Goal: Task Accomplishment & Management: Complete application form

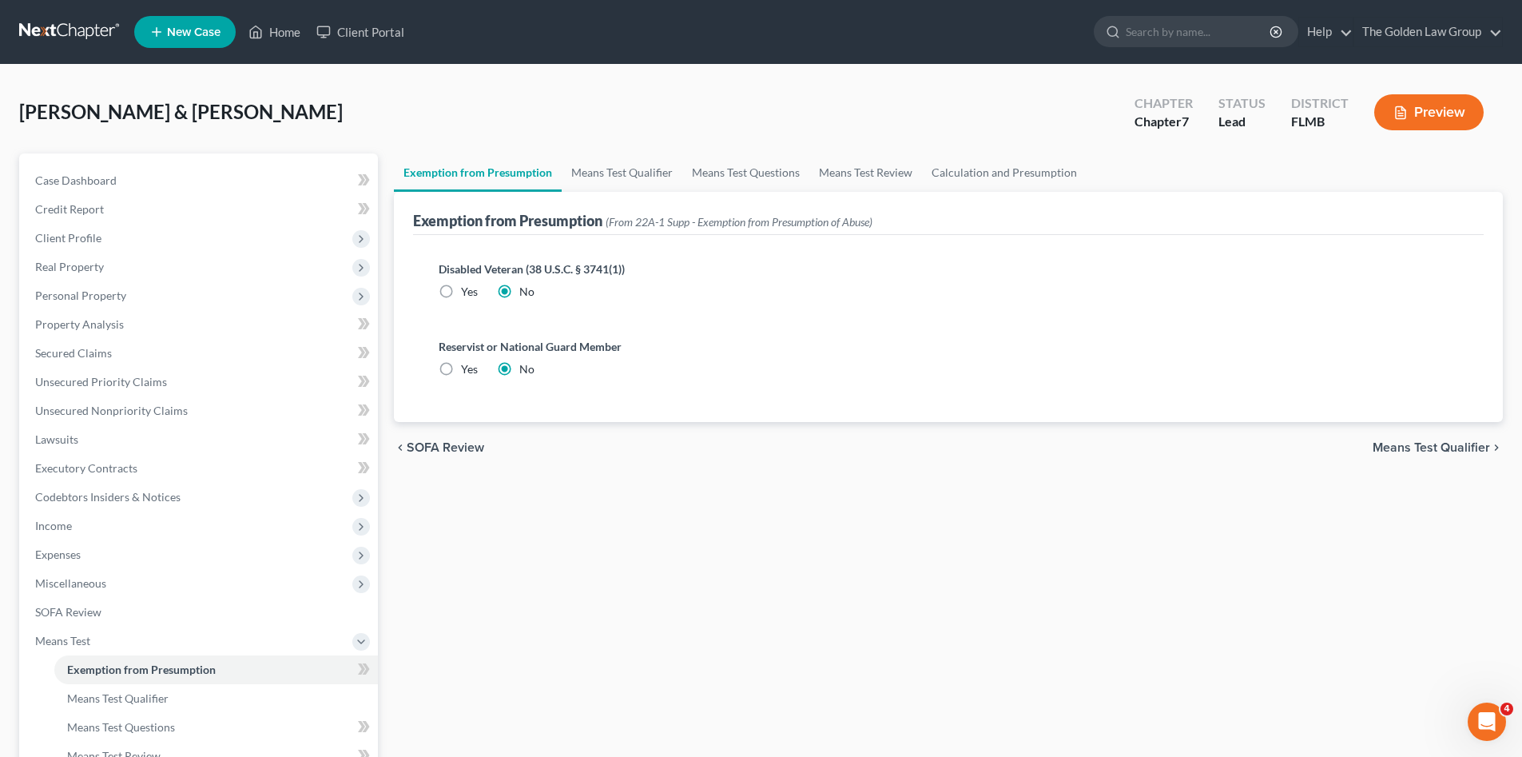
click at [71, 32] on link at bounding box center [70, 32] width 102 height 29
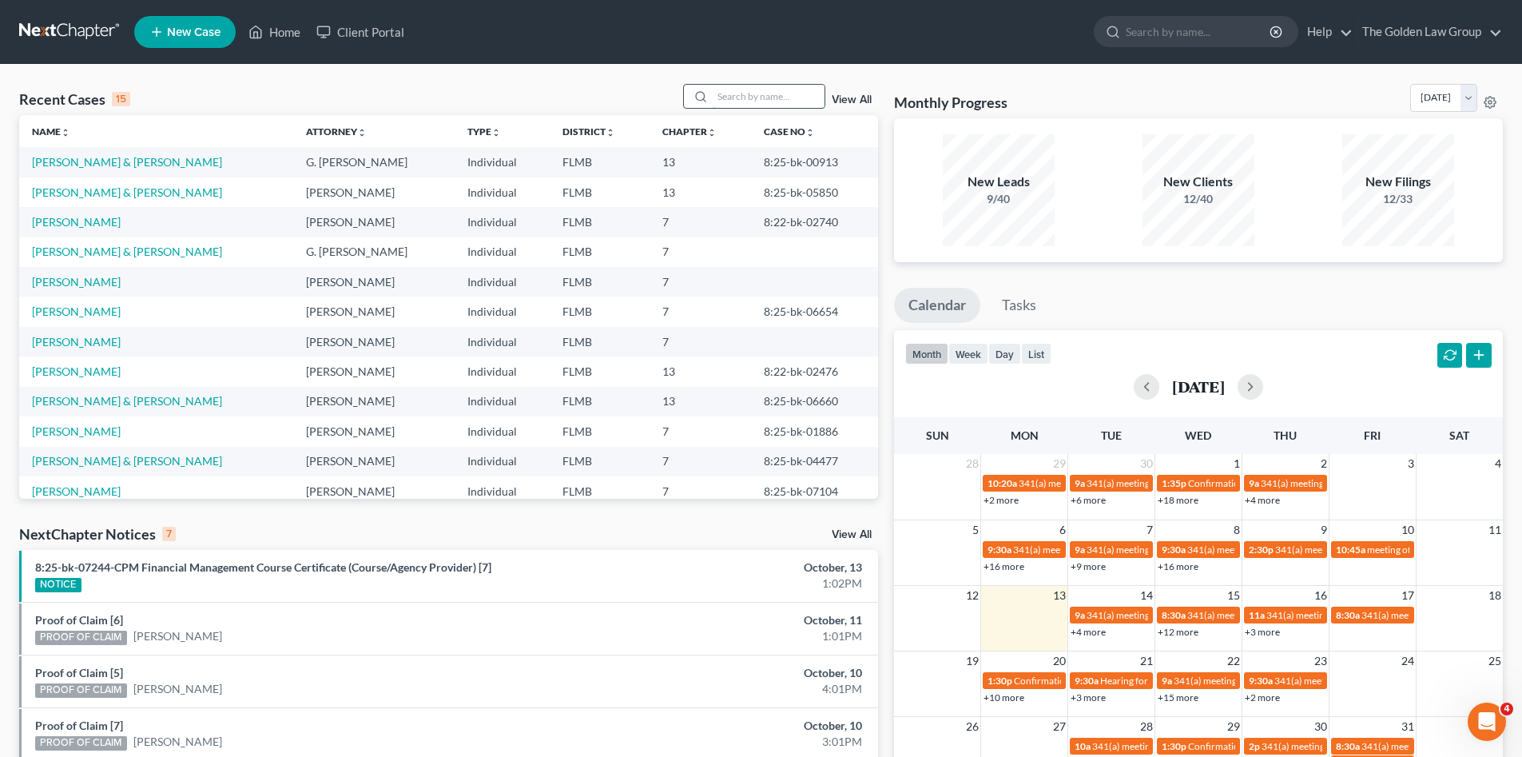
click at [745, 93] on input "search" at bounding box center [769, 96] width 112 height 23
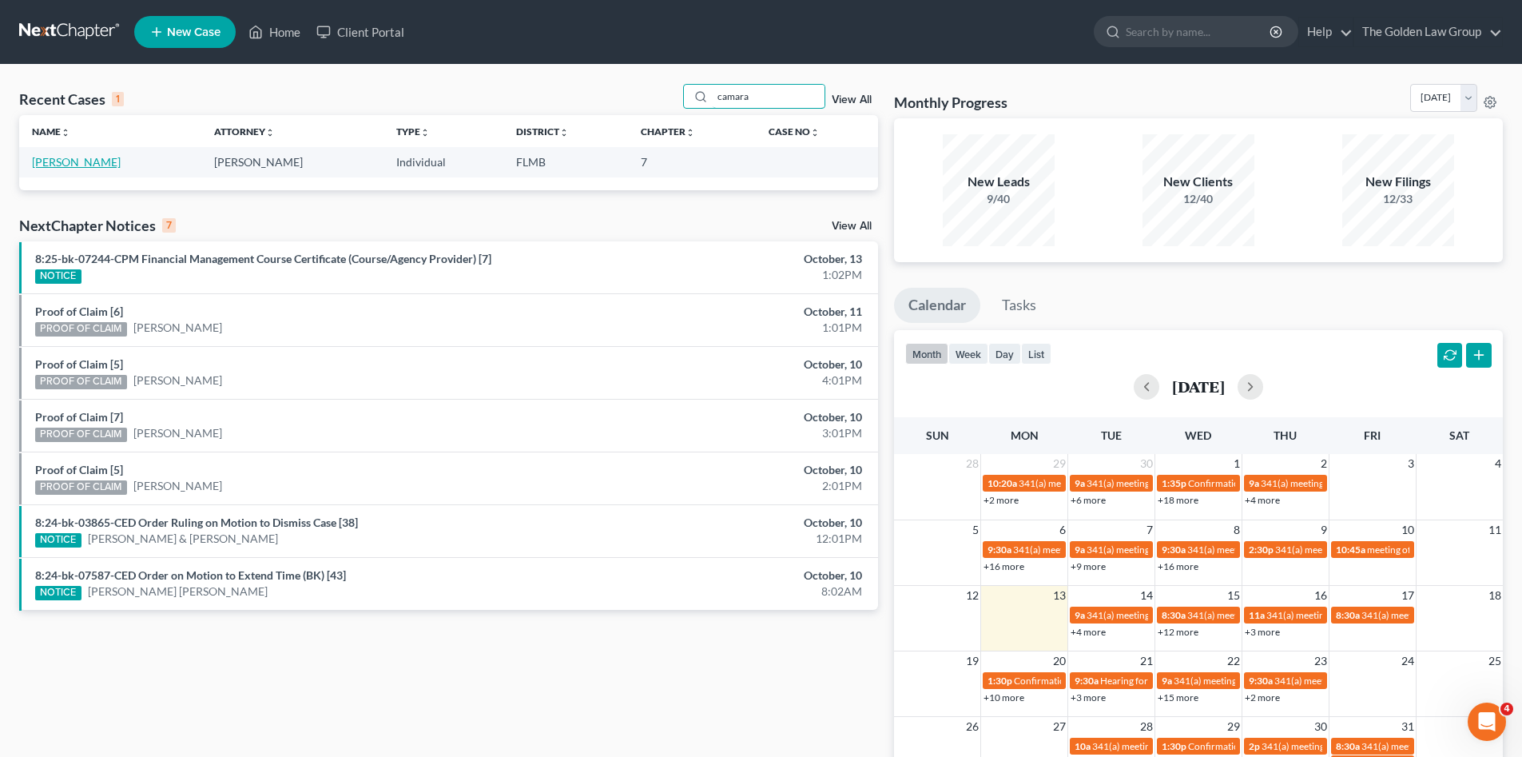
type input "camara"
click at [88, 161] on link "[PERSON_NAME]" at bounding box center [76, 162] width 89 height 14
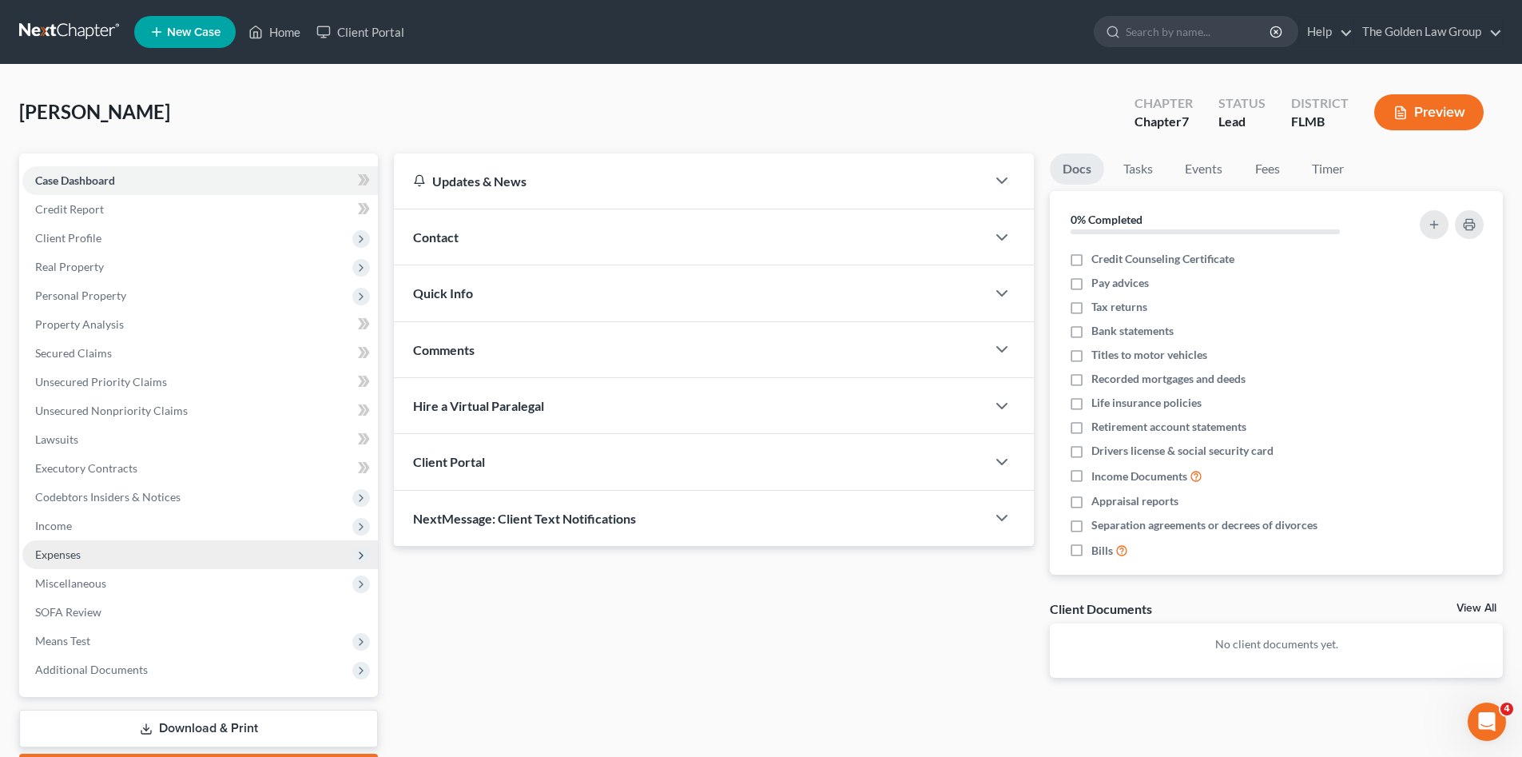
click at [97, 549] on span "Expenses" at bounding box center [199, 554] width 355 height 29
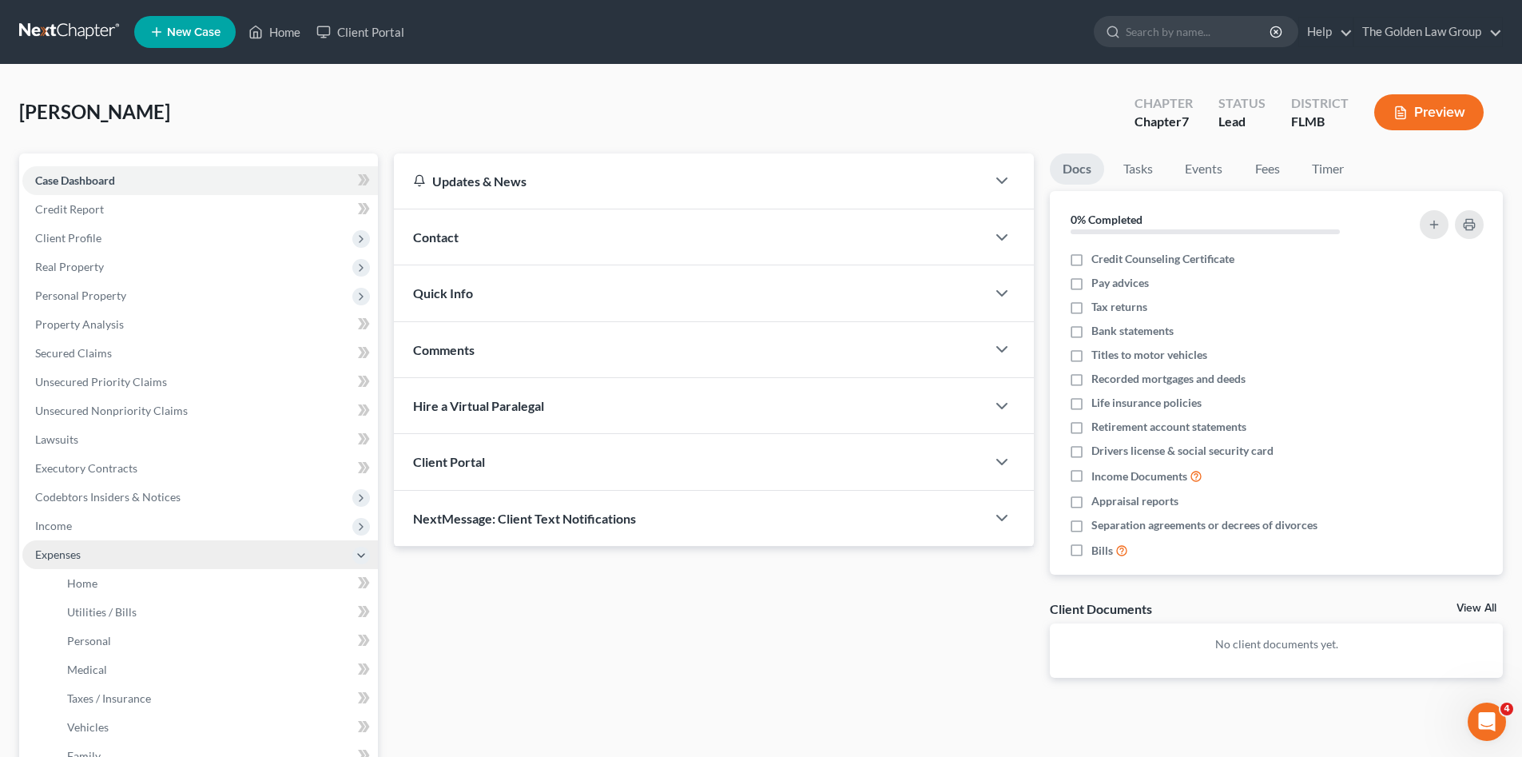
click at [70, 554] on span "Expenses" at bounding box center [58, 554] width 46 height 14
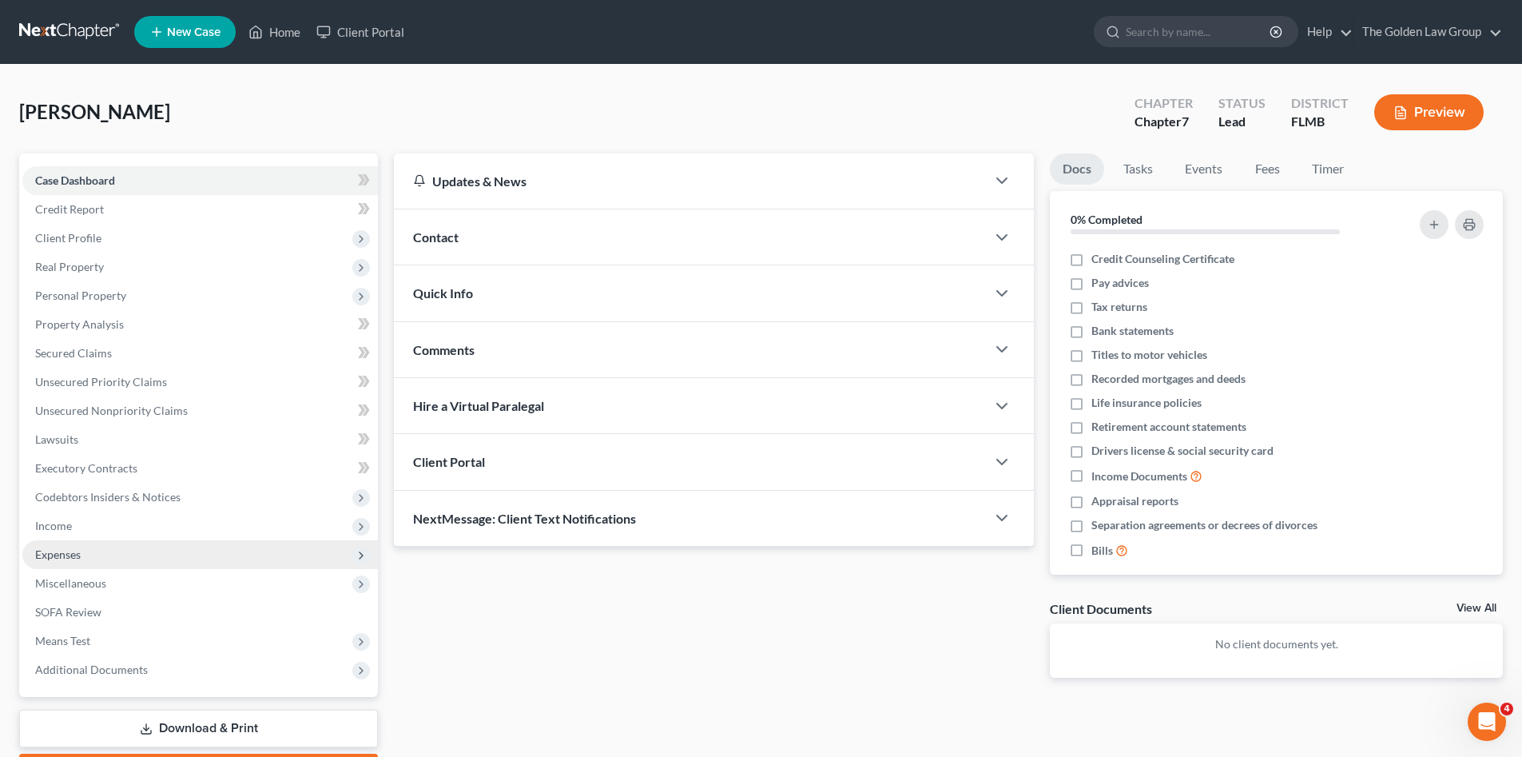
click at [99, 556] on span "Expenses" at bounding box center [199, 554] width 355 height 29
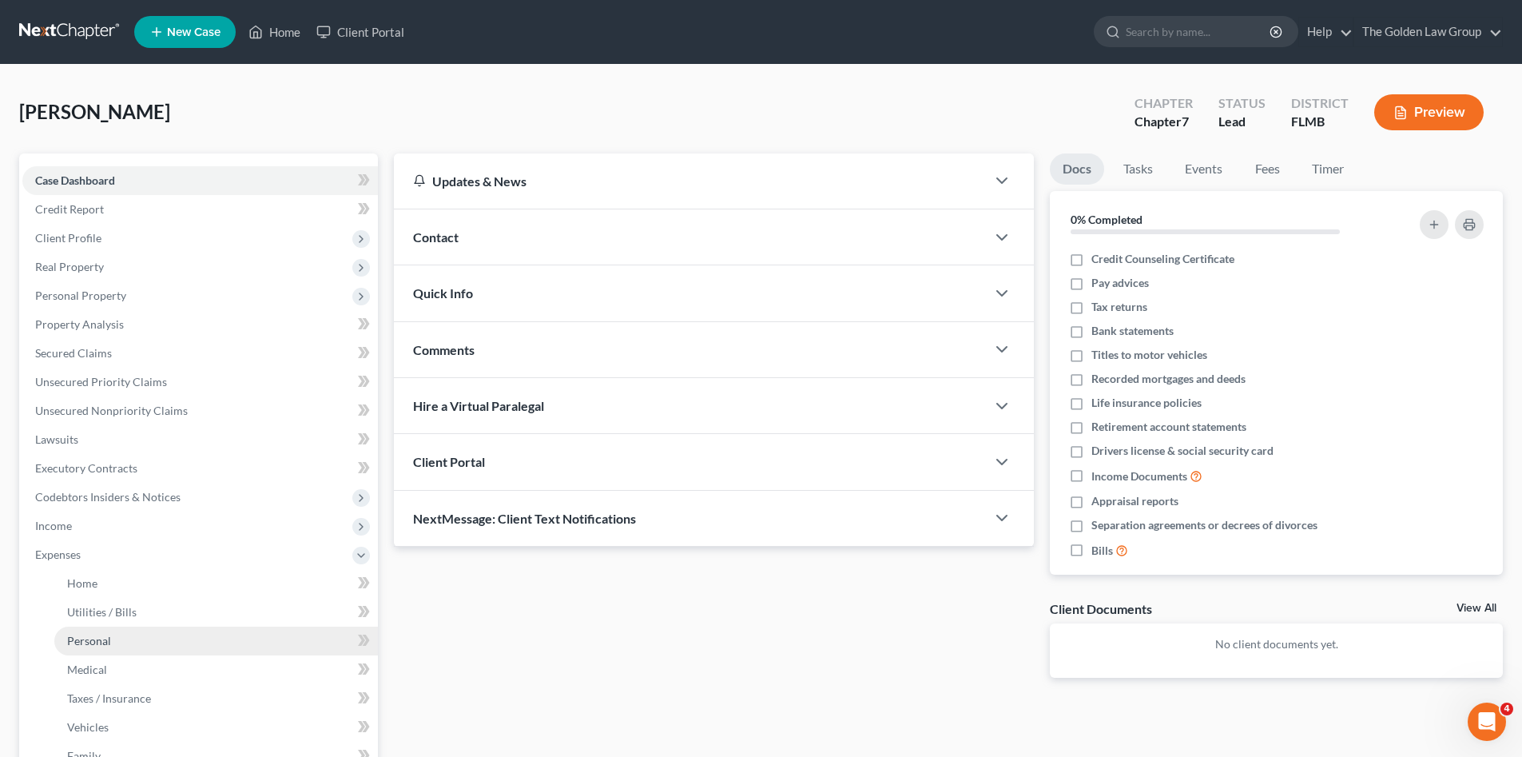
click at [171, 636] on link "Personal" at bounding box center [216, 640] width 324 height 29
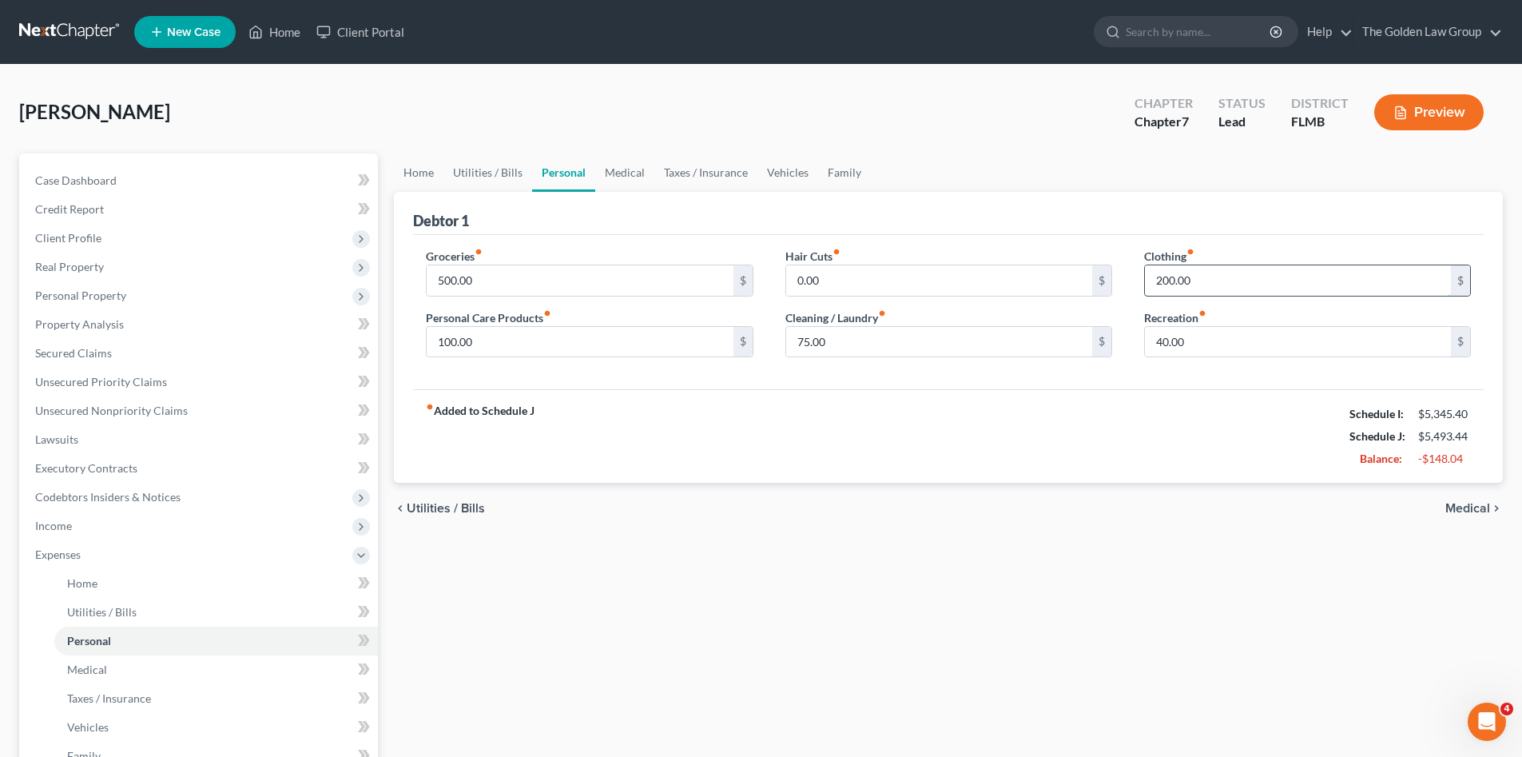
click at [1244, 275] on input "200.00" at bounding box center [1298, 280] width 306 height 30
type input "0"
type input "25.00"
click at [1240, 408] on div "fiber_manual_record Added to Schedule J Schedule I: $5,345.40 Schedule J: $5,31…" at bounding box center [948, 435] width 1070 height 93
click at [94, 562] on span "Expenses" at bounding box center [199, 554] width 355 height 29
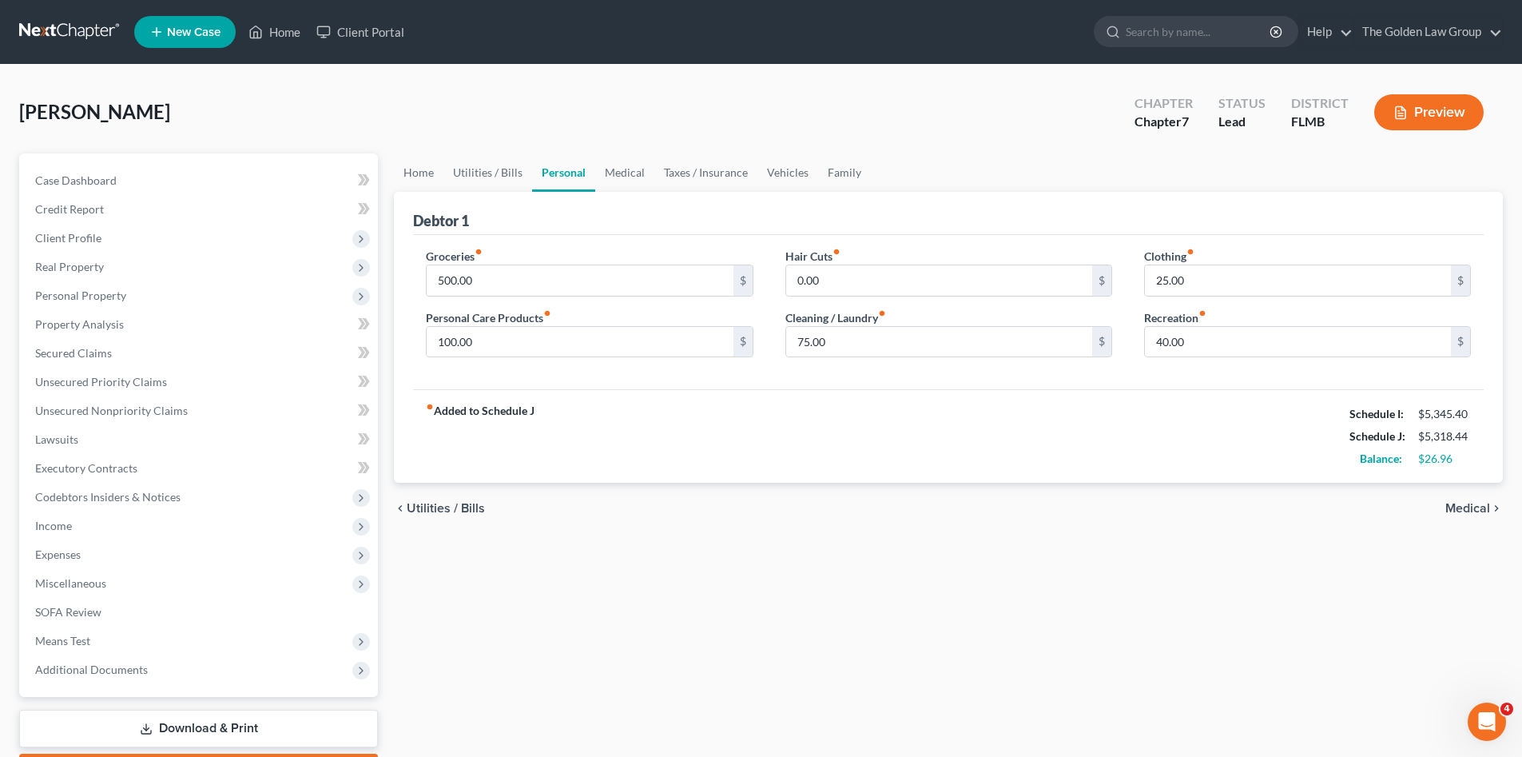
click at [73, 38] on link at bounding box center [70, 32] width 102 height 29
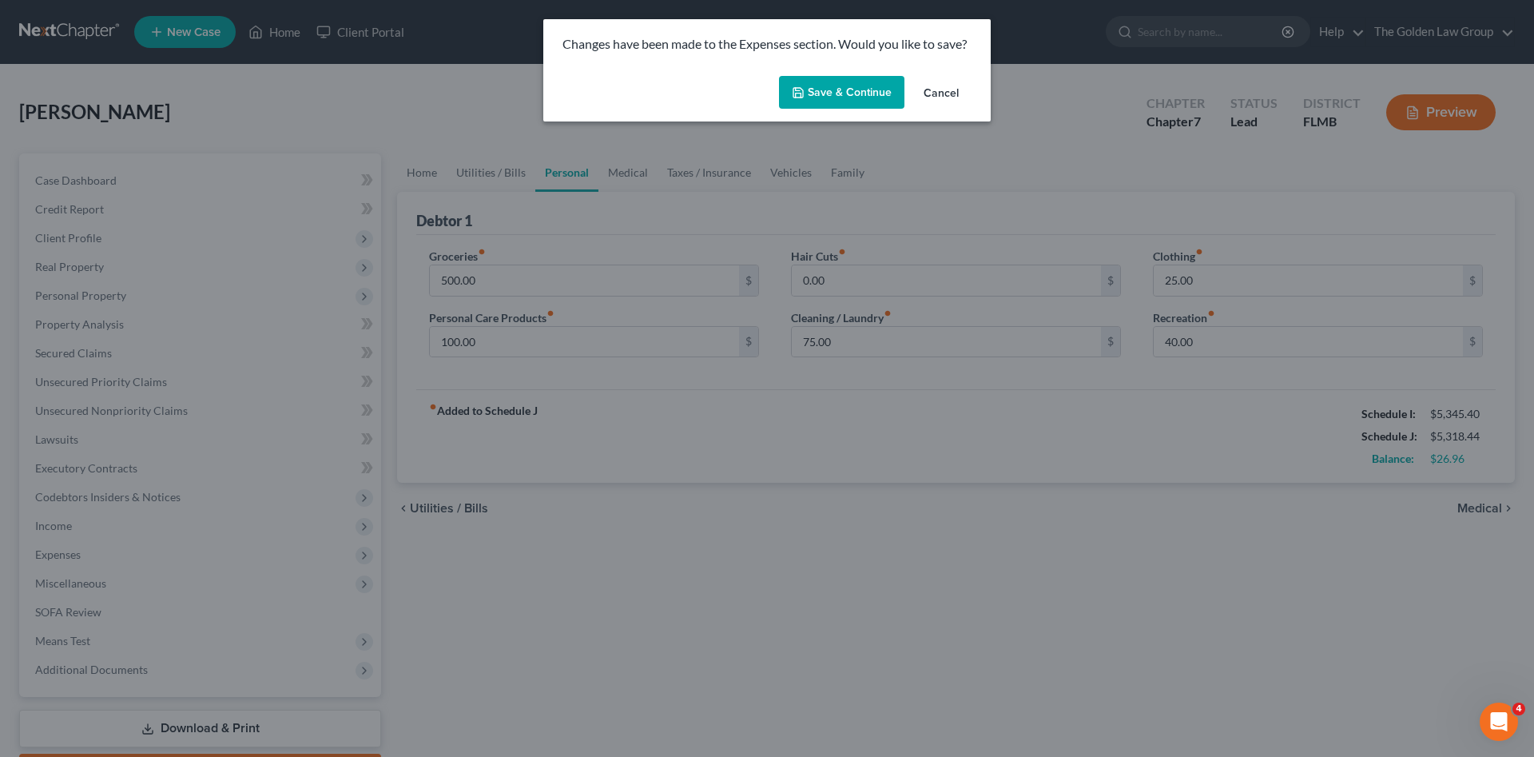
click at [830, 87] on button "Save & Continue" at bounding box center [841, 93] width 125 height 34
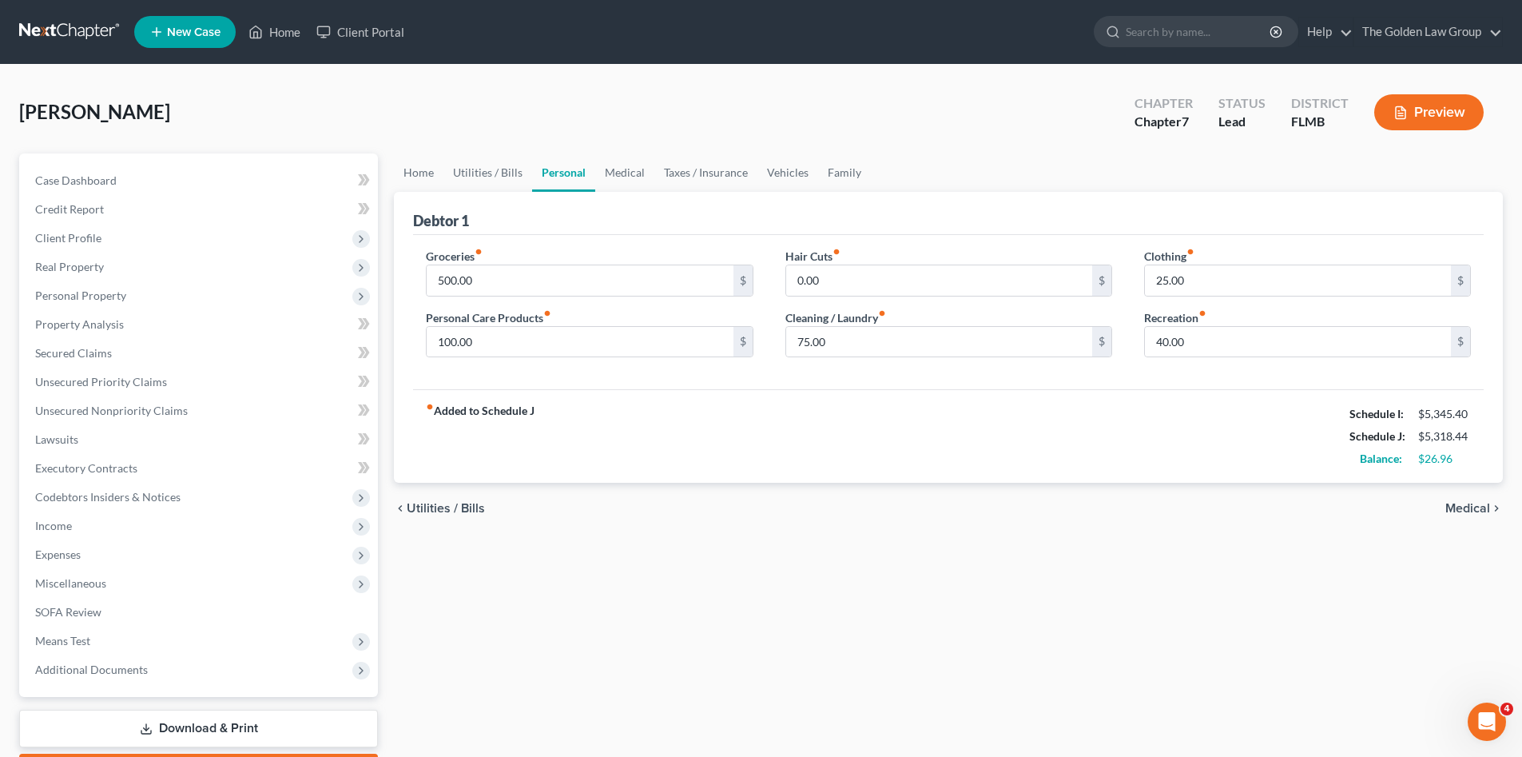
click at [88, 37] on link at bounding box center [70, 32] width 102 height 29
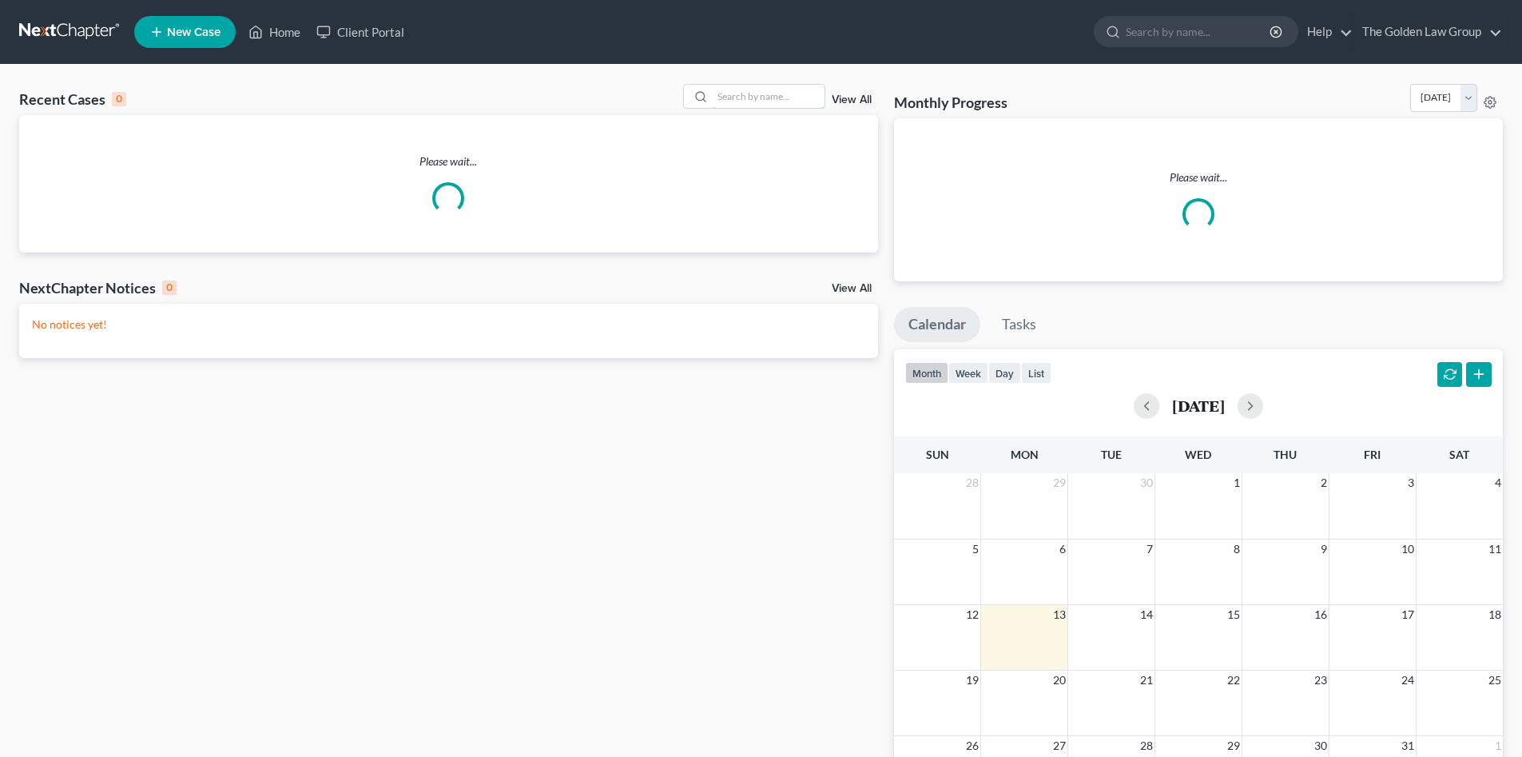
click at [742, 97] on input "search" at bounding box center [769, 96] width 112 height 23
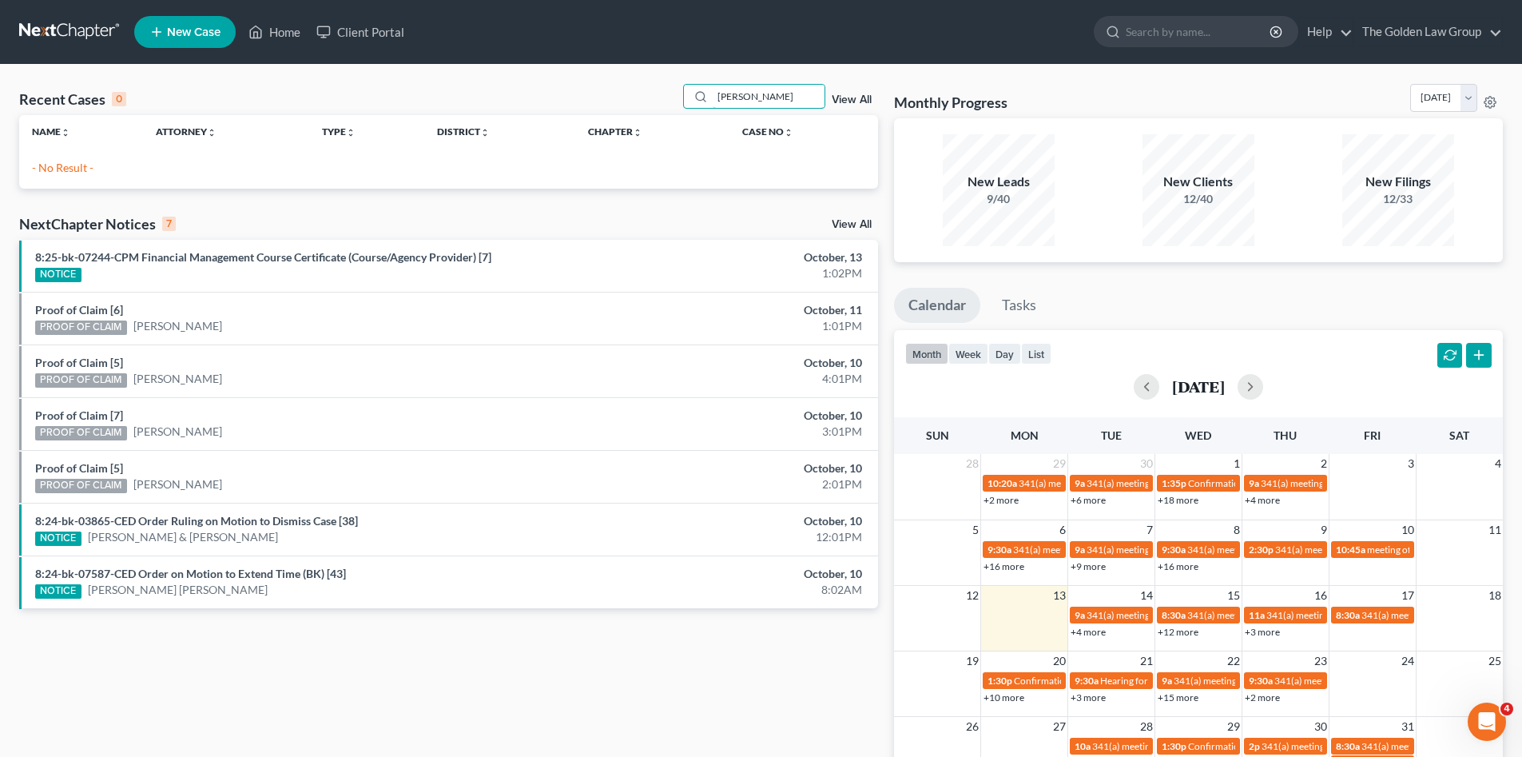
type input "[PERSON_NAME]"
click at [173, 34] on span "New Case" at bounding box center [194, 32] width 54 height 12
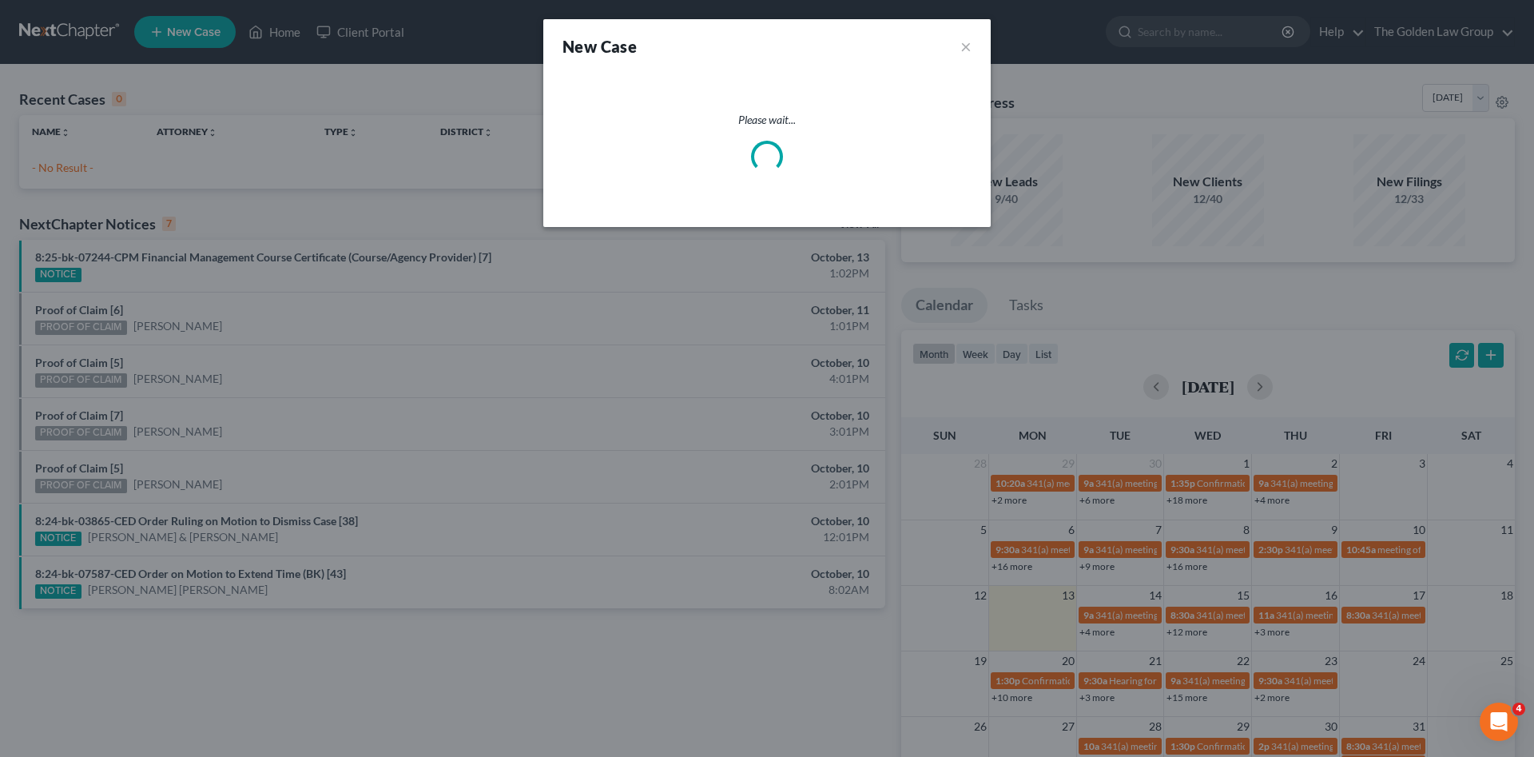
select select "15"
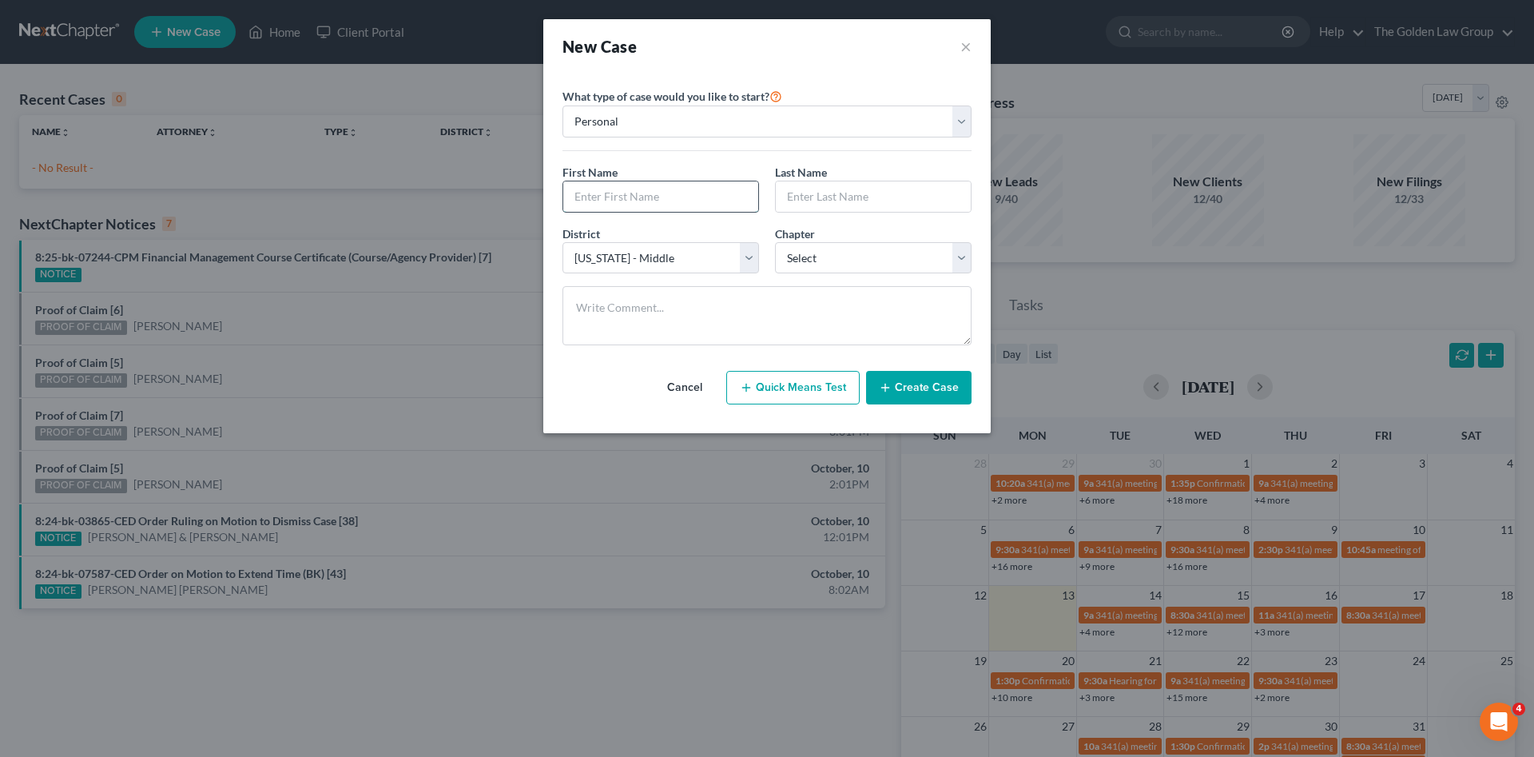
click at [594, 183] on input "text" at bounding box center [660, 196] width 195 height 30
type input "d"
type input "[PERSON_NAME]"
type input "O"
type input "Cooley"
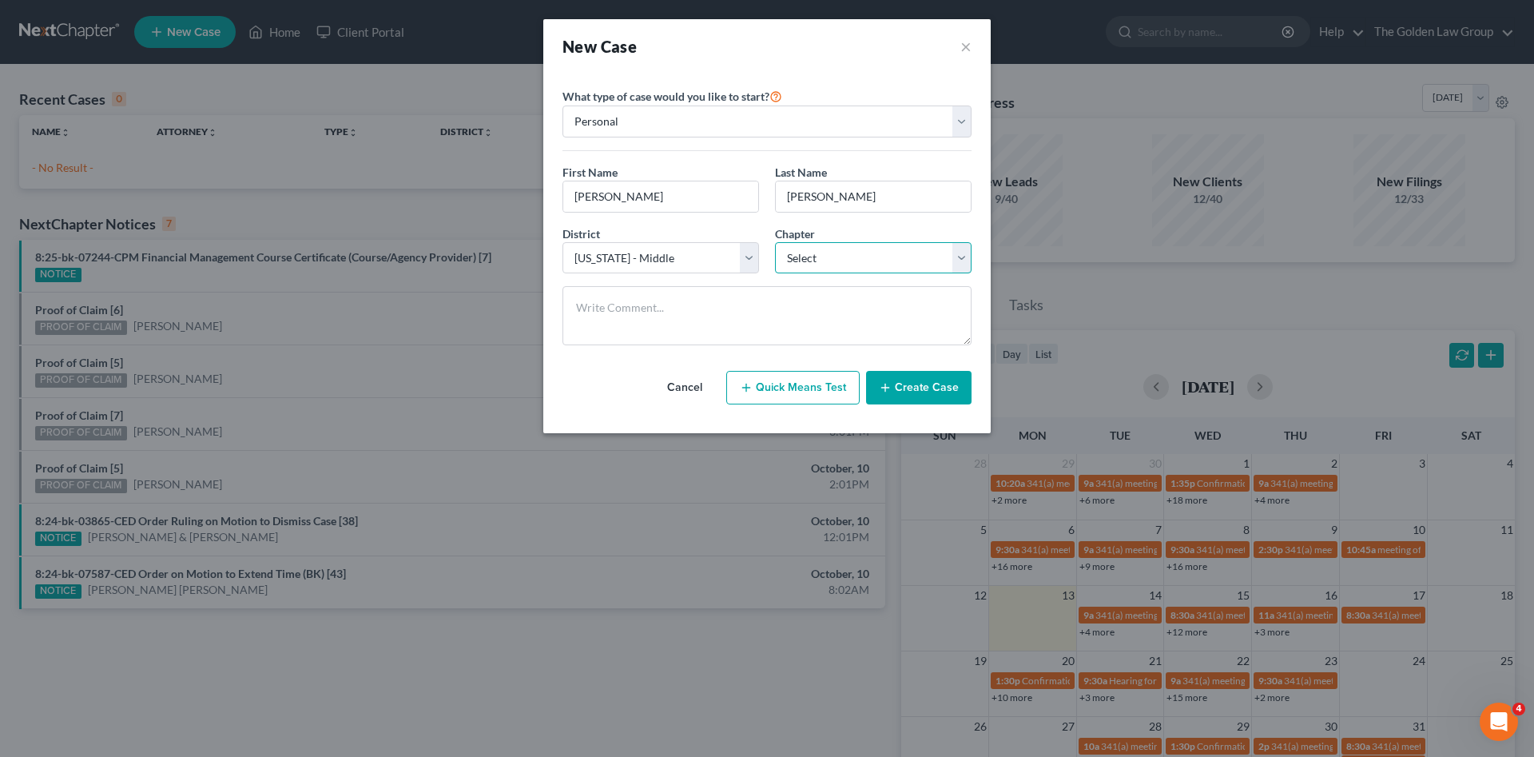
click at [834, 259] on select "Select 7 11 12 13" at bounding box center [873, 258] width 197 height 32
select select "0"
click at [775, 242] on select "Select 7 11 12 13" at bounding box center [873, 258] width 197 height 32
click at [897, 380] on button "Create Case" at bounding box center [918, 388] width 105 height 34
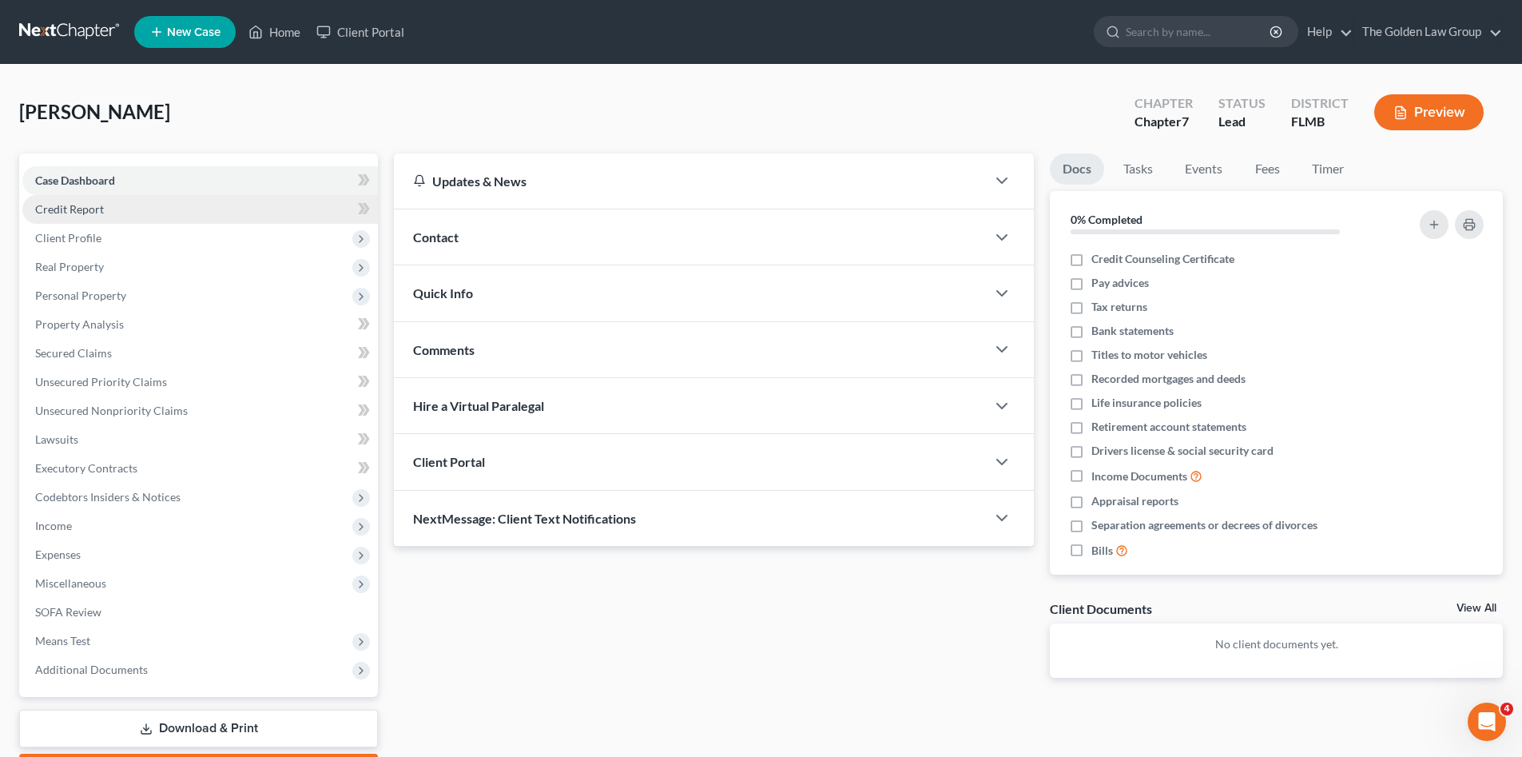
click at [101, 220] on link "Credit Report" at bounding box center [199, 209] width 355 height 29
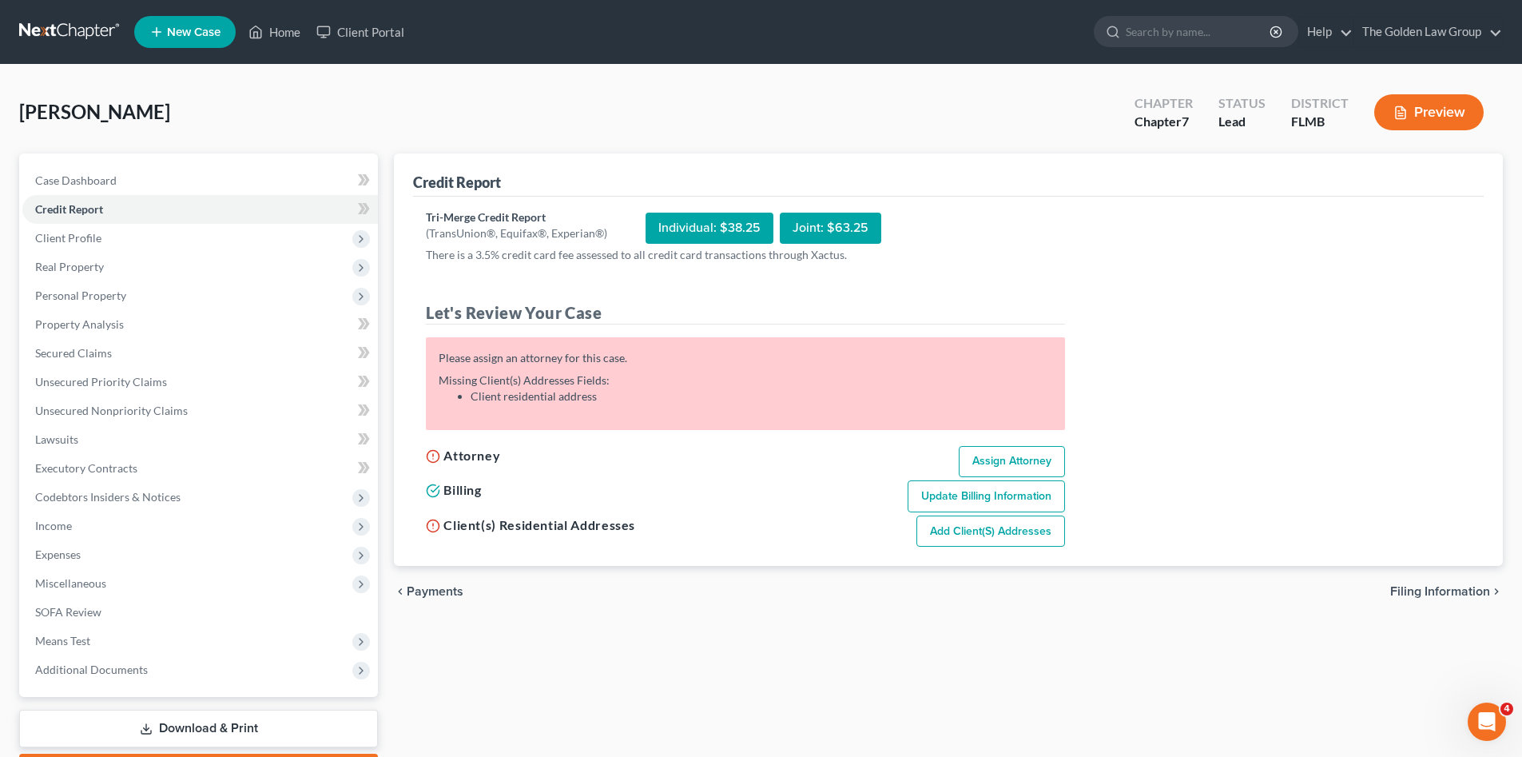
click at [1023, 465] on link "Assign Attorney" at bounding box center [1012, 462] width 106 height 32
select select "1"
select select "0"
select select "15"
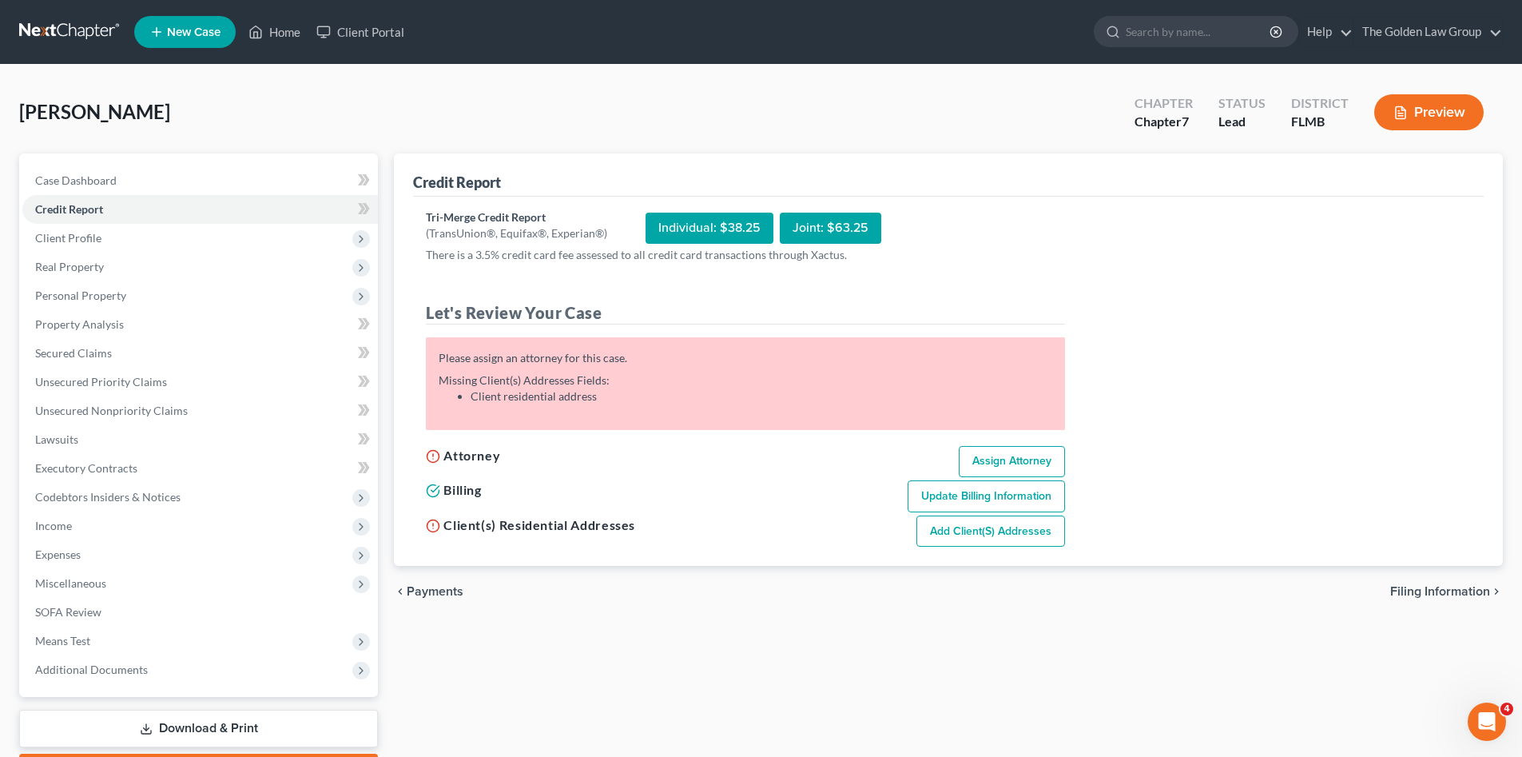
select select "9"
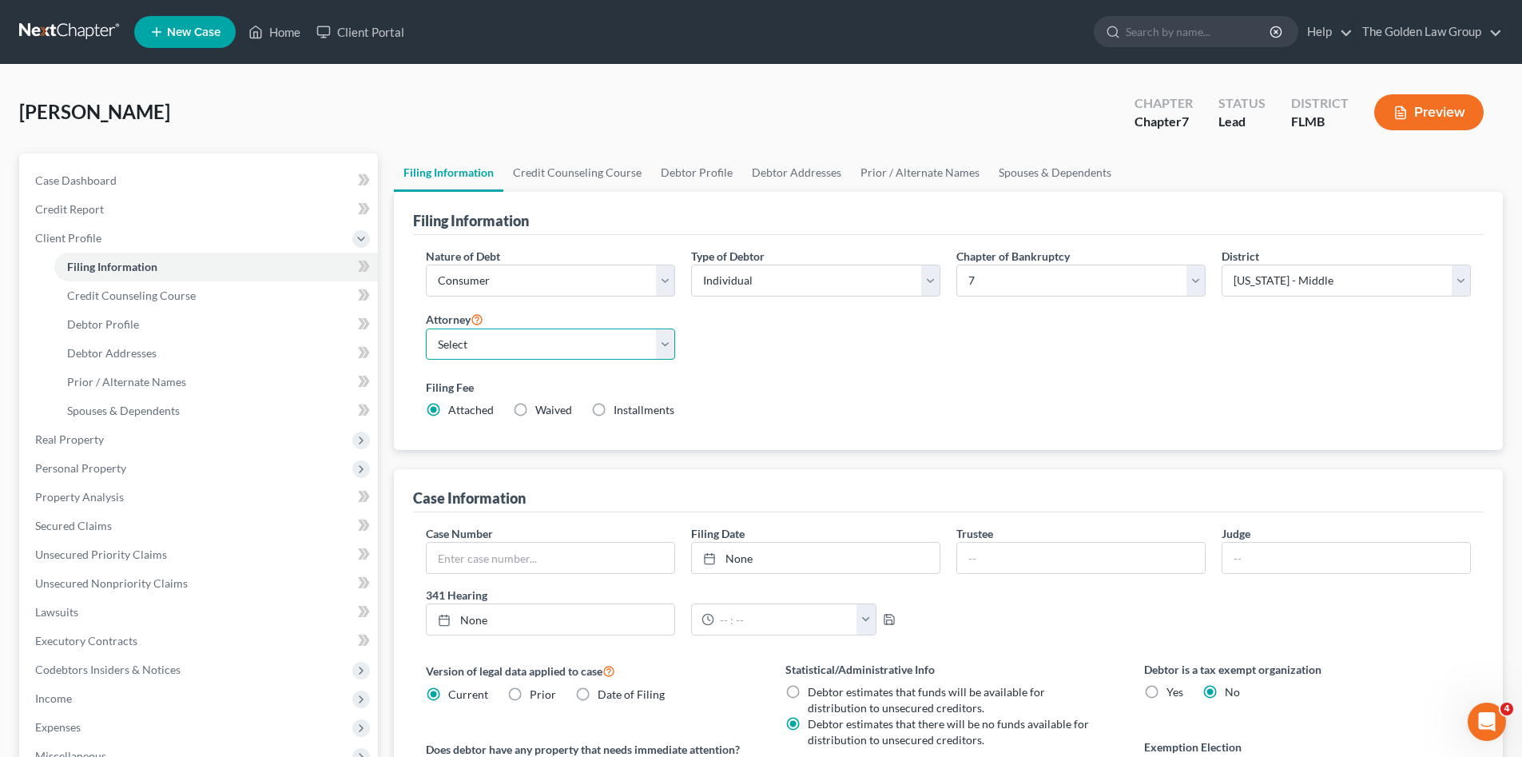
click at [497, 339] on select "Select G. Donald Golden - FLMB G. Donald Golden - FLNB Eric Barksdale - FLMB Er…" at bounding box center [550, 344] width 249 height 32
select select "0"
click at [426, 328] on select "Select G. Donald Golden - FLMB G. Donald Golden - FLNB Eric Barksdale - FLMB Er…" at bounding box center [550, 344] width 249 height 32
drag, startPoint x: 850, startPoint y: 419, endPoint x: 550, endPoint y: 384, distance: 302.3
click at [847, 418] on div "Filing Fee Attached Waived Waived Installments Installments" at bounding box center [948, 401] width 1061 height 58
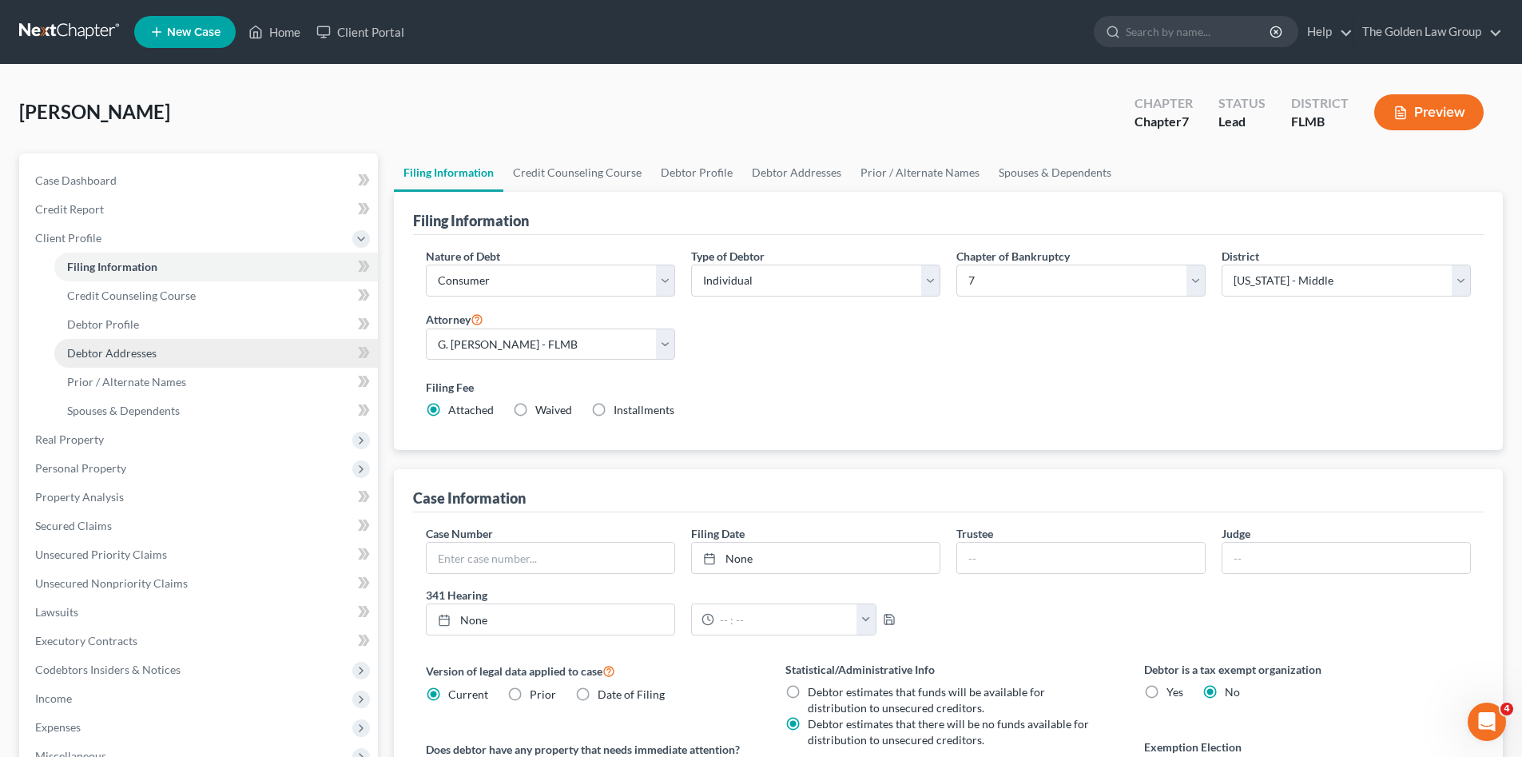
click at [162, 353] on link "Debtor Addresses" at bounding box center [216, 353] width 324 height 29
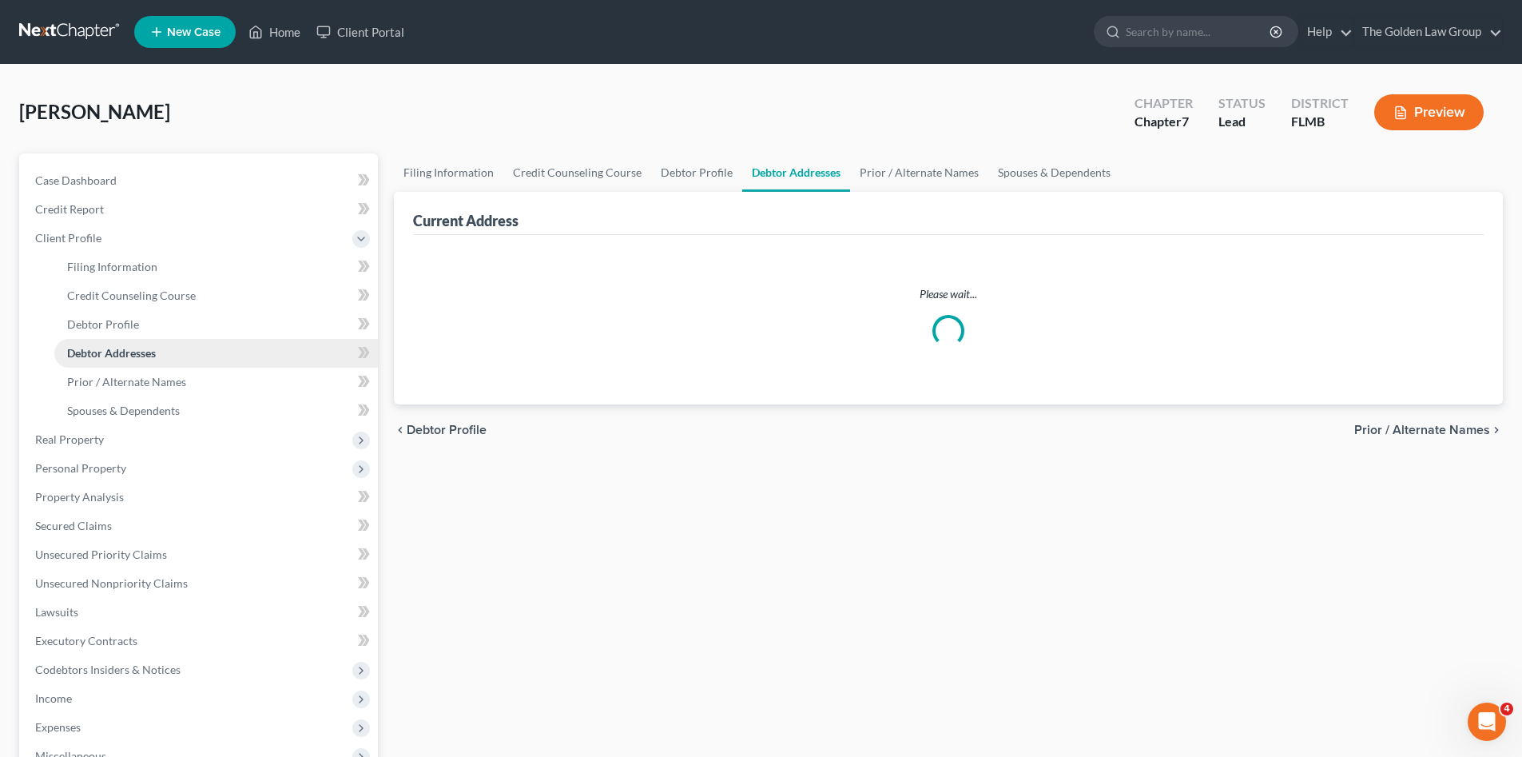
select select "0"
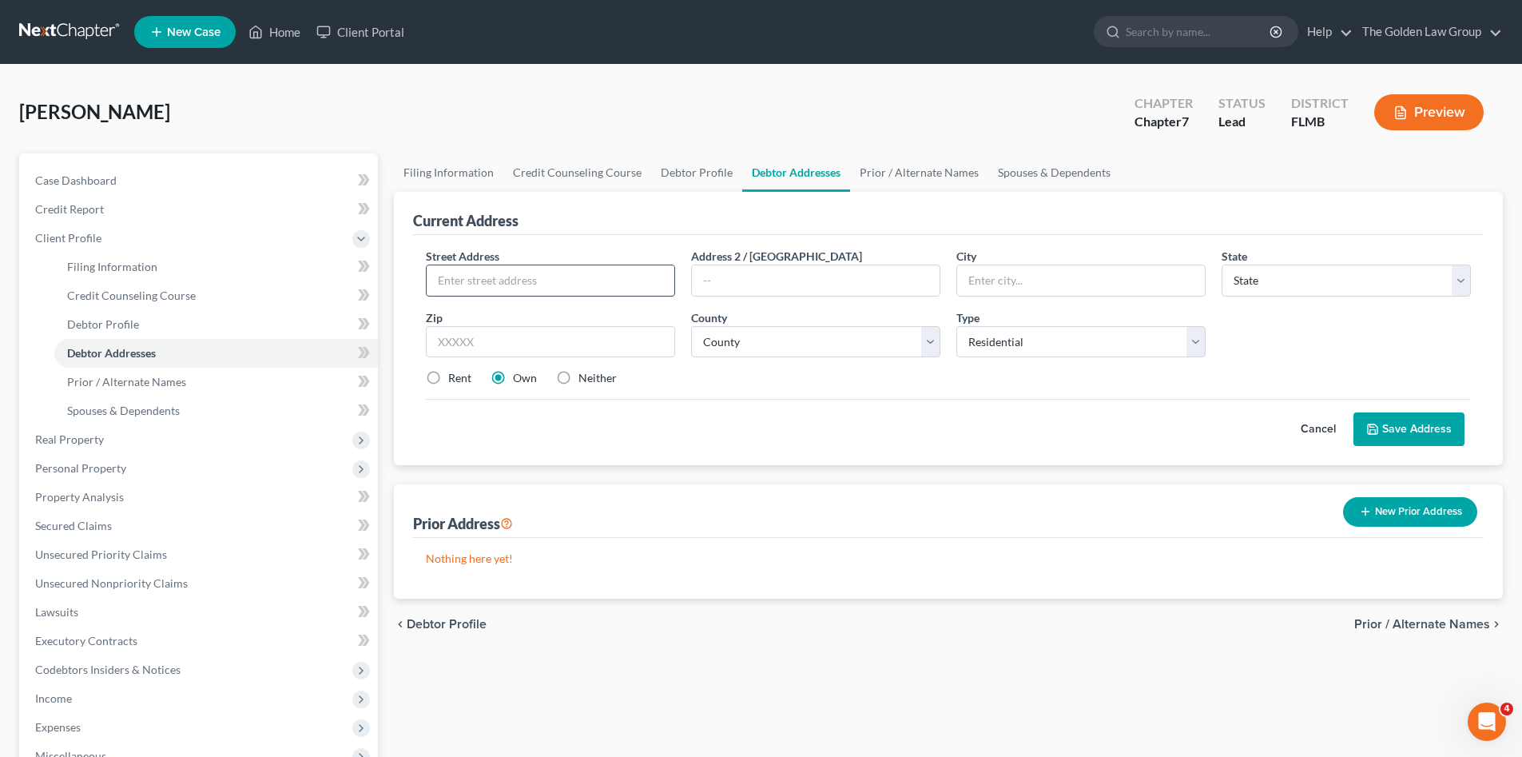
click at [558, 285] on input "text" at bounding box center [551, 280] width 248 height 30
click at [455, 278] on input "text" at bounding box center [551, 280] width 248 height 30
type input "4805 Mandy Avenue"
type input "Apt 1"
type input "Tampa"
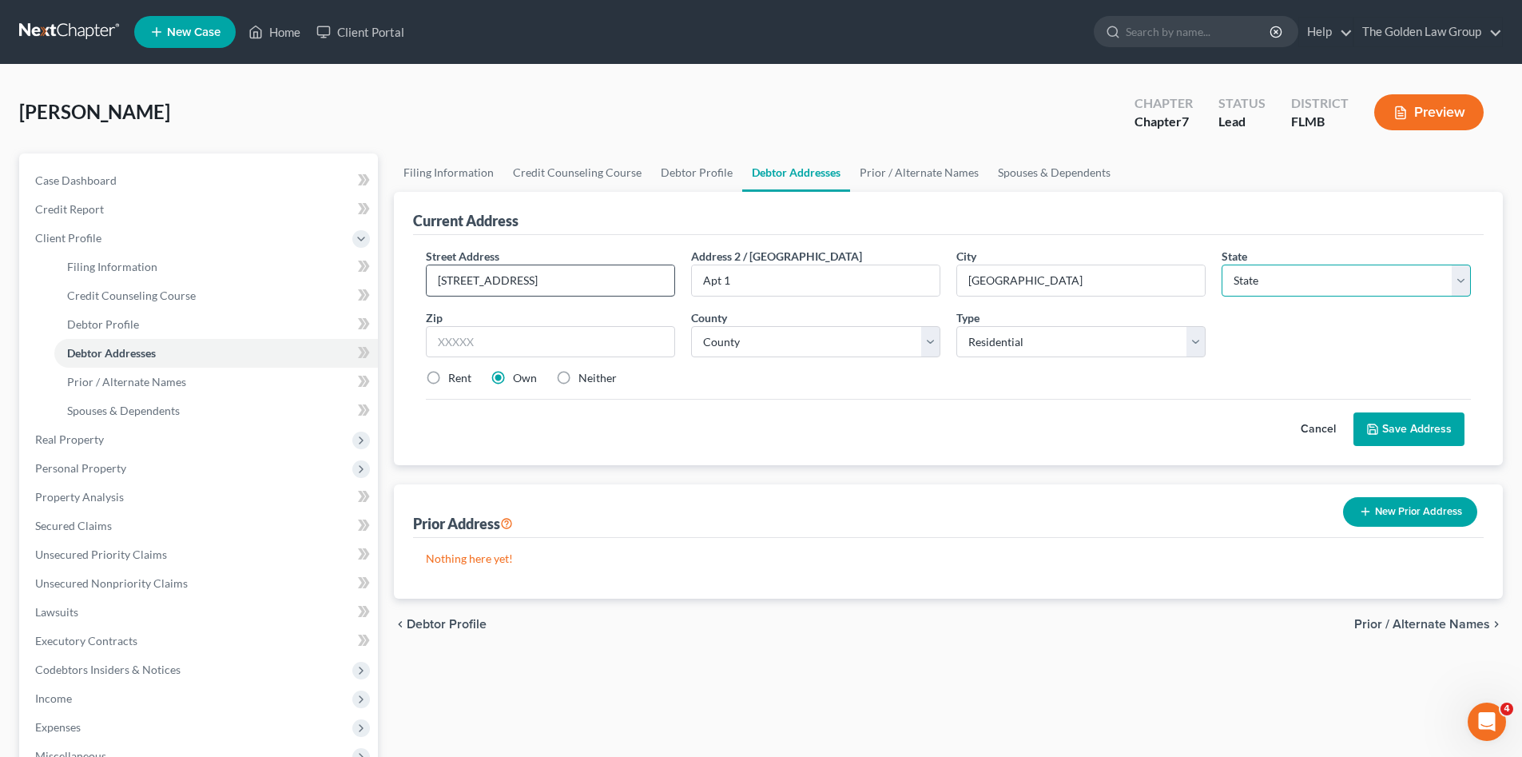
select select "9"
drag, startPoint x: 578, startPoint y: 286, endPoint x: 441, endPoint y: 288, distance: 136.6
click at [441, 288] on input "4805 Mandy Avenue" at bounding box center [551, 280] width 248 height 30
click at [618, 336] on input "33" at bounding box center [550, 342] width 249 height 32
type input "33617`"
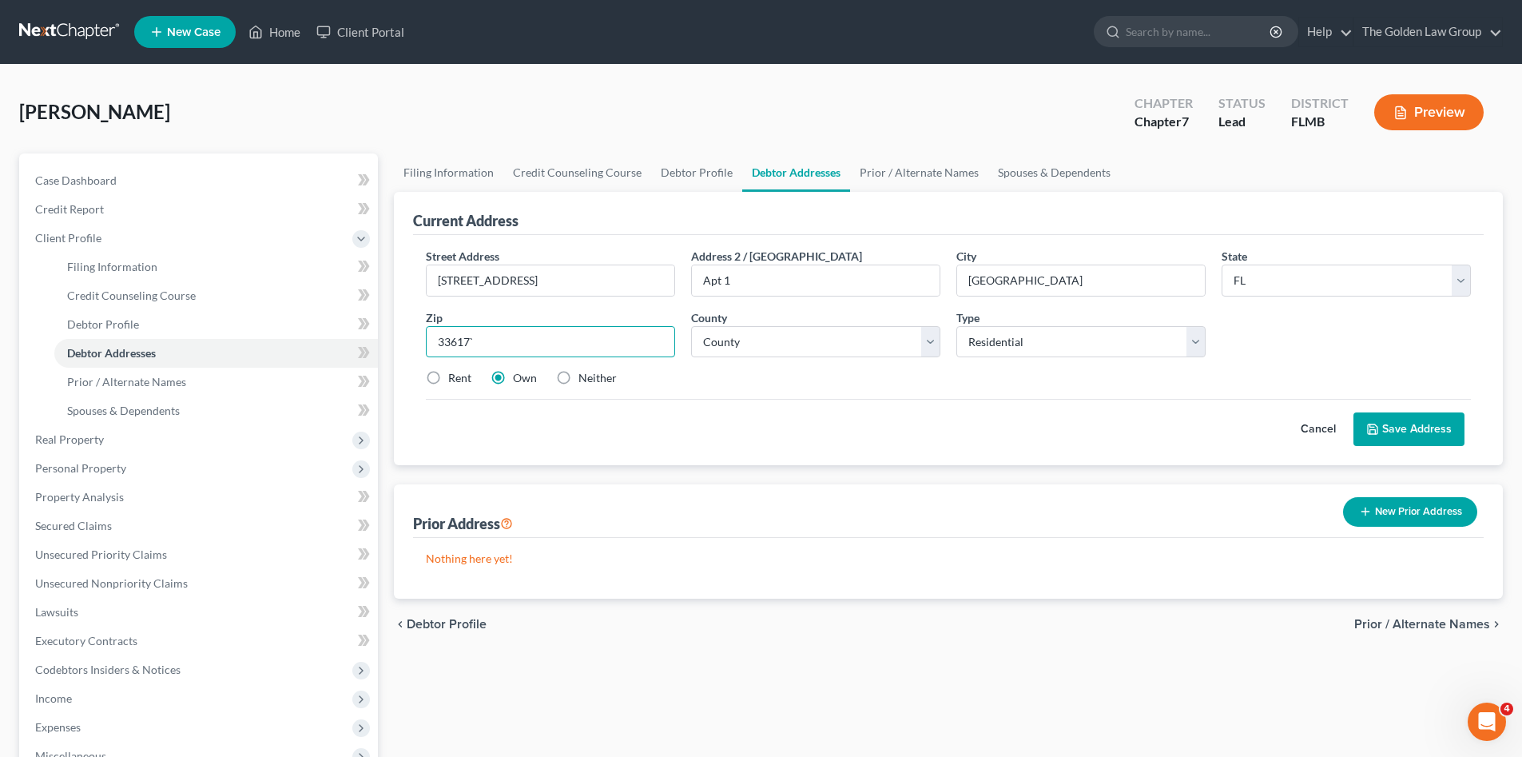
click at [610, 329] on input "33617`" at bounding box center [550, 342] width 249 height 32
select select "27"
click at [459, 373] on label "Rent" at bounding box center [459, 378] width 23 height 16
click at [459, 373] on input "Rent" at bounding box center [460, 375] width 10 height 10
radio input "true"
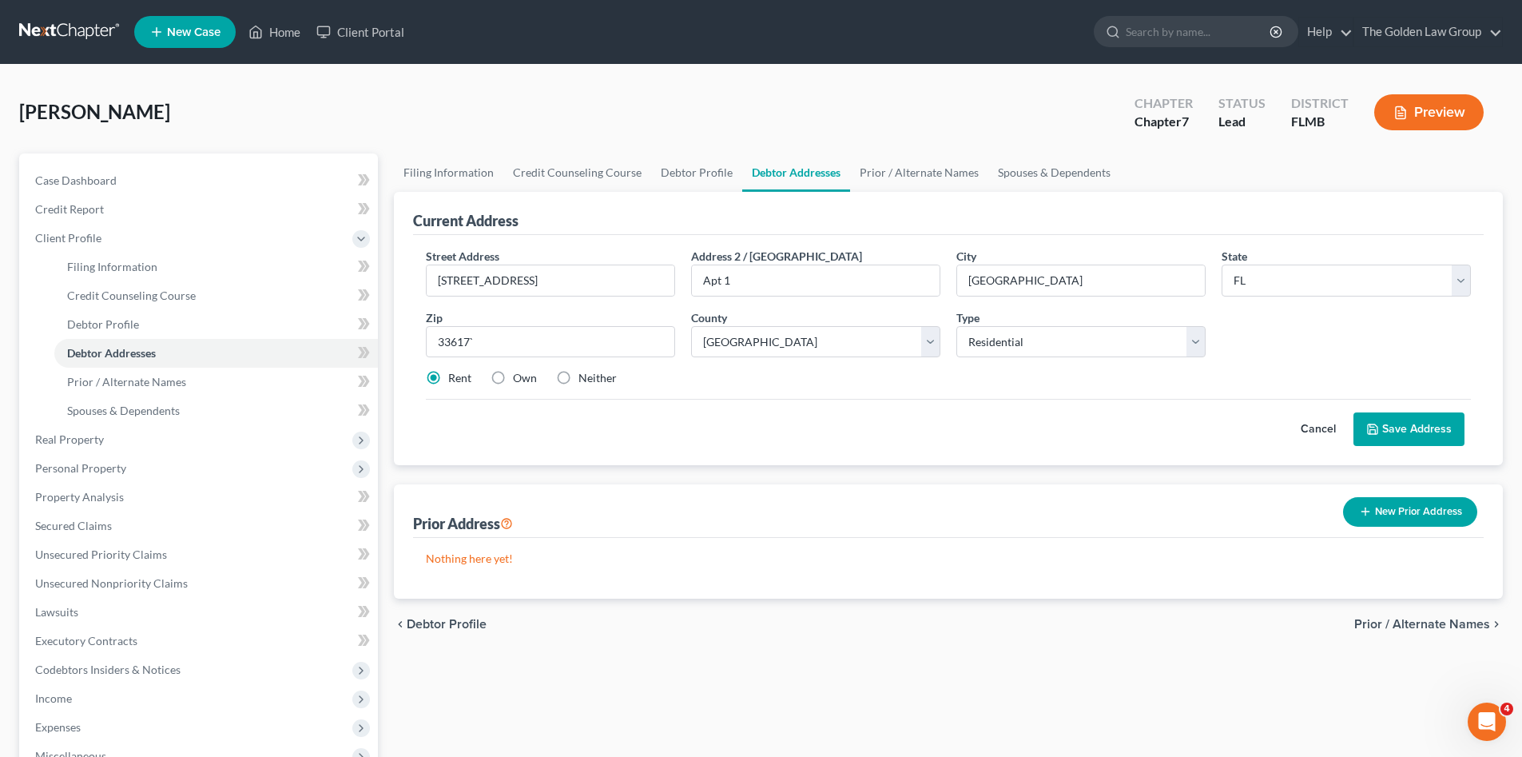
drag, startPoint x: 837, startPoint y: 408, endPoint x: 1115, endPoint y: 411, distance: 278.0
click at [852, 406] on div "Cancel Save Address" at bounding box center [948, 422] width 1045 height 47
click at [1419, 424] on button "Save Address" at bounding box center [1408, 429] width 111 height 34
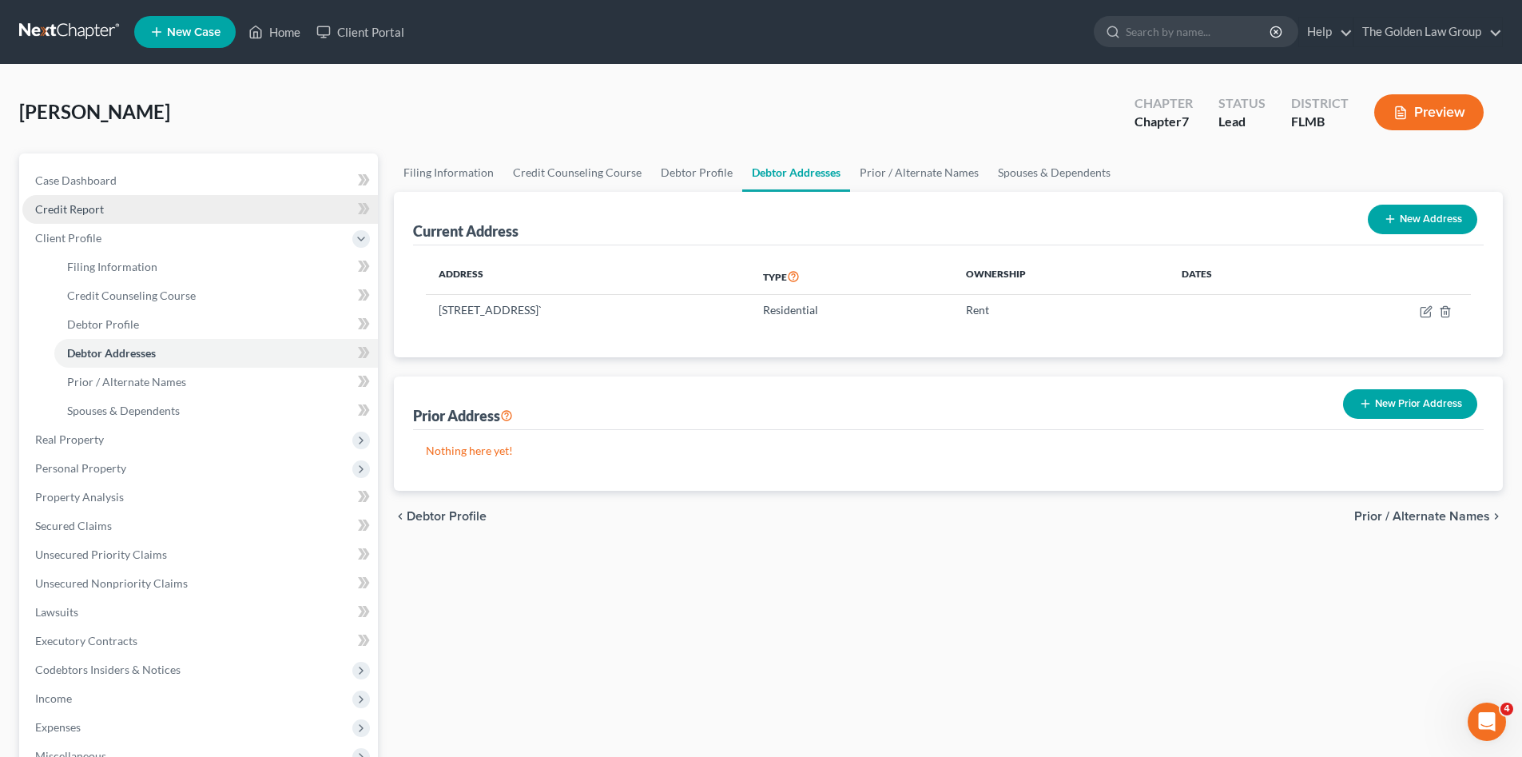
click at [156, 216] on link "Credit Report" at bounding box center [199, 209] width 355 height 29
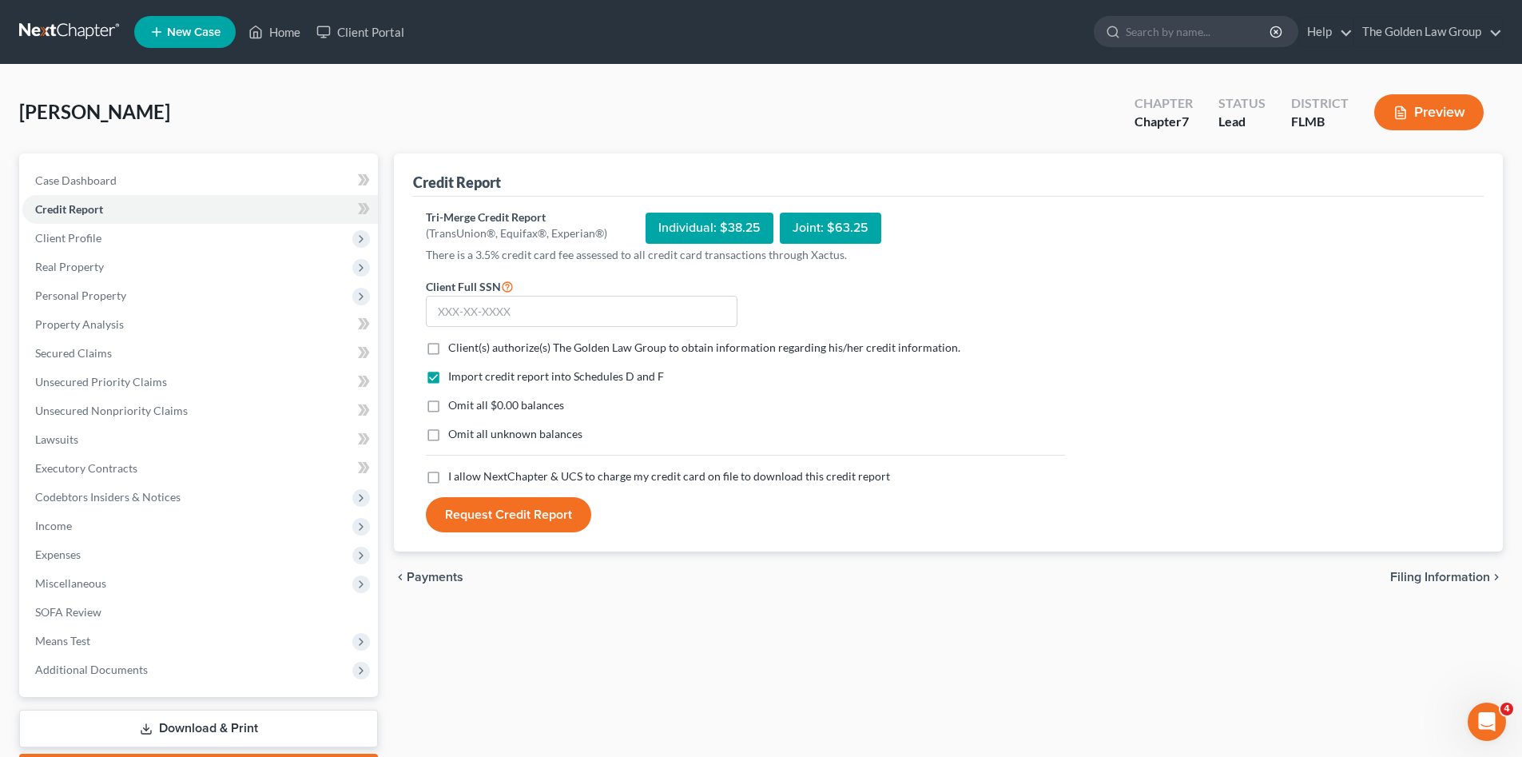
drag, startPoint x: 429, startPoint y: 344, endPoint x: 434, endPoint y: 391, distance: 47.4
click at [448, 348] on label "Client(s) authorize(s) The Golden Law Group to obtain information regarding his…" at bounding box center [704, 348] width 512 height 16
click at [455, 348] on input "Client(s) authorize(s) The Golden Law Group to obtain information regarding his…" at bounding box center [460, 345] width 10 height 10
checkbox input "true"
drag, startPoint x: 431, startPoint y: 407, endPoint x: 435, endPoint y: 429, distance: 22.6
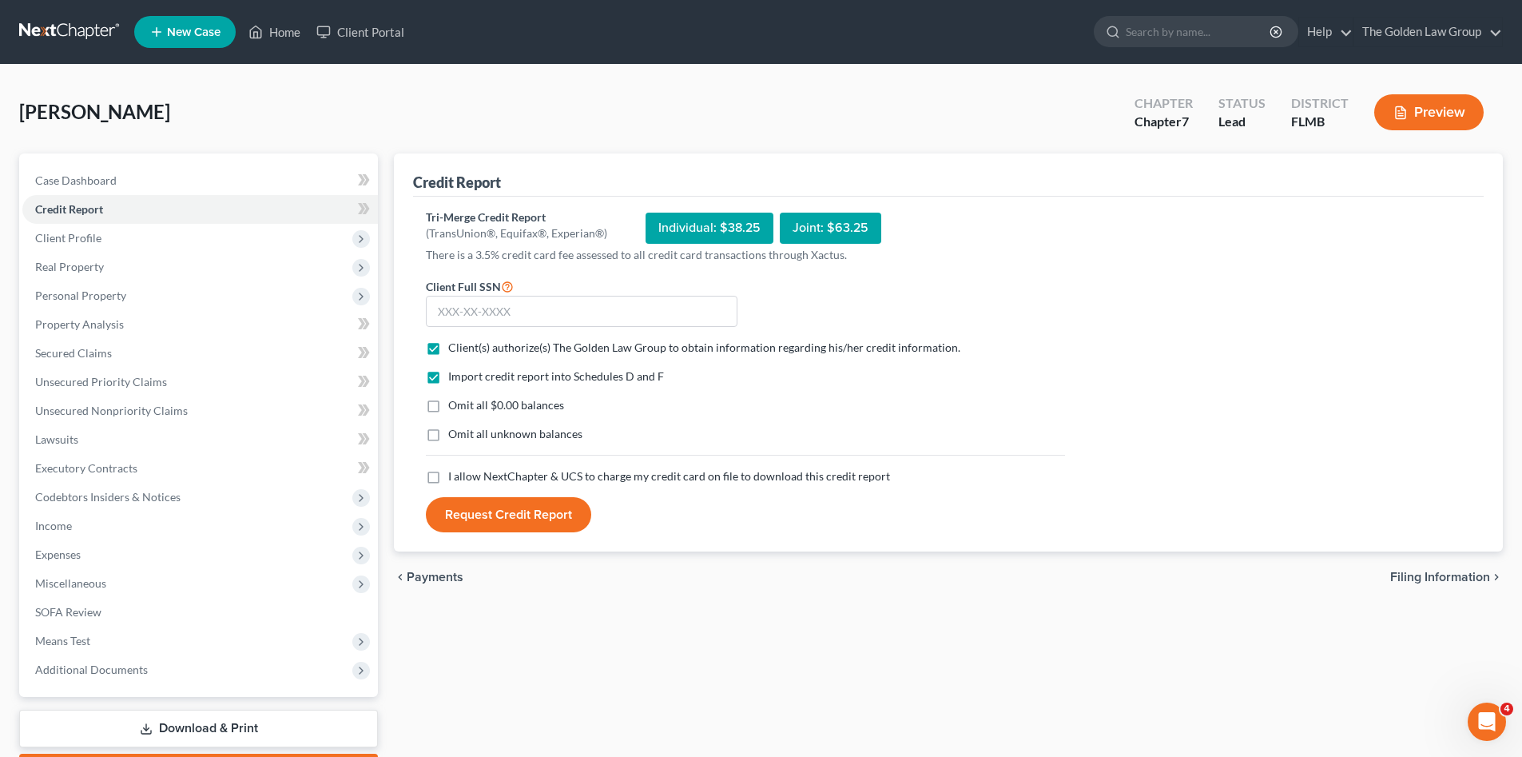
click at [448, 407] on label "Omit all $0.00 balances" at bounding box center [506, 405] width 116 height 16
click at [455, 407] on input "Omit all $0.00 balances" at bounding box center [460, 402] width 10 height 10
checkbox input "true"
drag, startPoint x: 435, startPoint y: 435, endPoint x: 438, endPoint y: 455, distance: 19.3
click at [448, 438] on label "Omit all unknown balances" at bounding box center [515, 434] width 134 height 16
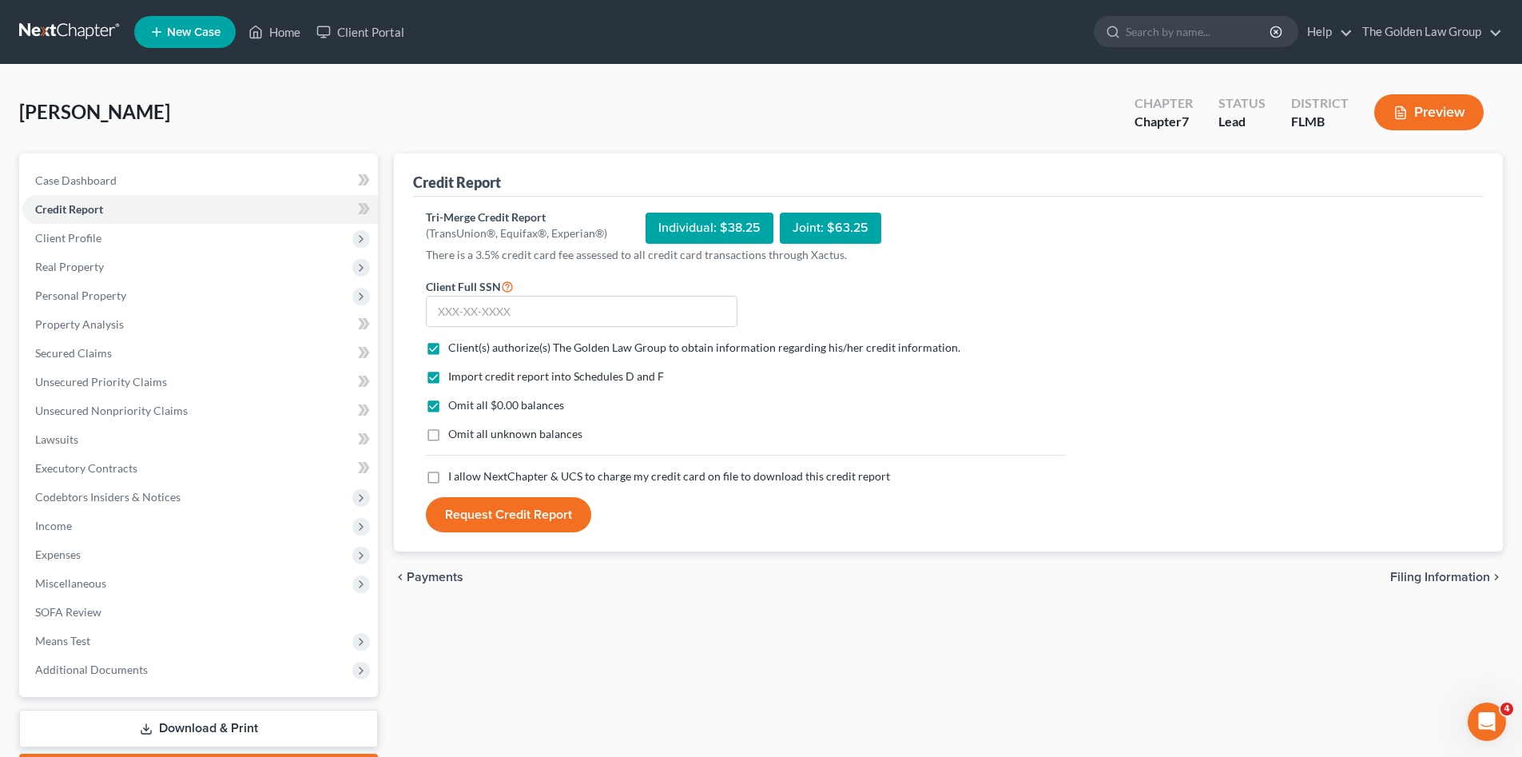
click at [455, 436] on input "Omit all unknown balances" at bounding box center [460, 431] width 10 height 10
checkbox input "true"
click at [448, 479] on label "I allow NextChapter & UCS to charge my credit card on file to download this cre…" at bounding box center [669, 476] width 442 height 16
click at [455, 479] on input "I allow NextChapter & UCS to charge my credit card on file to download this cre…" at bounding box center [460, 473] width 10 height 10
checkbox input "true"
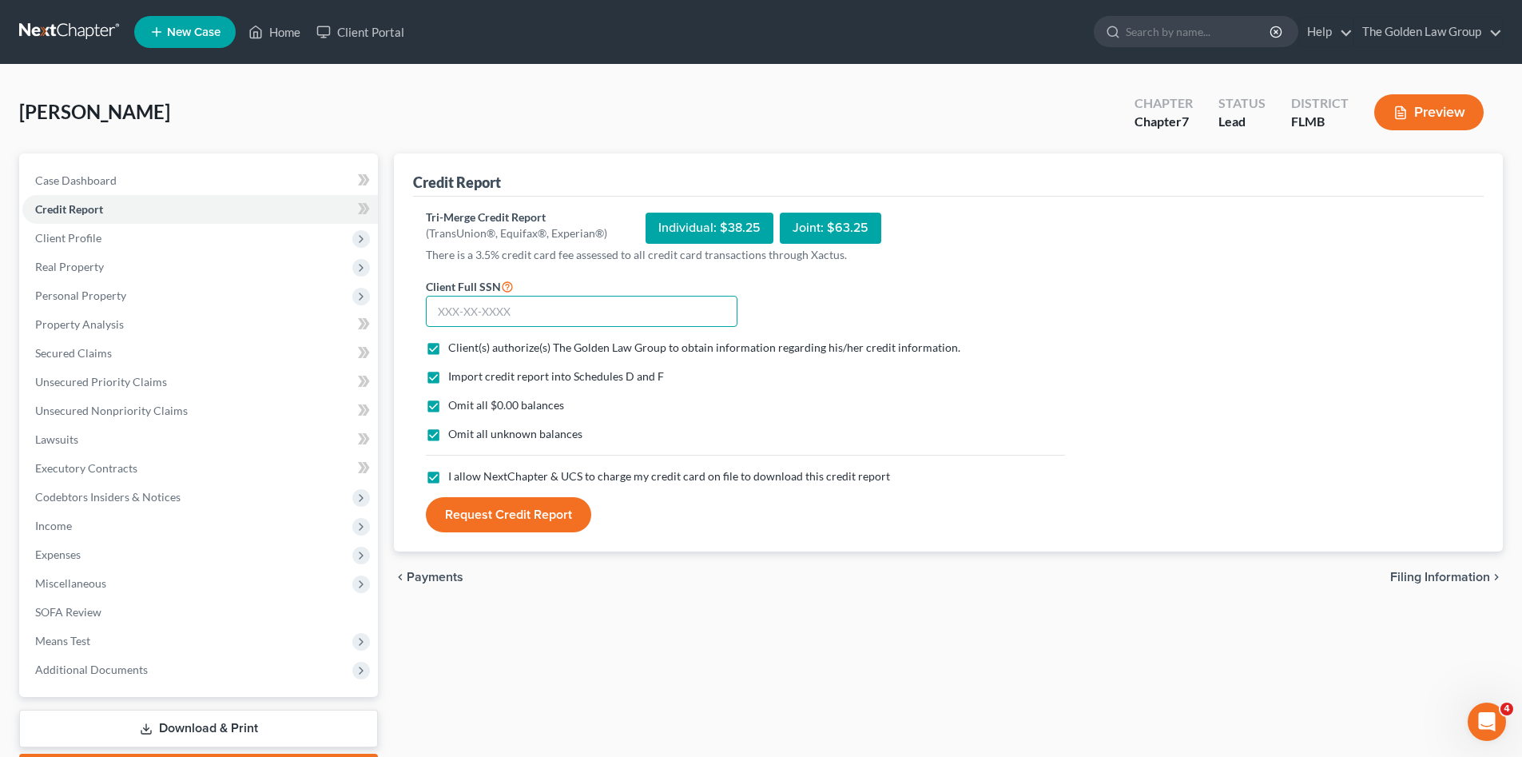
click at [644, 310] on input "text" at bounding box center [582, 312] width 312 height 32
type input "262-87-9092"
click at [546, 499] on button "Request Credit Report" at bounding box center [508, 514] width 165 height 35
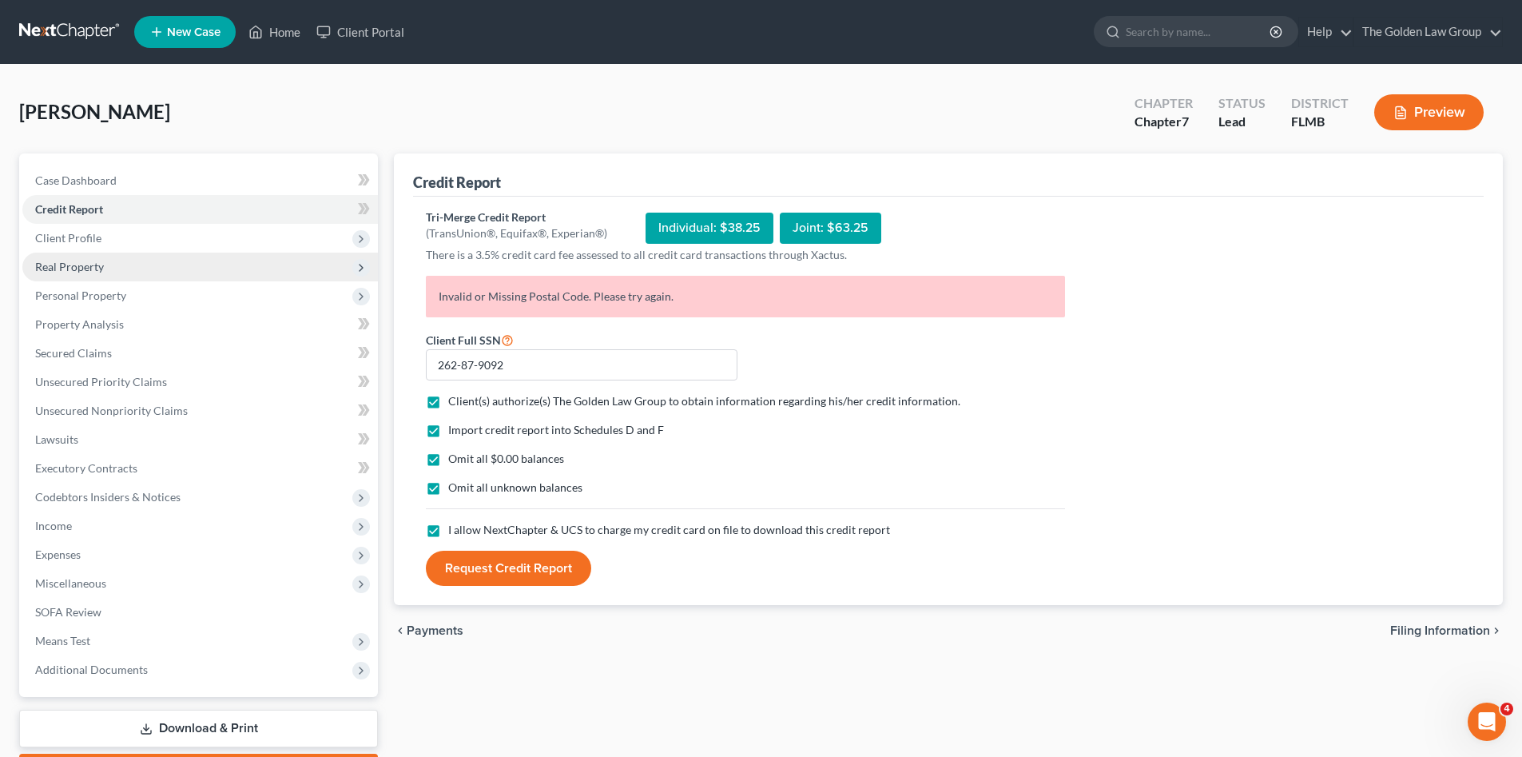
click at [103, 268] on span "Real Property" at bounding box center [199, 266] width 355 height 29
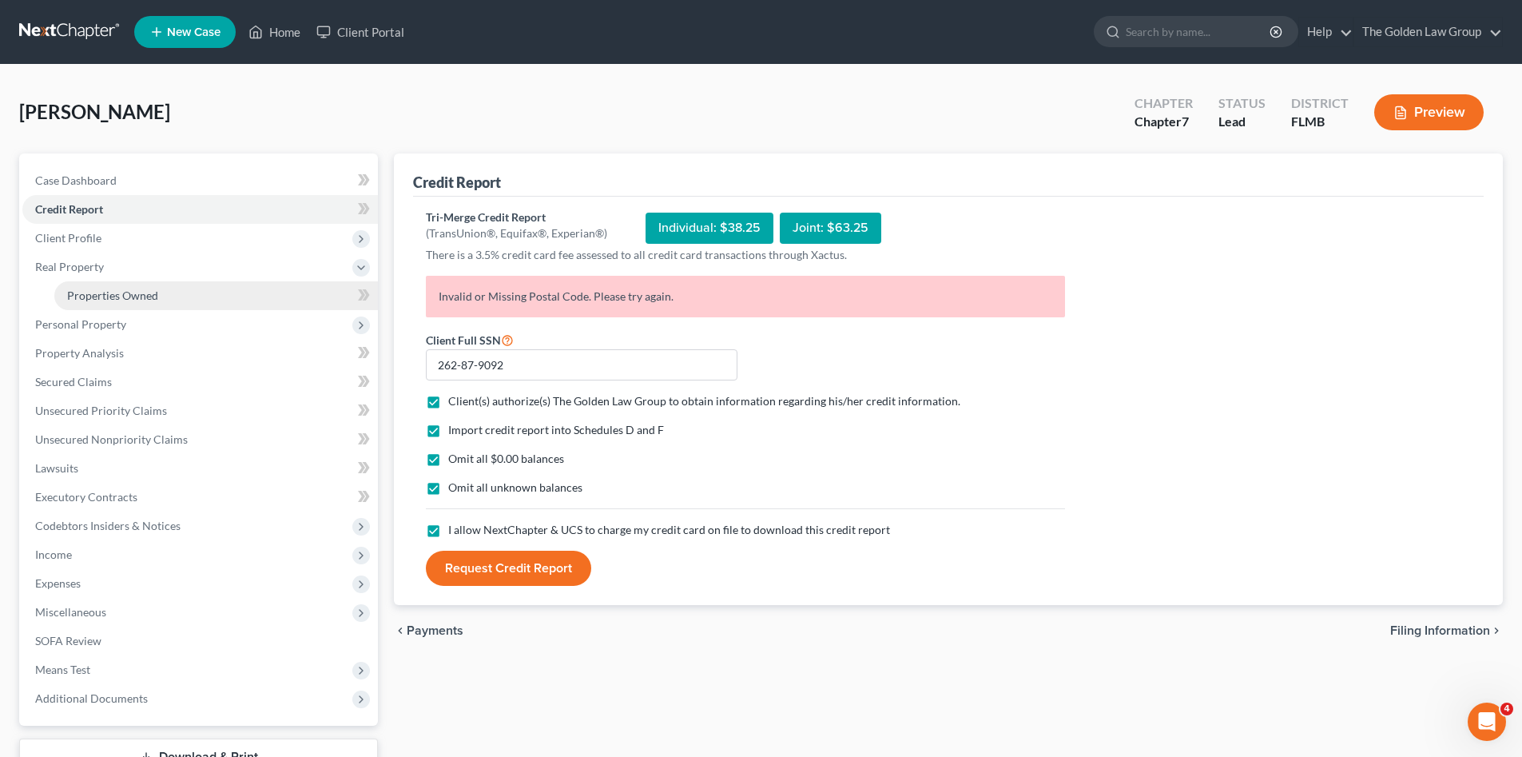
click at [129, 298] on span "Properties Owned" at bounding box center [112, 295] width 91 height 14
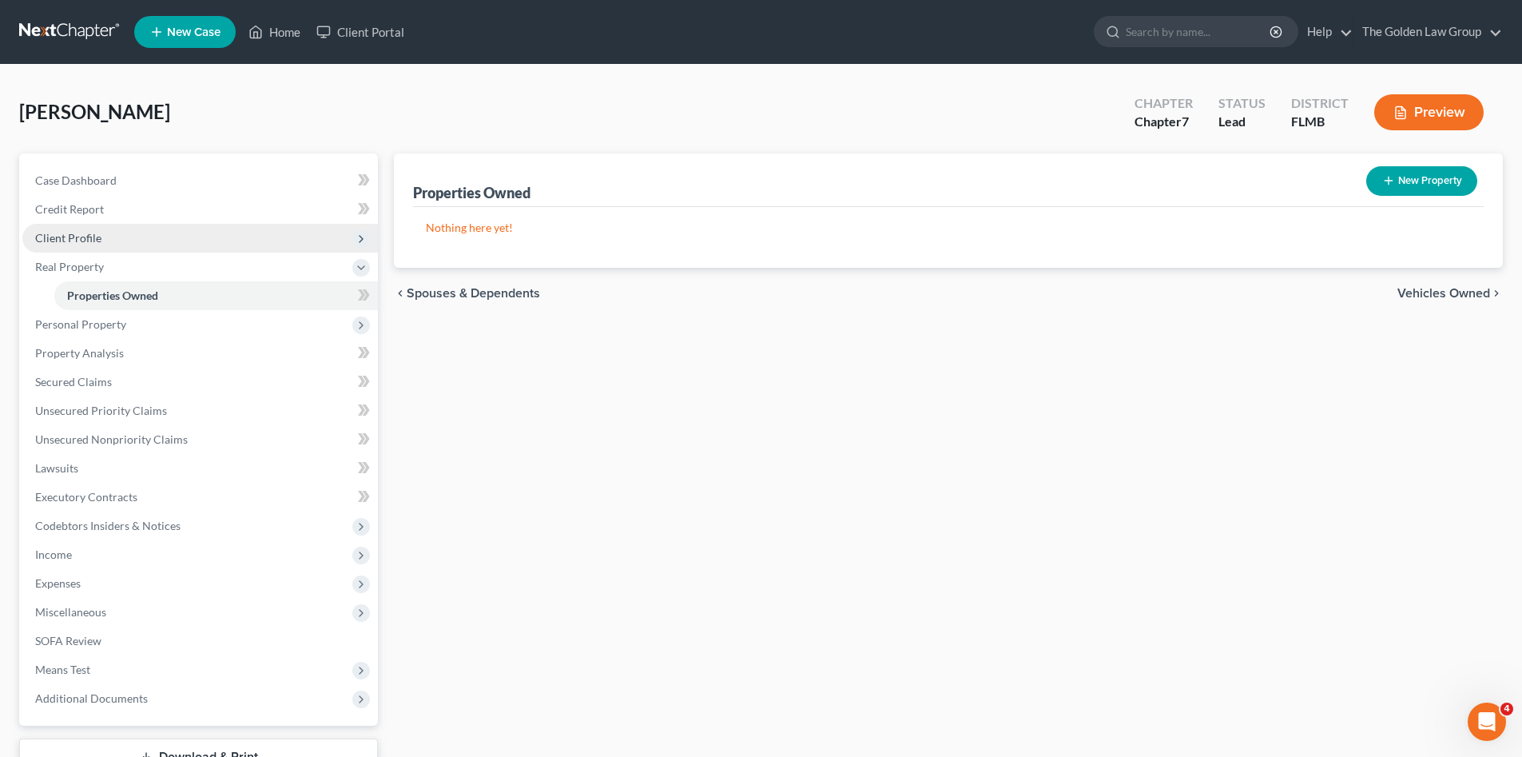
click at [84, 236] on span "Client Profile" at bounding box center [68, 238] width 66 height 14
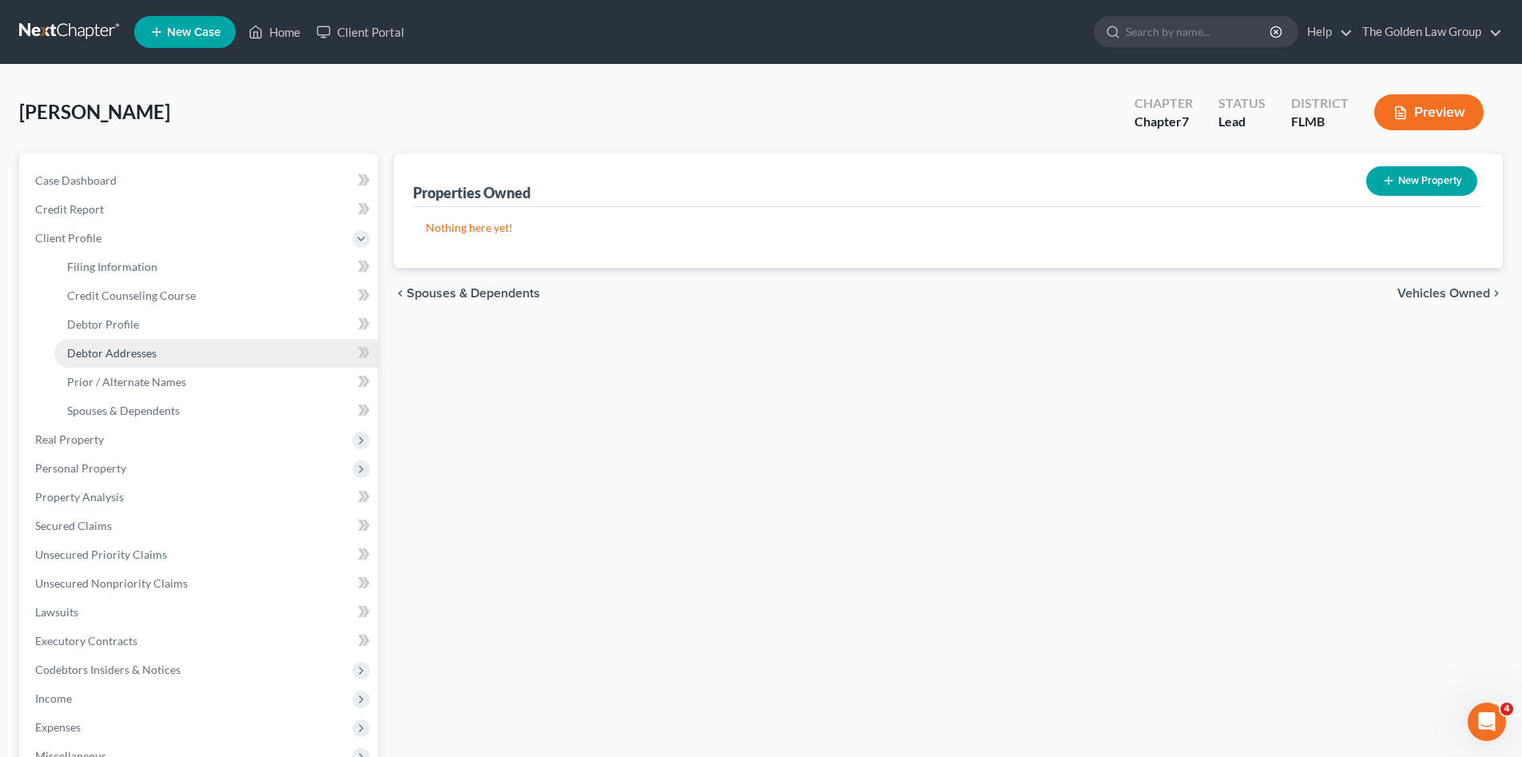
click at [148, 340] on link "Debtor Addresses" at bounding box center [216, 353] width 324 height 29
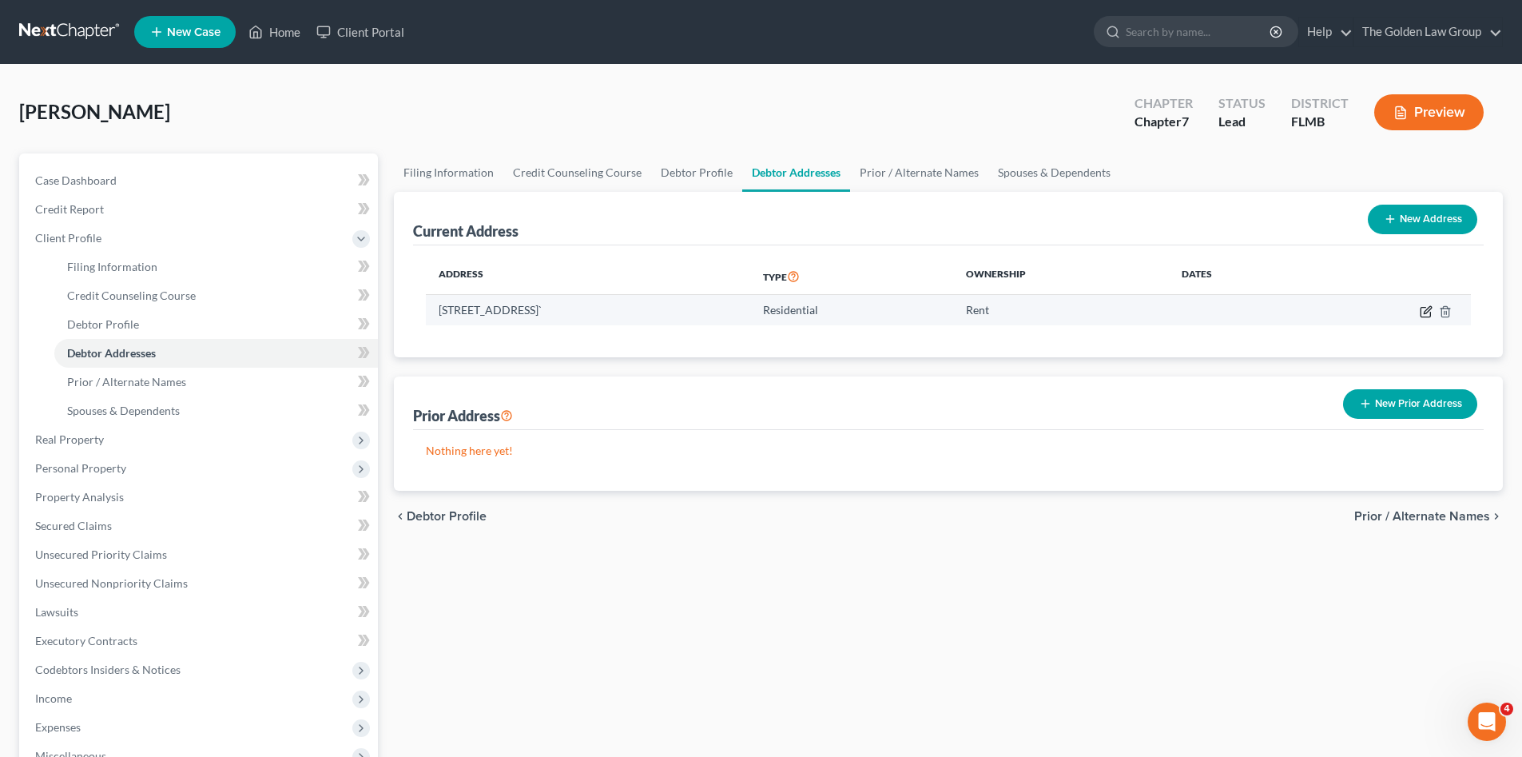
click at [1420, 313] on icon "button" at bounding box center [1425, 312] width 10 height 10
select select "9"
select select "27"
select select "0"
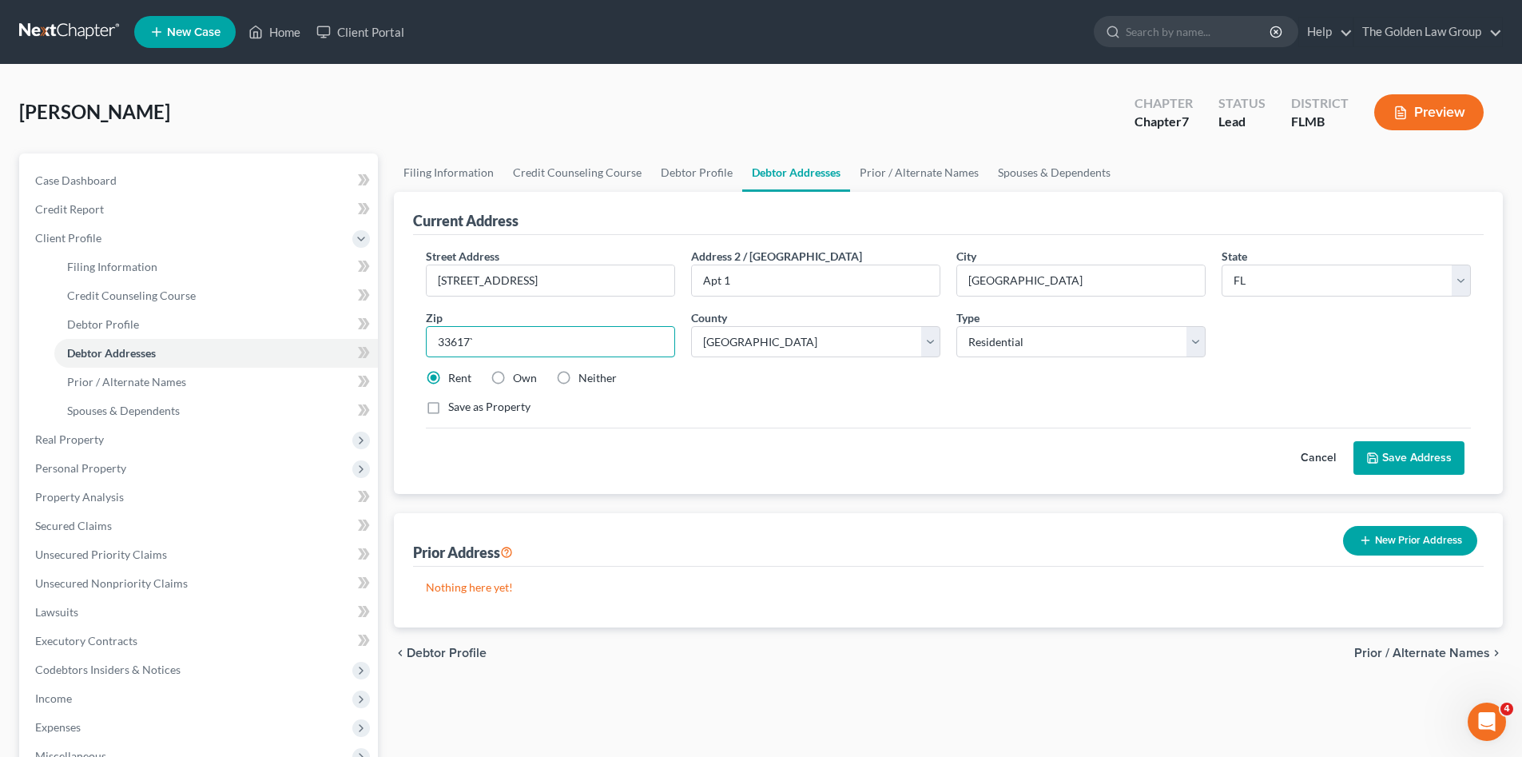
click at [590, 345] on input "33617`" at bounding box center [550, 342] width 249 height 32
type input "33617"
click at [671, 440] on div "Cancel Save Address" at bounding box center [948, 450] width 1045 height 47
click at [1373, 465] on button "Save Address" at bounding box center [1408, 458] width 111 height 34
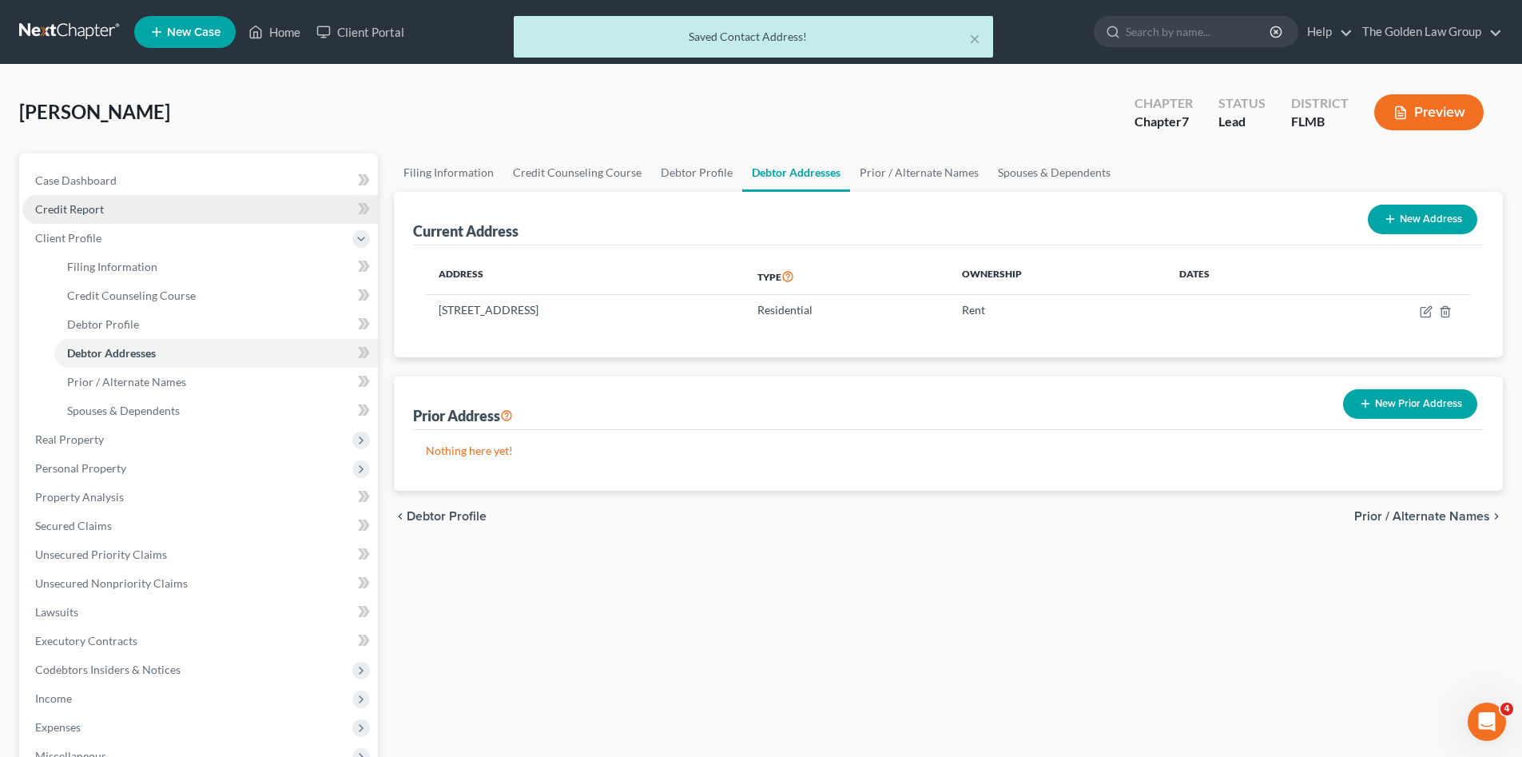
click at [76, 197] on link "Credit Report" at bounding box center [199, 209] width 355 height 29
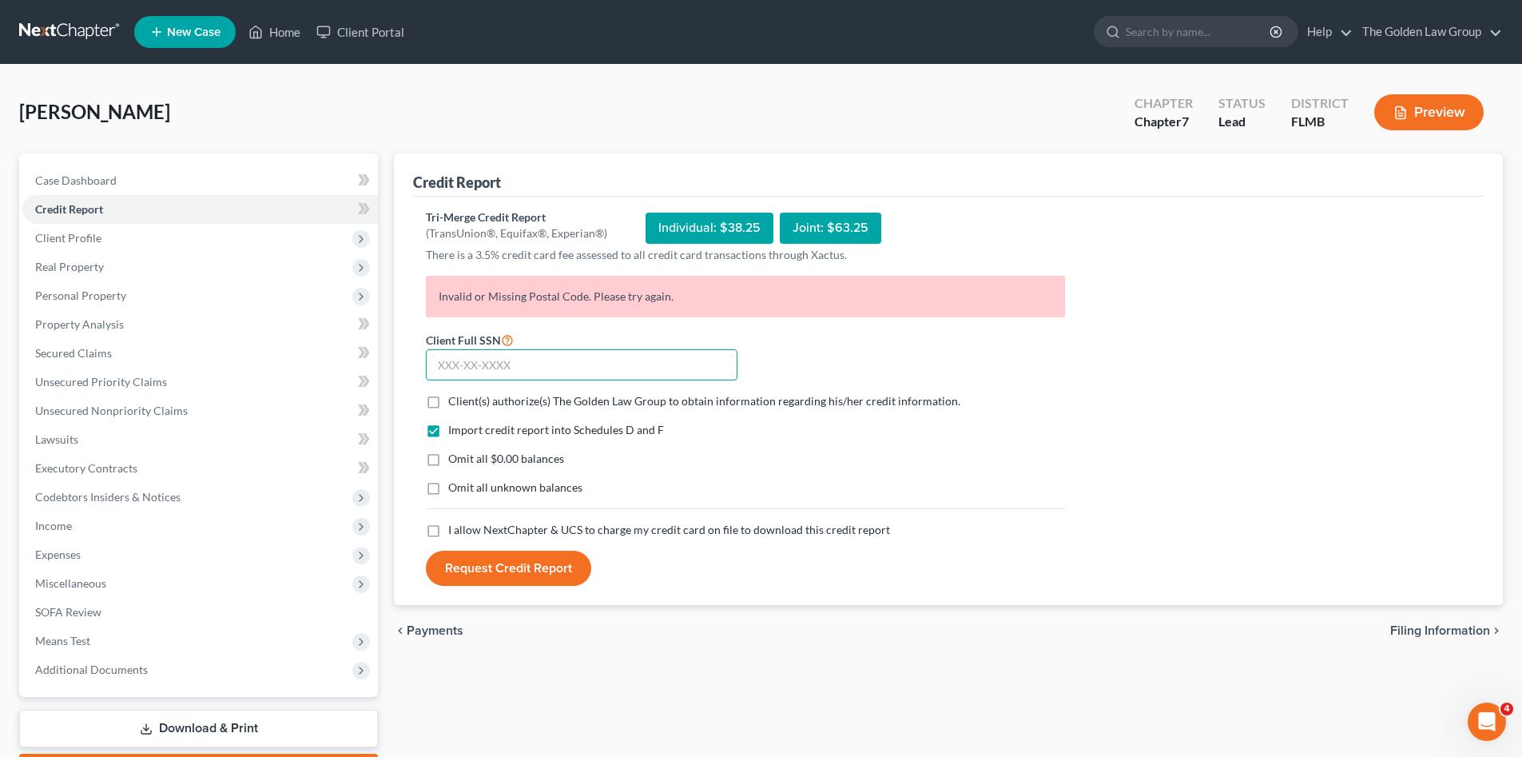
click at [616, 365] on input "text" at bounding box center [582, 365] width 312 height 32
click at [448, 404] on label "Client(s) authorize(s) The Golden Law Group to obtain information regarding his…" at bounding box center [704, 401] width 512 height 16
click at [455, 403] on input "Client(s) authorize(s) The Golden Law Group to obtain information regarding his…" at bounding box center [460, 398] width 10 height 10
checkbox input "true"
drag, startPoint x: 422, startPoint y: 472, endPoint x: 431, endPoint y: 467, distance: 10.4
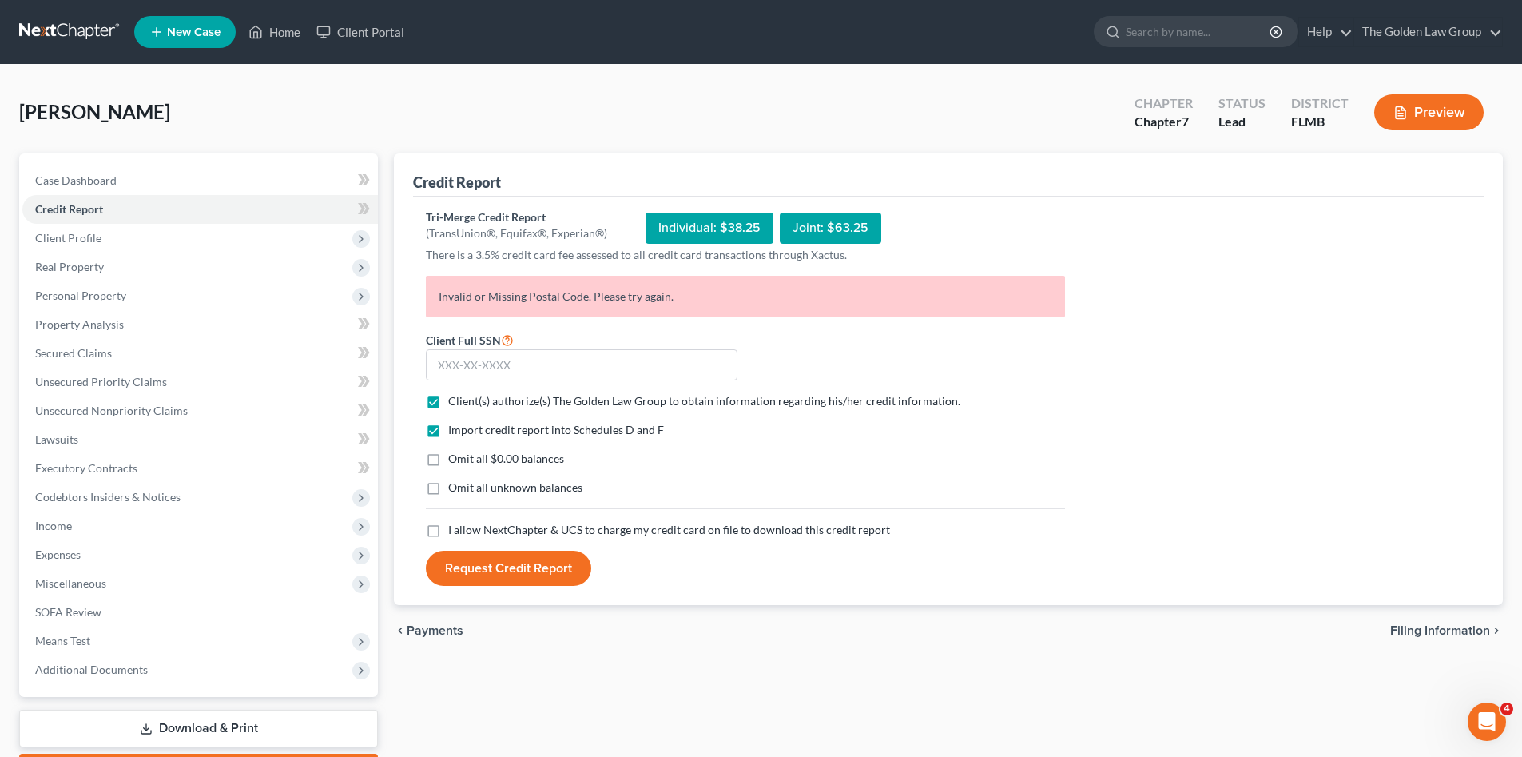
click at [427, 468] on div "Import credit report into Schedules D and F Omit all $0.00 balances Omit all un…" at bounding box center [745, 472] width 655 height 100
click at [448, 460] on label "Omit all $0.00 balances" at bounding box center [506, 459] width 116 height 16
click at [455, 460] on input "Omit all $0.00 balances" at bounding box center [460, 456] width 10 height 10
checkbox input "true"
drag, startPoint x: 435, startPoint y: 486, endPoint x: 440, endPoint y: 504, distance: 19.2
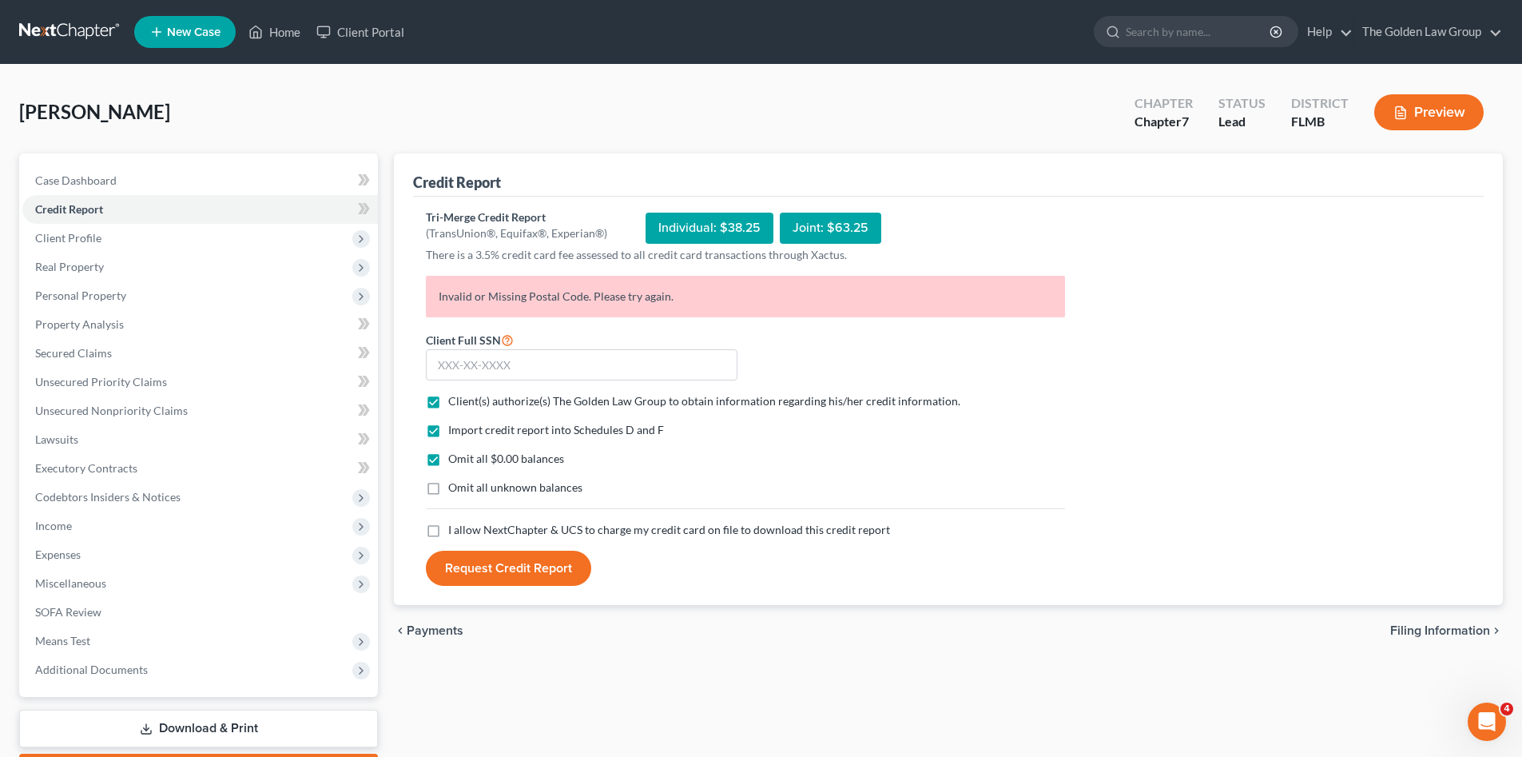
click at [448, 487] on label "Omit all unknown balances" at bounding box center [515, 487] width 134 height 16
click at [455, 487] on input "Omit all unknown balances" at bounding box center [460, 484] width 10 height 10
checkbox input "true"
drag, startPoint x: 433, startPoint y: 530, endPoint x: 469, endPoint y: 457, distance: 81.8
click at [448, 529] on label "I allow NextChapter & UCS to charge my credit card on file to download this cre…" at bounding box center [669, 530] width 442 height 16
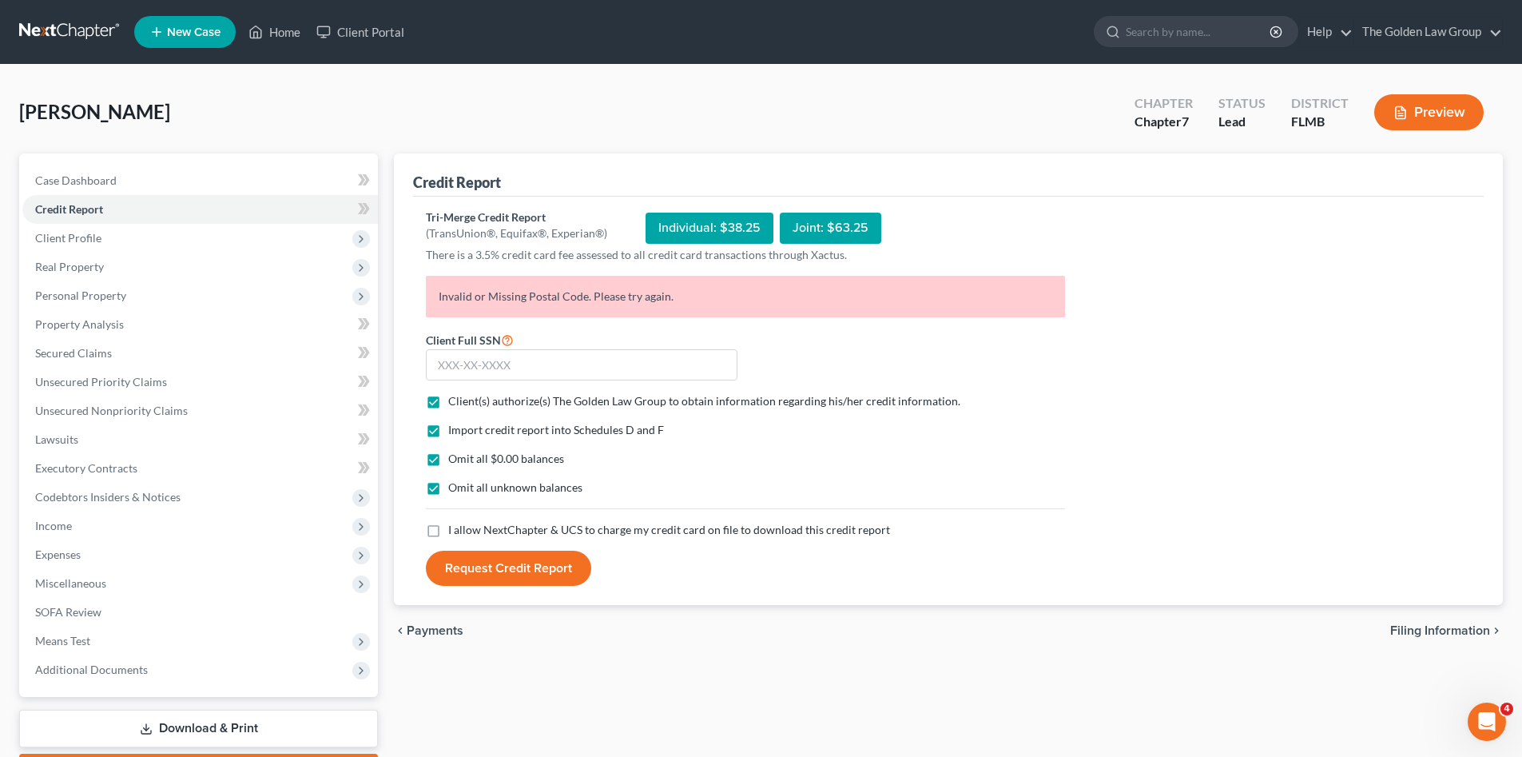
click at [455, 529] on input "I allow NextChapter & UCS to charge my credit card on file to download this cre…" at bounding box center [460, 527] width 10 height 10
checkbox input "true"
click at [502, 369] on input "text" at bounding box center [582, 365] width 312 height 32
type input "262-87-9092"
click at [538, 560] on button "Request Credit Report" at bounding box center [508, 567] width 165 height 35
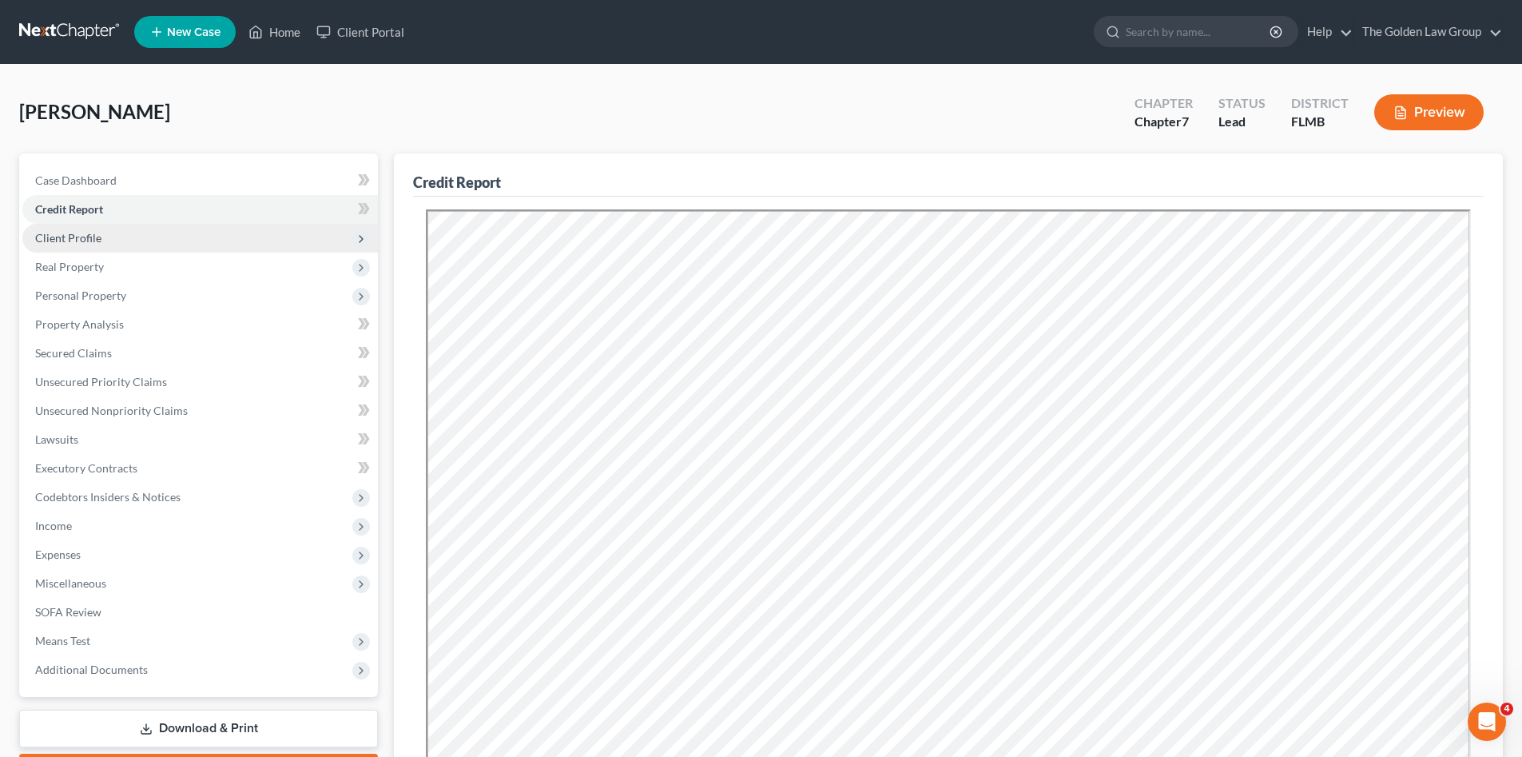
click at [97, 237] on span "Client Profile" at bounding box center [68, 238] width 66 height 14
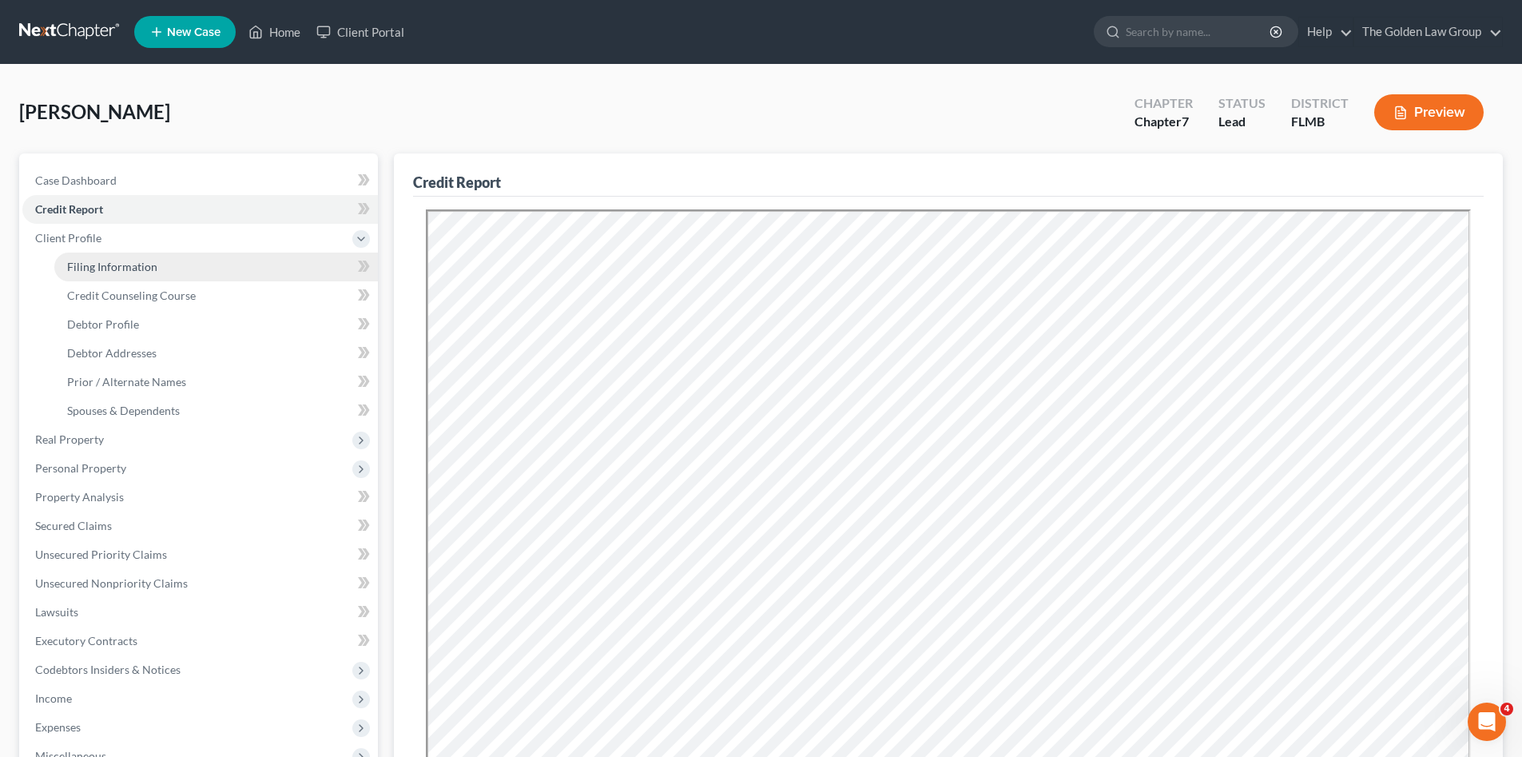
click at [108, 264] on span "Filing Information" at bounding box center [112, 267] width 90 height 14
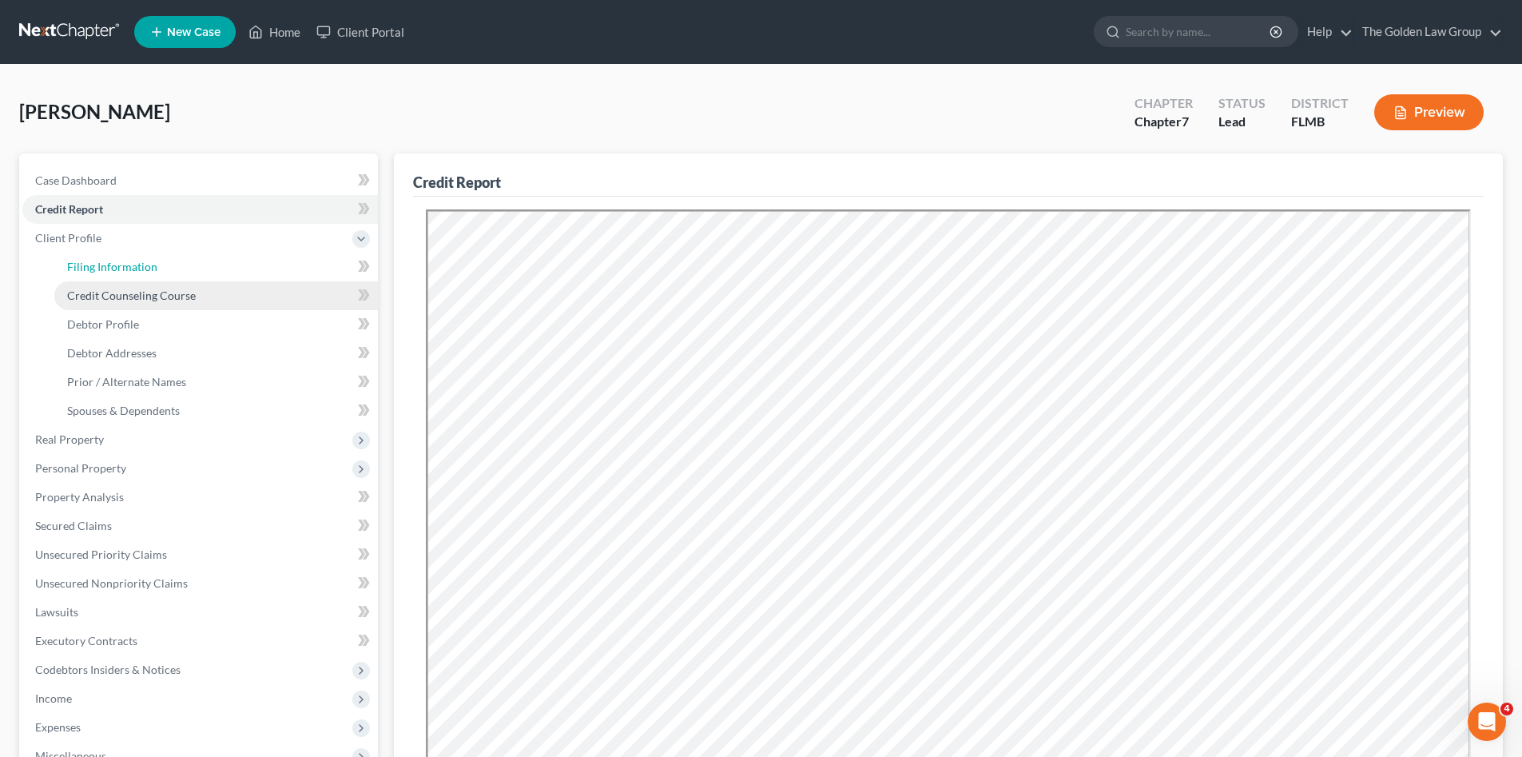
select select "1"
select select "0"
select select "15"
select select "0"
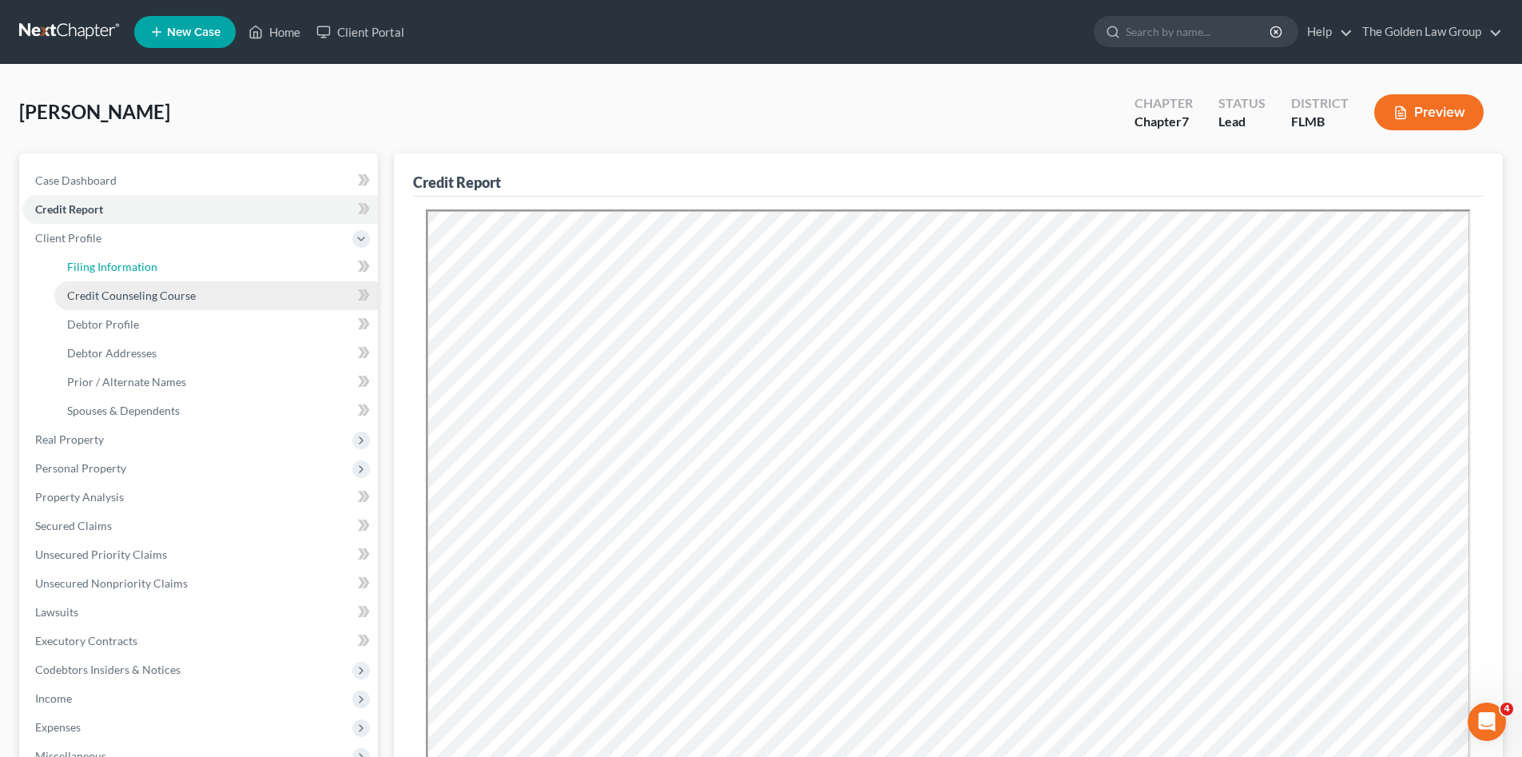
select select "9"
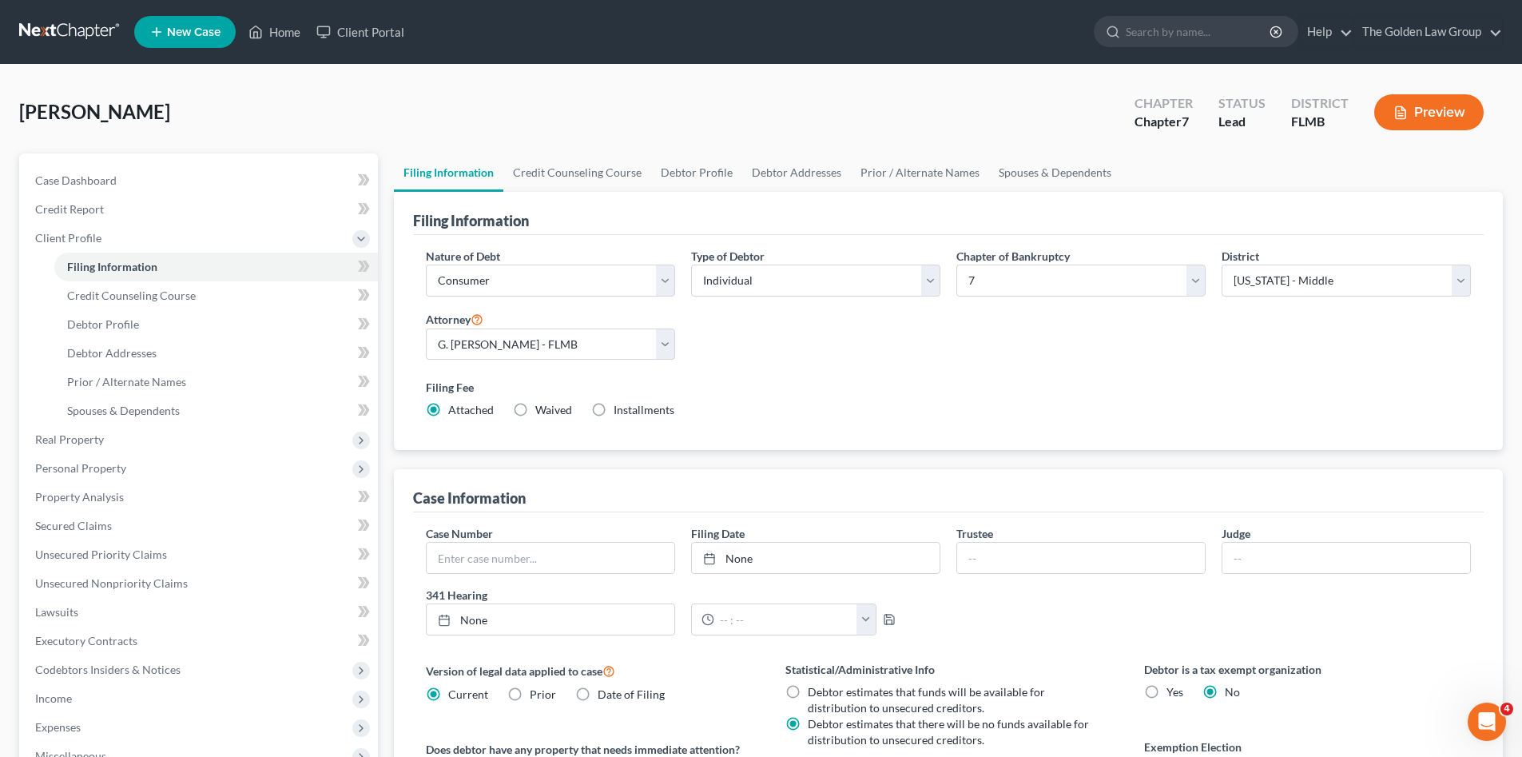
scroll to position [80, 0]
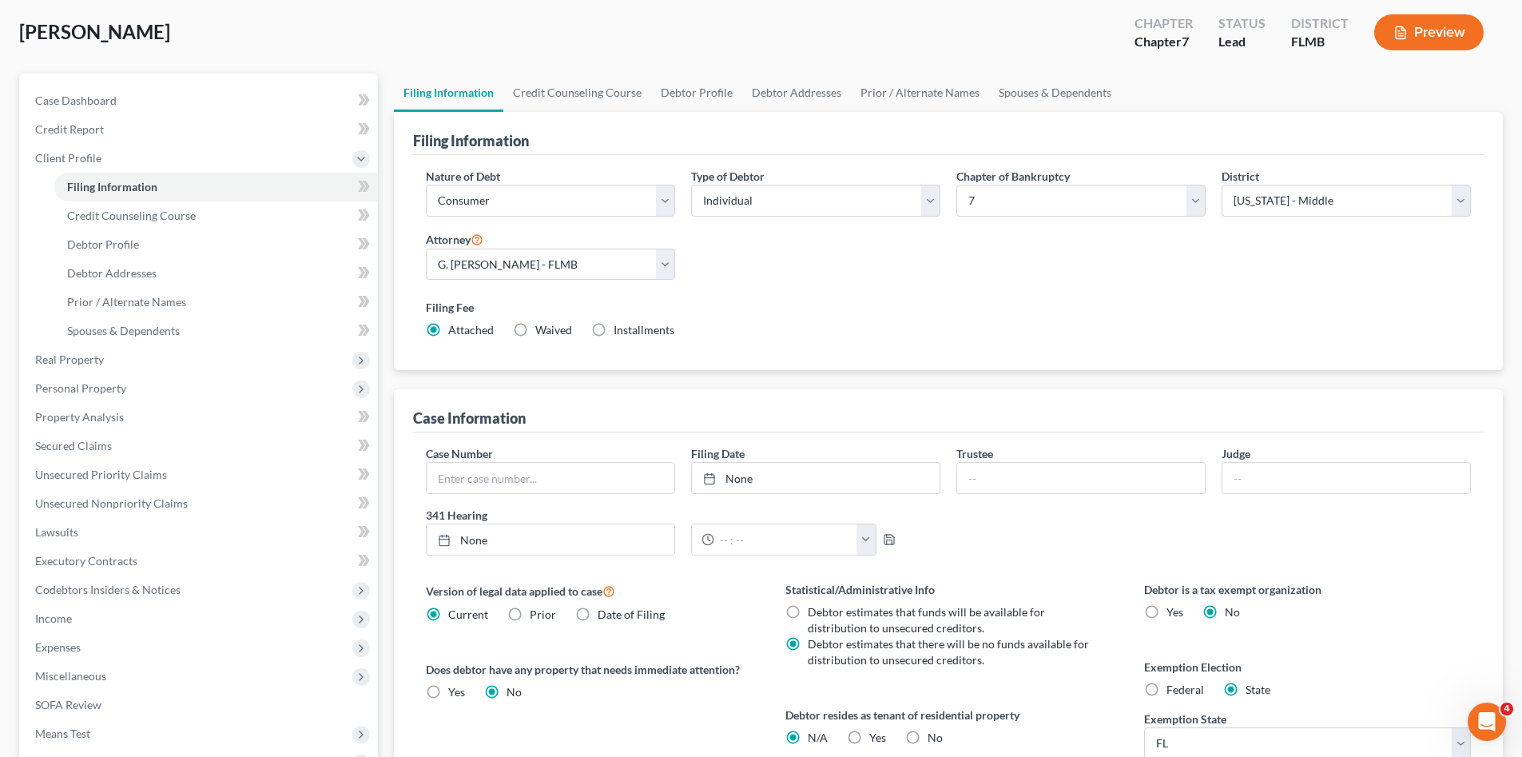
click at [869, 739] on label "Yes Yes" at bounding box center [877, 737] width 17 height 16
click at [876, 739] on input "Yes Yes" at bounding box center [881, 734] width 10 height 10
radio input "true"
radio input "false"
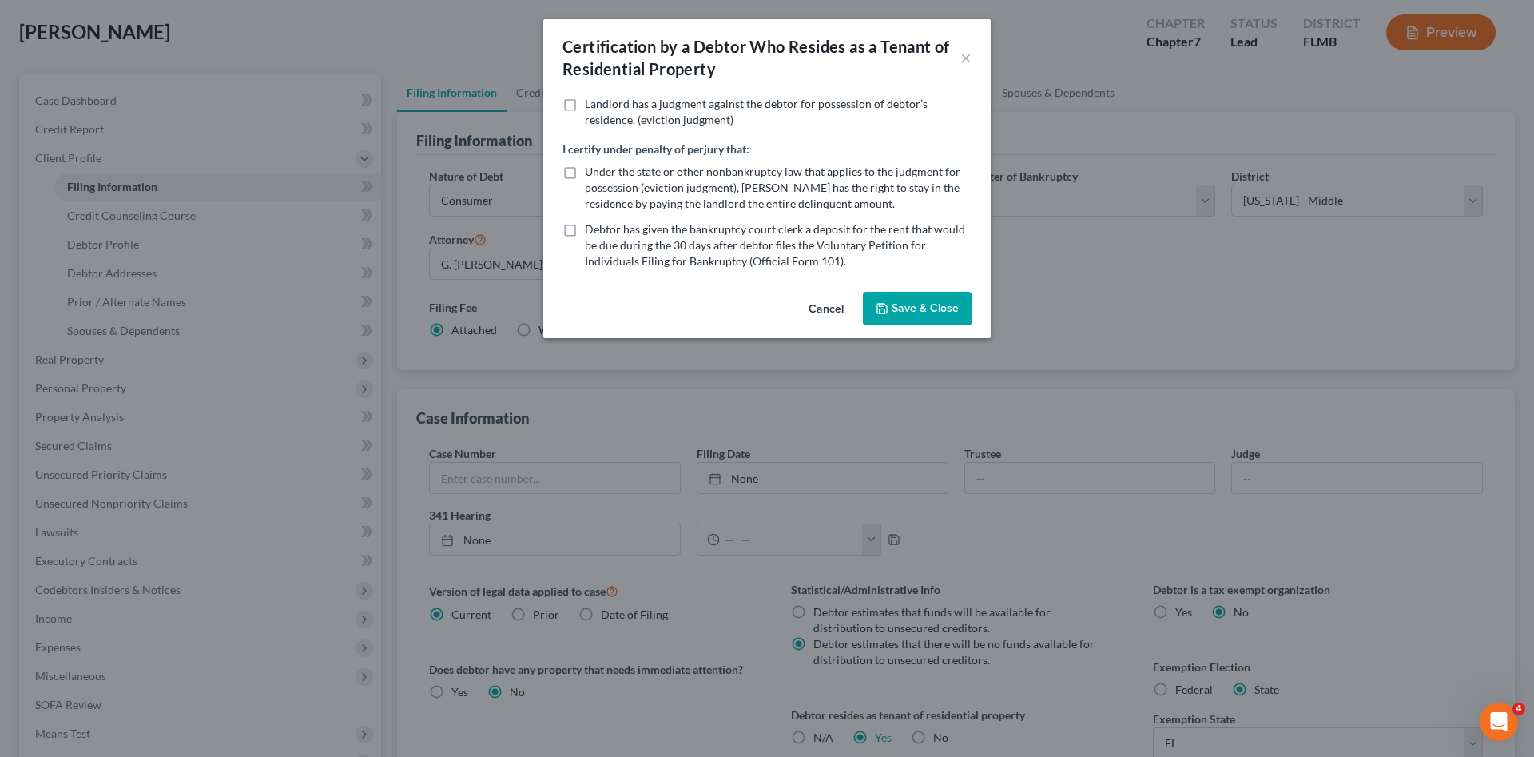
click at [896, 312] on button "Save & Close" at bounding box center [917, 309] width 109 height 34
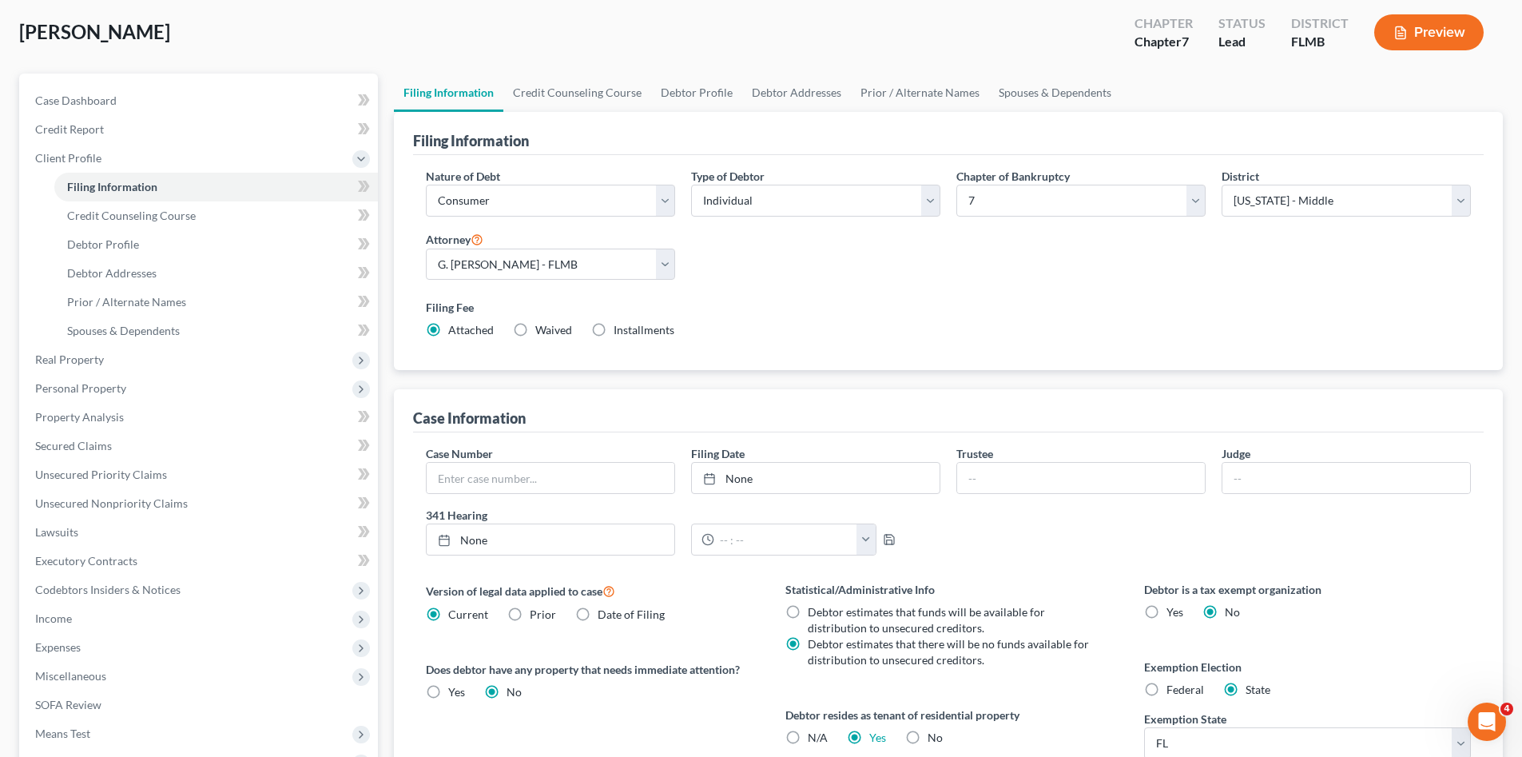
click at [907, 284] on div "Nature of Debt Select Business Consumer Other Nature of Business Select Clearin…" at bounding box center [948, 260] width 1061 height 184
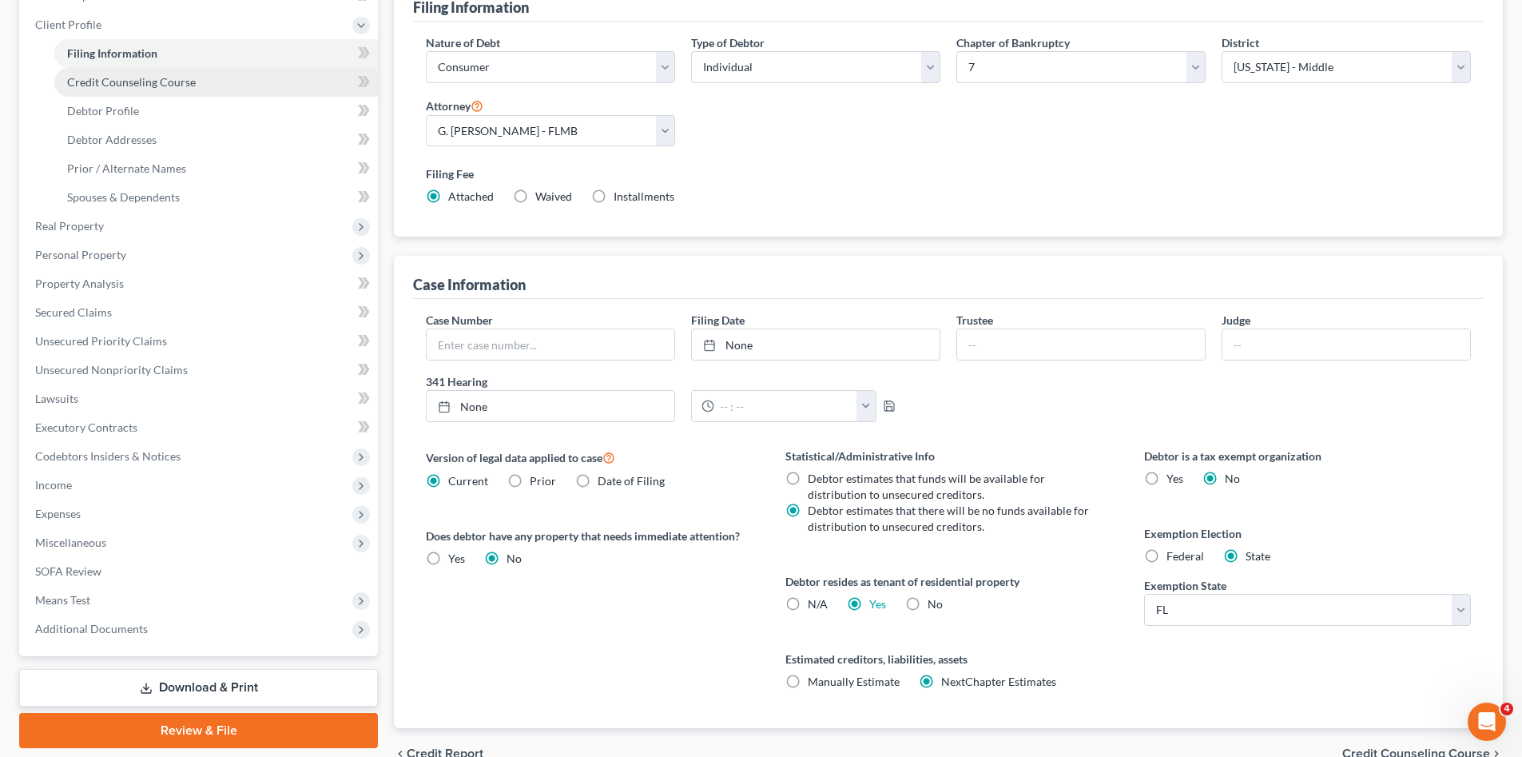
click at [113, 90] on link "Credit Counseling Course" at bounding box center [216, 82] width 324 height 29
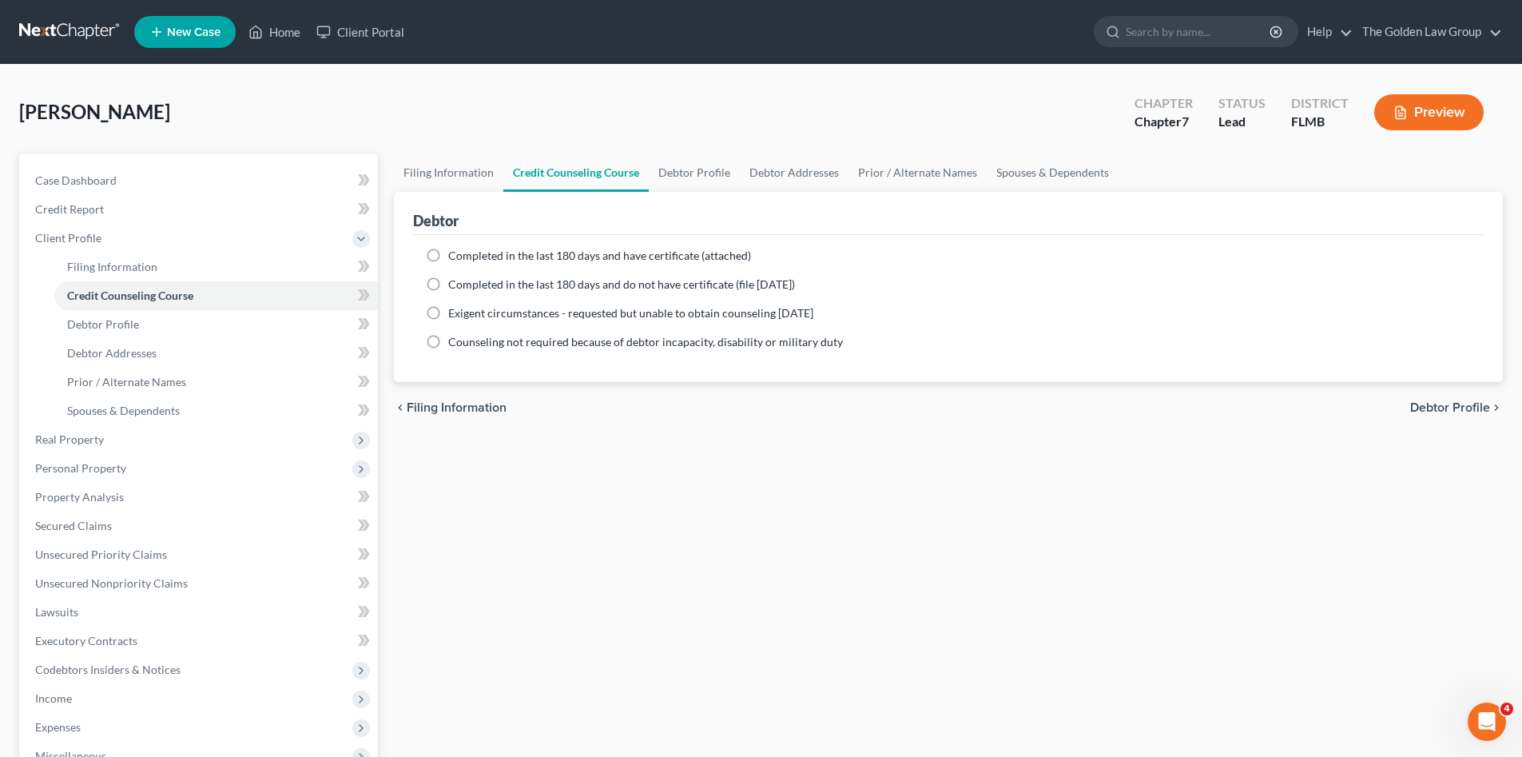
click at [530, 255] on span "Completed in the last 180 days and have certificate (attached)" at bounding box center [599, 255] width 303 height 14
click at [465, 255] on input "Completed in the last 180 days and have certificate (attached)" at bounding box center [460, 253] width 10 height 10
radio input "true"
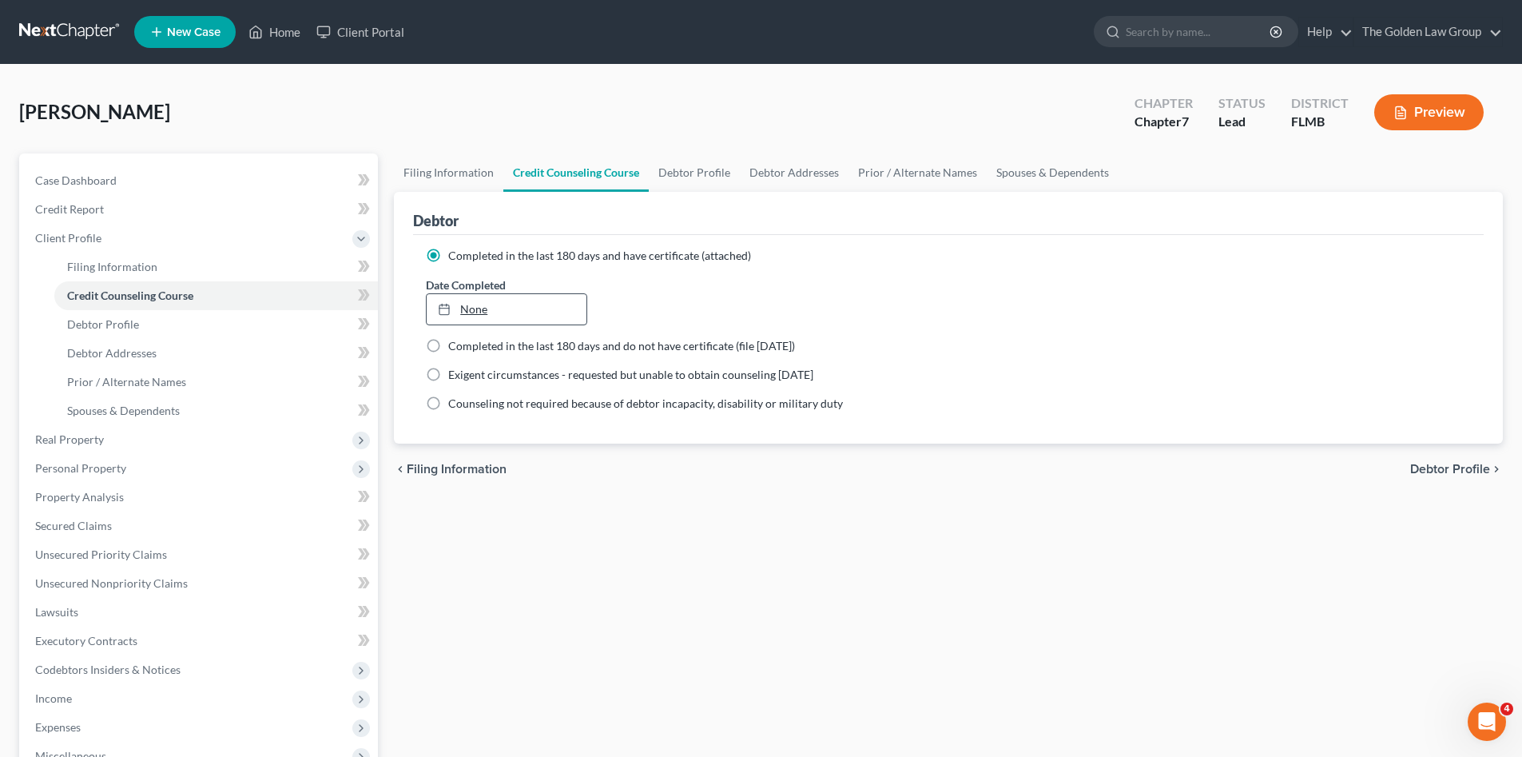
click at [503, 312] on link "None" at bounding box center [506, 309] width 159 height 30
type input "10/13/2025"
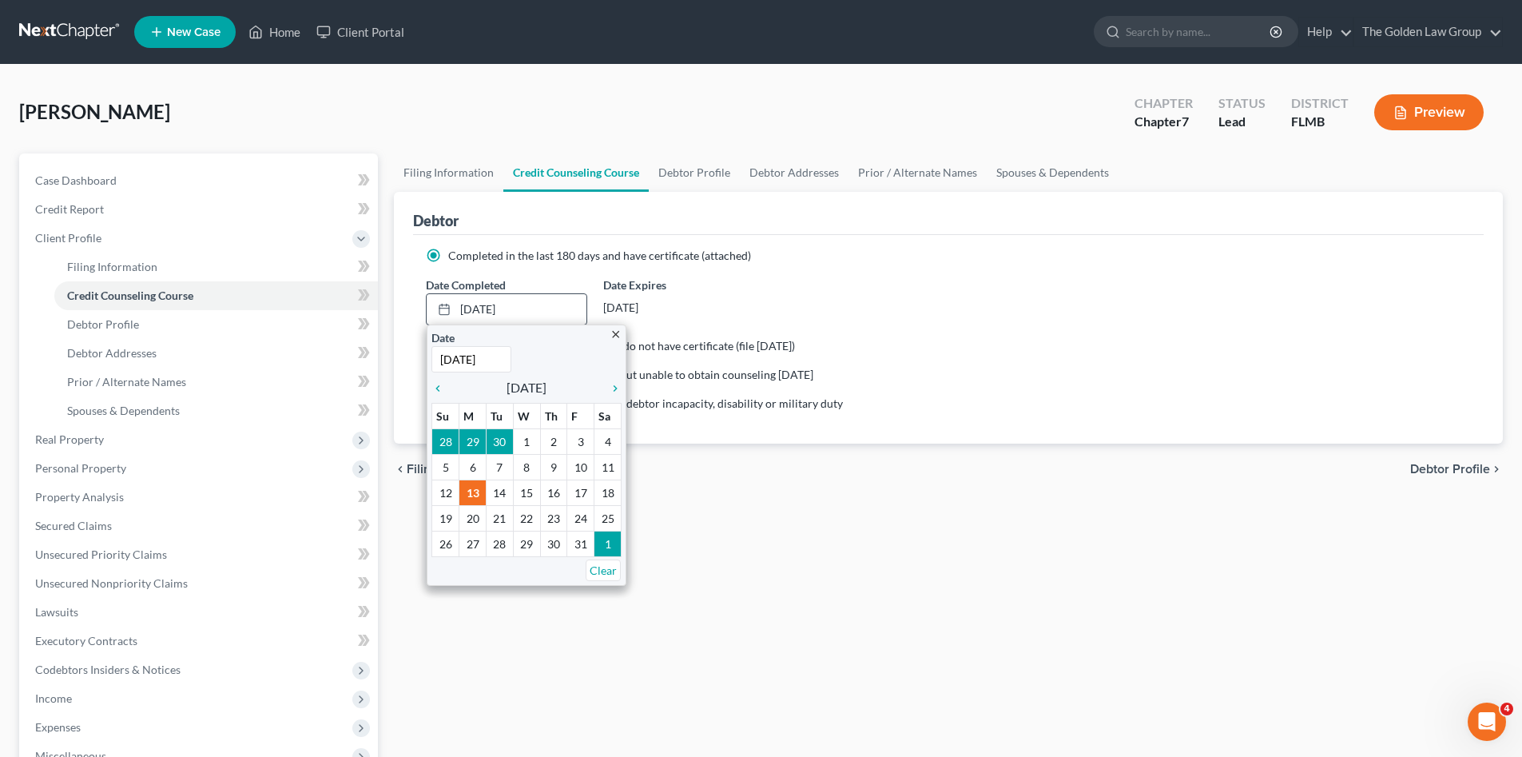
drag, startPoint x: 443, startPoint y: 387, endPoint x: 454, endPoint y: 401, distance: 17.6
click at [442, 387] on icon "chevron_left" at bounding box center [441, 388] width 21 height 13
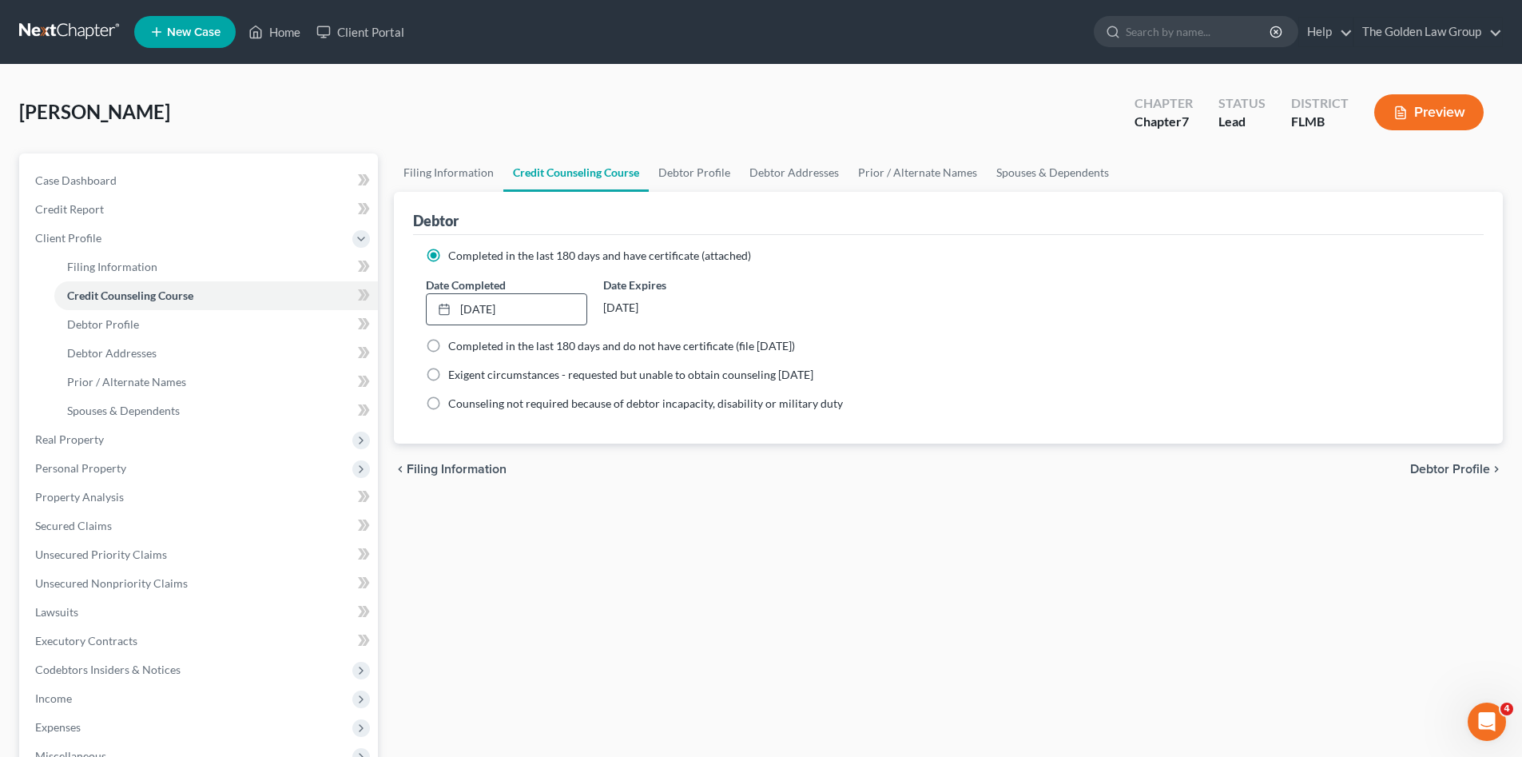
drag, startPoint x: 543, startPoint y: 543, endPoint x: 511, endPoint y: 522, distance: 38.6
click at [541, 542] on div "Filing Information Credit Counseling Course Debtor Profile Debtor Addresses Pri…" at bounding box center [948, 557] width 1125 height 808
click at [144, 330] on link "Debtor Profile" at bounding box center [216, 324] width 324 height 29
select select "0"
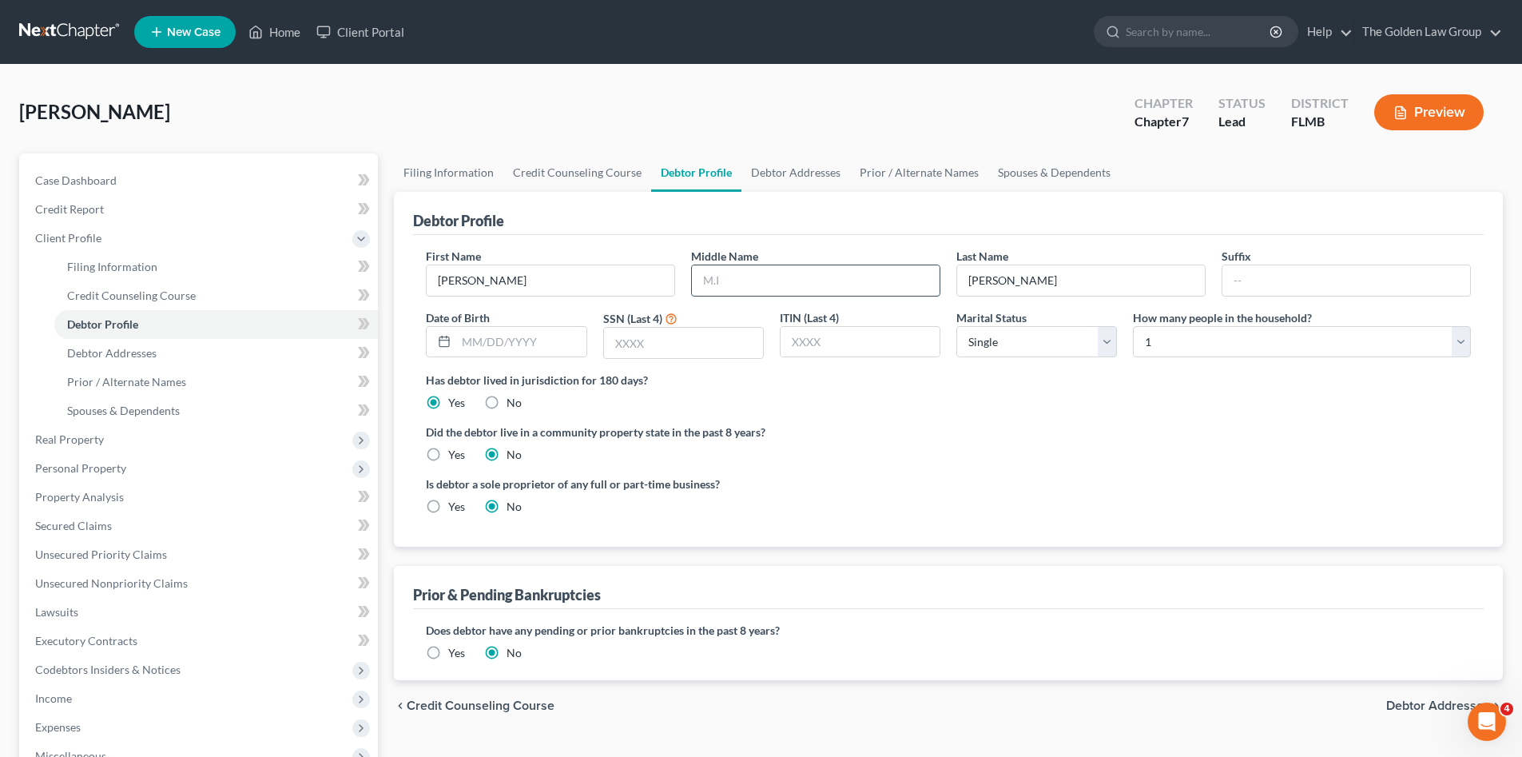
click at [733, 282] on input "text" at bounding box center [816, 280] width 248 height 30
type input "Lamont"
type input "09/23/1976"
drag, startPoint x: 738, startPoint y: 339, endPoint x: 441, endPoint y: 320, distance: 297.8
click at [732, 340] on input "text" at bounding box center [683, 343] width 159 height 30
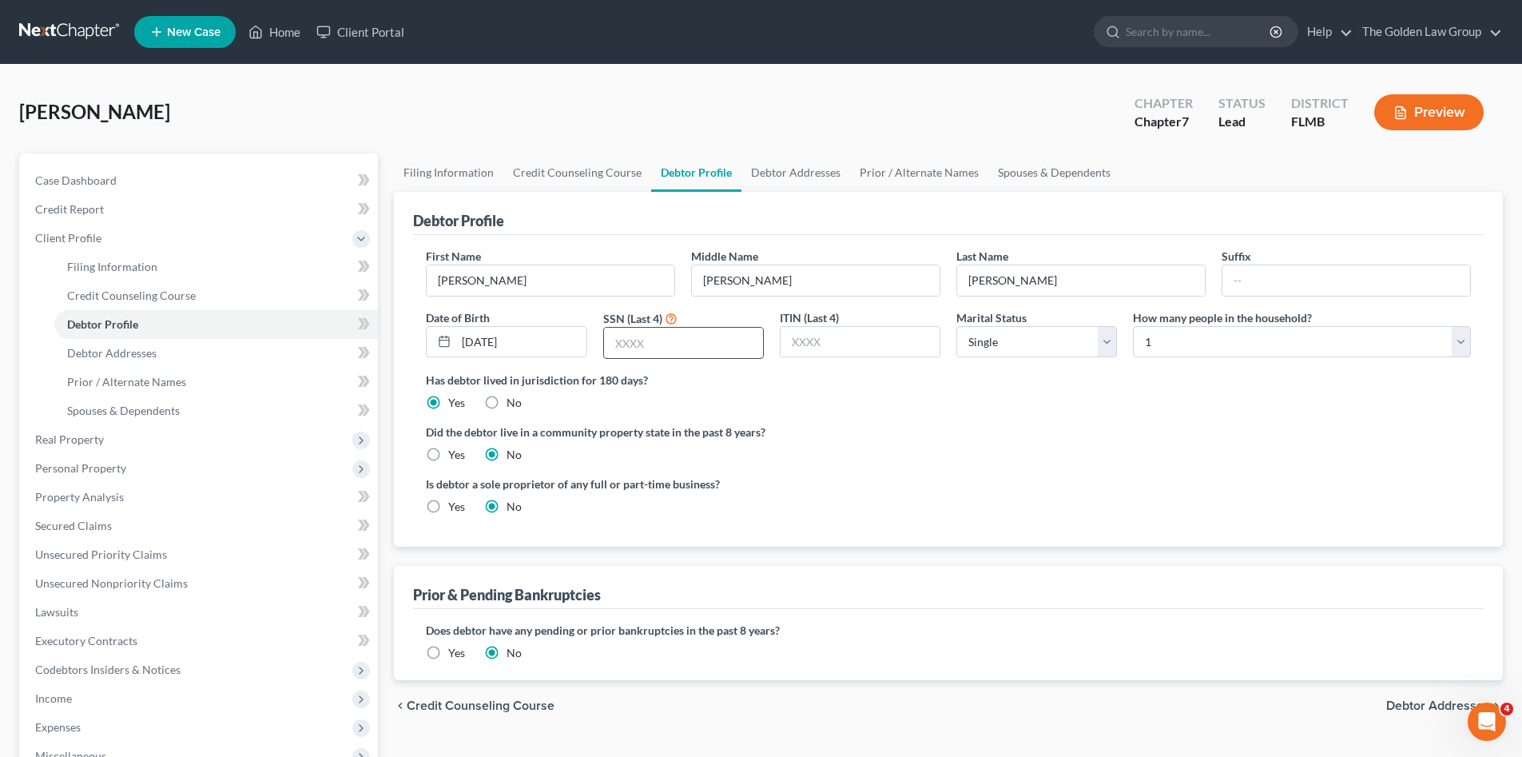
click at [692, 344] on input "text" at bounding box center [683, 343] width 159 height 30
type input "9092"
click at [990, 484] on div "Is debtor a sole proprietor of any full or part-time business? Yes No" at bounding box center [948, 501] width 1061 height 52
click at [1420, 706] on span "Debtor Addresses" at bounding box center [1438, 705] width 104 height 13
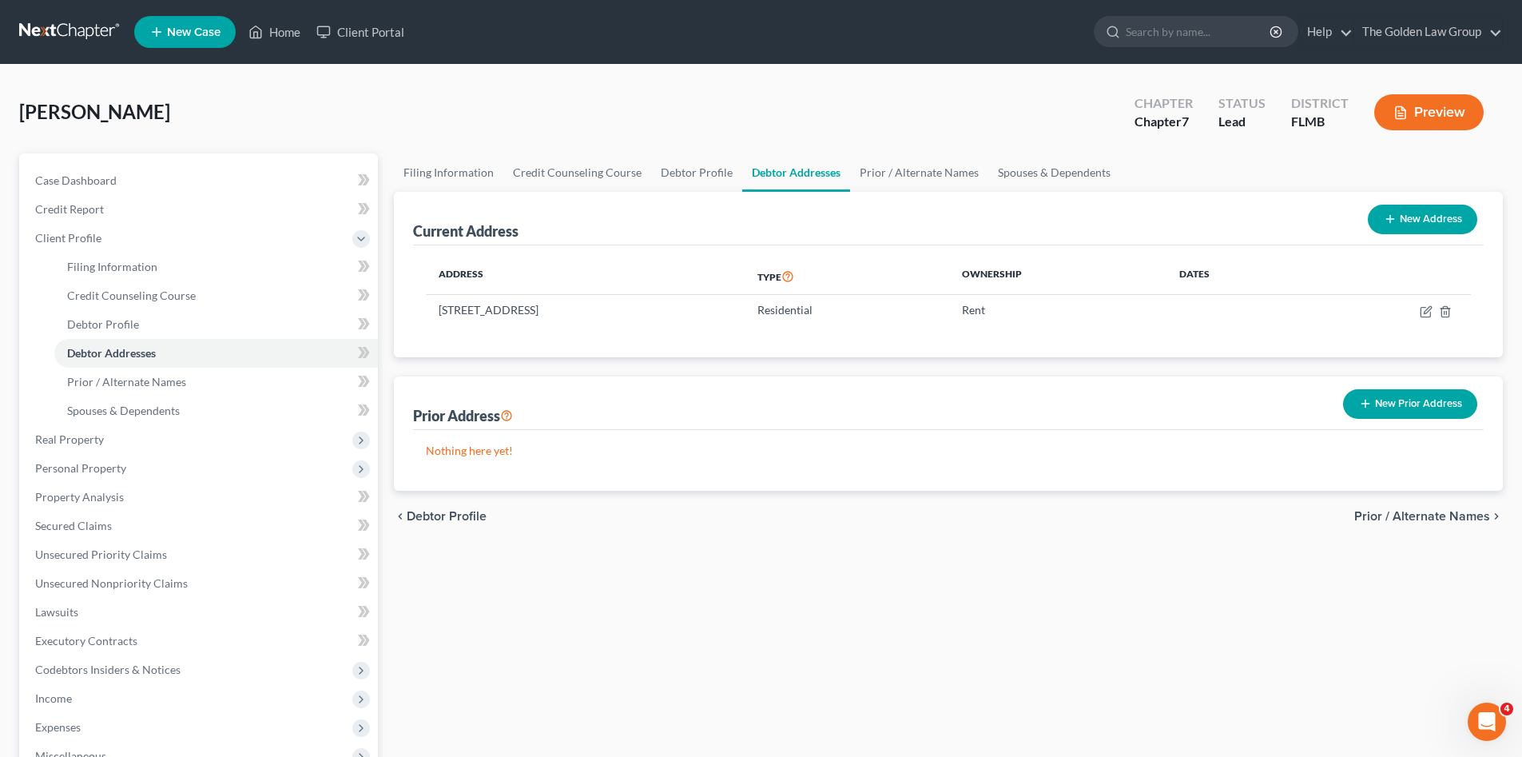
click at [1394, 512] on span "Prior / Alternate Names" at bounding box center [1422, 516] width 136 height 13
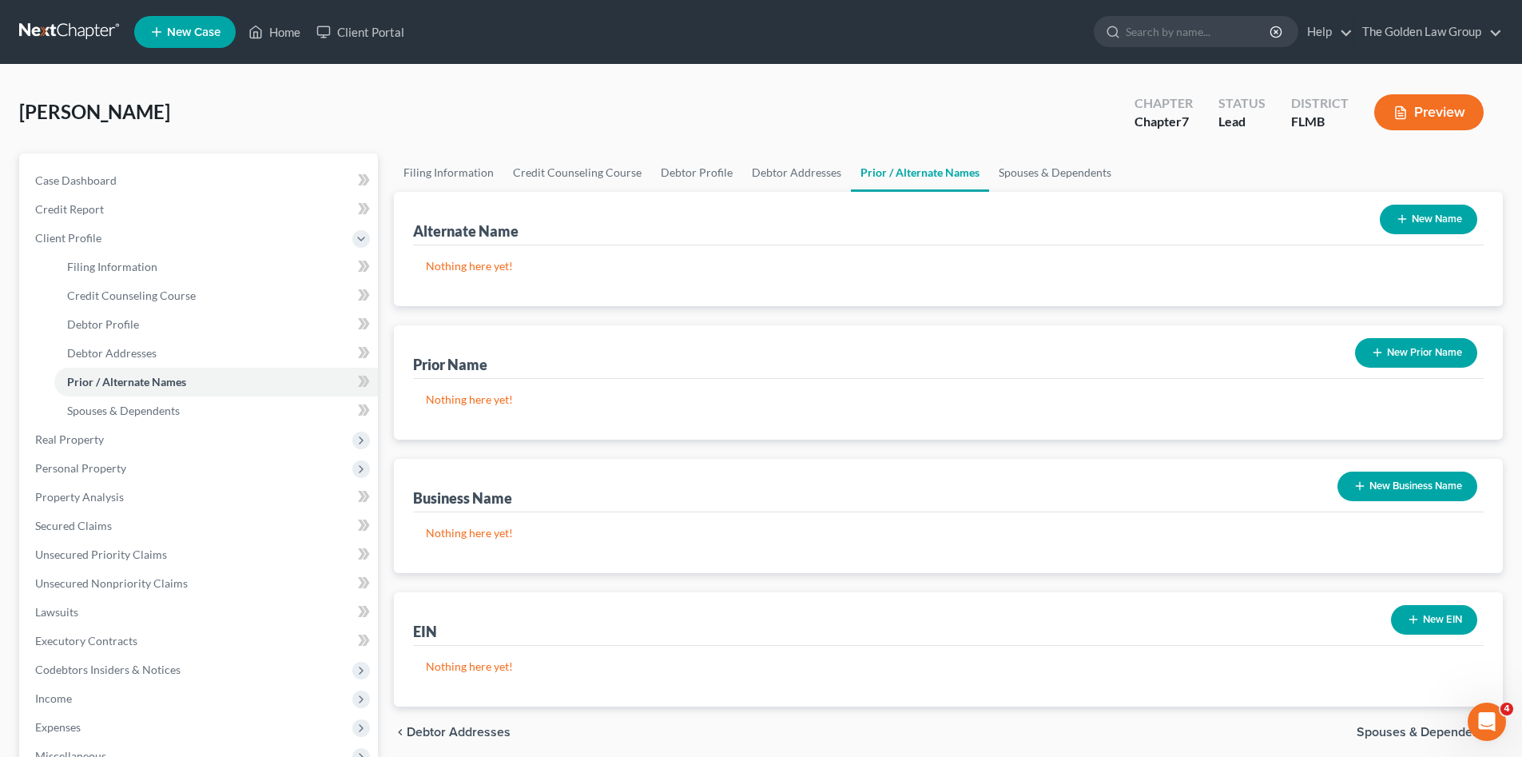
click at [1424, 733] on span "Spouses & Dependents" at bounding box center [1422, 731] width 133 height 13
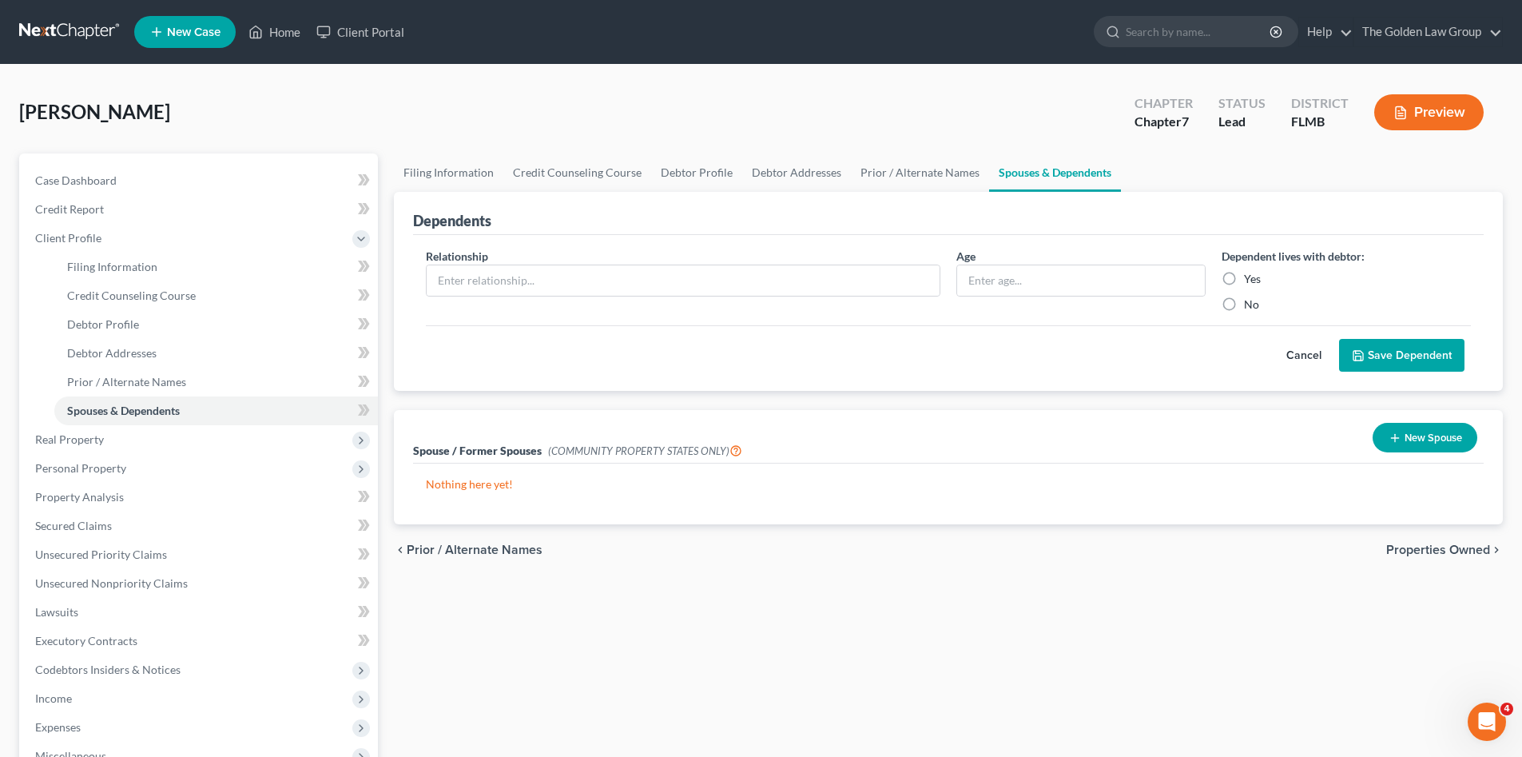
click at [1416, 546] on span "Properties Owned" at bounding box center [1438, 549] width 104 height 13
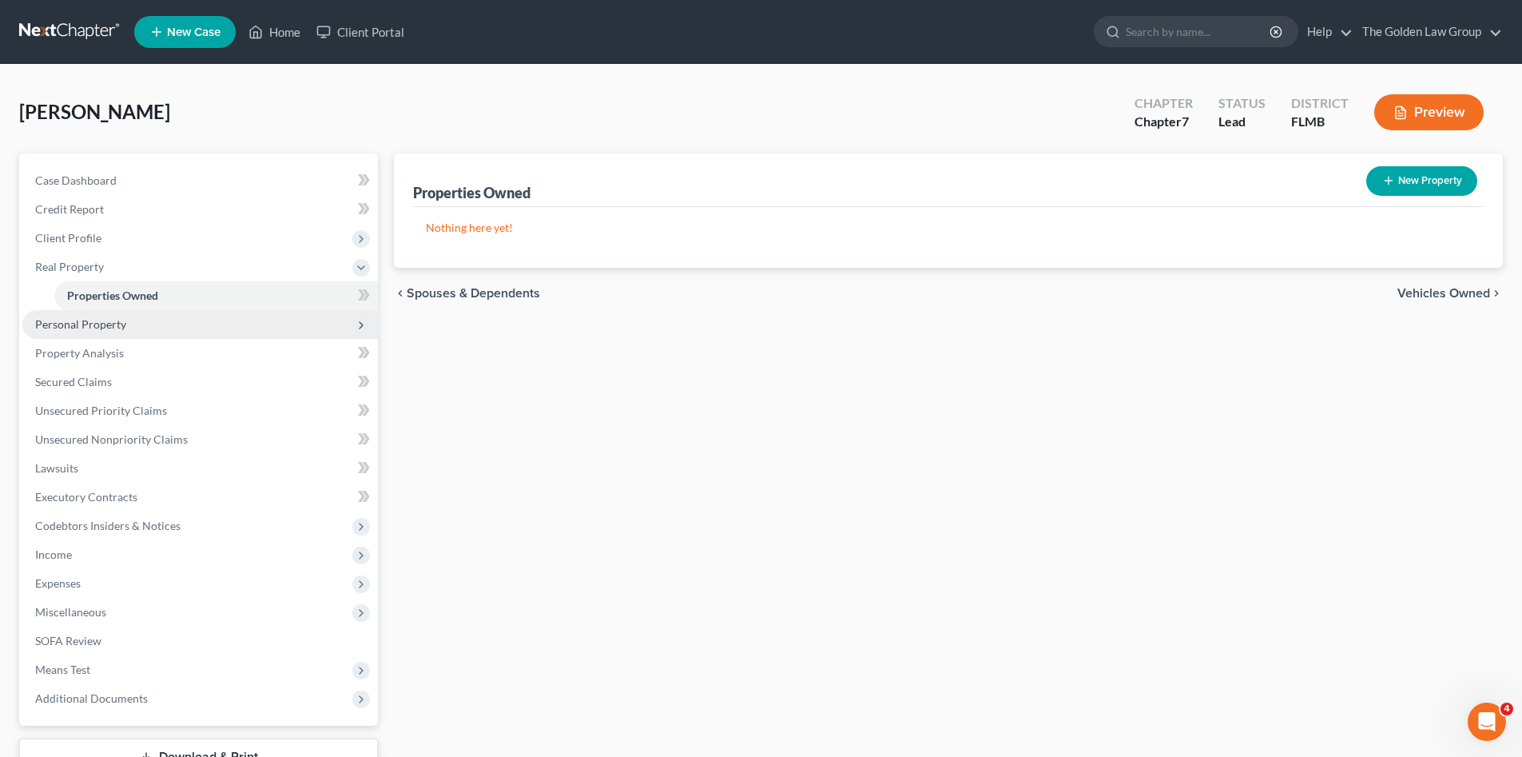
click at [96, 322] on span "Personal Property" at bounding box center [80, 324] width 91 height 14
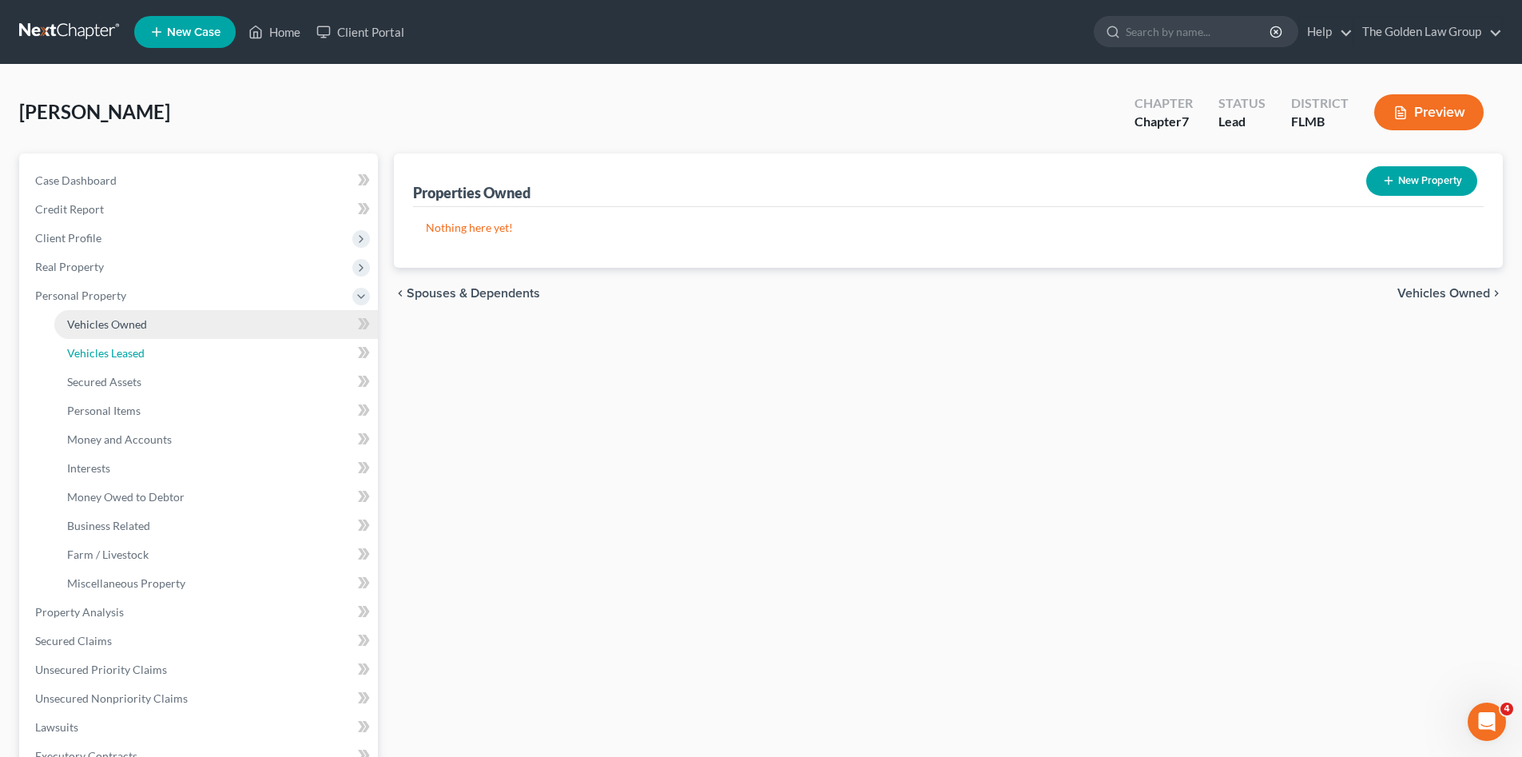
click at [109, 340] on link "Vehicles Leased" at bounding box center [216, 353] width 324 height 29
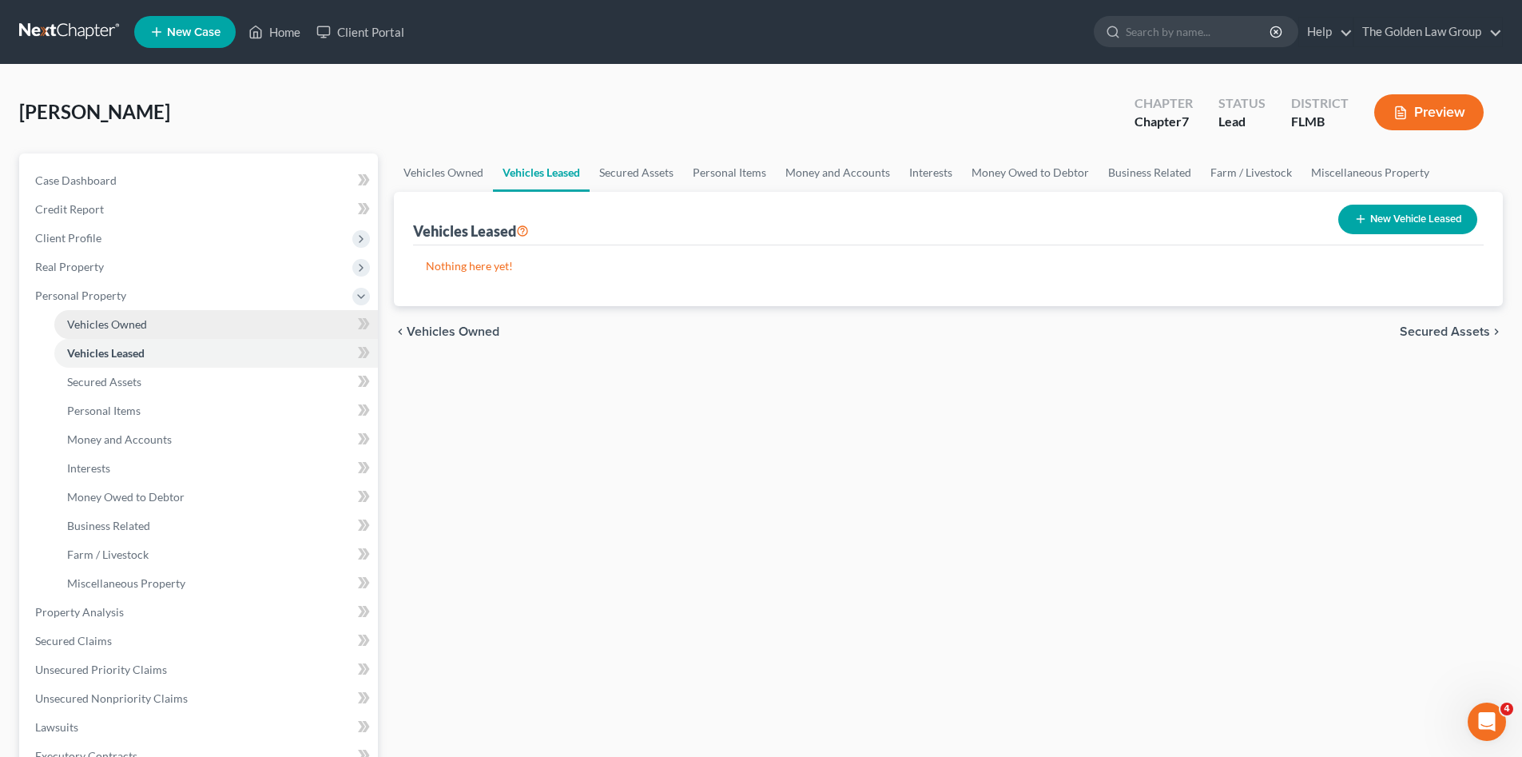
click at [117, 328] on span "Vehicles Owned" at bounding box center [107, 324] width 80 height 14
click at [119, 356] on span "Vehicles Leased" at bounding box center [105, 353] width 77 height 14
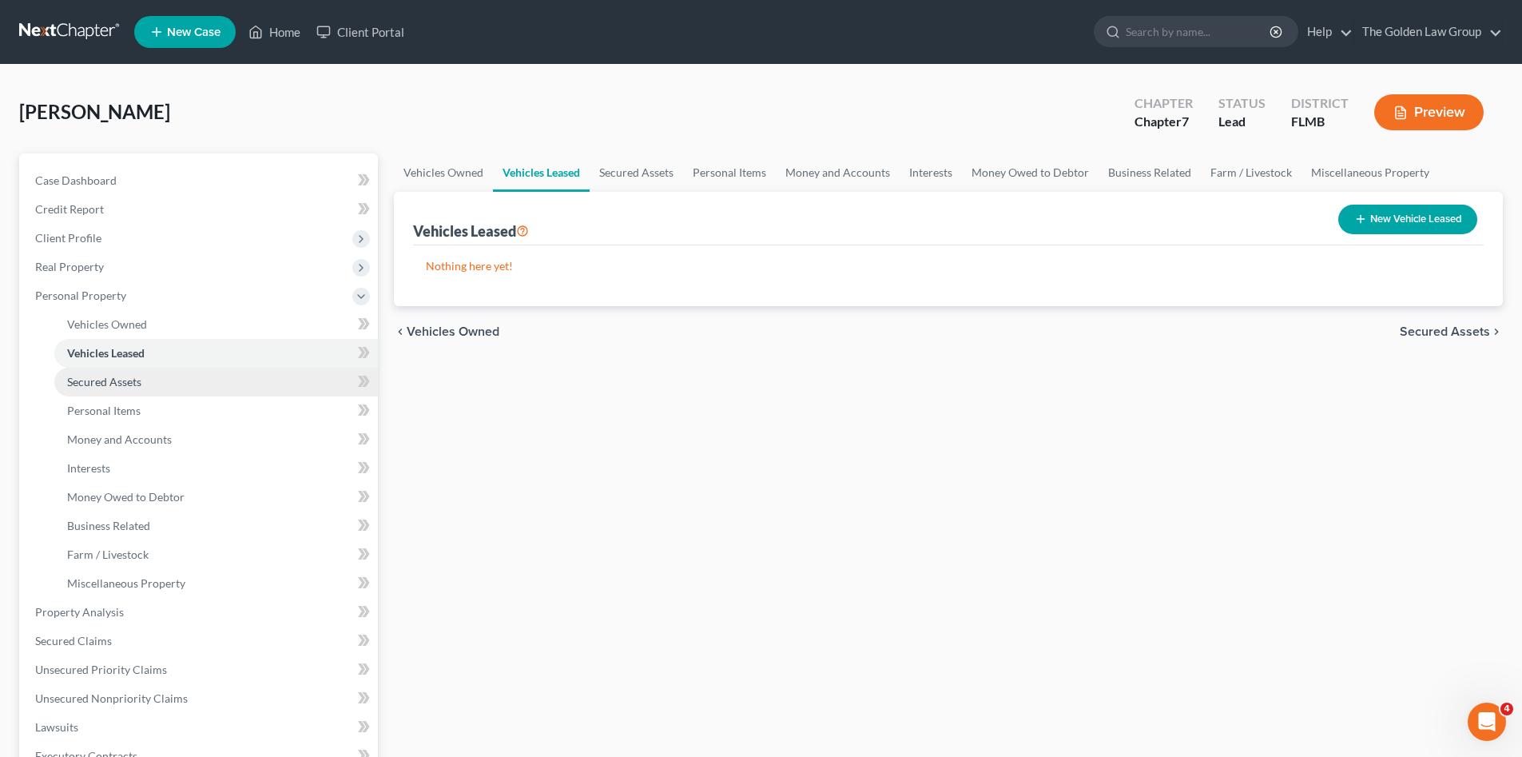
click at [150, 370] on link "Secured Assets" at bounding box center [216, 381] width 324 height 29
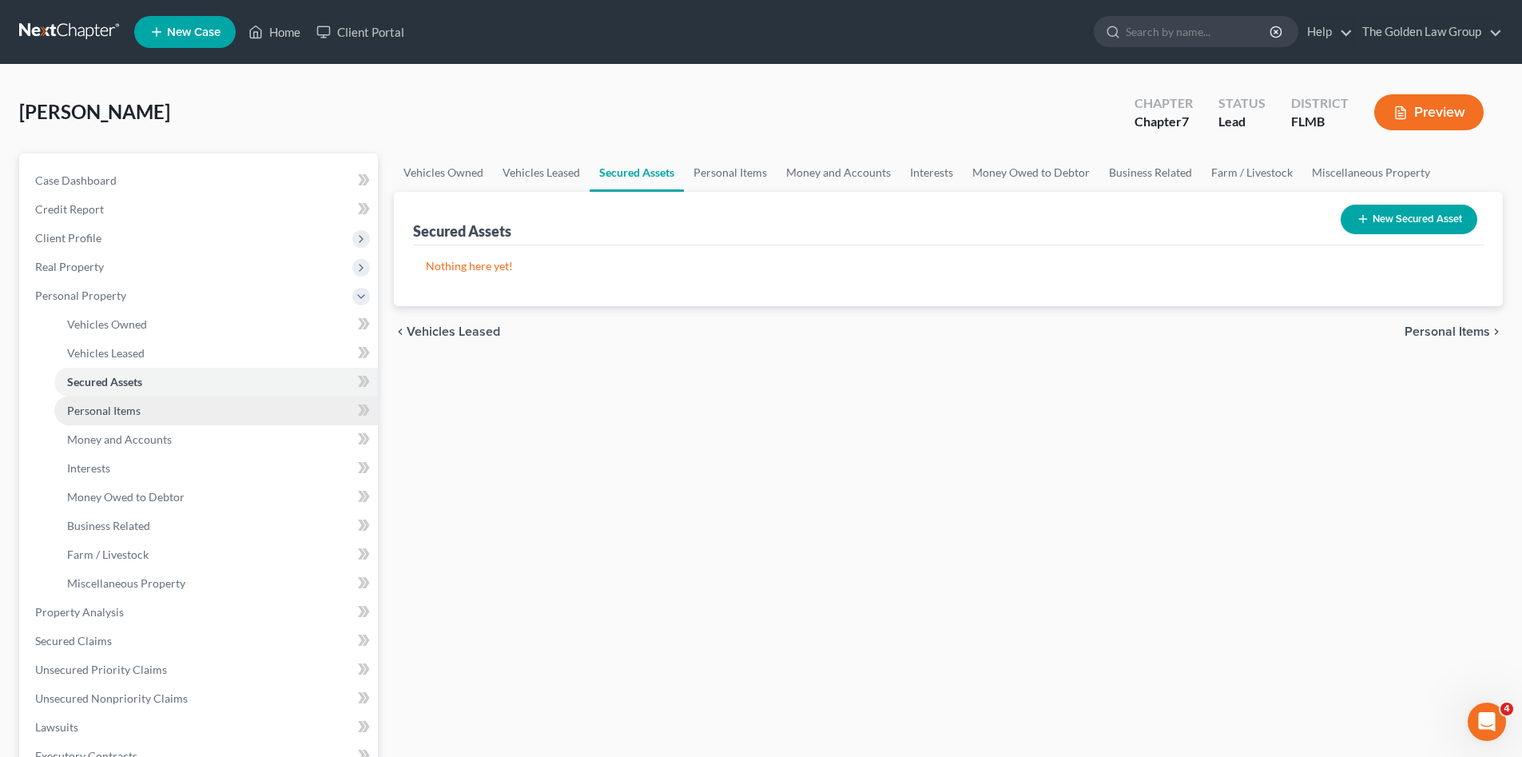
click at [165, 400] on link "Personal Items" at bounding box center [216, 410] width 324 height 29
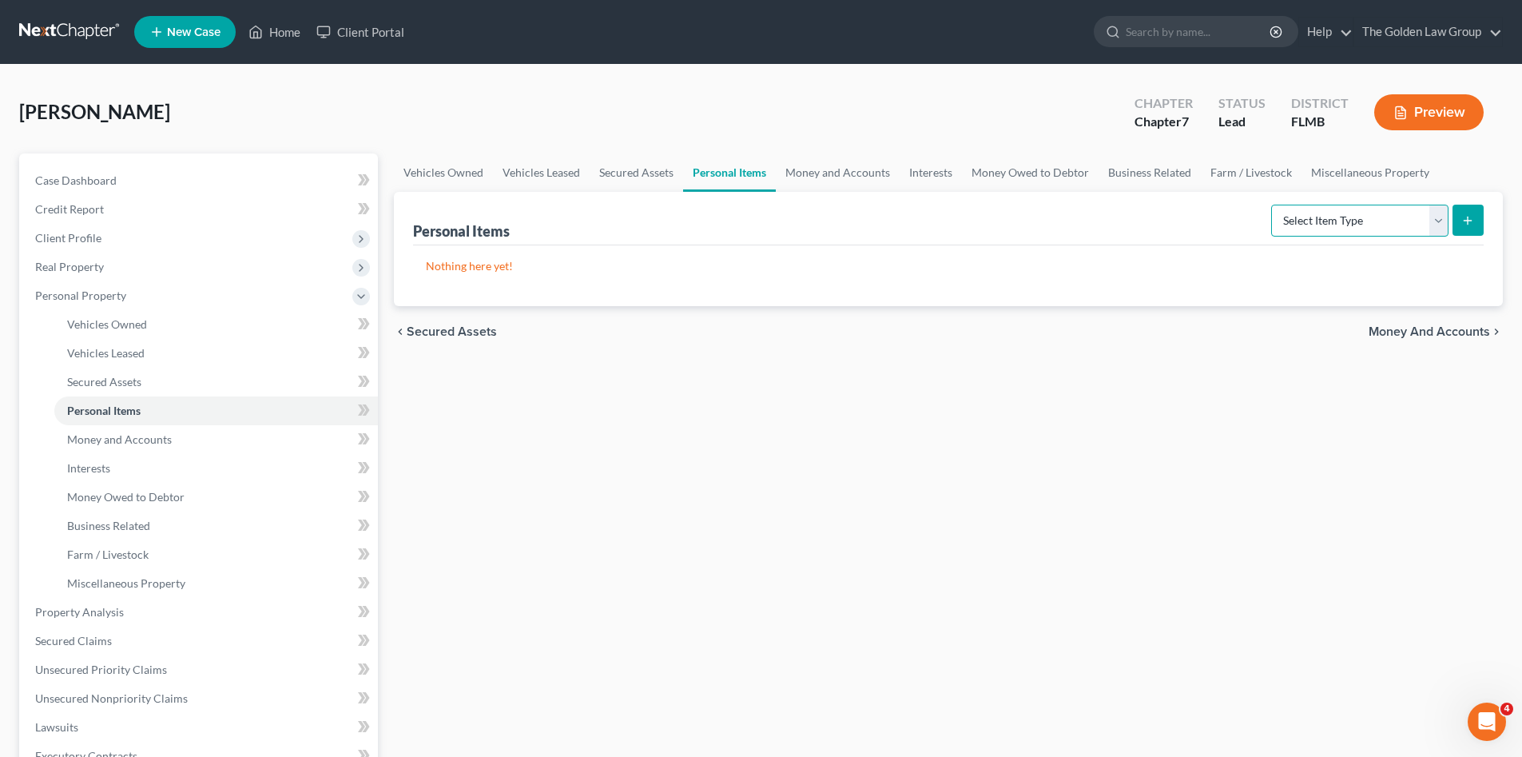
click at [1307, 232] on select "Select Item Type Clothing Collectibles Of Value Electronics Firearms Household …" at bounding box center [1359, 221] width 177 height 32
click at [1273, 205] on select "Select Item Type Clothing Collectibles Of Value Electronics Firearms Household …" at bounding box center [1359, 221] width 177 height 32
click at [1308, 268] on p "Nothing here yet!" at bounding box center [948, 266] width 1045 height 16
click at [1321, 213] on select "Select Item Type Clothing Collectibles Of Value Electronics Firearms Household …" at bounding box center [1359, 221] width 177 height 32
select select "clothing"
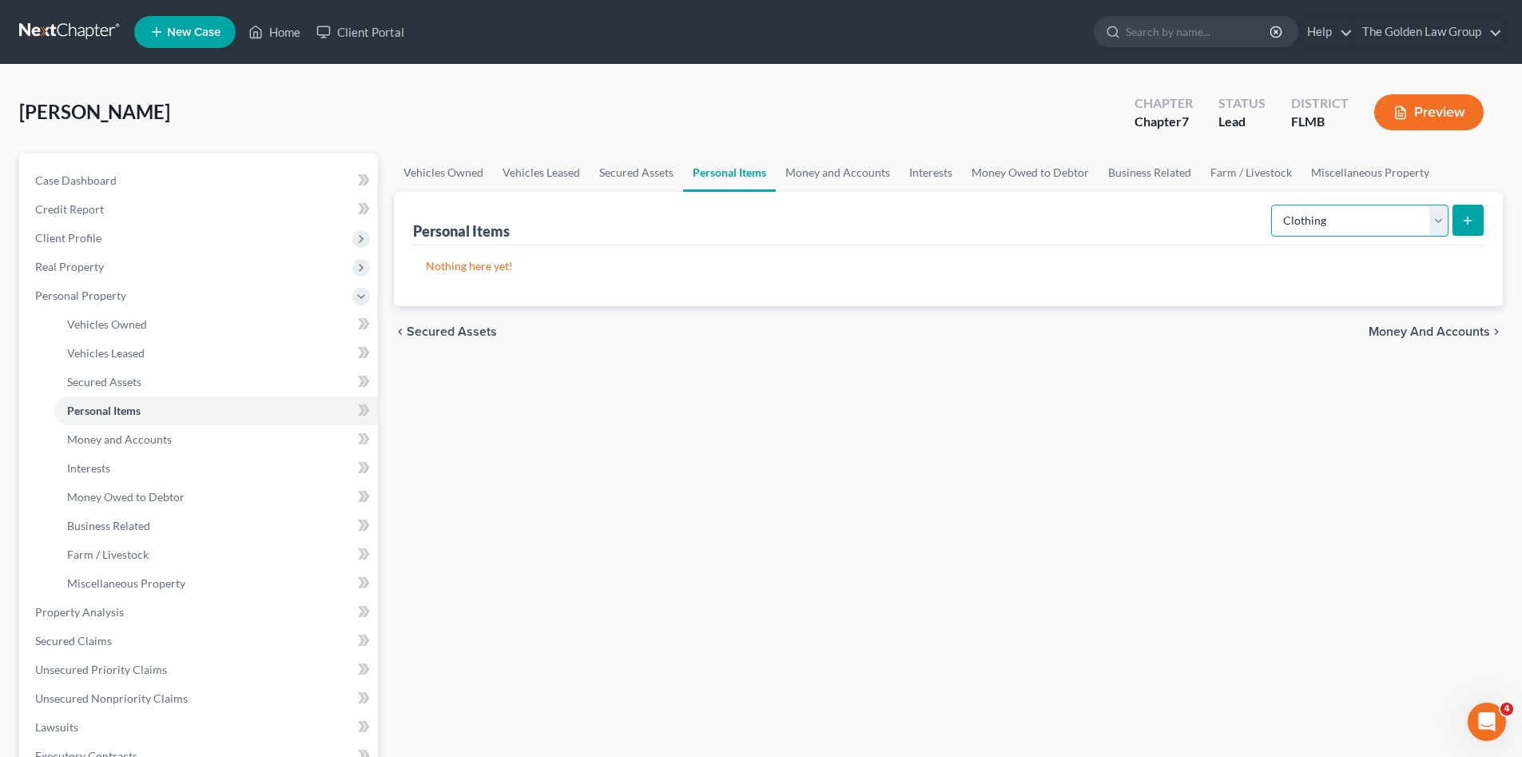
click at [1273, 205] on select "Select Item Type Clothing Collectibles Of Value Electronics Firearms Household …" at bounding box center [1359, 221] width 177 height 32
click at [1468, 209] on button "submit" at bounding box center [1467, 220] width 31 height 31
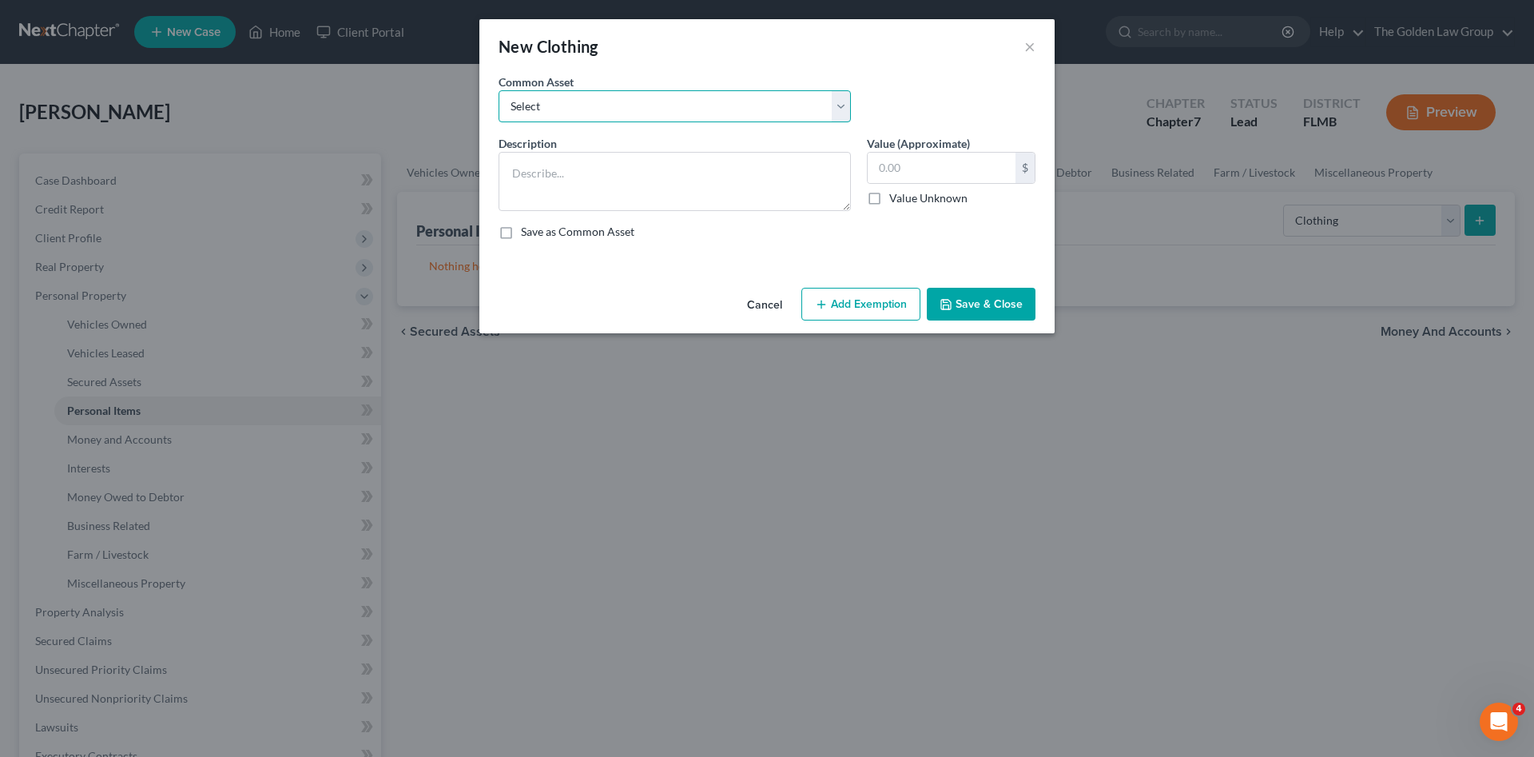
click at [571, 117] on select "Select Debtor's Clothes Joint-Debtor's clothing Debtor's Clothes" at bounding box center [674, 106] width 352 height 32
select select "0"
click at [498, 90] on select "Select Debtor's Clothes Joint-Debtor's clothing Debtor's Clothes" at bounding box center [674, 106] width 352 height 32
type textarea "Debtor's Clothes"
type input "100.00"
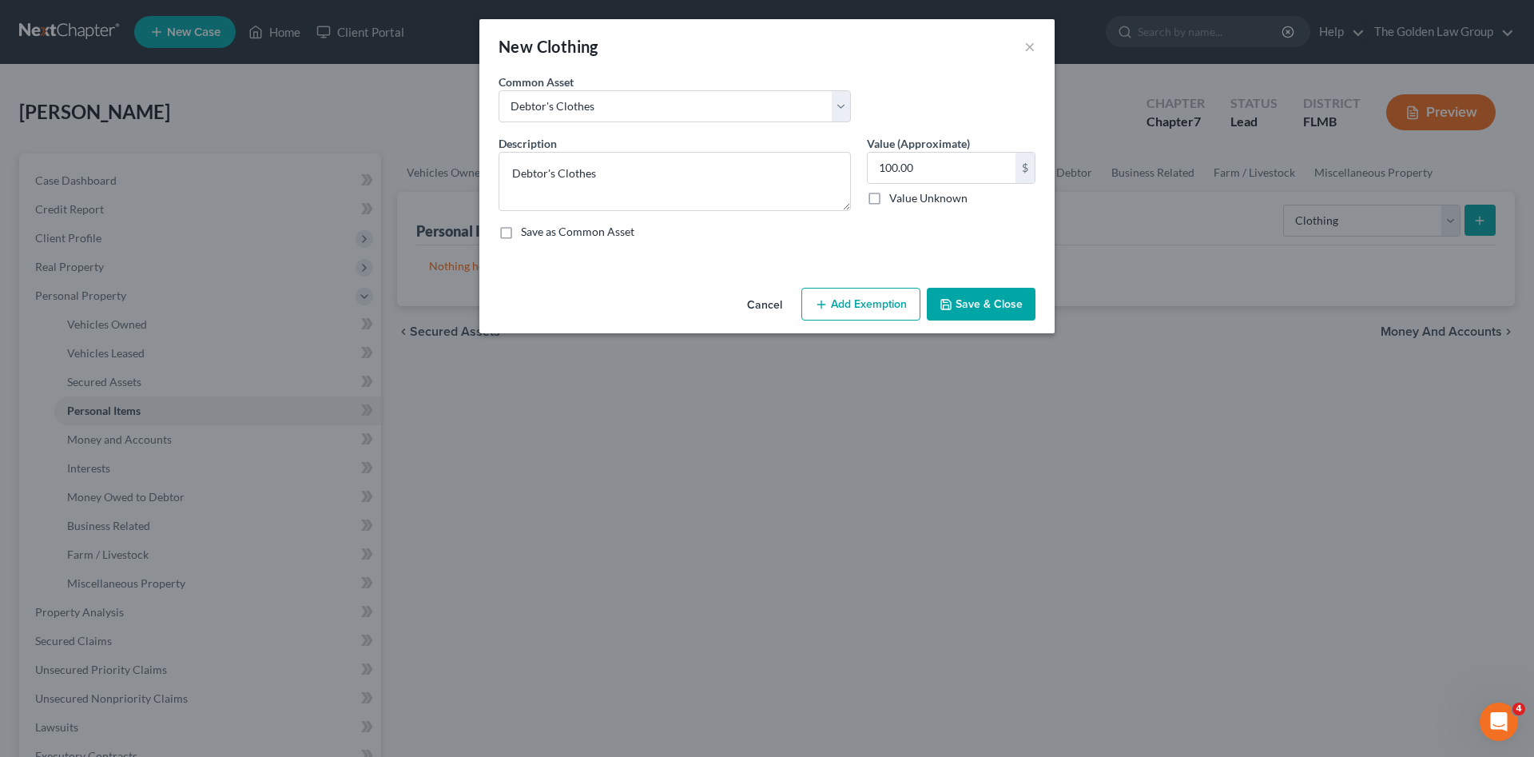
drag, startPoint x: 958, startPoint y: 292, endPoint x: 948, endPoint y: 303, distance: 14.1
click at [955, 292] on button "Save & Close" at bounding box center [981, 305] width 109 height 34
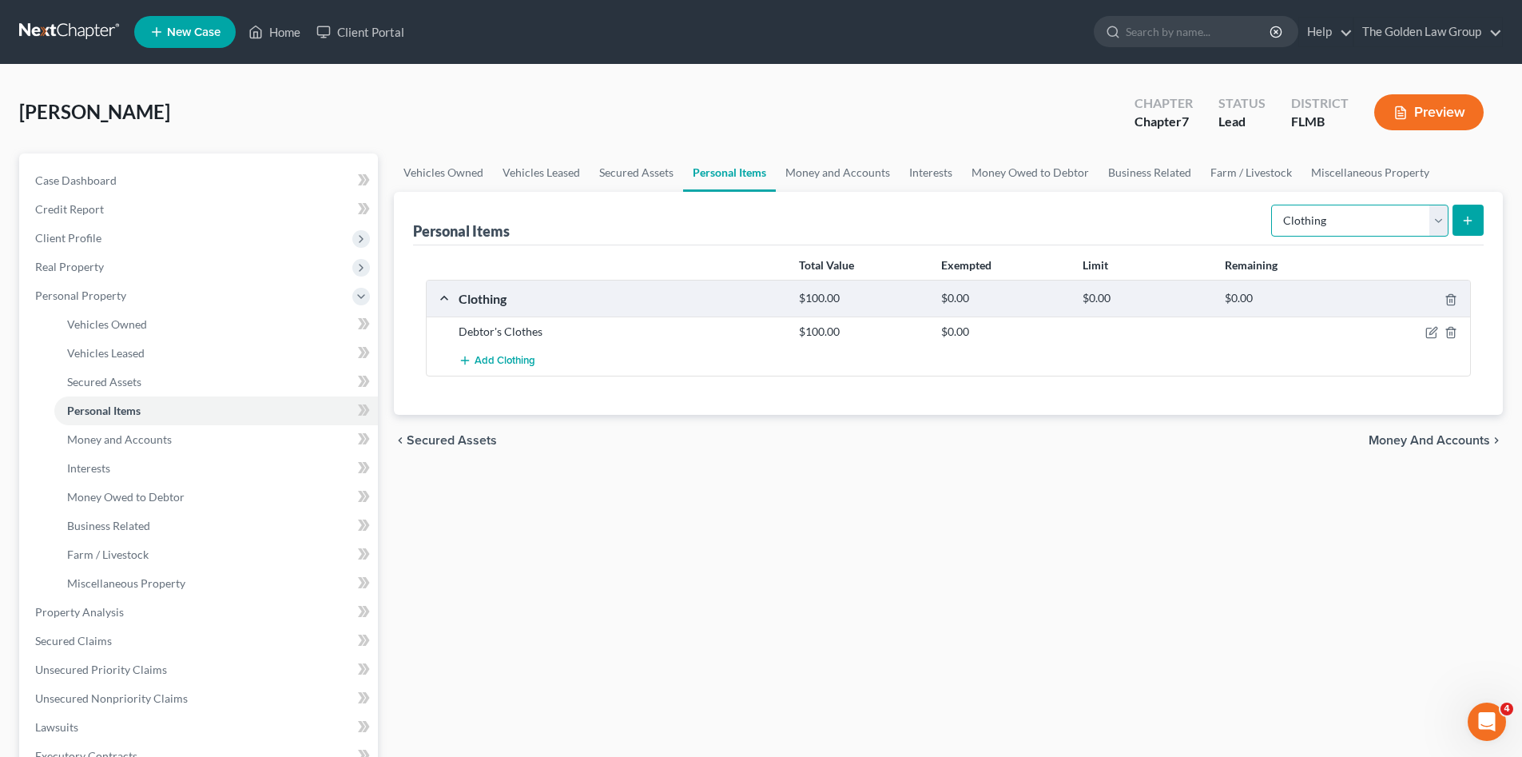
click at [1298, 229] on select "Select Item Type Clothing Collectibles Of Value Electronics Firearms Household …" at bounding box center [1359, 221] width 177 height 32
select select "electronics"
click at [1273, 205] on select "Select Item Type Clothing Collectibles Of Value Electronics Firearms Household …" at bounding box center [1359, 221] width 177 height 32
click at [1464, 223] on icon "submit" at bounding box center [1467, 220] width 13 height 13
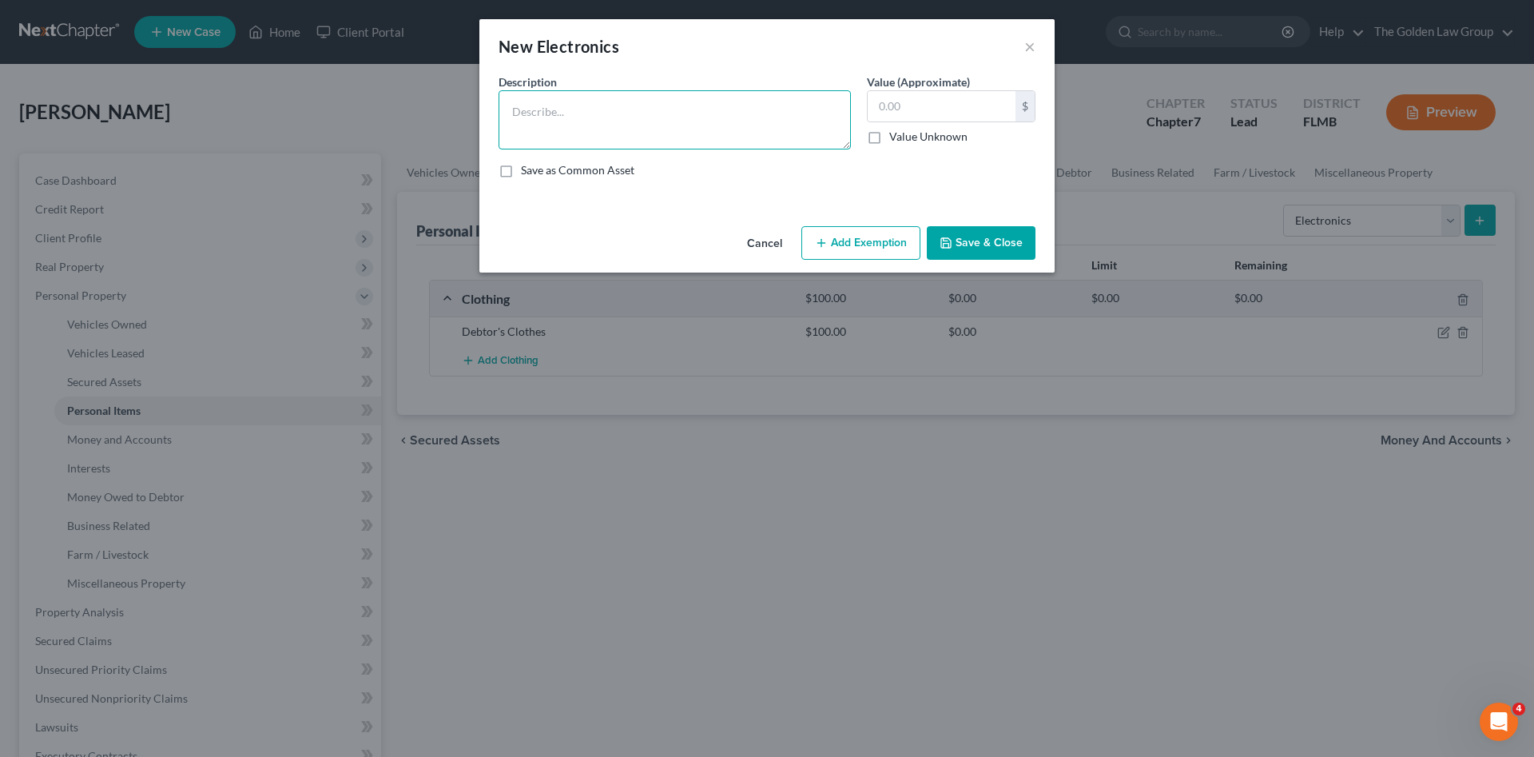
click at [618, 129] on textarea at bounding box center [674, 119] width 352 height 59
type textarea "Cell Phone"
drag, startPoint x: 955, startPoint y: 232, endPoint x: 1158, endPoint y: 258, distance: 204.5
click at [955, 233] on button "Save & Close" at bounding box center [981, 243] width 109 height 34
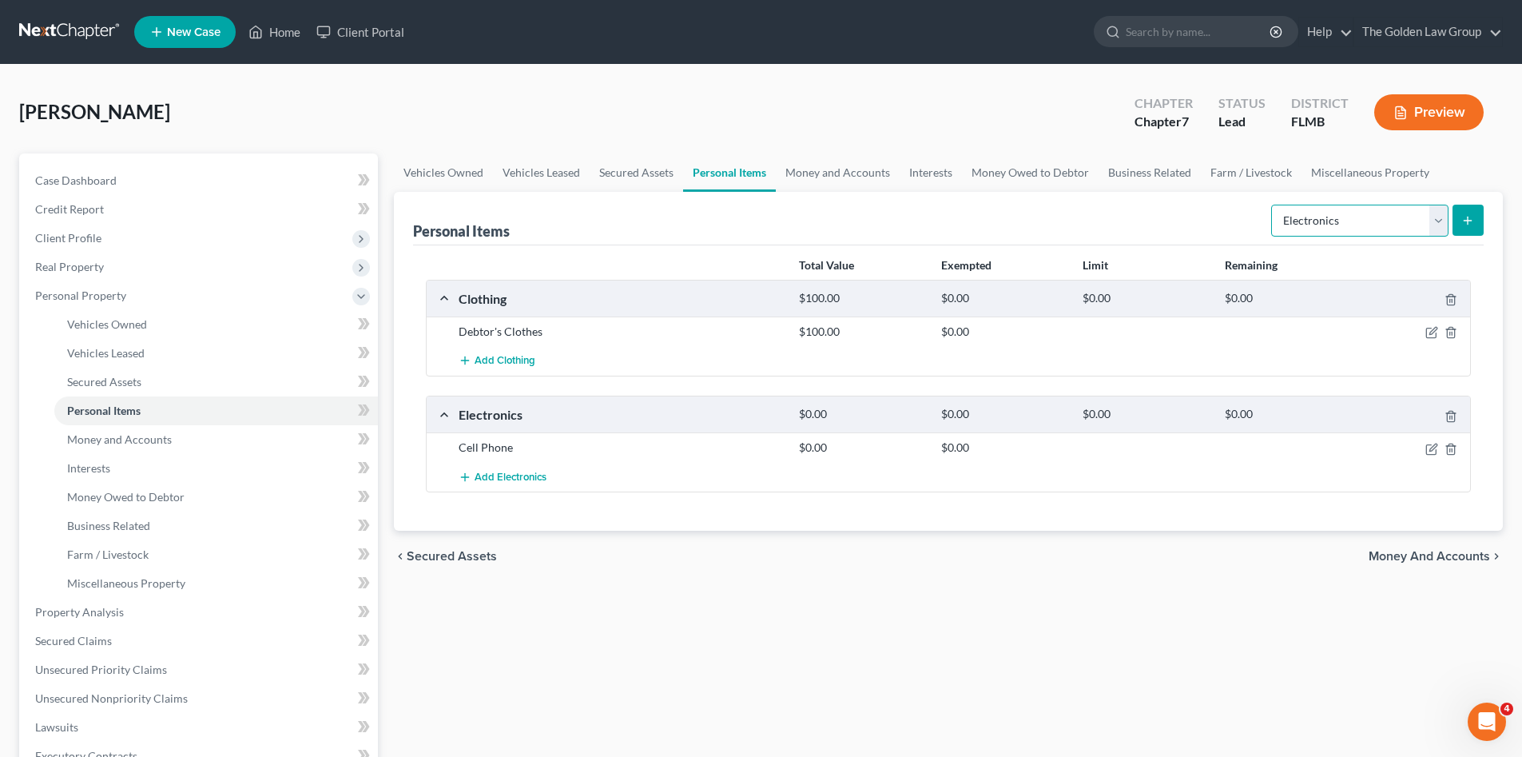
click at [1335, 228] on select "Select Item Type Clothing Collectibles Of Value Electronics Firearms Household …" at bounding box center [1359, 221] width 177 height 32
select select "household_goods"
click at [1273, 205] on select "Select Item Type Clothing Collectibles Of Value Electronics Firearms Household …" at bounding box center [1359, 221] width 177 height 32
click at [1469, 233] on button "submit" at bounding box center [1467, 220] width 31 height 31
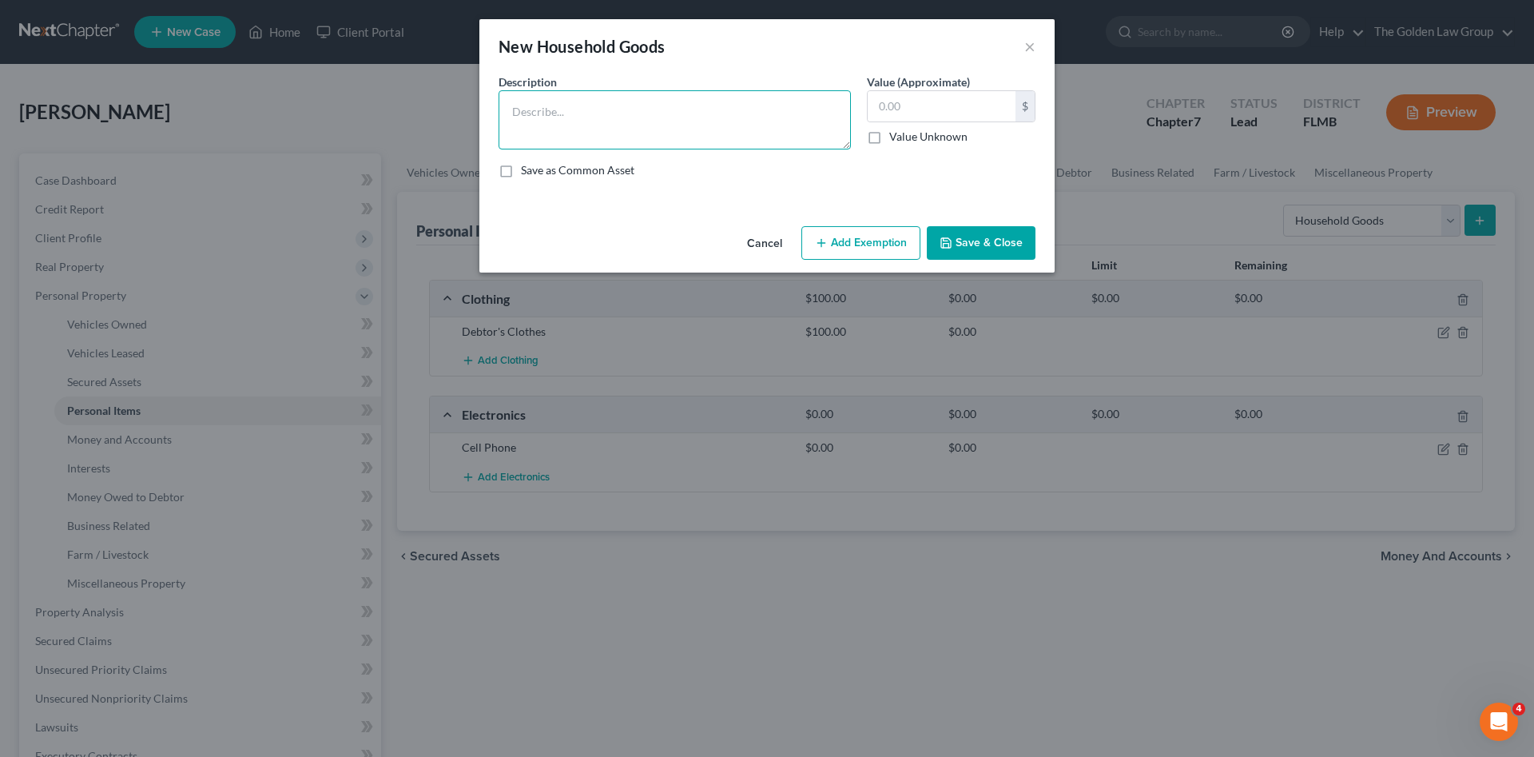
click at [554, 125] on textarea at bounding box center [674, 119] width 352 height 59
type textarea "Misc. Small Kitchen Appliances and Utensils Misc. Towels and Linens."
click at [990, 243] on button "Save & Close" at bounding box center [981, 243] width 109 height 34
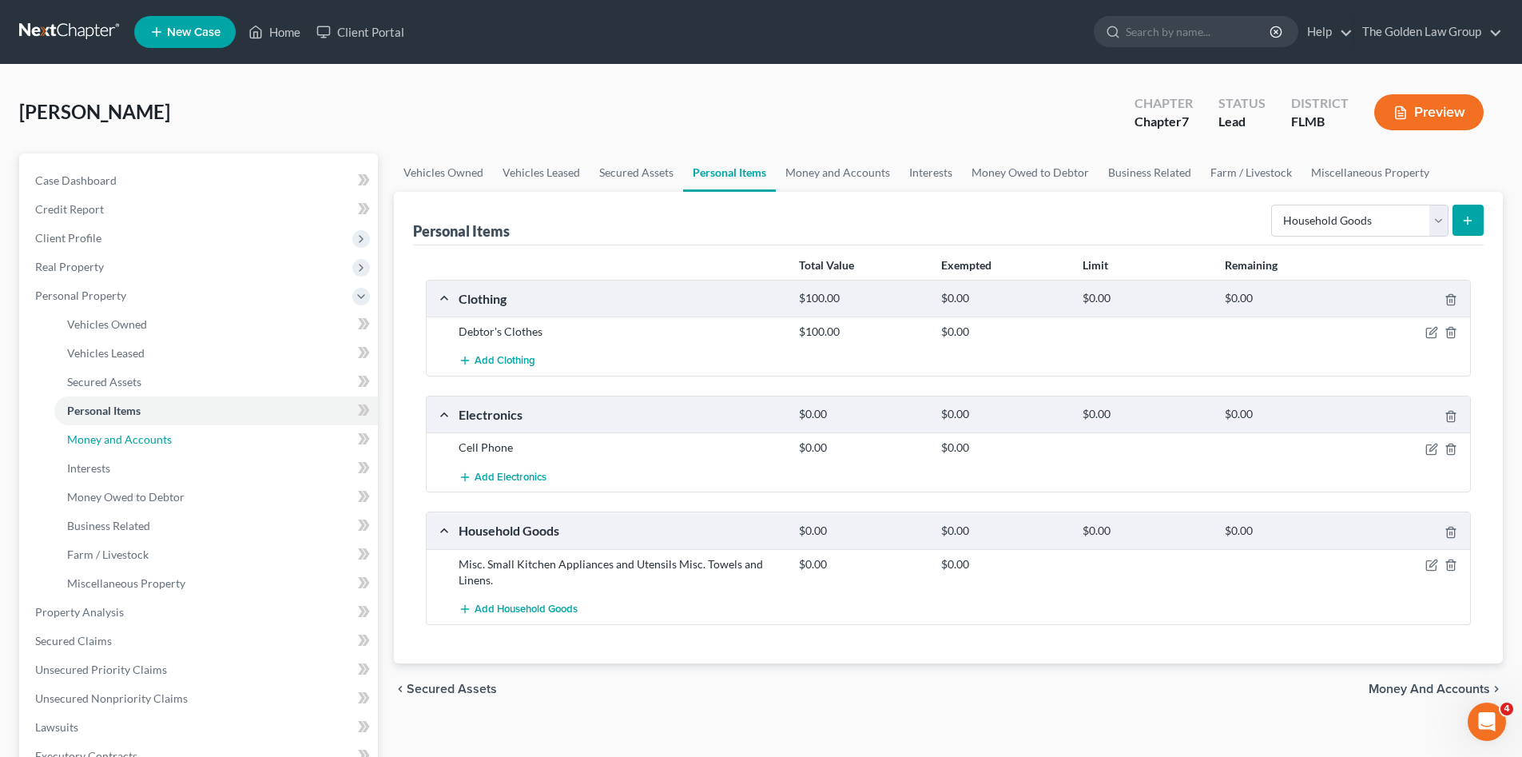
click at [79, 439] on span "Money and Accounts" at bounding box center [119, 439] width 105 height 14
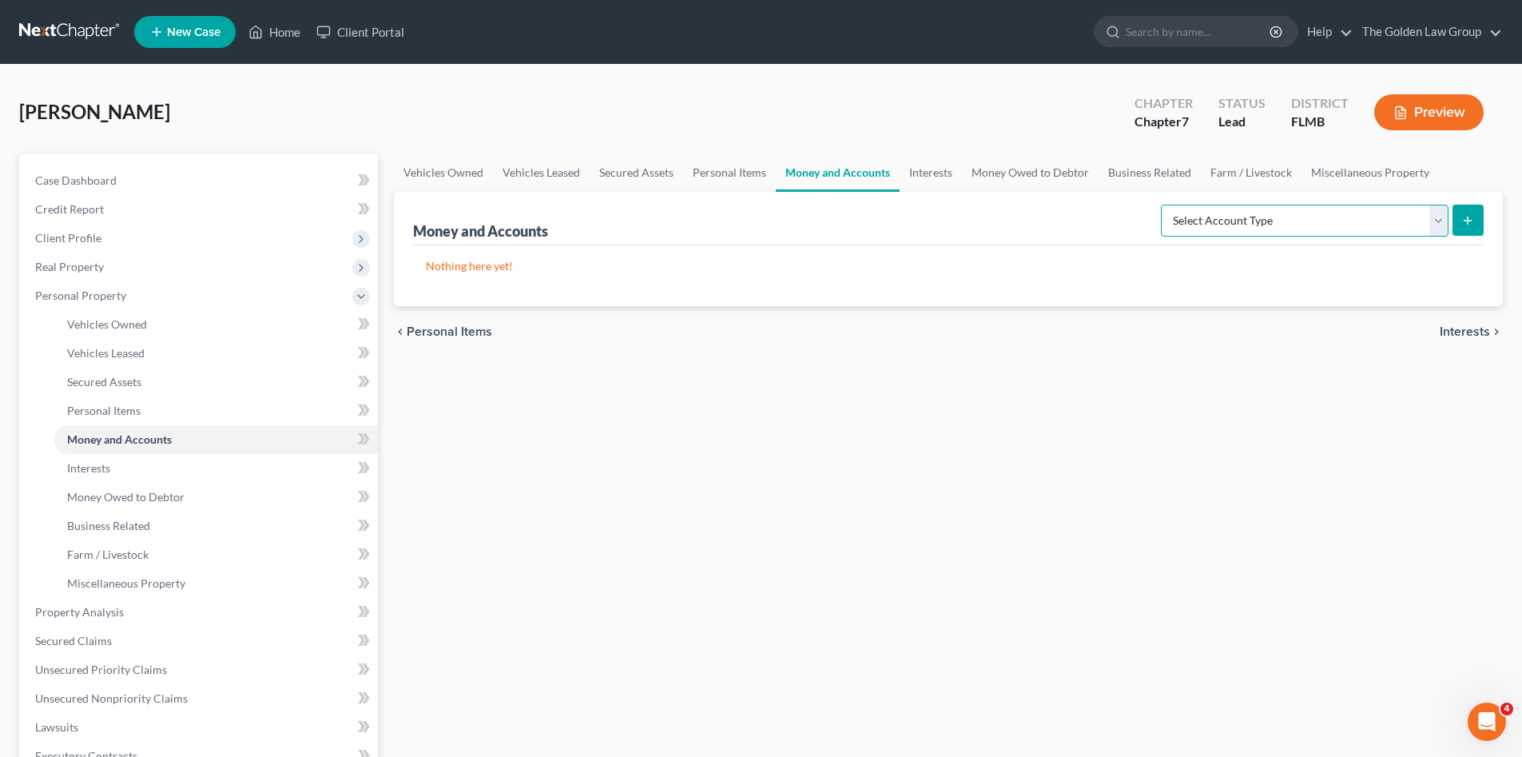
click at [1313, 220] on select "Select Account Type Brokerage Cash on Hand Certificates of Deposit Checking Acc…" at bounding box center [1305, 221] width 288 height 32
select select "checking"
click at [1164, 205] on select "Select Account Type Brokerage Cash on Hand Certificates of Deposit Checking Acc…" at bounding box center [1305, 221] width 288 height 32
click at [1471, 228] on button "submit" at bounding box center [1467, 220] width 31 height 31
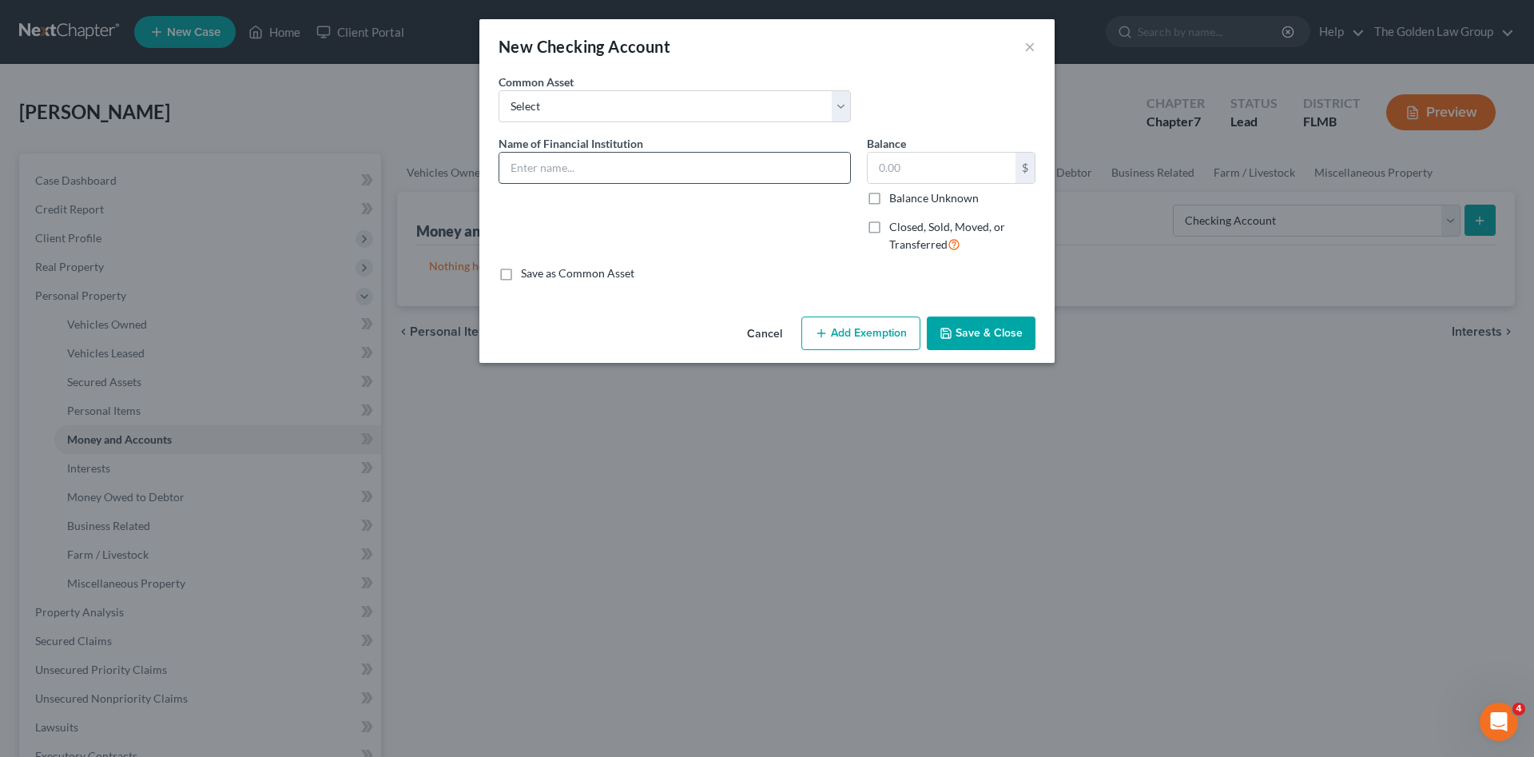
click at [545, 174] on input "text" at bounding box center [674, 168] width 351 height 30
type input "Albert Cash_9819"
click at [998, 331] on button "Save & Close" at bounding box center [981, 333] width 109 height 34
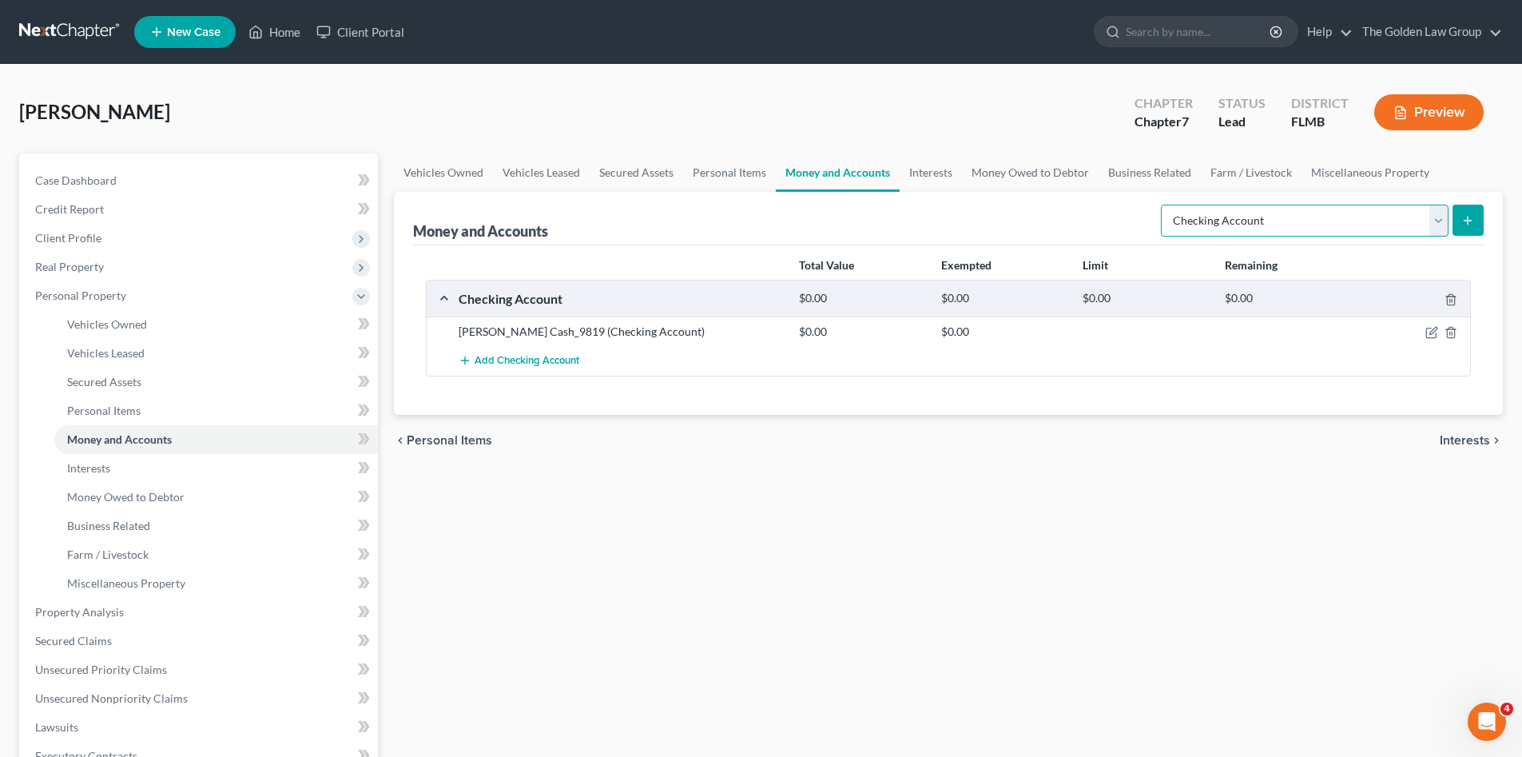
click at [1285, 227] on select "Select Account Type Brokerage Cash on Hand Certificates of Deposit Checking Acc…" at bounding box center [1305, 221] width 288 height 32
click at [1164, 205] on select "Select Account Type Brokerage Cash on Hand Certificates of Deposit Checking Acc…" at bounding box center [1305, 221] width 288 height 32
click at [1453, 219] on button "submit" at bounding box center [1467, 220] width 31 height 31
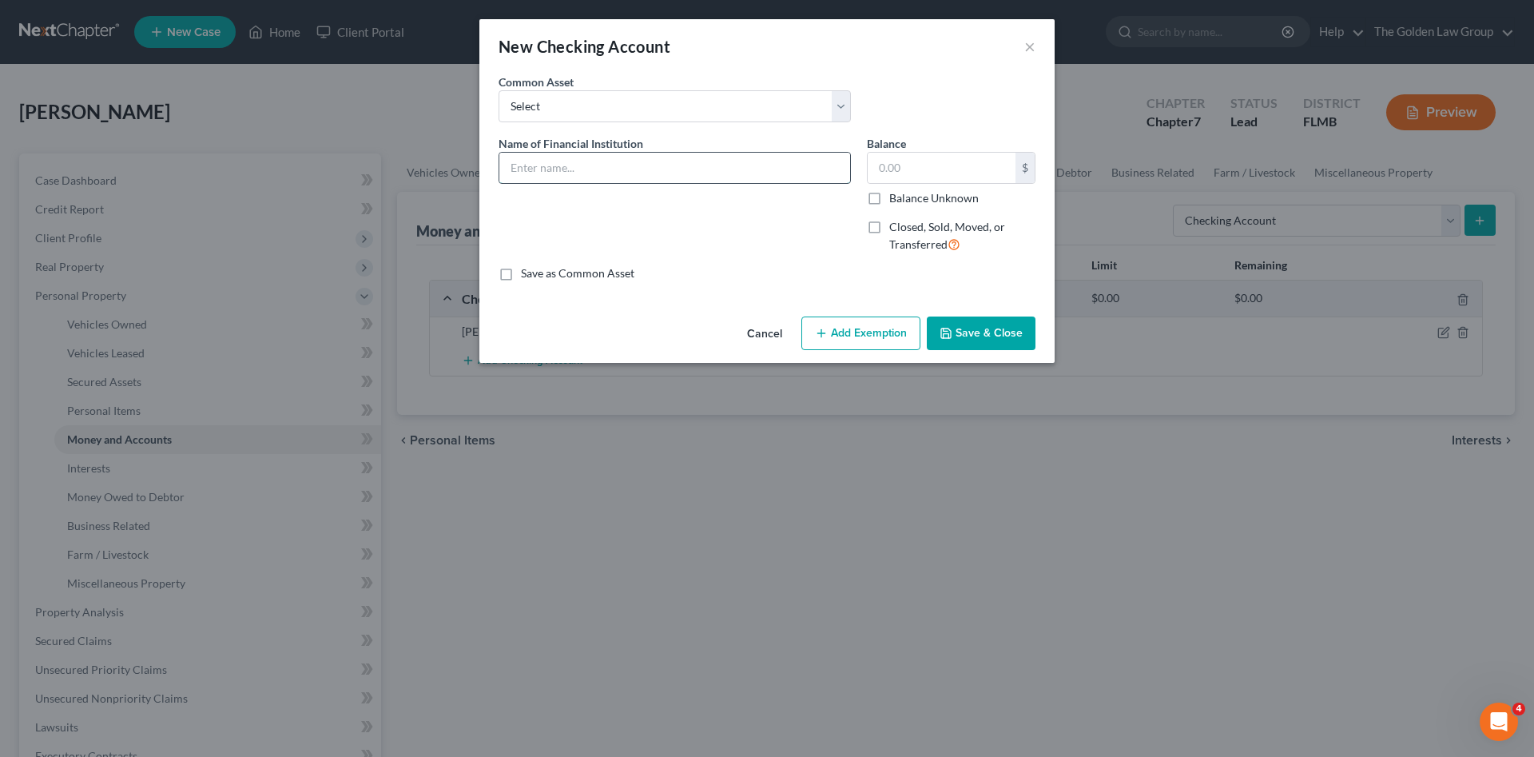
click at [603, 168] on input "text" at bounding box center [674, 168] width 351 height 30
type input "Wells Fargo_Checking_1606"
click at [999, 331] on button "Save & Close" at bounding box center [981, 333] width 109 height 34
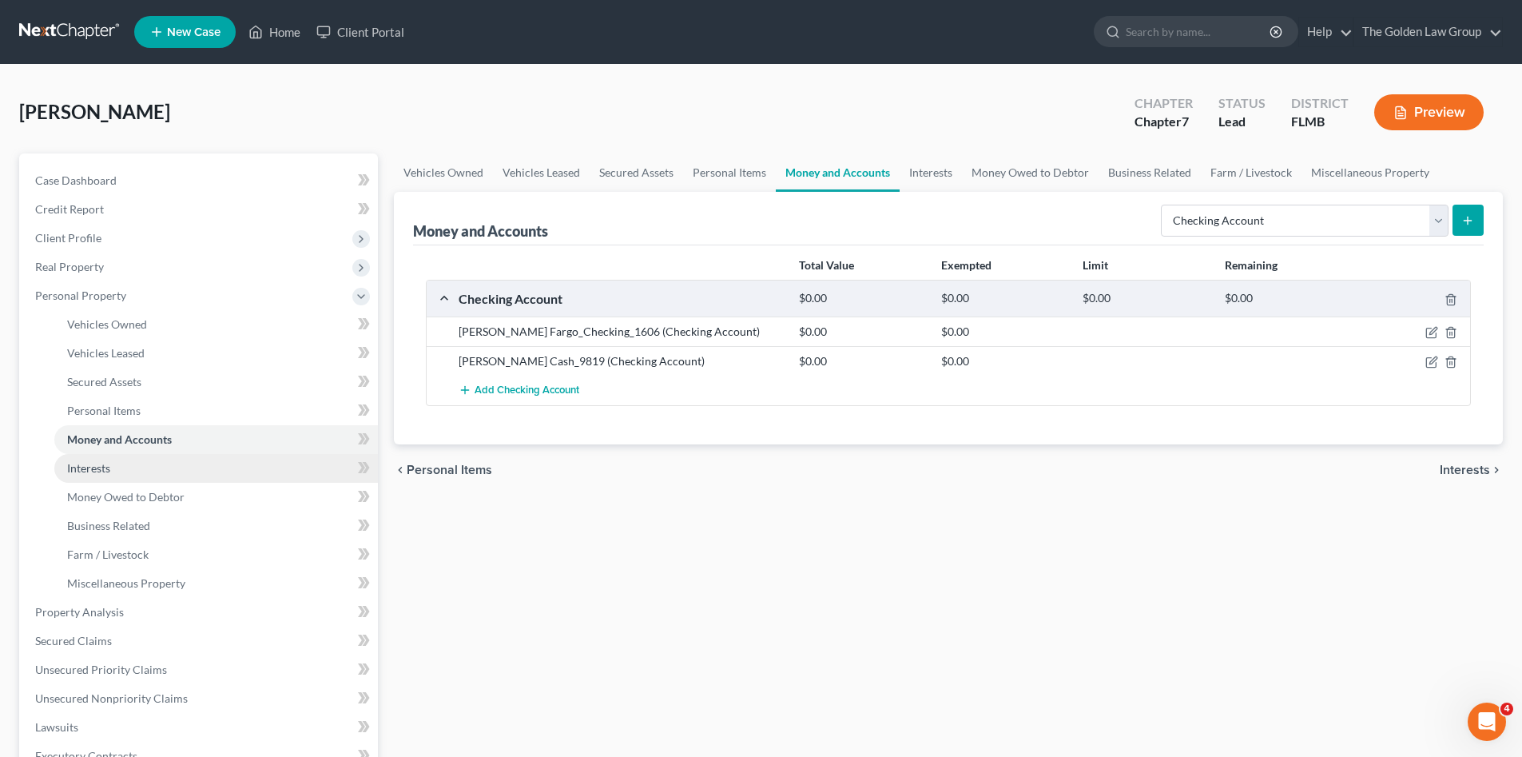
click at [159, 462] on link "Interests" at bounding box center [216, 468] width 324 height 29
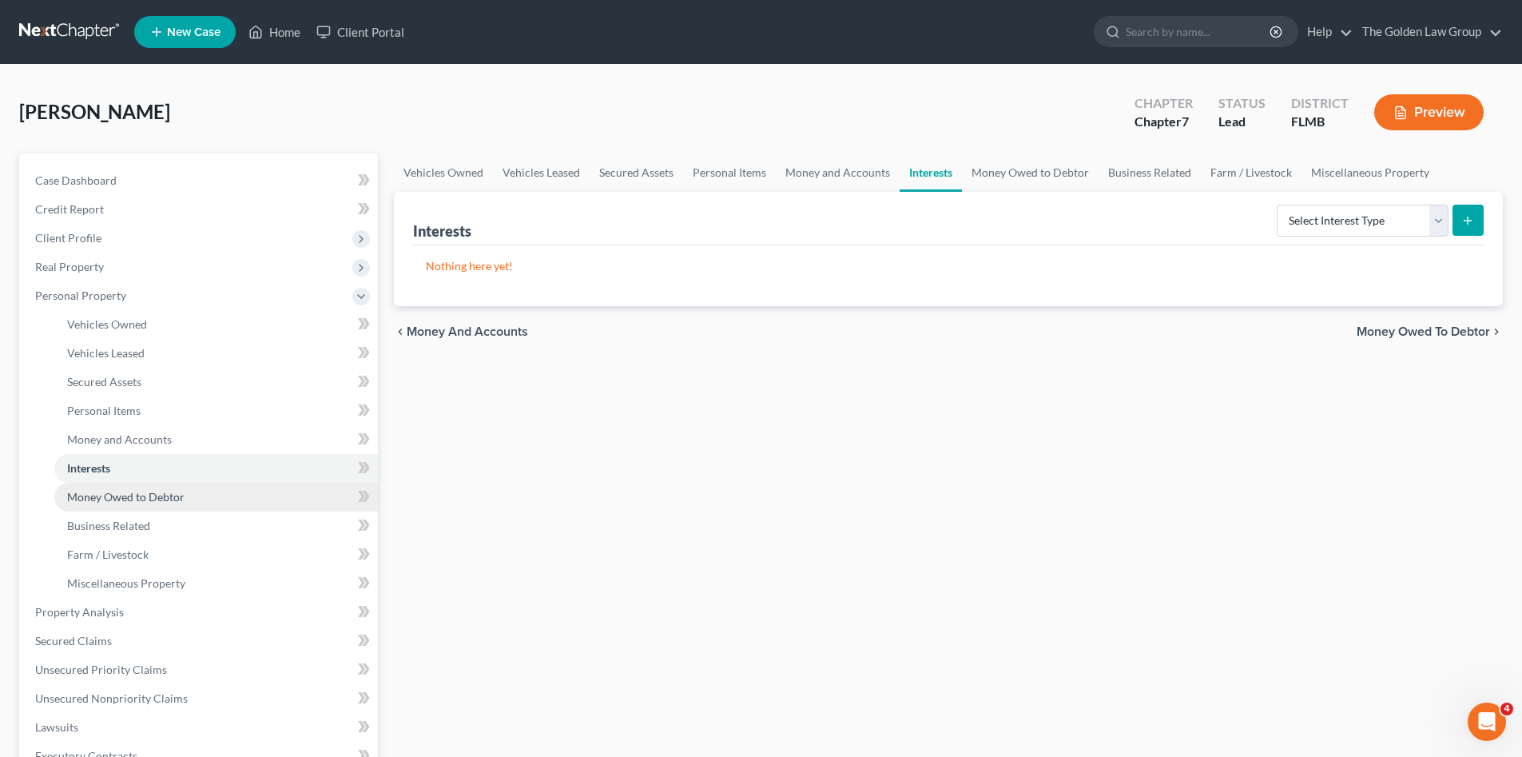
click at [157, 498] on span "Money Owed to Debtor" at bounding box center [125, 497] width 117 height 14
click at [127, 464] on link "Interests" at bounding box center [216, 468] width 324 height 29
click at [216, 485] on link "Money Owed to Debtor" at bounding box center [216, 497] width 324 height 29
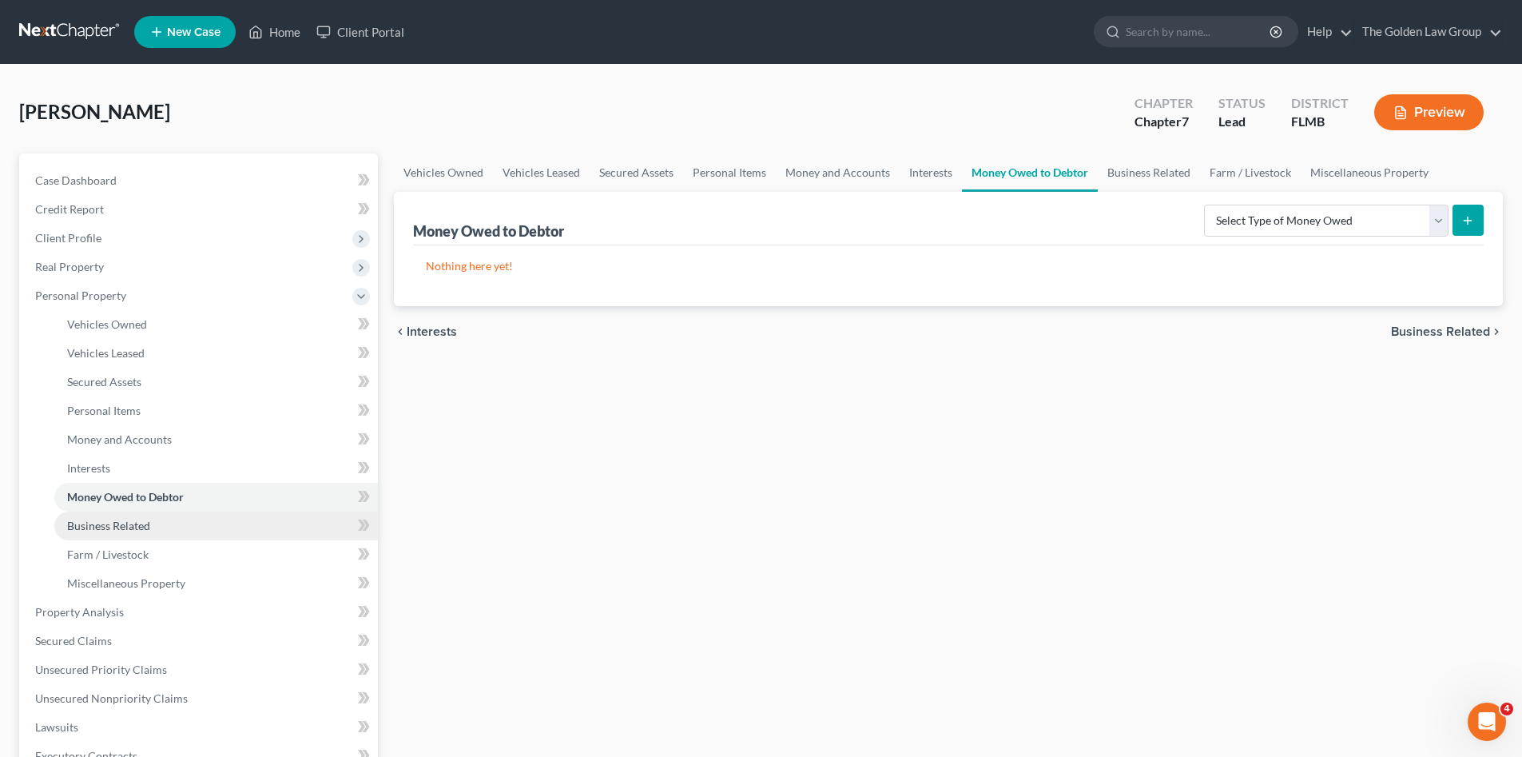
click at [207, 522] on link "Business Related" at bounding box center [216, 525] width 324 height 29
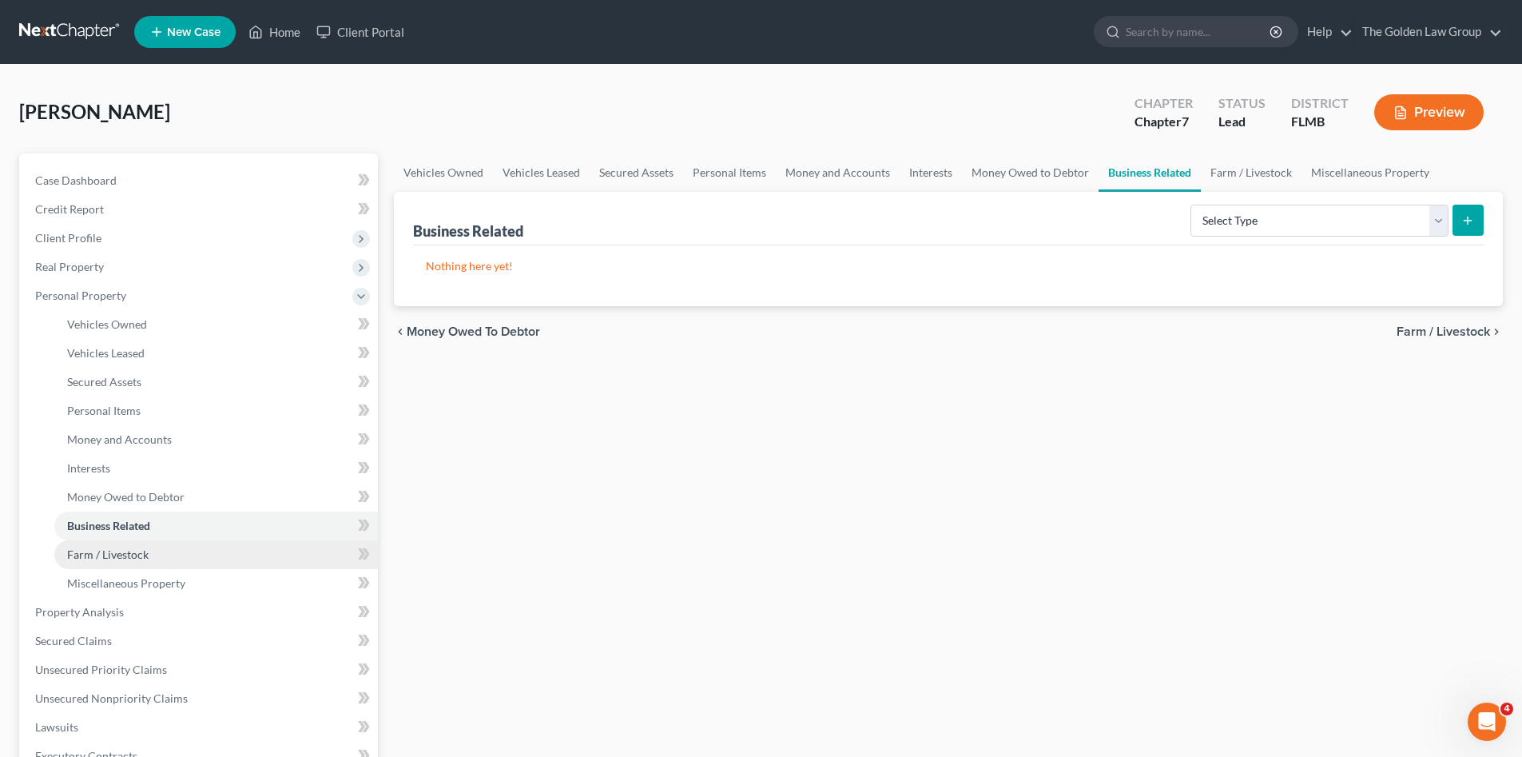
click at [205, 551] on link "Farm / Livestock" at bounding box center [216, 554] width 324 height 29
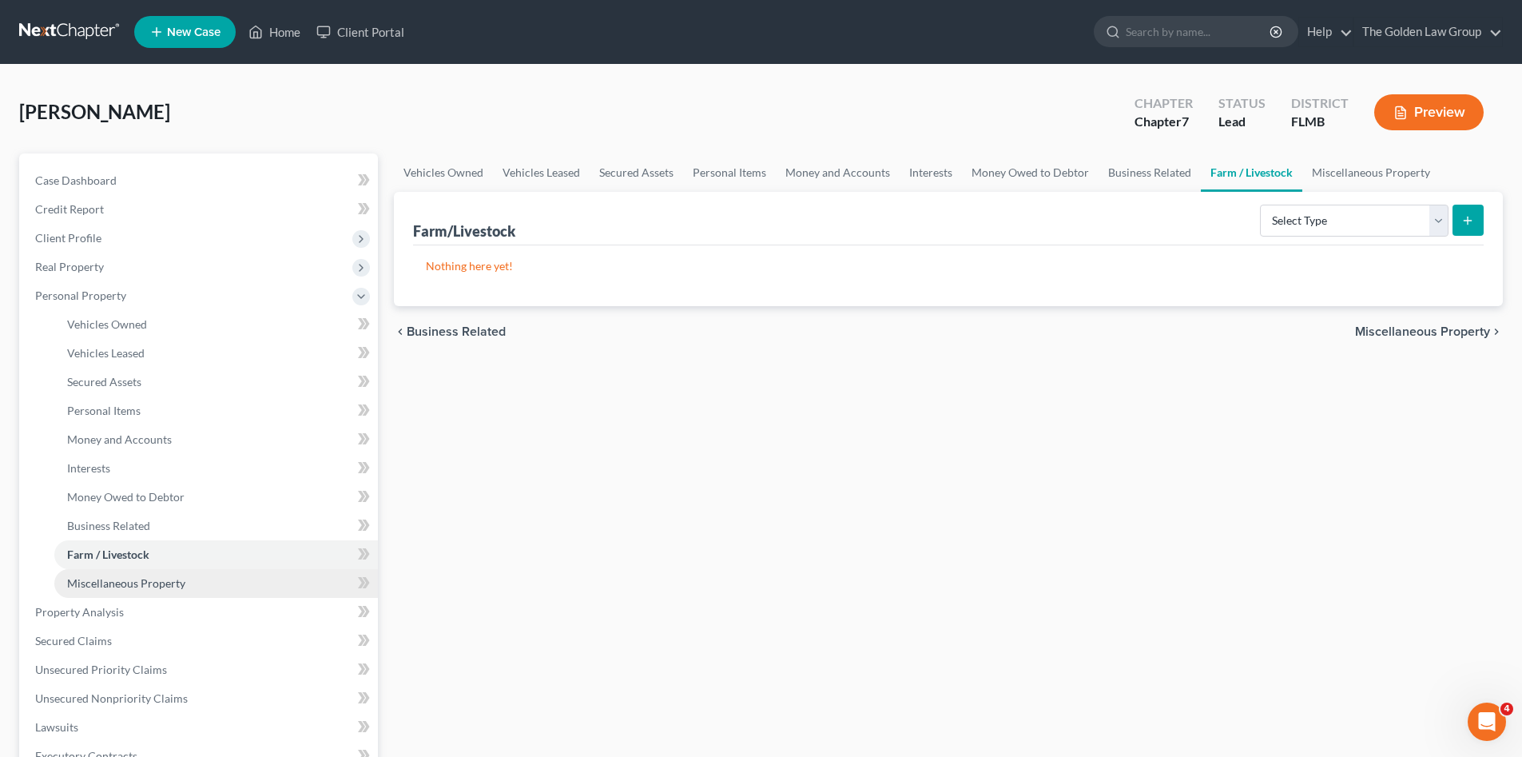
click at [217, 577] on link "Miscellaneous Property" at bounding box center [216, 583] width 324 height 29
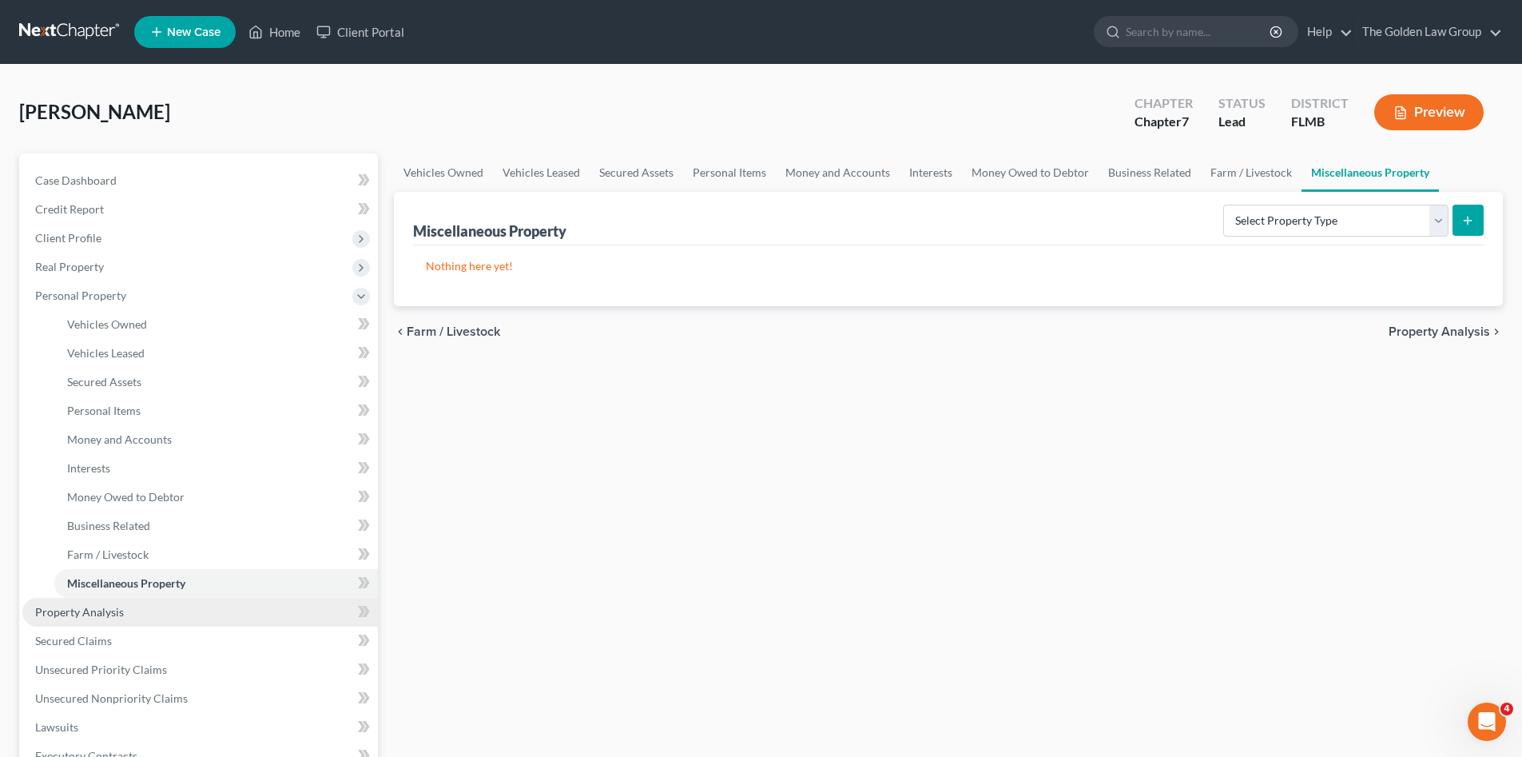
click at [213, 609] on link "Property Analysis" at bounding box center [199, 612] width 355 height 29
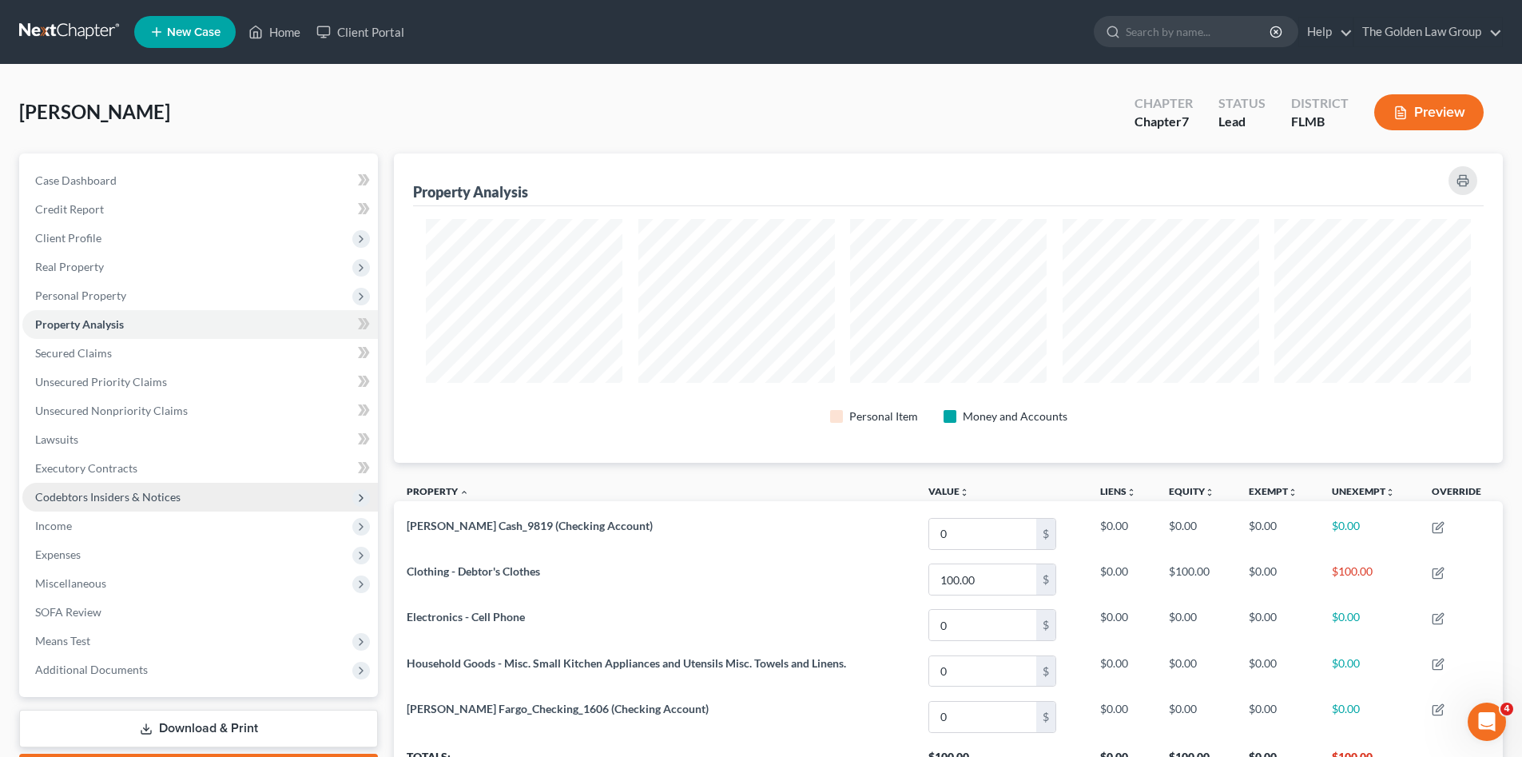
scroll to position [309, 1109]
click at [128, 357] on link "Secured Claims" at bounding box center [199, 353] width 355 height 29
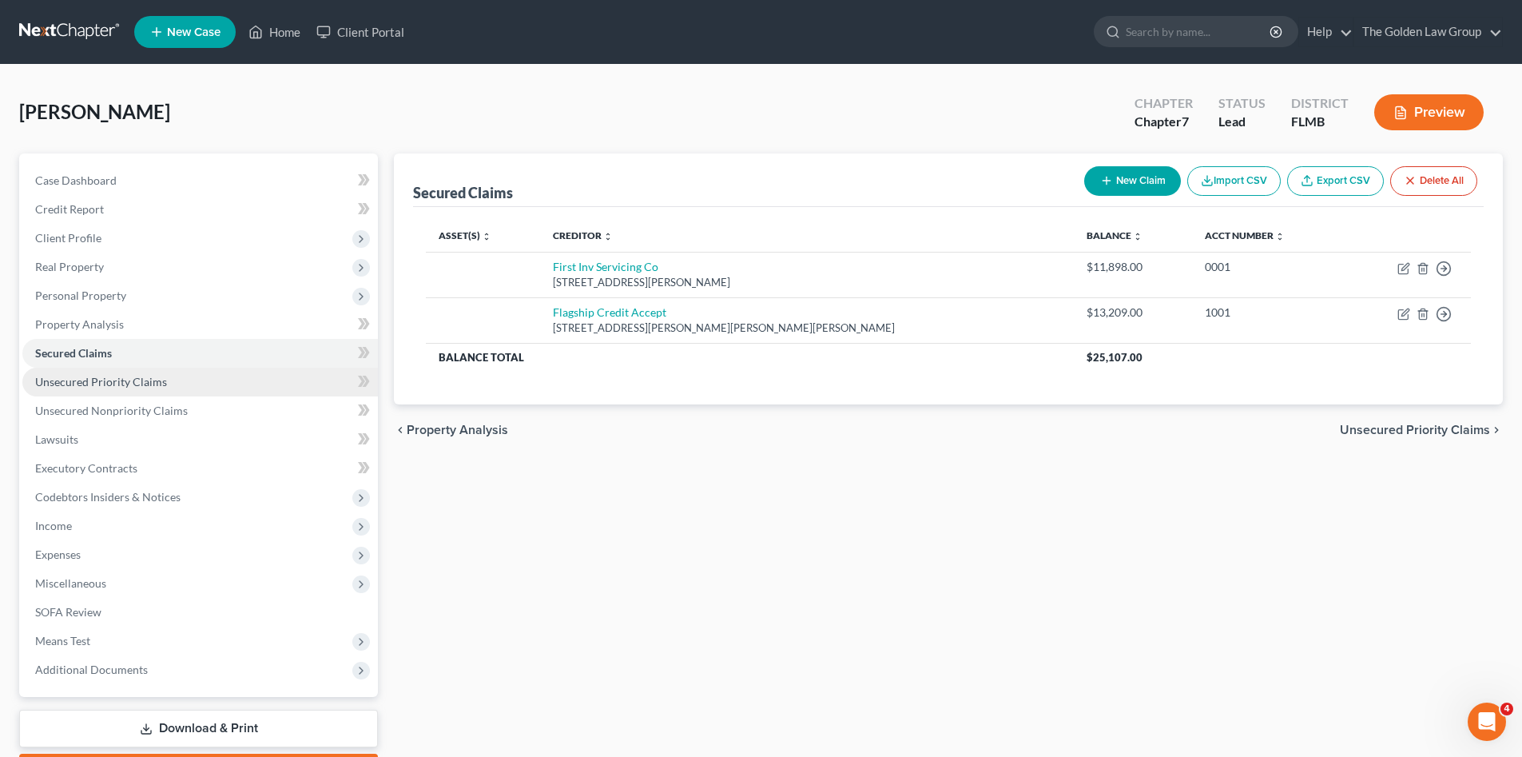
click at [85, 387] on span "Unsecured Priority Claims" at bounding box center [101, 382] width 132 height 14
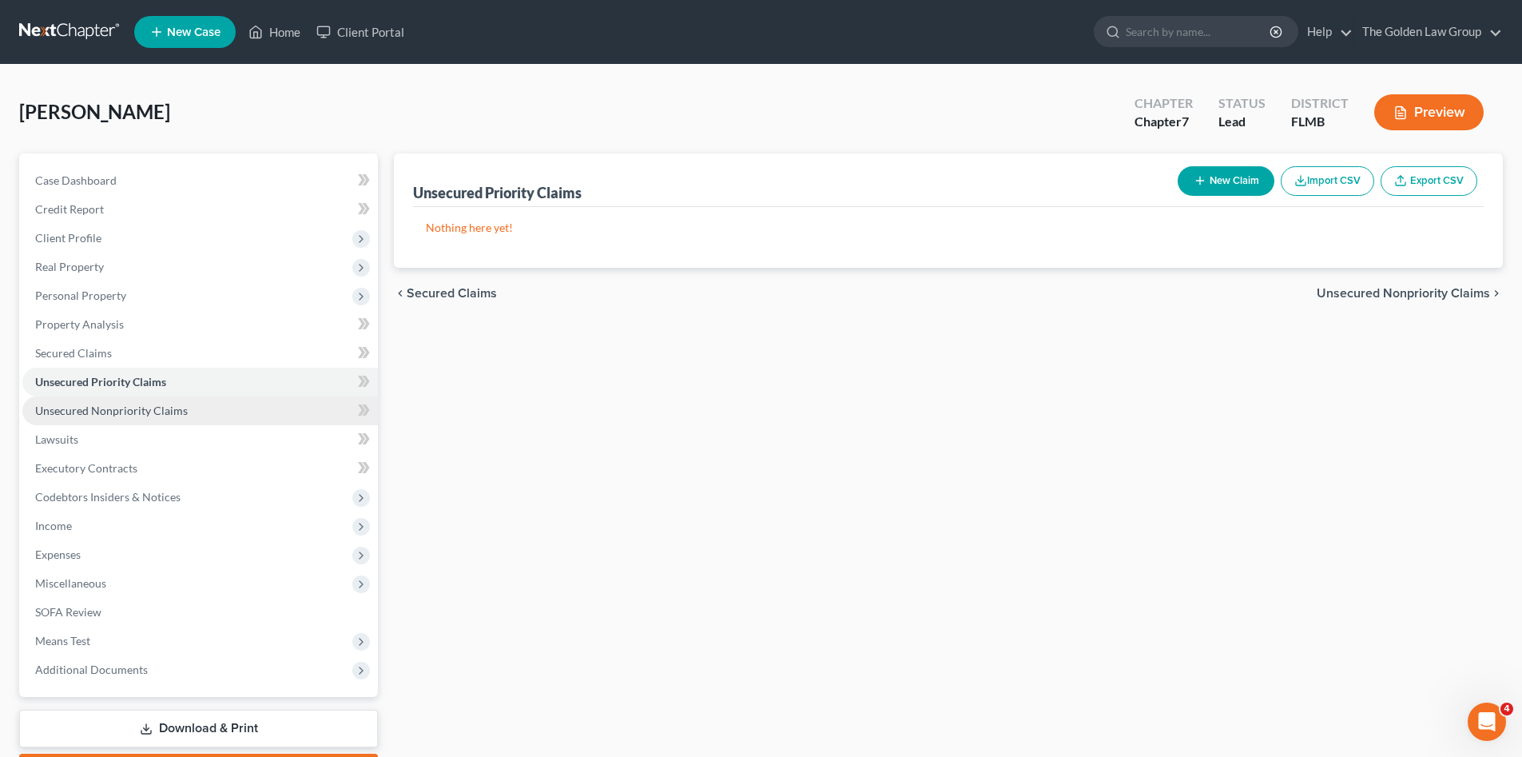
click at [97, 407] on span "Unsecured Nonpriority Claims" at bounding box center [111, 410] width 153 height 14
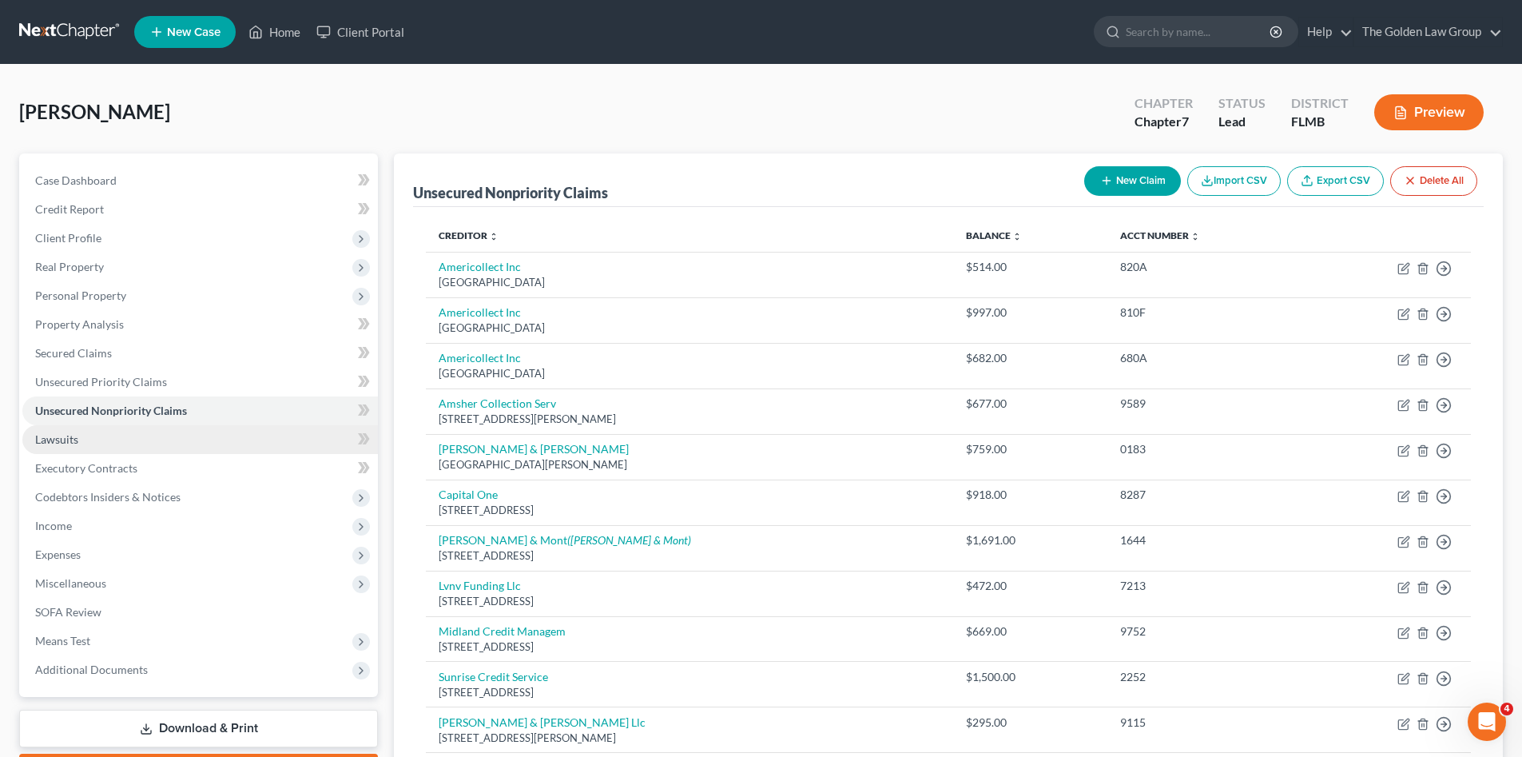
click at [78, 439] on link "Lawsuits" at bounding box center [199, 439] width 355 height 29
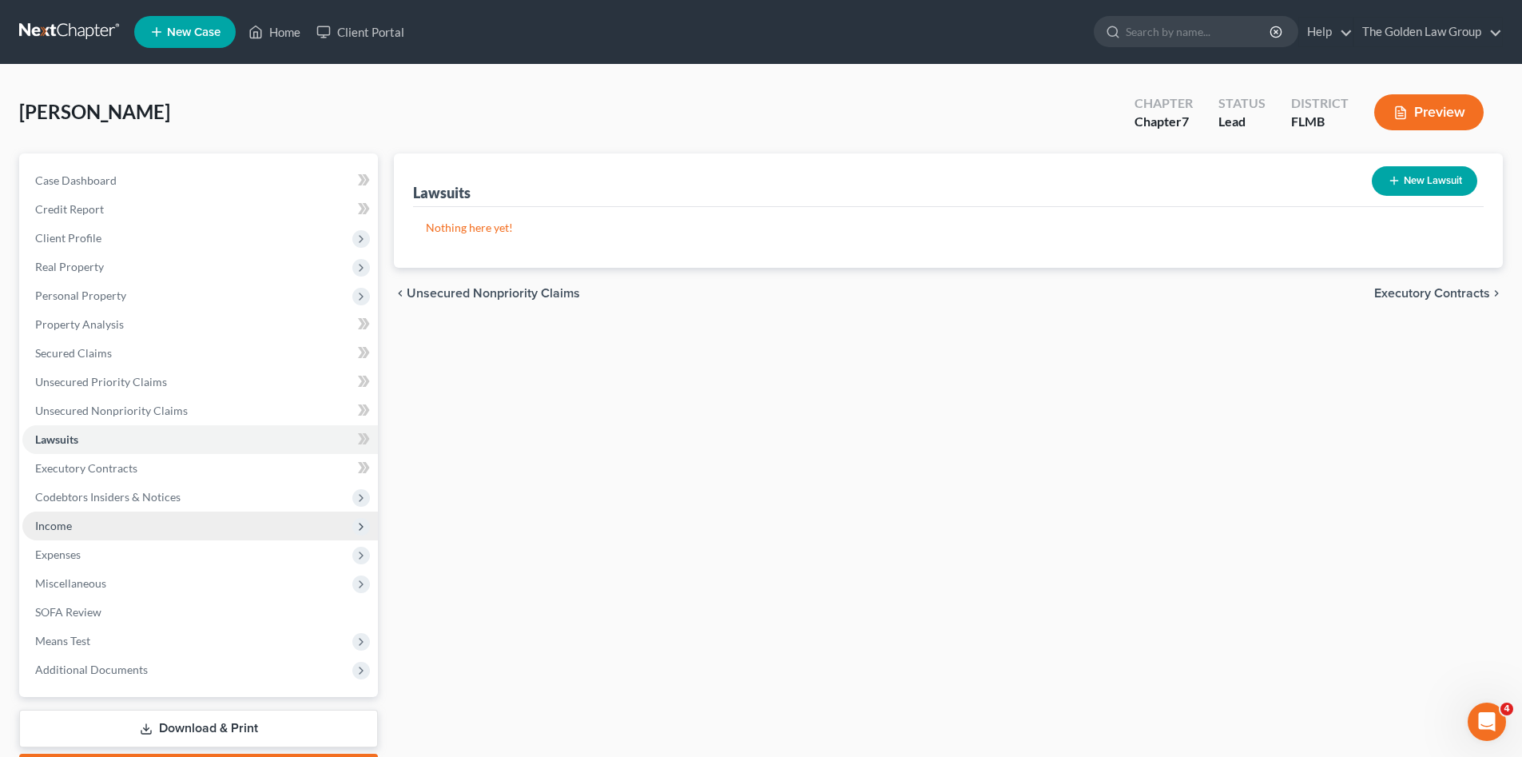
click at [68, 522] on span "Income" at bounding box center [53, 525] width 37 height 14
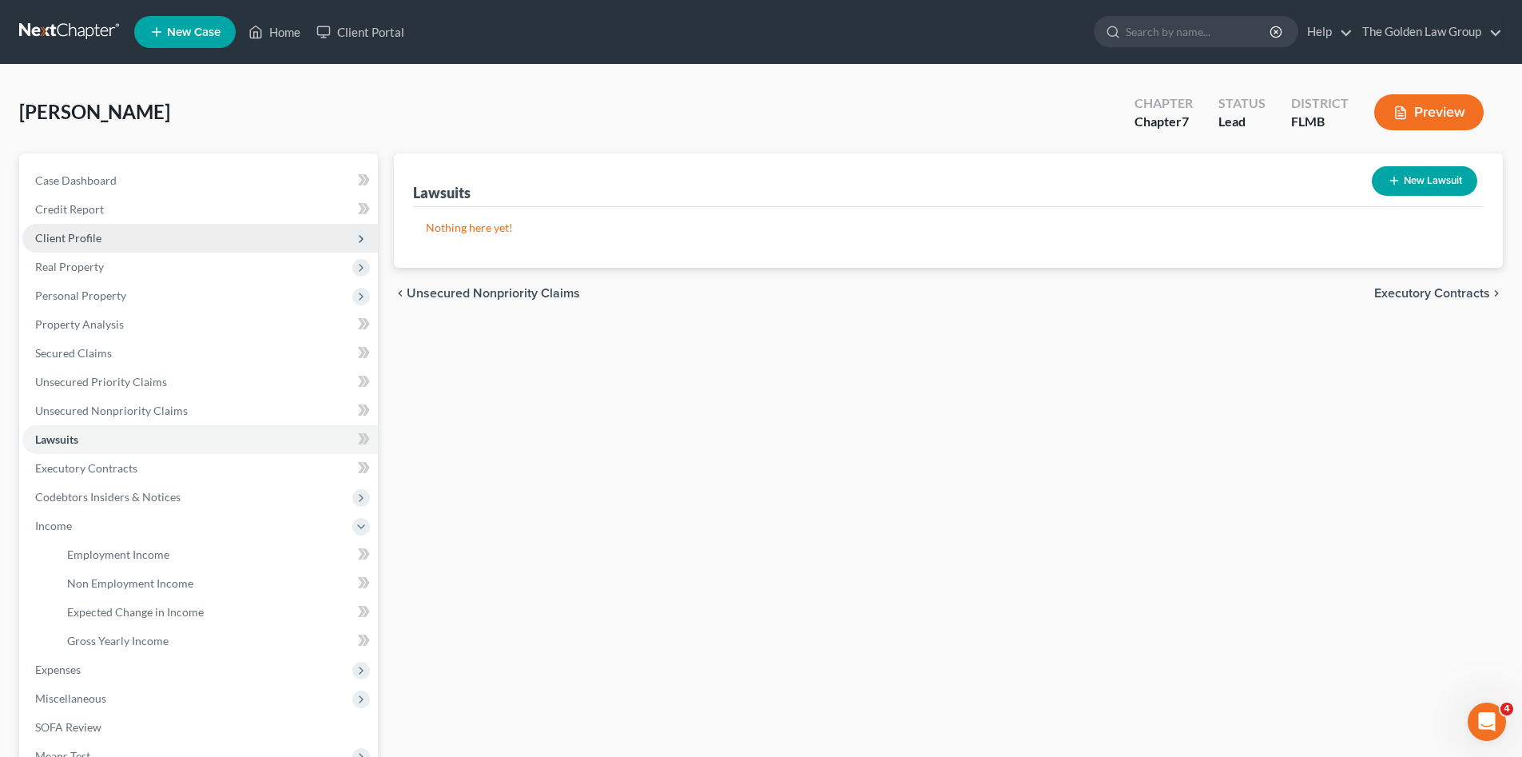
click at [131, 236] on span "Client Profile" at bounding box center [199, 238] width 355 height 29
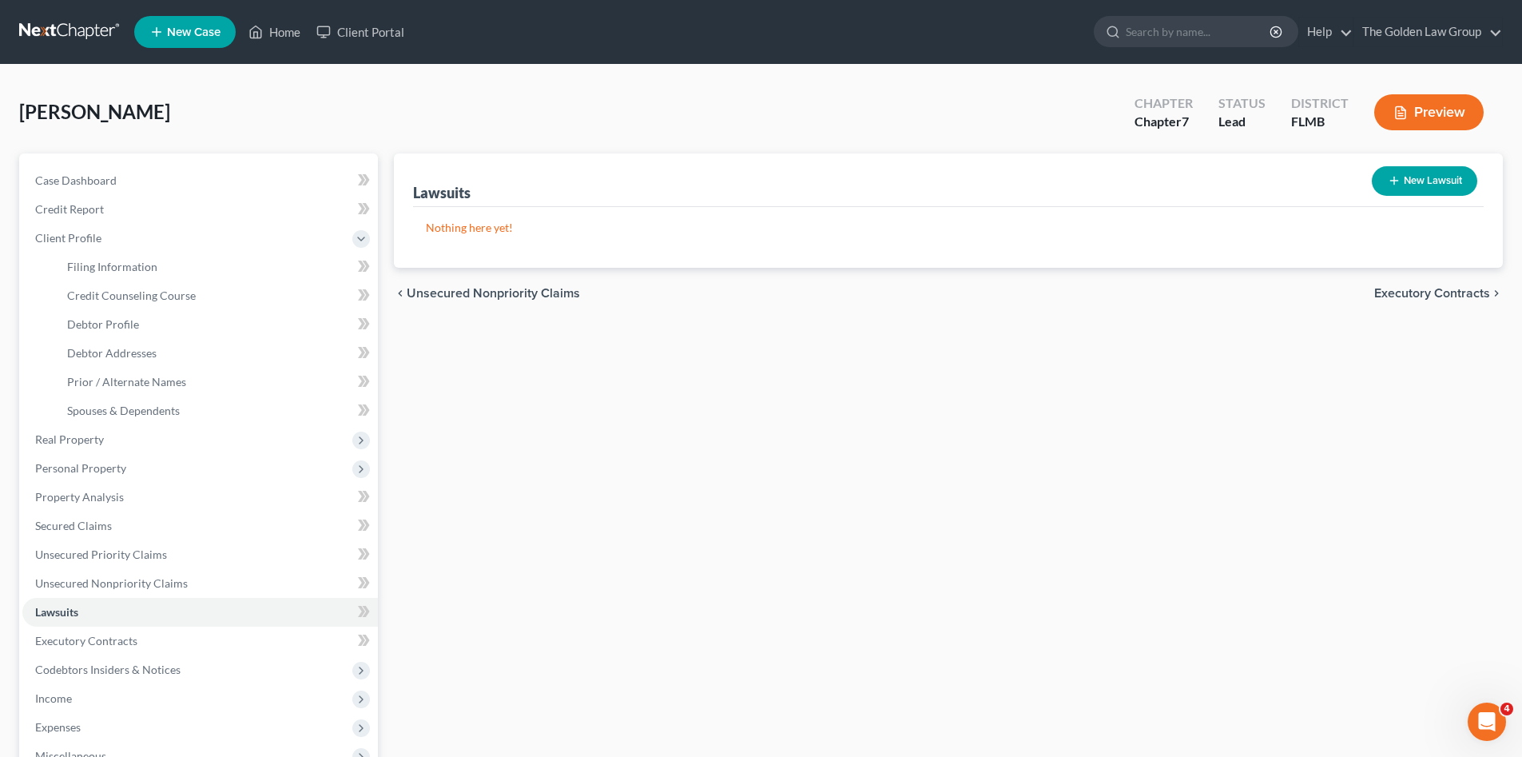
click at [479, 90] on div "Cooley, Darryll Upgraded Chapter Chapter 7 Status Lead District FLMB Preview" at bounding box center [761, 119] width 1484 height 70
drag, startPoint x: 521, startPoint y: 109, endPoint x: 260, endPoint y: 175, distance: 268.7
click at [519, 109] on div "Cooley, Darryll Upgraded Chapter Chapter 7 Status Lead District FLMB Preview" at bounding box center [761, 119] width 1484 height 70
click at [108, 236] on span "Client Profile" at bounding box center [199, 238] width 355 height 29
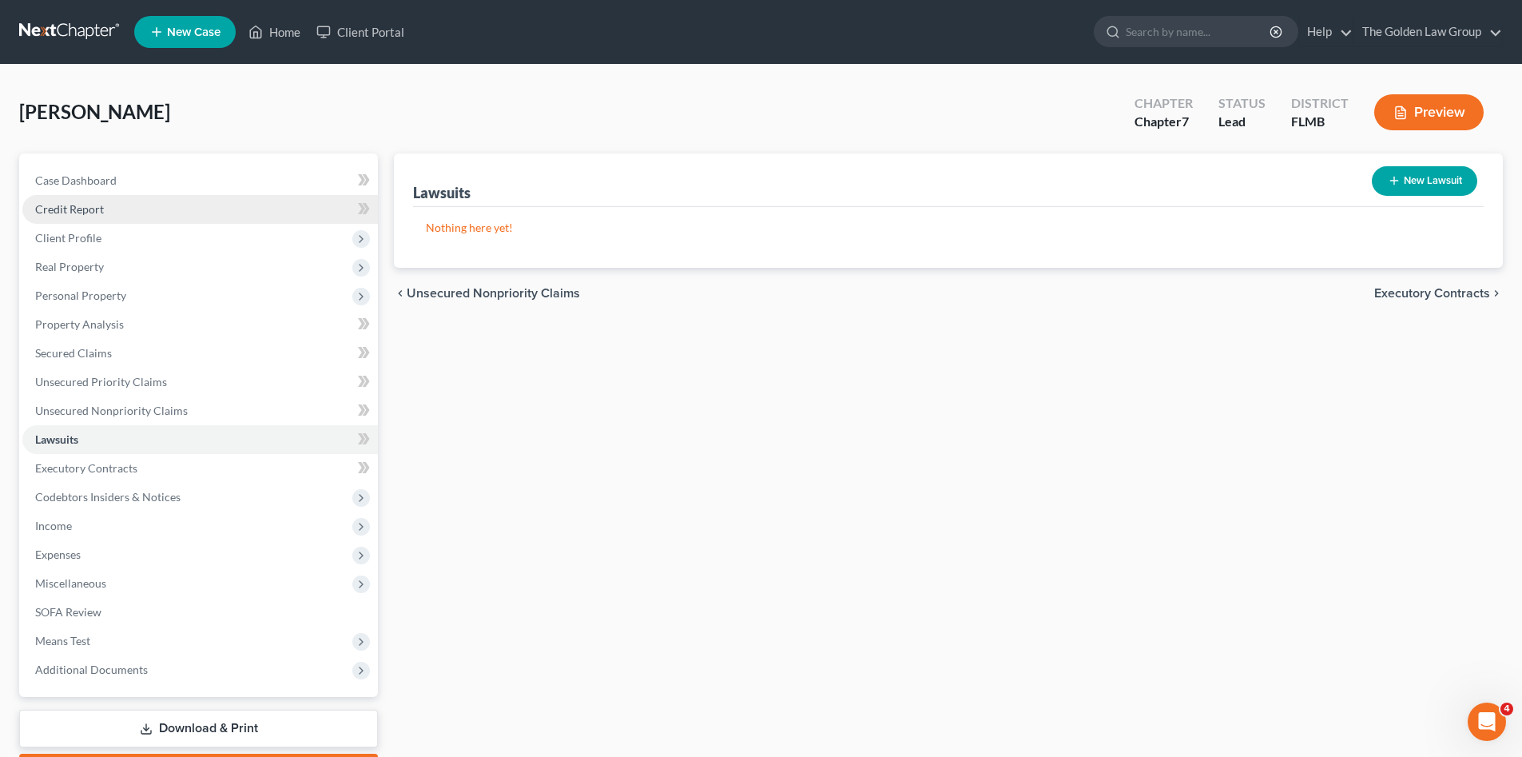
click at [116, 210] on link "Credit Report" at bounding box center [199, 209] width 355 height 29
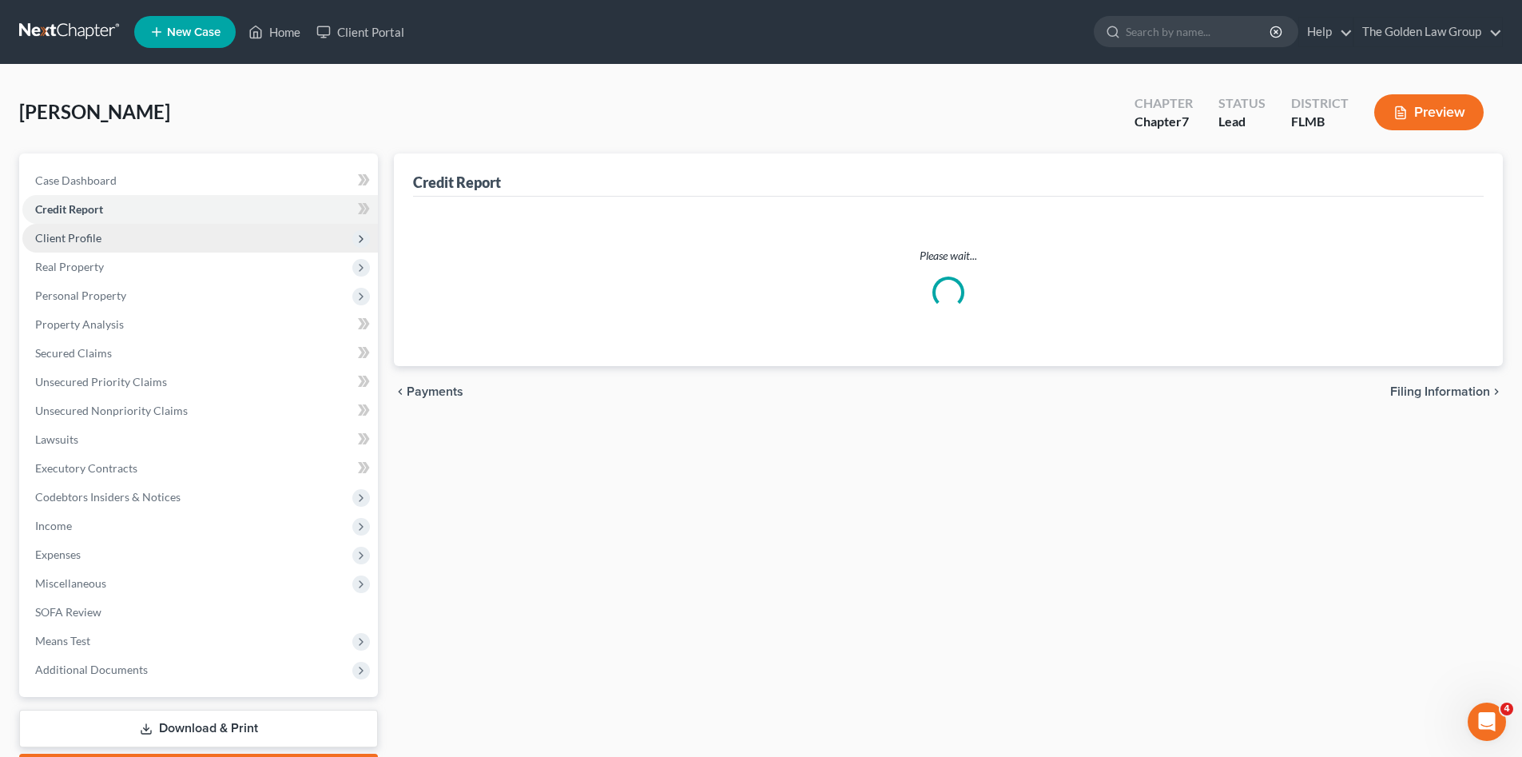
click at [132, 231] on span "Client Profile" at bounding box center [199, 238] width 355 height 29
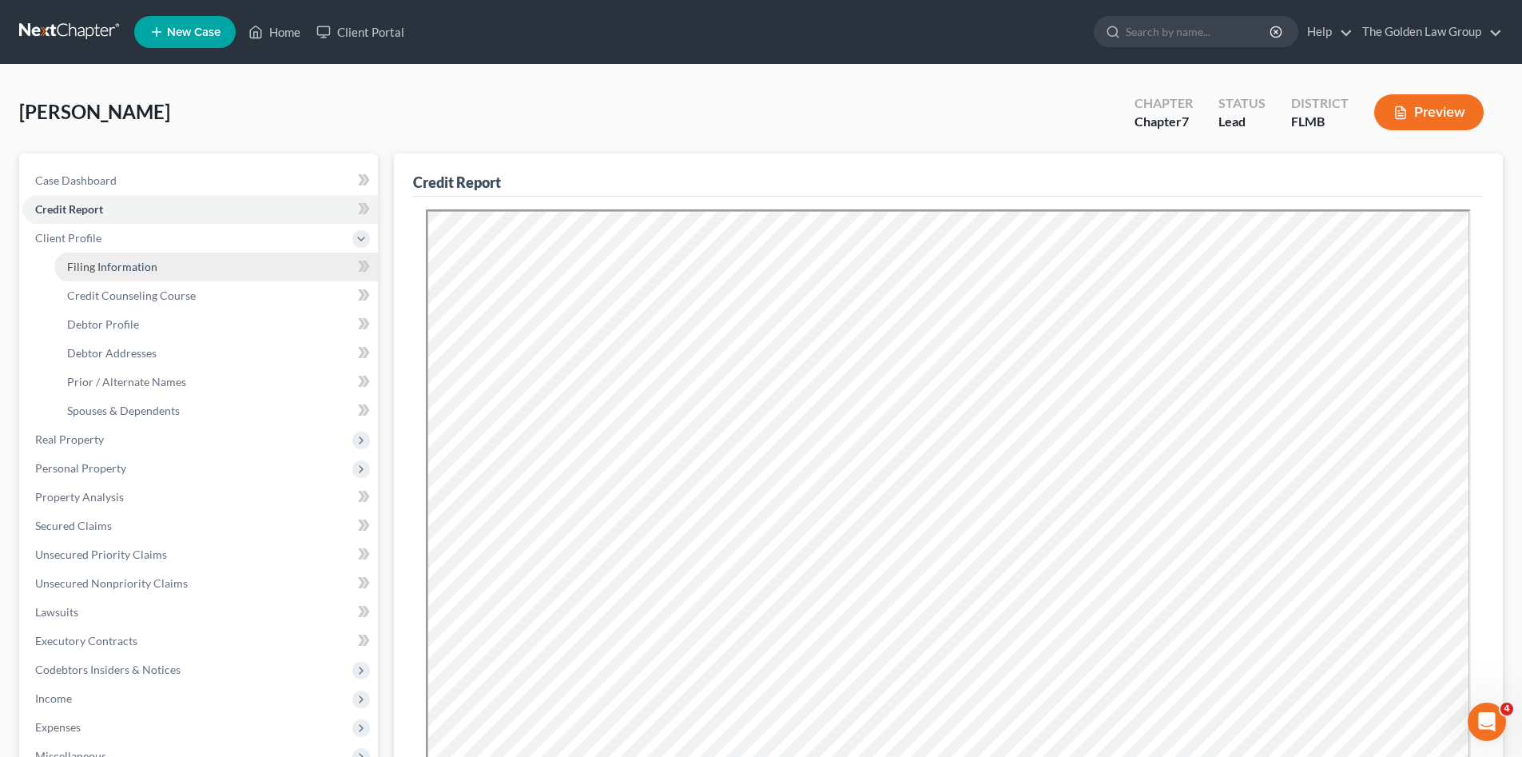
click at [143, 253] on link "Filing Information" at bounding box center [216, 266] width 324 height 29
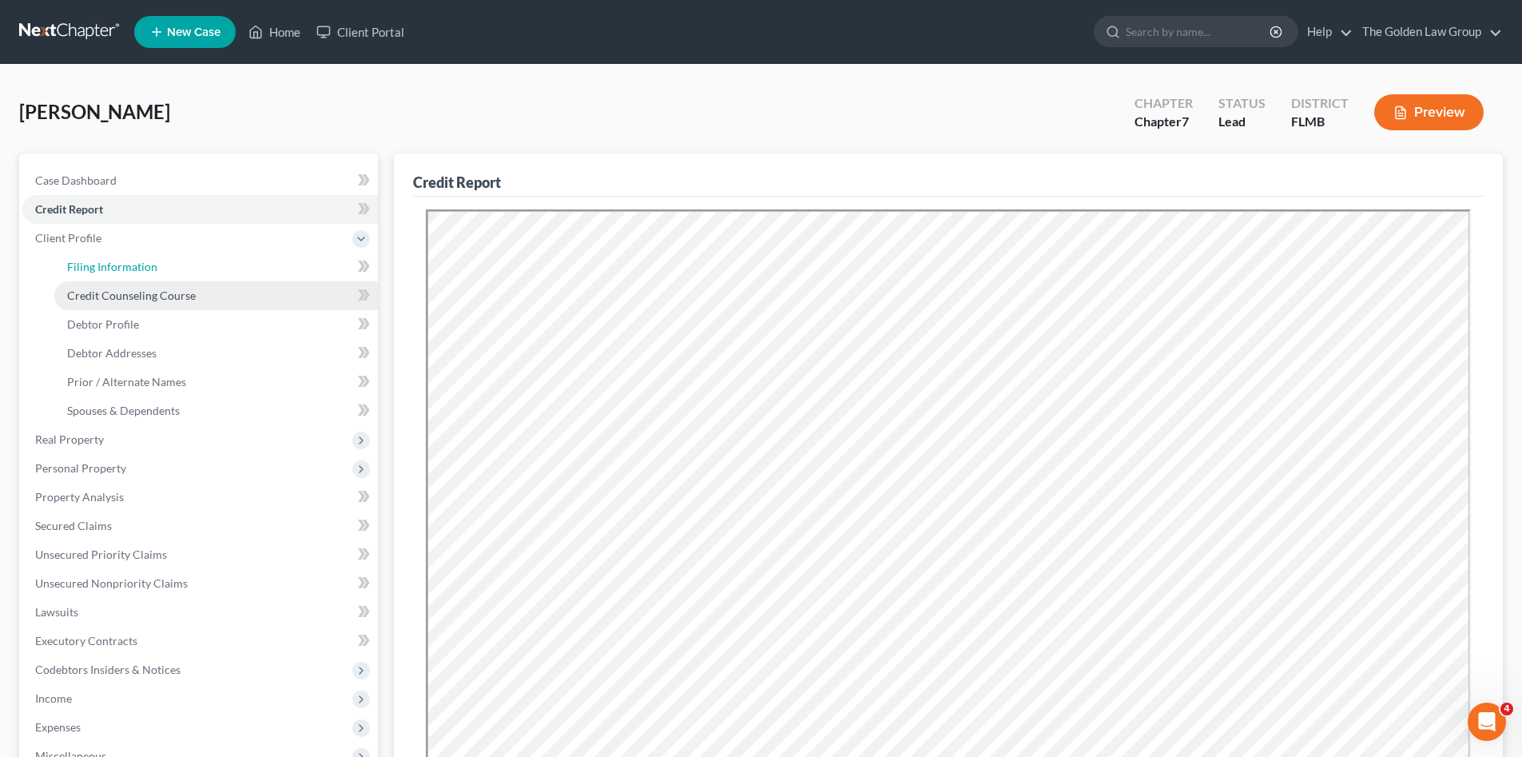
select select "1"
select select "0"
select select "15"
select select "0"
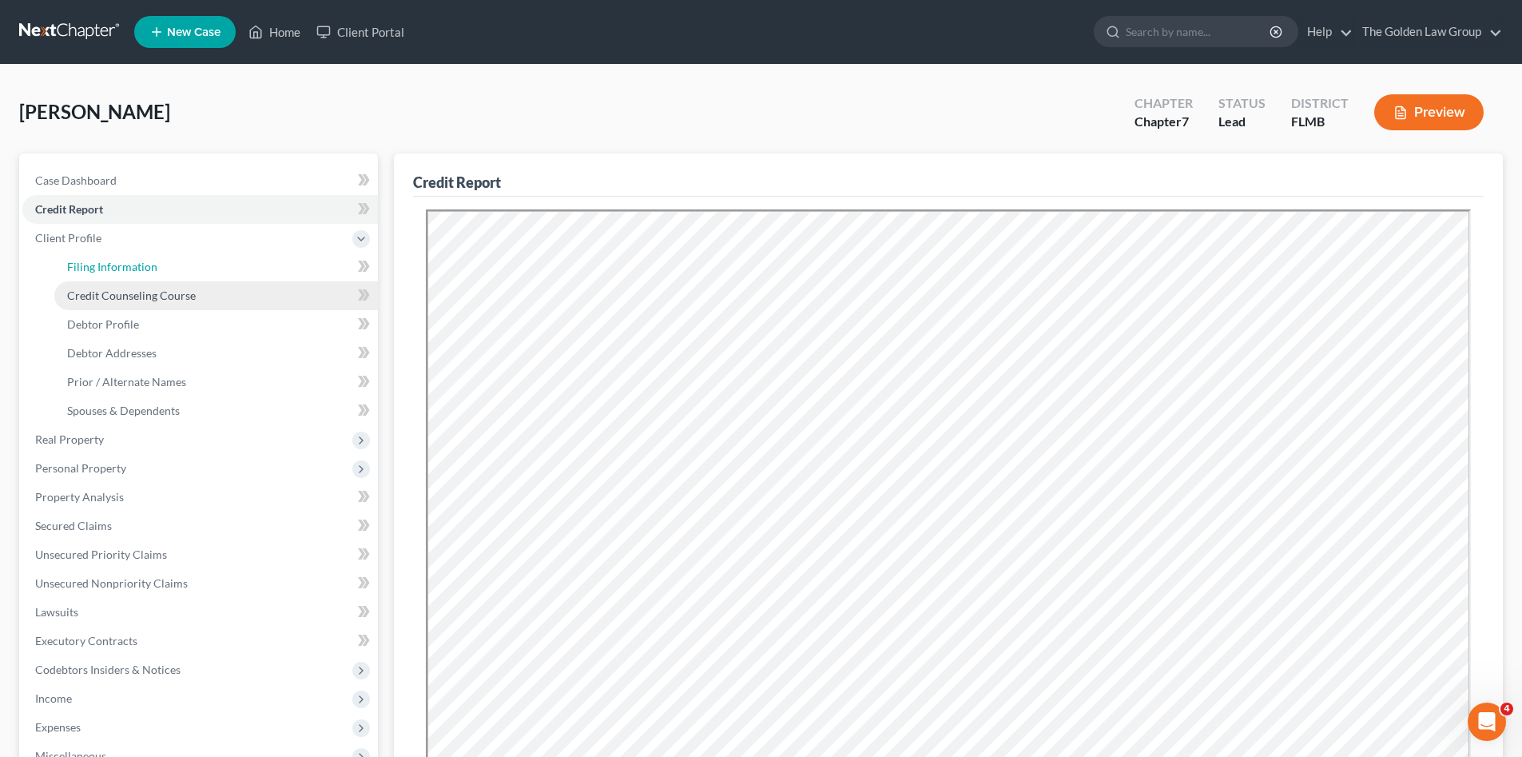
select select "9"
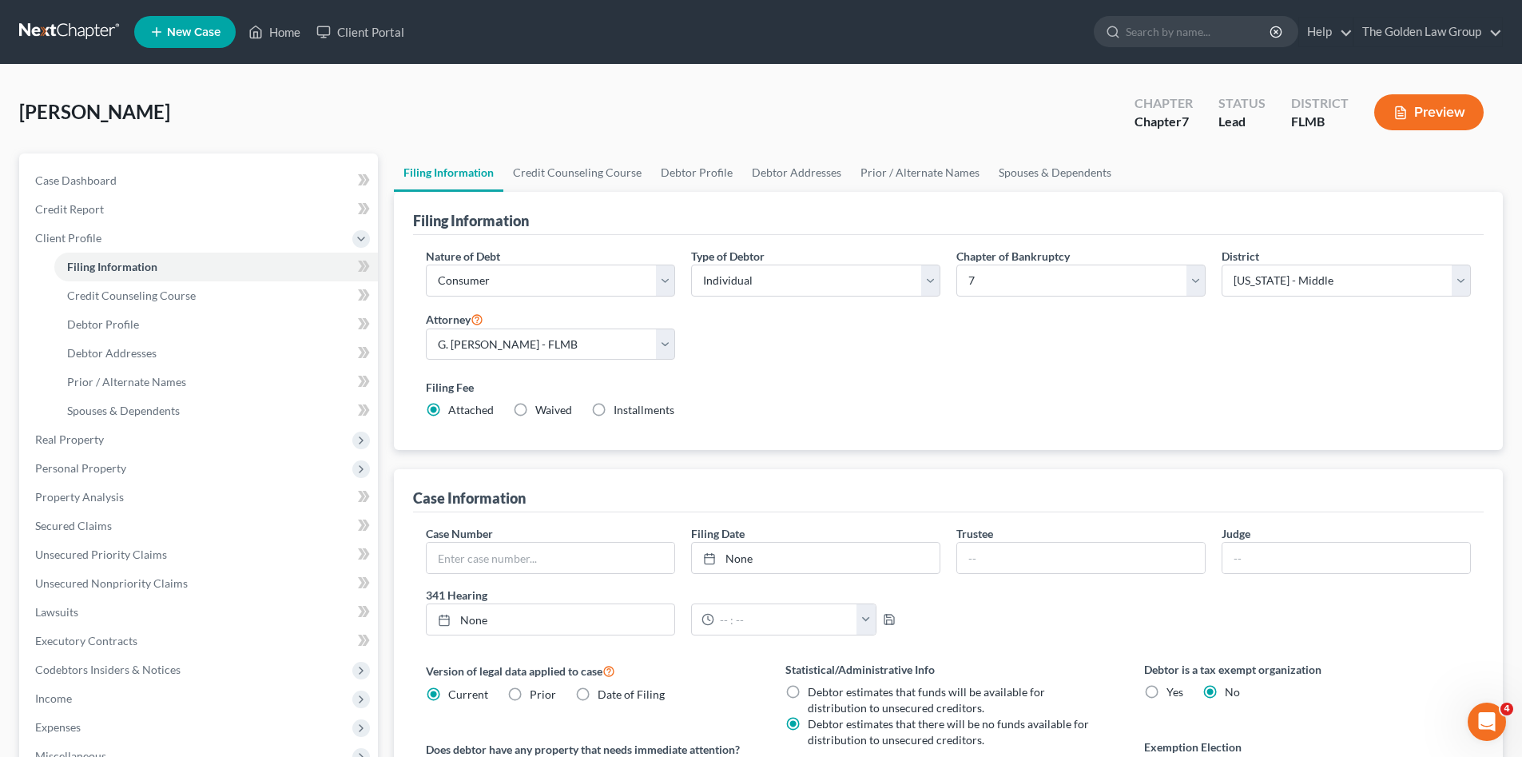
click at [814, 346] on div "Nature of Debt Select Business Consumer Other Nature of Business Select Clearin…" at bounding box center [948, 340] width 1061 height 184
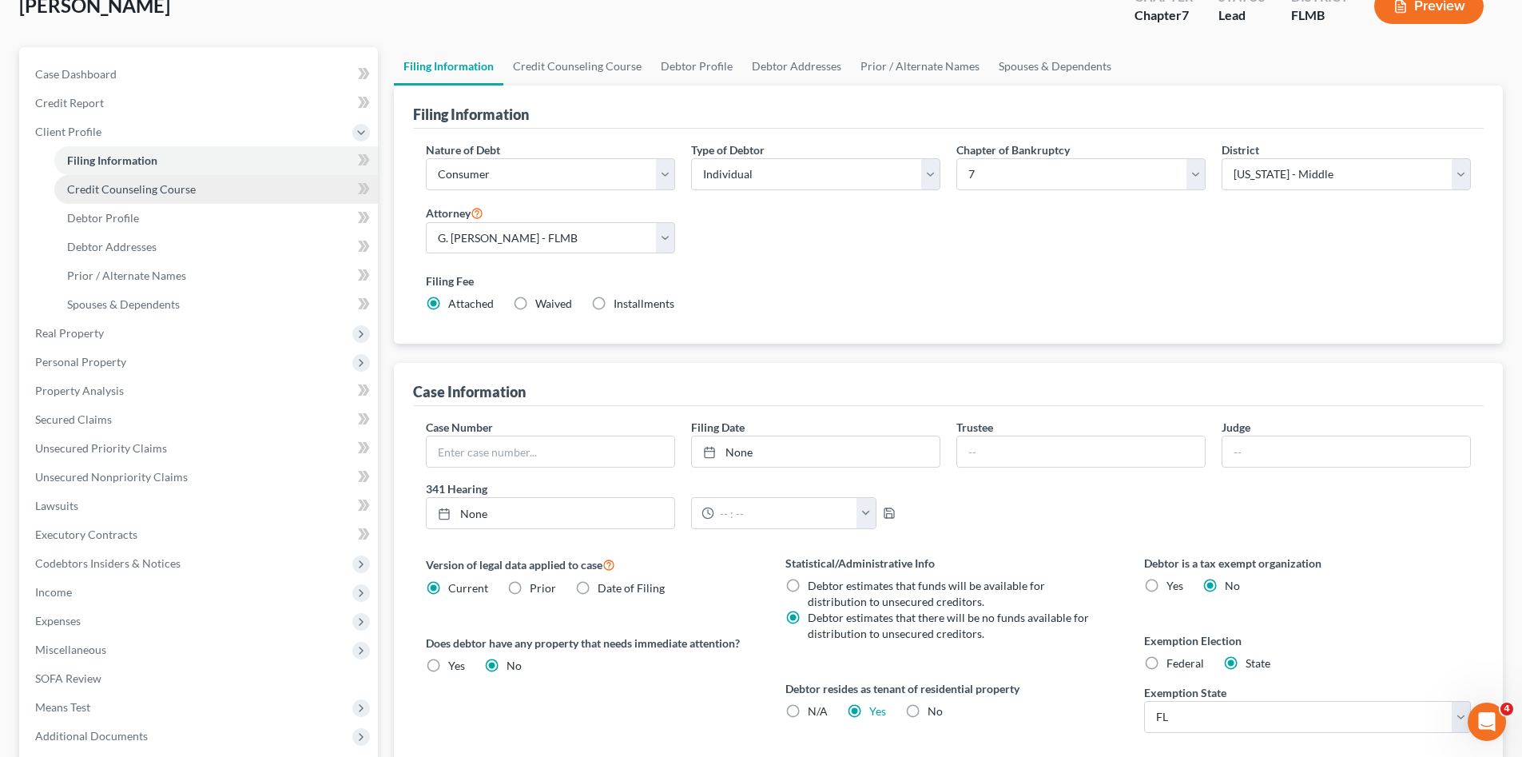
click at [155, 187] on span "Credit Counseling Course" at bounding box center [131, 189] width 129 height 14
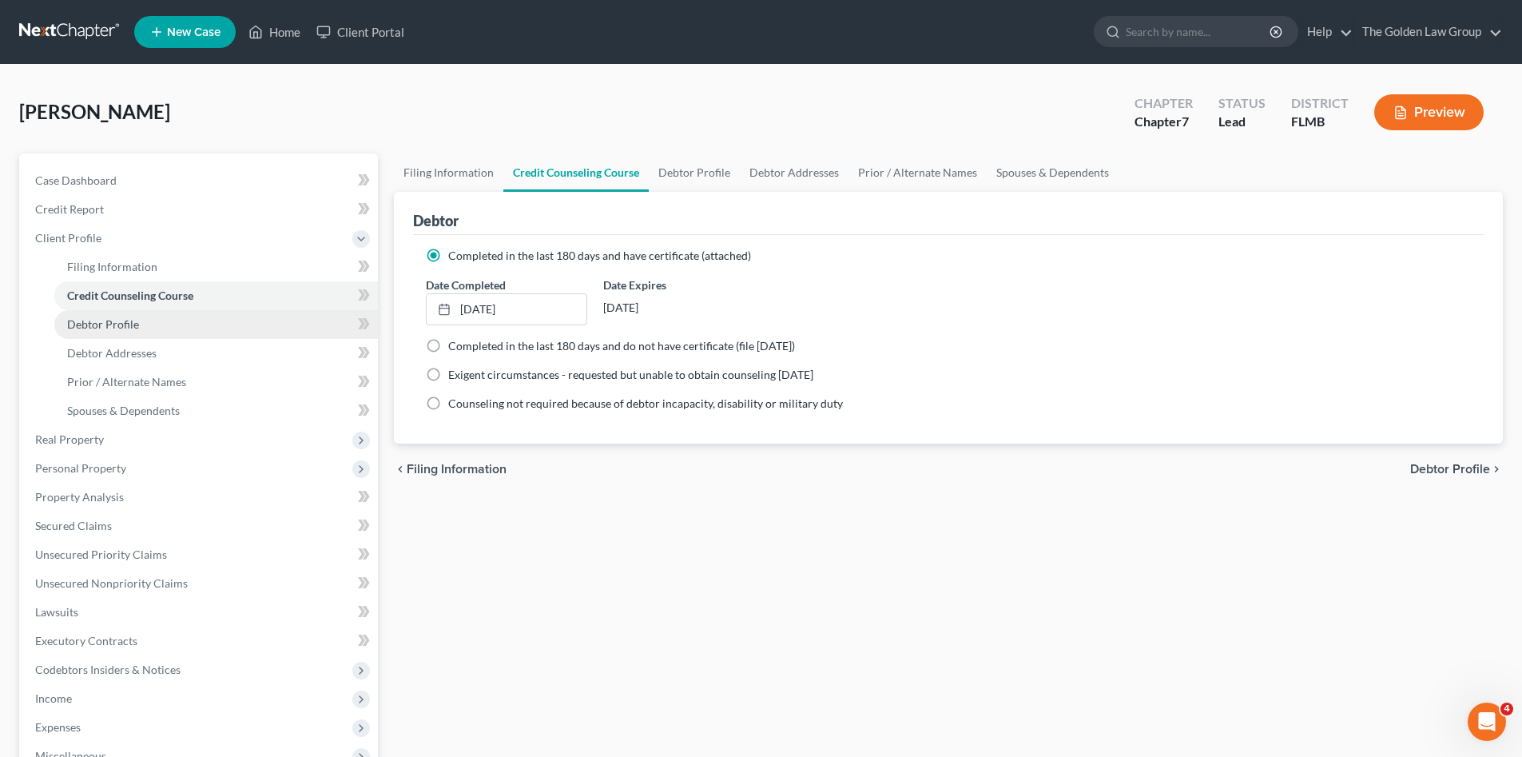
click at [156, 315] on link "Debtor Profile" at bounding box center [216, 324] width 324 height 29
select select "0"
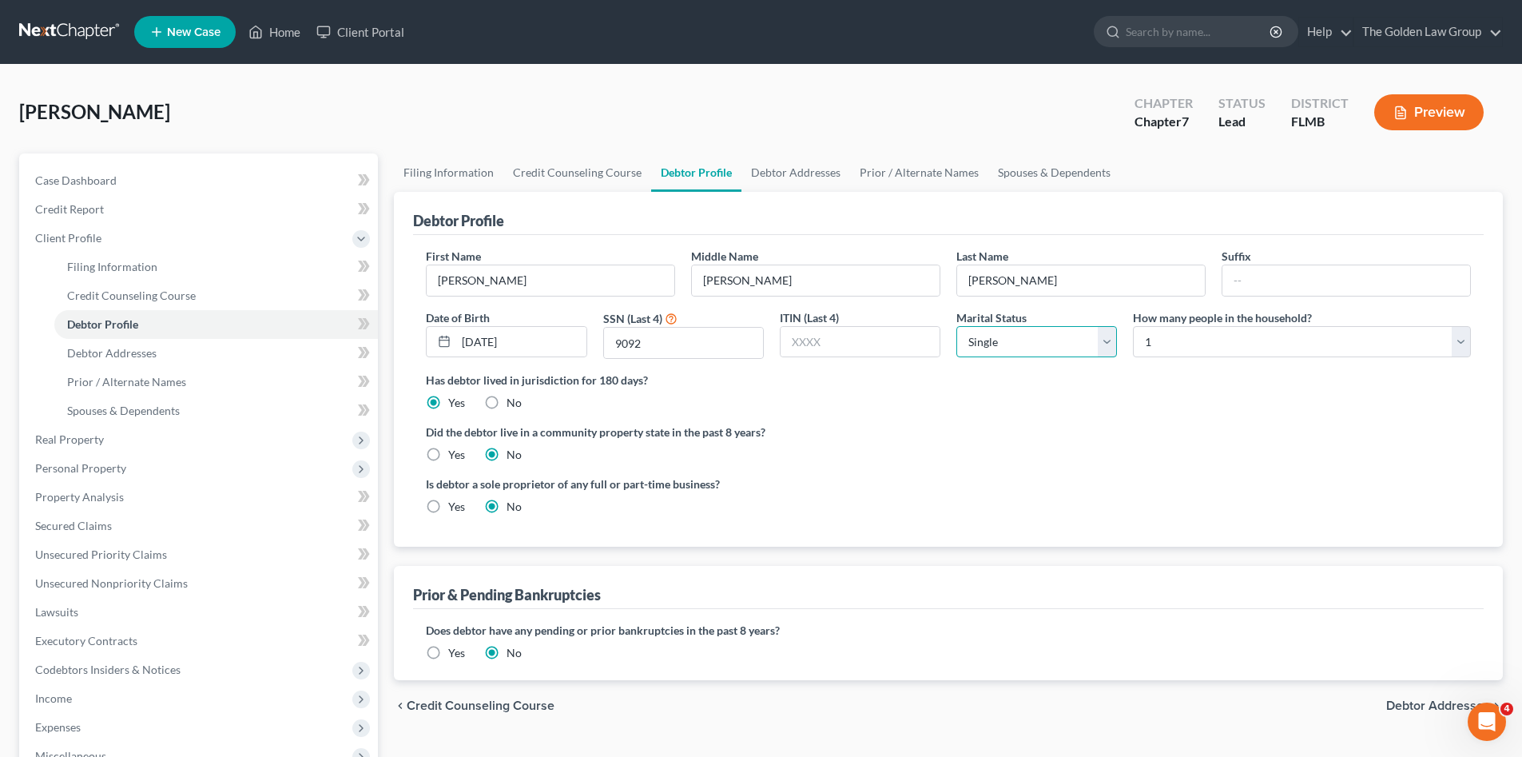
click at [1055, 337] on select "Select Single Married Separated Divorced Widowed" at bounding box center [1036, 342] width 161 height 32
click at [886, 422] on ng-include "First Name Darryll Middle Name Lamont Last Name Cooley Suffix Date of Birth 09/…" at bounding box center [948, 388] width 1045 height 280
click at [1169, 341] on select "Select 1 2 3 4 5 6 7 8 9 10 11 12 13 14 15 16 17 18 19 20" at bounding box center [1302, 342] width 338 height 32
click at [1068, 455] on div "Did the debtor live in a community property state in the past 8 years? Yes No" at bounding box center [948, 442] width 1045 height 39
click at [1412, 706] on span "Debtor Addresses" at bounding box center [1438, 705] width 104 height 13
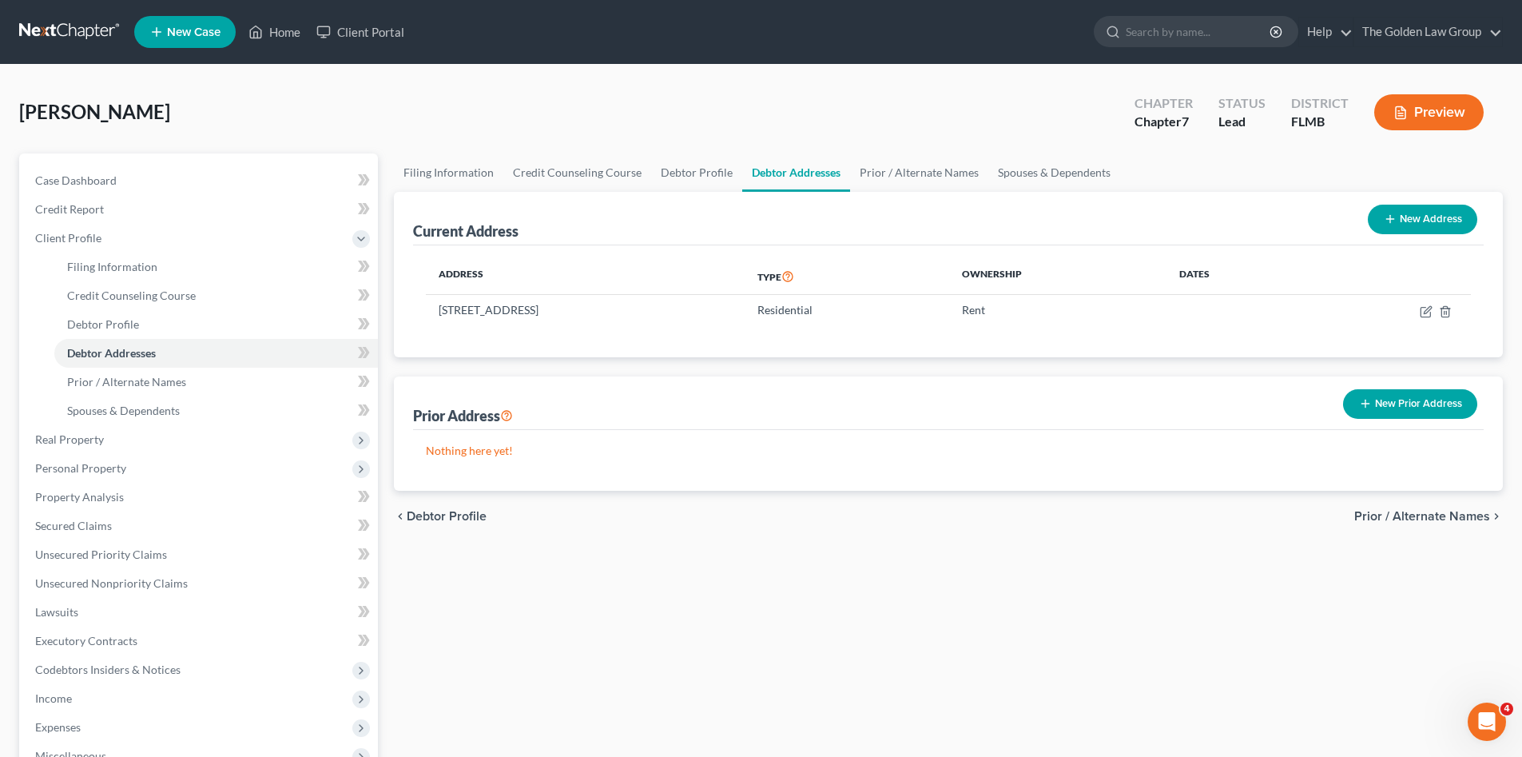
click at [916, 544] on div "Filing Information Credit Counseling Course Debtor Profile Debtor Addresses Pri…" at bounding box center [948, 557] width 1125 height 808
click at [1421, 312] on icon "button" at bounding box center [1425, 312] width 10 height 10
select select "9"
select select "27"
select select "0"
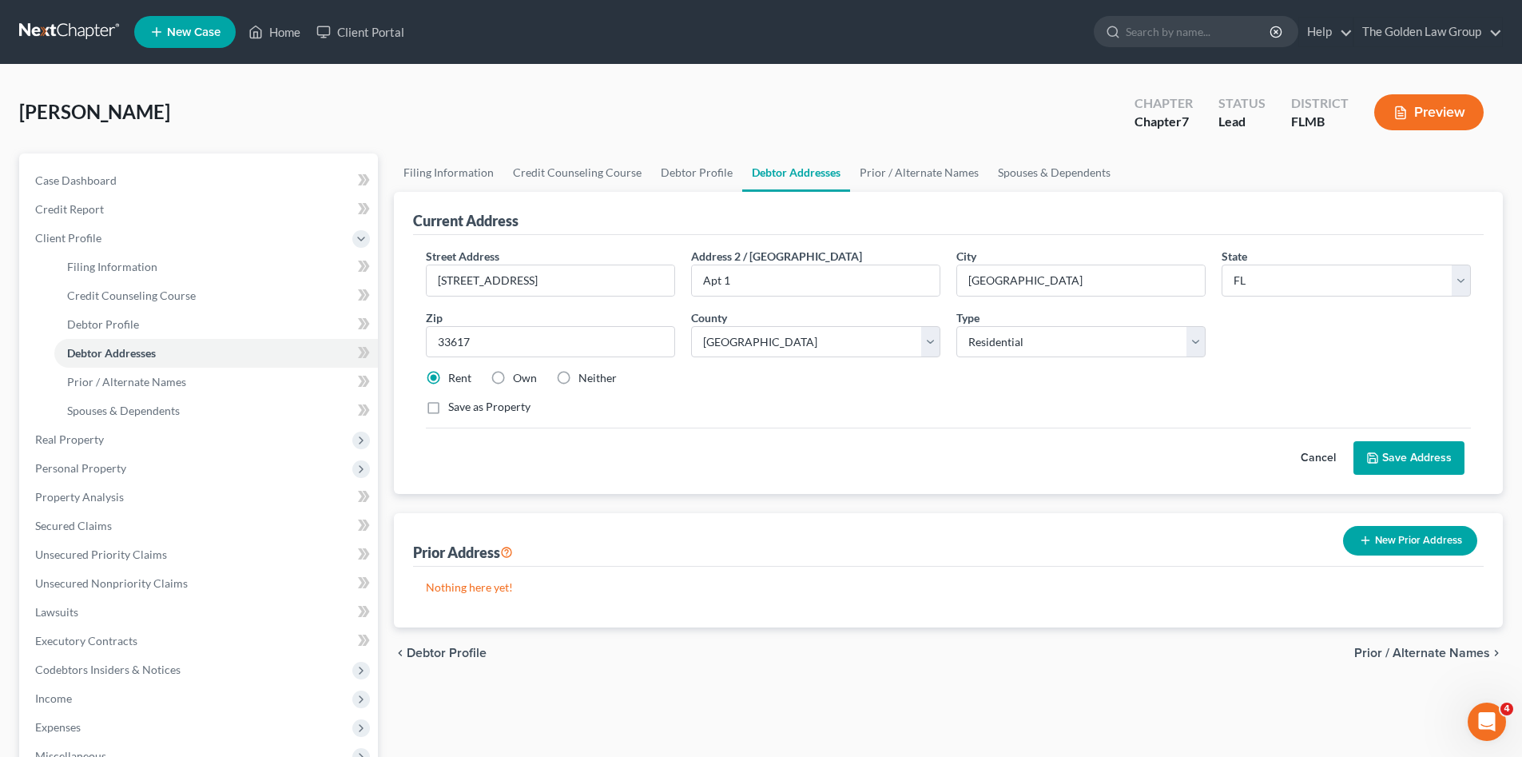
click at [1311, 459] on button "Cancel" at bounding box center [1318, 458] width 70 height 32
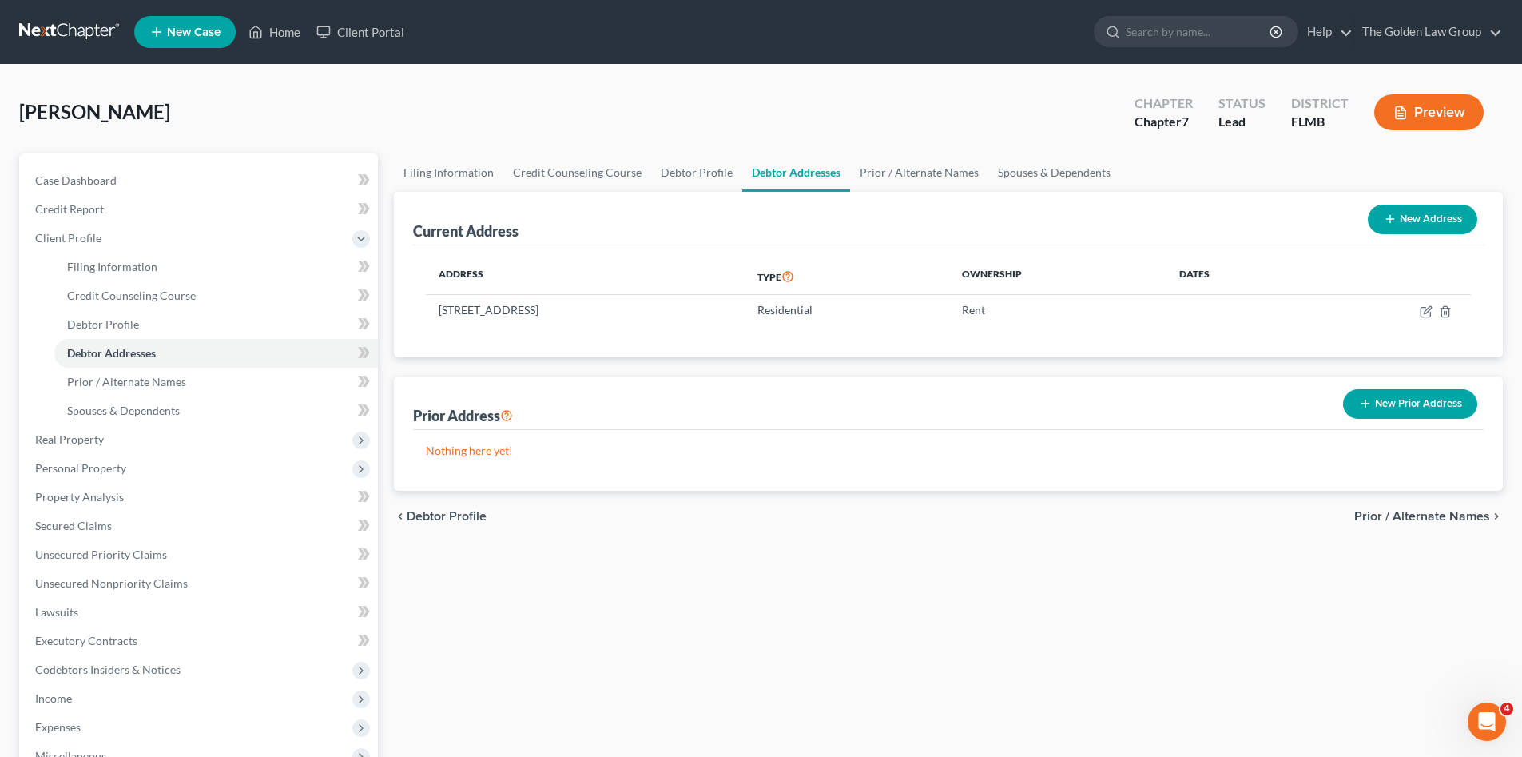
click at [1412, 210] on button "New Address" at bounding box center [1422, 220] width 109 height 30
select select "0"
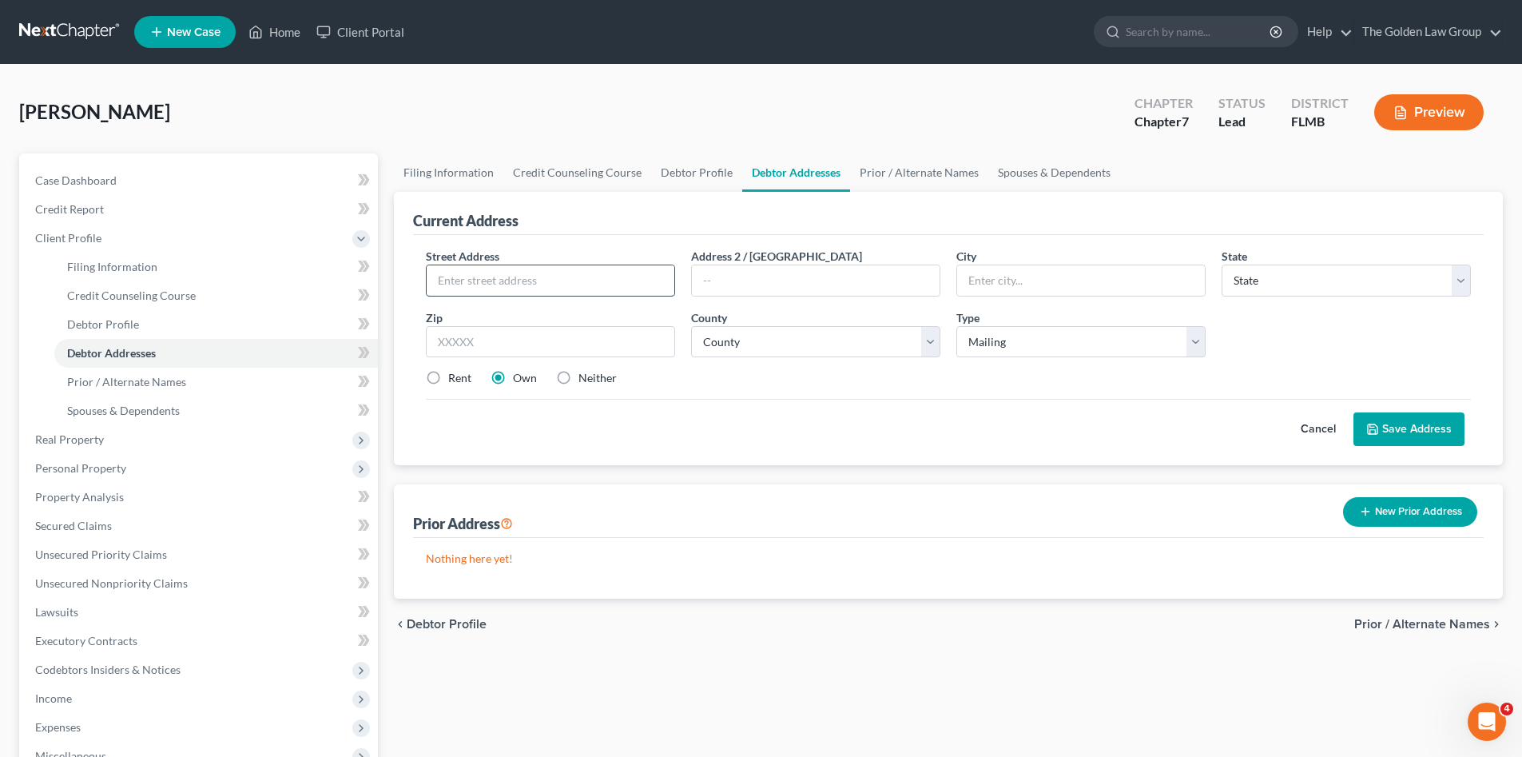
click at [538, 283] on input "text" at bounding box center [551, 280] width 248 height 30
type input "PO Box 16802"
type input "Tampa"
select select "9"
type input "33687"
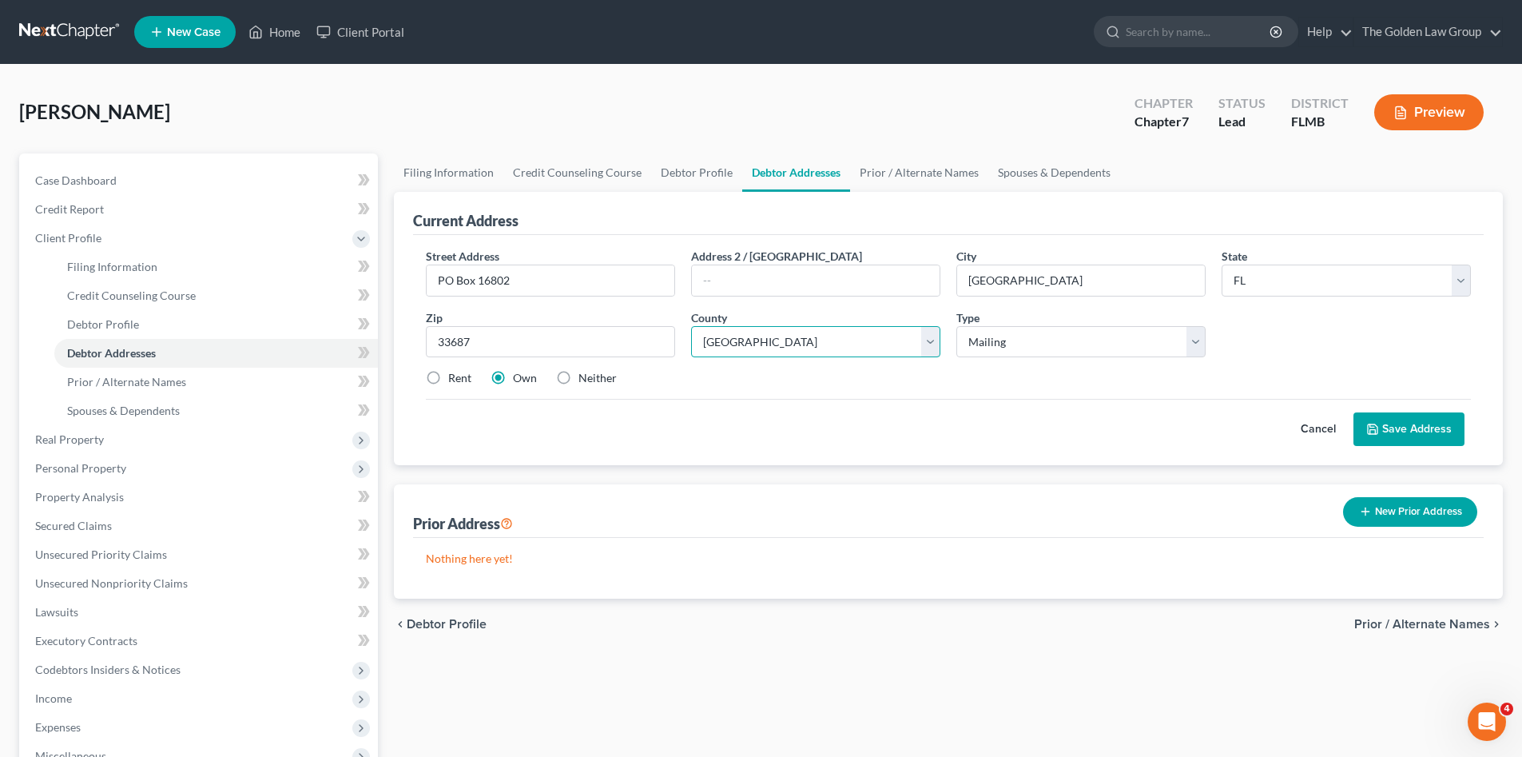
select select "27"
click at [578, 374] on label "Neither" at bounding box center [597, 378] width 38 height 16
click at [585, 374] on input "Neither" at bounding box center [590, 375] width 10 height 10
radio input "true"
drag, startPoint x: 618, startPoint y: 401, endPoint x: 1250, endPoint y: 403, distance: 631.9
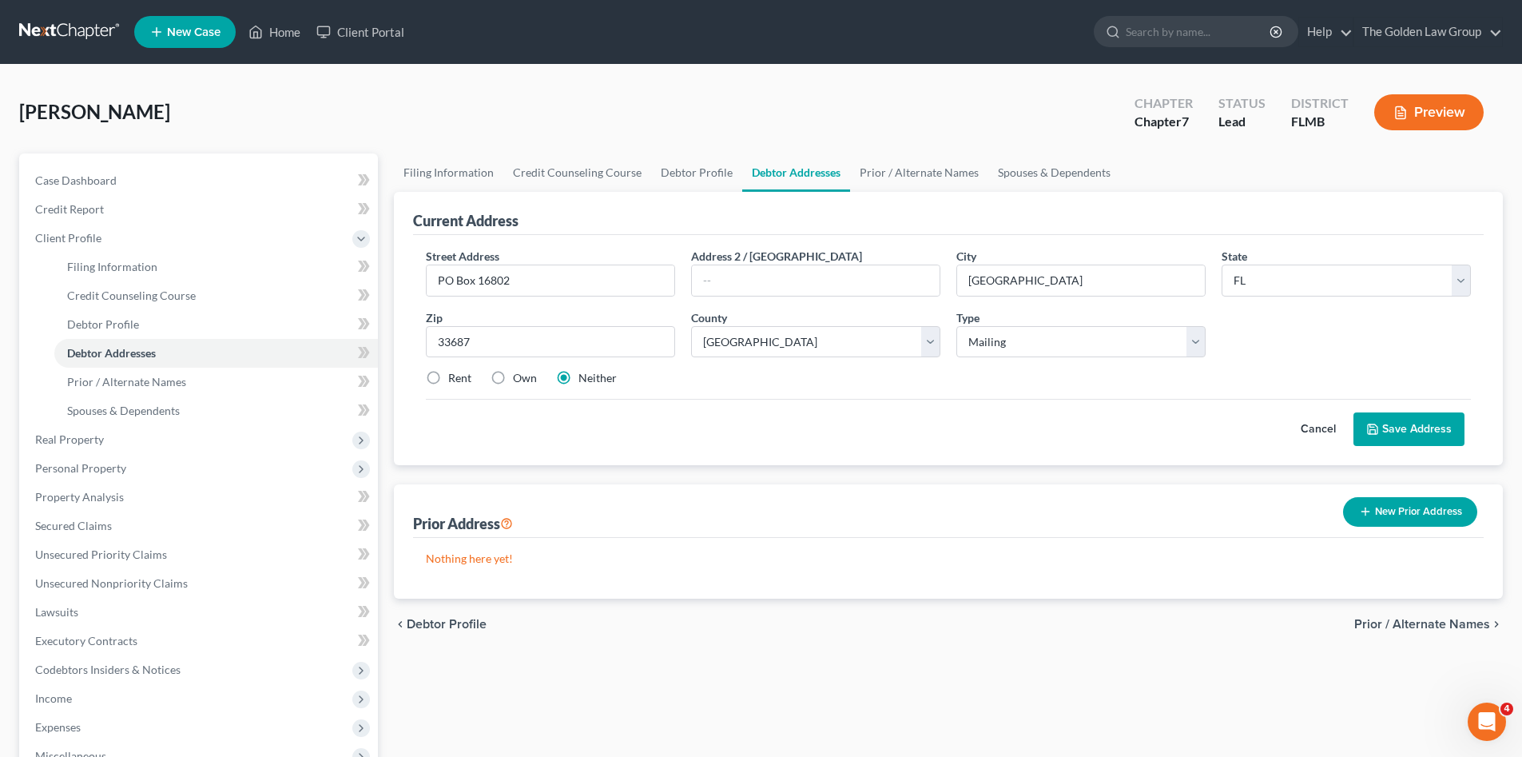
click at [623, 400] on div "Cancel Save Address" at bounding box center [948, 422] width 1045 height 47
drag, startPoint x: 1415, startPoint y: 435, endPoint x: 1324, endPoint y: 435, distance: 91.1
click at [1415, 433] on button "Save Address" at bounding box center [1408, 429] width 111 height 34
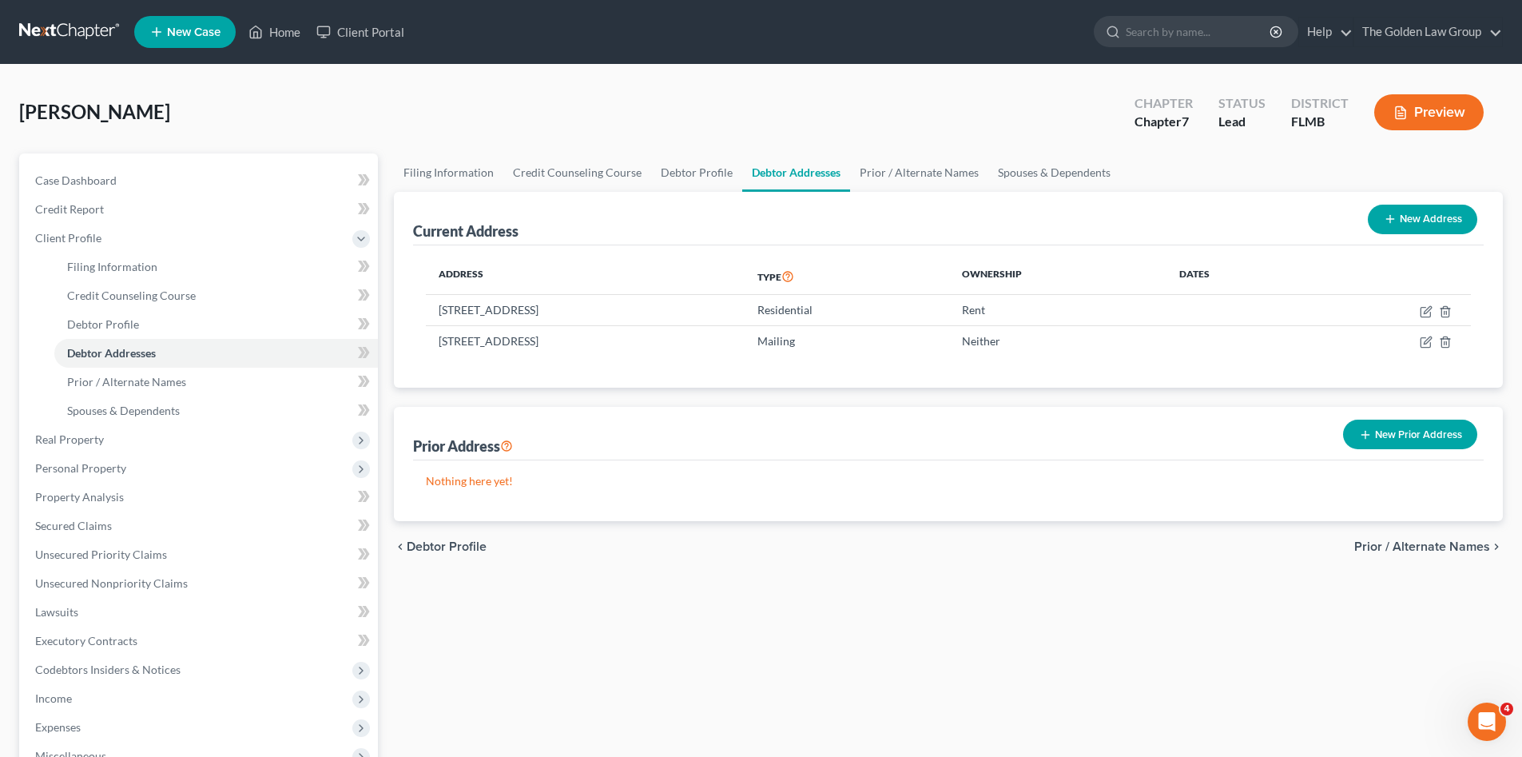
click at [1422, 548] on span "Prior / Alternate Names" at bounding box center [1422, 546] width 136 height 13
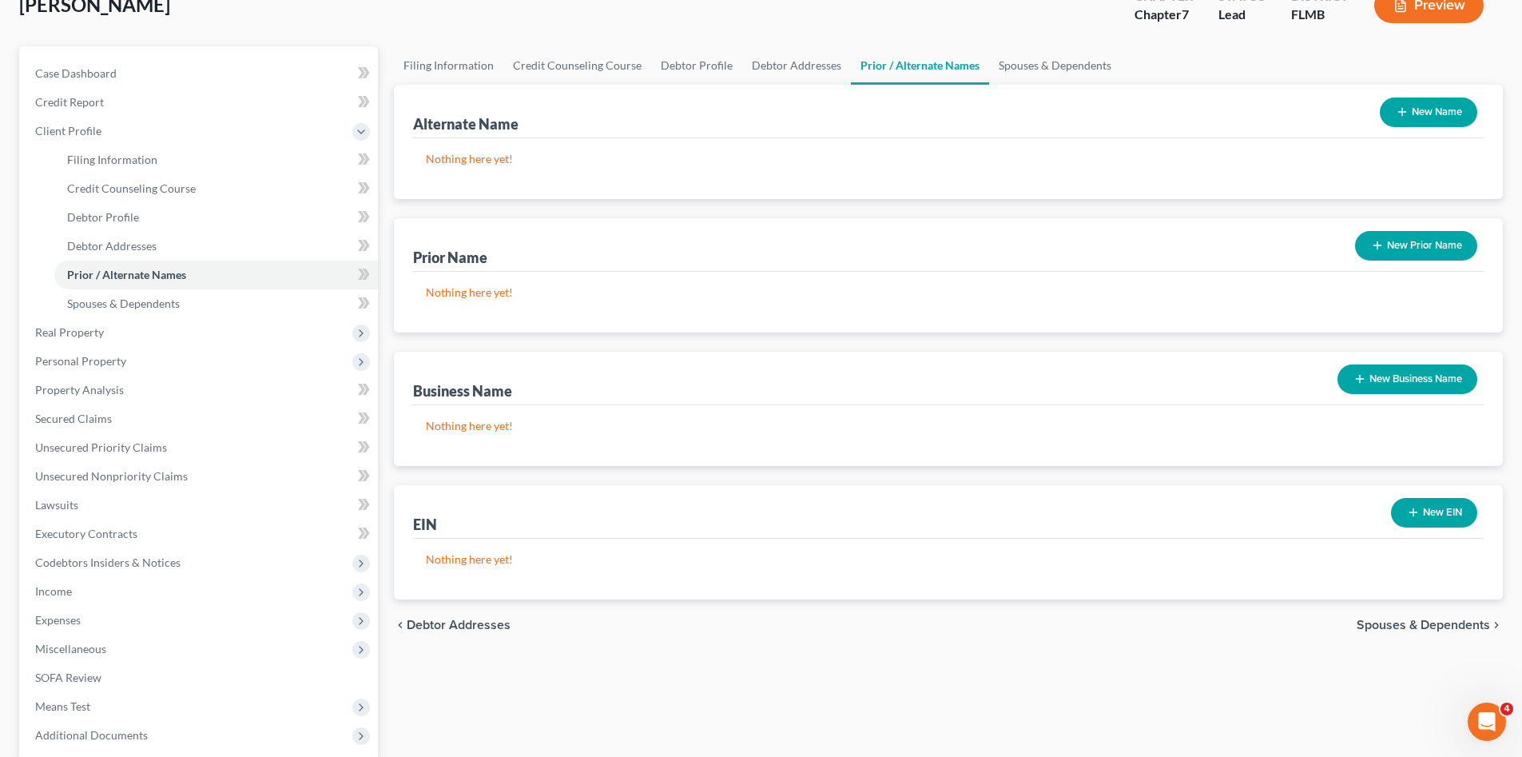
scroll to position [133, 0]
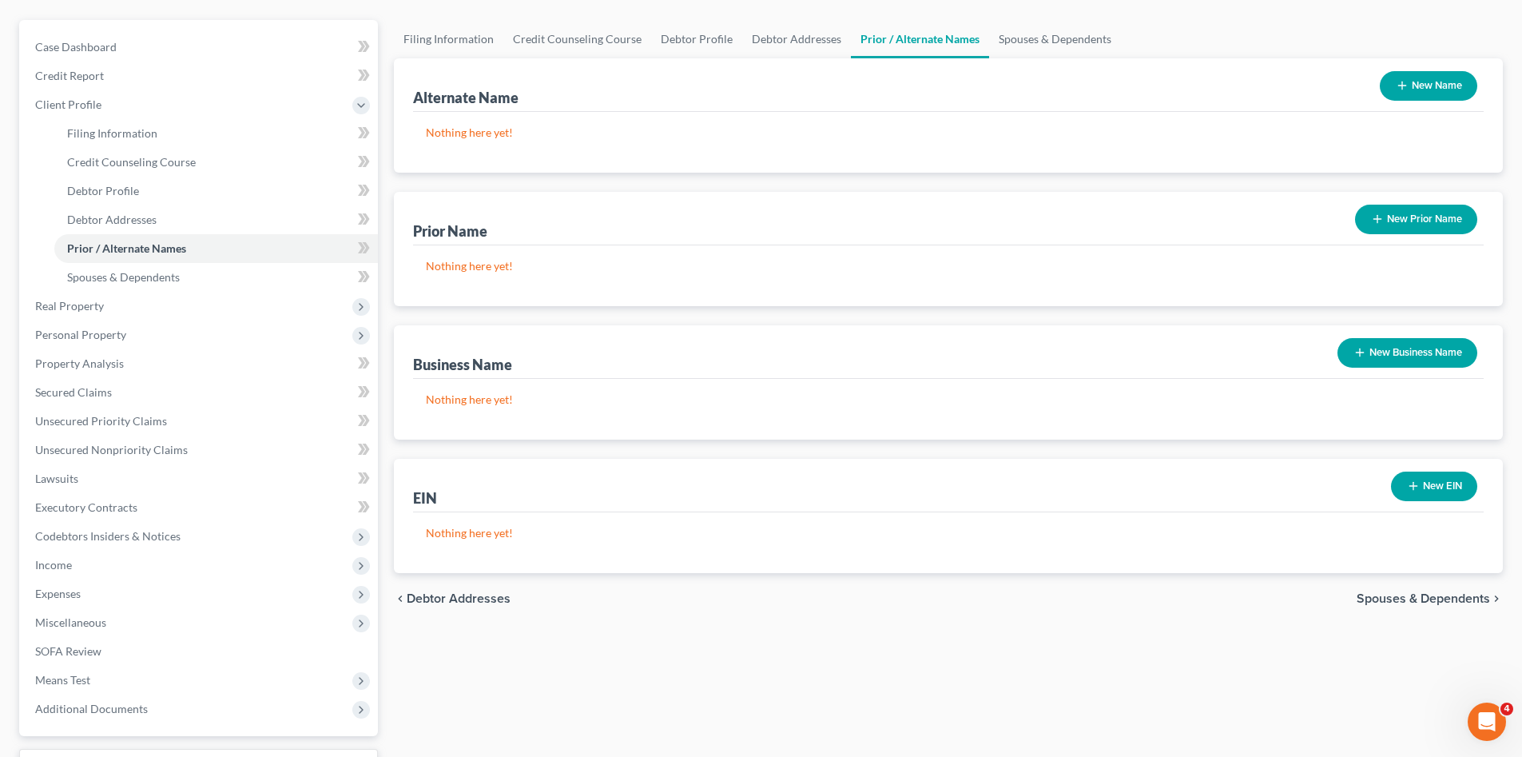
click at [1400, 595] on span "Spouses & Dependents" at bounding box center [1422, 598] width 133 height 13
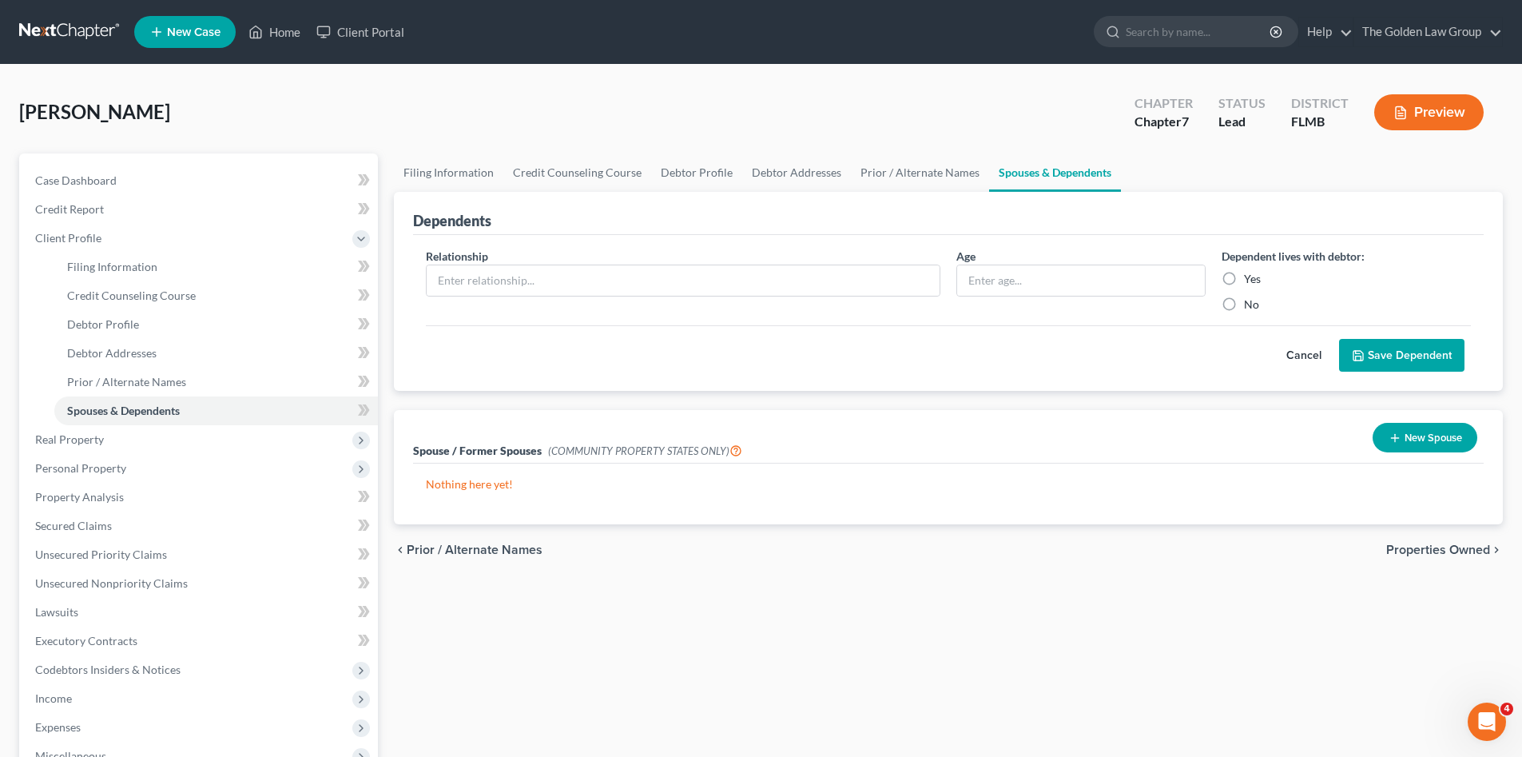
click at [1438, 553] on span "Properties Owned" at bounding box center [1438, 549] width 104 height 13
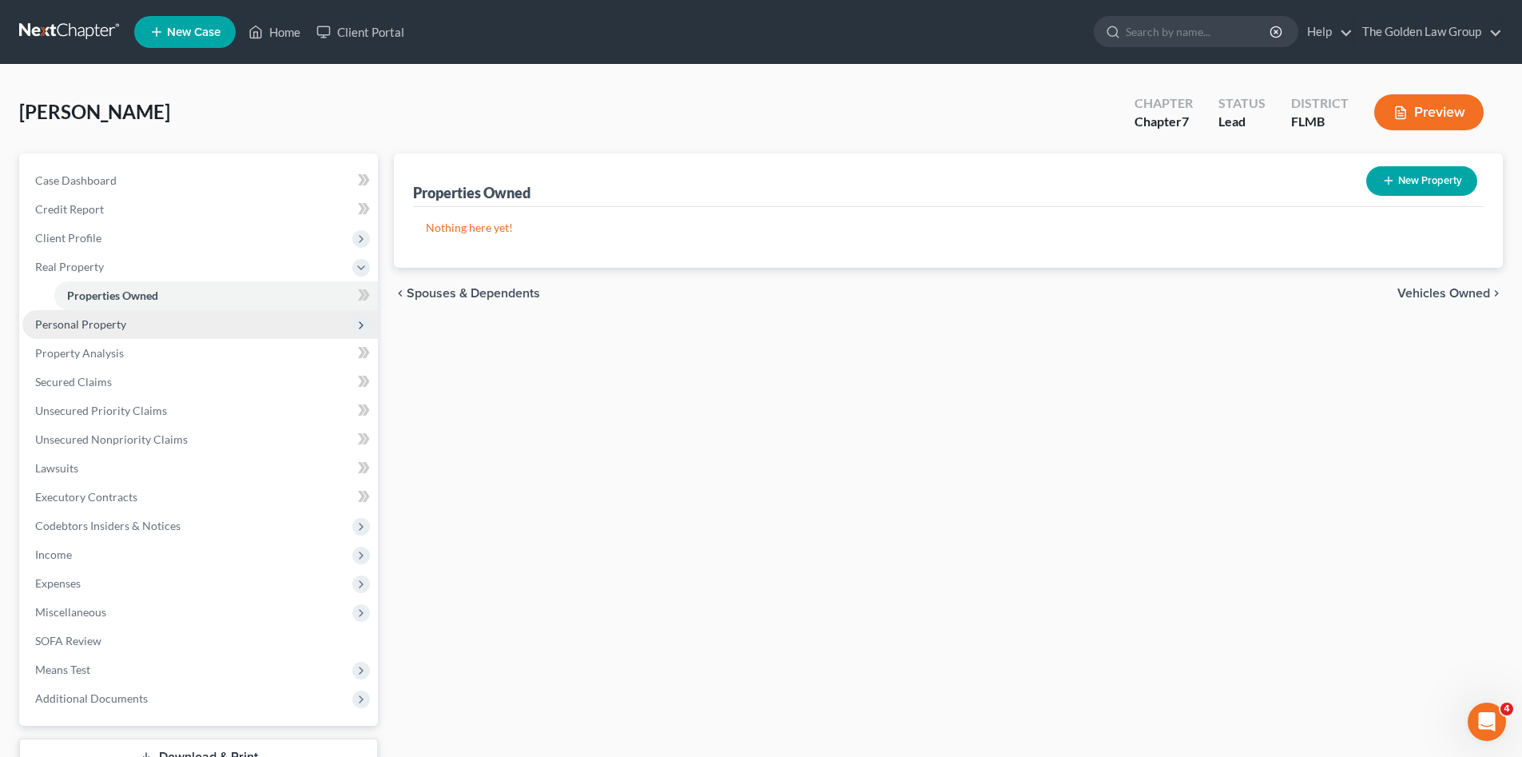
click at [122, 333] on span "Personal Property" at bounding box center [199, 324] width 355 height 29
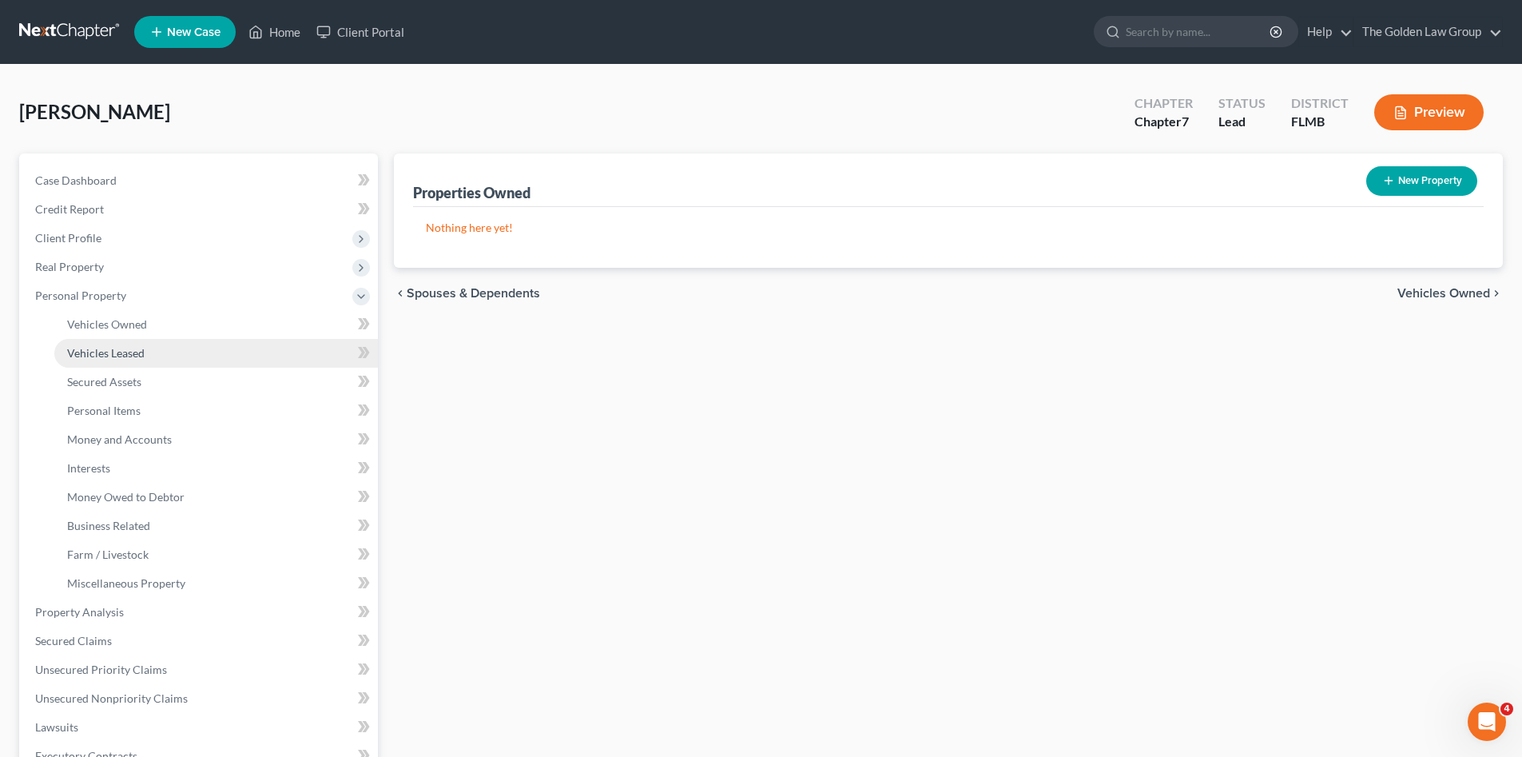
click at [144, 349] on span "Vehicles Leased" at bounding box center [105, 353] width 77 height 14
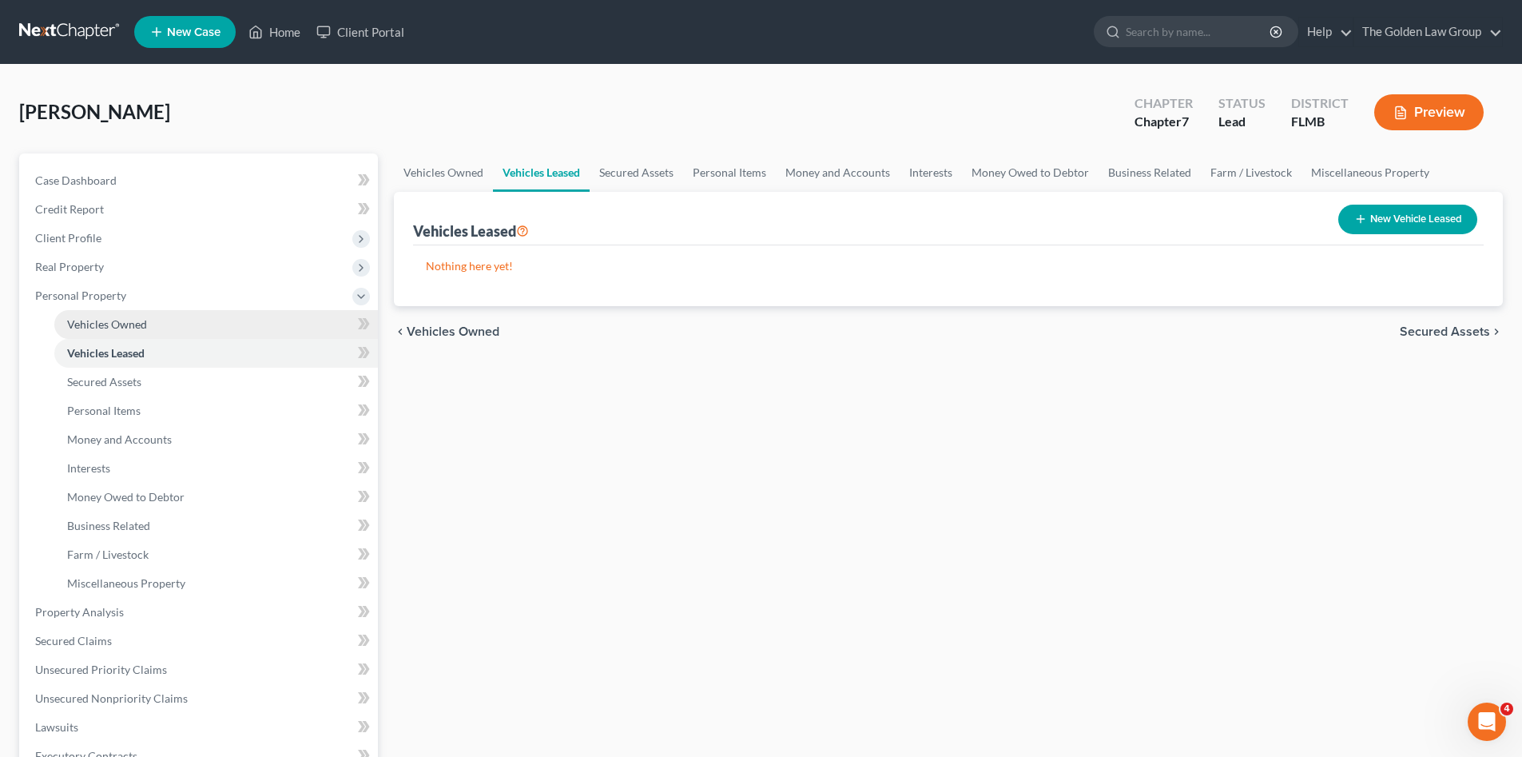
click at [141, 325] on span "Vehicles Owned" at bounding box center [107, 324] width 80 height 14
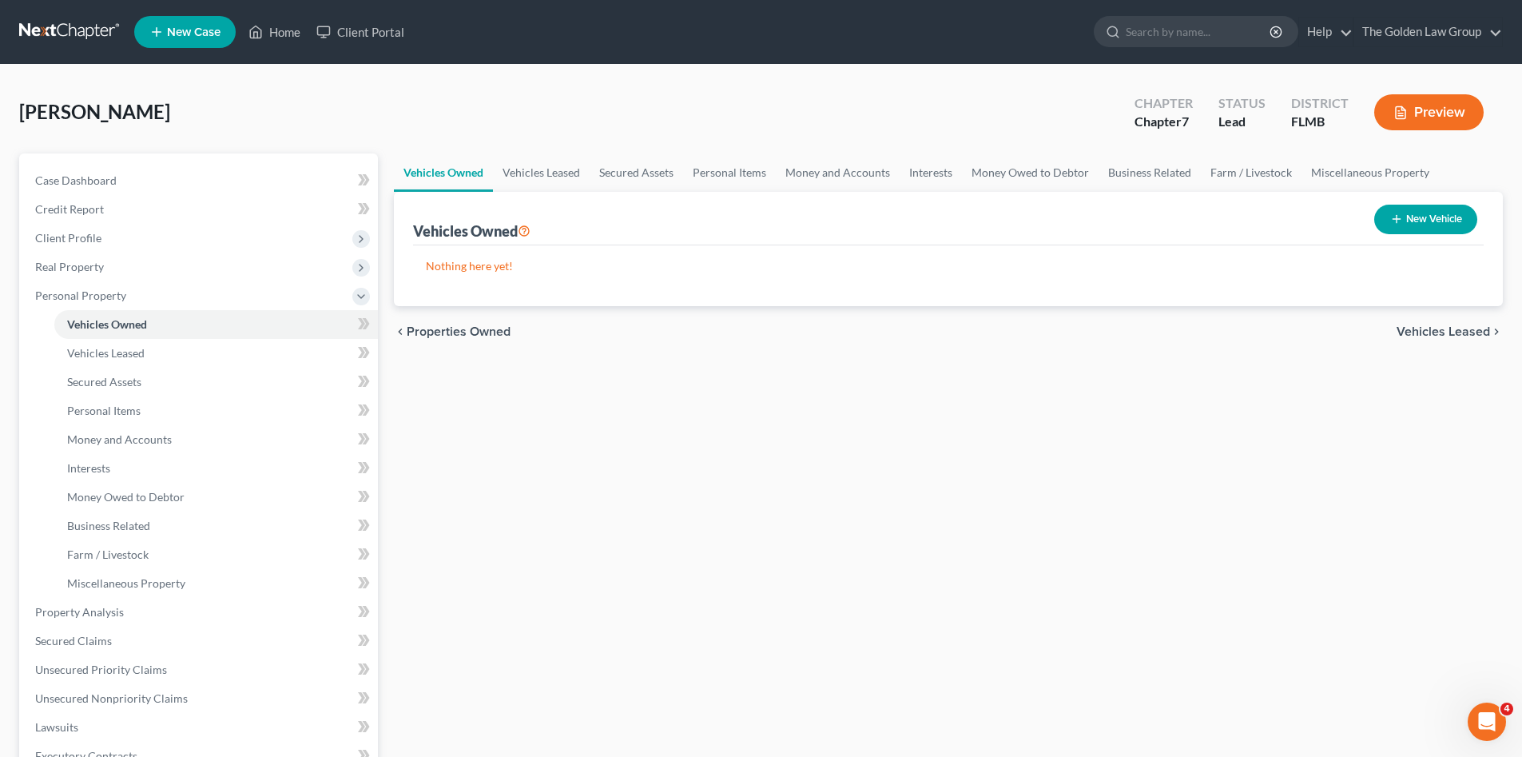
click at [1404, 227] on button "New Vehicle" at bounding box center [1425, 220] width 103 height 30
select select "0"
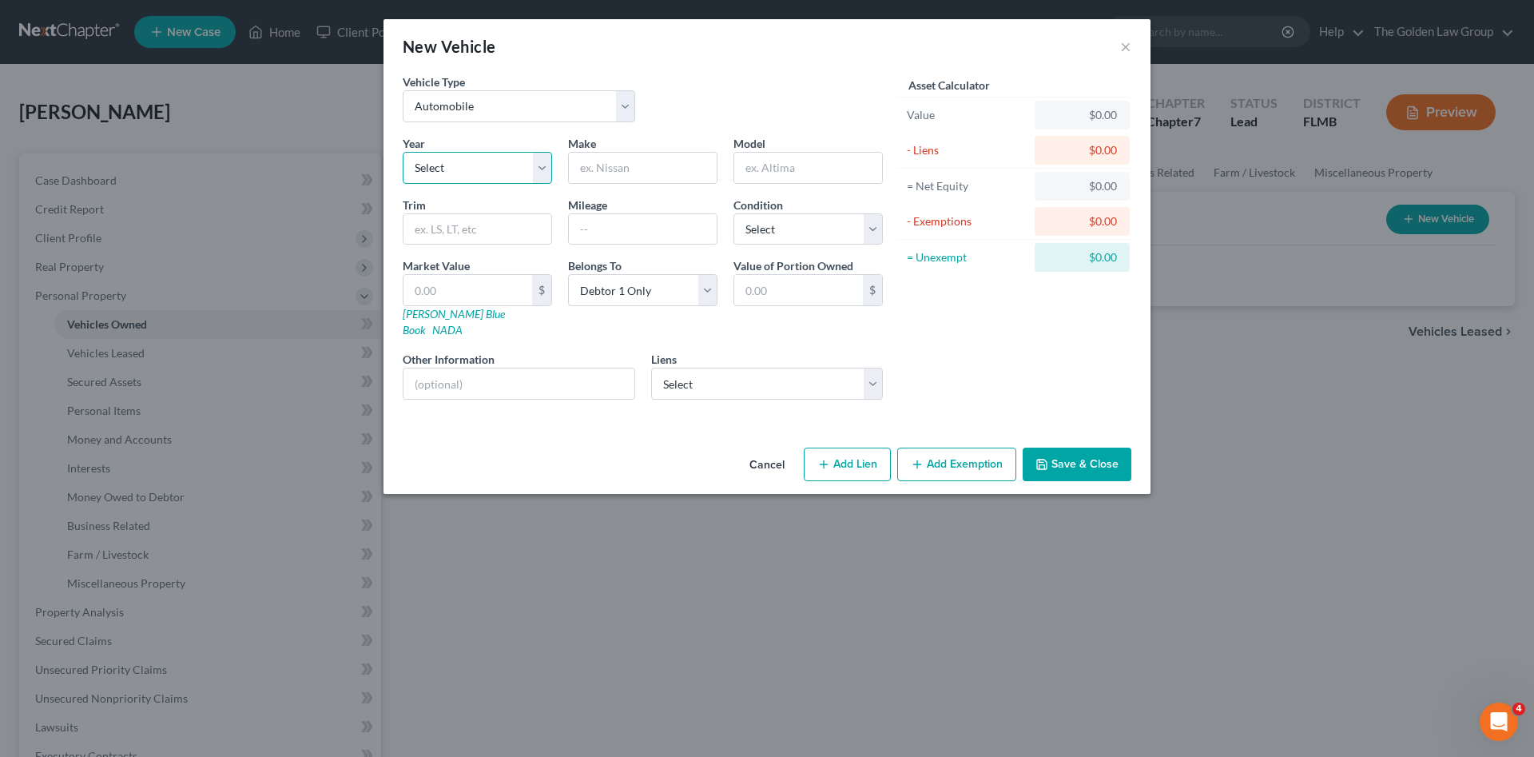
click at [463, 173] on select "Select 2026 2025 2024 2023 2022 2021 2020 2019 2018 2017 2016 2015 2014 2013 20…" at bounding box center [477, 168] width 149 height 32
click at [765, 449] on button "Cancel" at bounding box center [767, 465] width 61 height 32
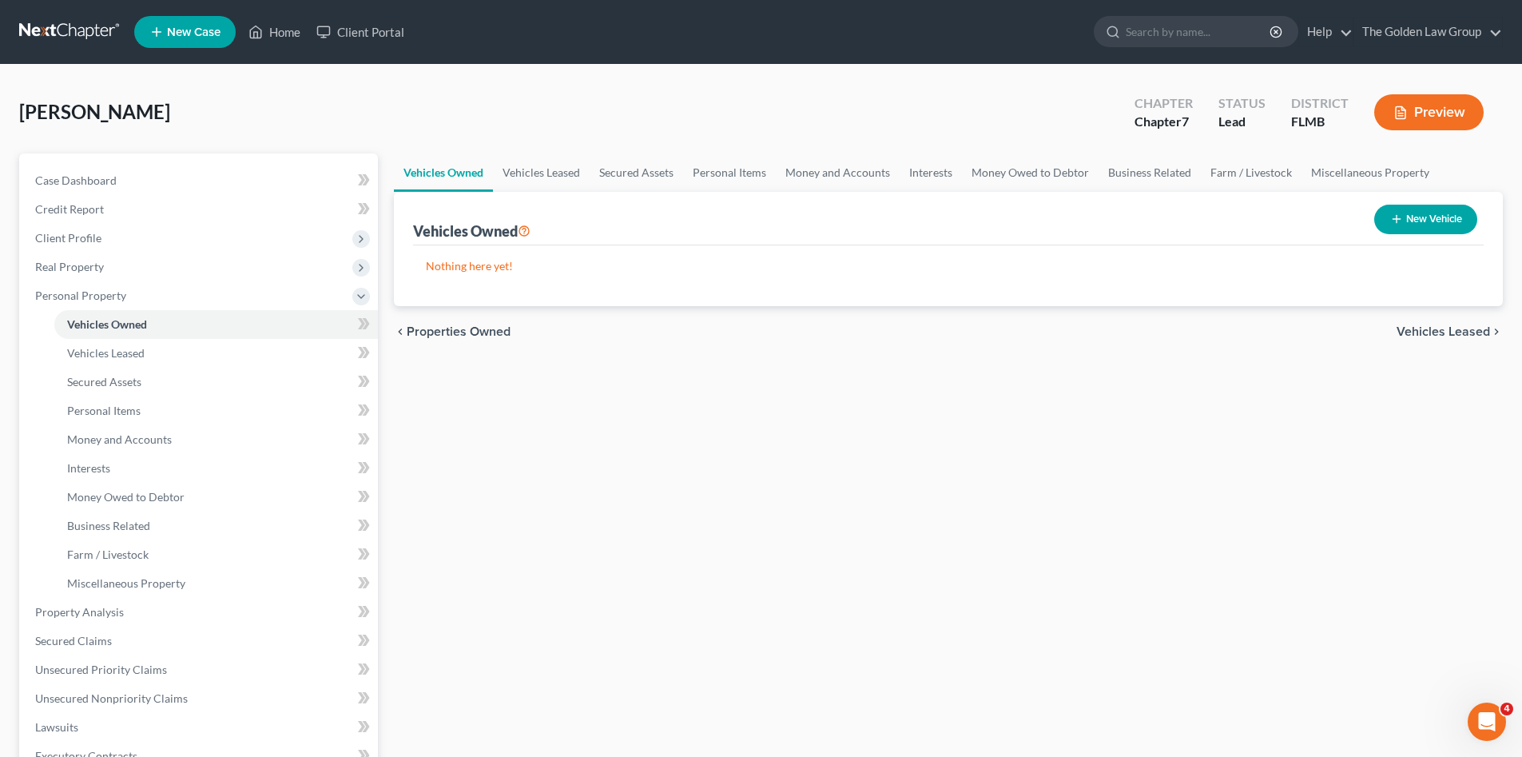
drag, startPoint x: 759, startPoint y: 487, endPoint x: 473, endPoint y: 518, distance: 287.8
click at [757, 487] on div "Vehicles Owned Vehicles Leased Secured Assets Personal Items Money and Accounts…" at bounding box center [948, 614] width 1125 height 923
click at [111, 634] on link "Secured Claims" at bounding box center [199, 640] width 355 height 29
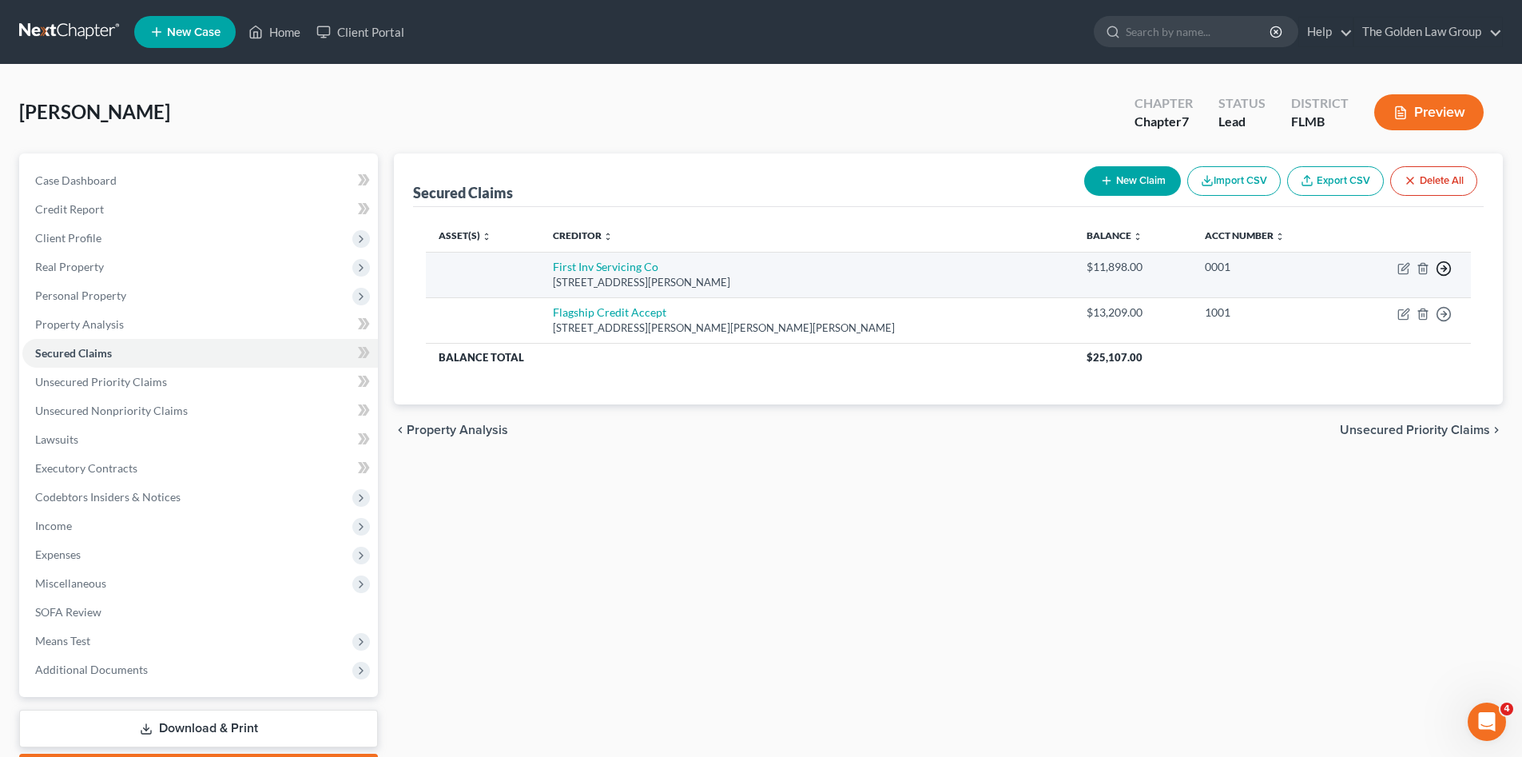
click at [1446, 264] on icon "button" at bounding box center [1444, 268] width 16 height 16
click at [1365, 305] on link "Move to F" at bounding box center [1370, 306] width 133 height 27
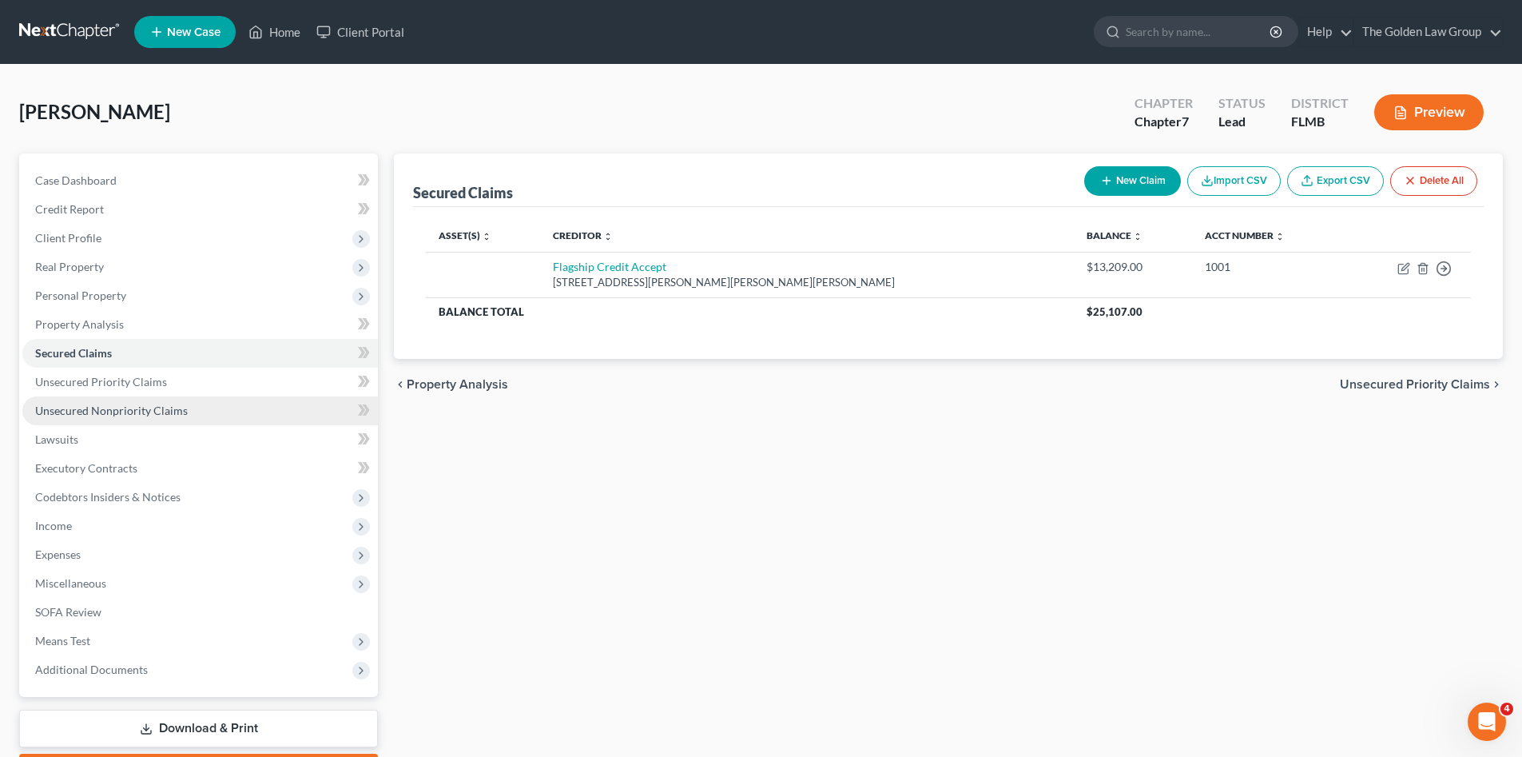
click at [99, 413] on span "Unsecured Nonpriority Claims" at bounding box center [111, 410] width 153 height 14
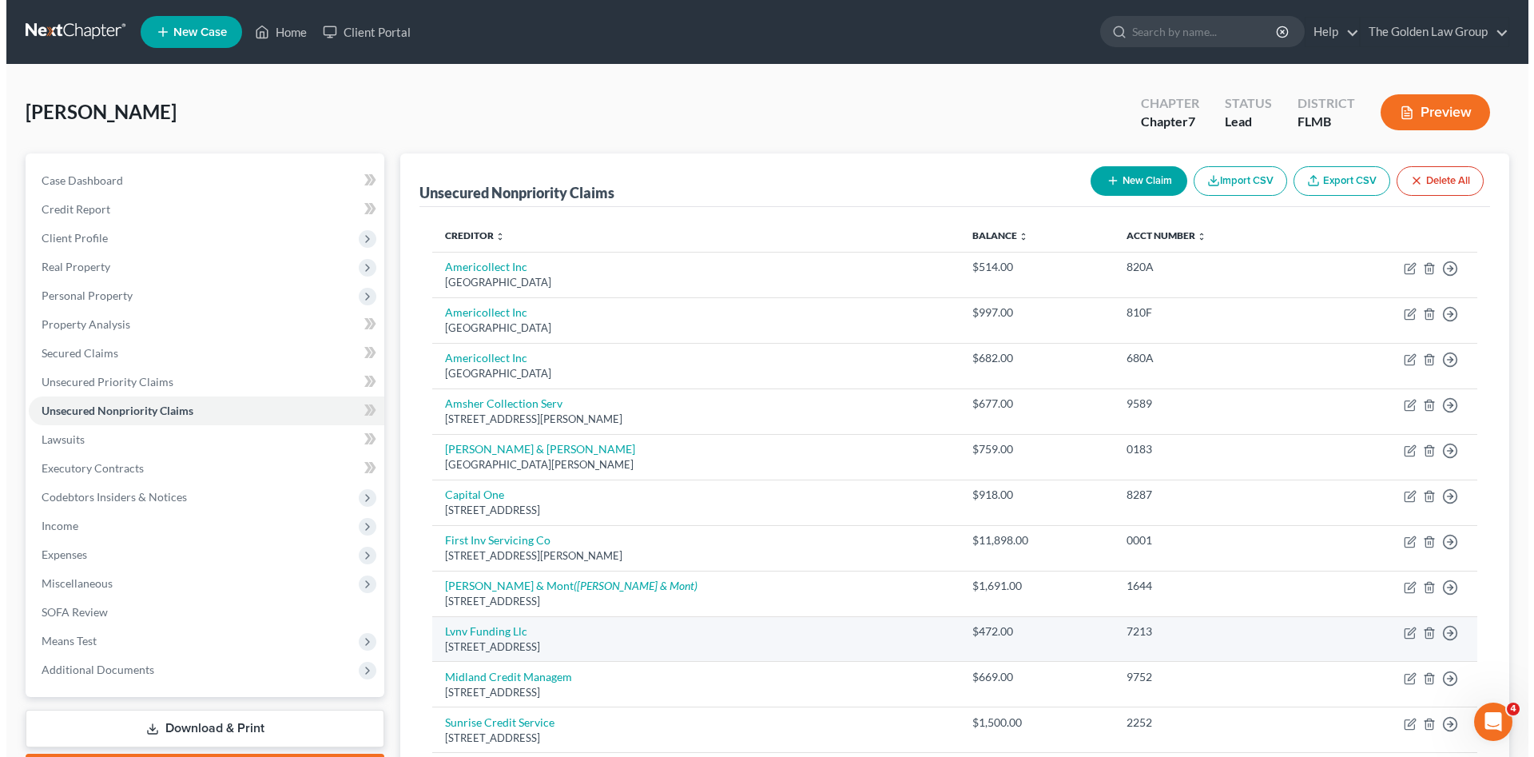
scroll to position [160, 0]
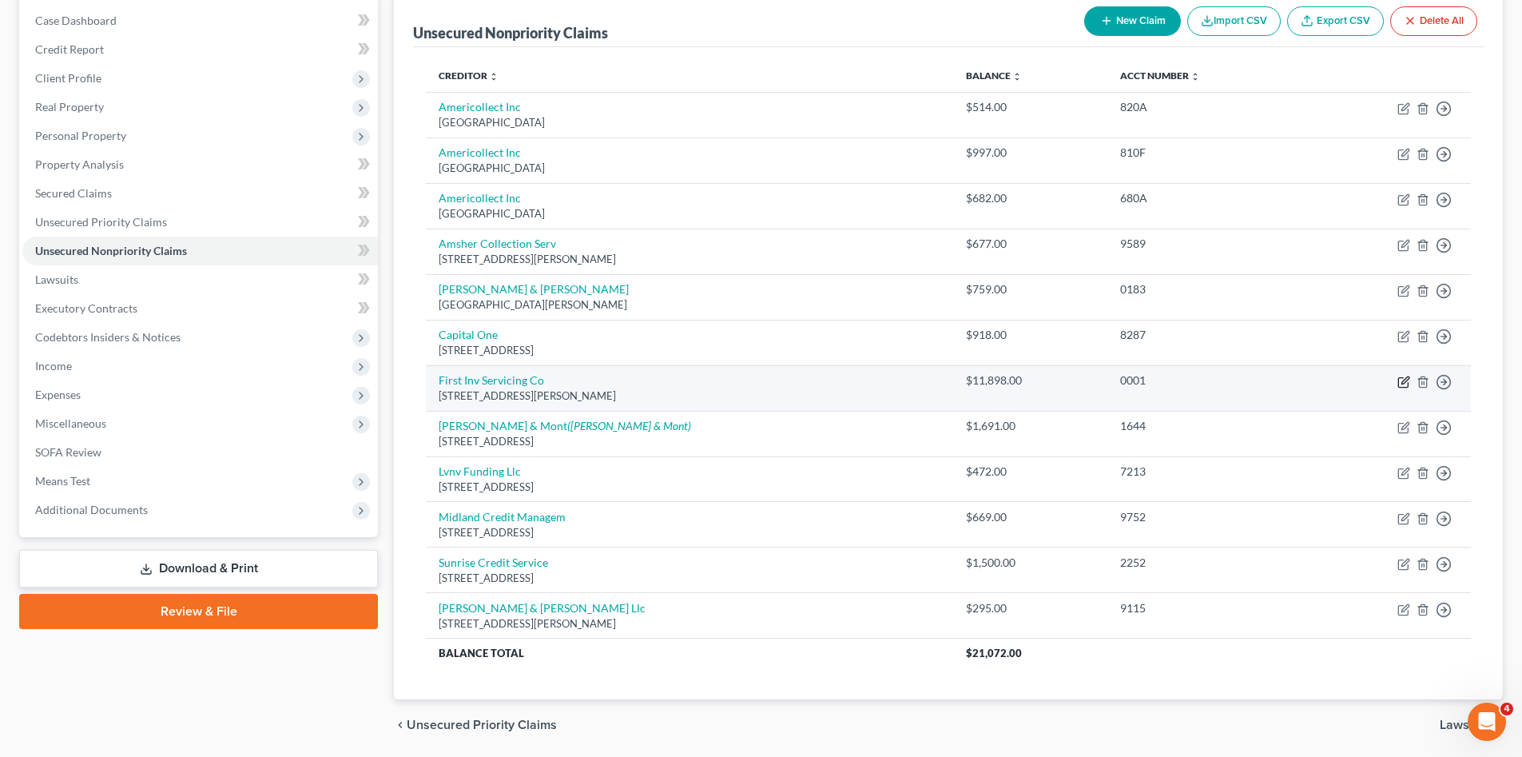
click at [1403, 381] on icon "button" at bounding box center [1404, 379] width 7 height 7
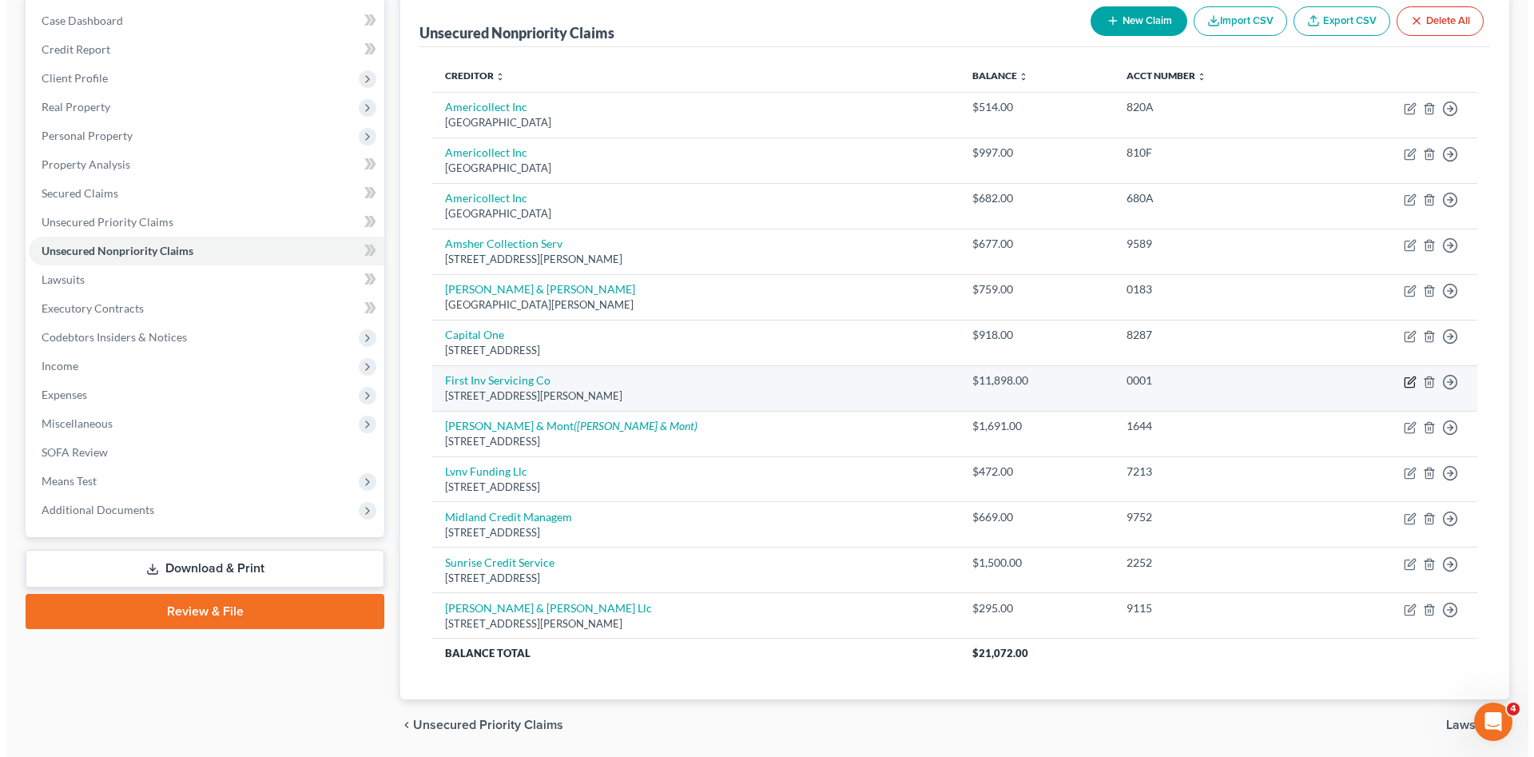
select select "10"
select select "0"
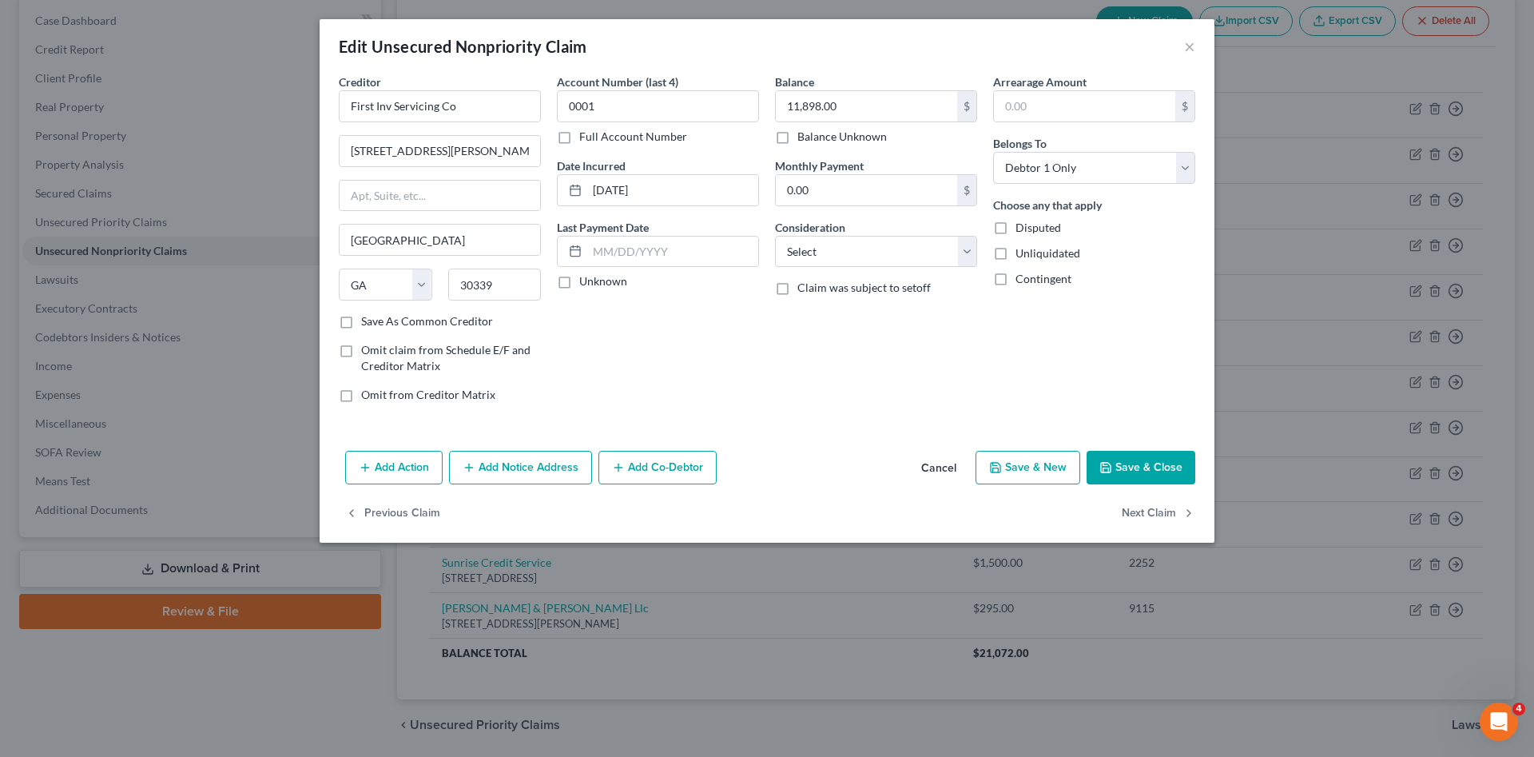
drag, startPoint x: 428, startPoint y: 460, endPoint x: 409, endPoint y: 527, distance: 69.8
click at [425, 460] on button "Add Action" at bounding box center [393, 468] width 97 height 34
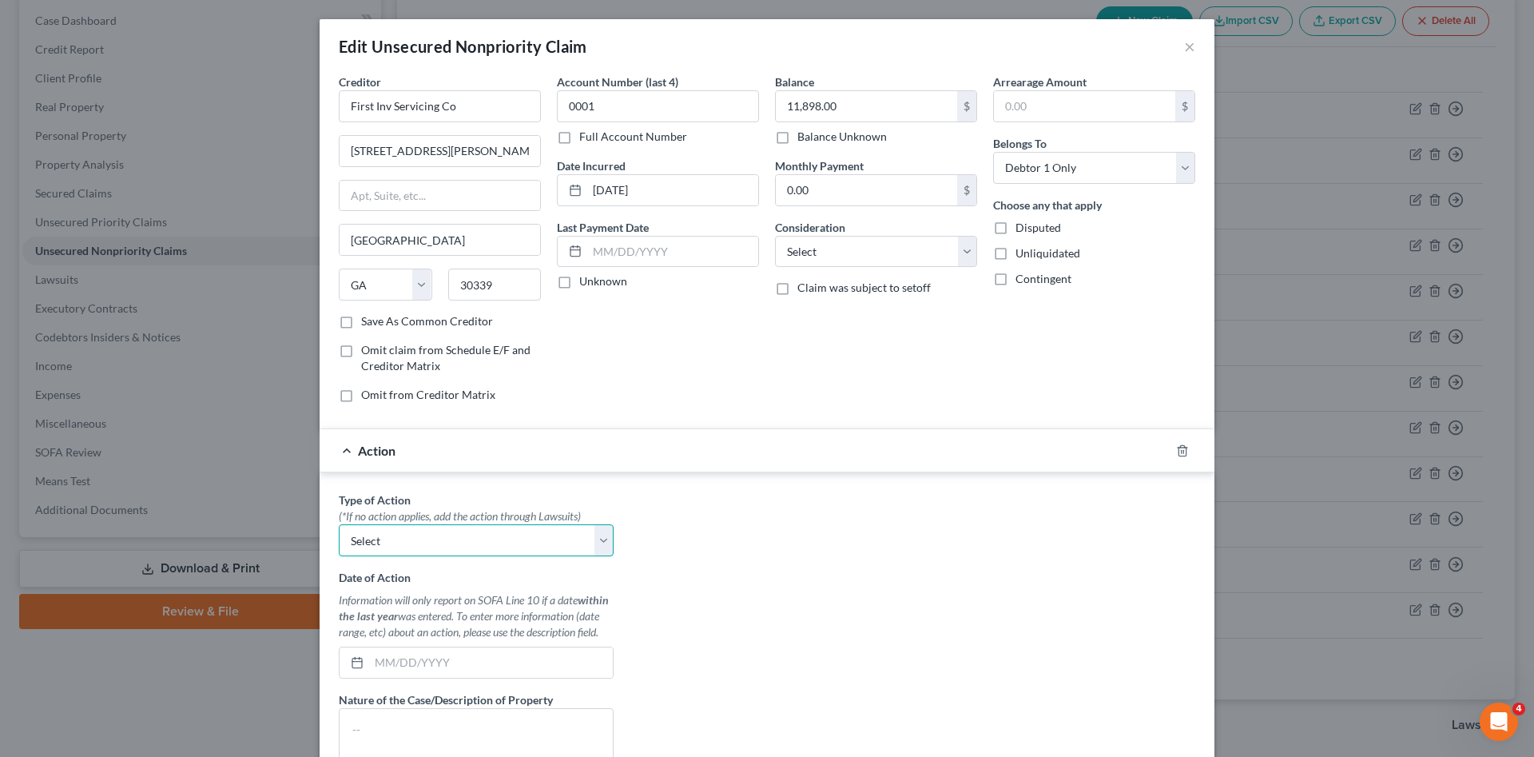
click at [415, 536] on select "Select Repossession Garnishment Foreclosure Personal Injury Attached, Seized, O…" at bounding box center [476, 540] width 275 height 32
select select "0"
click at [339, 524] on select "Select Repossession Garnishment Foreclosure Personal Injury Attached, Seized, O…" at bounding box center [476, 540] width 275 height 32
click at [440, 665] on input "text" at bounding box center [491, 662] width 244 height 30
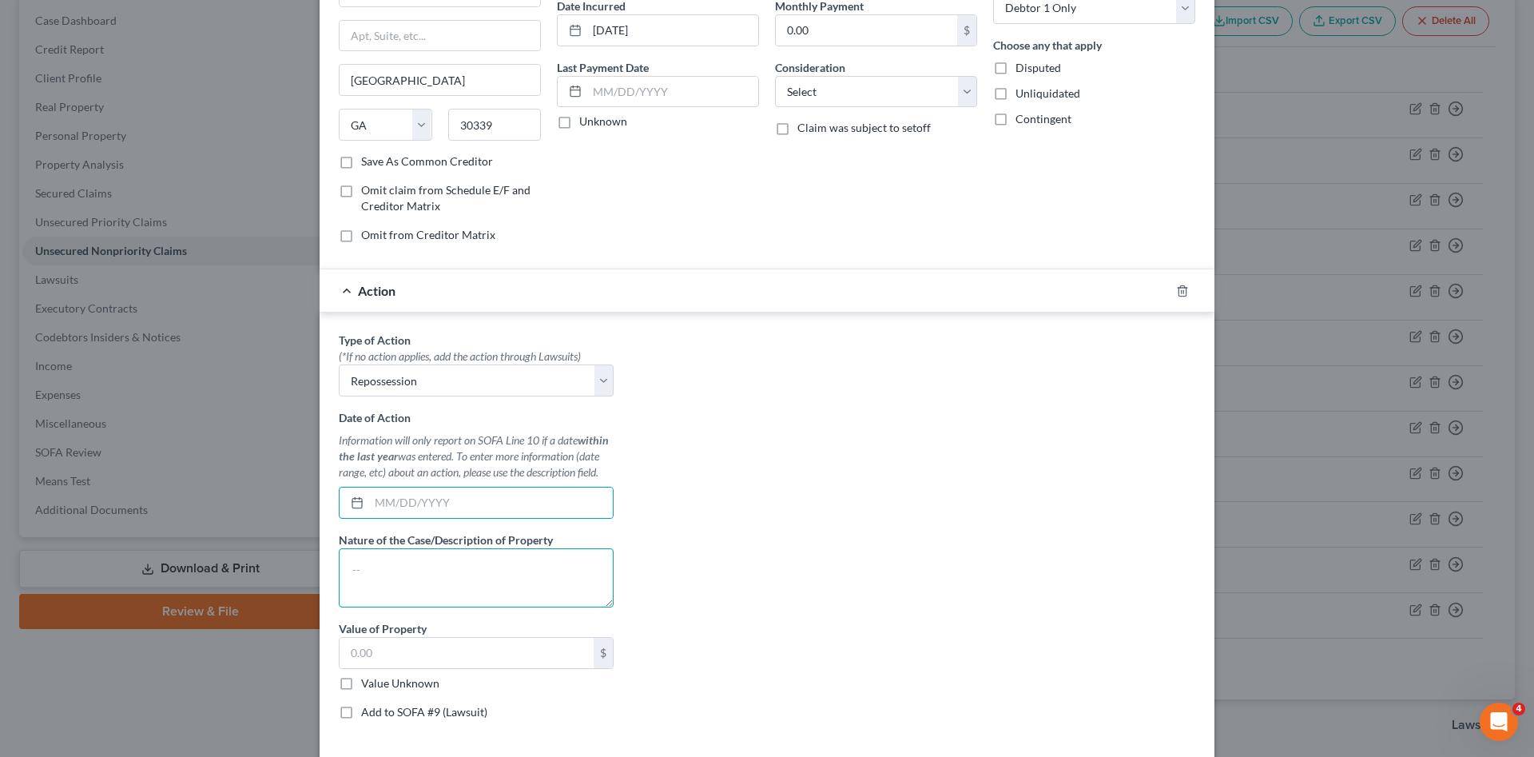
click at [482, 586] on textarea at bounding box center [476, 577] width 275 height 59
type textarea "2017 Volkswagen Passat"
click at [467, 497] on input "text" at bounding box center [491, 502] width 244 height 30
type input "06/10/2025"
click at [793, 522] on div "Type of Action * (*If no action applies, add the action through Lawsuits) Selec…" at bounding box center [767, 532] width 872 height 400
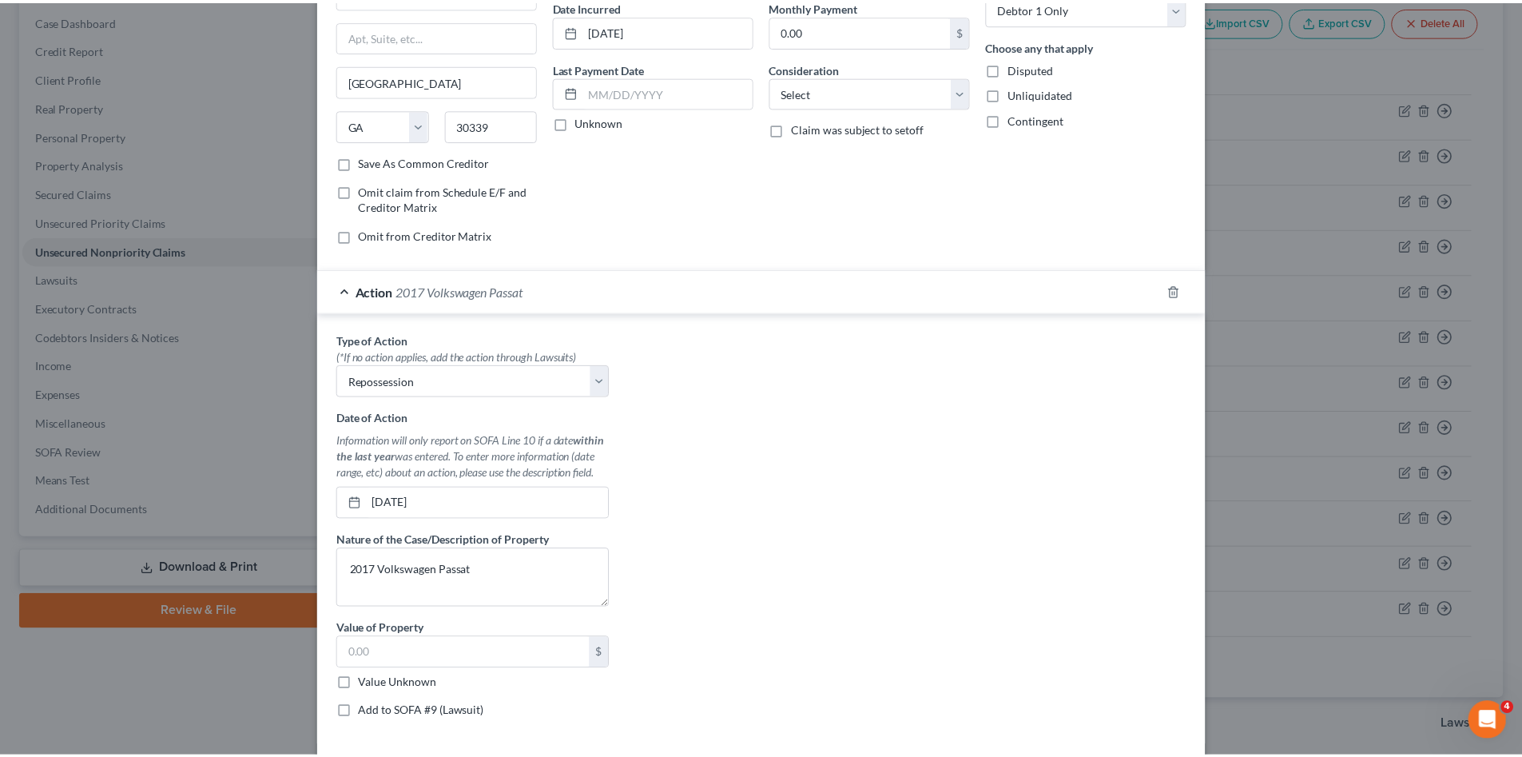
scroll to position [282, 0]
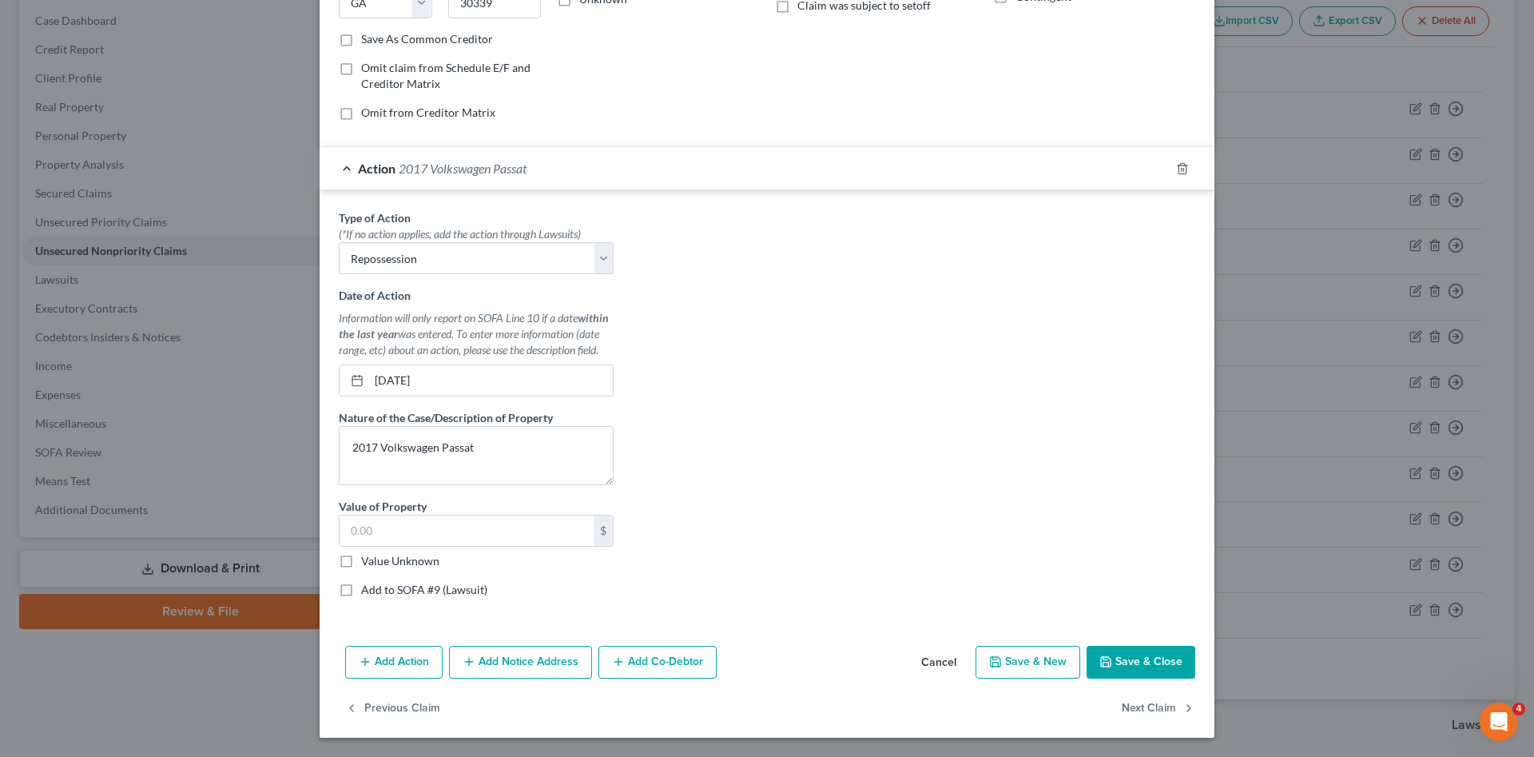
click at [1150, 658] on button "Save & Close" at bounding box center [1140, 662] width 109 height 34
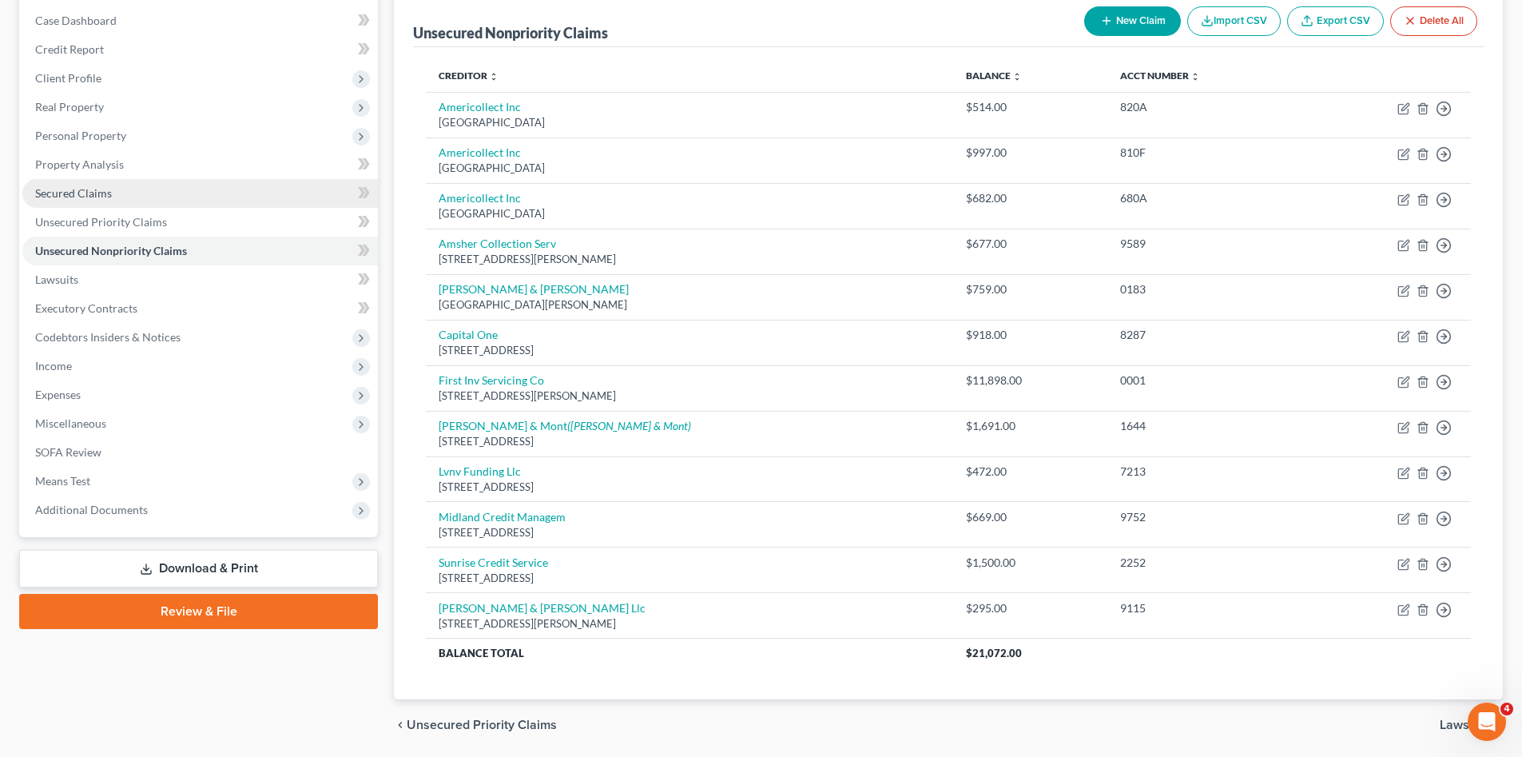
drag, startPoint x: 342, startPoint y: 677, endPoint x: 151, endPoint y: 180, distance: 532.3
click at [339, 677] on div "Case Dashboard Payments Invoices Payments Payments Credit Report Client Profile" at bounding box center [198, 372] width 375 height 757
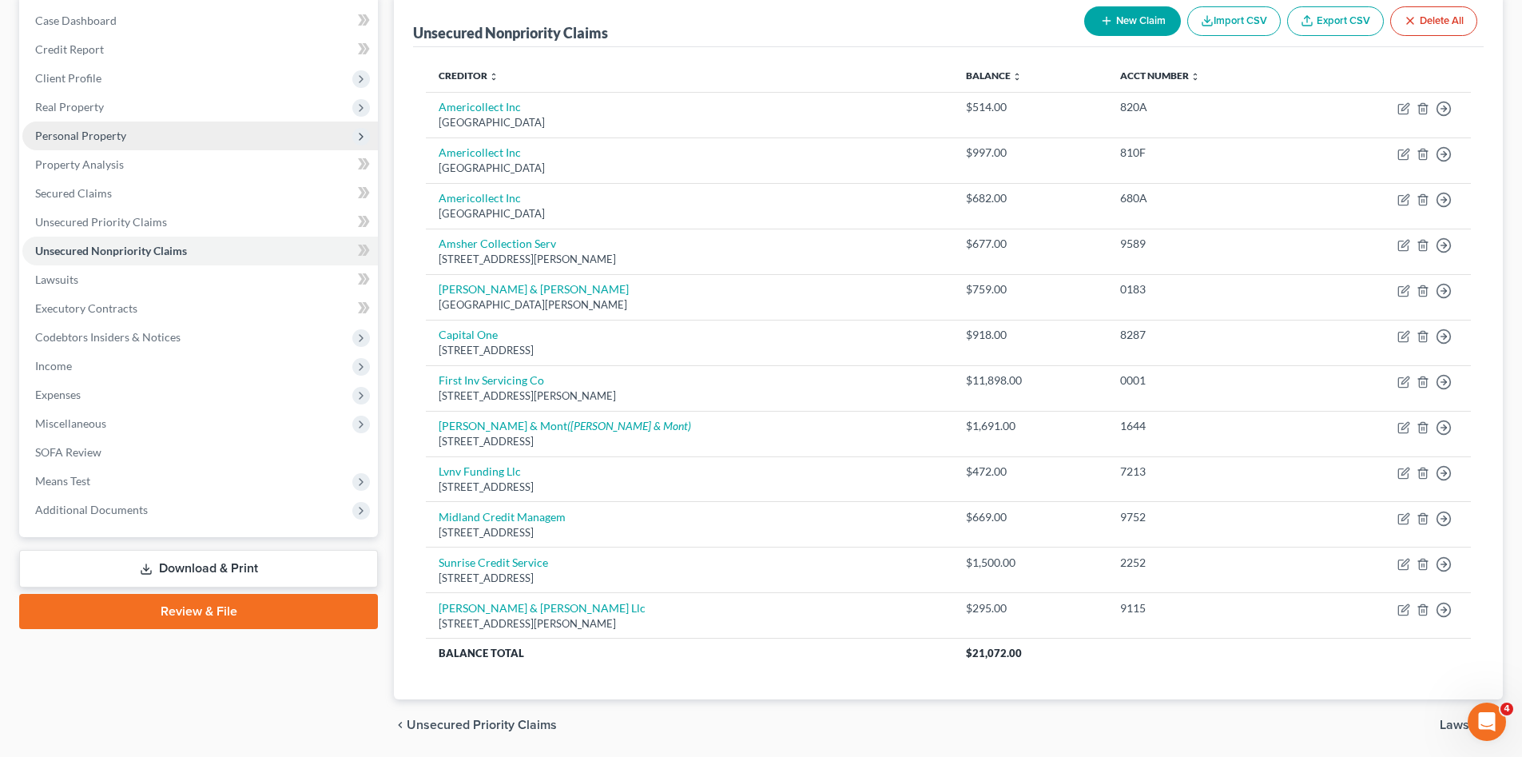
scroll to position [26, 0]
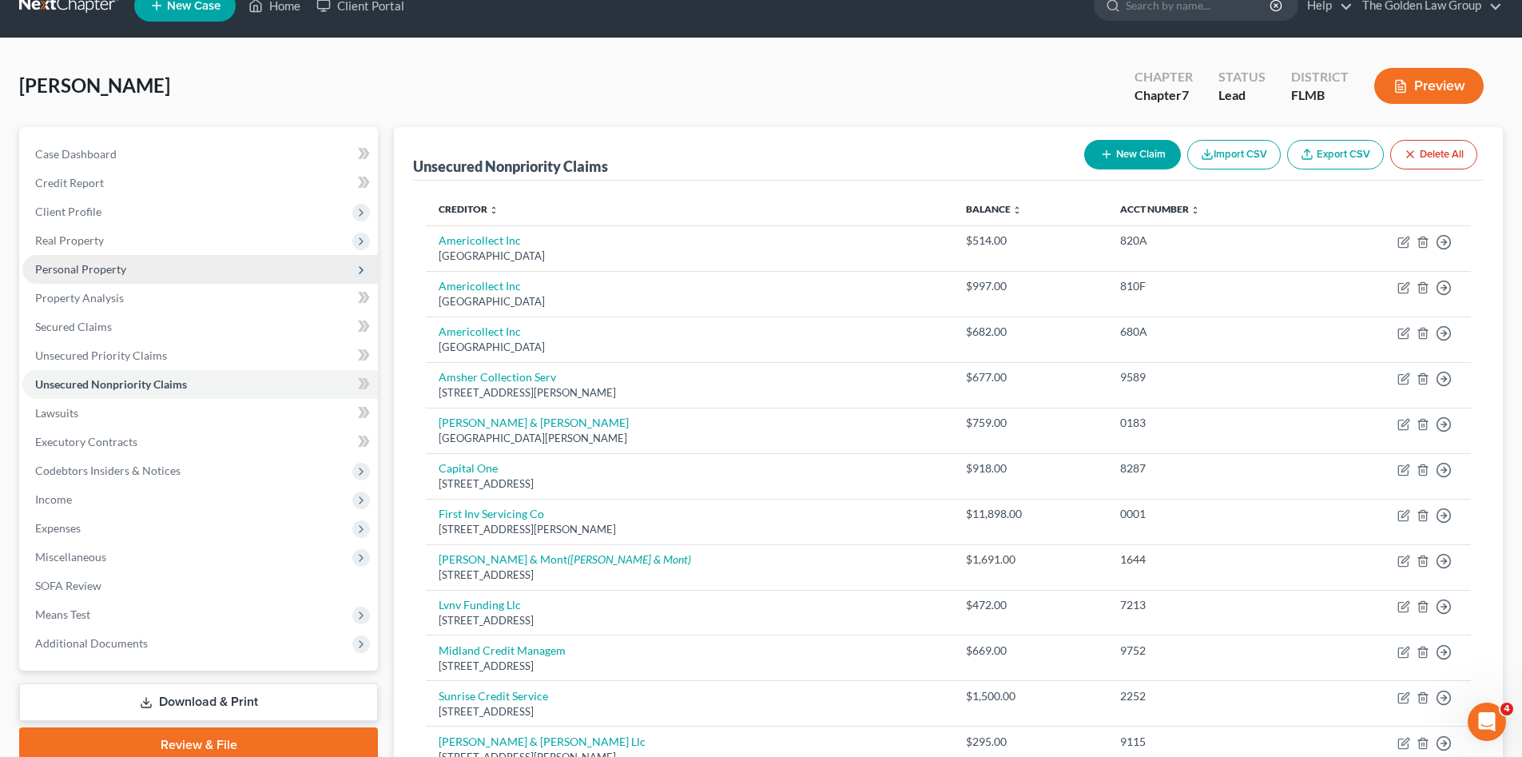
click at [171, 273] on span "Personal Property" at bounding box center [199, 269] width 355 height 29
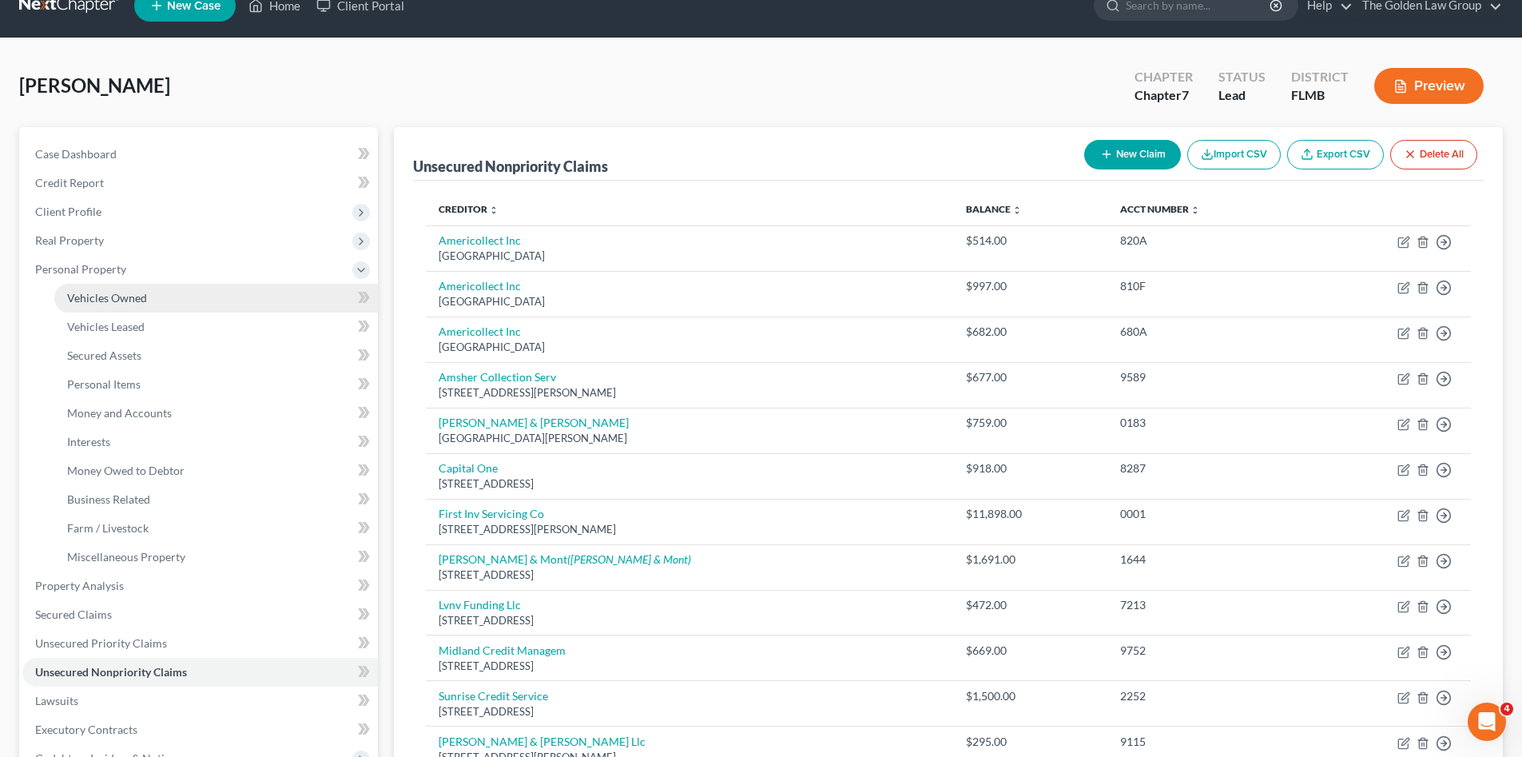
click at [177, 288] on link "Vehicles Owned" at bounding box center [216, 298] width 324 height 29
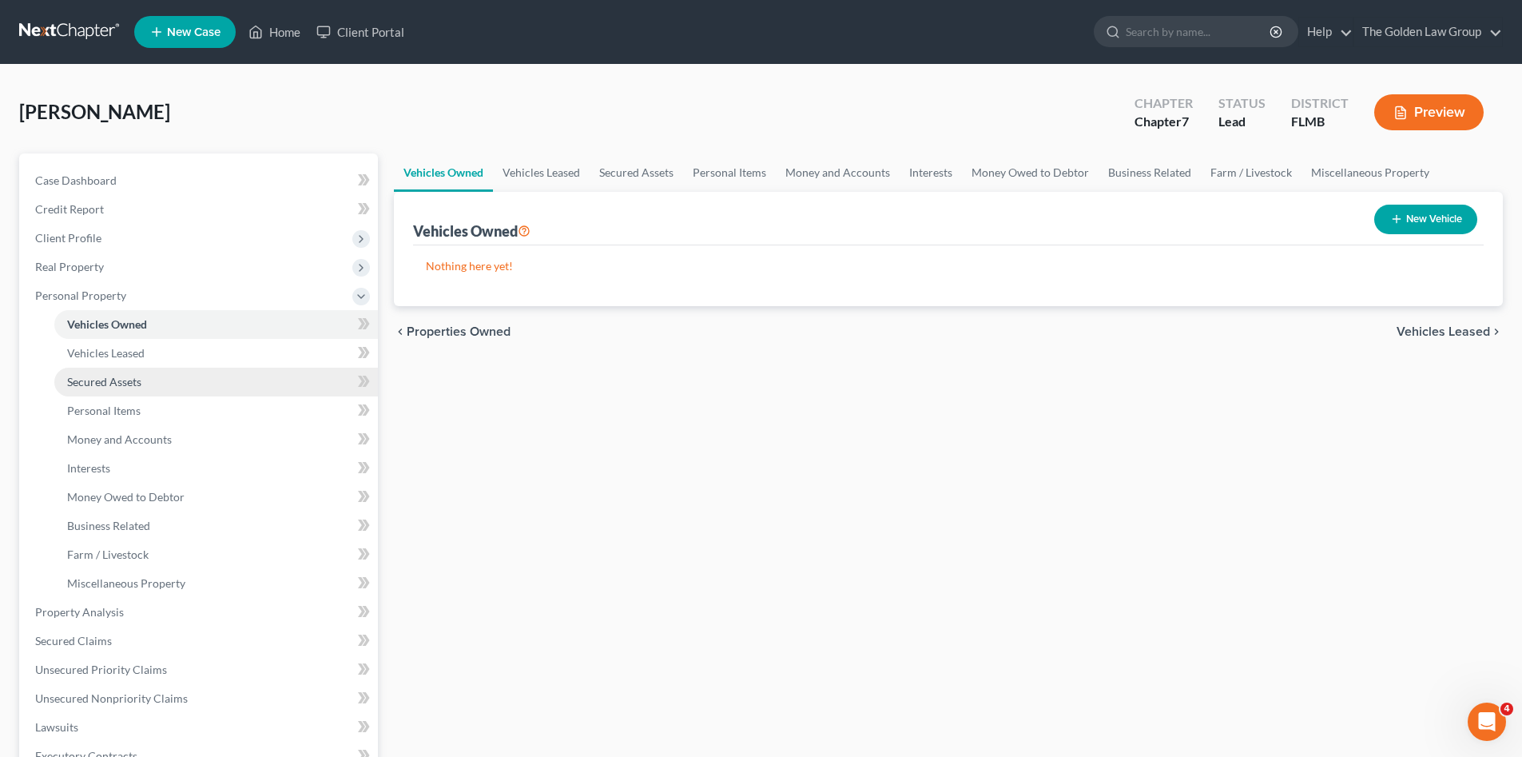
click at [177, 379] on link "Secured Assets" at bounding box center [216, 381] width 324 height 29
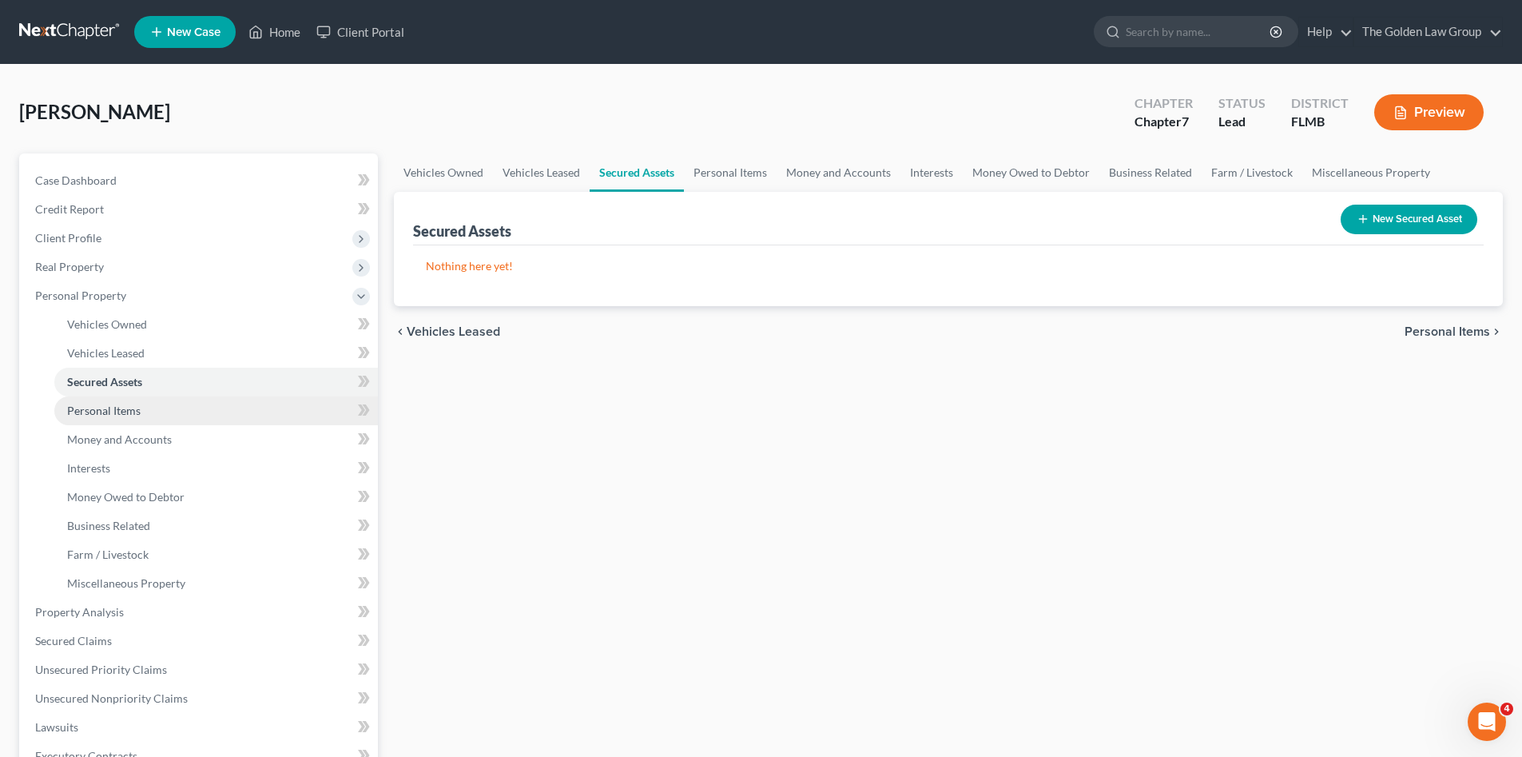
click at [142, 398] on link "Personal Items" at bounding box center [216, 410] width 324 height 29
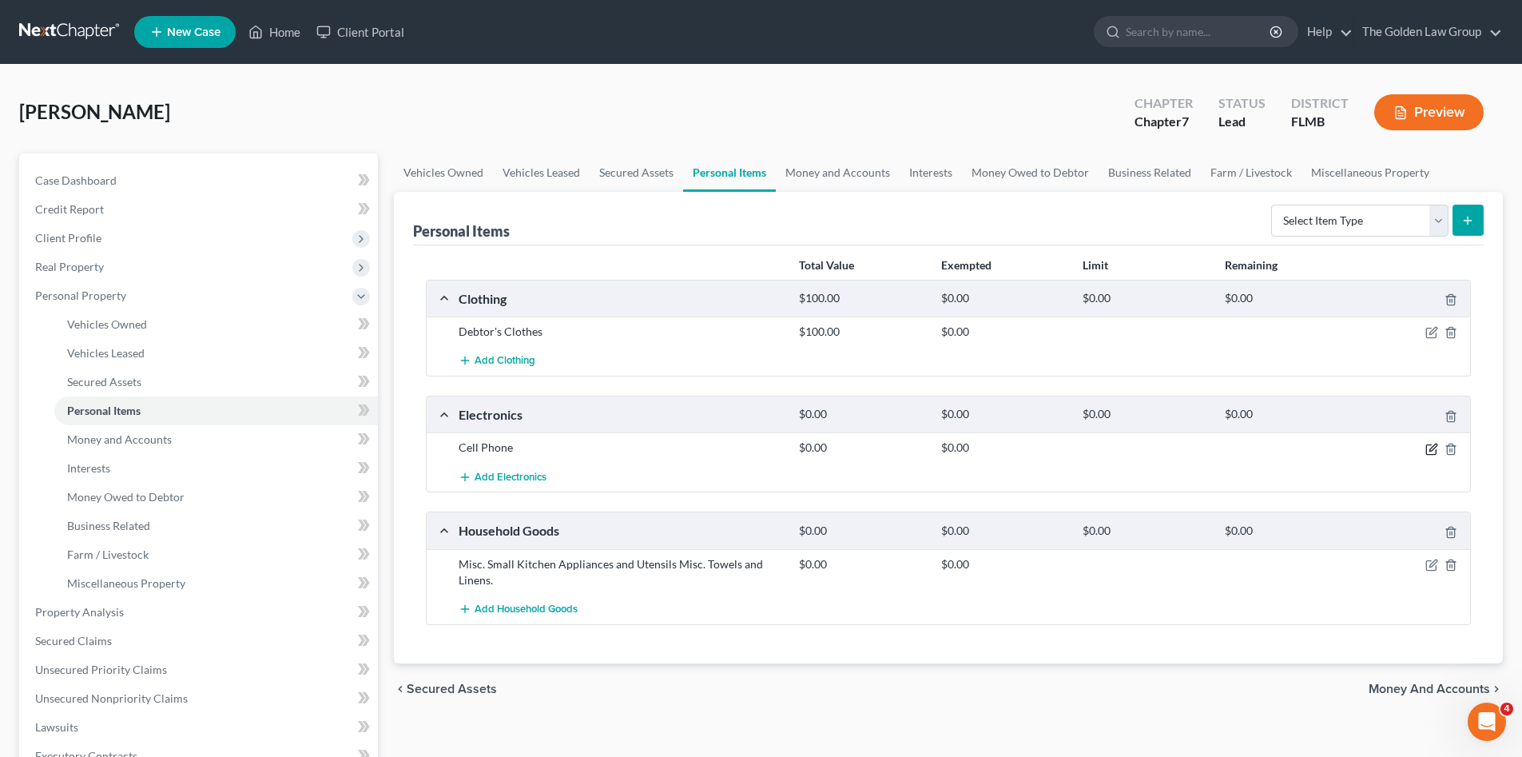
click at [1428, 451] on icon "button" at bounding box center [1431, 449] width 13 height 13
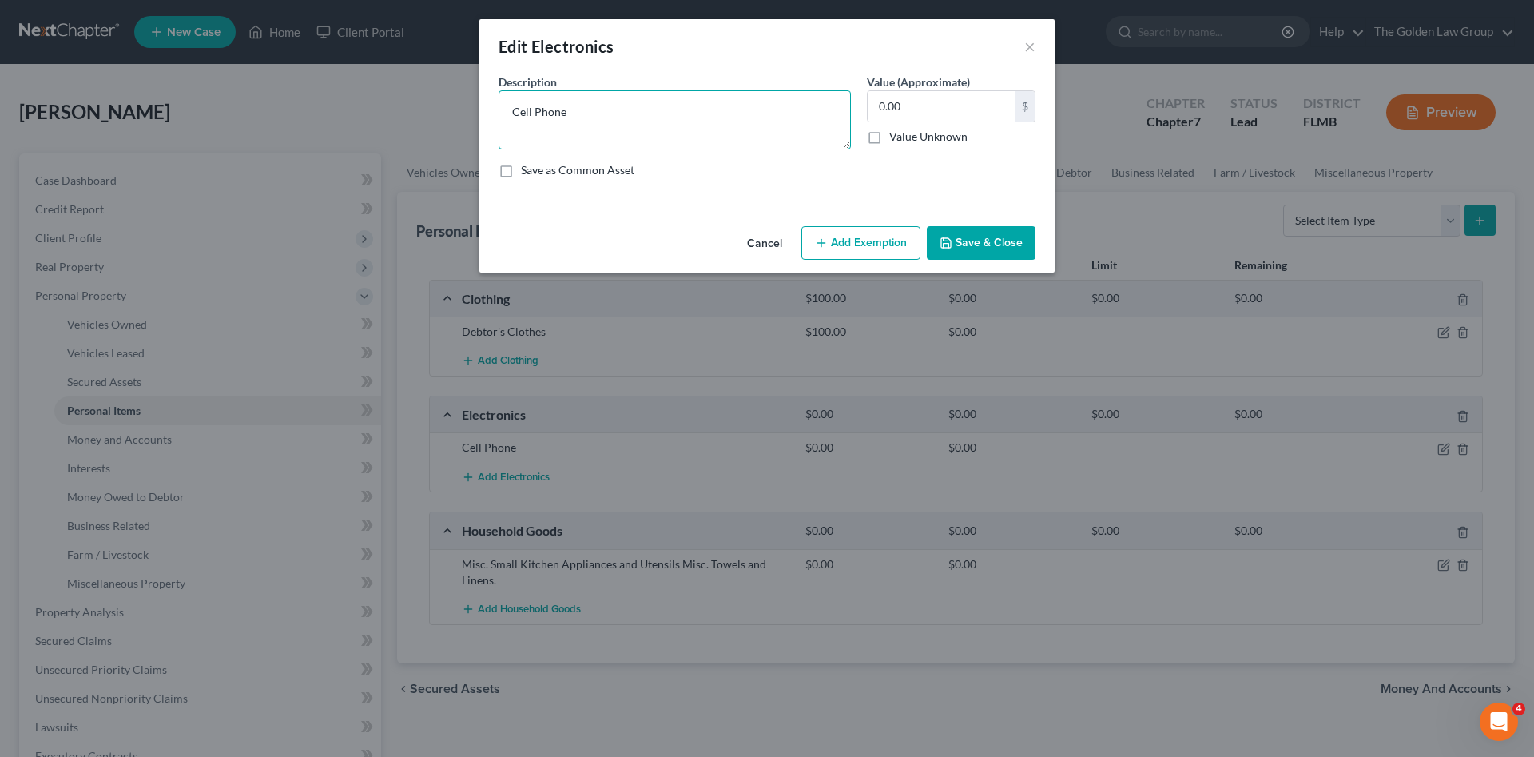
click at [586, 125] on textarea "Cell Phone" at bounding box center [674, 119] width 352 height 59
type textarea "Cell Phone"
click at [963, 99] on input "0.00" at bounding box center [942, 106] width 148 height 30
type input "50.00"
click at [965, 247] on button "Save & Close" at bounding box center [981, 243] width 109 height 34
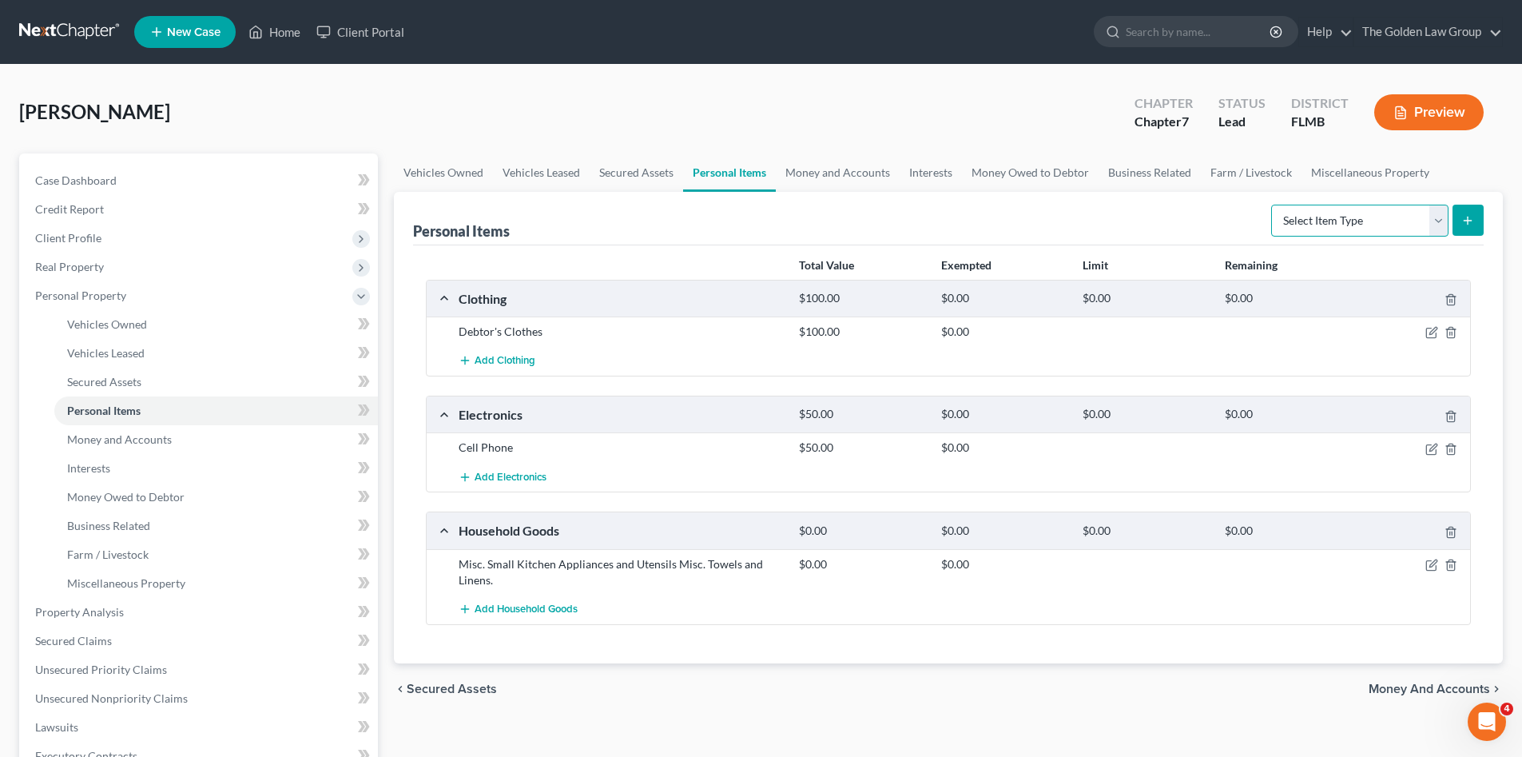
click at [1376, 222] on select "Select Item Type Clothing Collectibles Of Value Electronics Firearms Household …" at bounding box center [1359, 221] width 177 height 32
click at [1430, 562] on icon "button" at bounding box center [1431, 564] width 13 height 13
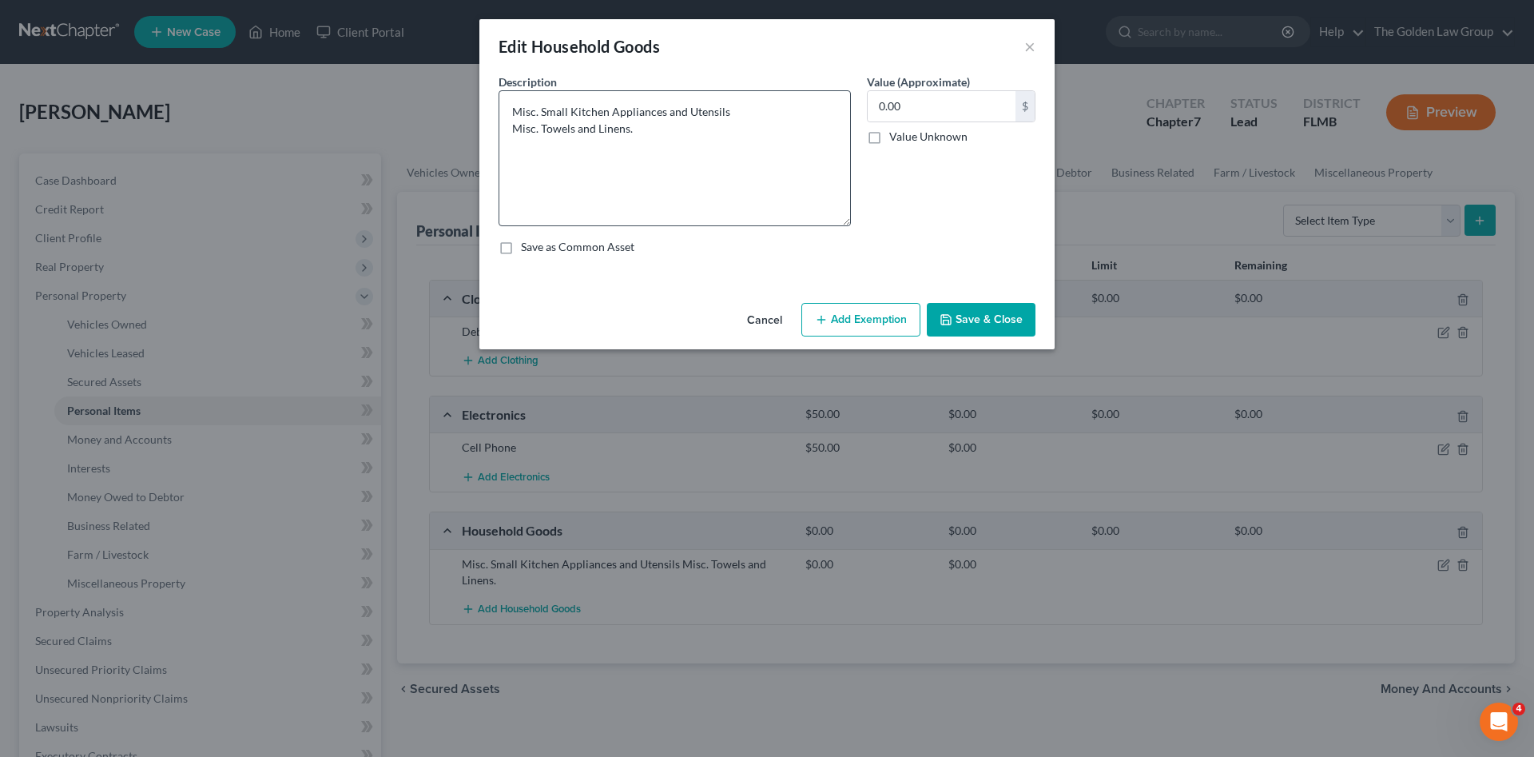
drag, startPoint x: 846, startPoint y: 141, endPoint x: 697, endPoint y: 155, distance: 150.1
click at [845, 218] on textarea "Misc. Small Kitchen Appliances and Utensils Misc. Towels and Linens." at bounding box center [674, 158] width 352 height 136
click at [462, 104] on div "Edit Household Goods × An exemption set must first be selected from the Filing …" at bounding box center [767, 378] width 1534 height 757
drag, startPoint x: 752, startPoint y: 321, endPoint x: 979, endPoint y: 311, distance: 227.9
click at [950, 251] on div "Edit Household Goods × An exemption set must first be selected from the Filing …" at bounding box center [766, 184] width 575 height 331
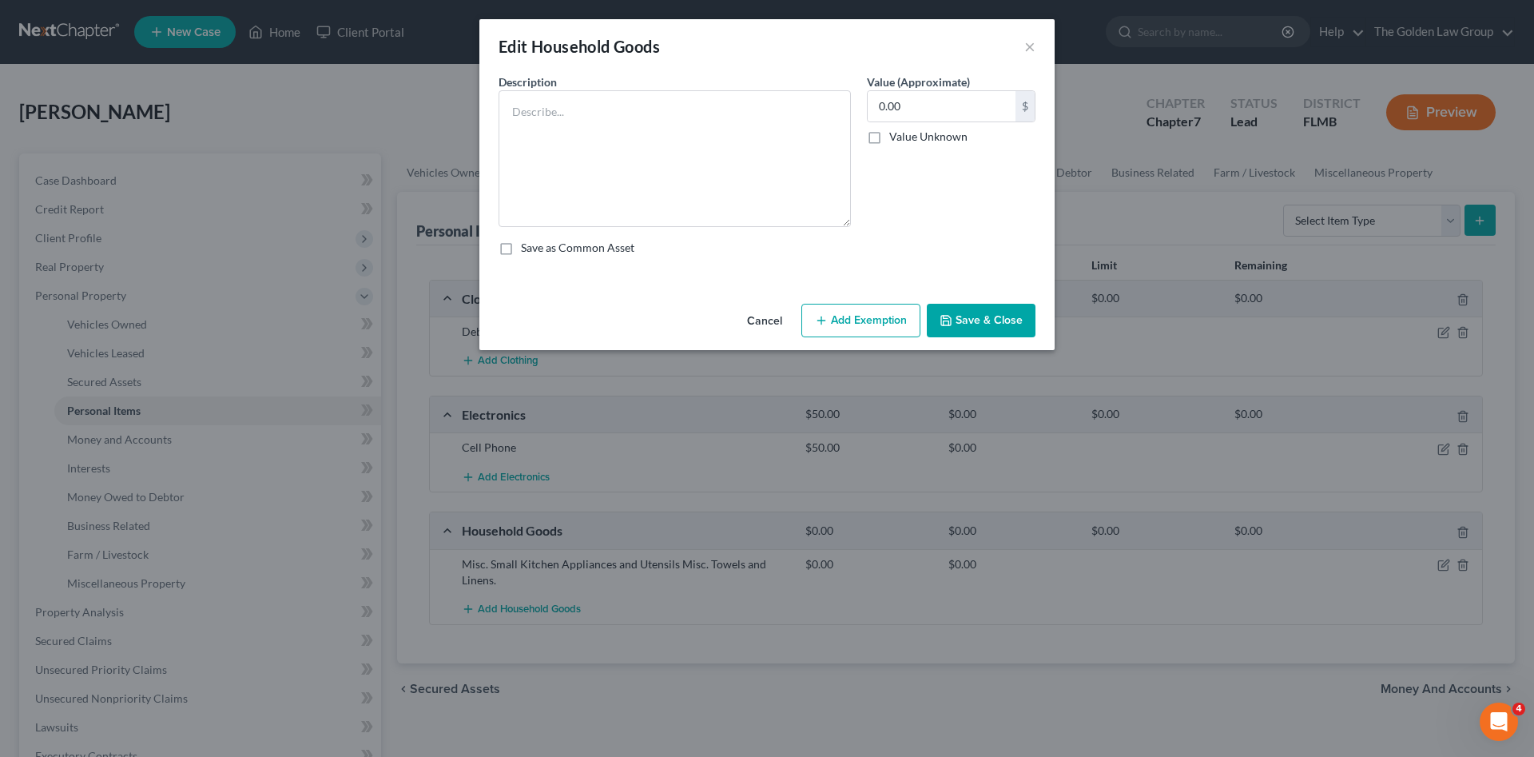
drag, startPoint x: 985, startPoint y: 322, endPoint x: 977, endPoint y: 403, distance: 81.9
click at [983, 320] on button "Save & Close" at bounding box center [981, 321] width 109 height 34
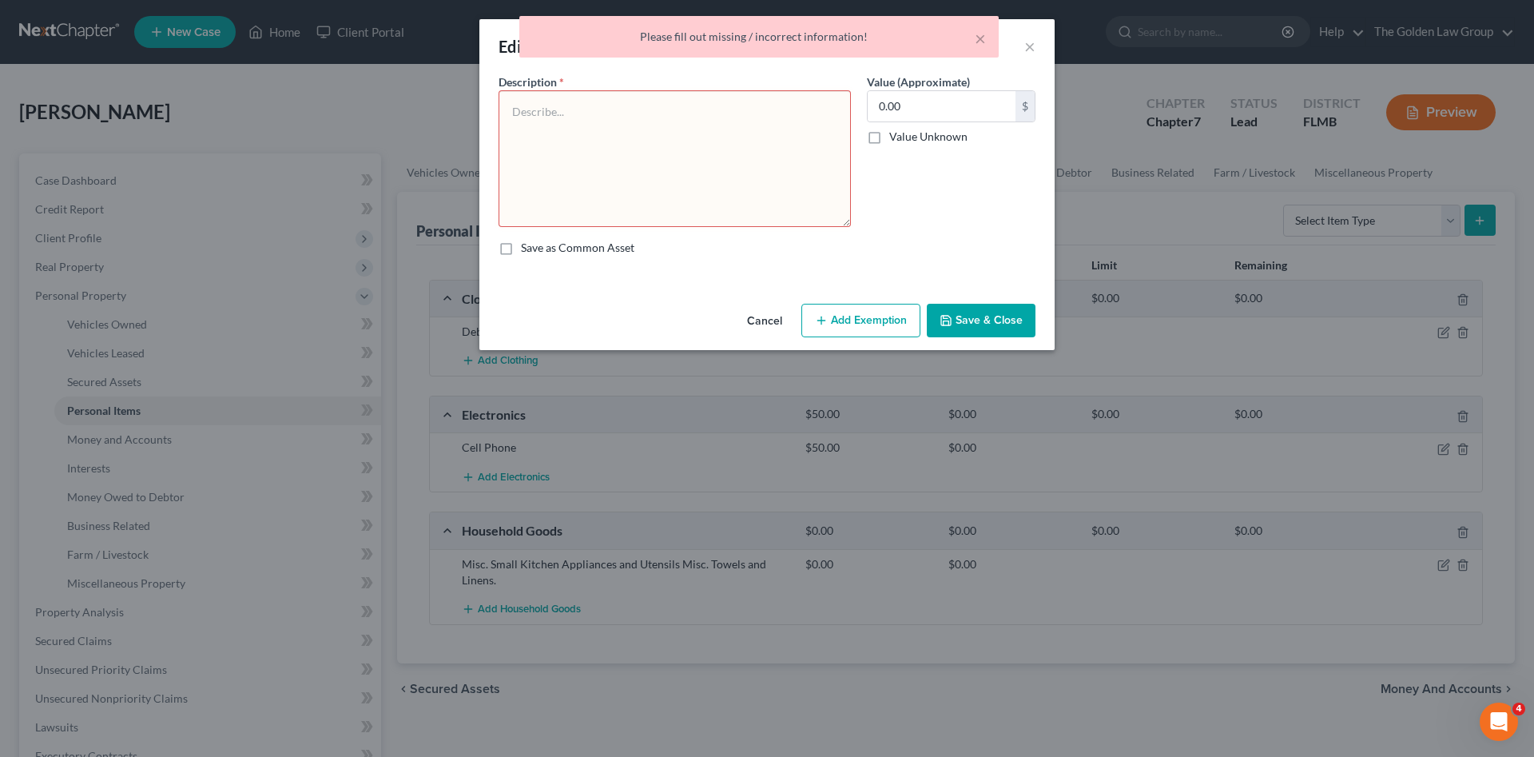
drag, startPoint x: 771, startPoint y: 316, endPoint x: 964, endPoint y: 157, distance: 249.8
click at [778, 313] on button "Cancel" at bounding box center [764, 321] width 61 height 32
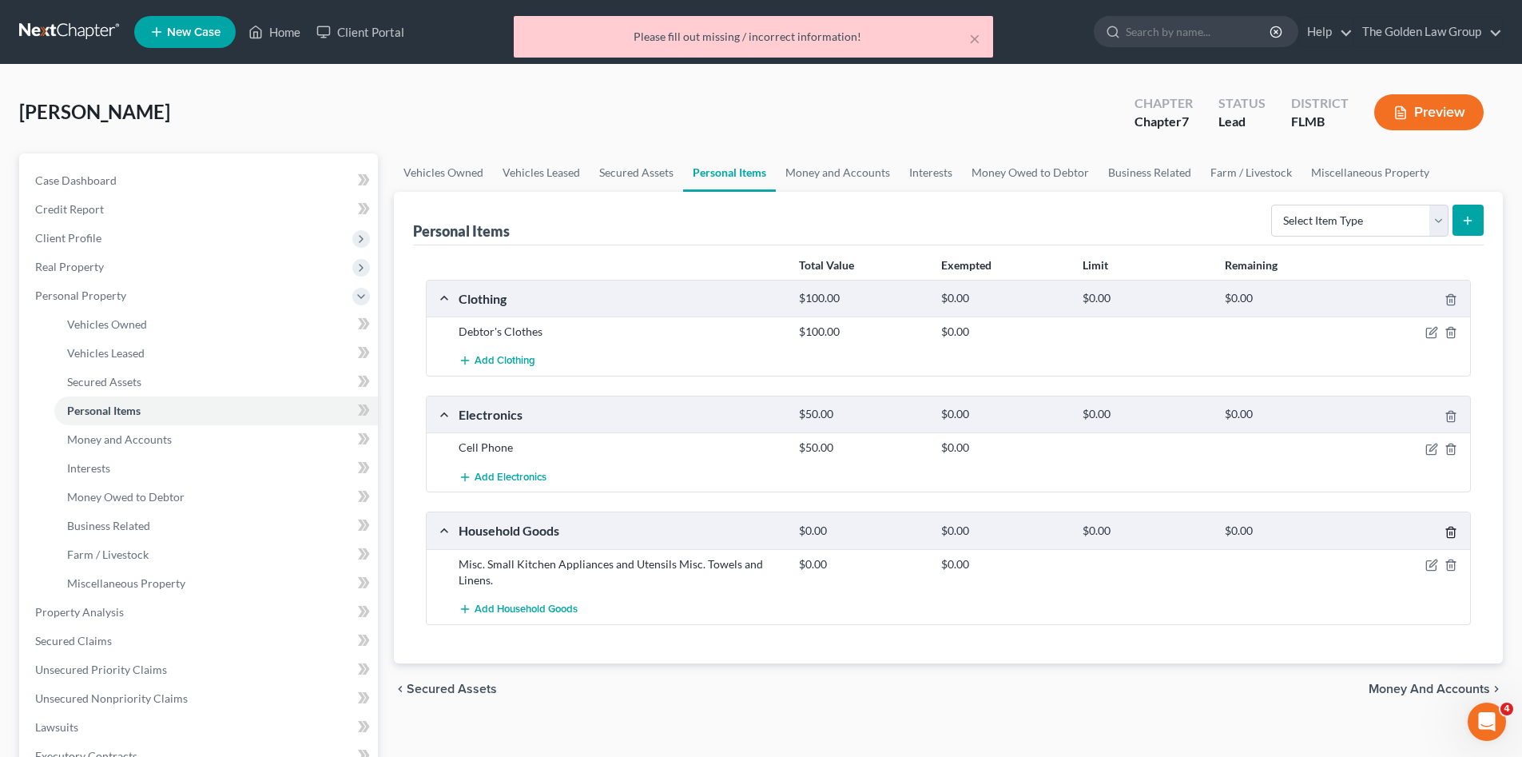
click at [1448, 535] on icon "button" at bounding box center [1450, 532] width 13 height 13
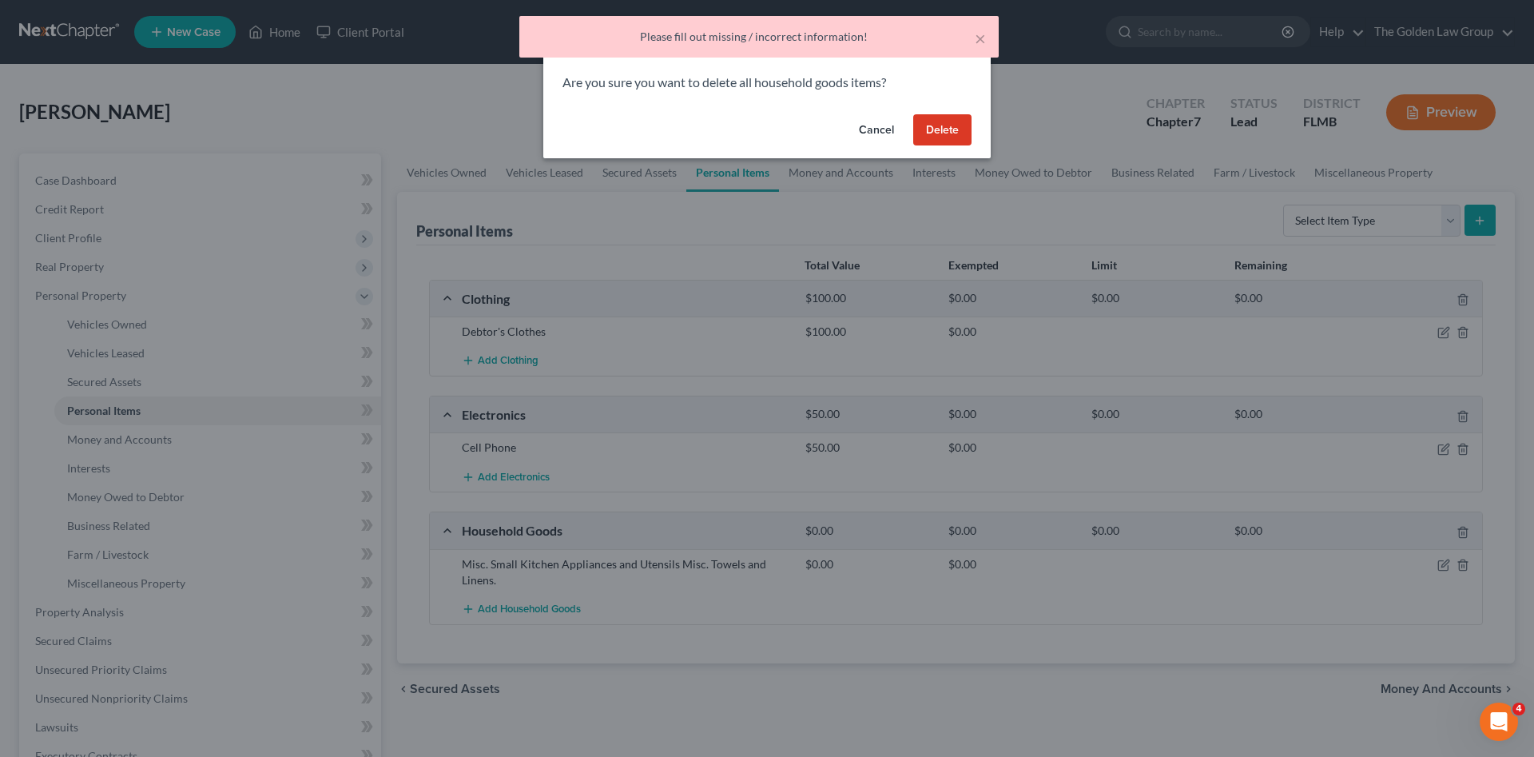
drag, startPoint x: 950, startPoint y: 125, endPoint x: 1343, endPoint y: 228, distance: 406.3
click at [963, 112] on div "Cancel Delete" at bounding box center [766, 133] width 447 height 51
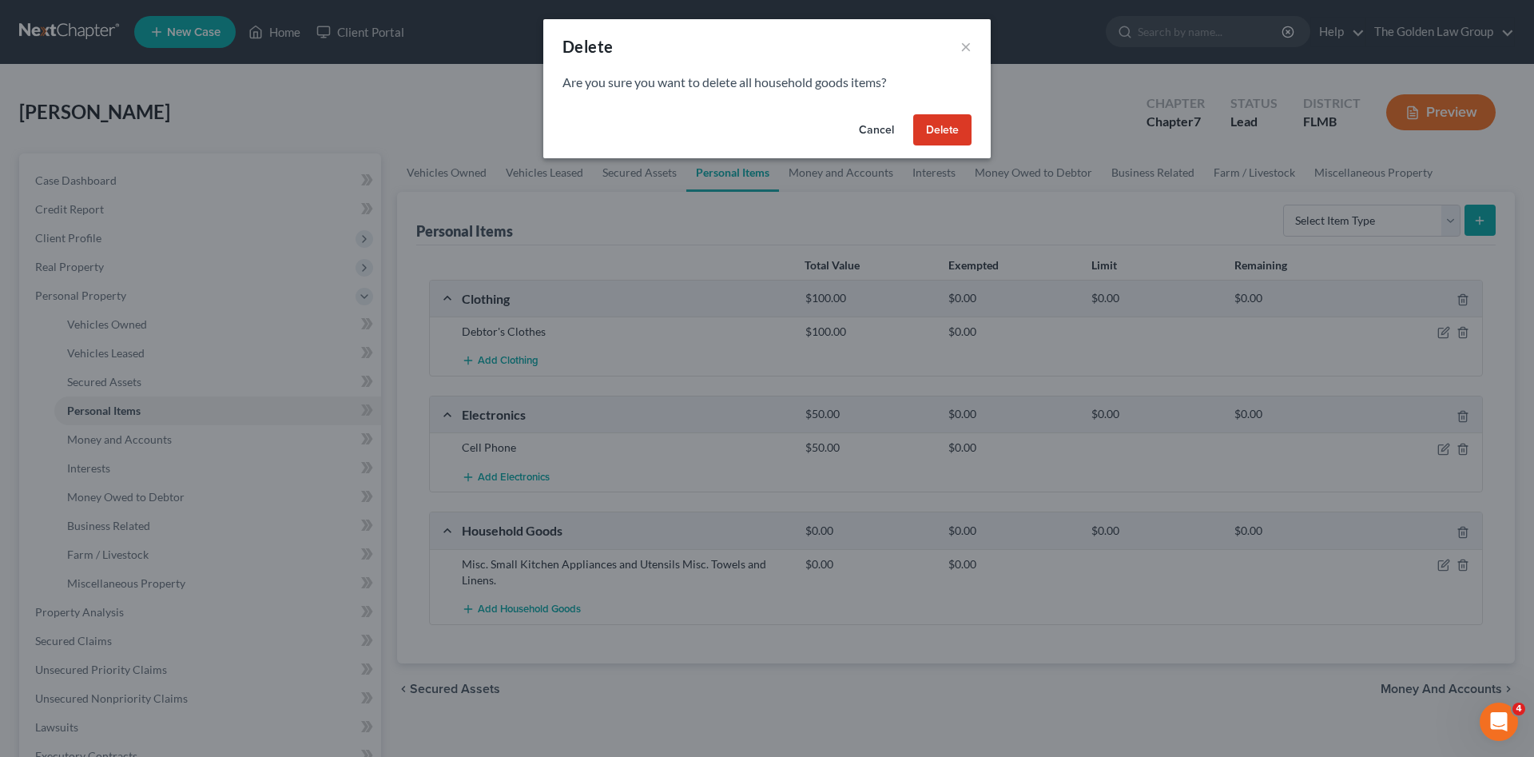
click at [1396, 211] on div "Delete × Are you sure you want to delete all household goods items? Cancel Dele…" at bounding box center [767, 378] width 1534 height 757
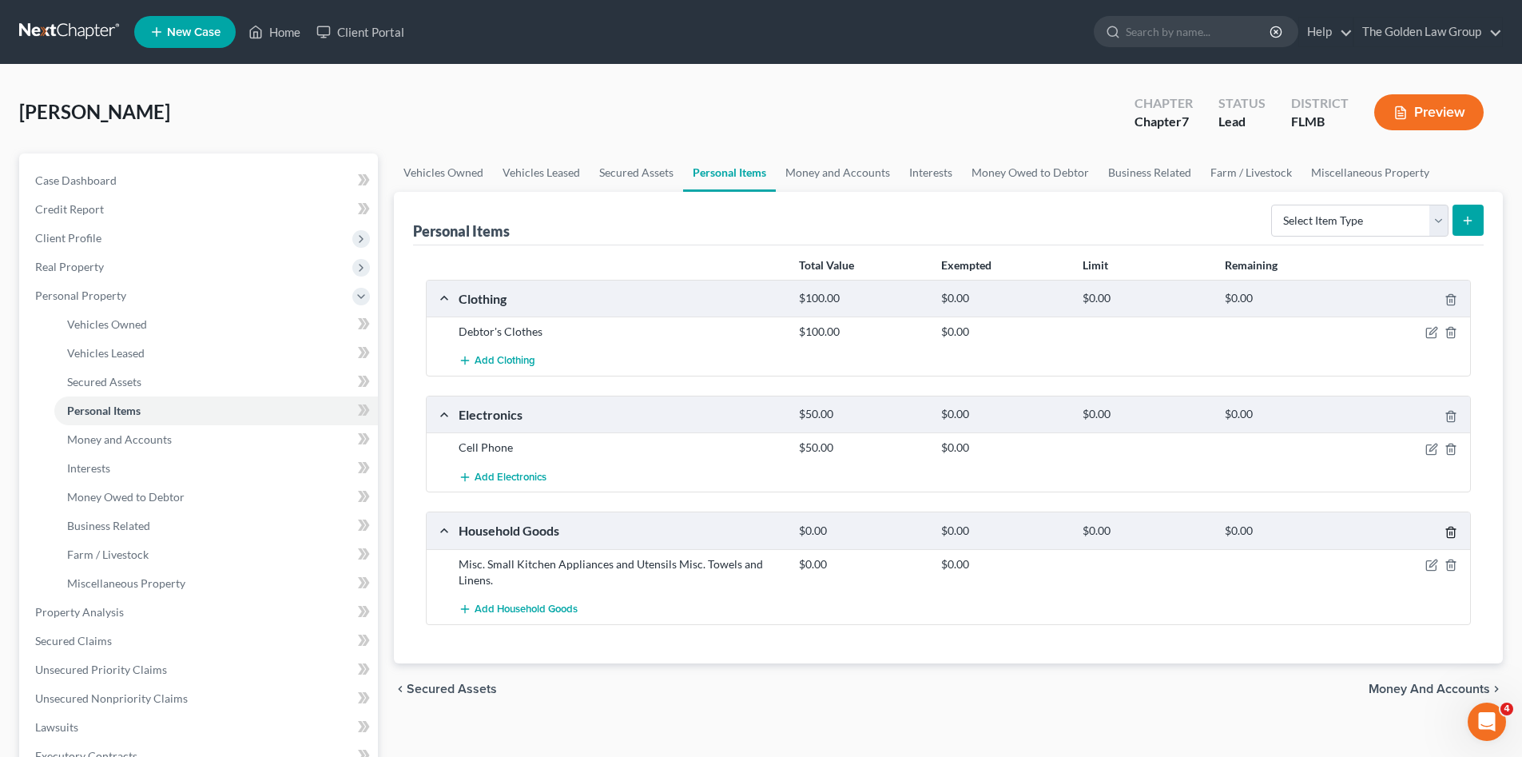
click at [1451, 529] on polyline "button" at bounding box center [1451, 529] width 10 height 0
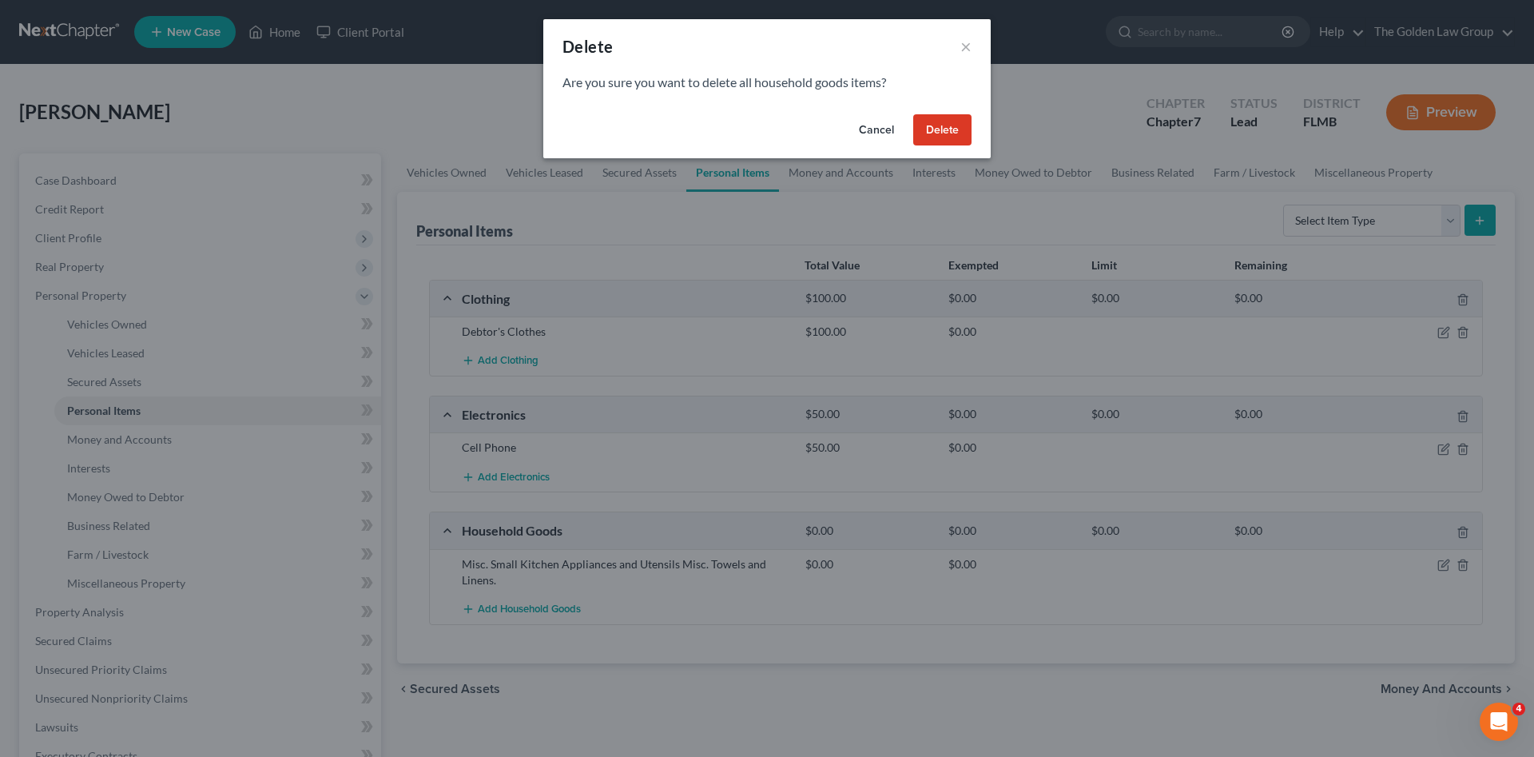
click at [947, 120] on button "Delete" at bounding box center [942, 130] width 58 height 32
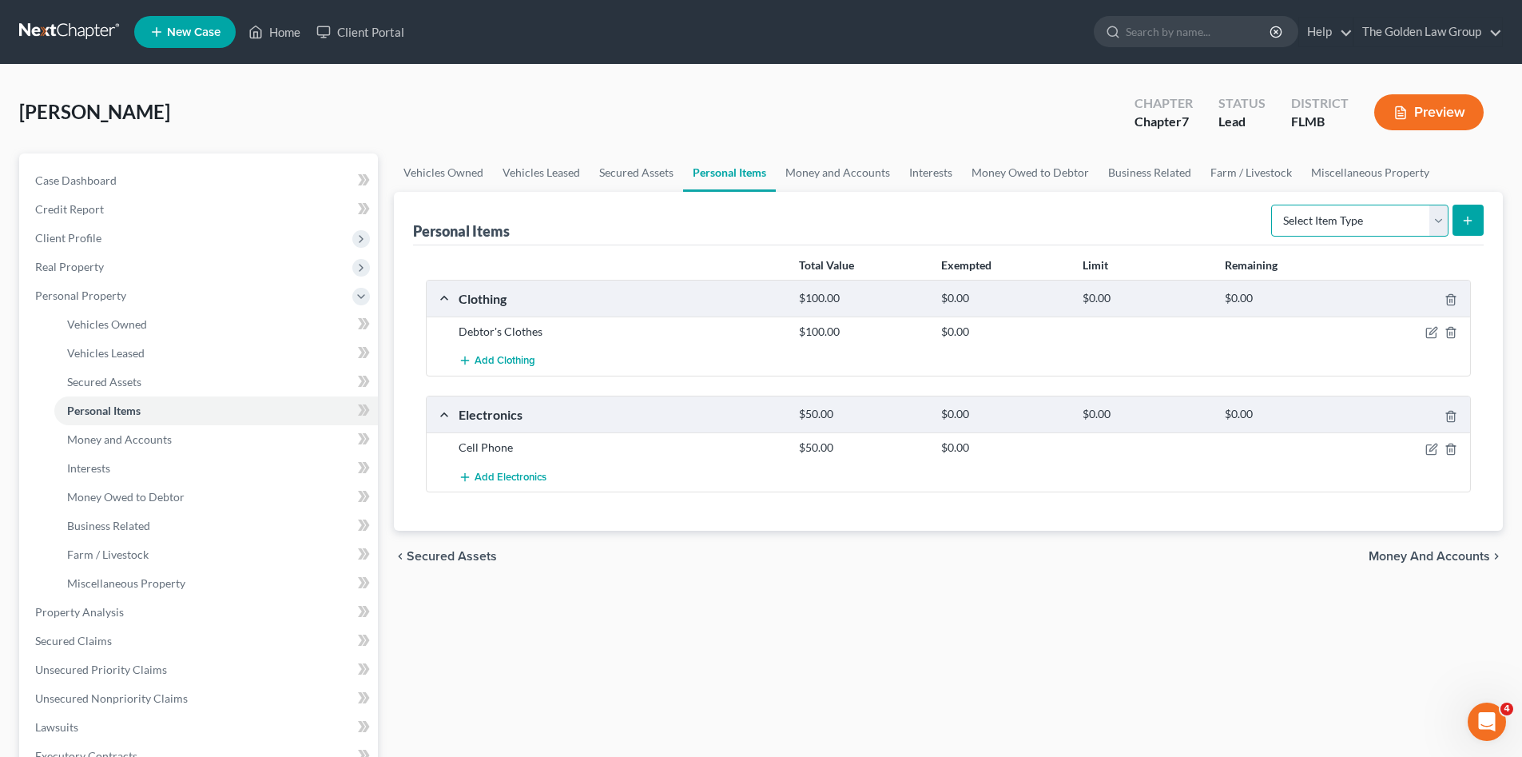
click at [1329, 219] on select "Select Item Type Clothing Collectibles Of Value Electronics Firearms Household …" at bounding box center [1359, 221] width 177 height 32
select select "sports_and_hobby_equipment"
click at [1273, 205] on select "Select Item Type Clothing Collectibles Of Value Electronics Firearms Household …" at bounding box center [1359, 221] width 177 height 32
click at [1388, 546] on div "chevron_left Secured Assets Money and Accounts chevron_right" at bounding box center [948, 555] width 1109 height 51
click at [1390, 550] on span "Money and Accounts" at bounding box center [1428, 556] width 121 height 13
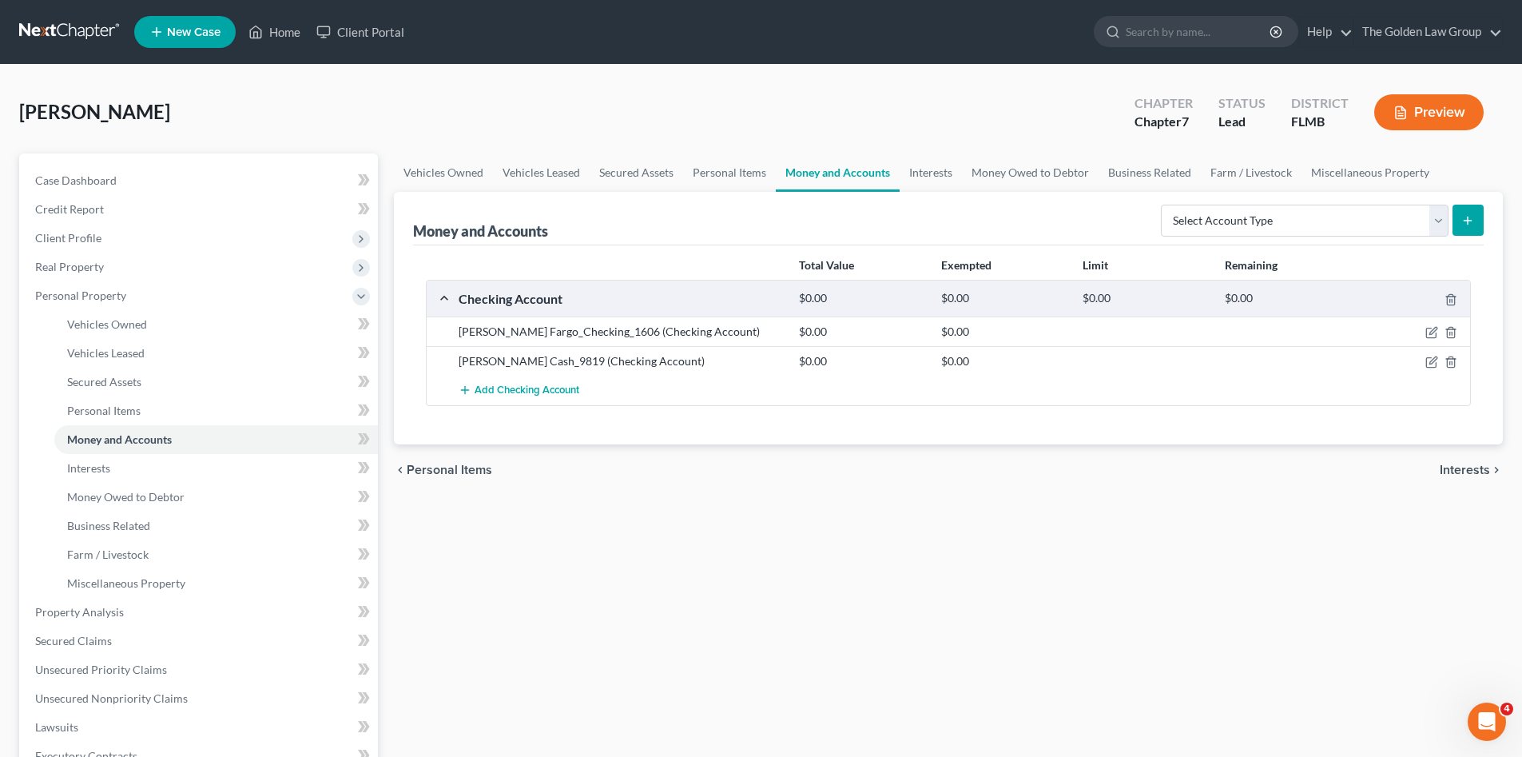
click at [746, 557] on div "Vehicles Owned Vehicles Leased Secured Assets Personal Items Money and Accounts…" at bounding box center [948, 614] width 1125 height 923
click at [1429, 363] on icon "button" at bounding box center [1431, 361] width 13 height 13
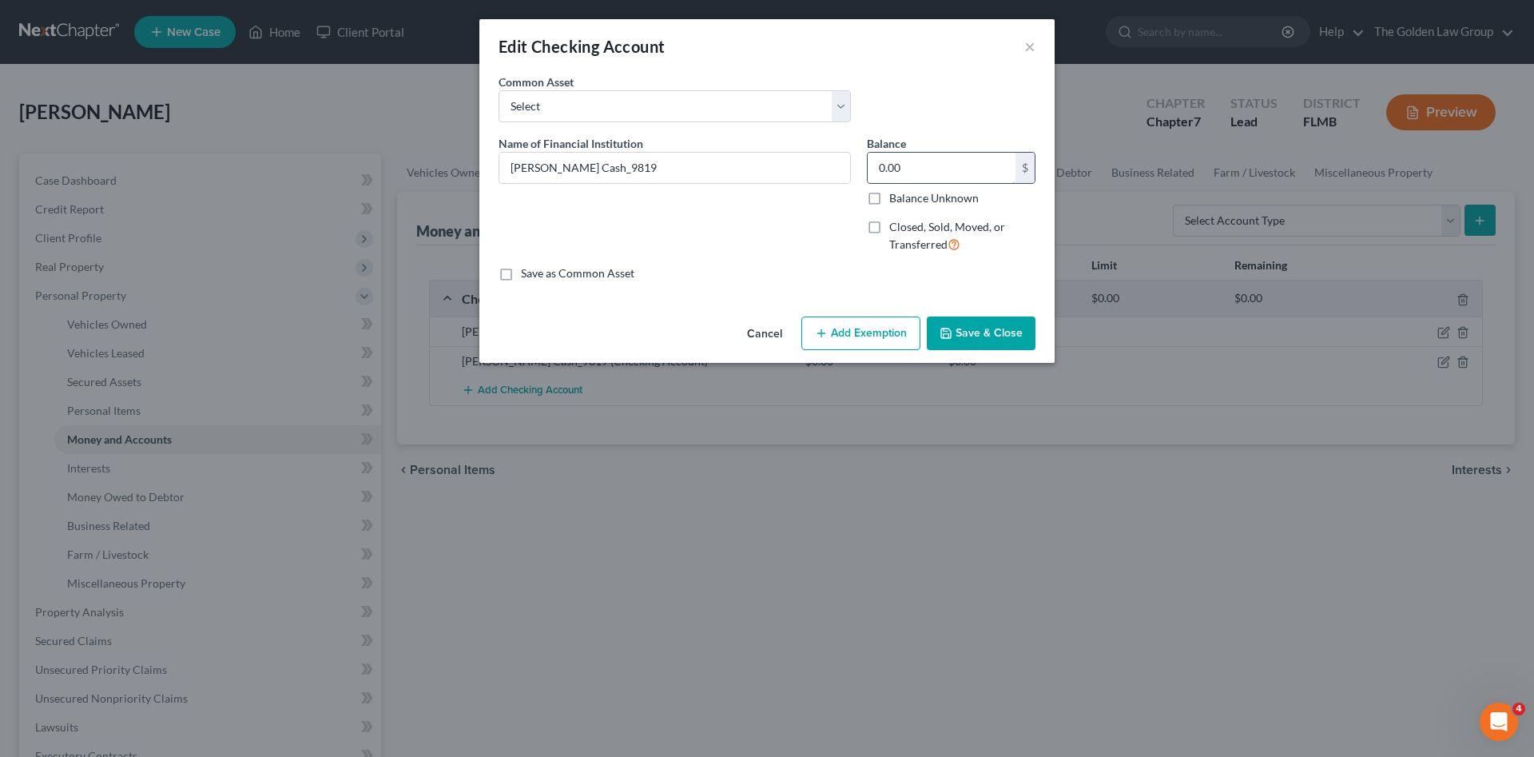
click at [920, 165] on input "0.00" at bounding box center [942, 168] width 148 height 30
click at [1008, 336] on button "Save & Close" at bounding box center [981, 333] width 109 height 34
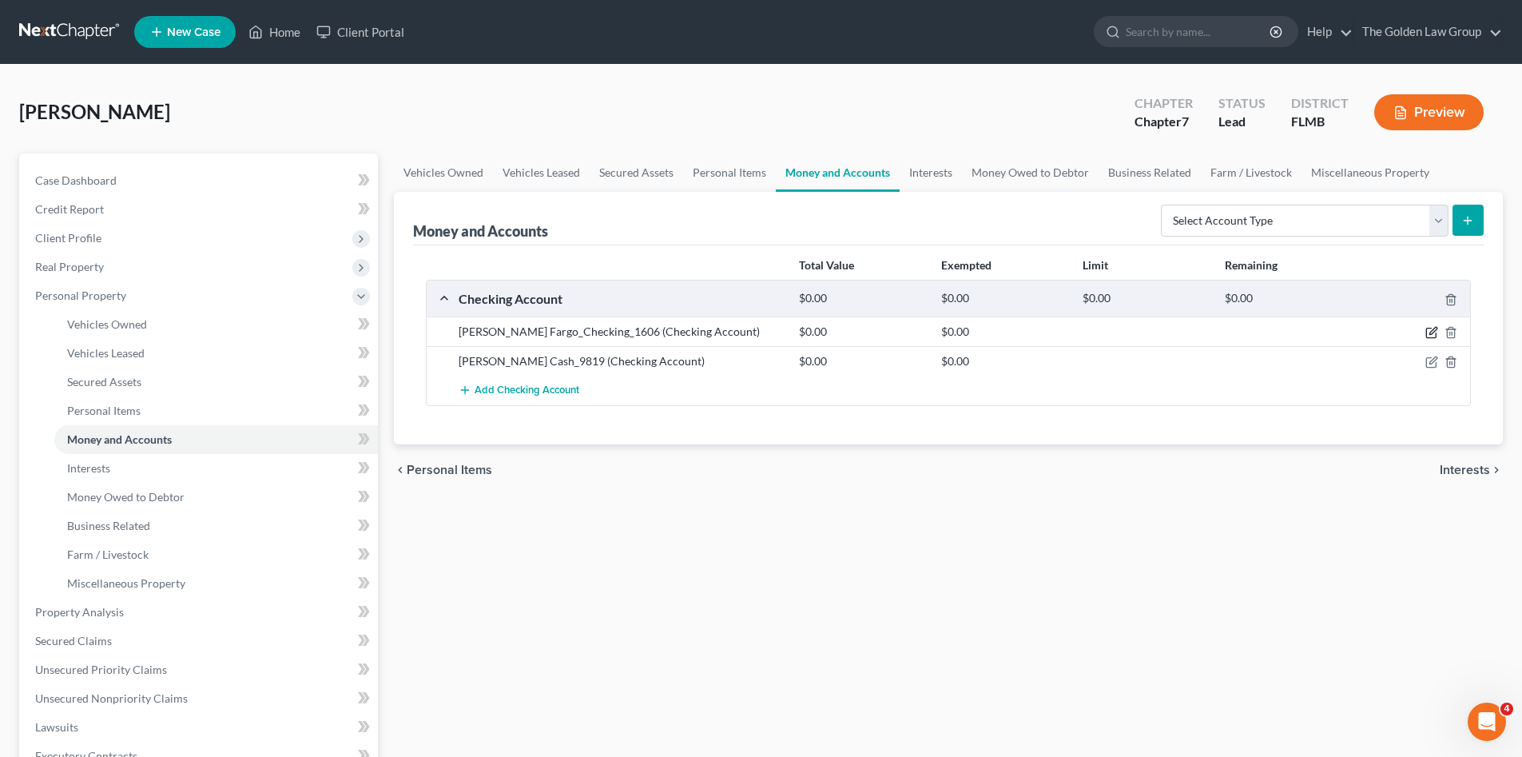
click at [1428, 332] on icon "button" at bounding box center [1431, 332] width 13 height 13
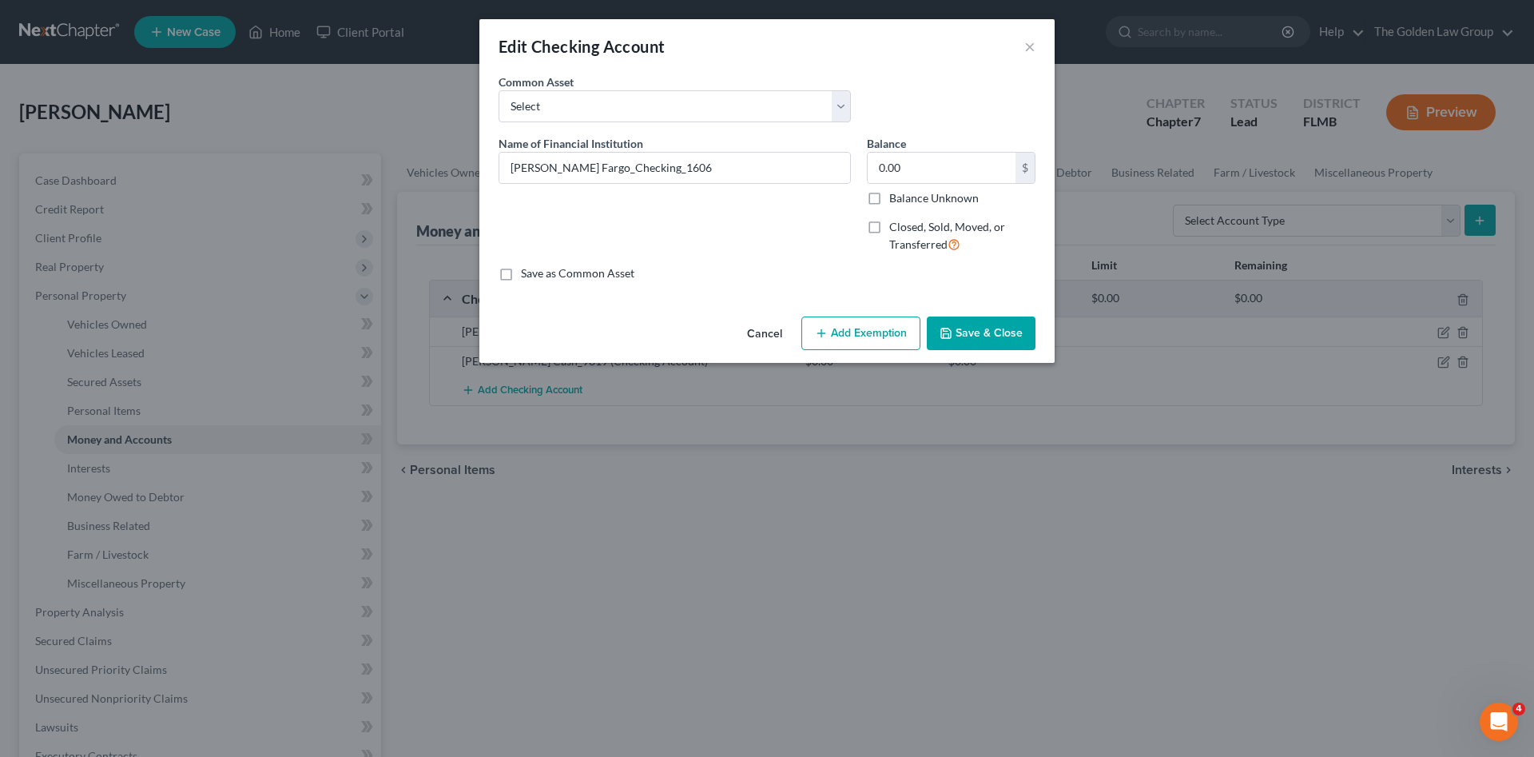
click at [889, 226] on label "Closed, Sold, Moved, or Transferred" at bounding box center [962, 236] width 146 height 34
click at [896, 226] on input "Closed, Sold, Moved, or Transferred" at bounding box center [901, 224] width 10 height 10
checkbox input "true"
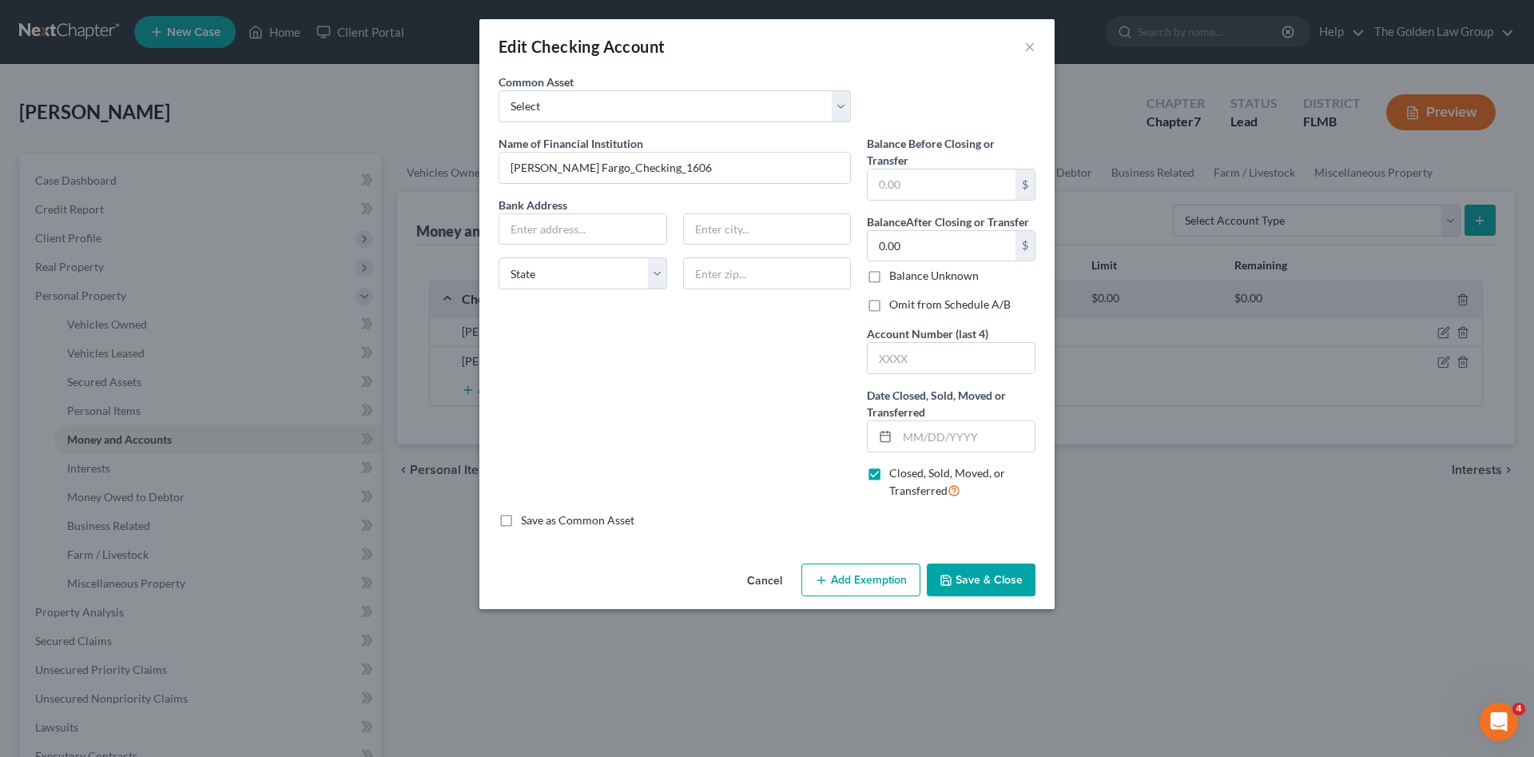
click at [889, 303] on label "Omit from Schedule A/B" at bounding box center [949, 304] width 121 height 16
click at [896, 303] on input "Omit from Schedule A/B" at bounding box center [901, 301] width 10 height 10
click at [889, 305] on label "Omit from Schedule A/B" at bounding box center [949, 304] width 121 height 16
click at [896, 305] on input "Omit from Schedule A/B" at bounding box center [901, 301] width 10 height 10
click at [889, 307] on label "Omit from Schedule A/B" at bounding box center [949, 304] width 121 height 16
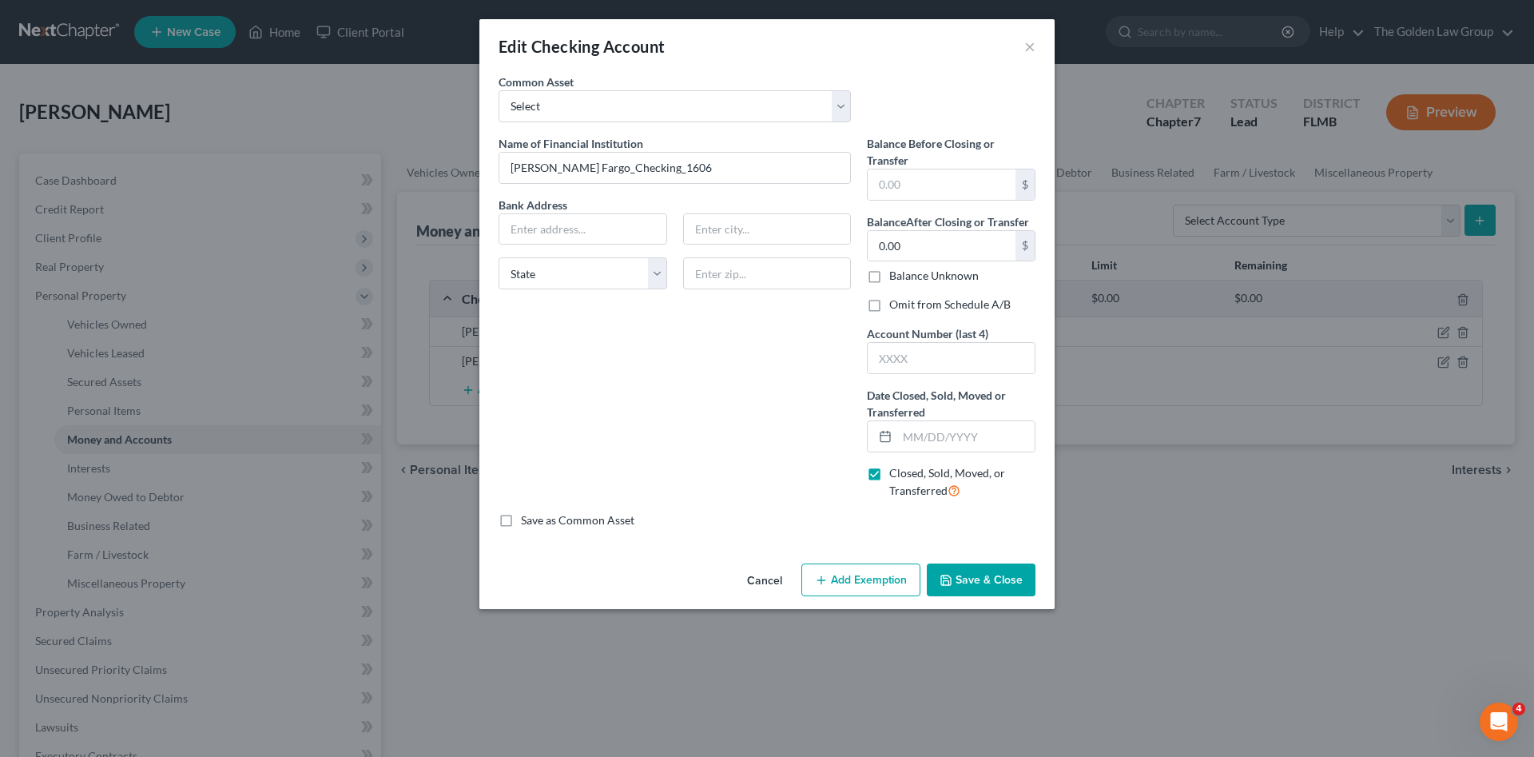
click at [896, 307] on input "Omit from Schedule A/B" at bounding box center [901, 301] width 10 height 10
checkbox input "true"
click at [920, 434] on input "text" at bounding box center [965, 436] width 137 height 30
click at [935, 440] on input "text" at bounding box center [965, 436] width 137 height 30
type input "07/20/2025"
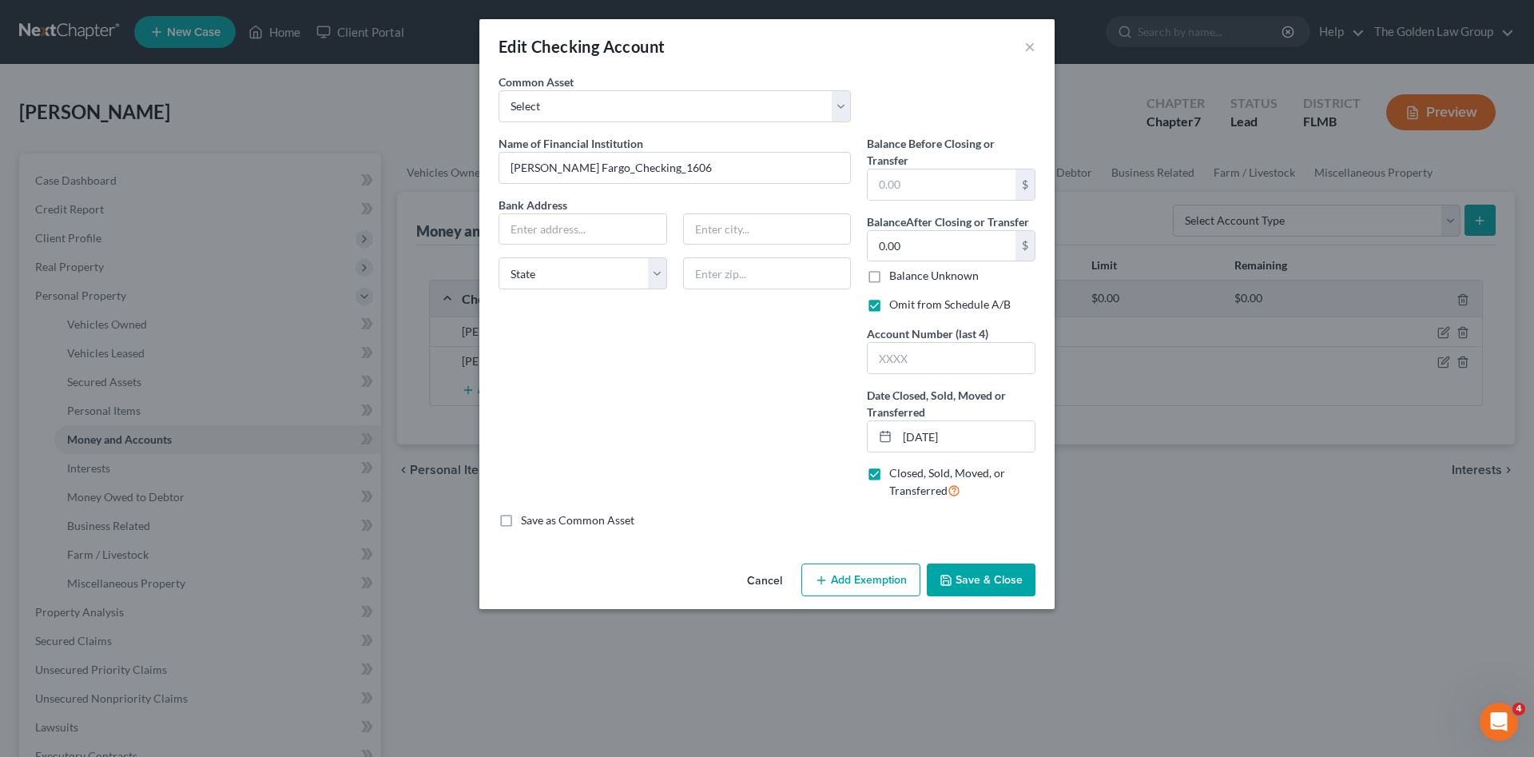
click at [969, 573] on button "Save & Close" at bounding box center [981, 580] width 109 height 34
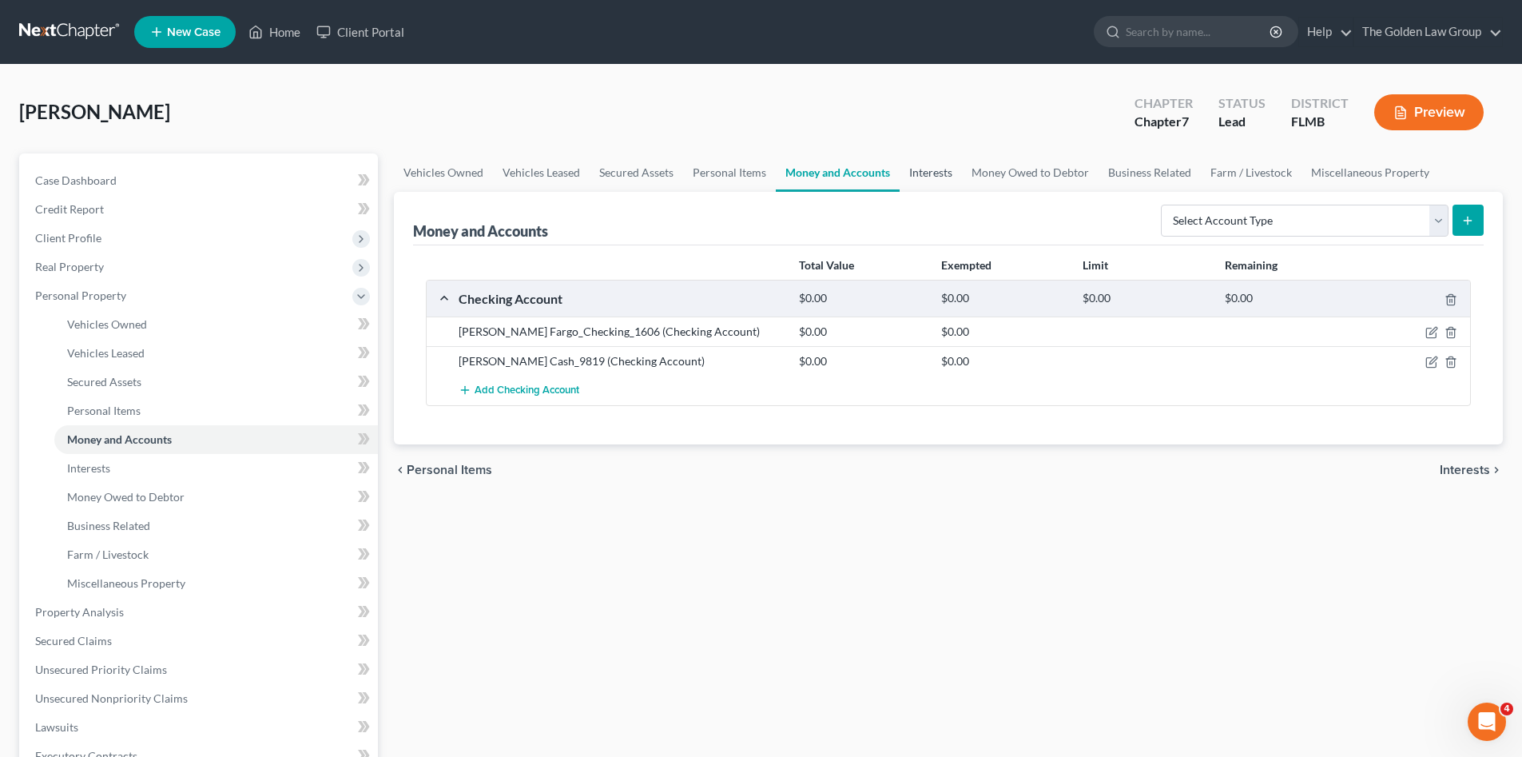
click at [931, 165] on link "Interests" at bounding box center [931, 172] width 62 height 38
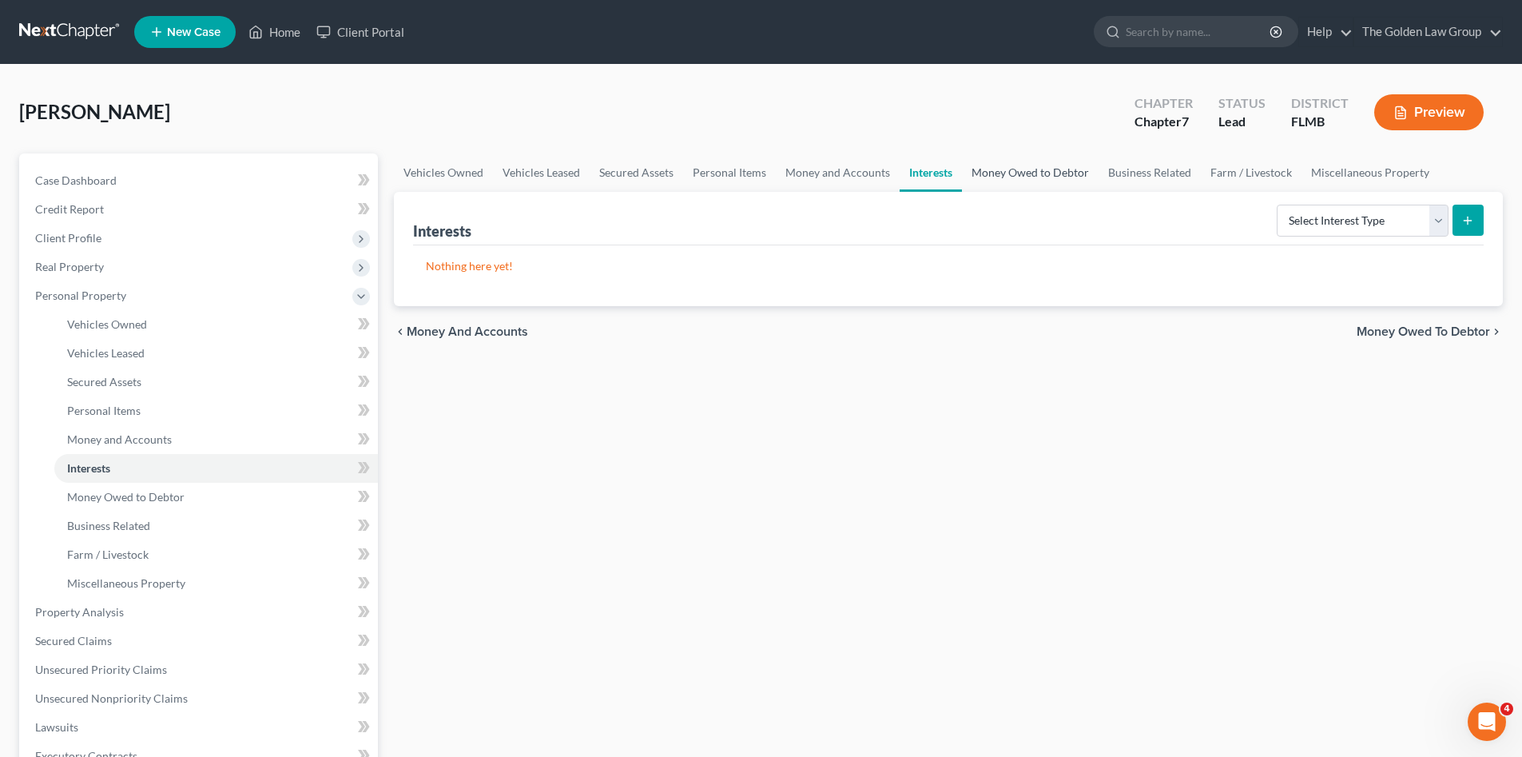
click at [1009, 178] on link "Money Owed to Debtor" at bounding box center [1030, 172] width 137 height 38
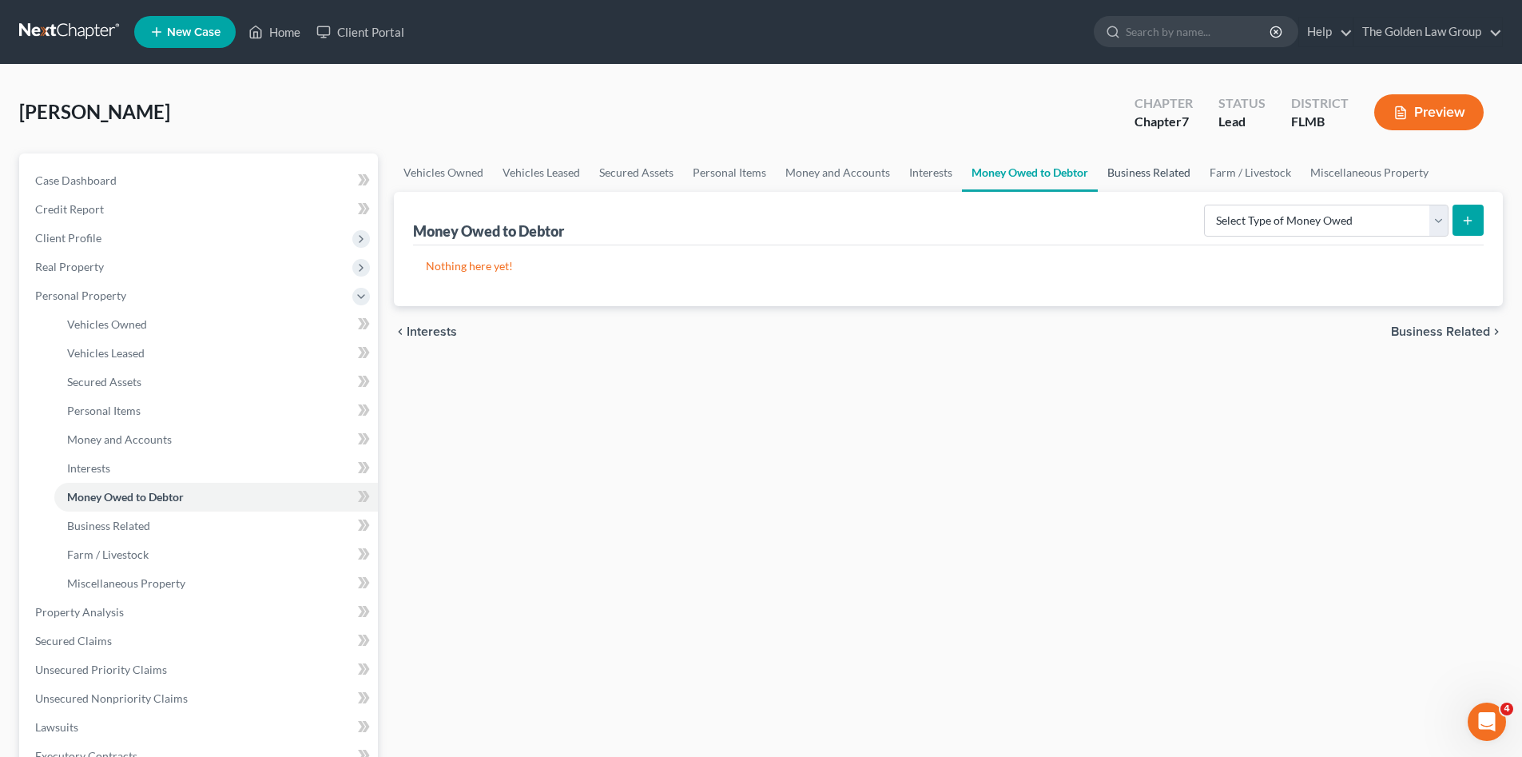
click at [1146, 173] on link "Business Related" at bounding box center [1149, 172] width 102 height 38
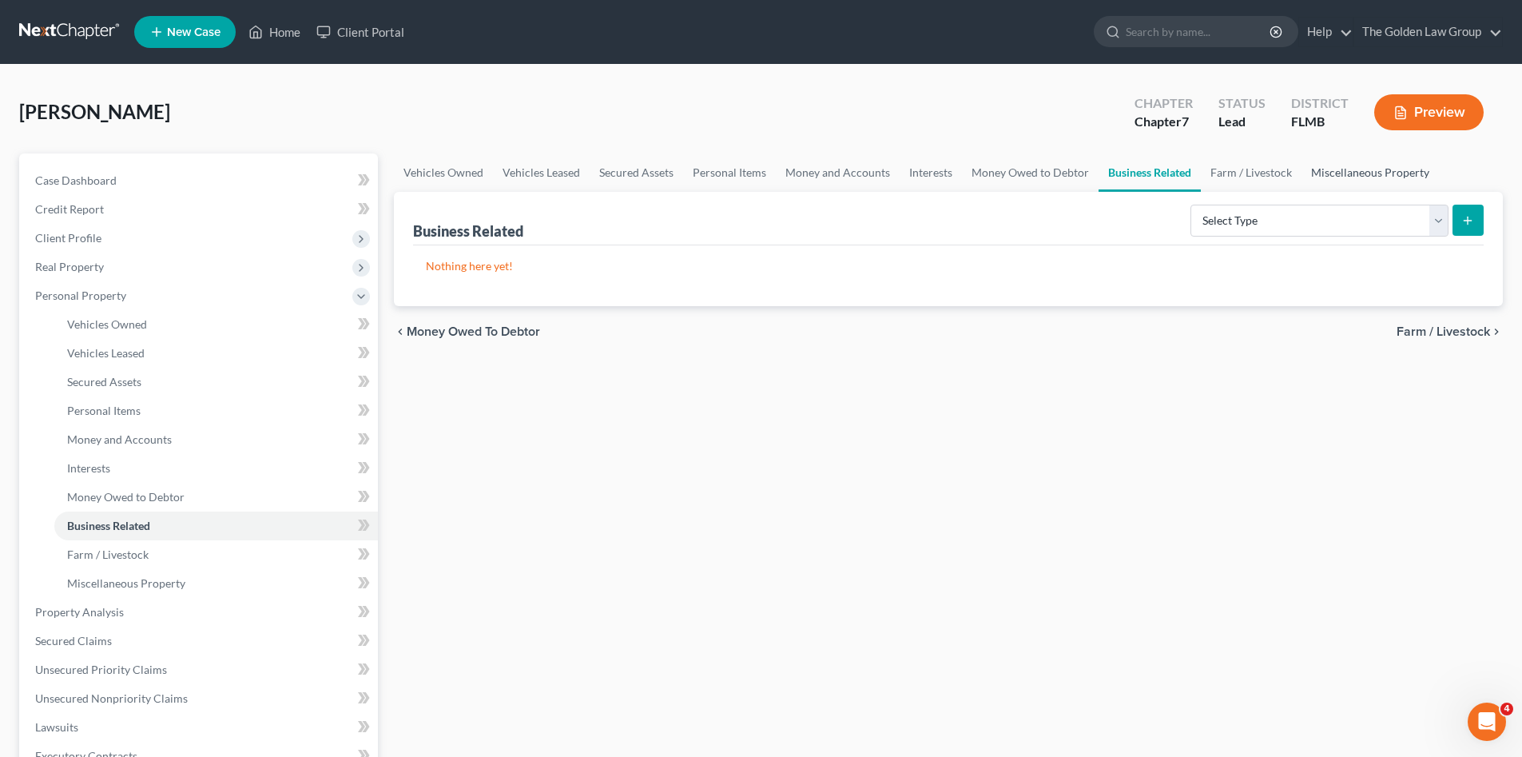
click at [1360, 177] on link "Miscellaneous Property" at bounding box center [1369, 172] width 137 height 38
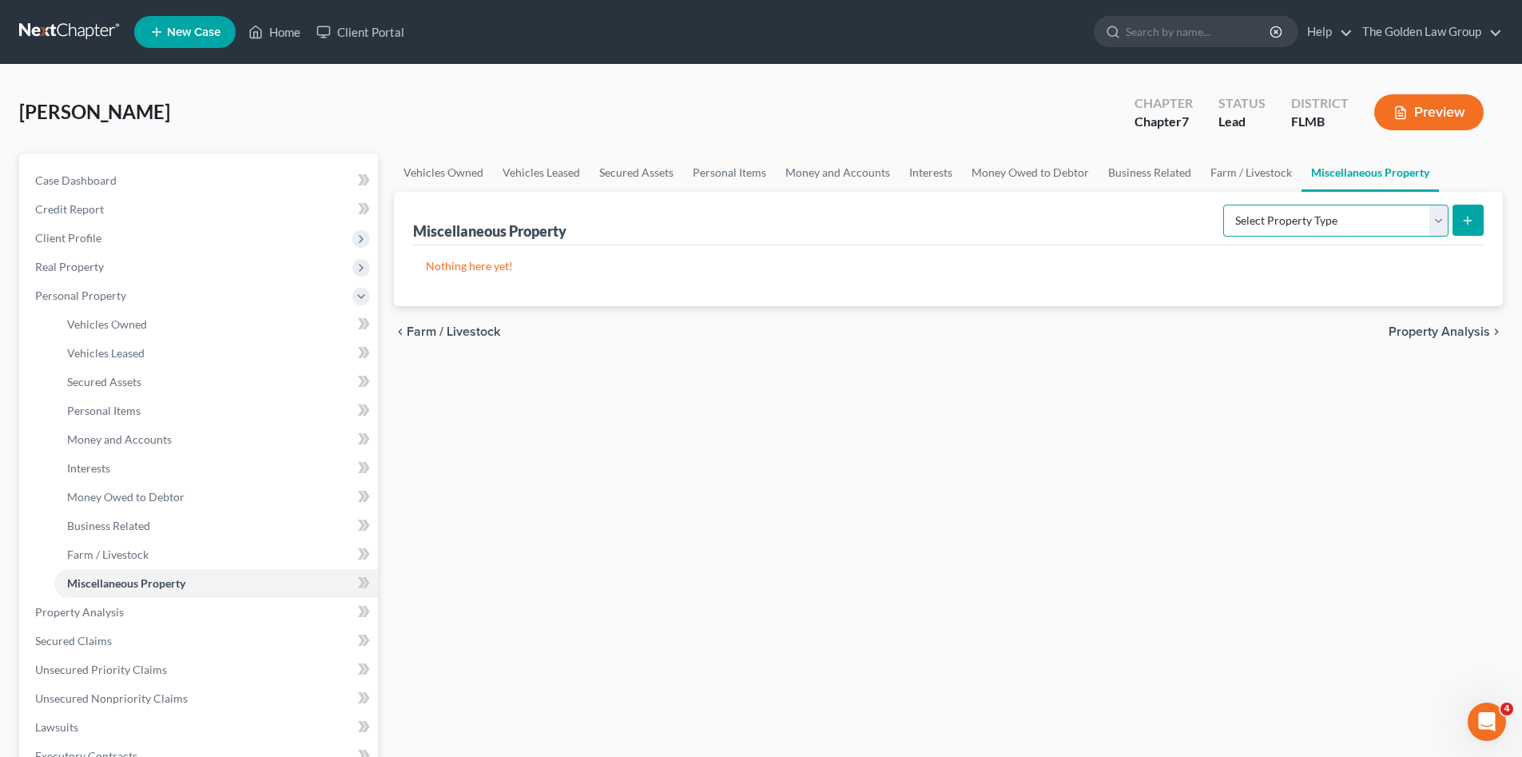
click at [1241, 223] on select "Select Property Type Assigned for Creditor Benefit Within 1 Year Holding for An…" at bounding box center [1335, 221] width 225 height 32
click at [1223, 205] on select "Select Property Type Assigned for Creditor Benefit Within 1 Year Holding for An…" at bounding box center [1335, 221] width 225 height 32
click at [1468, 224] on icon "submit" at bounding box center [1467, 220] width 13 height 13
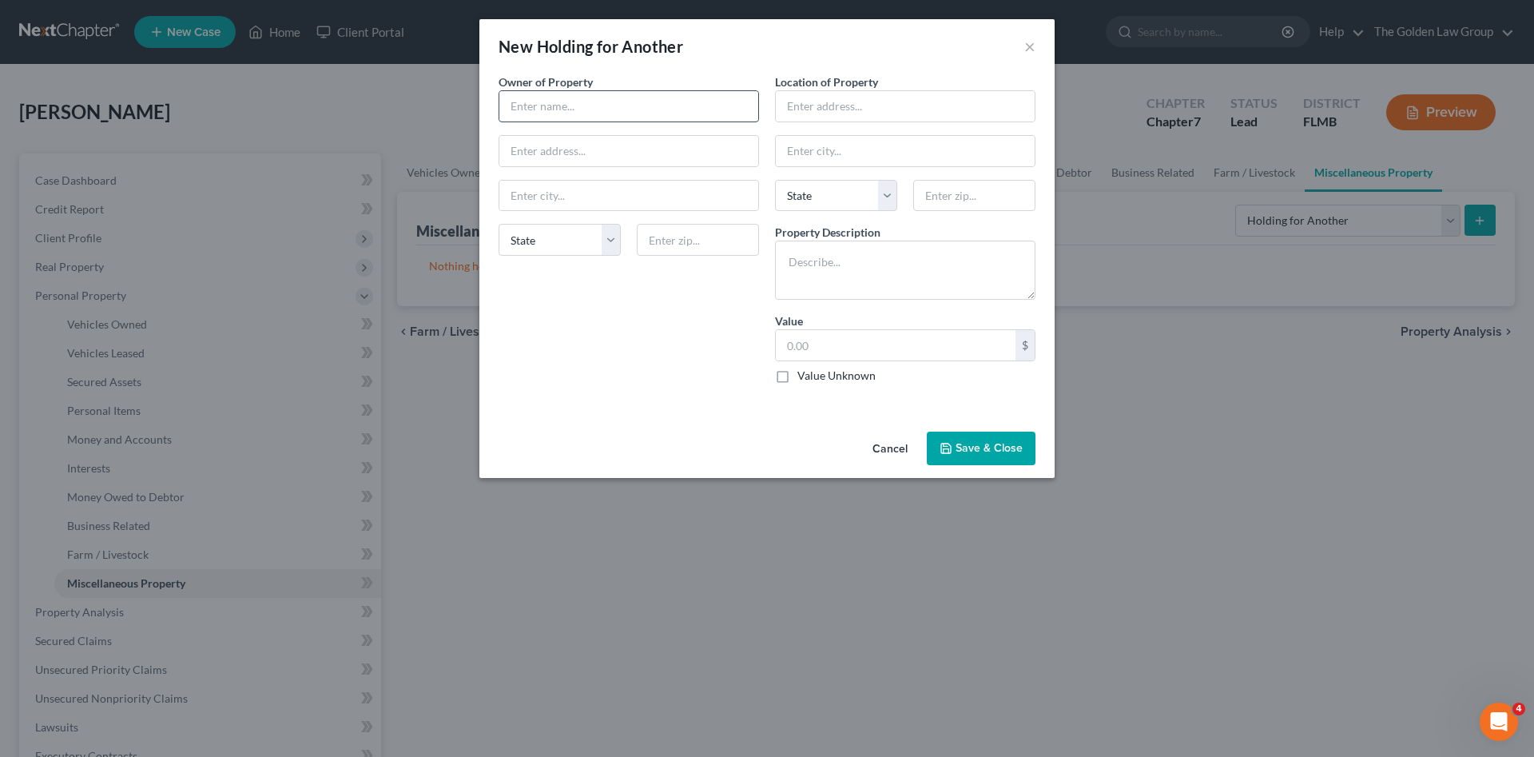
click at [575, 110] on input "text" at bounding box center [628, 106] width 259 height 30
click at [886, 450] on button "Cancel" at bounding box center [890, 449] width 61 height 32
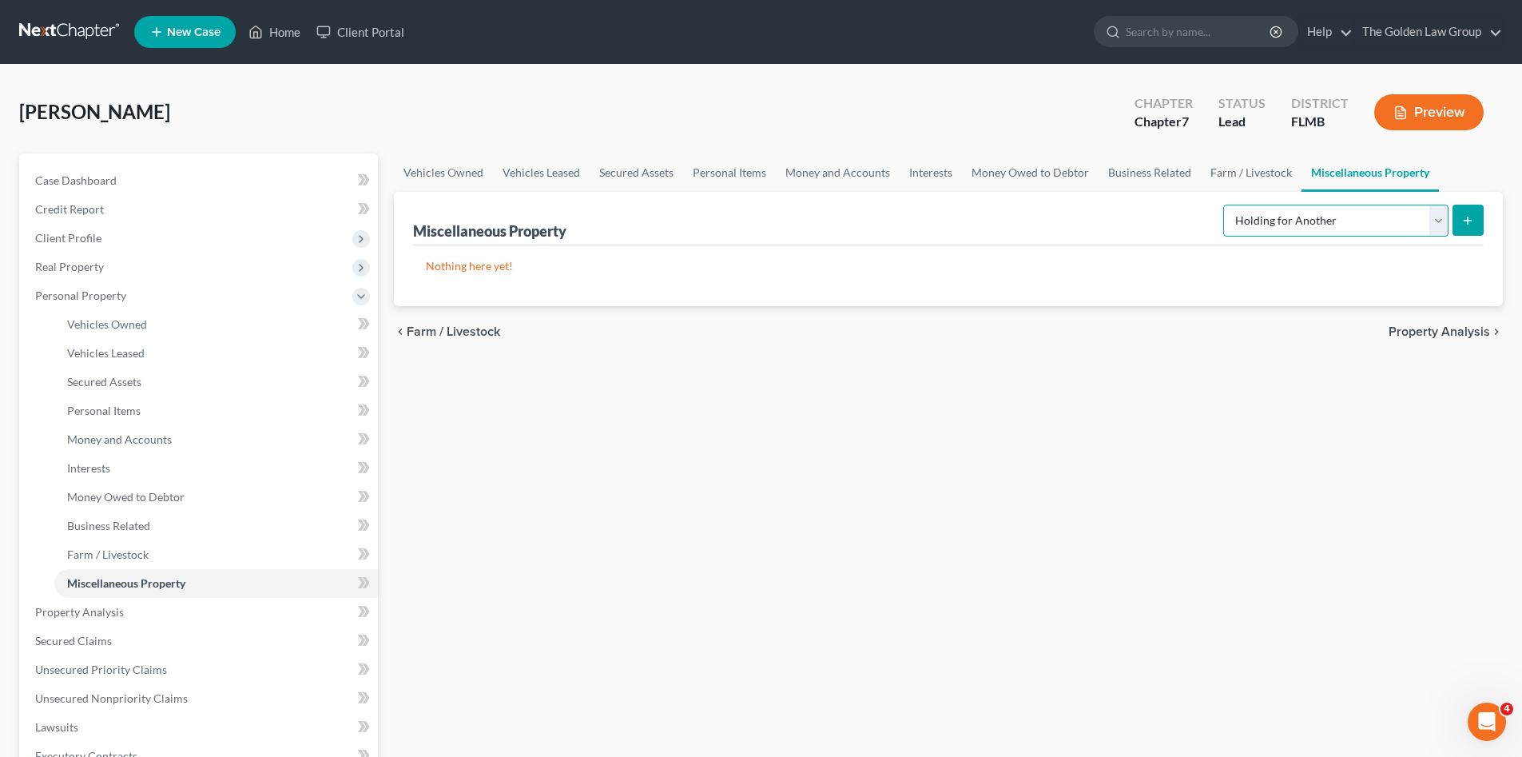
drag, startPoint x: 1227, startPoint y: 213, endPoint x: 1228, endPoint y: 237, distance: 24.8
click at [1227, 213] on select "Select Property Type Assigned for Creditor Benefit Within 1 Year Holding for An…" at bounding box center [1335, 221] width 225 height 32
select select "stored_within_1_year"
click at [1223, 205] on select "Select Property Type Assigned for Creditor Benefit Within 1 Year Holding for An…" at bounding box center [1335, 221] width 225 height 32
click at [1461, 218] on icon "submit" at bounding box center [1467, 220] width 13 height 13
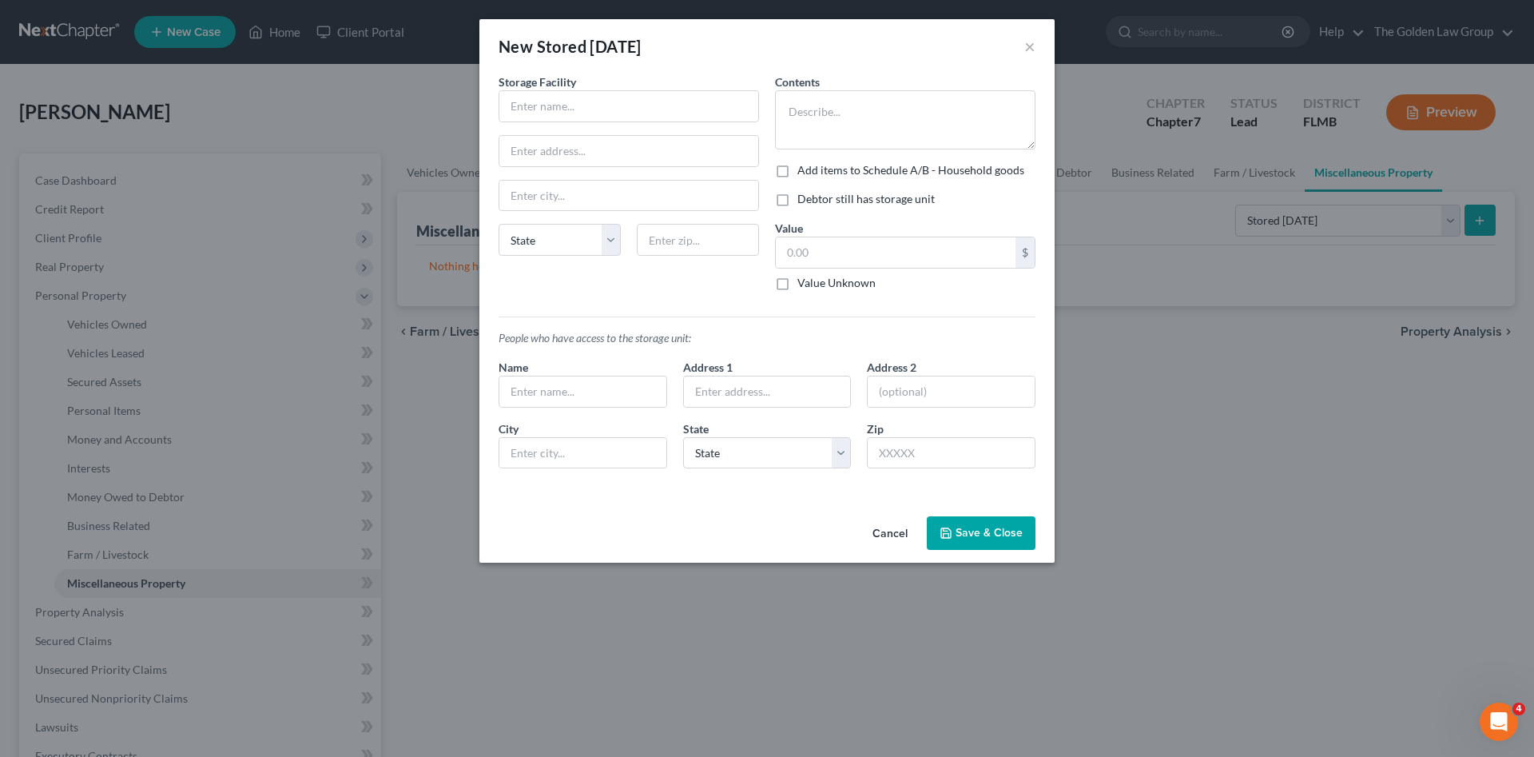
click at [733, 292] on div "Storage Facility State AL AK AR AZ CA CO CT DE DC FL GA GU HI ID IL IN IA KS KY…" at bounding box center [629, 188] width 276 height 230
click at [616, 103] on input "text" at bounding box center [628, 106] width 259 height 30
click at [538, 103] on input "text" at bounding box center [628, 106] width 259 height 30
drag, startPoint x: 631, startPoint y: 101, endPoint x: 483, endPoint y: 127, distance: 150.8
click at [483, 127] on div "An exemption set must first be selected from the Filing Information section. St…" at bounding box center [766, 291] width 575 height 436
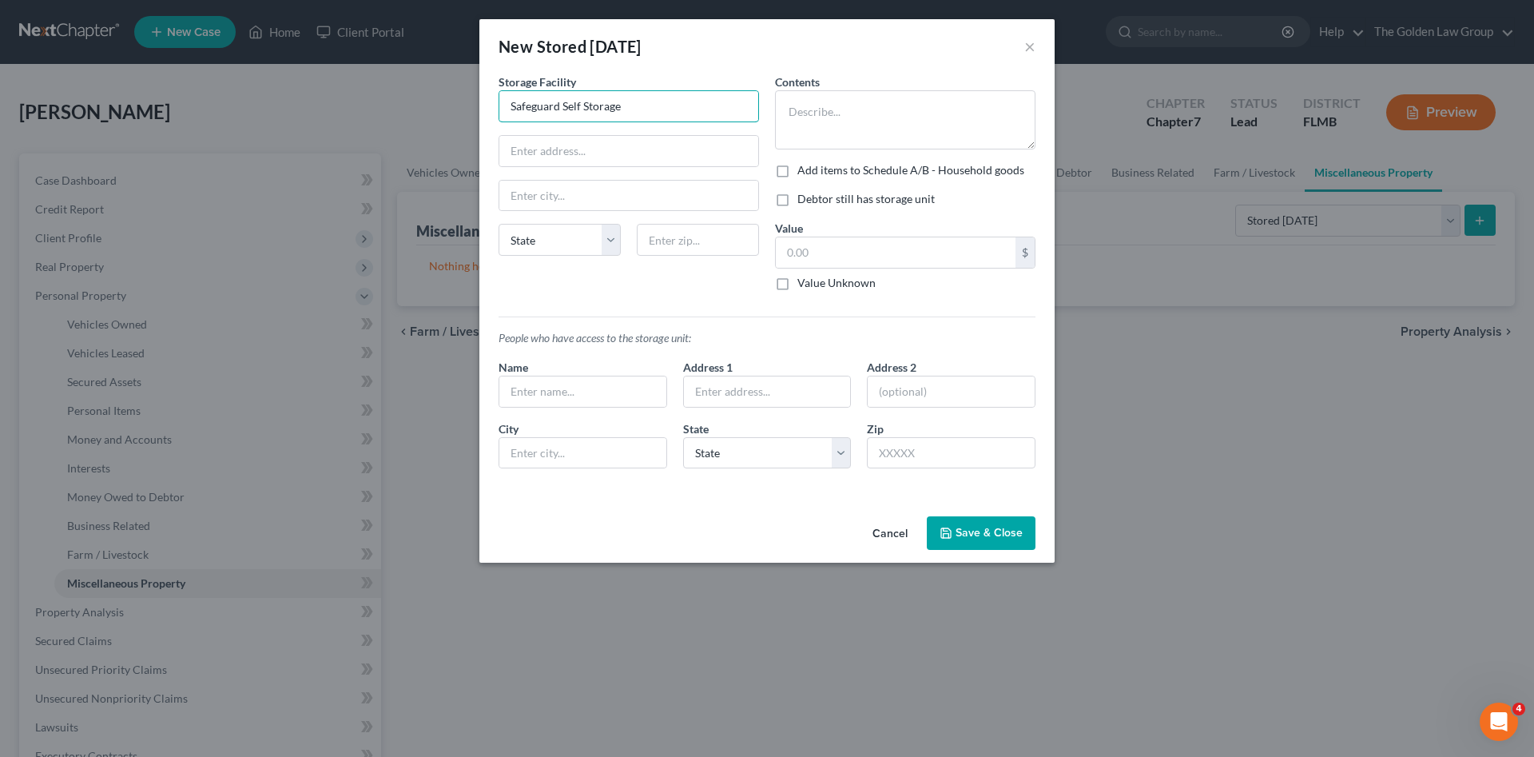
type input "Safeguard Self Storage"
click at [575, 142] on input "text" at bounding box center [628, 151] width 259 height 30
type input "1115 E Hillsborough Avenue"
type input "Tampa"
select select "9"
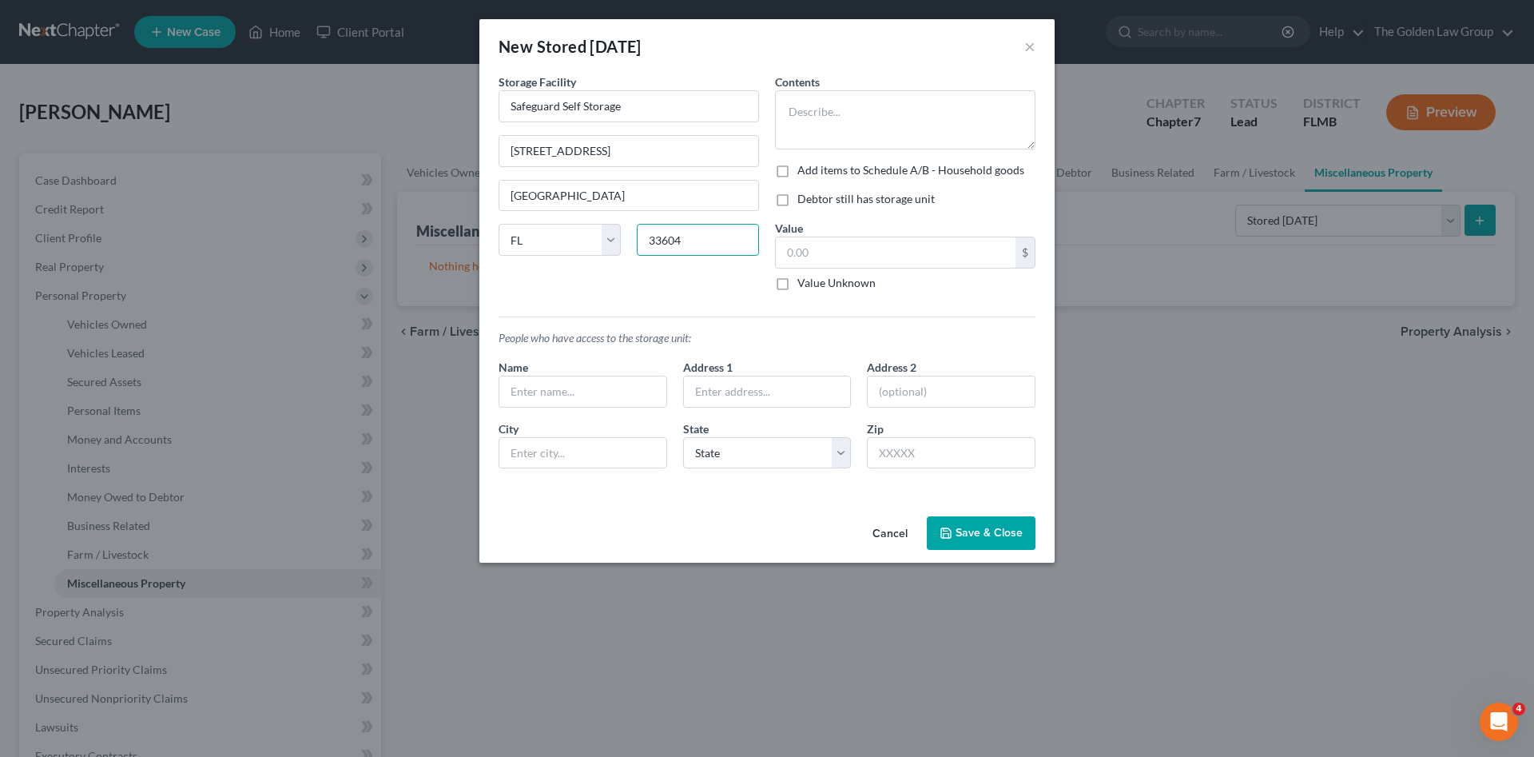
type input "33604"
click at [659, 295] on div "Storage Facility Safeguard Self Storage 1115 E Hillsborough Avenue Tampa State …" at bounding box center [629, 188] width 276 height 230
drag, startPoint x: 823, startPoint y: 90, endPoint x: 828, endPoint y: 121, distance: 31.7
click at [824, 92] on textarea at bounding box center [905, 119] width 260 height 59
click at [828, 121] on textarea at bounding box center [905, 119] width 260 height 59
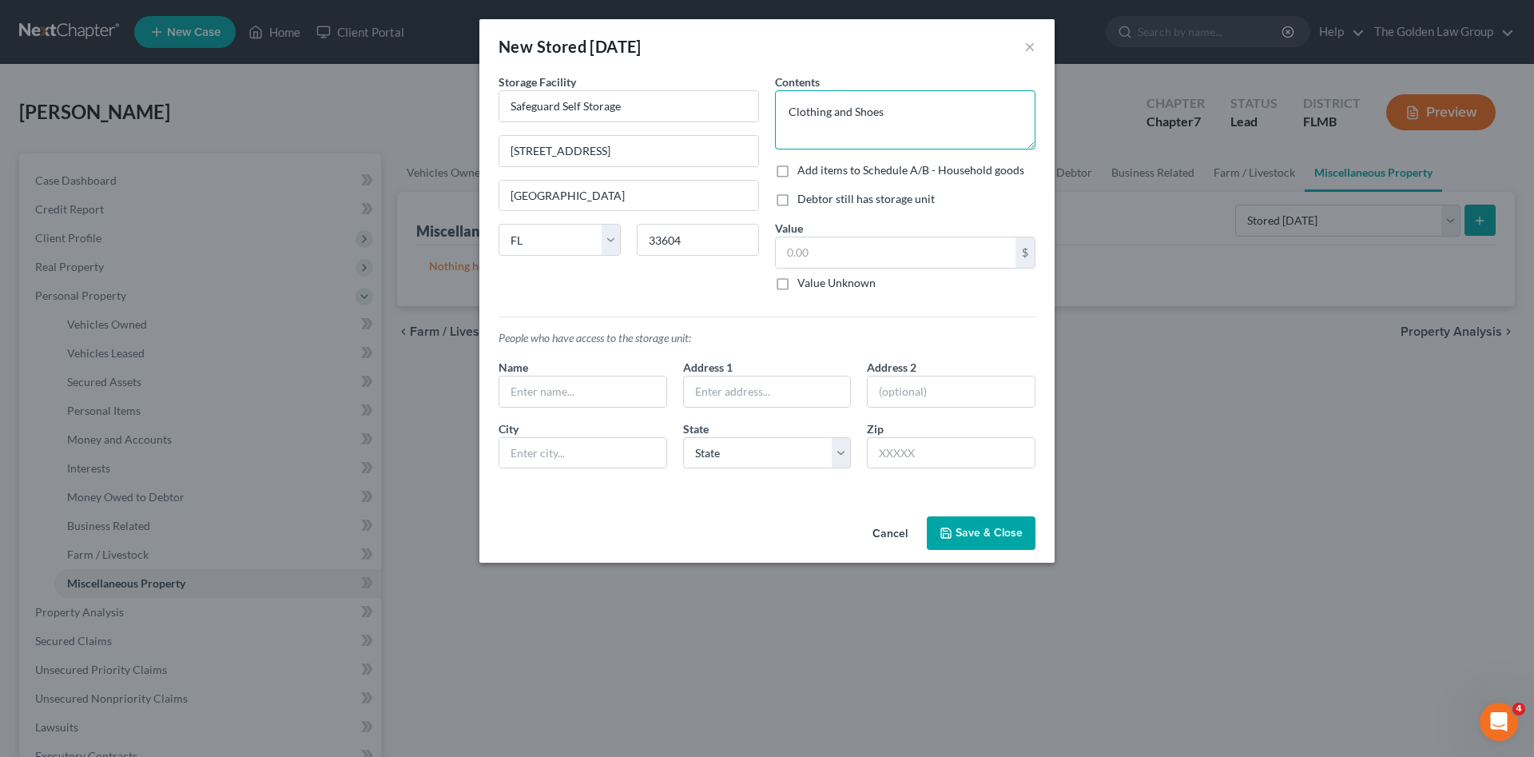
type textarea "Clothing and Shoes"
click at [797, 203] on label "Debtor still has storage unit" at bounding box center [865, 199] width 137 height 16
click at [804, 201] on input "Debtor still has storage unit" at bounding box center [809, 196] width 10 height 10
checkbox input "true"
click at [797, 173] on label "Add items to Schedule A/B - Household goods" at bounding box center [910, 170] width 227 height 16
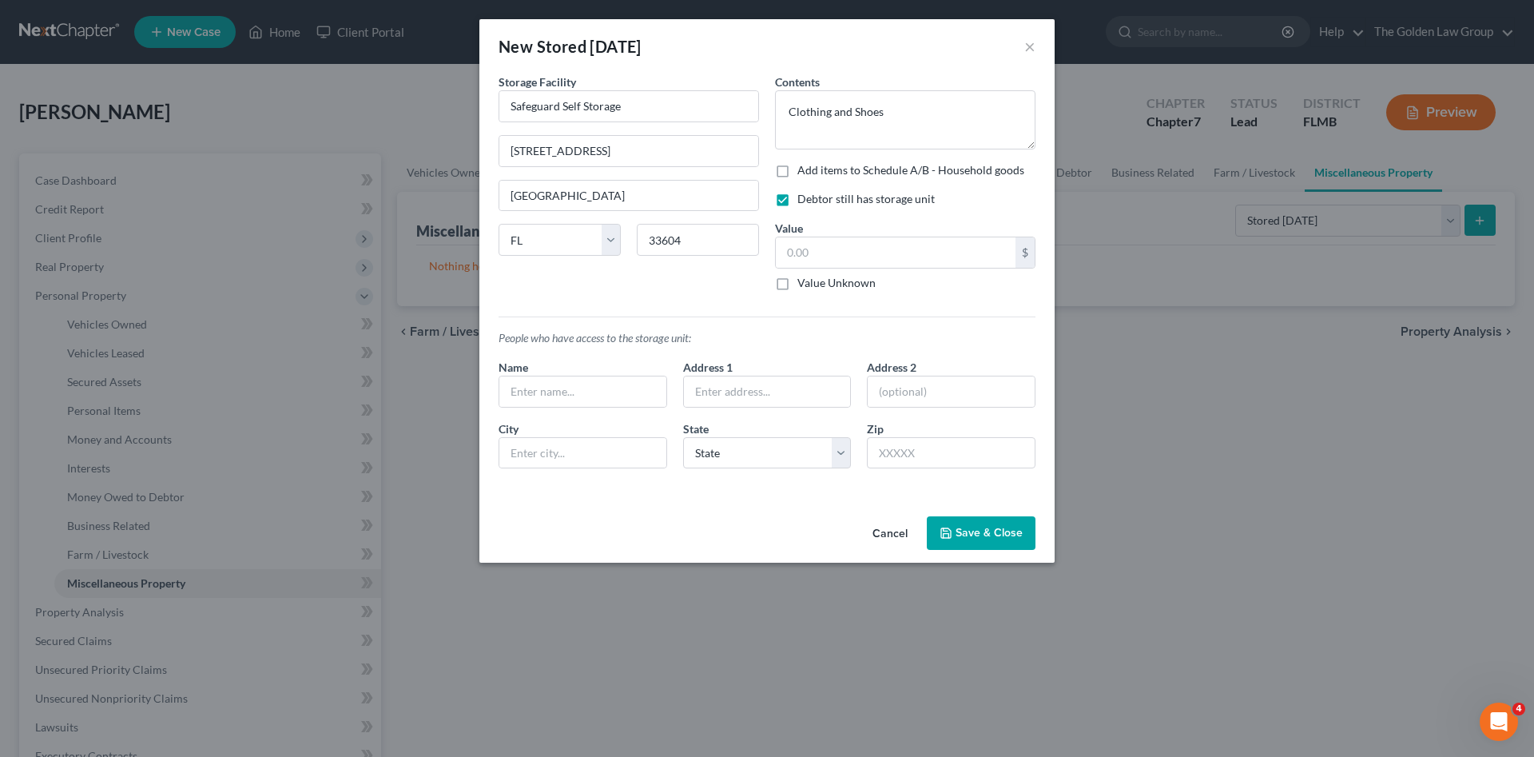
click at [804, 173] on input "Add items to Schedule A/B - Household goods" at bounding box center [809, 167] width 10 height 10
checkbox input "true"
click at [846, 244] on input "text" at bounding box center [896, 252] width 240 height 30
type input "300.00"
click at [987, 534] on button "Save & Close" at bounding box center [981, 533] width 109 height 34
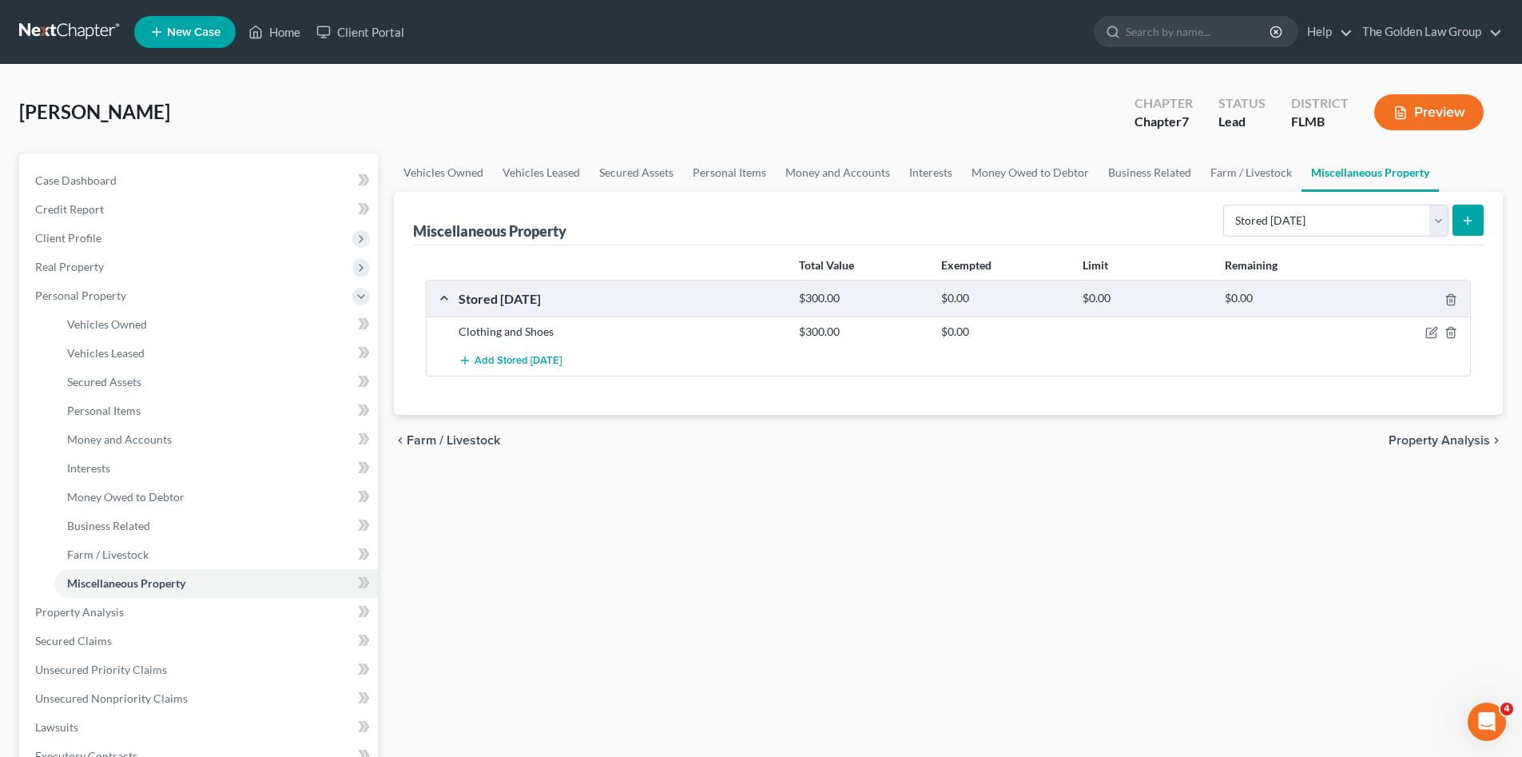
click at [931, 527] on div "Vehicles Owned Vehicles Leased Secured Assets Personal Items Money and Accounts…" at bounding box center [948, 614] width 1125 height 923
click at [1039, 614] on div "Vehicles Owned Vehicles Leased Secured Assets Personal Items Money and Accounts…" at bounding box center [948, 614] width 1125 height 923
click at [787, 601] on div "Vehicles Owned Vehicles Leased Secured Assets Personal Items Money and Accounts…" at bounding box center [948, 614] width 1125 height 923
click at [133, 627] on link "Secured Claims" at bounding box center [199, 640] width 355 height 29
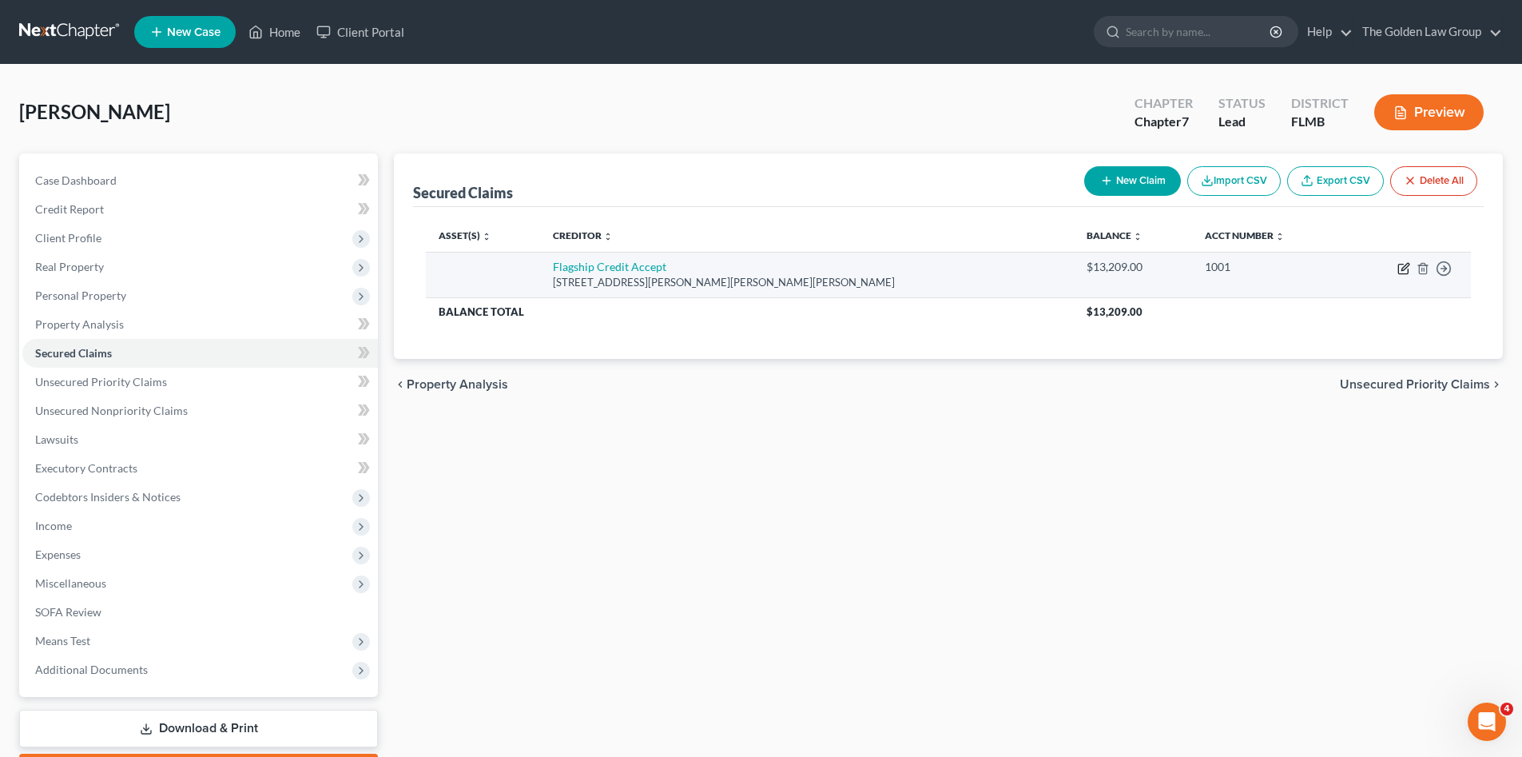
click at [1399, 270] on icon "button" at bounding box center [1403, 269] width 10 height 10
select select "39"
select select "0"
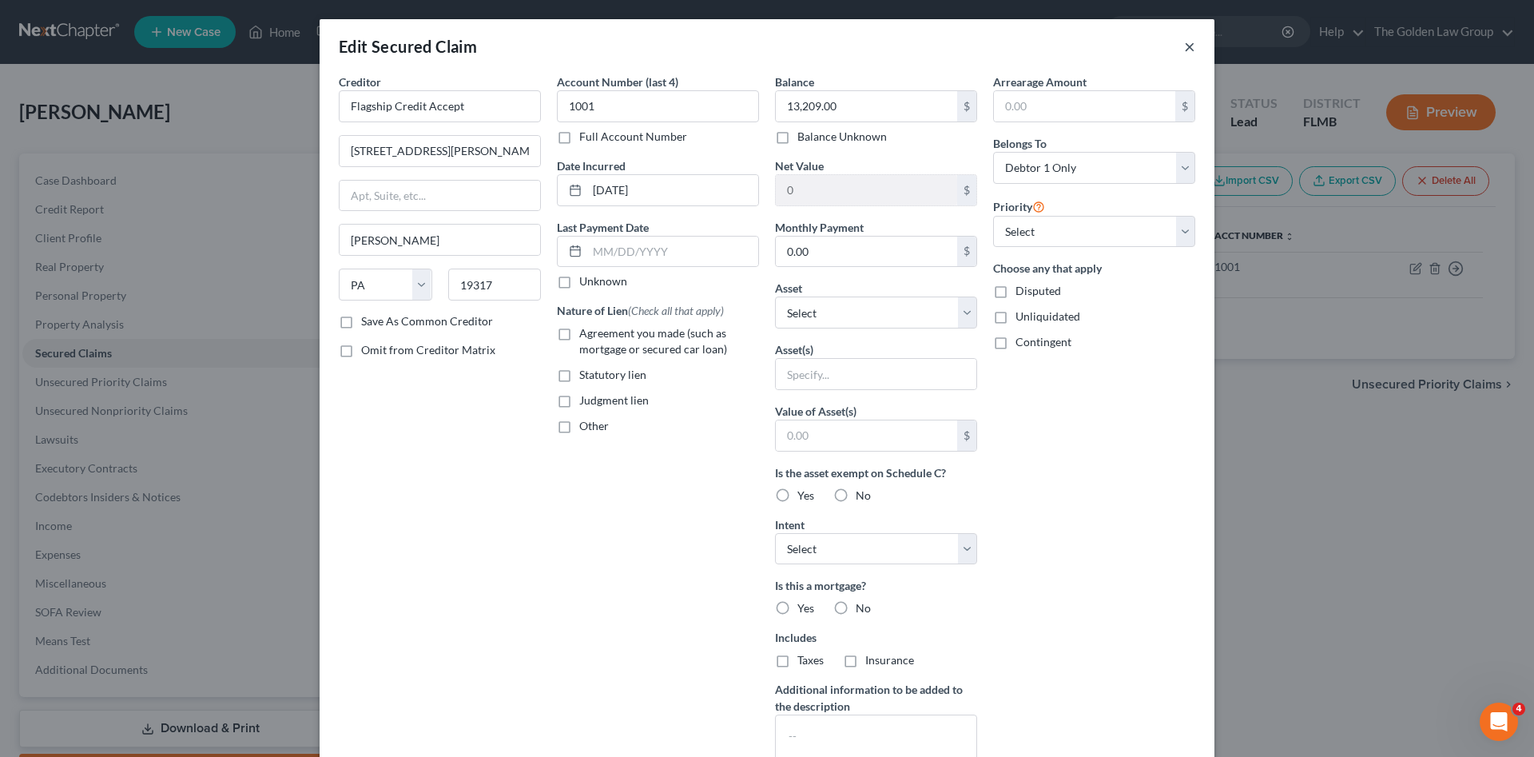
drag, startPoint x: 1181, startPoint y: 42, endPoint x: 1426, endPoint y: 217, distance: 301.7
click at [1184, 42] on button "×" at bounding box center [1189, 46] width 11 height 19
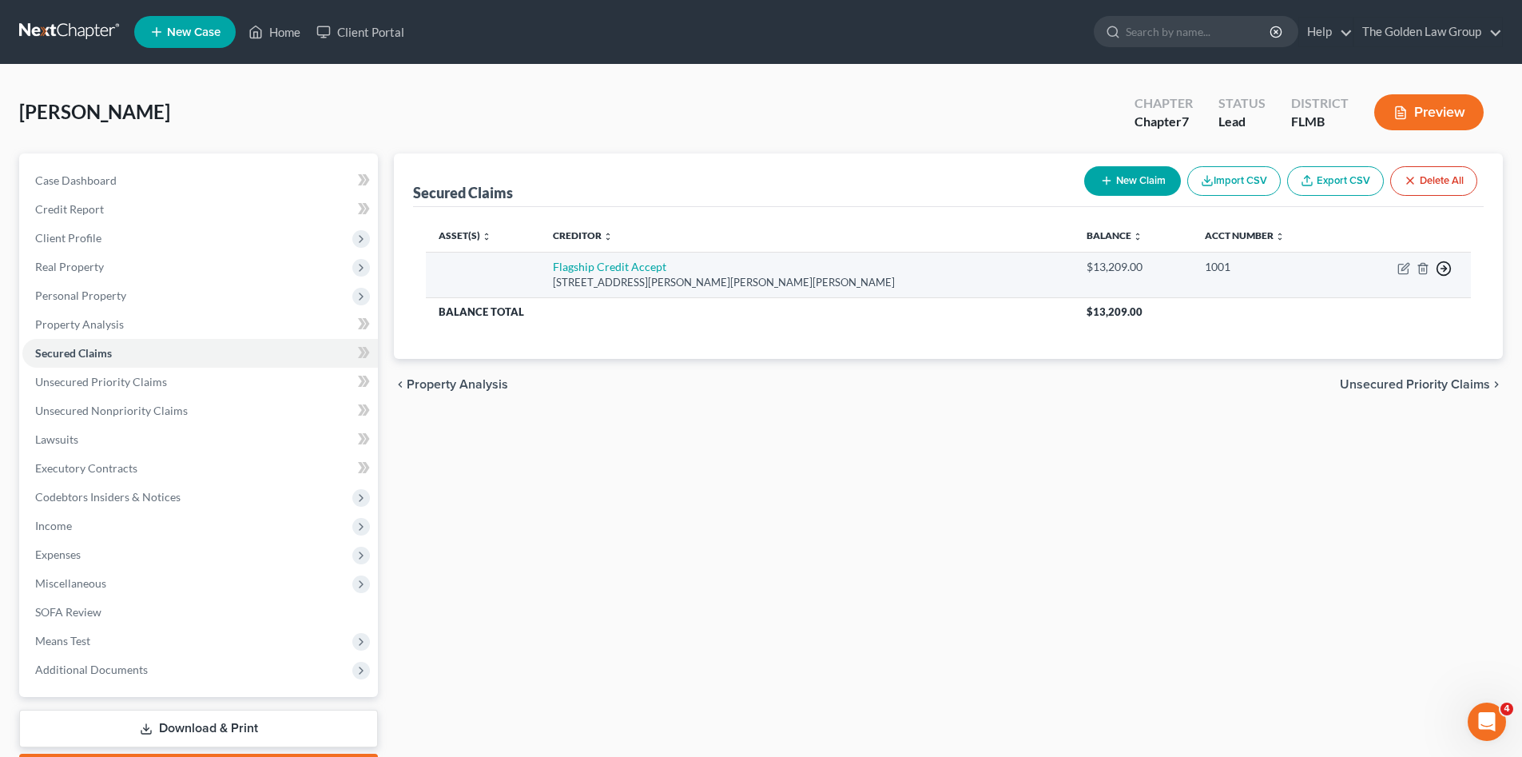
click at [1441, 267] on icon "button" at bounding box center [1444, 268] width 16 height 16
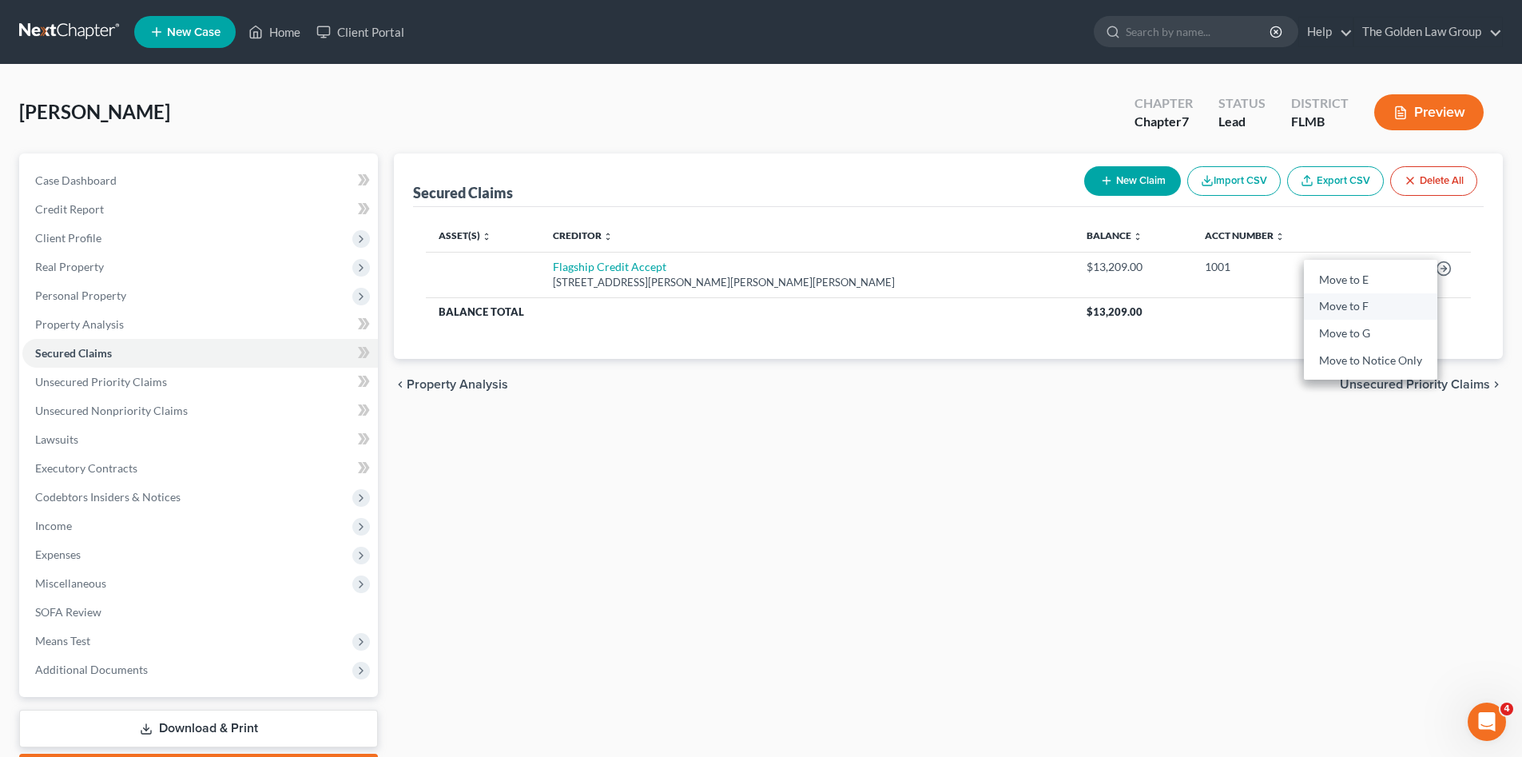
click at [1360, 300] on link "Move to F" at bounding box center [1370, 306] width 133 height 27
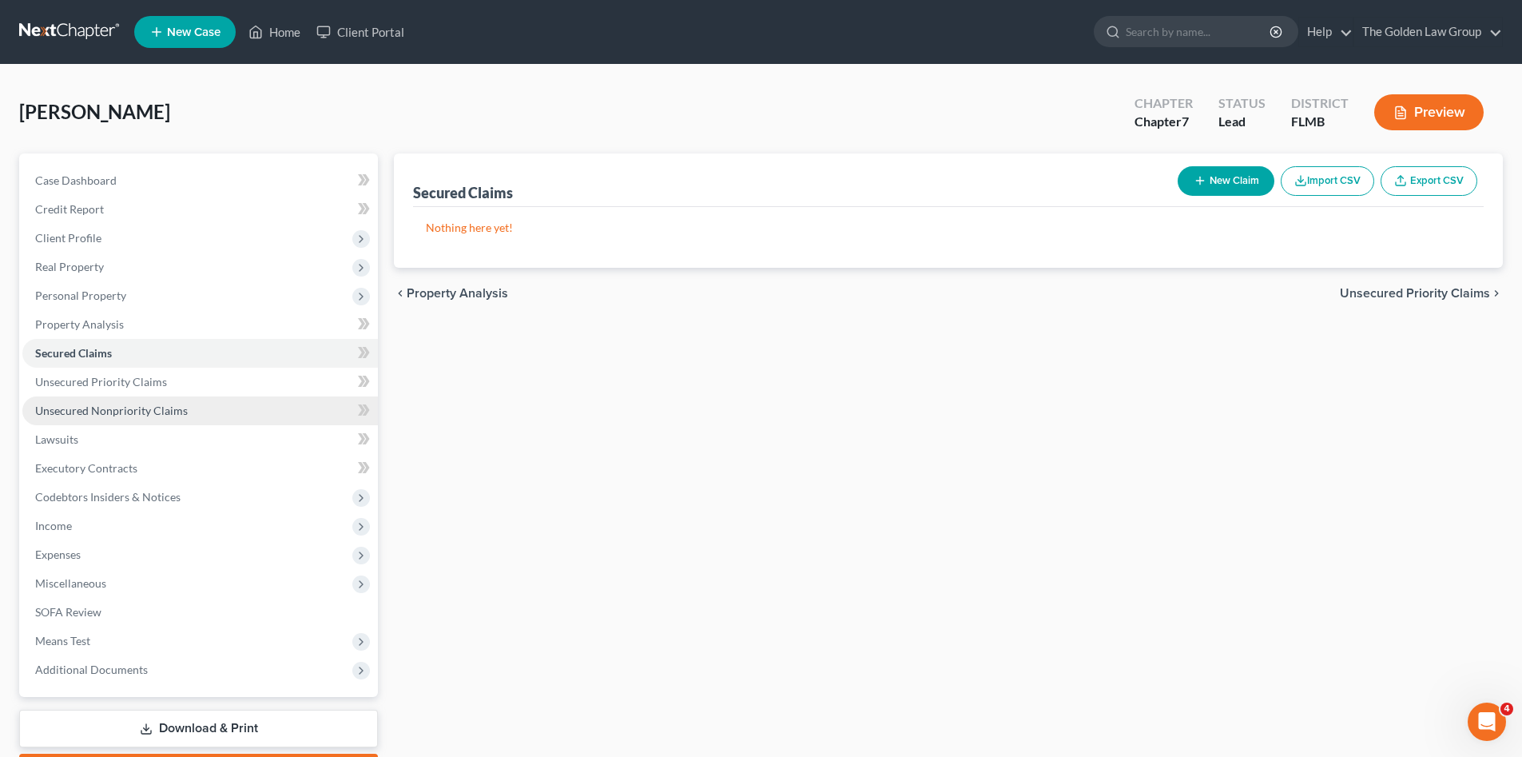
click at [125, 405] on span "Unsecured Nonpriority Claims" at bounding box center [111, 410] width 153 height 14
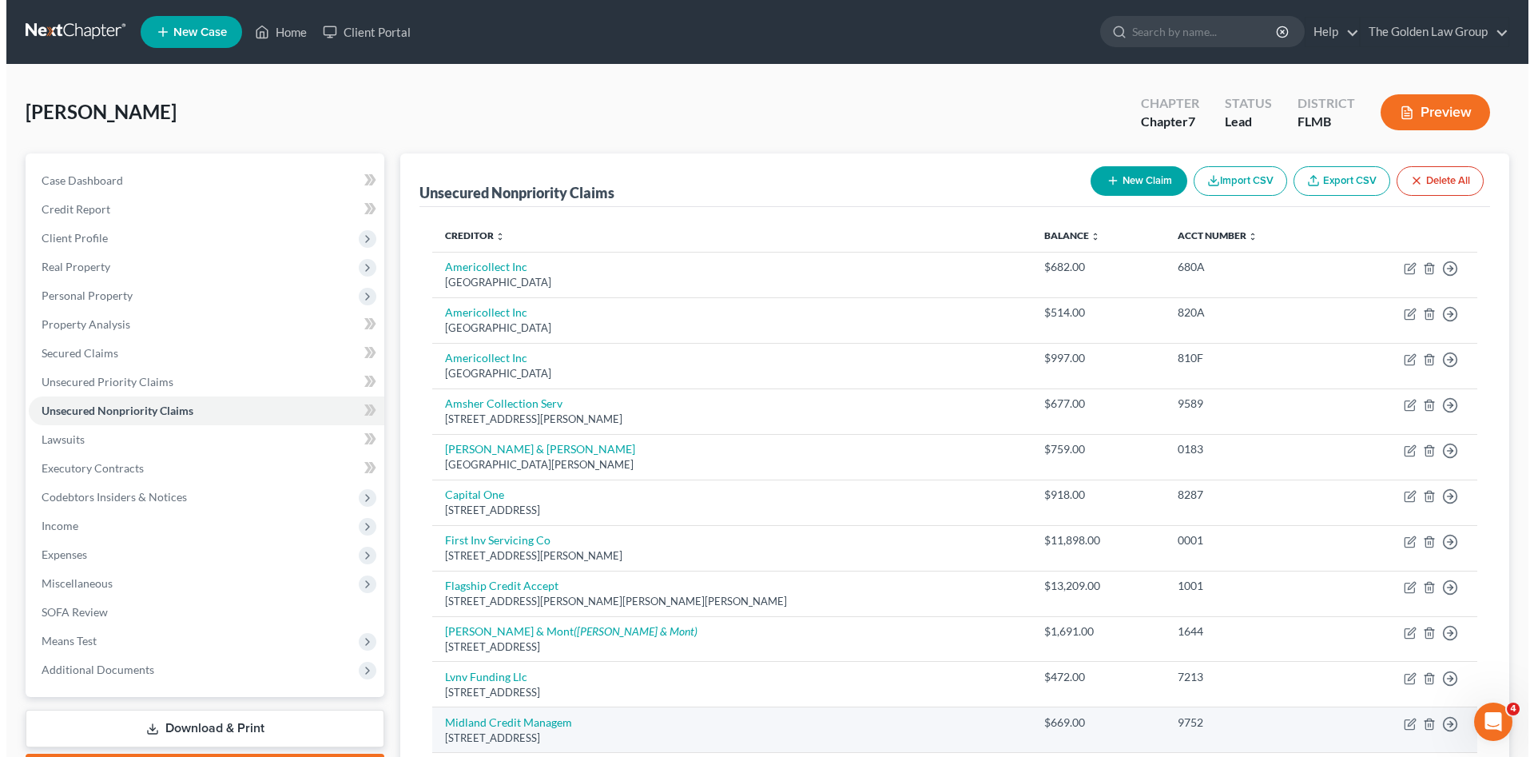
scroll to position [107, 0]
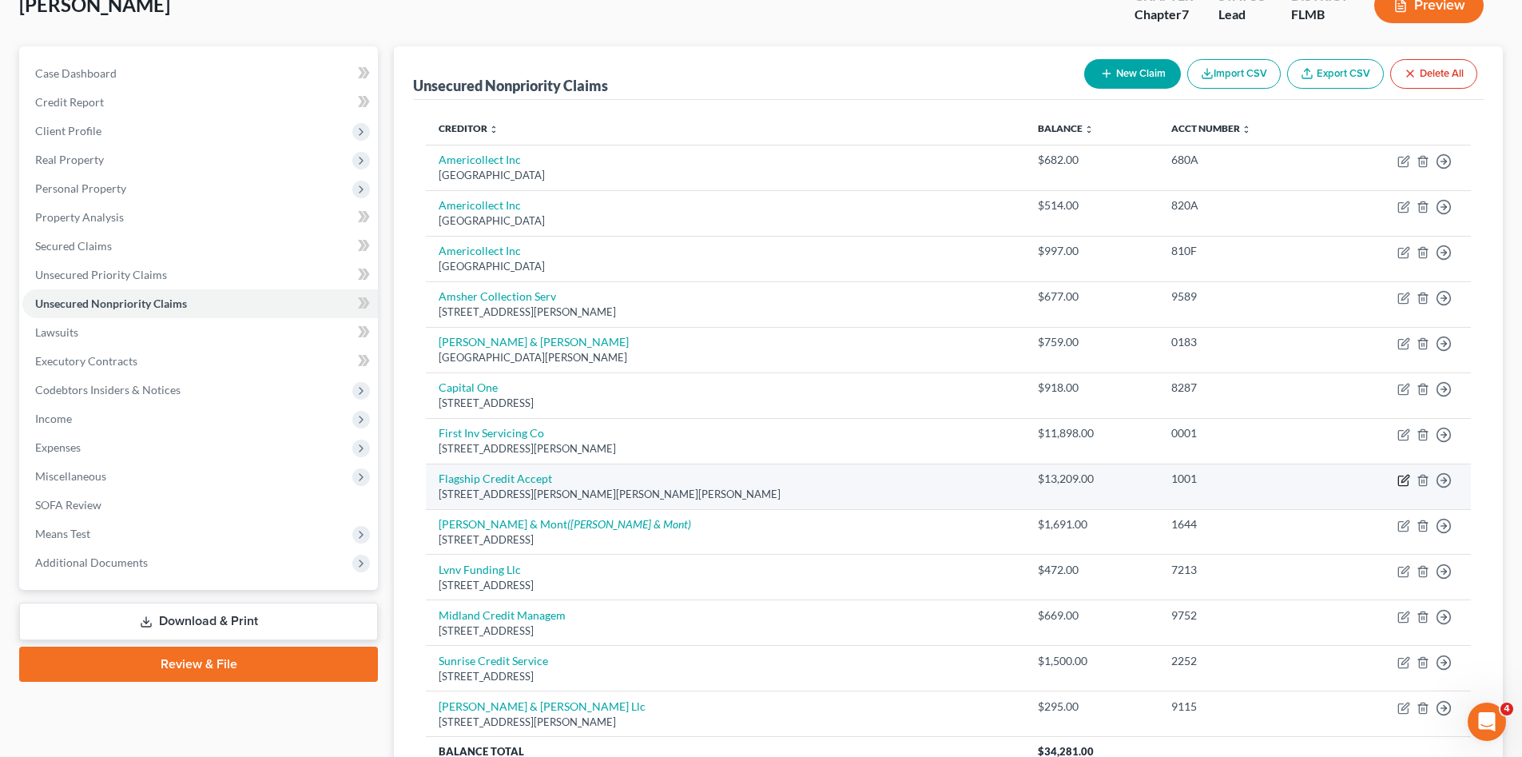
click at [1402, 479] on icon "button" at bounding box center [1404, 478] width 7 height 7
select select "39"
select select "0"
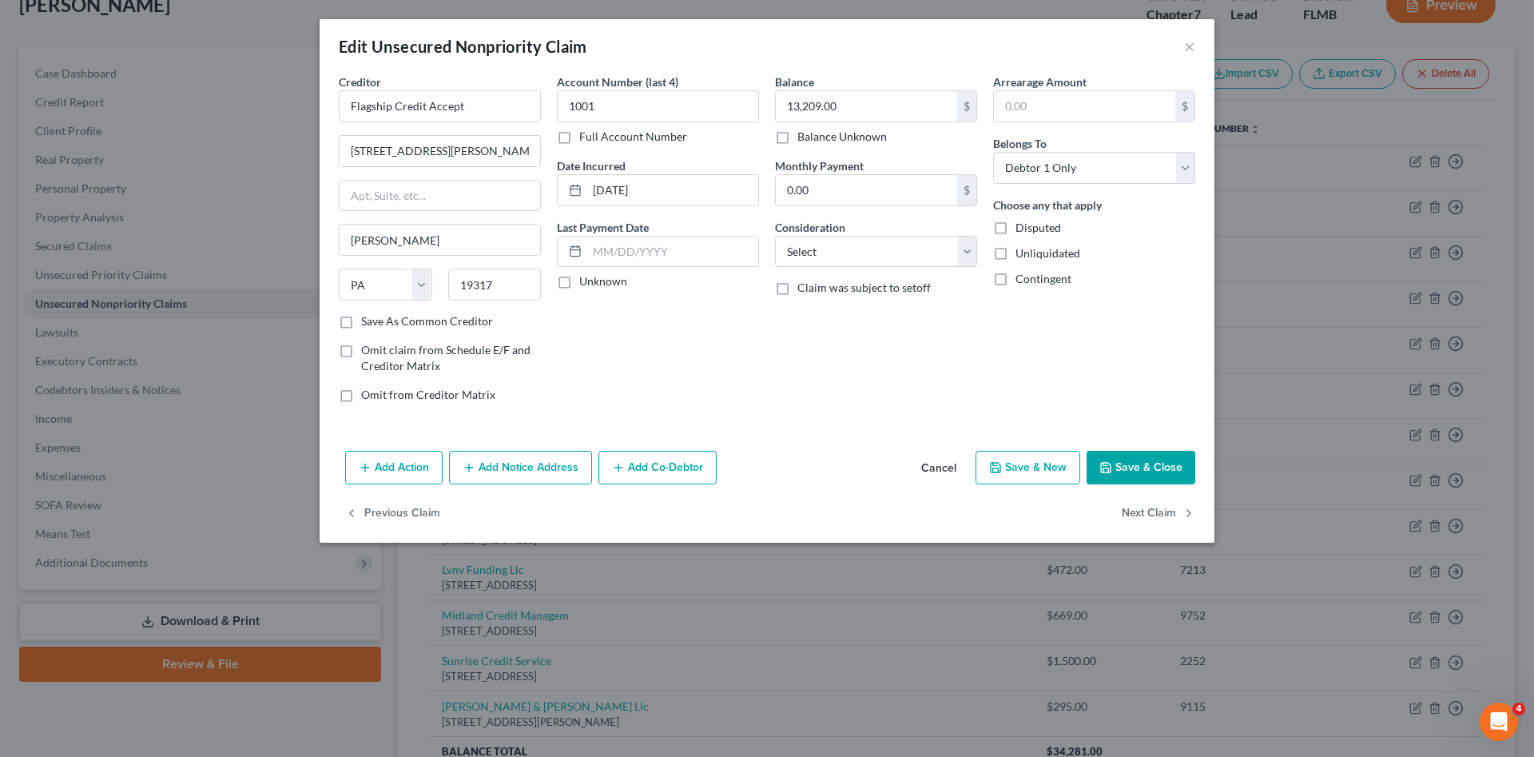
click at [947, 467] on button "Cancel" at bounding box center [938, 468] width 61 height 32
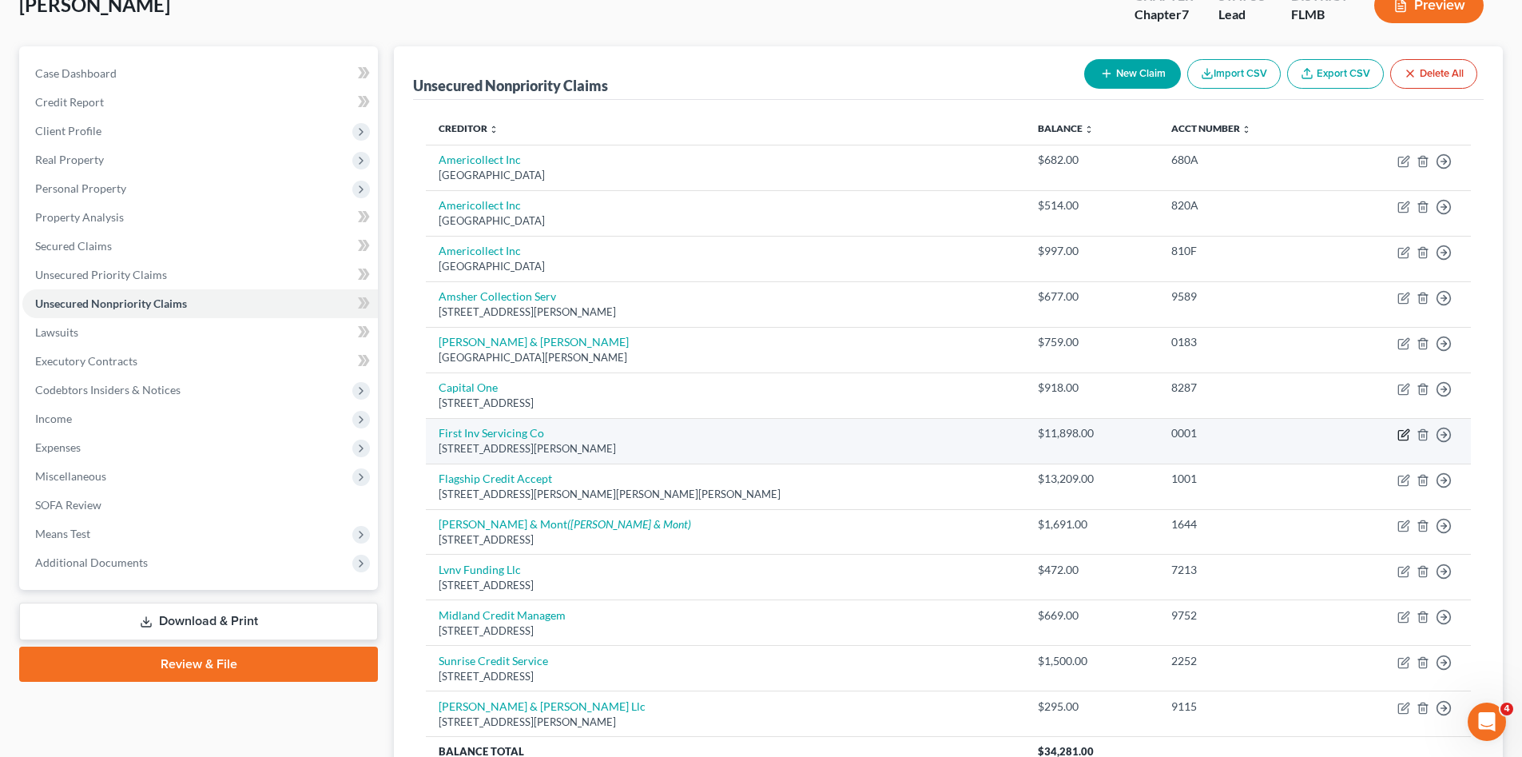
click at [1397, 437] on icon "button" at bounding box center [1403, 434] width 13 height 13
select select "10"
select select "0"
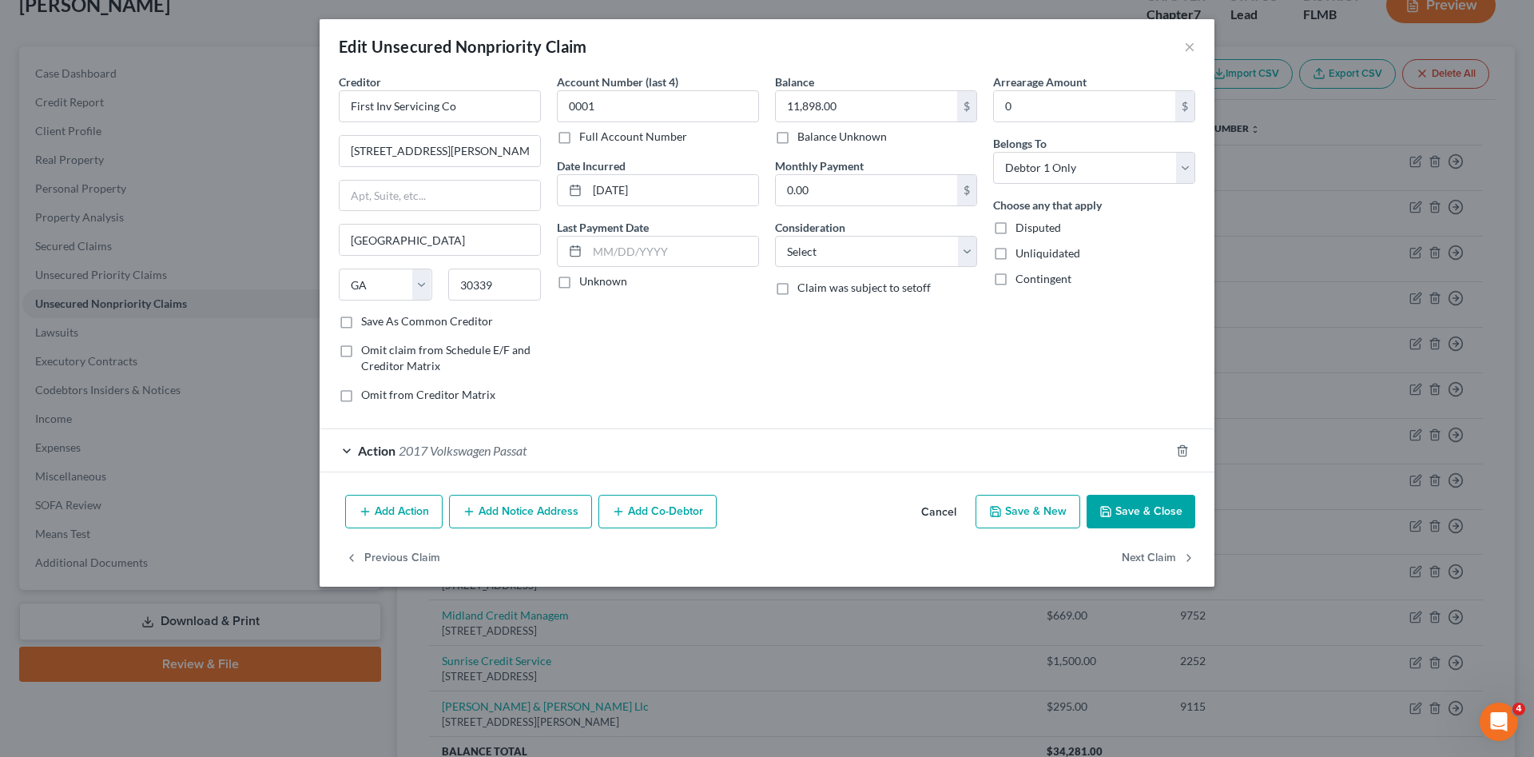
click at [498, 458] on div "Action 2017 Volkswagen Passat" at bounding box center [745, 450] width 850 height 42
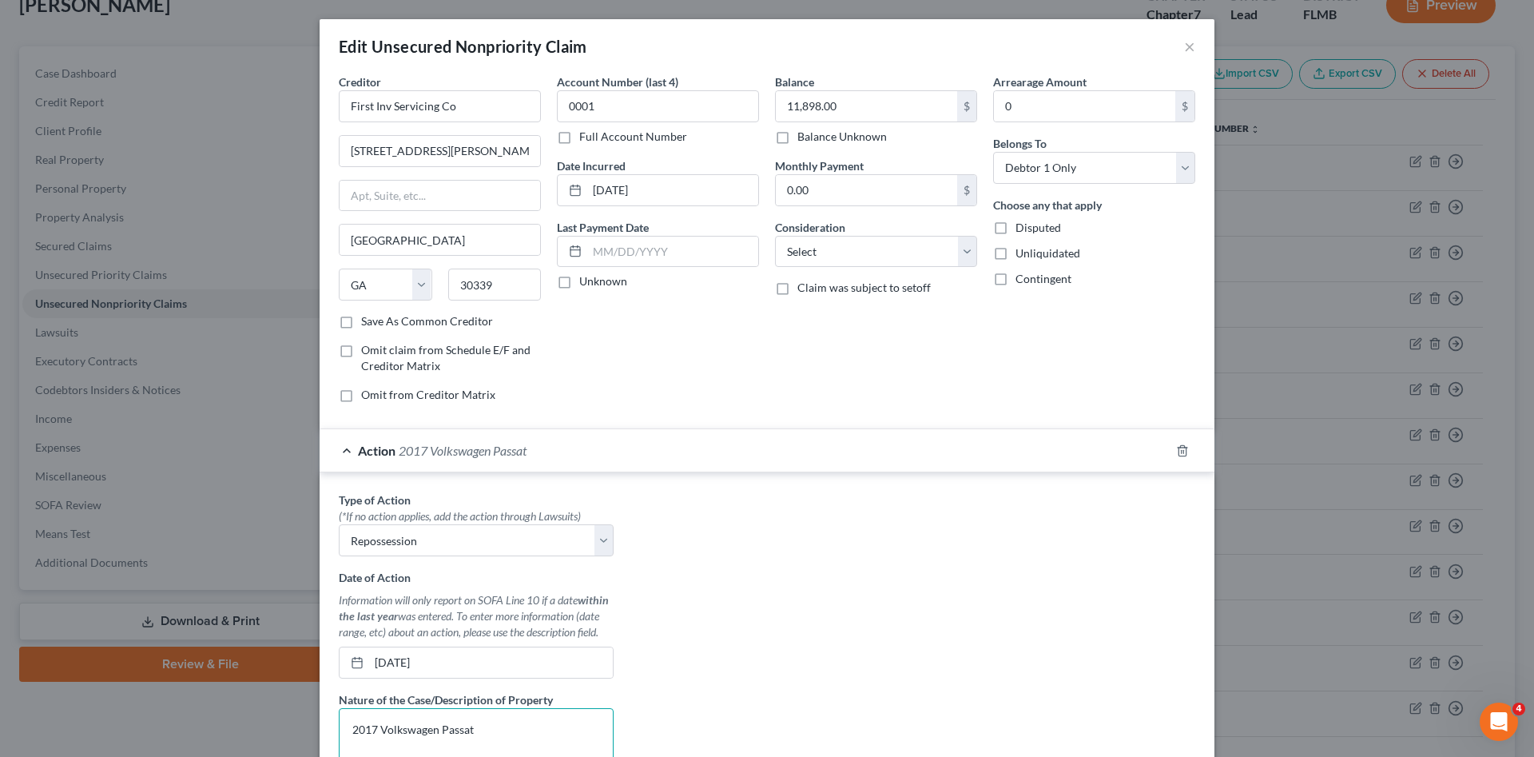
drag, startPoint x: 395, startPoint y: 725, endPoint x: 323, endPoint y: 725, distance: 71.9
click at [323, 725] on div "Type of Action * (*If no action applies, add the action through Lawsuits) Selec…" at bounding box center [767, 688] width 895 height 432
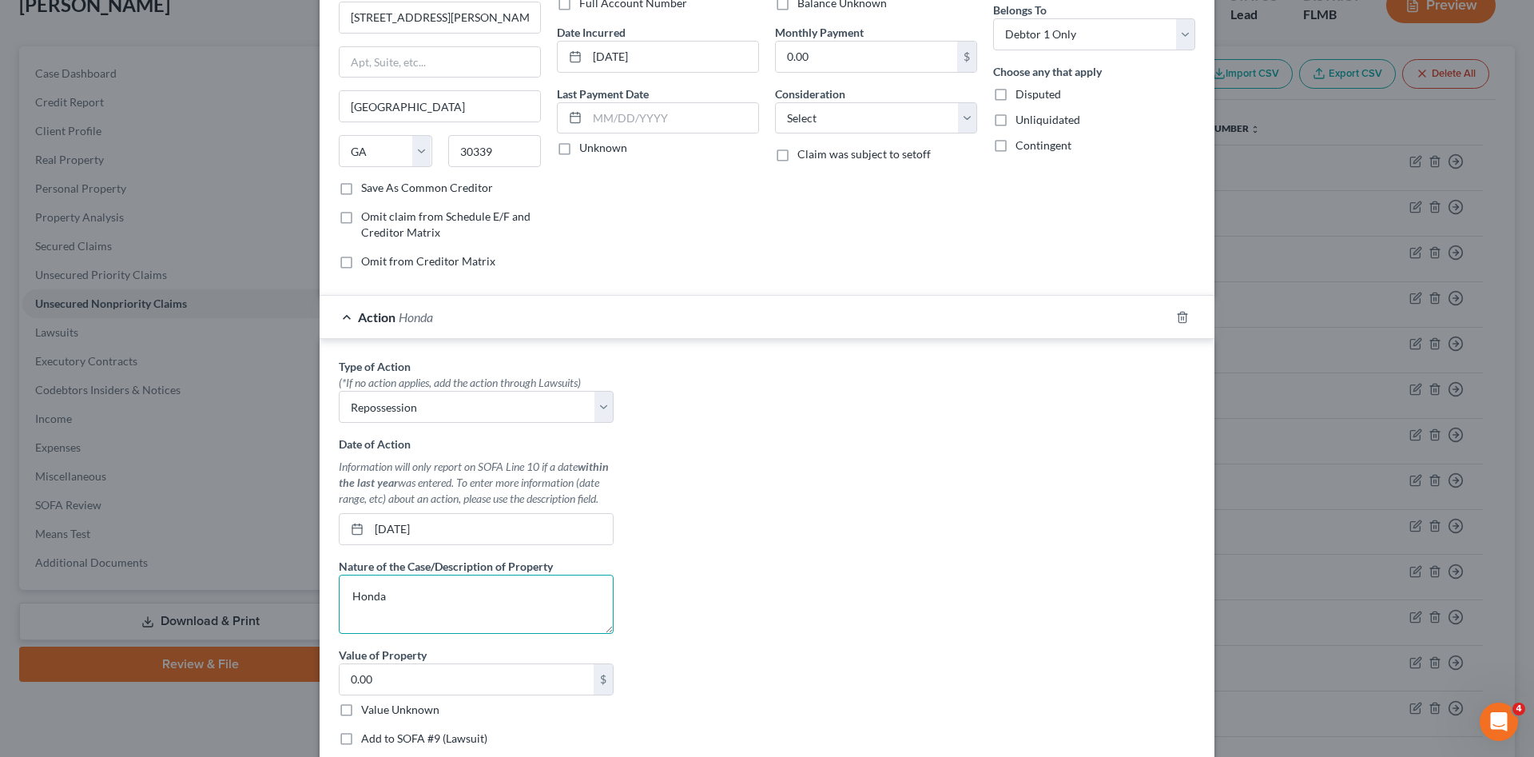
click at [444, 593] on textarea "Honda" at bounding box center [476, 603] width 275 height 59
click at [341, 587] on textarea "Honda" at bounding box center [476, 603] width 275 height 59
click at [516, 594] on textarea "2017 Honda" at bounding box center [476, 603] width 275 height 59
type textarea "2017 Honda Accord"
drag, startPoint x: 451, startPoint y: 534, endPoint x: 368, endPoint y: 530, distance: 83.1
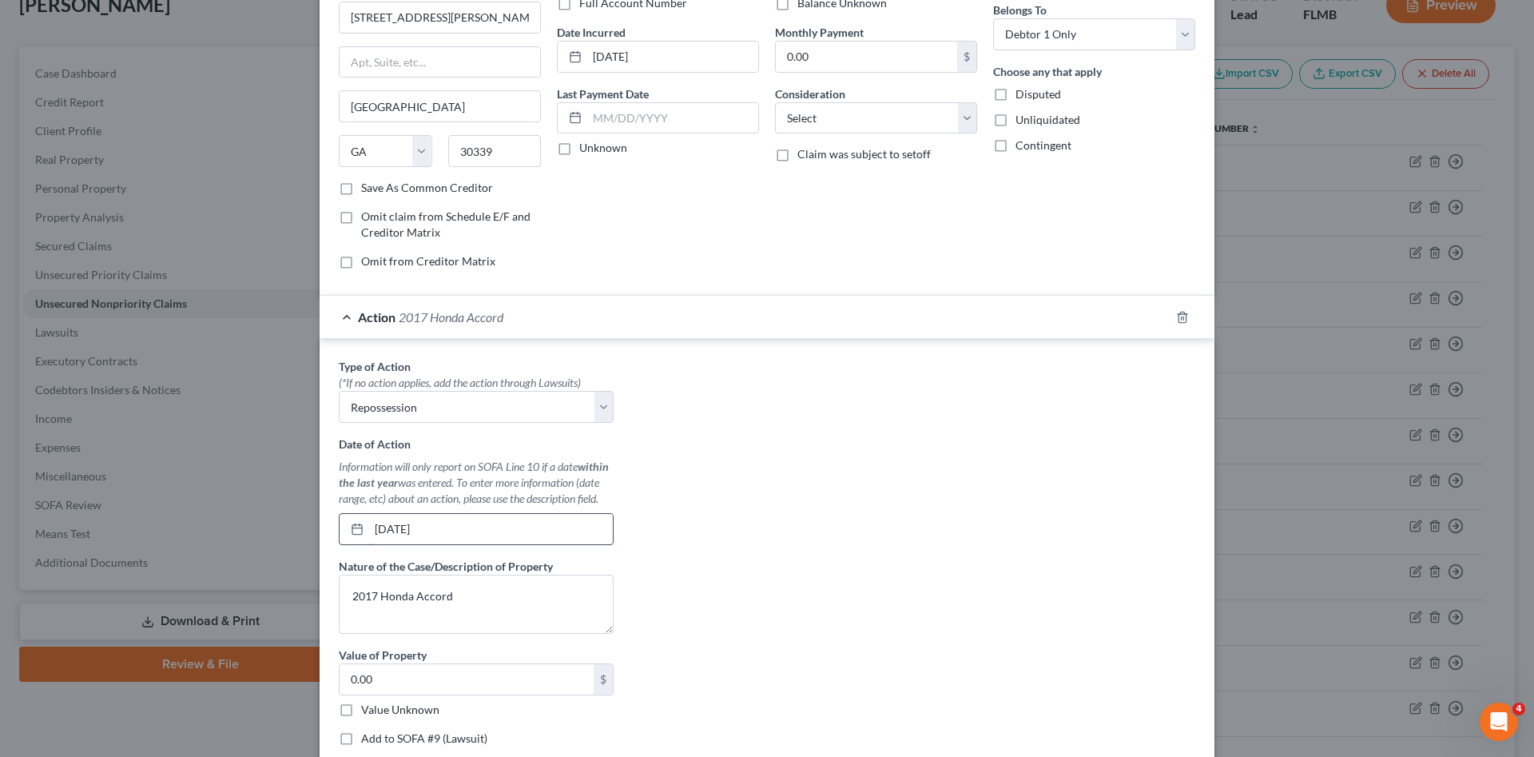
click at [369, 530] on input "06/10/2025" at bounding box center [491, 529] width 244 height 30
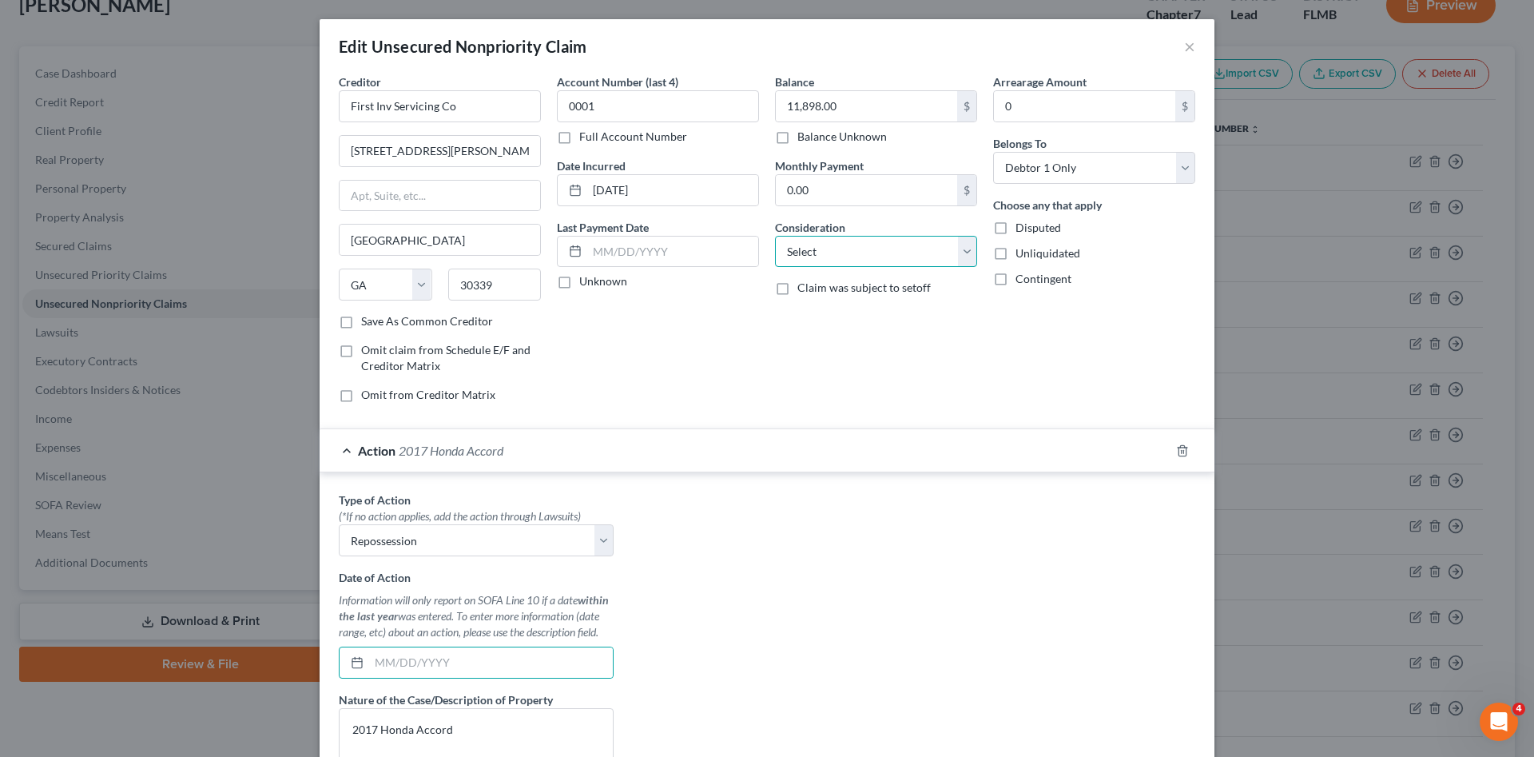
drag, startPoint x: 849, startPoint y: 261, endPoint x: 841, endPoint y: 269, distance: 11.3
click at [848, 261] on select "Select Cable / Satellite Services Collection Agency Credit Card Debt Debt Couns…" at bounding box center [876, 252] width 202 height 32
select select "4"
click at [775, 236] on select "Select Cable / Satellite Services Collection Agency Credit Card Debt Debt Couns…" at bounding box center [876, 252] width 202 height 32
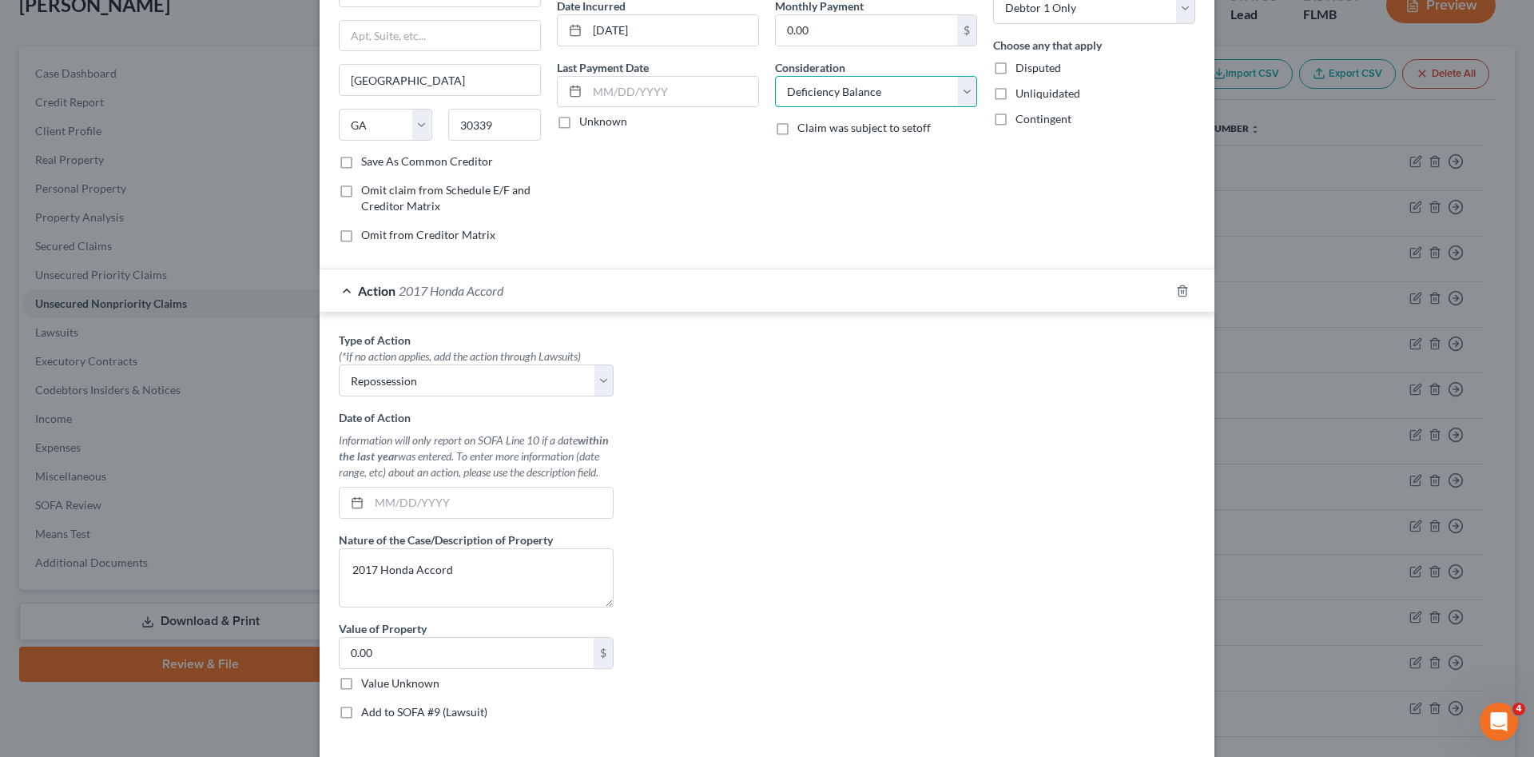
scroll to position [266, 0]
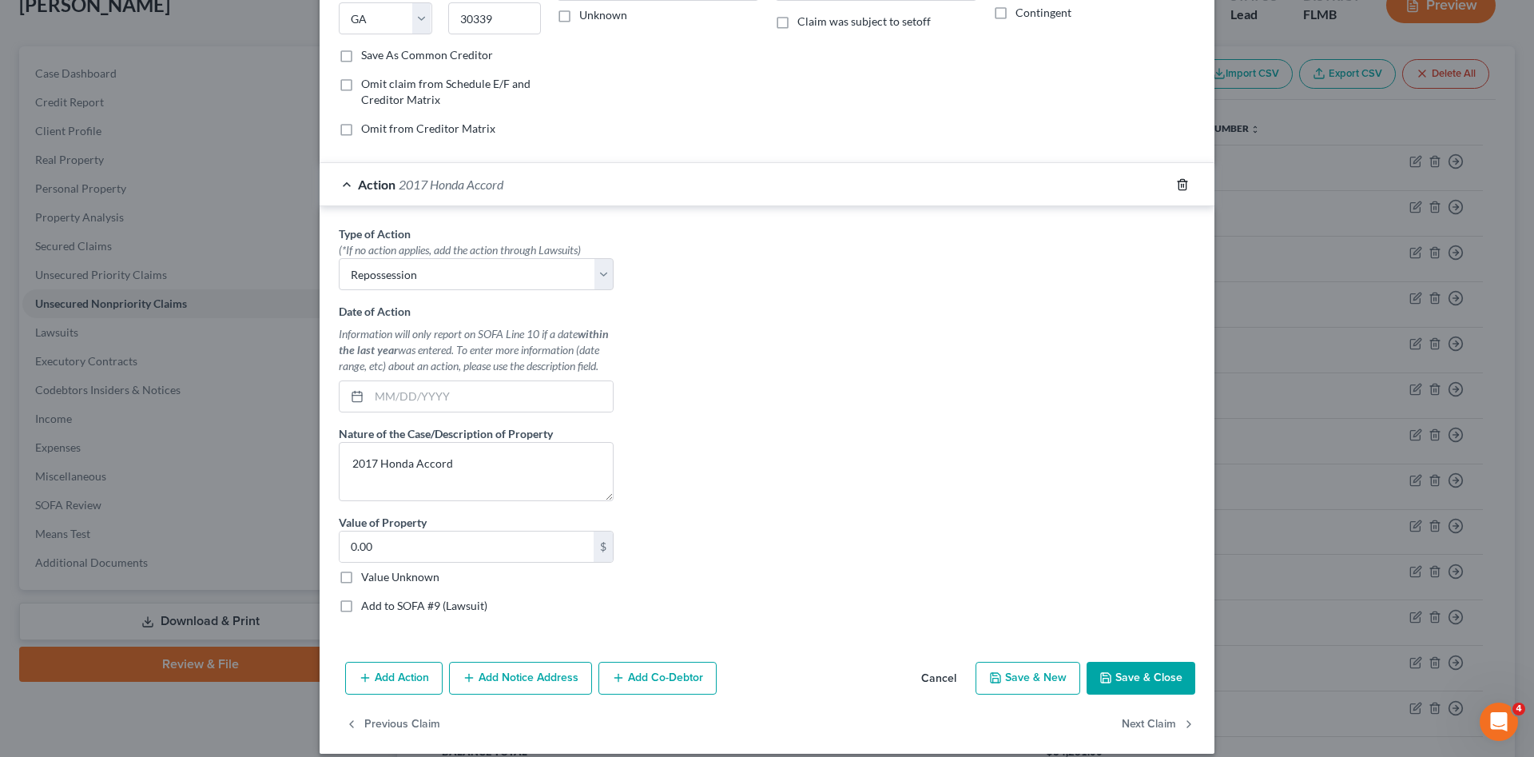
click at [1178, 185] on icon "button" at bounding box center [1181, 184] width 7 height 10
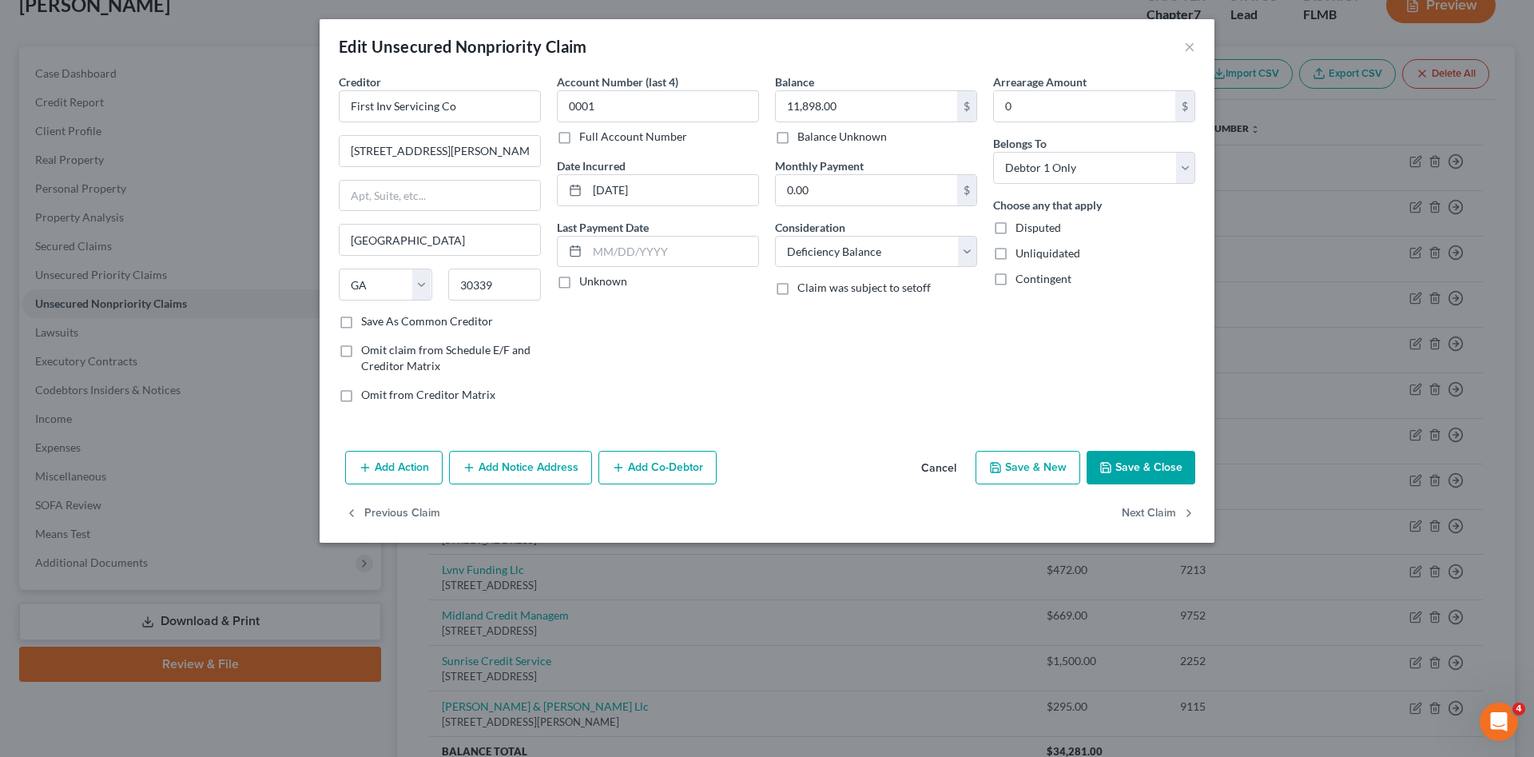
scroll to position [0, 0]
click at [1137, 470] on button "Save & Close" at bounding box center [1140, 468] width 109 height 34
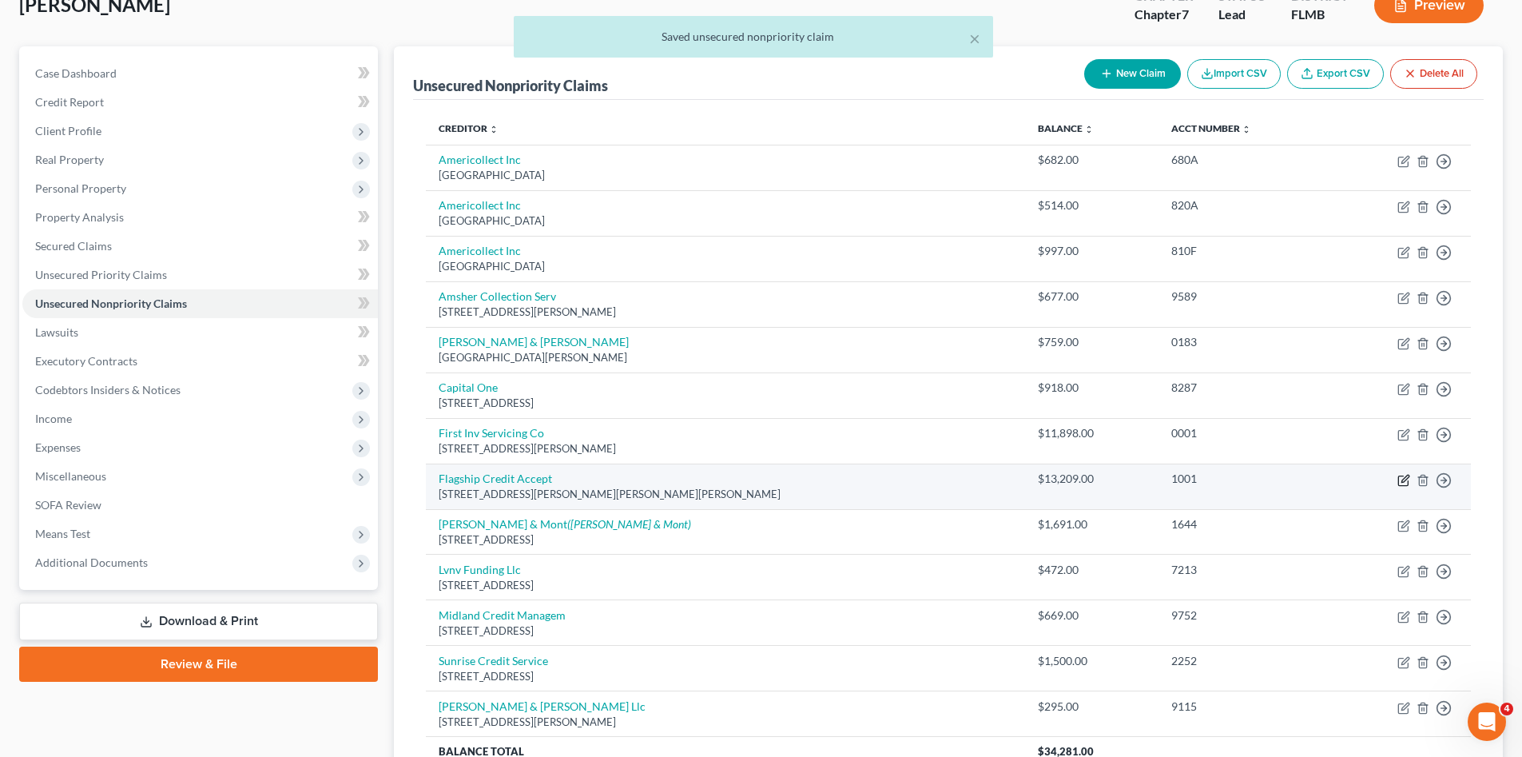
click at [1401, 483] on icon "button" at bounding box center [1403, 480] width 13 height 13
select select "39"
select select "0"
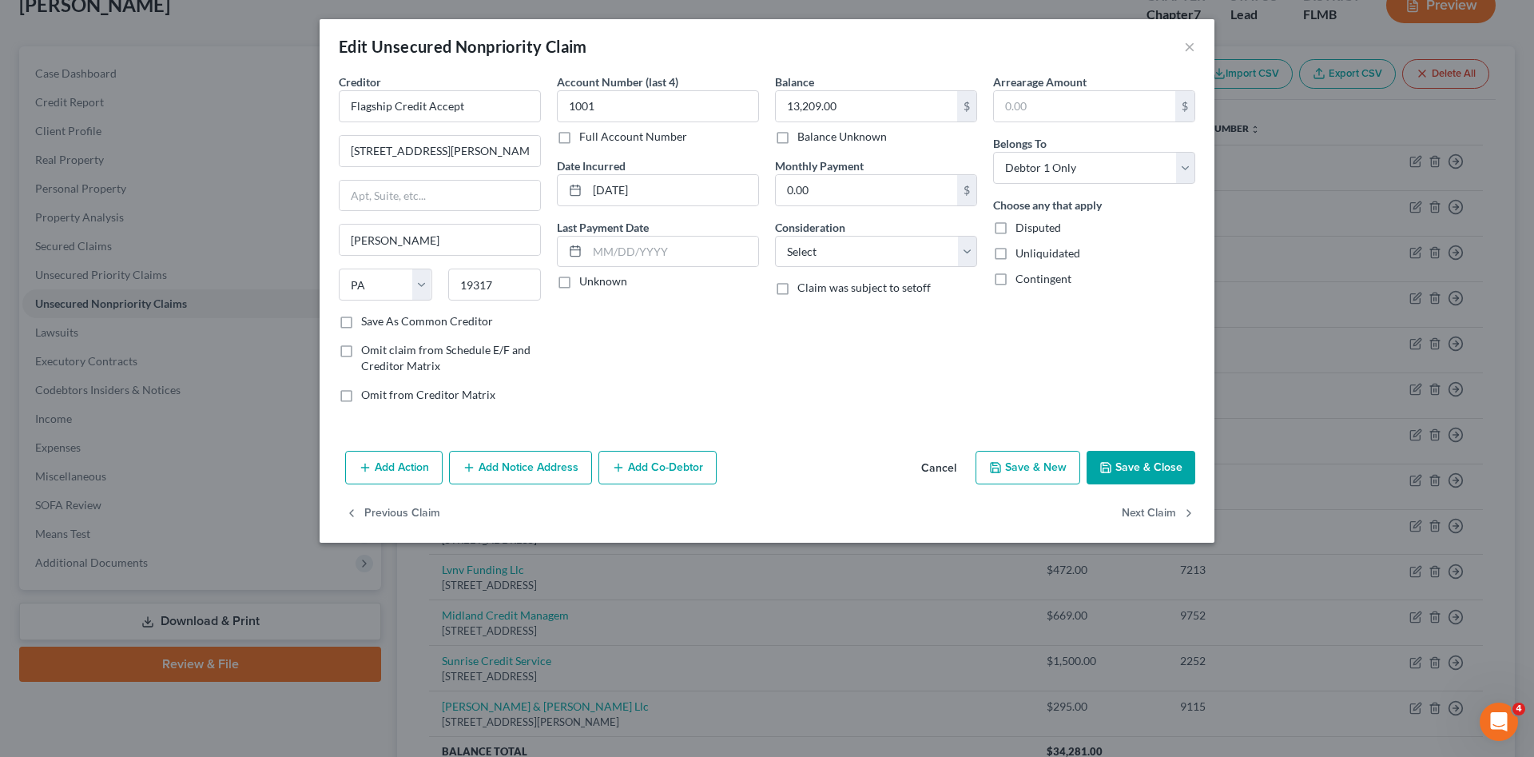
click at [415, 459] on button "Add Action" at bounding box center [393, 468] width 97 height 34
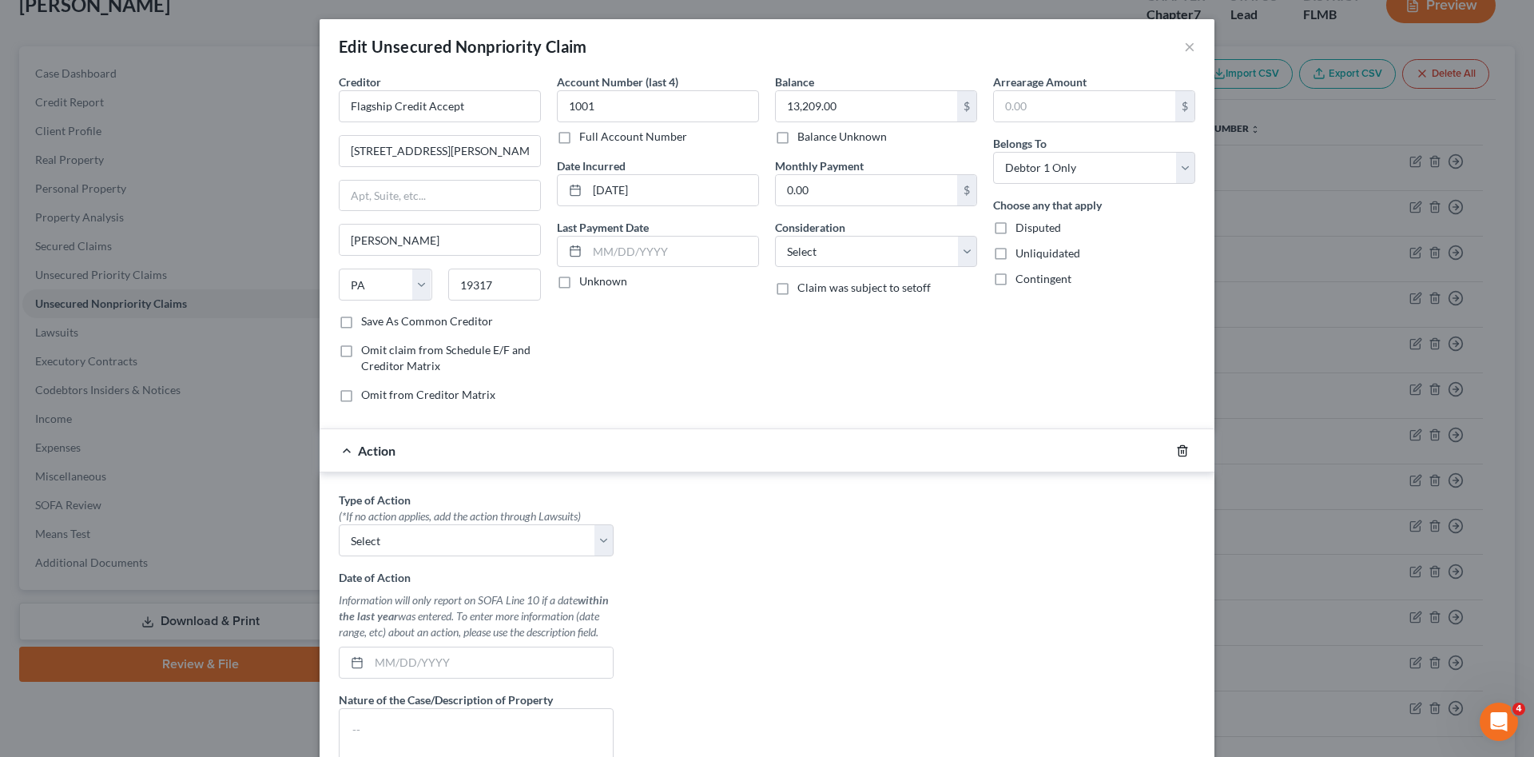
drag, startPoint x: 1181, startPoint y: 451, endPoint x: 888, endPoint y: 256, distance: 351.4
click at [1181, 451] on icon "button" at bounding box center [1182, 450] width 13 height 13
click at [888, 256] on select "Select Cable / Satellite Services Collection Agency Credit Card Debt Debt Couns…" at bounding box center [876, 252] width 202 height 32
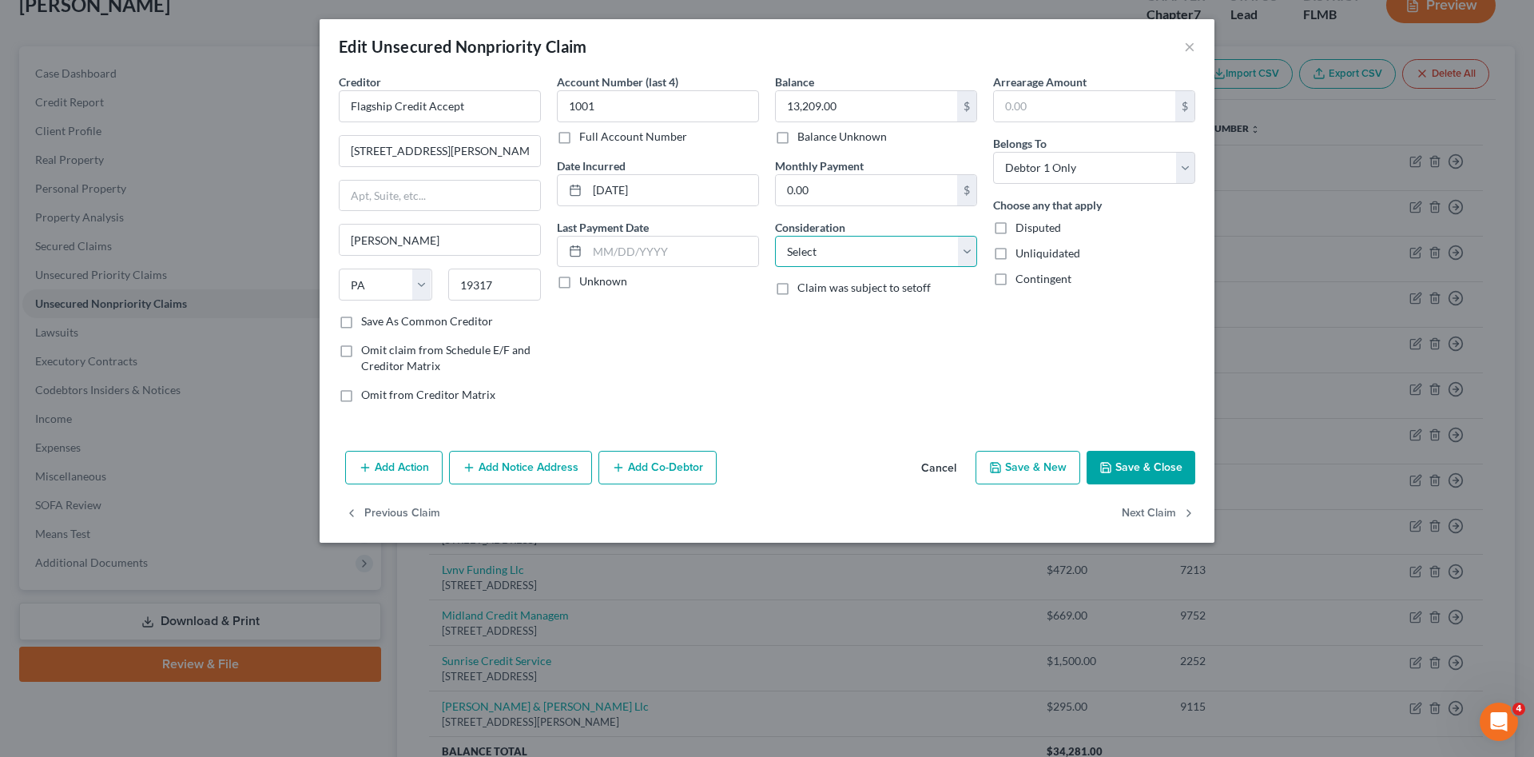
select select "4"
click at [775, 236] on select "Select Cable / Satellite Services Collection Agency Credit Card Debt Debt Couns…" at bounding box center [876, 252] width 202 height 32
click at [1150, 461] on button "Save & Close" at bounding box center [1140, 468] width 109 height 34
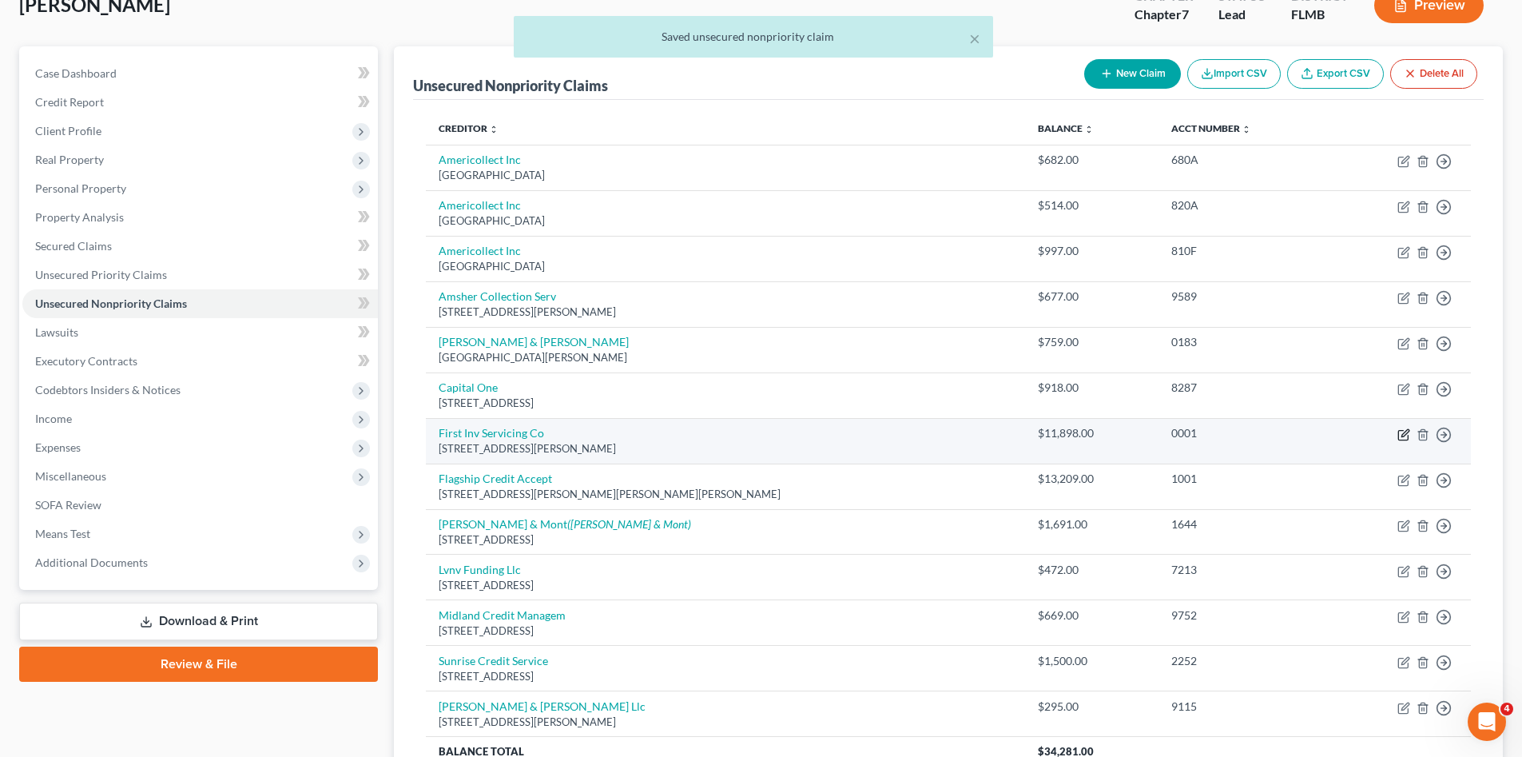
click at [1401, 437] on icon "button" at bounding box center [1403, 434] width 13 height 13
select select "10"
select select "4"
select select "0"
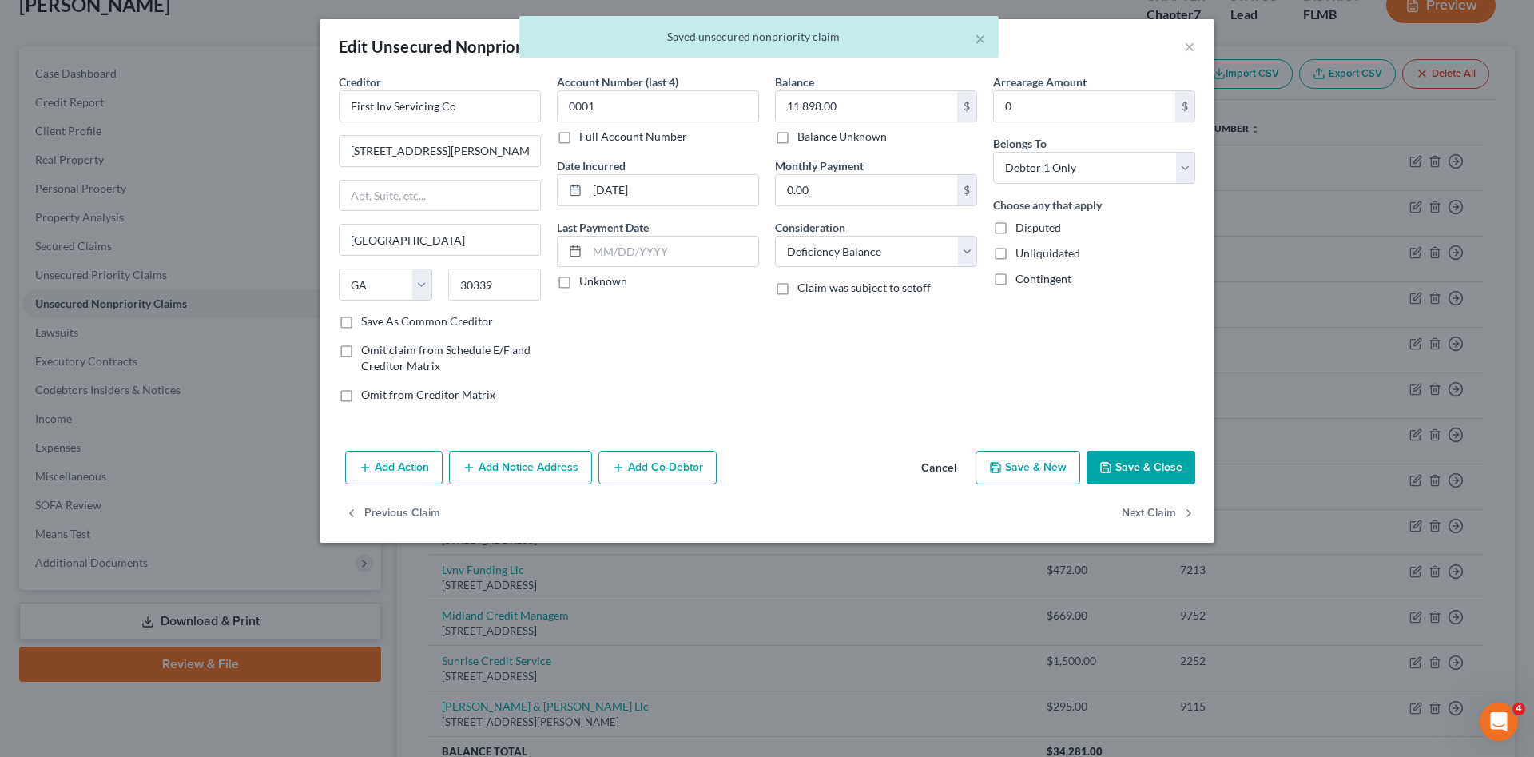
click at [400, 473] on button "Add Action" at bounding box center [393, 468] width 97 height 34
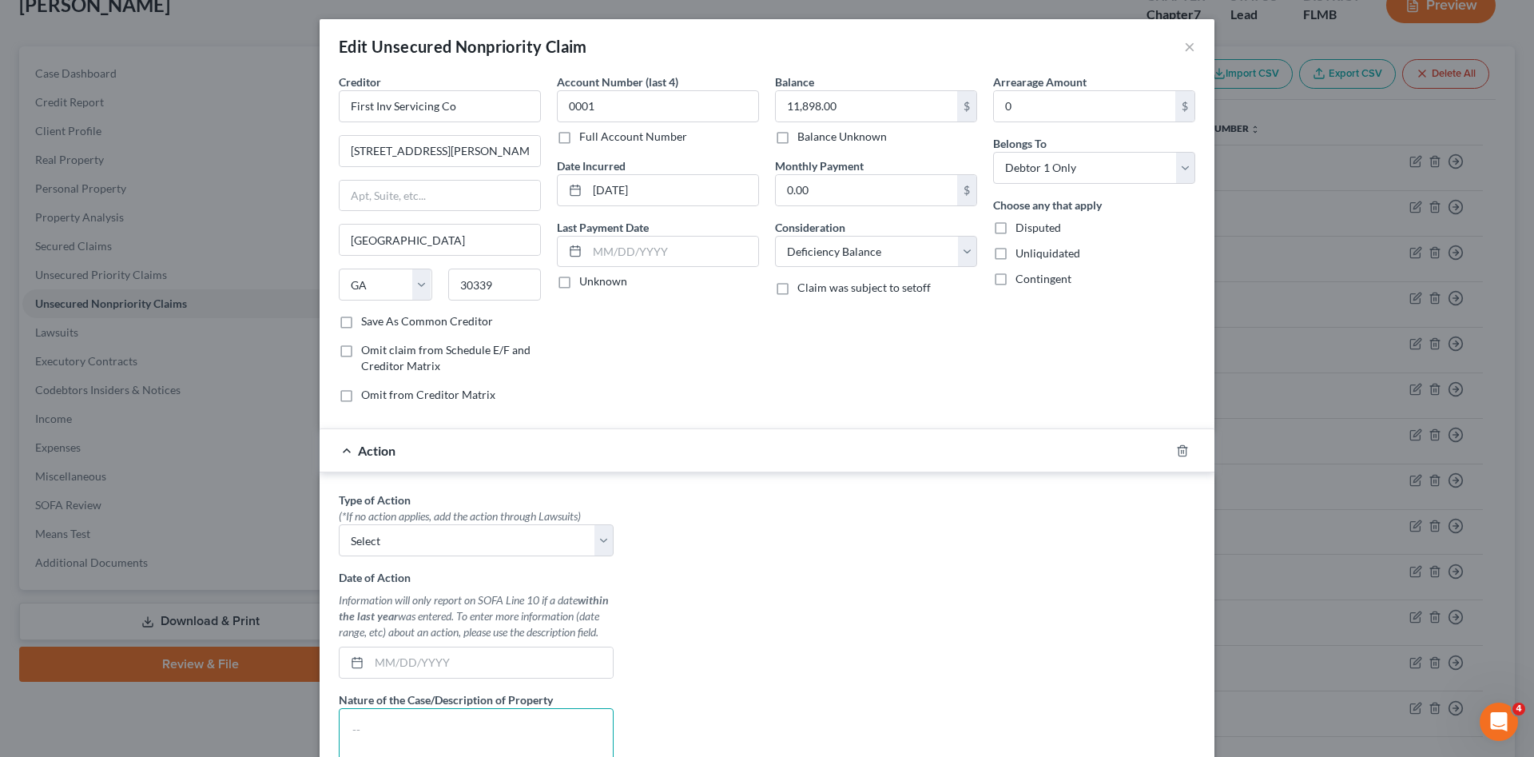
drag, startPoint x: 413, startPoint y: 745, endPoint x: 421, endPoint y: 718, distance: 27.5
click at [415, 736] on textarea at bounding box center [476, 737] width 275 height 59
paste textarea "2017 Volkswagen Passat"
type textarea "2017 Volkswagen Passat"
click at [435, 653] on input "text" at bounding box center [491, 662] width 244 height 30
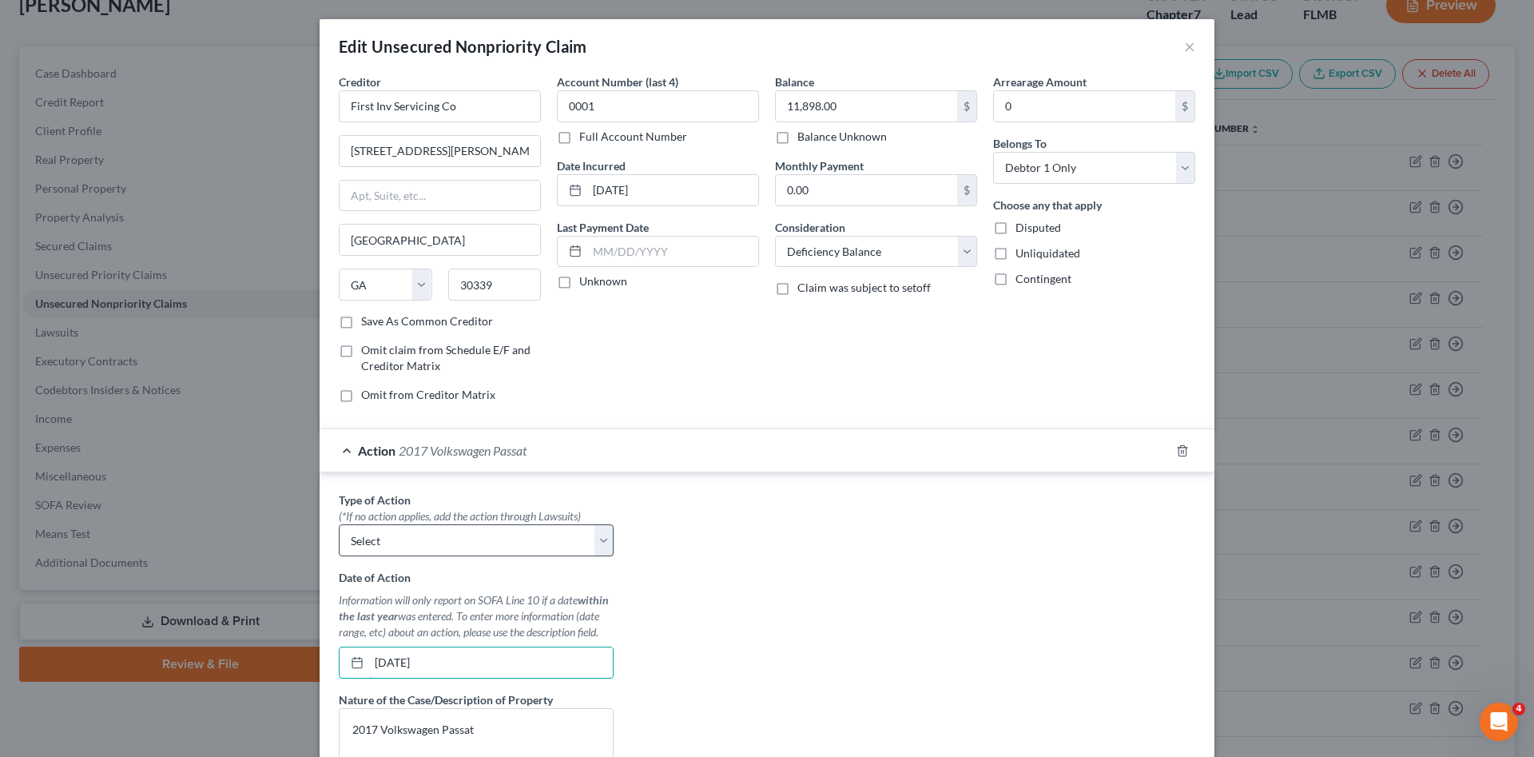
type input "06/10/2025"
click at [474, 538] on select "Select Repossession Garnishment Foreclosure Personal Injury Attached, Seized, O…" at bounding box center [476, 540] width 275 height 32
select select "0"
click at [339, 524] on select "Select Repossession Garnishment Foreclosure Personal Injury Attached, Seized, O…" at bounding box center [476, 540] width 275 height 32
click at [723, 595] on div "Type of Action * (*If no action applies, add the action through Lawsuits) Selec…" at bounding box center [767, 691] width 872 height 400
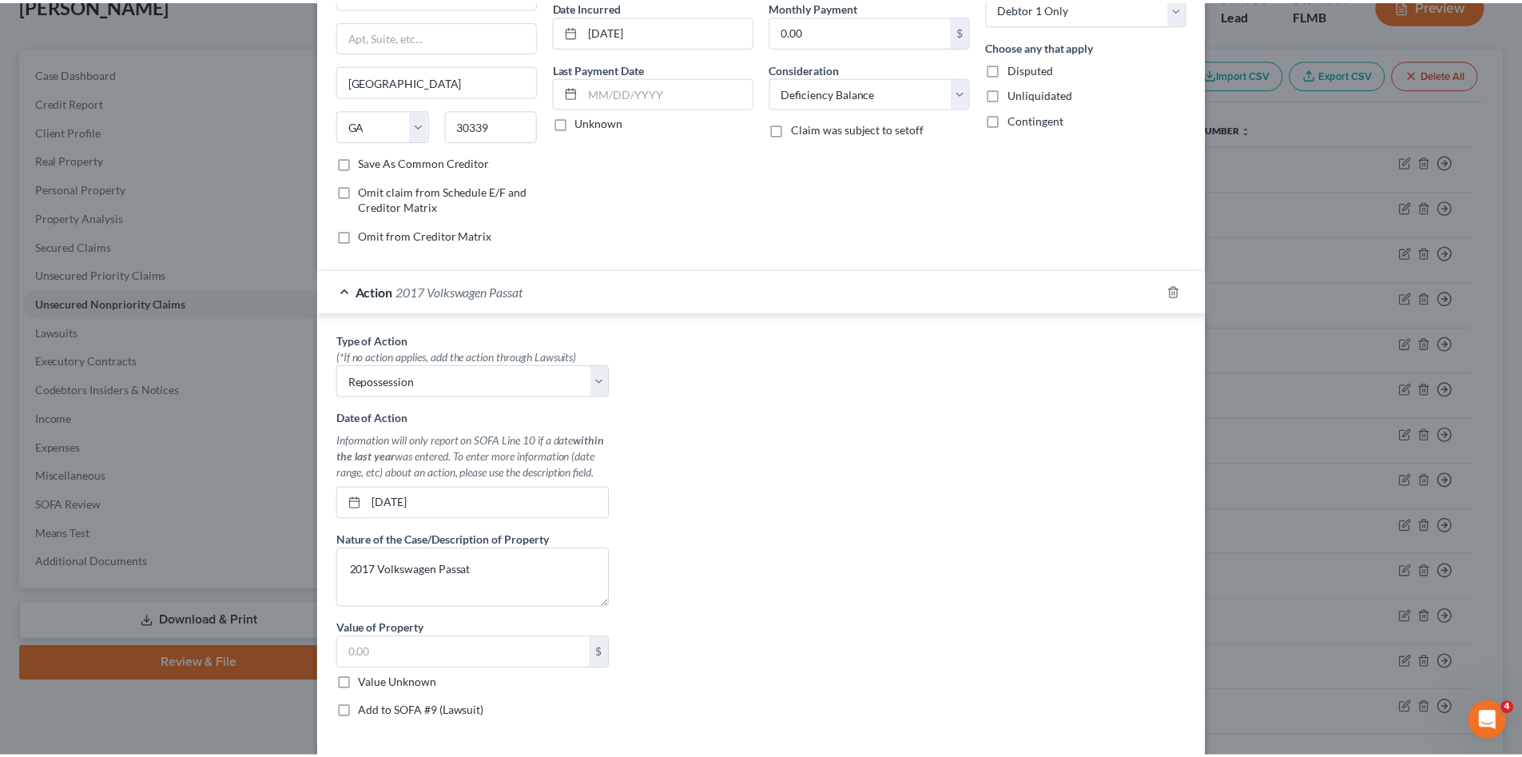
scroll to position [213, 0]
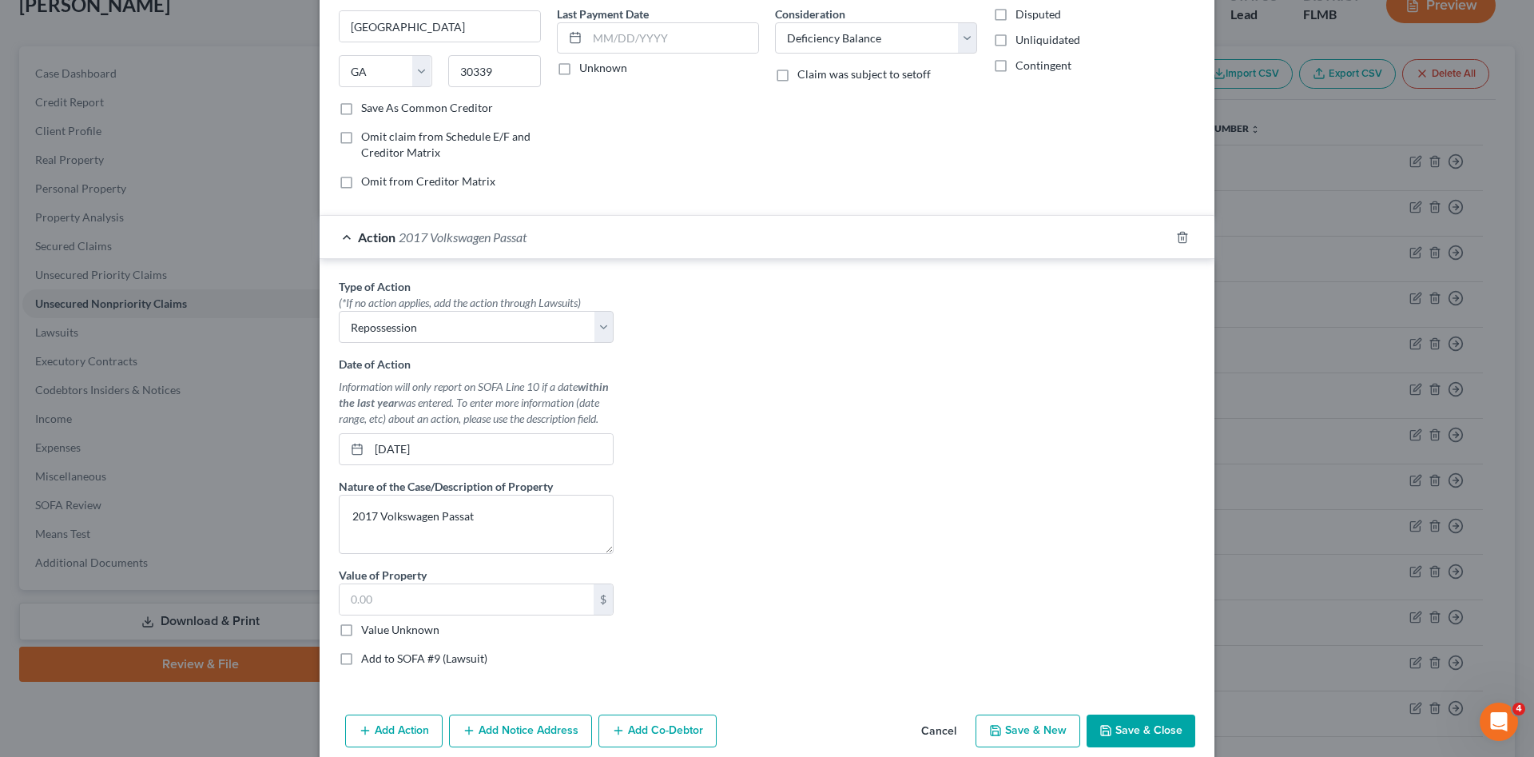
click at [729, 571] on div "Type of Action * (*If no action applies, add the action through Lawsuits) Selec…" at bounding box center [767, 478] width 872 height 400
click at [1110, 729] on button "Save & Close" at bounding box center [1140, 731] width 109 height 34
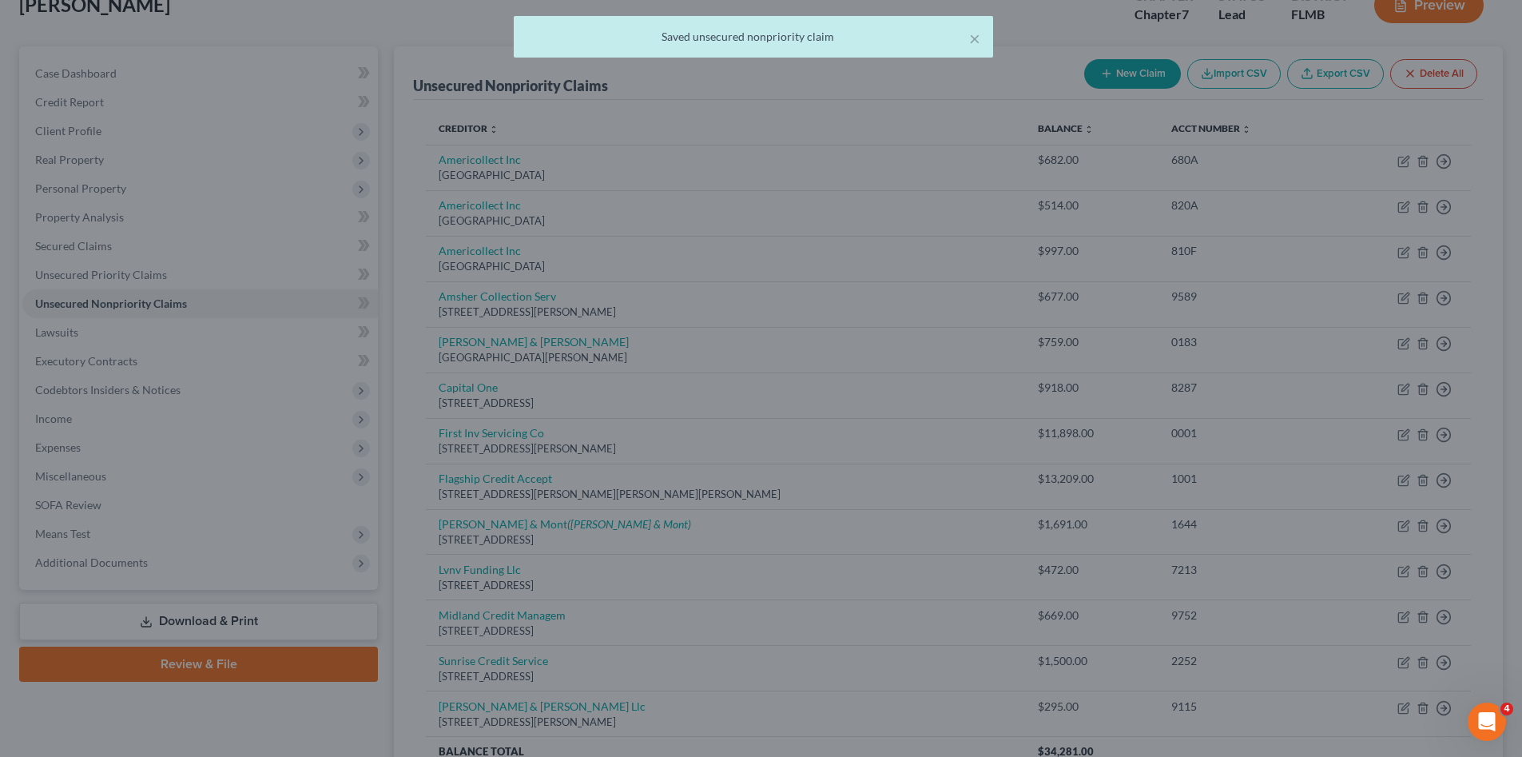
scroll to position [0, 0]
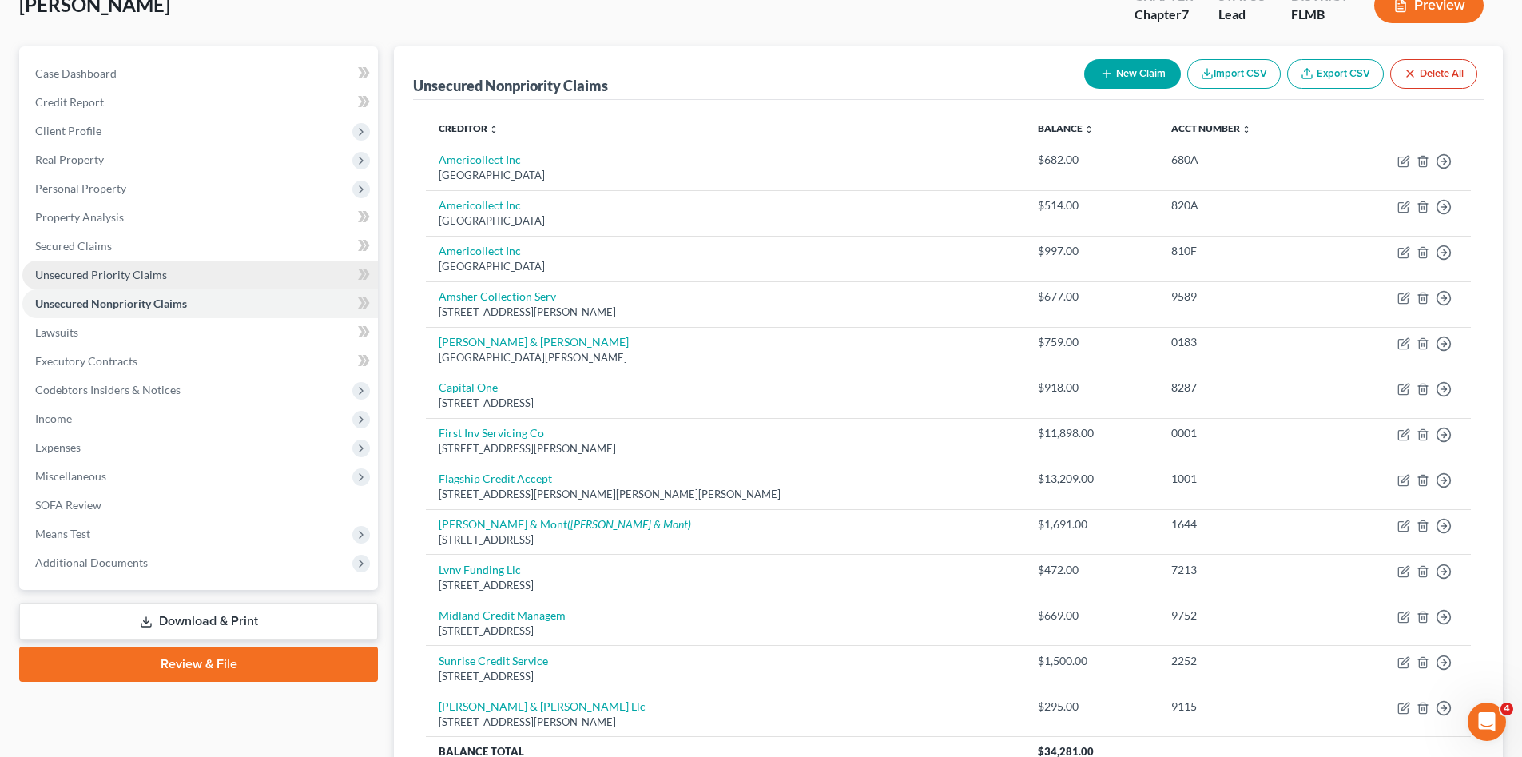
click at [141, 276] on span "Unsecured Priority Claims" at bounding box center [101, 275] width 132 height 14
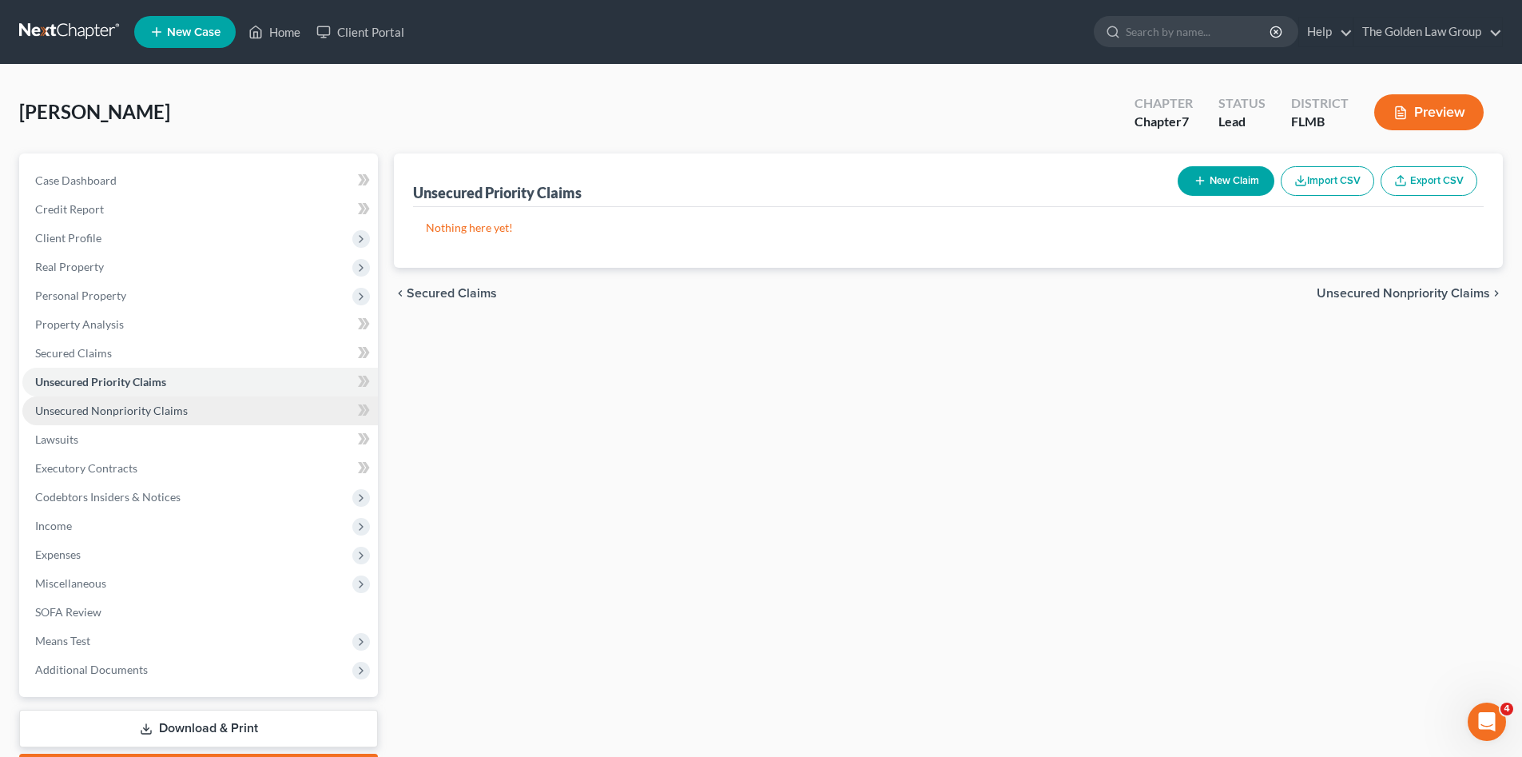
click at [110, 415] on span "Unsecured Nonpriority Claims" at bounding box center [111, 410] width 153 height 14
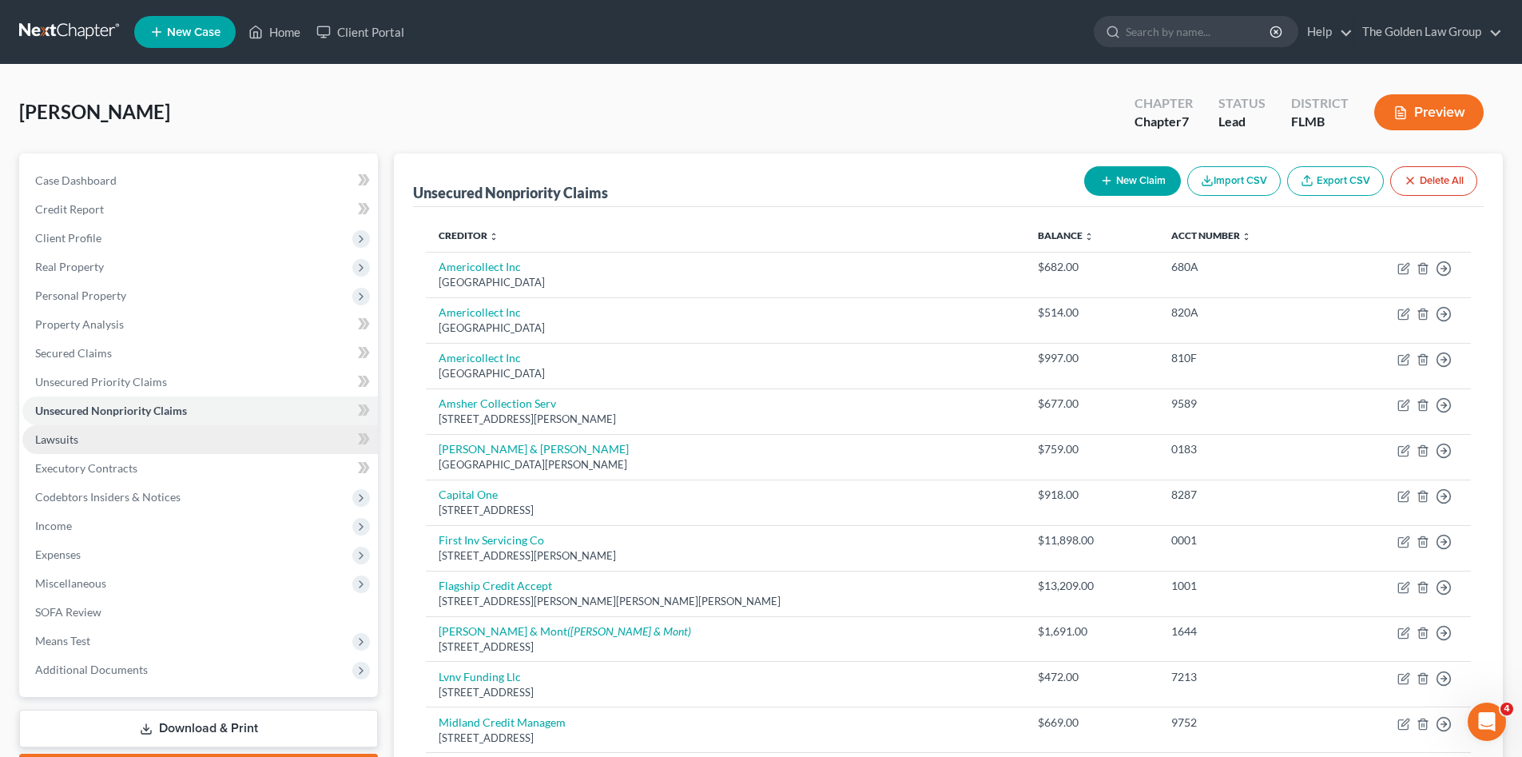
click at [92, 436] on link "Lawsuits" at bounding box center [199, 439] width 355 height 29
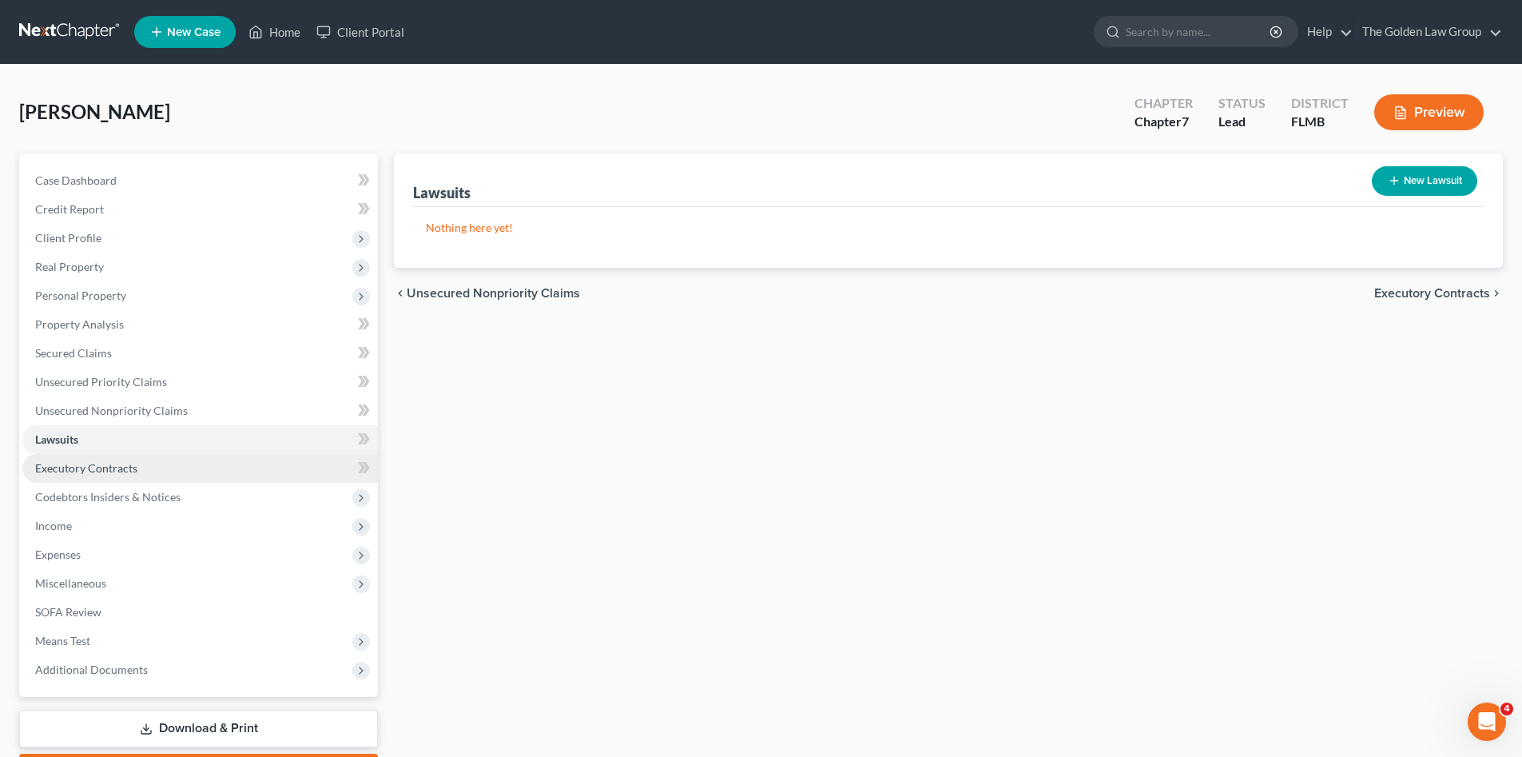
click at [69, 462] on span "Executory Contracts" at bounding box center [86, 468] width 102 height 14
click at [1428, 187] on button "New Contract" at bounding box center [1422, 181] width 109 height 30
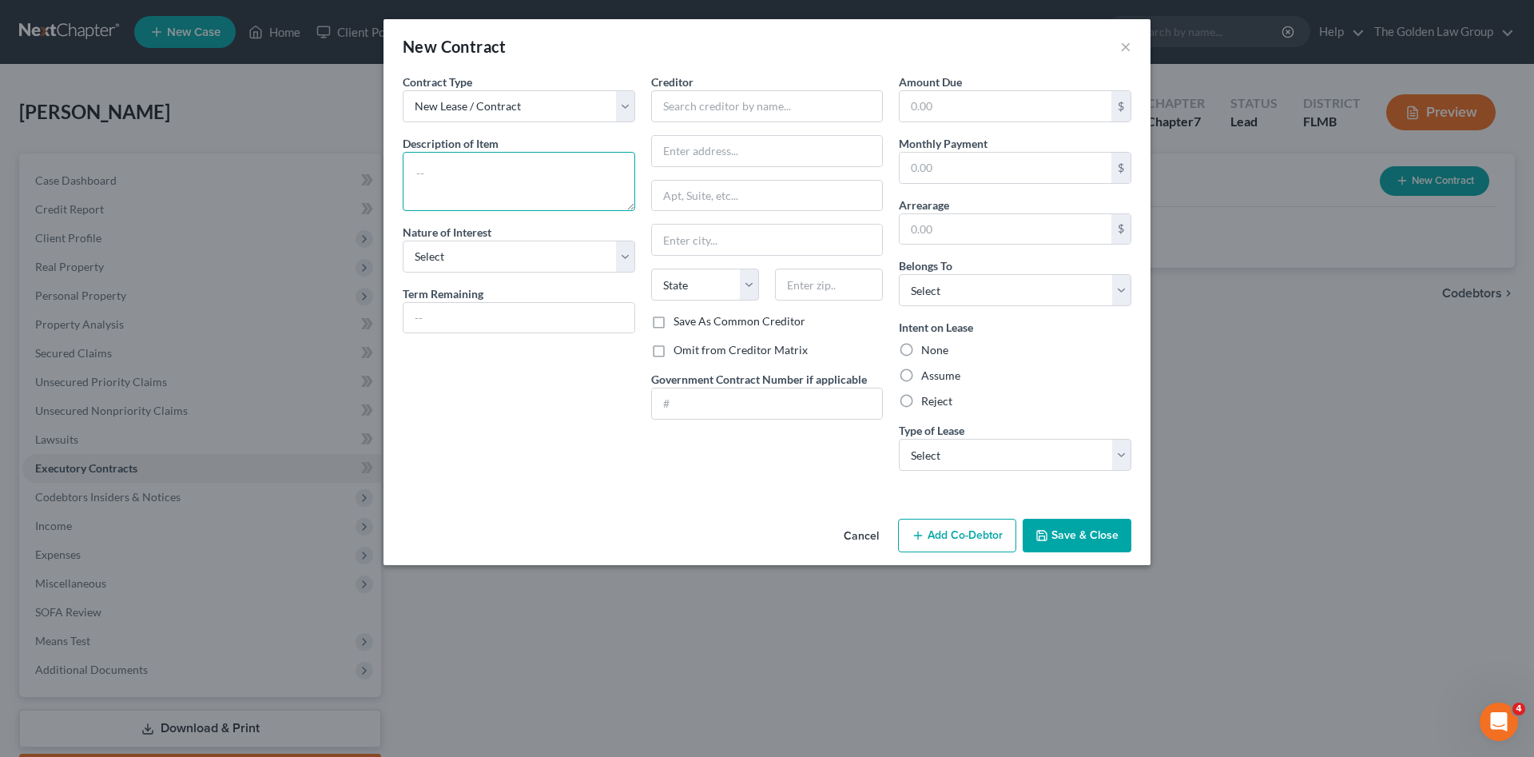
click at [520, 187] on textarea at bounding box center [519, 181] width 232 height 59
type textarea "Cell"
click at [862, 529] on button "Cancel" at bounding box center [861, 536] width 61 height 32
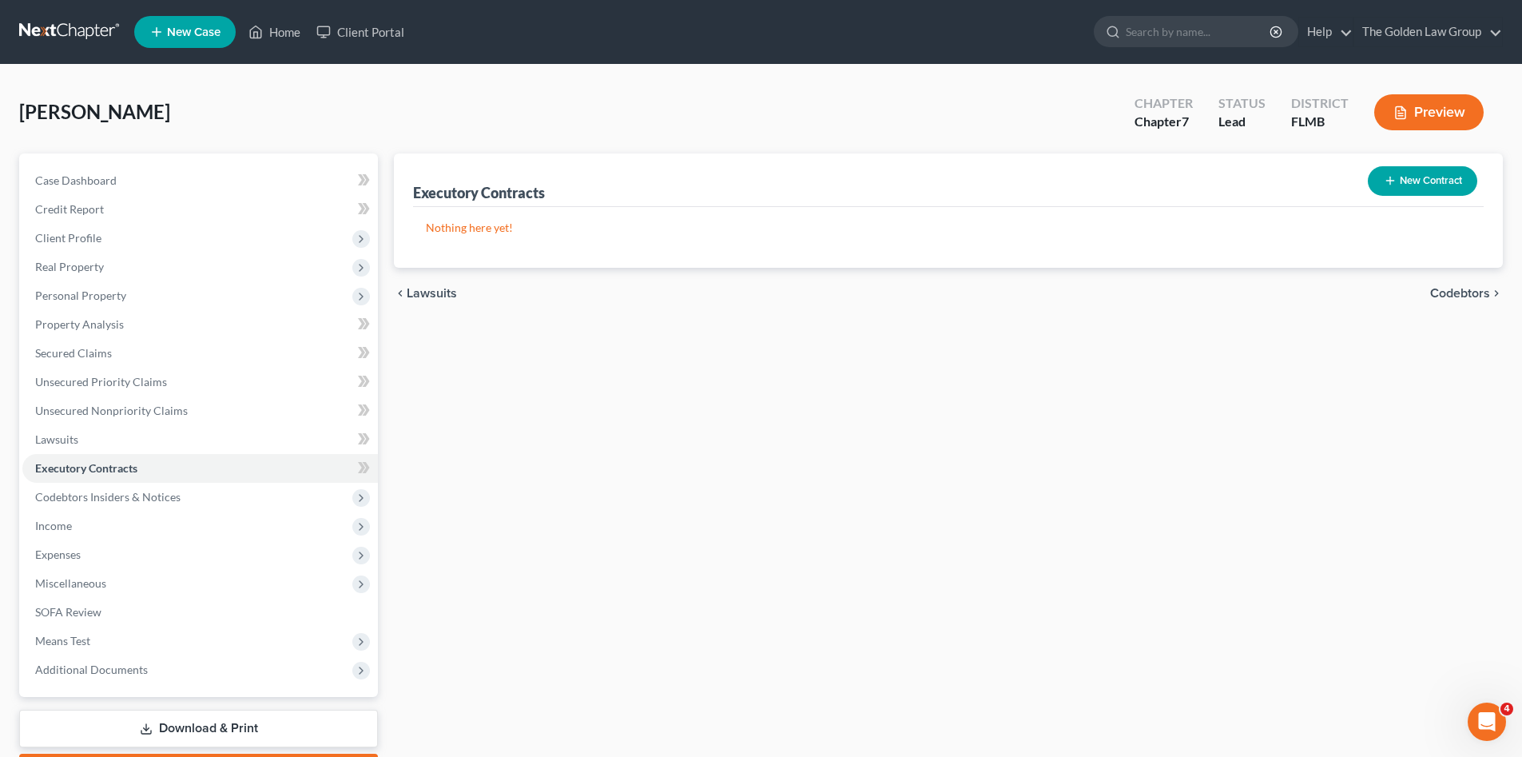
click at [771, 540] on div "Executory Contracts New Contract Nothing here yet! chevron_left Lawsuits Codebt…" at bounding box center [948, 470] width 1125 height 635
click at [72, 520] on span "Income" at bounding box center [199, 525] width 355 height 29
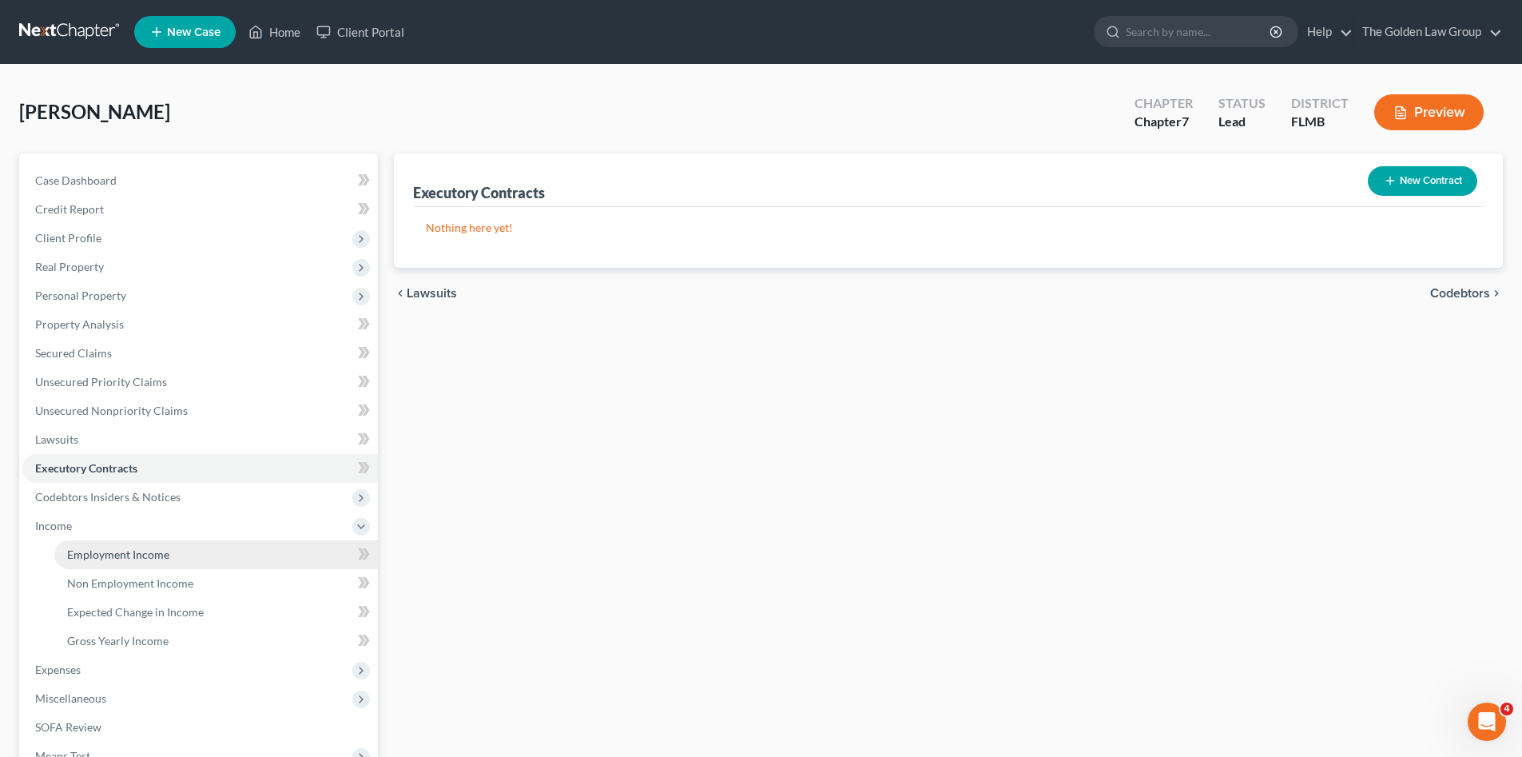
click at [100, 548] on span "Employment Income" at bounding box center [118, 554] width 102 height 14
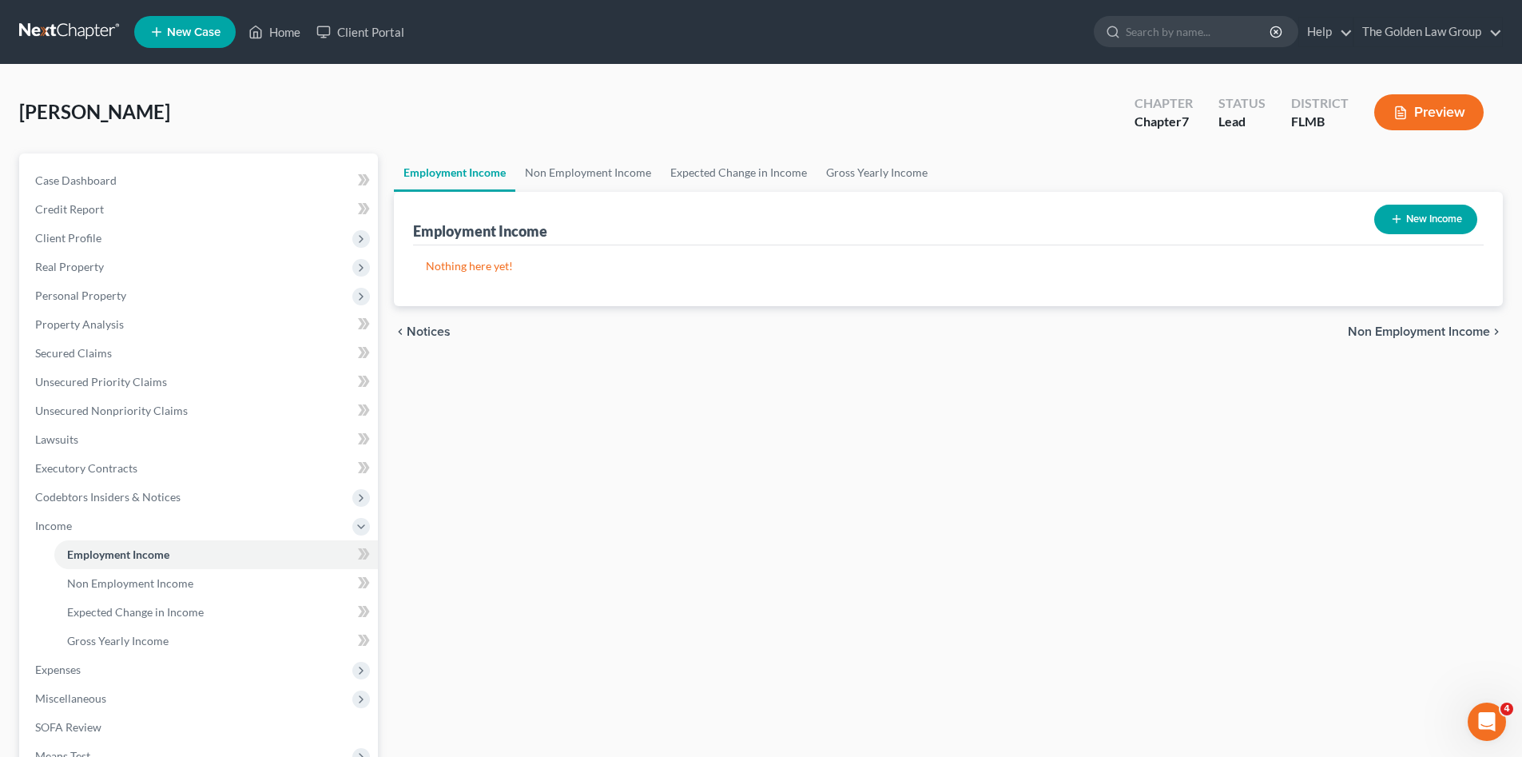
click at [634, 492] on div "Employment Income Non Employment Income Expected Change in Income Gross Yearly …" at bounding box center [948, 528] width 1125 height 750
click at [832, 501] on div "Employment Income Non Employment Income Expected Change in Income Gross Yearly …" at bounding box center [948, 528] width 1125 height 750
click at [1433, 227] on button "New Income" at bounding box center [1425, 220] width 103 height 30
select select "0"
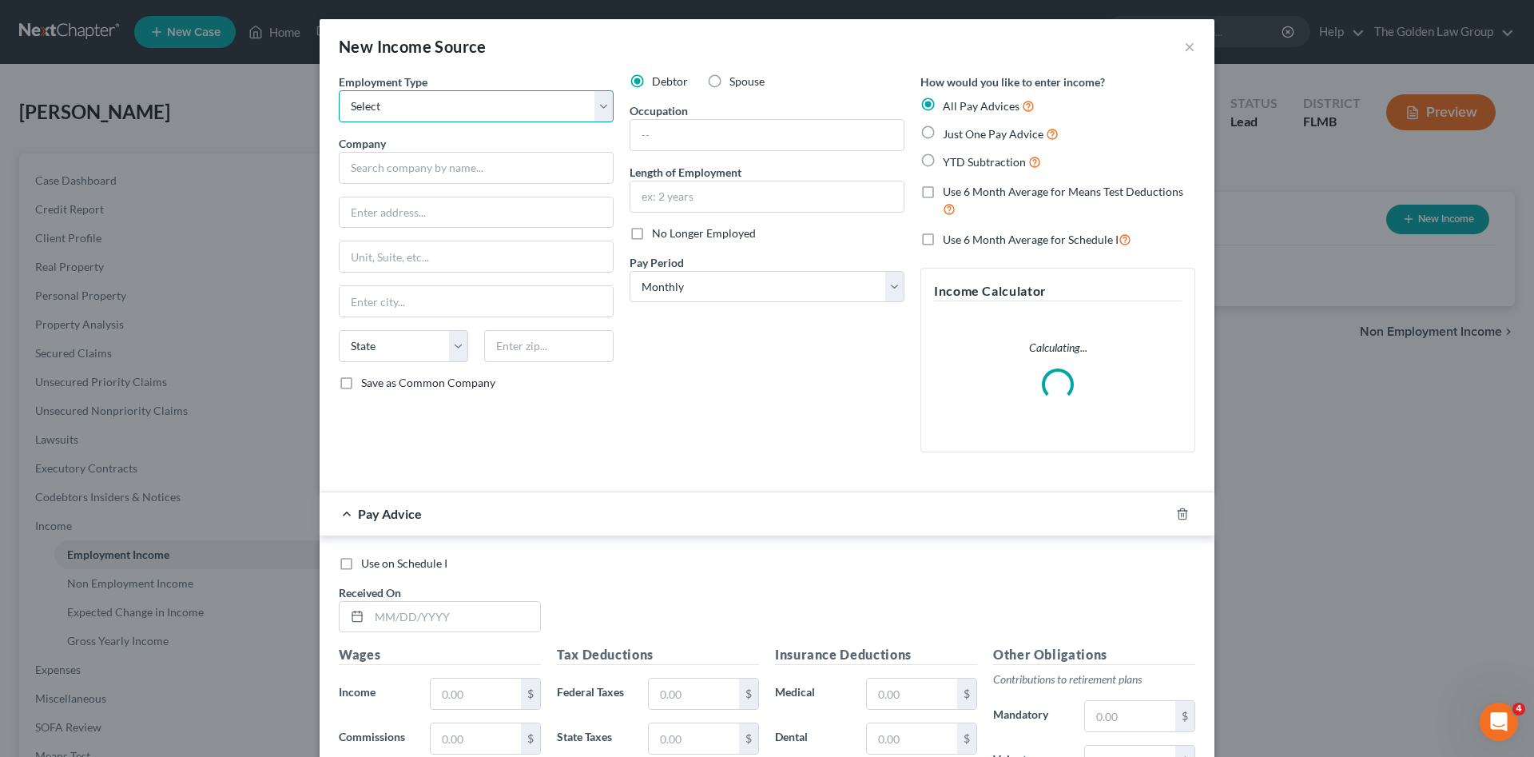
click at [484, 107] on select "Select Full or Part Time Employment Self Employment" at bounding box center [476, 106] width 275 height 32
select select "0"
click at [339, 90] on select "Select Full or Part Time Employment Self Employment" at bounding box center [476, 106] width 275 height 32
click at [542, 174] on input "text" at bounding box center [476, 168] width 275 height 32
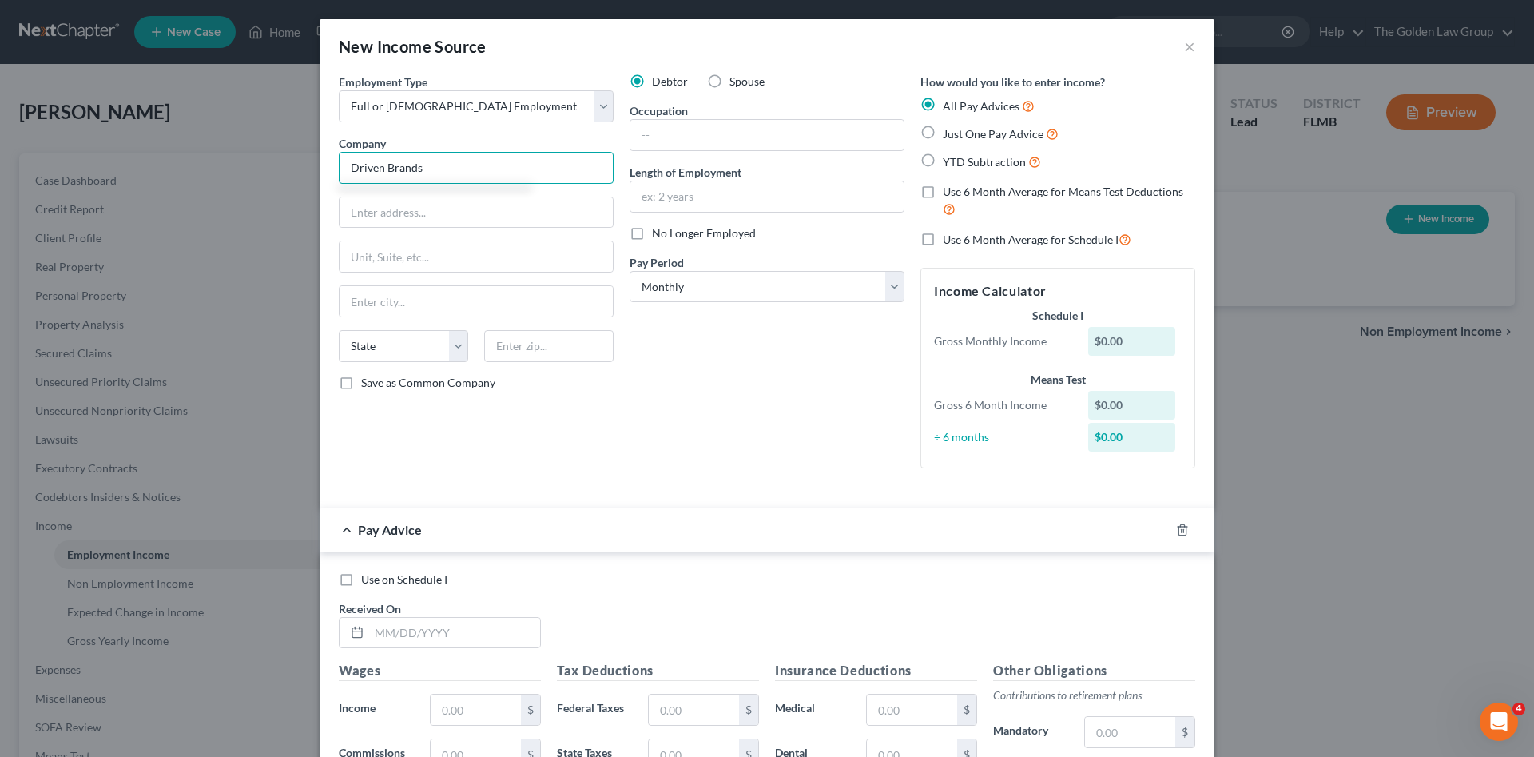
type input "Driven Brands"
click at [675, 137] on input "text" at bounding box center [766, 135] width 273 height 30
click at [644, 139] on input "manager" at bounding box center [766, 135] width 273 height 30
type input "Manager"
click at [709, 209] on input "text" at bounding box center [766, 196] width 273 height 30
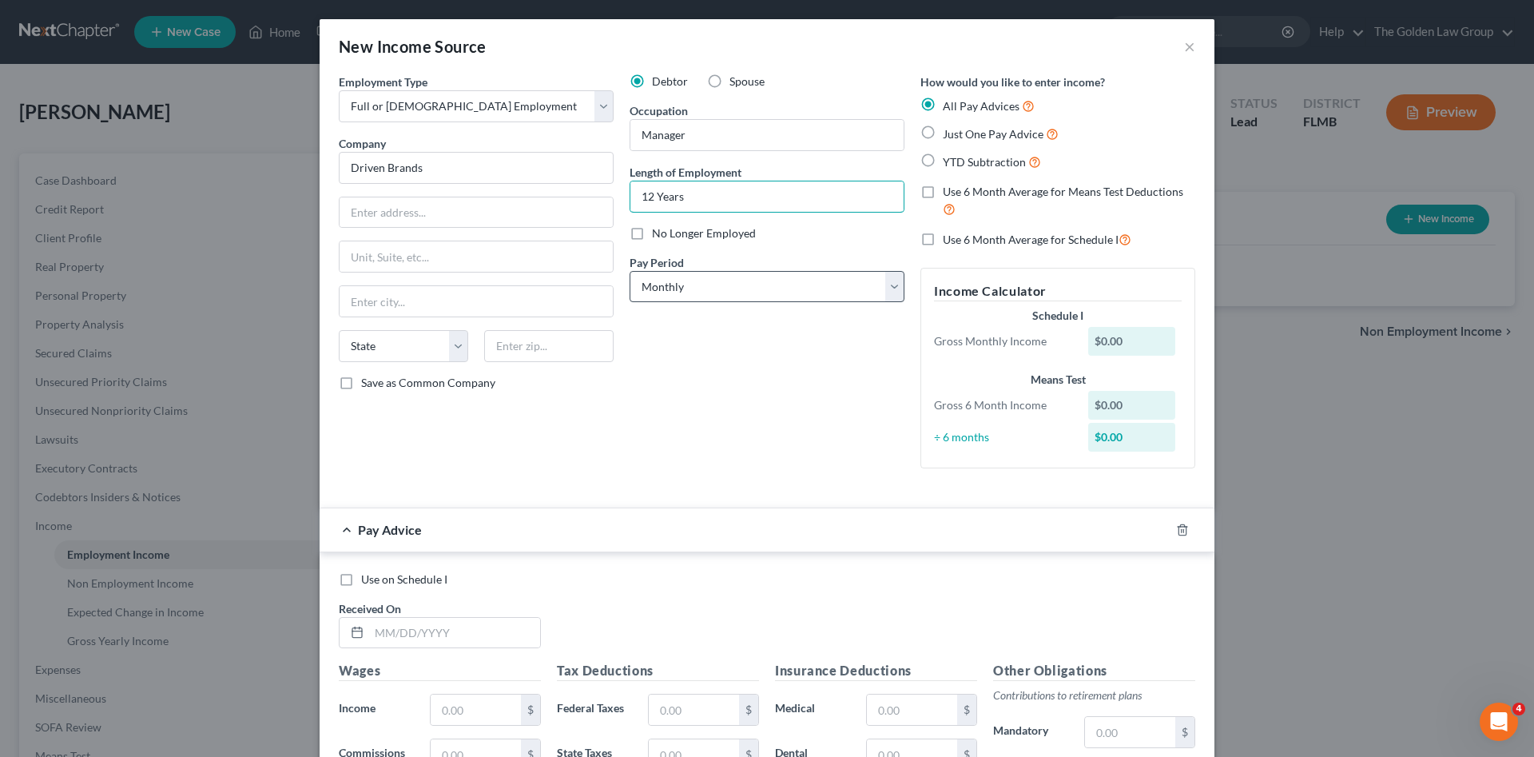
type input "12 Years"
click at [749, 284] on select "Select Monthly Twice Monthly Every Other Week Weekly" at bounding box center [767, 287] width 275 height 32
select select "2"
click at [630, 271] on select "Select Monthly Twice Monthly Every Other Week Weekly" at bounding box center [767, 287] width 275 height 32
click at [736, 402] on div "Debtor Spouse Occupation Manager Length of Employment 12 Years No Longer Employ…" at bounding box center [767, 276] width 291 height 407
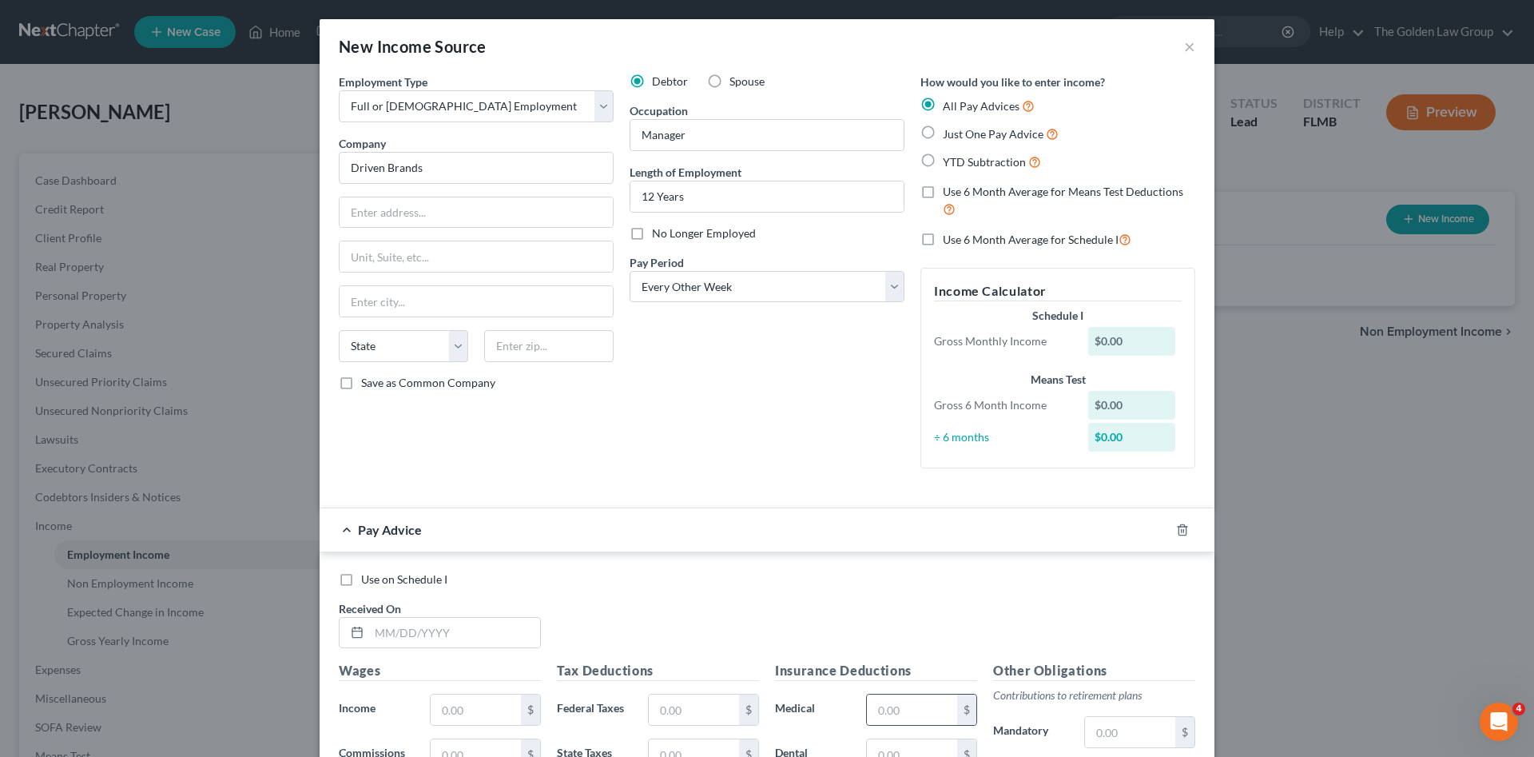
scroll to position [213, 0]
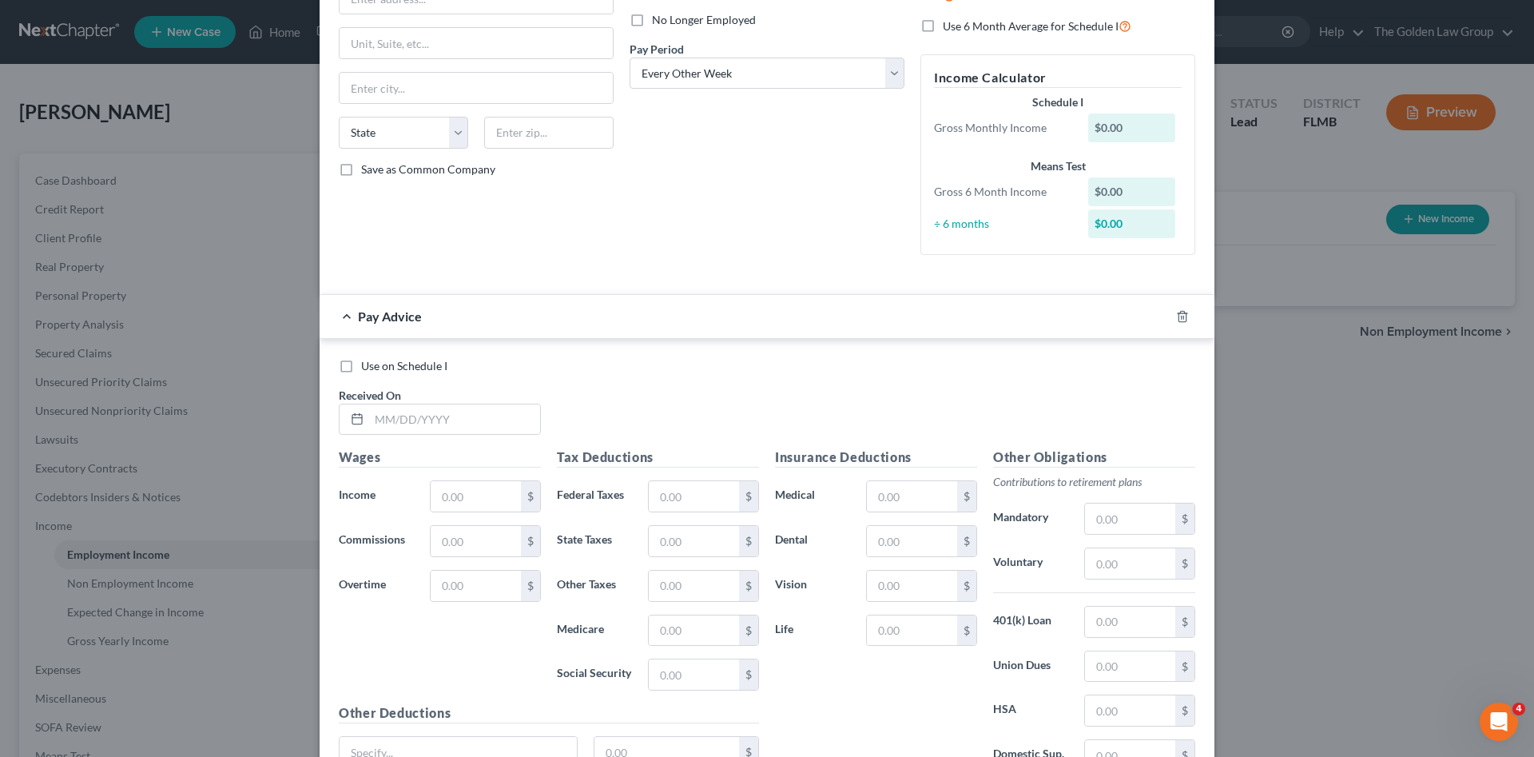
click at [652, 20] on label "No Longer Employed" at bounding box center [704, 20] width 104 height 16
click at [658, 20] on input "No Longer Employed" at bounding box center [663, 17] width 10 height 10
checkbox input "true"
drag, startPoint x: 1179, startPoint y: 318, endPoint x: 1076, endPoint y: 316, distance: 103.1
click at [1178, 319] on icon "button" at bounding box center [1182, 316] width 13 height 13
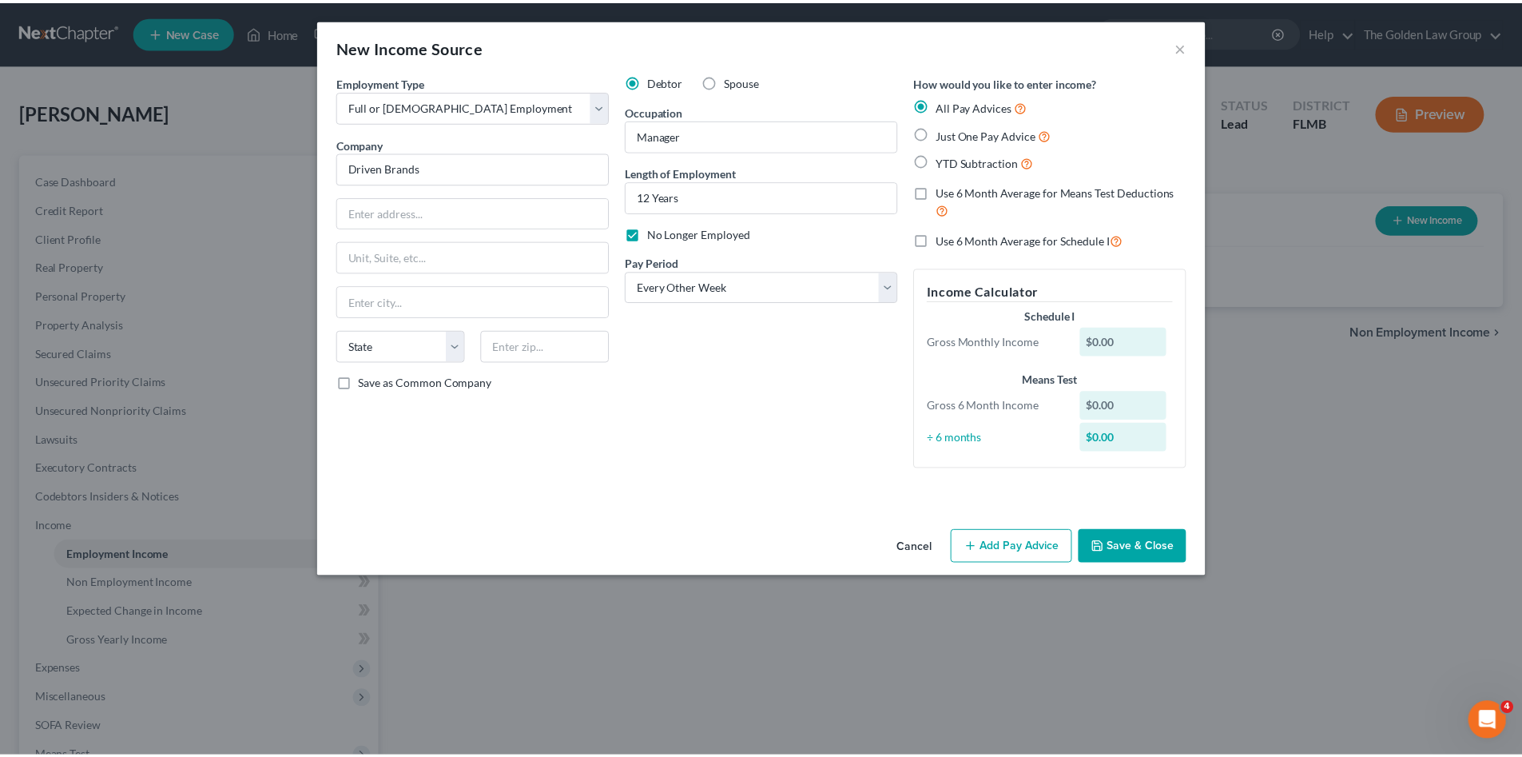
scroll to position [0, 0]
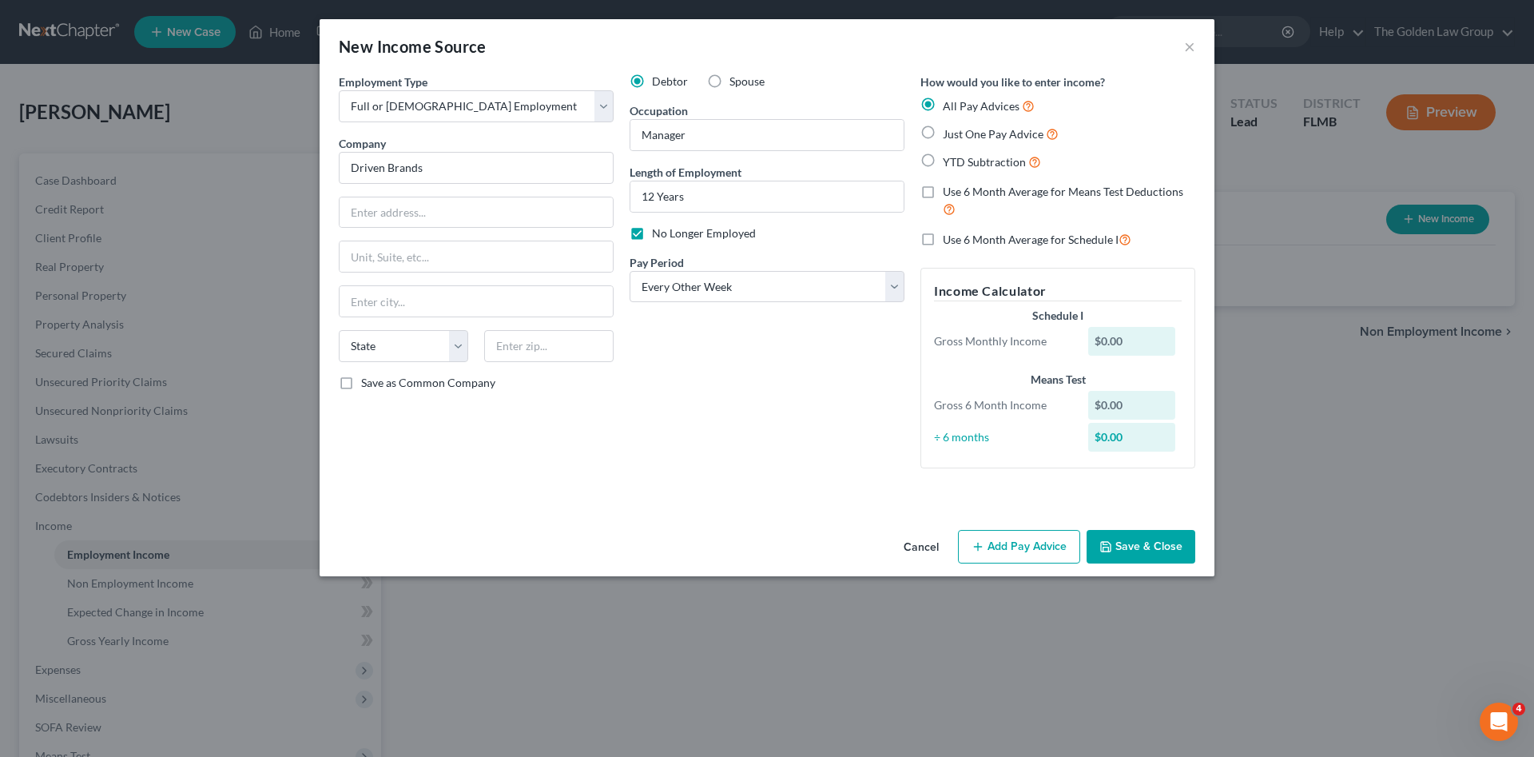
drag, startPoint x: 808, startPoint y: 435, endPoint x: 913, endPoint y: 411, distance: 108.1
click at [809, 435] on div "Debtor Spouse Occupation Manager Length of Employment 12 Years No Longer Employ…" at bounding box center [767, 276] width 291 height 407
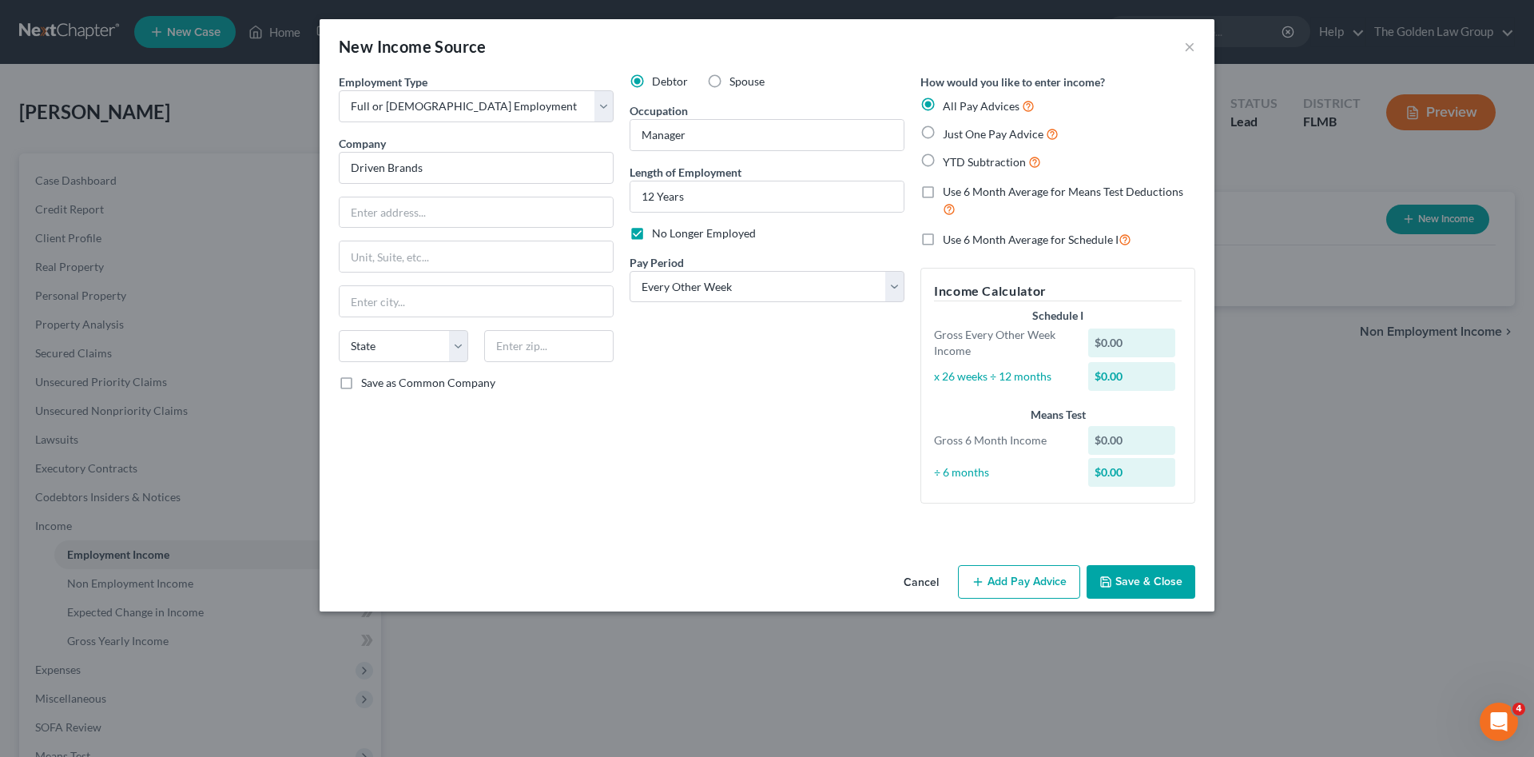
click at [1140, 582] on button "Save & Close" at bounding box center [1140, 582] width 109 height 34
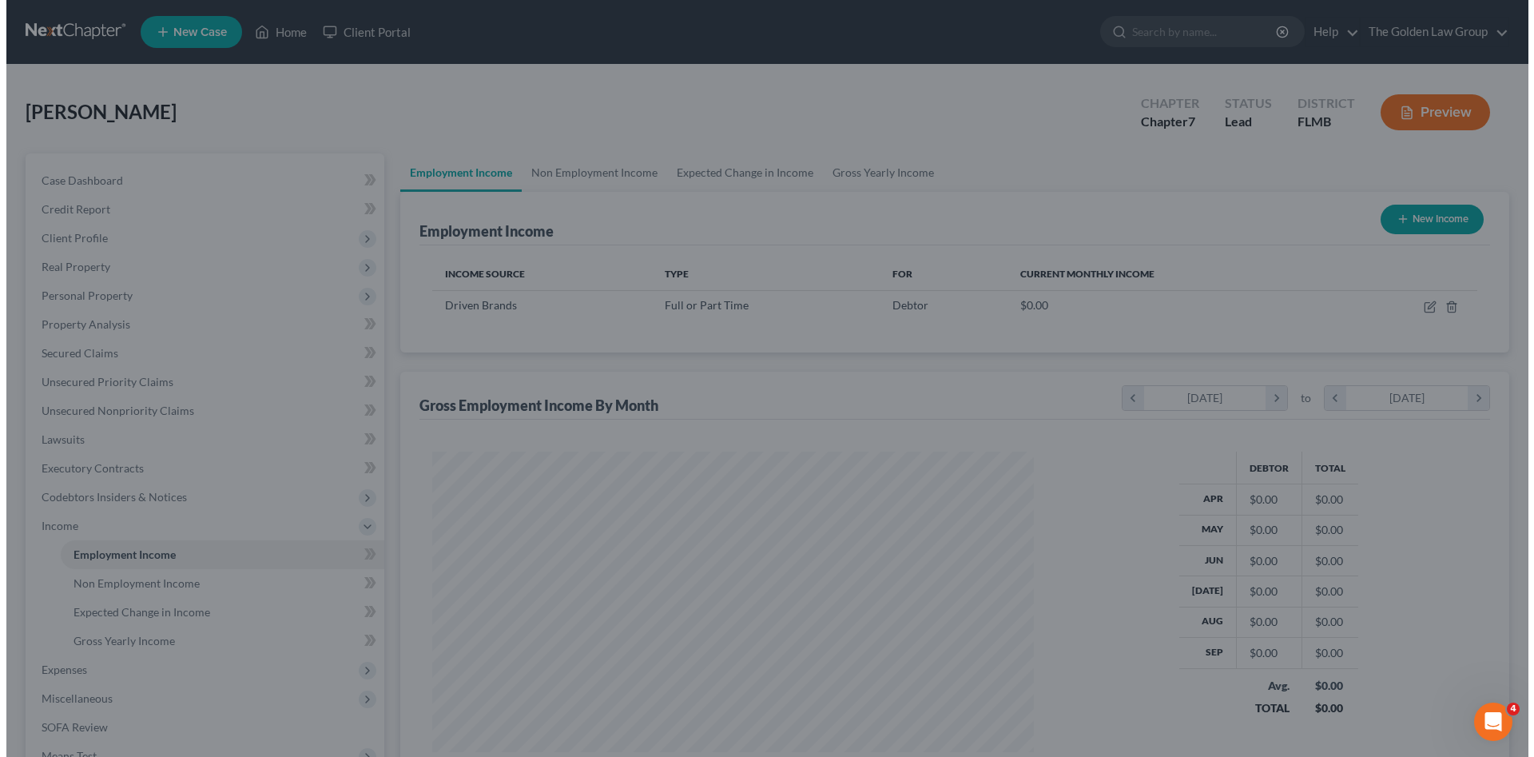
scroll to position [798577, 798247]
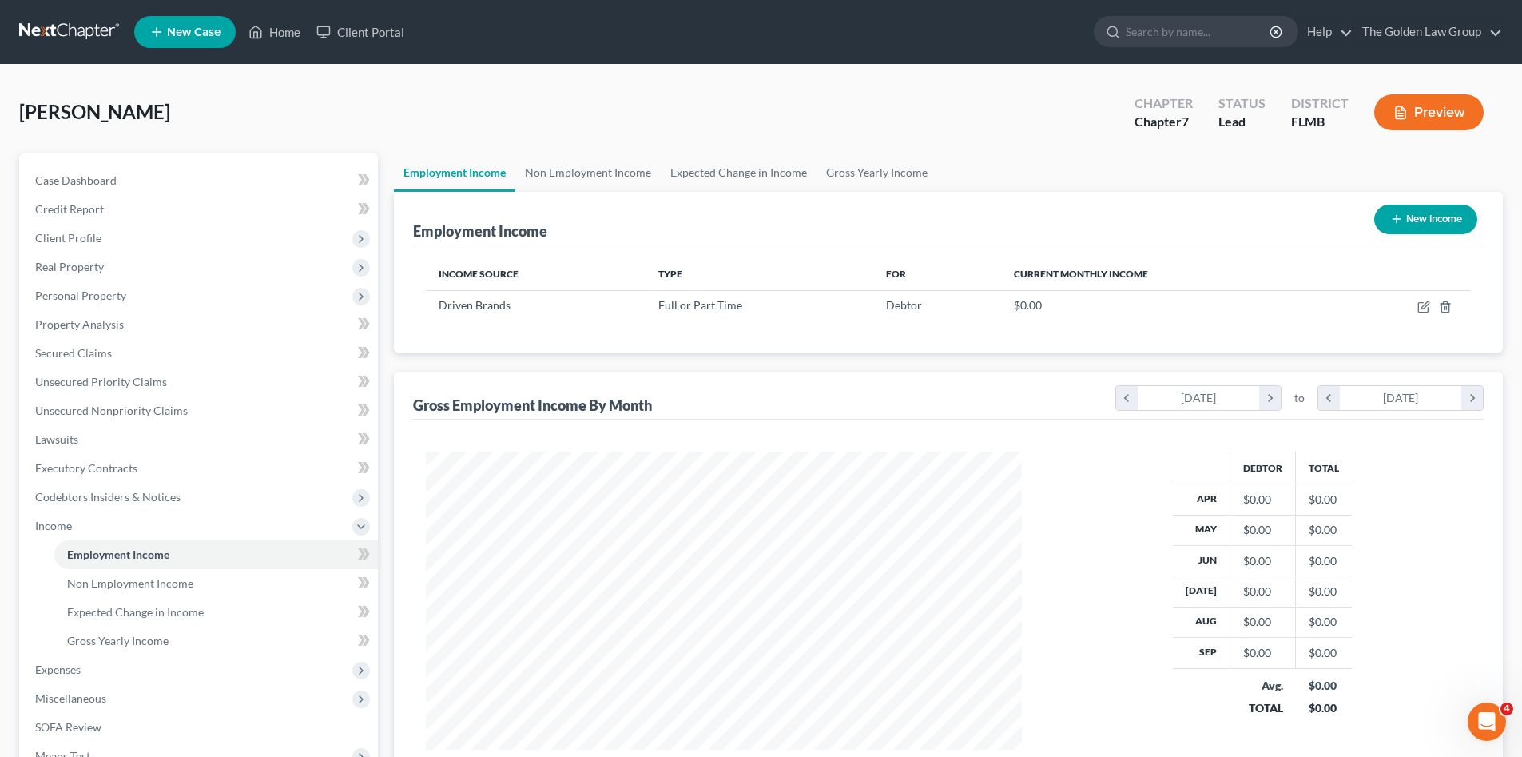
click at [1425, 217] on button "New Income" at bounding box center [1425, 220] width 103 height 30
select select "0"
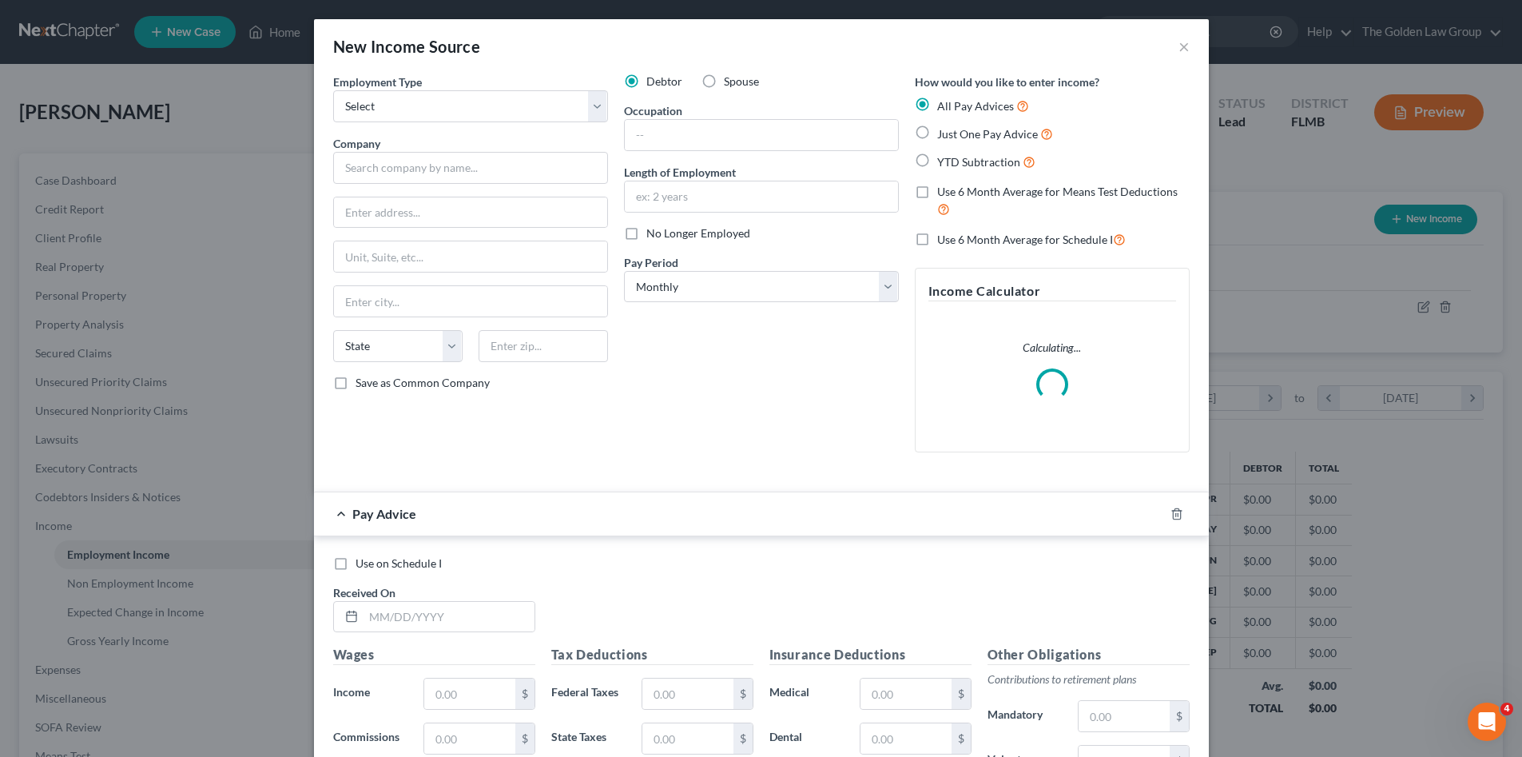
scroll to position [300, 634]
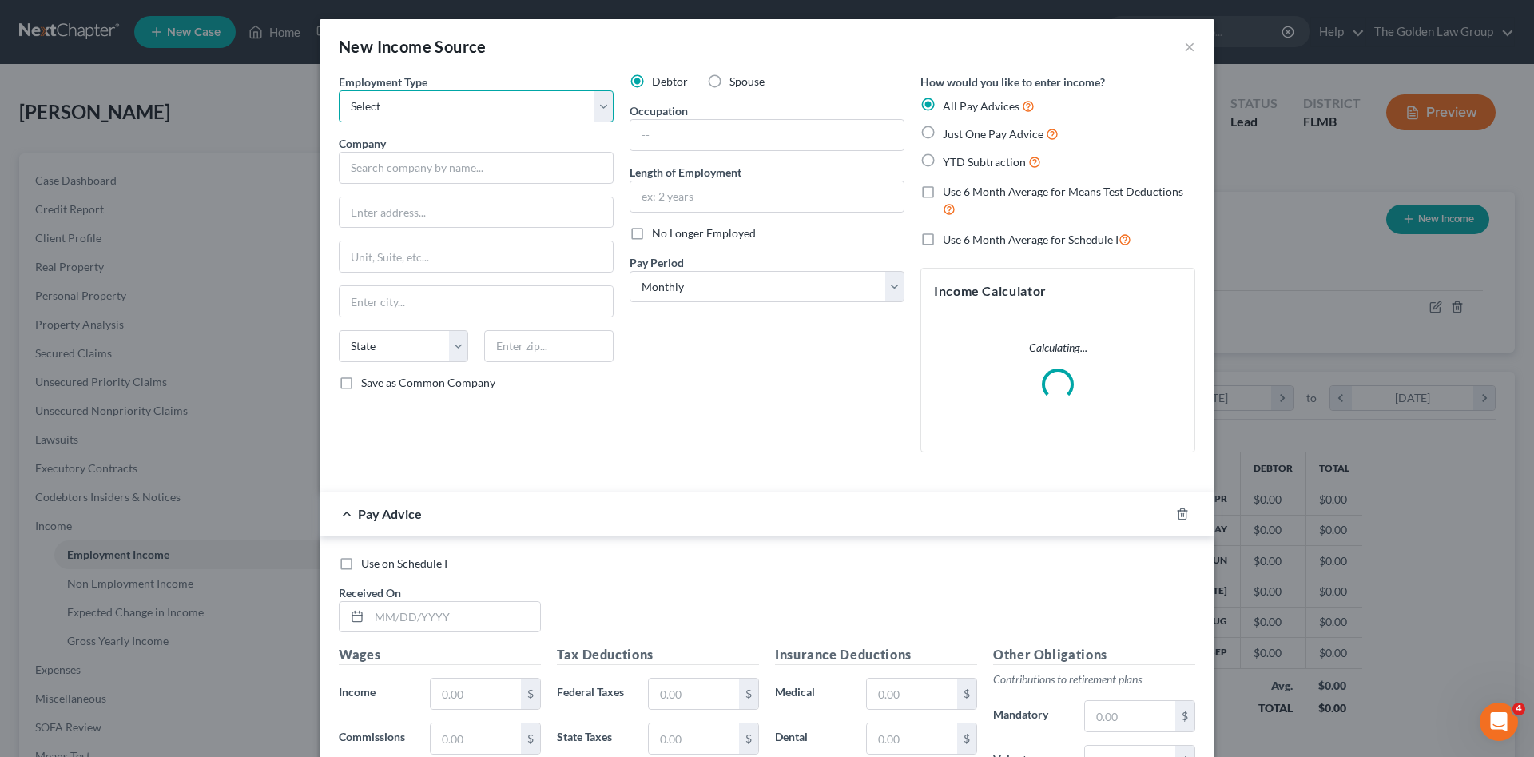
click at [479, 110] on select "Select Full or Part Time Employment Self Employment" at bounding box center [476, 106] width 275 height 32
select select "0"
click at [339, 90] on select "Select Full or Part Time Employment Self Employment" at bounding box center [476, 106] width 275 height 32
click at [483, 169] on input "text" at bounding box center [476, 168] width 275 height 32
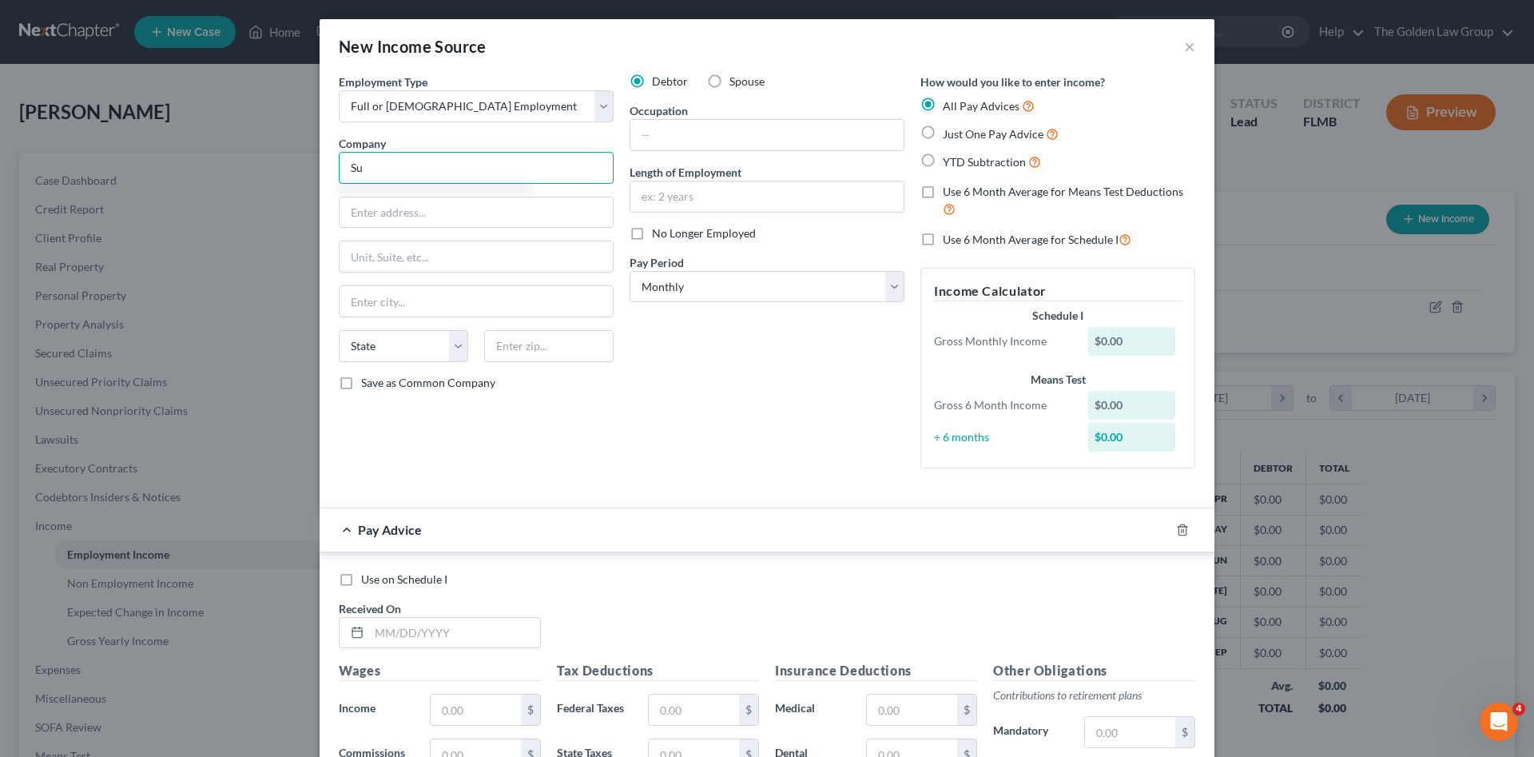
type input "S"
type input "Subway"
drag, startPoint x: 504, startPoint y: 211, endPoint x: 337, endPoint y: 231, distance: 168.2
click at [337, 231] on div "Employment Type * Select Full or Part Time Employment Self Employment Company *…" at bounding box center [476, 276] width 291 height 407
type input "2313 Hillsborough Avenue"
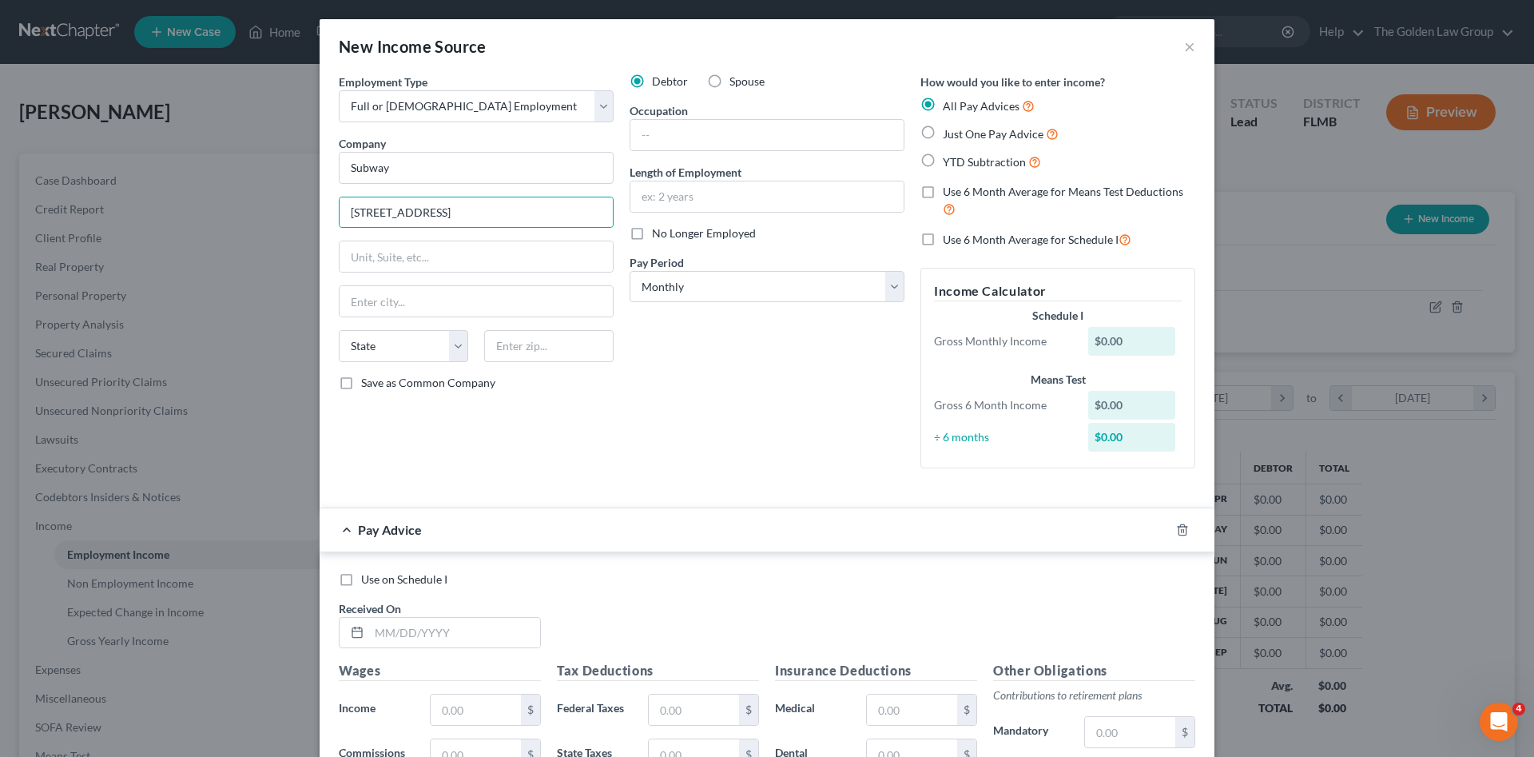
click at [718, 399] on div "Debtor Spouse Occupation Length of Employment No Longer Employed Pay Period * S…" at bounding box center [767, 276] width 291 height 407
click at [688, 123] on input "text" at bounding box center [766, 135] width 273 height 30
type input "Sandwich Artist"
click at [784, 205] on input "text" at bounding box center [766, 196] width 273 height 30
type input "3 Weeks"
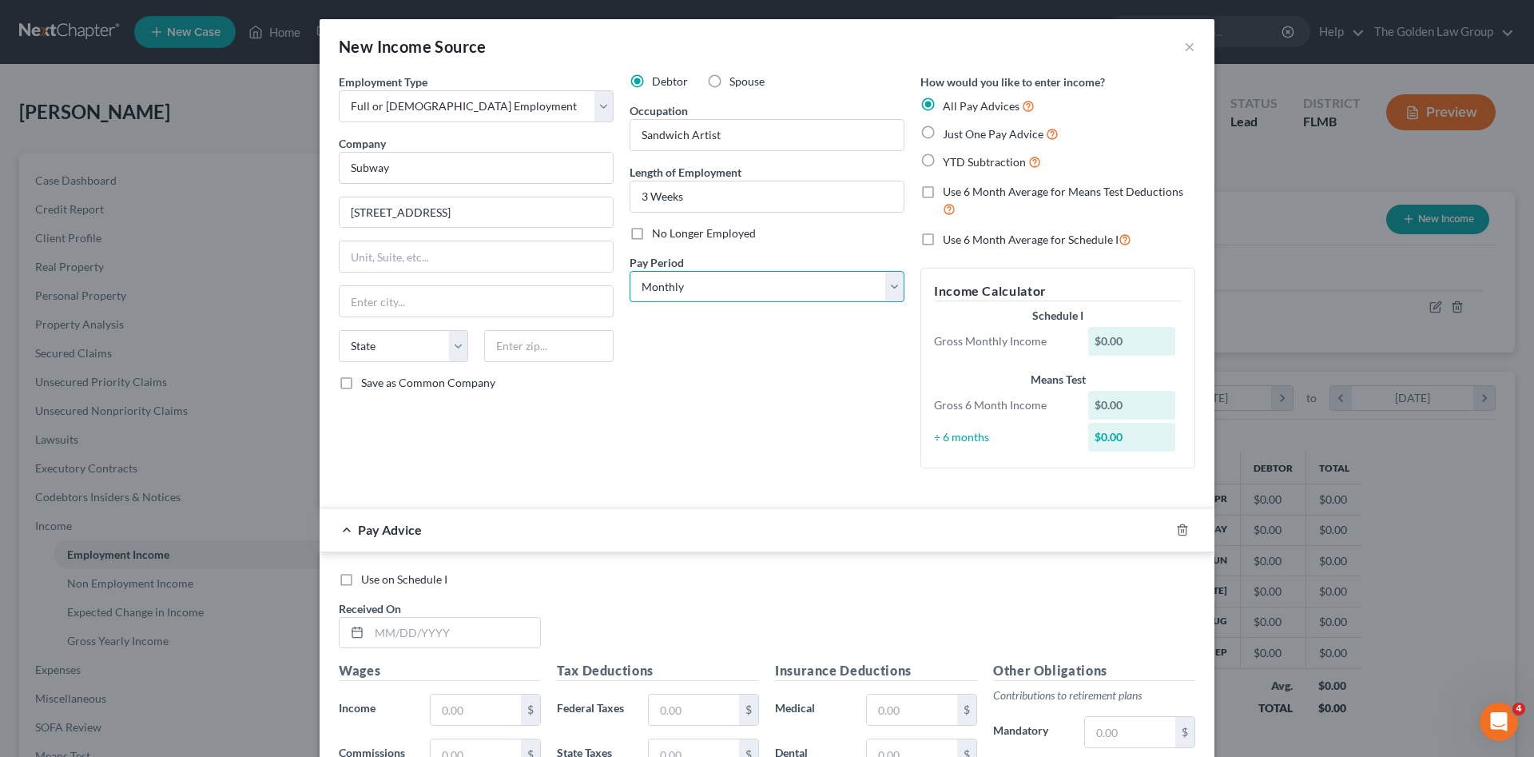
click at [795, 299] on select "Select Monthly Twice Monthly Every Other Week Weekly" at bounding box center [767, 287] width 275 height 32
select select "3"
click at [630, 271] on select "Select Monthly Twice Monthly Every Other Week Weekly" at bounding box center [767, 287] width 275 height 32
drag, startPoint x: 757, startPoint y: 436, endPoint x: 1069, endPoint y: 489, distance: 316.0
click at [761, 439] on div "Debtor Spouse Occupation Sandwich Artist Length of Employment 3 Weeks No Longer…" at bounding box center [767, 276] width 291 height 407
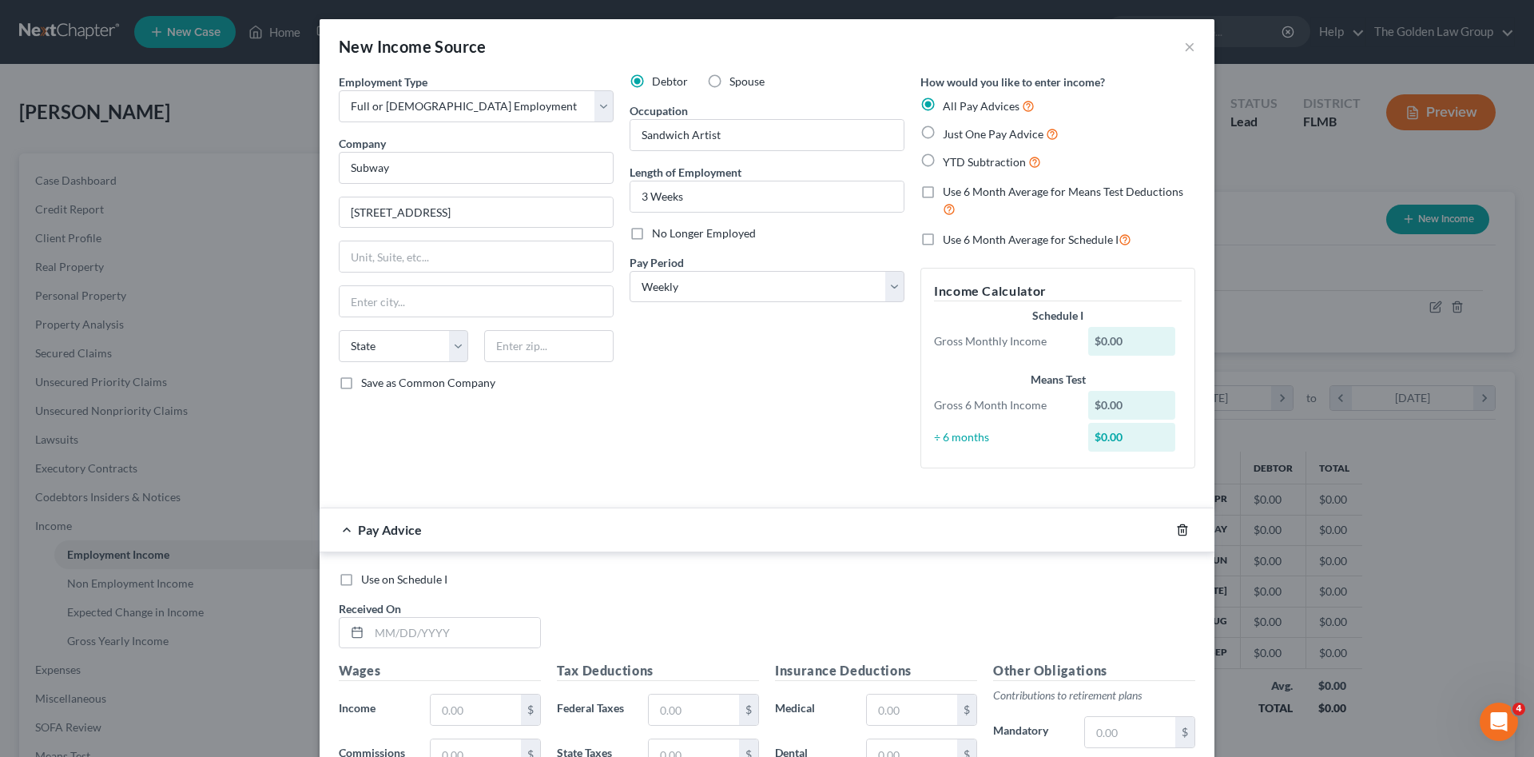
drag, startPoint x: 1179, startPoint y: 527, endPoint x: 784, endPoint y: 406, distance: 413.7
click at [1178, 527] on icon "button" at bounding box center [1182, 529] width 13 height 13
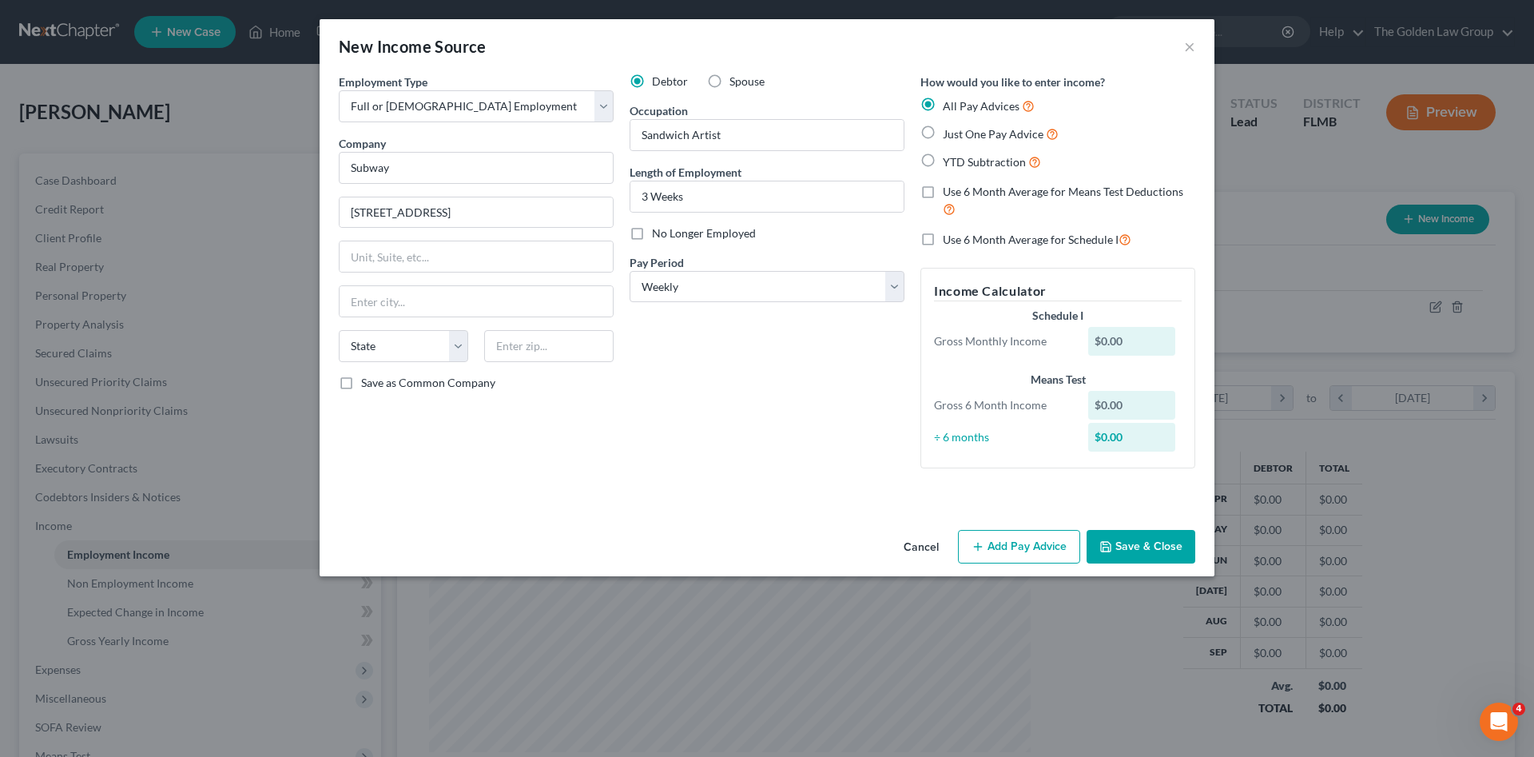
drag, startPoint x: 765, startPoint y: 394, endPoint x: 1078, endPoint y: 510, distance: 333.9
click at [801, 406] on div "Debtor Spouse Occupation Sandwich Artist Length of Employment 3 Weeks No Longer…" at bounding box center [767, 276] width 291 height 407
click at [1130, 538] on button "Save & Close" at bounding box center [1140, 547] width 109 height 34
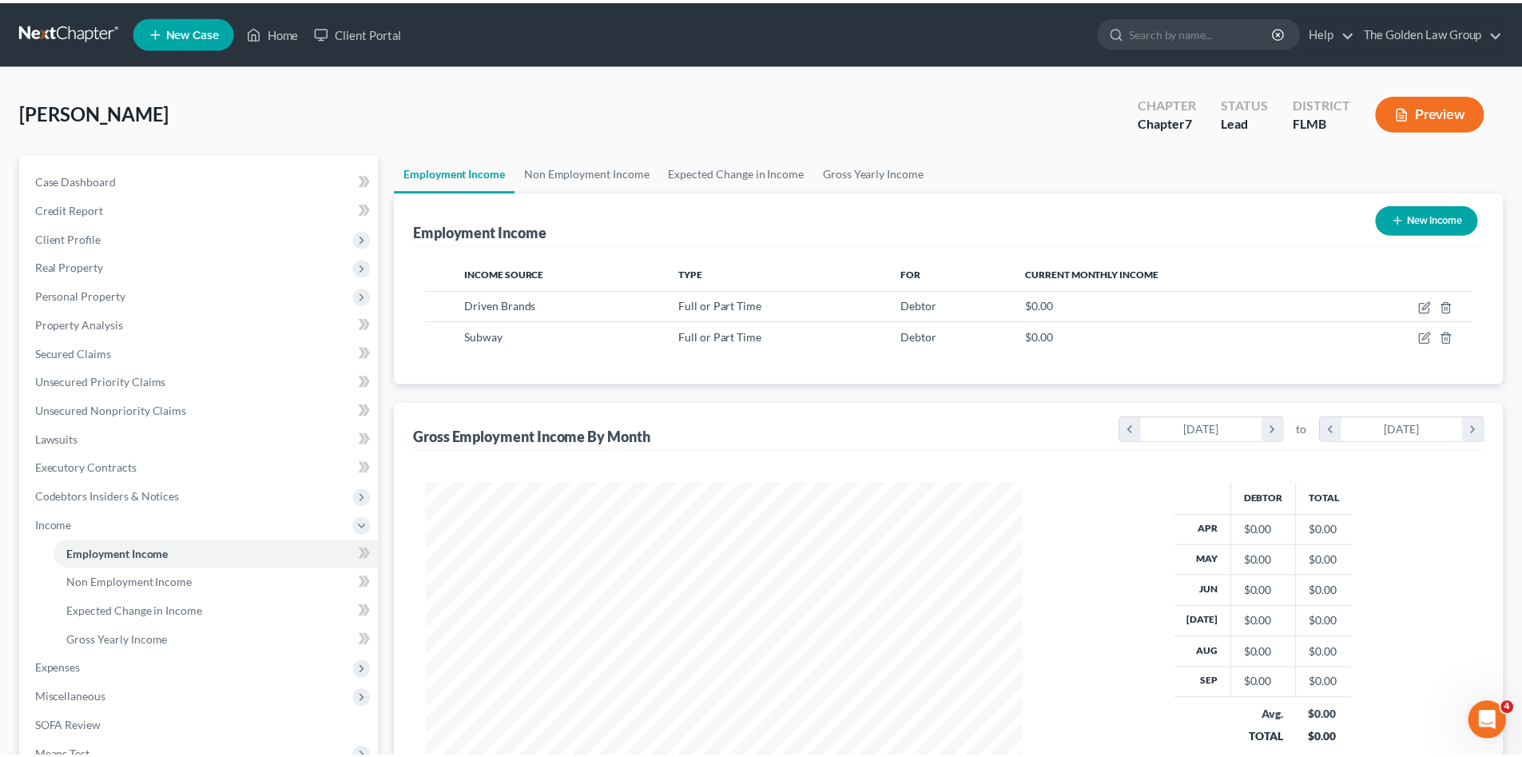
scroll to position [798577, 798247]
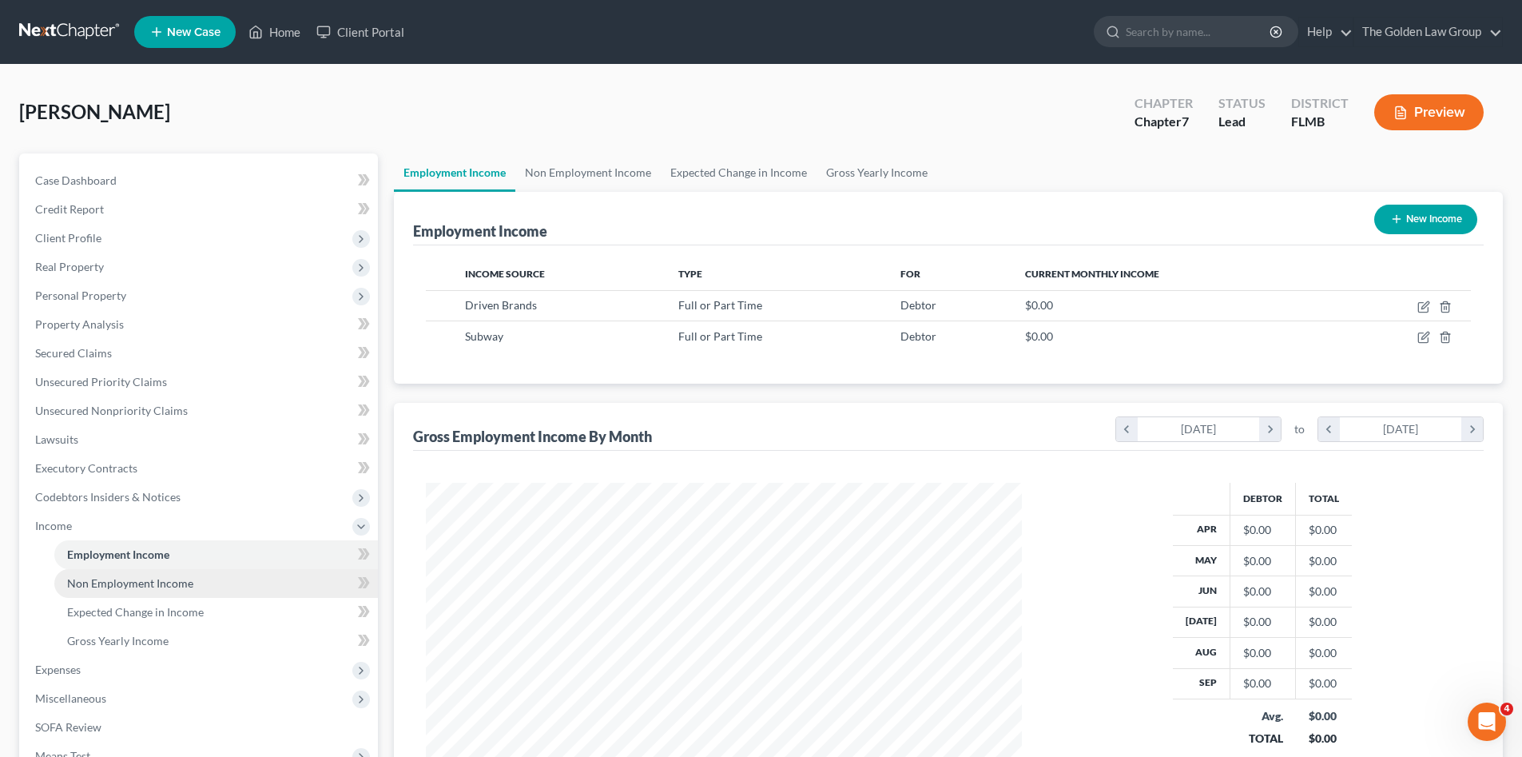
click at [173, 586] on span "Non Employment Income" at bounding box center [130, 583] width 126 height 14
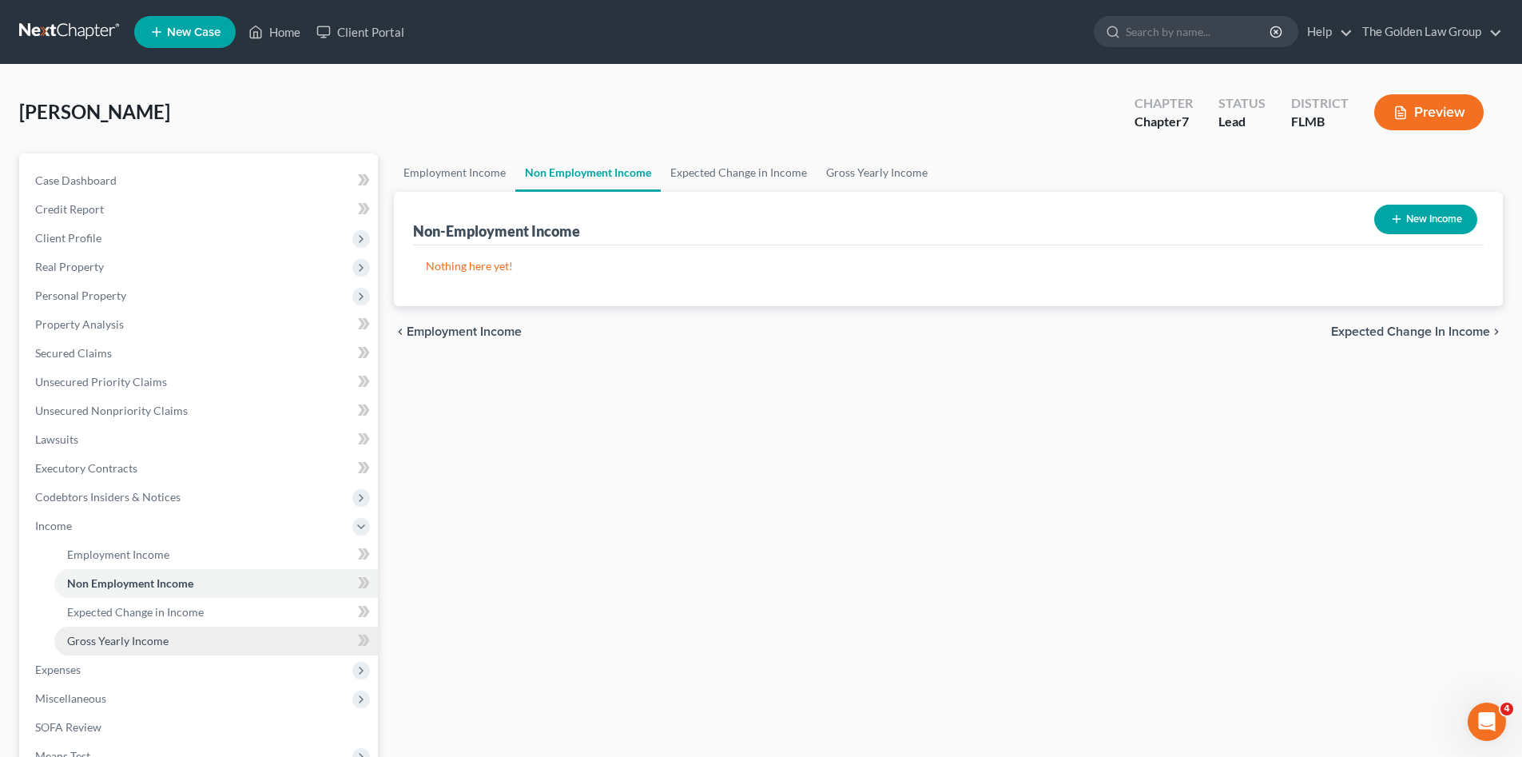
click at [137, 640] on span "Gross Yearly Income" at bounding box center [117, 641] width 101 height 14
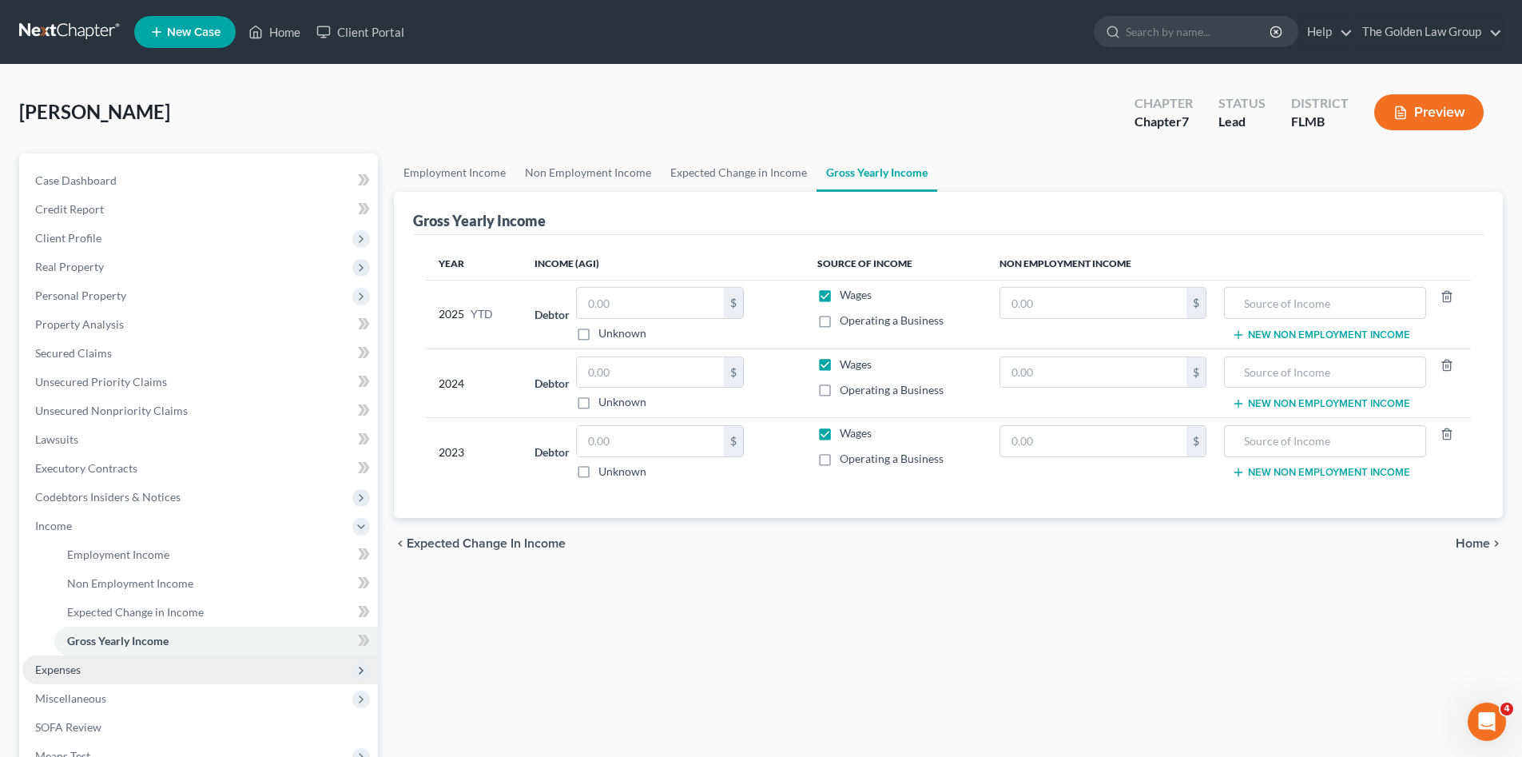
click at [68, 666] on span "Expenses" at bounding box center [58, 669] width 46 height 14
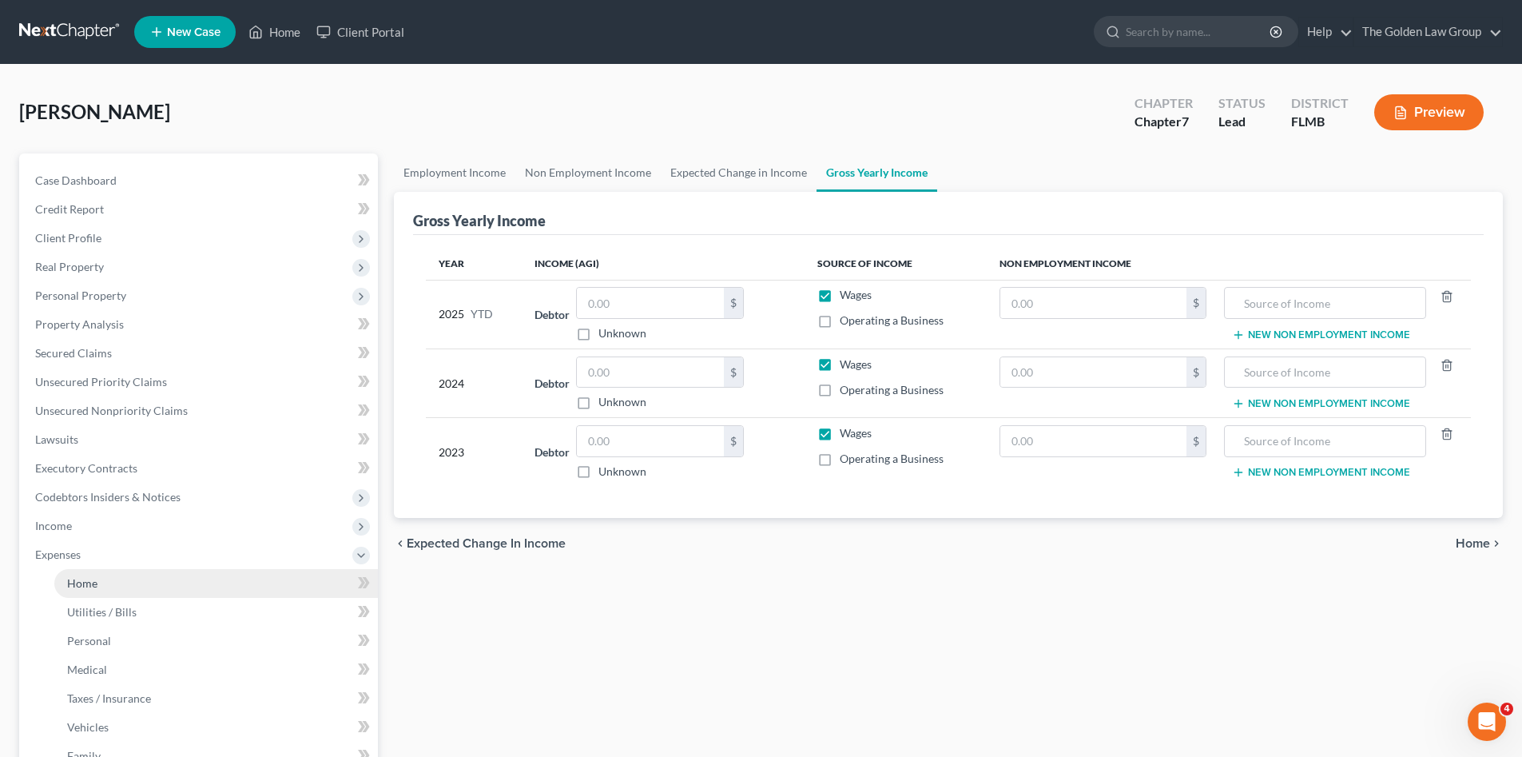
click at [160, 574] on link "Home" at bounding box center [216, 583] width 324 height 29
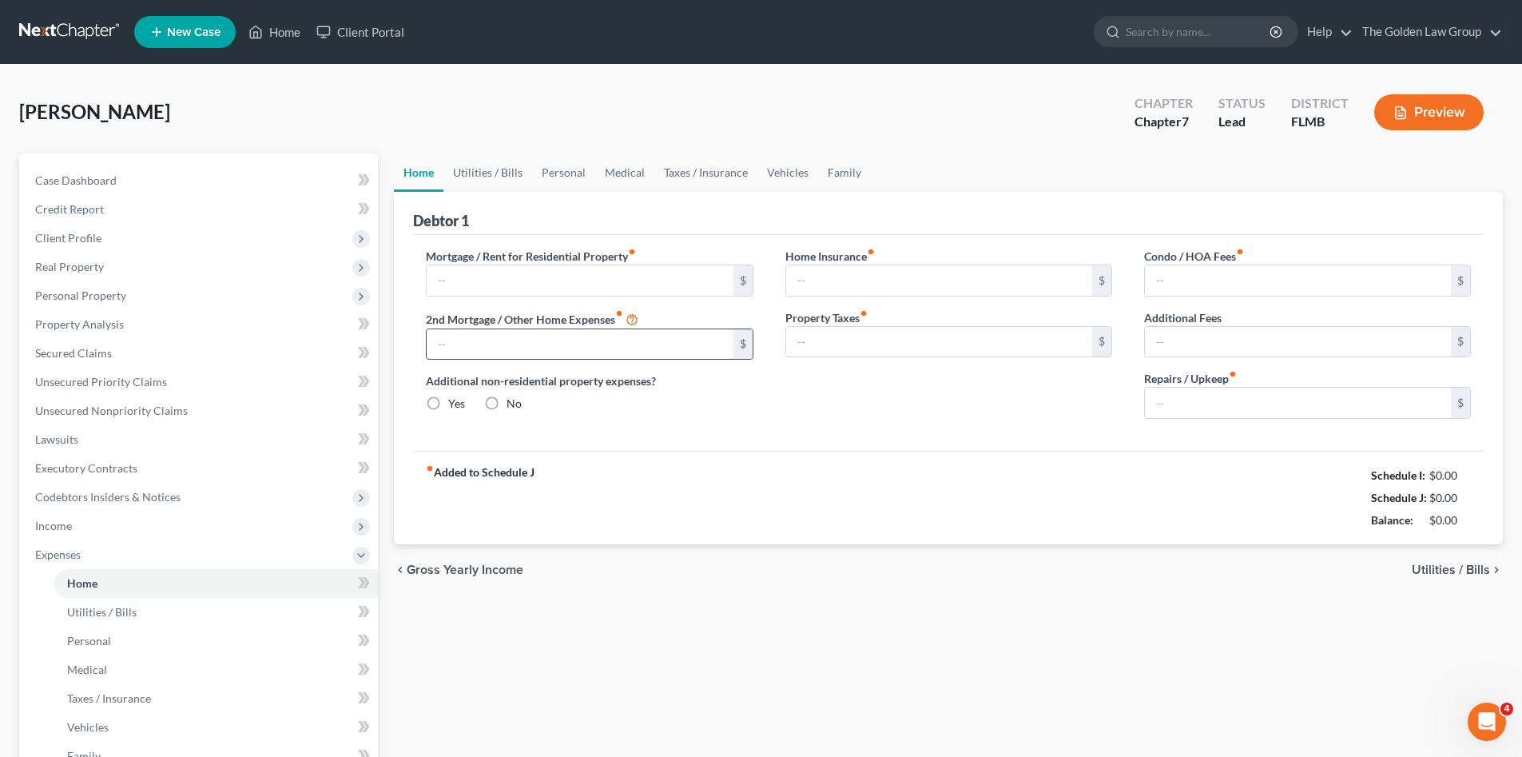
type input "0.00"
radio input "true"
type input "0.00"
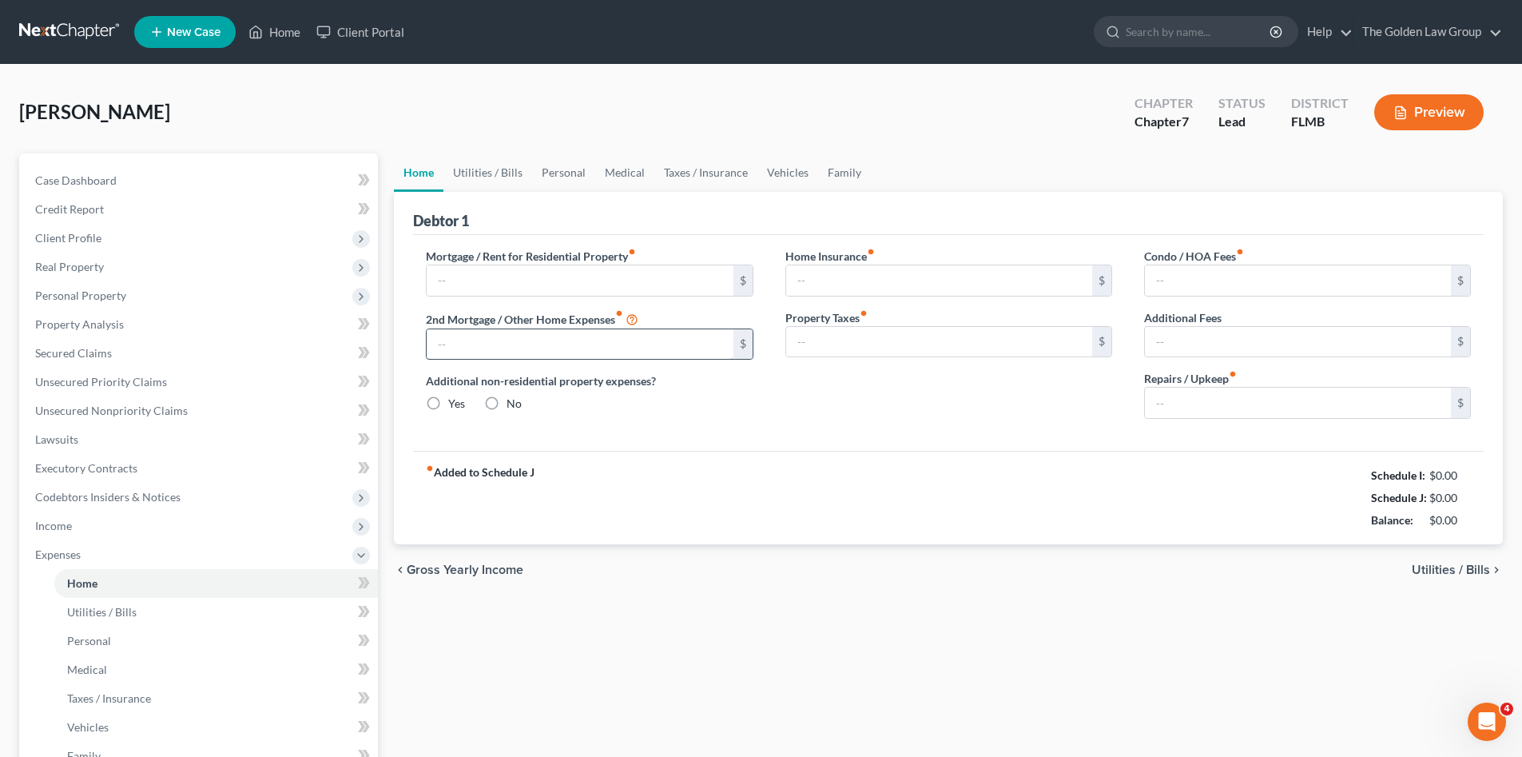
type input "0.00"
click at [589, 284] on input "text" at bounding box center [580, 280] width 306 height 30
type input "0.00"
click at [924, 440] on div "Mortgage / Rent for Residential Property fiber_manual_record 0.00 $ 2nd Mortgag…" at bounding box center [948, 343] width 1070 height 216
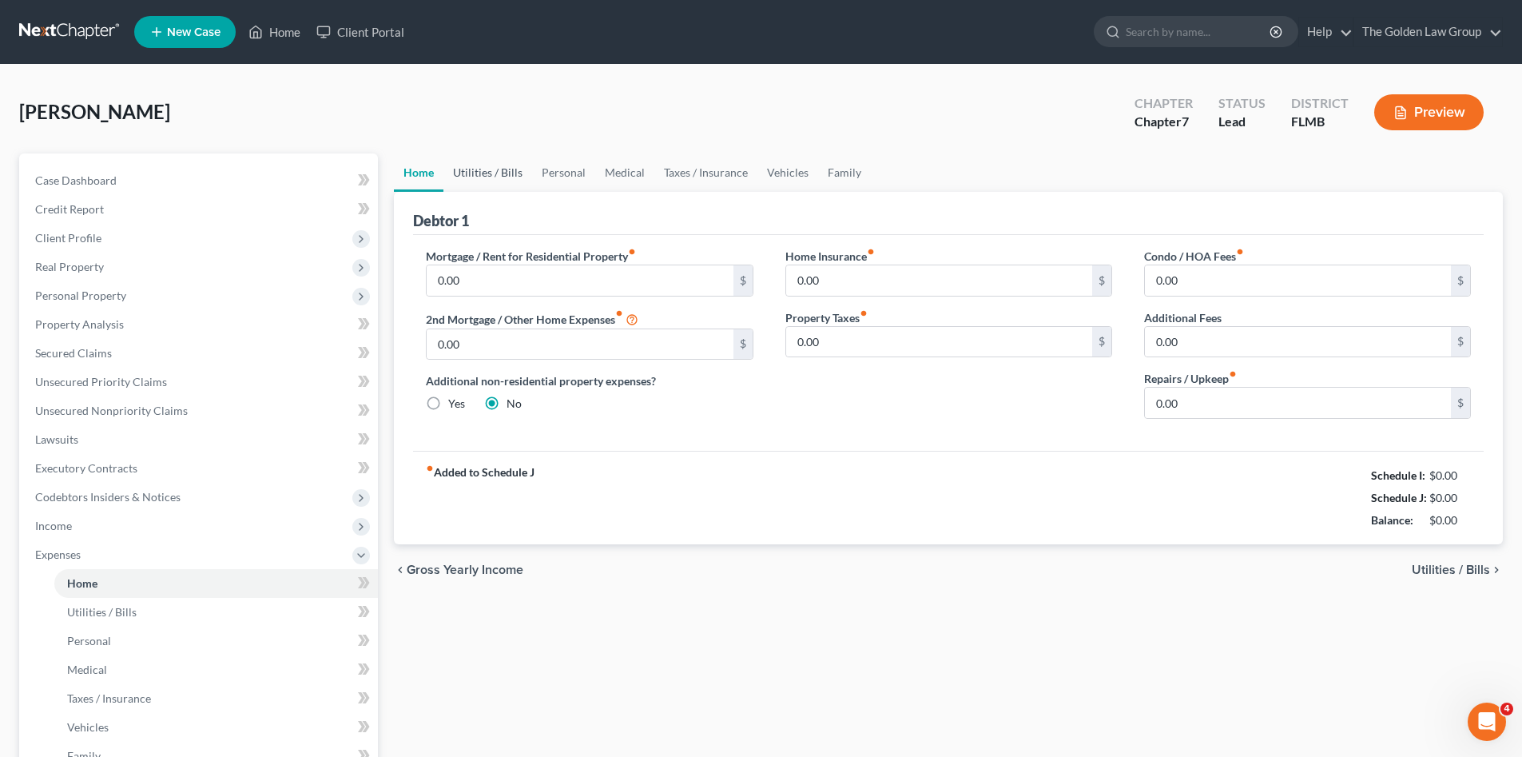
click at [488, 169] on link "Utilities / Bills" at bounding box center [487, 172] width 89 height 38
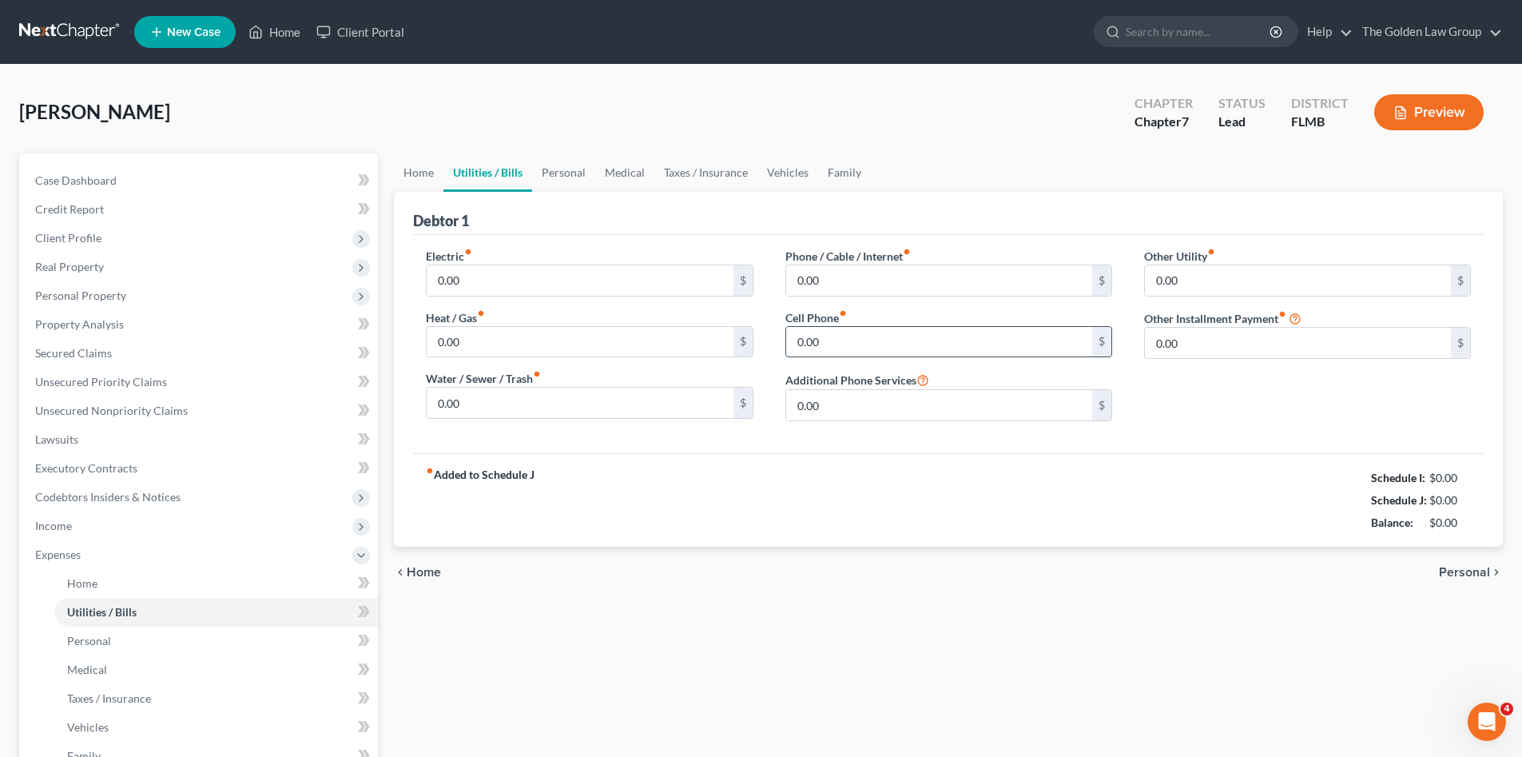
click at [842, 339] on input "0.00" at bounding box center [939, 342] width 306 height 30
type input "72.00"
click at [574, 174] on link "Personal" at bounding box center [563, 172] width 63 height 38
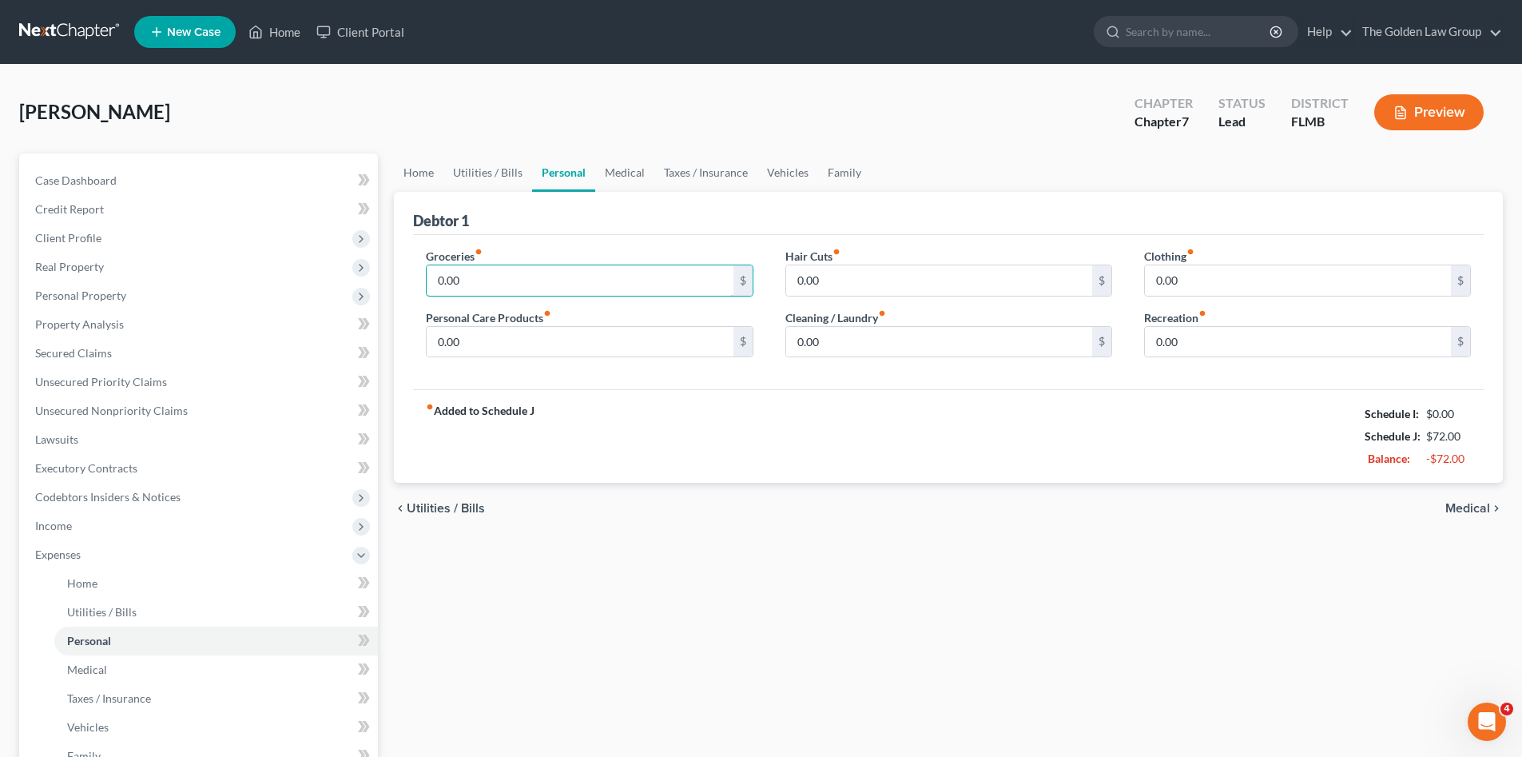
click at [546, 272] on input "0.00" at bounding box center [580, 280] width 306 height 30
type input "300.00"
click at [594, 376] on div "Groceries fiber_manual_record 300.00 $ Personal Care Products fiber_manual_reco…" at bounding box center [948, 312] width 1070 height 155
click at [582, 346] on input "0.00" at bounding box center [580, 342] width 306 height 30
type input "100.00"
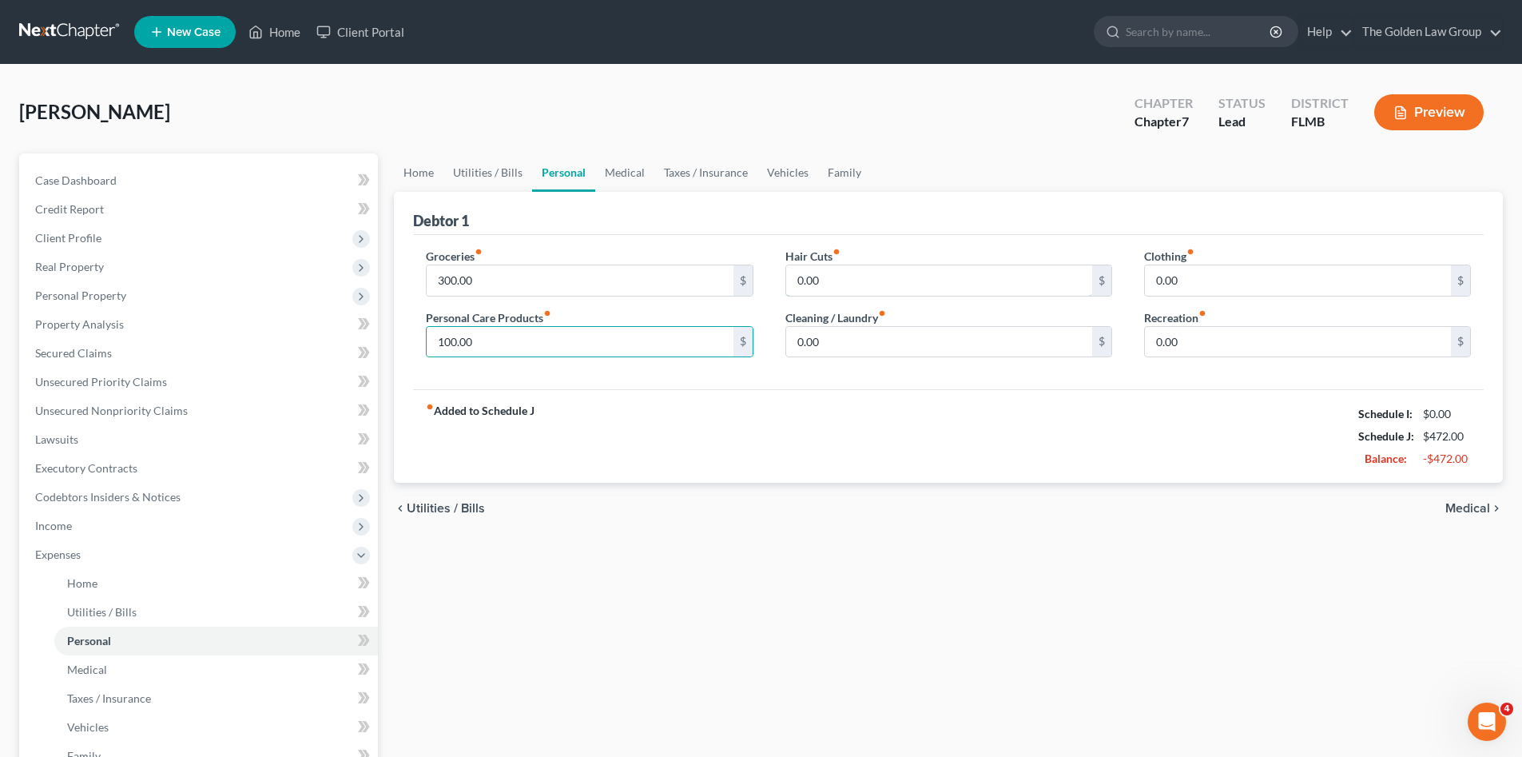
click at [864, 291] on input "0.00" at bounding box center [939, 280] width 306 height 30
click at [874, 346] on input "0.00" at bounding box center [939, 342] width 306 height 30
type input "100.00"
click at [1198, 281] on input "0.00" at bounding box center [1298, 280] width 306 height 30
type input "100.00"
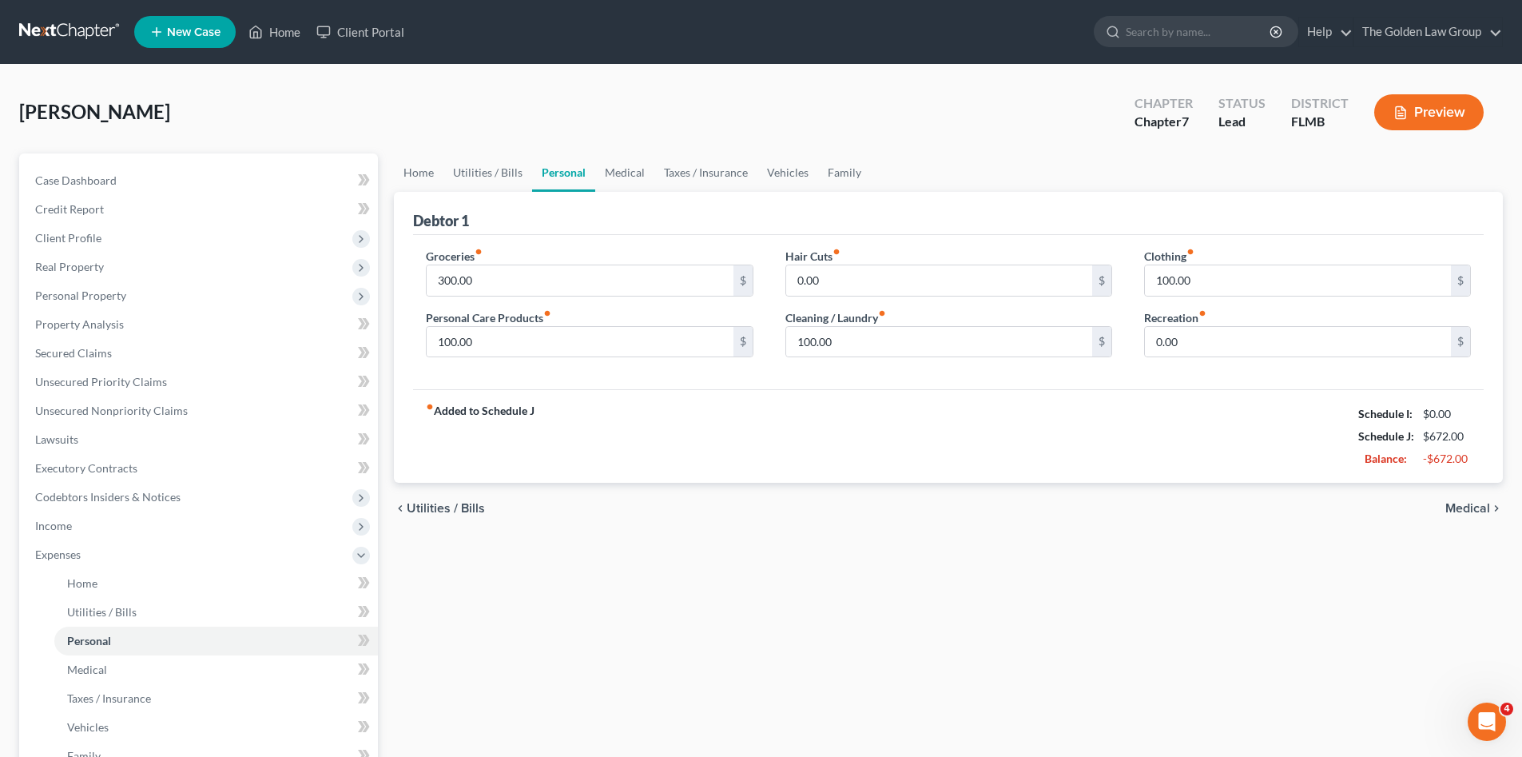
click at [1243, 373] on div "Groceries fiber_manual_record 300.00 $ Personal Care Products fiber_manual_reco…" at bounding box center [948, 312] width 1070 height 155
click at [1231, 344] on input "0.00" at bounding box center [1298, 342] width 306 height 30
type input "100.00"
click at [634, 174] on link "Medical" at bounding box center [624, 172] width 59 height 38
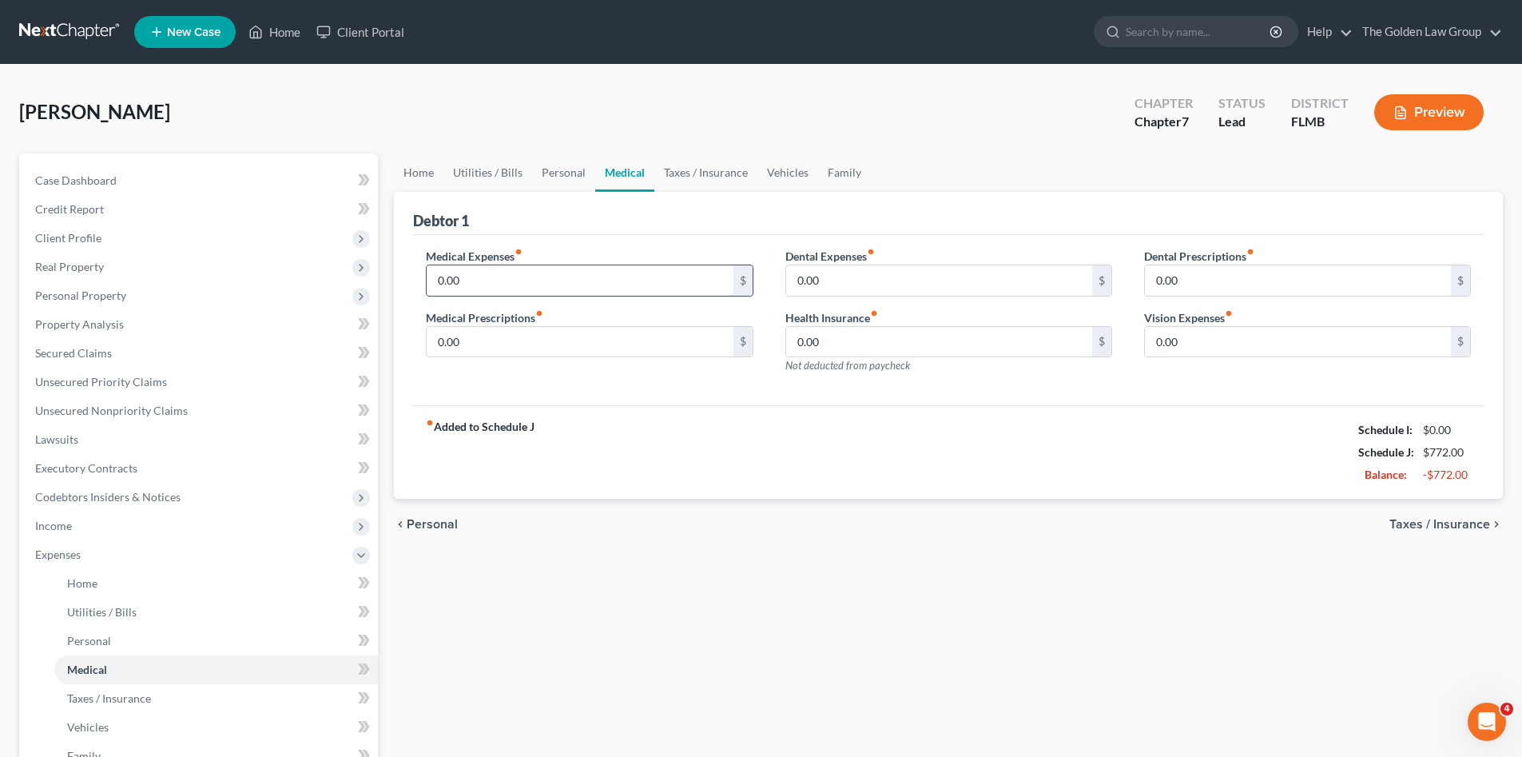
click at [650, 272] on input "0.00" at bounding box center [580, 280] width 306 height 30
click at [823, 340] on input "0.00" at bounding box center [939, 342] width 306 height 30
click at [689, 175] on link "Taxes / Insurance" at bounding box center [705, 172] width 103 height 38
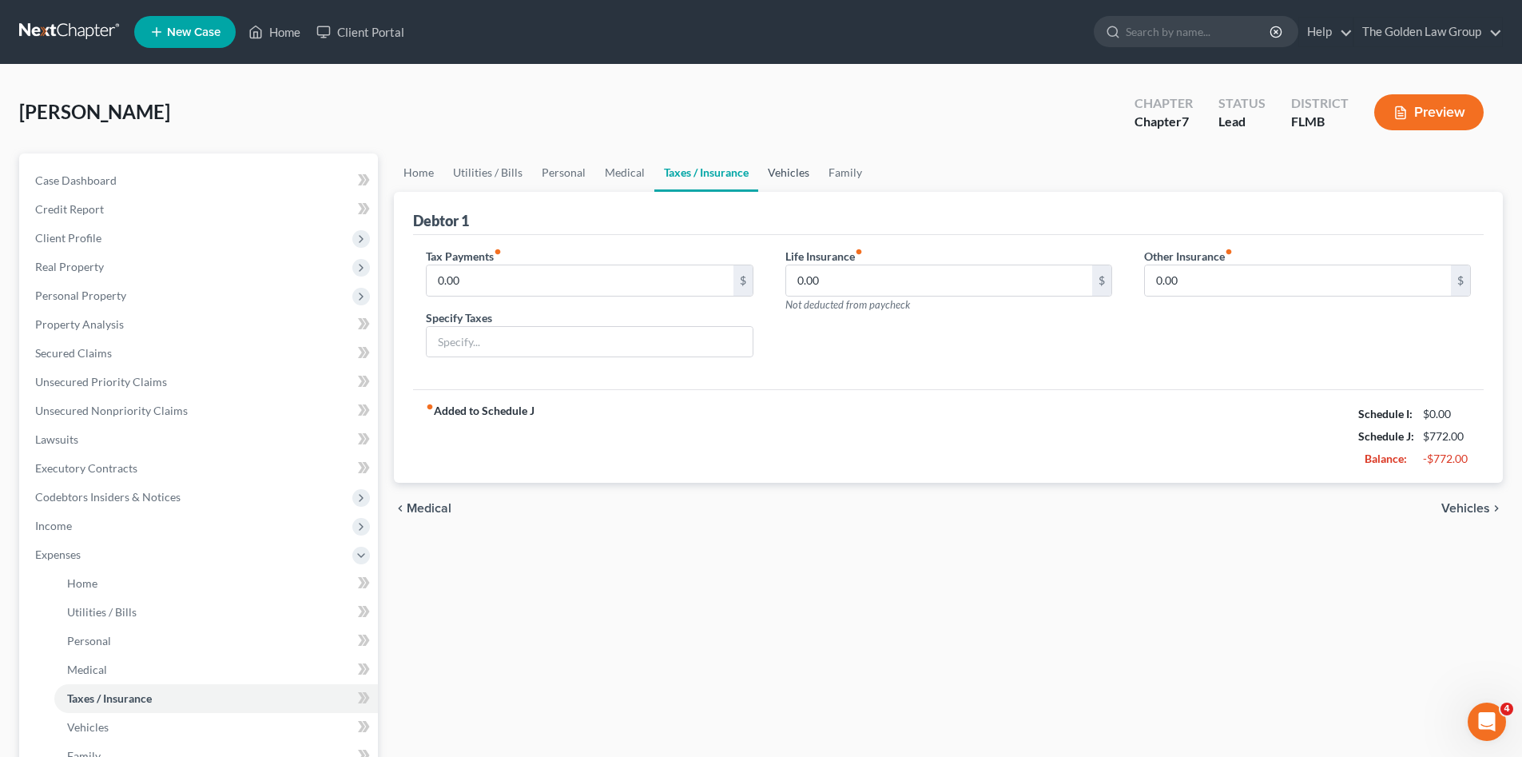
click at [788, 173] on link "Vehicles" at bounding box center [788, 172] width 61 height 38
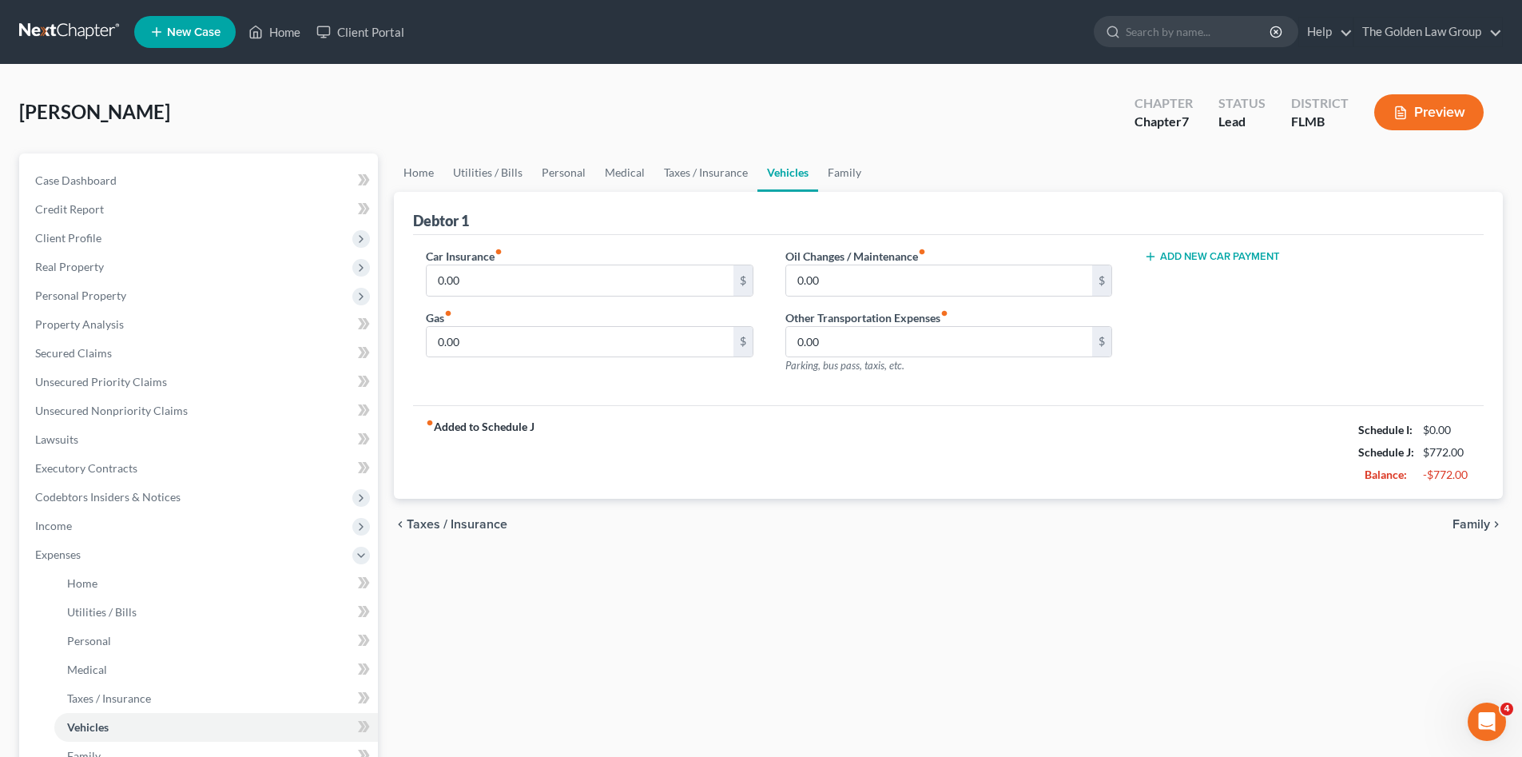
click at [621, 410] on div "fiber_manual_record Added to Schedule J Schedule I: $0.00 Schedule J: $772.00 B…" at bounding box center [948, 451] width 1070 height 93
click at [591, 337] on input "0.00" at bounding box center [580, 342] width 306 height 30
type input "100.00"
click at [872, 422] on div "fiber_manual_record Added to Schedule J Schedule I: $0.00 Schedule J: $872.00 B…" at bounding box center [948, 451] width 1070 height 93
click at [934, 343] on input "0.00" at bounding box center [939, 342] width 306 height 30
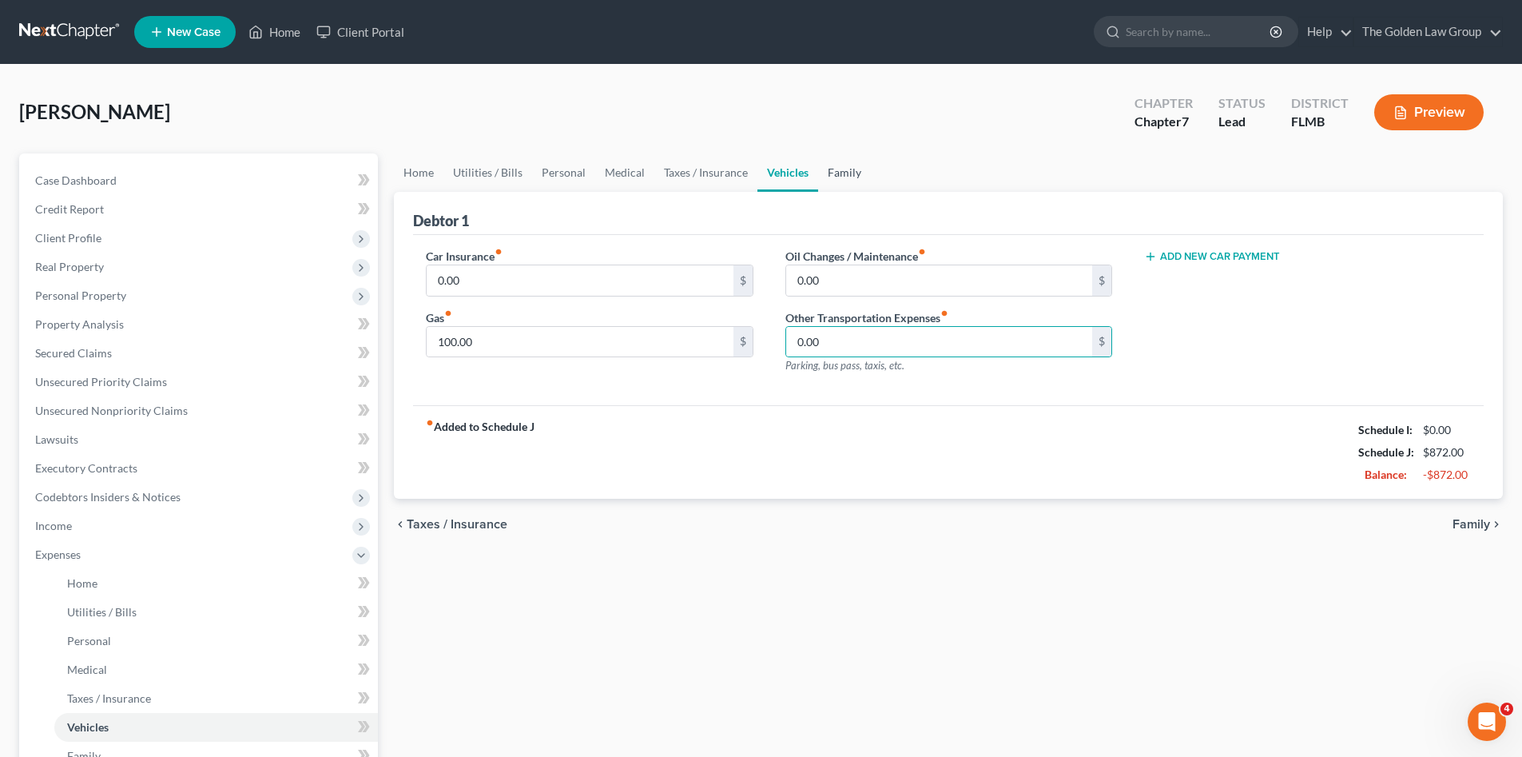
click at [847, 170] on link "Family" at bounding box center [844, 172] width 53 height 38
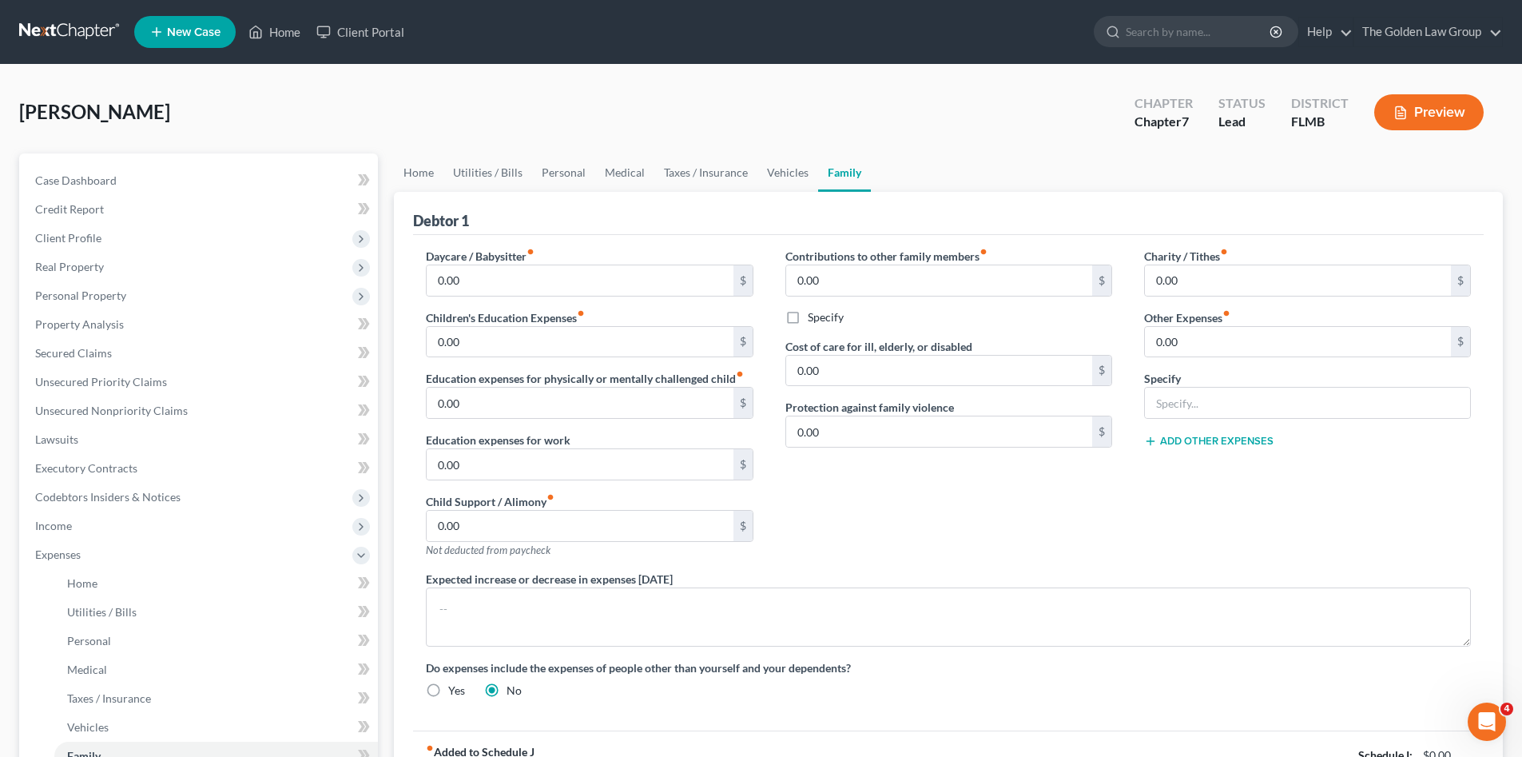
drag, startPoint x: 946, startPoint y: 515, endPoint x: 956, endPoint y: 548, distance: 34.4
click at [949, 518] on div "Contributions to other family members fiber_manual_record 0.00 $ Specify Cost o…" at bounding box center [948, 409] width 359 height 323
click at [1225, 404] on input "text" at bounding box center [1307, 402] width 325 height 30
type input "Storage Unit"
click at [1209, 351] on input "0.00" at bounding box center [1298, 342] width 306 height 30
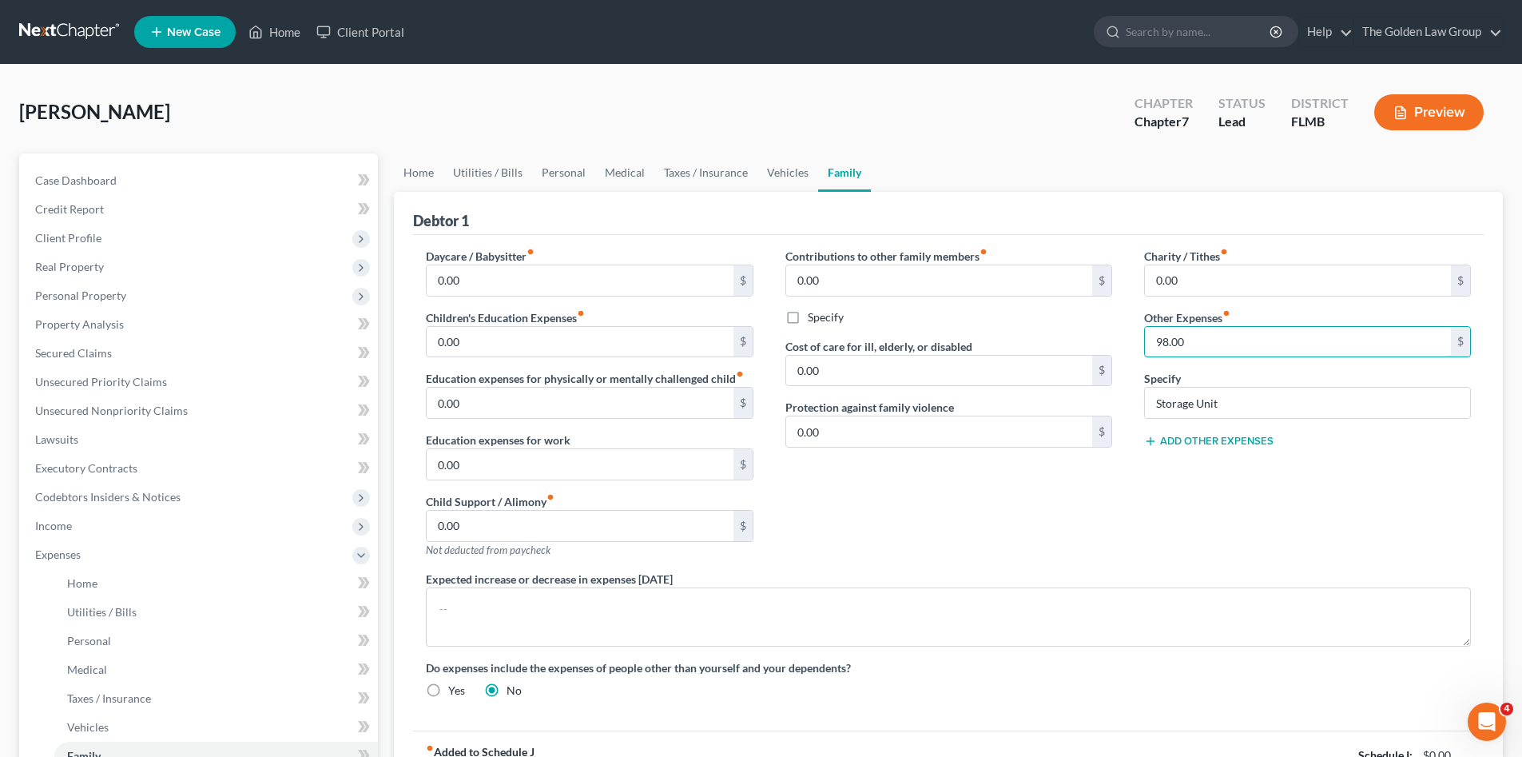
type input "98.00"
drag, startPoint x: 1182, startPoint y: 550, endPoint x: 1007, endPoint y: 472, distance: 190.6
click at [1182, 550] on div "Charity / Tithes fiber_manual_record 0.00 $ Other Expenses fiber_manual_record …" at bounding box center [1307, 409] width 359 height 323
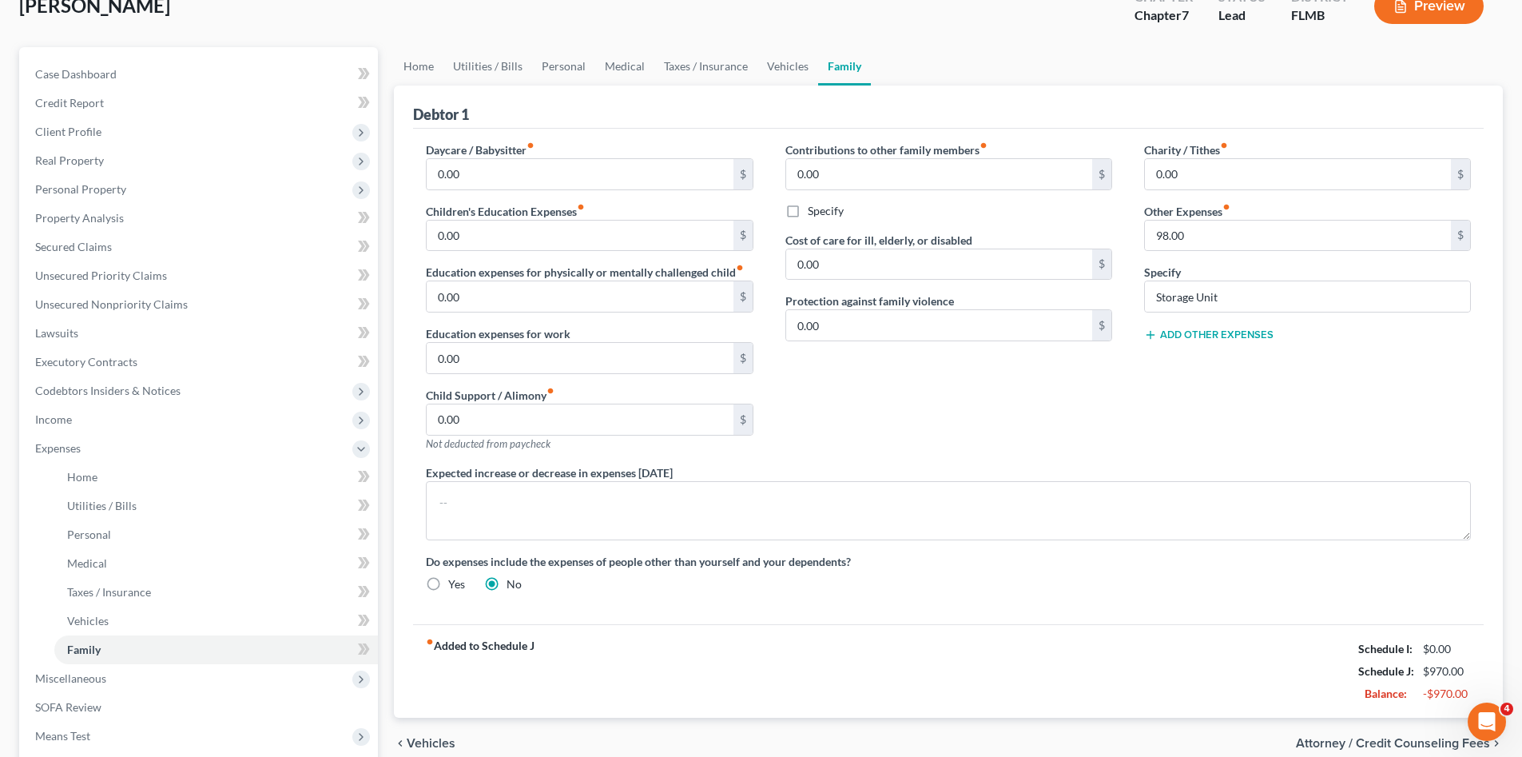
click at [989, 411] on div "Contributions to other family members fiber_manual_record 0.00 $ Specify Cost o…" at bounding box center [948, 302] width 359 height 323
click at [95, 445] on span "Expenses" at bounding box center [199, 448] width 355 height 29
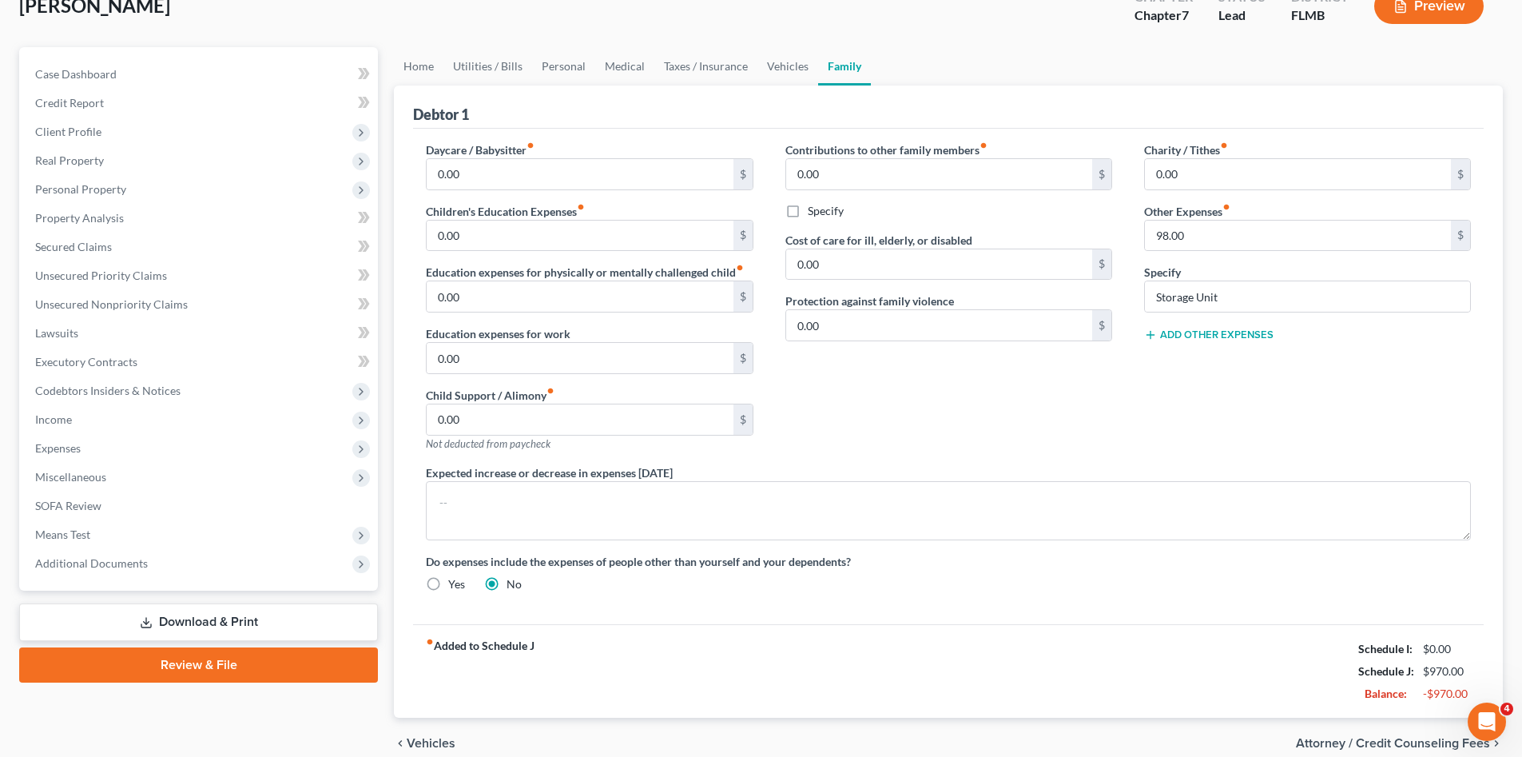
drag, startPoint x: 1080, startPoint y: 599, endPoint x: 486, endPoint y: 544, distance: 596.9
click at [1074, 600] on div "Daycare / Babysitter fiber_manual_record 0.00 $ Children's Education Expenses f…" at bounding box center [948, 372] width 1077 height 463
click at [120, 473] on span "Miscellaneous" at bounding box center [199, 477] width 355 height 29
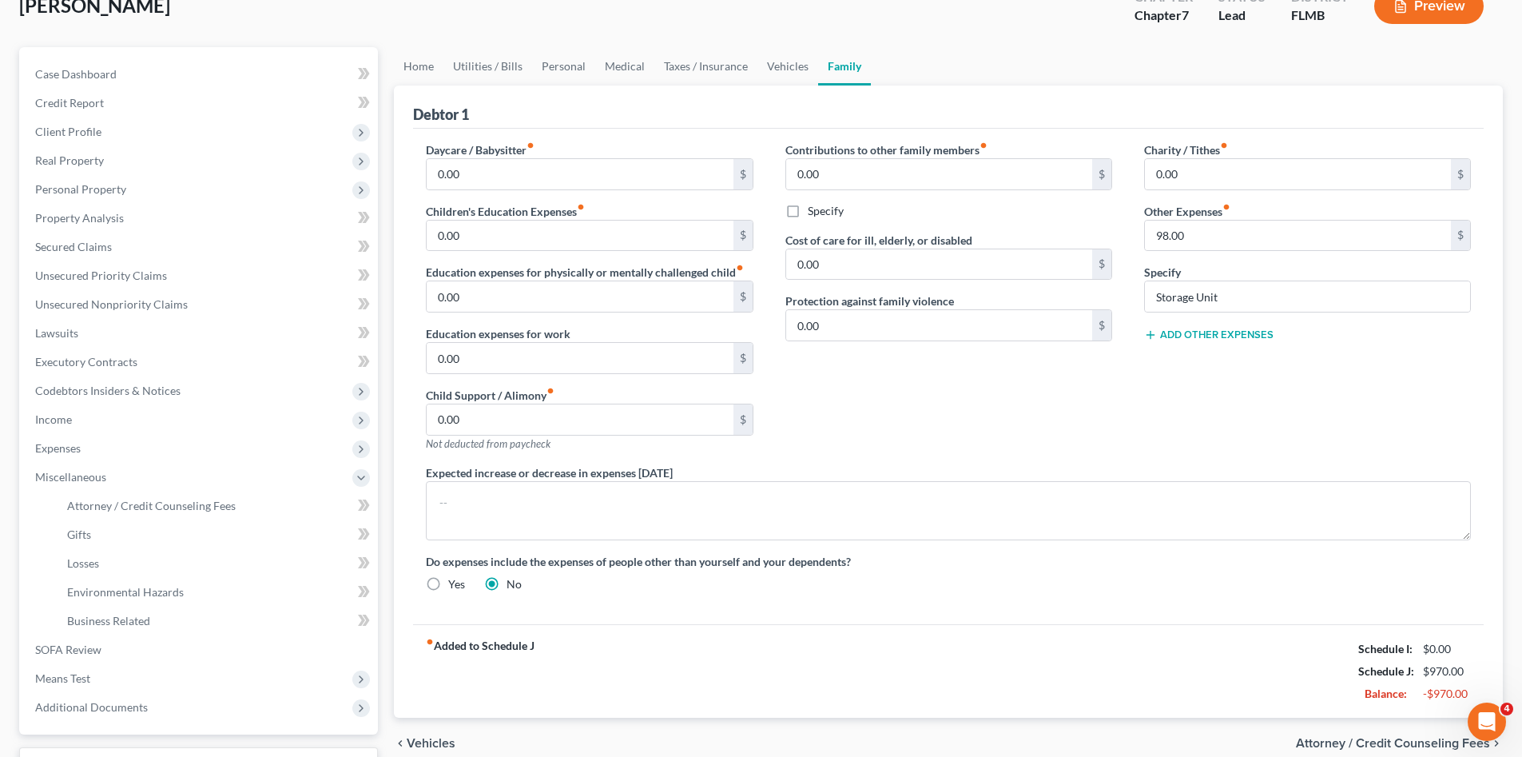
click at [867, 592] on div "Daycare / Babysitter fiber_manual_record 0.00 $ Children's Education Expenses f…" at bounding box center [948, 372] width 1077 height 463
click at [1031, 590] on div "Do expenses include the expenses of people other than yourself and your depende…" at bounding box center [948, 572] width 1077 height 39
click at [856, 390] on div "Contributions to other family members fiber_manual_record 0.00 $ Specify Cost o…" at bounding box center [948, 302] width 359 height 323
click at [873, 459] on div "Contributions to other family members fiber_manual_record 0.00 $ Specify Cost o…" at bounding box center [948, 302] width 359 height 323
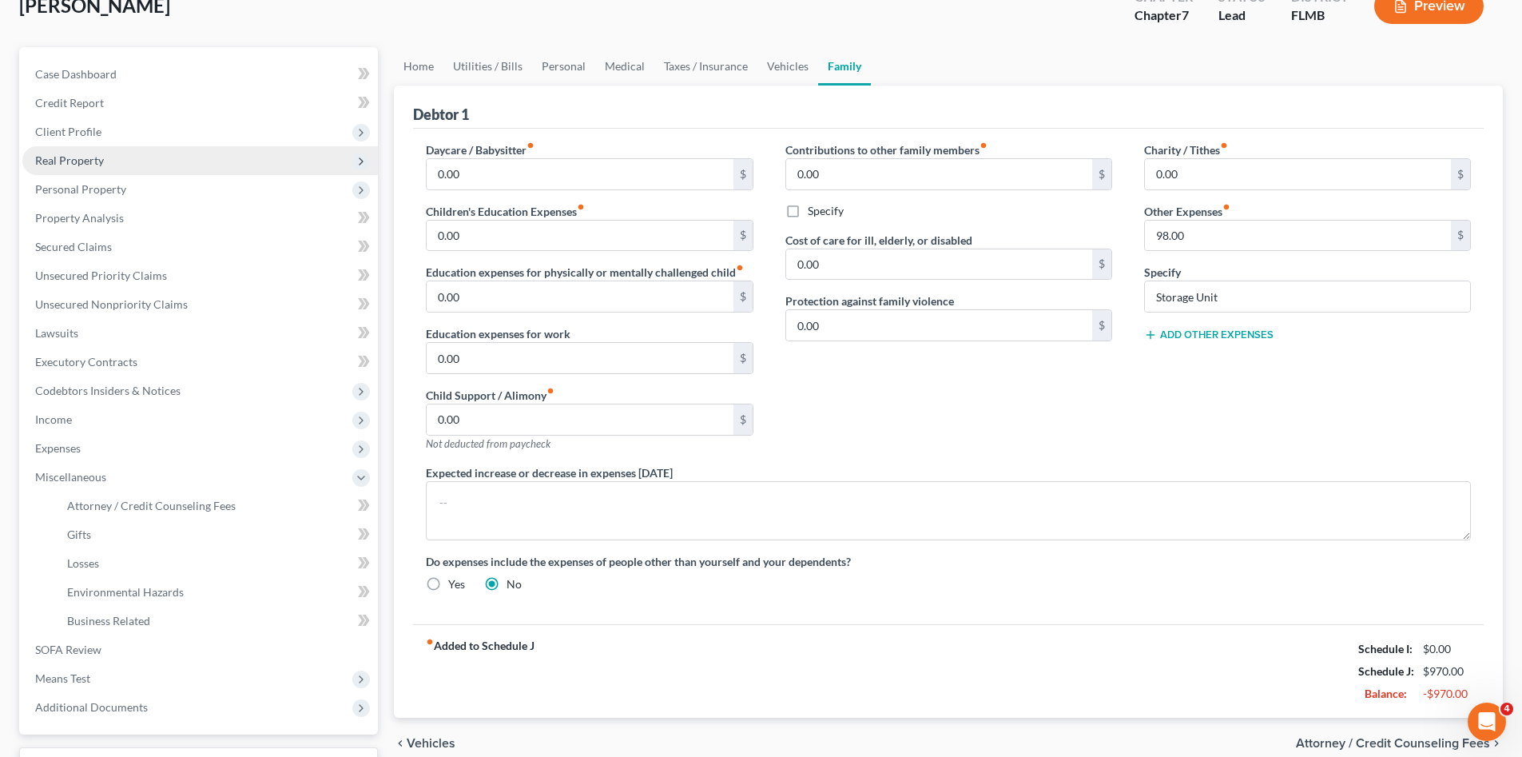
click at [109, 150] on span "Real Property" at bounding box center [199, 160] width 355 height 29
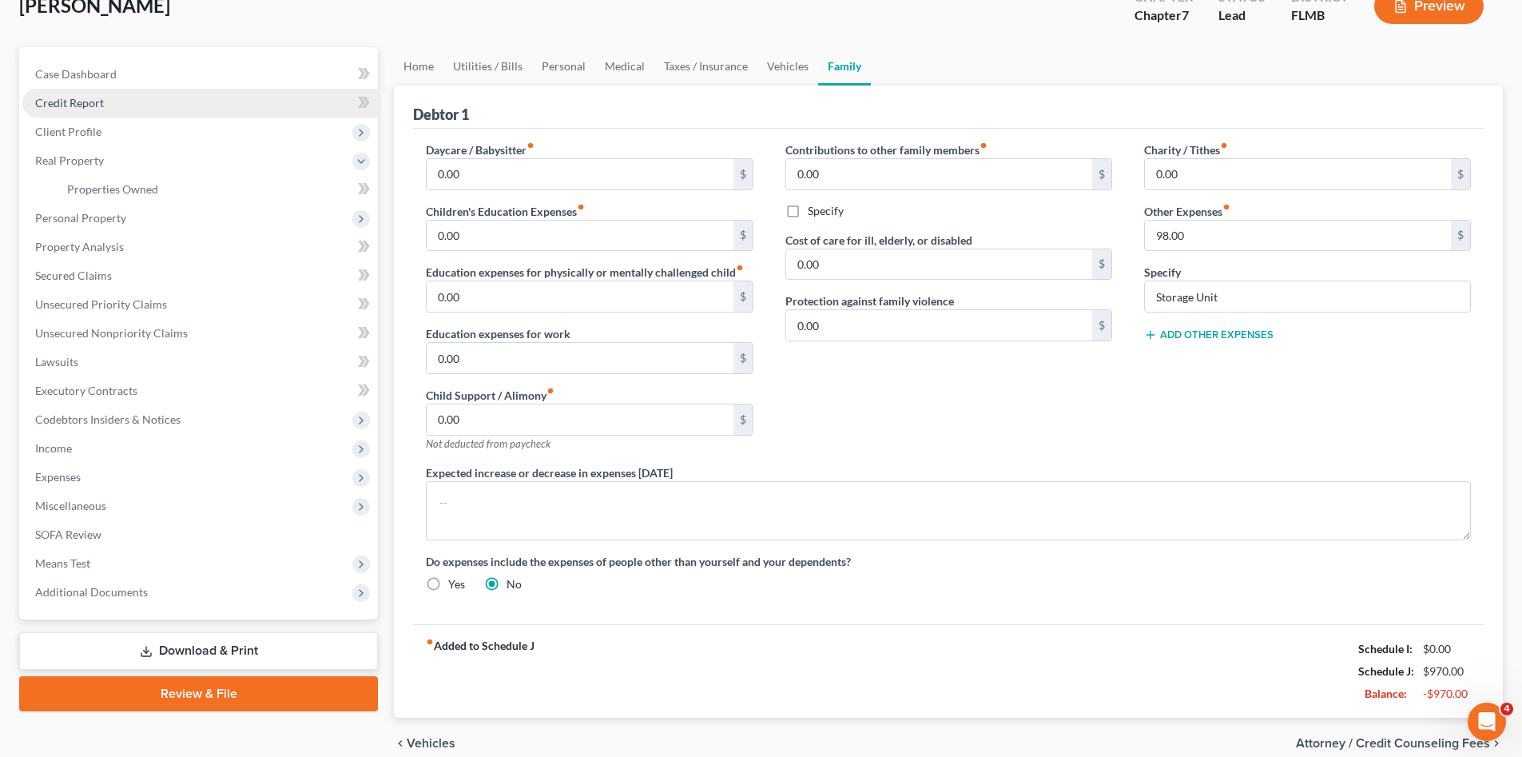
click at [101, 112] on link "Credit Report" at bounding box center [199, 103] width 355 height 29
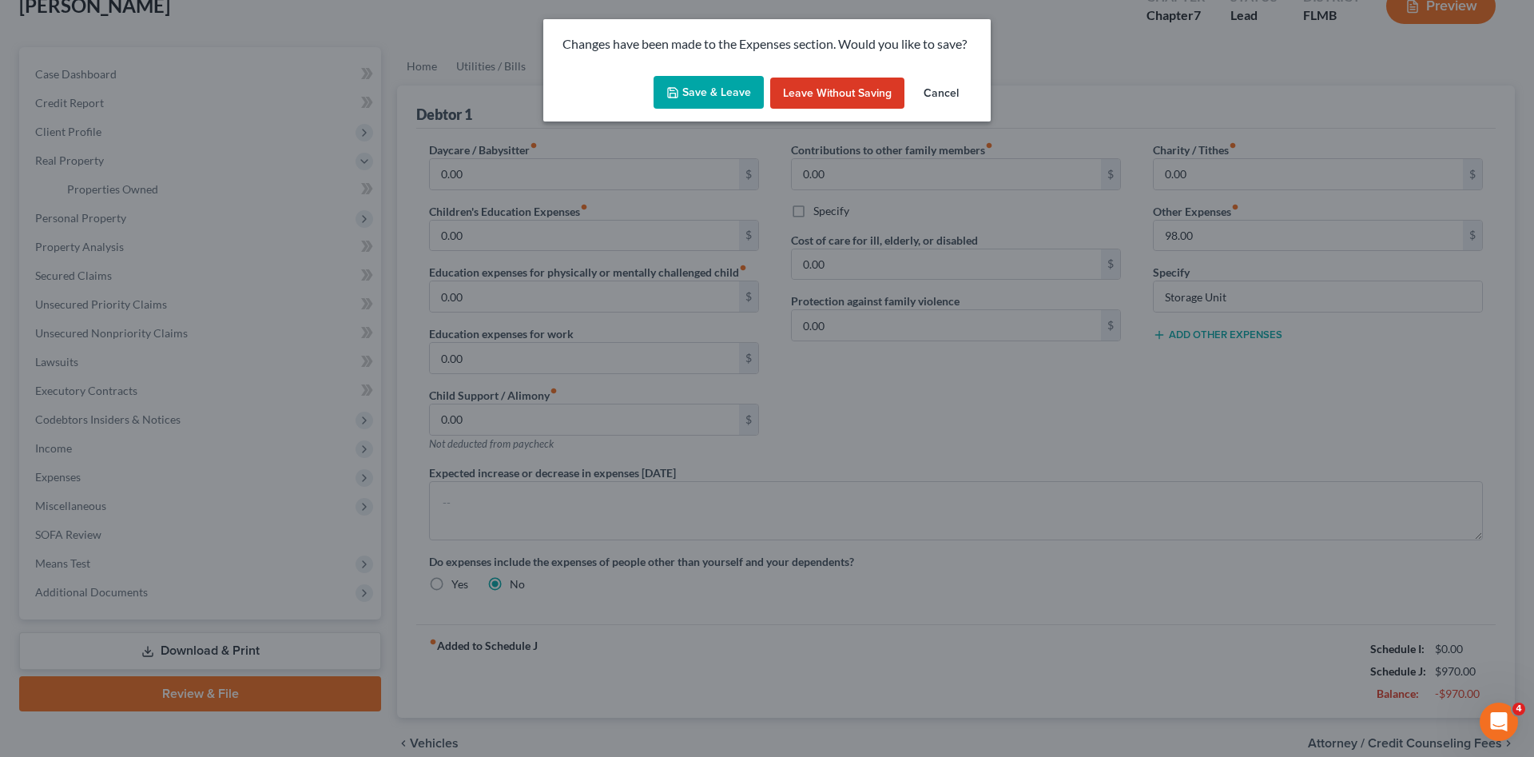
click at [694, 96] on button "Save & Leave" at bounding box center [708, 93] width 110 height 34
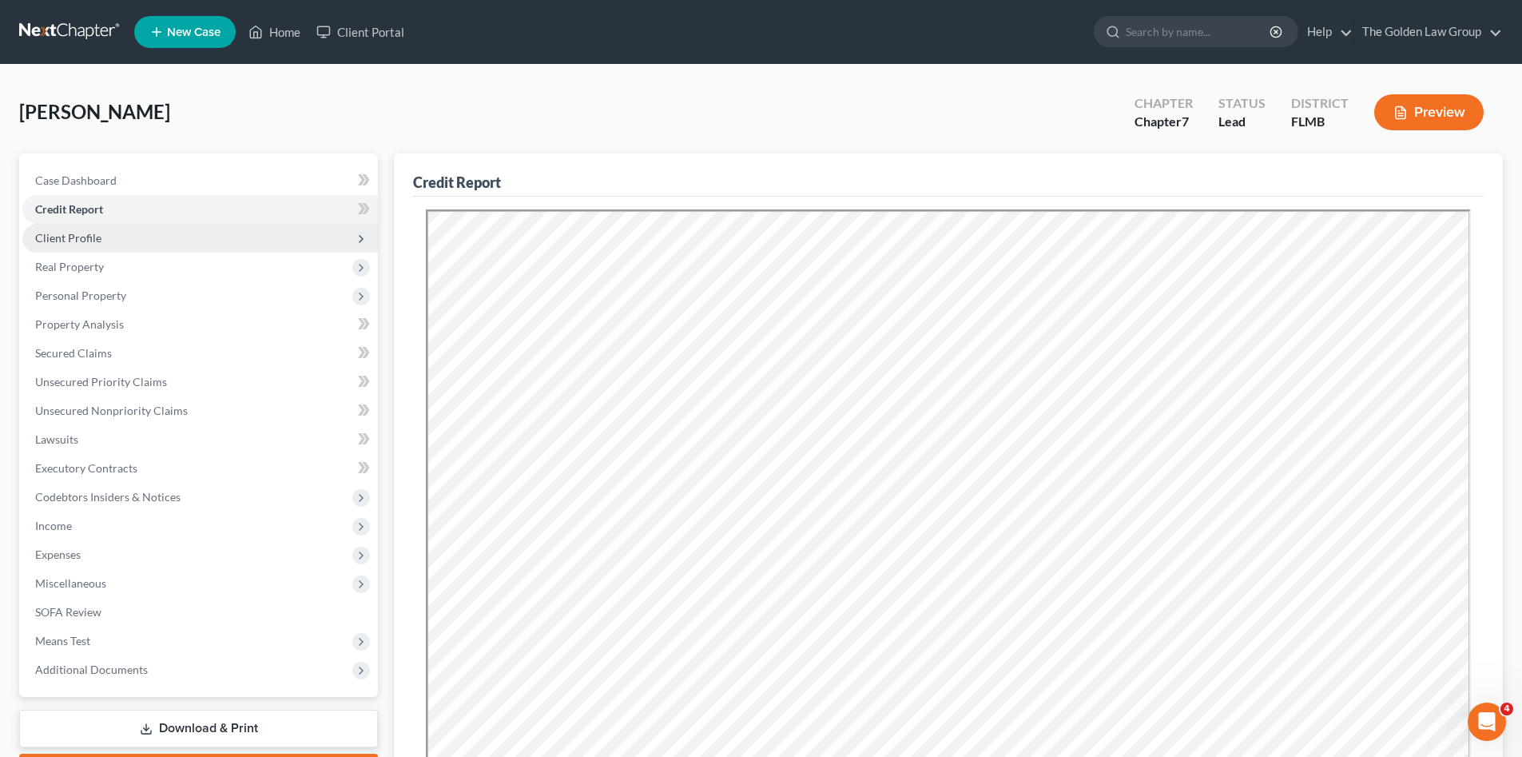
click at [98, 245] on span "Client Profile" at bounding box center [199, 238] width 355 height 29
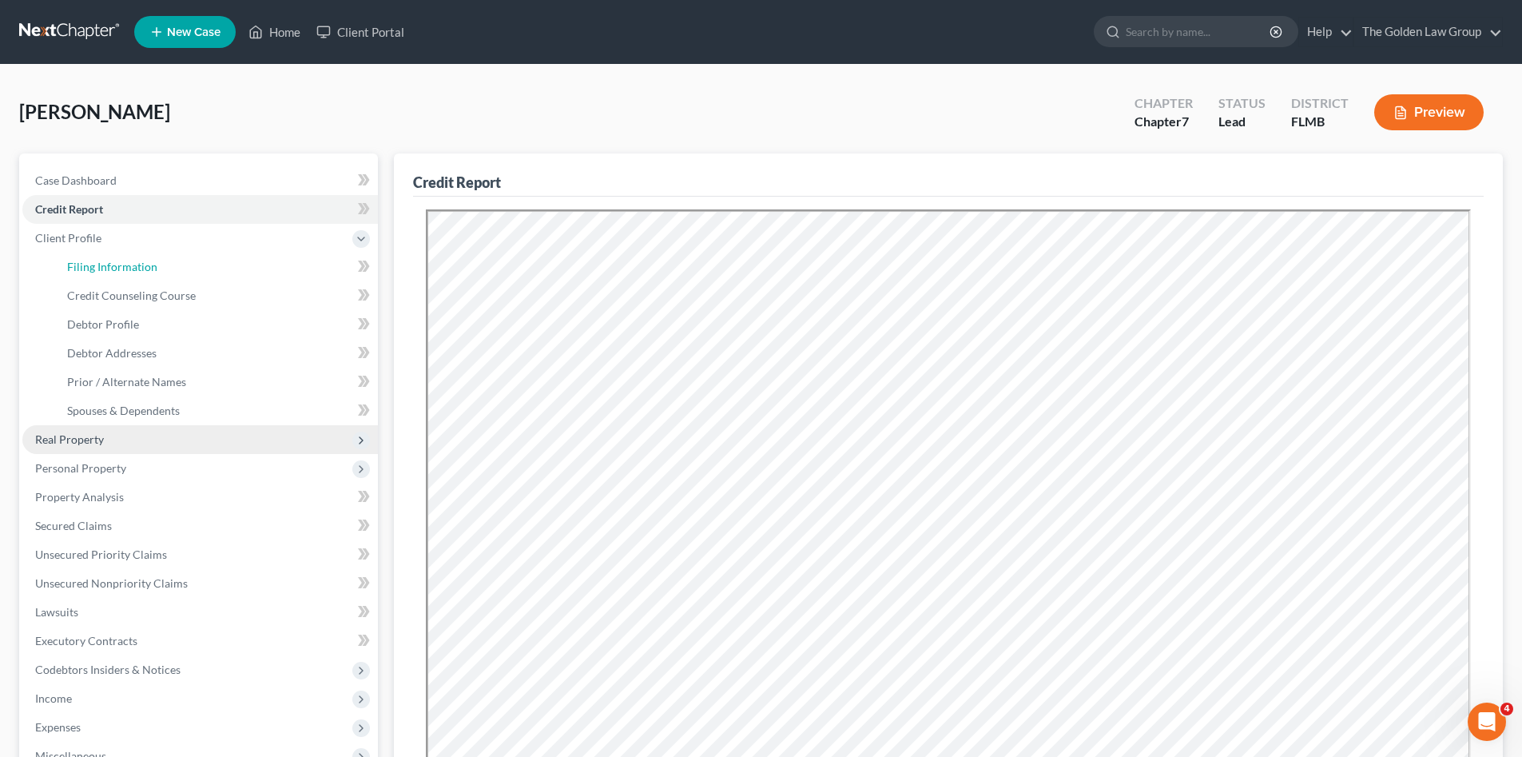
click at [106, 261] on span "Filing Information" at bounding box center [112, 267] width 90 height 14
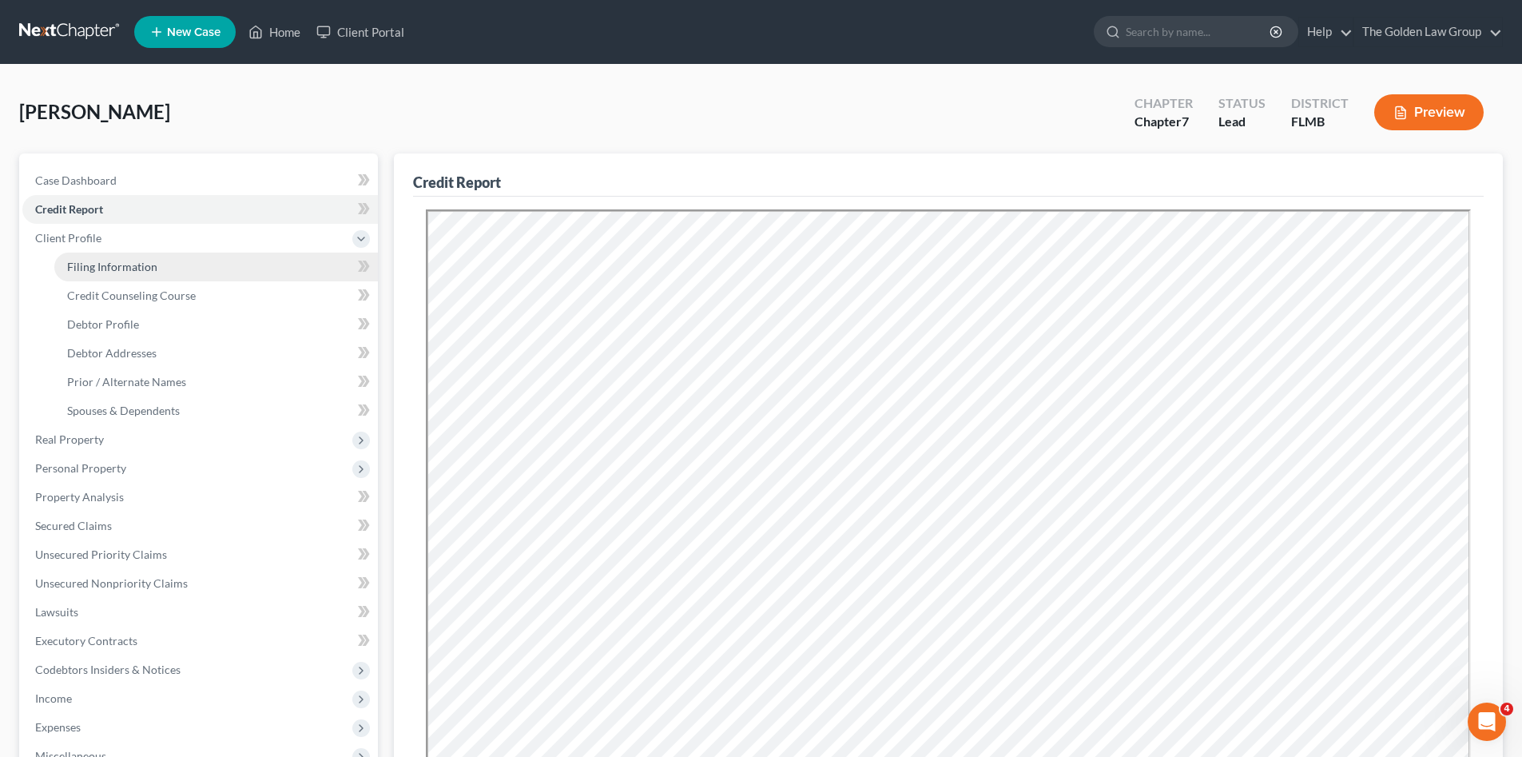
select select "1"
select select "0"
select select "15"
select select "0"
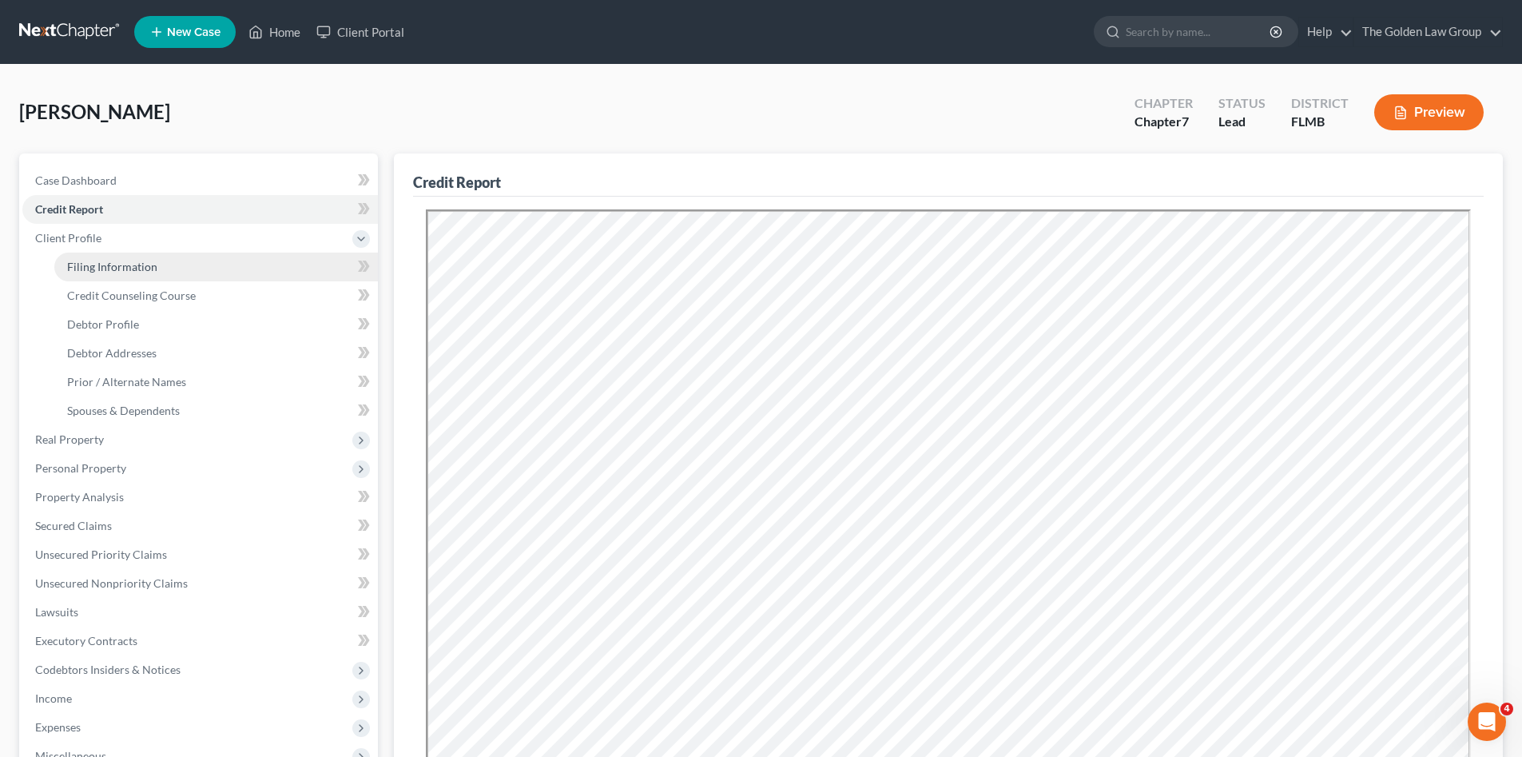
select select "9"
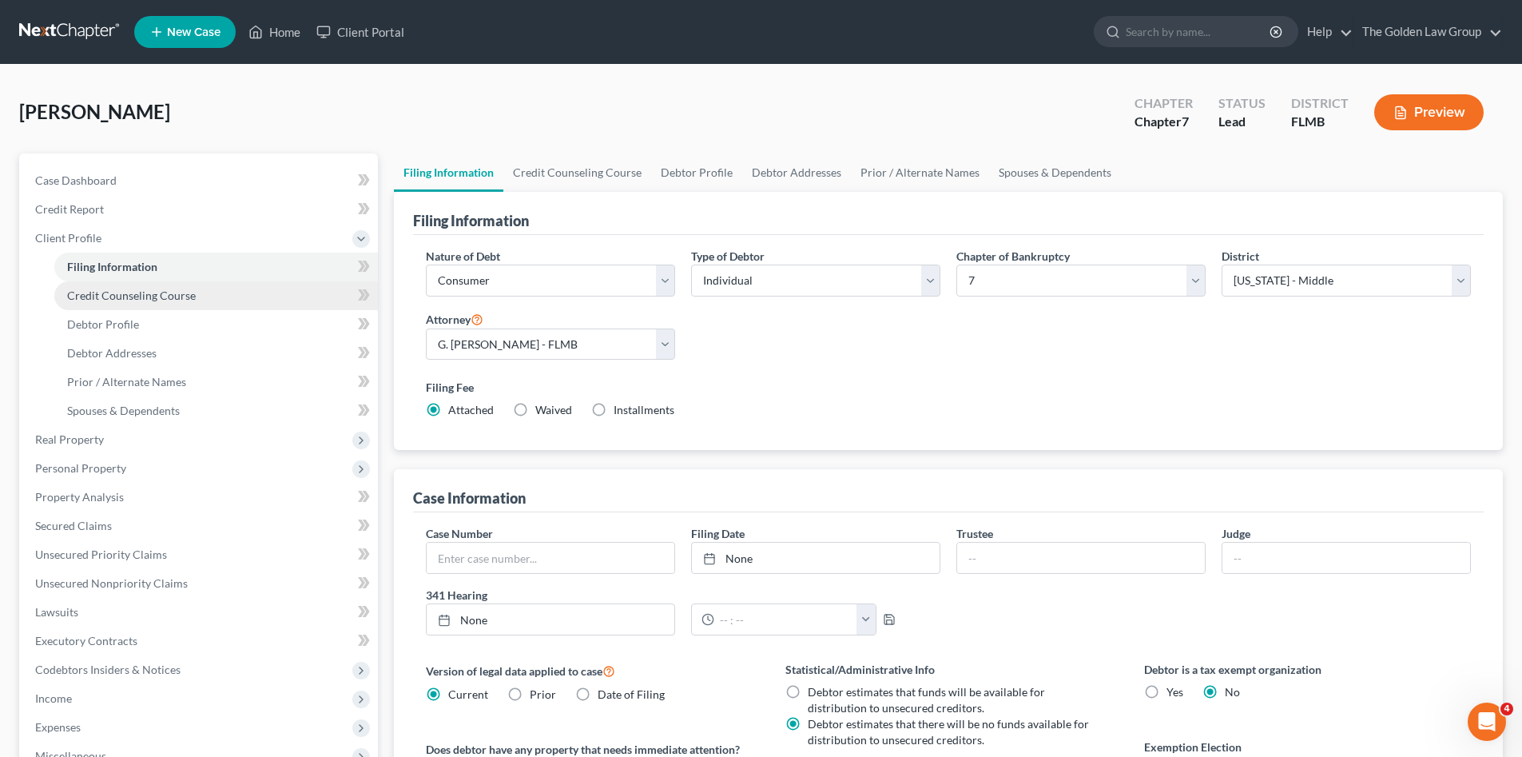
click at [136, 295] on span "Credit Counseling Course" at bounding box center [131, 295] width 129 height 14
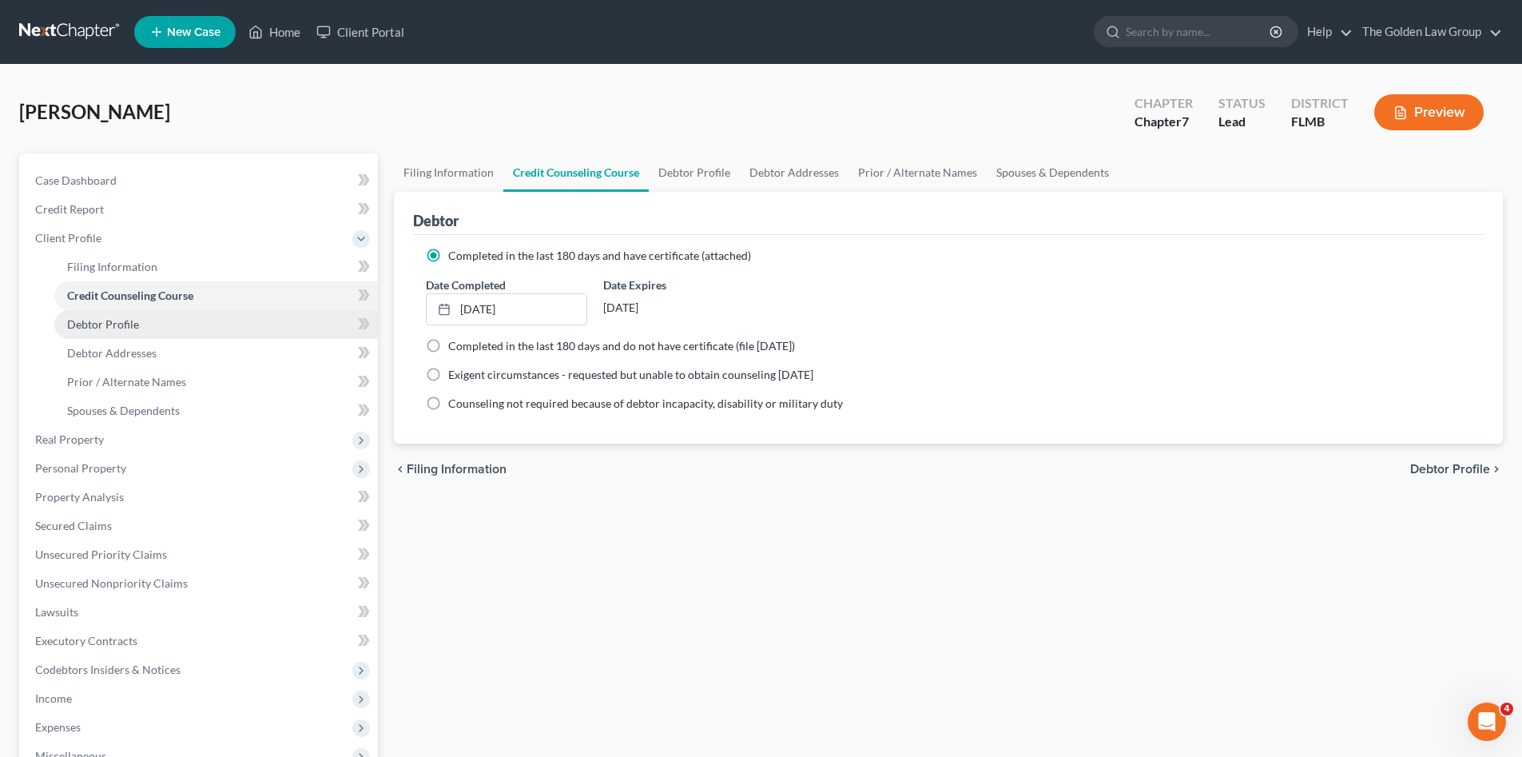
click at [153, 327] on link "Debtor Profile" at bounding box center [216, 324] width 324 height 29
select select "0"
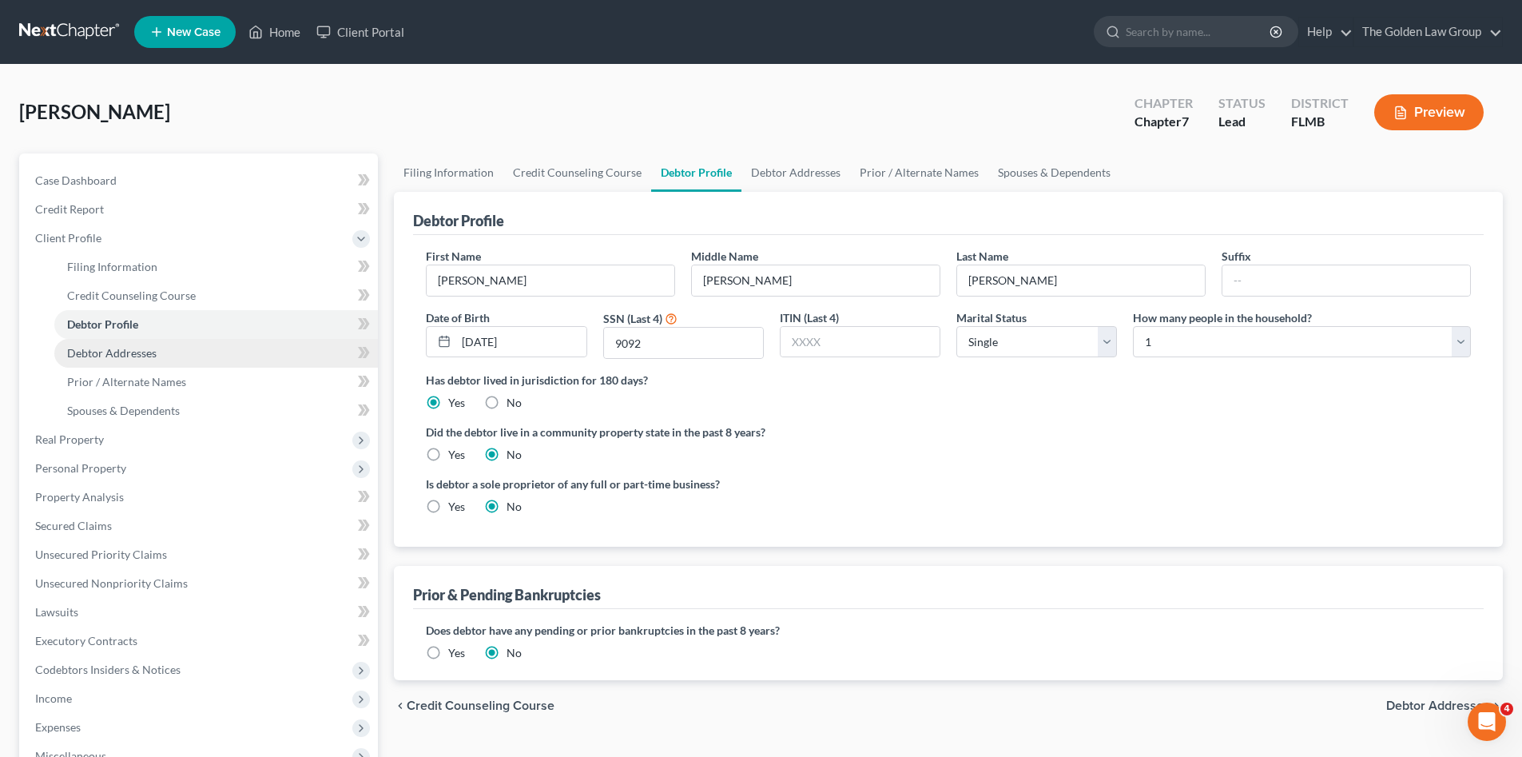
click at [168, 349] on link "Debtor Addresses" at bounding box center [216, 353] width 324 height 29
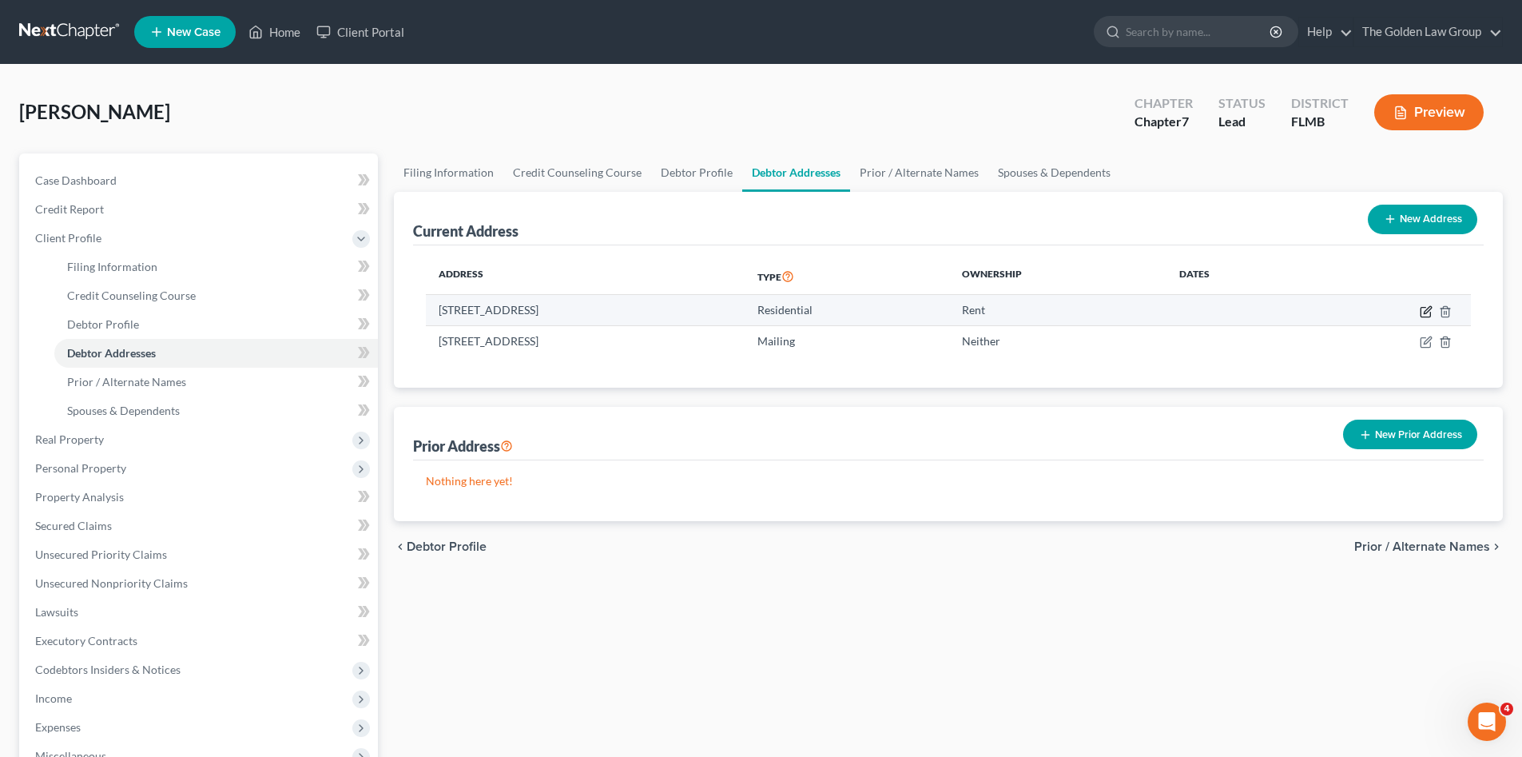
click at [1424, 311] on icon "button" at bounding box center [1426, 311] width 13 height 13
select select "9"
select select "27"
select select "0"
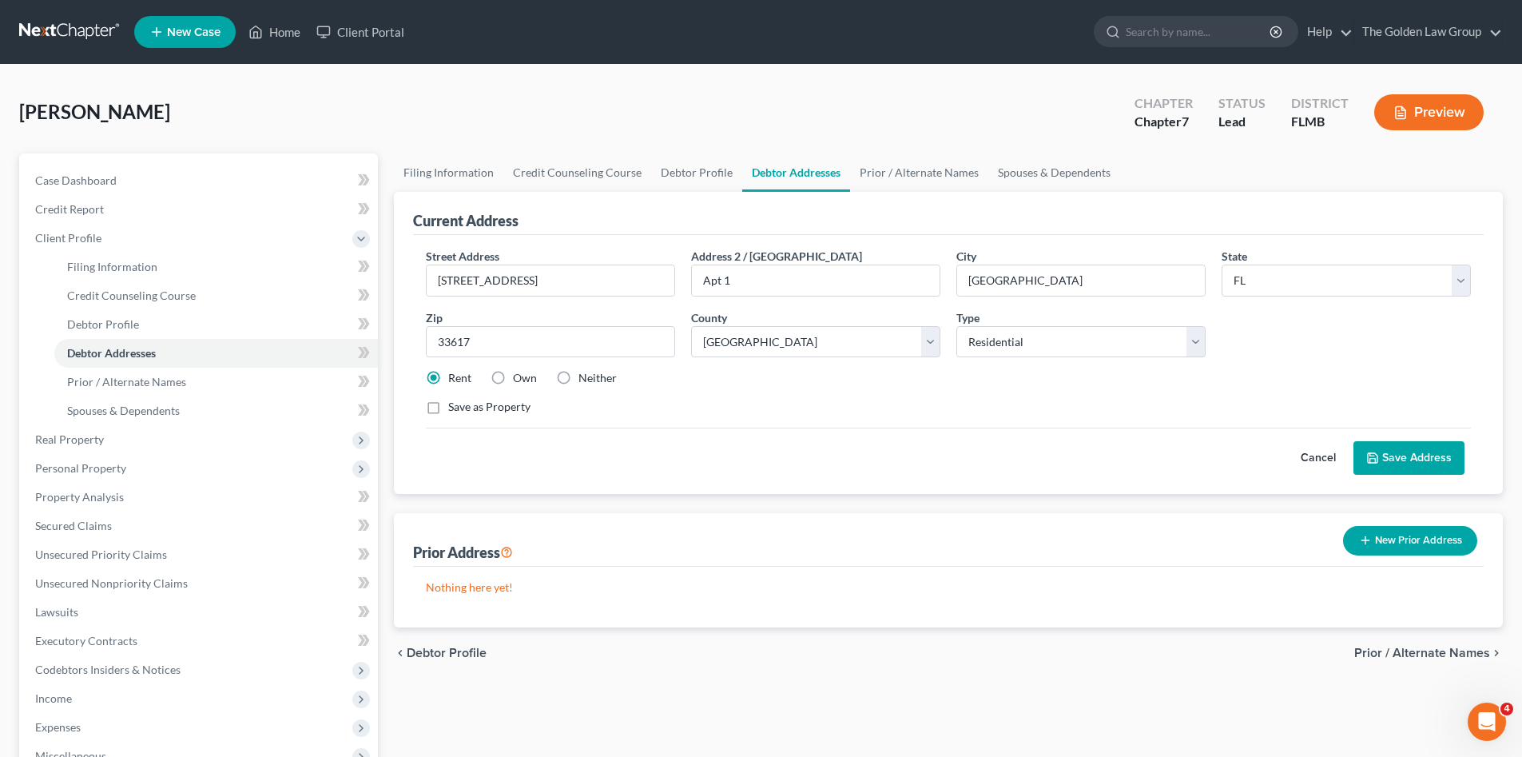
drag, startPoint x: 570, startPoint y: 382, endPoint x: 1443, endPoint y: 467, distance: 877.3
click at [578, 383] on label "Neither" at bounding box center [597, 378] width 38 height 16
click at [585, 380] on input "Neither" at bounding box center [590, 375] width 10 height 10
radio input "true"
click at [1420, 449] on button "Save Address" at bounding box center [1408, 458] width 111 height 34
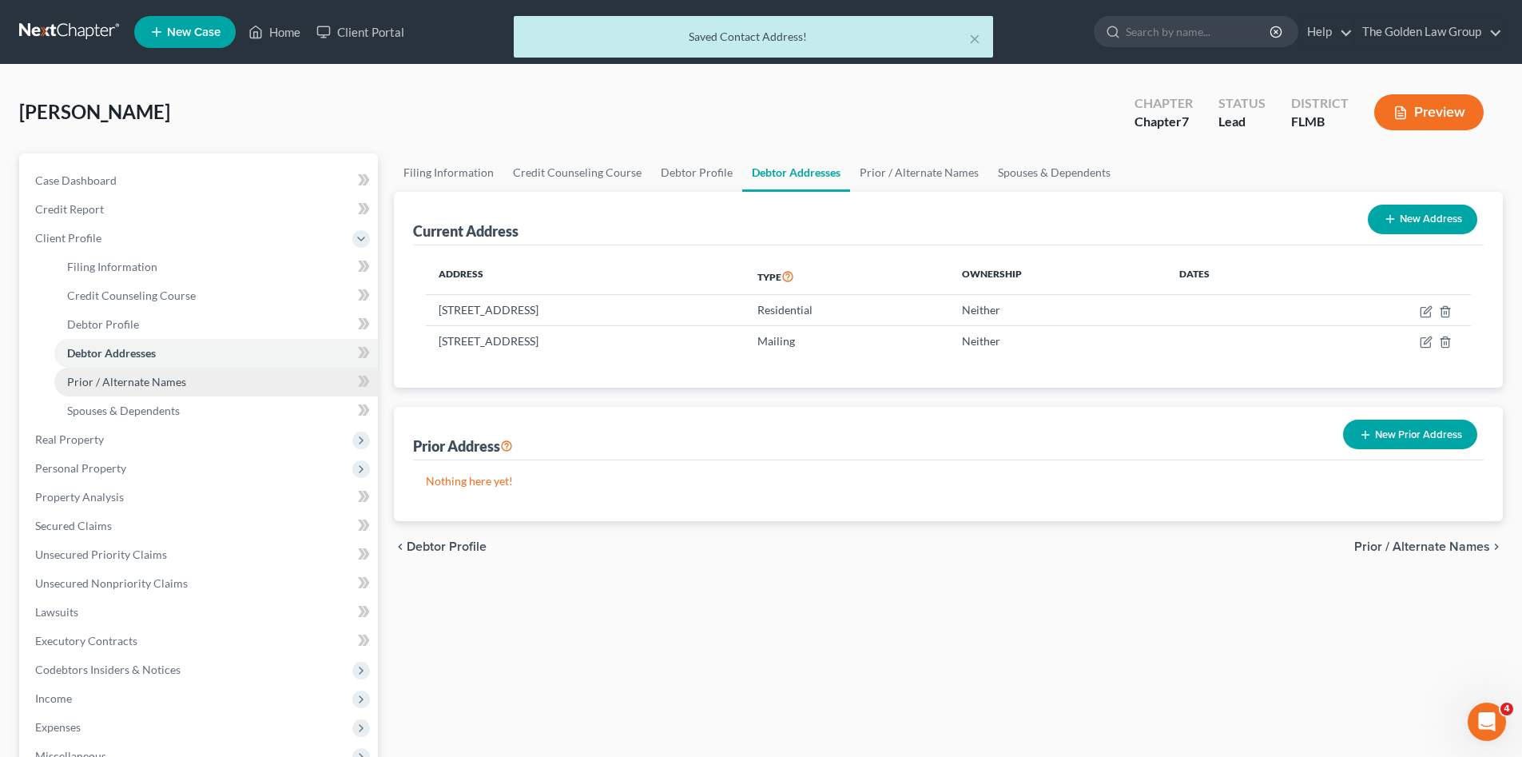
click at [123, 375] on span "Prior / Alternate Names" at bounding box center [126, 382] width 119 height 14
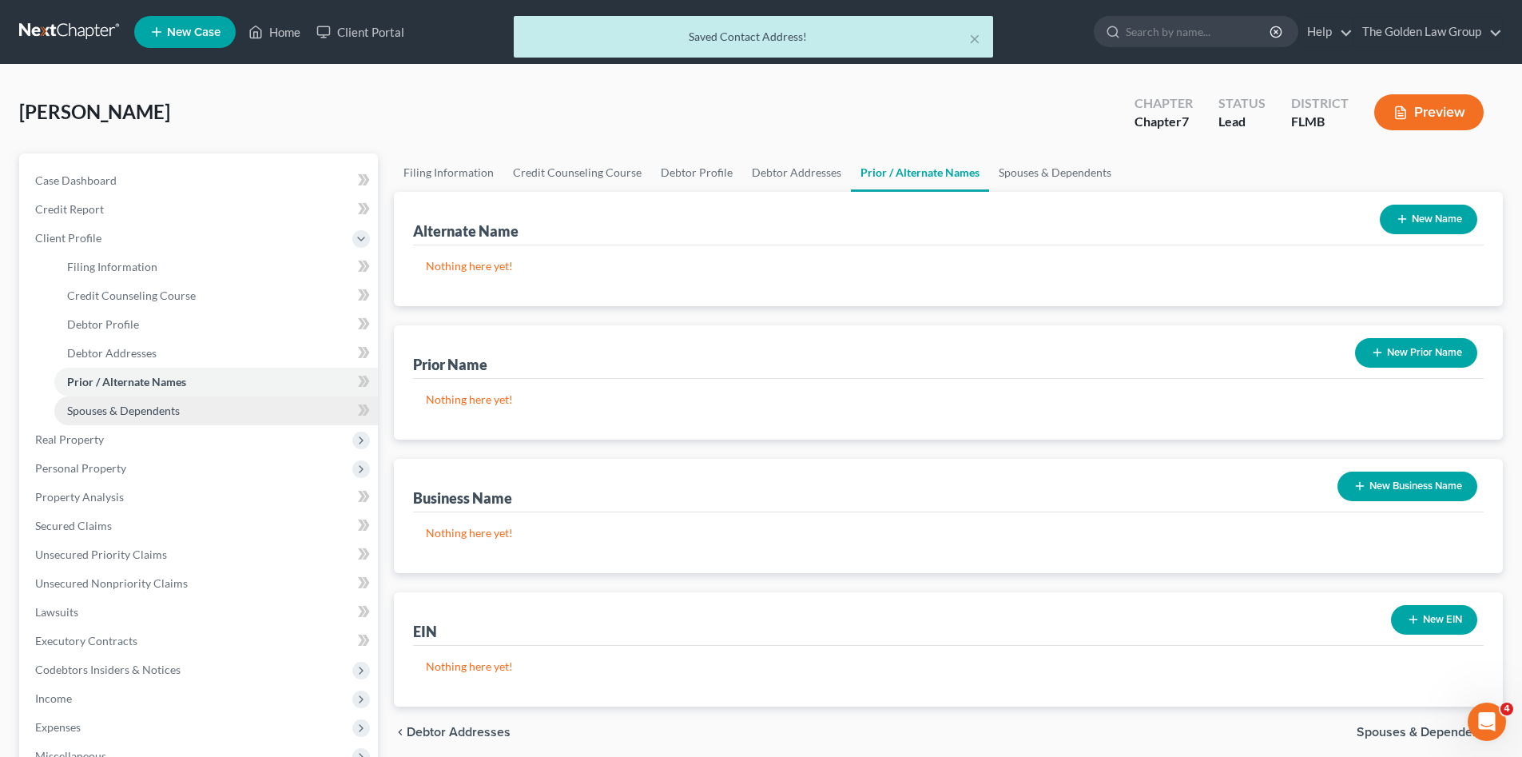
click at [137, 399] on link "Spouses & Dependents" at bounding box center [216, 410] width 324 height 29
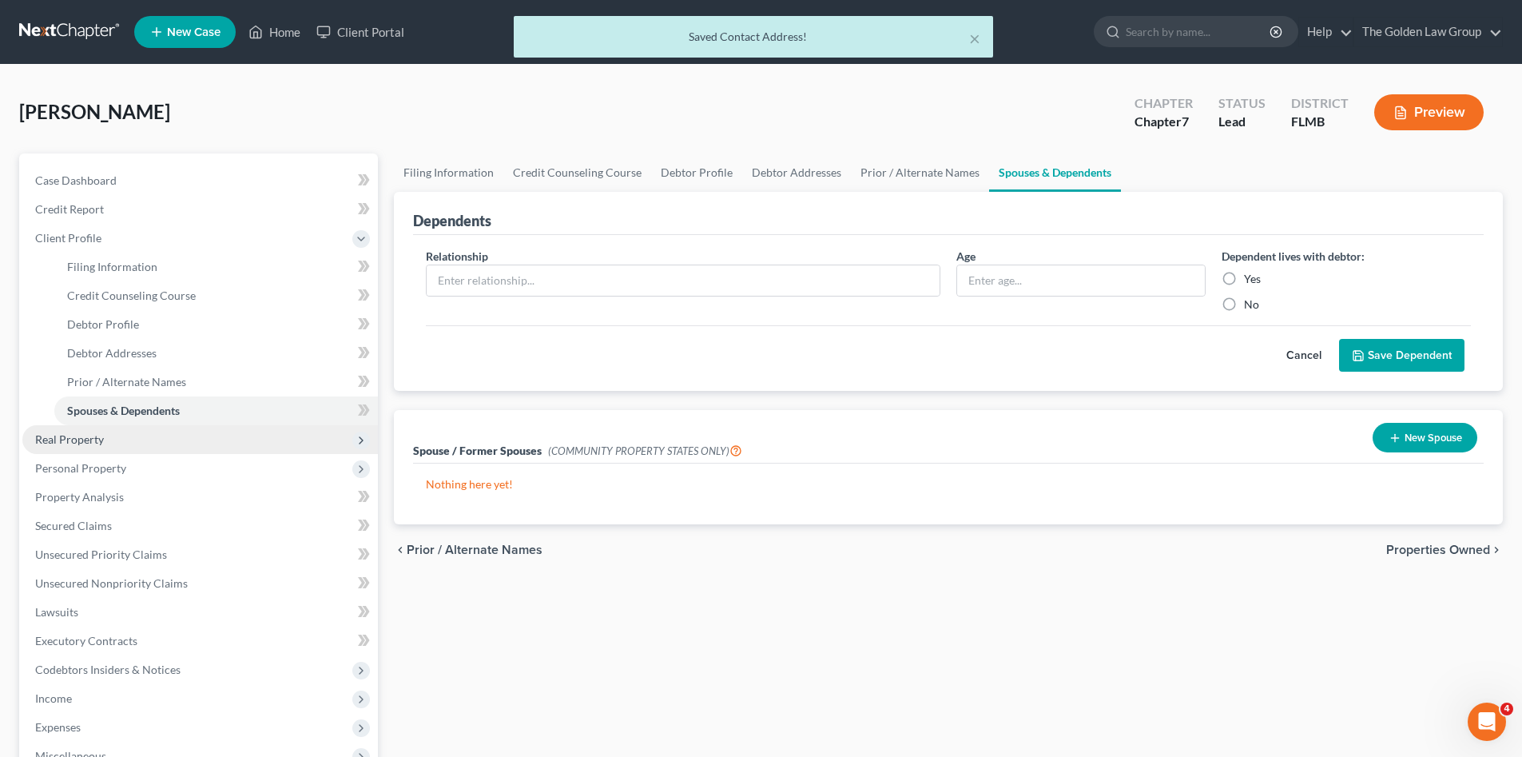
click at [95, 438] on span "Real Property" at bounding box center [69, 439] width 69 height 14
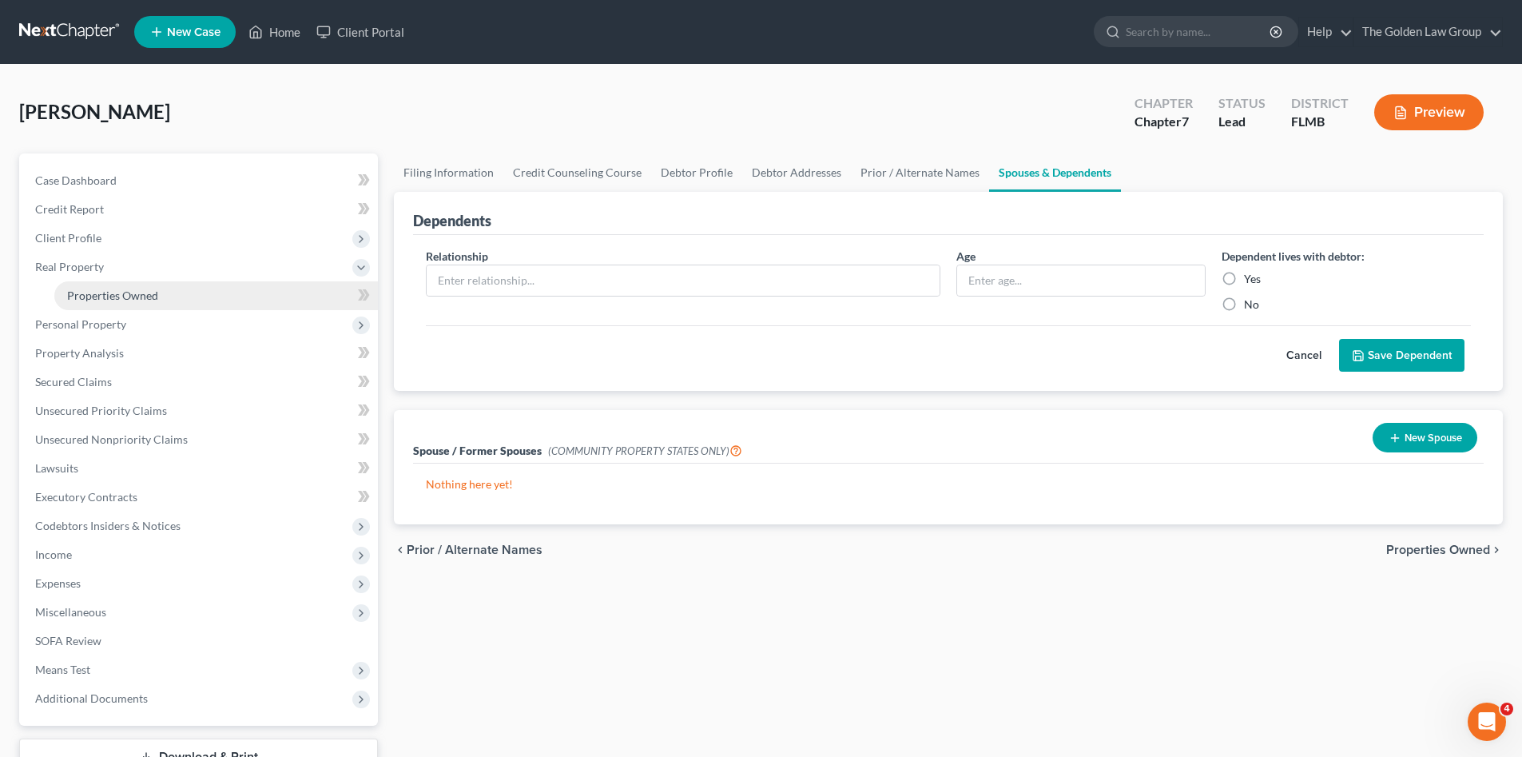
click at [109, 291] on span "Properties Owned" at bounding box center [112, 295] width 91 height 14
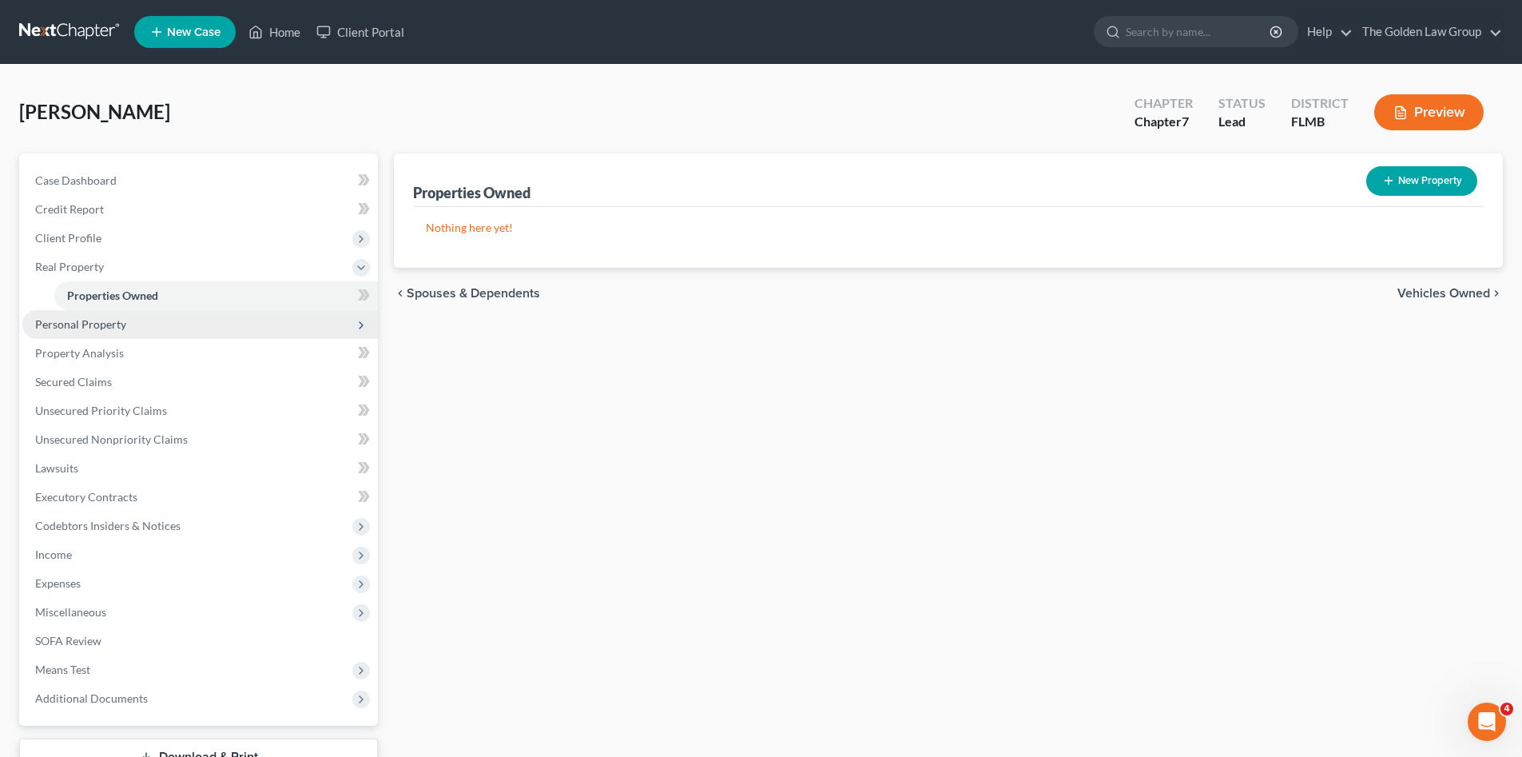
click at [72, 328] on span "Personal Property" at bounding box center [80, 324] width 91 height 14
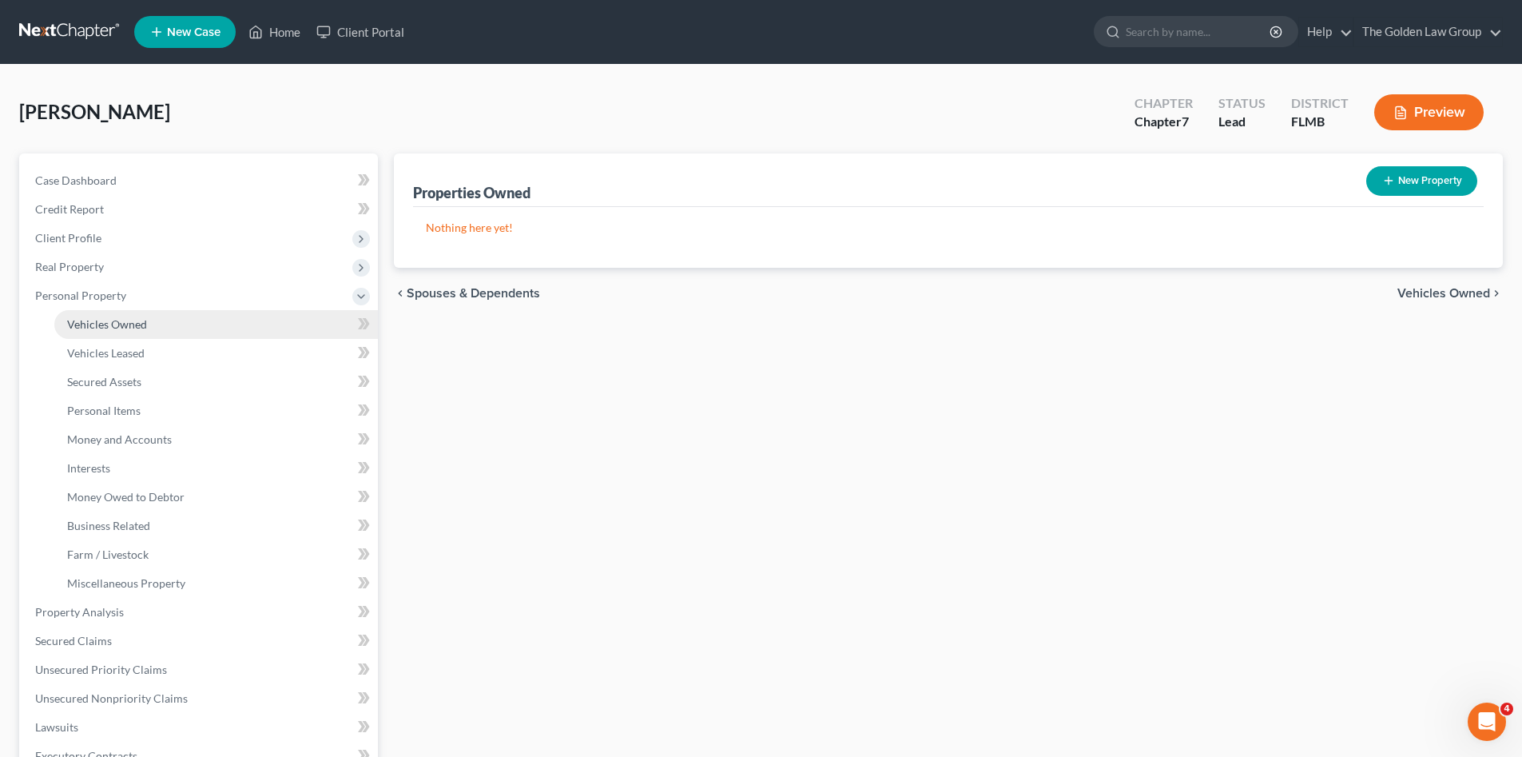
click at [113, 322] on span "Vehicles Owned" at bounding box center [107, 324] width 80 height 14
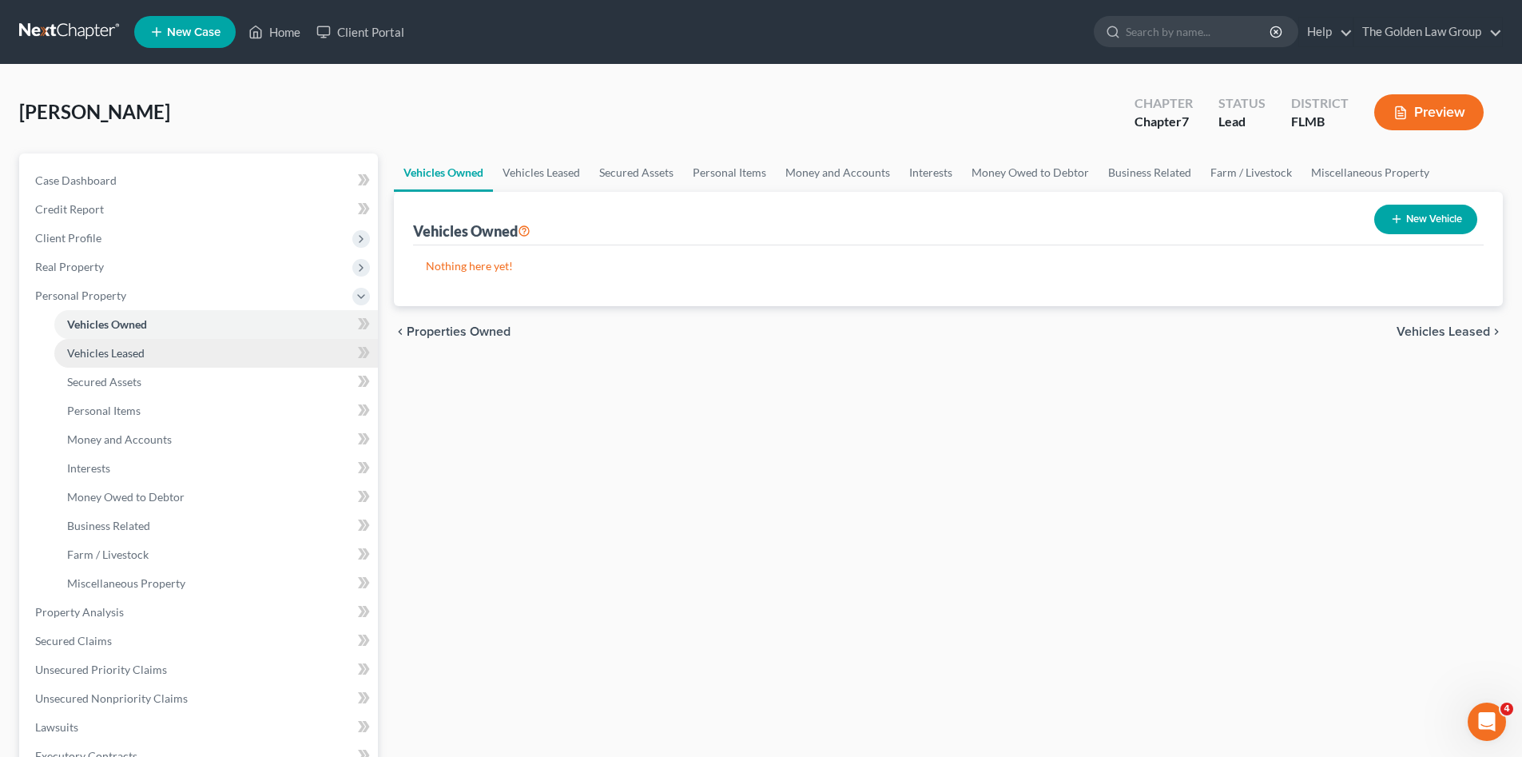
drag, startPoint x: 127, startPoint y: 360, endPoint x: 126, endPoint y: 375, distance: 15.2
click at [126, 360] on link "Vehicles Leased" at bounding box center [216, 353] width 324 height 29
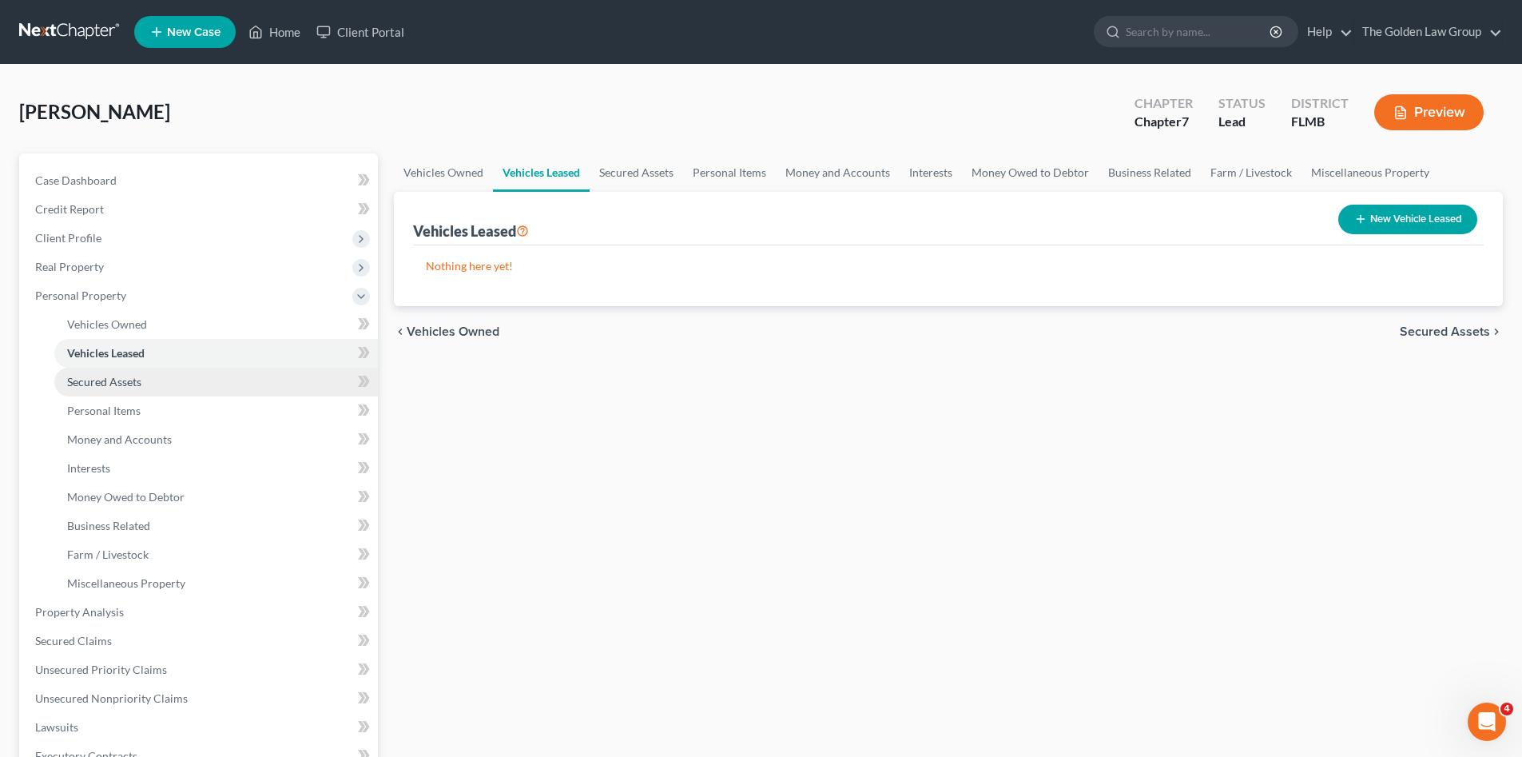
click at [126, 376] on span "Secured Assets" at bounding box center [104, 382] width 74 height 14
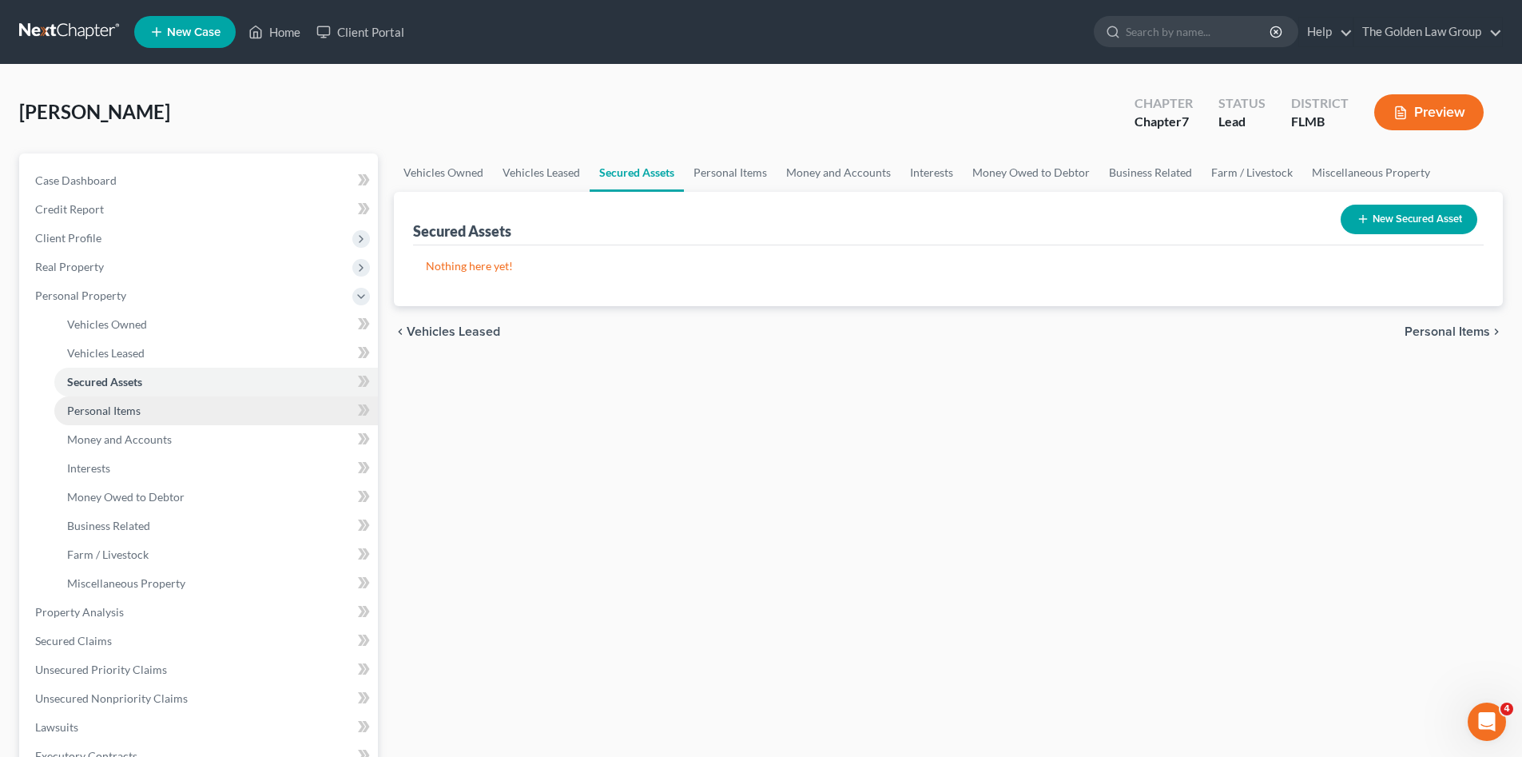
click at [111, 411] on span "Personal Items" at bounding box center [103, 410] width 73 height 14
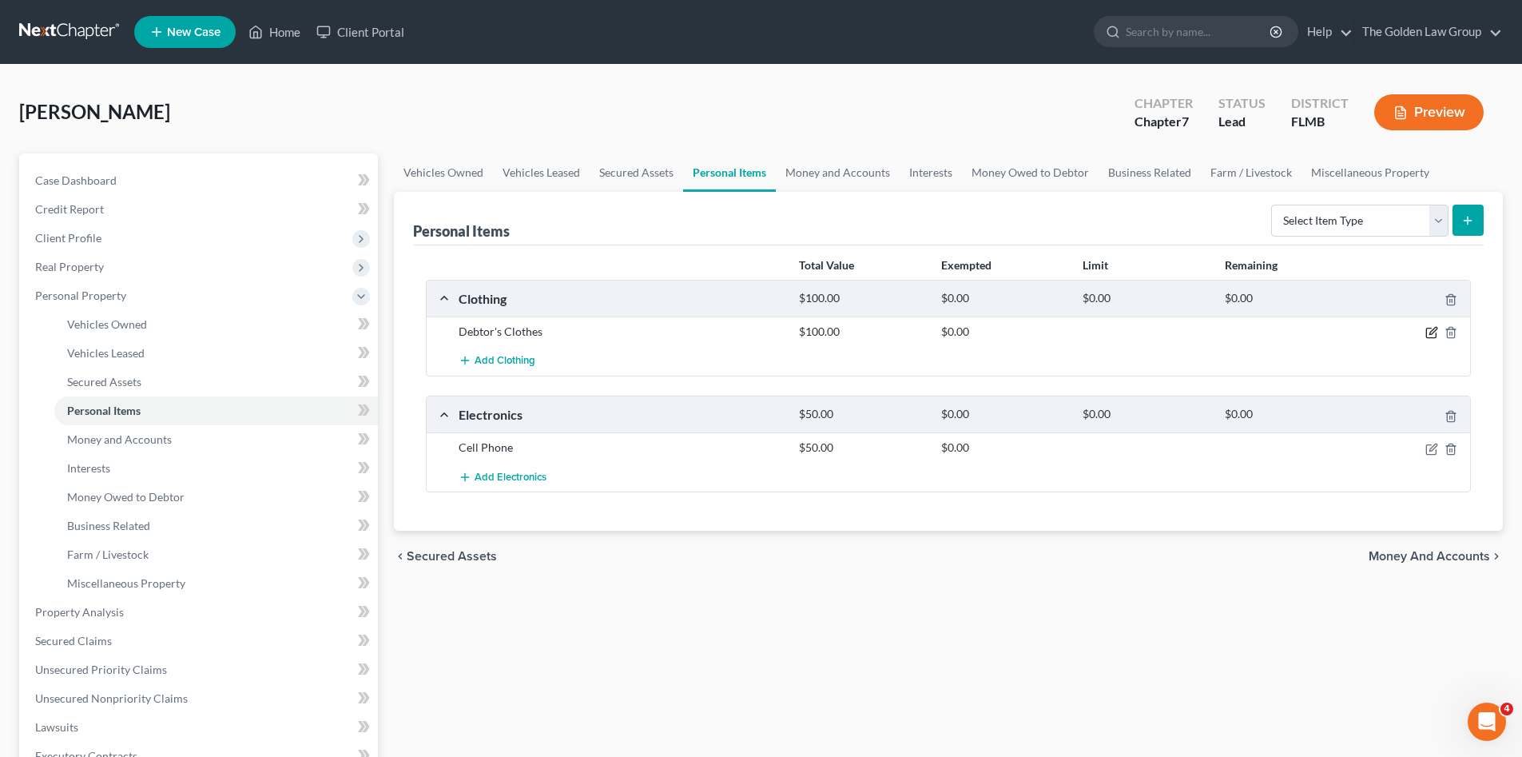
click at [1429, 330] on icon "button" at bounding box center [1431, 332] width 13 height 13
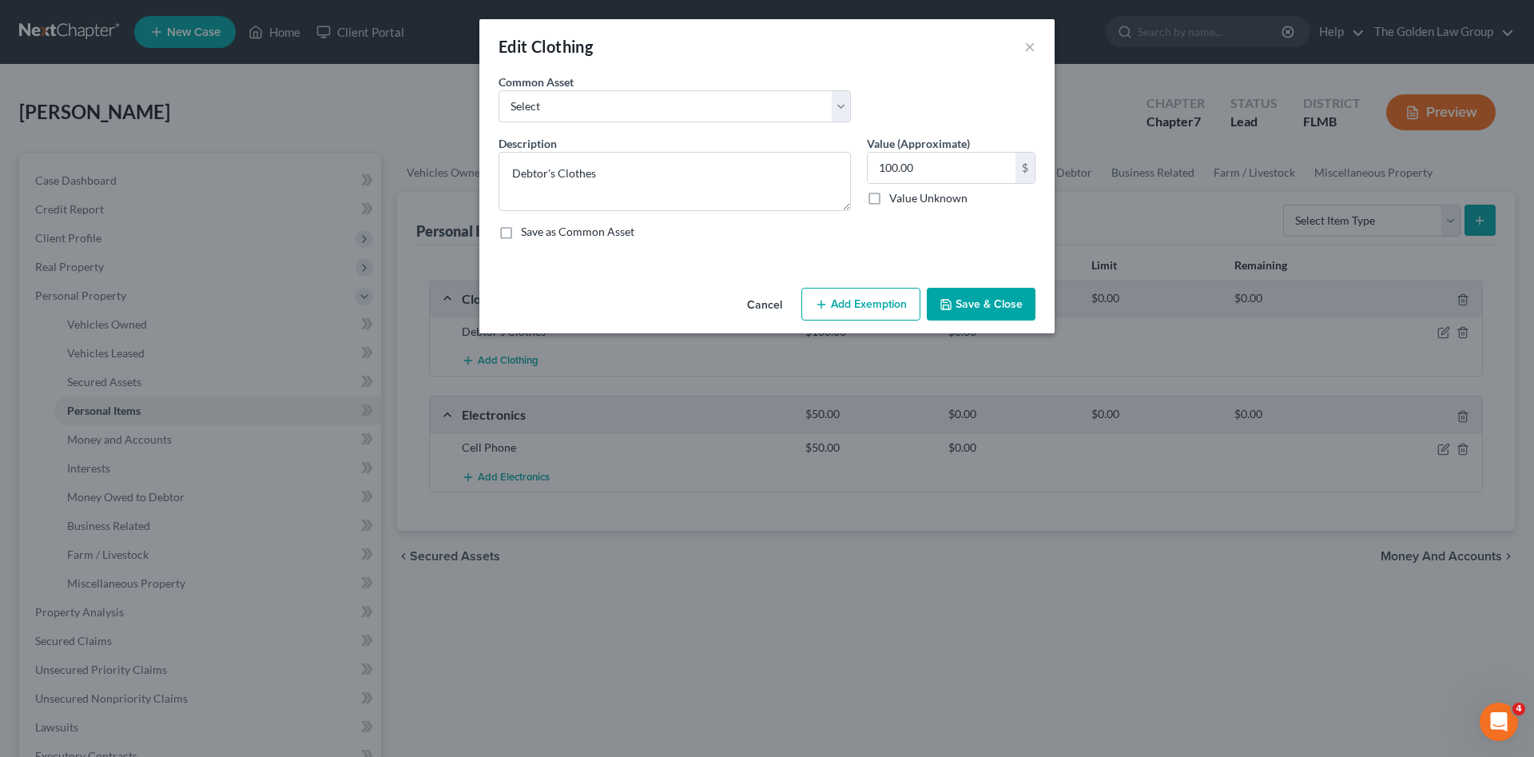
click at [824, 300] on icon "button" at bounding box center [821, 304] width 13 height 13
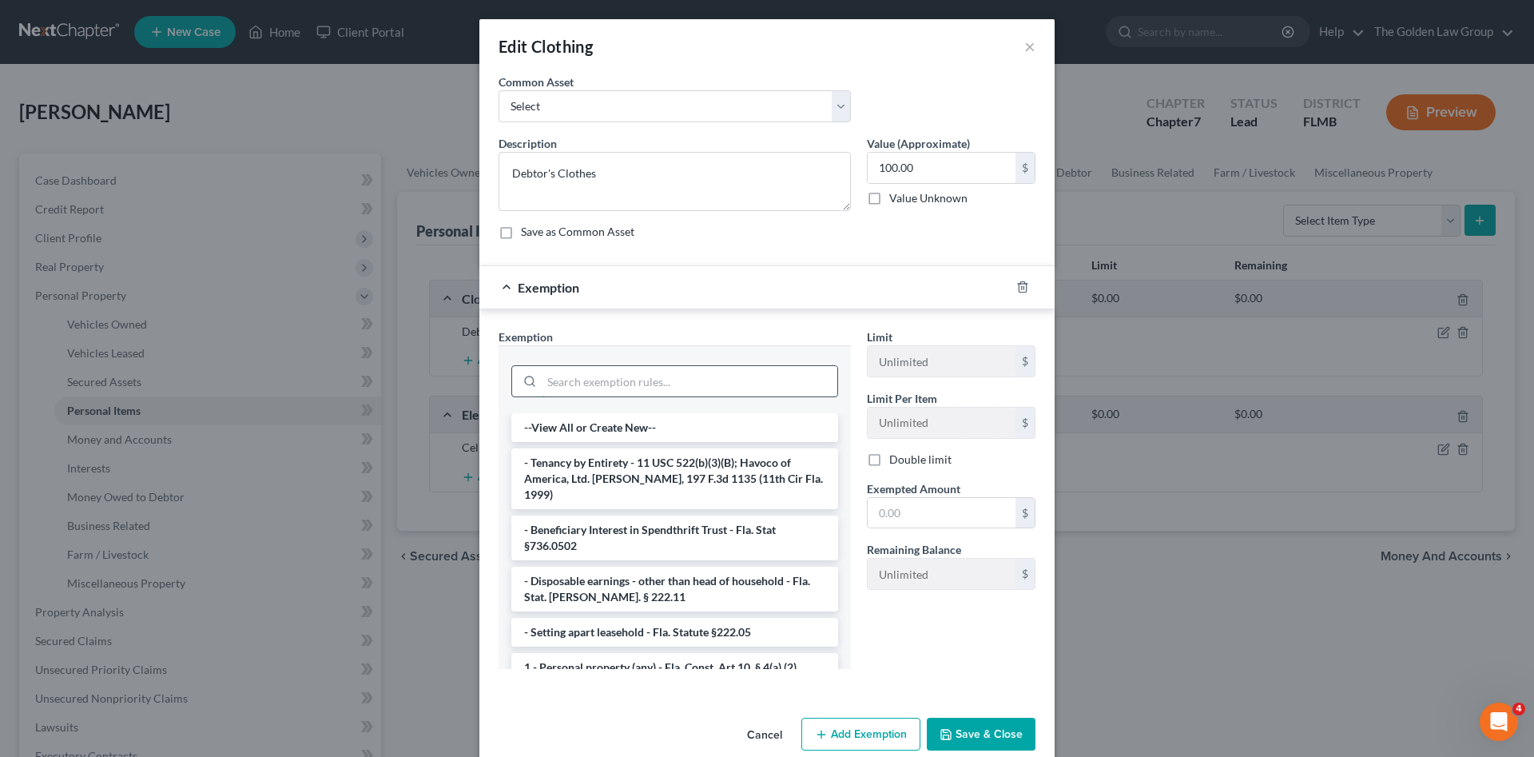
click at [648, 371] on input "search" at bounding box center [690, 381] width 296 height 30
type input "e"
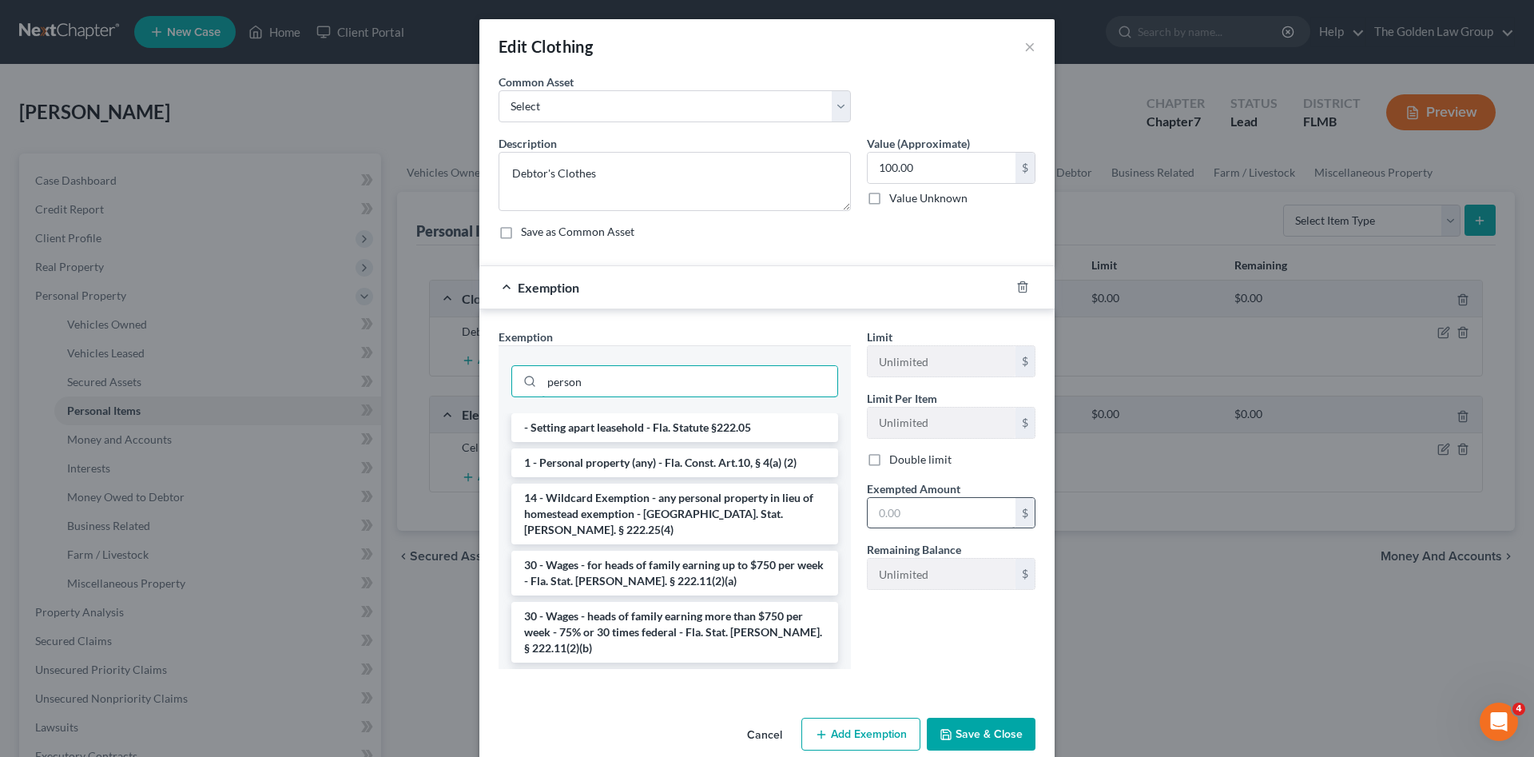
type input "person"
click at [721, 460] on li "1 - Personal property (any) - Fla. Const. Art.10, § 4(a) (2)" at bounding box center [674, 462] width 327 height 29
click at [936, 516] on input "text" at bounding box center [942, 513] width 148 height 30
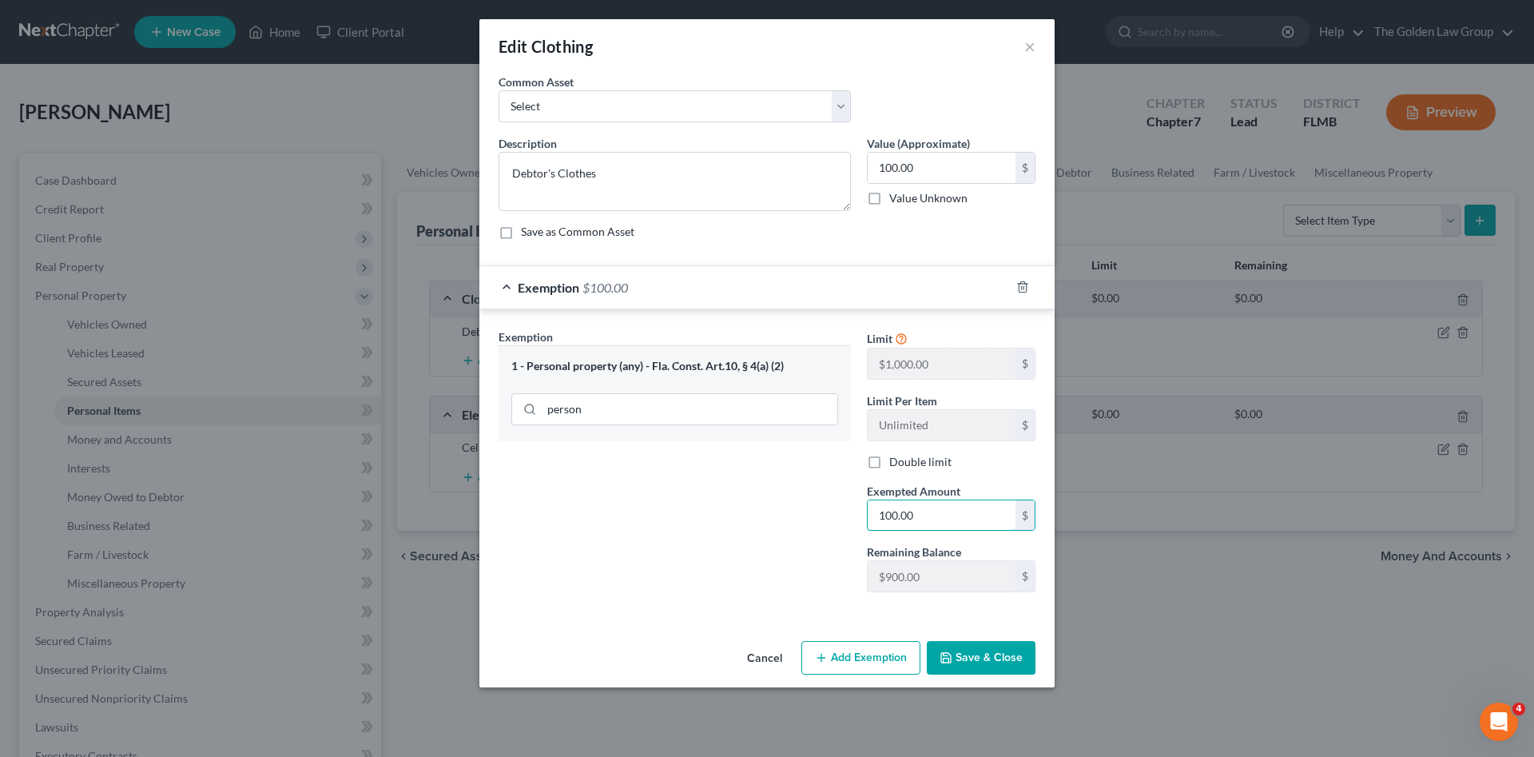
type input "100.00"
click at [986, 658] on button "Save & Close" at bounding box center [981, 658] width 109 height 34
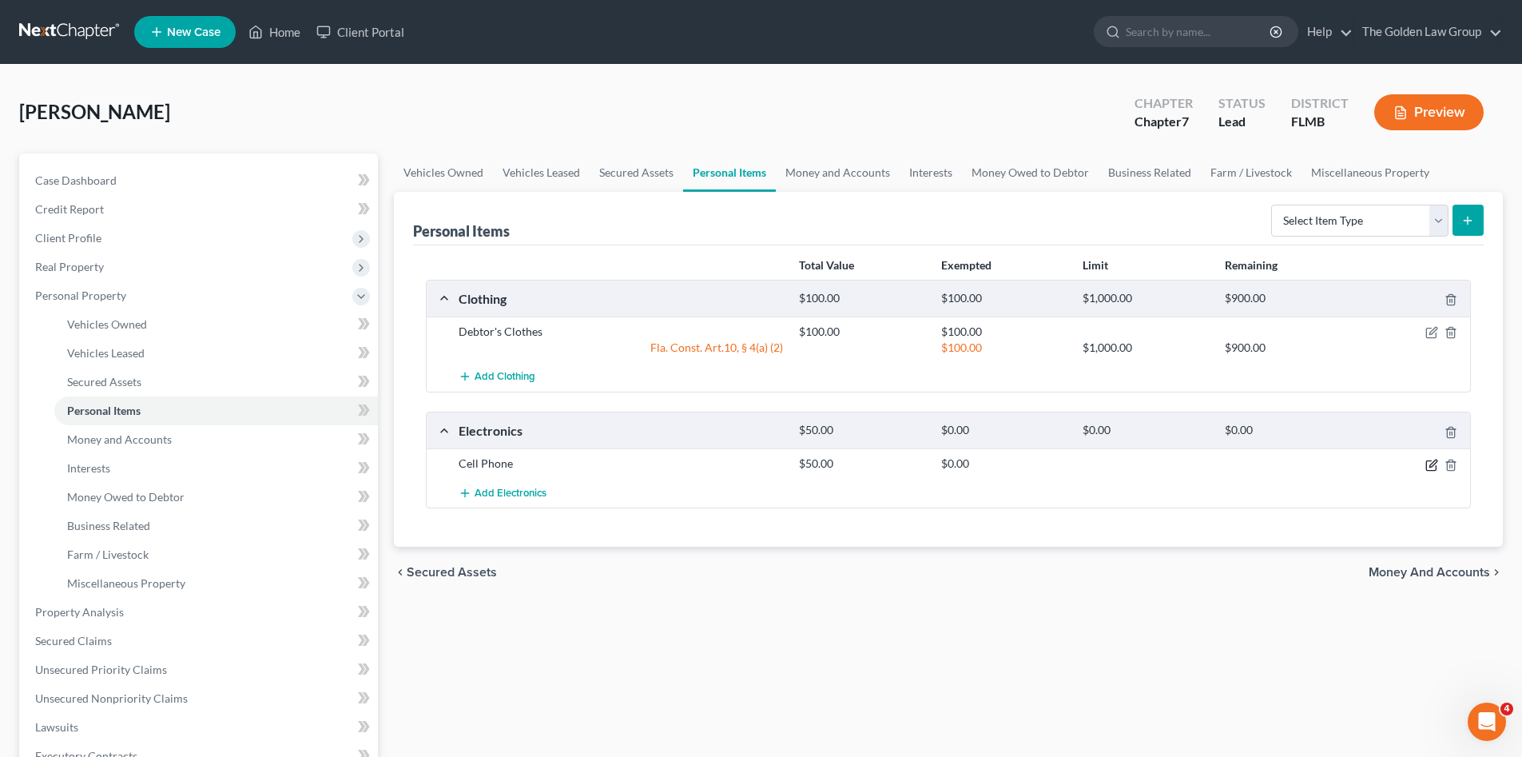
click at [1428, 459] on icon "button" at bounding box center [1431, 465] width 13 height 13
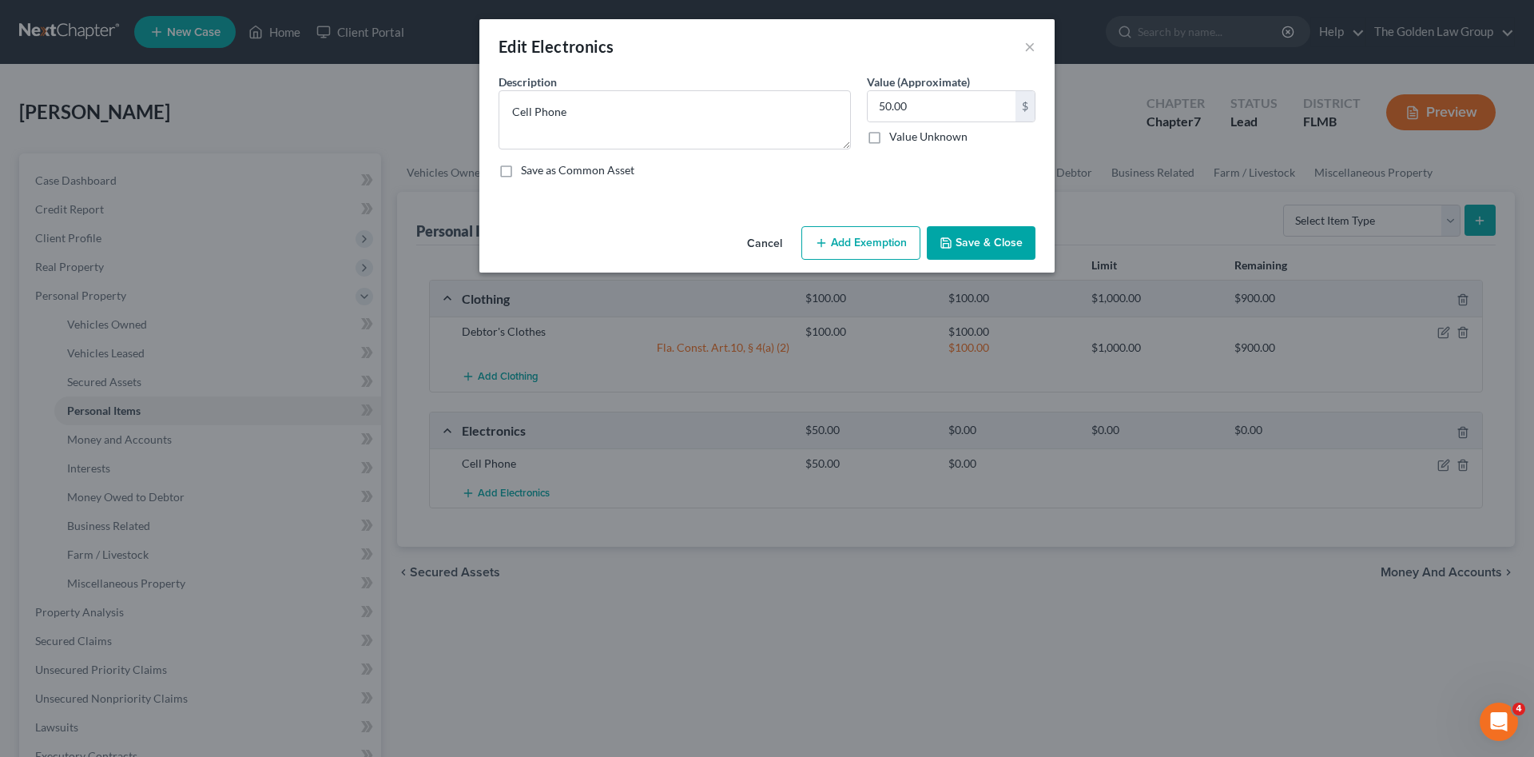
click at [837, 252] on button "Add Exemption" at bounding box center [860, 243] width 119 height 34
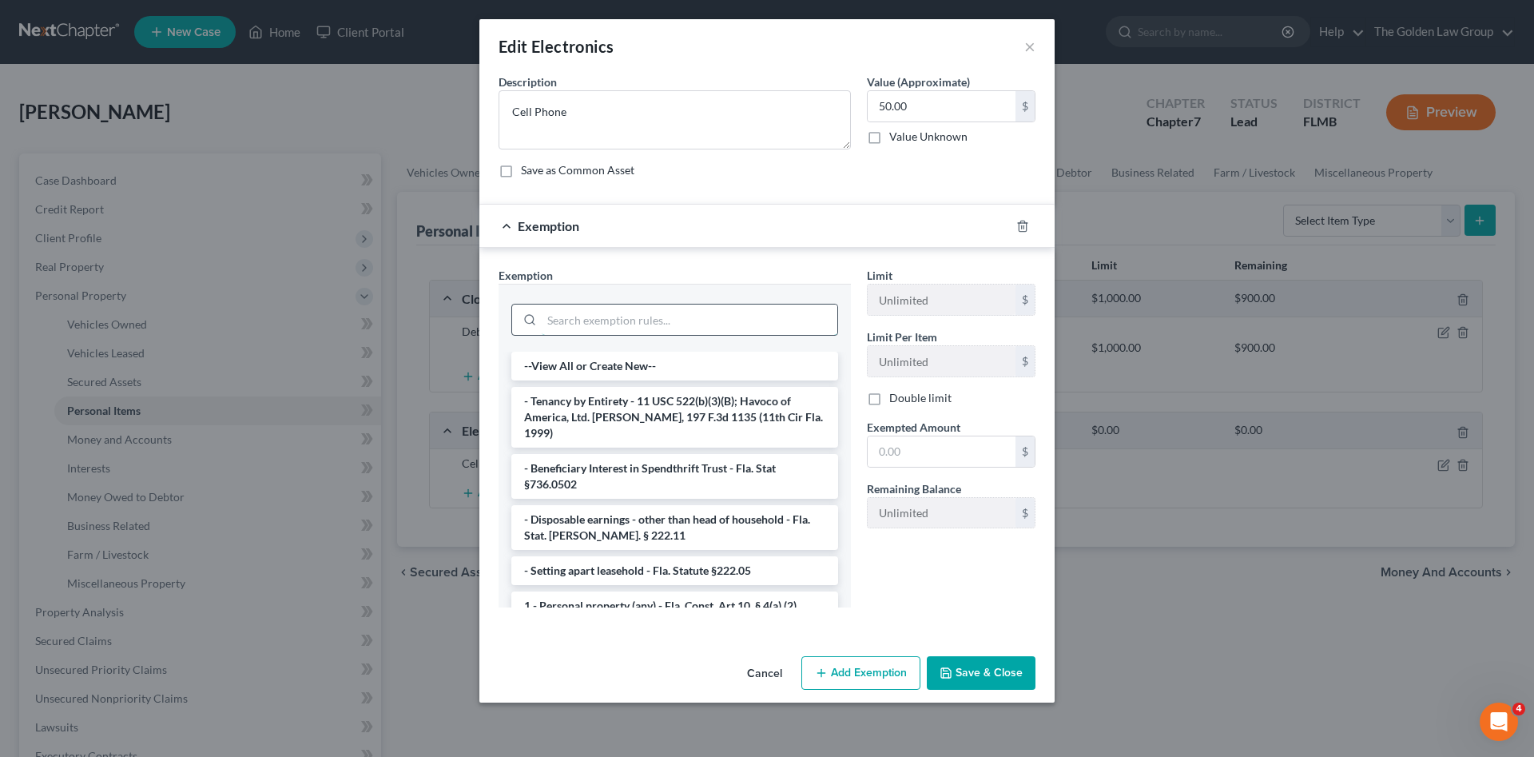
click at [657, 317] on input "search" at bounding box center [690, 319] width 296 height 30
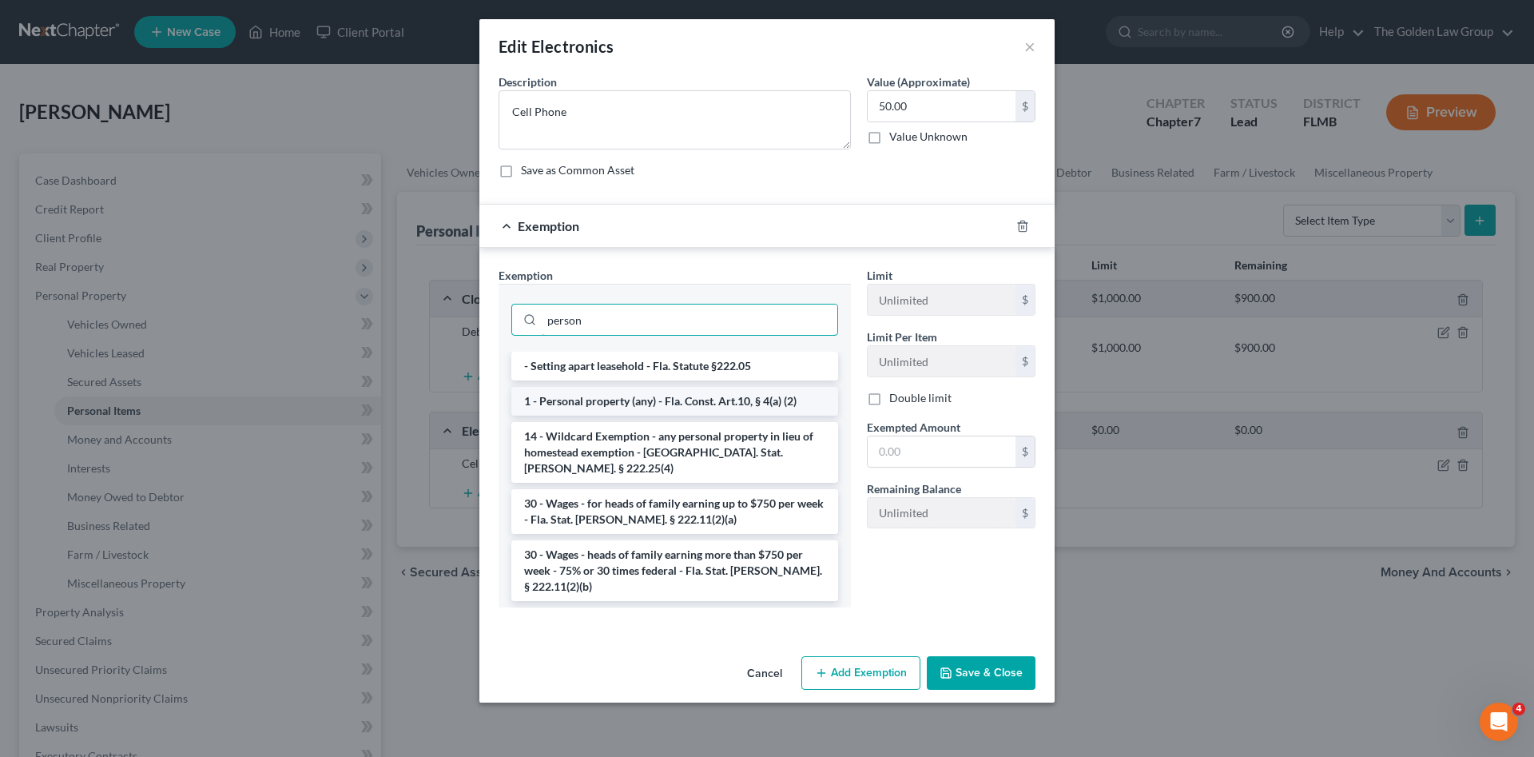
type input "person"
click at [725, 400] on li "1 - Personal property (any) - Fla. Const. Art.10, § 4(a) (2)" at bounding box center [674, 401] width 327 height 29
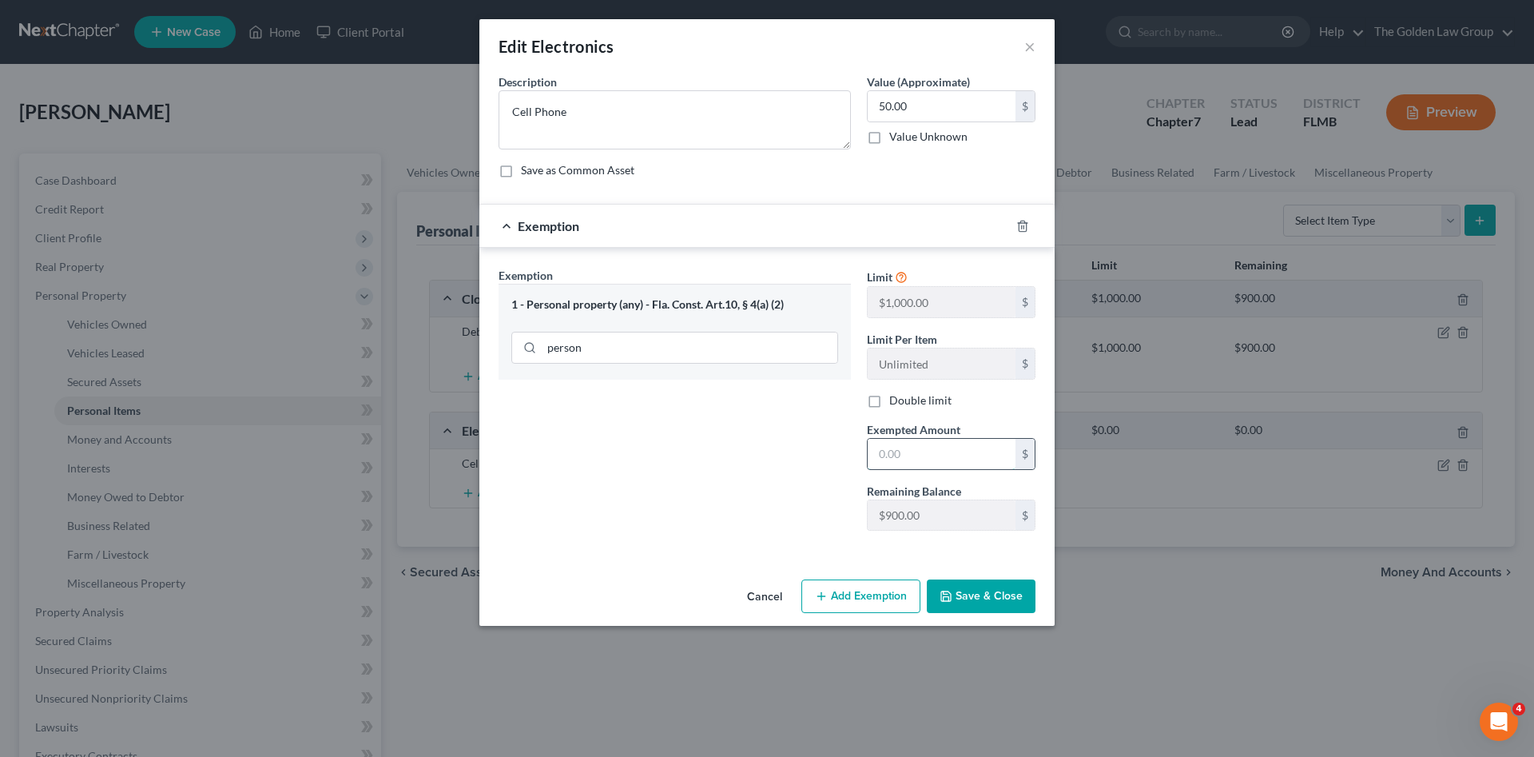
click at [921, 455] on input "text" at bounding box center [942, 454] width 148 height 30
type input "50.00"
click at [969, 596] on button "Save & Close" at bounding box center [981, 596] width 109 height 34
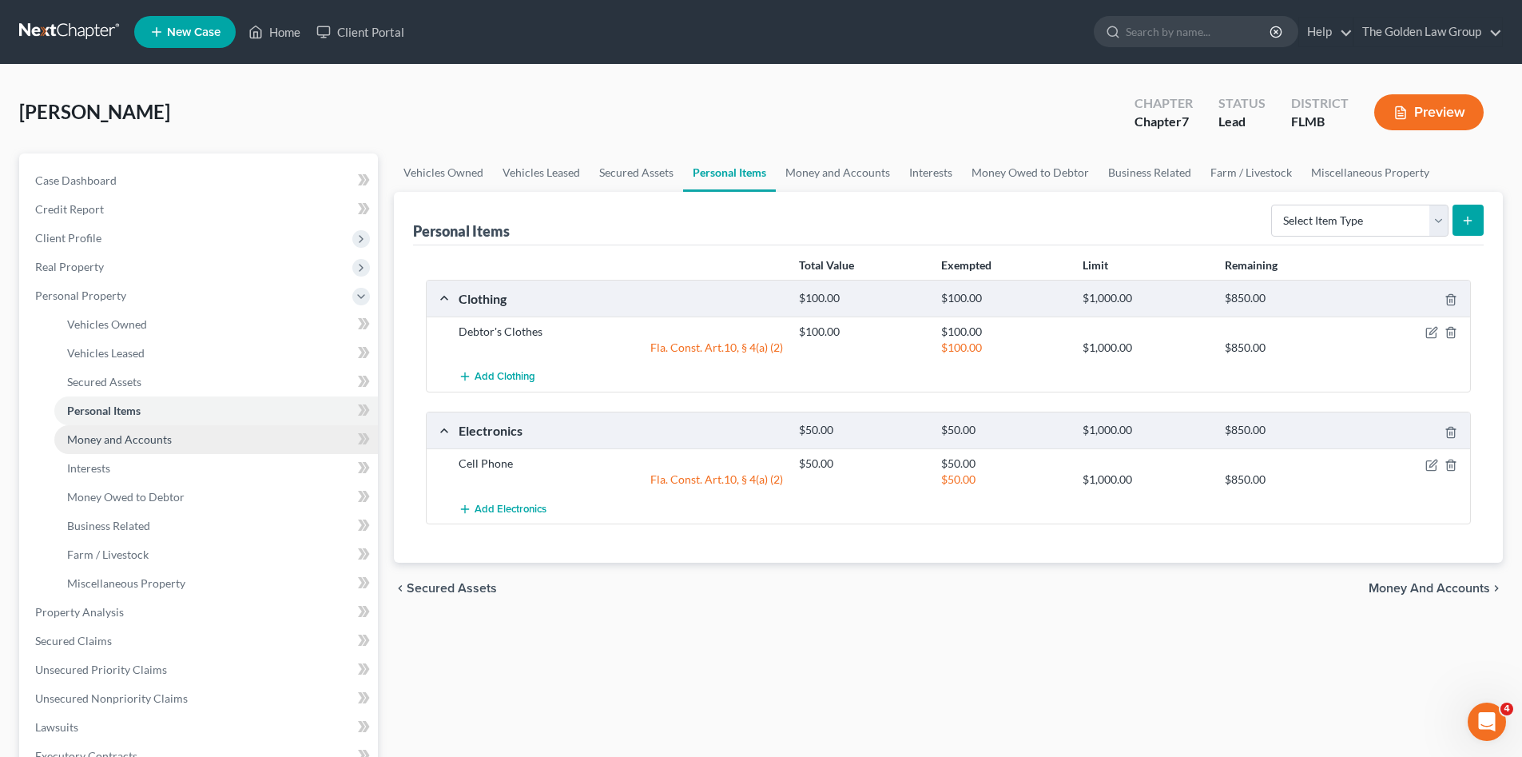
click at [136, 438] on span "Money and Accounts" at bounding box center [119, 439] width 105 height 14
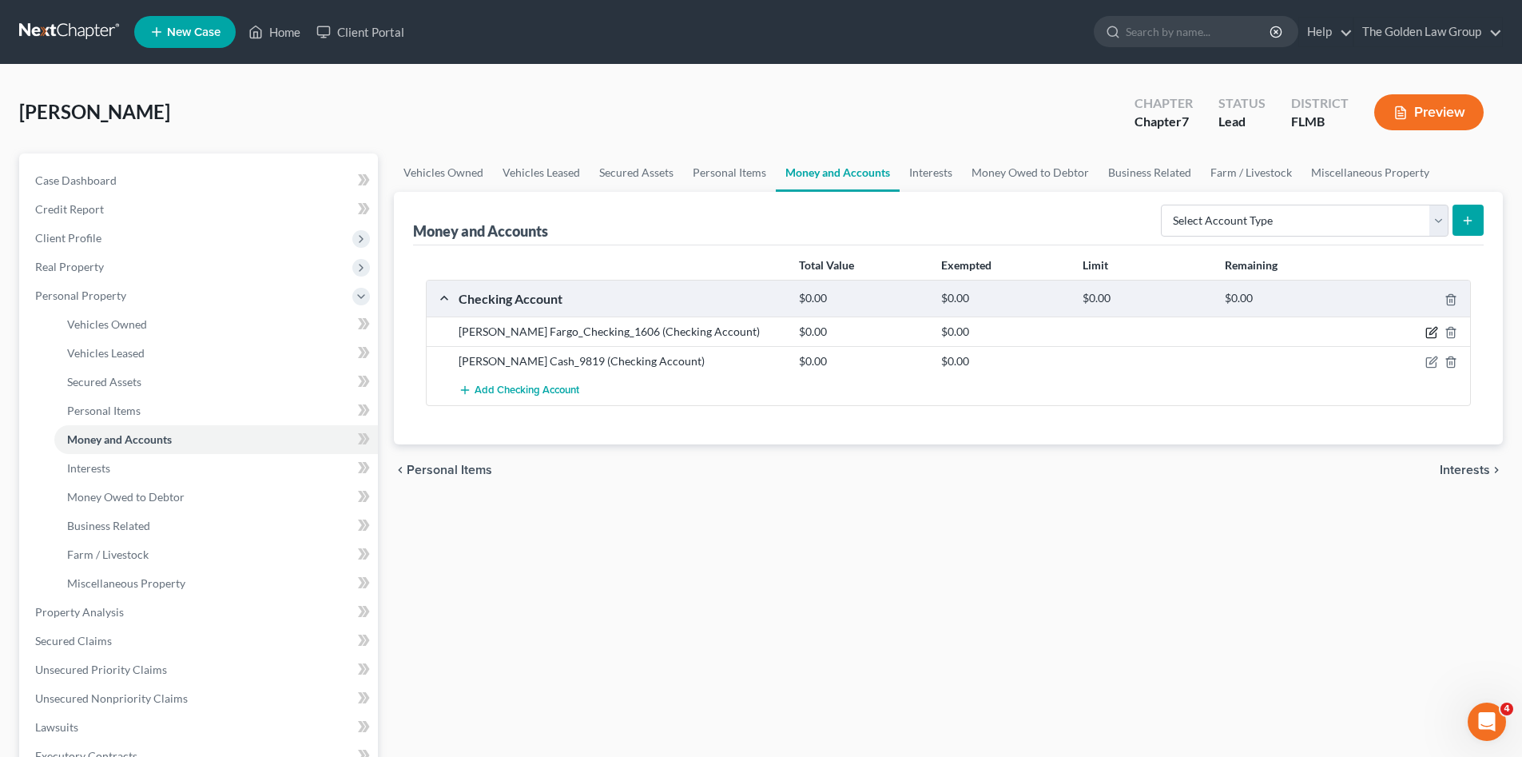
click at [1430, 330] on icon "button" at bounding box center [1431, 332] width 13 height 13
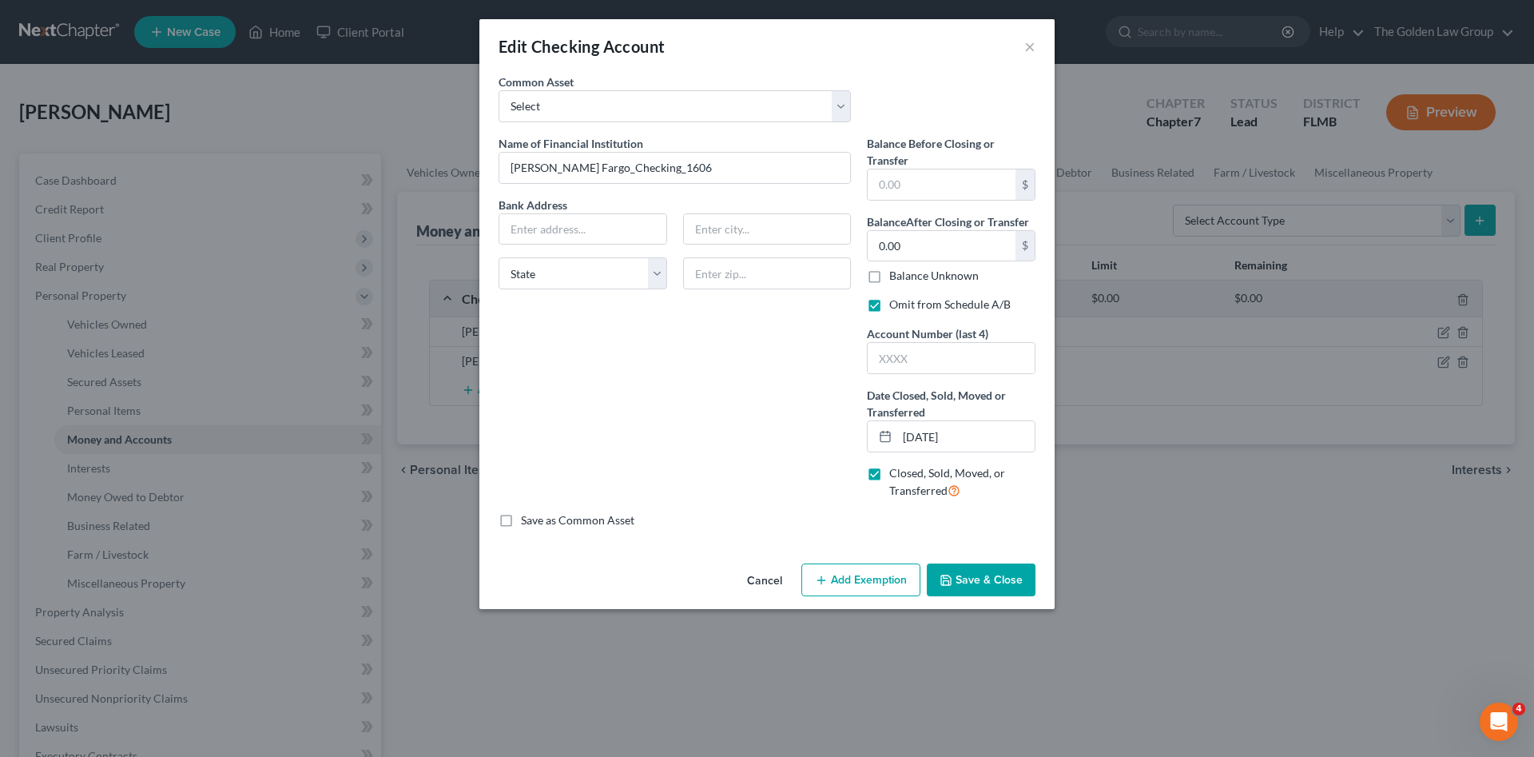
click at [952, 575] on icon "button" at bounding box center [945, 580] width 13 height 13
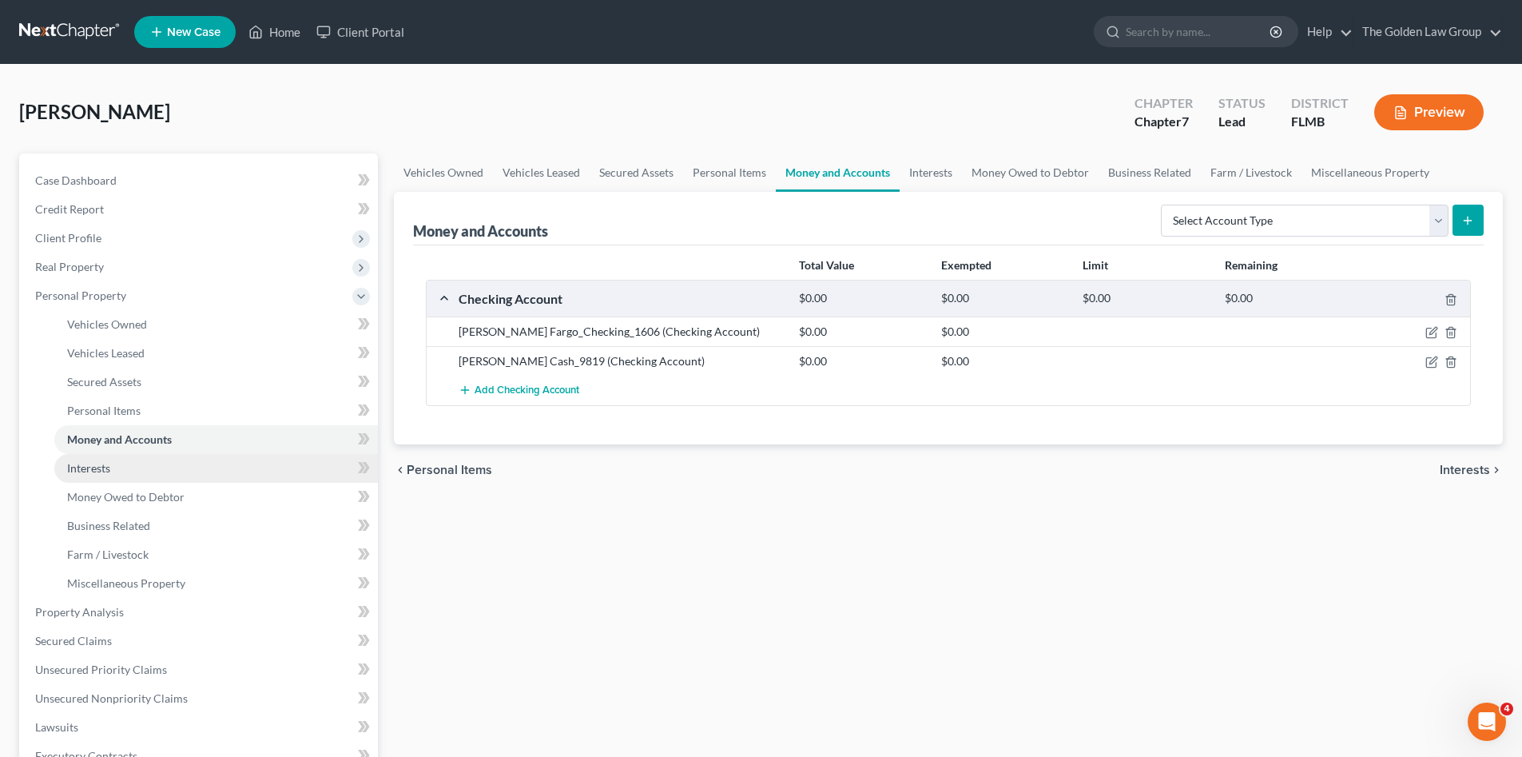
click at [125, 471] on link "Interests" at bounding box center [216, 468] width 324 height 29
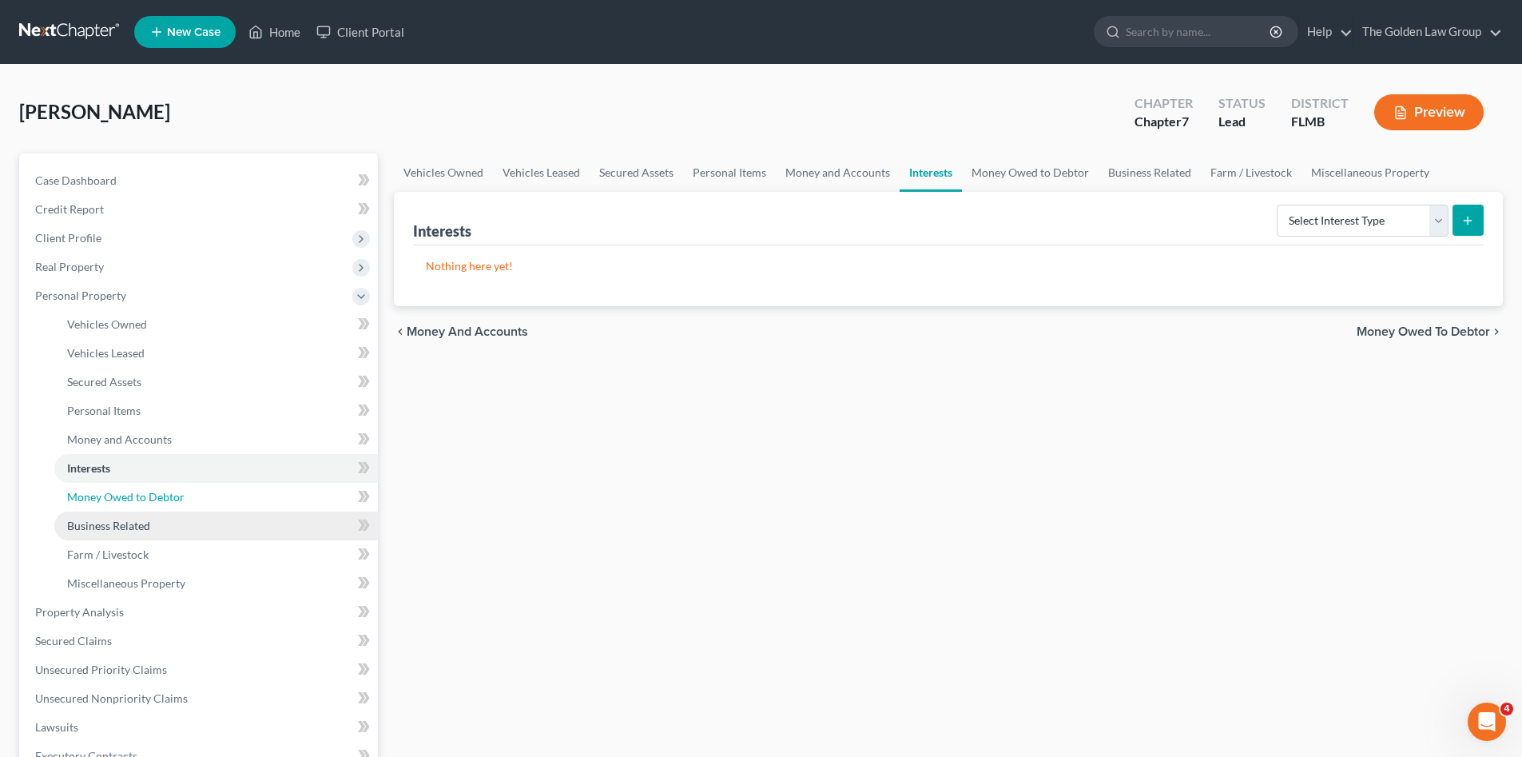
drag, startPoint x: 154, startPoint y: 495, endPoint x: 146, endPoint y: 523, distance: 29.1
click at [153, 495] on span "Money Owed to Debtor" at bounding box center [125, 497] width 117 height 14
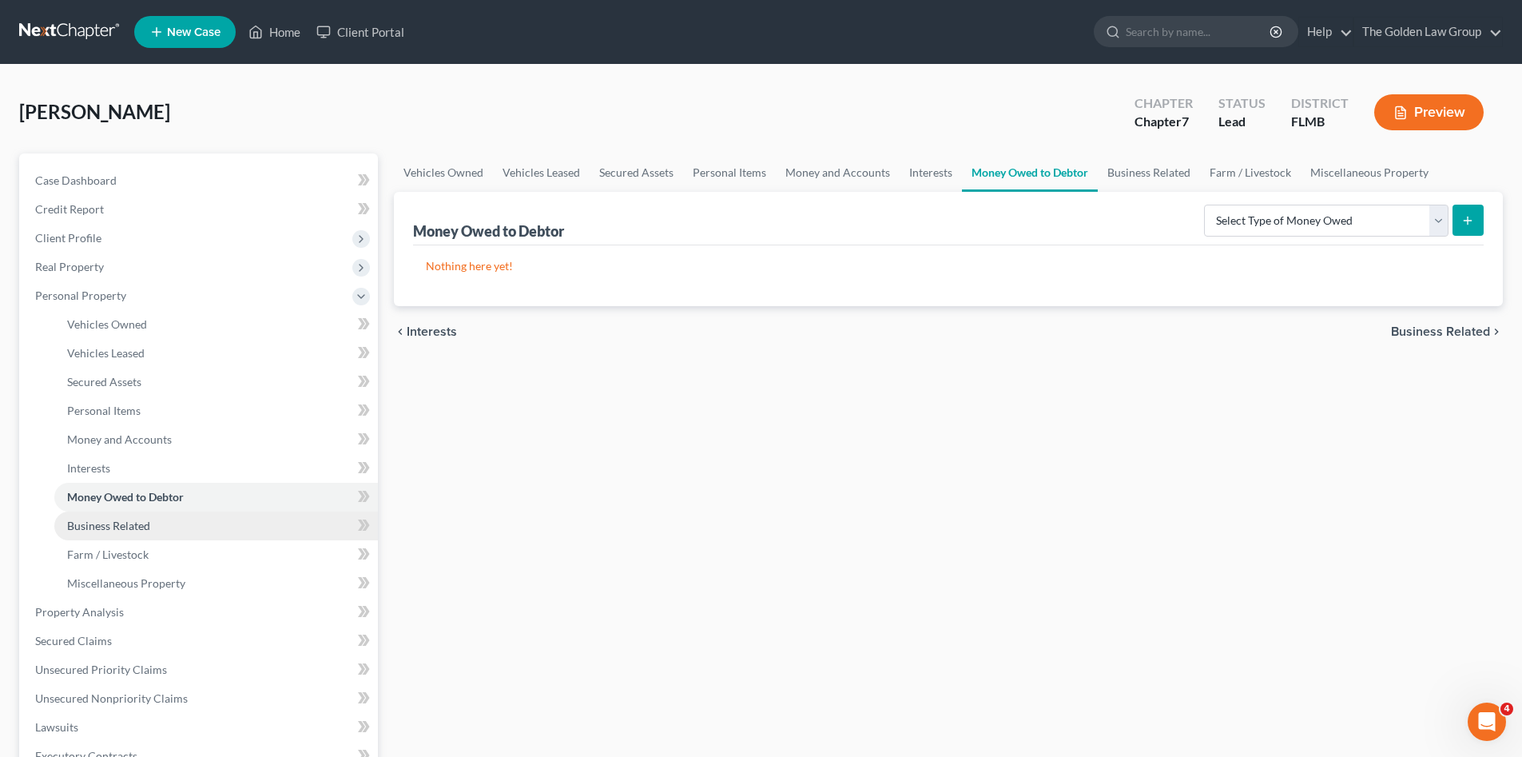
click at [146, 523] on span "Business Related" at bounding box center [108, 525] width 83 height 14
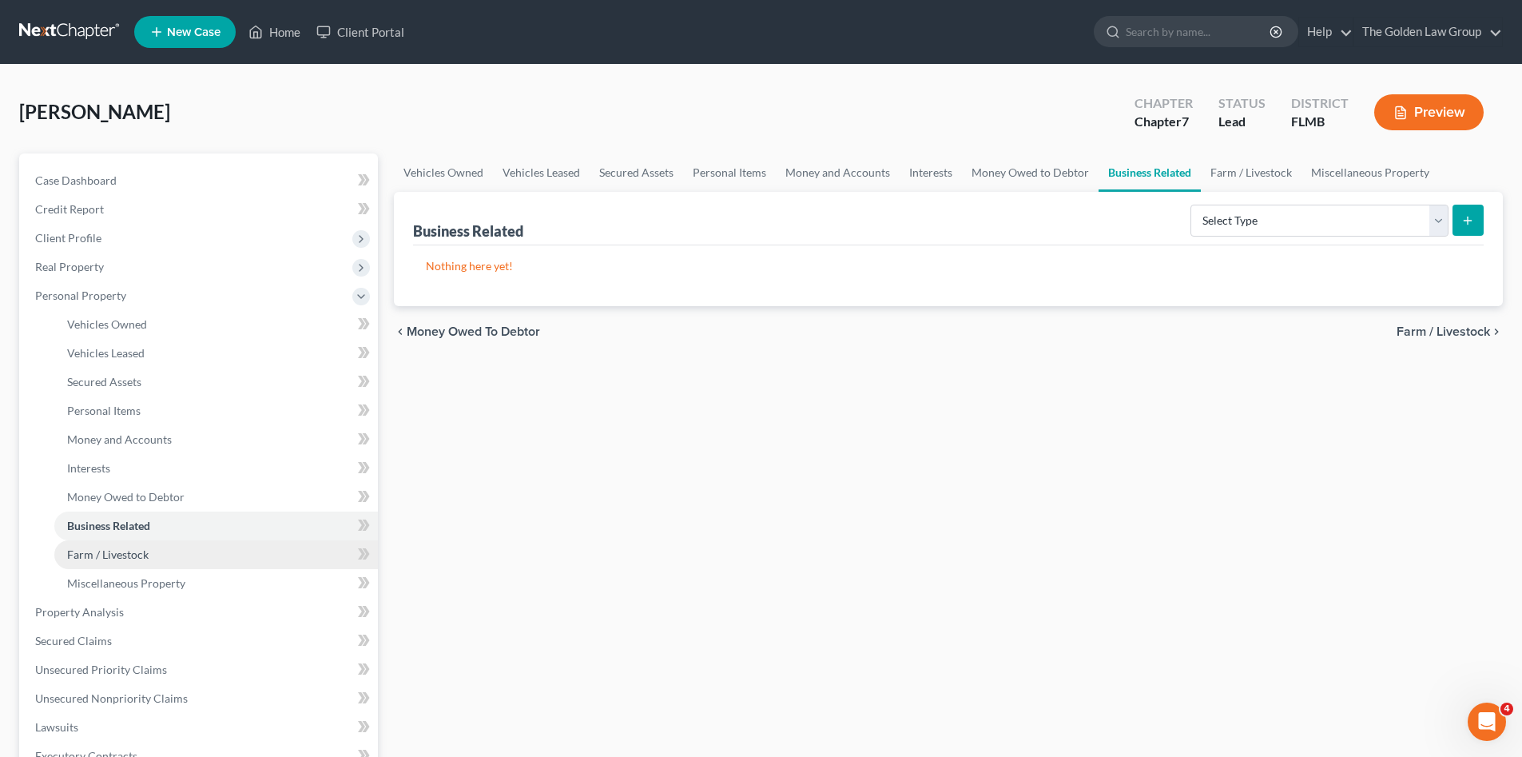
click at [148, 545] on link "Farm / Livestock" at bounding box center [216, 554] width 324 height 29
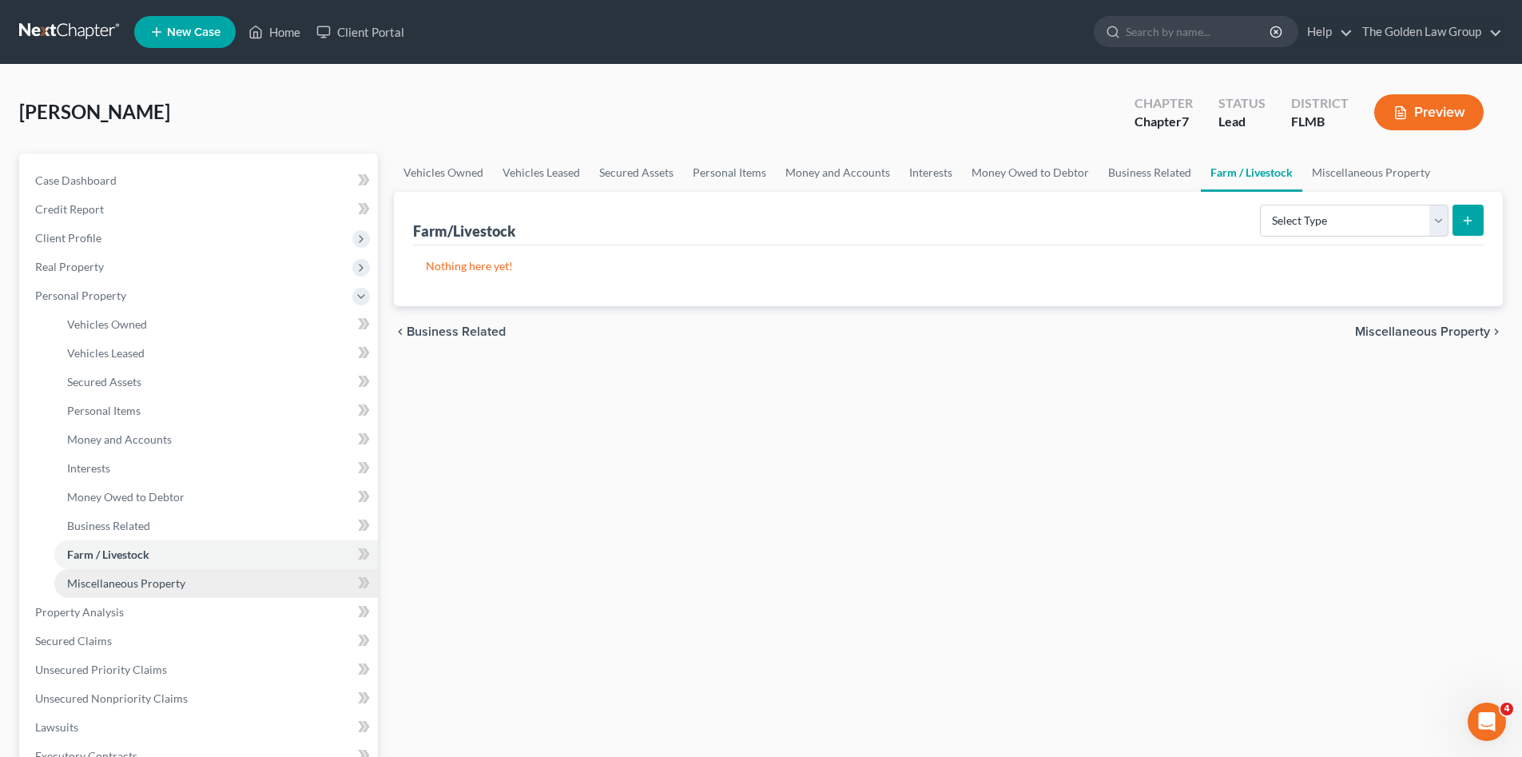
click at [167, 578] on span "Miscellaneous Property" at bounding box center [126, 583] width 118 height 14
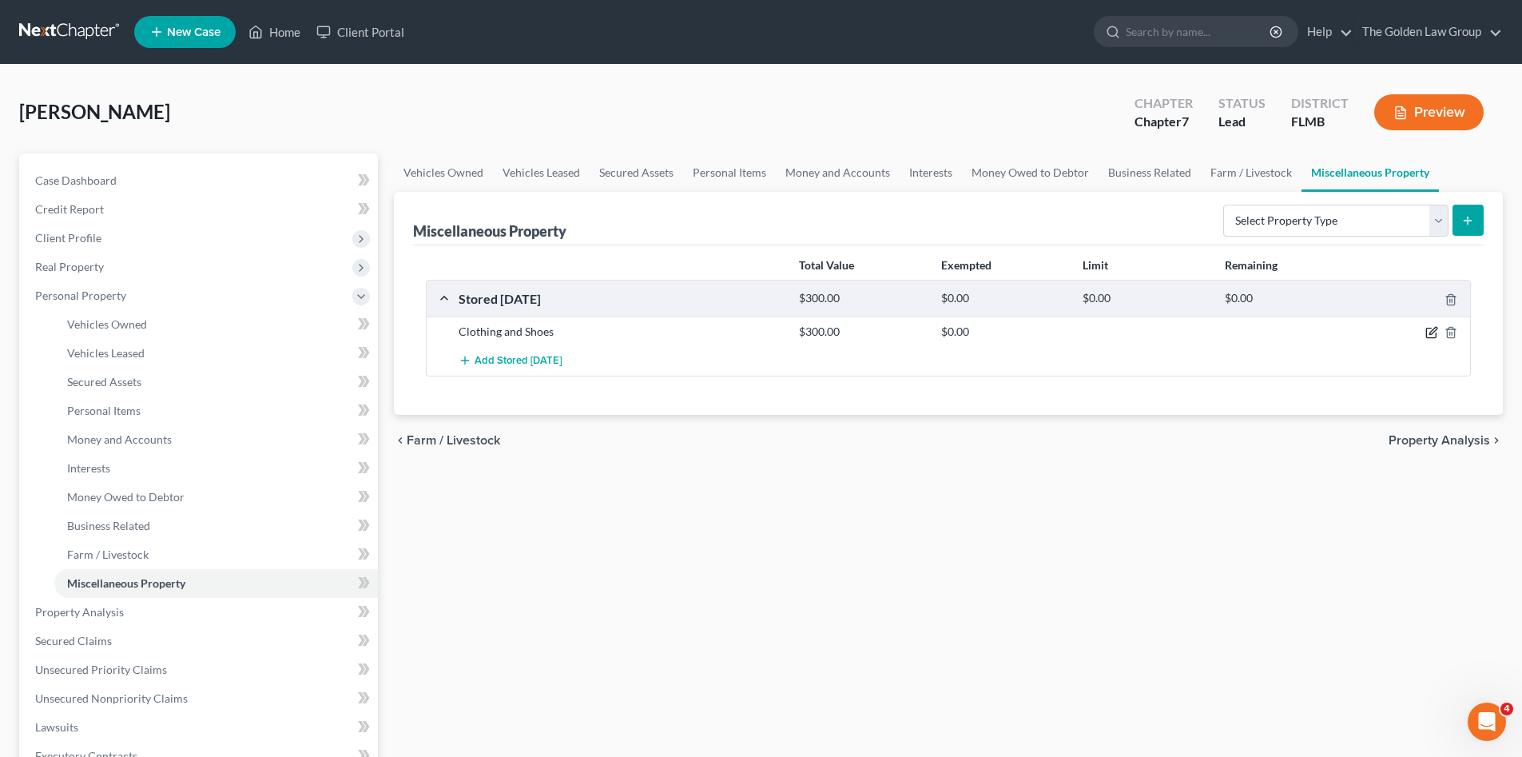
click at [1432, 332] on icon "button" at bounding box center [1432, 331] width 7 height 7
select select "9"
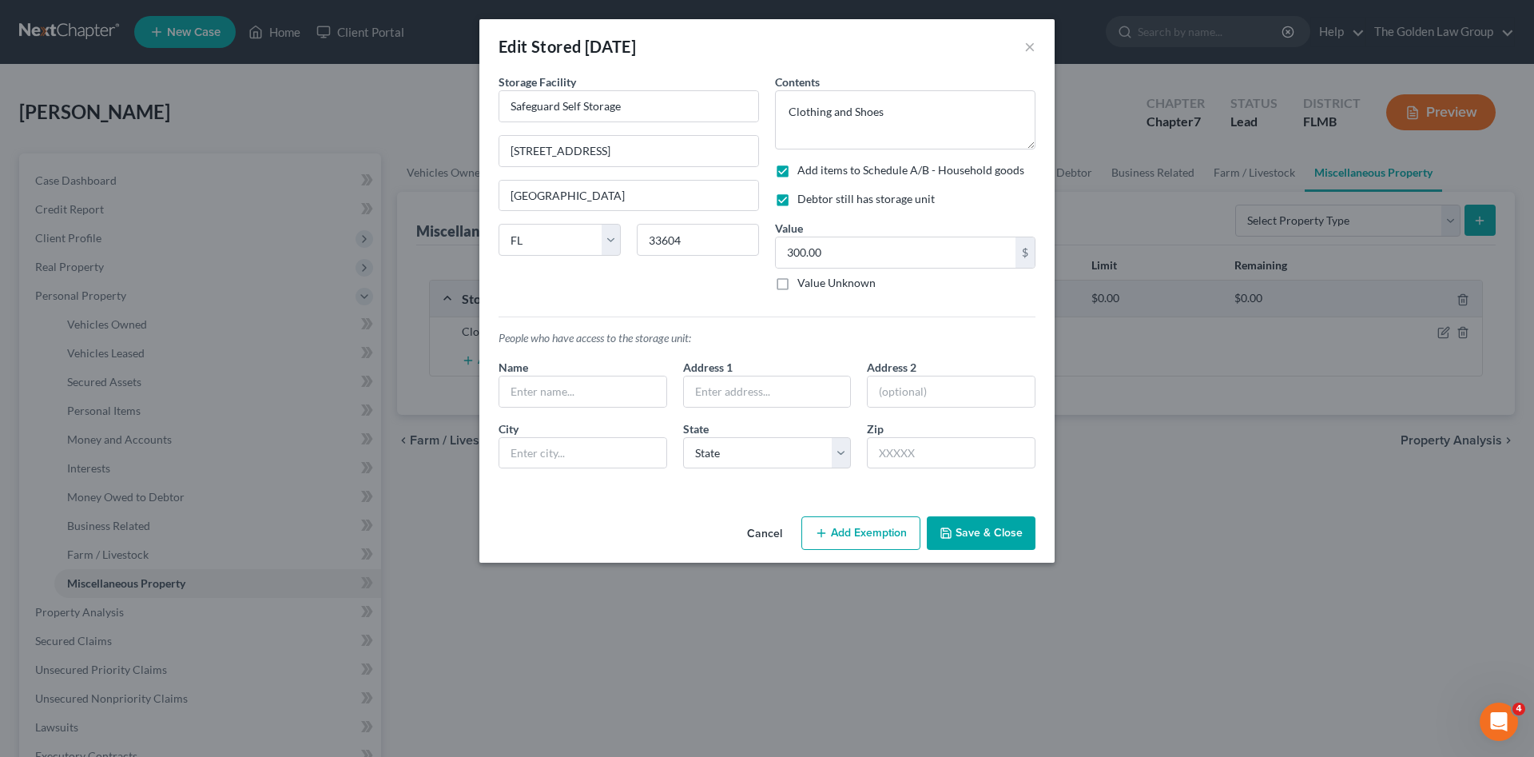
click at [986, 539] on button "Save & Close" at bounding box center [981, 533] width 109 height 34
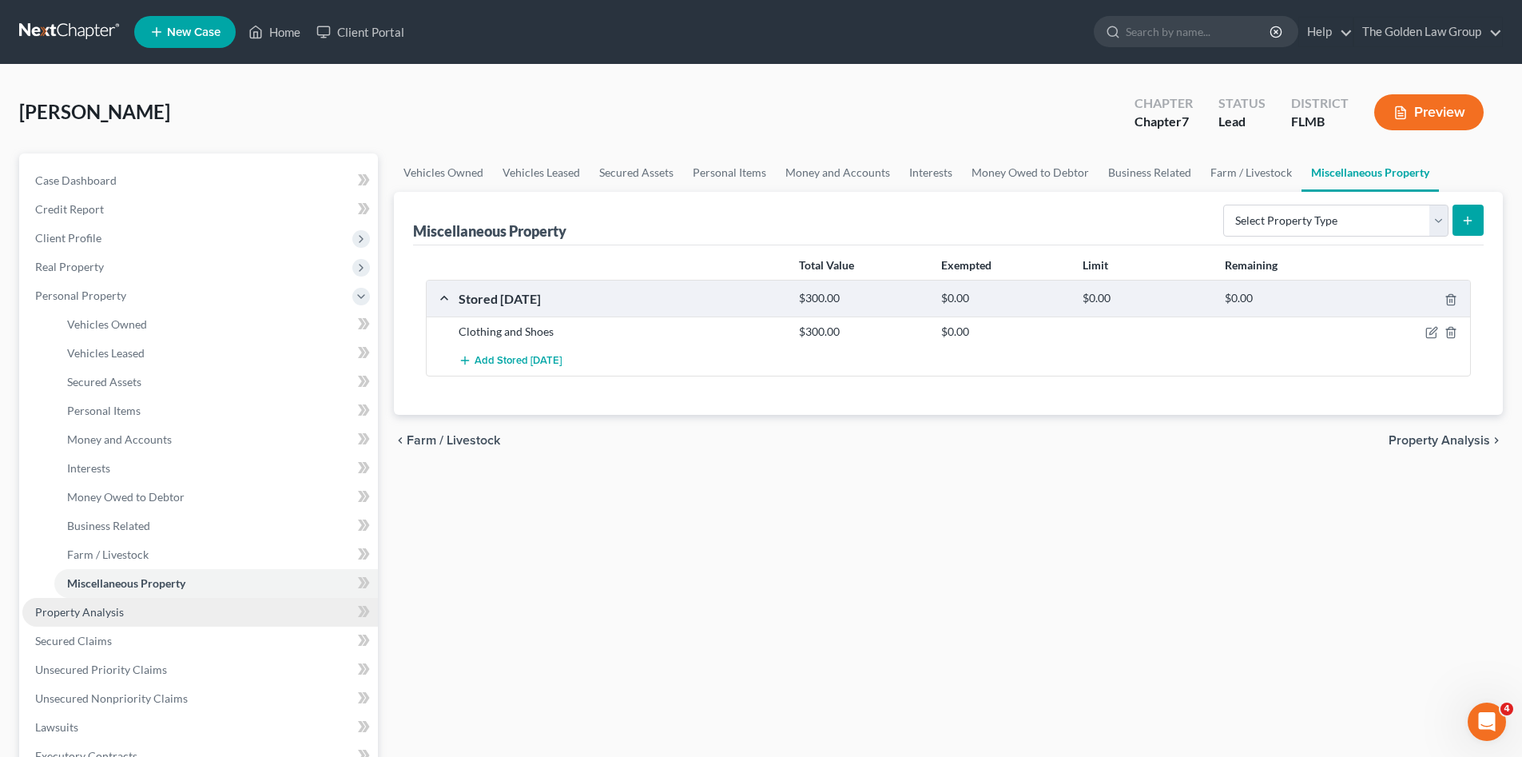
click at [81, 611] on span "Property Analysis" at bounding box center [79, 612] width 89 height 14
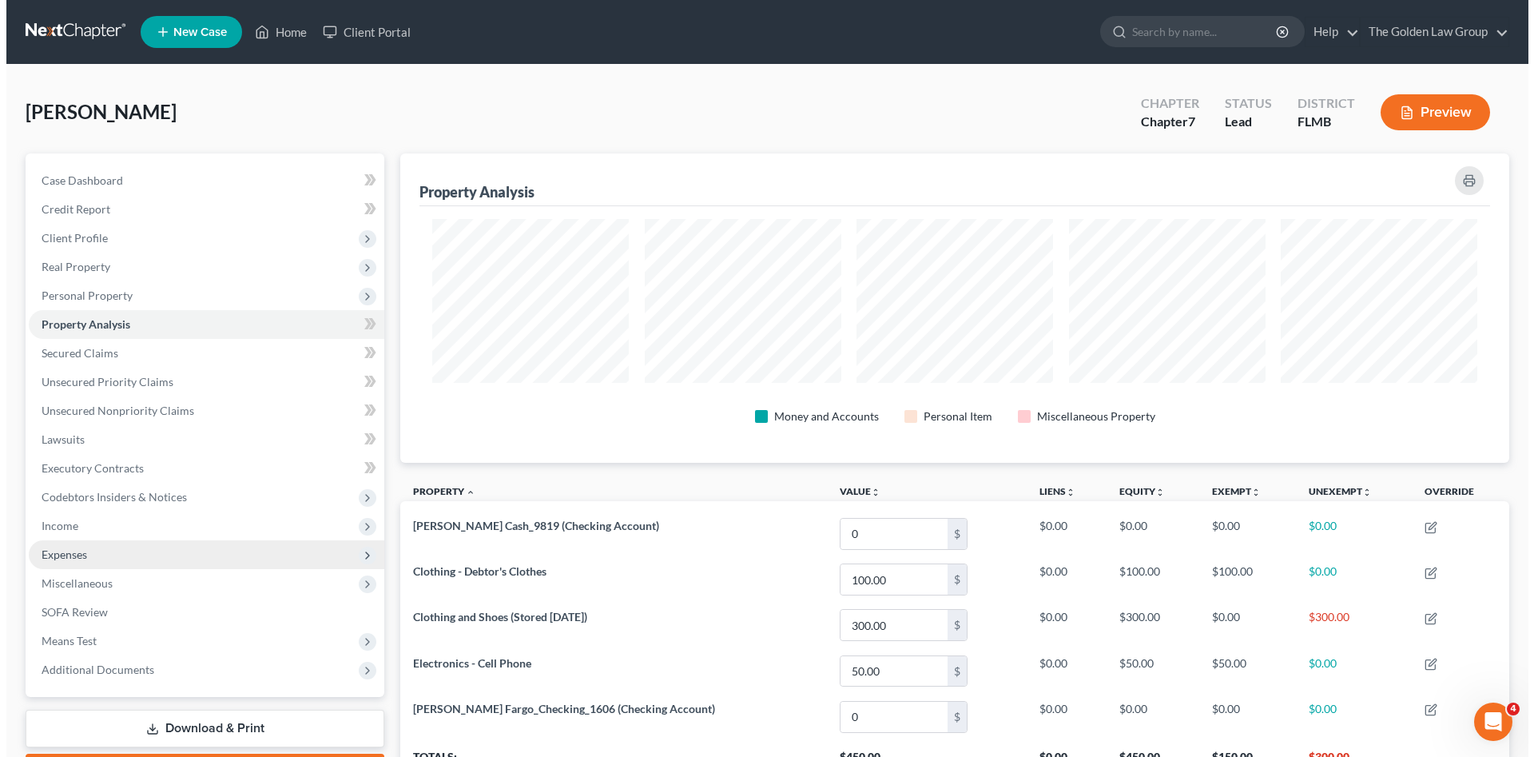
scroll to position [309, 1109]
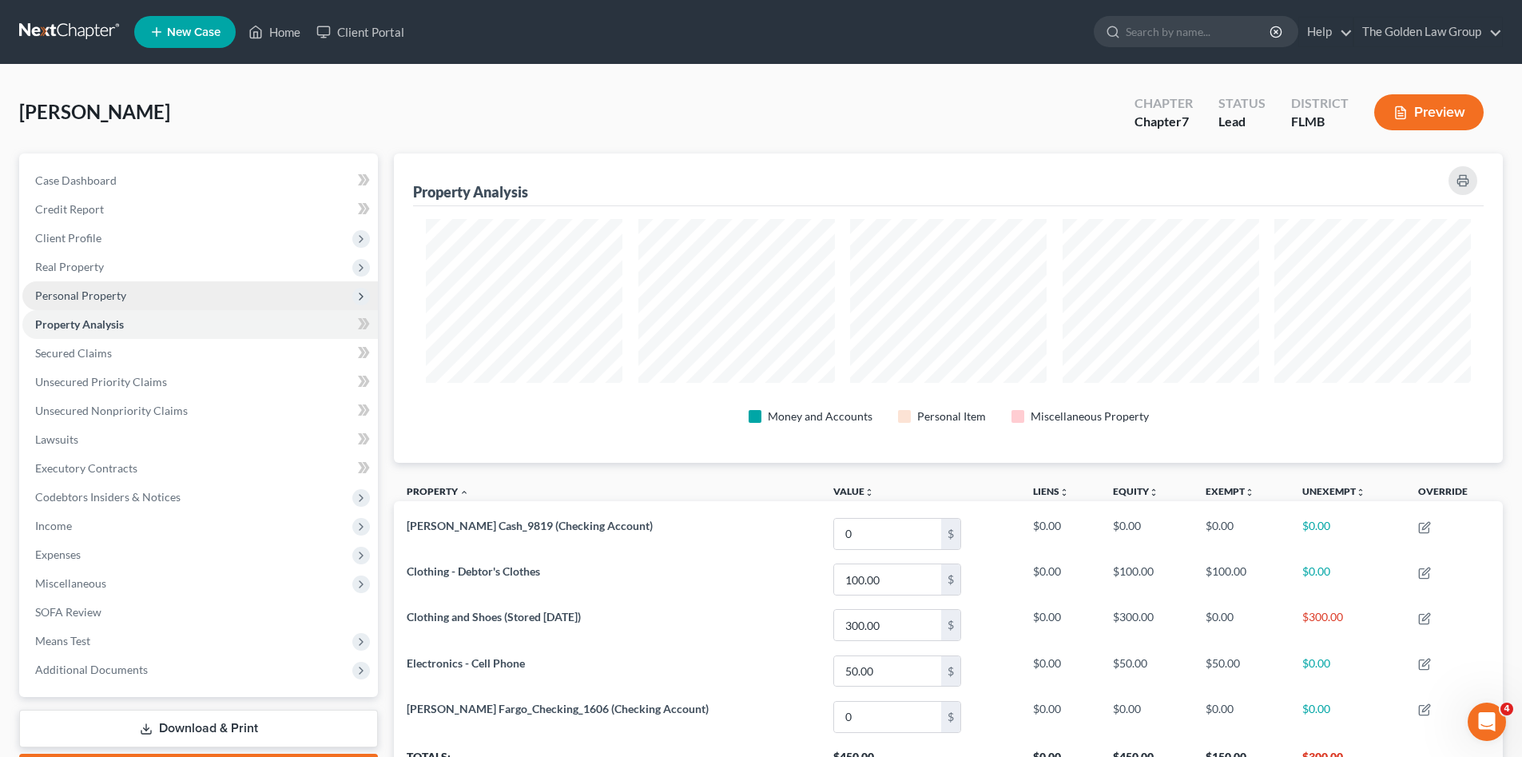
click at [105, 293] on span "Personal Property" at bounding box center [80, 295] width 91 height 14
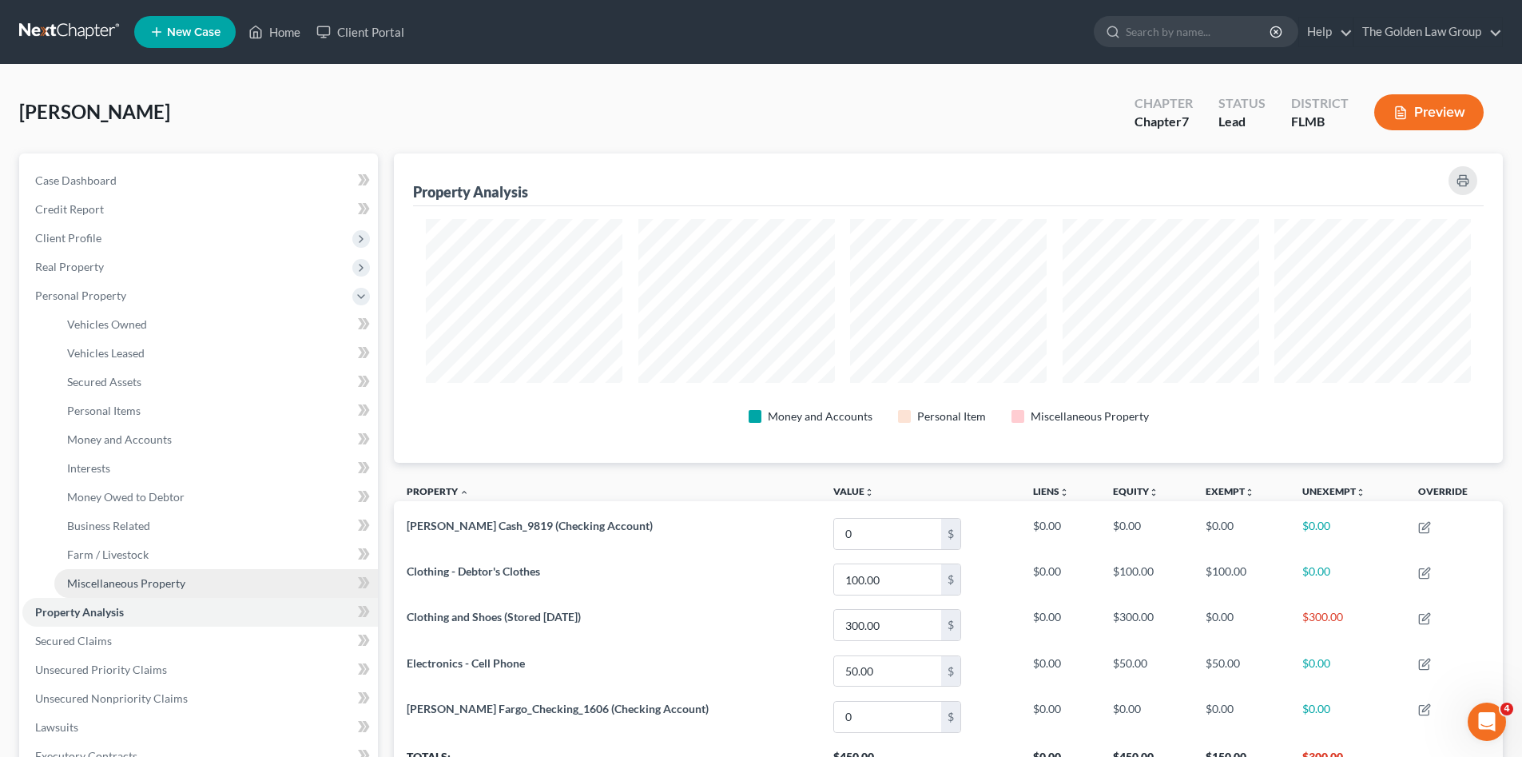
click at [143, 589] on span "Miscellaneous Property" at bounding box center [126, 583] width 118 height 14
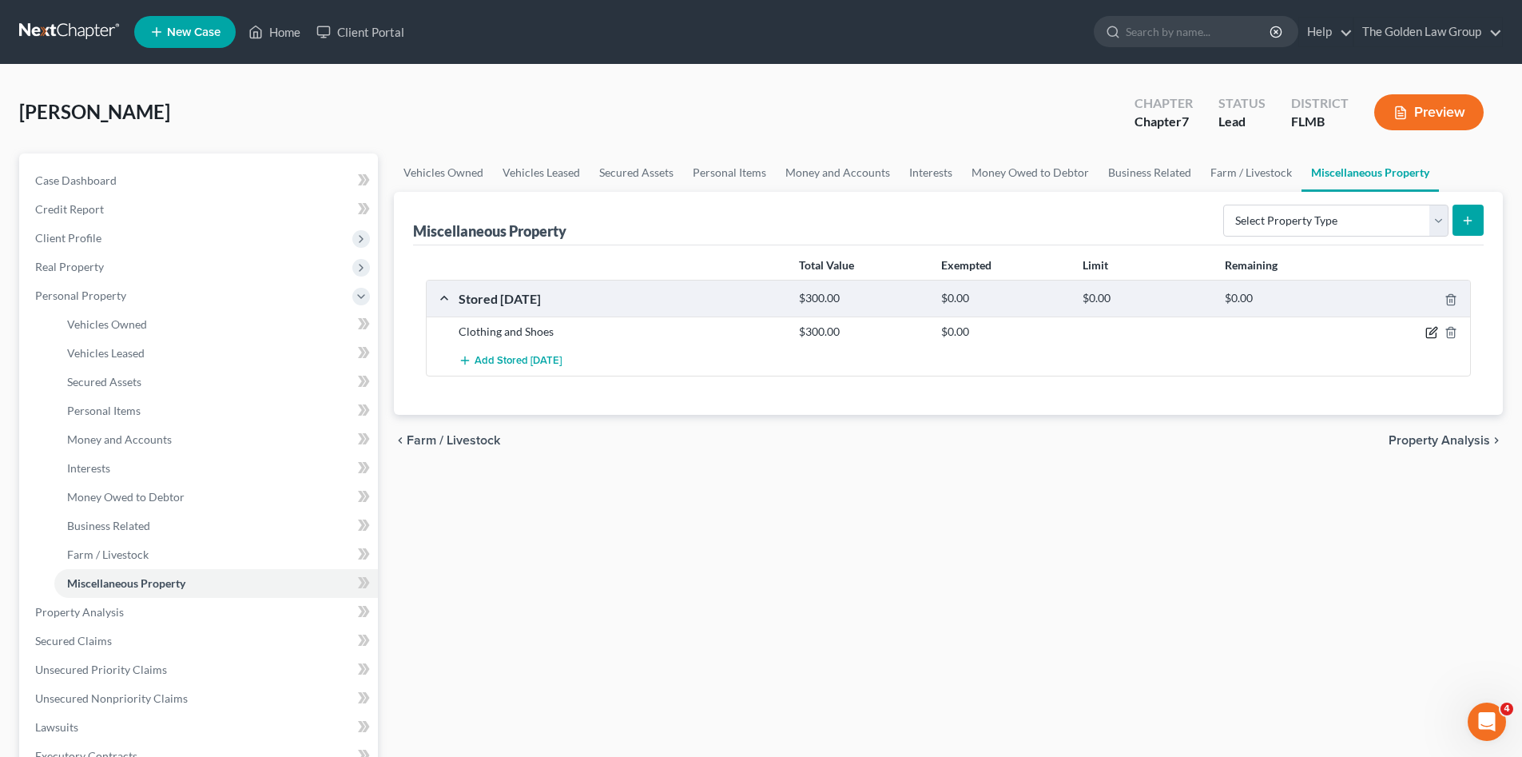
click at [1431, 333] on icon "button" at bounding box center [1431, 332] width 13 height 13
select select "9"
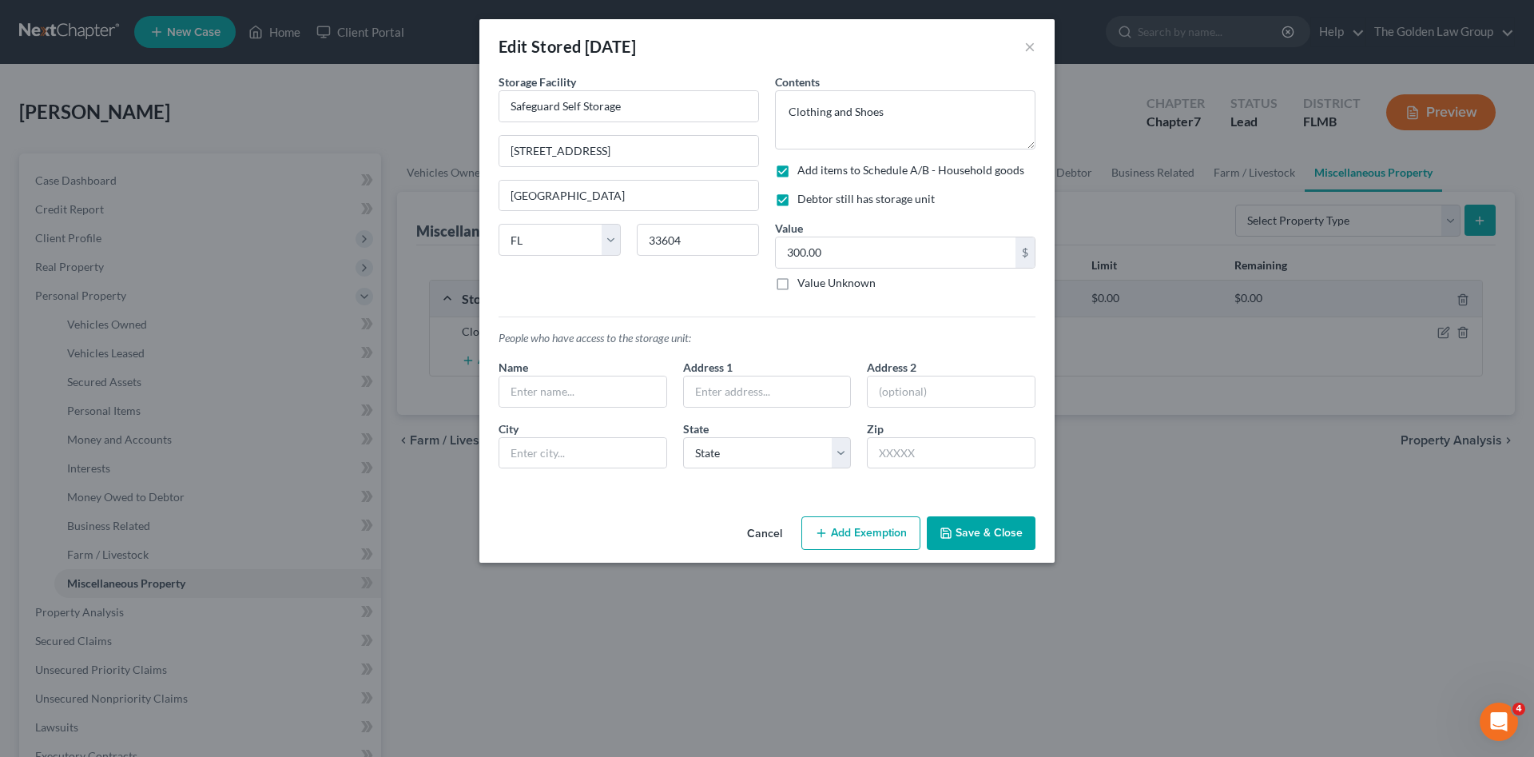
click at [875, 533] on button "Add Exemption" at bounding box center [860, 533] width 119 height 34
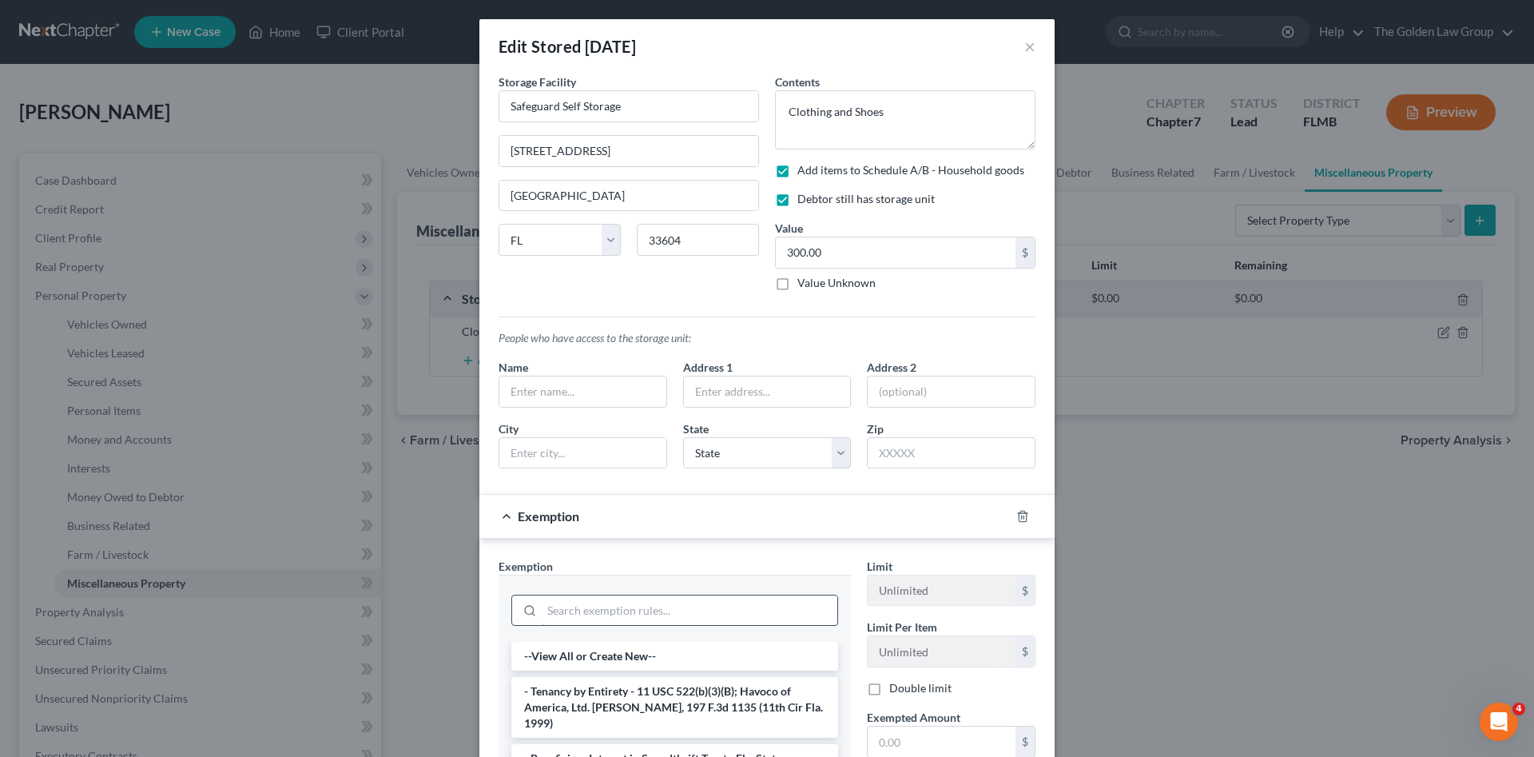
click at [698, 600] on input "search" at bounding box center [690, 610] width 296 height 30
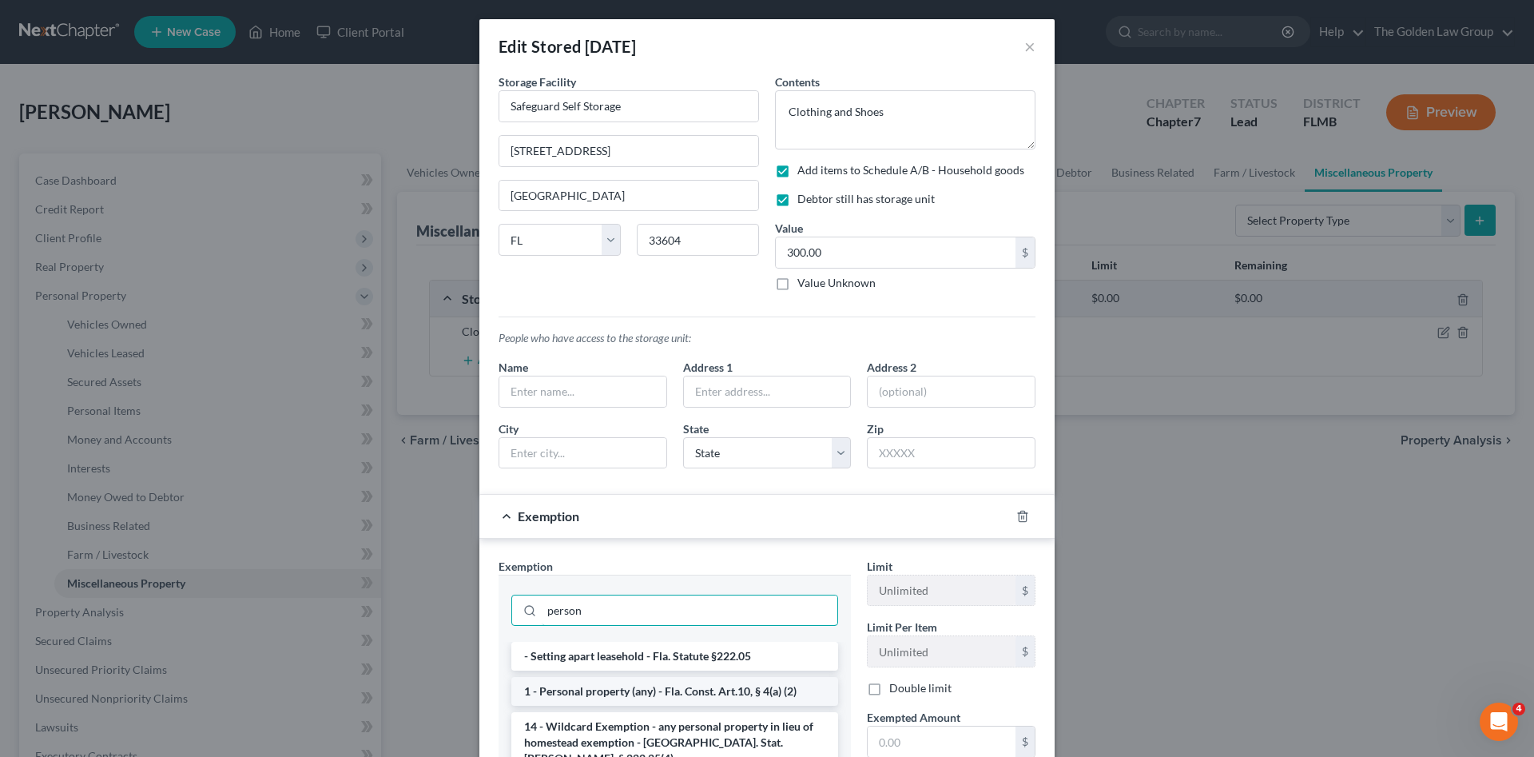
type input "person"
click at [692, 693] on li "1 - Personal property (any) - Fla. Const. Art.10, § 4(a) (2)" at bounding box center [674, 691] width 327 height 29
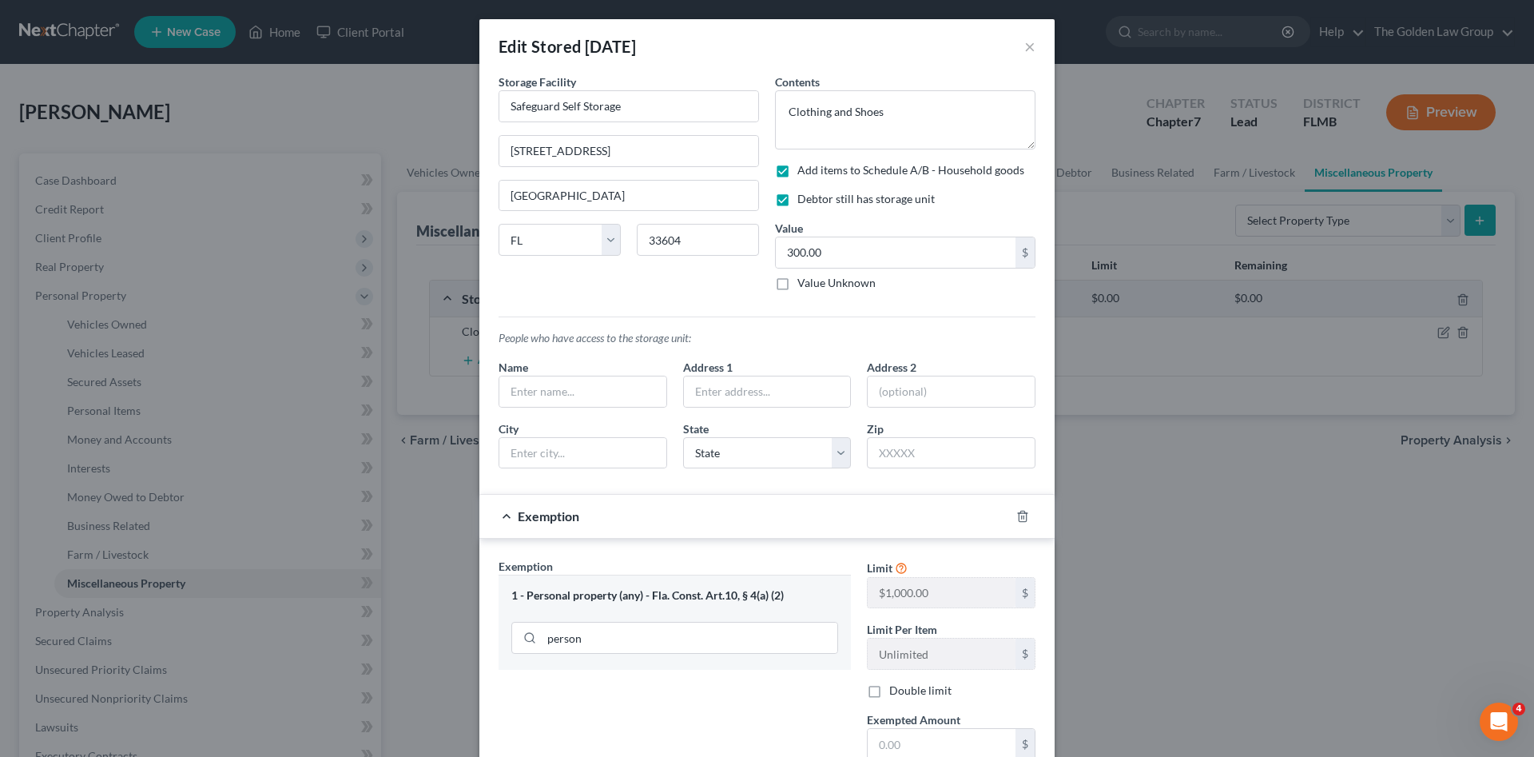
scroll to position [80, 0]
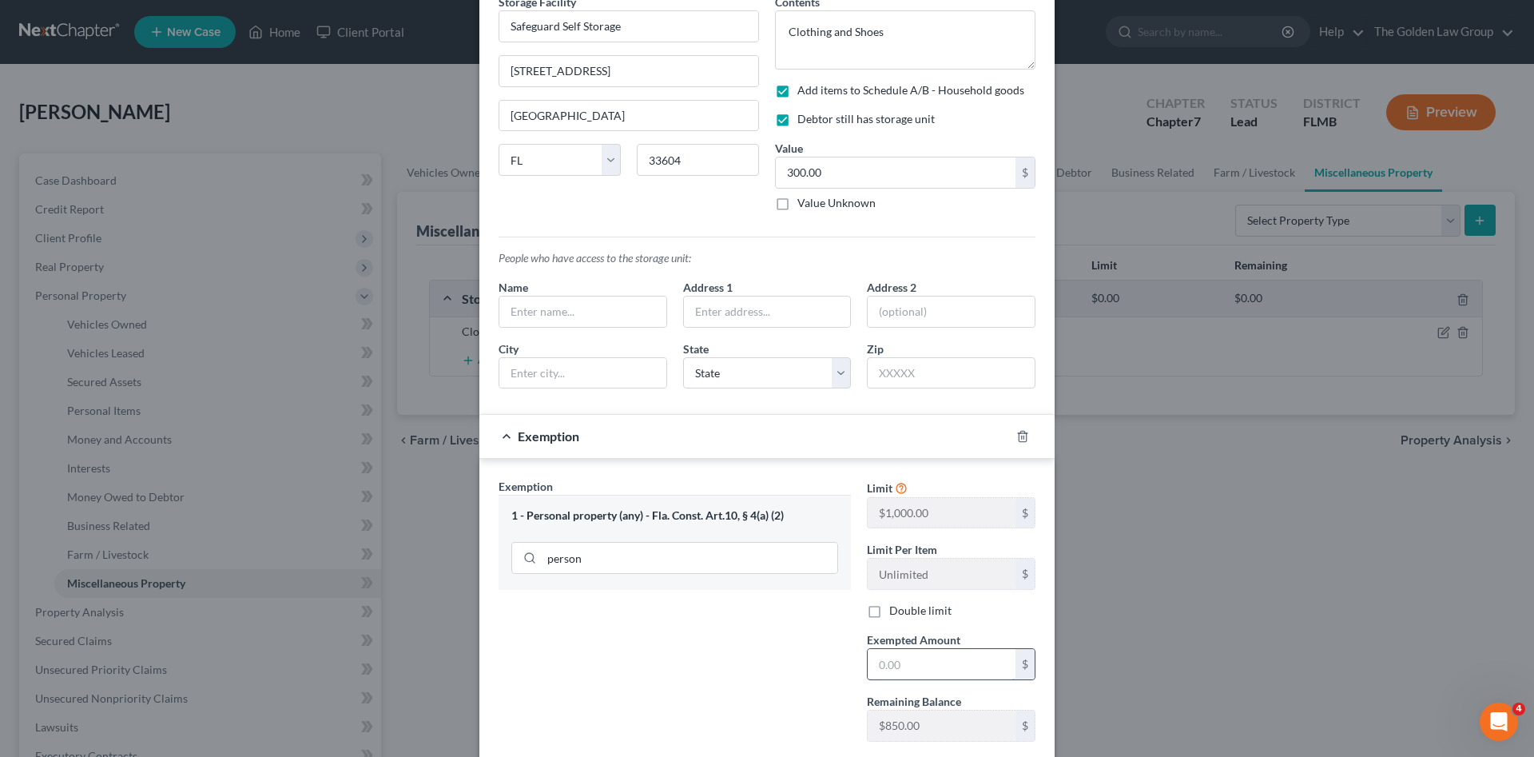
click at [911, 659] on input "text" at bounding box center [942, 664] width 148 height 30
type input "300.00"
click at [701, 634] on div "Exemption Set must be selected for CA. Exemption * 1 - Personal property (any) …" at bounding box center [675, 616] width 368 height 276
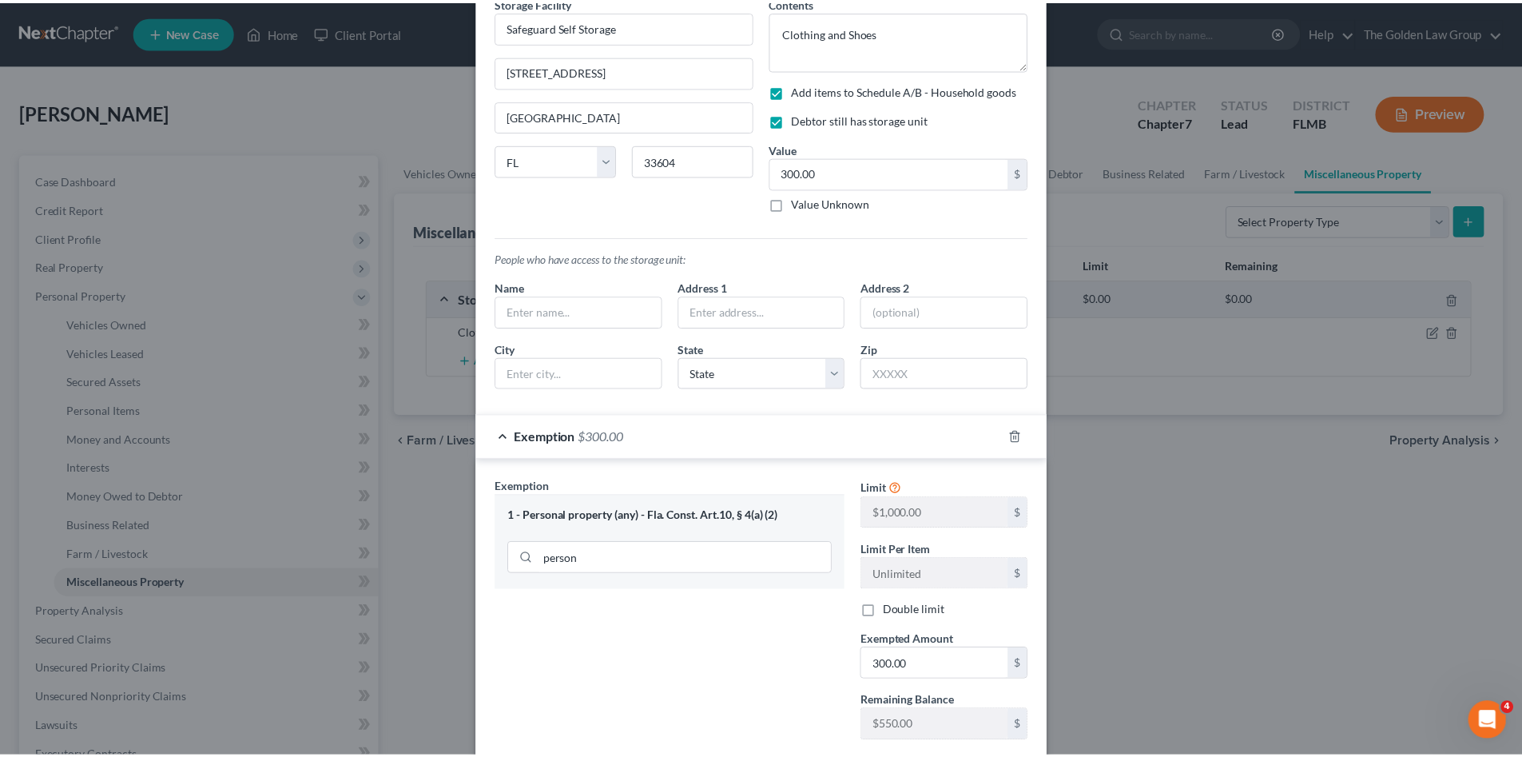
scroll to position [160, 0]
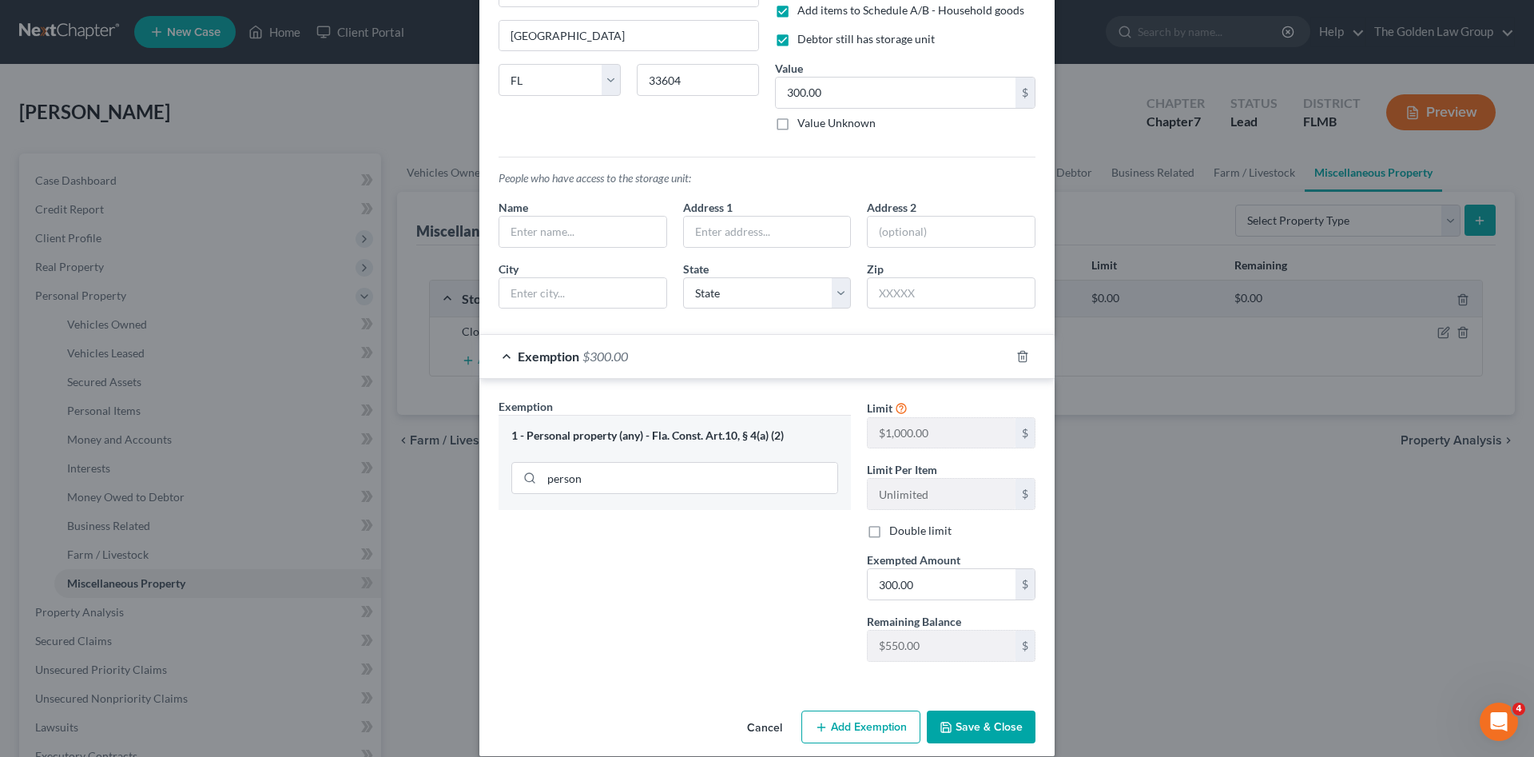
click at [976, 718] on button "Save & Close" at bounding box center [981, 727] width 109 height 34
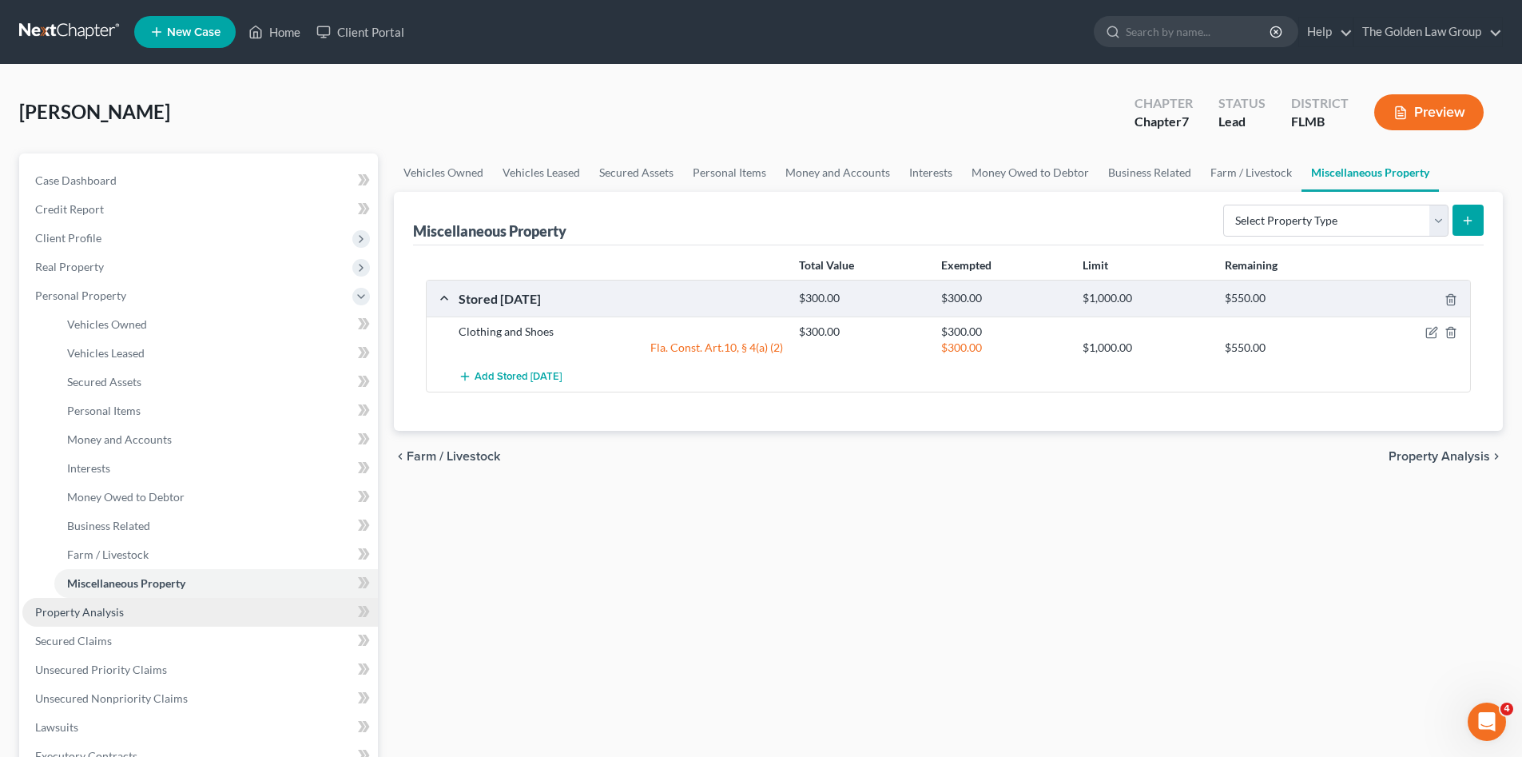
click at [117, 612] on span "Property Analysis" at bounding box center [79, 612] width 89 height 14
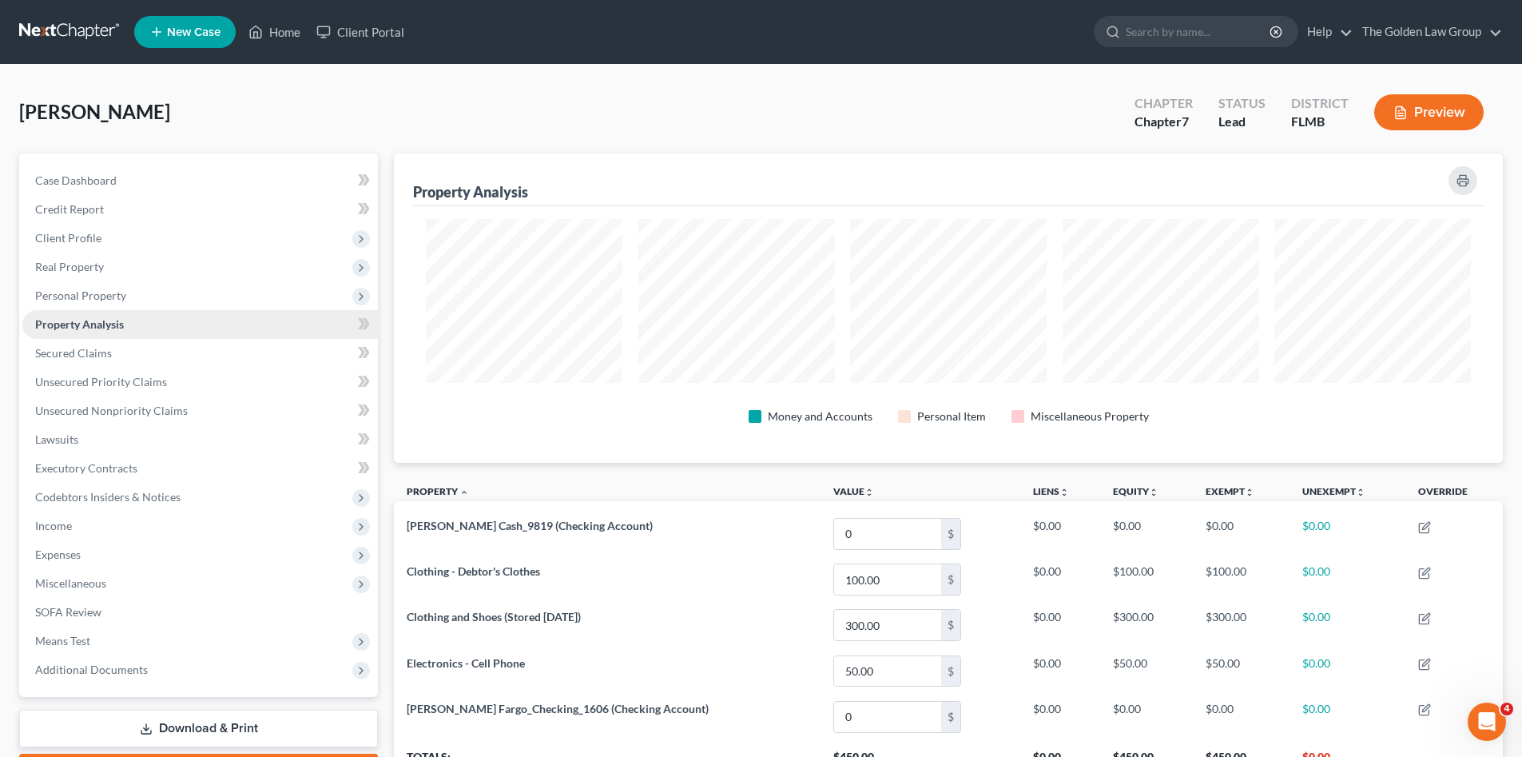
scroll to position [309, 1109]
click at [101, 293] on span "Personal Property" at bounding box center [80, 295] width 91 height 14
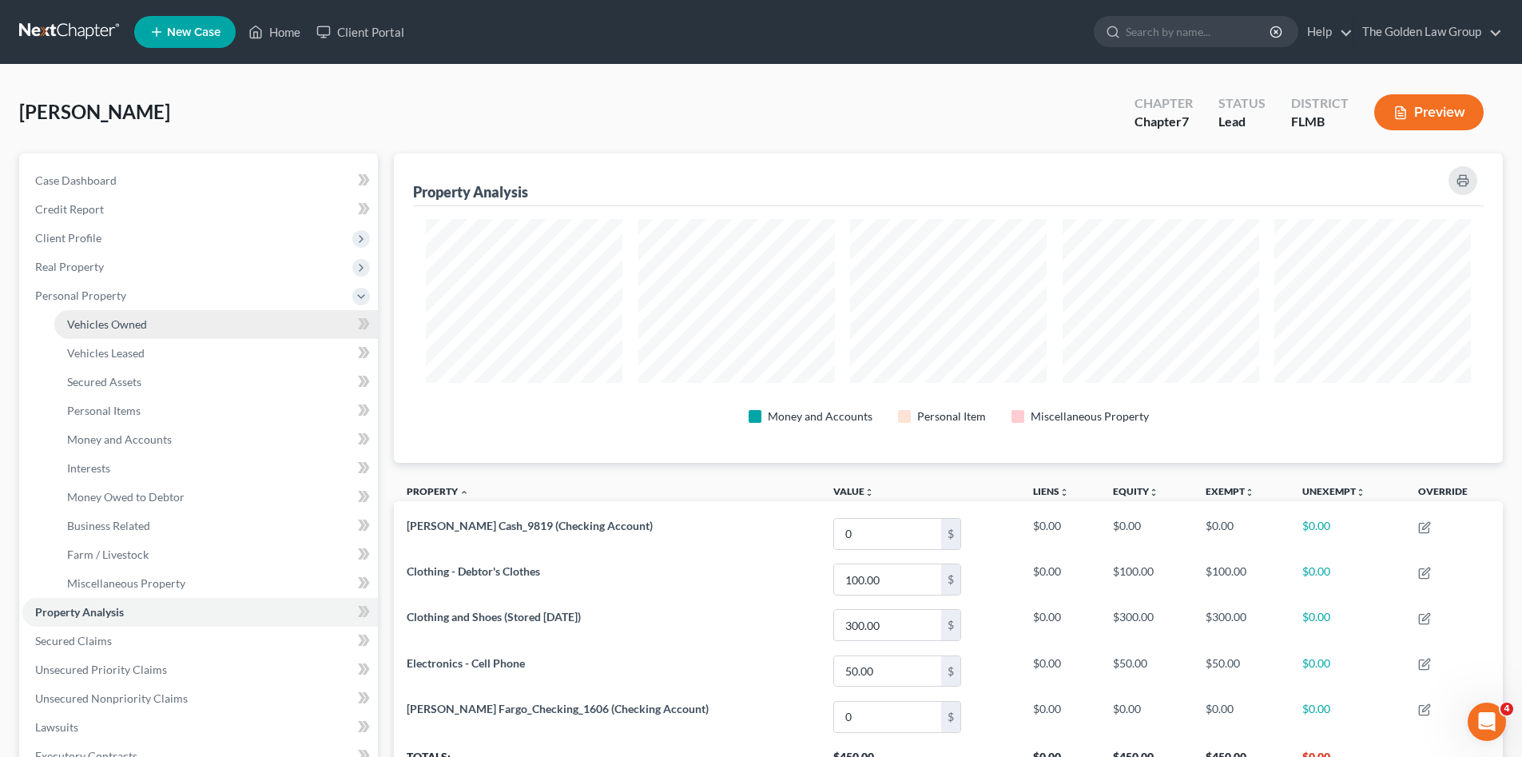
click at [126, 330] on span "Vehicles Owned" at bounding box center [107, 324] width 80 height 14
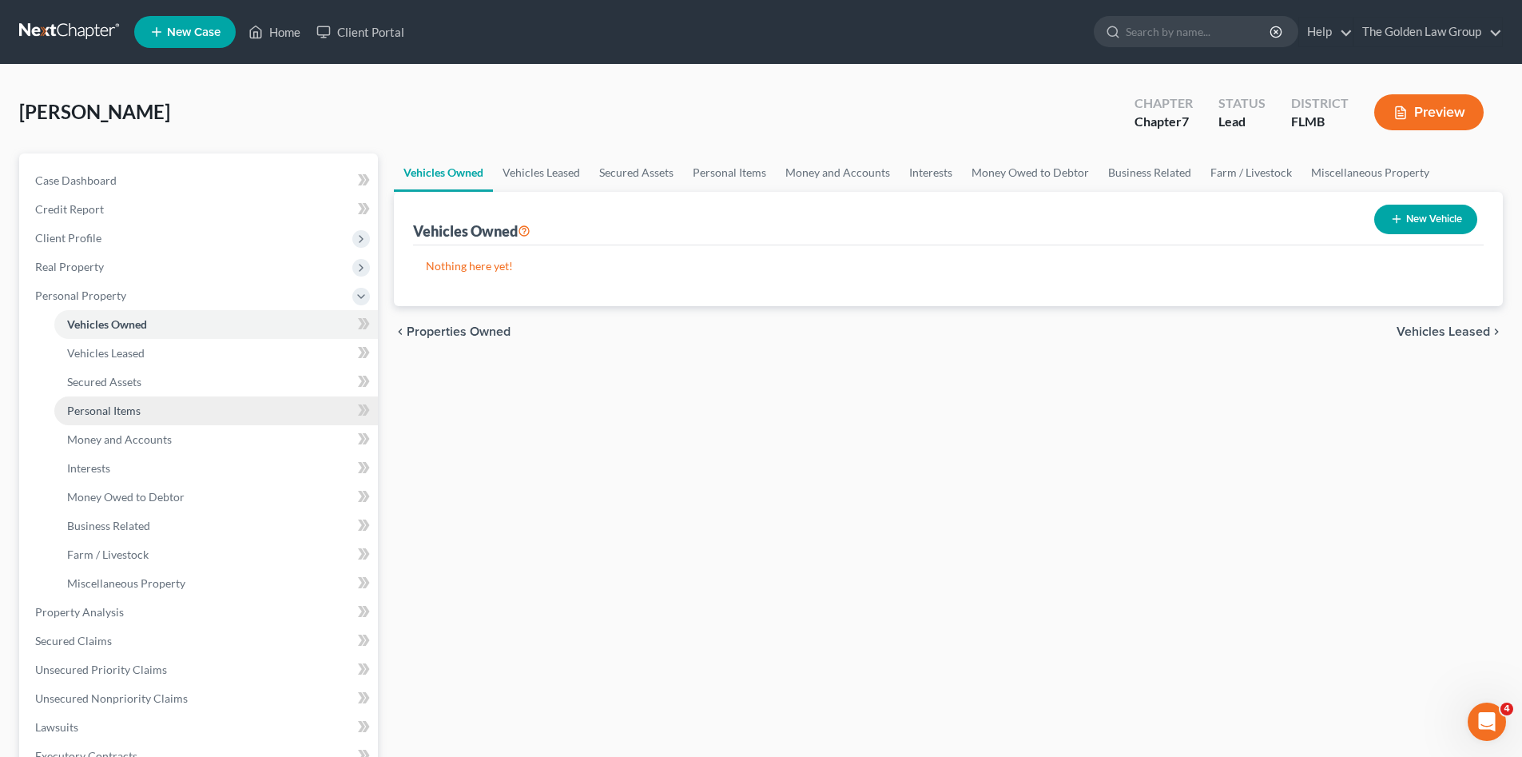
click at [133, 416] on span "Personal Items" at bounding box center [103, 410] width 73 height 14
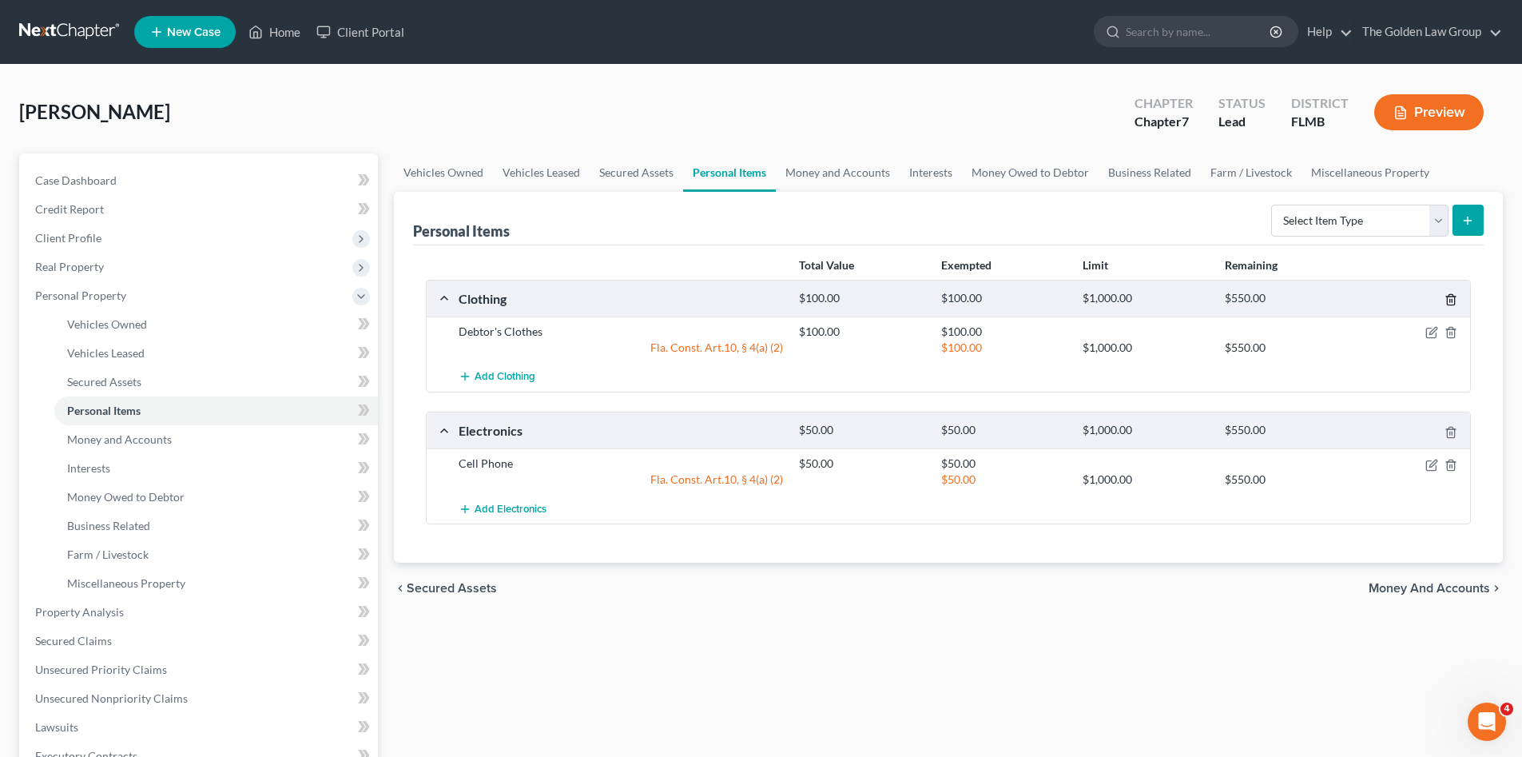
click at [1451, 304] on icon "button" at bounding box center [1450, 299] width 13 height 13
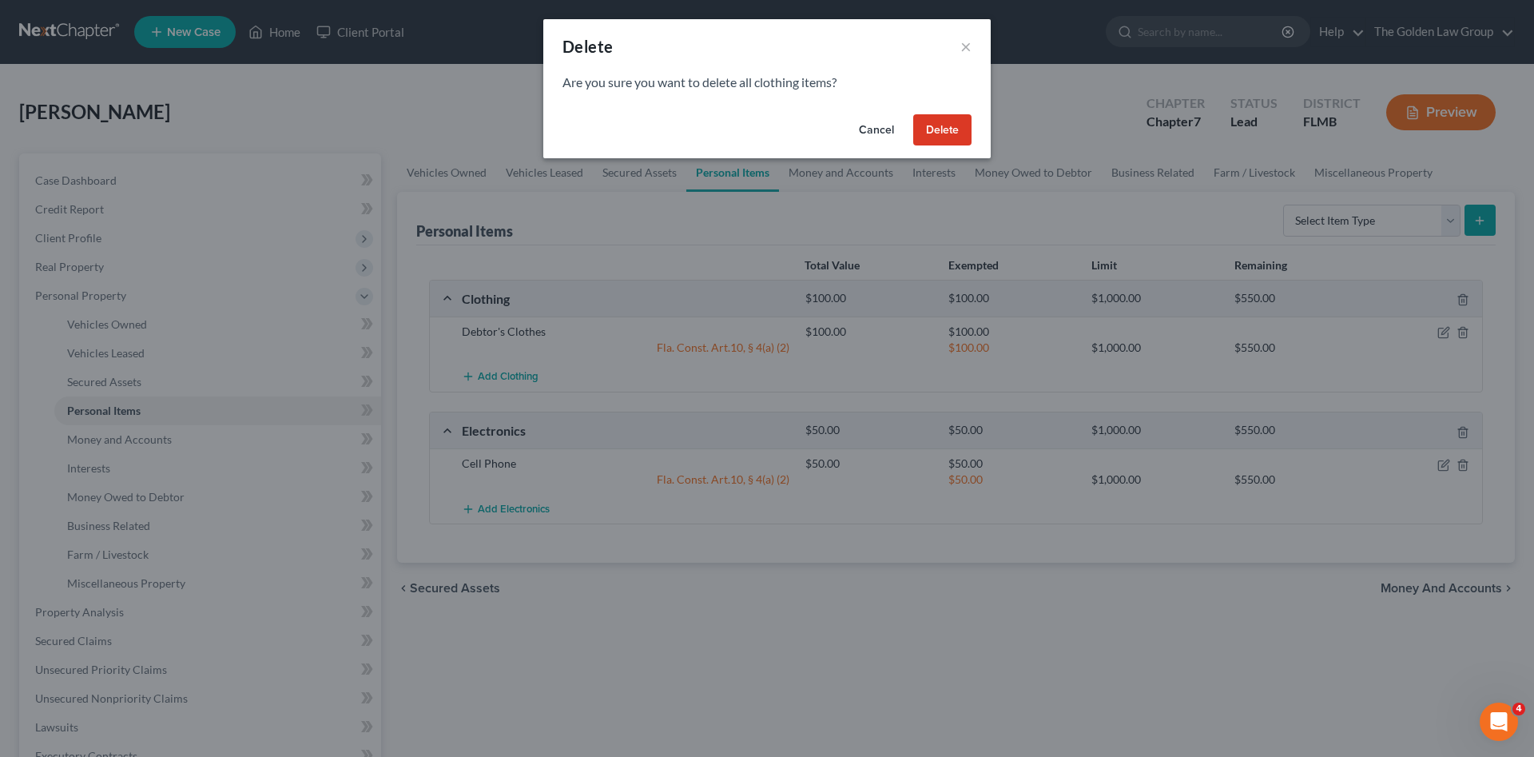
click at [954, 135] on button "Delete" at bounding box center [942, 130] width 58 height 32
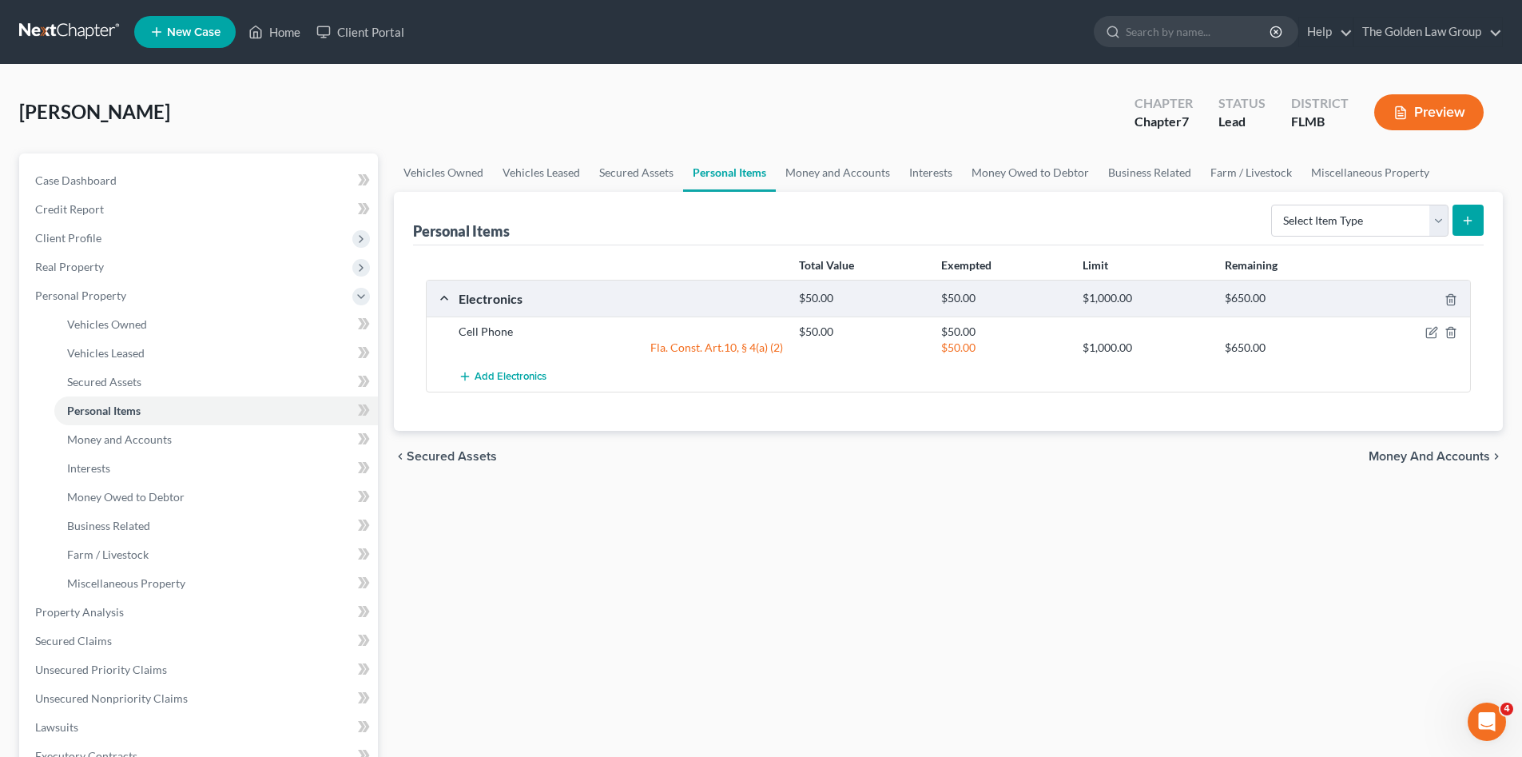
click at [923, 505] on div "Vehicles Owned Vehicles Leased Secured Assets Personal Items Money and Accounts…" at bounding box center [948, 614] width 1125 height 923
click at [1312, 211] on select "Select Item Type Clothing Collectibles Of Value Electronics Firearms Household …" at bounding box center [1359, 221] width 177 height 32
select select "clothing"
click at [1273, 205] on select "Select Item Type Clothing Collectibles Of Value Electronics Firearms Household …" at bounding box center [1359, 221] width 177 height 32
click at [1469, 220] on line "submit" at bounding box center [1467, 220] width 7 height 0
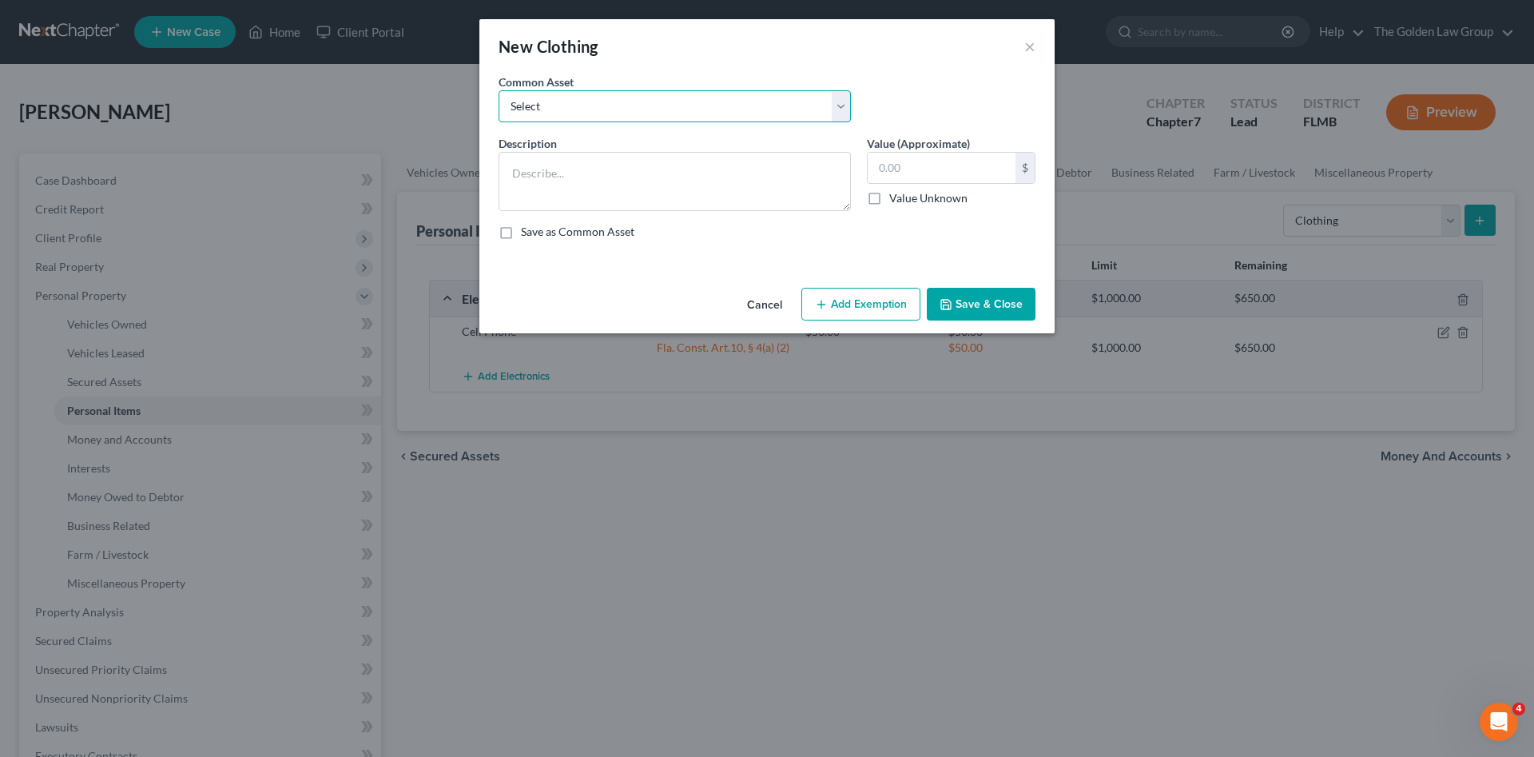
click at [582, 108] on select "Select Debtor's Clothes Joint-Debtor's clothing Debtor's Clothes" at bounding box center [674, 106] width 352 height 32
select select "0"
click at [498, 90] on select "Select Debtor's Clothes Joint-Debtor's clothing Debtor's Clothes" at bounding box center [674, 106] width 352 height 32
type textarea "Debtor's Clothes"
click at [737, 177] on textarea "Debtor's Clothes" at bounding box center [674, 181] width 352 height 59
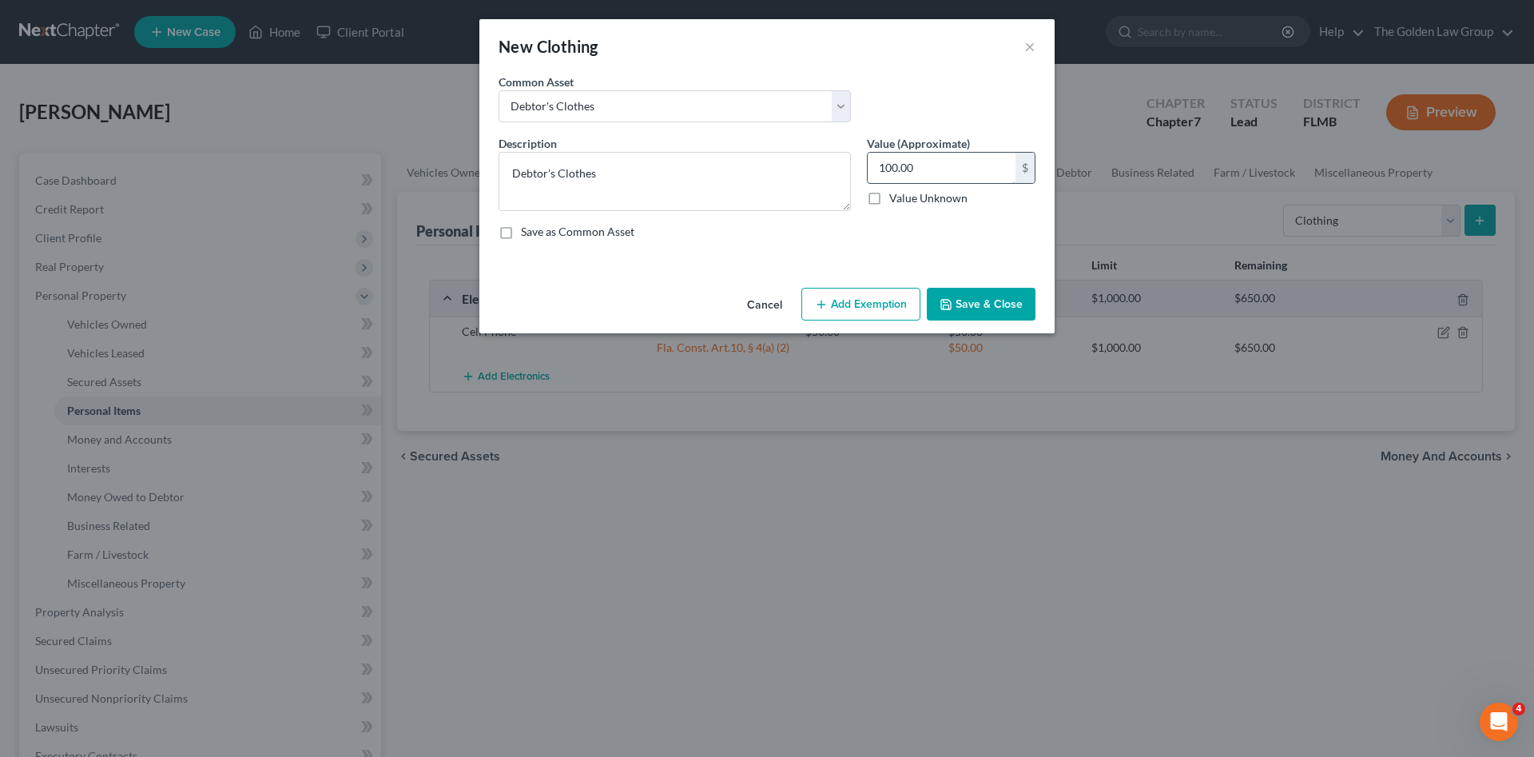
click at [962, 169] on input "100.00" at bounding box center [942, 168] width 148 height 30
type input "50.00"
click at [877, 313] on button "Add Exemption" at bounding box center [860, 305] width 119 height 34
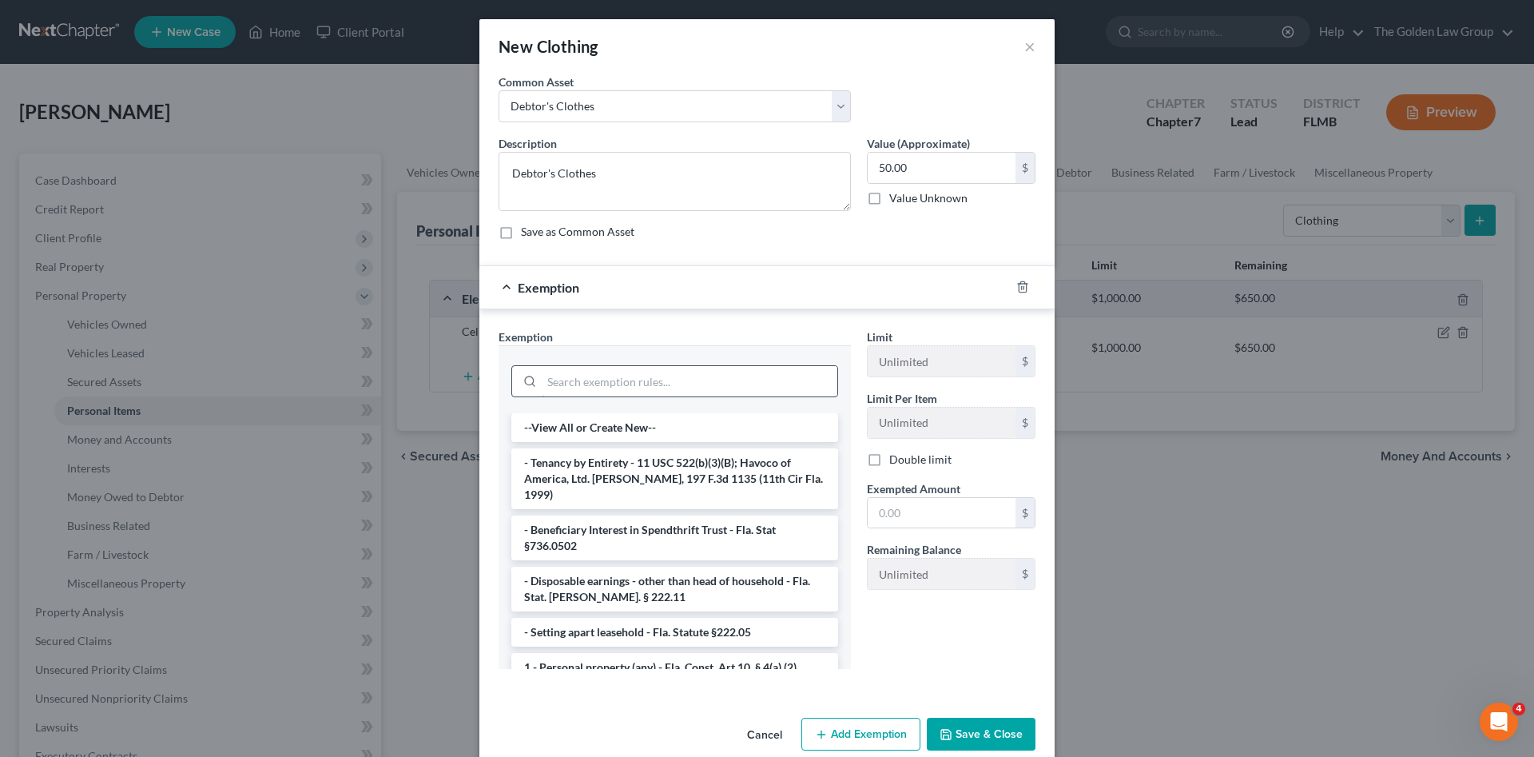
click at [704, 395] on input "search" at bounding box center [690, 381] width 296 height 30
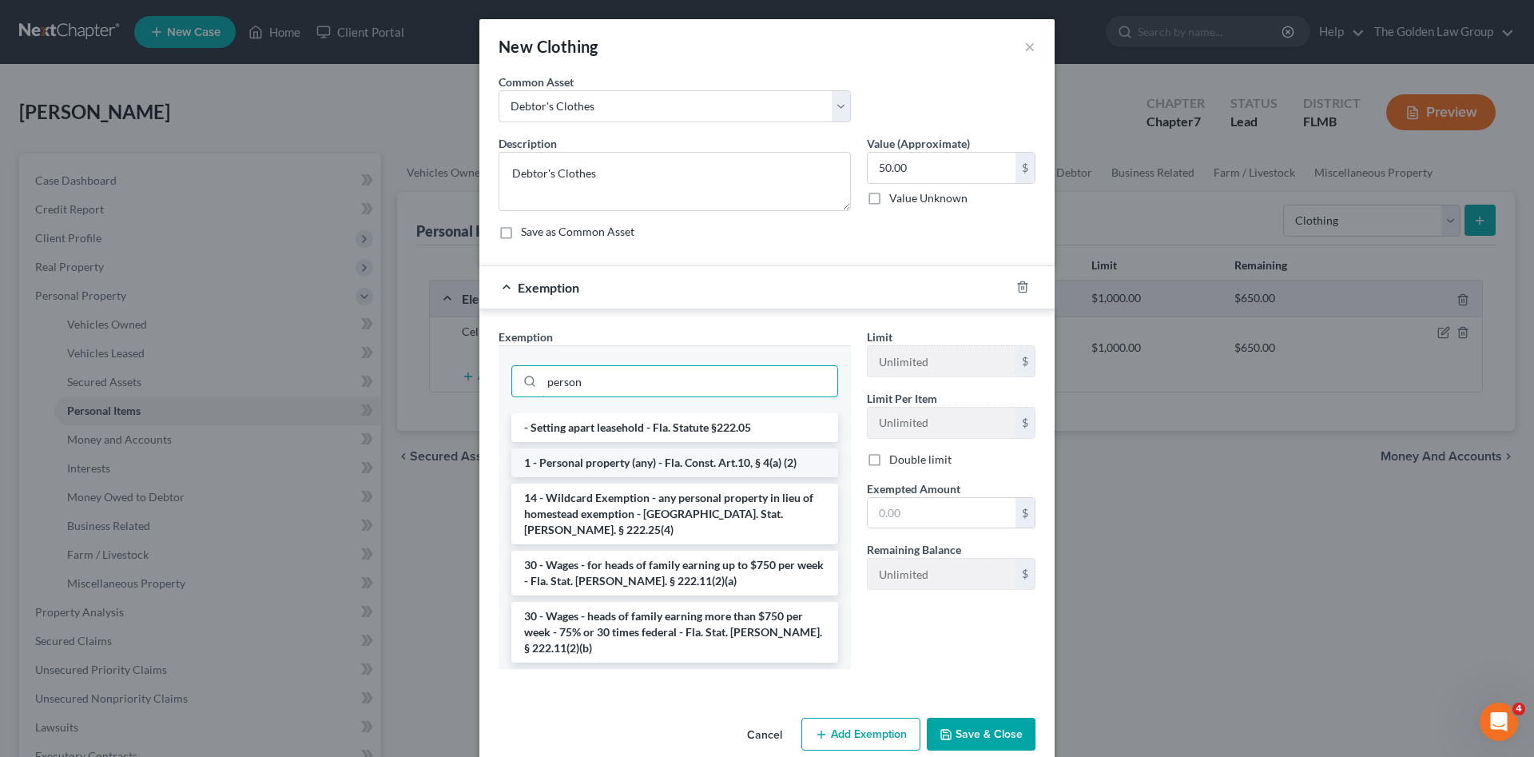
type input "person"
click at [693, 459] on li "1 - Personal property (any) - Fla. Const. Art.10, § 4(a) (2)" at bounding box center [674, 462] width 327 height 29
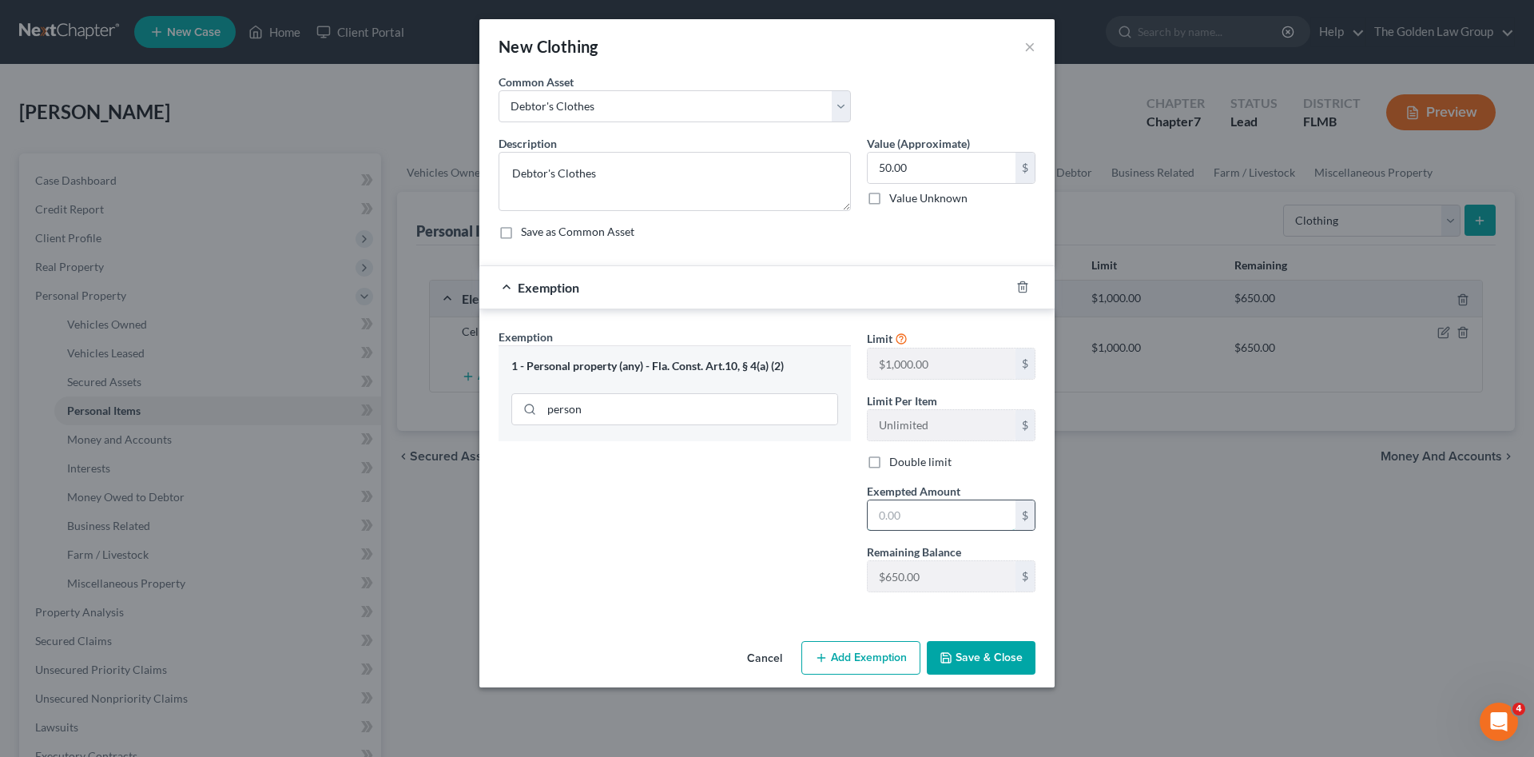
click at [923, 509] on input "text" at bounding box center [942, 515] width 148 height 30
type input "50.00"
click at [992, 657] on button "Save & Close" at bounding box center [981, 658] width 109 height 34
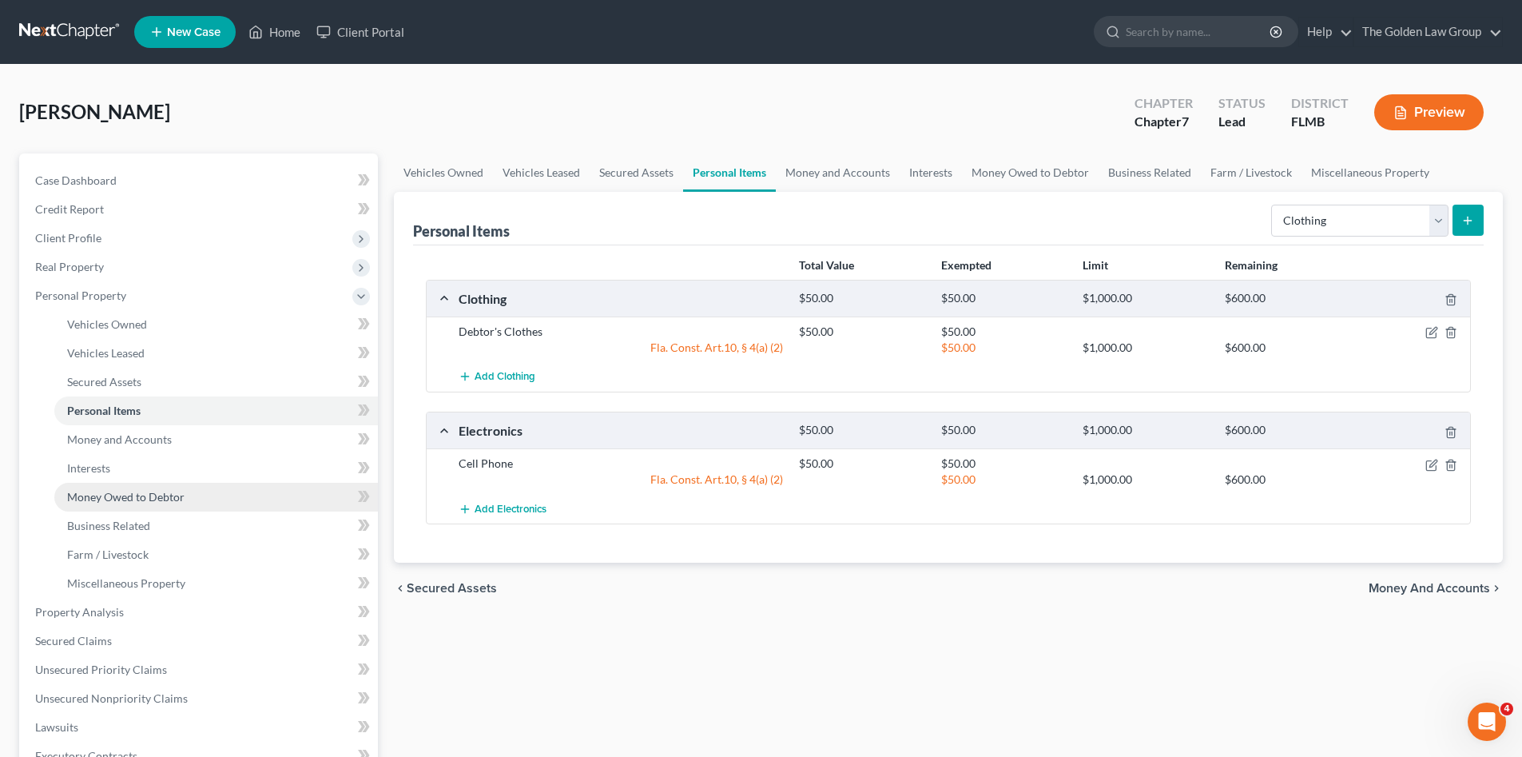
click at [161, 503] on link "Money Owed to Debtor" at bounding box center [216, 497] width 324 height 29
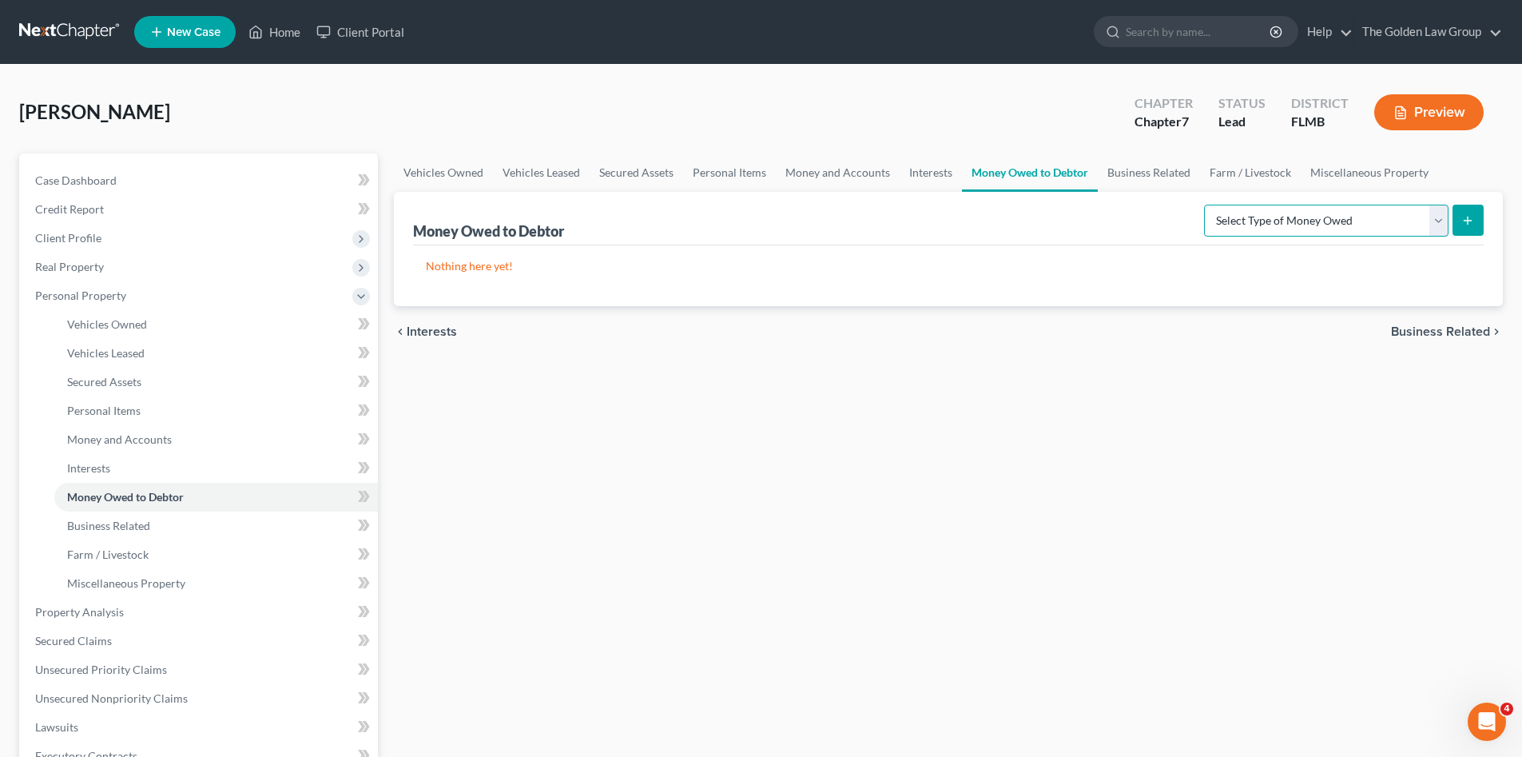
click at [1284, 217] on select "Select Type of Money Owed Accounts Receivable Alimony Child Support Claims Agai…" at bounding box center [1326, 221] width 244 height 32
select select "other_contingent_and_unliquidated_claims"
click at [1206, 205] on select "Select Type of Money Owed Accounts Receivable Alimony Child Support Claims Agai…" at bounding box center [1326, 221] width 244 height 32
click at [1323, 220] on select "Select Type of Money Owed Accounts Receivable Alimony Child Support Claims Agai…" at bounding box center [1326, 221] width 244 height 32
drag, startPoint x: 1140, startPoint y: 332, endPoint x: 706, endPoint y: 375, distance: 436.0
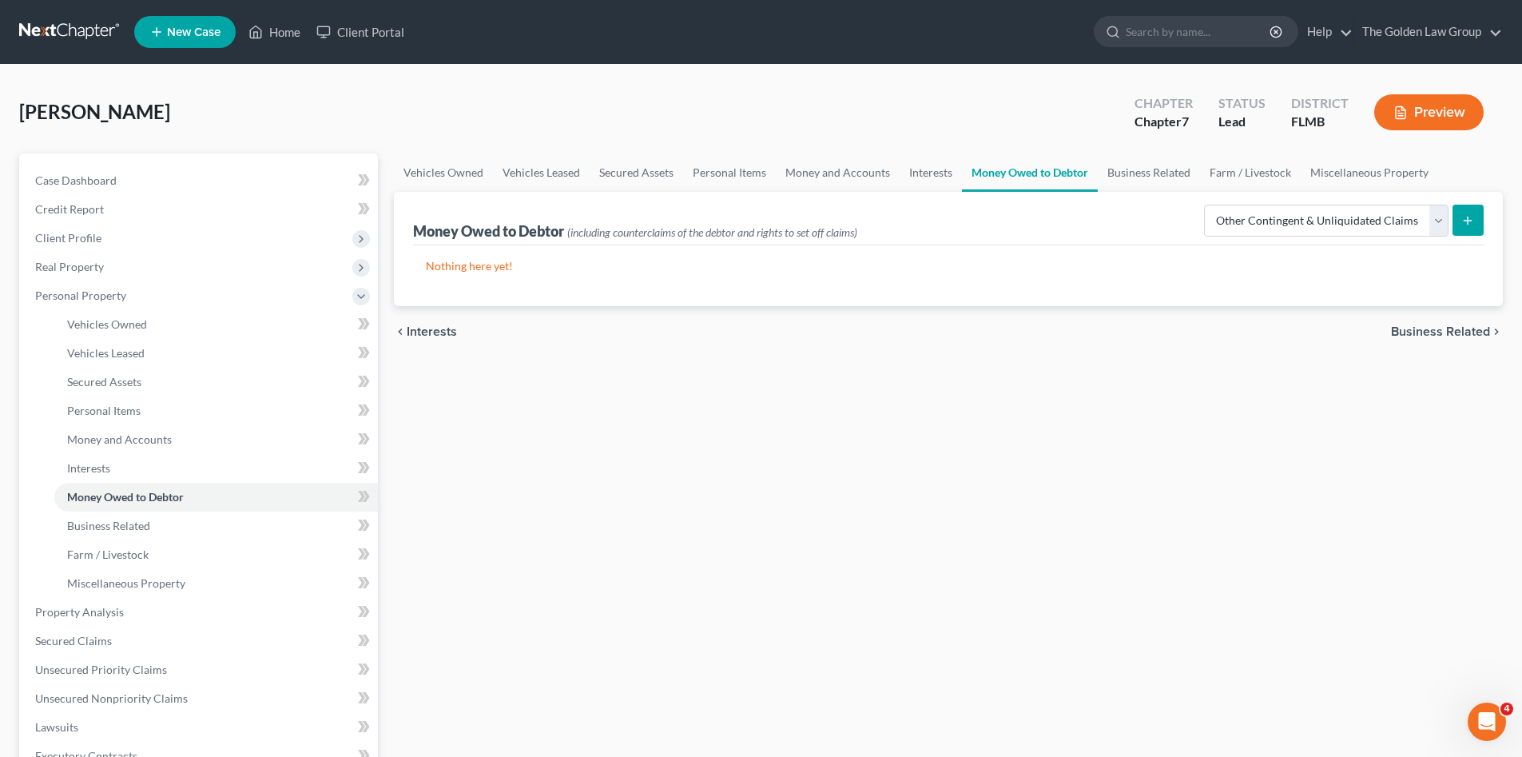
click at [1140, 332] on div "chevron_left Interests Business Related chevron_right" at bounding box center [948, 331] width 1109 height 51
drag, startPoint x: 168, startPoint y: 521, endPoint x: 133, endPoint y: 609, distance: 94.4
click at [168, 522] on link "Business Related" at bounding box center [216, 525] width 324 height 29
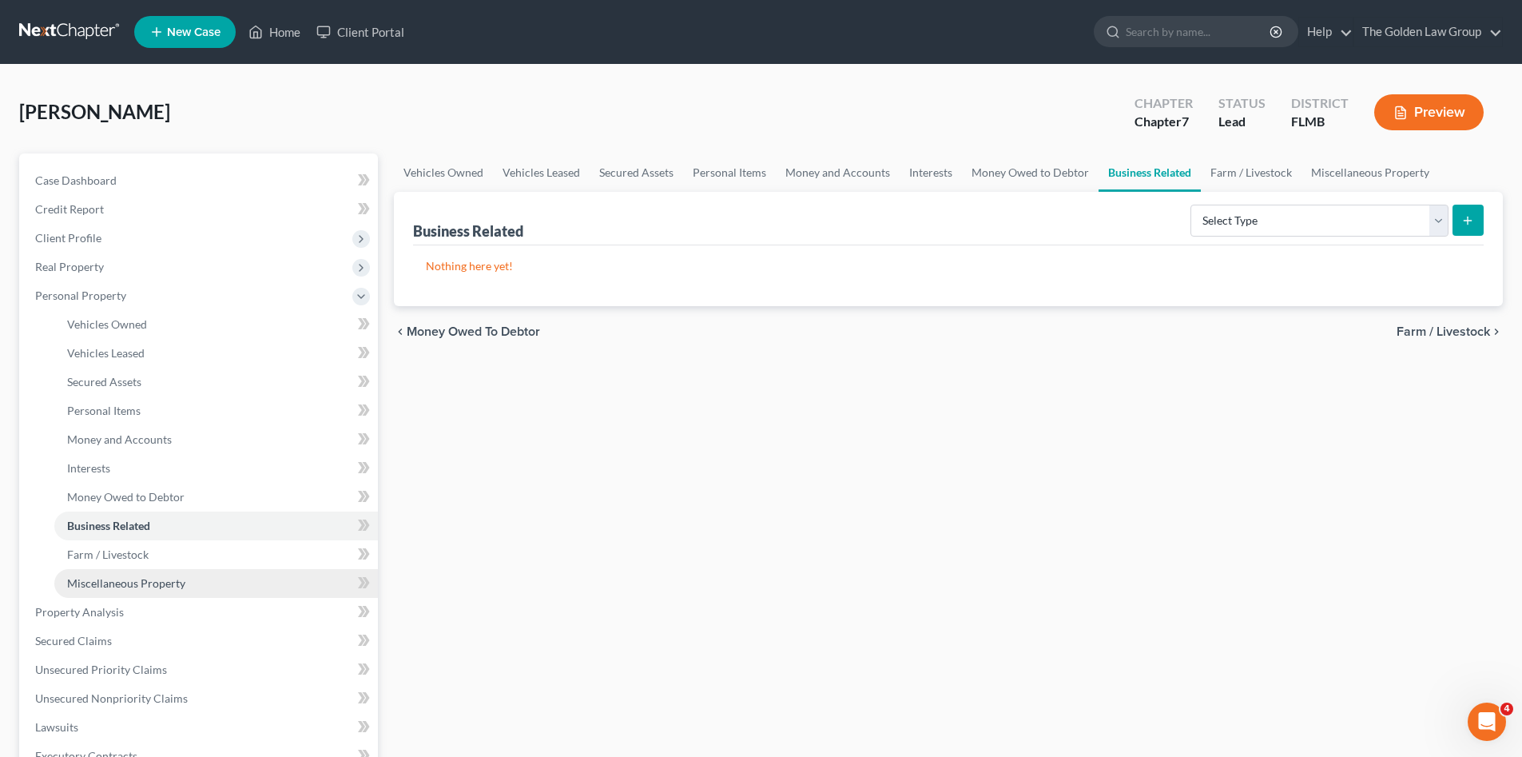
click at [154, 590] on link "Miscellaneous Property" at bounding box center [216, 583] width 324 height 29
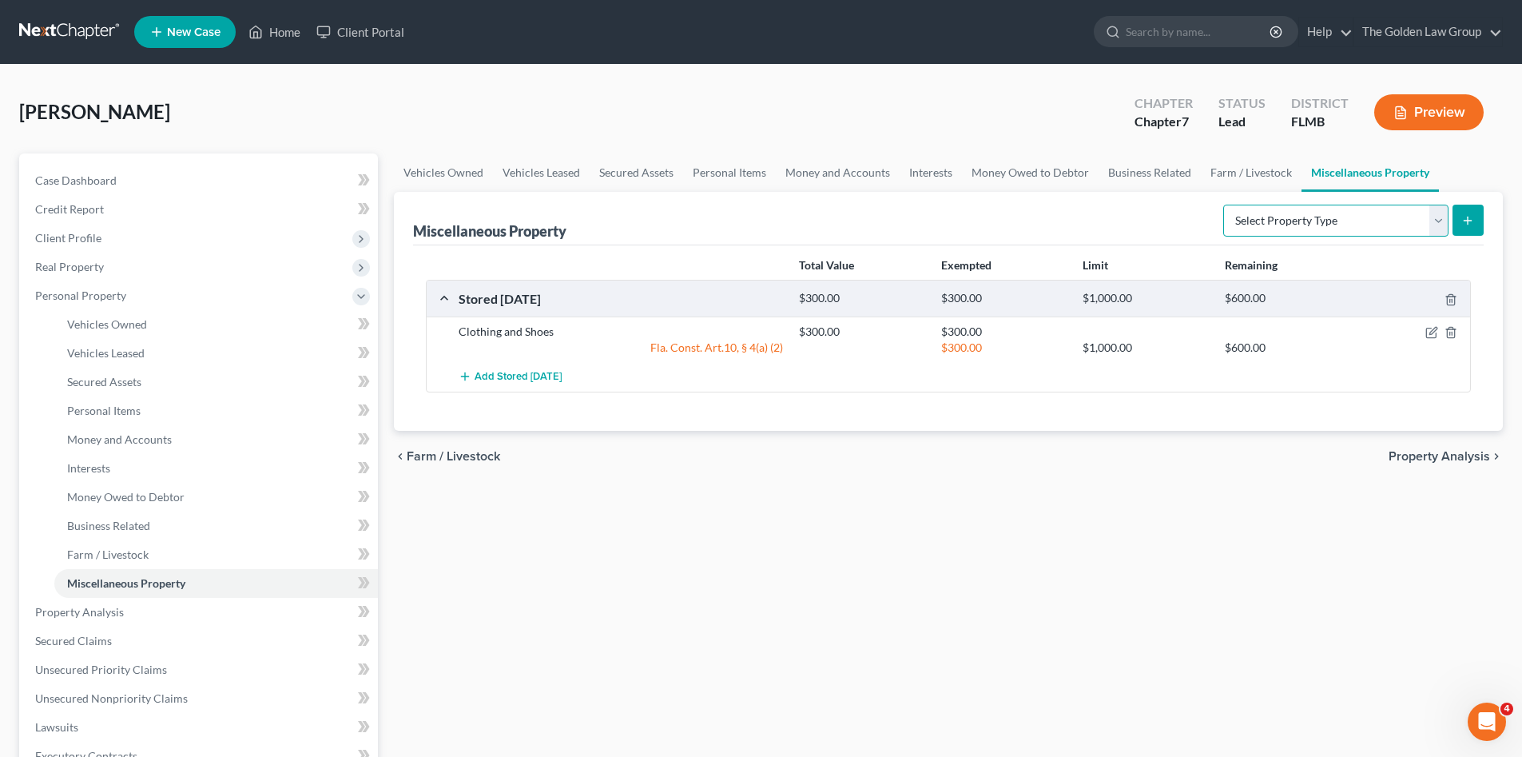
click at [1279, 220] on select "Select Property Type Assigned for Creditor Benefit Within 1 Year Holding for An…" at bounding box center [1335, 221] width 225 height 32
select select "not_yet_listed"
click at [1223, 205] on select "Select Property Type Assigned for Creditor Benefit Within 1 Year Holding for An…" at bounding box center [1335, 221] width 225 height 32
click at [1464, 220] on icon "submit" at bounding box center [1467, 220] width 13 height 13
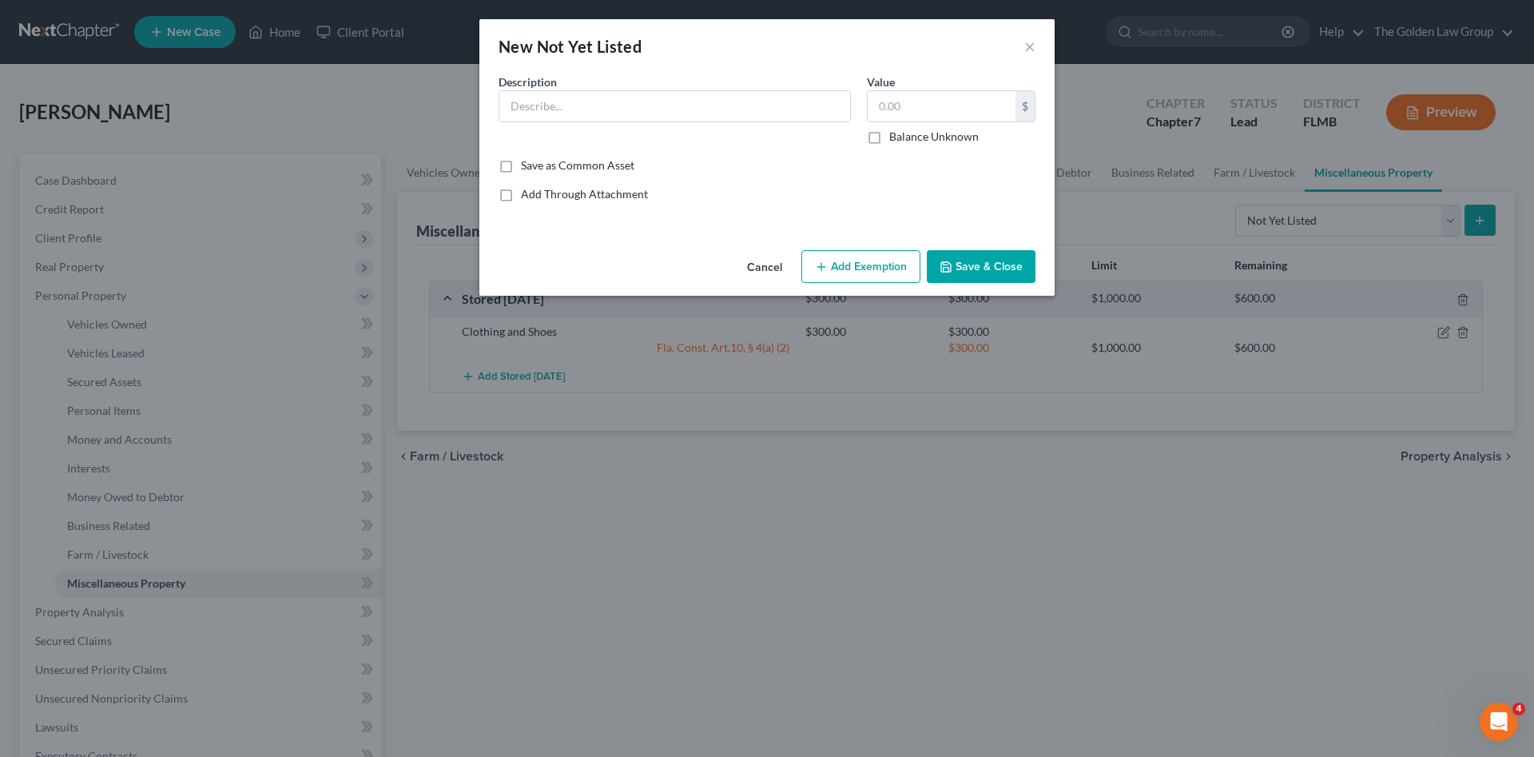
click at [761, 260] on button "Cancel" at bounding box center [764, 268] width 61 height 32
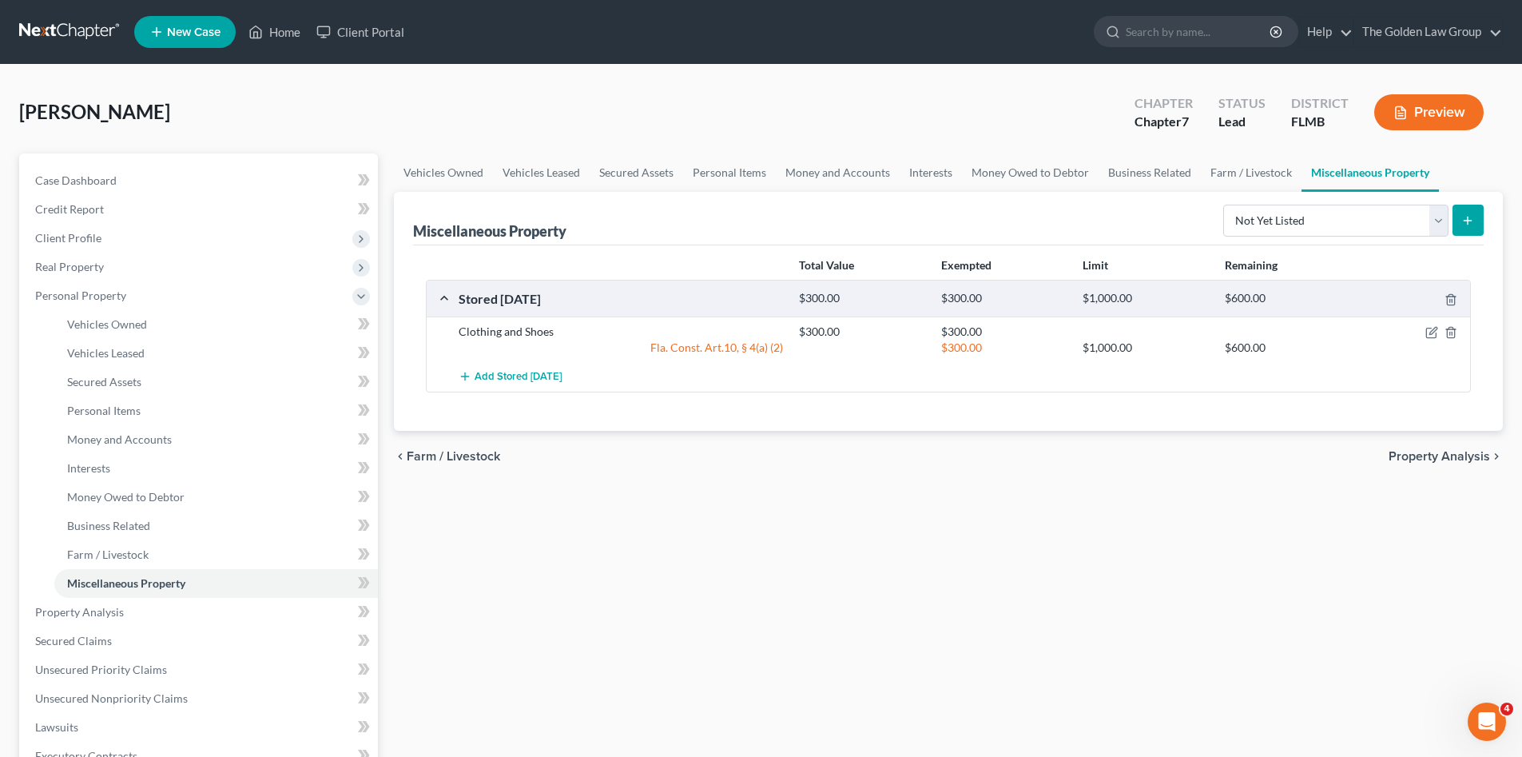
click at [796, 571] on div "Vehicles Owned Vehicles Leased Secured Assets Personal Items Money and Accounts…" at bounding box center [948, 614] width 1125 height 923
click at [197, 611] on link "Property Analysis" at bounding box center [199, 612] width 355 height 29
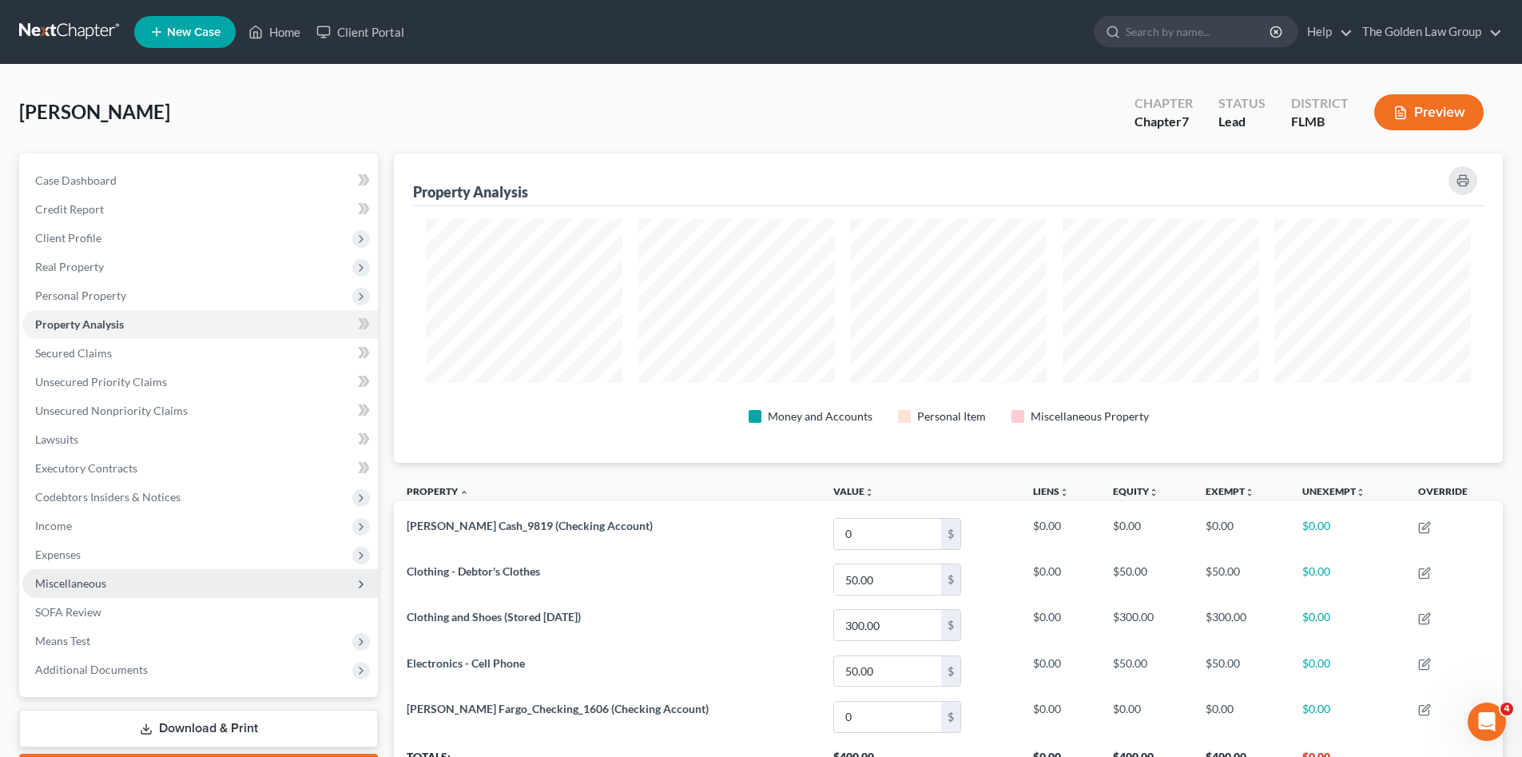
scroll to position [309, 1109]
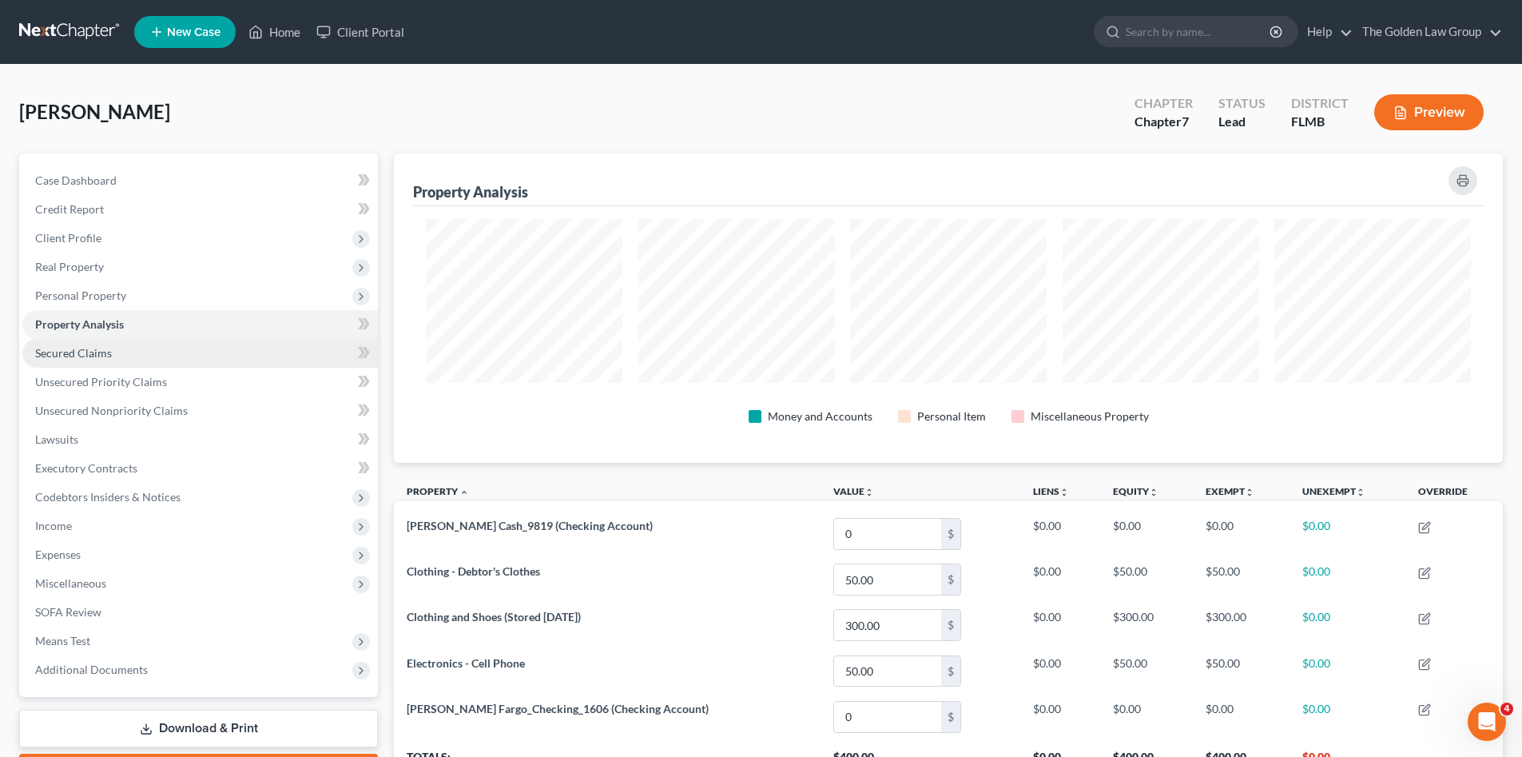
click at [97, 352] on span "Secured Claims" at bounding box center [73, 353] width 77 height 14
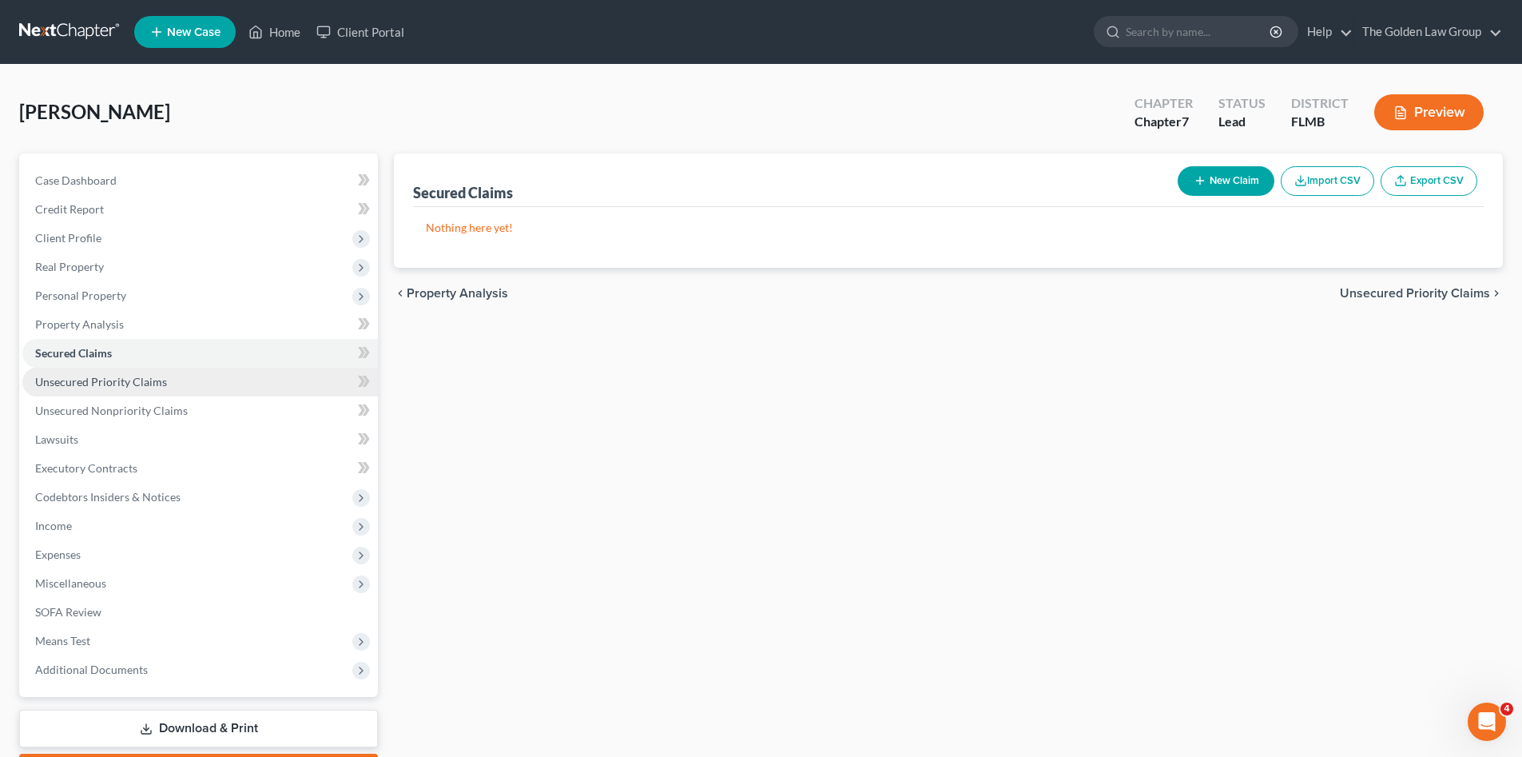
click at [121, 389] on link "Unsecured Priority Claims" at bounding box center [199, 381] width 355 height 29
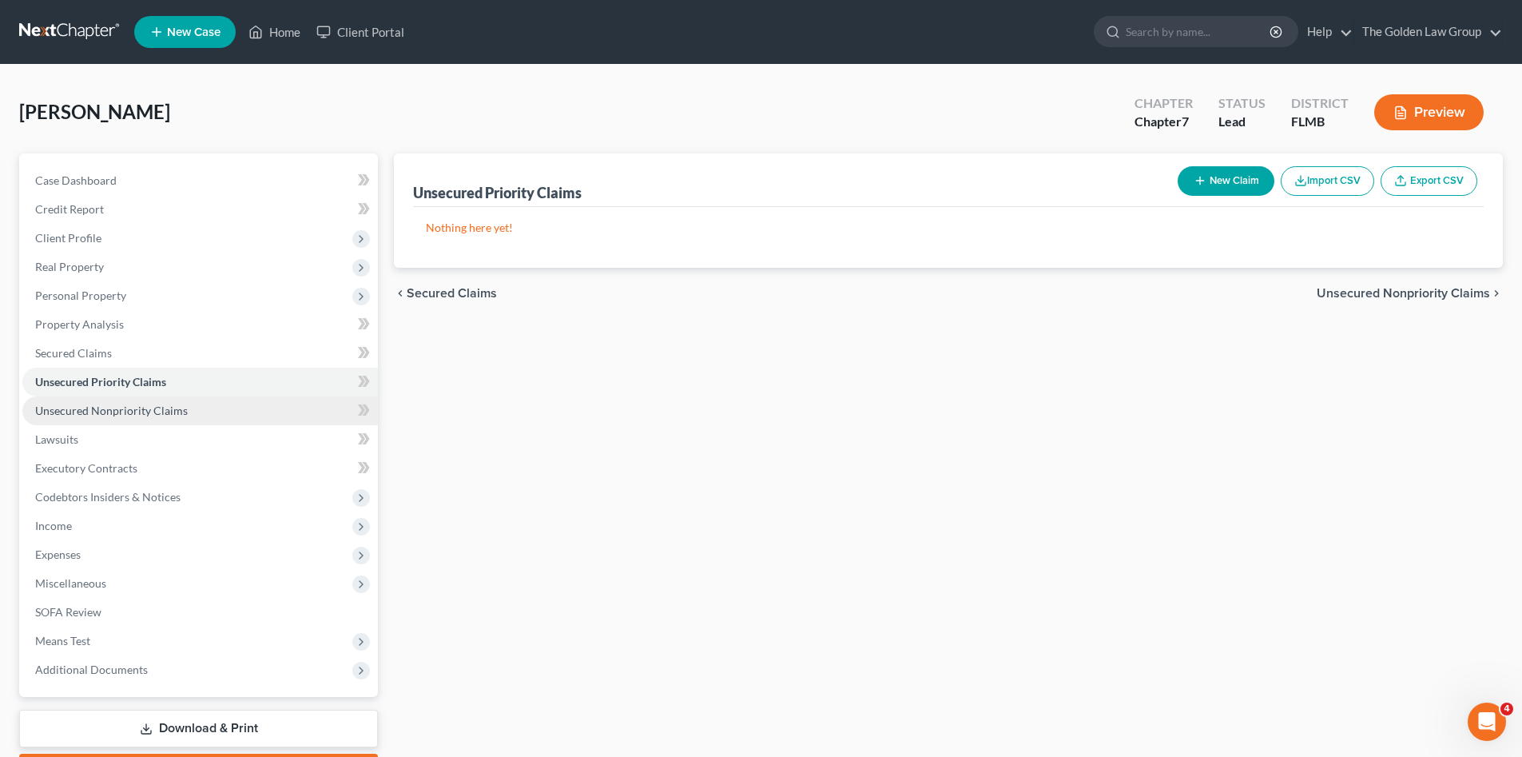
click at [130, 403] on span "Unsecured Nonpriority Claims" at bounding box center [111, 410] width 153 height 14
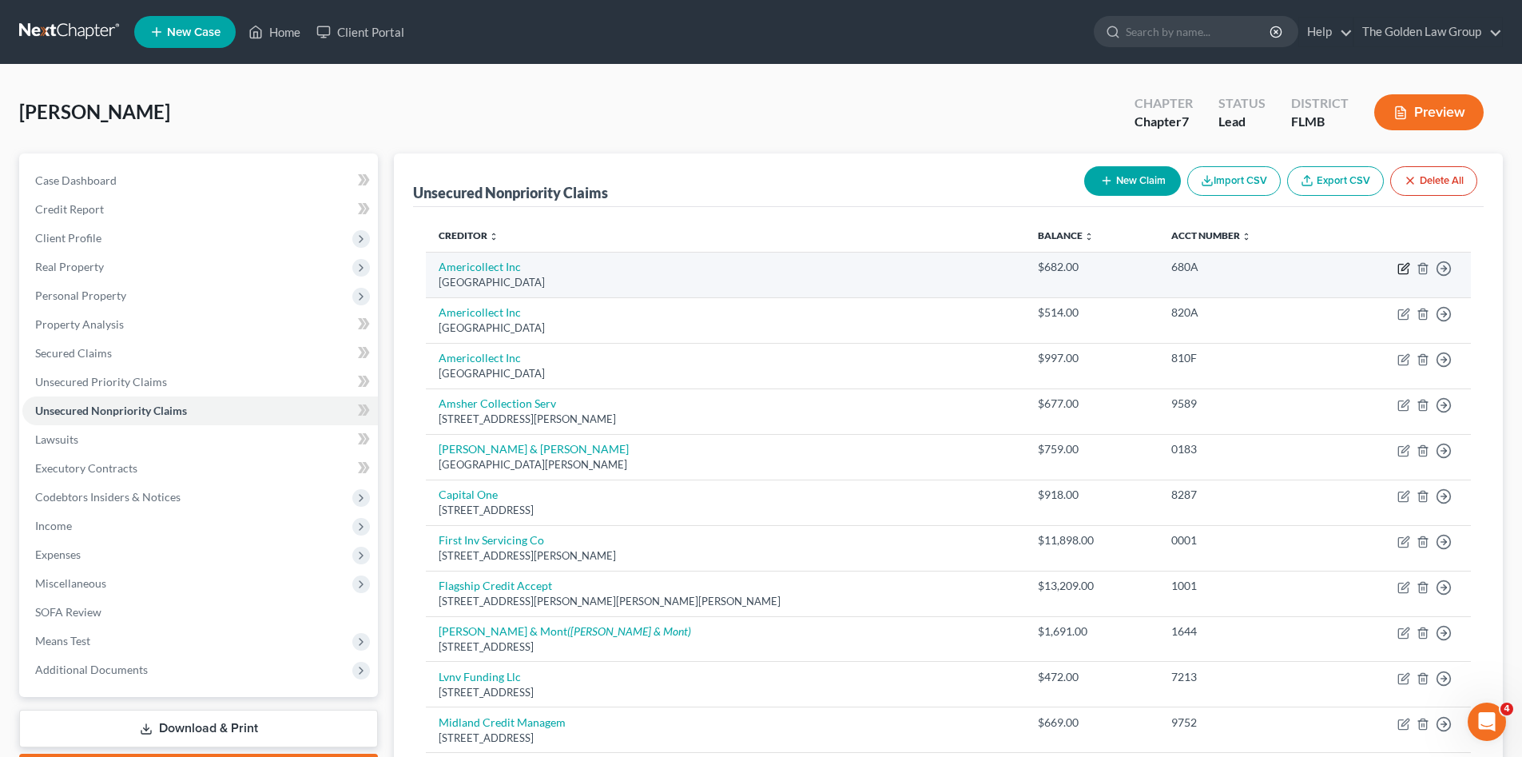
click at [1403, 268] on icon "button" at bounding box center [1403, 268] width 13 height 13
select select "52"
select select "1"
select select "0"
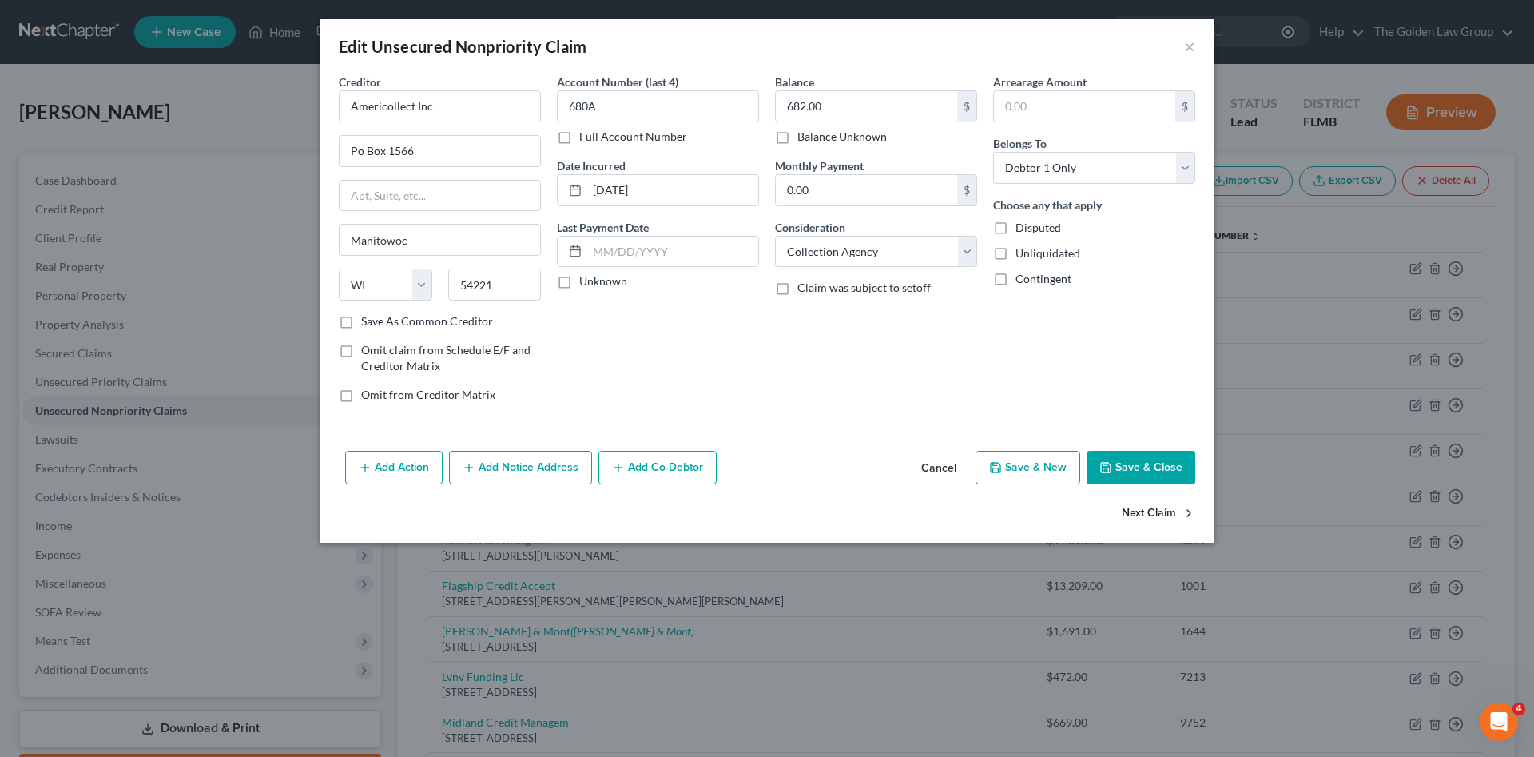
click at [1149, 506] on button "Next Claim" at bounding box center [1158, 514] width 73 height 34
select select "52"
select select "1"
select select "0"
click at [1146, 514] on button "Next Claim" at bounding box center [1158, 514] width 73 height 34
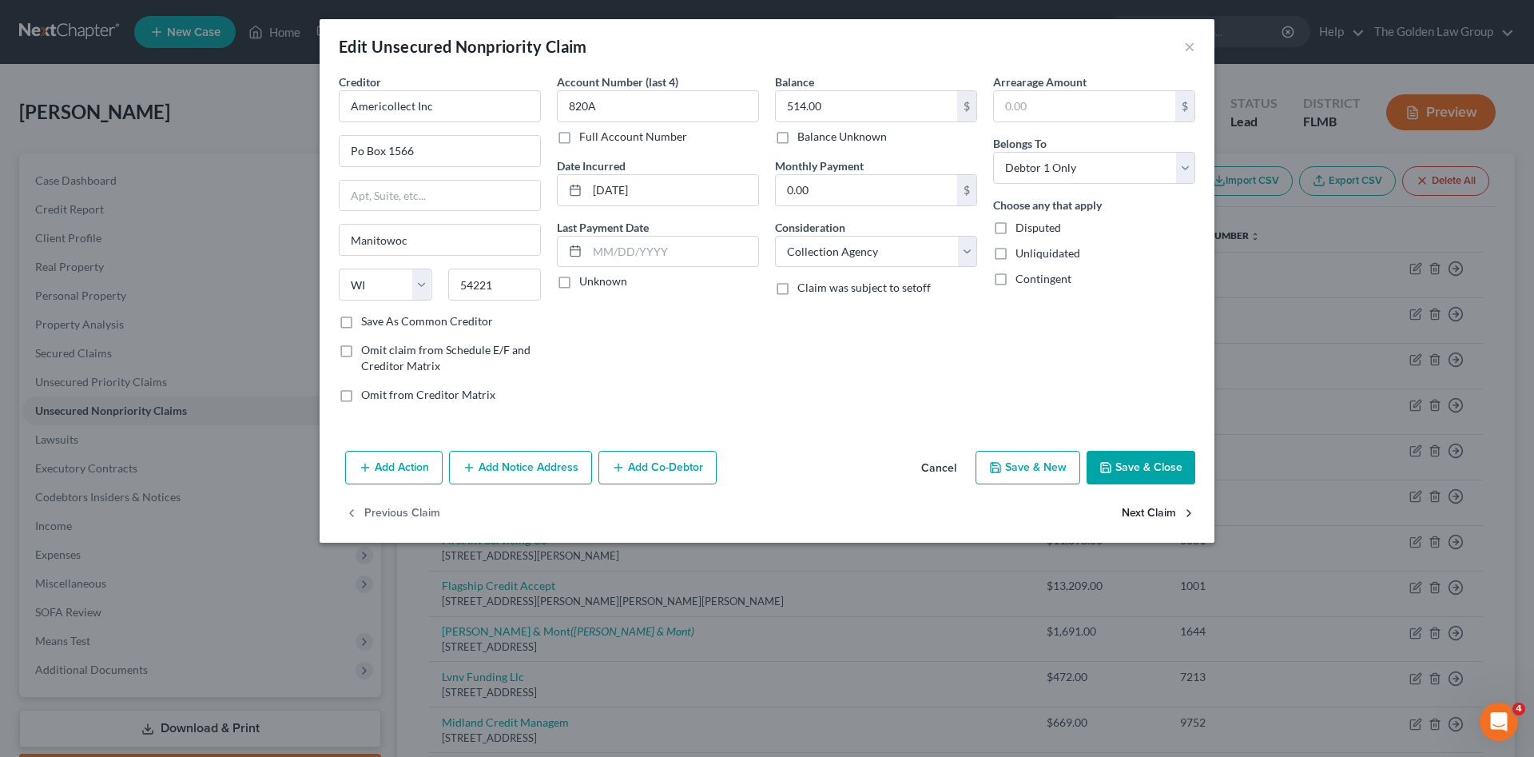
select select "52"
select select "1"
select select "0"
click at [1146, 514] on button "Next Claim" at bounding box center [1158, 514] width 73 height 34
select select "0"
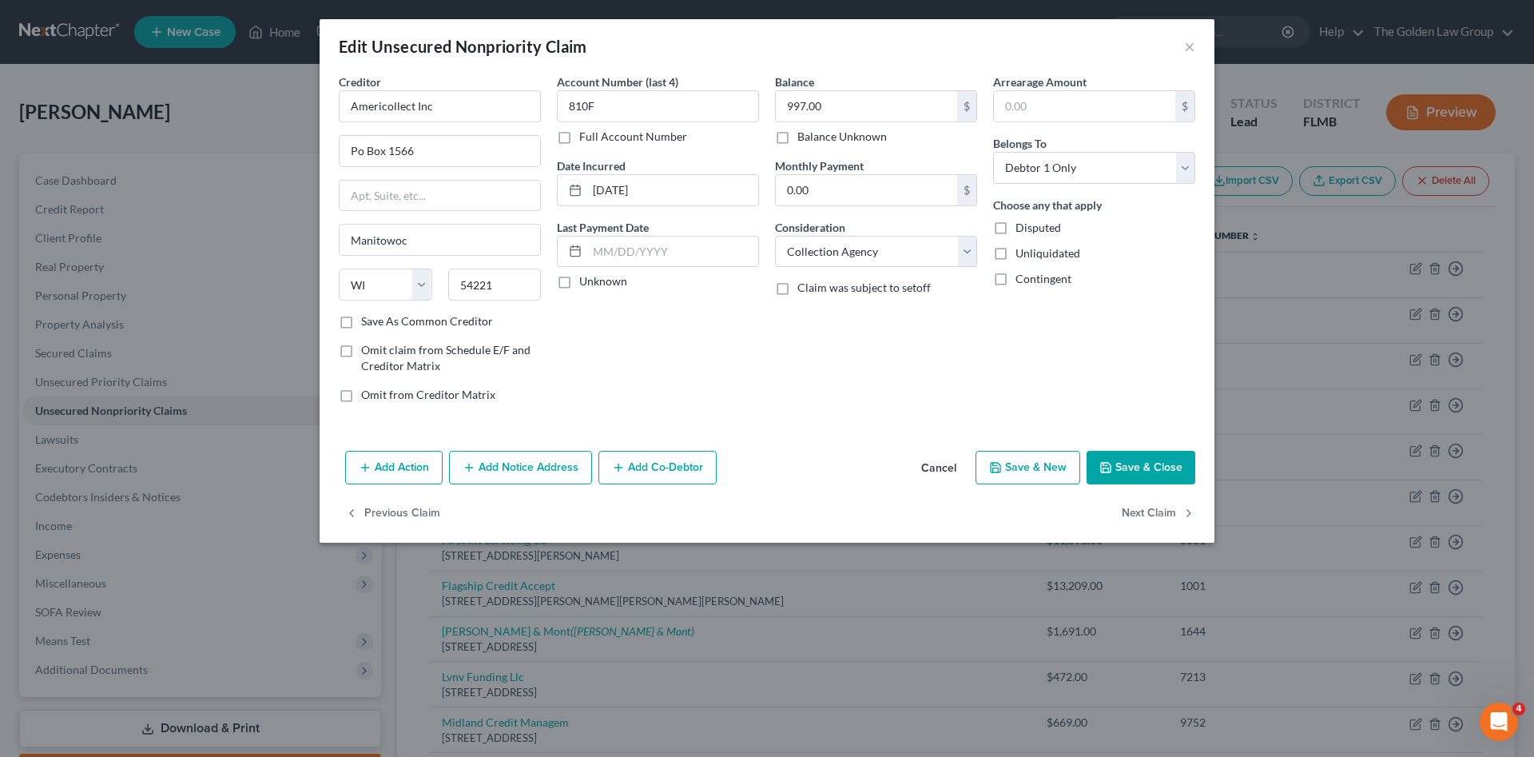
select select "1"
select select "0"
click at [1146, 514] on button "Next Claim" at bounding box center [1158, 514] width 73 height 34
select select "4"
select select "1"
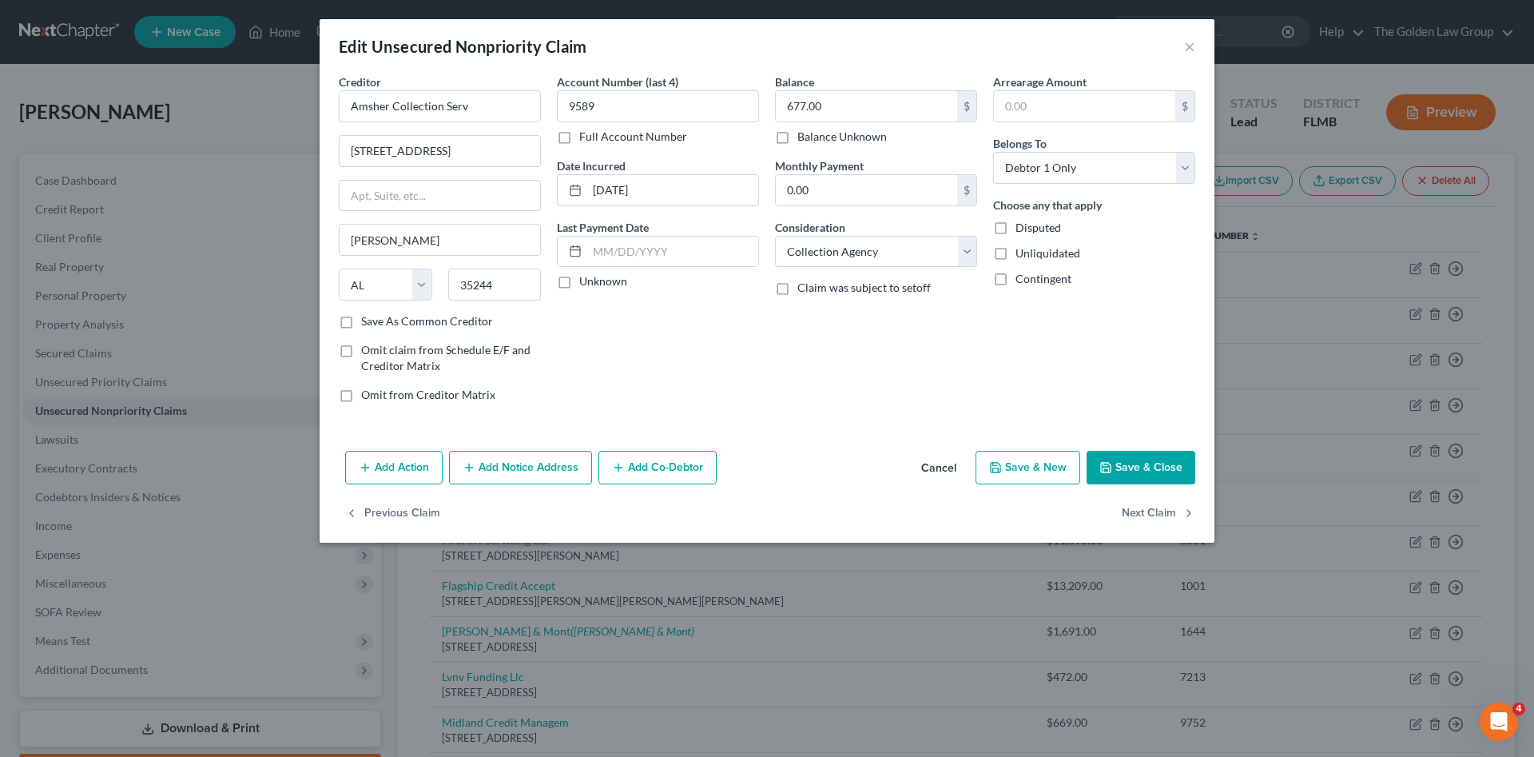
select select "0"
click at [1146, 514] on button "Next Claim" at bounding box center [1158, 514] width 73 height 34
select select "46"
click at [1146, 514] on button "Next Claim" at bounding box center [1158, 514] width 73 height 34
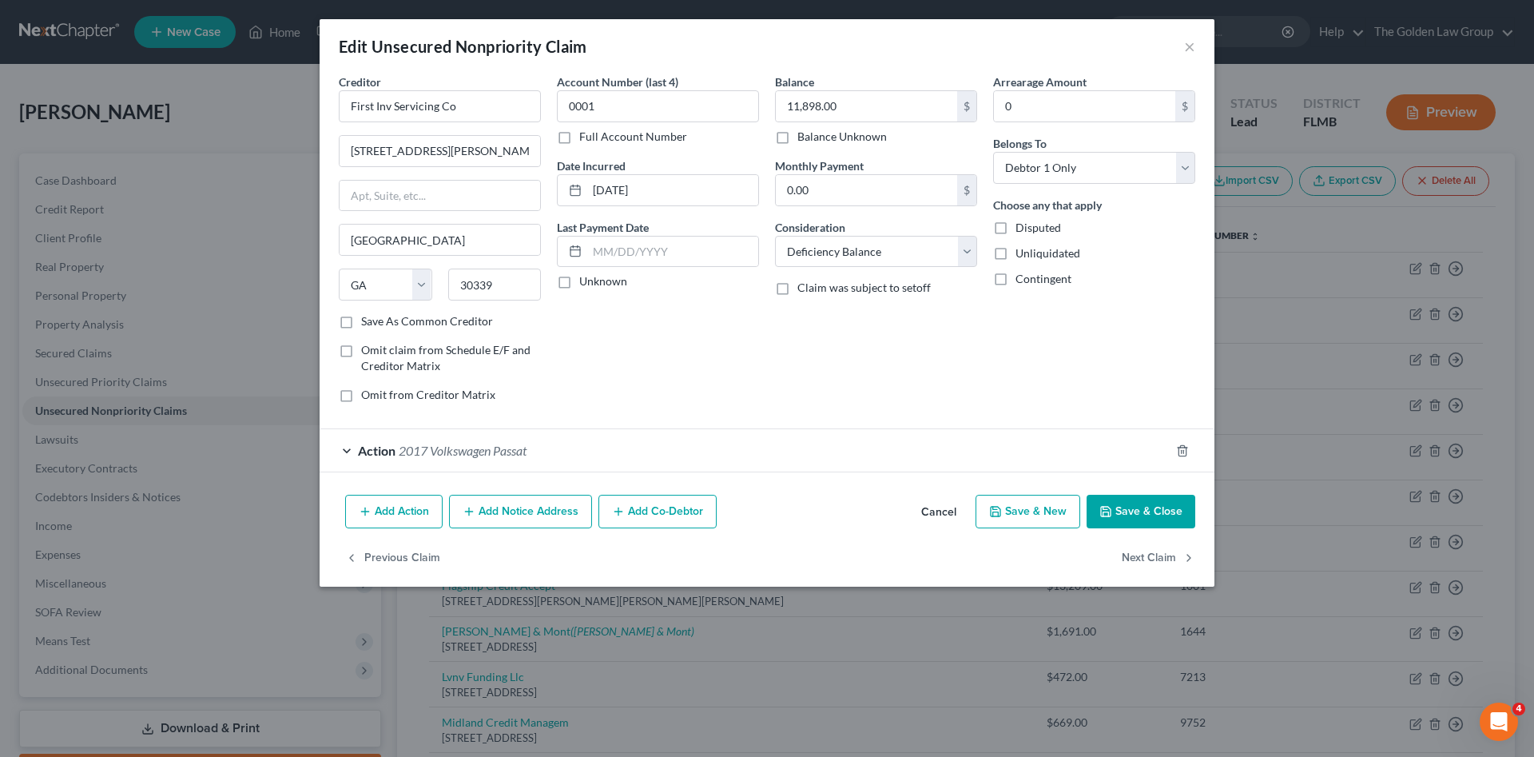
click at [1146, 514] on button "Save & Close" at bounding box center [1140, 512] width 109 height 34
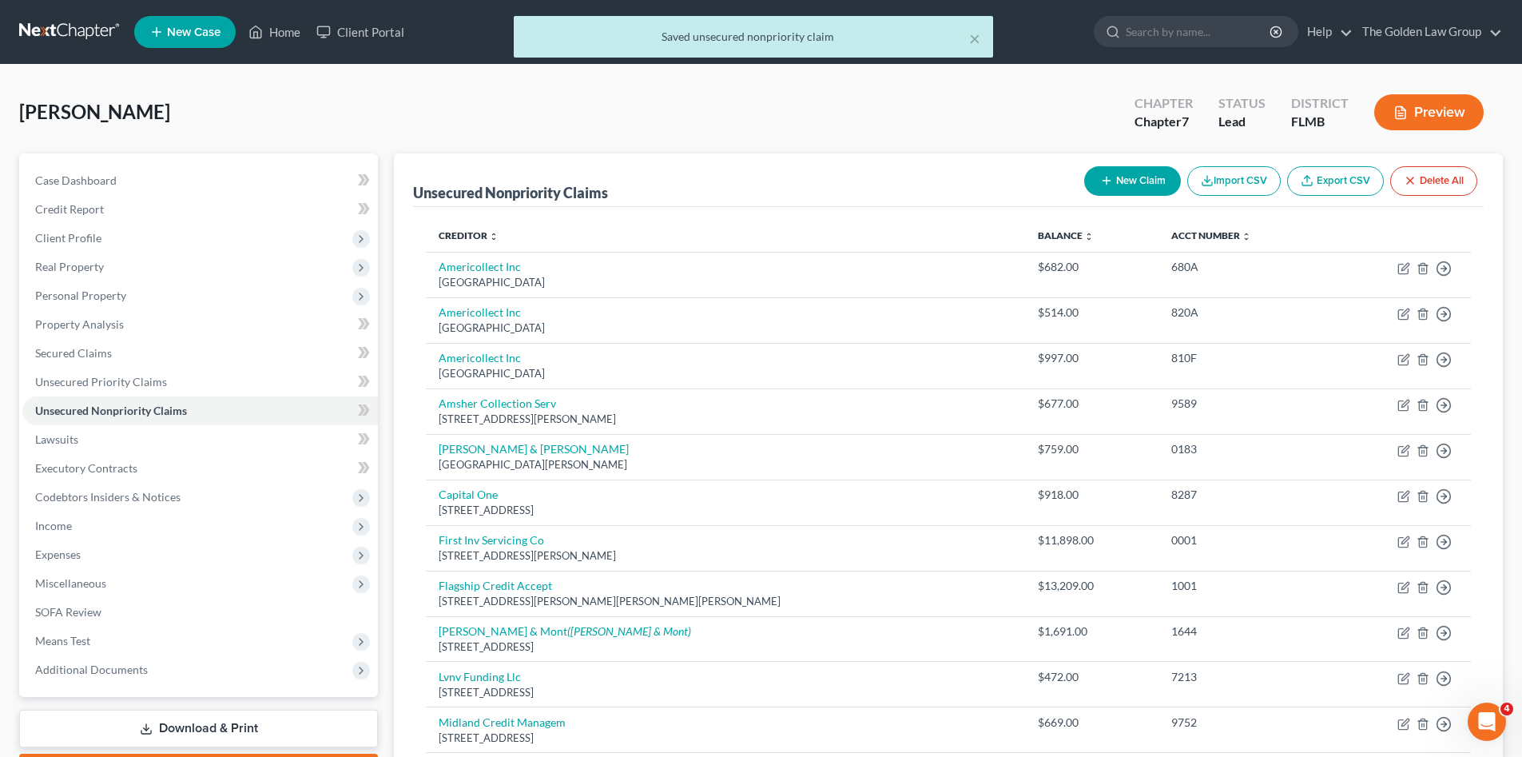
scroll to position [27, 0]
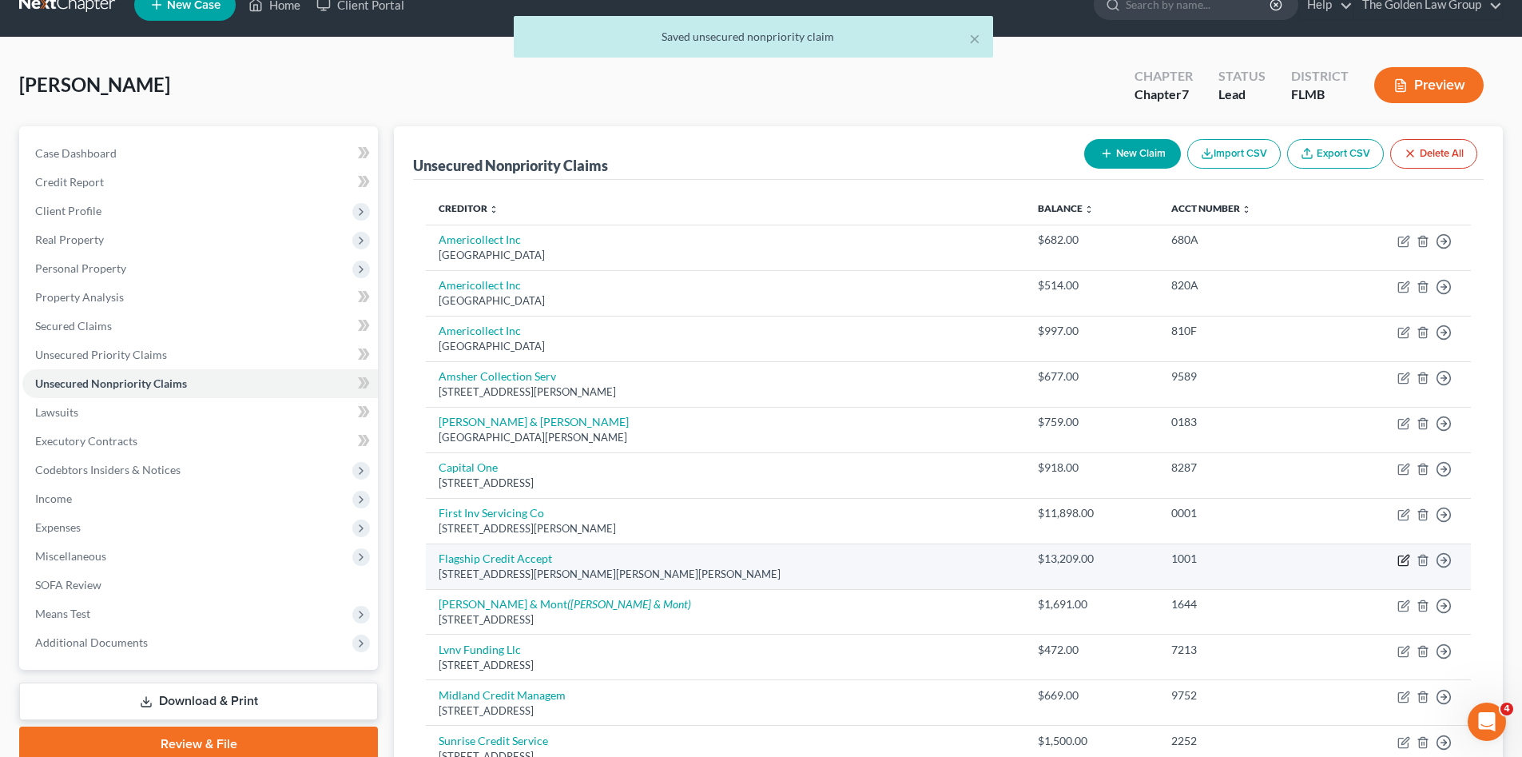
click at [1403, 558] on icon "button" at bounding box center [1403, 560] width 13 height 13
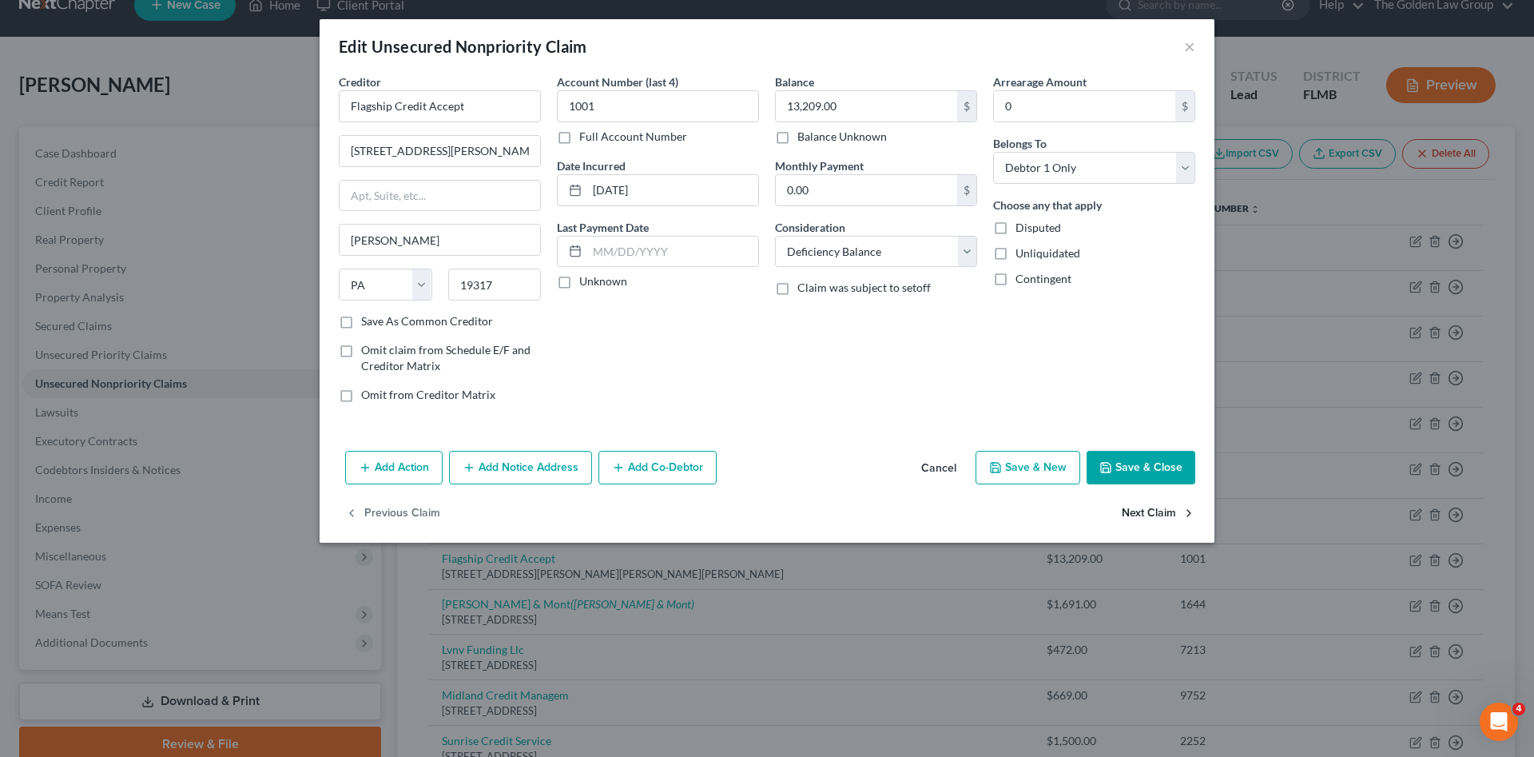
click at [1147, 507] on button "Next Claim" at bounding box center [1158, 514] width 73 height 34
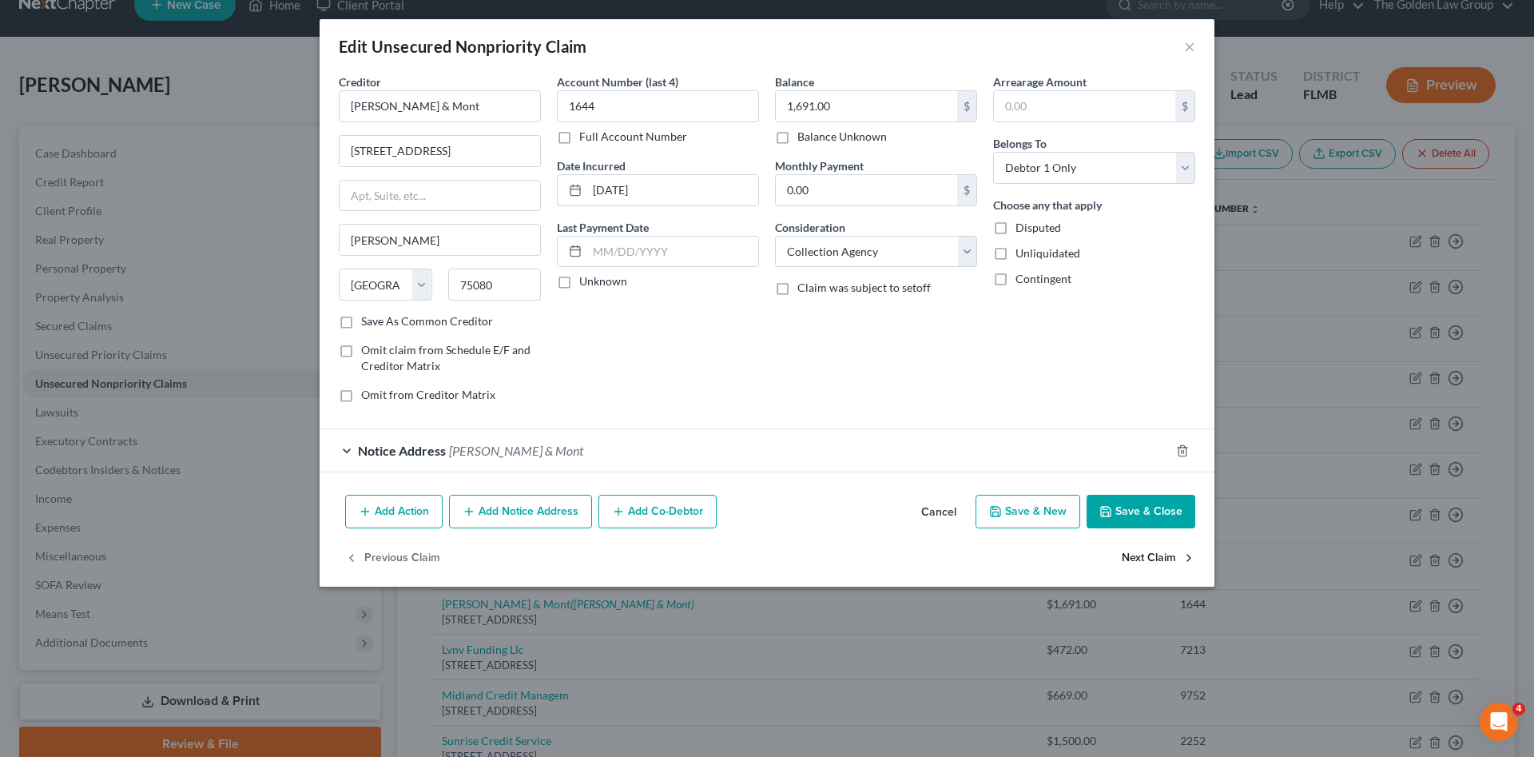
click at [1138, 553] on button "Next Claim" at bounding box center [1158, 558] width 73 height 34
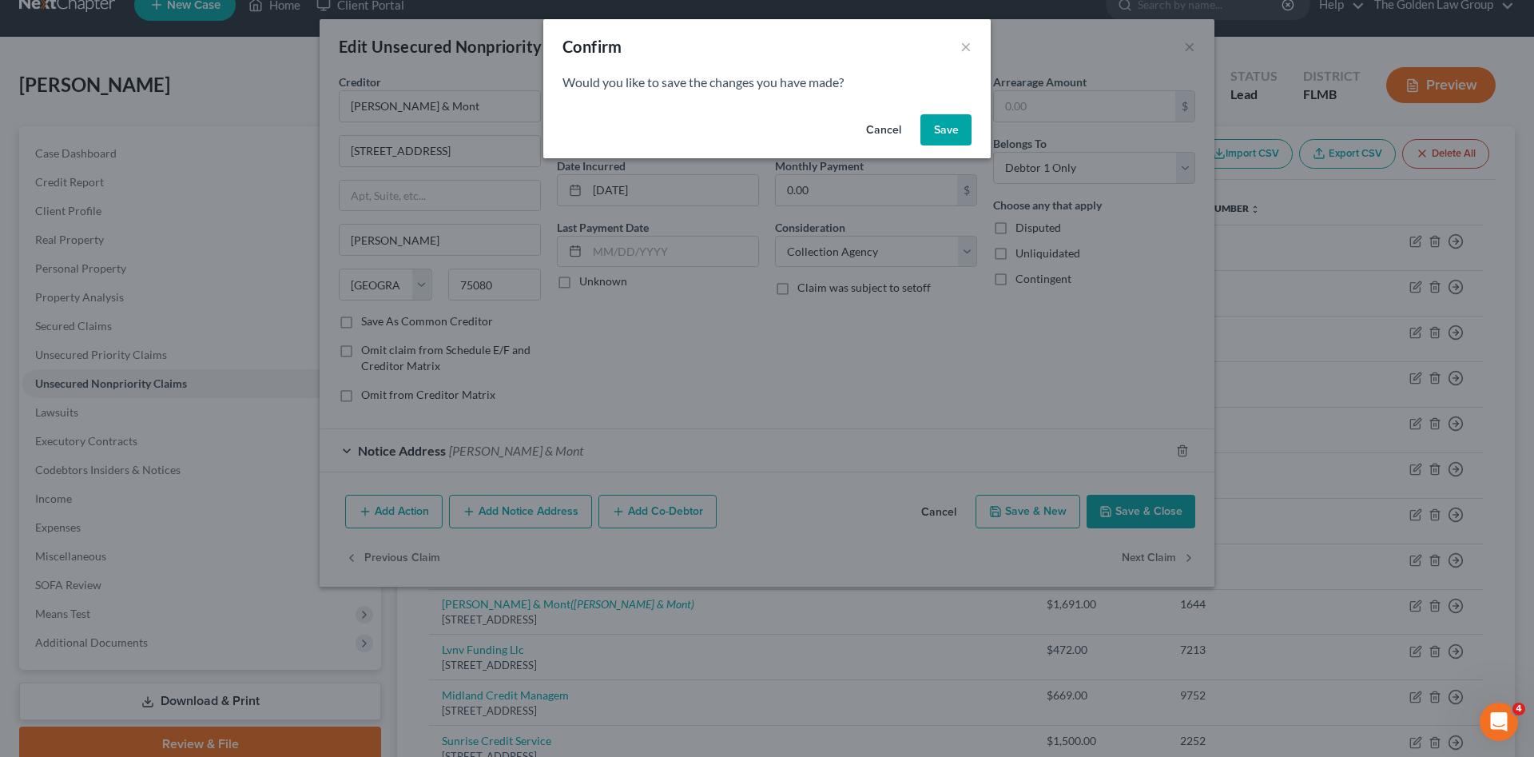
click at [948, 131] on button "Save" at bounding box center [945, 130] width 51 height 32
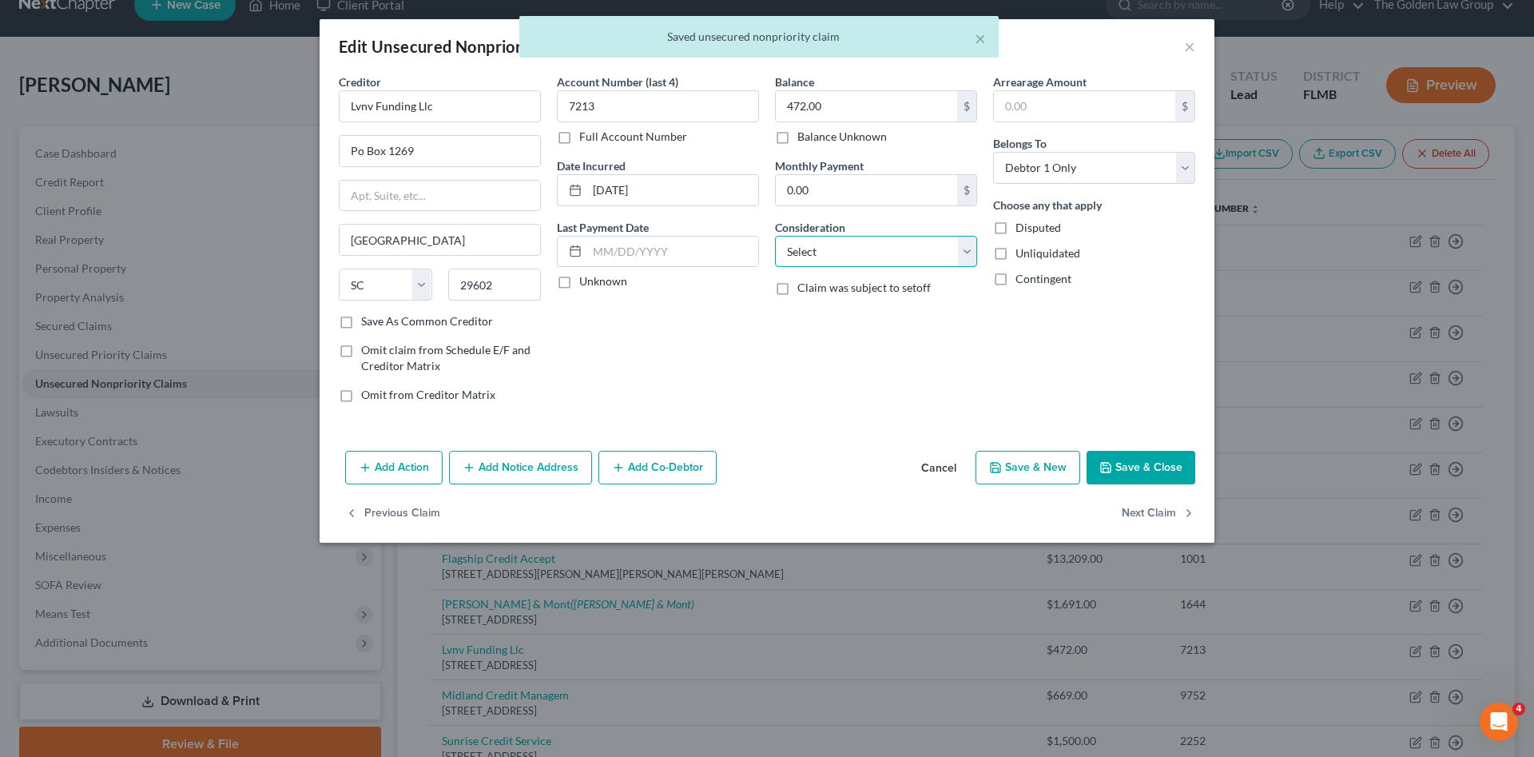
drag, startPoint x: 843, startPoint y: 247, endPoint x: 853, endPoint y: 264, distance: 20.4
click at [844, 248] on select "Select Cable / Satellite Services Collection Agency Credit Card Debt Debt Couns…" at bounding box center [876, 252] width 202 height 32
click at [775, 236] on select "Select Cable / Satellite Services Collection Agency Credit Card Debt Debt Couns…" at bounding box center [876, 252] width 202 height 32
click at [521, 105] on input "Lvnv Funding Llc" at bounding box center [440, 106] width 202 height 32
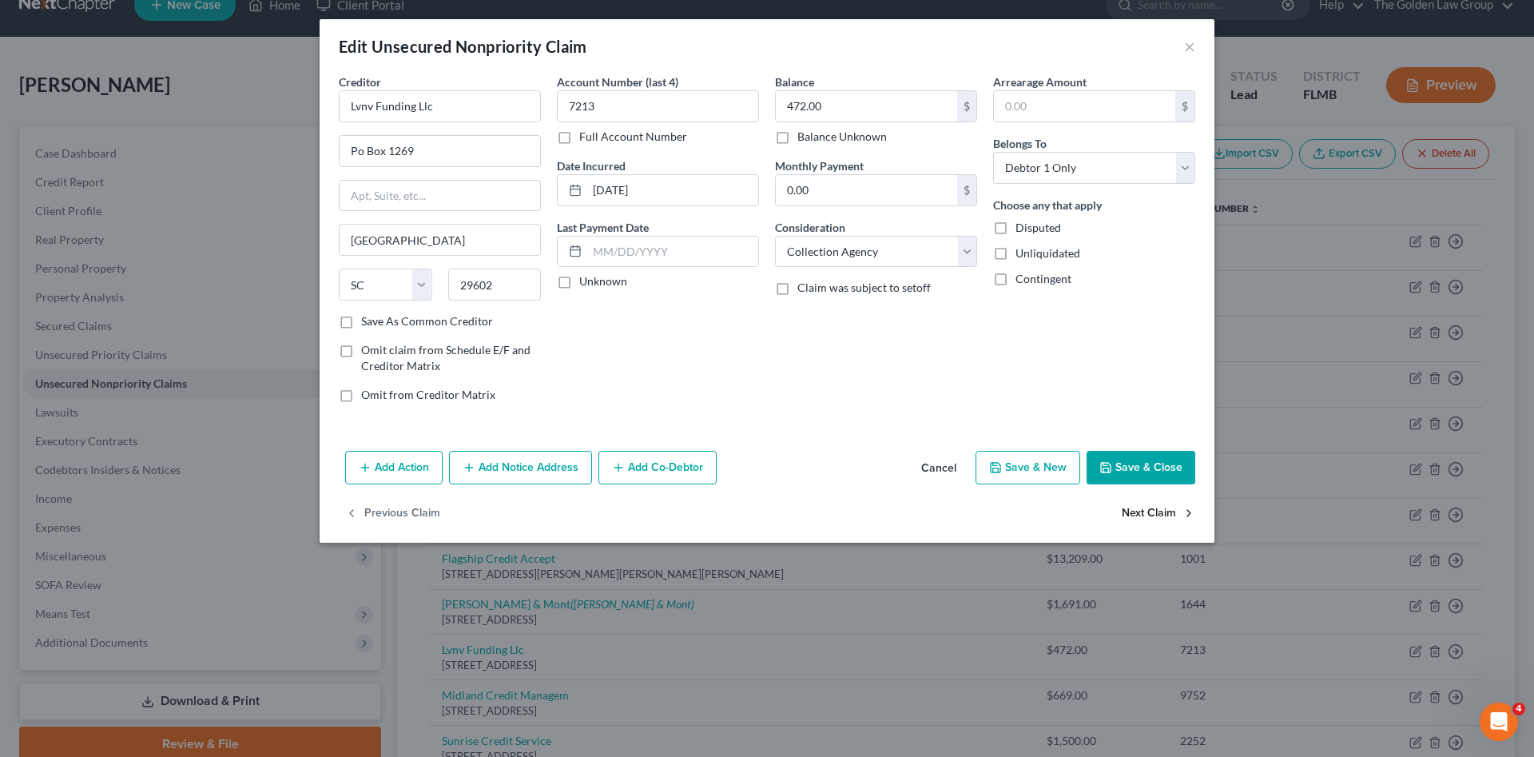
click at [1170, 503] on button "Next Claim" at bounding box center [1158, 514] width 73 height 34
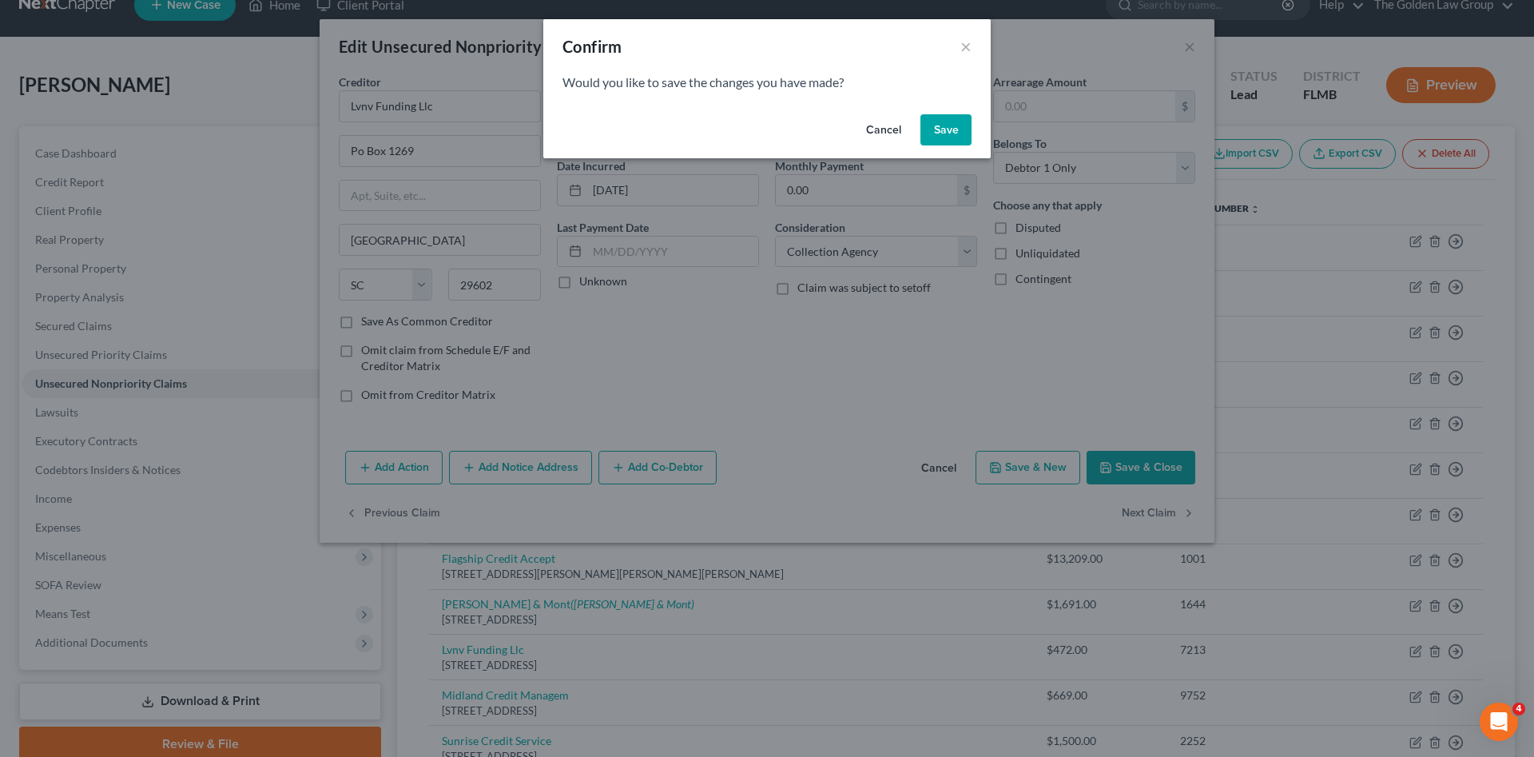
click at [942, 129] on button "Save" at bounding box center [945, 130] width 51 height 32
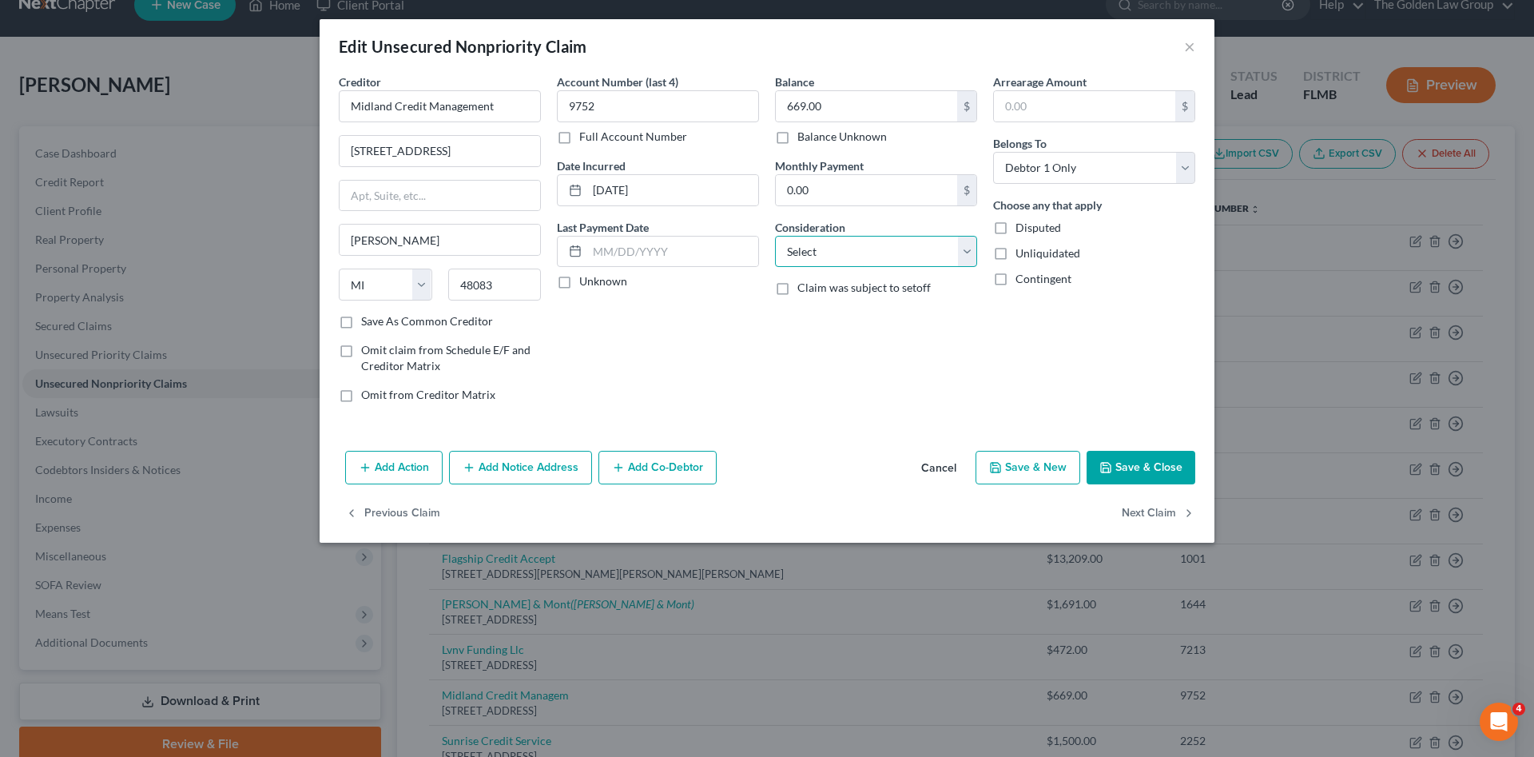
click at [825, 257] on select "Select Cable / Satellite Services Collection Agency Credit Card Debt Debt Couns…" at bounding box center [876, 252] width 202 height 32
click at [775, 236] on select "Select Cable / Satellite Services Collection Agency Credit Card Debt Debt Couns…" at bounding box center [876, 252] width 202 height 32
click at [1177, 506] on button "Next Claim" at bounding box center [1158, 514] width 73 height 34
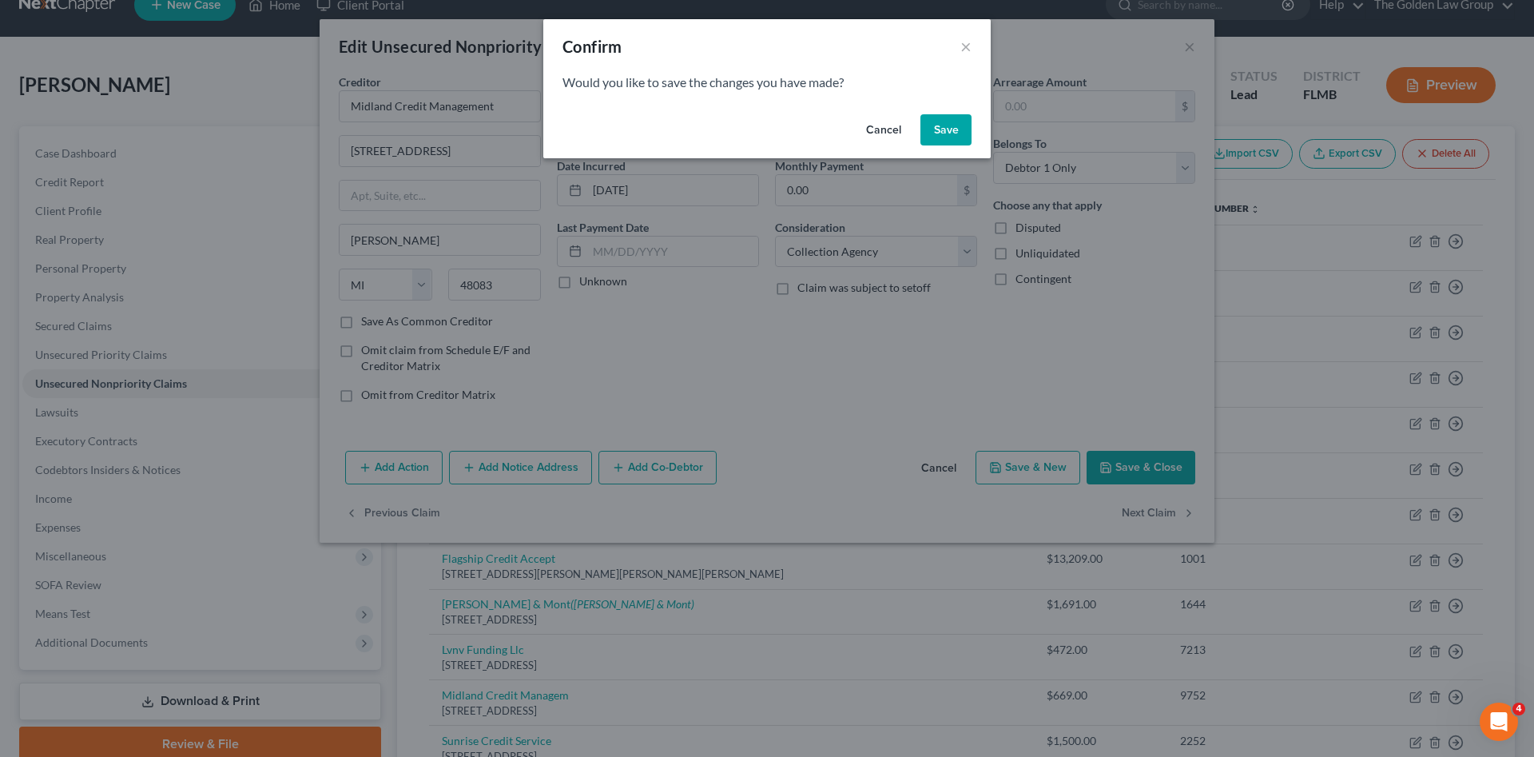
click at [940, 133] on button "Save" at bounding box center [945, 130] width 51 height 32
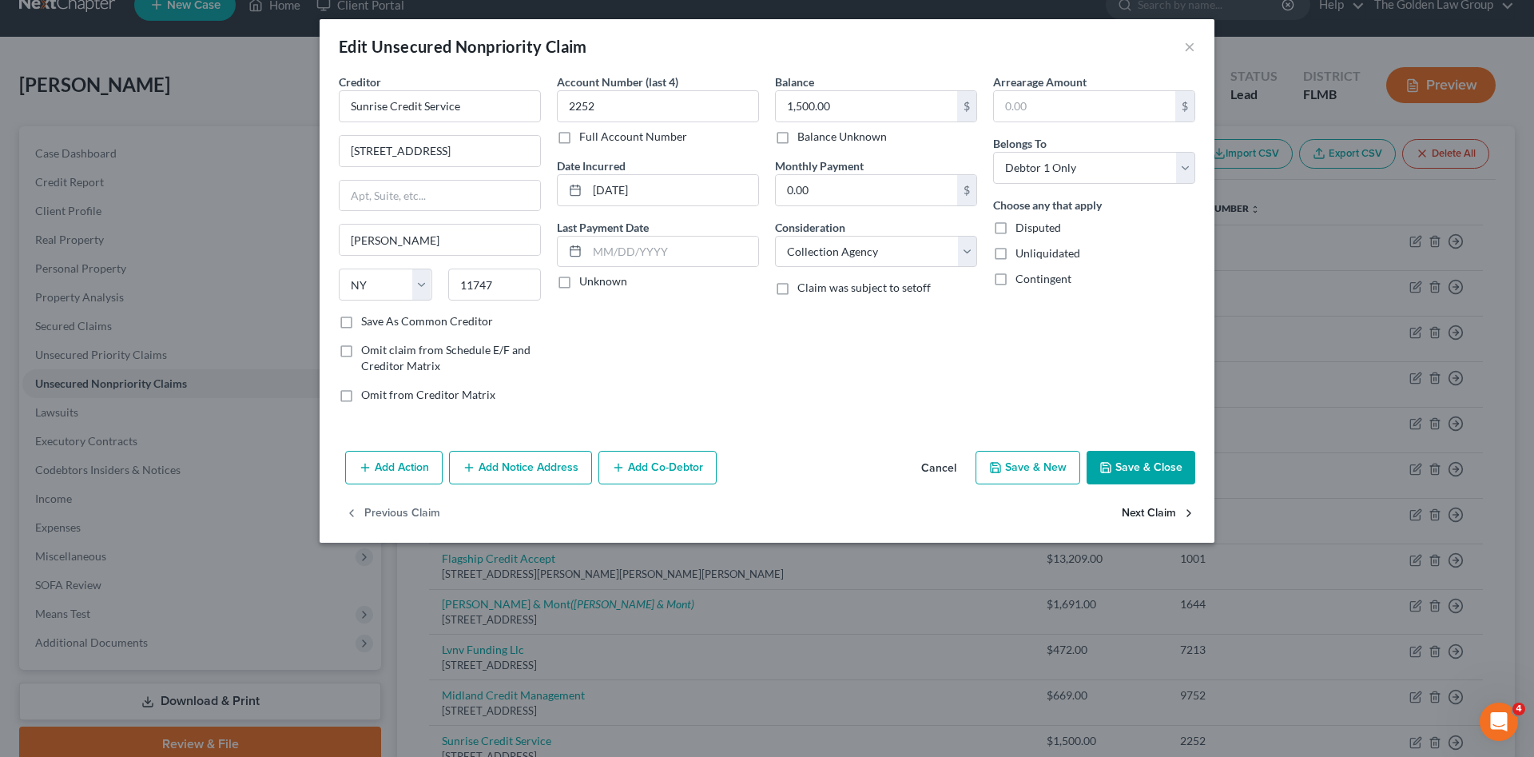
click at [1176, 509] on button "Next Claim" at bounding box center [1158, 514] width 73 height 34
click at [1176, 509] on div "Previous Claim" at bounding box center [767, 520] width 895 height 46
click at [1160, 465] on button "Save & Close" at bounding box center [1140, 468] width 109 height 34
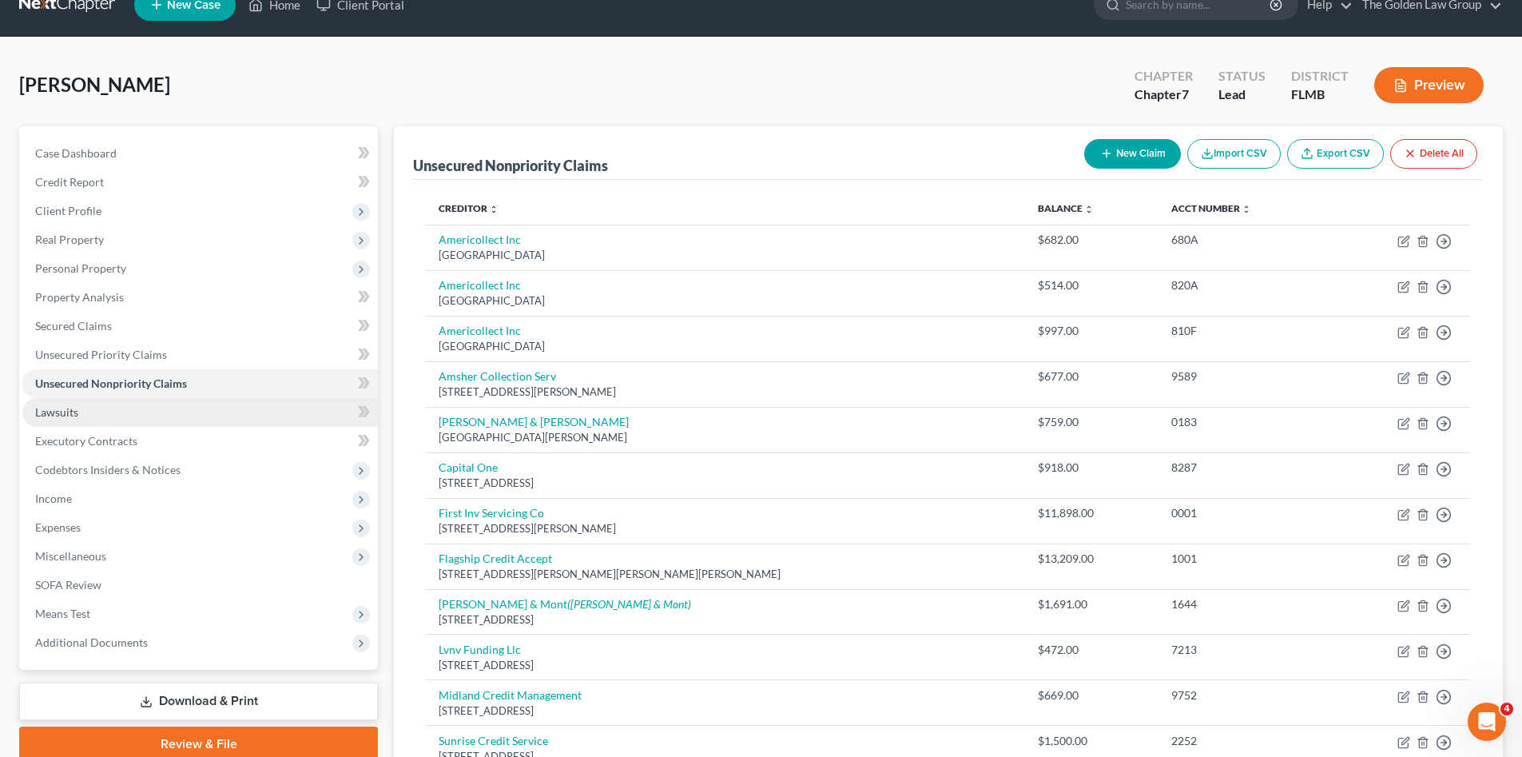
click at [62, 415] on span "Lawsuits" at bounding box center [56, 412] width 43 height 14
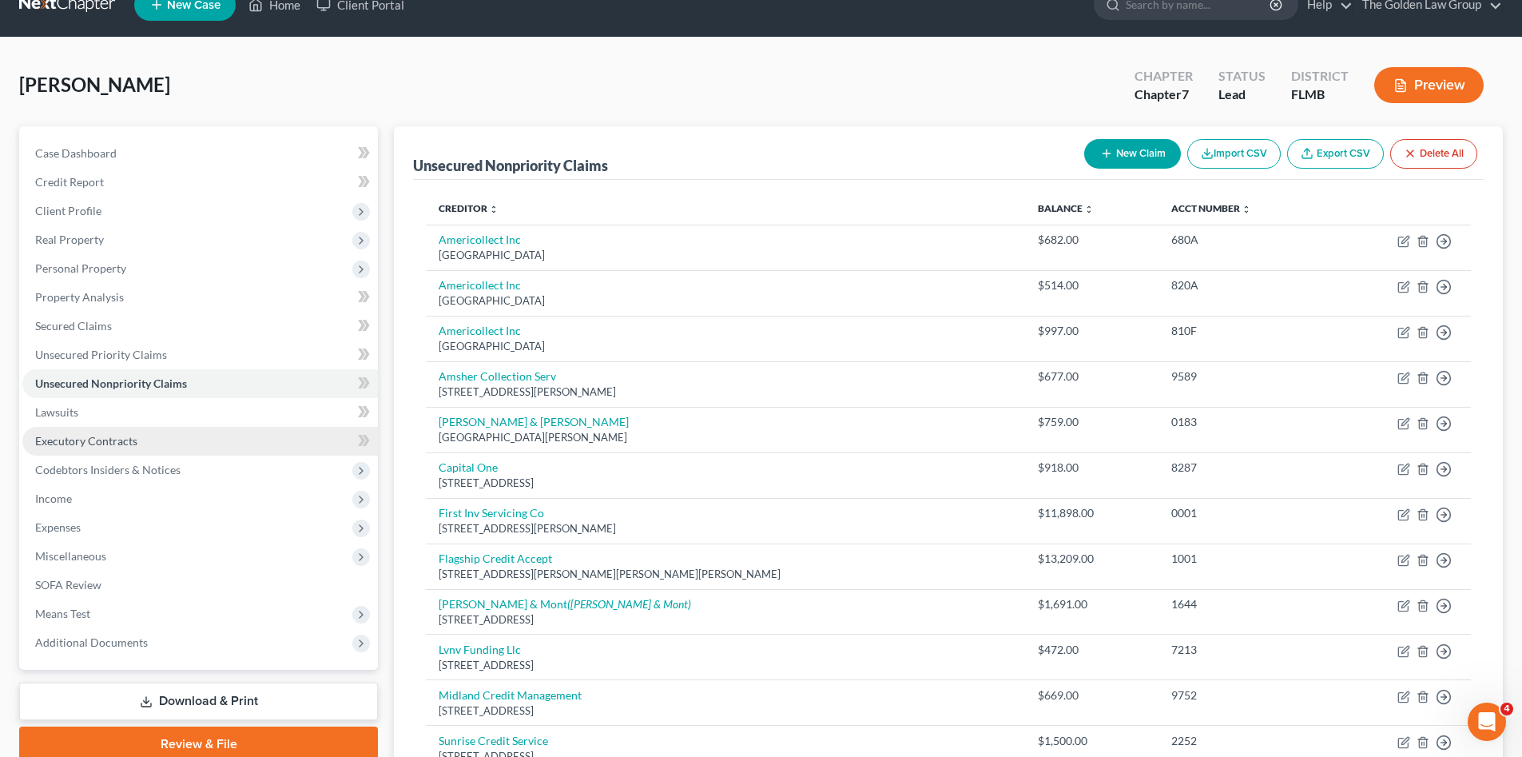
click at [129, 441] on ul "Case Dashboard Payments Invoices Payments Payments Credit Report Client Profile" at bounding box center [199, 398] width 355 height 518
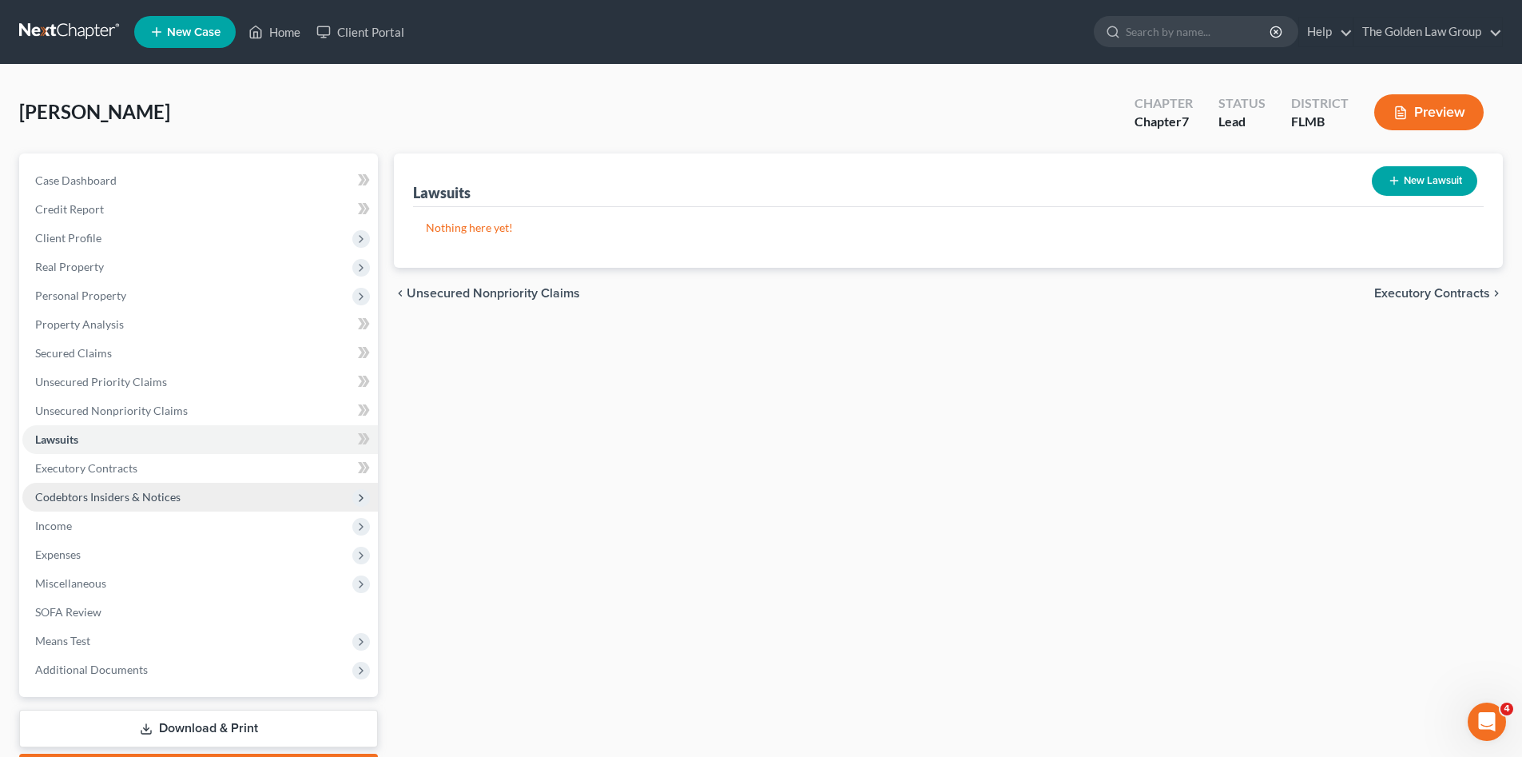
click at [154, 490] on span "Codebtors Insiders & Notices" at bounding box center [107, 497] width 145 height 14
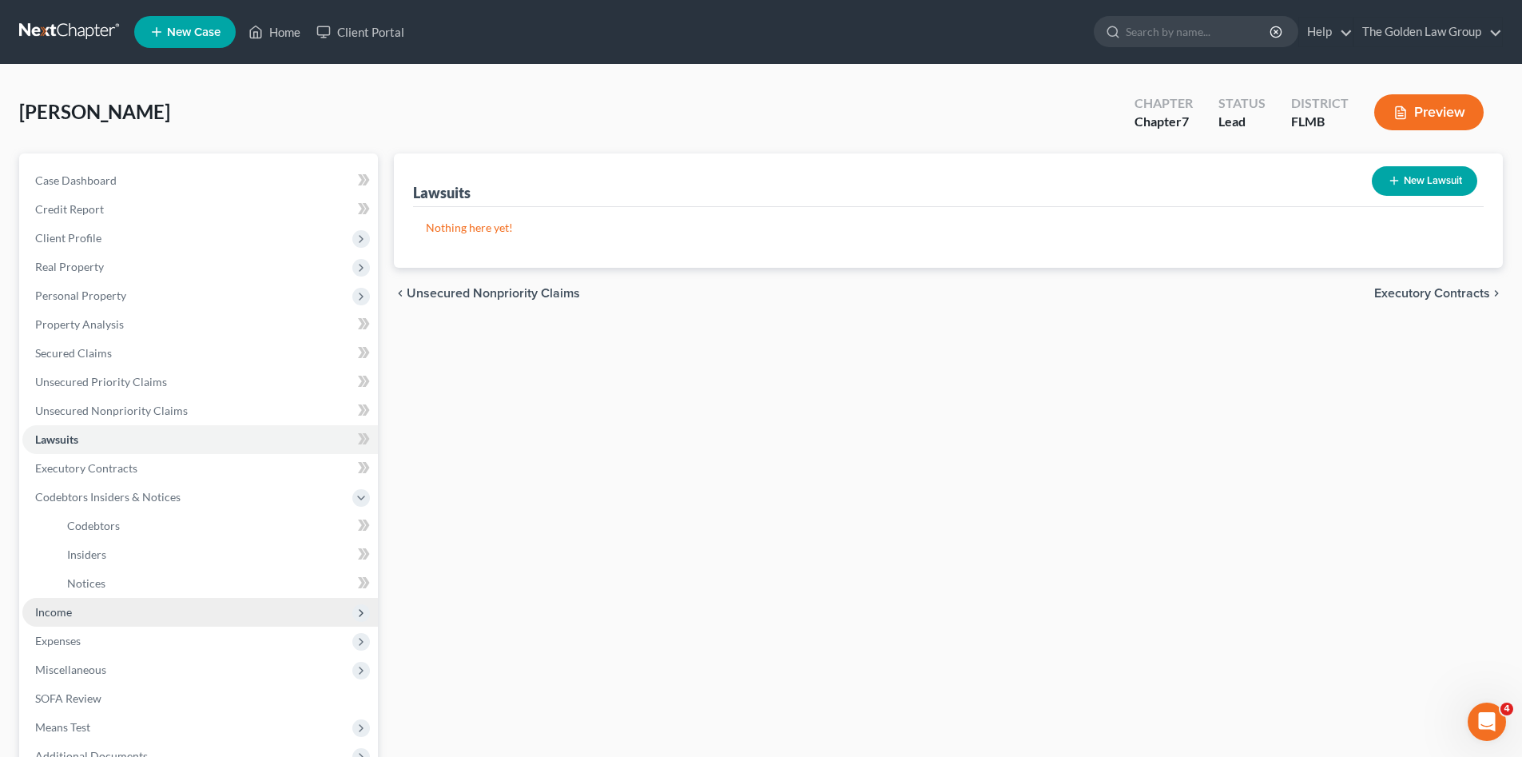
click at [81, 606] on span "Income" at bounding box center [199, 612] width 355 height 29
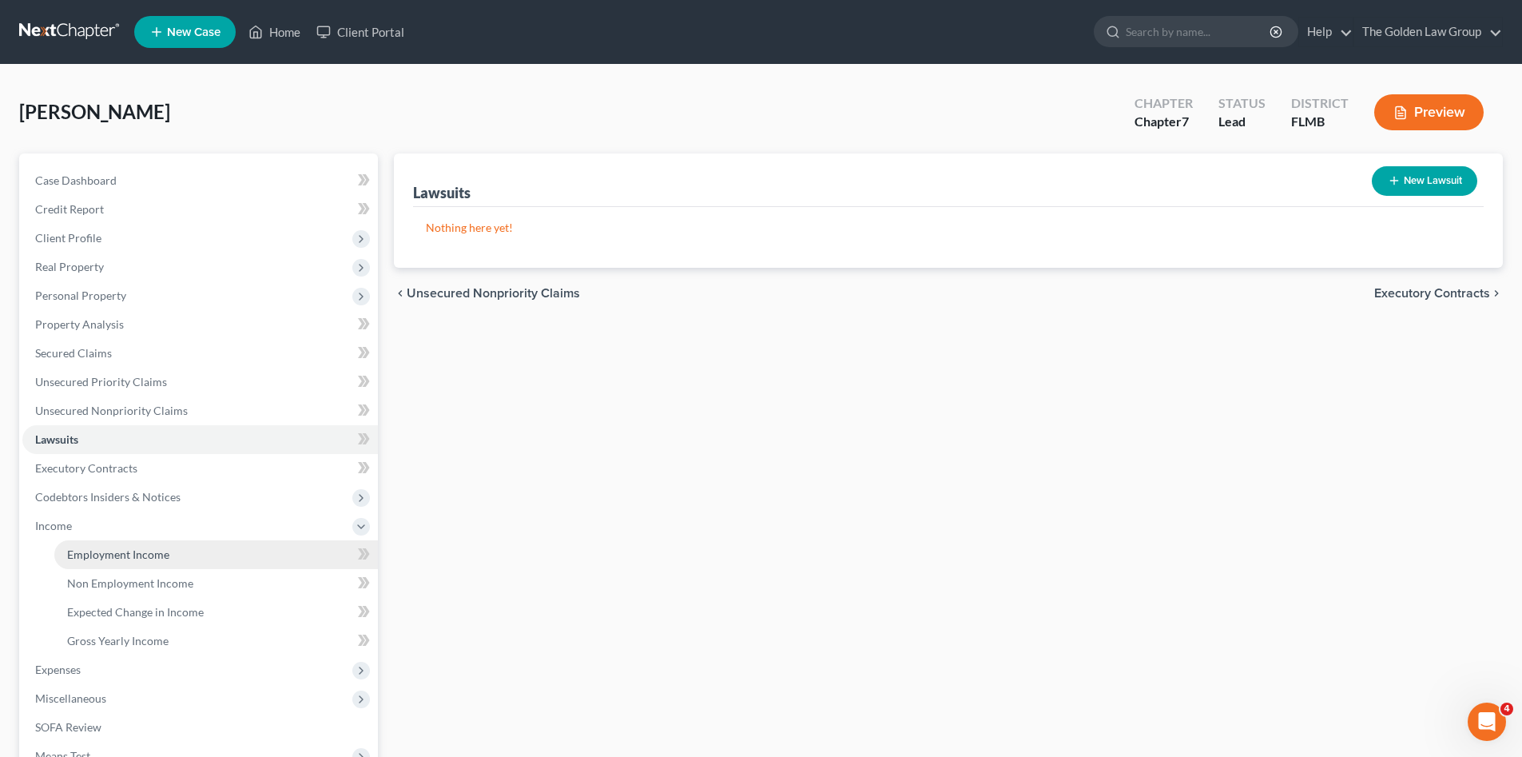
click at [125, 542] on link "Employment Income" at bounding box center [216, 554] width 324 height 29
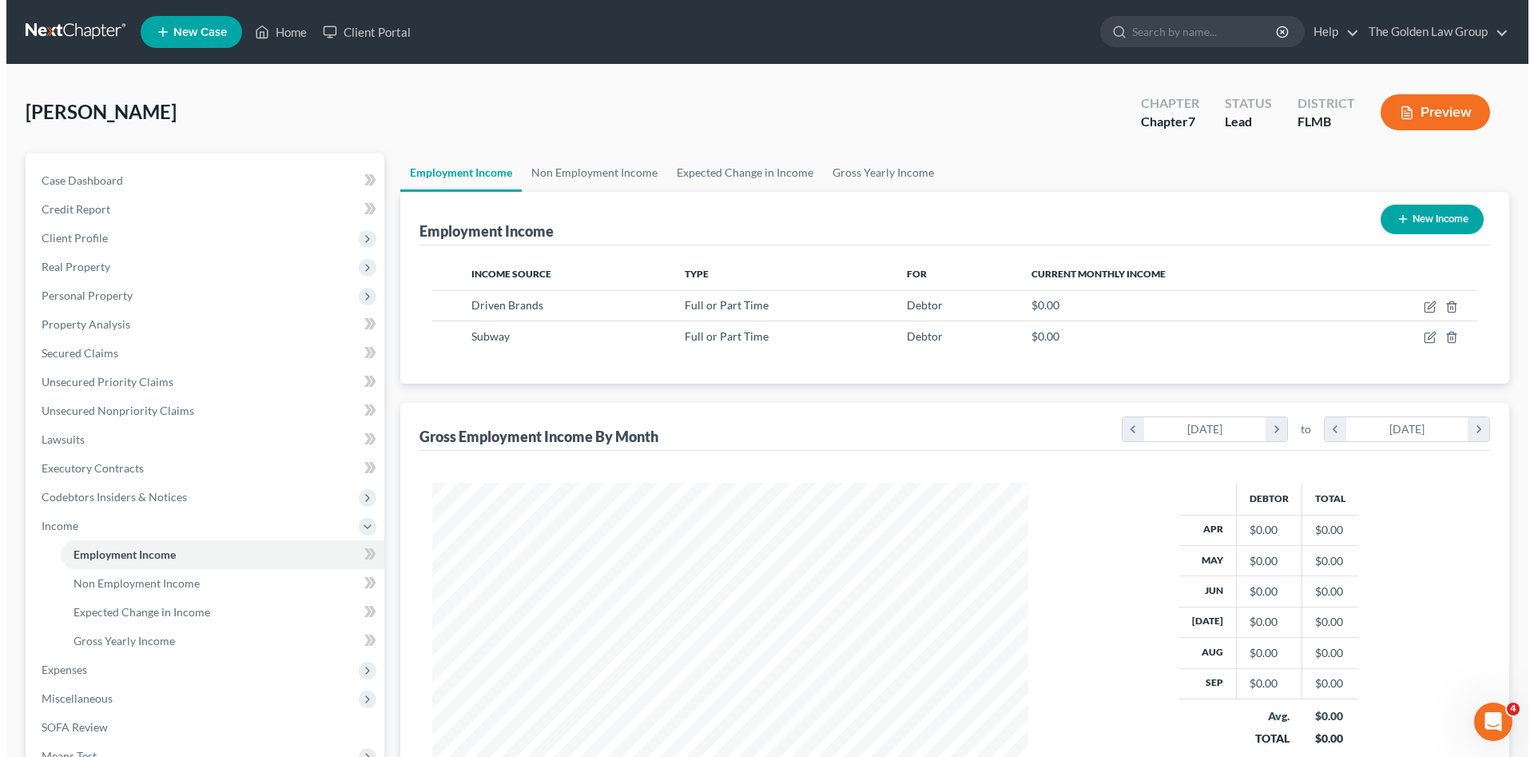
scroll to position [298, 628]
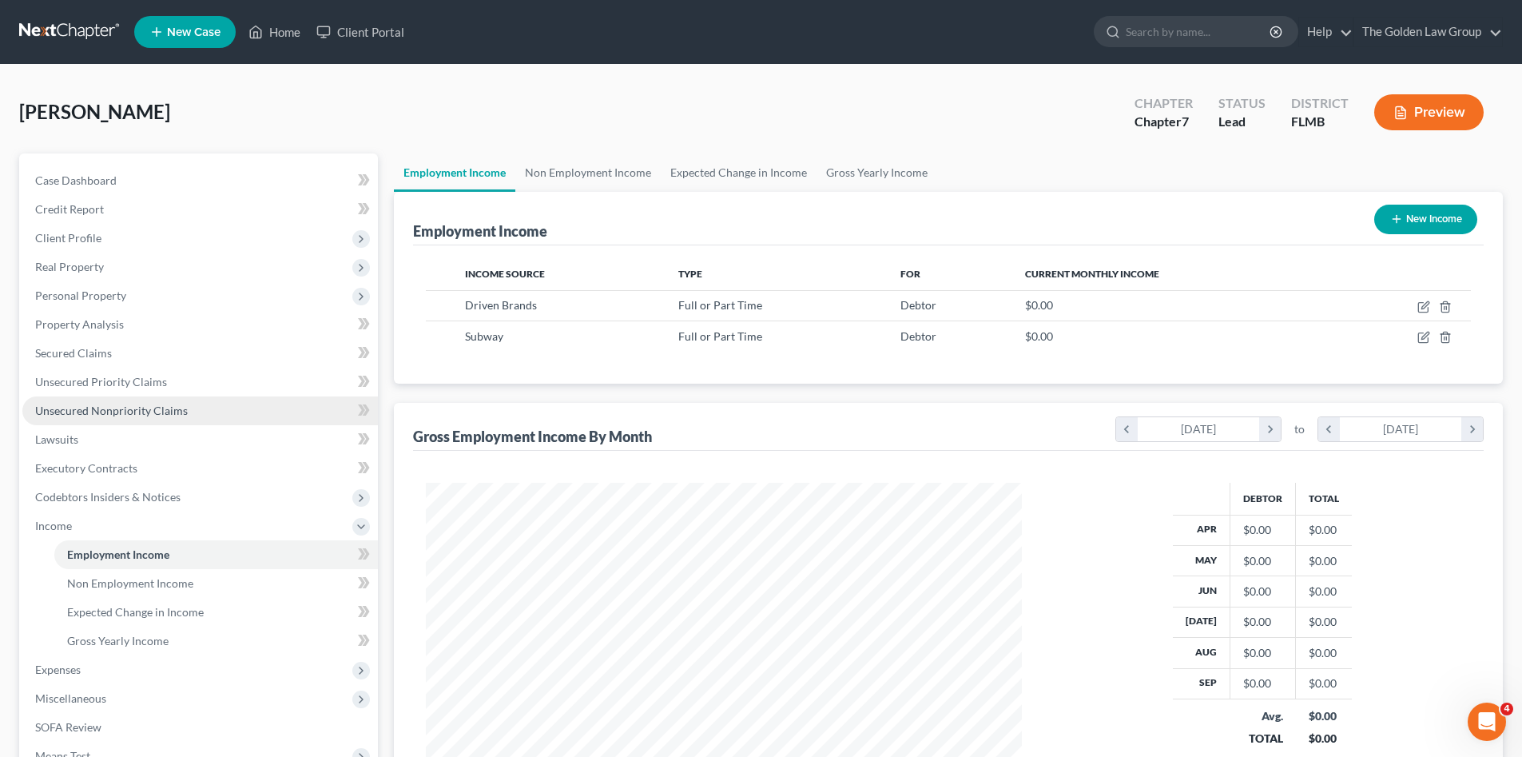
click at [149, 403] on span "Unsecured Nonpriority Claims" at bounding box center [111, 410] width 153 height 14
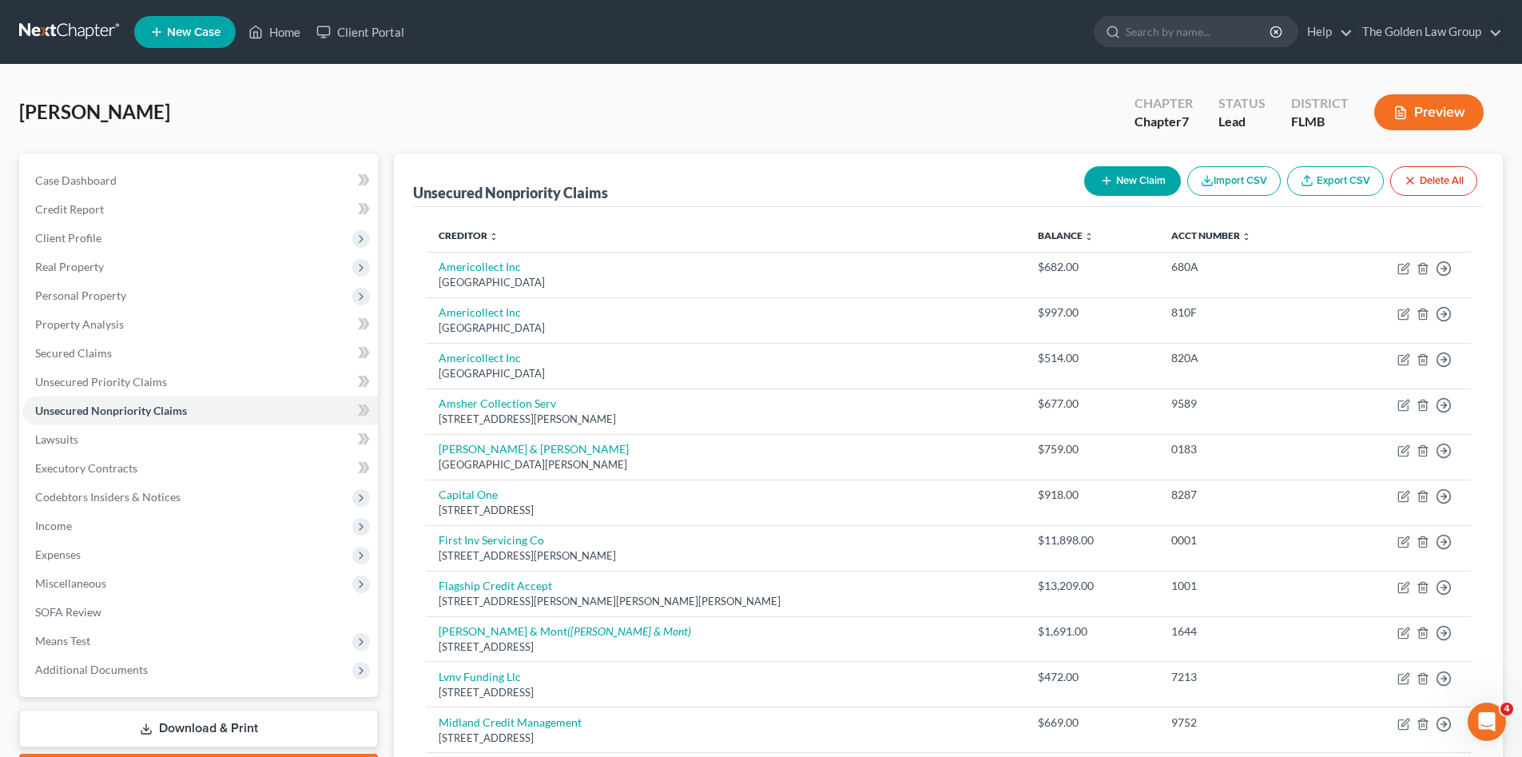
click at [1114, 184] on button "New Claim" at bounding box center [1132, 181] width 97 height 30
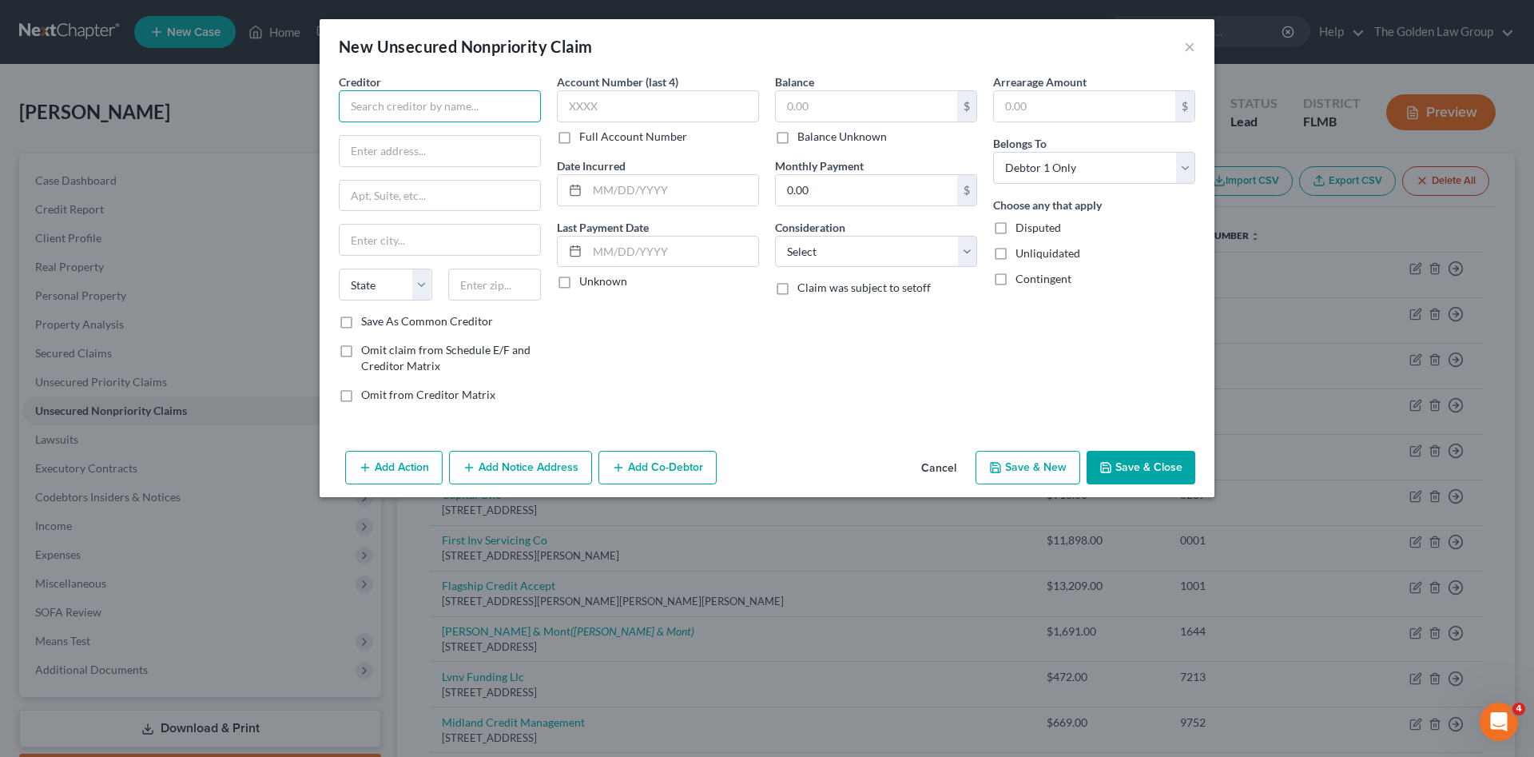
click at [399, 113] on input "text" at bounding box center [440, 106] width 202 height 32
click at [410, 131] on div "Acima Credit" at bounding box center [435, 134] width 166 height 16
click at [589, 102] on input "text" at bounding box center [658, 106] width 202 height 32
click at [843, 113] on input "text" at bounding box center [866, 106] width 181 height 30
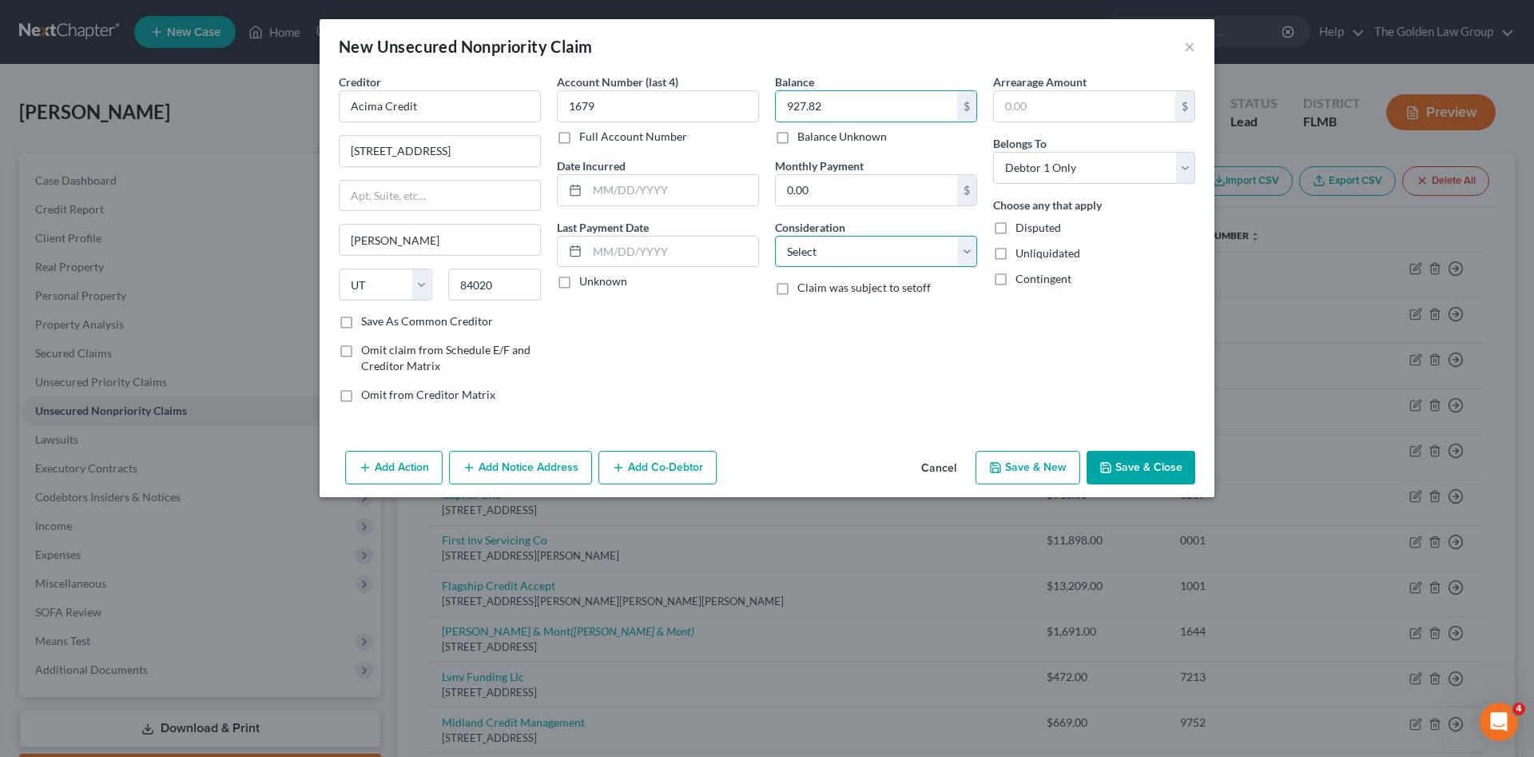
click at [877, 254] on select "Select Cable / Satellite Services Collection Agency Credit Card Debt Debt Couns…" at bounding box center [876, 252] width 202 height 32
click at [775, 236] on select "Select Cable / Satellite Services Collection Agency Credit Card Debt Debt Couns…" at bounding box center [876, 252] width 202 height 32
drag, startPoint x: 892, startPoint y: 248, endPoint x: 886, endPoint y: 265, distance: 18.7
click at [891, 253] on select "Select Cable / Satellite Services Collection Agency Credit Card Debt Debt Couns…" at bounding box center [876, 252] width 202 height 32
click at [775, 236] on select "Select Cable / Satellite Services Collection Agency Credit Card Debt Debt Couns…" at bounding box center [876, 252] width 202 height 32
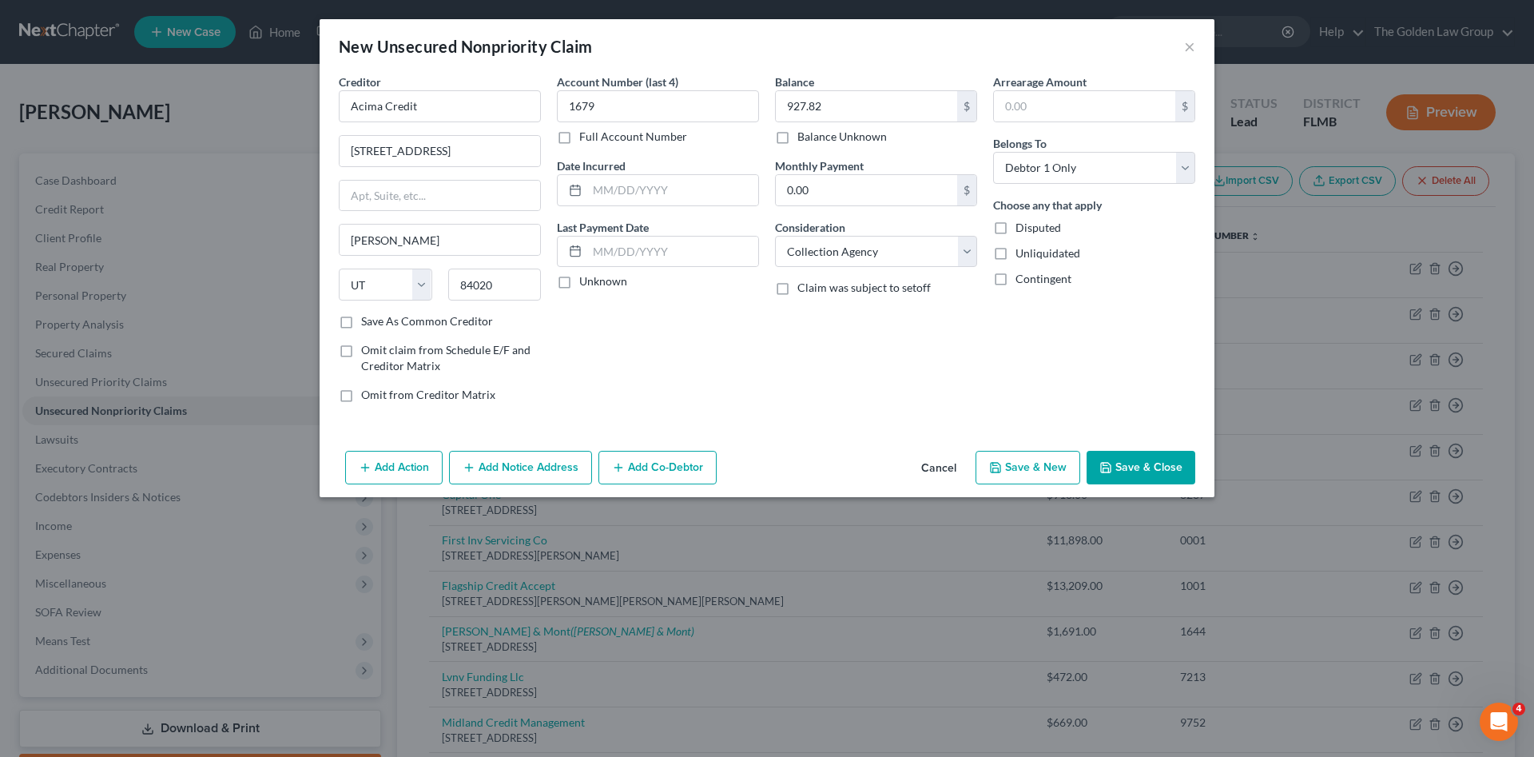
click at [1168, 465] on button "Save & Close" at bounding box center [1140, 468] width 109 height 34
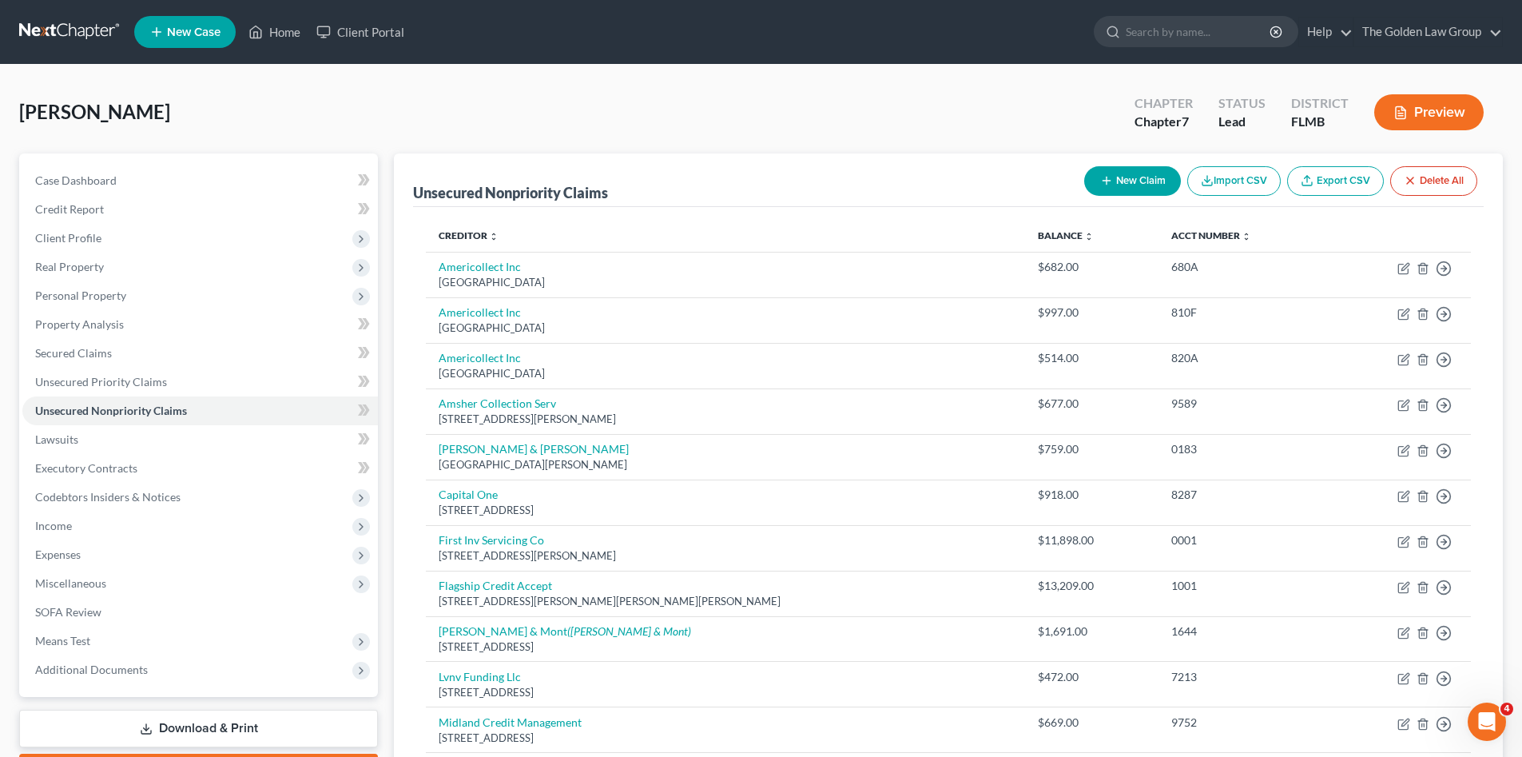
click at [1106, 182] on icon "button" at bounding box center [1106, 180] width 13 height 13
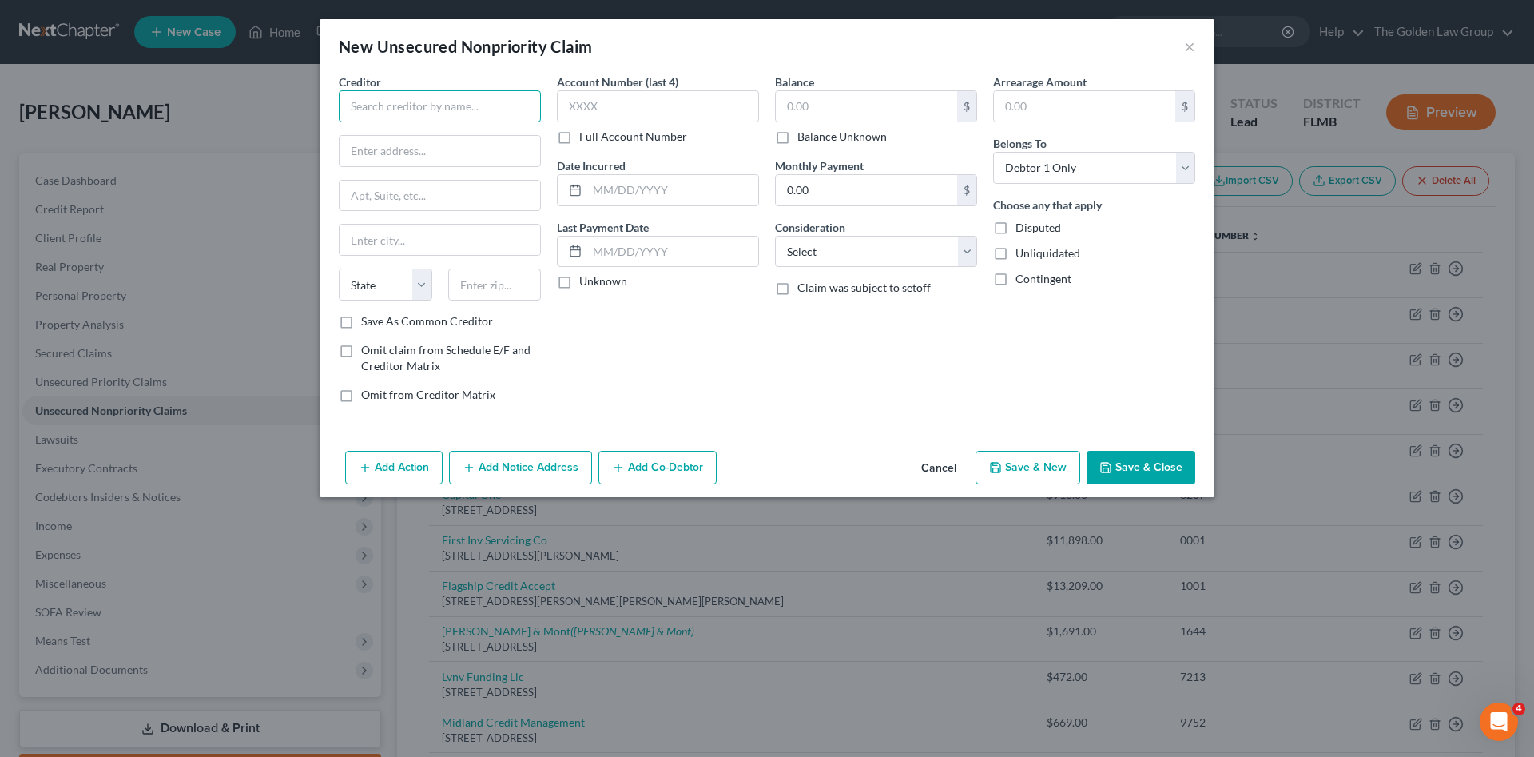
click at [368, 101] on input "text" at bounding box center [440, 106] width 202 height 32
drag, startPoint x: 350, startPoint y: 106, endPoint x: 597, endPoint y: 82, distance: 248.0
click at [593, 86] on div "Creditor * North American Partners in Anesthesia State AL AK AR AZ CA CO CT DE …" at bounding box center [767, 244] width 872 height 342
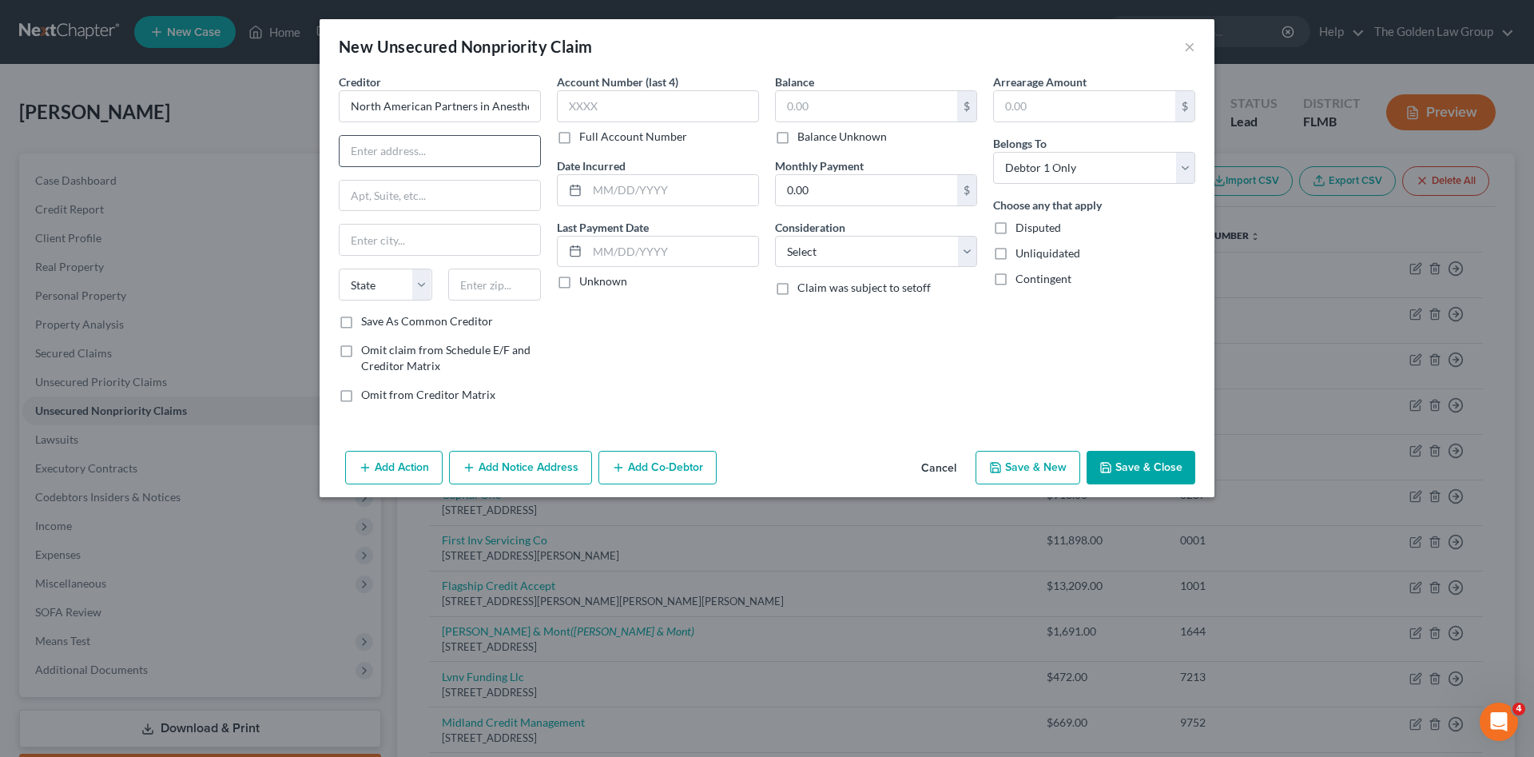
click at [463, 151] on input "text" at bounding box center [440, 151] width 201 height 30
paste input "1305 Walt Whitman Rd, Suite 300, Melville, New York 1174"
click at [488, 284] on input "text" at bounding box center [494, 284] width 93 height 32
click at [555, 327] on div "Account Number (last 4) Full Account Number Date Incurred Last Payment Date Unk…" at bounding box center [658, 244] width 218 height 342
click at [514, 285] on input "1174" at bounding box center [494, 284] width 93 height 32
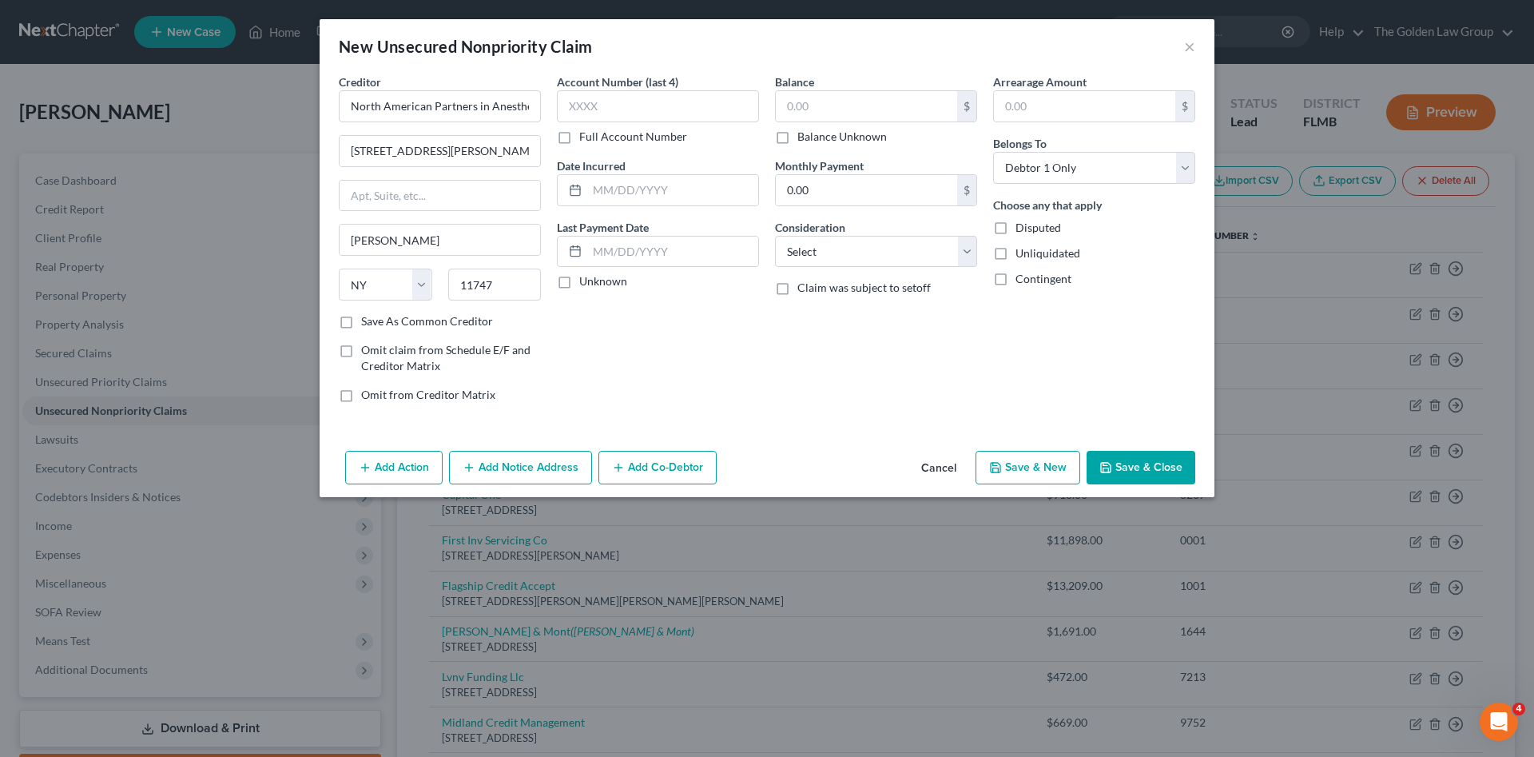
click at [657, 367] on div "Account Number (last 4) Full Account Number Date Incurred Last Payment Date Unk…" at bounding box center [658, 244] width 218 height 342
click at [368, 154] on input "1305 Walt Whitman Rd, Suite 300, Melville, New York 1174" at bounding box center [440, 151] width 201 height 30
drag, startPoint x: 371, startPoint y: 153, endPoint x: 312, endPoint y: 154, distance: 59.9
click at [312, 154] on div "New Unsecured Nonpriority Claim × Creditor * North American Partners in Anesthe…" at bounding box center [767, 378] width 1534 height 757
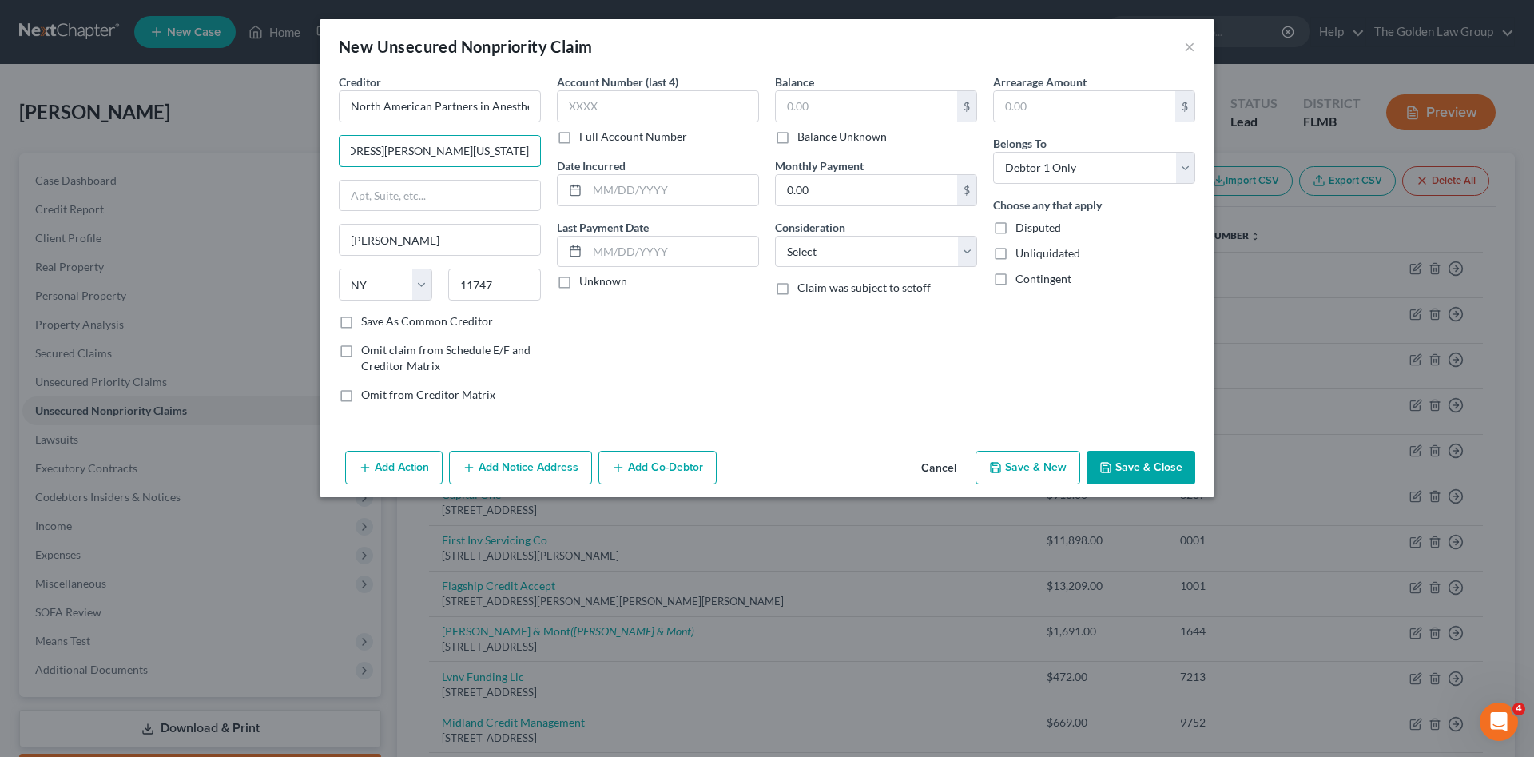
drag, startPoint x: 517, startPoint y: 151, endPoint x: 546, endPoint y: 151, distance: 28.8
click at [546, 151] on div "Creditor * North American Partners in Anesthesia 1305 Walt Whitman Rd, Suite 30…" at bounding box center [440, 244] width 218 height 342
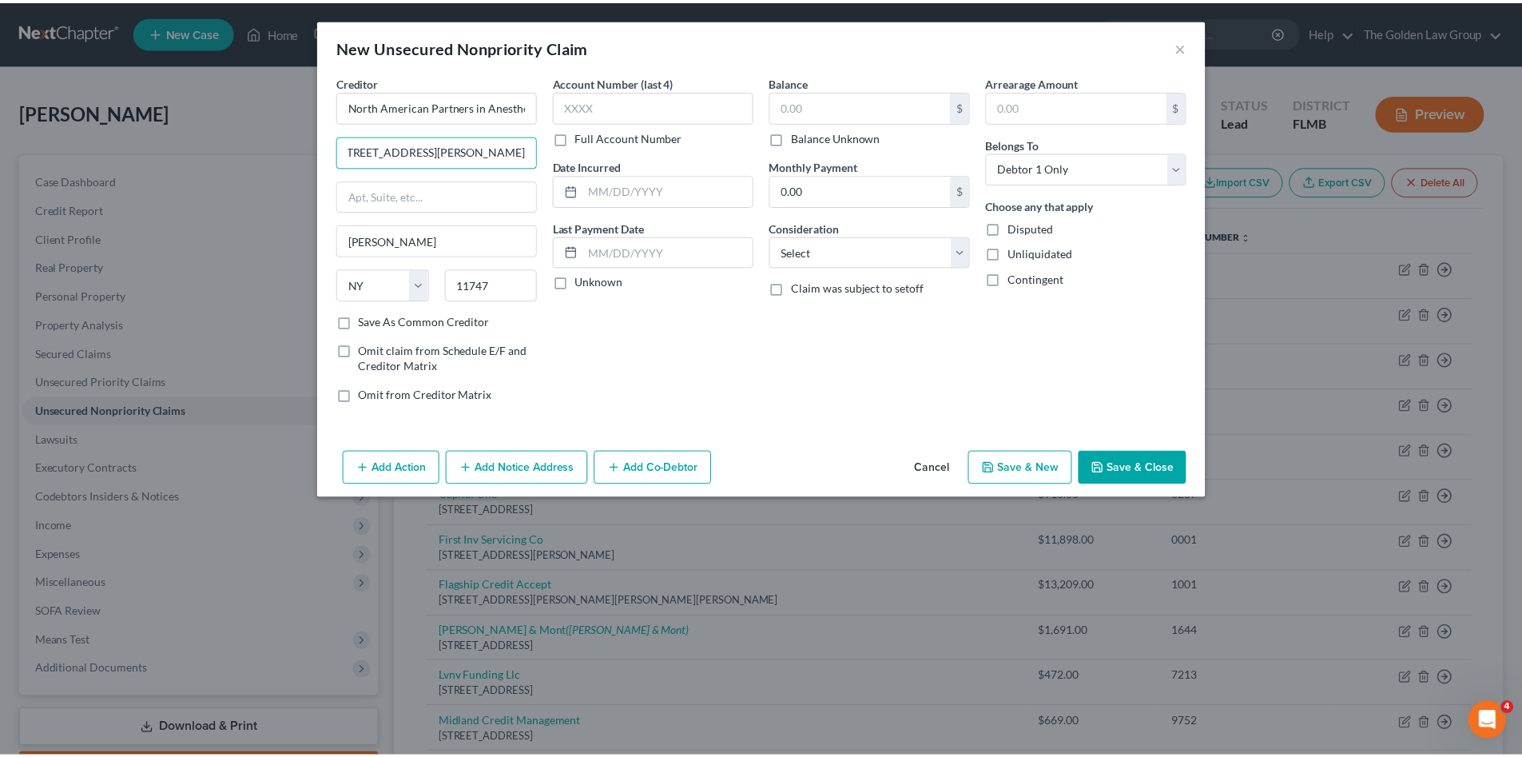
scroll to position [0, 0]
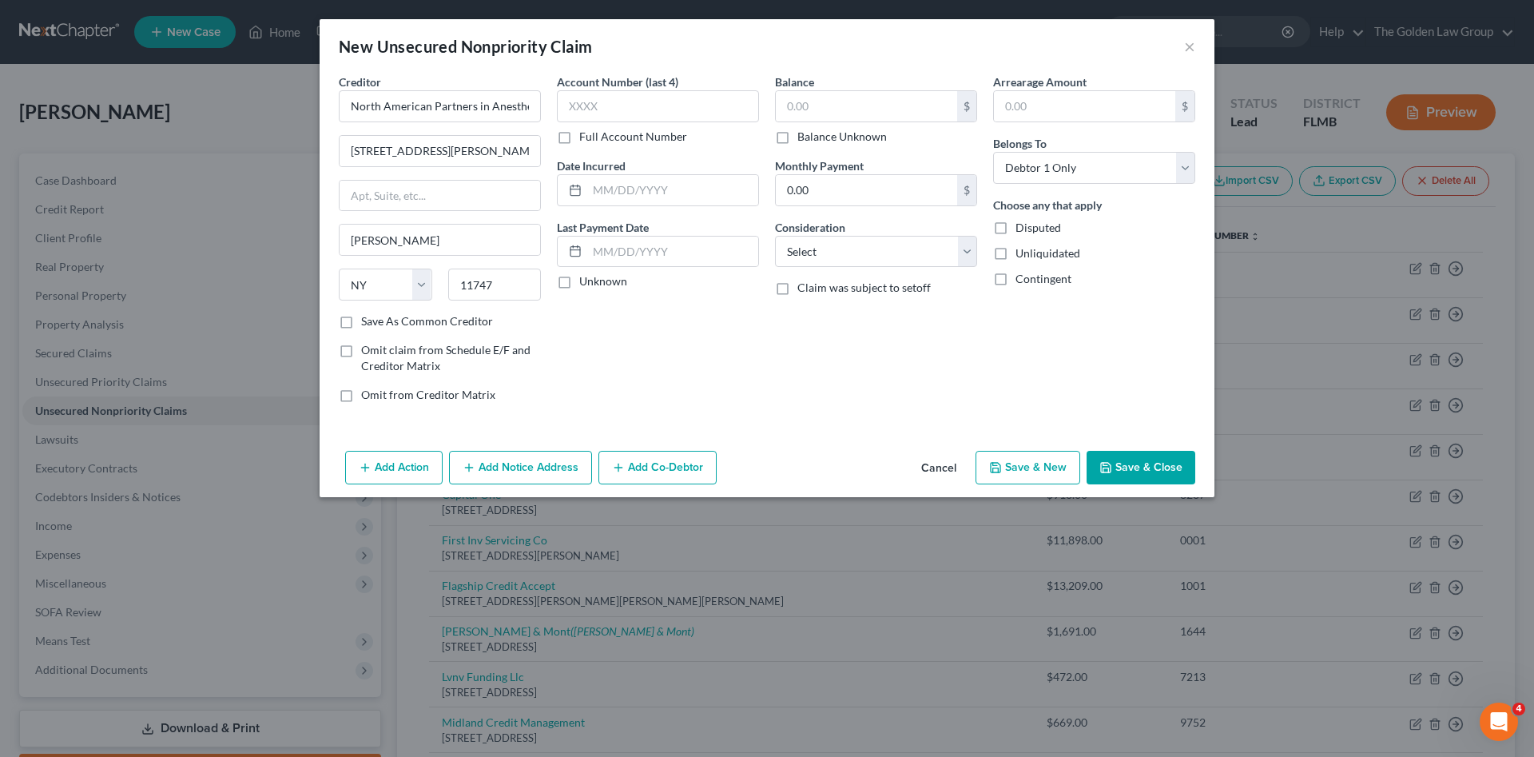
drag, startPoint x: 678, startPoint y: 348, endPoint x: 79, endPoint y: 361, distance: 599.3
click at [679, 348] on div "Account Number (last 4) Full Account Number Date Incurred Last Payment Date Unk…" at bounding box center [658, 244] width 218 height 342
click at [912, 119] on input "text" at bounding box center [866, 106] width 181 height 30
click at [869, 244] on select "Select Cable / Satellite Services Collection Agency Credit Card Debt Debt Couns…" at bounding box center [876, 252] width 202 height 32
click at [775, 236] on select "Select Cable / Satellite Services Collection Agency Credit Card Debt Debt Couns…" at bounding box center [876, 252] width 202 height 32
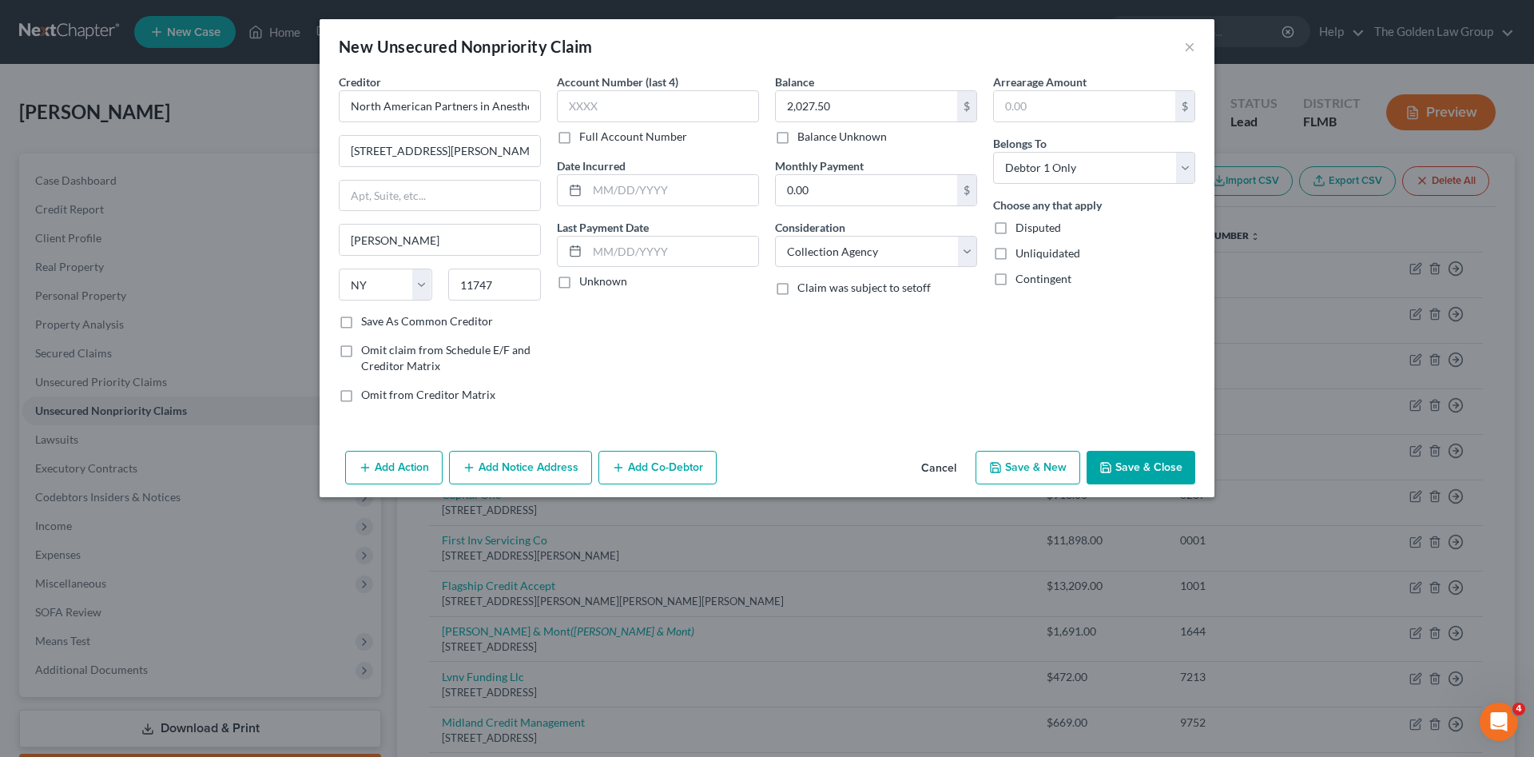
drag, startPoint x: 1145, startPoint y: 465, endPoint x: 161, endPoint y: 349, distance: 991.0
click at [1144, 465] on button "Save & Close" at bounding box center [1140, 468] width 109 height 34
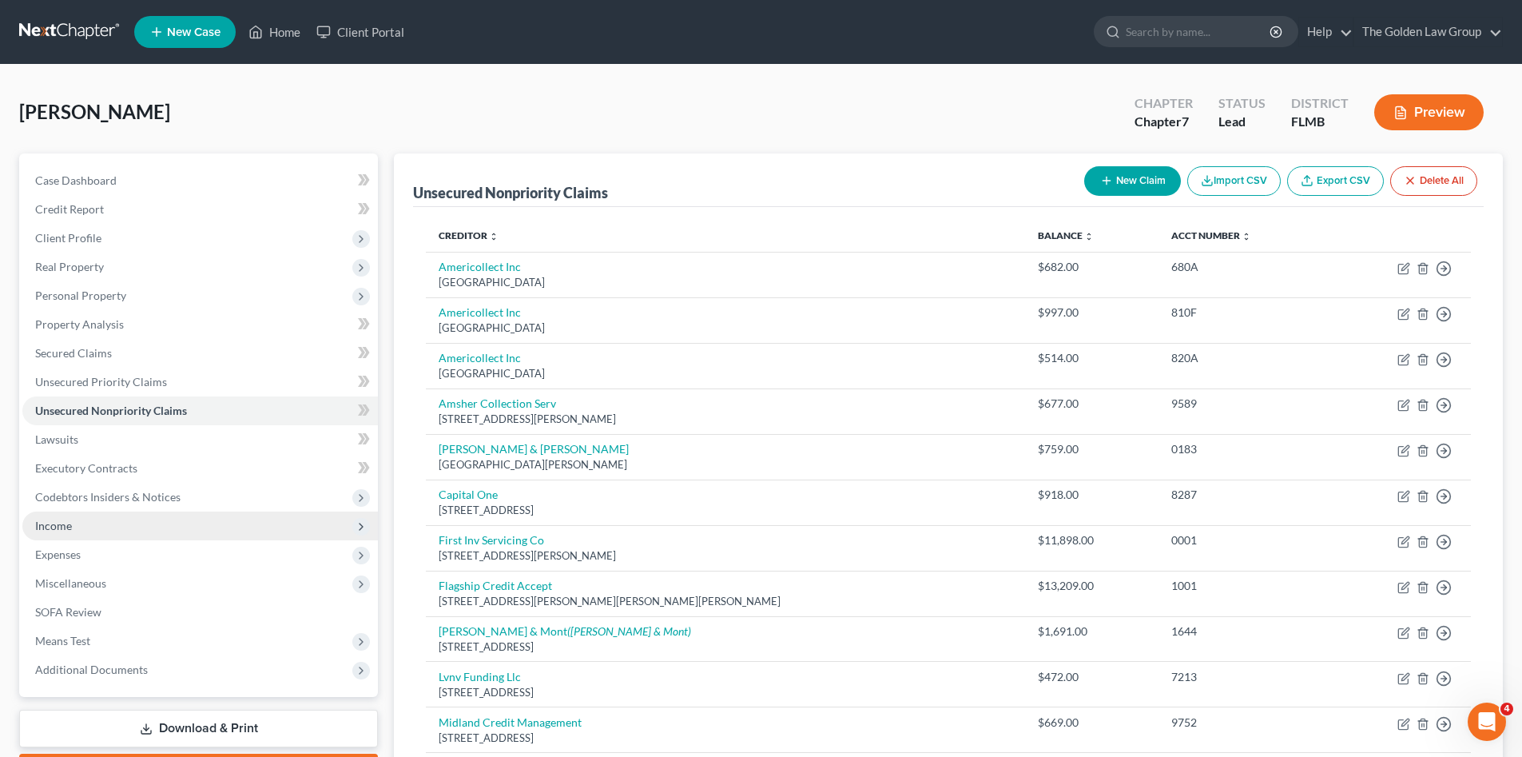
click at [73, 530] on span "Income" at bounding box center [199, 525] width 355 height 29
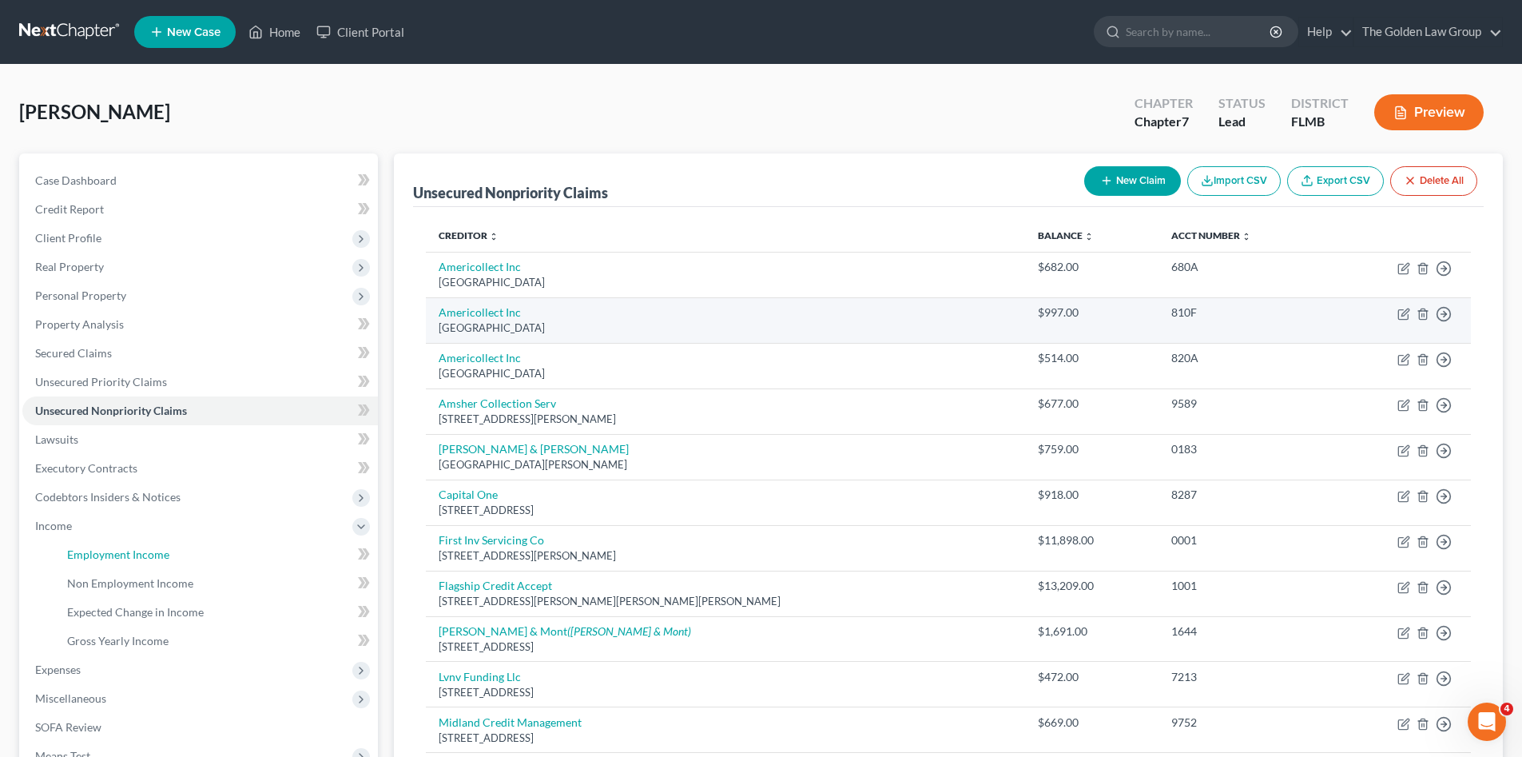
drag, startPoint x: 138, startPoint y: 549, endPoint x: 787, endPoint y: 328, distance: 685.1
click at [138, 549] on span "Employment Income" at bounding box center [118, 554] width 102 height 14
click at [136, 549] on span "Employment Income" at bounding box center [118, 554] width 102 height 14
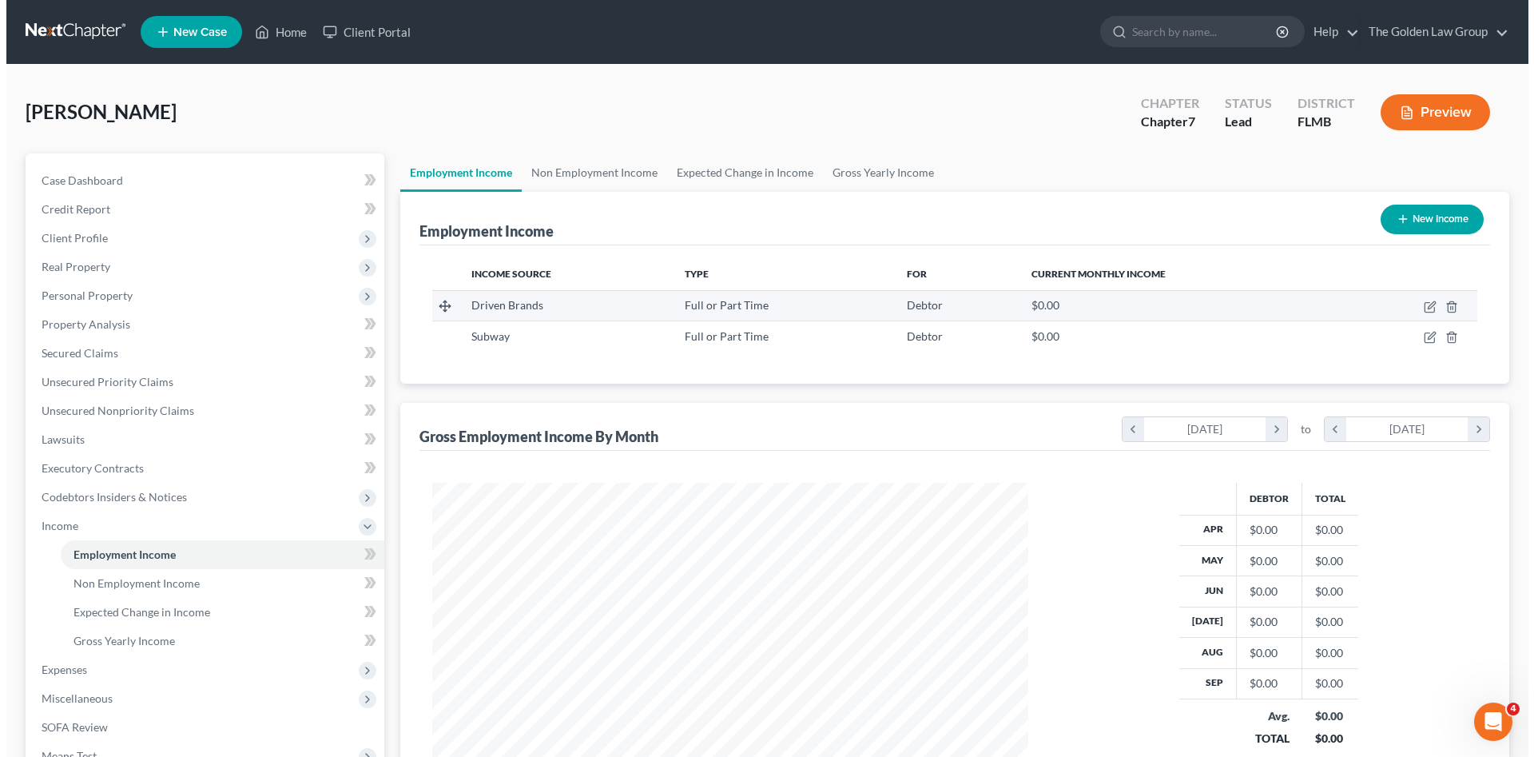
scroll to position [298, 628]
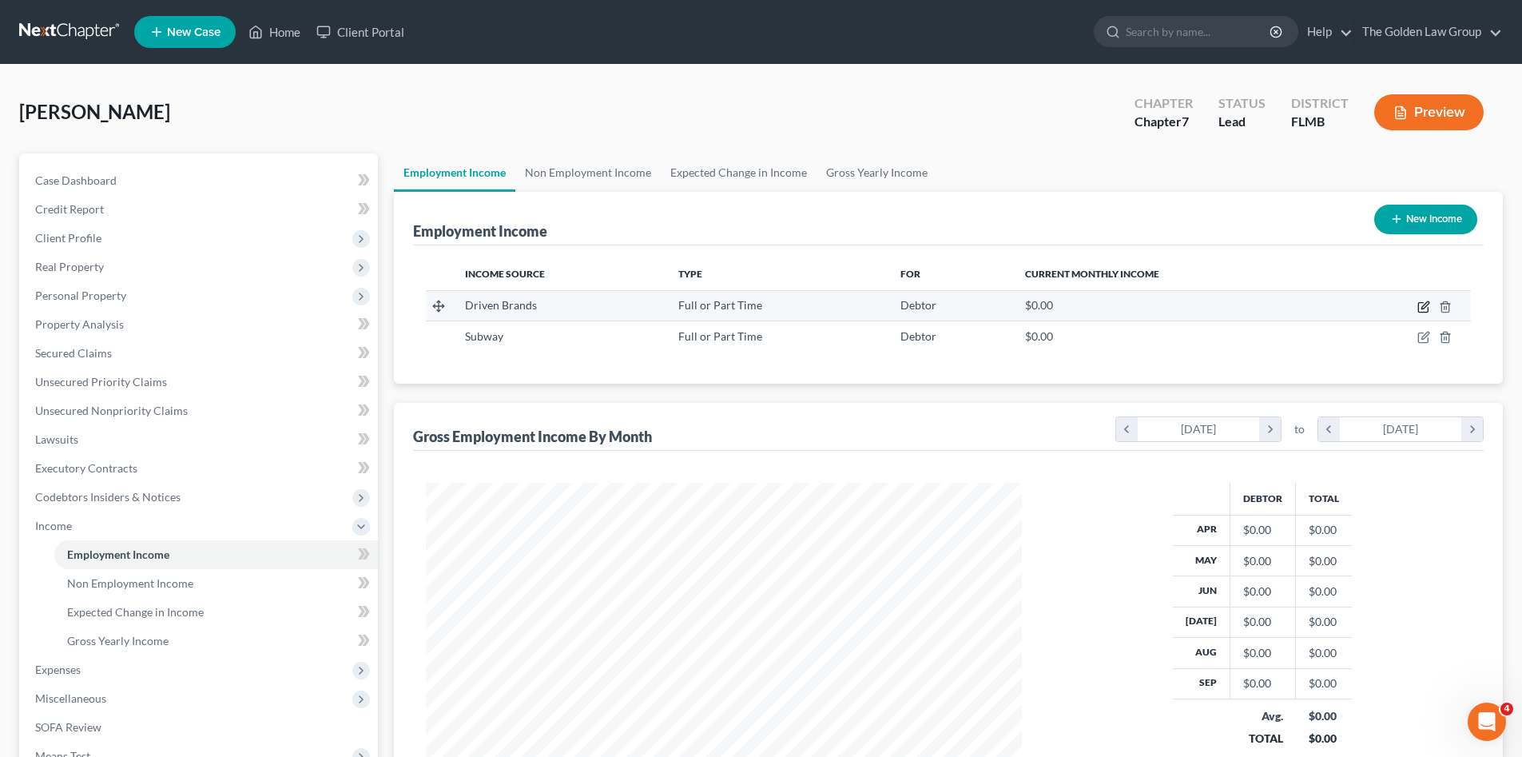
click at [1421, 301] on icon "button" at bounding box center [1423, 306] width 13 height 13
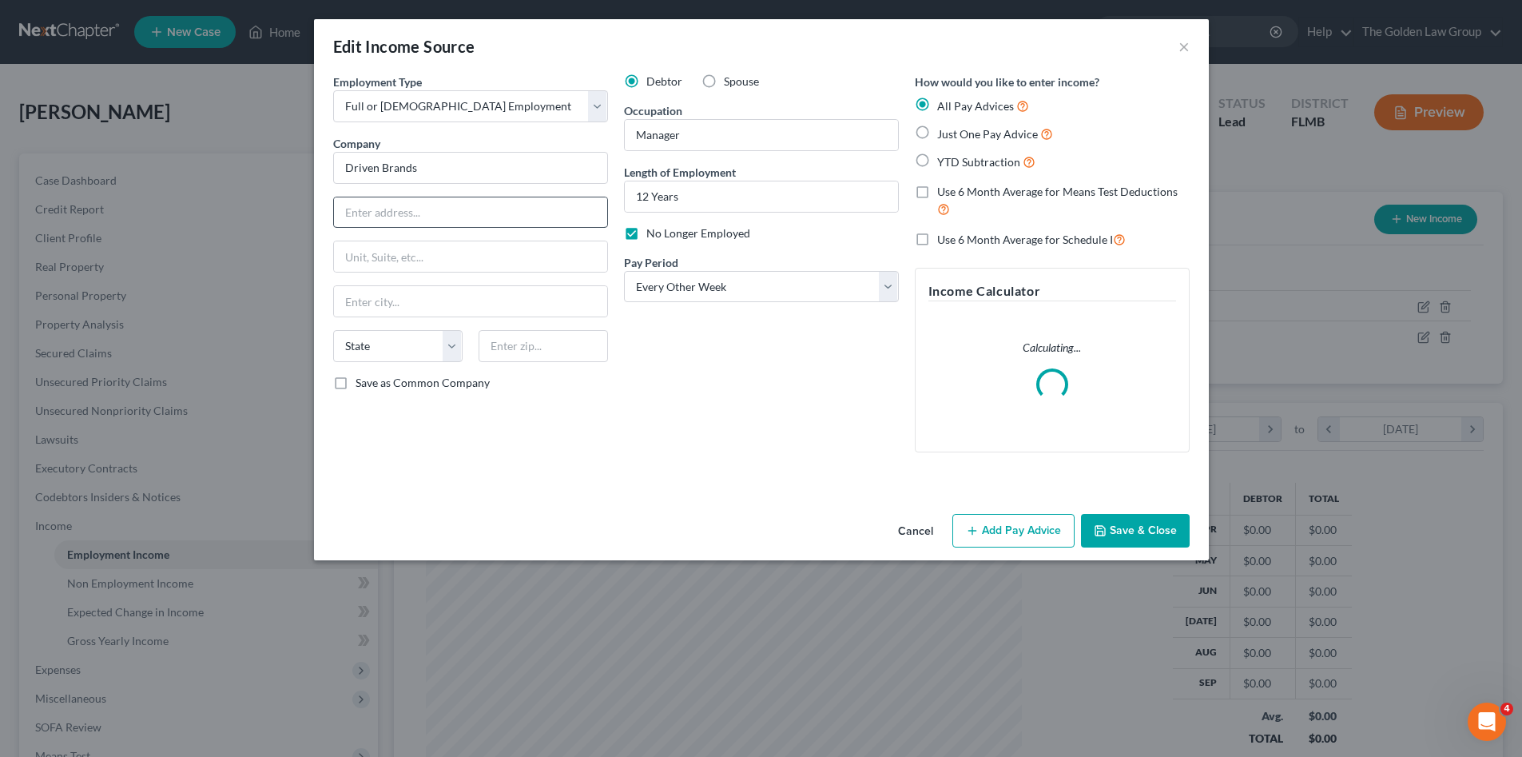
scroll to position [300, 634]
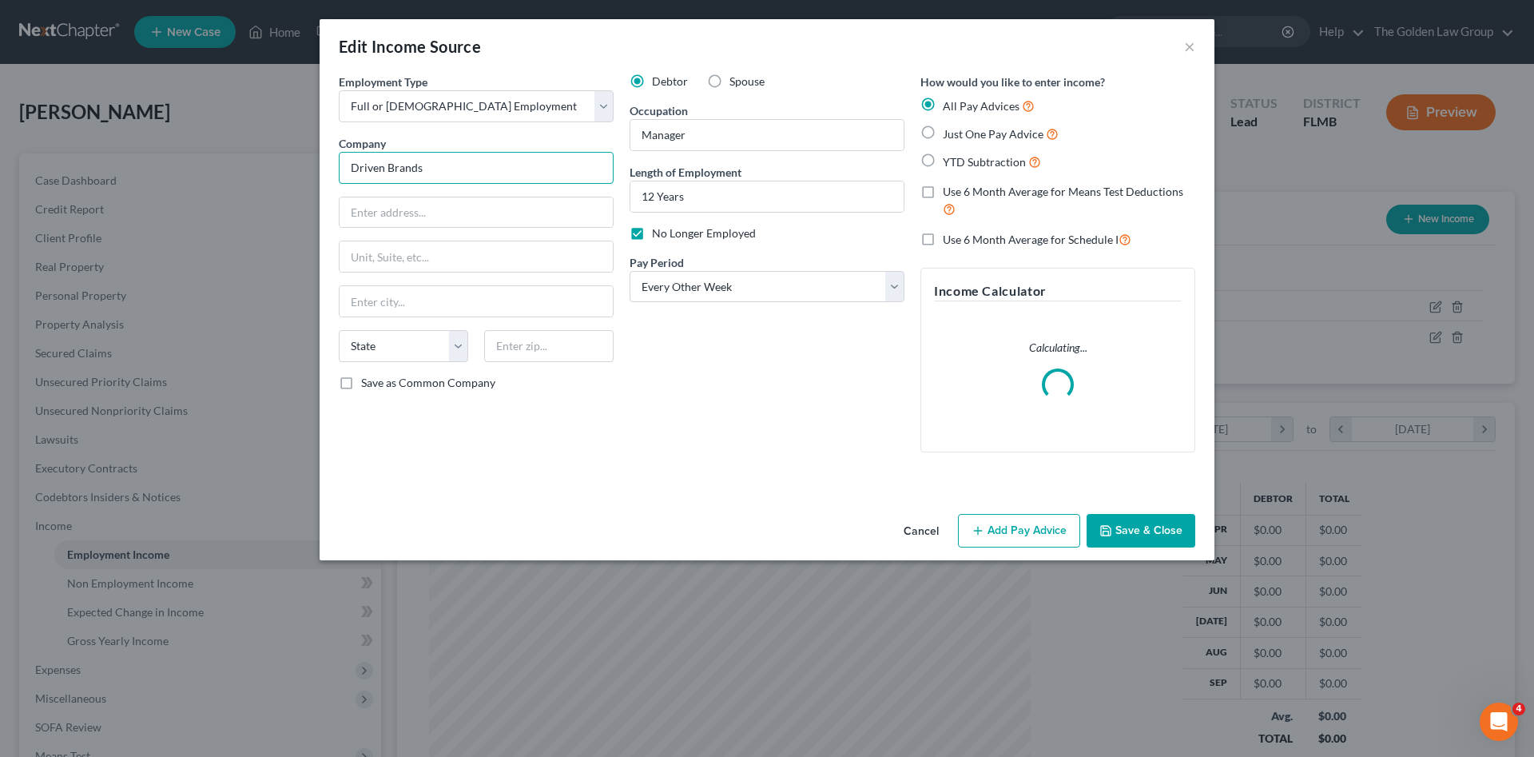
click at [489, 164] on input "Driven Brands" at bounding box center [476, 168] width 275 height 32
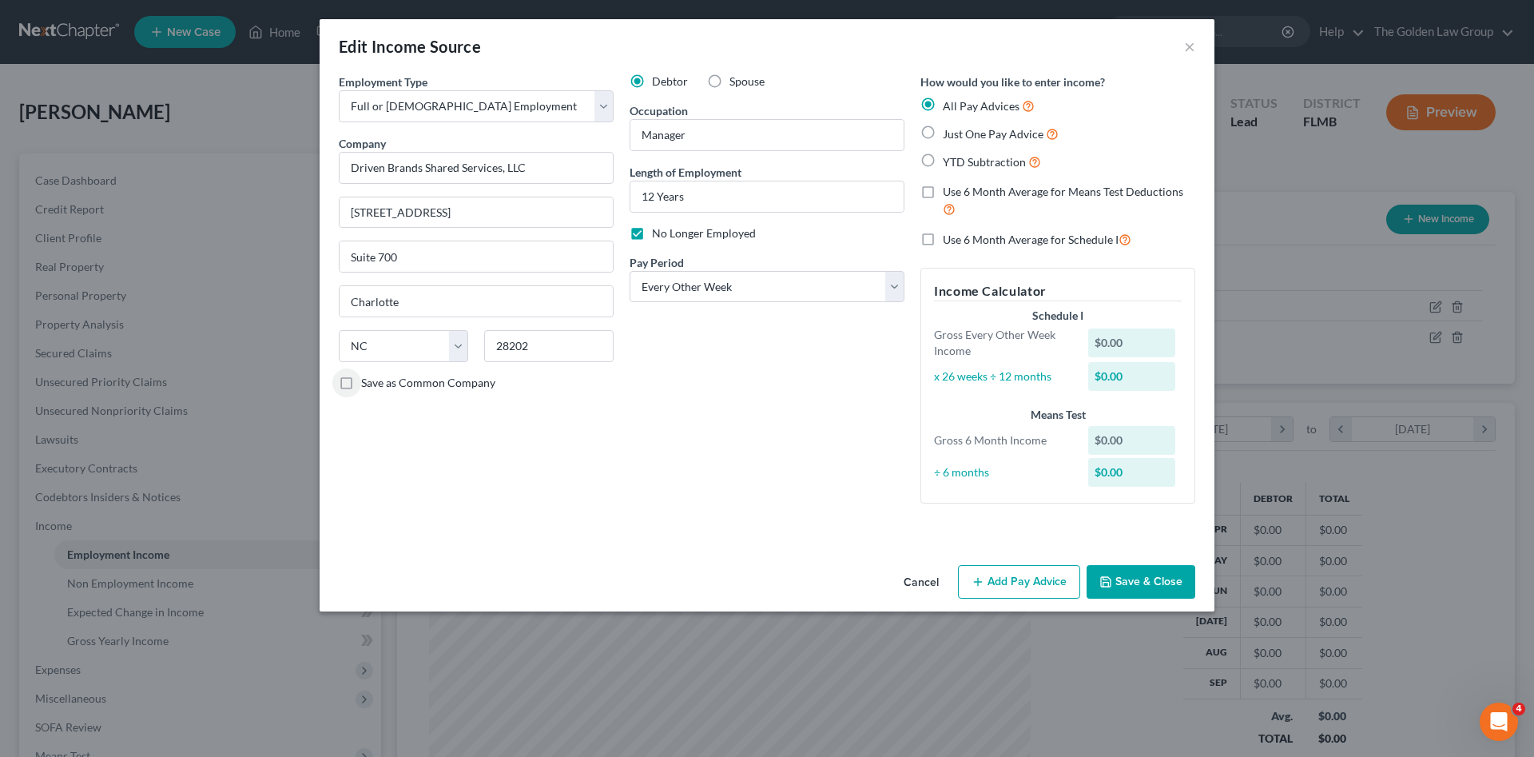
drag, startPoint x: 841, startPoint y: 471, endPoint x: 1131, endPoint y: 572, distance: 307.2
click at [850, 477] on div "Debtor Spouse Occupation Manager Length of Employment 12 Years No Longer Employ…" at bounding box center [767, 294] width 291 height 443
click at [1129, 587] on button "Save & Close" at bounding box center [1140, 582] width 109 height 34
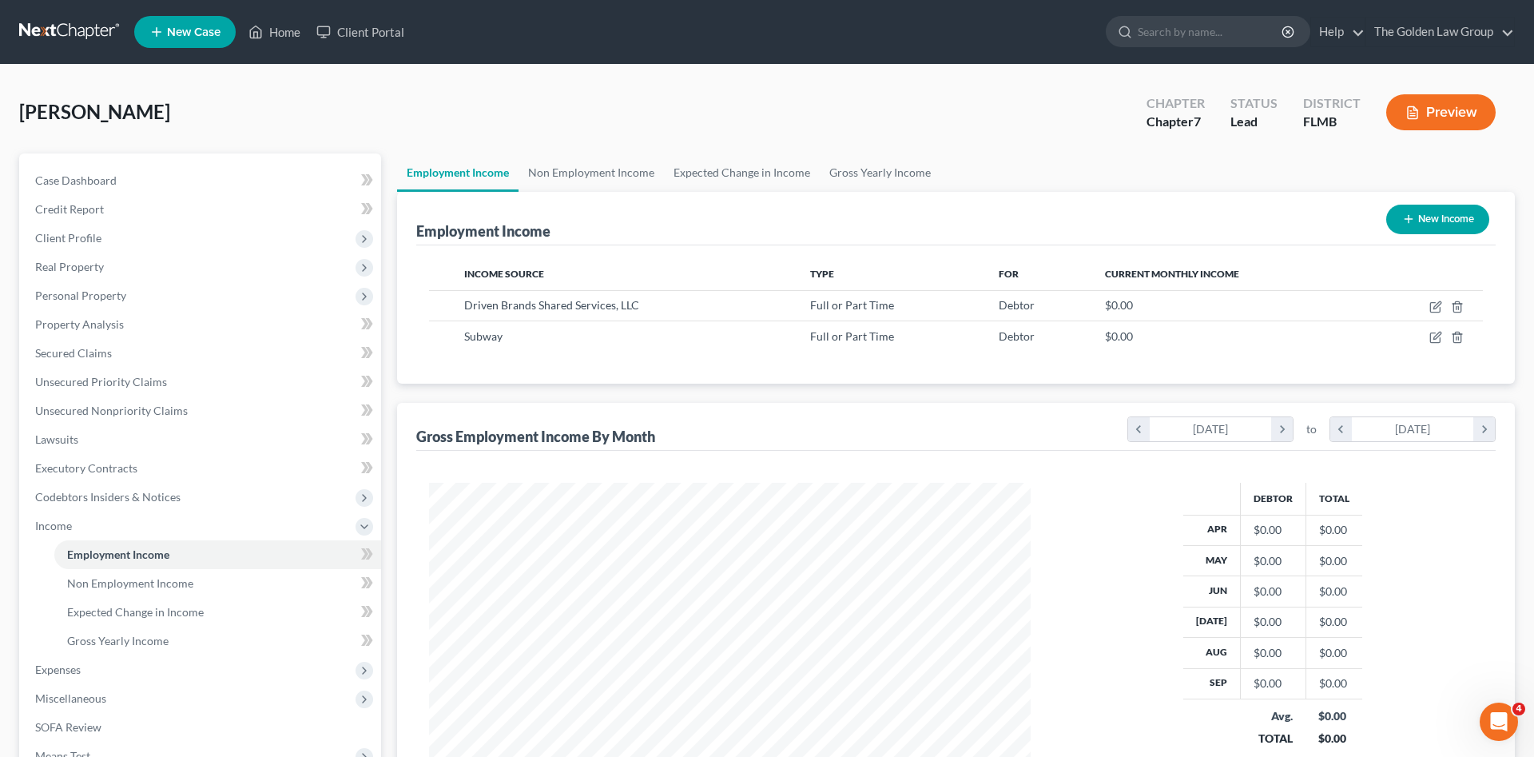
scroll to position [798577, 798247]
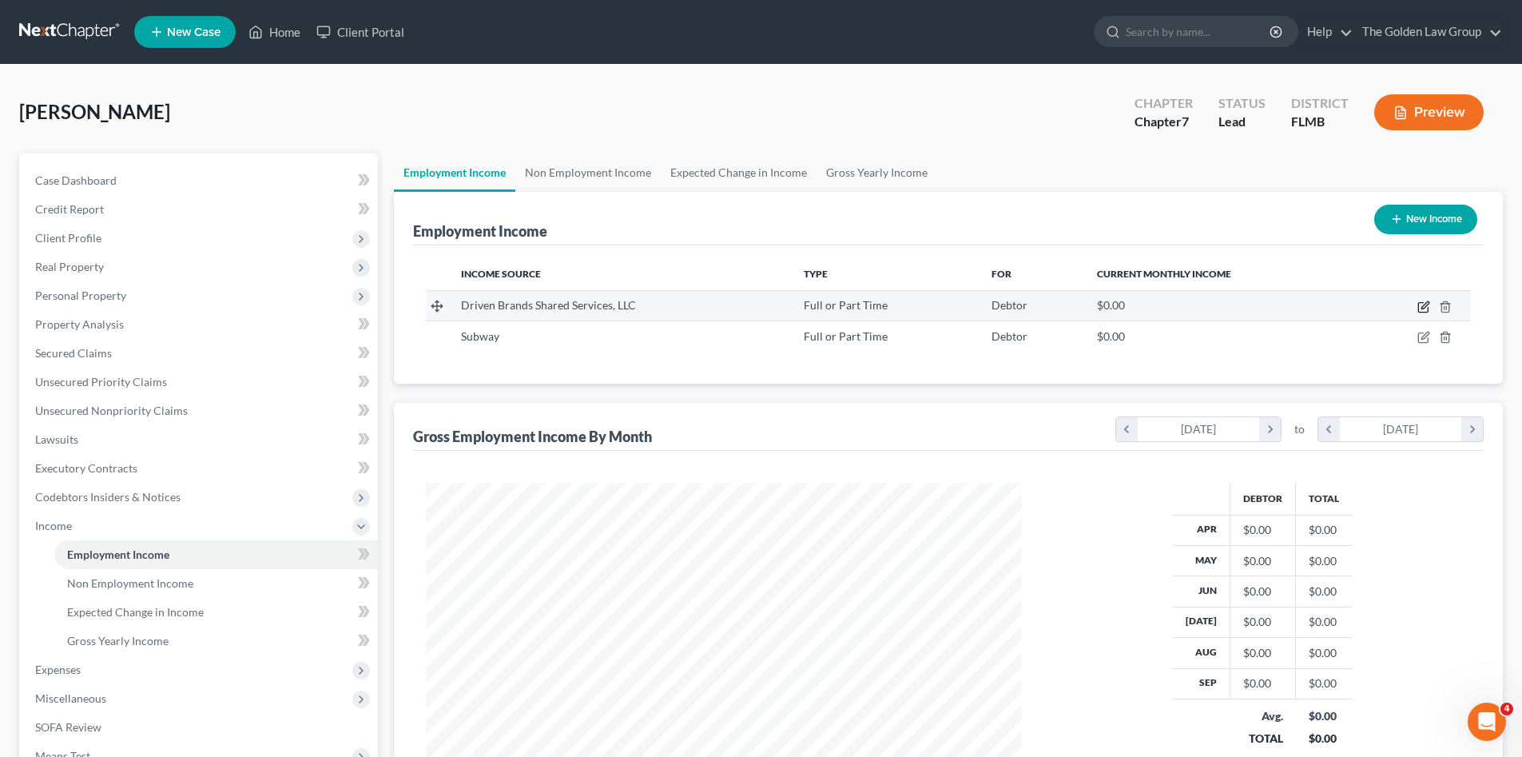
click at [1421, 305] on icon "button" at bounding box center [1423, 306] width 13 height 13
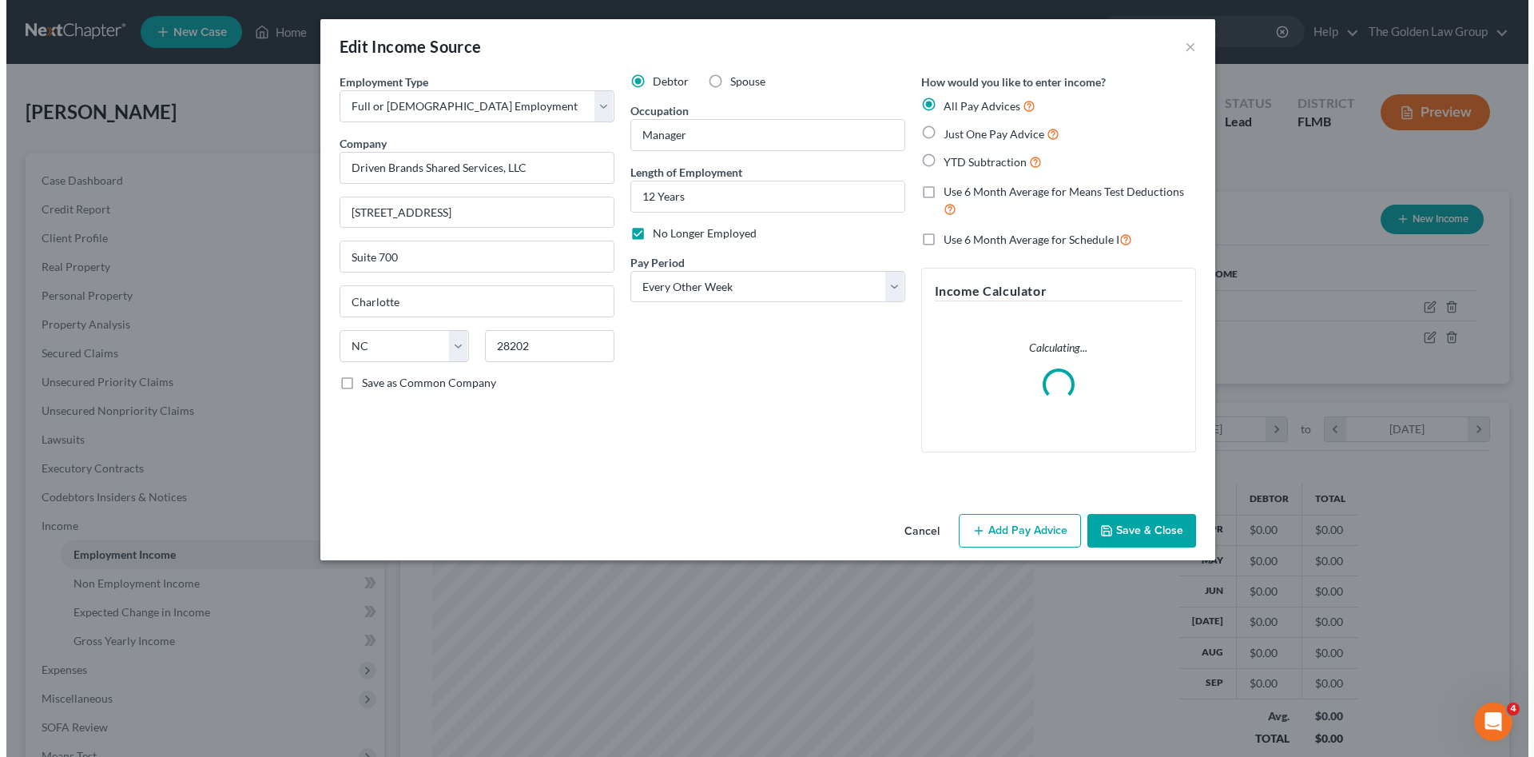
scroll to position [300, 634]
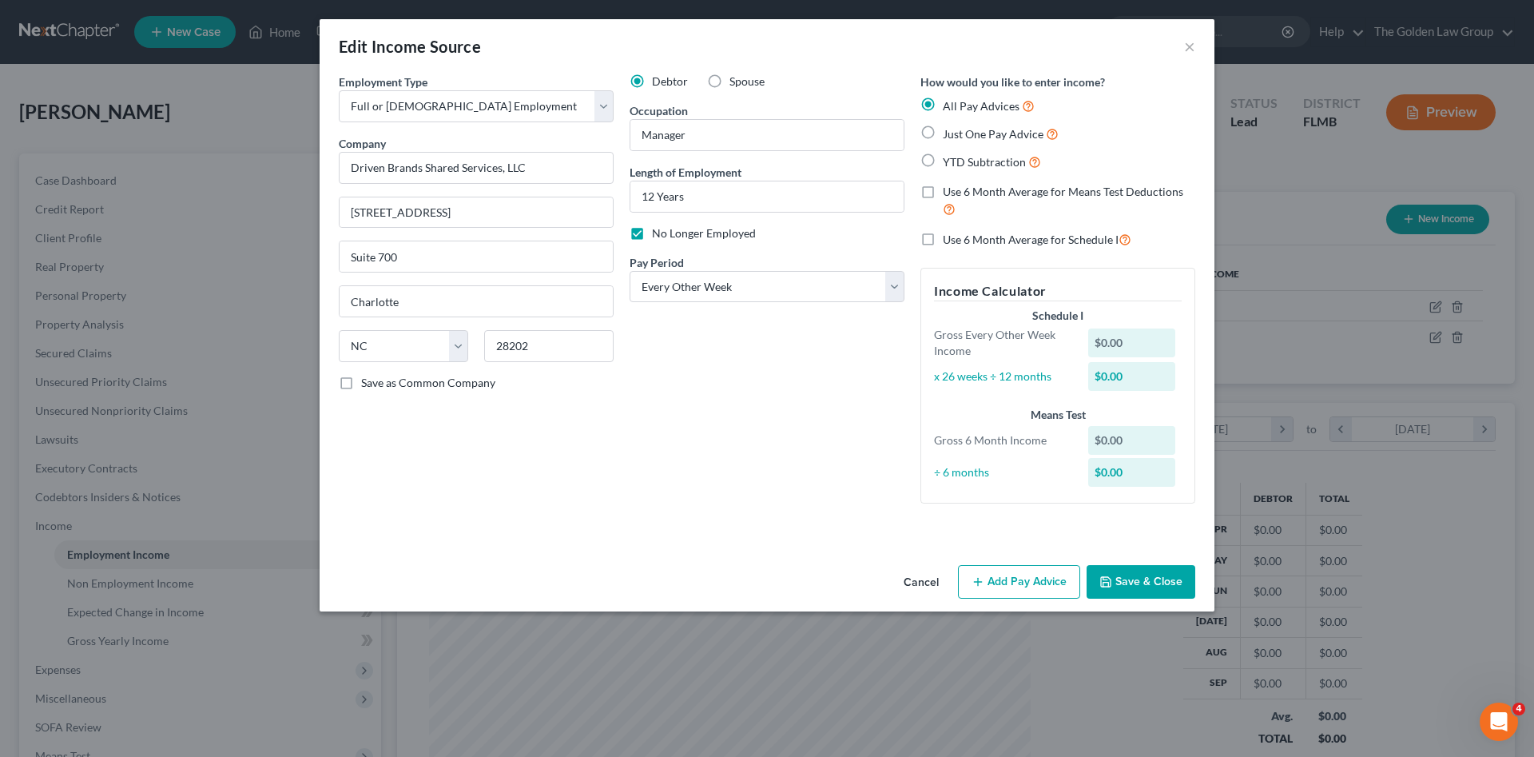
click at [1003, 525] on div "Edit Income Source × Employment Type * Select Full or Part Time Employment Self…" at bounding box center [767, 315] width 895 height 592
click at [984, 584] on icon "button" at bounding box center [977, 581] width 13 height 13
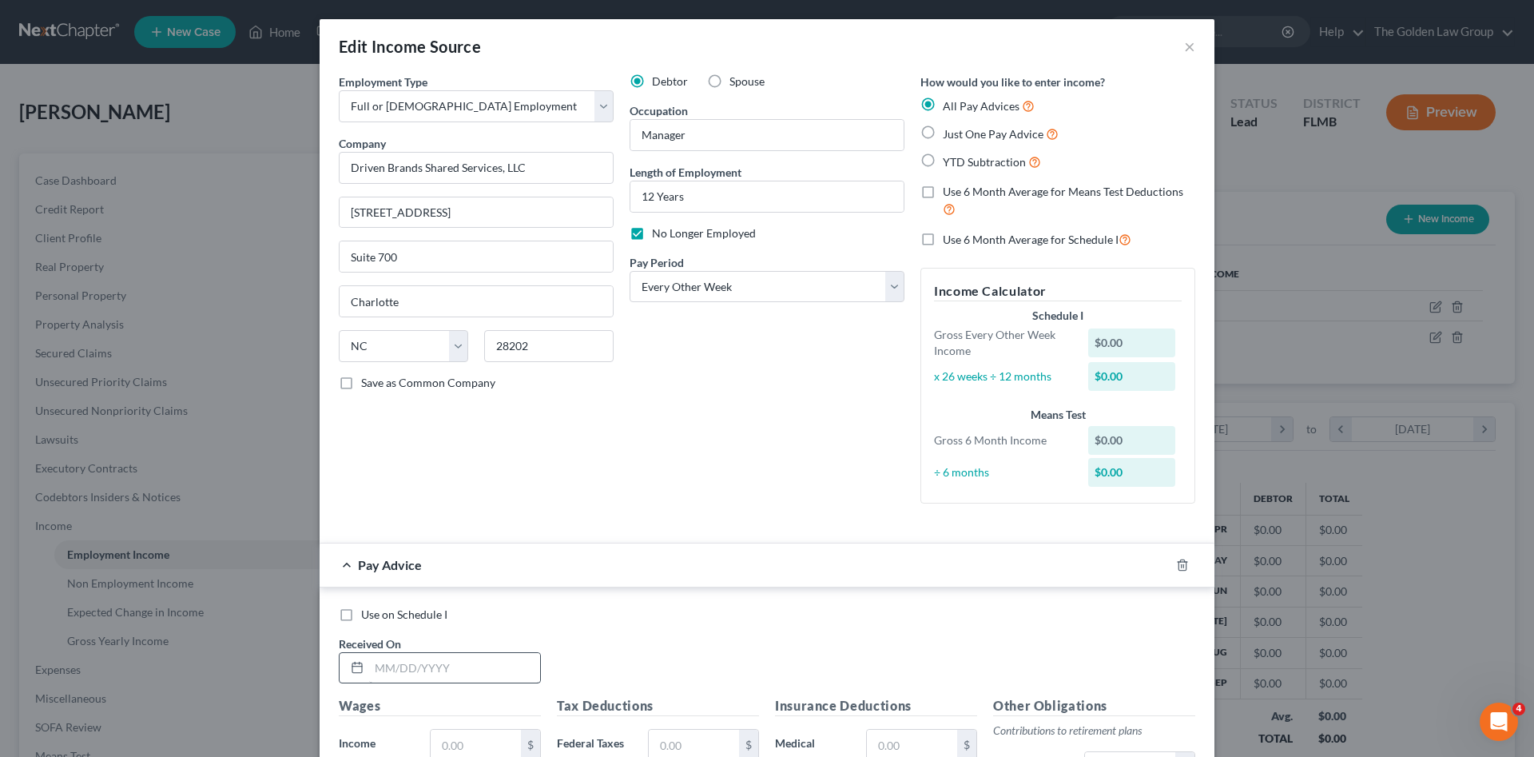
scroll to position [133, 0]
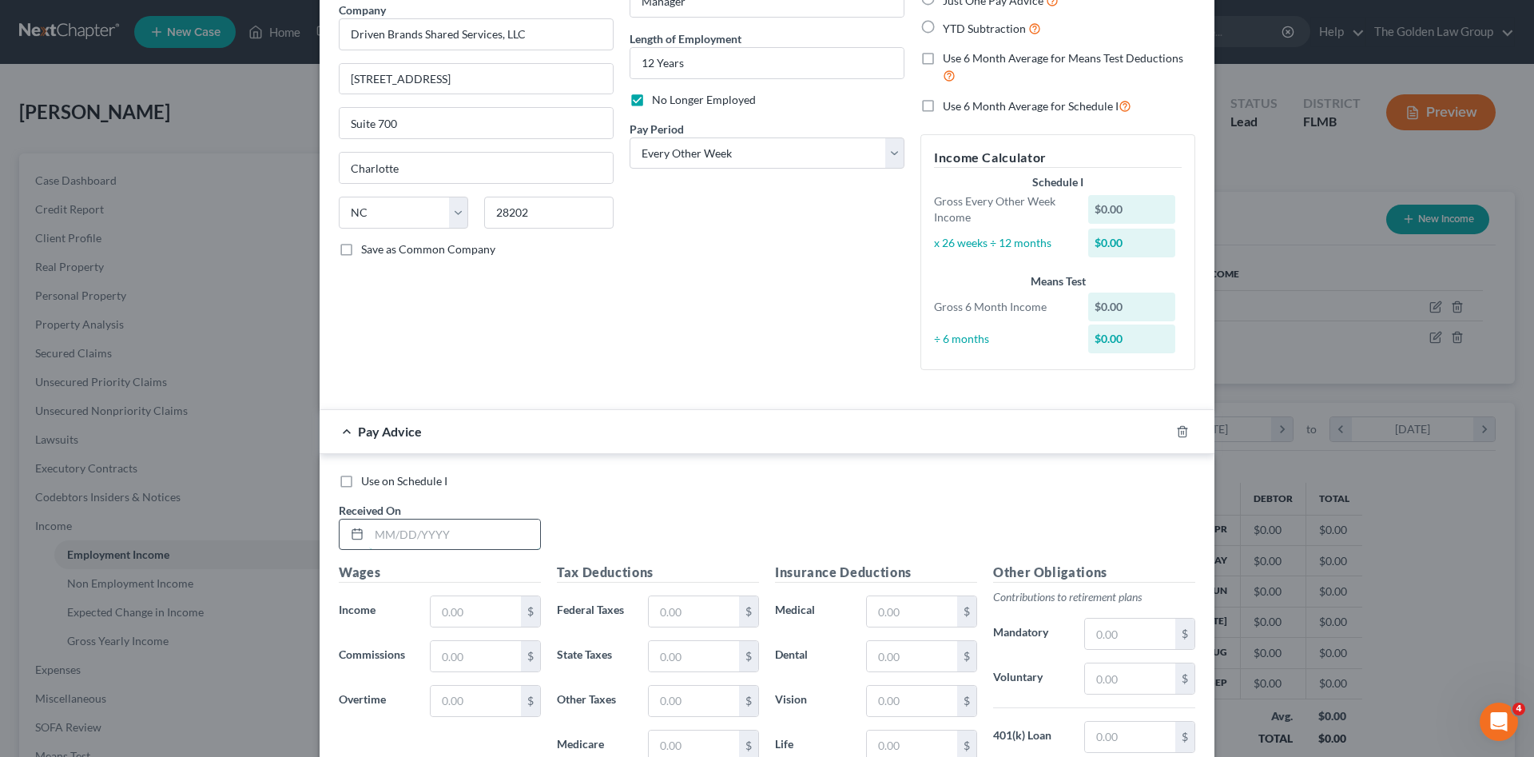
drag, startPoint x: 458, startPoint y: 526, endPoint x: 428, endPoint y: 518, distance: 30.6
click at [437, 532] on input "text" at bounding box center [454, 534] width 171 height 30
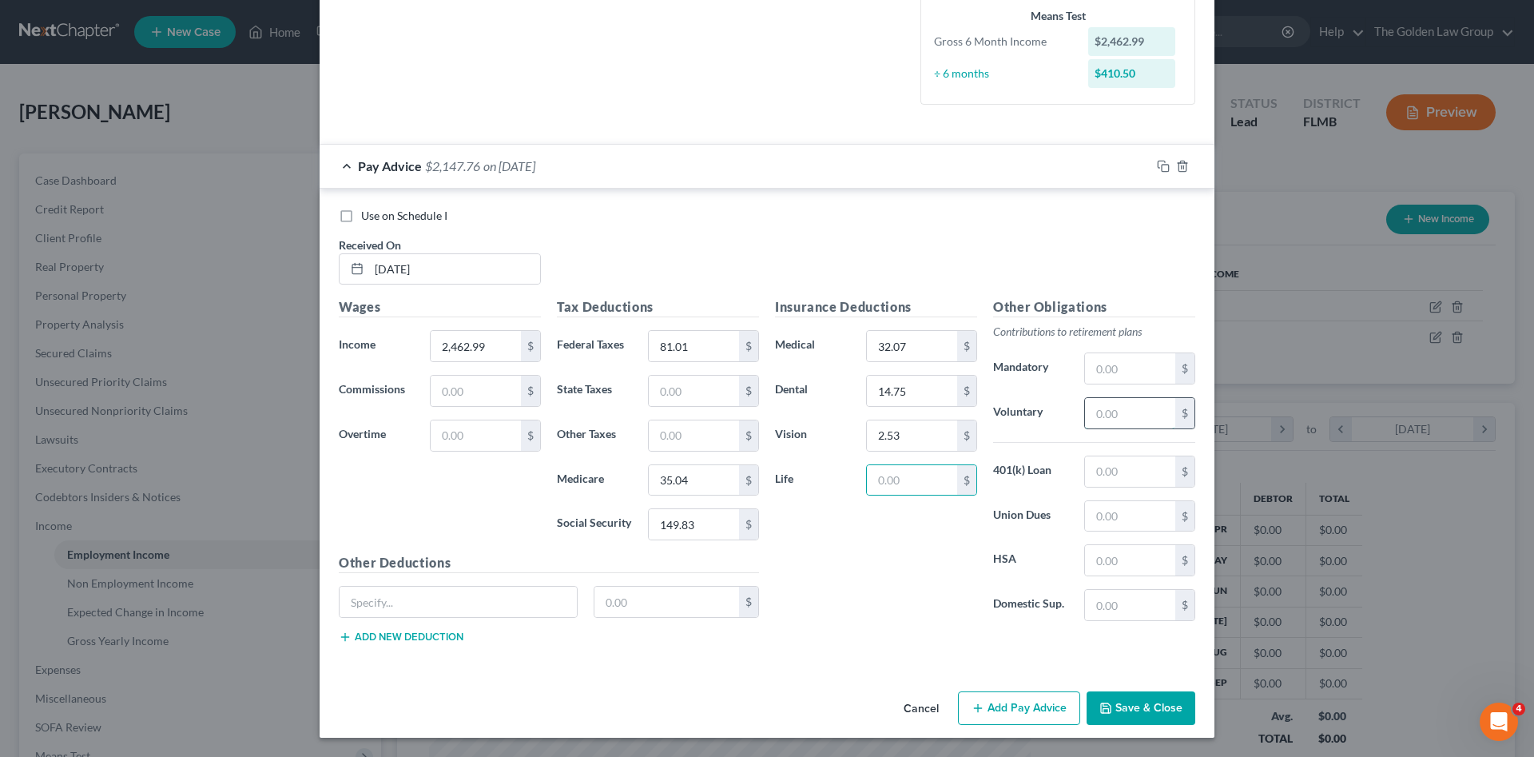
click at [1099, 423] on input "text" at bounding box center [1130, 413] width 90 height 30
click at [1130, 423] on input "123.15" at bounding box center [1130, 413] width 90 height 30
click at [1162, 165] on rect "button" at bounding box center [1165, 168] width 7 height 7
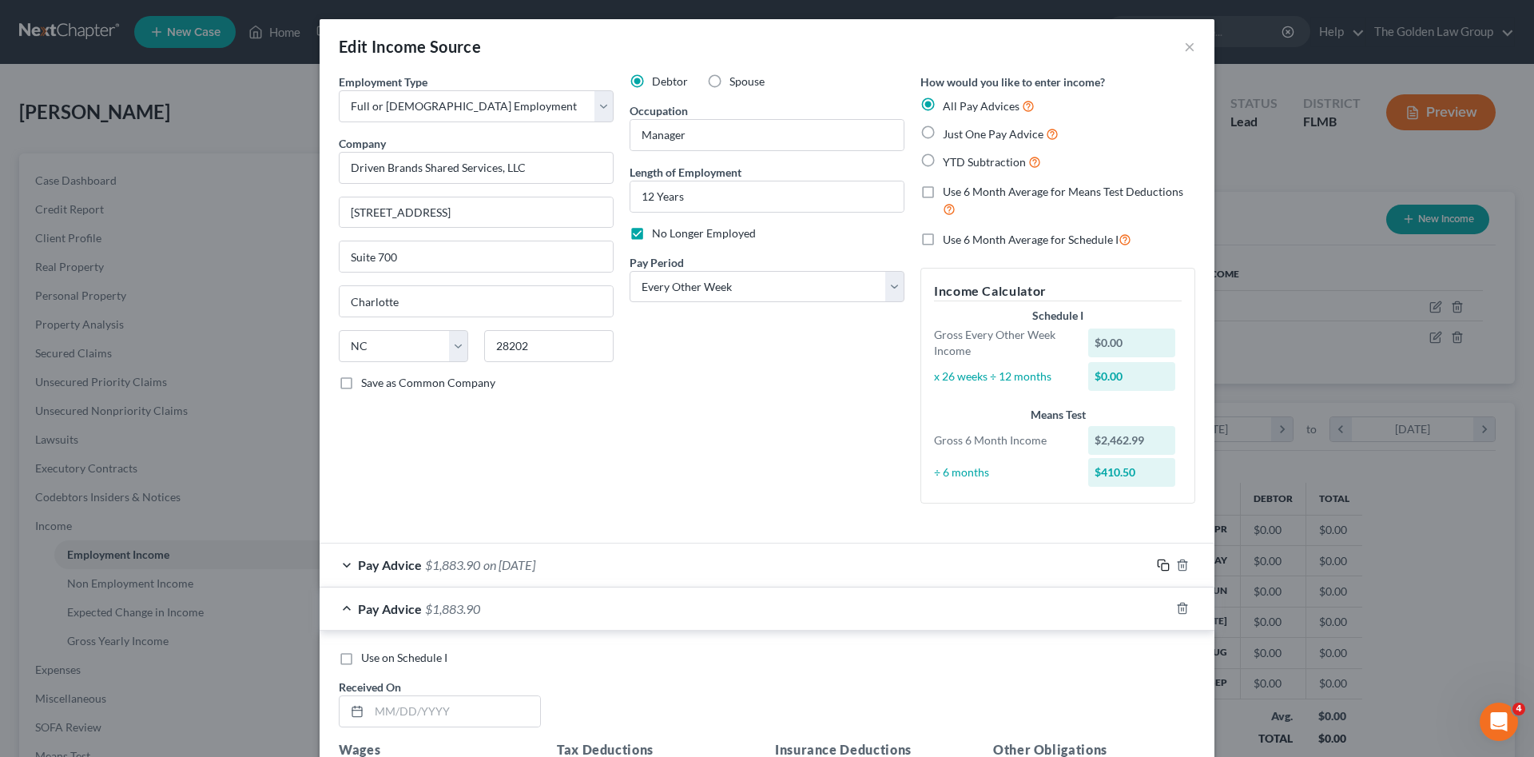
scroll to position [160, 0]
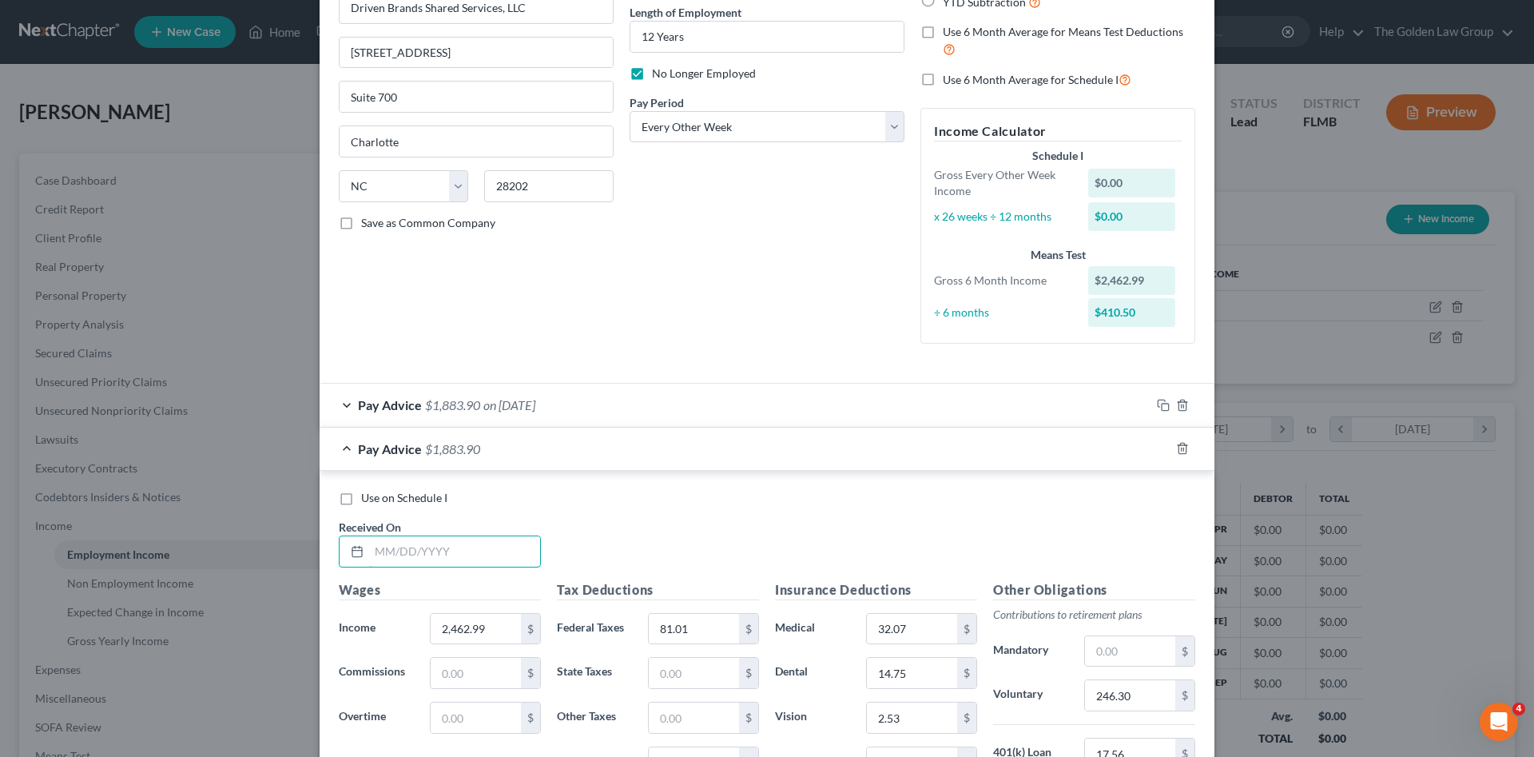
drag, startPoint x: 466, startPoint y: 540, endPoint x: 72, endPoint y: 526, distance: 394.1
click at [459, 539] on input "text" at bounding box center [454, 551] width 171 height 30
click at [461, 554] on input "text" at bounding box center [454, 551] width 171 height 30
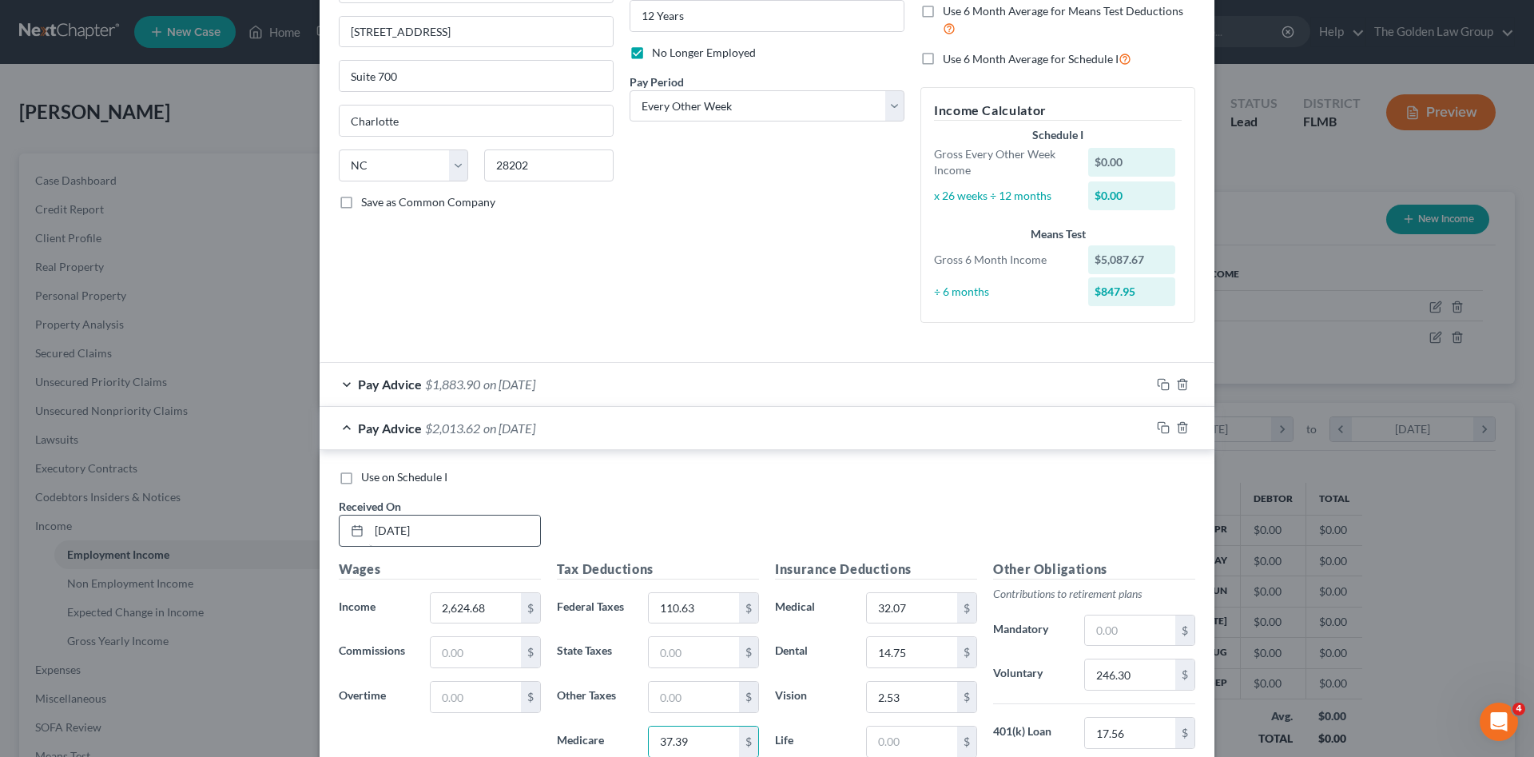
scroll to position [442, 0]
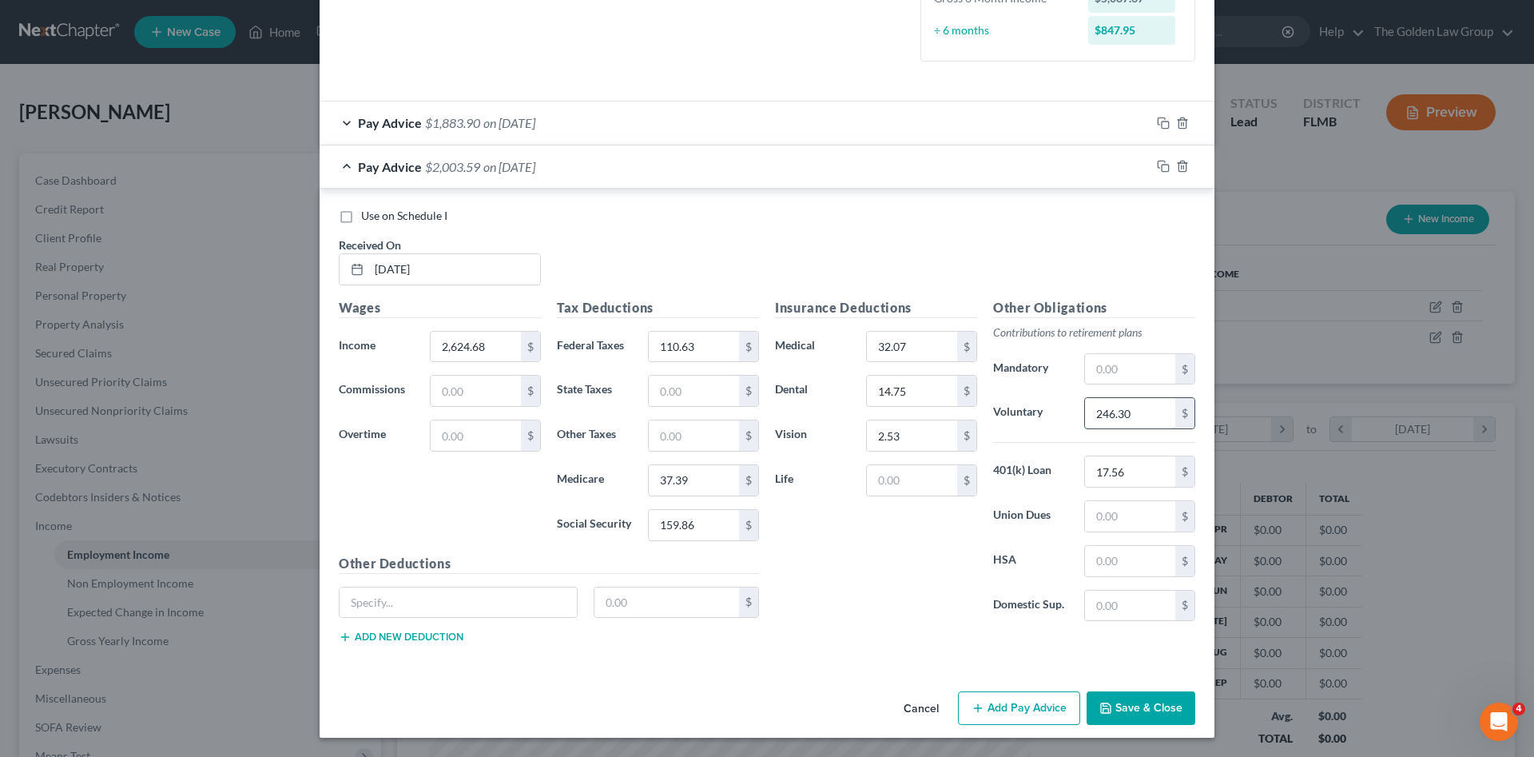
click at [1124, 407] on input "246.30" at bounding box center [1130, 413] width 90 height 30
drag, startPoint x: 1096, startPoint y: 411, endPoint x: 1086, endPoint y: 416, distance: 11.8
click at [1086, 416] on input "151.02" at bounding box center [1130, 413] width 90 height 30
click at [423, 607] on input "text" at bounding box center [458, 602] width 237 height 30
drag, startPoint x: 1144, startPoint y: 431, endPoint x: 1048, endPoint y: 407, distance: 98.8
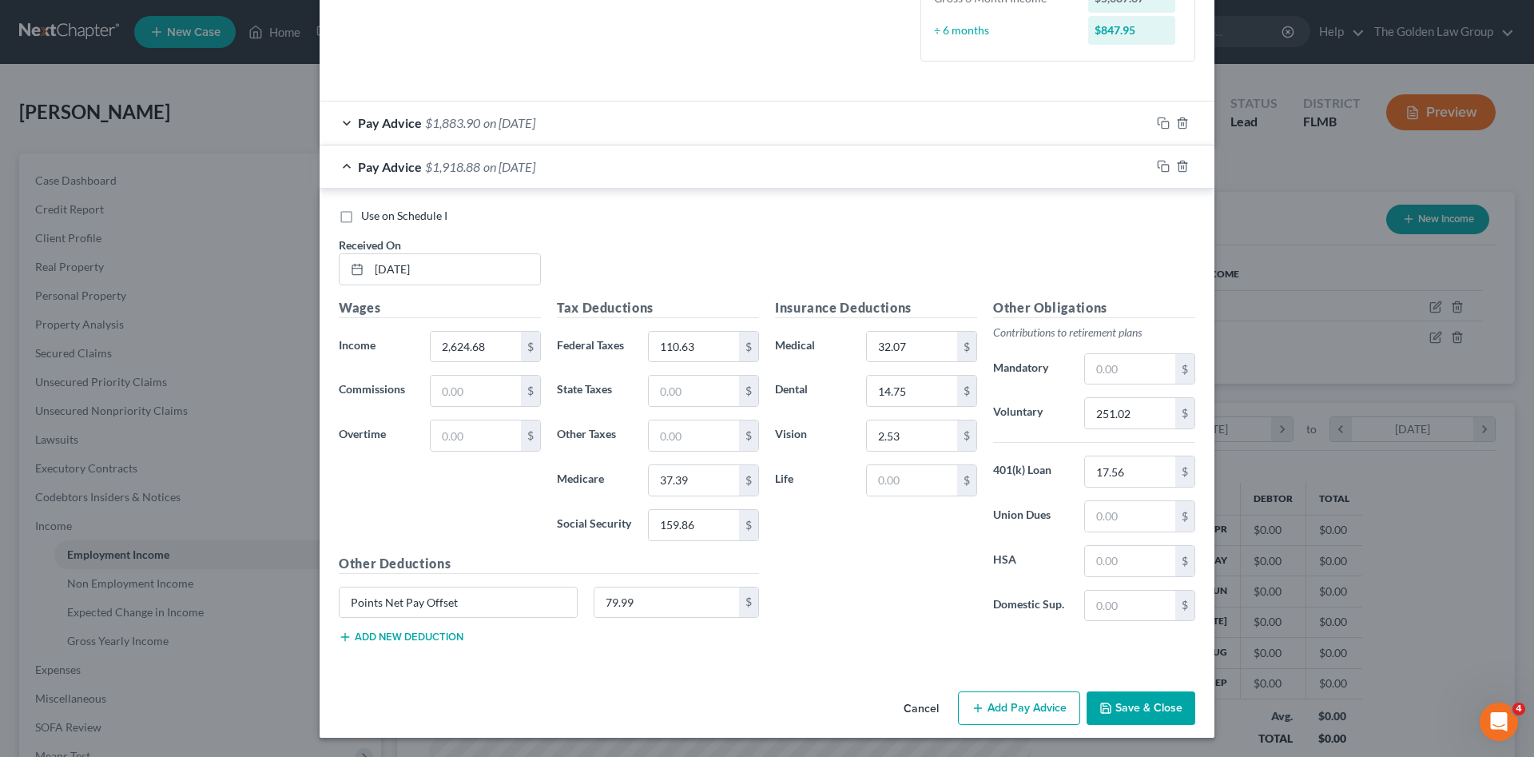
click at [1144, 431] on div "Other Obligations Contributions to retirement plans Mandatory $ Voluntary 251.0…" at bounding box center [1094, 466] width 218 height 336
click at [1122, 412] on input "251.02" at bounding box center [1130, 413] width 90 height 30
click at [1134, 417] on input "251.02" at bounding box center [1130, 413] width 90 height 30
click at [1140, 419] on input "251.02" at bounding box center [1130, 413] width 90 height 30
click at [1157, 164] on icon "button" at bounding box center [1163, 166] width 13 height 13
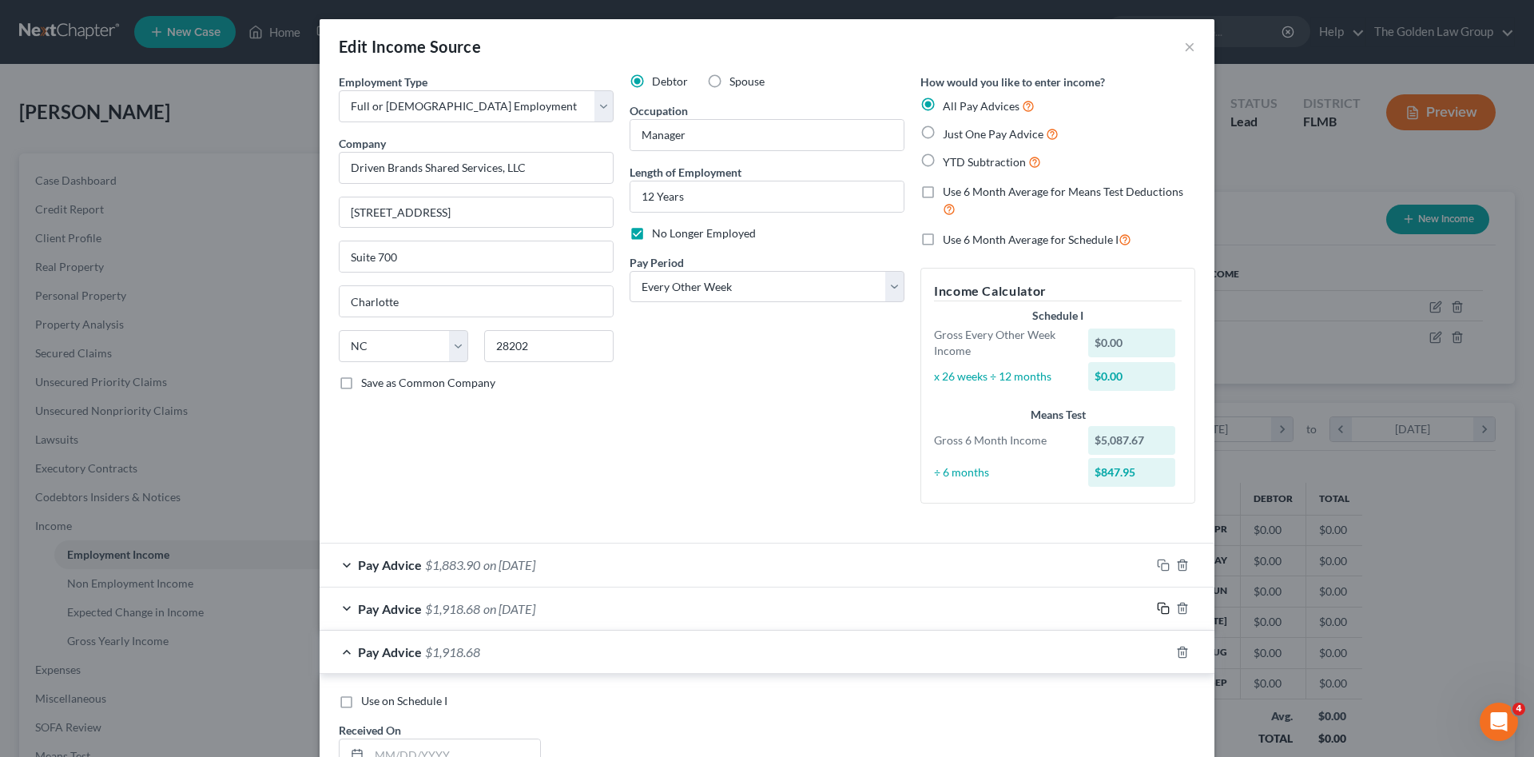
scroll to position [133, 0]
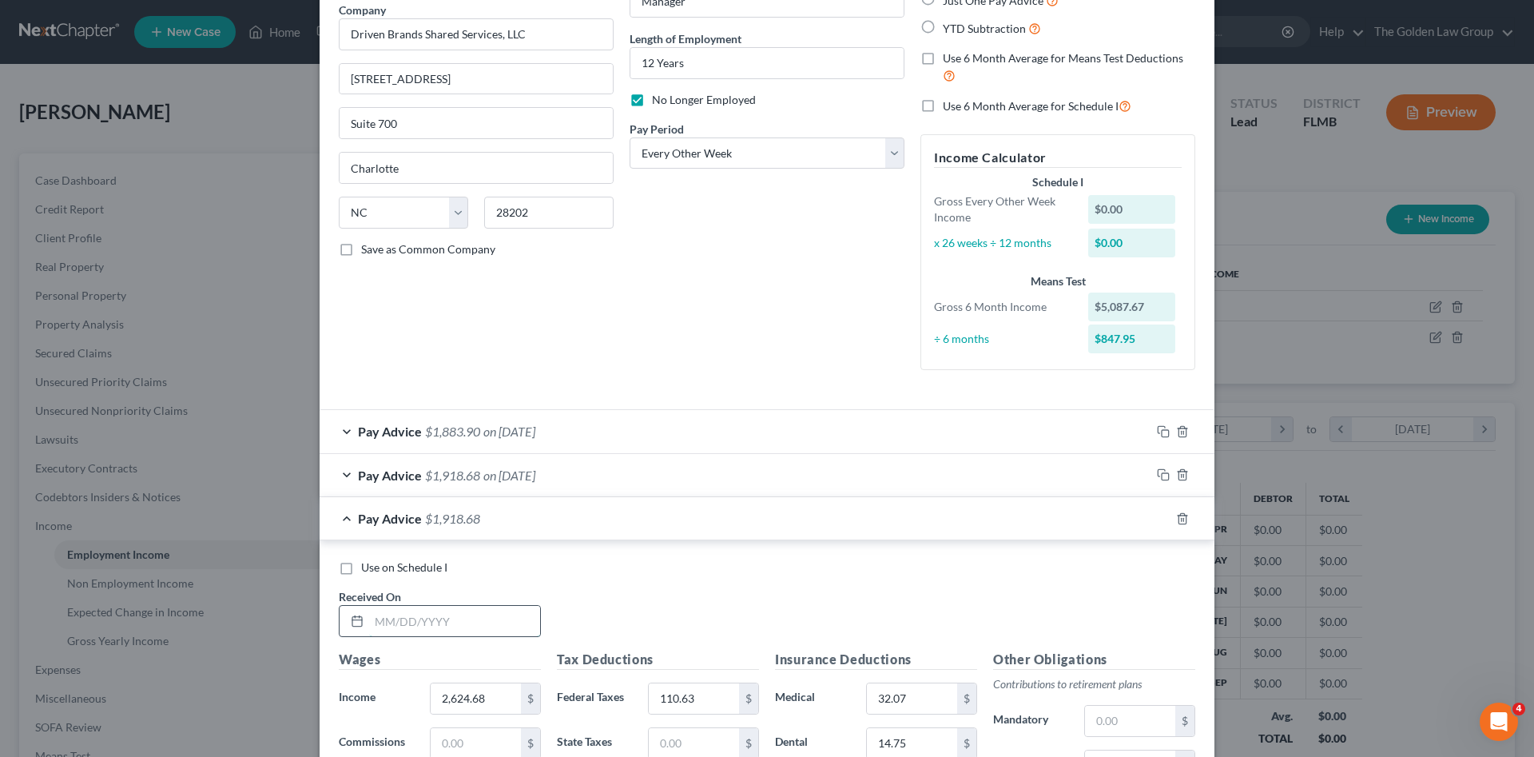
click at [474, 617] on input "text" at bounding box center [454, 621] width 171 height 30
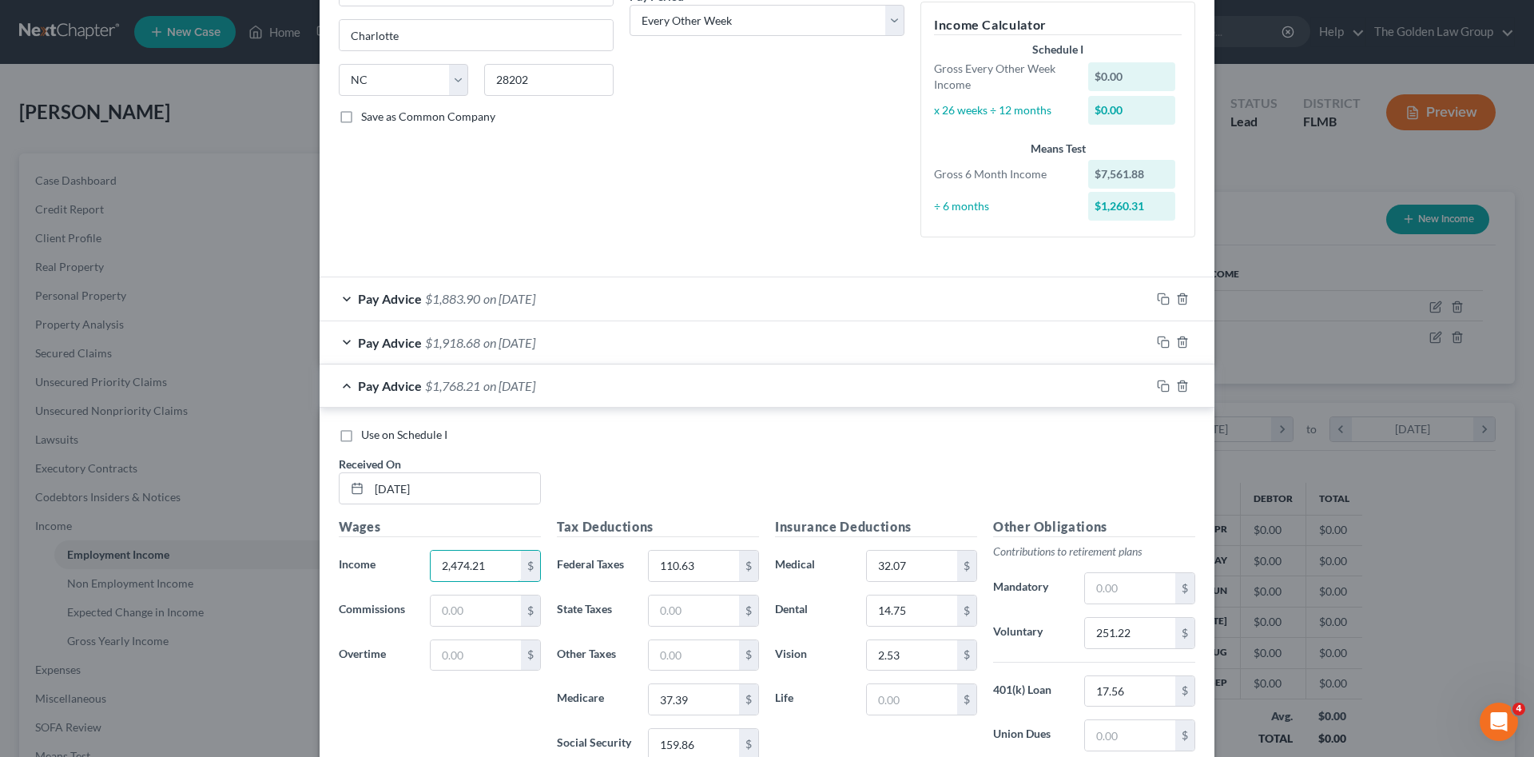
scroll to position [293, 0]
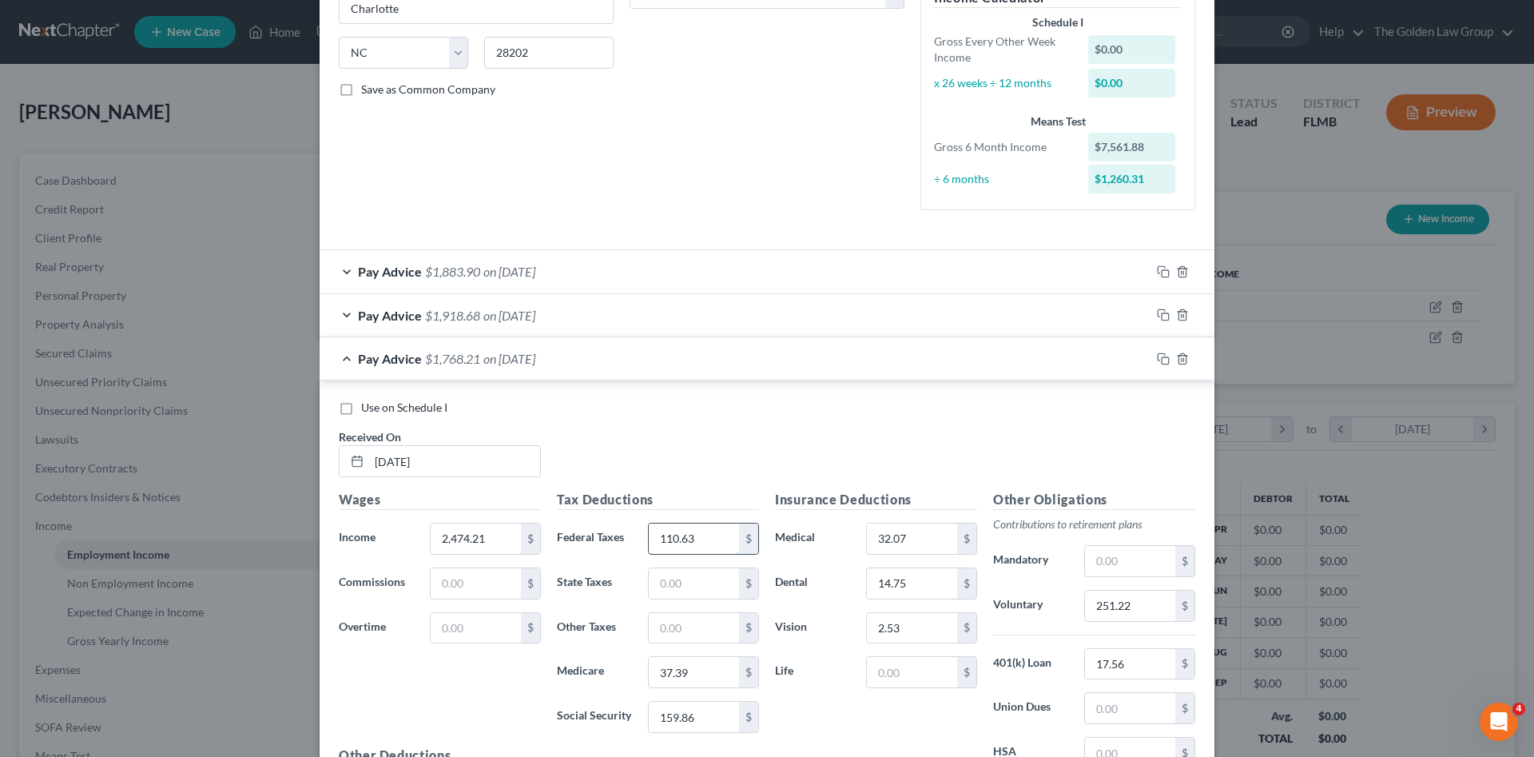
click at [681, 544] on input "110.63" at bounding box center [694, 538] width 90 height 30
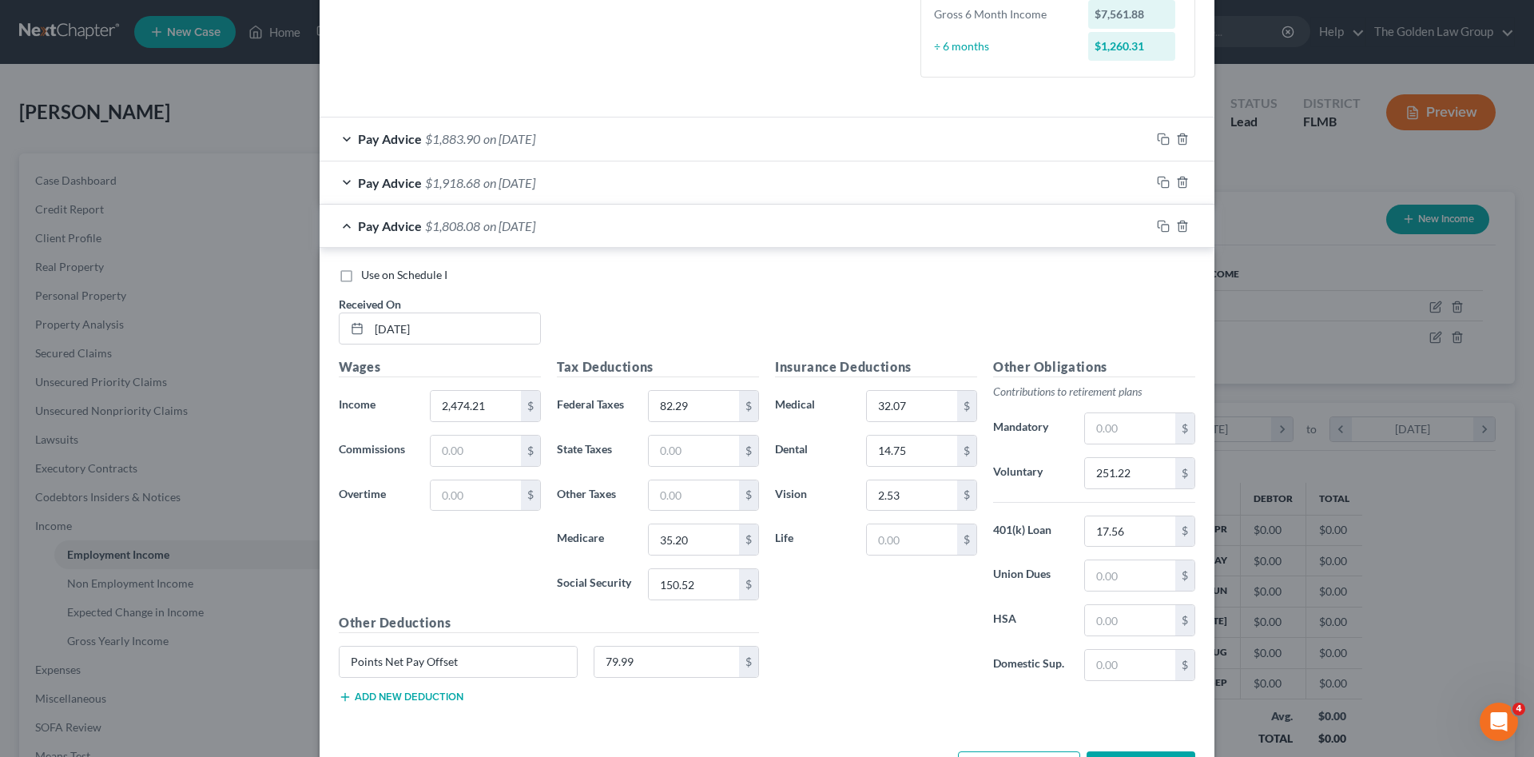
click at [440, 691] on button "Add new deduction" at bounding box center [401, 696] width 125 height 13
click at [431, 709] on input "text" at bounding box center [458, 706] width 237 height 30
click at [1110, 475] on input "251.22" at bounding box center [1130, 473] width 90 height 30
click at [1123, 476] on input "251.22" at bounding box center [1130, 473] width 90 height 30
click at [1162, 225] on rect "button" at bounding box center [1165, 227] width 7 height 7
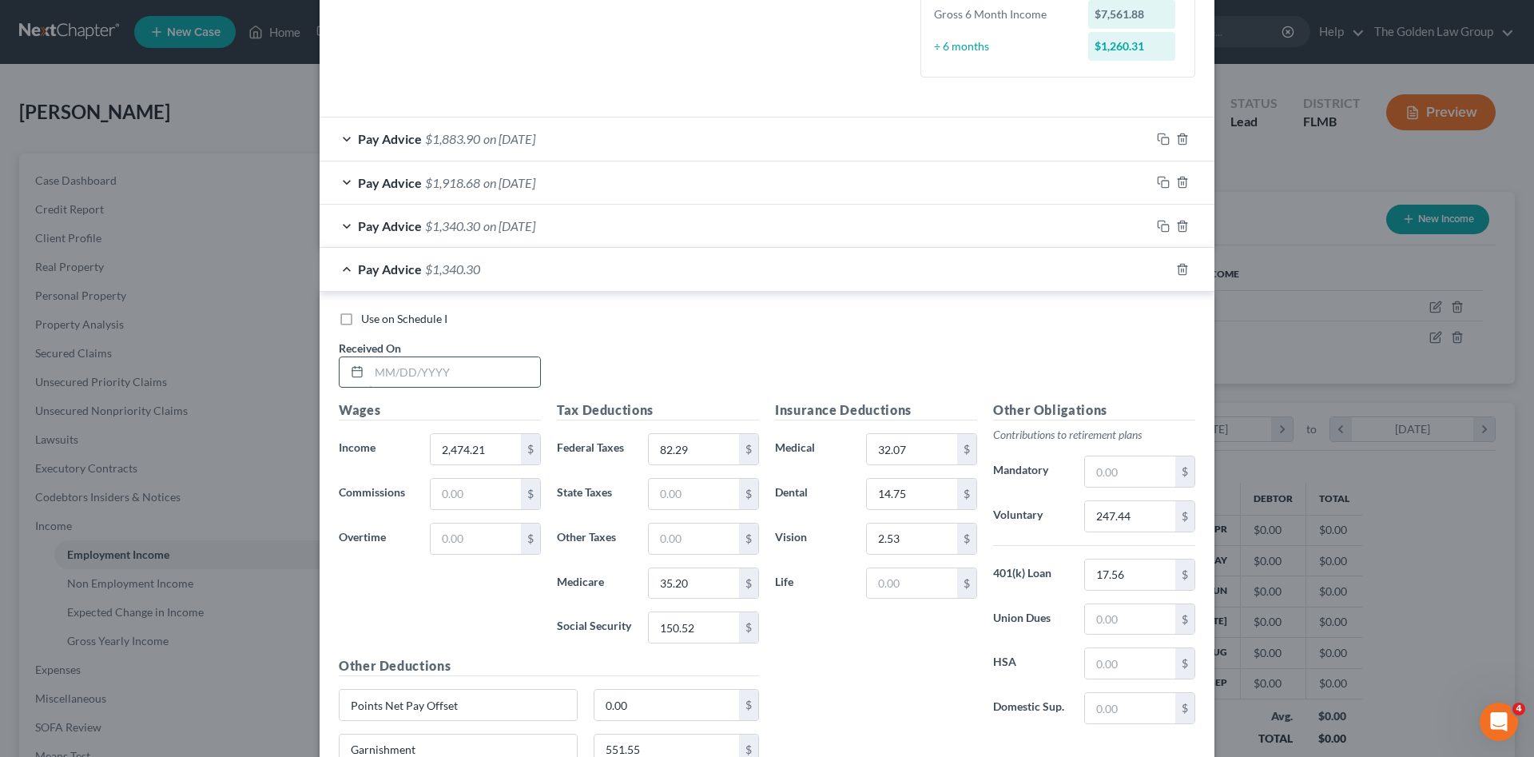
click at [455, 368] on input "text" at bounding box center [454, 372] width 171 height 30
click at [483, 447] on input "2,474.21" at bounding box center [476, 449] width 90 height 30
click at [665, 444] on input "82.29" at bounding box center [694, 449] width 90 height 30
click at [1132, 516] on input "247.44" at bounding box center [1130, 516] width 90 height 30
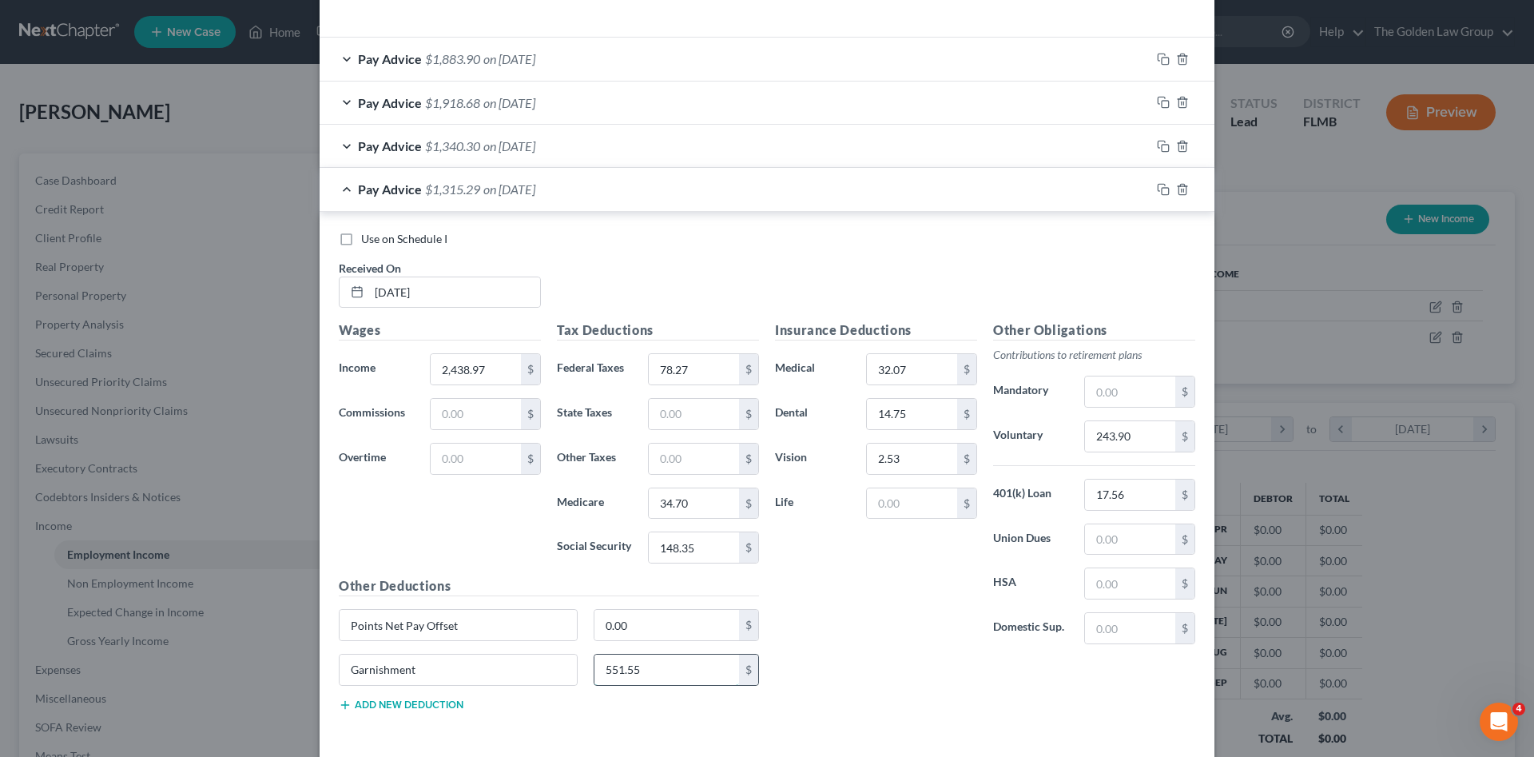
click at [634, 664] on input "551.55" at bounding box center [666, 669] width 145 height 30
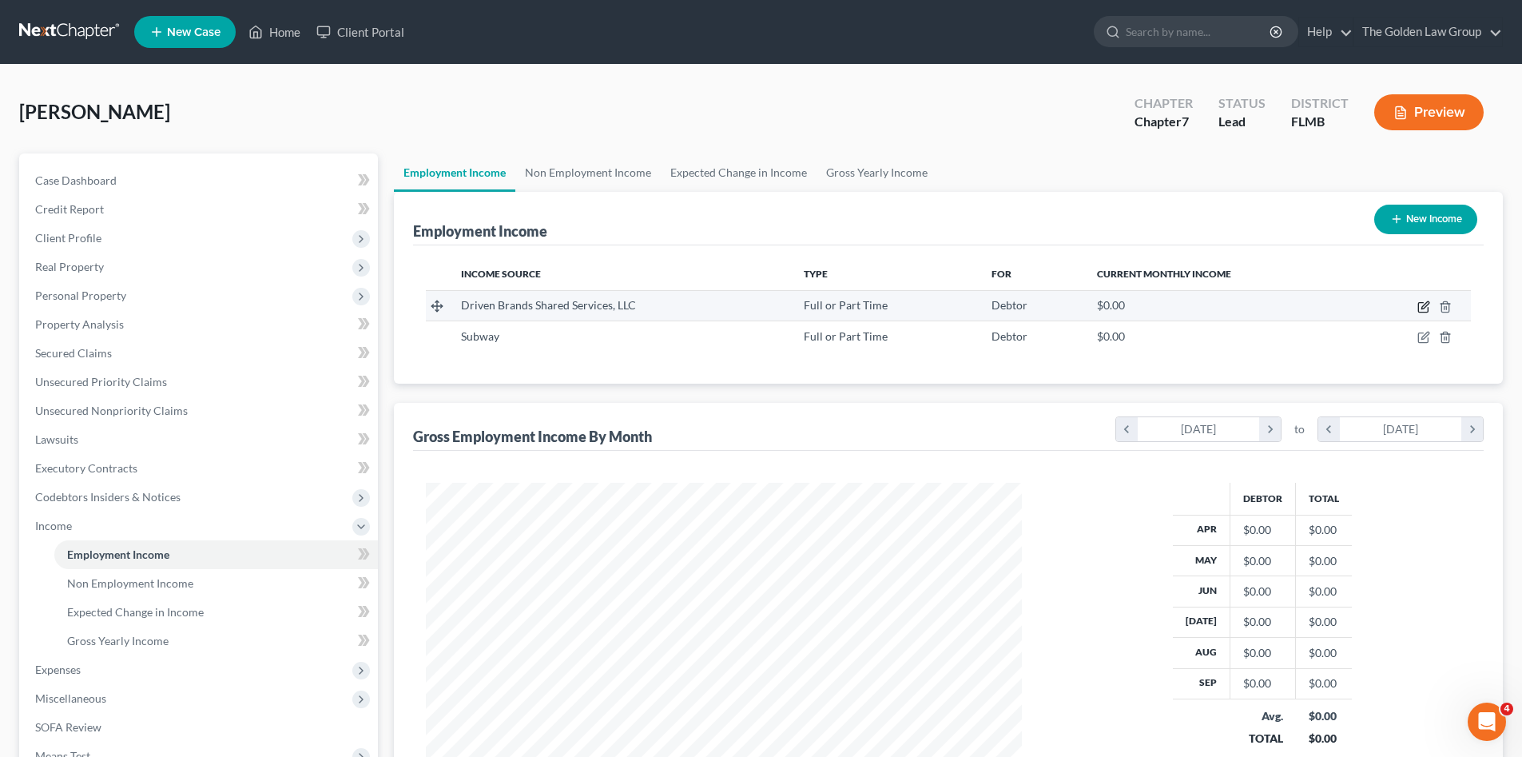
click at [1424, 308] on icon "button" at bounding box center [1424, 304] width 7 height 7
select select "0"
select select "28"
select select "2"
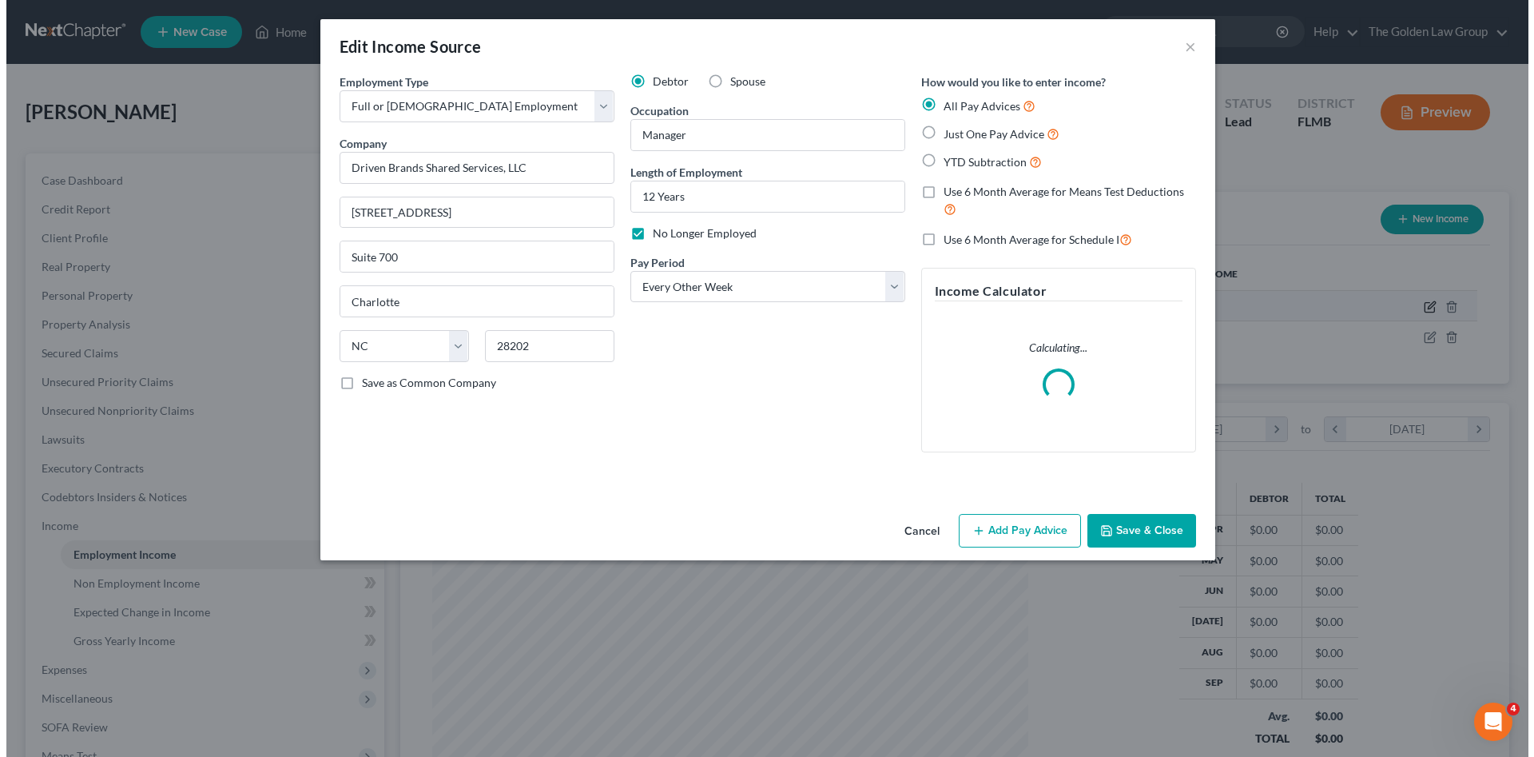
scroll to position [300, 634]
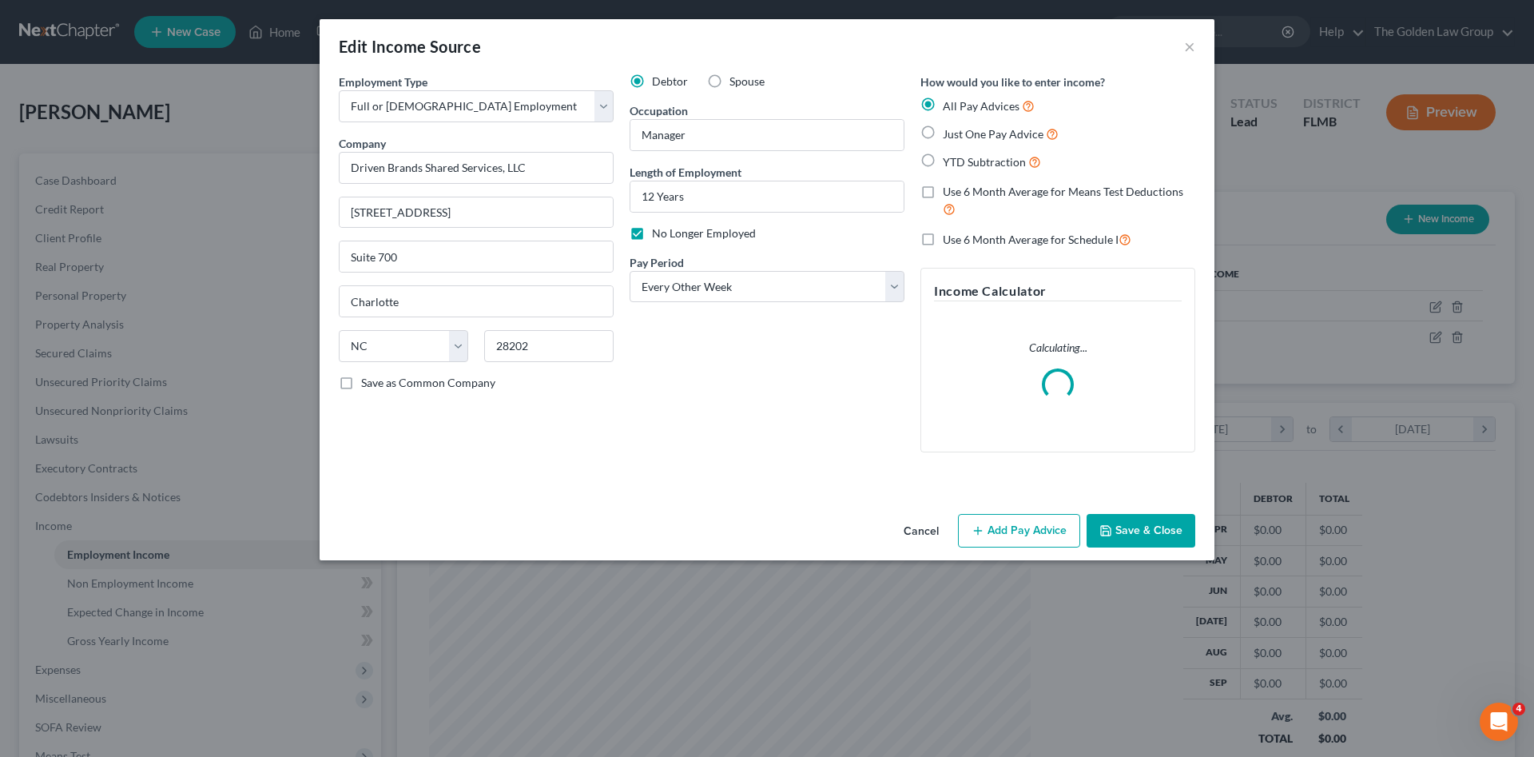
click at [1027, 529] on button "Add Pay Advice" at bounding box center [1019, 531] width 122 height 34
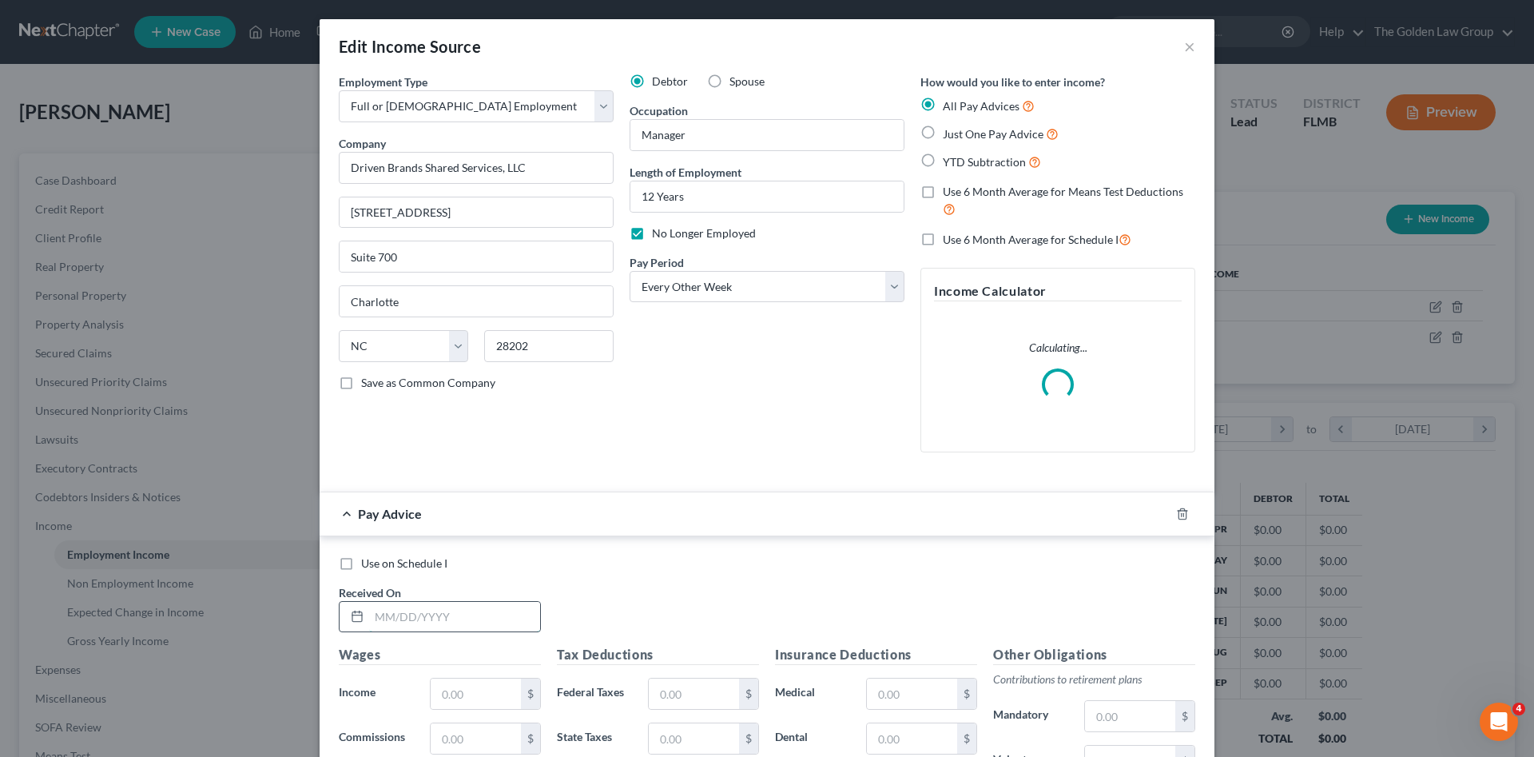
click at [460, 612] on input "text" at bounding box center [454, 617] width 171 height 30
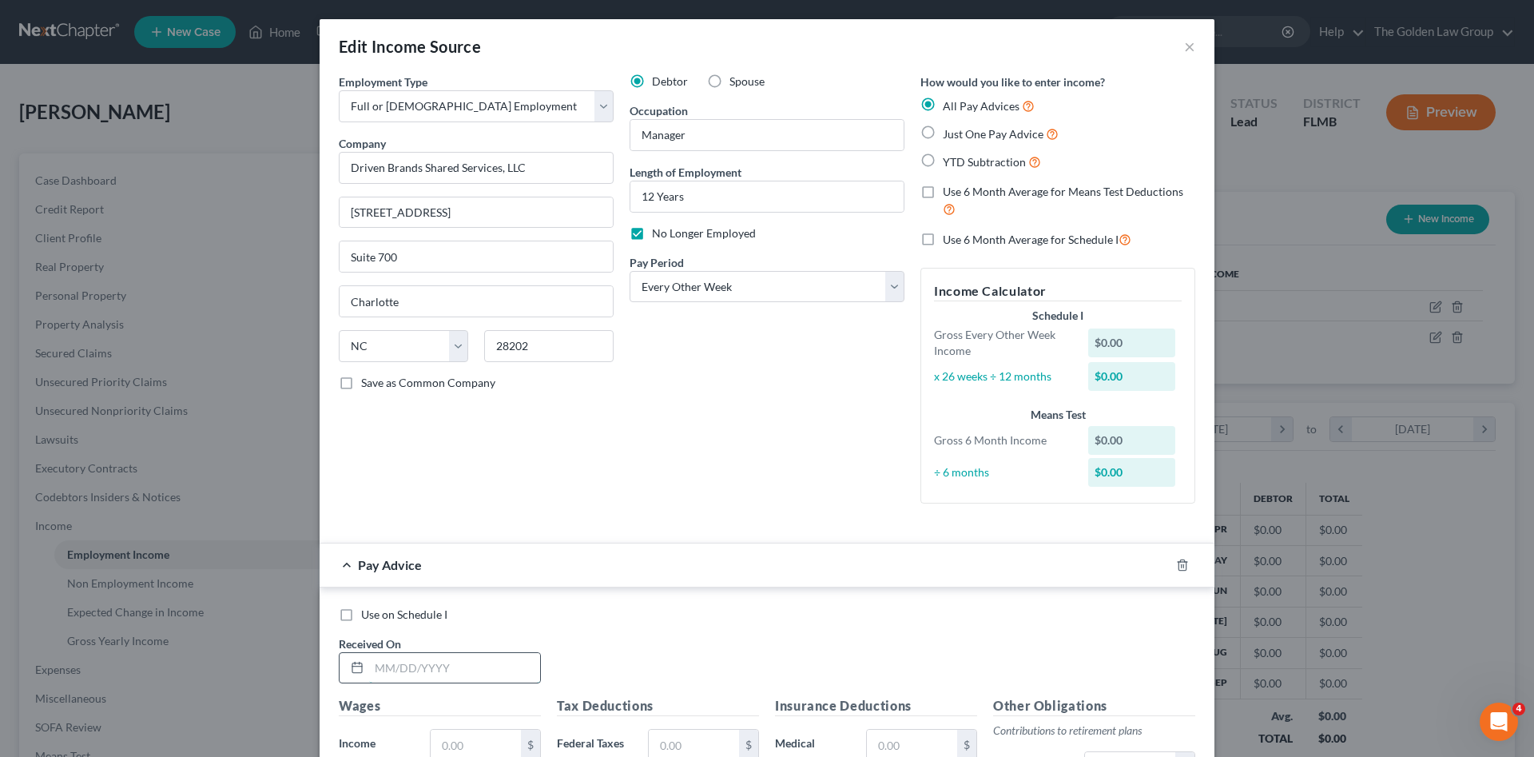
click at [468, 653] on input "text" at bounding box center [454, 668] width 171 height 30
type input "[DATE]"
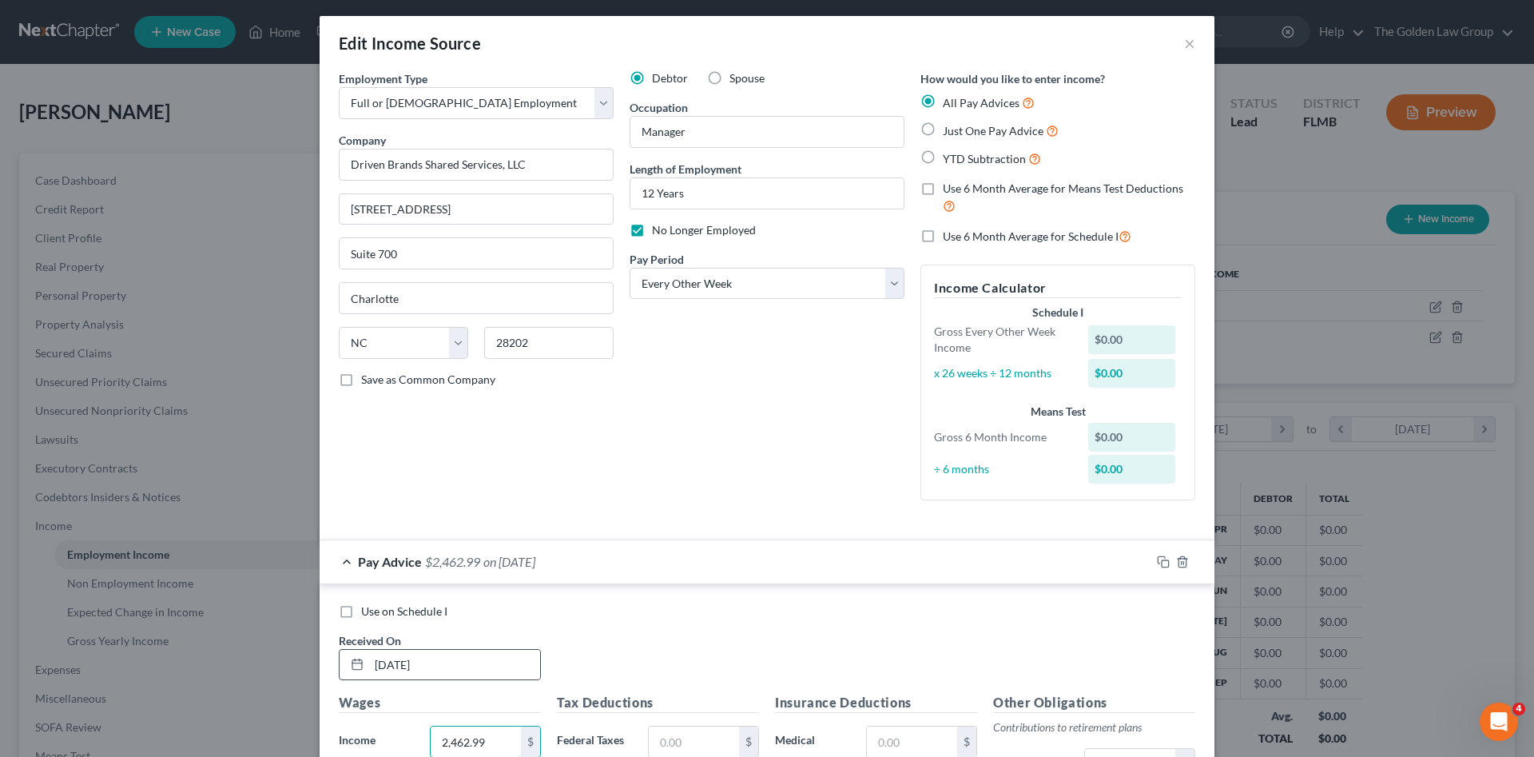
type input "2,462.99"
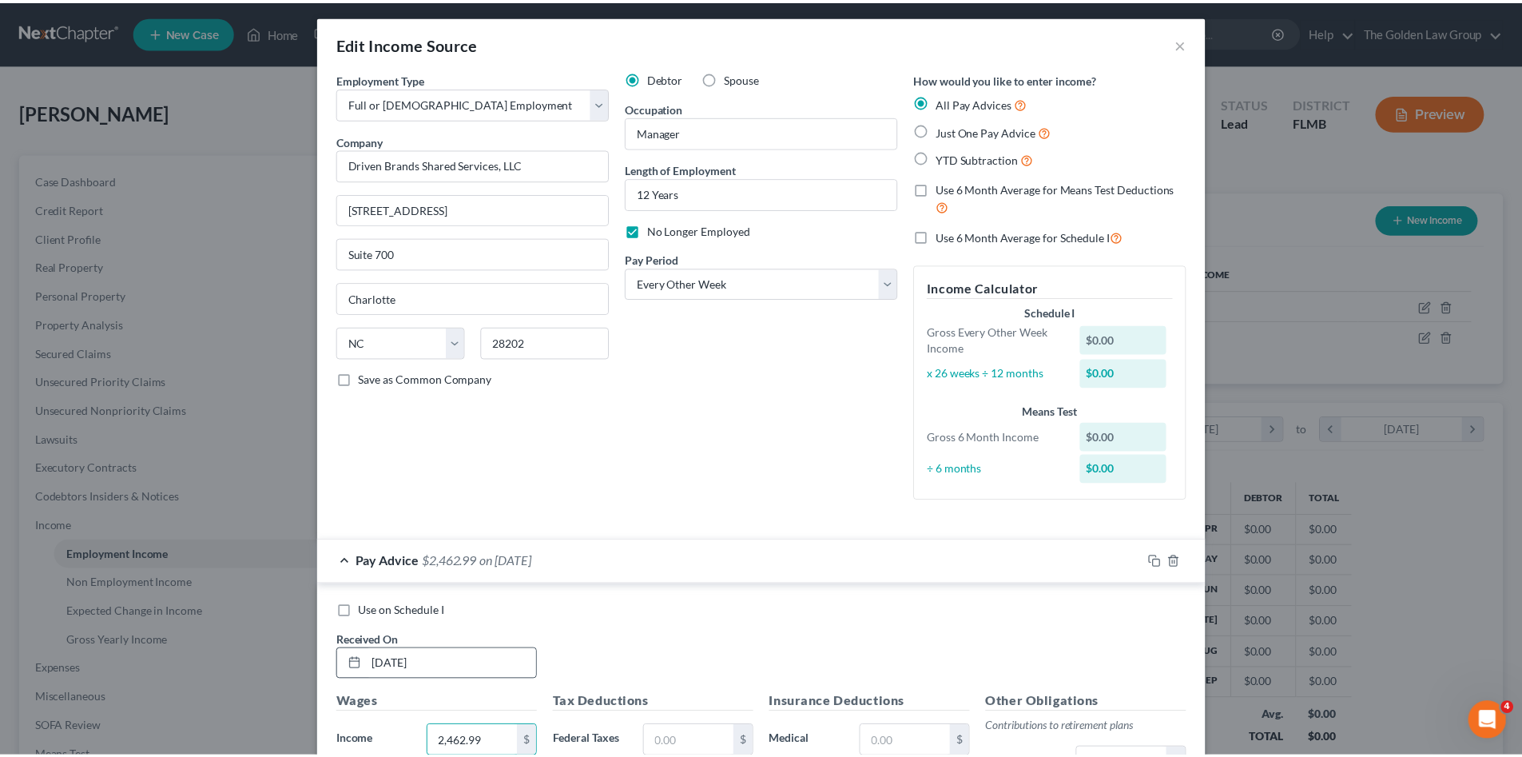
scroll to position [399, 0]
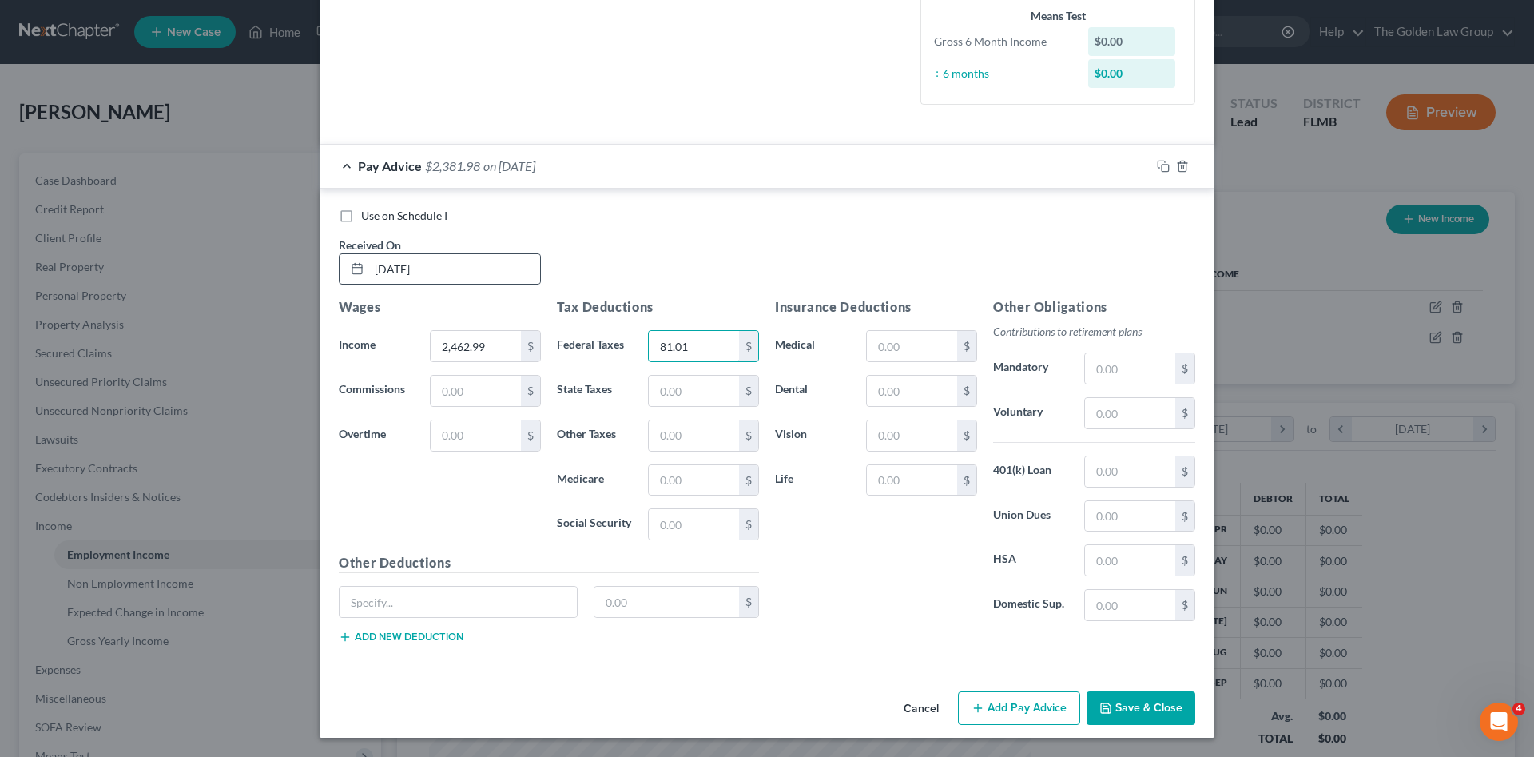
type input "81.01"
type input "35.04"
type input "149.83"
type input "32.07"
type input "14.75"
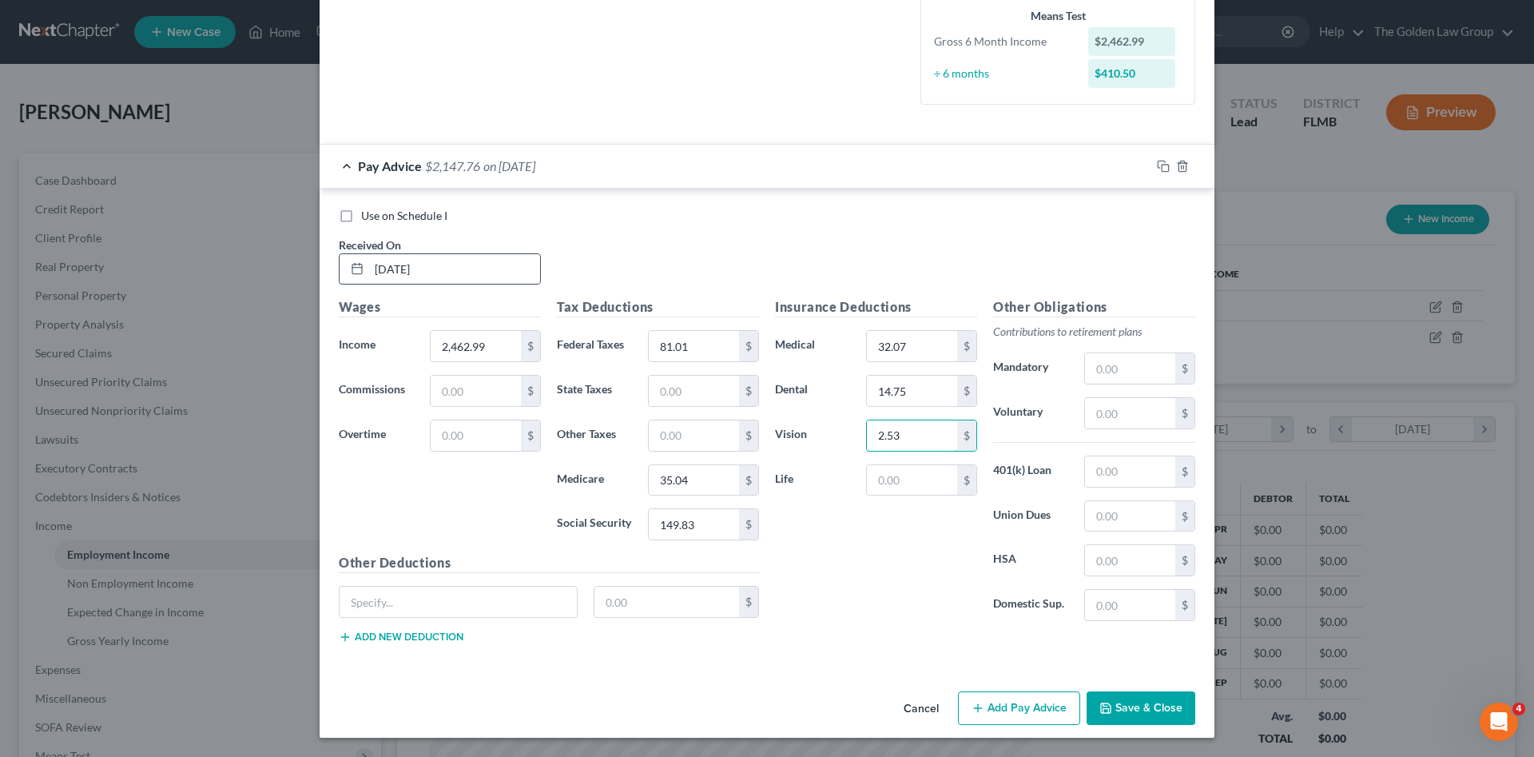
type input "2.53"
click at [1135, 474] on input "text" at bounding box center [1130, 471] width 90 height 30
type input "17.56"
click at [1150, 403] on input "text" at bounding box center [1130, 413] width 90 height 30
type input "246.30"
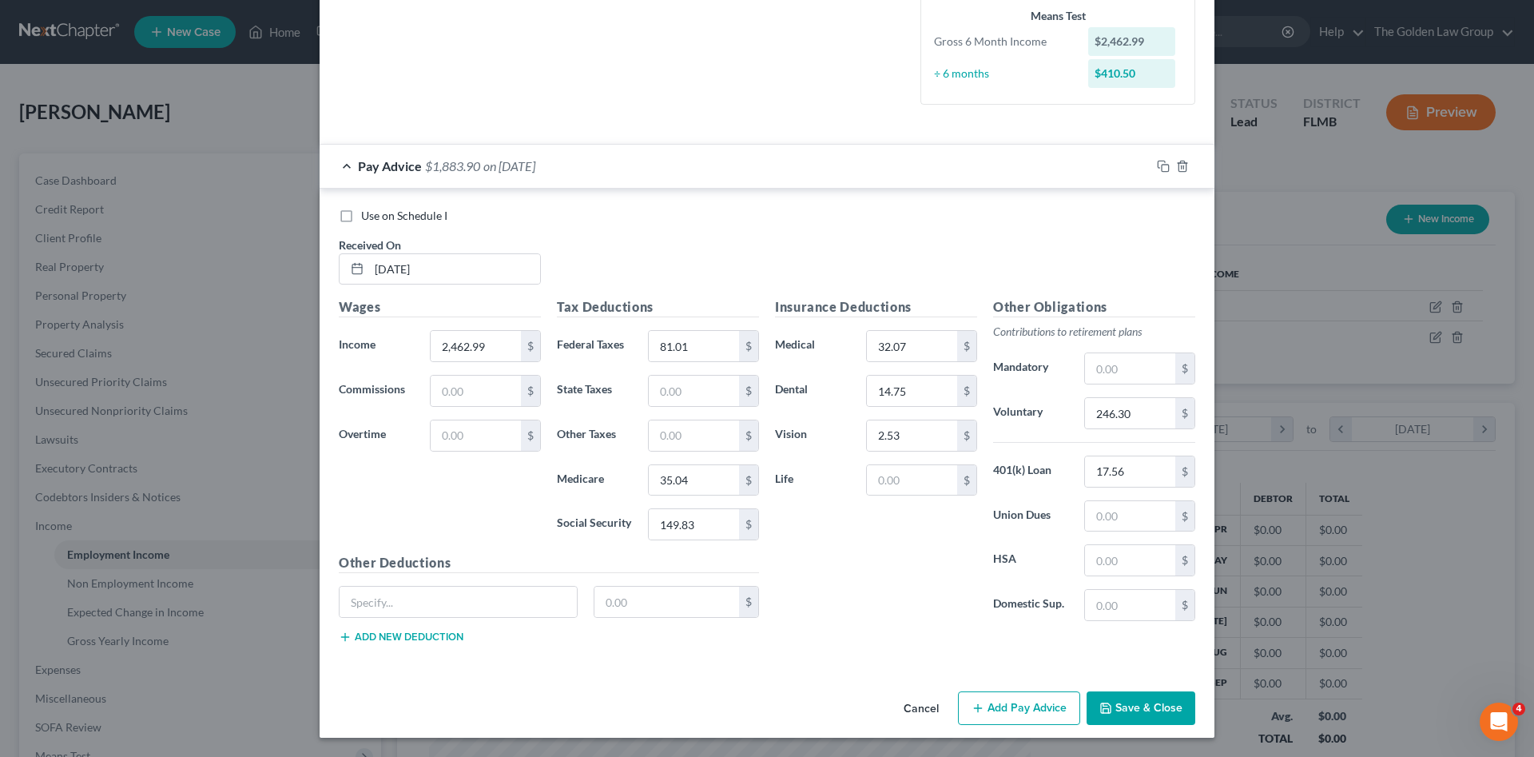
click at [1106, 709] on icon "button" at bounding box center [1105, 707] width 13 height 13
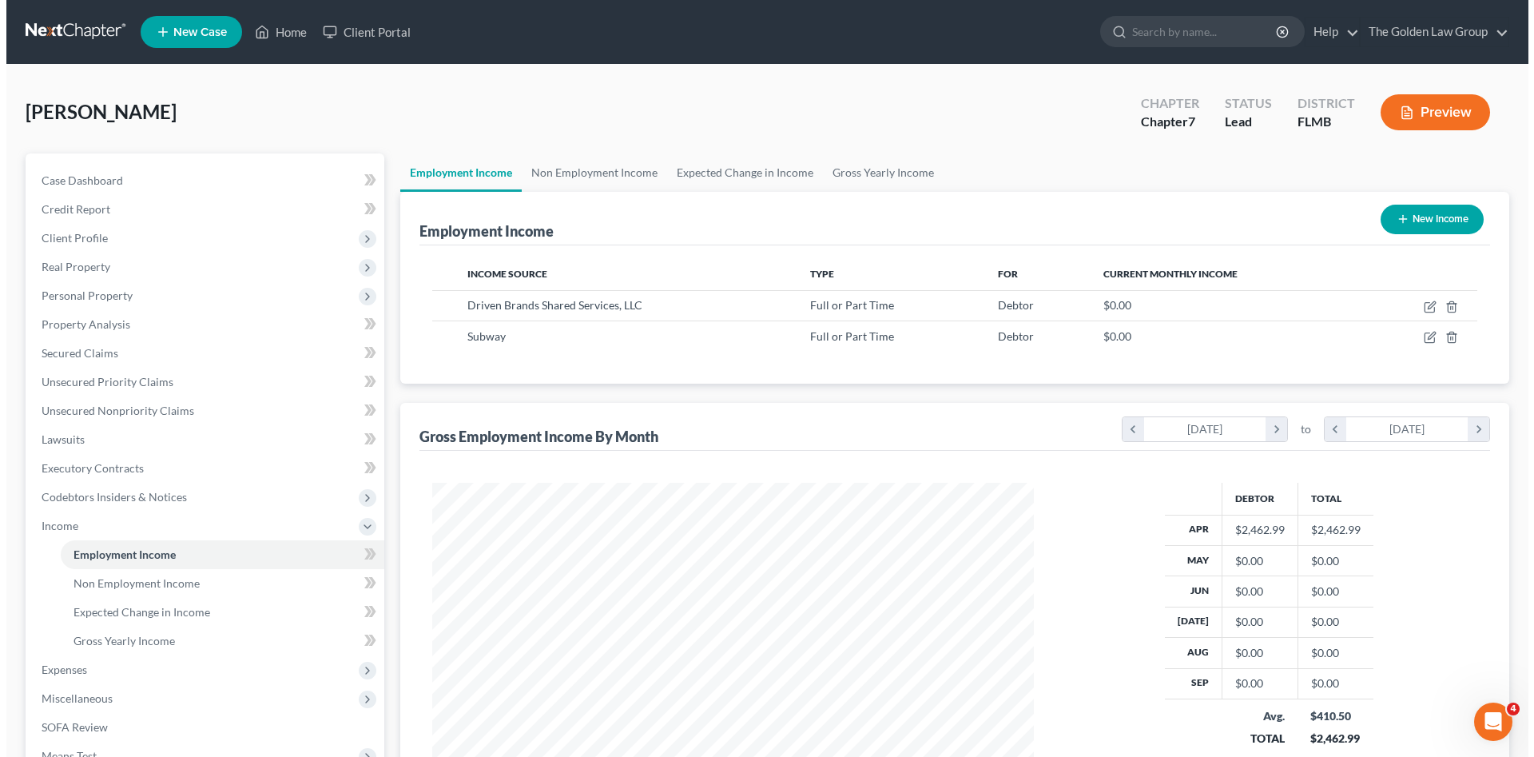
scroll to position [798577, 798247]
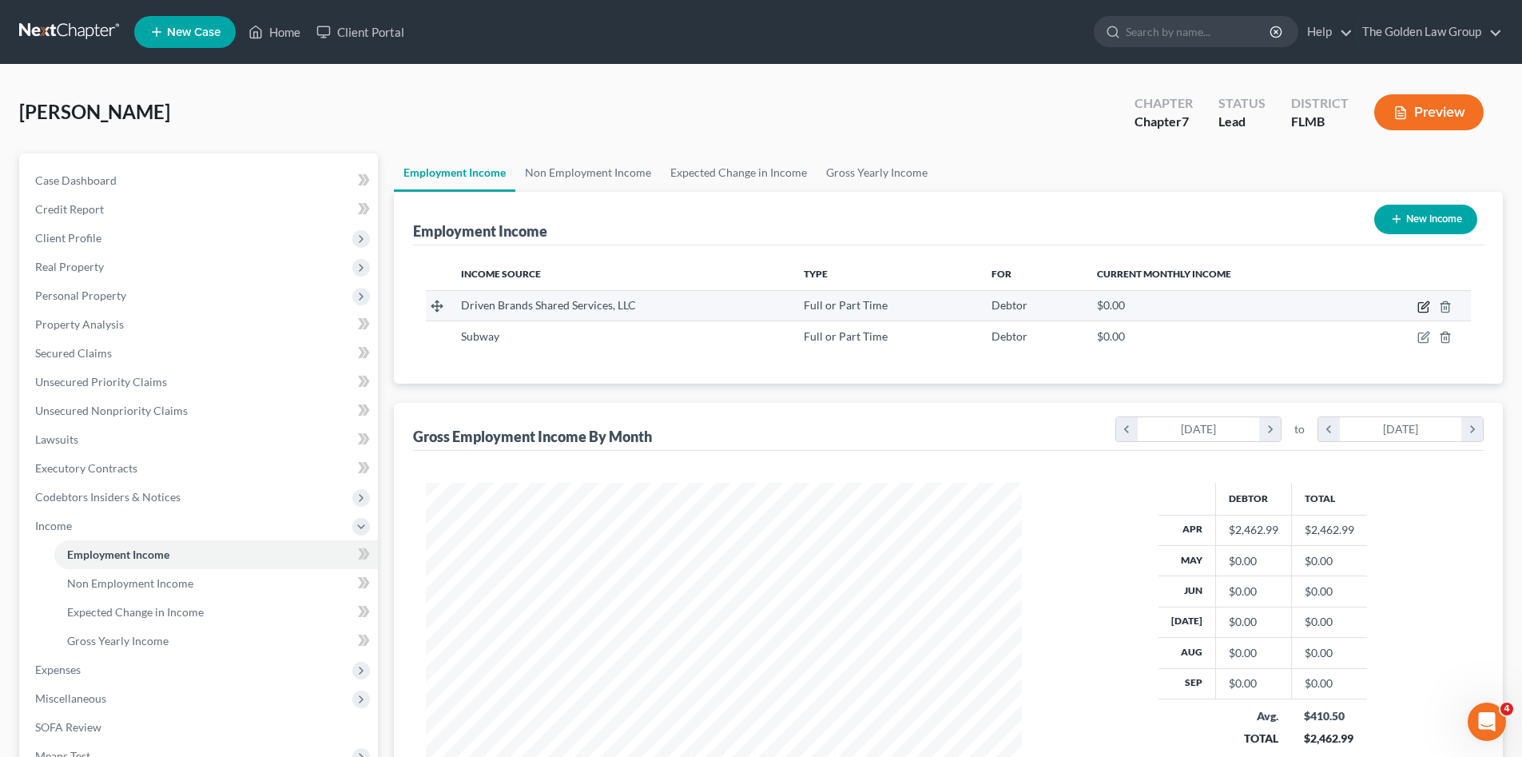
click at [1425, 304] on icon "button" at bounding box center [1424, 304] width 7 height 7
select select "0"
select select "28"
select select "2"
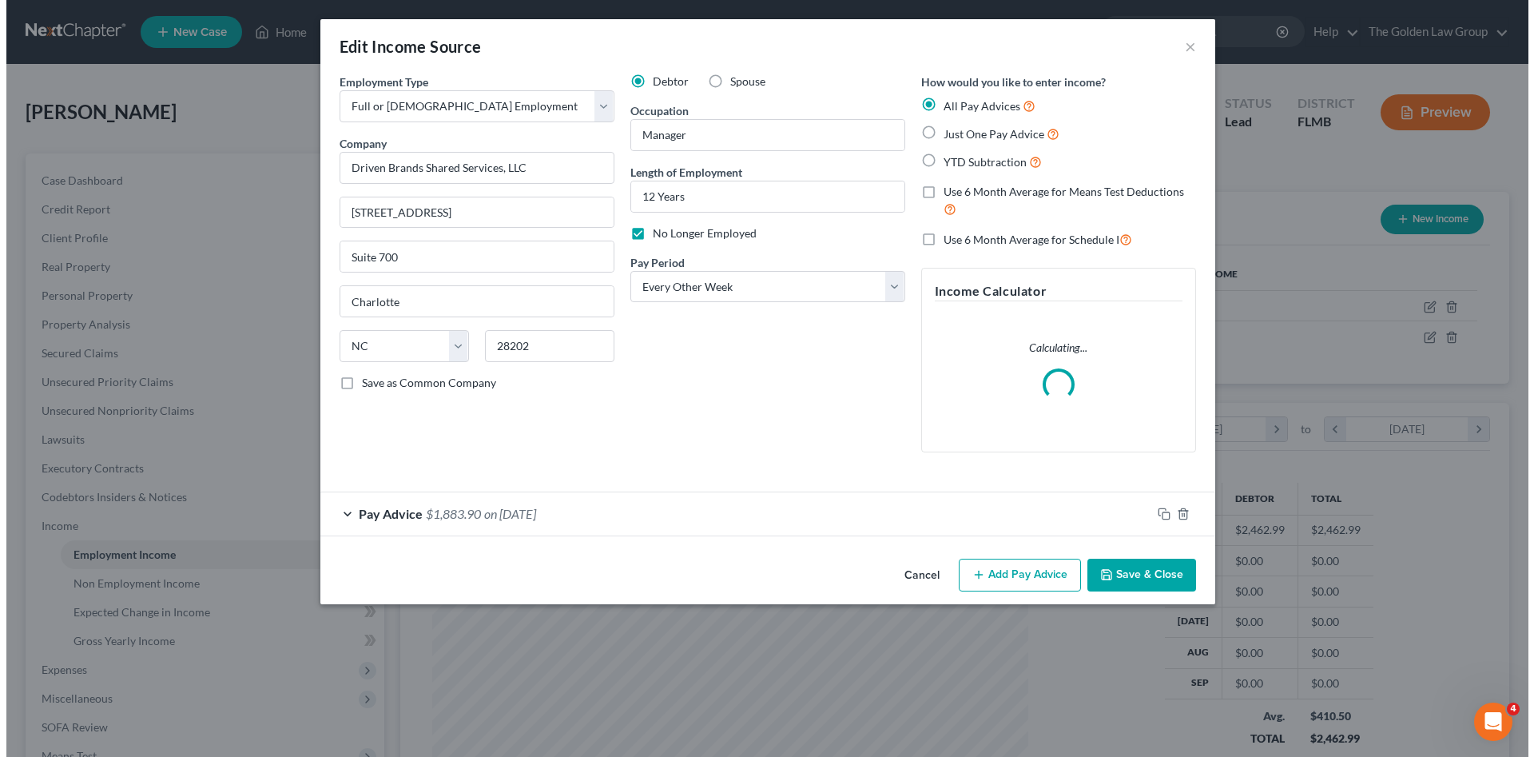
scroll to position [300, 634]
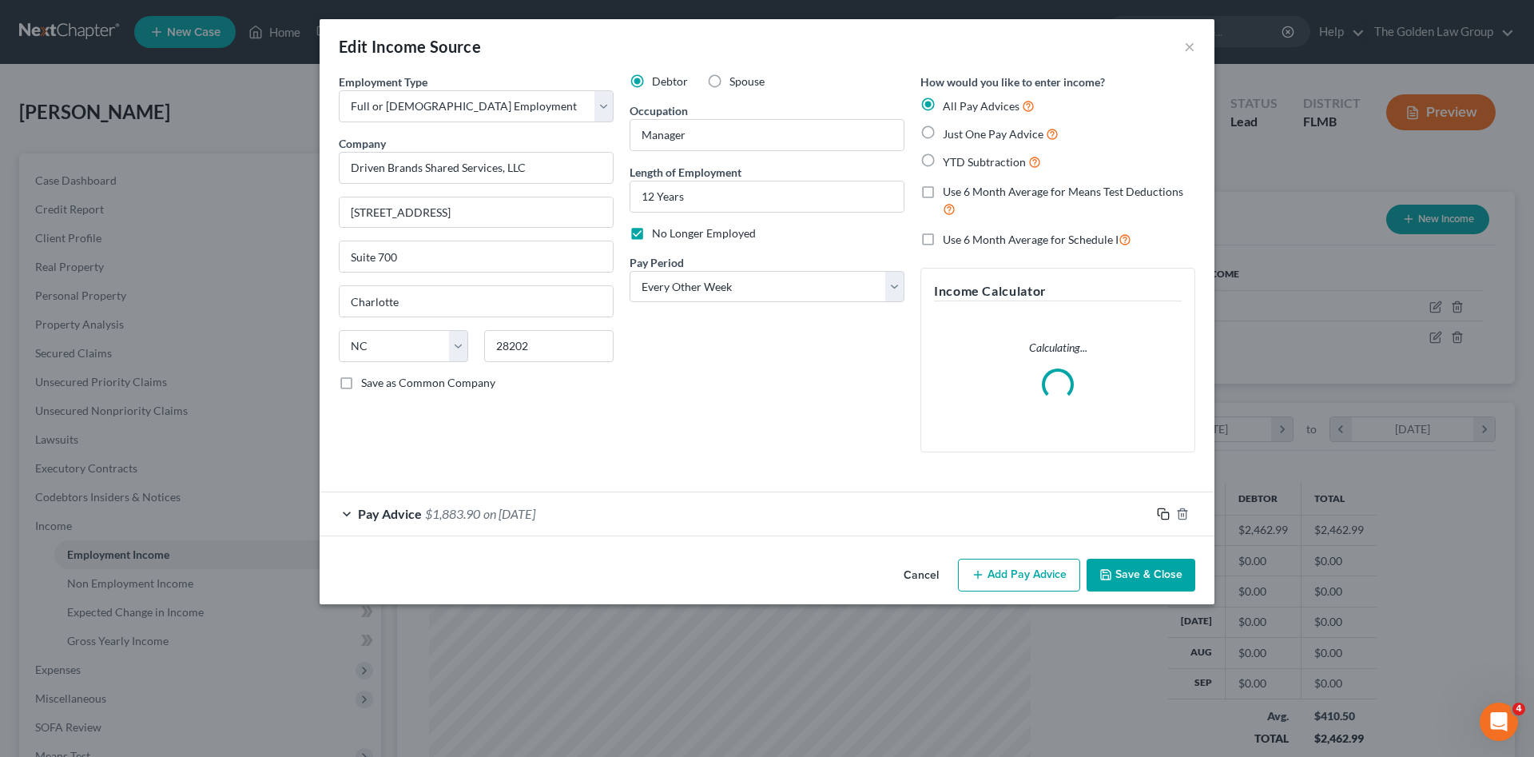
click at [1167, 511] on icon "button" at bounding box center [1163, 513] width 13 height 13
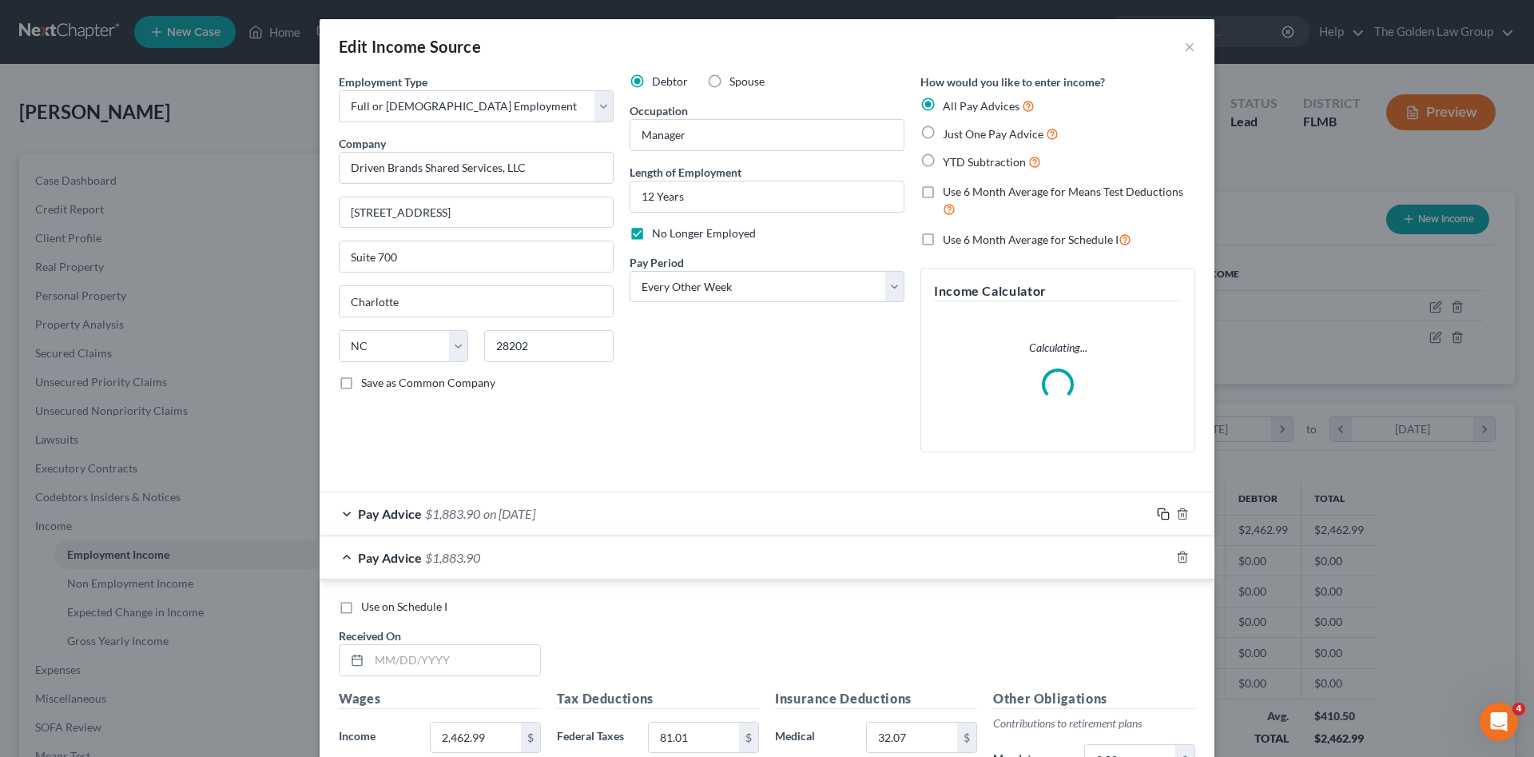
scroll to position [133, 0]
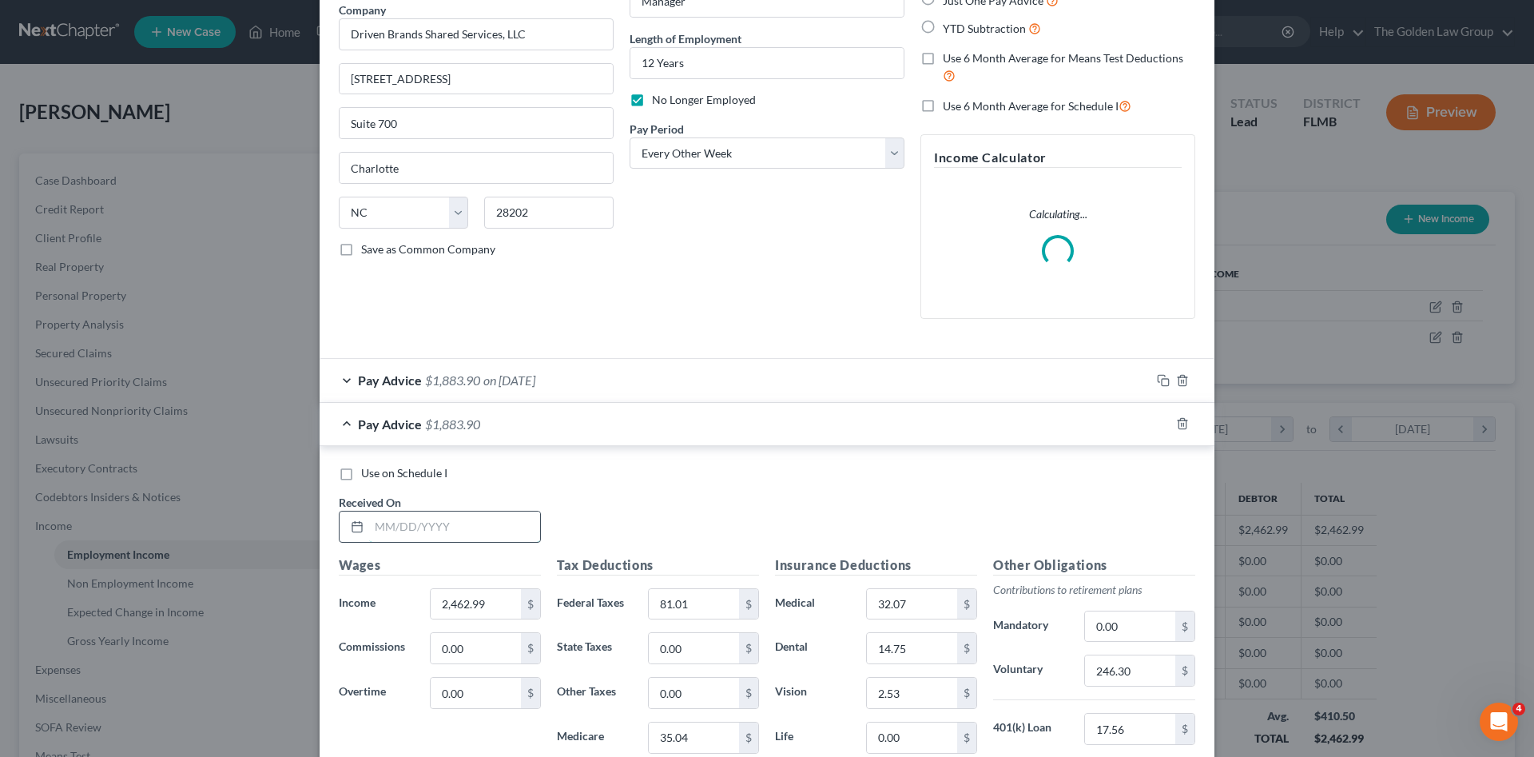
drag, startPoint x: 453, startPoint y: 522, endPoint x: 333, endPoint y: 548, distance: 122.7
click at [447, 522] on input "text" at bounding box center [454, 526] width 171 height 30
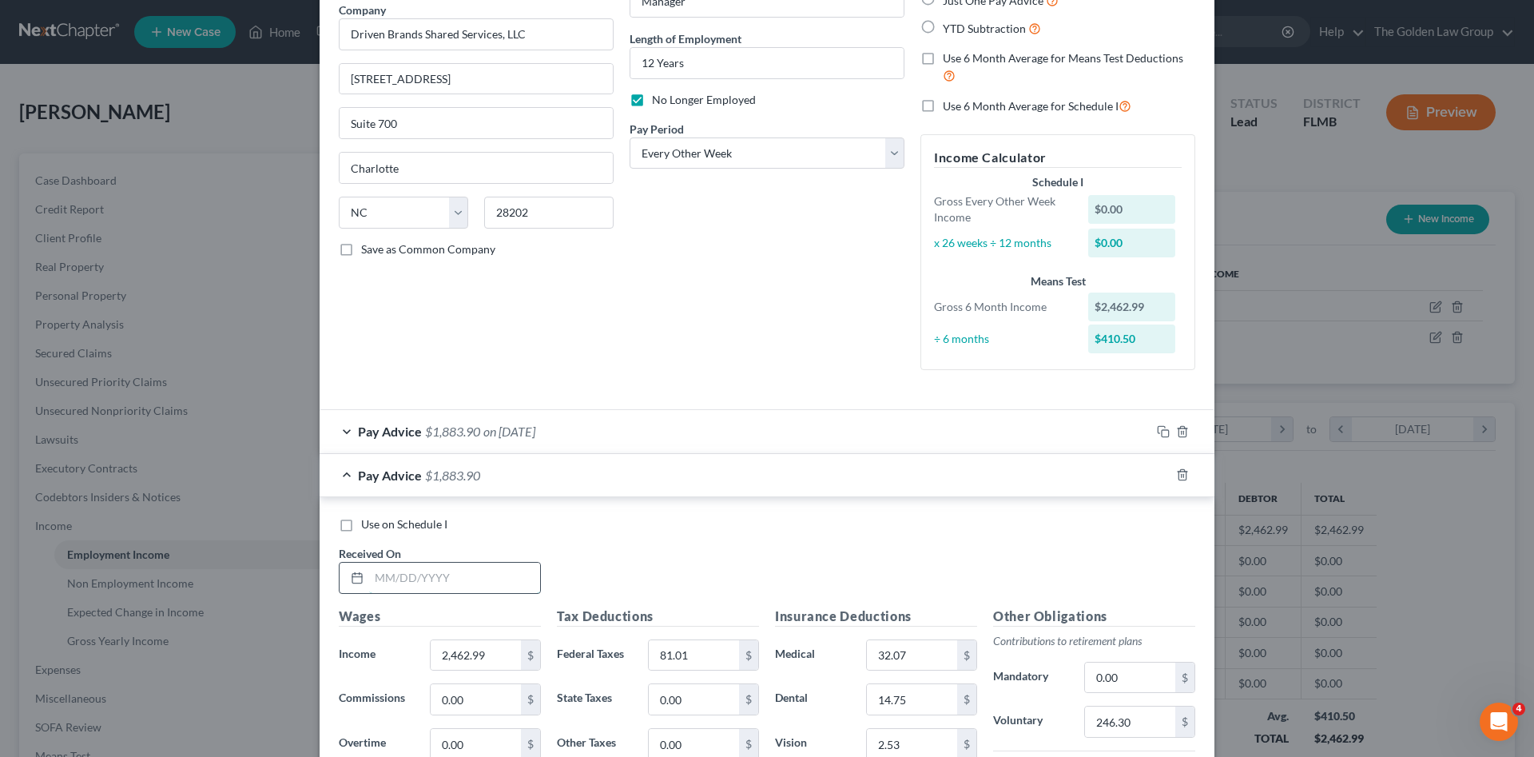
click at [411, 576] on input "text" at bounding box center [454, 577] width 171 height 30
type input "04/18/2025"
type input "2,624.68"
type input "110.63"
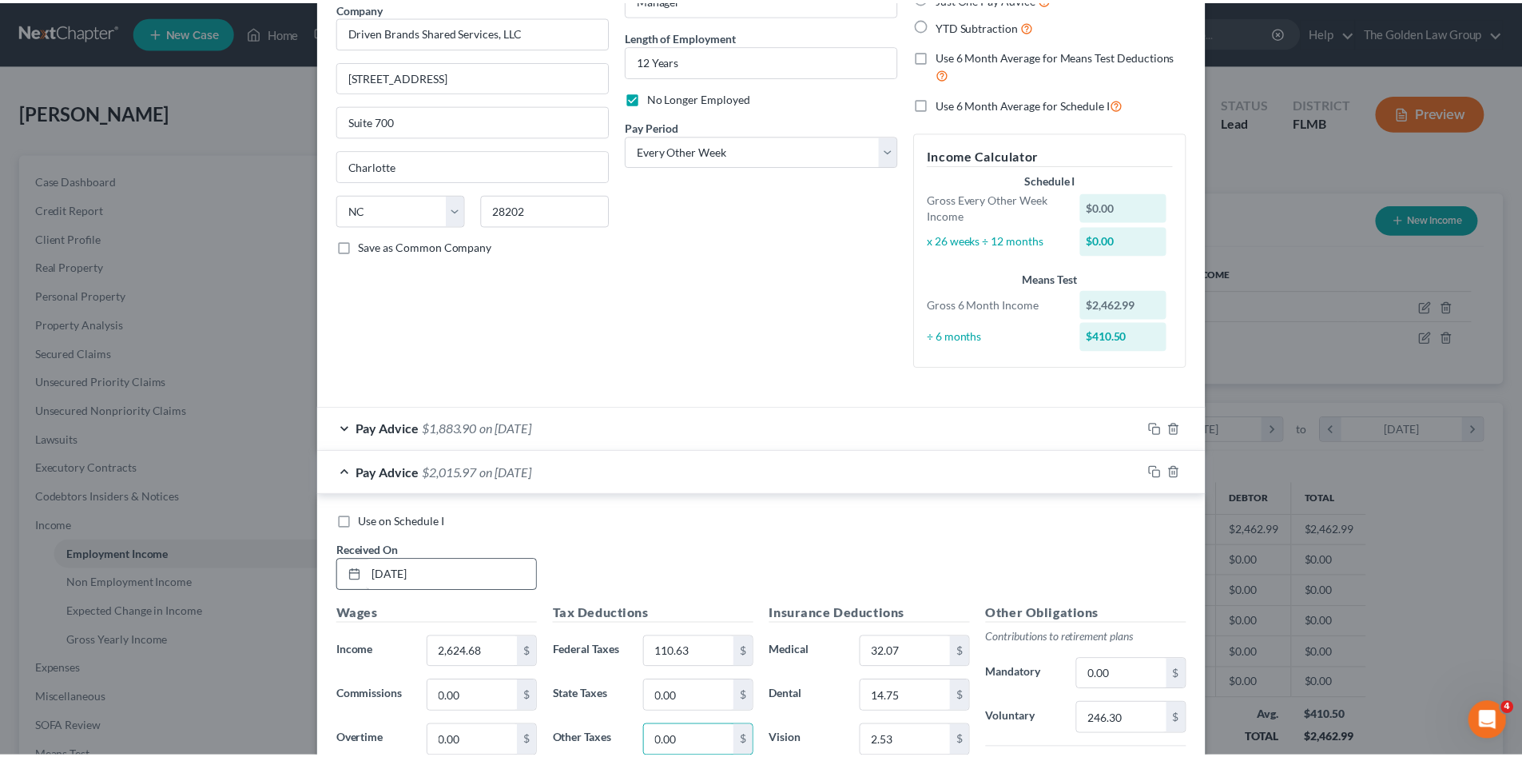
scroll to position [442, 0]
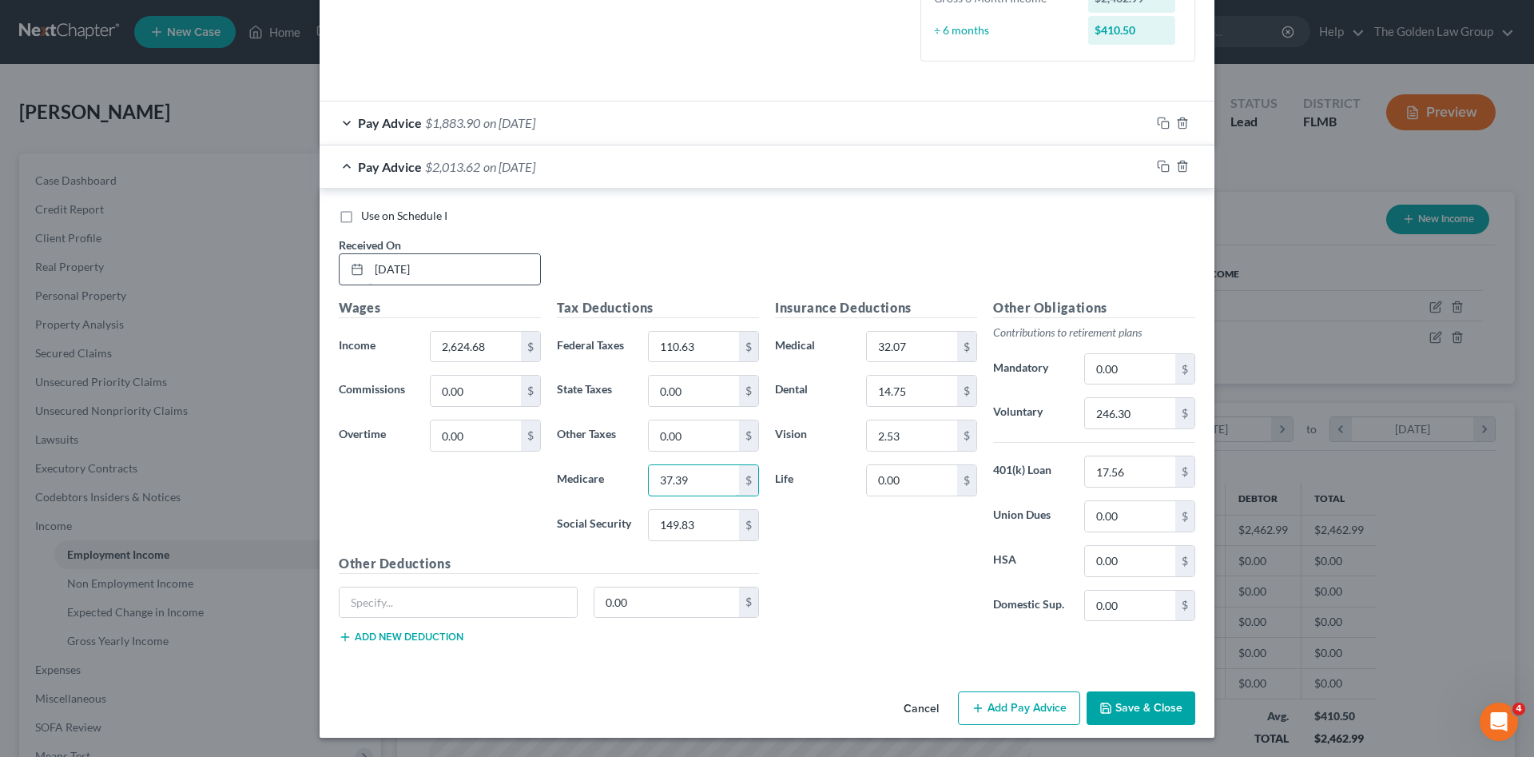
type input "37.39"
type input "159.86"
type input "1"
type input "251.22"
click at [450, 598] on input "text" at bounding box center [458, 602] width 237 height 30
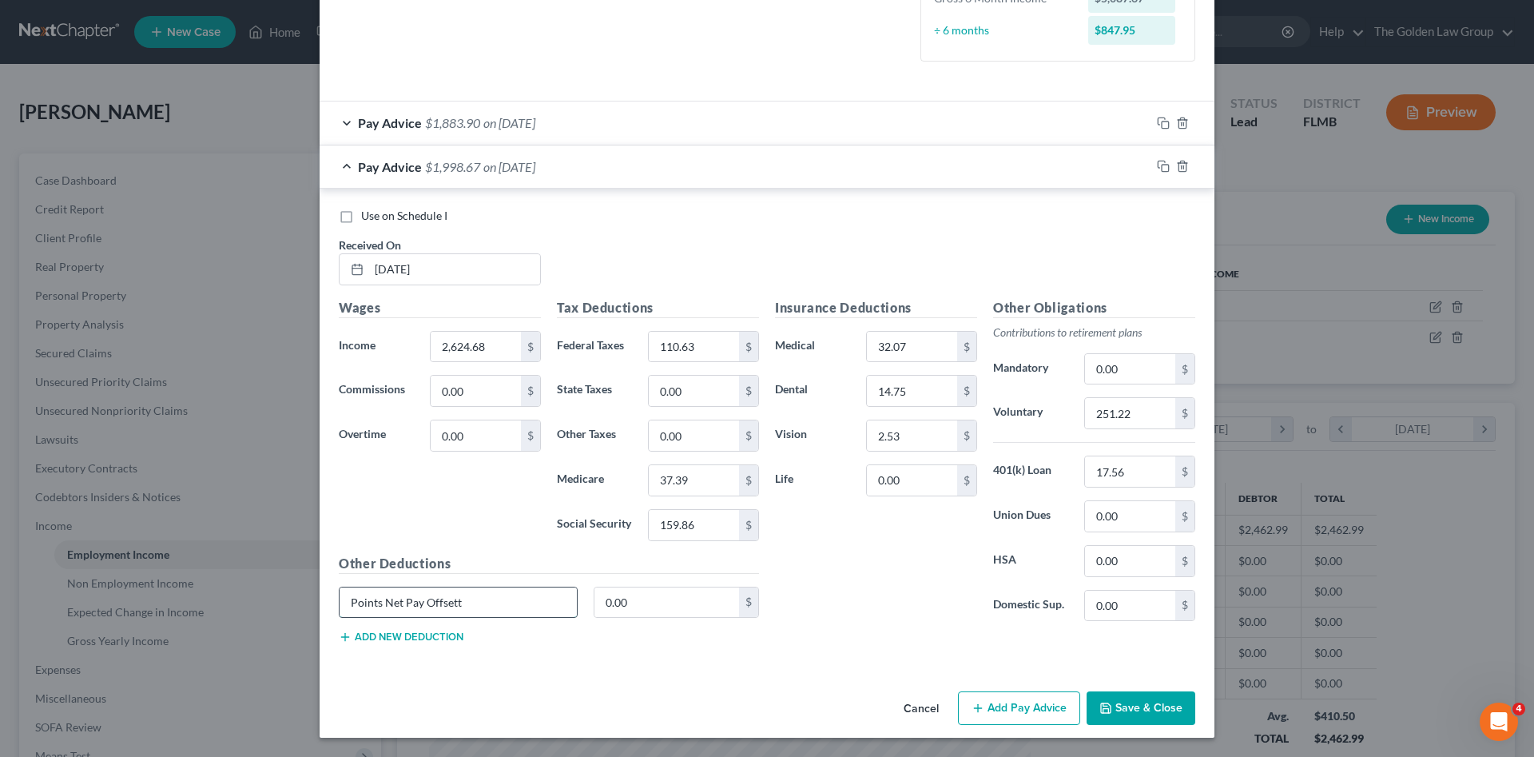
type input "Points Net Pay Offsett"
type input "79.99"
click at [1133, 702] on button "Save & Close" at bounding box center [1140, 708] width 109 height 34
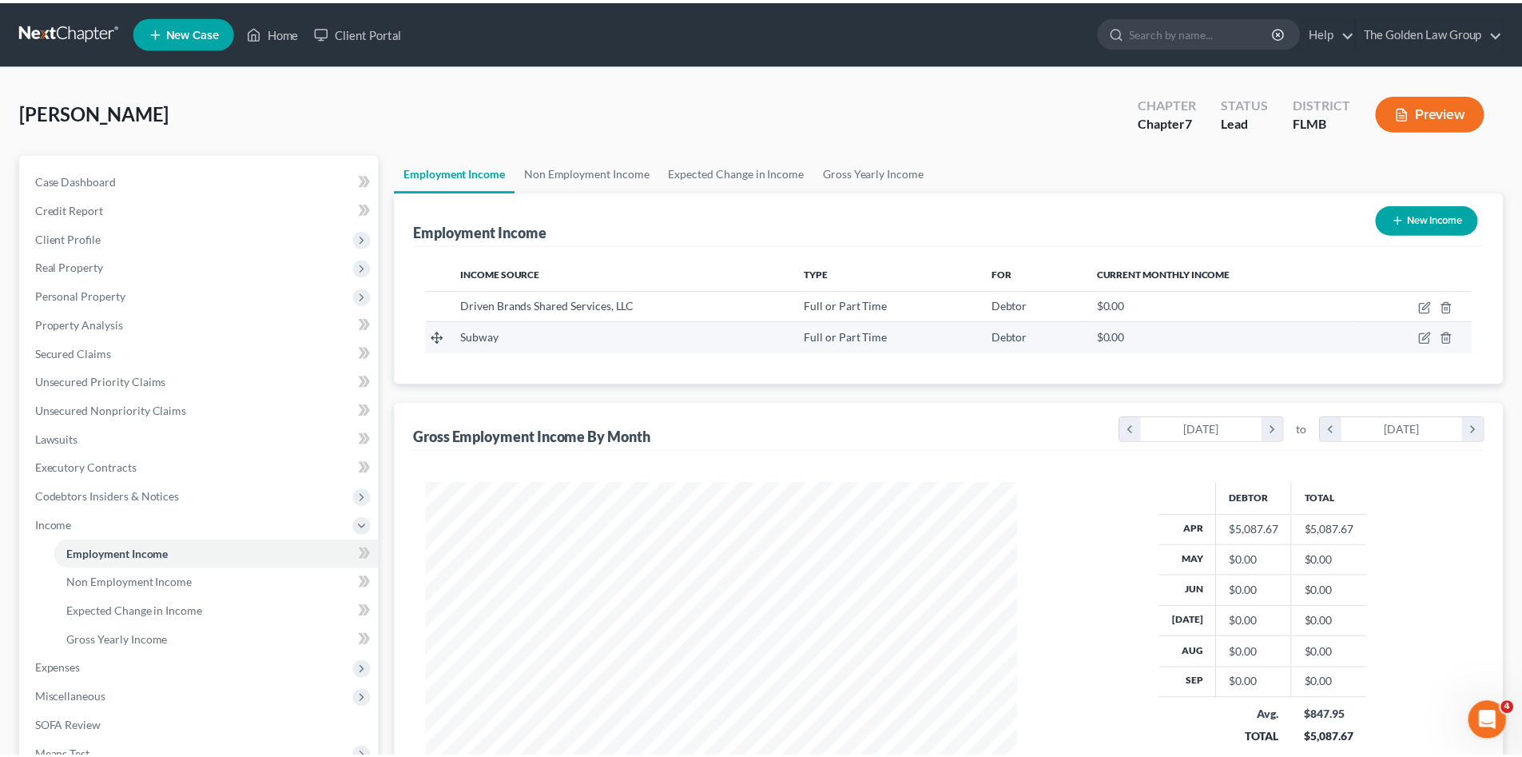
scroll to position [298, 628]
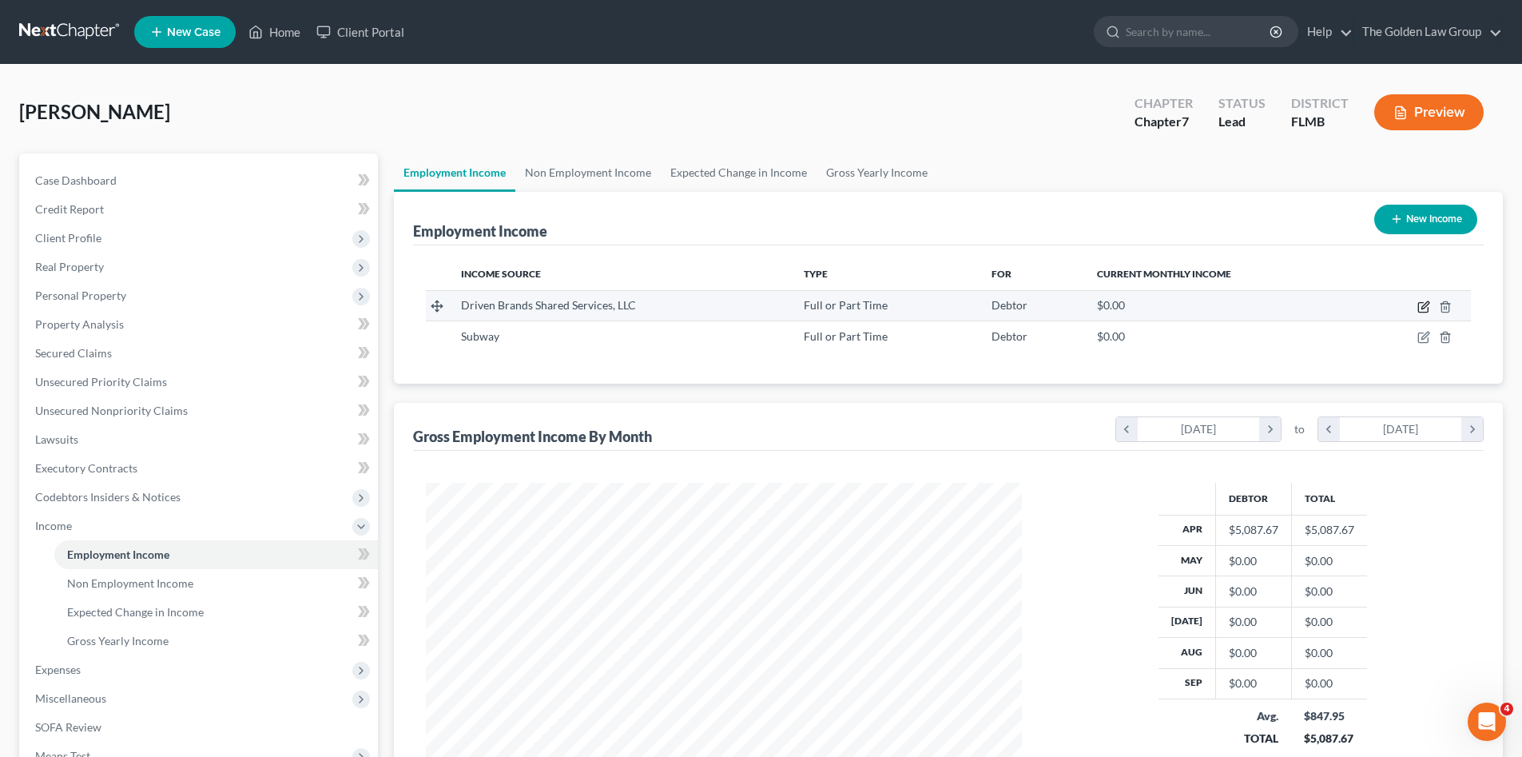
click at [1422, 305] on icon "button" at bounding box center [1423, 306] width 13 height 13
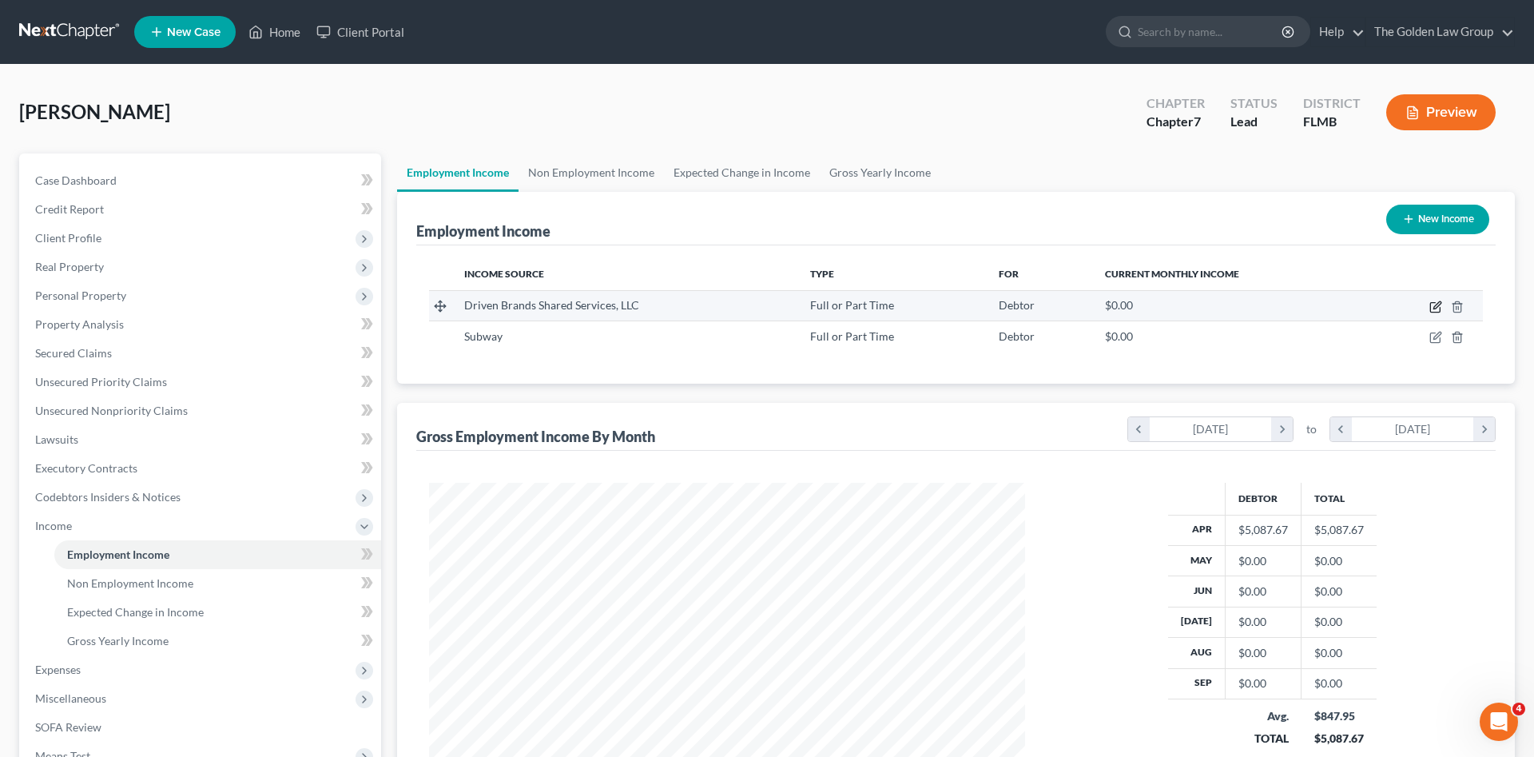
select select "0"
select select "28"
select select "2"
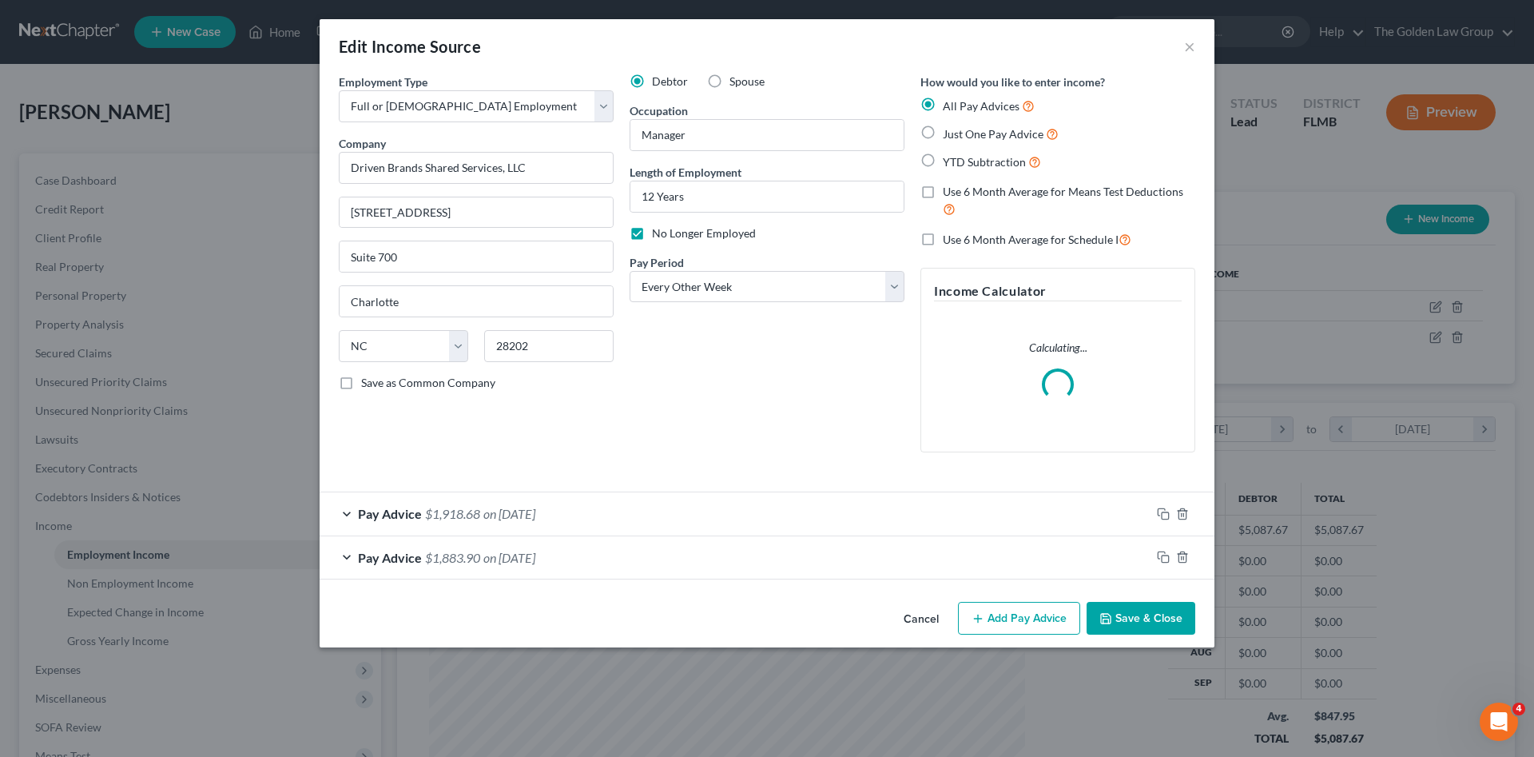
scroll to position [300, 634]
click at [1162, 556] on icon "button" at bounding box center [1163, 556] width 13 height 13
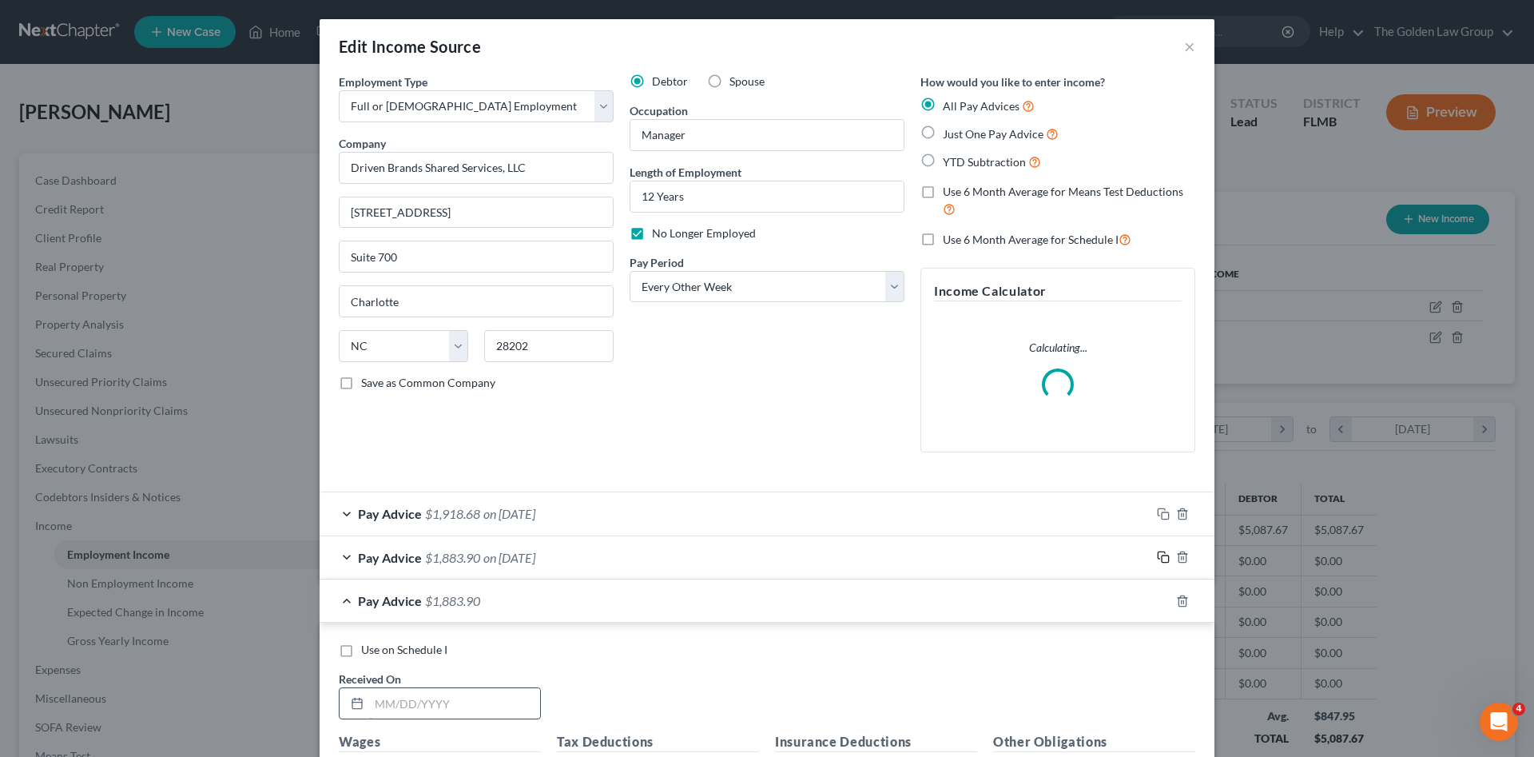
scroll to position [160, 0]
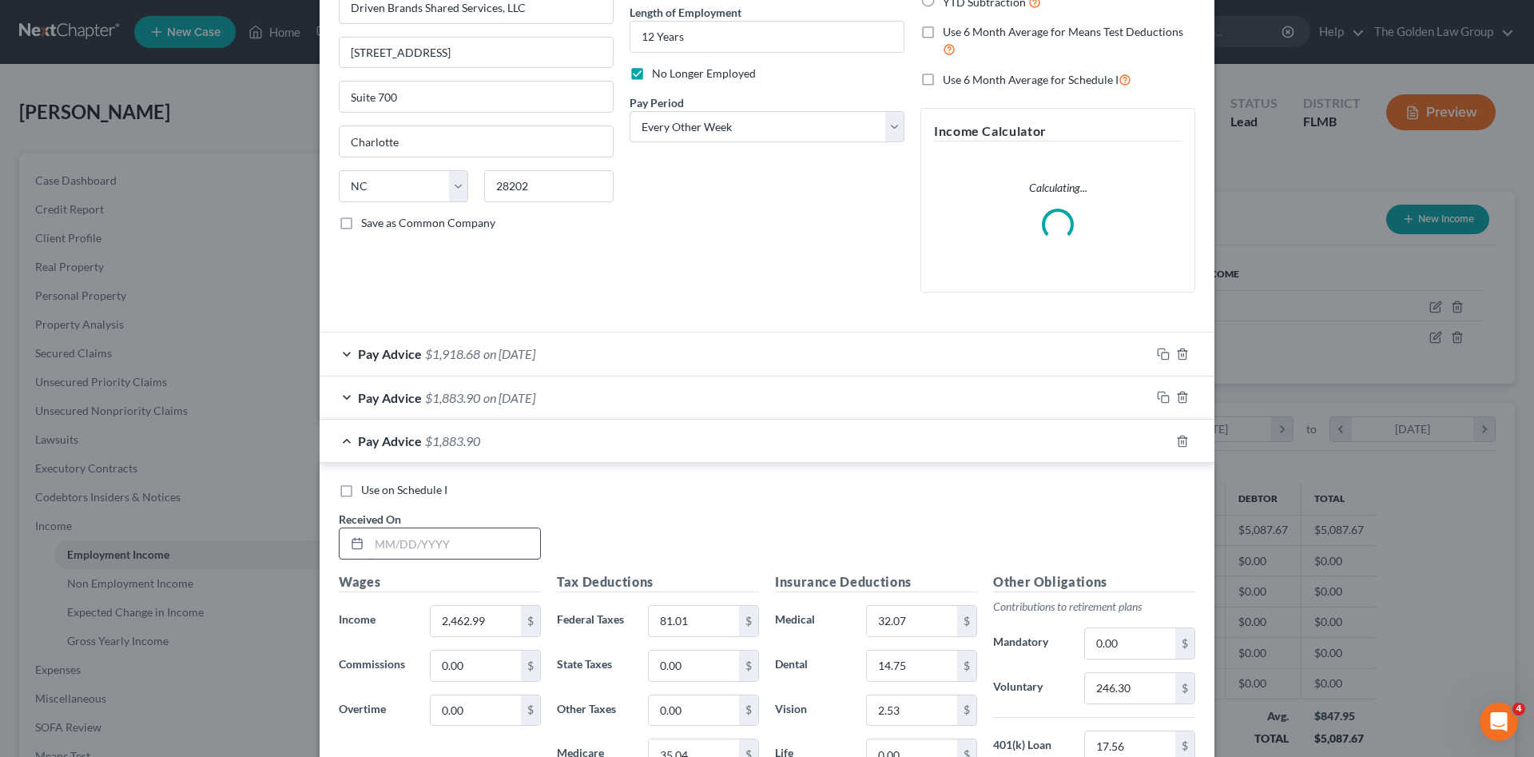
click at [479, 544] on input "text" at bounding box center [454, 543] width 171 height 30
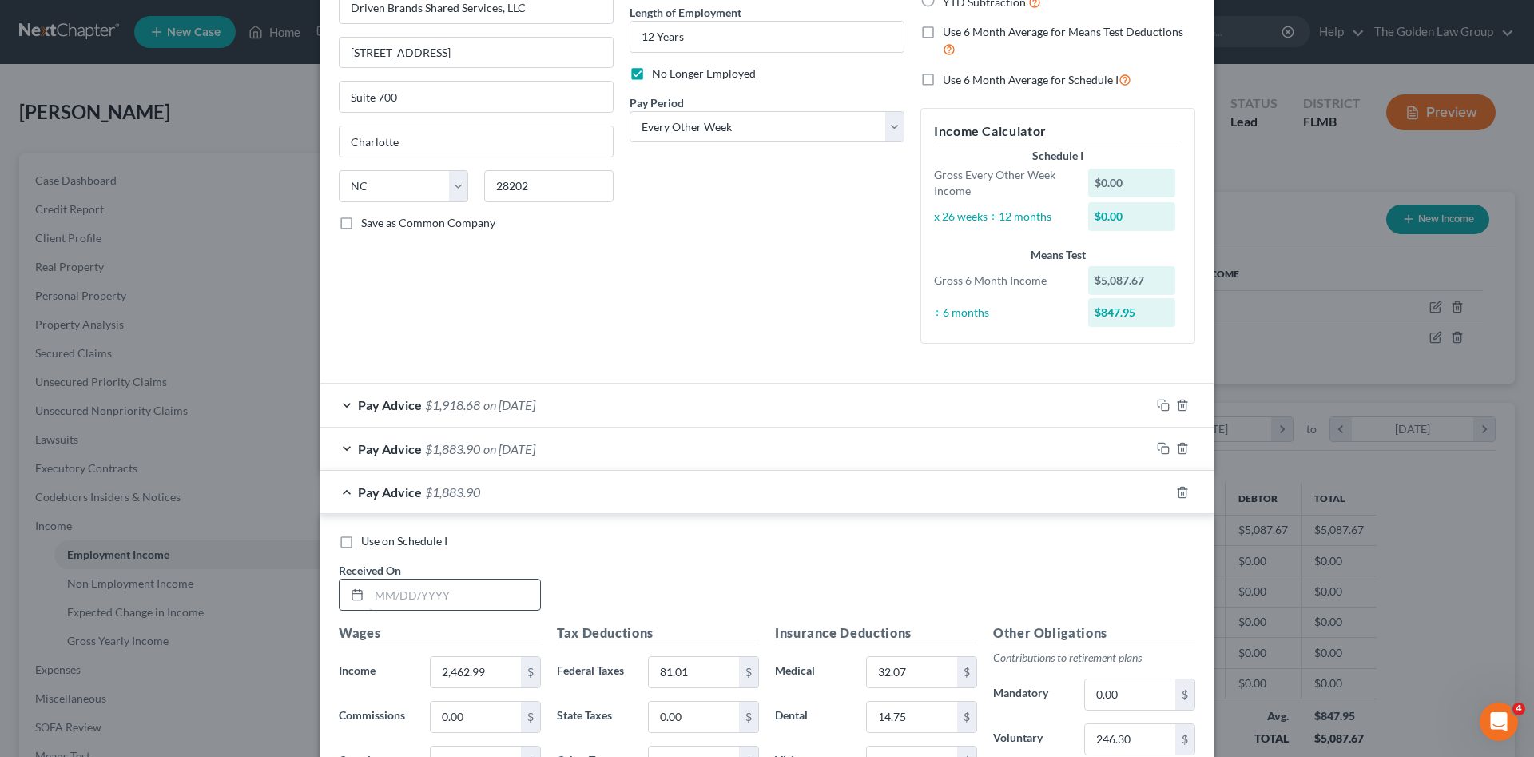
click at [408, 600] on input "text" at bounding box center [454, 594] width 171 height 30
type input "05/02/2025"
type input "2,474.21"
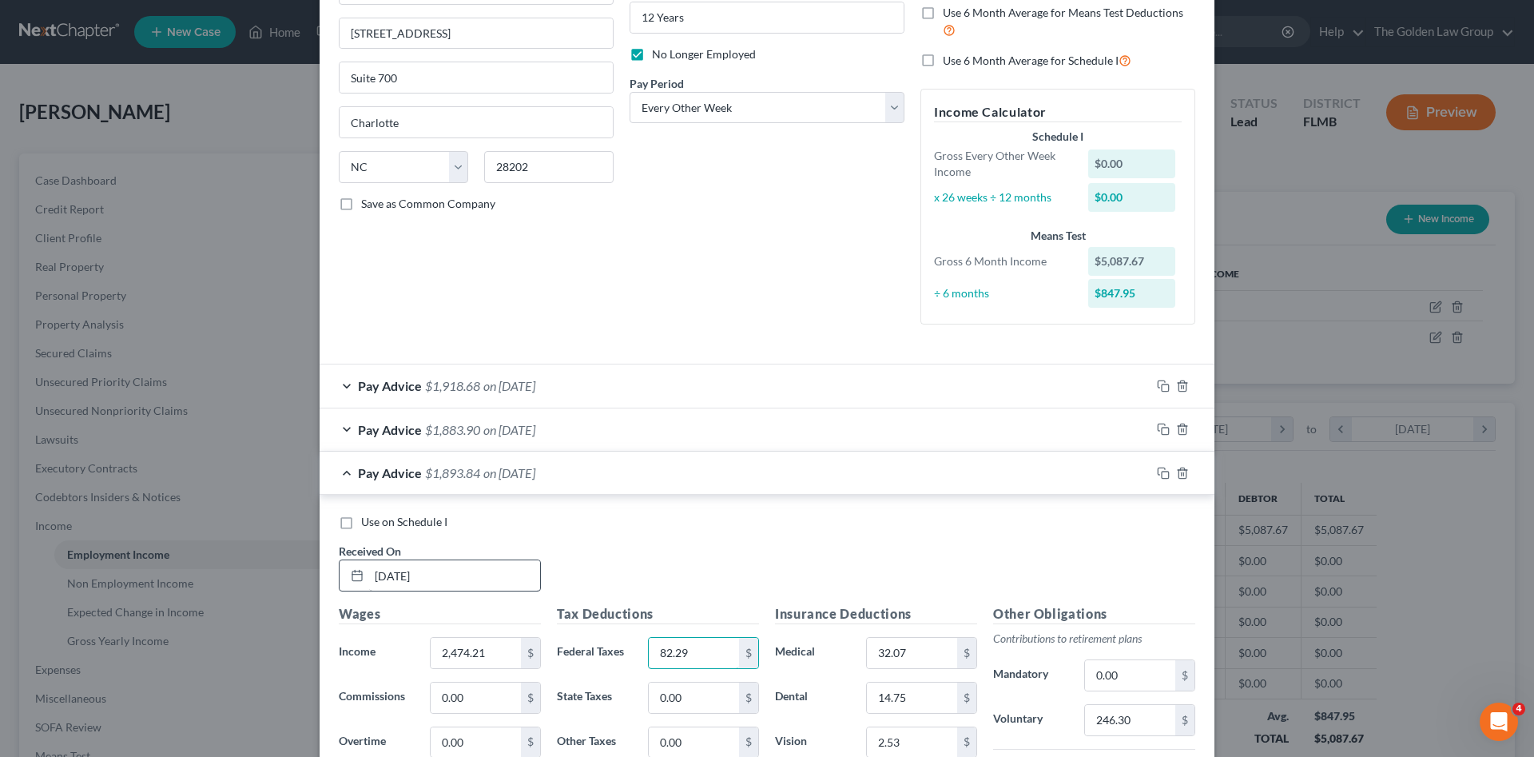
type input "82.29"
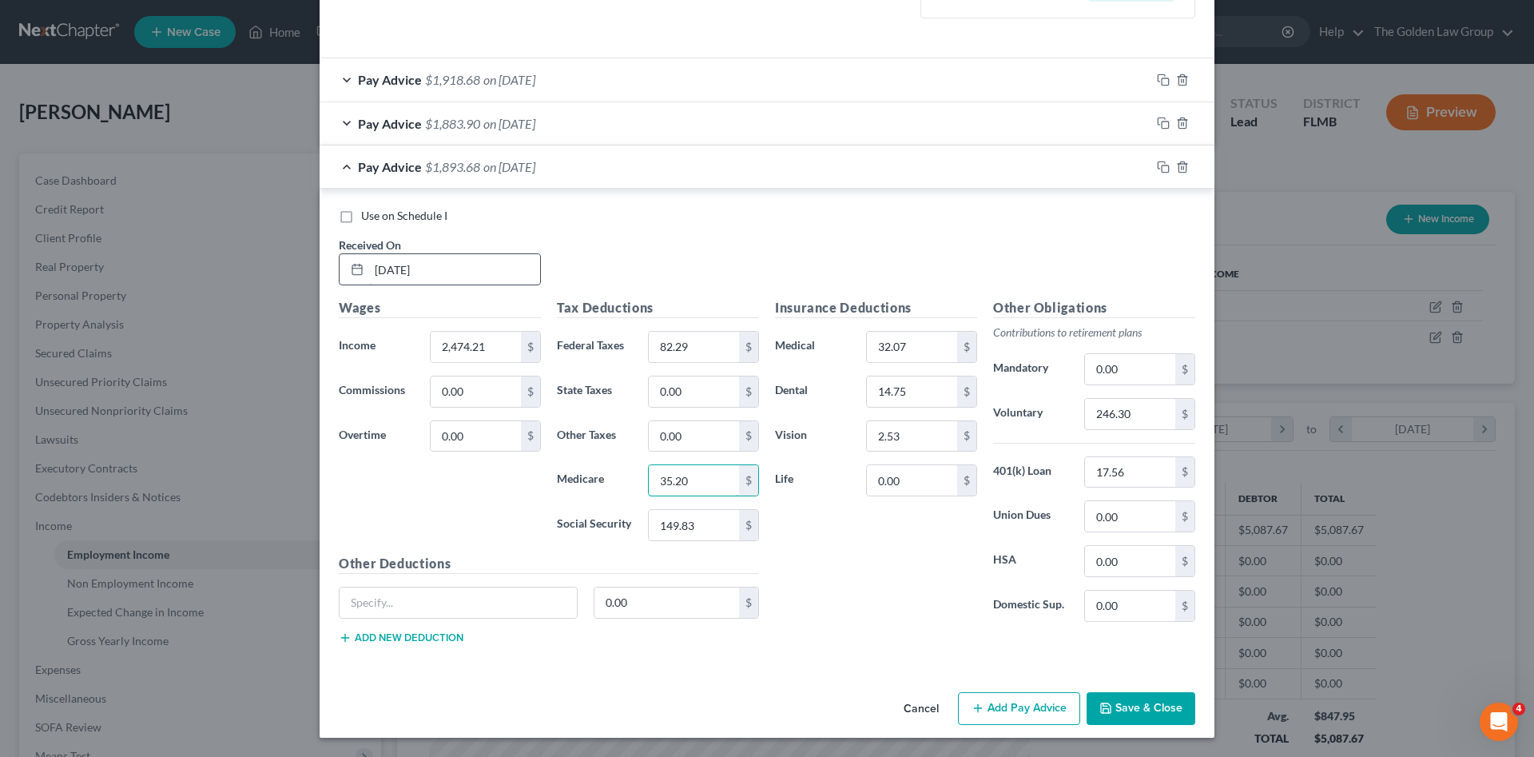
type input "35.20"
type input "150.52"
click at [1110, 416] on input "246.30" at bounding box center [1130, 414] width 90 height 30
type input "247.44"
click at [495, 601] on input "text" at bounding box center [458, 602] width 237 height 30
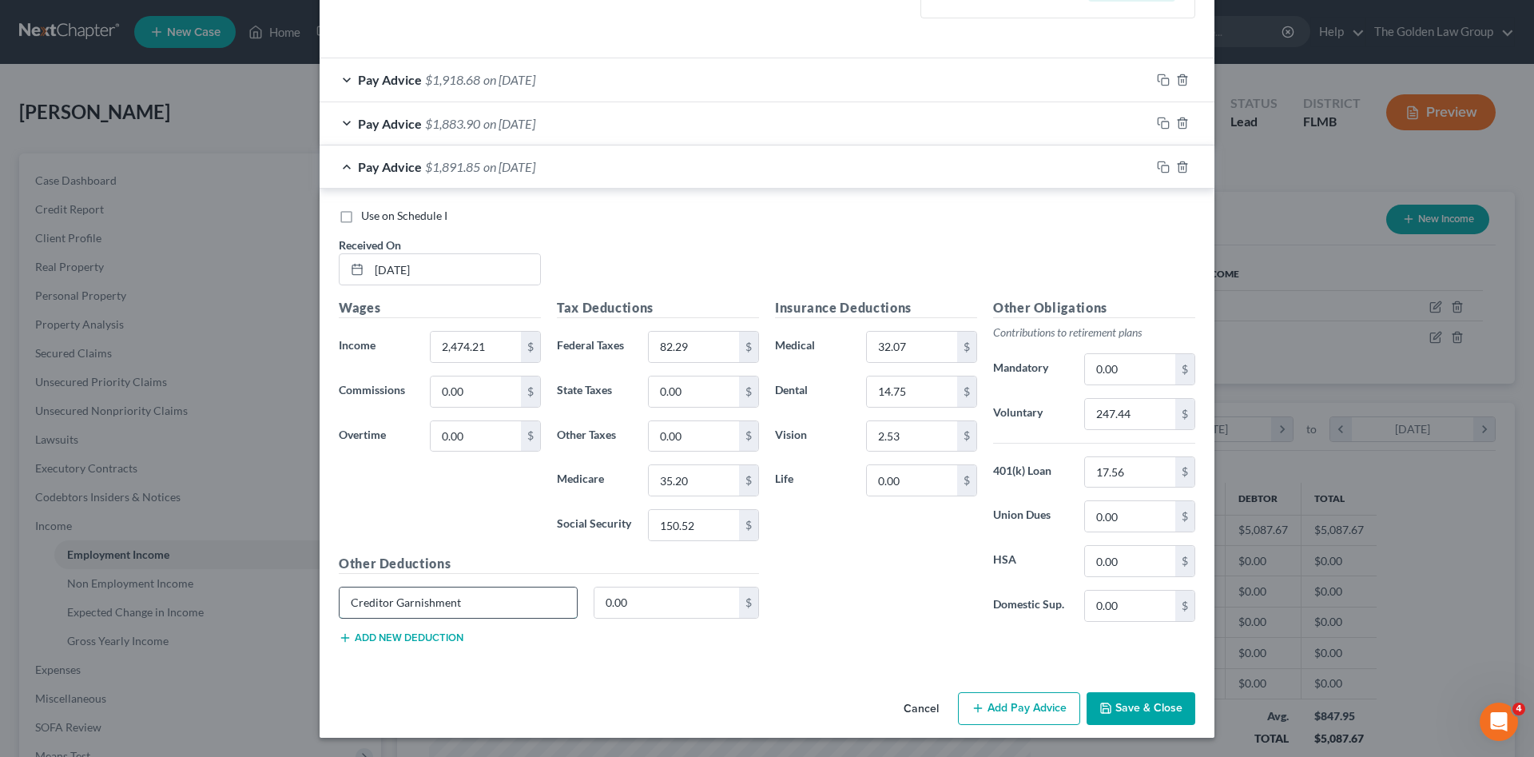
type input "Creditor Garnishment"
type input "551.55"
click at [1162, 165] on rect "button" at bounding box center [1165, 168] width 7 height 7
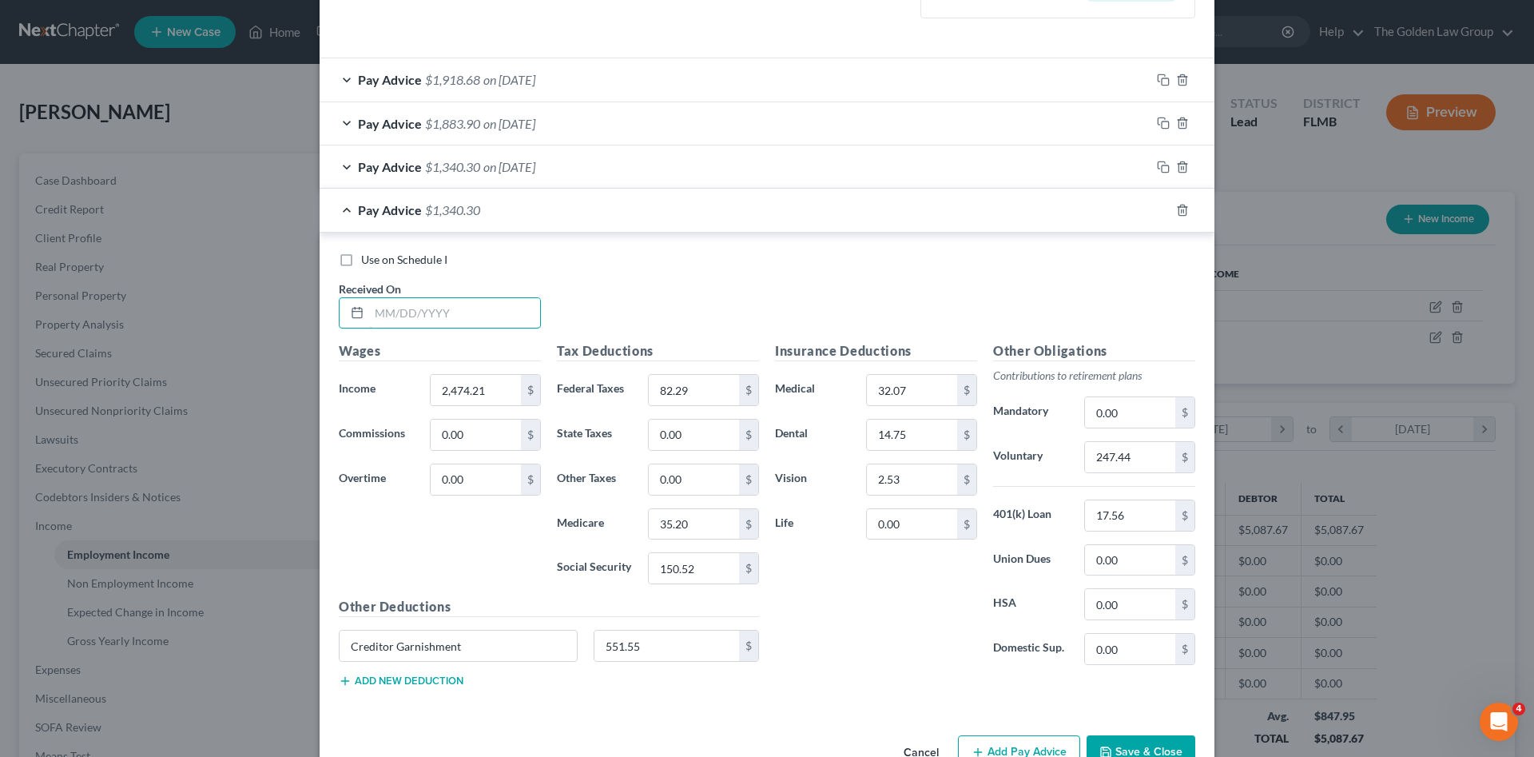
drag, startPoint x: 455, startPoint y: 320, endPoint x: 250, endPoint y: 330, distance: 204.8
click at [453, 320] on input "text" at bounding box center [454, 313] width 171 height 30
click at [474, 304] on input "text" at bounding box center [454, 313] width 171 height 30
type input "[DATE]"
type input "2,438.97"
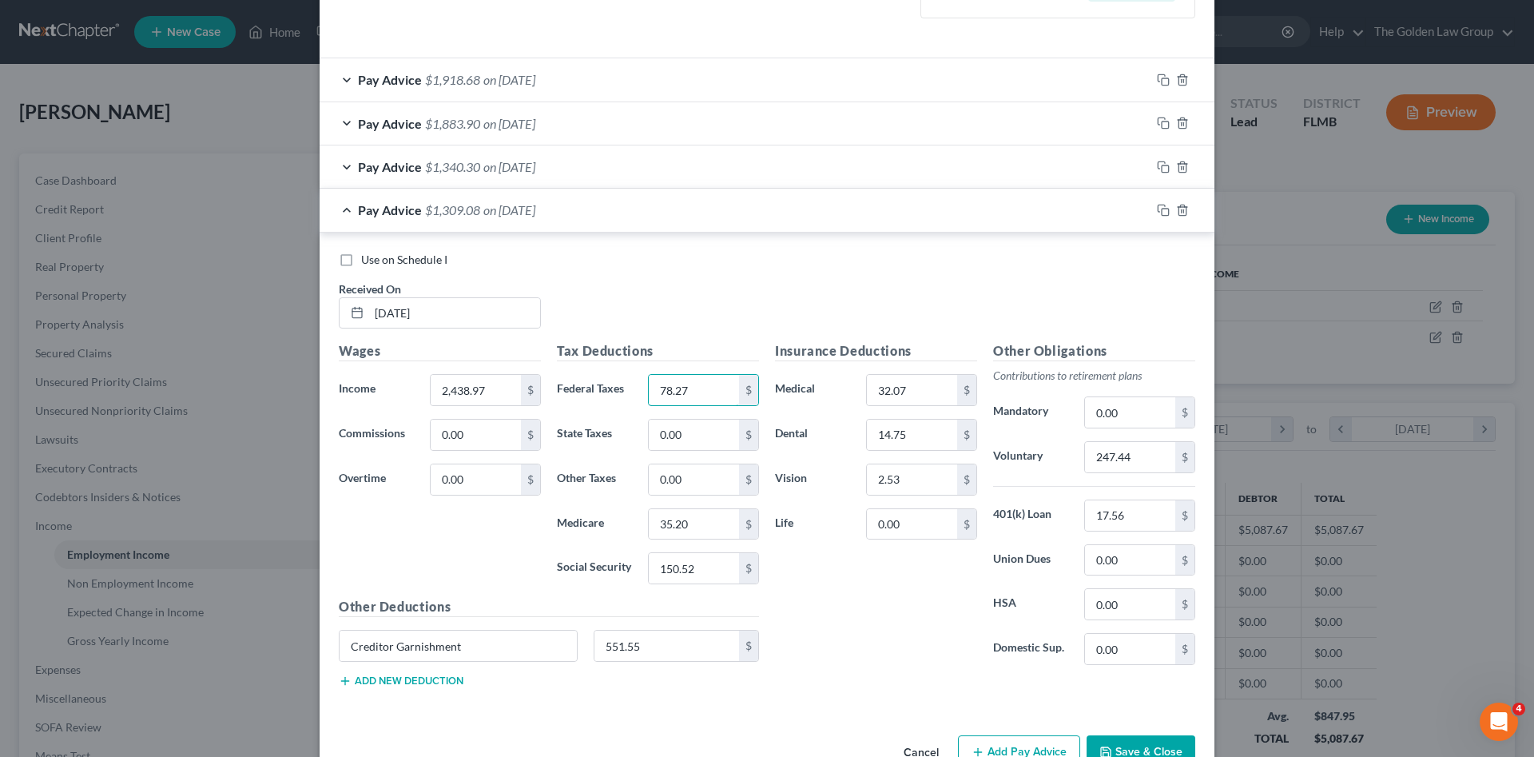
type input "78.27"
type input "34.70"
type input "148.35"
click at [685, 643] on input "551.55" at bounding box center [666, 645] width 145 height 30
type input "544.41"
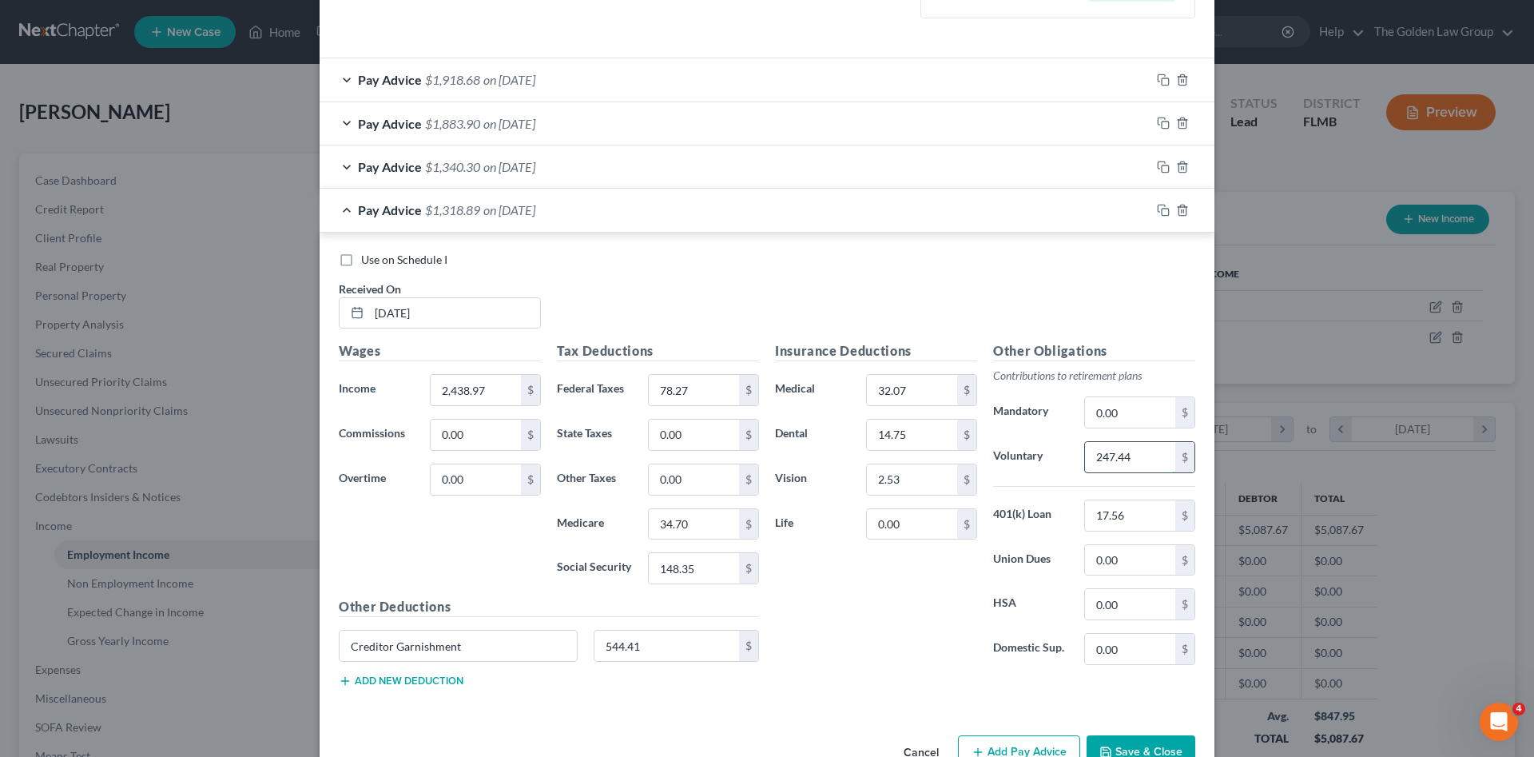
click at [1117, 455] on input "247.44" at bounding box center [1130, 457] width 90 height 30
type input "243.90"
click at [1157, 209] on icon "button" at bounding box center [1163, 210] width 13 height 13
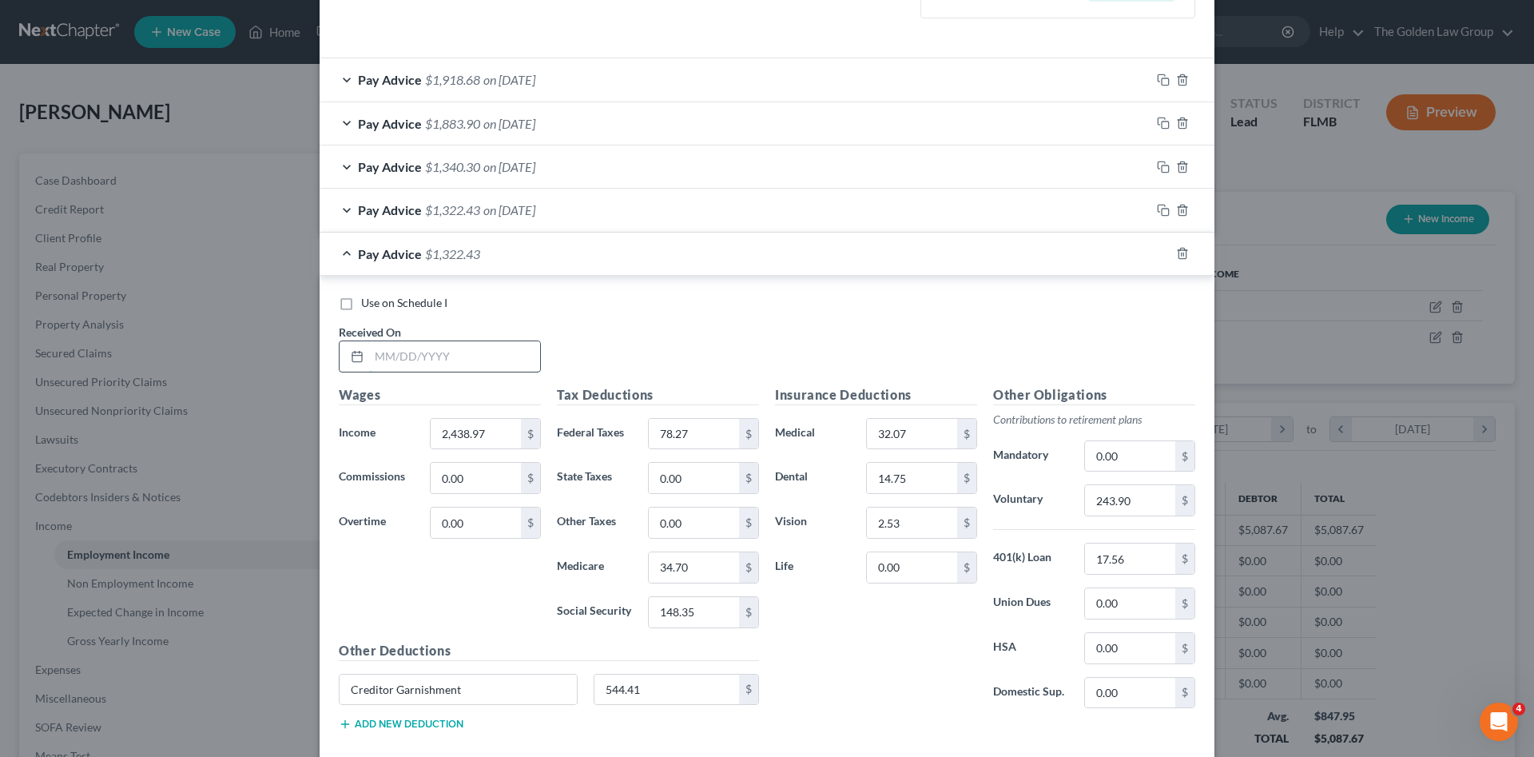
click at [441, 364] on input "text" at bounding box center [454, 356] width 171 height 30
type input "05/30/2025"
type input "3,793.33"
type input "362.62"
type input "54.33"
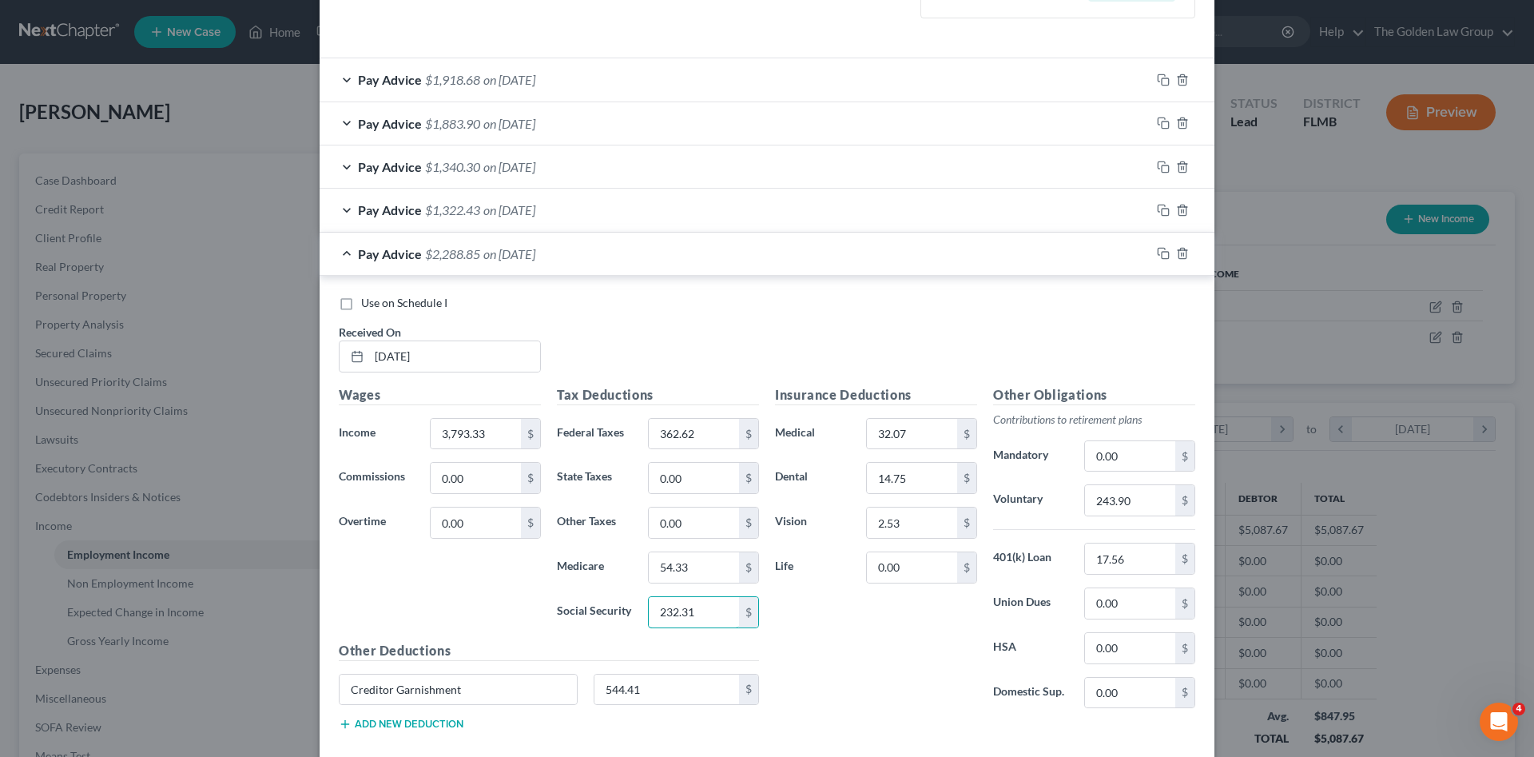
scroll to position [538, 0]
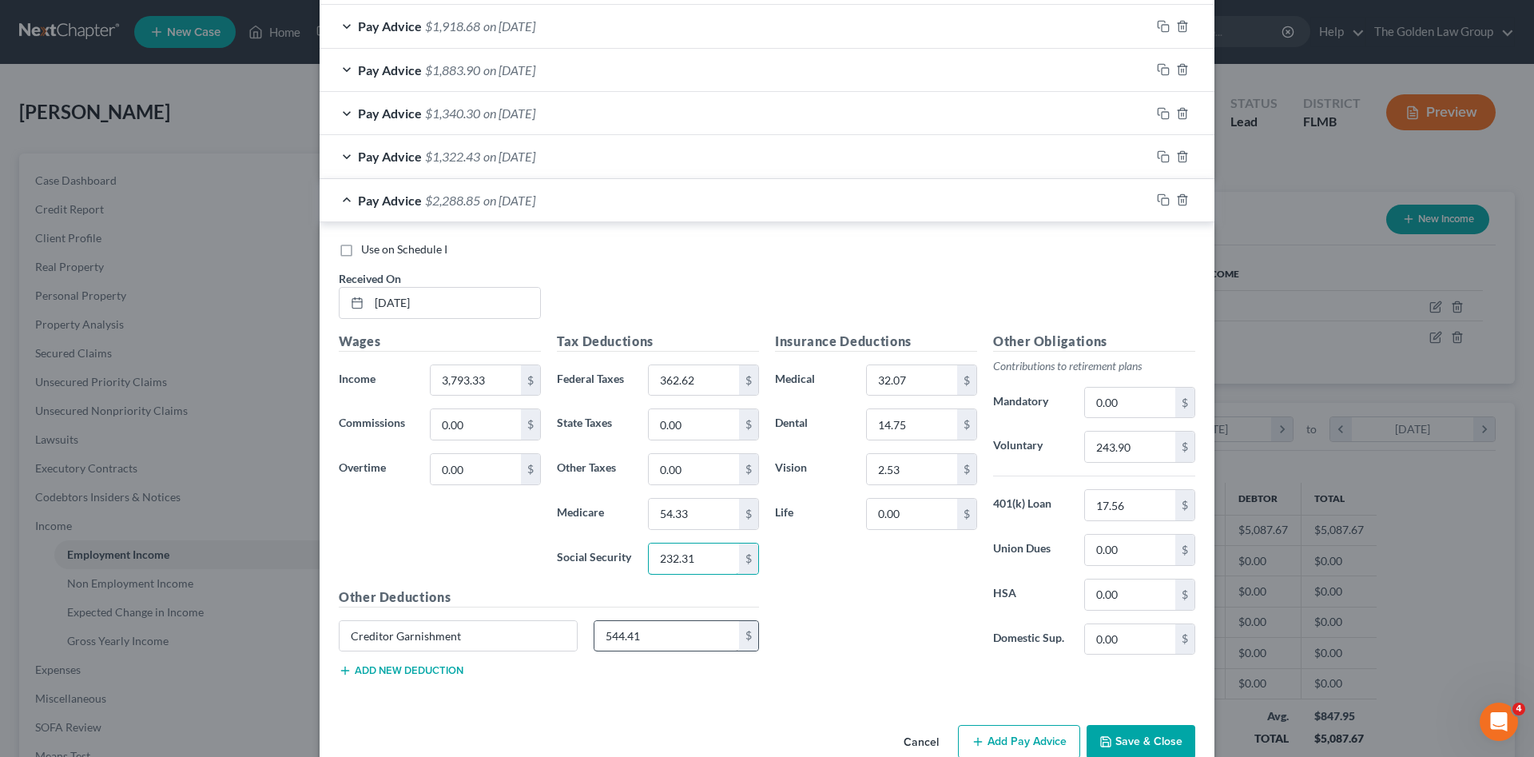
type input "232.31"
click at [615, 634] on input "544.41" at bounding box center [666, 636] width 145 height 30
type input "786.02"
click at [1153, 457] on input "243.90" at bounding box center [1130, 446] width 90 height 30
type input "379.34"
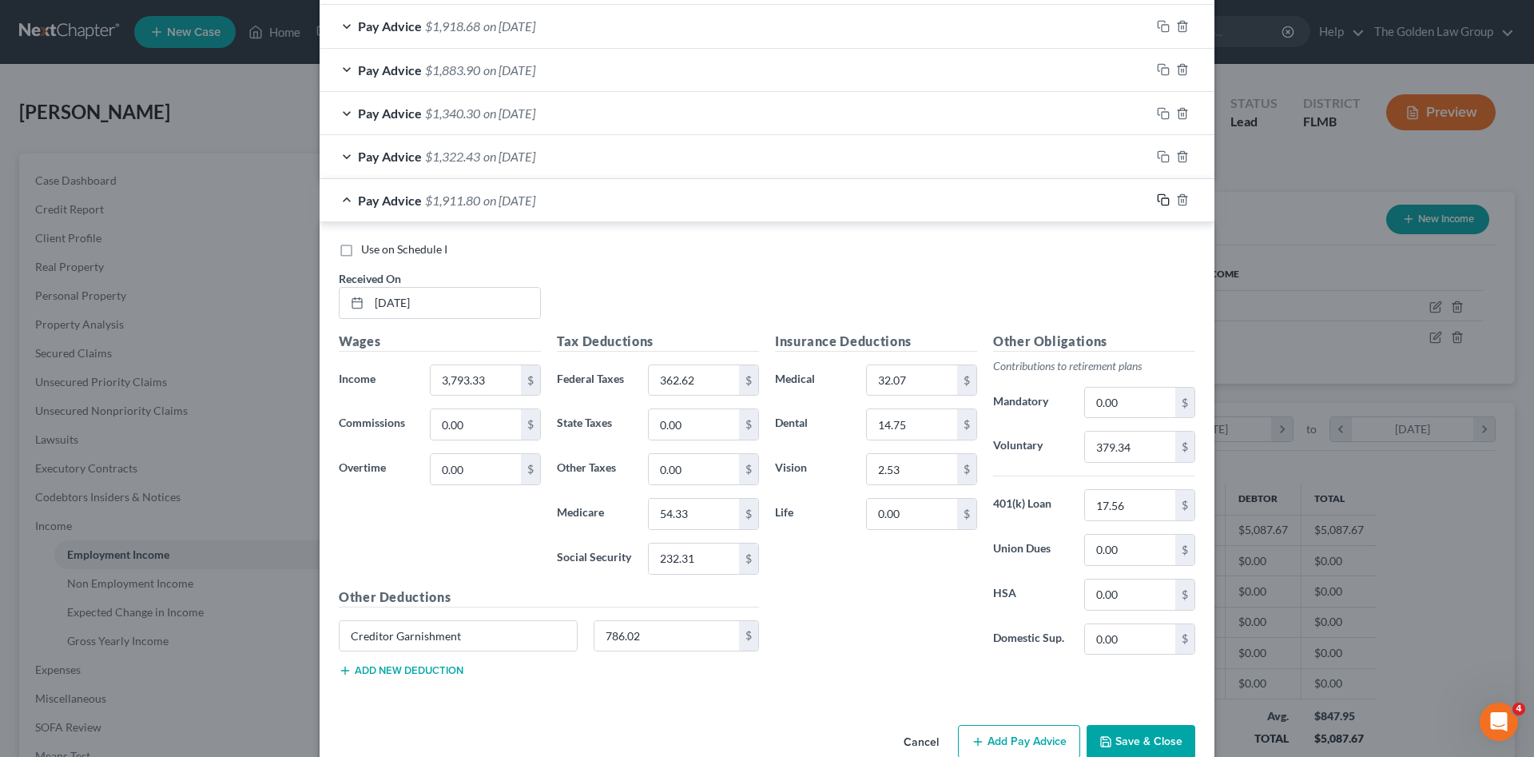
click at [1162, 201] on rect "button" at bounding box center [1165, 201] width 7 height 7
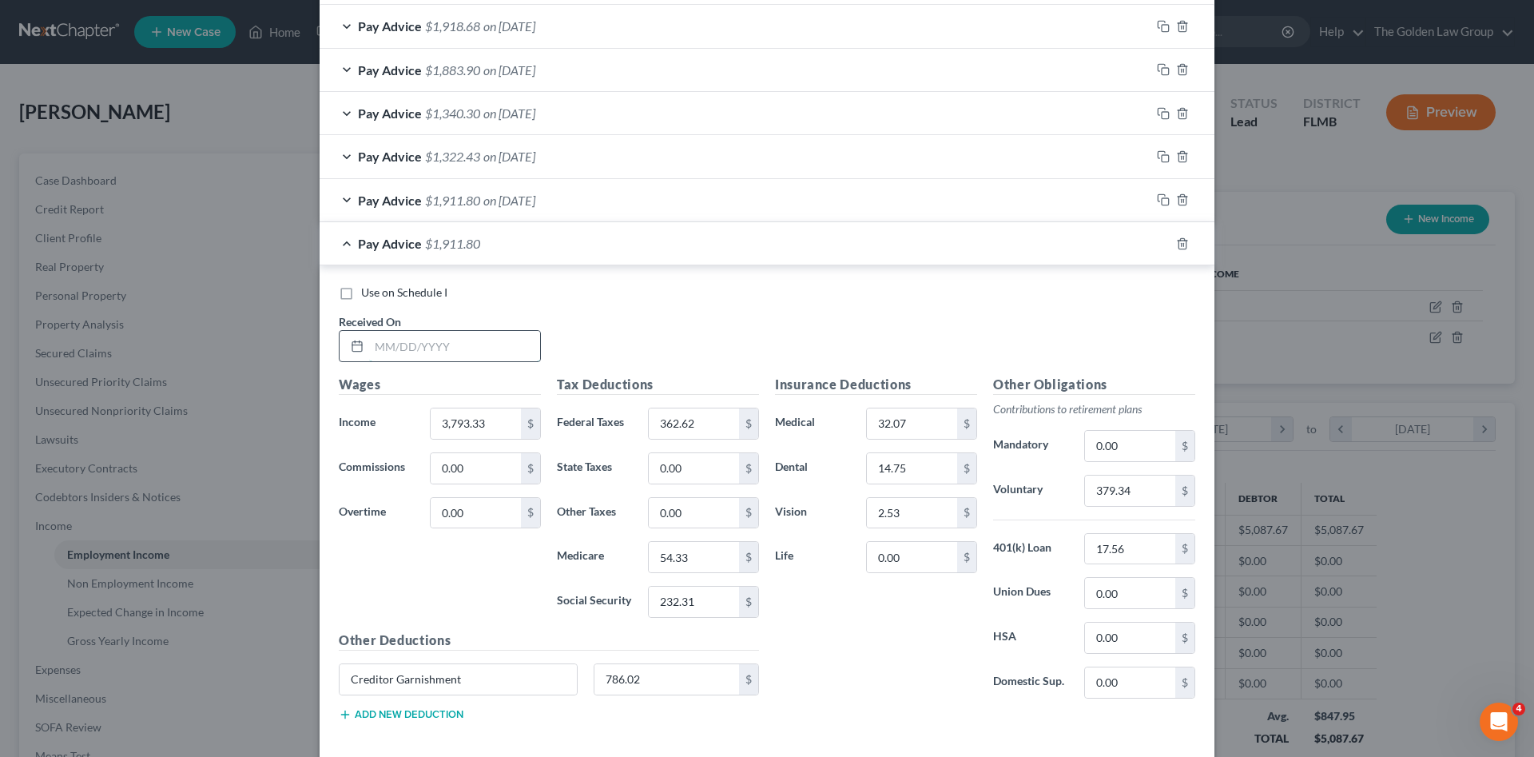
click at [410, 340] on input "text" at bounding box center [454, 346] width 171 height 30
type input "06/13/2025"
type input "2,363.78"
type input "69.70"
type input "33.60"
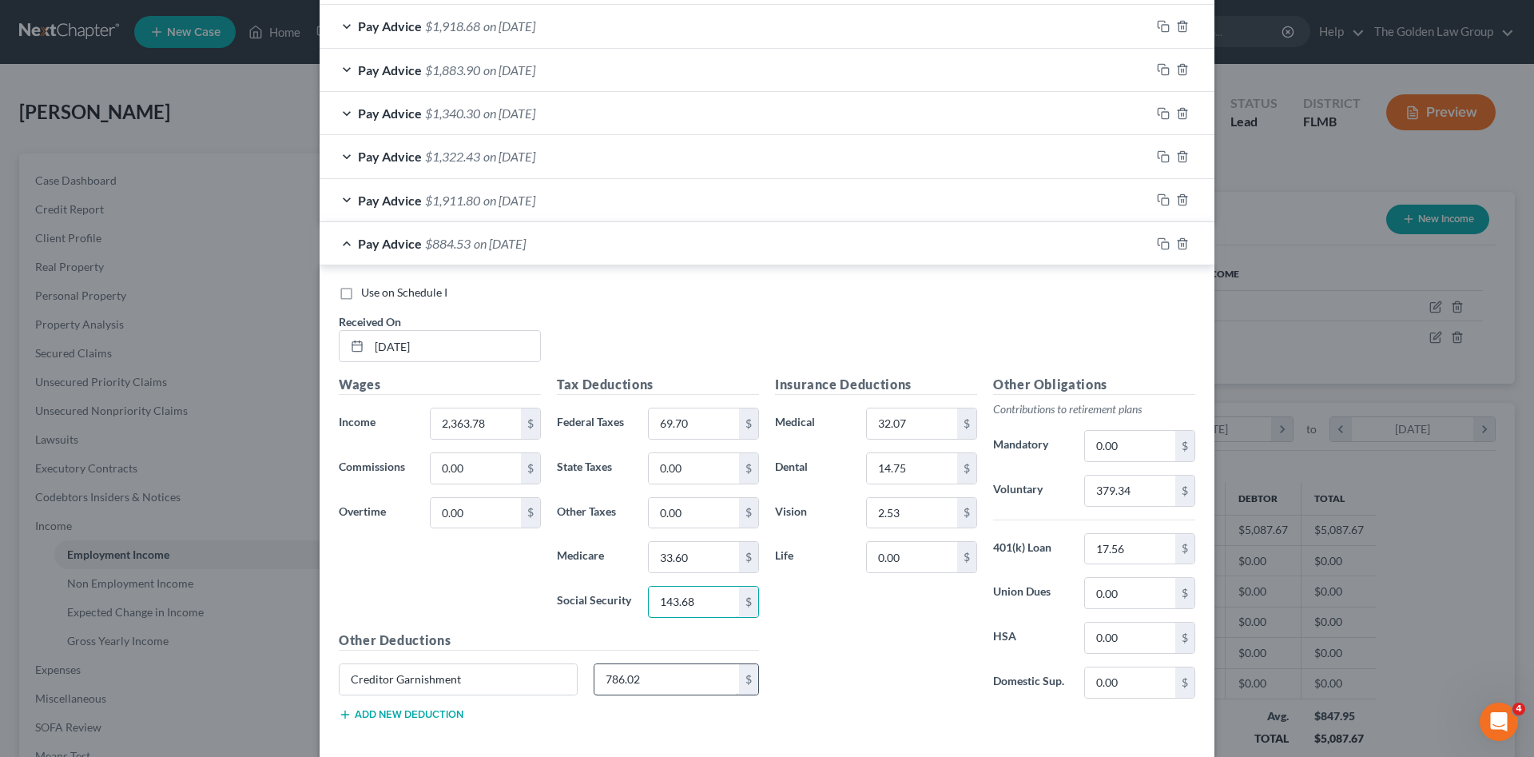
type input "143.68"
click at [640, 664] on input "786.02" at bounding box center [666, 679] width 145 height 30
type input "529.20"
click at [1130, 489] on input "379.34" at bounding box center [1130, 490] width 90 height 30
type input "236.38"
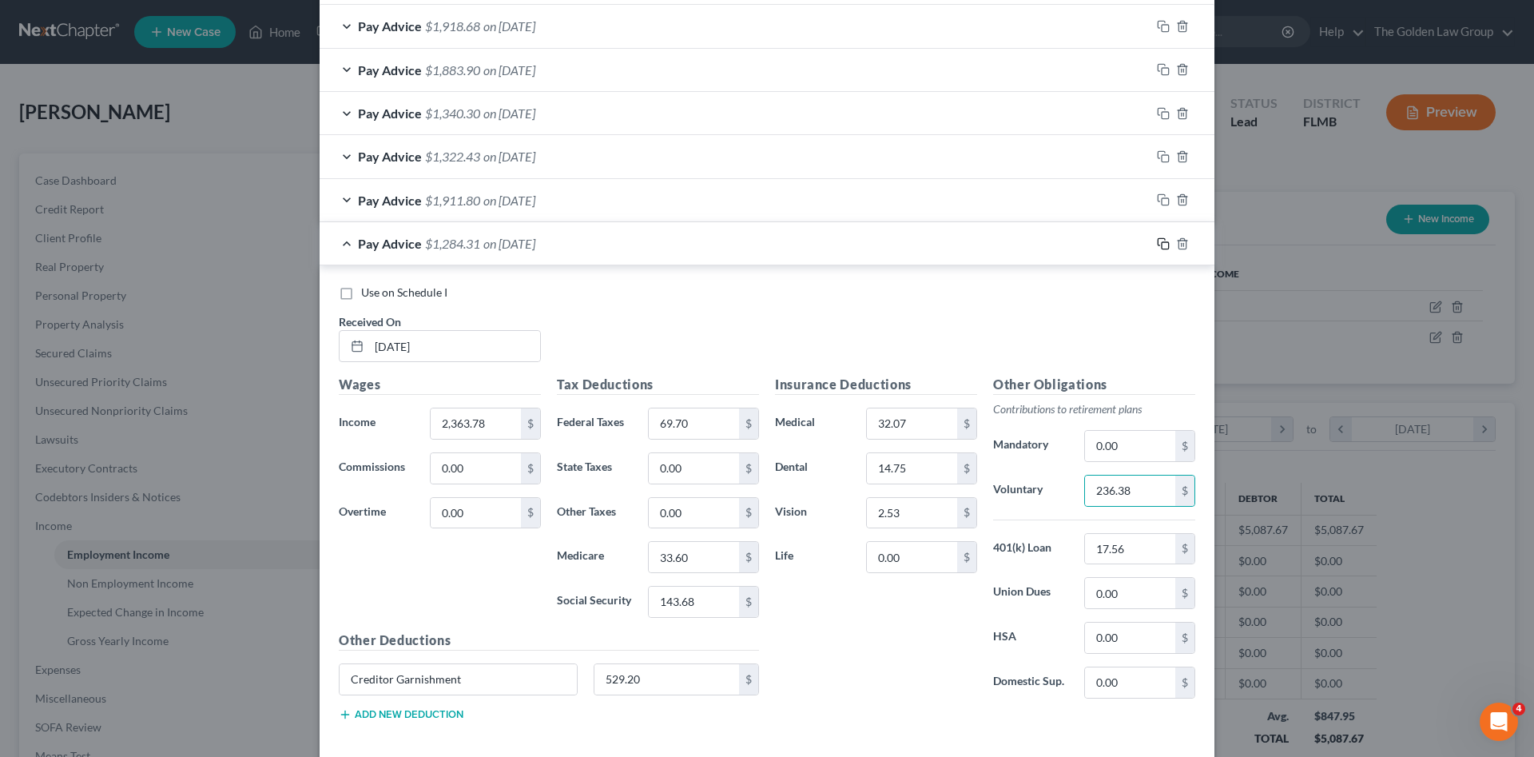
click at [1159, 243] on icon "button" at bounding box center [1163, 243] width 13 height 13
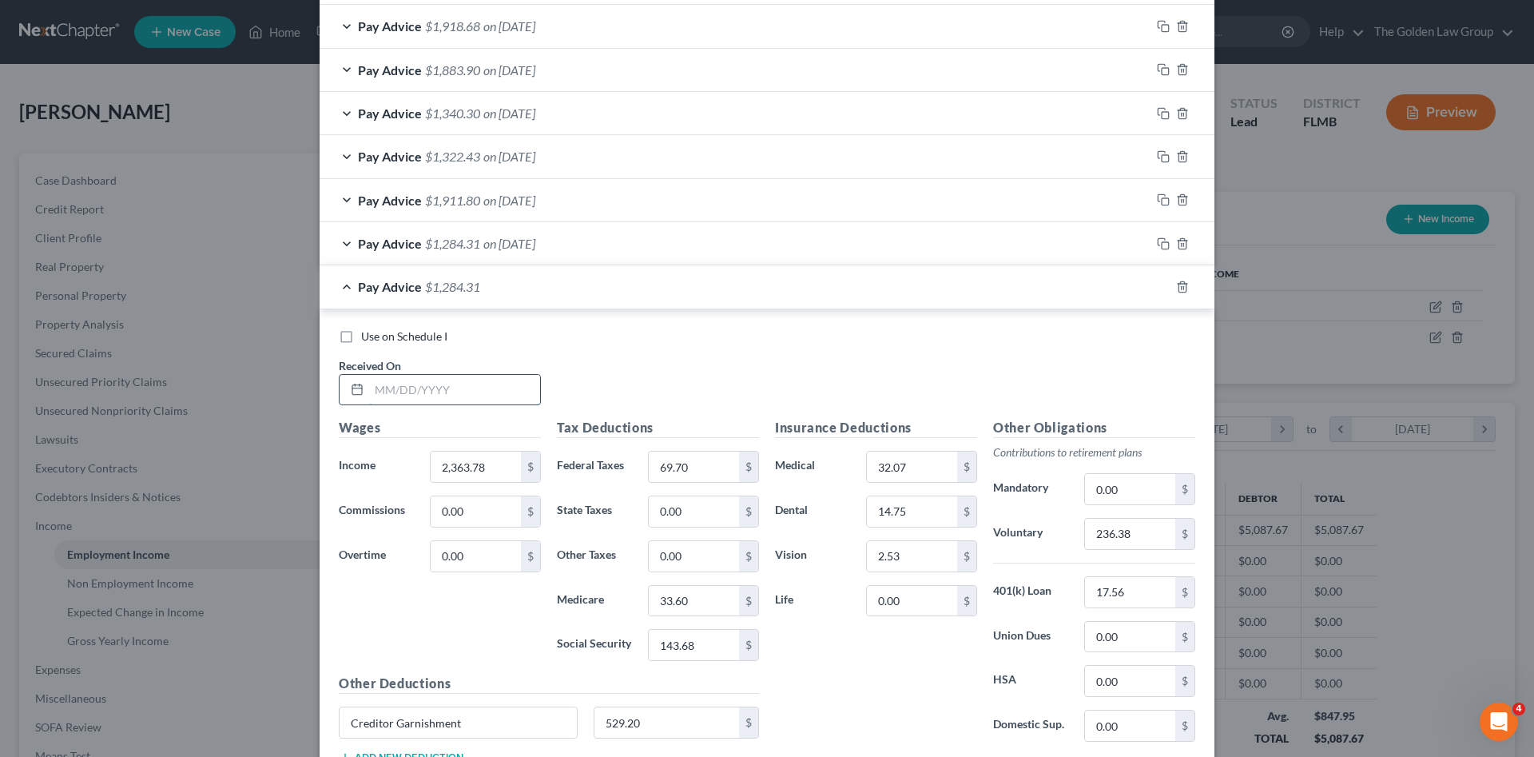
click at [497, 403] on input "text" at bounding box center [454, 390] width 171 height 30
type input "06/27/2025"
type input "187.53"
type input "13.47"
type input "26.45"
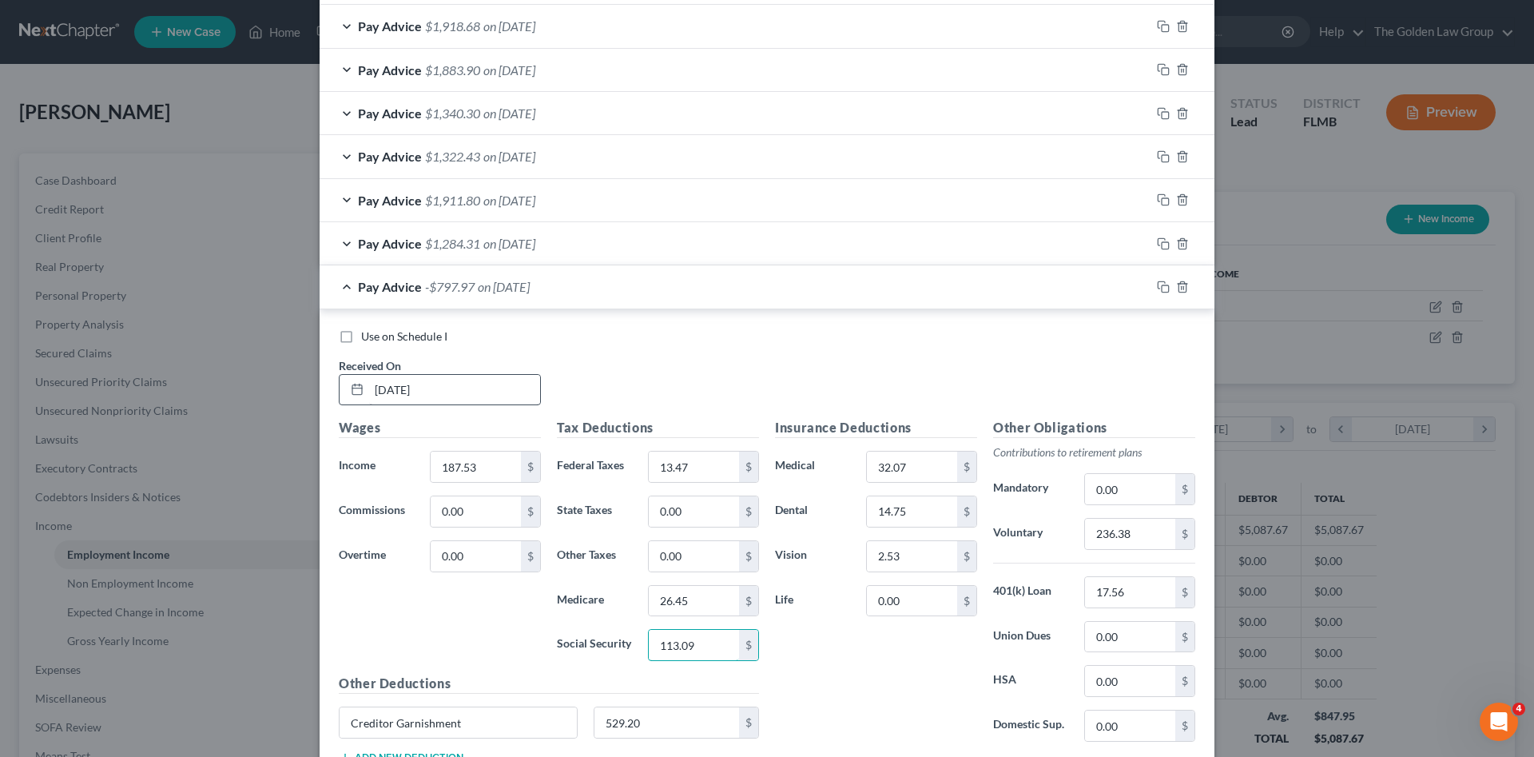
type input "113.09"
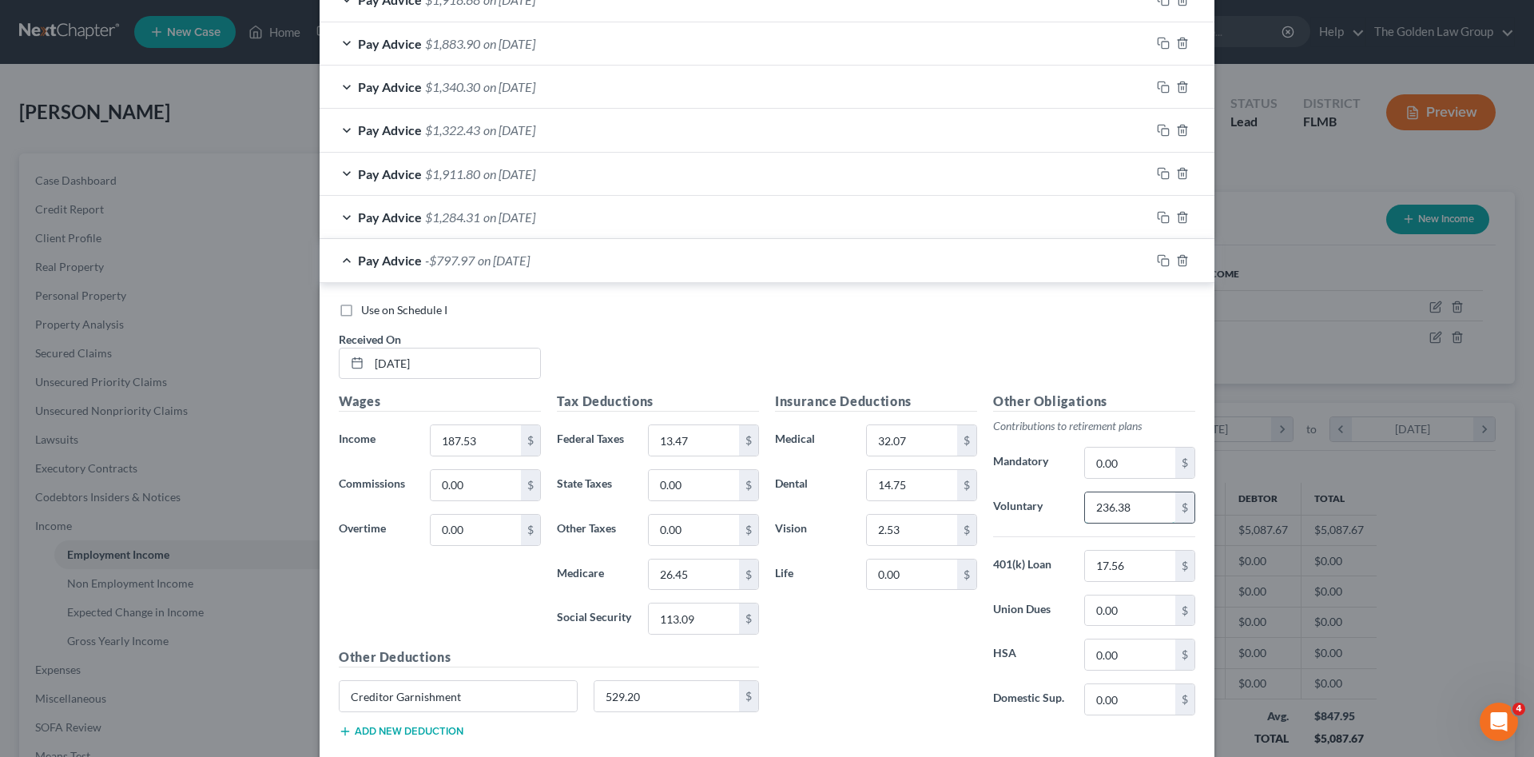
click at [1151, 510] on input "236.38" at bounding box center [1130, 507] width 90 height 30
click at [1145, 512] on input "236.38" at bounding box center [1130, 507] width 90 height 30
drag, startPoint x: 1089, startPoint y: 507, endPoint x: 1074, endPoint y: 507, distance: 15.2
click at [1076, 507] on div "236.38 $" at bounding box center [1139, 507] width 127 height 32
type input "187.06"
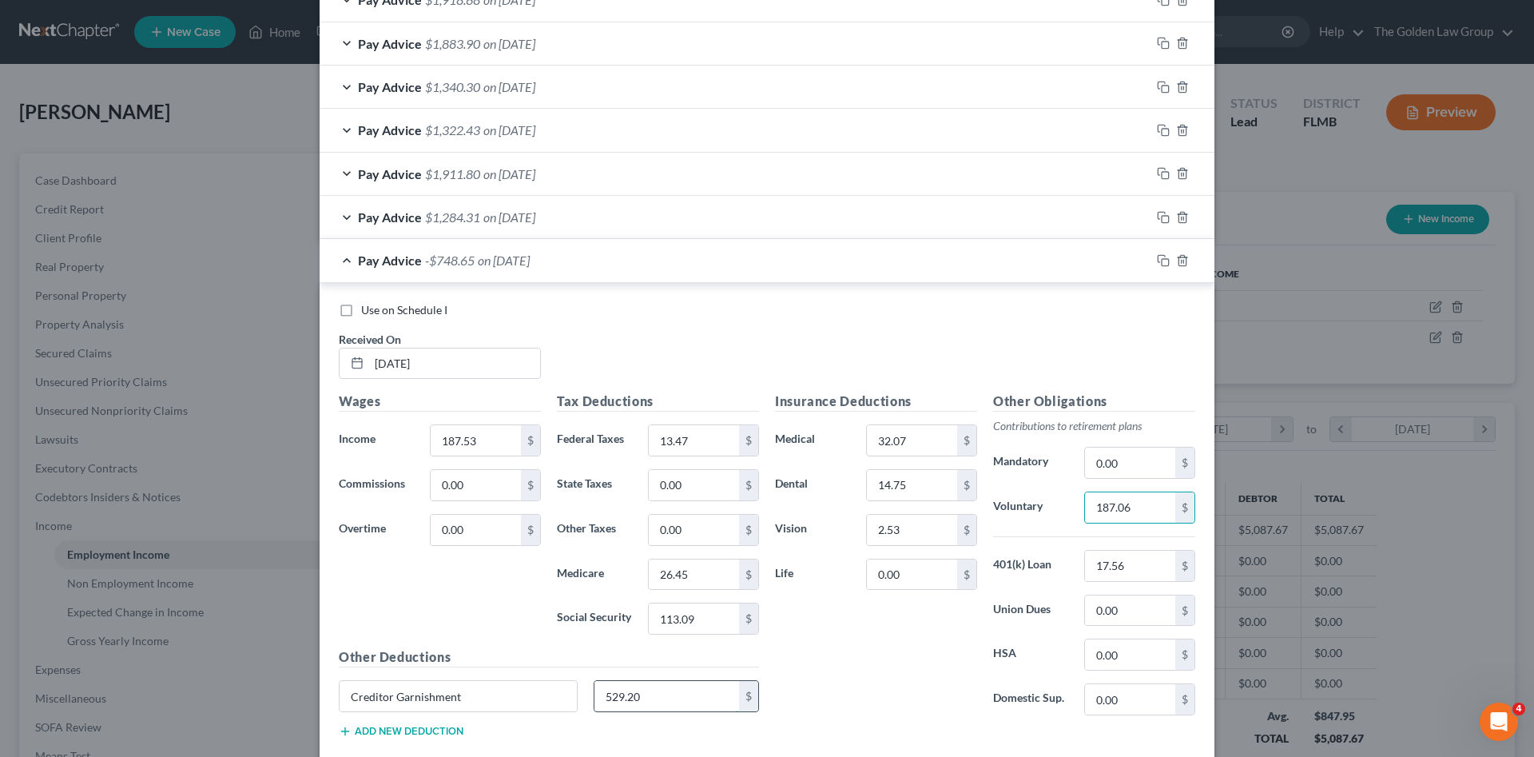
click at [685, 697] on input "529.20" at bounding box center [666, 696] width 145 height 30
click at [453, 431] on input "187.53" at bounding box center [476, 440] width 90 height 30
type input "1,870.53"
click at [656, 704] on input "529.20" at bounding box center [666, 696] width 145 height 30
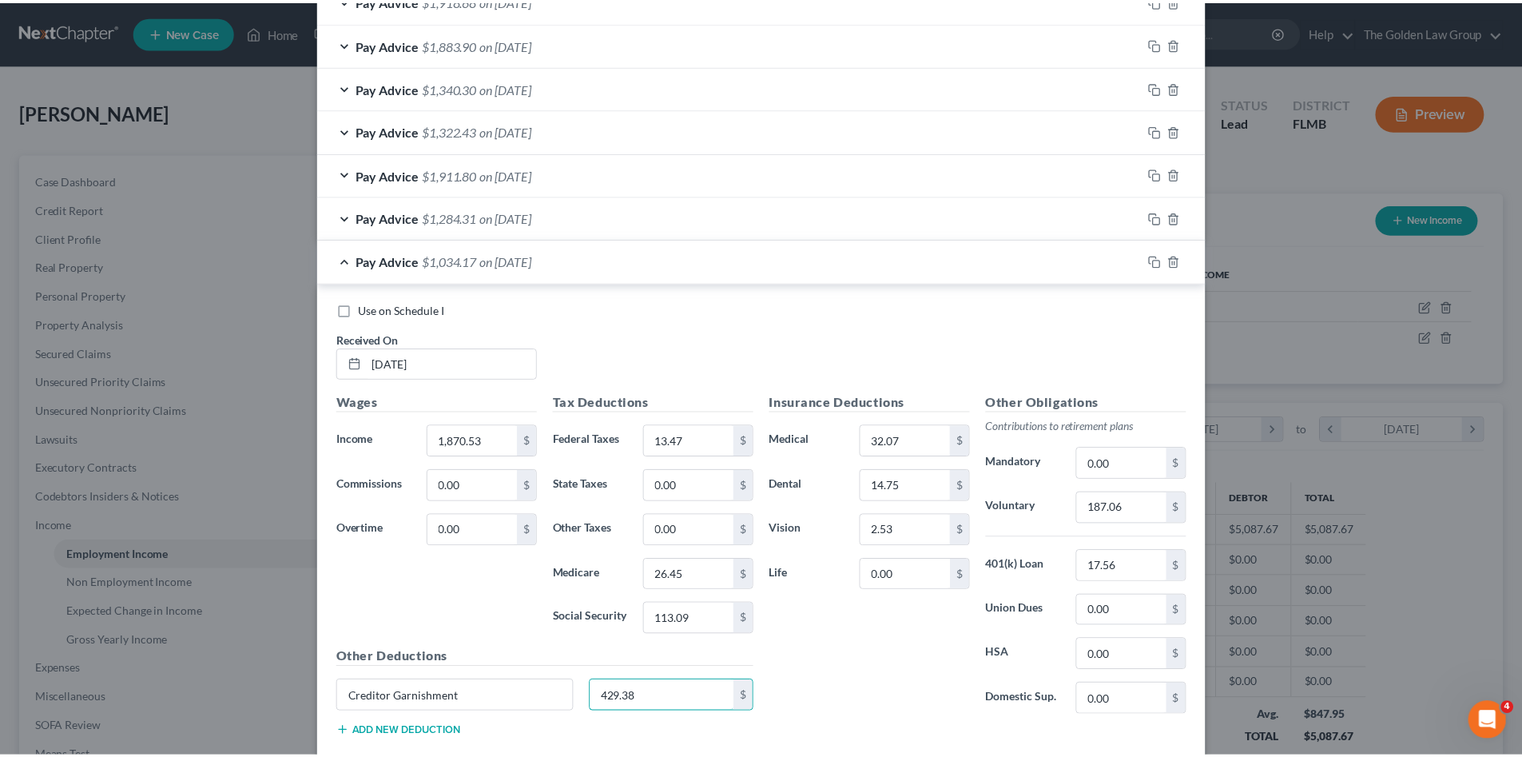
scroll to position [659, 0]
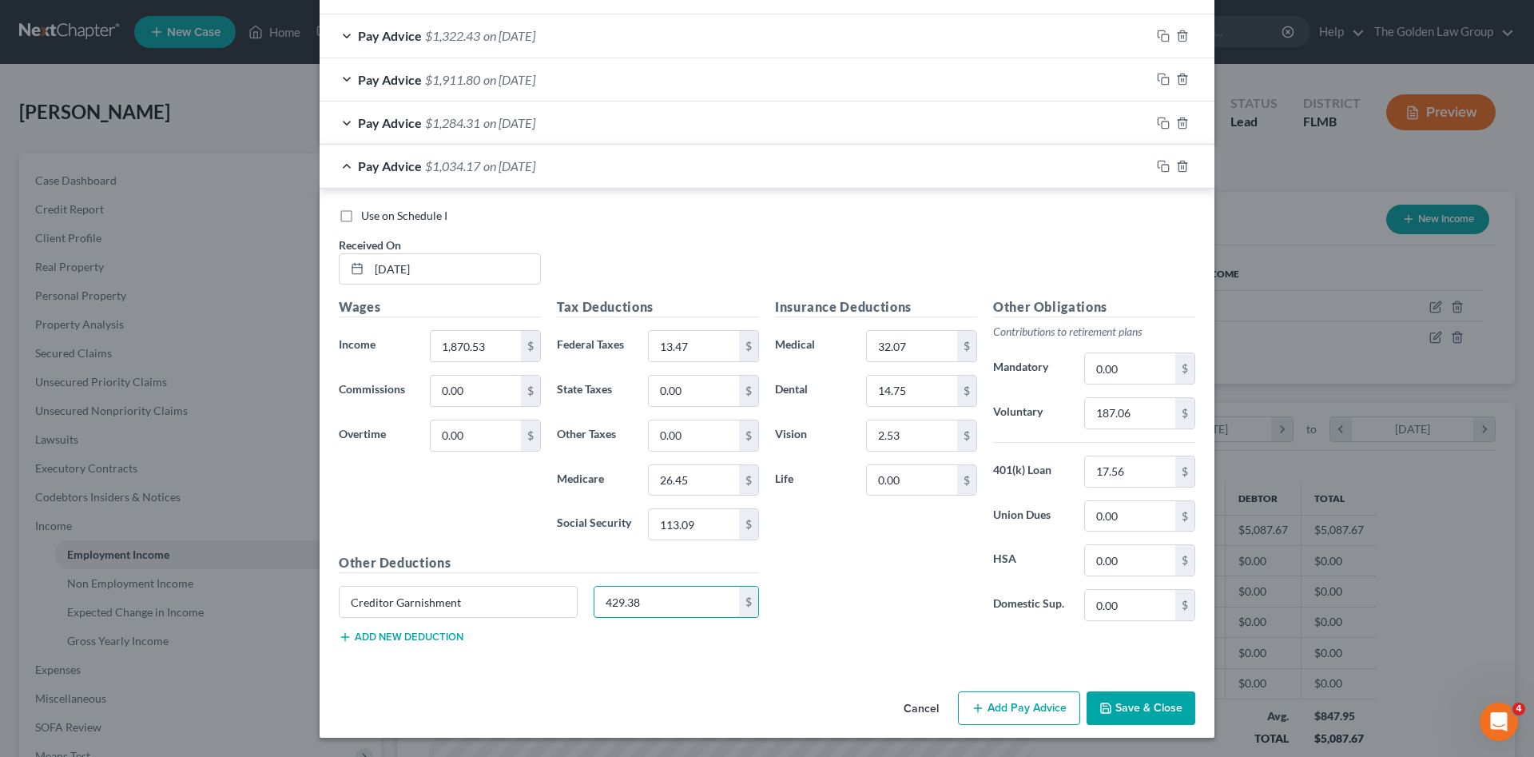
type input "429.38"
click at [1110, 717] on button "Save & Close" at bounding box center [1140, 708] width 109 height 34
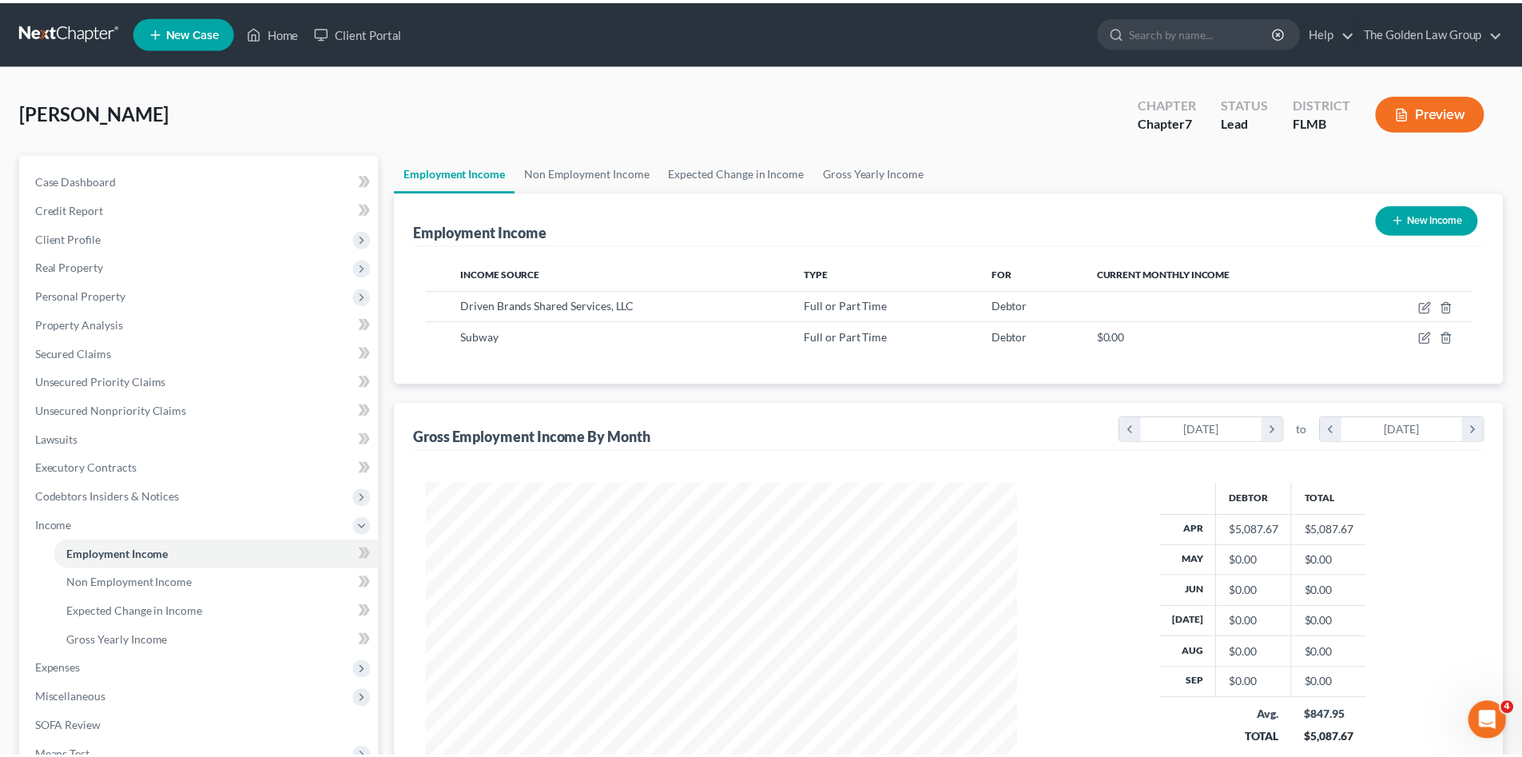
scroll to position [798577, 798247]
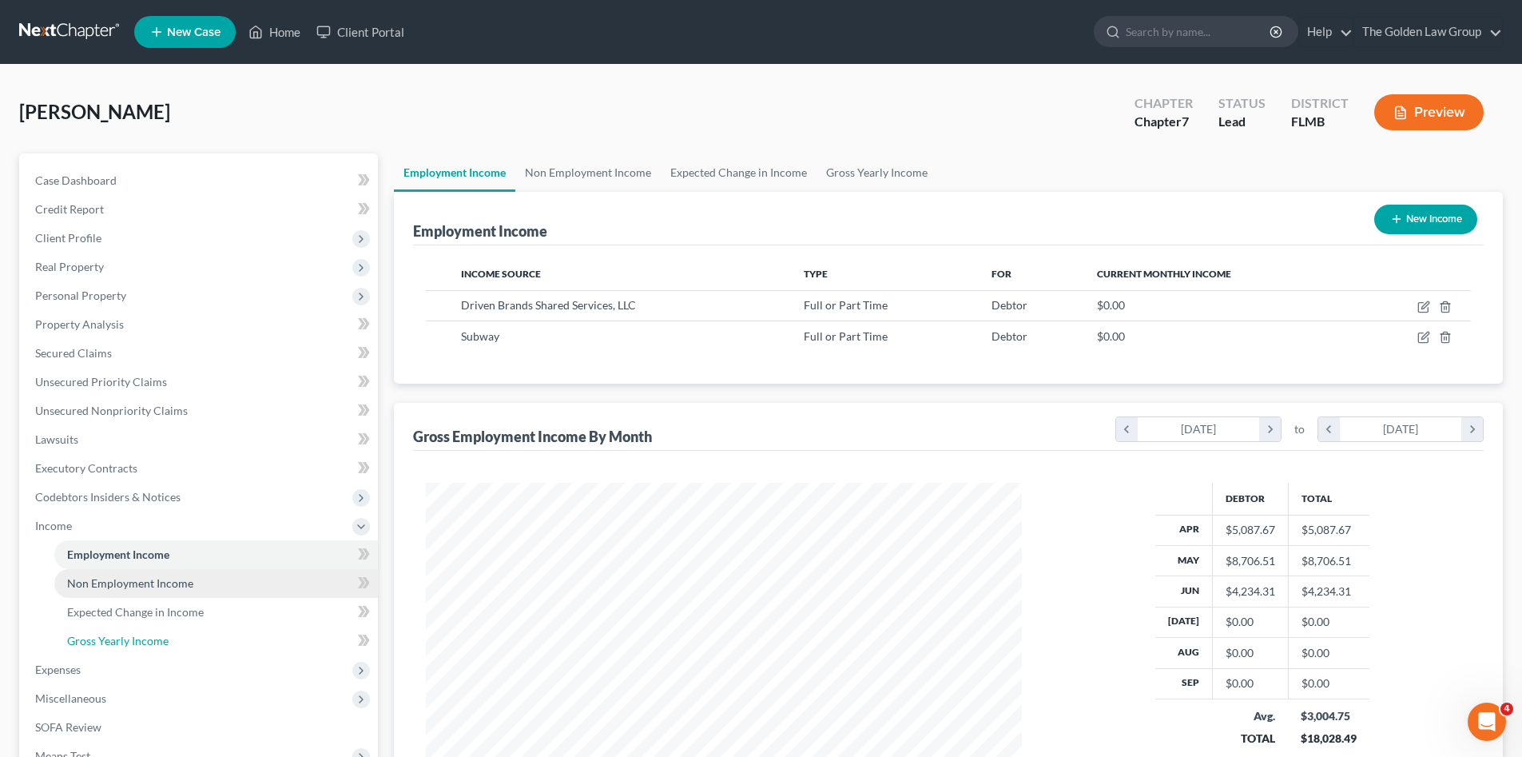
drag, startPoint x: 146, startPoint y: 634, endPoint x: 272, endPoint y: 594, distance: 132.4
click at [146, 634] on span "Gross Yearly Income" at bounding box center [117, 641] width 101 height 14
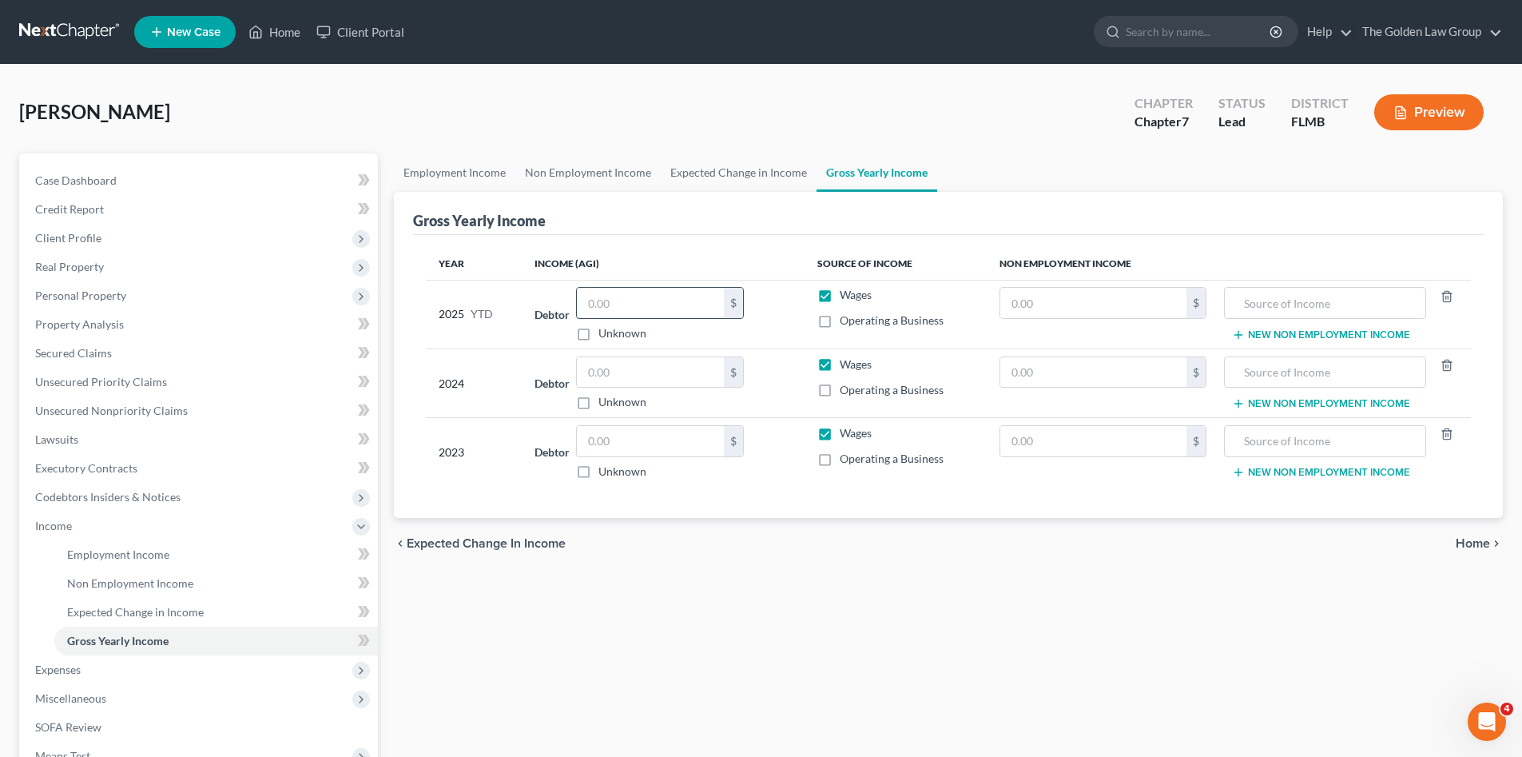
click at [601, 301] on input "text" at bounding box center [650, 303] width 147 height 30
type input "36,005.20"
click at [682, 373] on input "text" at bounding box center [650, 372] width 147 height 30
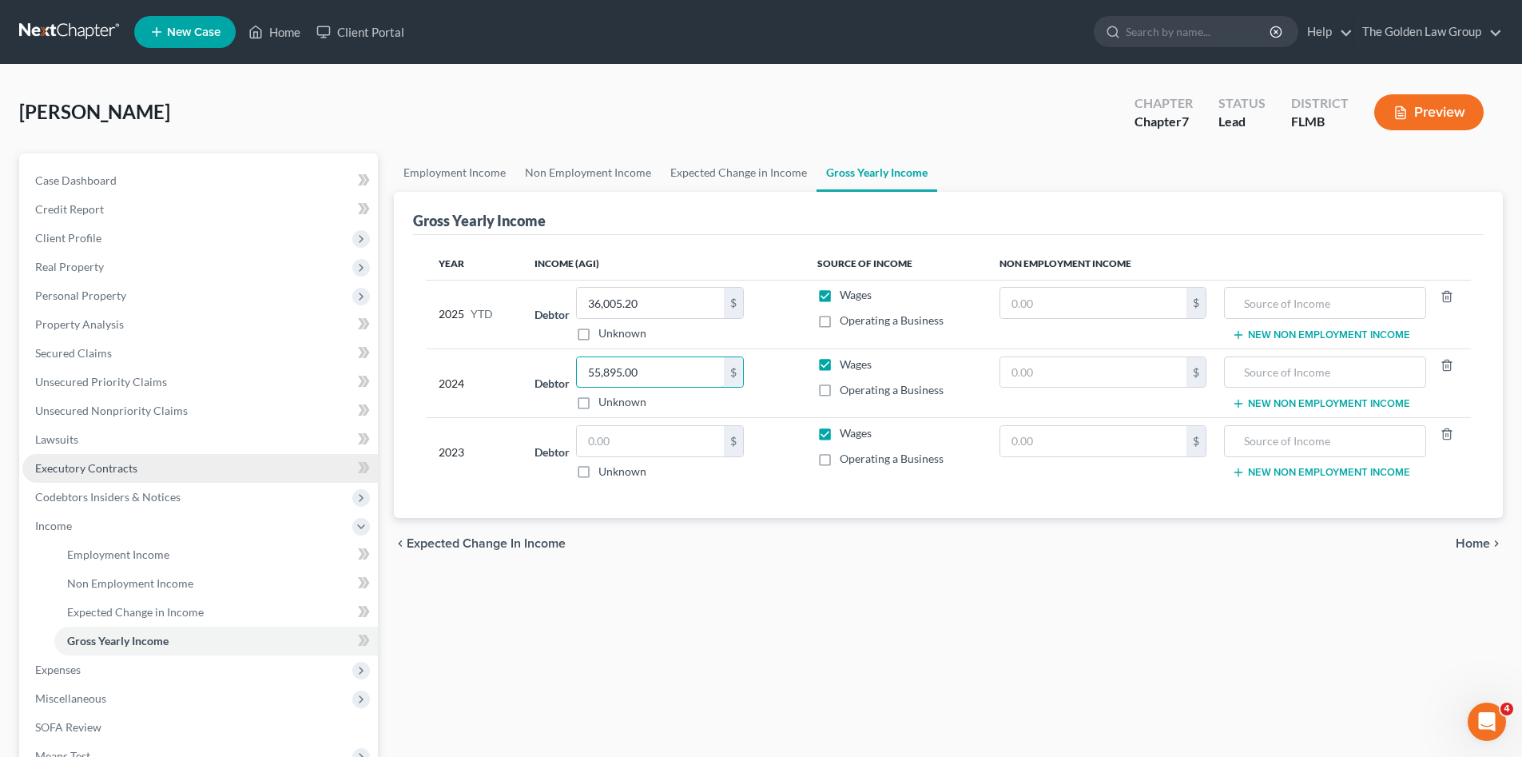
type input "55,895.00"
click at [635, 440] on input "text" at bounding box center [650, 441] width 147 height 30
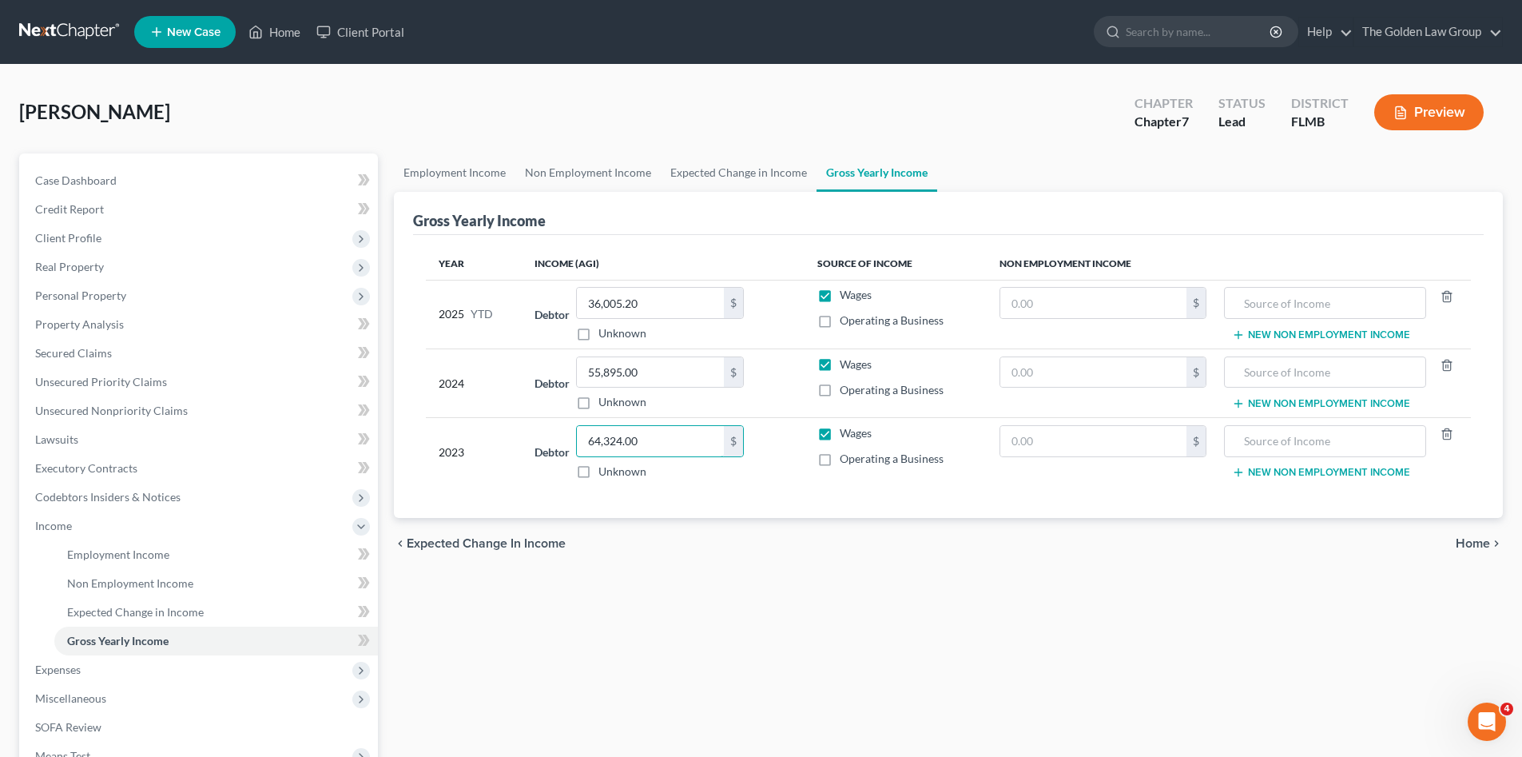
type input "64,324.00"
drag, startPoint x: 746, startPoint y: 625, endPoint x: 181, endPoint y: 672, distance: 567.6
click at [741, 627] on div "Employment Income Non Employment Income Expected Change in Income Gross Yearly …" at bounding box center [948, 528] width 1125 height 750
click at [122, 666] on span "Expenses" at bounding box center [199, 669] width 355 height 29
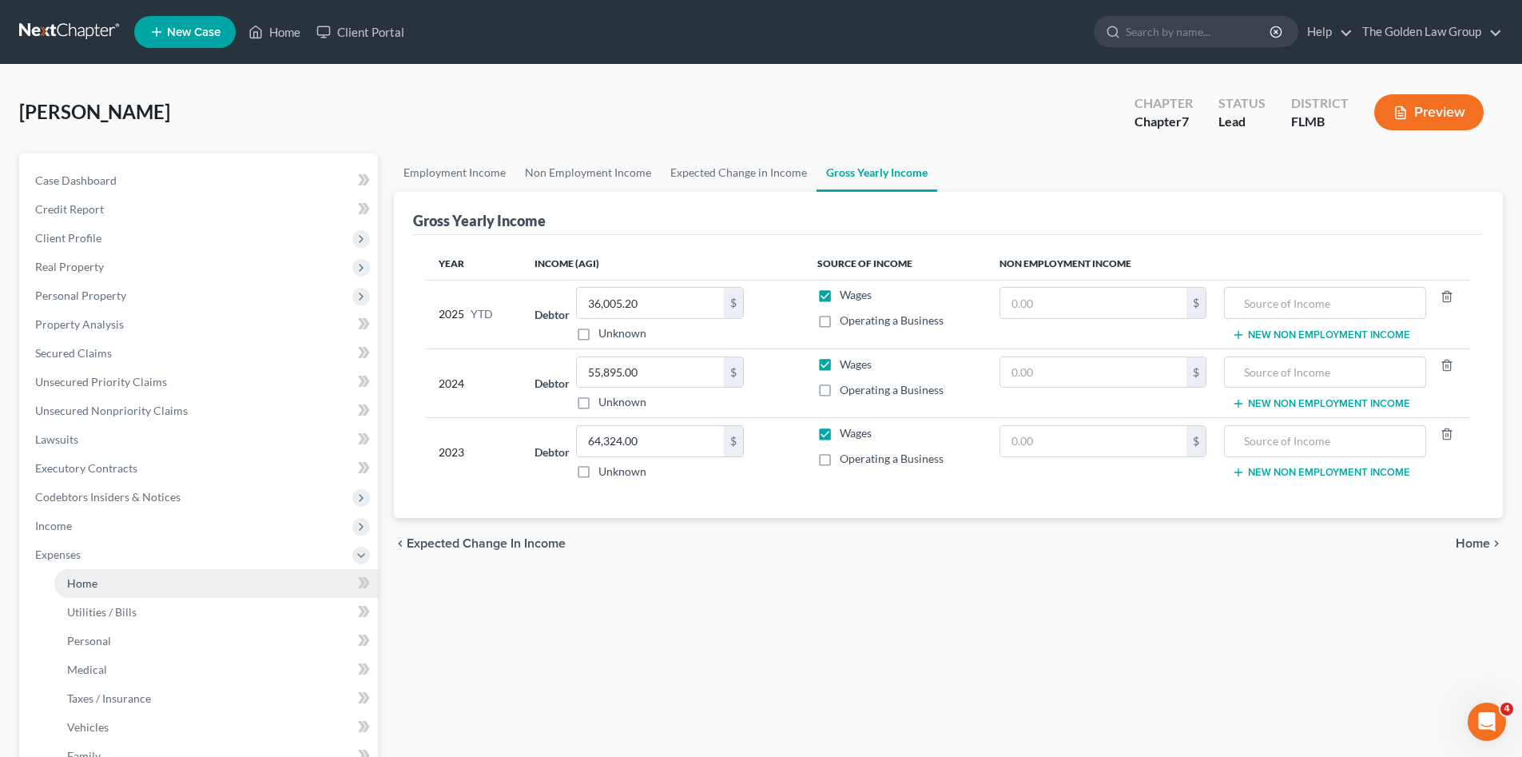
click at [98, 571] on link "Home" at bounding box center [216, 583] width 324 height 29
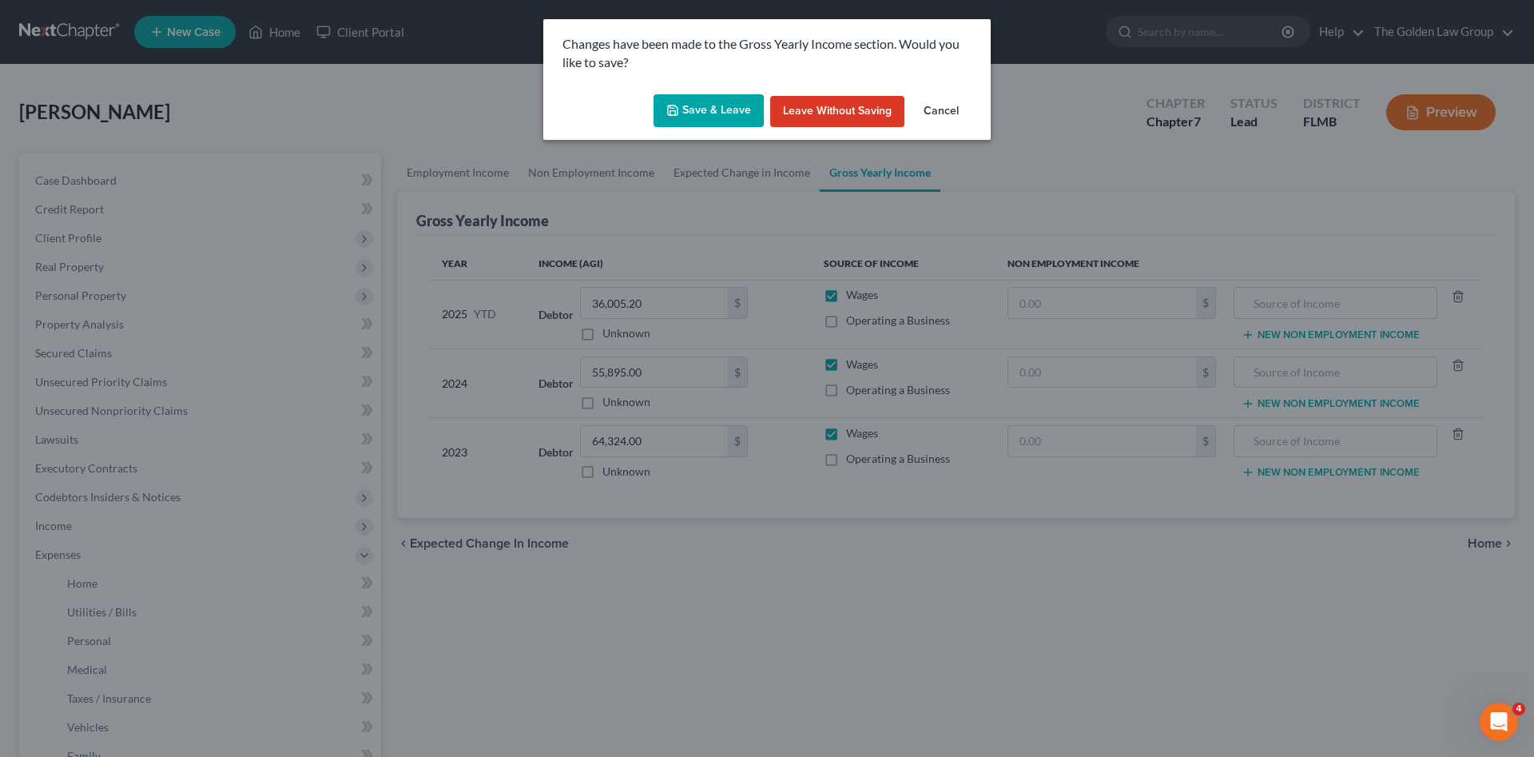
drag, startPoint x: 677, startPoint y: 110, endPoint x: 665, endPoint y: 145, distance: 37.1
click at [678, 110] on icon "button" at bounding box center [672, 110] width 13 height 13
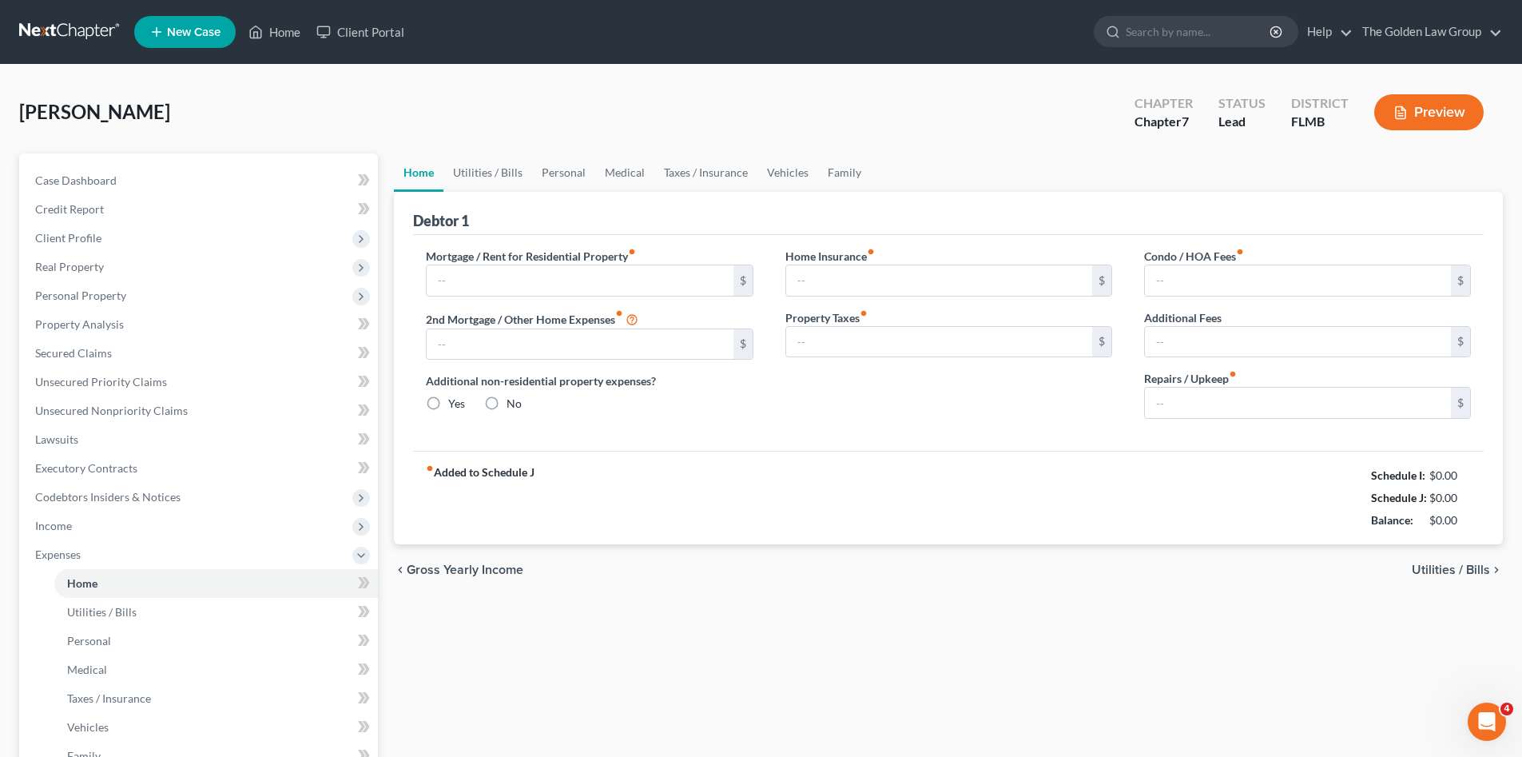
type input "0.00"
radio input "true"
type input "0.00"
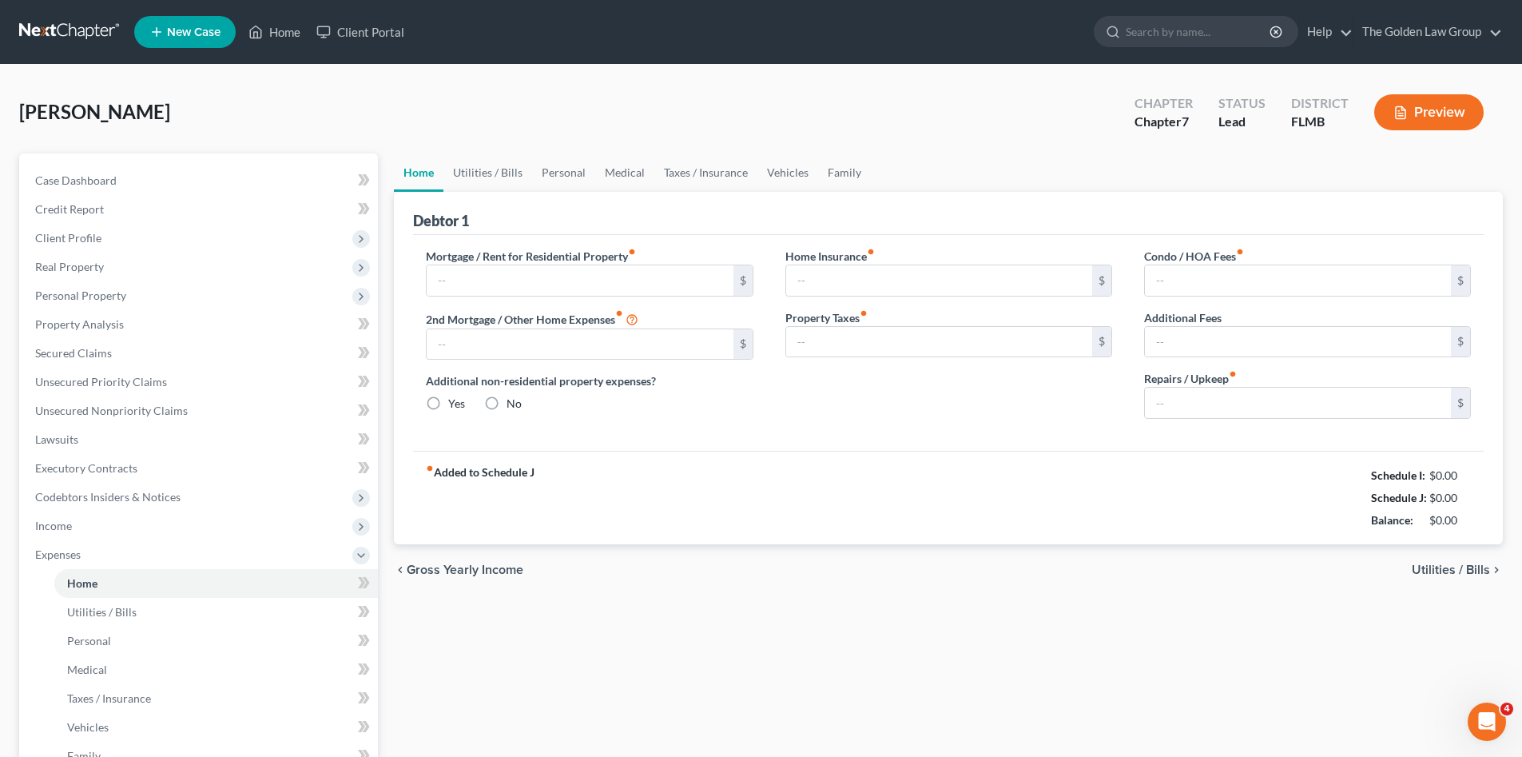
type input "0.00"
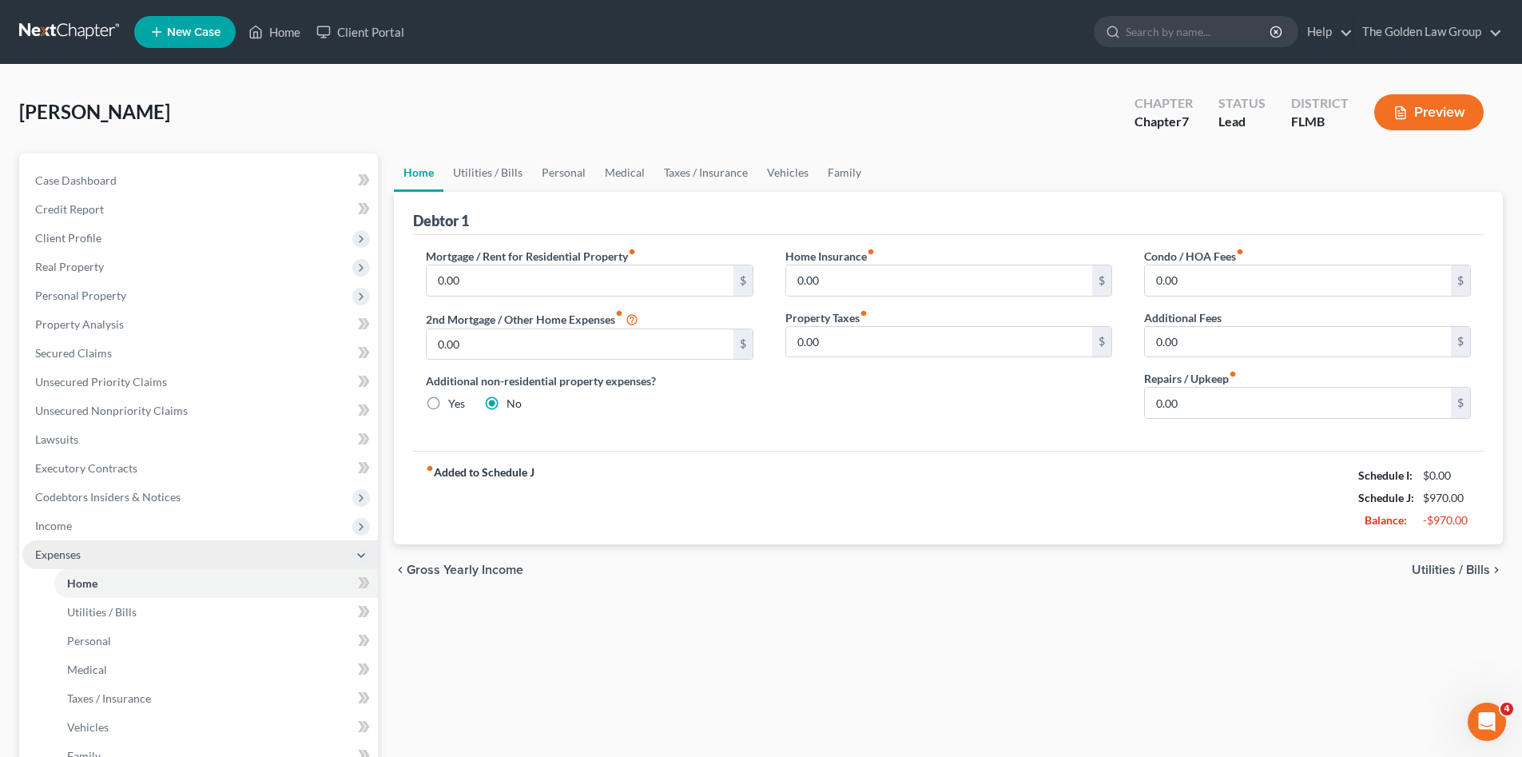
click at [54, 557] on span "Expenses" at bounding box center [58, 554] width 46 height 14
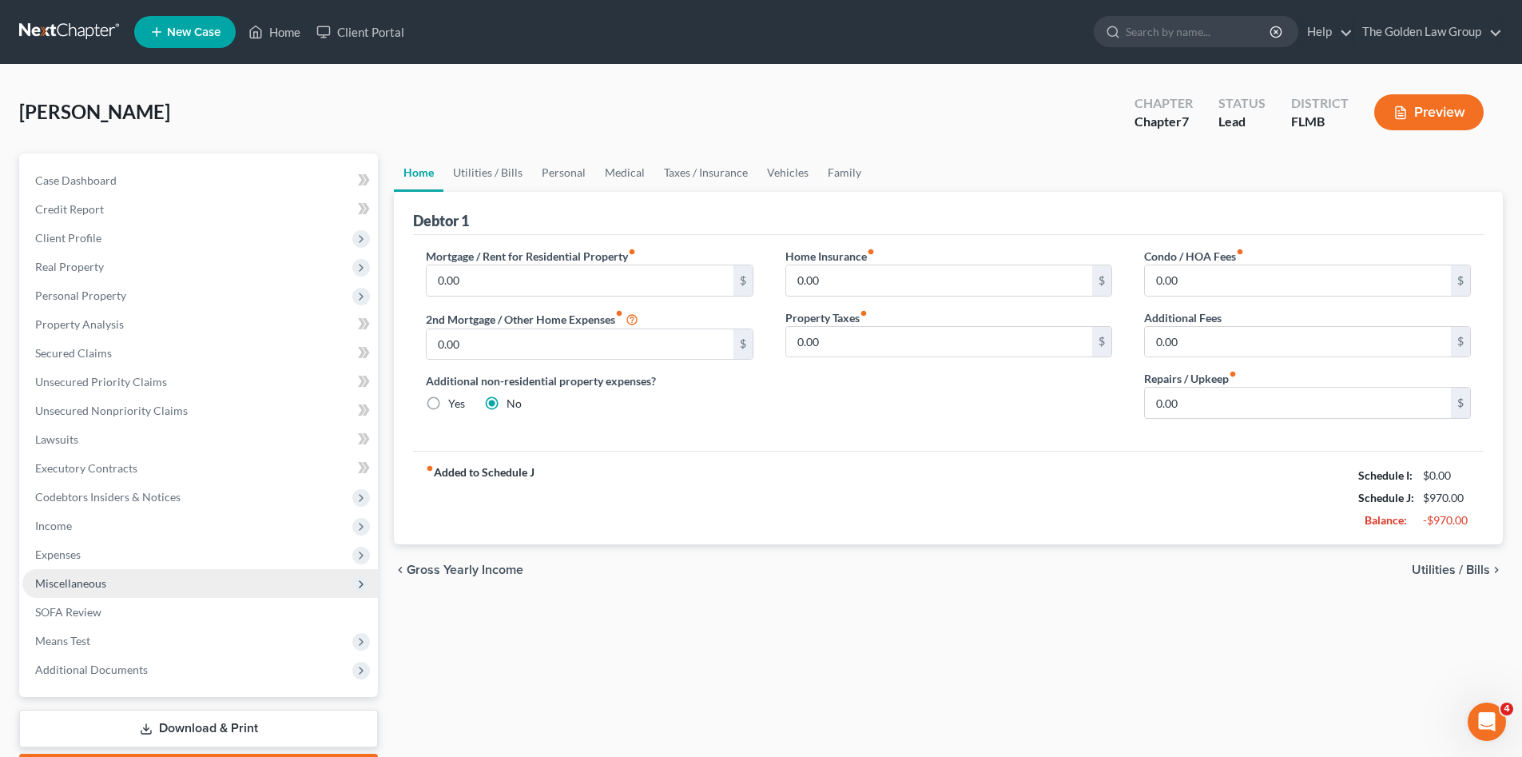
click at [77, 582] on span "Miscellaneous" at bounding box center [70, 583] width 71 height 14
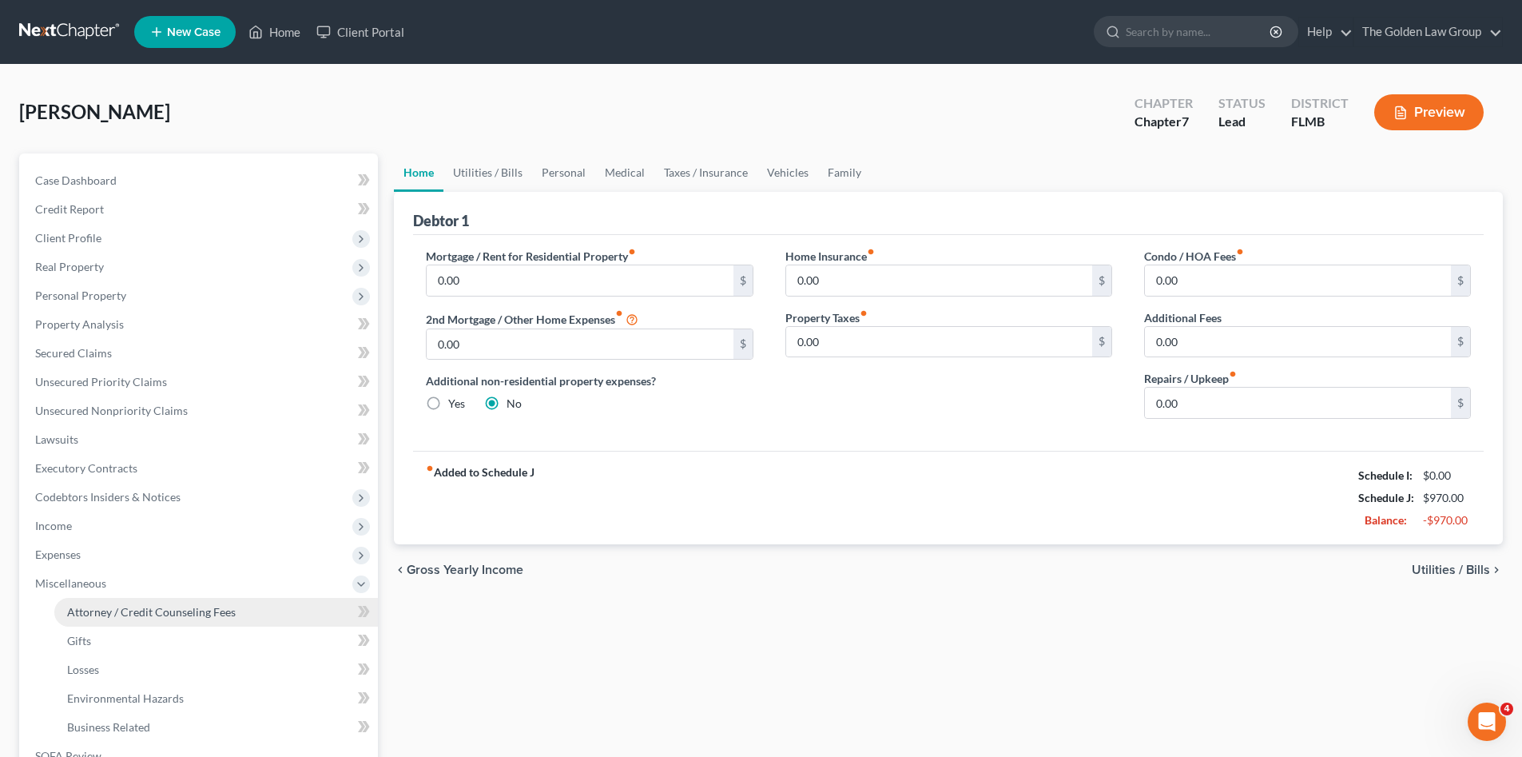
click at [157, 606] on span "Attorney / Credit Counseling Fees" at bounding box center [151, 612] width 169 height 14
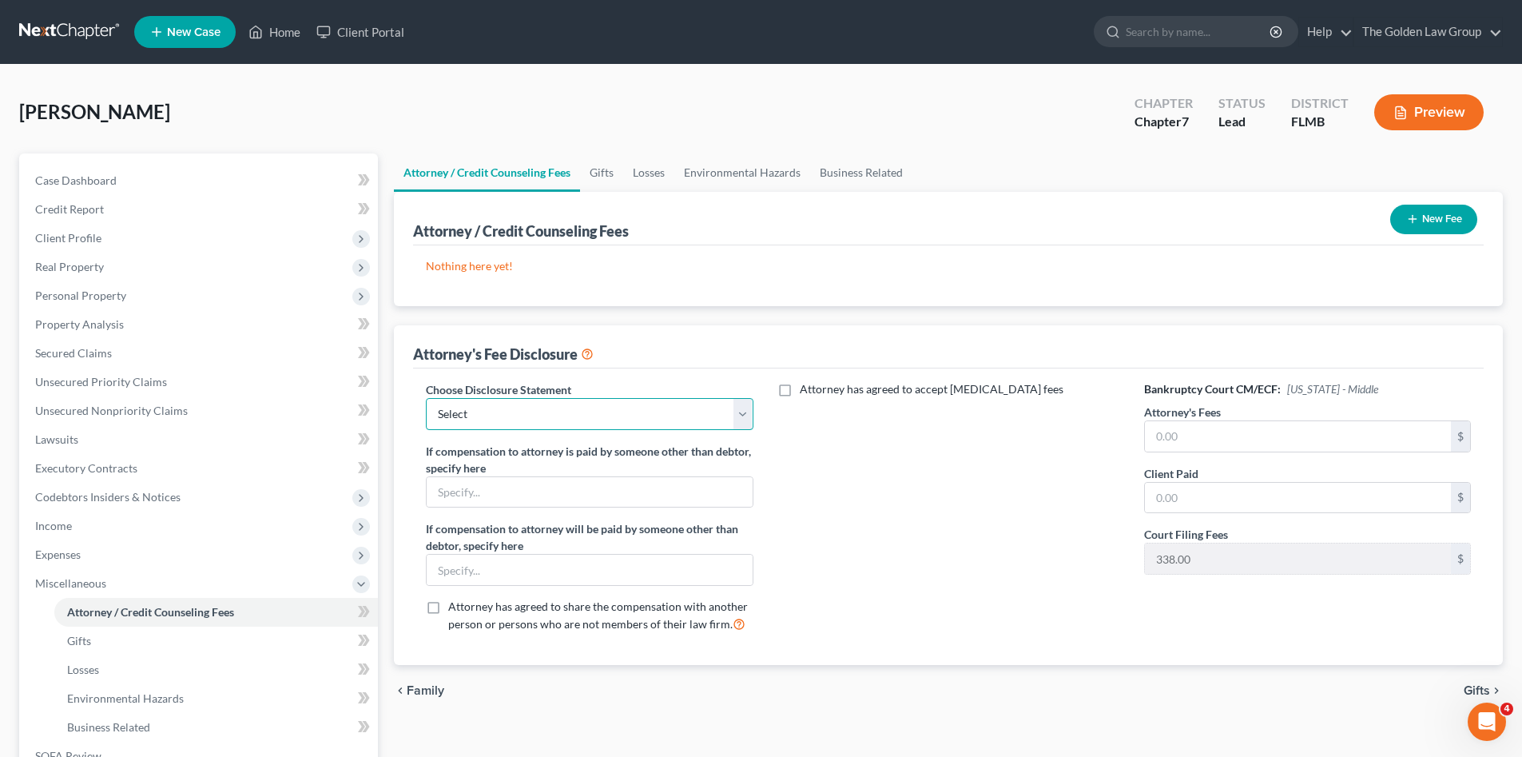
click at [539, 409] on select "Select Chapter 7 Supplemental Chapter 13 Chapter 7 Pre-Petition" at bounding box center [589, 414] width 327 height 32
select select "2"
click at [426, 398] on select "Select Chapter 7 Supplemental Chapter 13 Chapter 7 Pre-Petition" at bounding box center [589, 414] width 327 height 32
click at [900, 554] on div "Attorney has agreed to accept retainer fees" at bounding box center [948, 513] width 359 height 264
click at [1206, 436] on input "text" at bounding box center [1298, 436] width 306 height 30
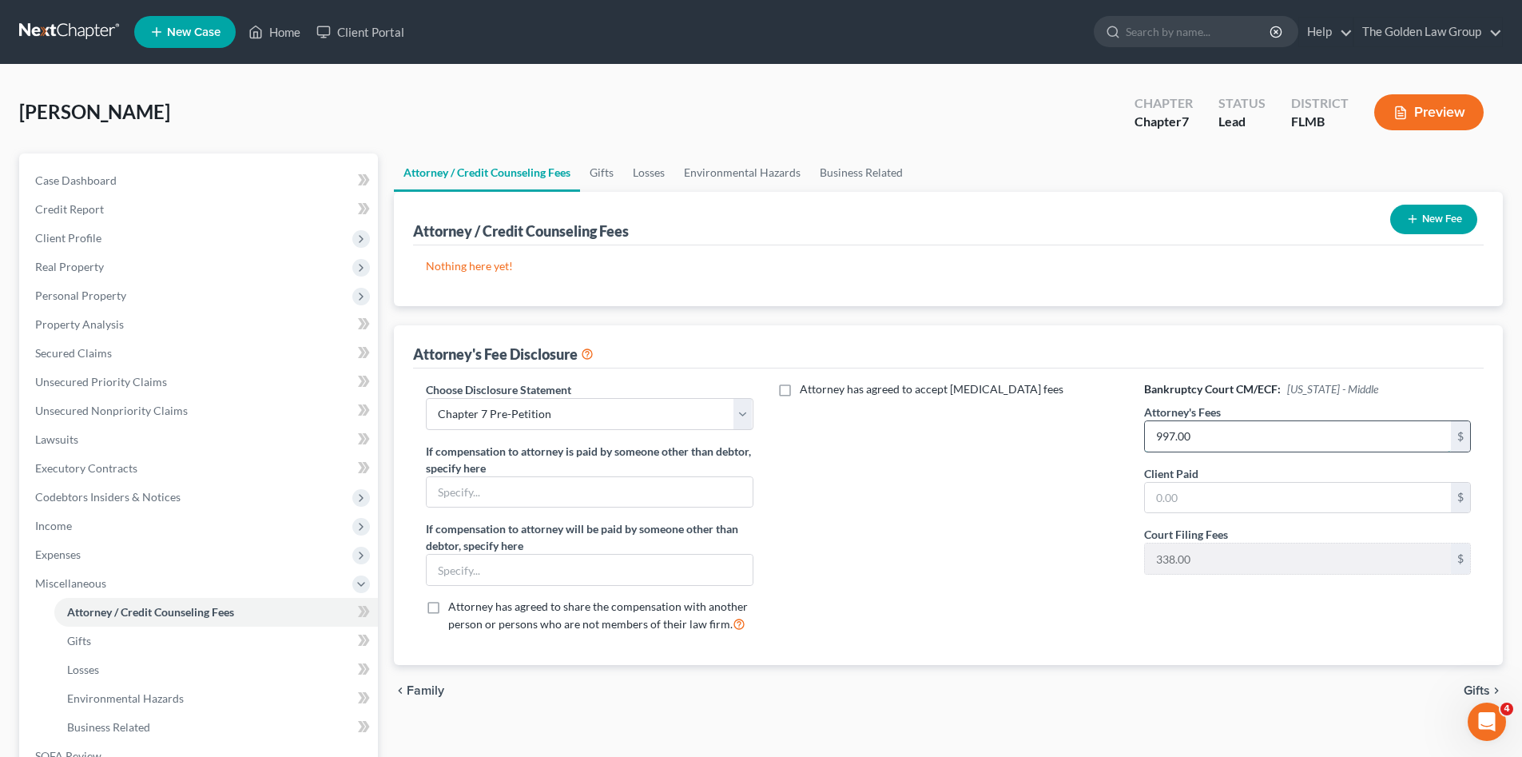
type input "997.00"
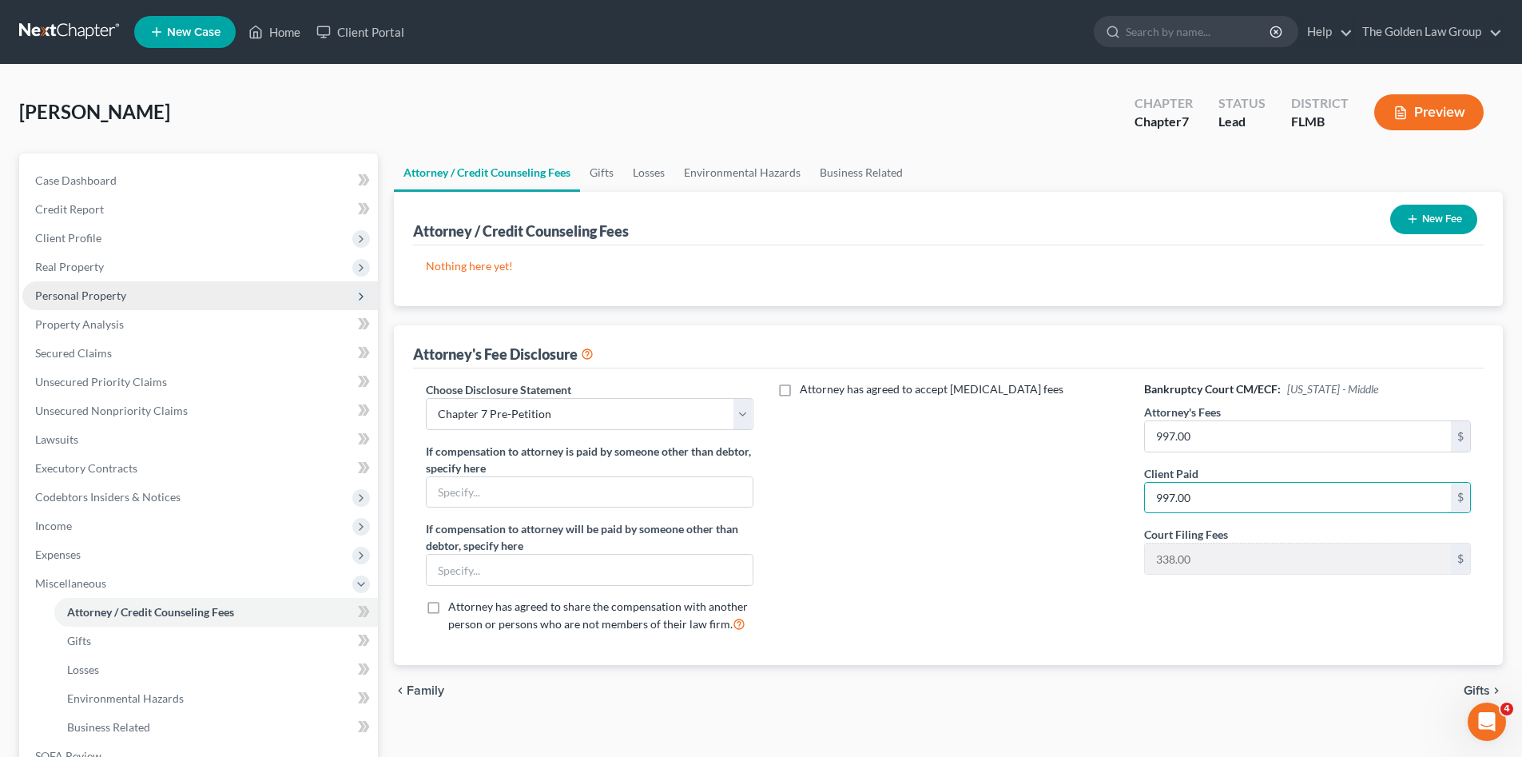
type input "997.00"
click at [1434, 218] on button "New Fee" at bounding box center [1433, 220] width 87 height 30
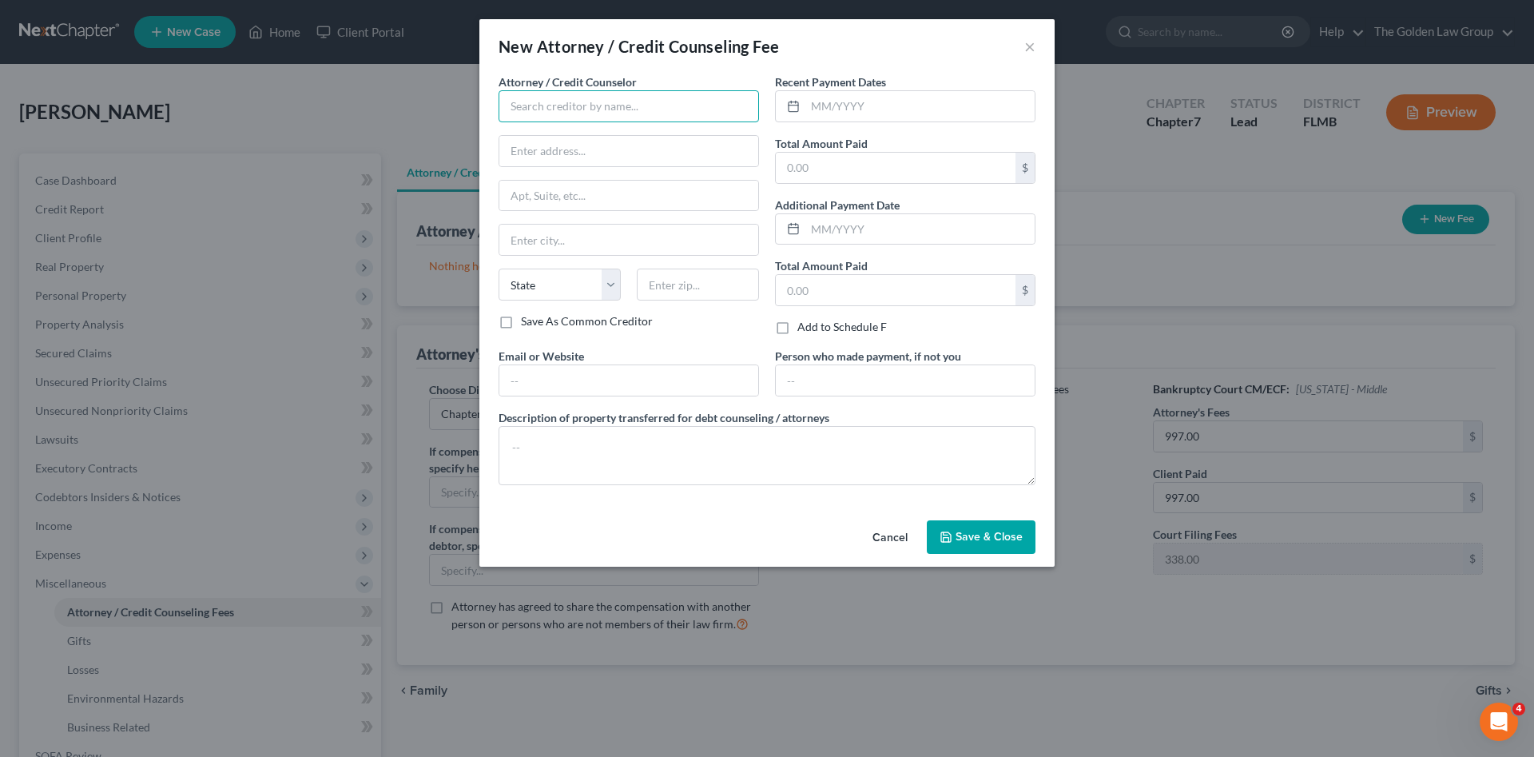
click at [557, 110] on input "text" at bounding box center [628, 106] width 260 height 32
type input "T"
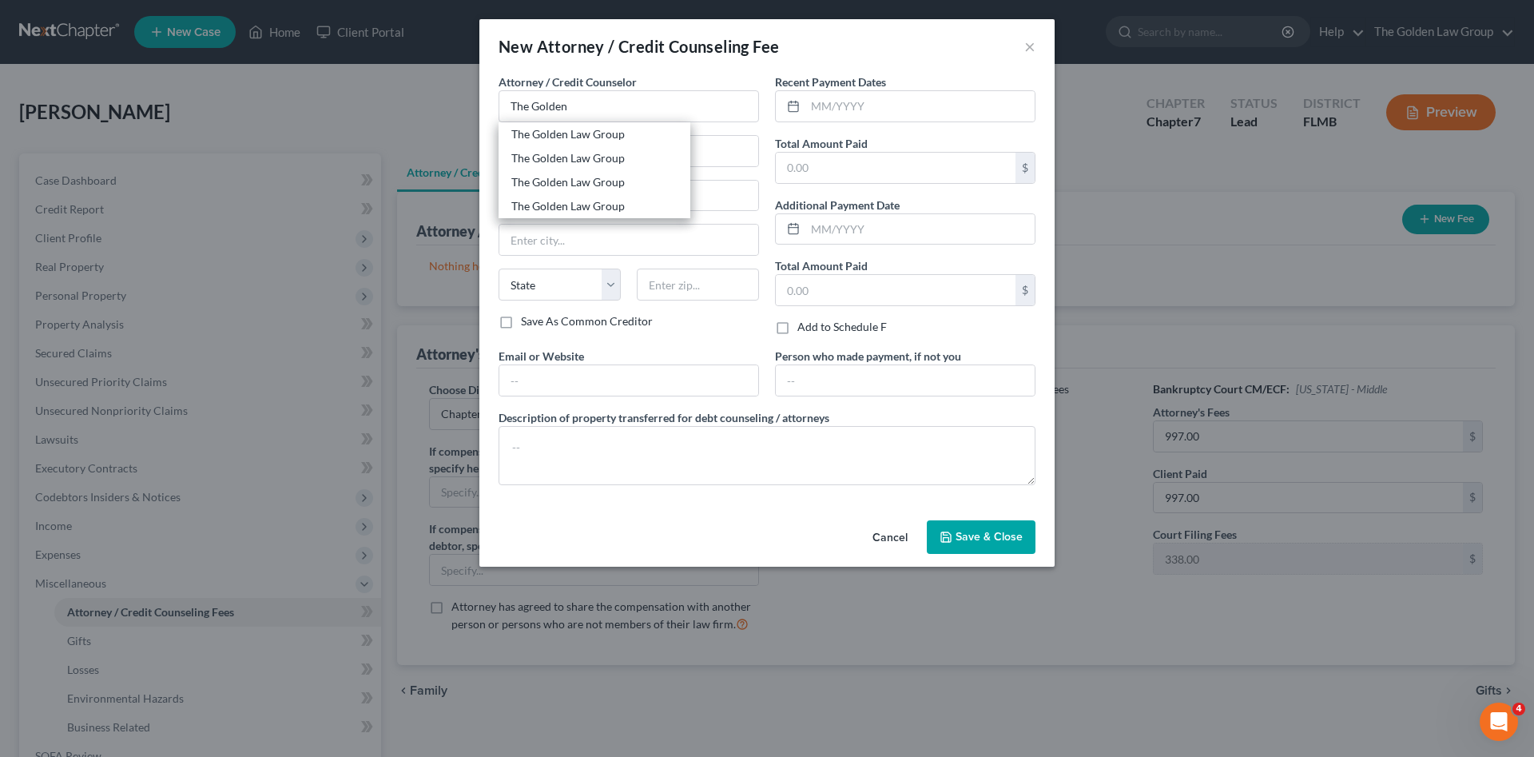
click at [611, 137] on div "The Golden Law Group" at bounding box center [594, 134] width 166 height 16
type input "The Golden Law Group"
type input "429 Lithia Pinecrest Road"
type input "Brandon"
select select "9"
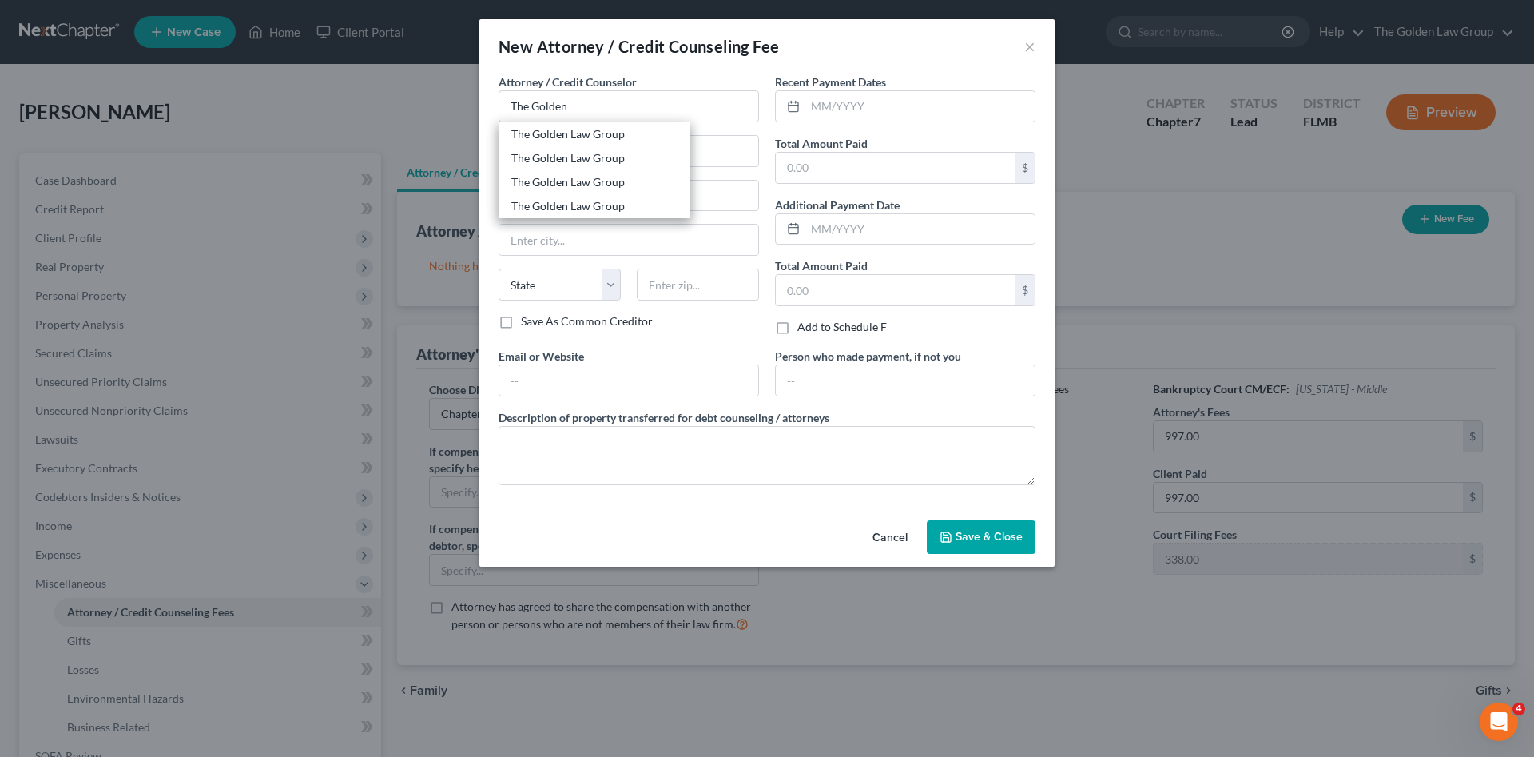
type input "33511"
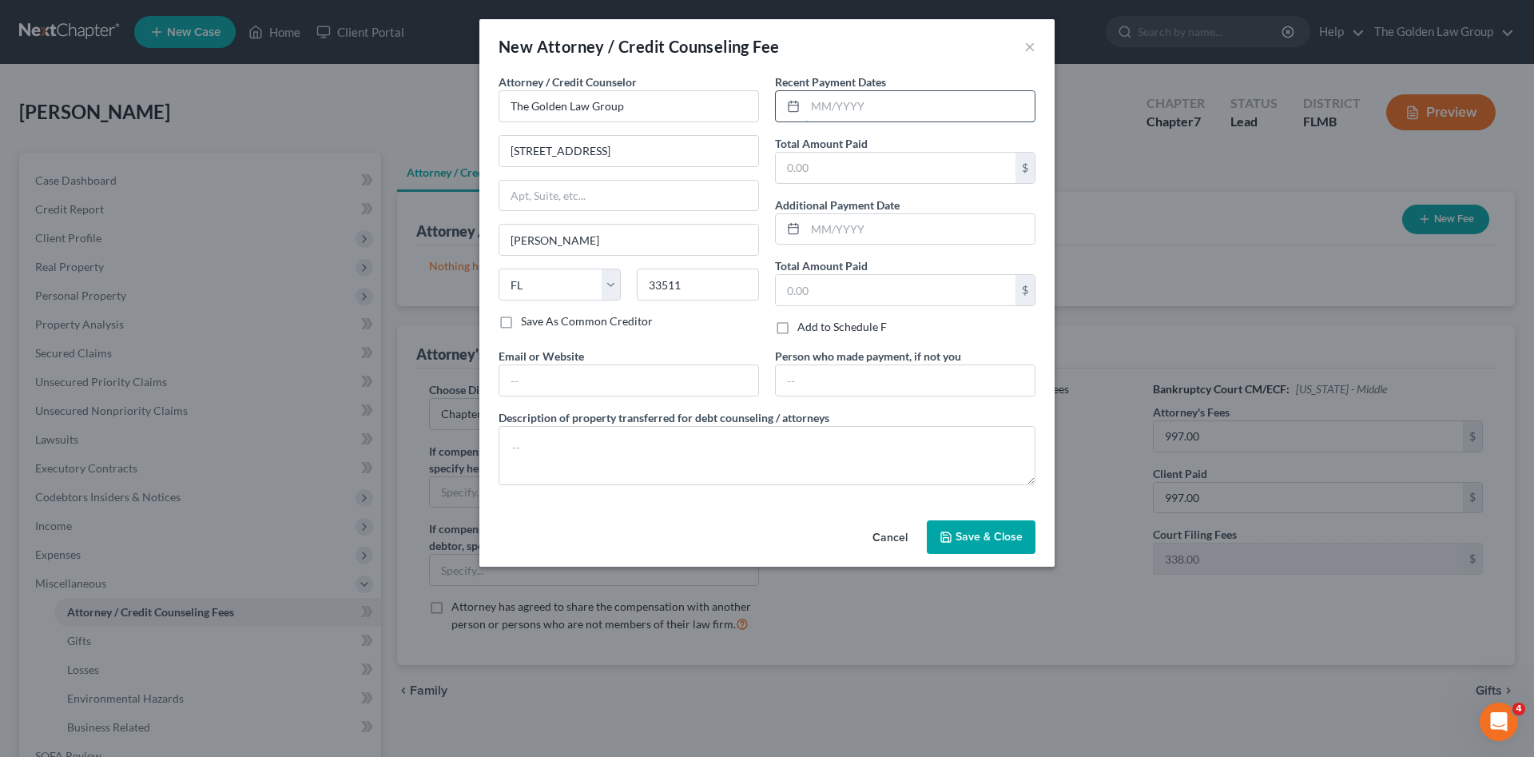
click at [821, 101] on input "text" at bounding box center [919, 106] width 229 height 30
type input "06/13/2025"
type input "997.00"
click at [868, 443] on textarea at bounding box center [766, 455] width 537 height 59
type textarea "Attorney Fee"
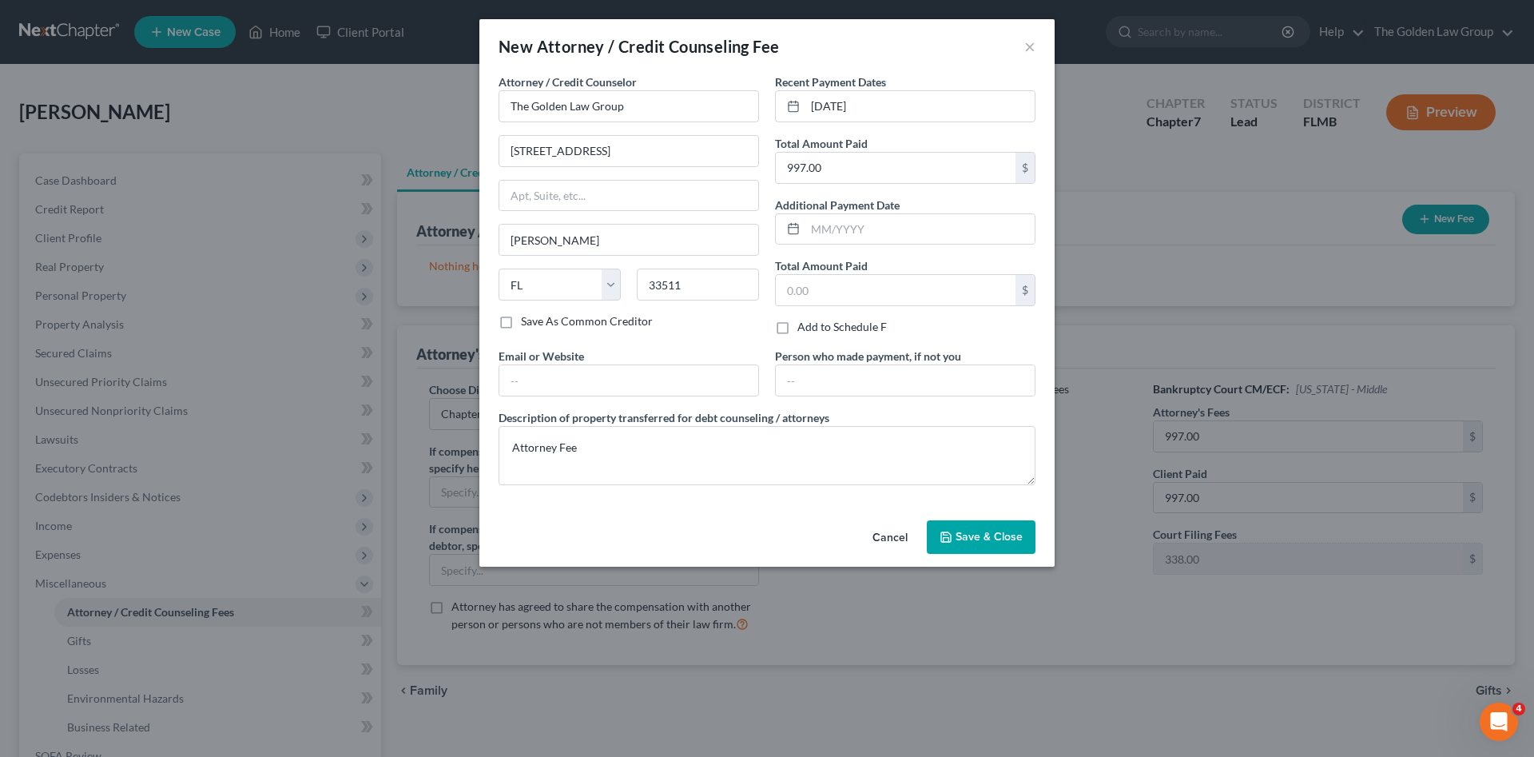
click at [955, 538] on button "Save & Close" at bounding box center [981, 537] width 109 height 34
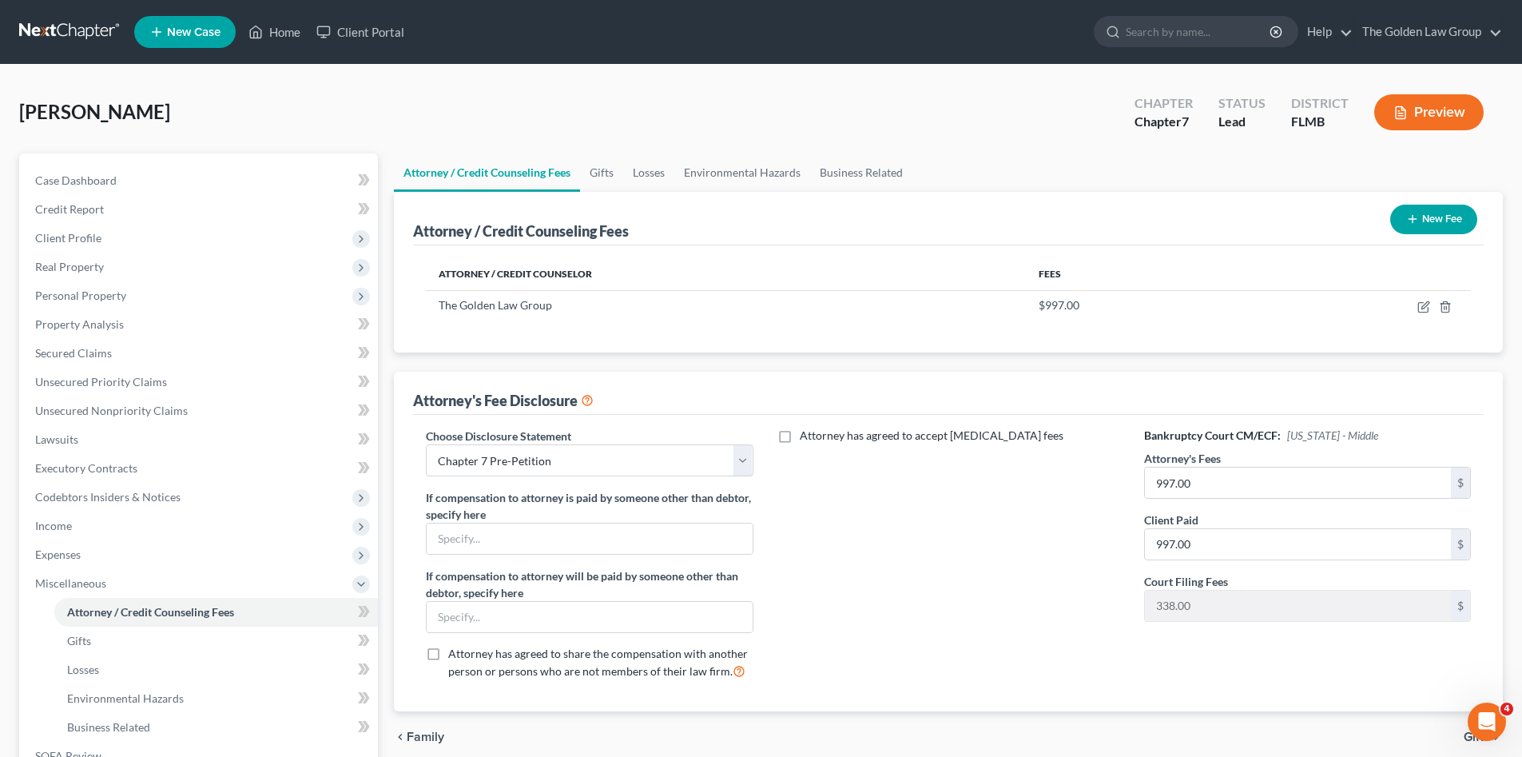
click at [1439, 228] on button "New Fee" at bounding box center [1433, 220] width 87 height 30
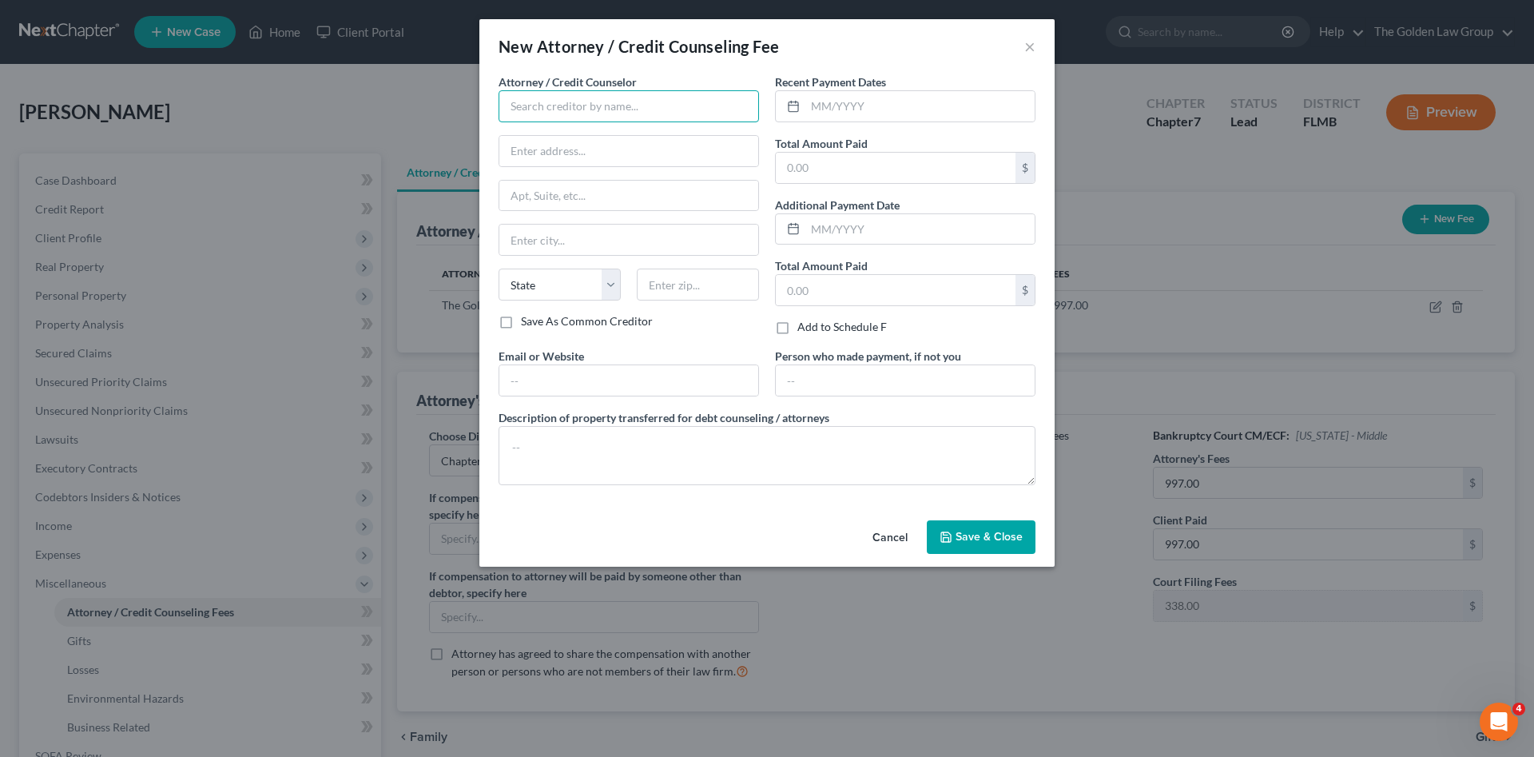
click at [558, 100] on input "text" at bounding box center [628, 106] width 260 height 32
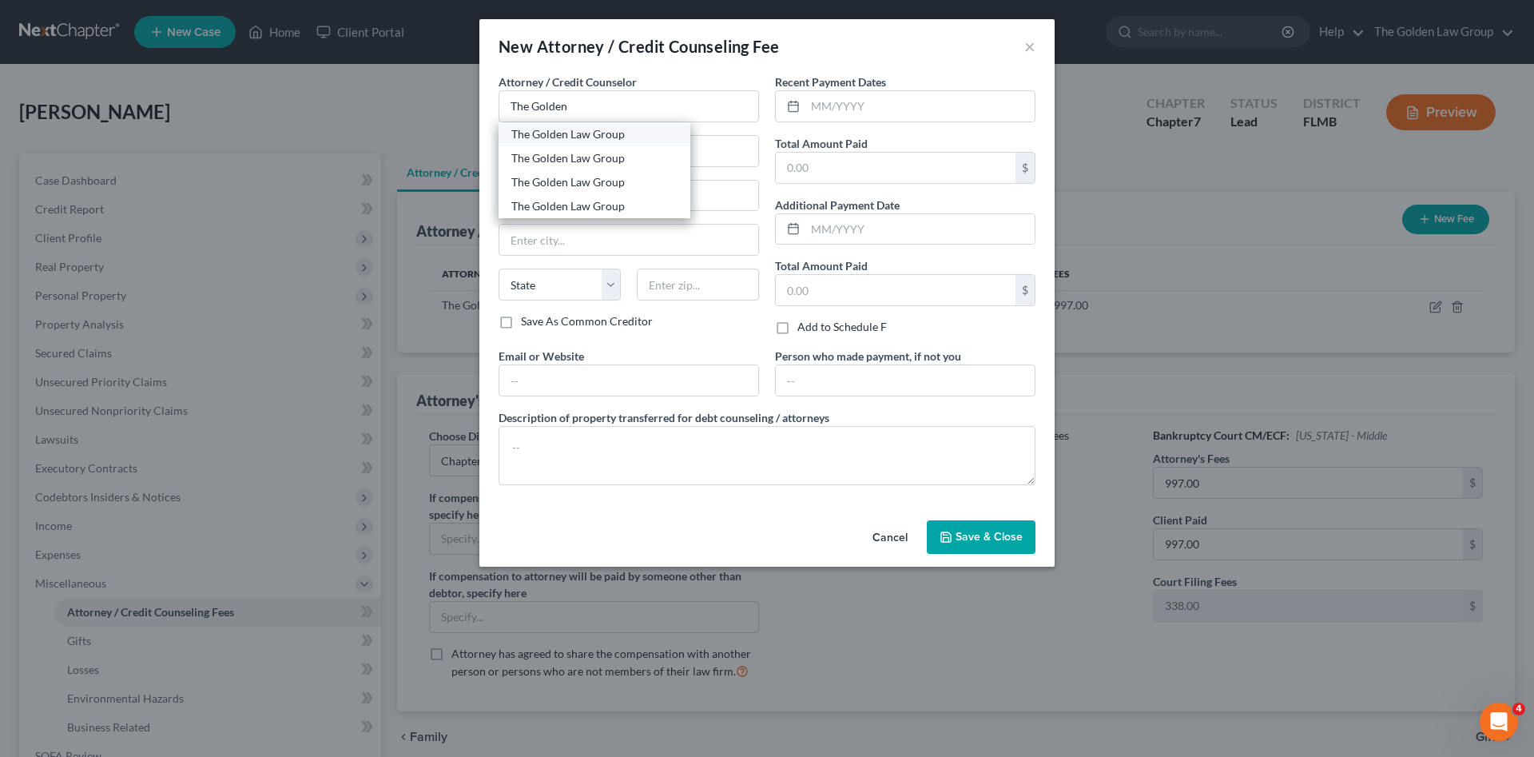
click at [569, 133] on div "The Golden Law Group" at bounding box center [594, 134] width 166 height 16
type input "The Golden Law Group"
type input "429 Lithia Pinecrest Road"
type input "Brandon"
select select "9"
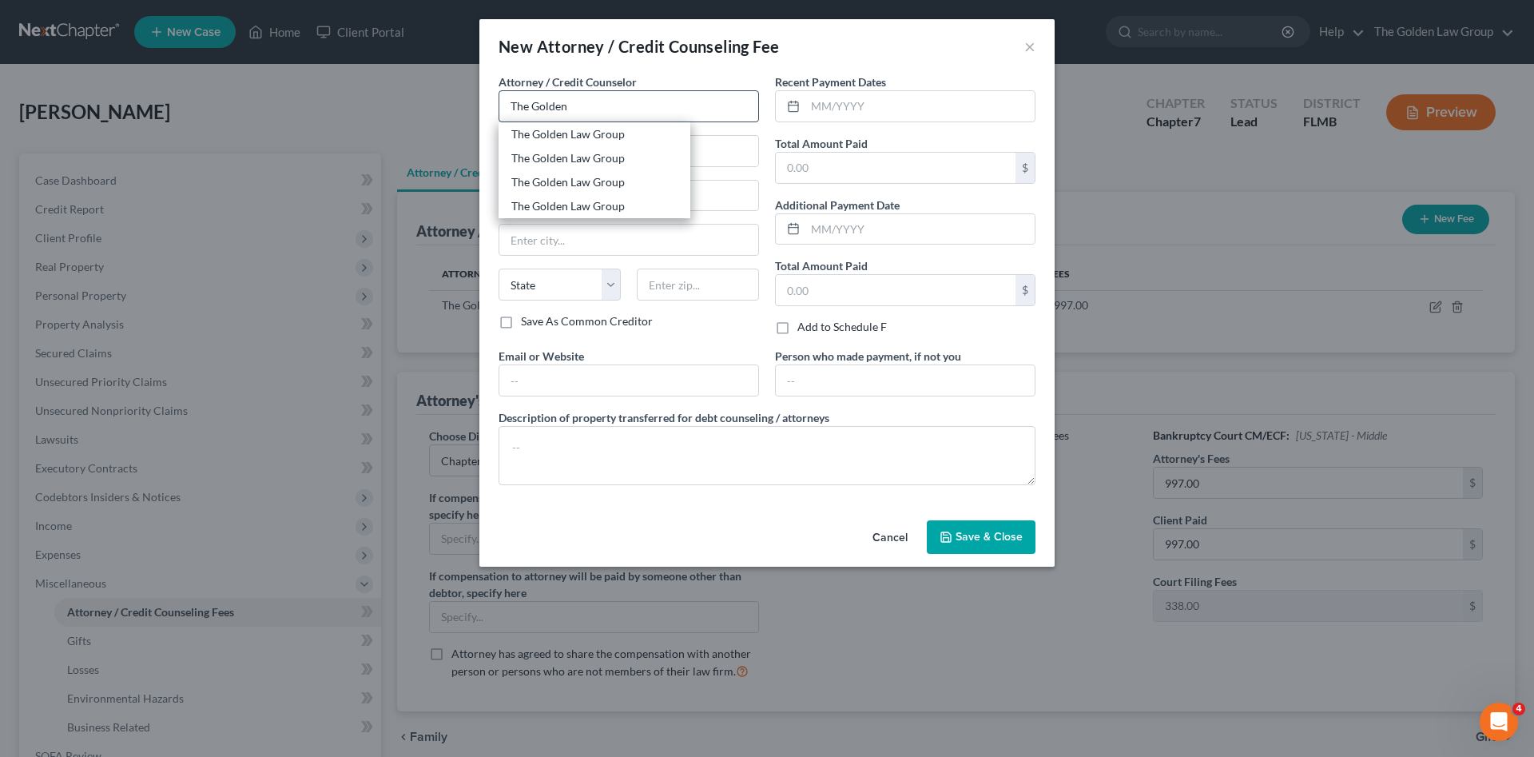
type input "33511"
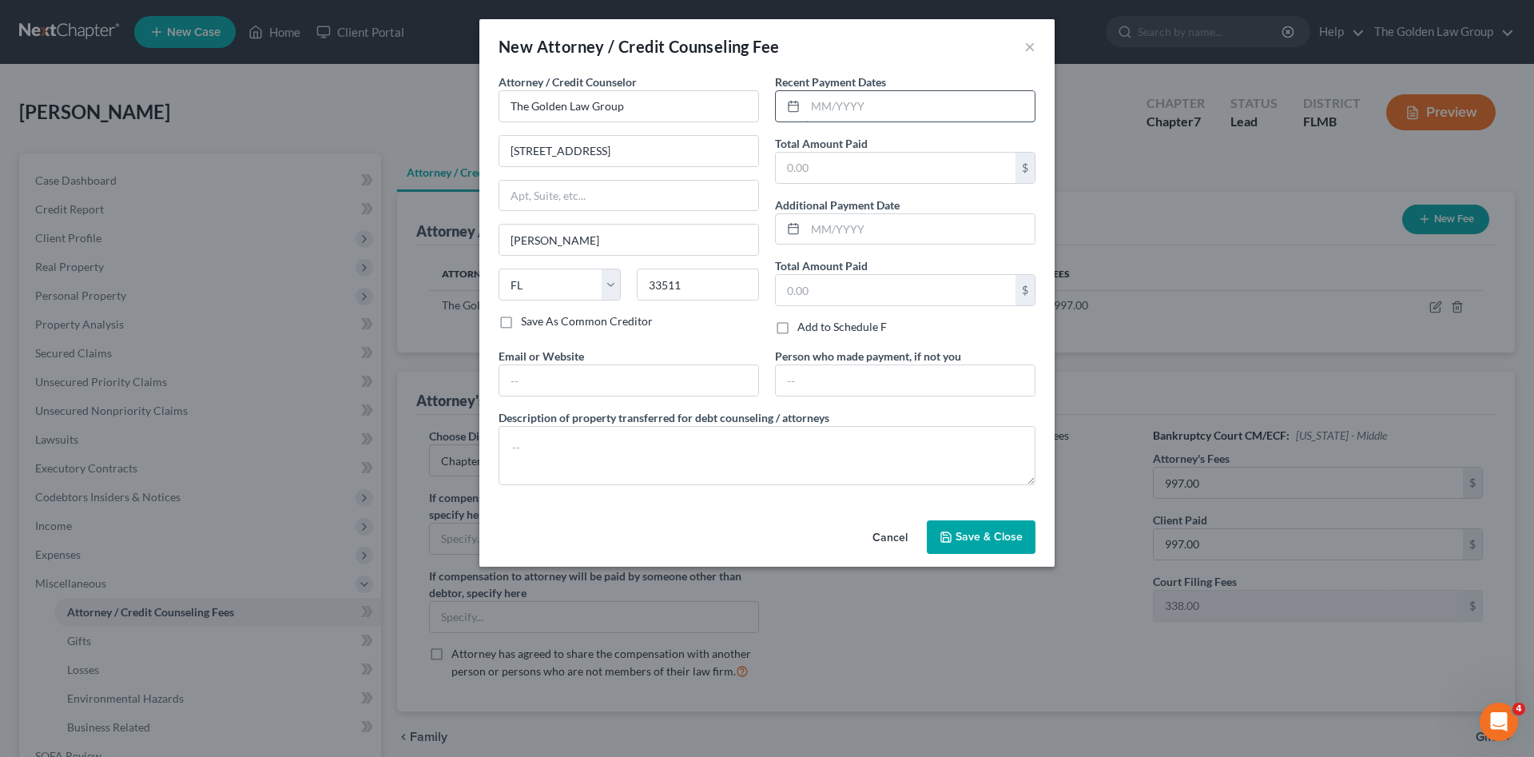
click at [849, 112] on input "text" at bounding box center [919, 106] width 229 height 30
type input "06/13/2025"
type input "338.00"
click at [811, 463] on textarea at bounding box center [766, 455] width 537 height 59
type textarea "Filing Fee"
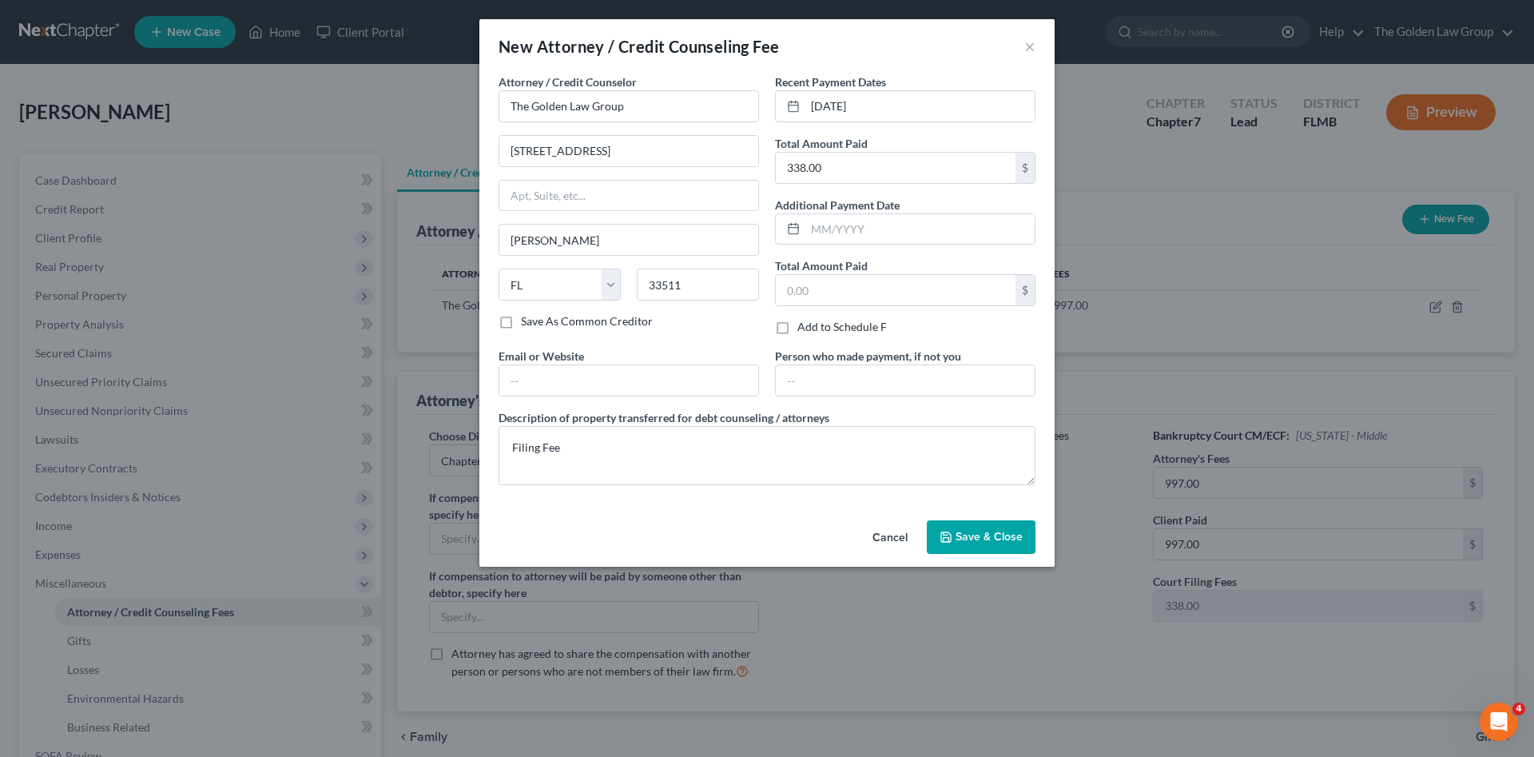
drag, startPoint x: 958, startPoint y: 534, endPoint x: 975, endPoint y: 536, distance: 16.9
click at [958, 544] on button "Save & Close" at bounding box center [981, 537] width 109 height 34
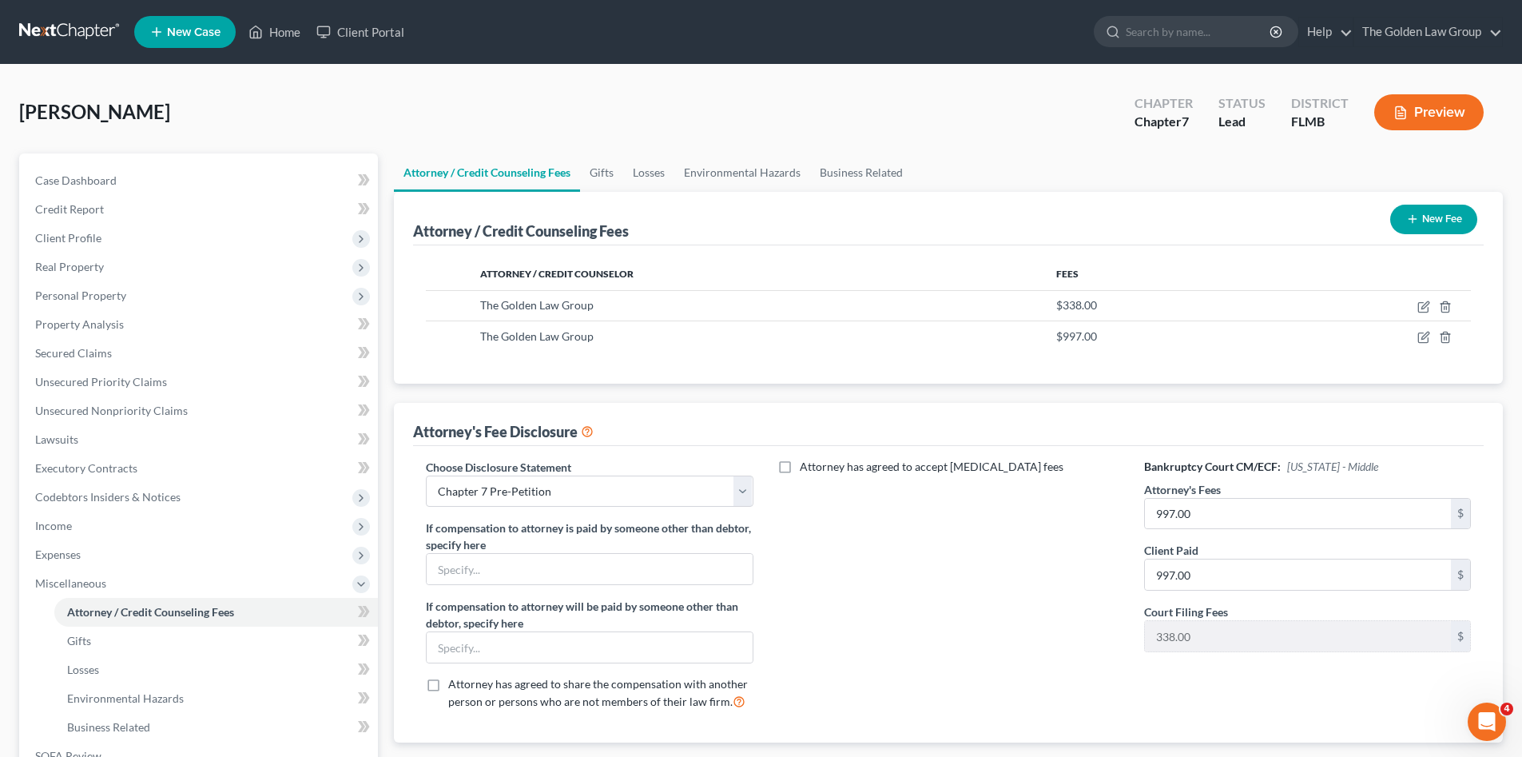
click at [1427, 221] on button "New Fee" at bounding box center [1433, 220] width 87 height 30
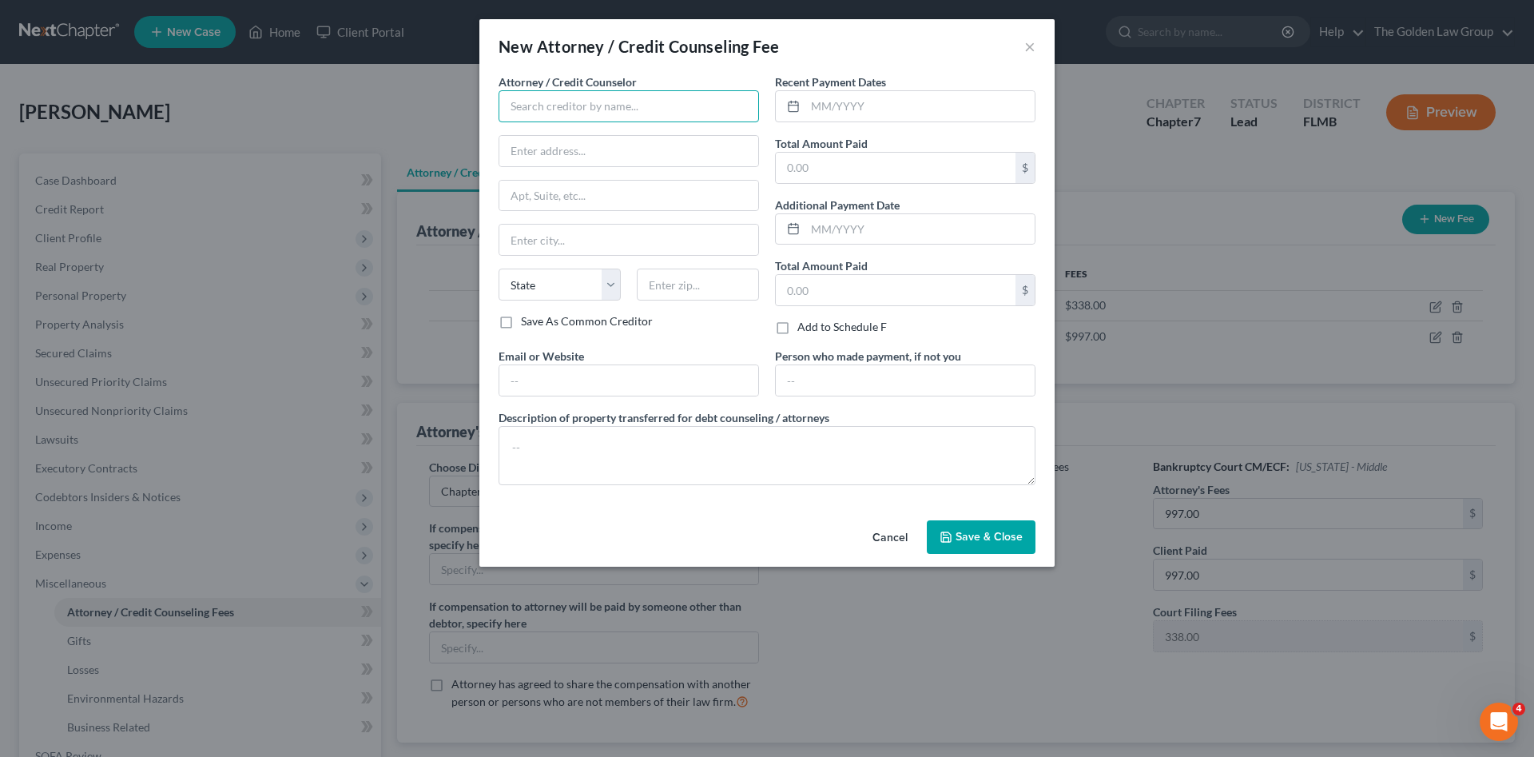
click at [620, 100] on input "text" at bounding box center [628, 106] width 260 height 32
drag, startPoint x: 610, startPoint y: 134, endPoint x: 682, endPoint y: 124, distance: 73.4
click at [610, 134] on div "Debtorcc, Inc" at bounding box center [594, 134] width 166 height 16
type input "Debtorcc, Inc"
type input "372 Summit Avenue"
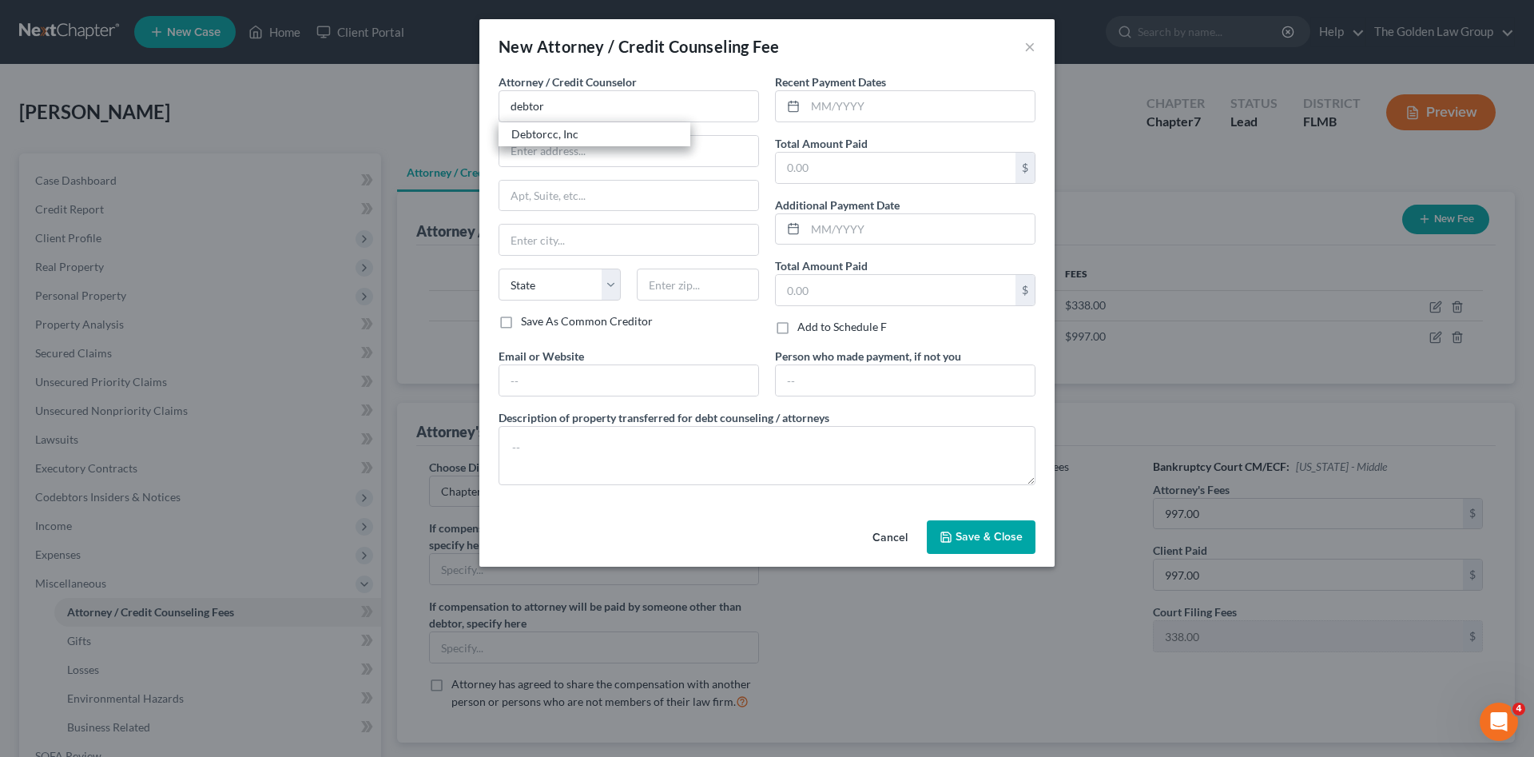
type input "Jersey City"
select select "33"
type input "07302"
click at [851, 108] on input "text" at bounding box center [919, 106] width 229 height 30
type input "09/29/2025"
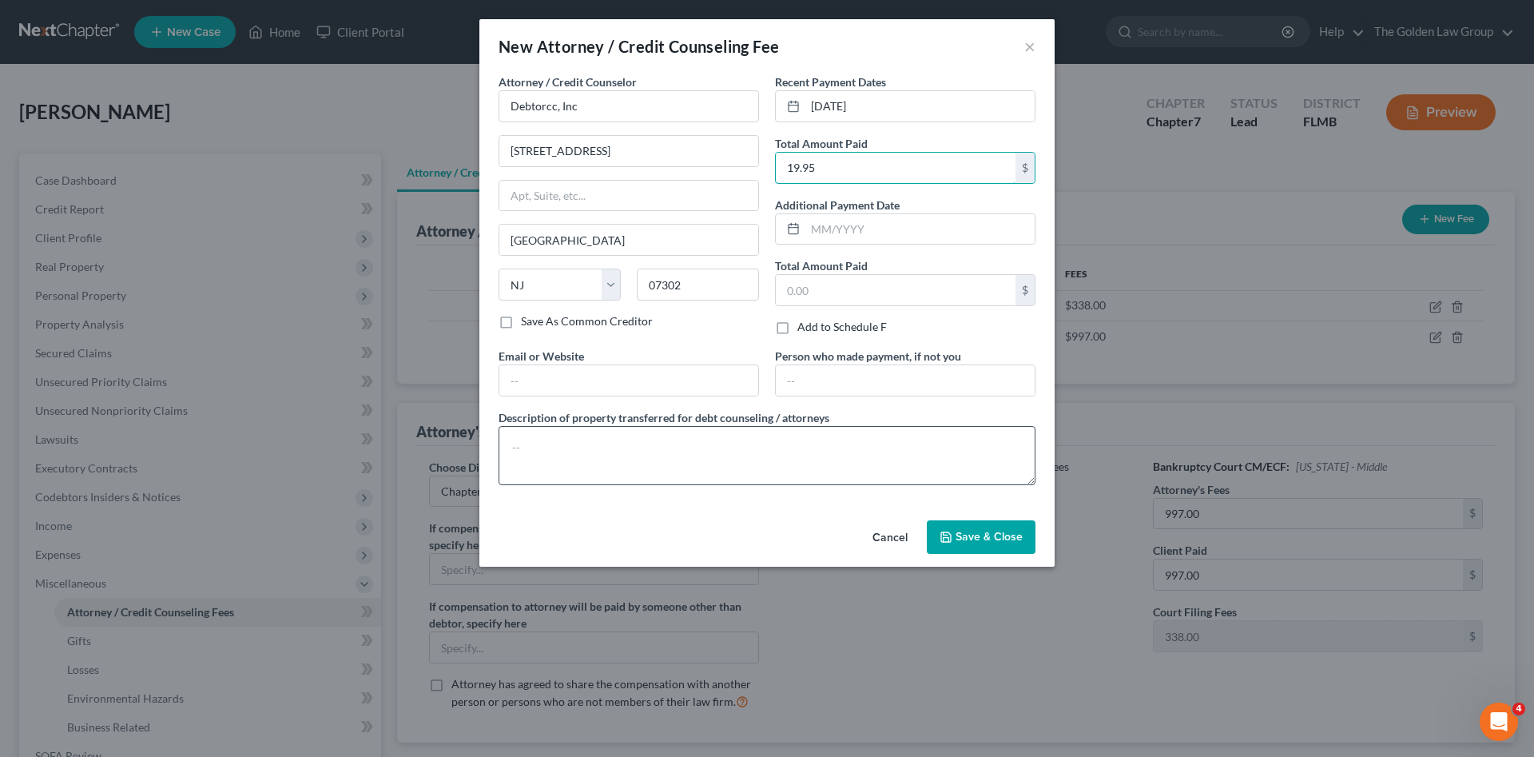
type input "19.95"
click at [861, 447] on textarea at bounding box center [766, 455] width 537 height 59
type textarea "Credit Counseling"
click at [1007, 530] on span "Save & Close" at bounding box center [988, 537] width 67 height 14
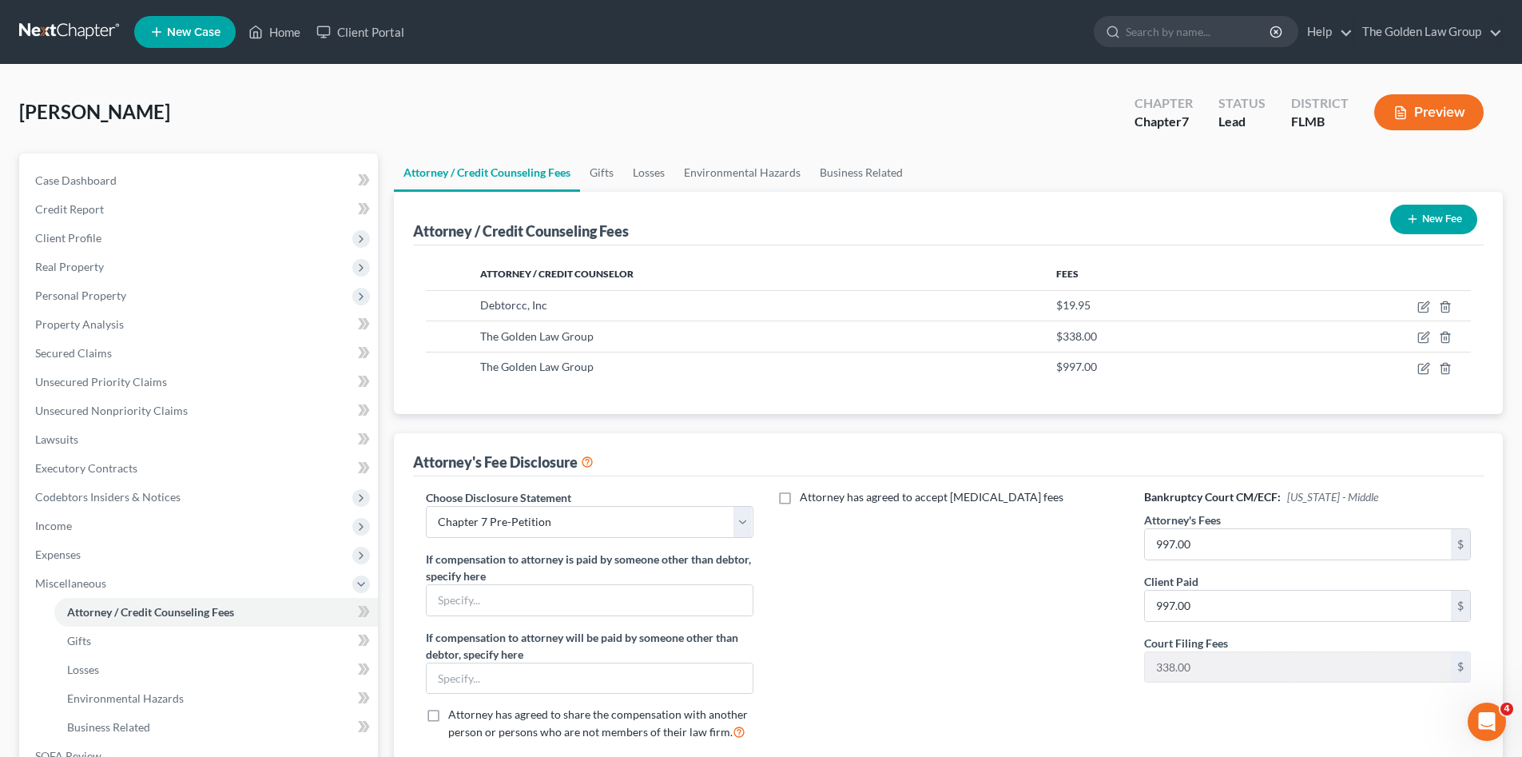
click at [1425, 211] on button "New Fee" at bounding box center [1433, 220] width 87 height 30
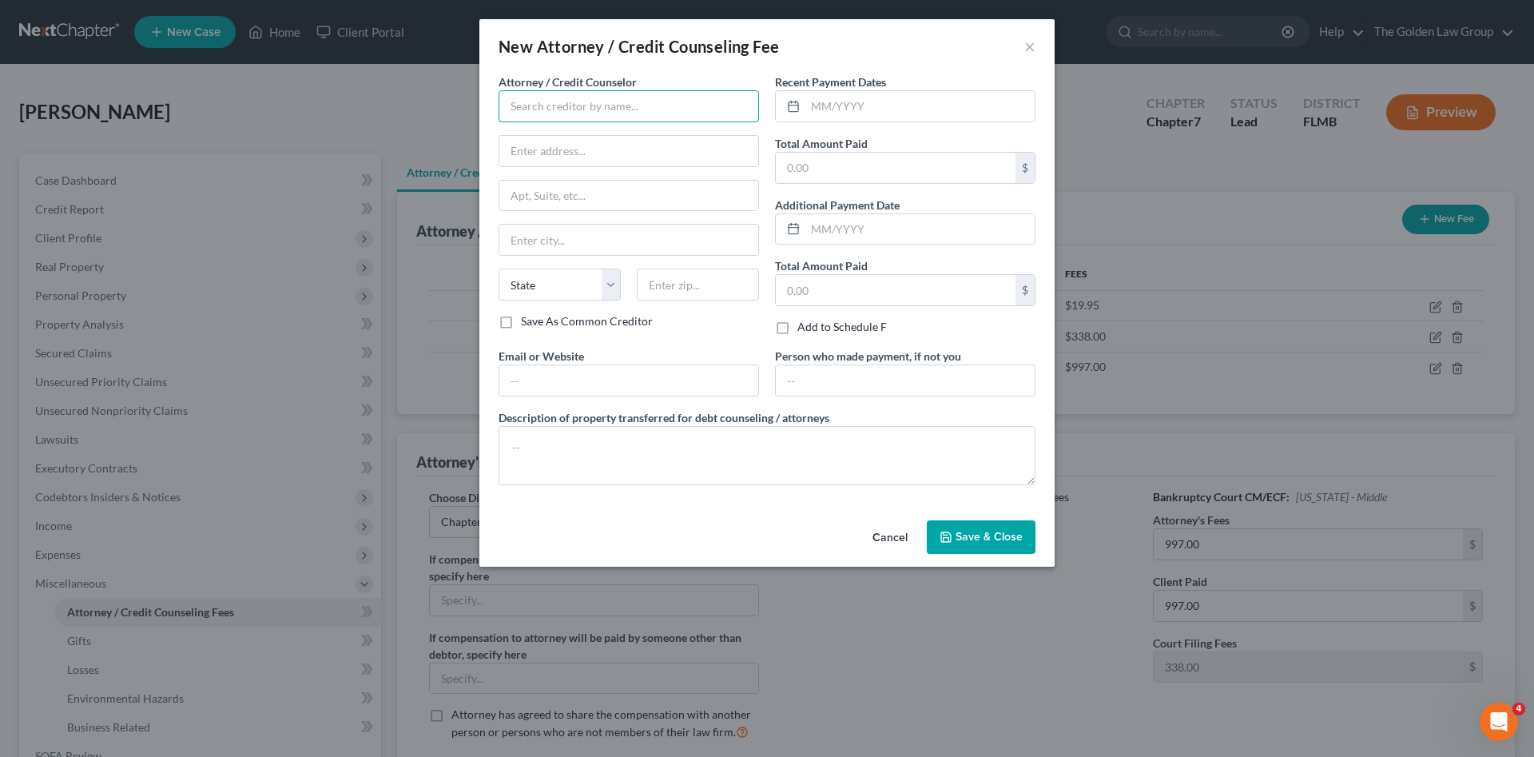
click at [568, 106] on input "text" at bounding box center [628, 106] width 260 height 32
type input "T"
click at [560, 153] on div "xactusXX" at bounding box center [594, 158] width 166 height 16
type input "xactusXX"
type input "370 Reed Road"
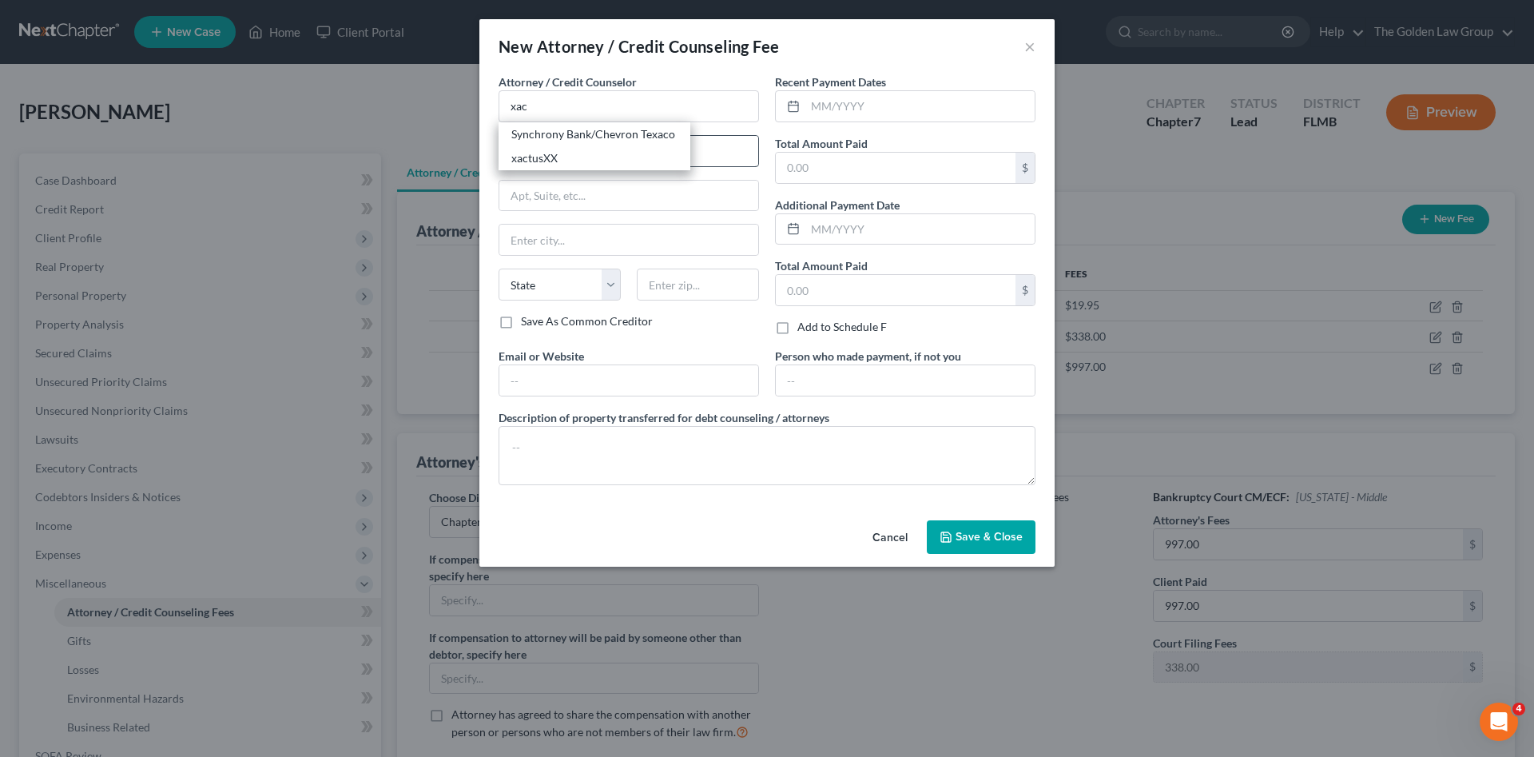
type input "Suite 100"
type input "Broomall"
select select "39"
type input "19008"
click at [822, 115] on input "text" at bounding box center [919, 106] width 229 height 30
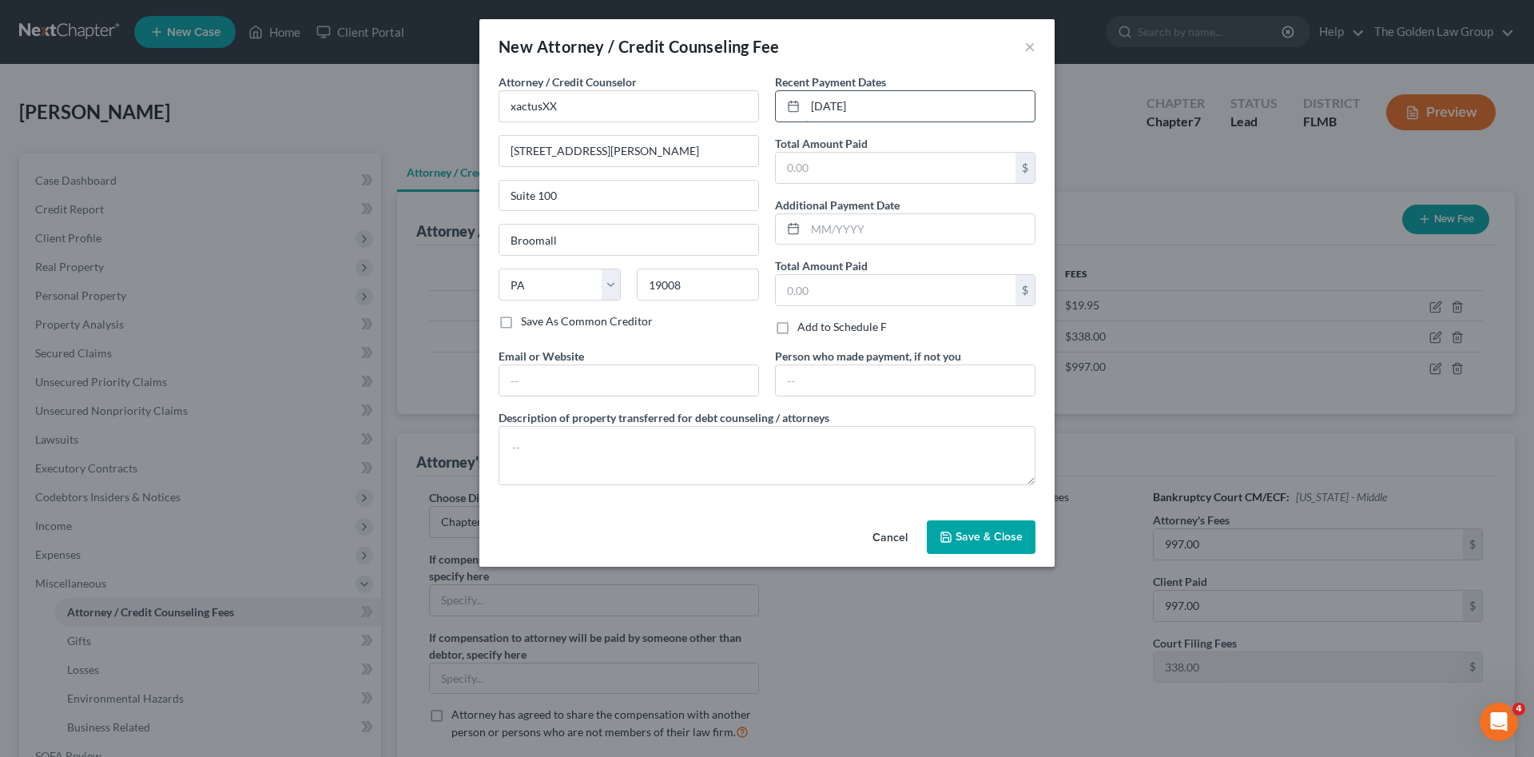
type input "10/13/2025"
type input "38.25"
drag, startPoint x: 828, startPoint y: 454, endPoint x: 840, endPoint y: 456, distance: 11.4
click at [840, 456] on textarea at bounding box center [766, 455] width 537 height 59
type textarea "Credit Report"
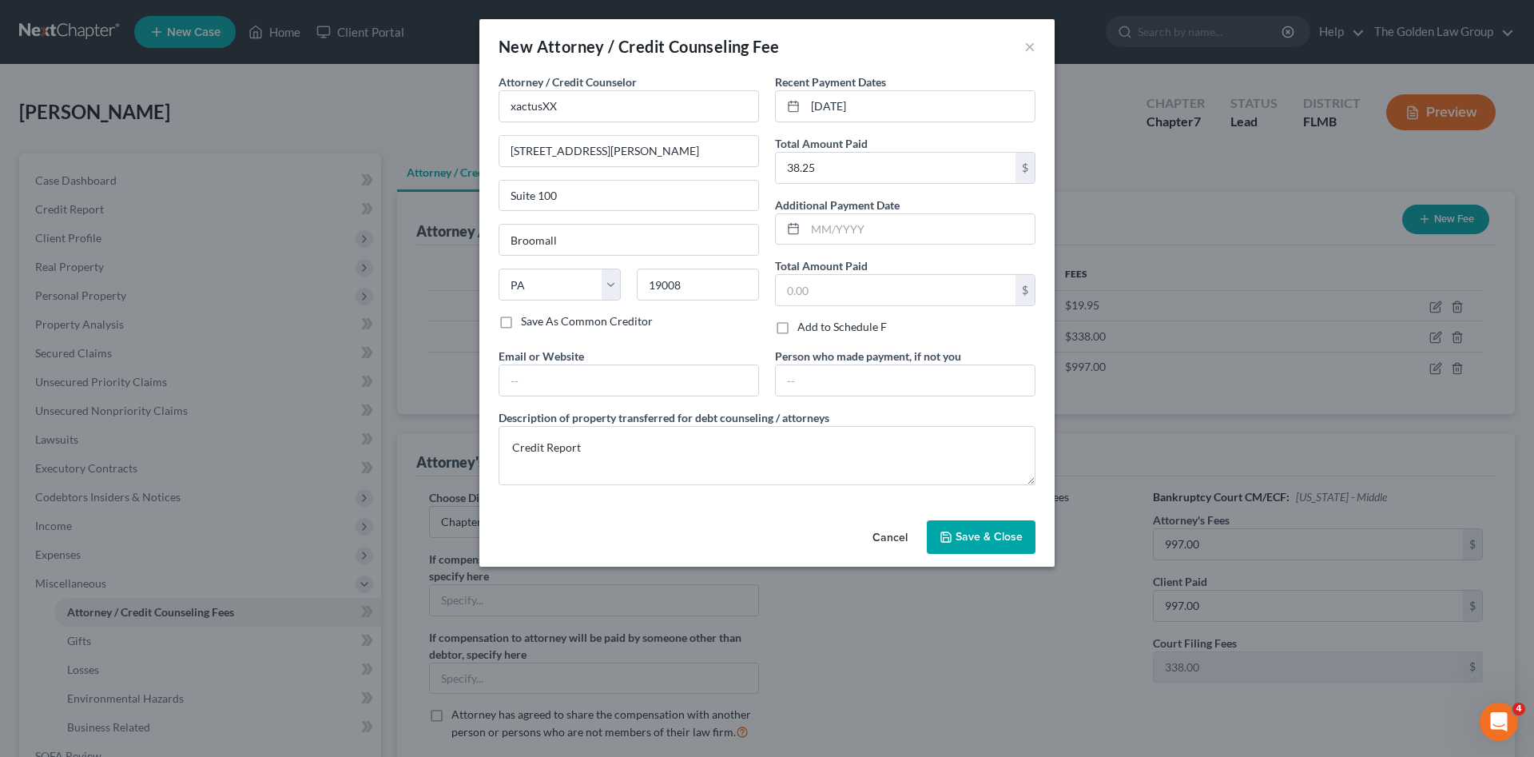
click at [983, 531] on span "Save & Close" at bounding box center [988, 537] width 67 height 14
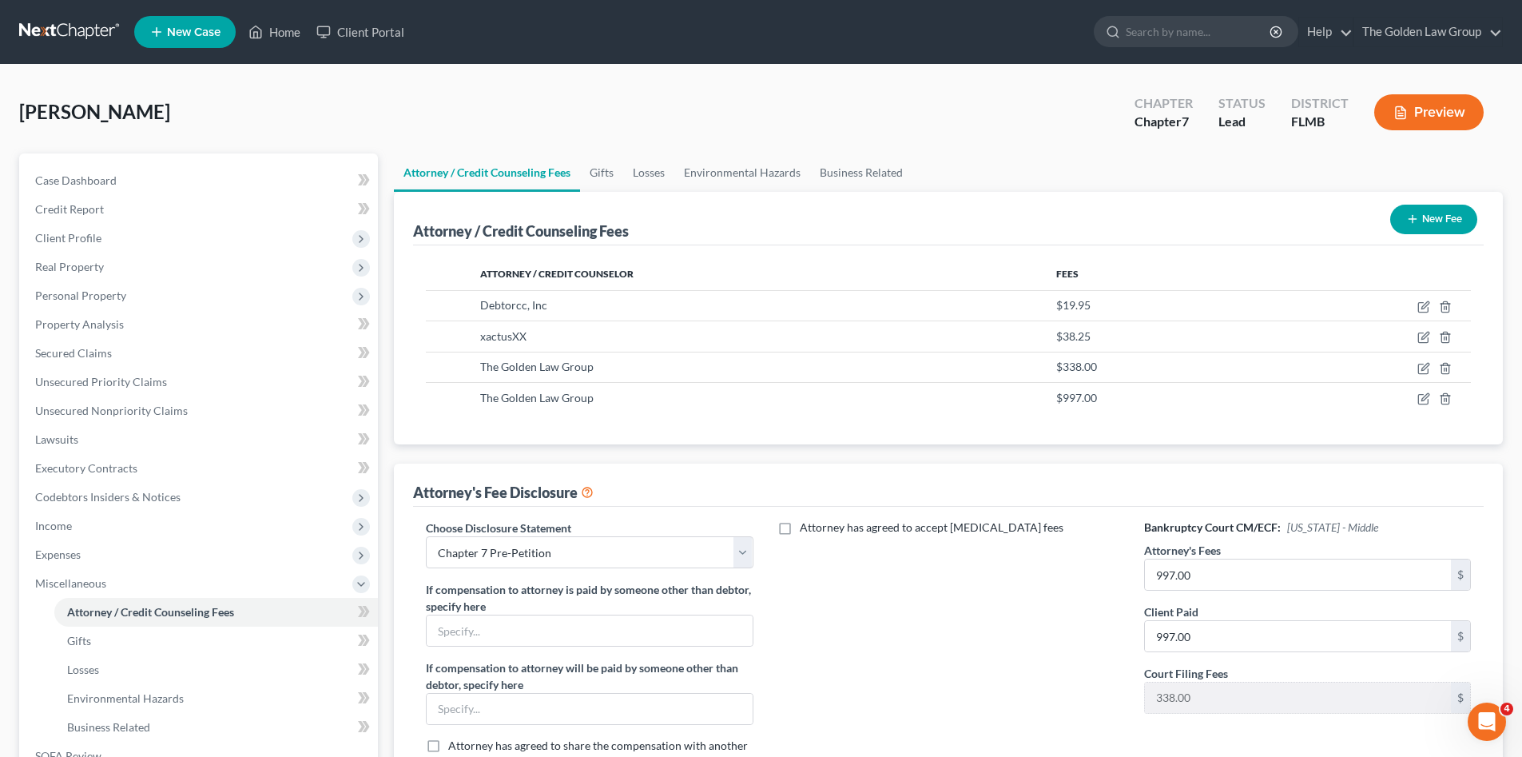
click at [1006, 595] on div "Attorney has agreed to accept retainer fees" at bounding box center [948, 651] width 359 height 264
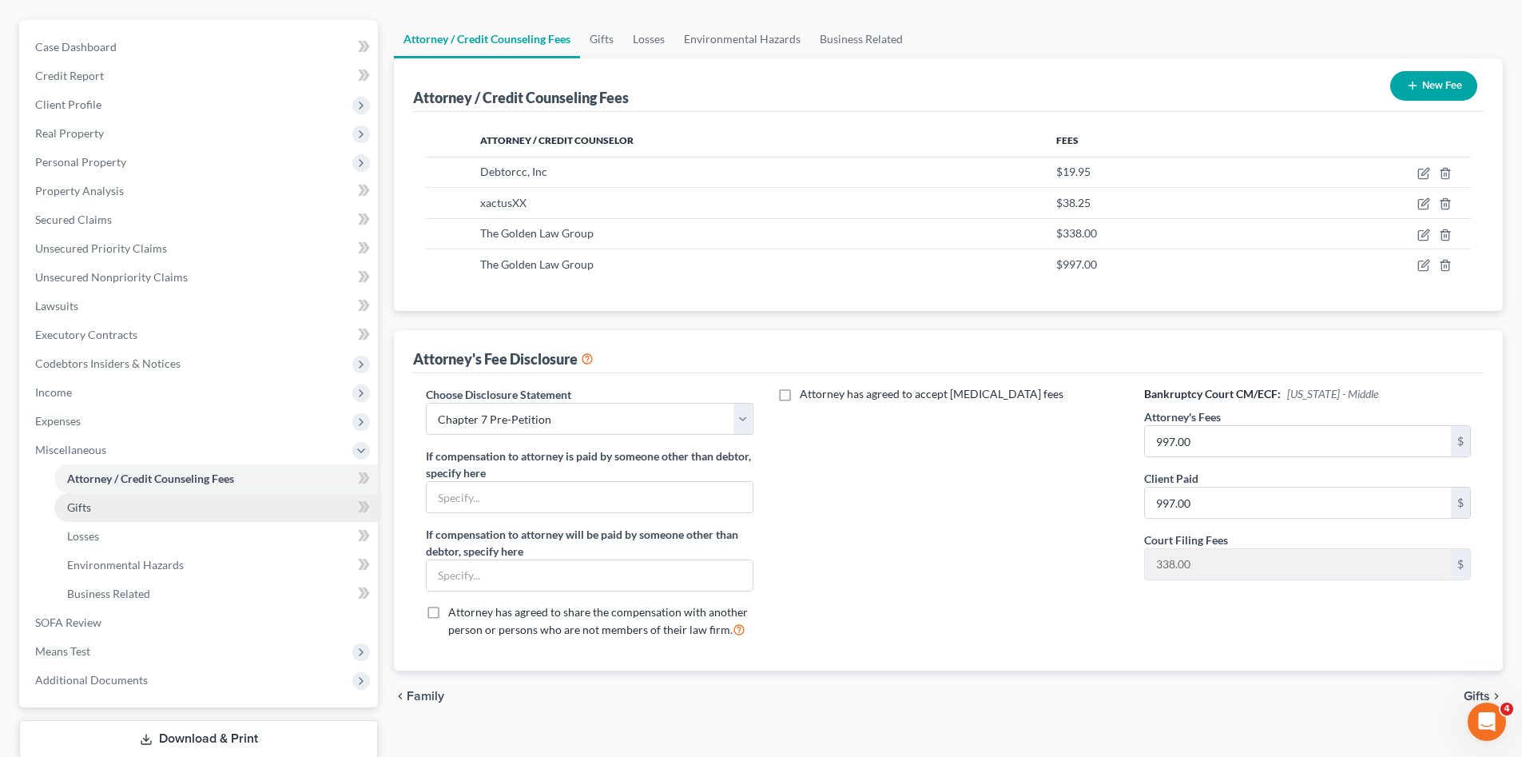
click at [97, 497] on link "Gifts" at bounding box center [216, 507] width 324 height 29
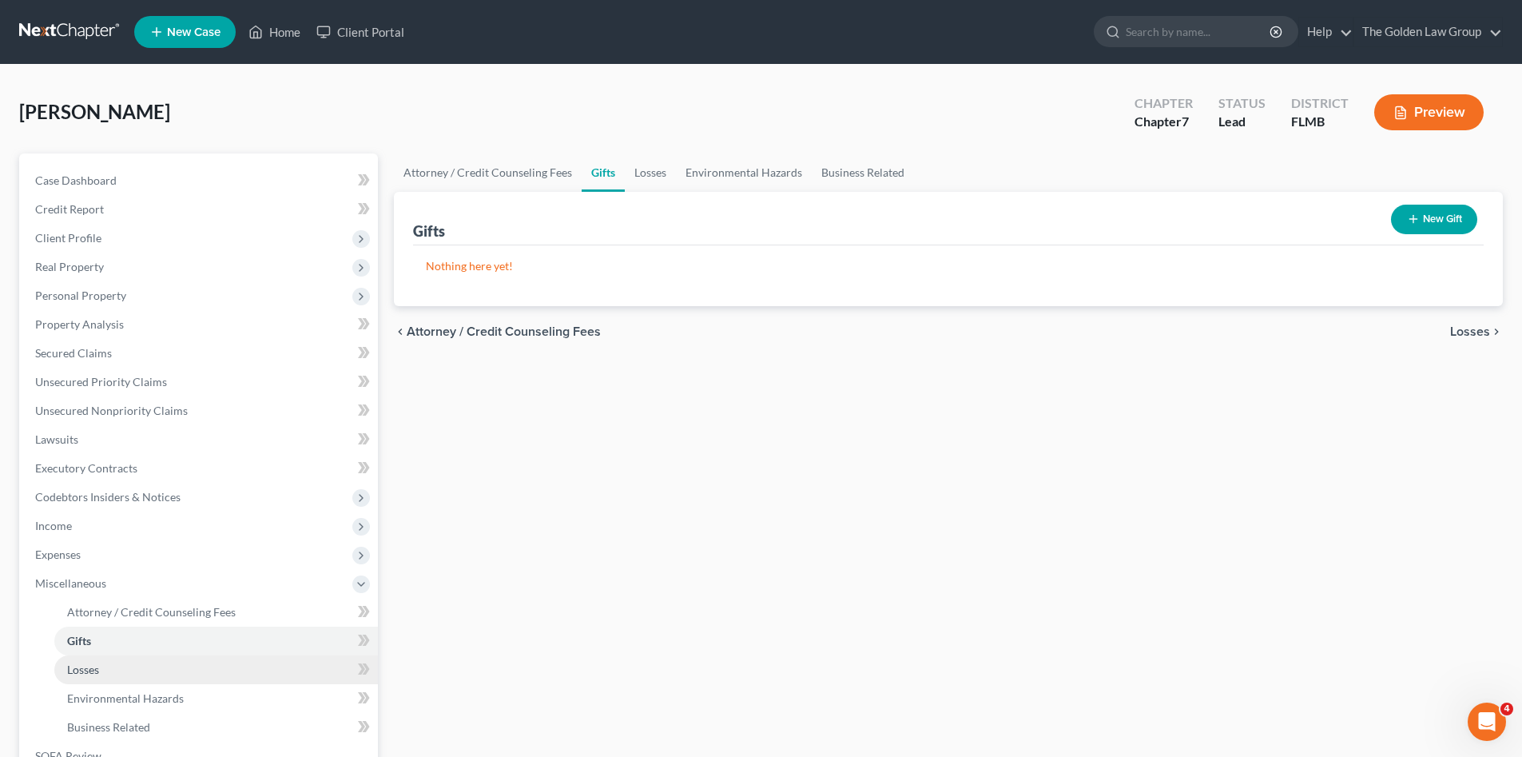
scroll to position [106, 0]
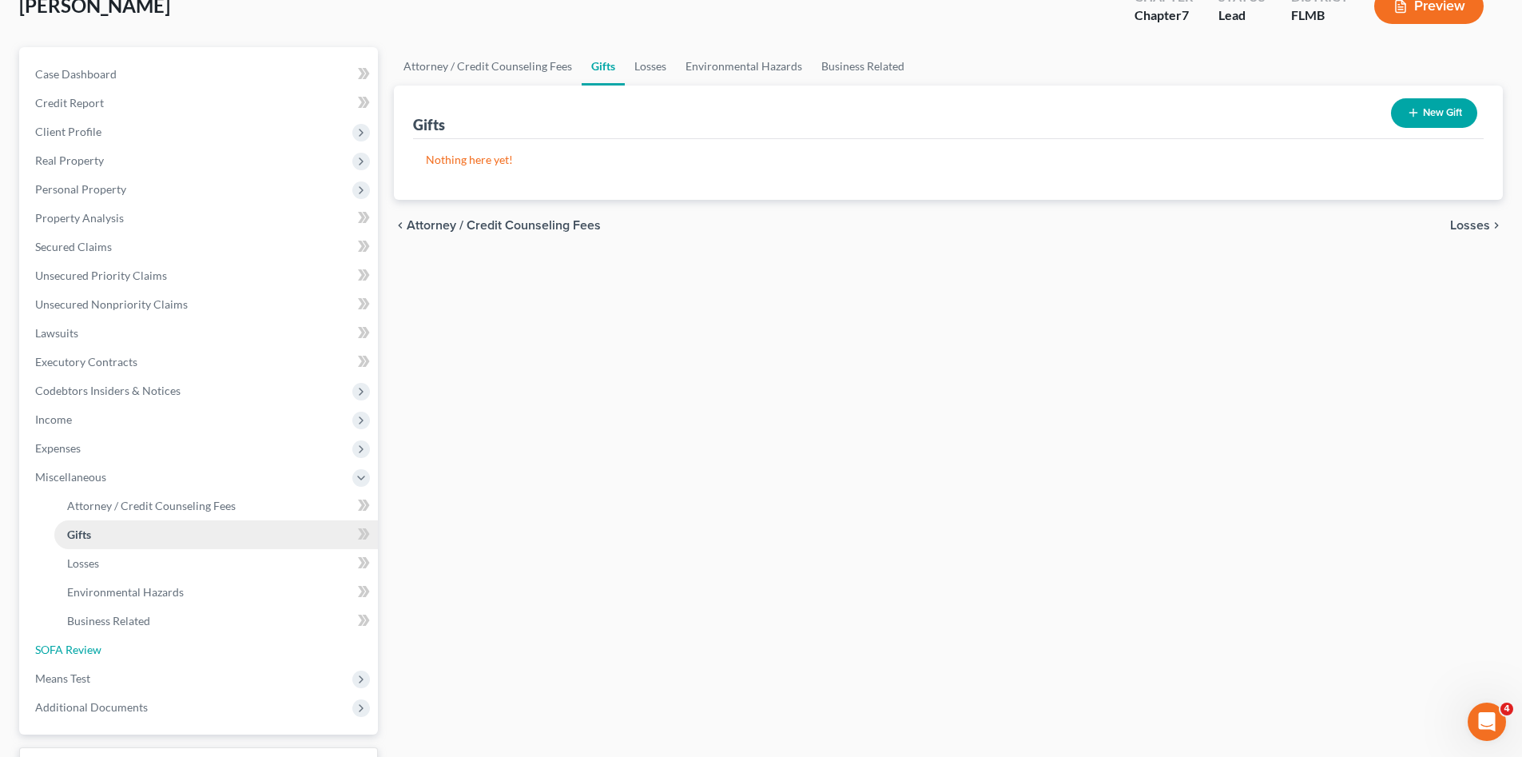
click at [125, 645] on link "SOFA Review" at bounding box center [199, 649] width 355 height 29
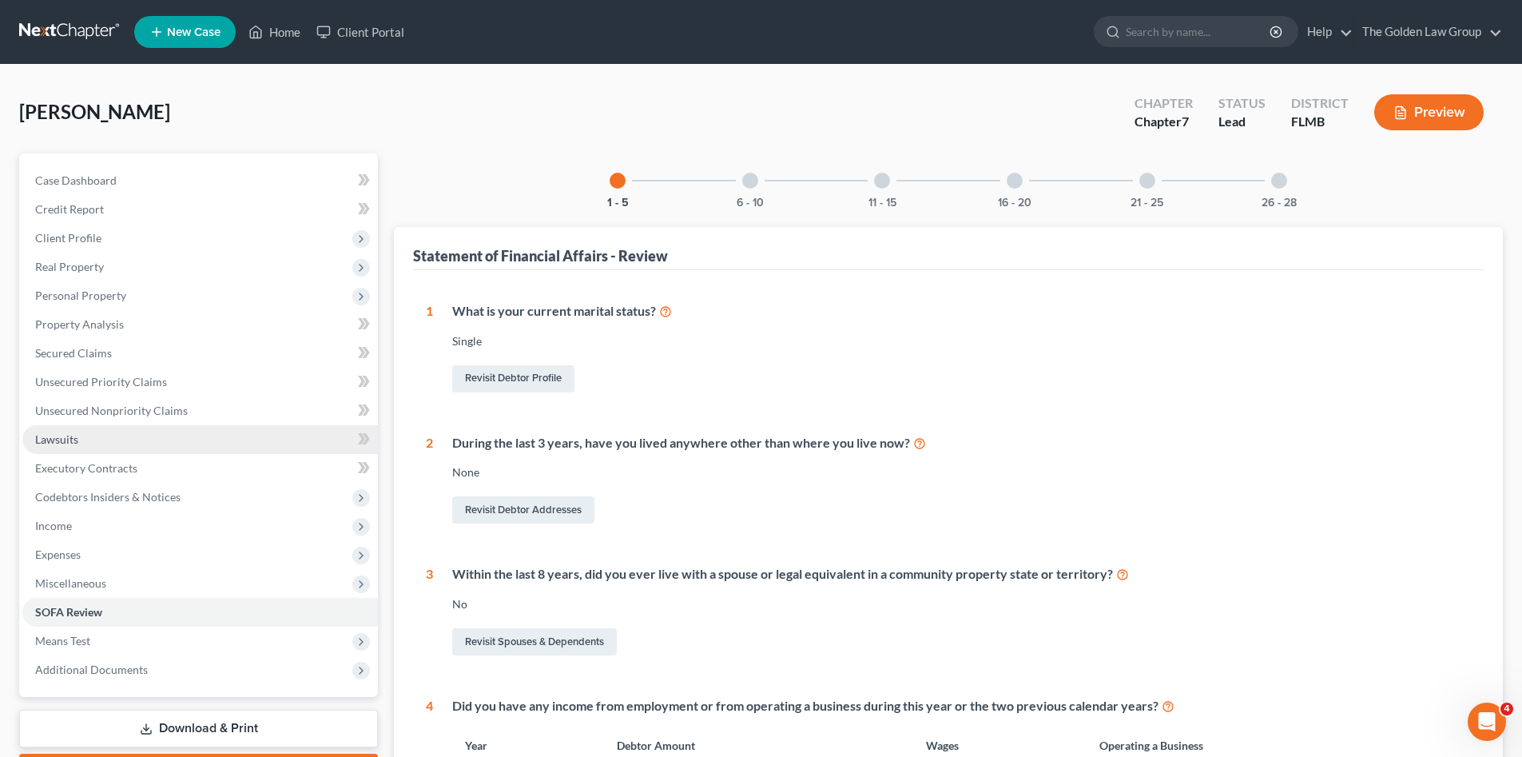
click at [62, 435] on span "Lawsuits" at bounding box center [56, 439] width 43 height 14
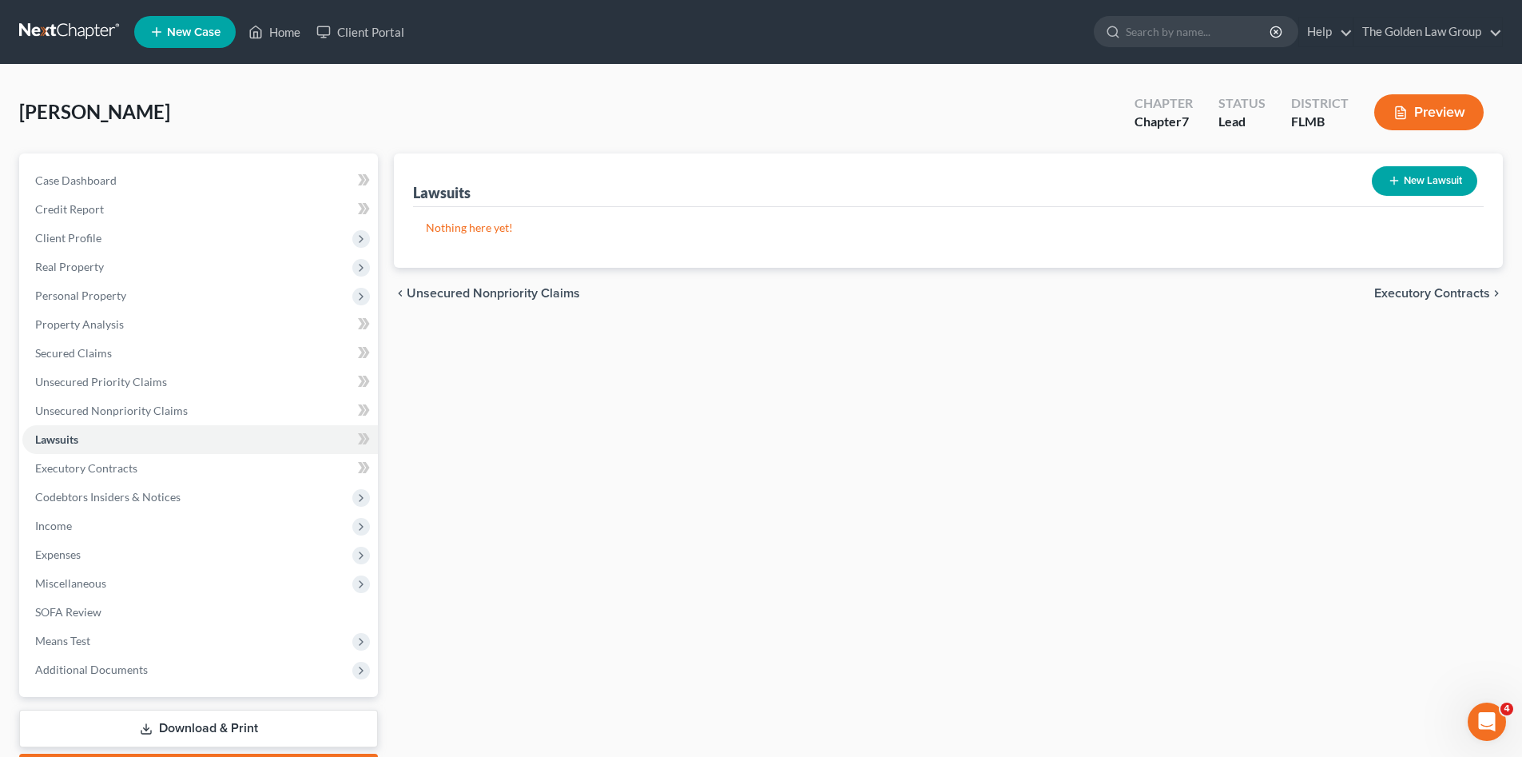
click at [1443, 182] on button "New Lawsuit" at bounding box center [1424, 181] width 105 height 30
select select "0"
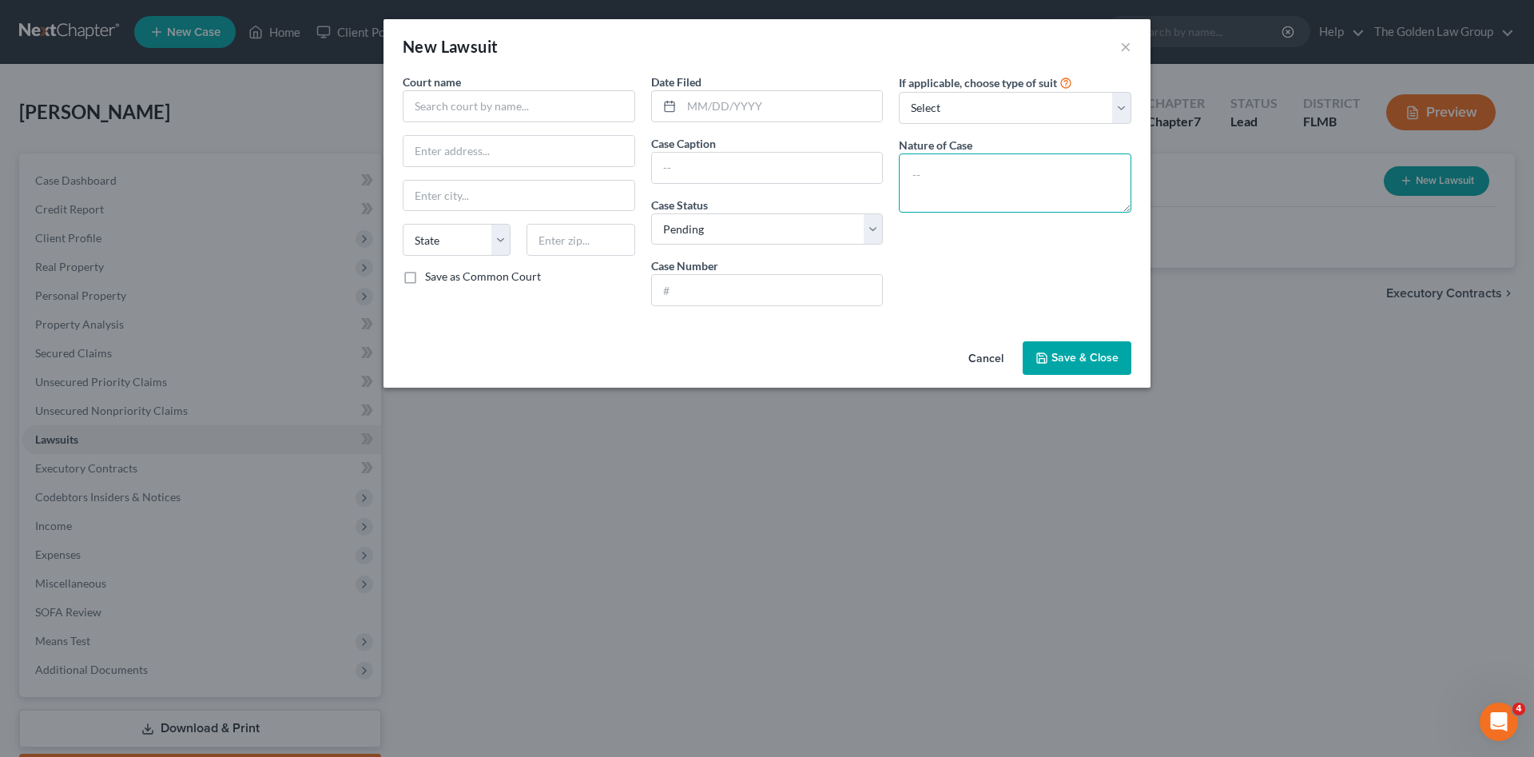
click at [964, 197] on textarea at bounding box center [1015, 182] width 232 height 59
paste textarea "CC Debt Owed $5000.01 to $15,000.00"
type textarea "CC Debt Owed $5000.01 to $15,000.00"
click at [717, 110] on input "text" at bounding box center [781, 106] width 201 height 30
type input "10/15/2018"
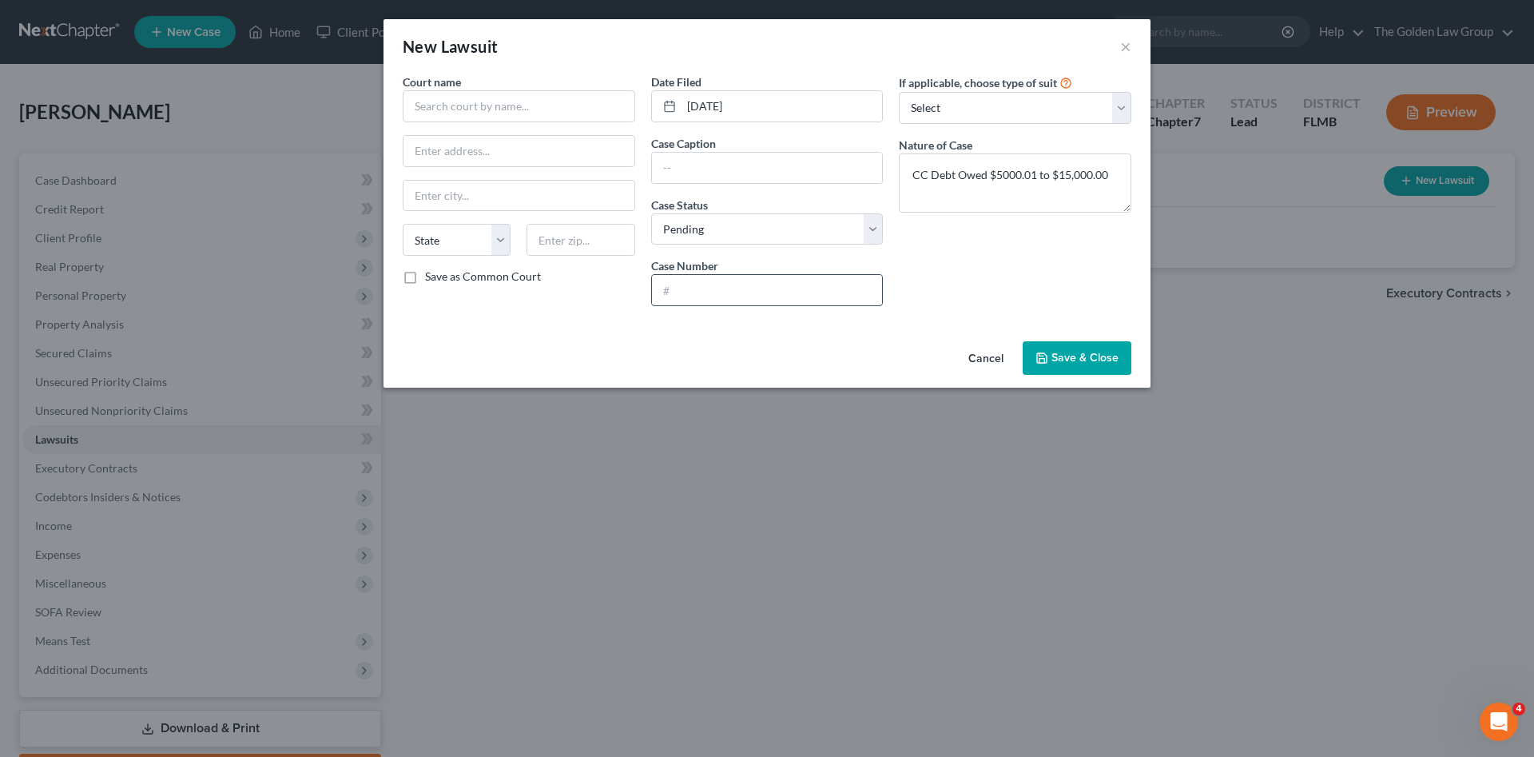
click at [691, 281] on input "text" at bounding box center [767, 290] width 231 height 30
paste input "18-CC-055027"
type input "18-CC-055027"
drag, startPoint x: 710, startPoint y: 164, endPoint x: 681, endPoint y: 164, distance: 29.6
click at [709, 165] on input "text" at bounding box center [767, 168] width 231 height 30
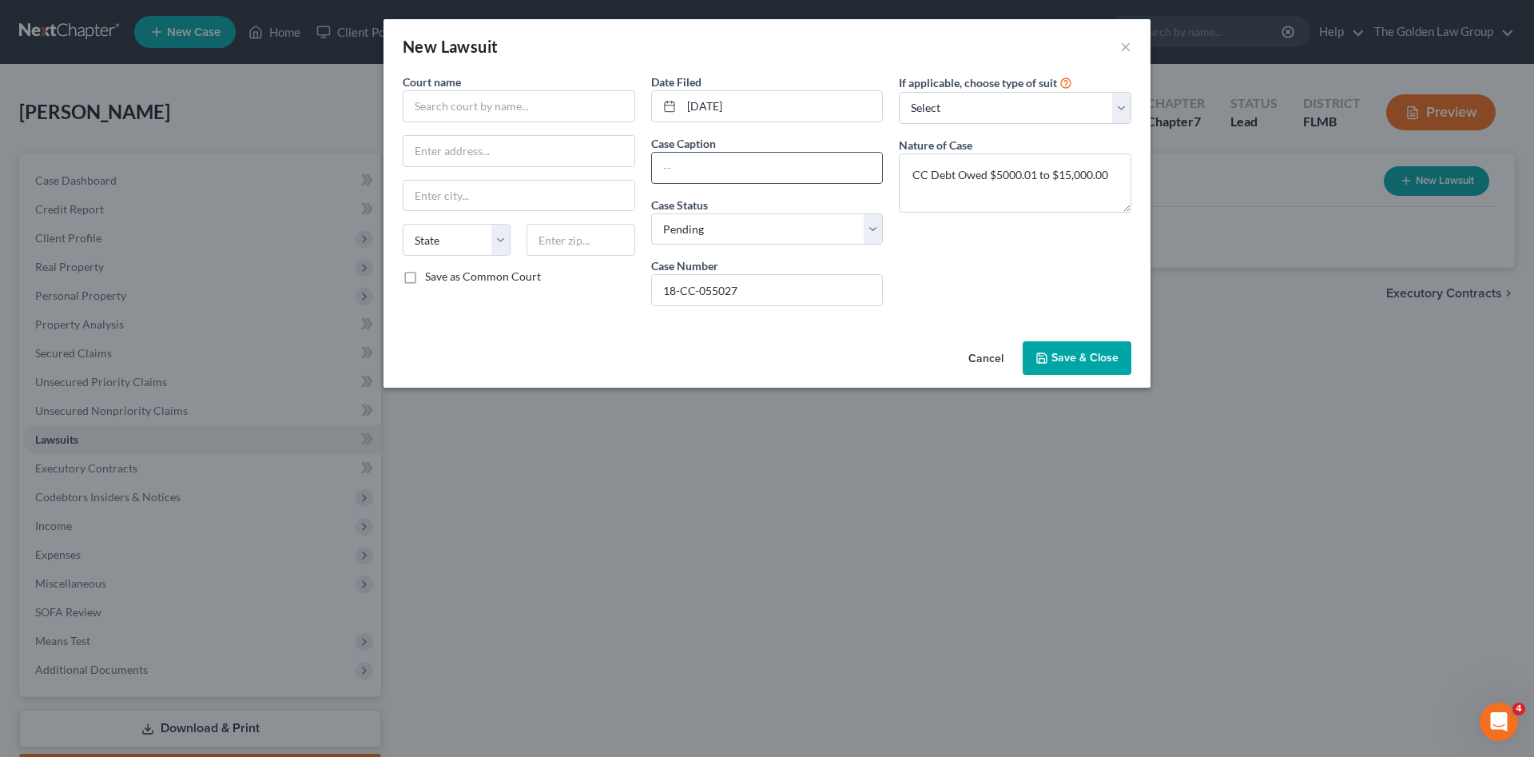
click at [737, 170] on input "text" at bounding box center [767, 168] width 231 height 30
type input "Nationwaide Southeast LLC vs. Cooley, Darryll"
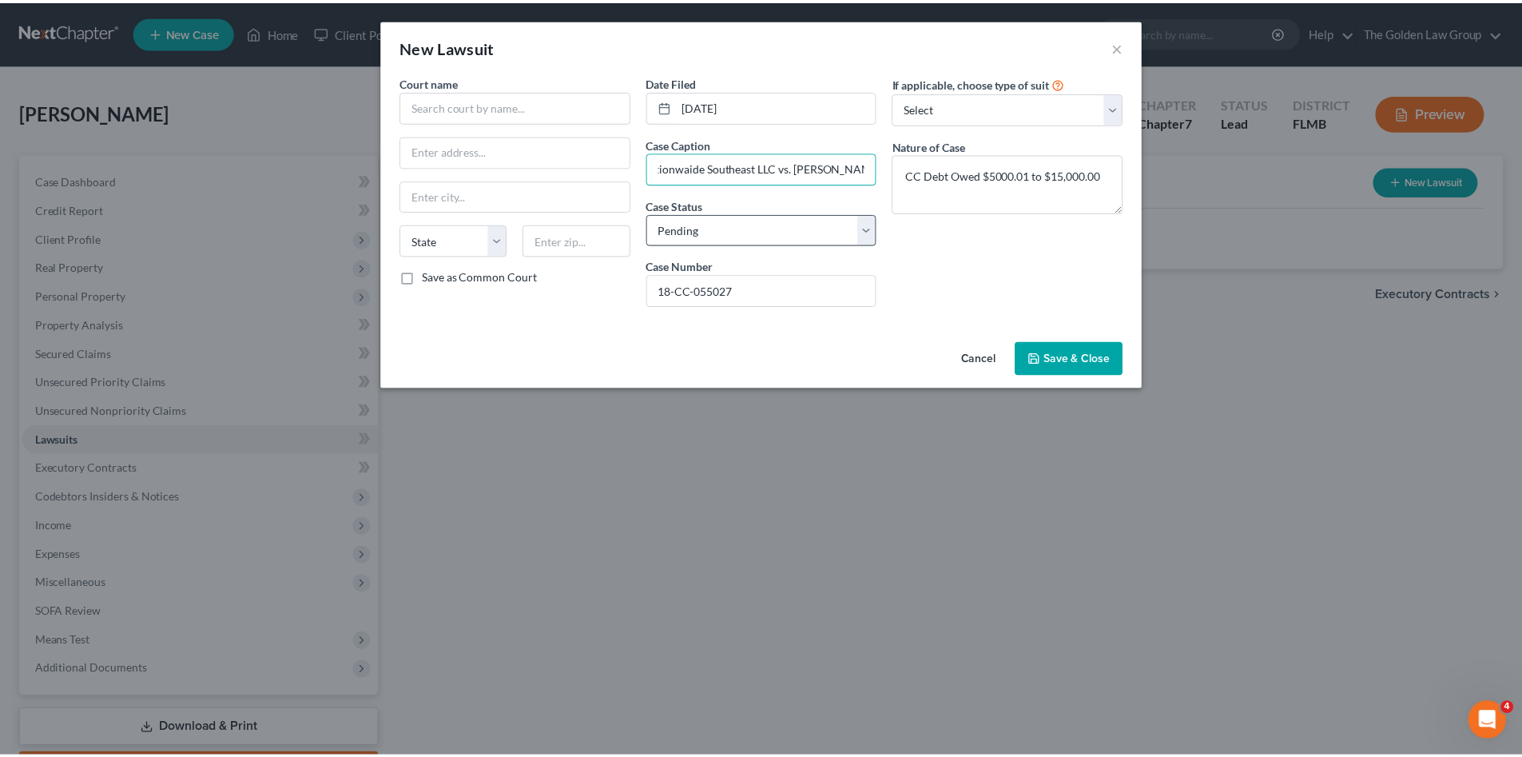
scroll to position [0, 0]
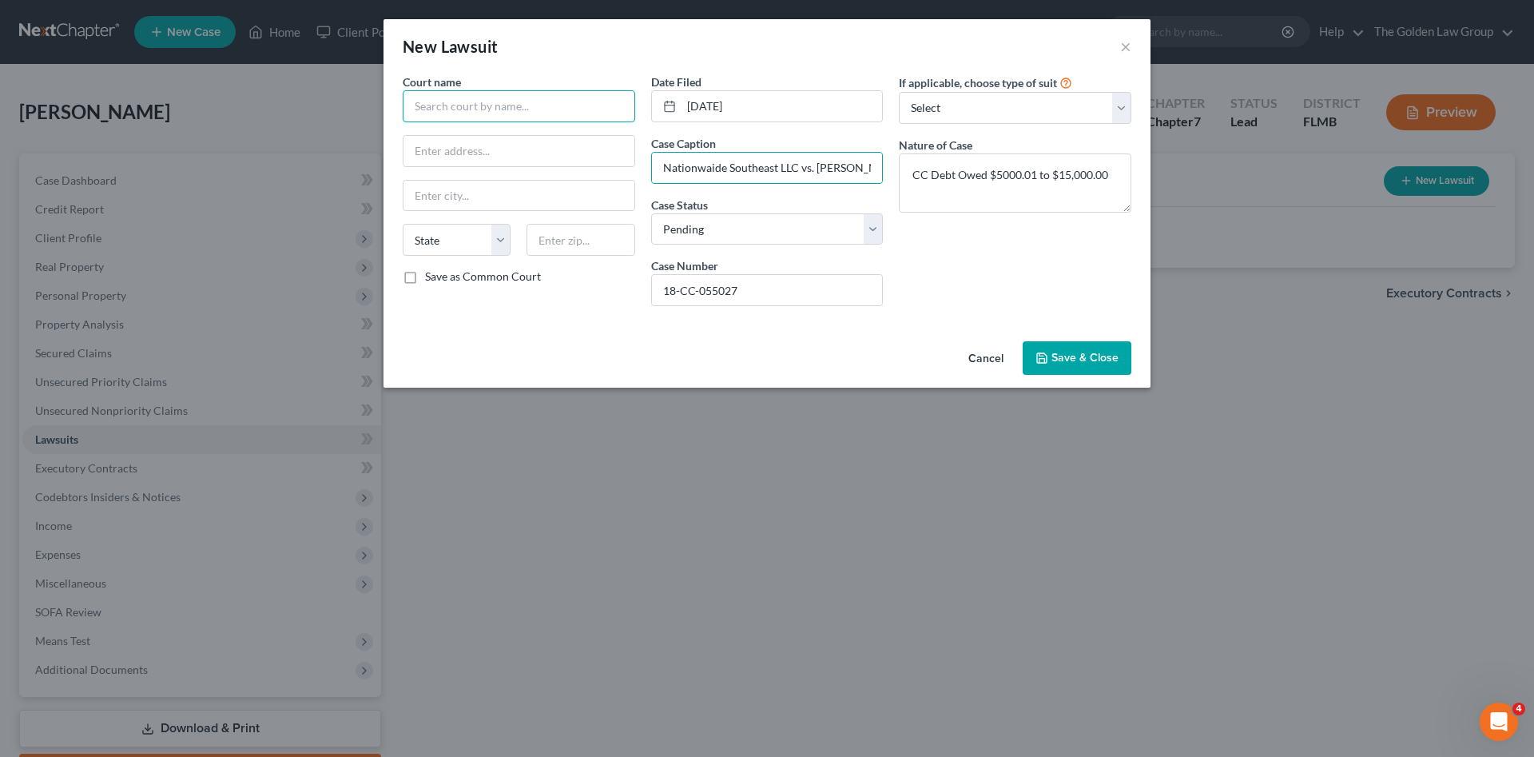
click at [522, 109] on input "text" at bounding box center [519, 106] width 232 height 32
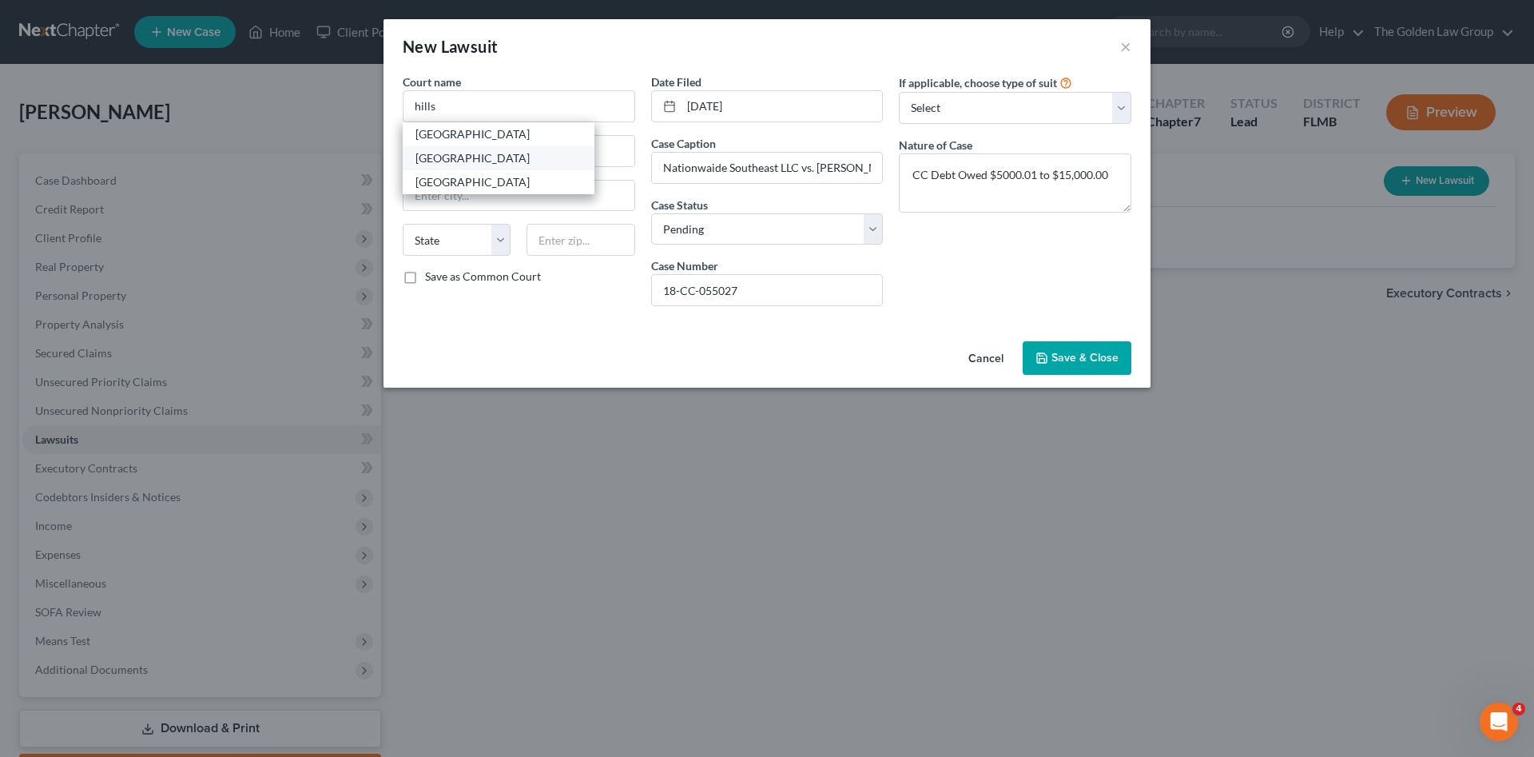
click at [480, 156] on div "[GEOGRAPHIC_DATA]" at bounding box center [498, 158] width 166 height 16
type input "[GEOGRAPHIC_DATA]"
type input "800 E. Twiggs St."
type input "Tampa"
select select "9"
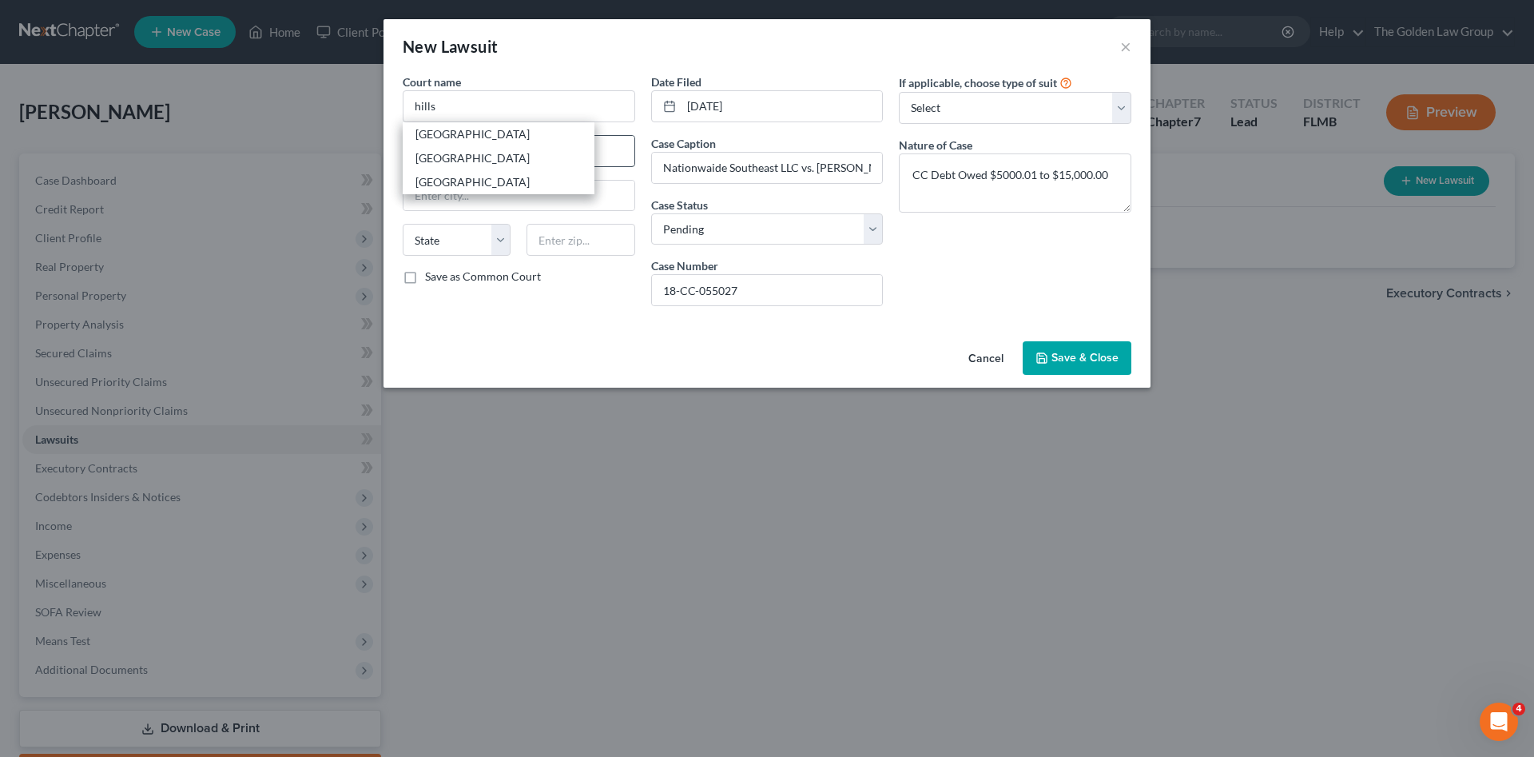
type input "33602"
click at [695, 169] on input "Nationwaide Southeast LLC vs. Cooley, Darryll" at bounding box center [767, 168] width 231 height 30
click at [722, 169] on input "Nationwaide Southeast LLC vs. Cooley, Darryll" at bounding box center [767, 168] width 231 height 30
click at [698, 169] on input "Nationwaide Southeast LLC vs. Cooley, Darryll" at bounding box center [767, 168] width 231 height 30
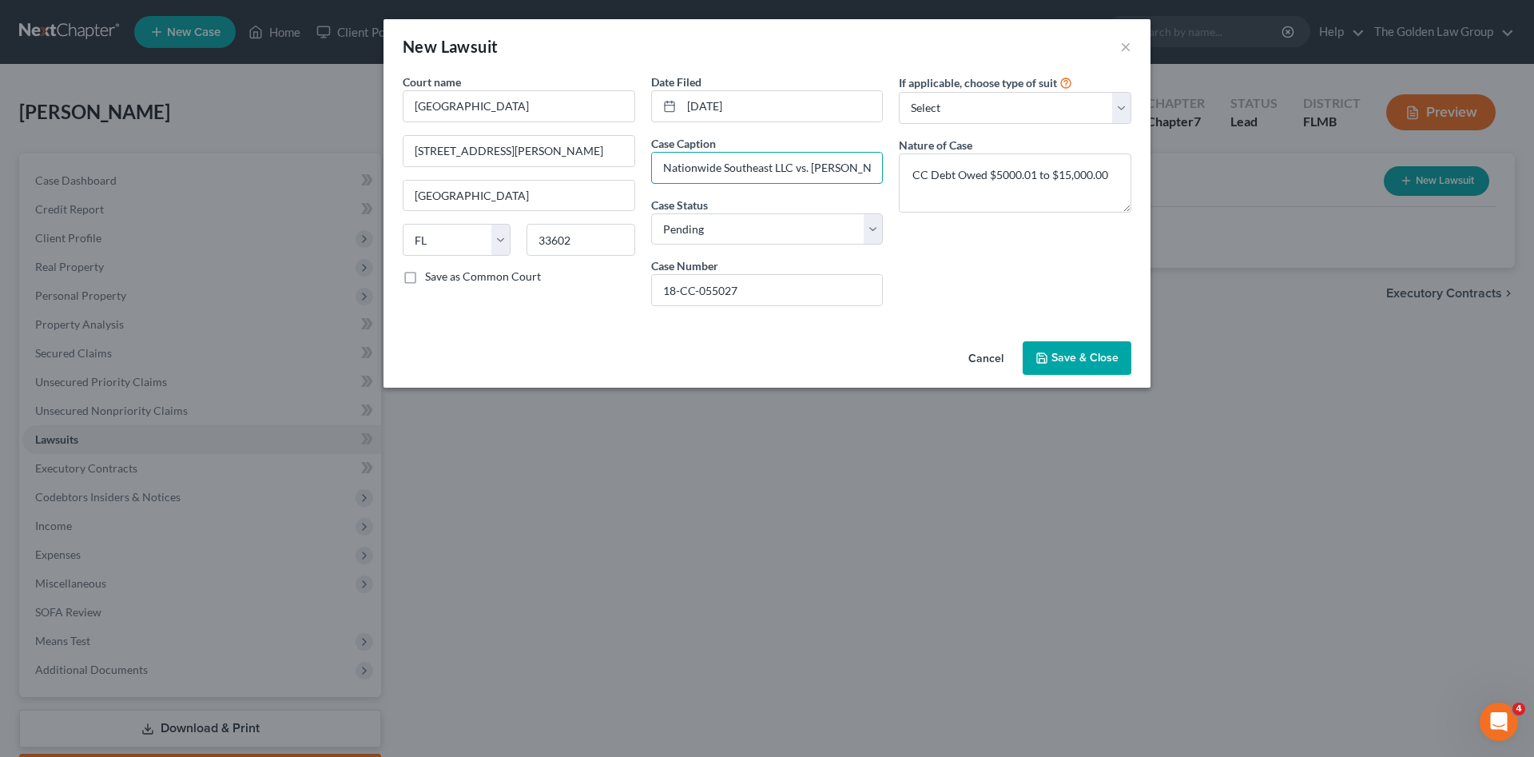
type input "Nationwide Southeast LLC vs. Cooley, Darryll"
click at [1020, 262] on div "If applicable, choose type of suit Select Repossession Garnishment Foreclosure …" at bounding box center [1015, 195] width 248 height 245
click at [1069, 351] on span "Save & Close" at bounding box center [1084, 358] width 67 height 14
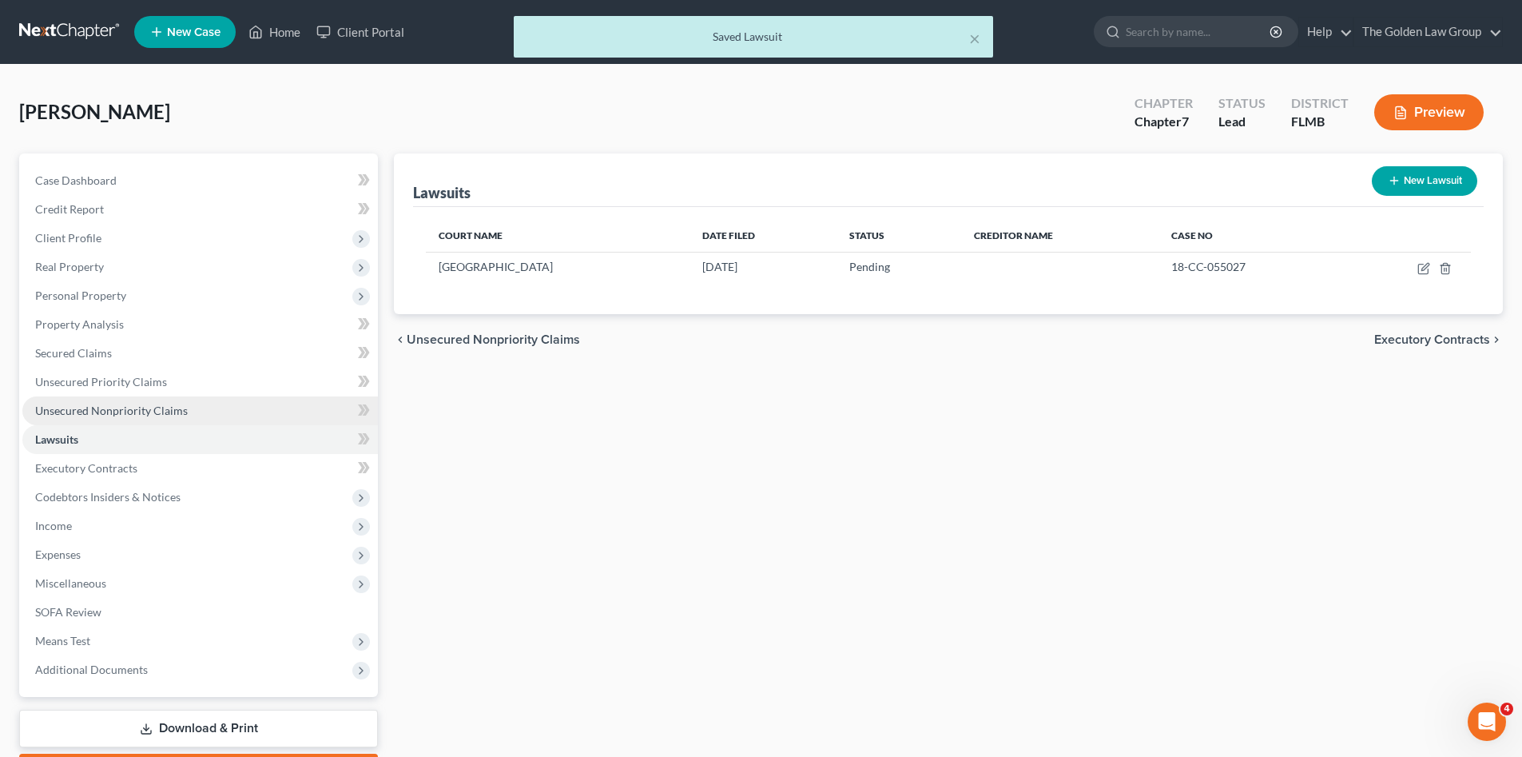
click at [125, 405] on span "Unsecured Nonpriority Claims" at bounding box center [111, 410] width 153 height 14
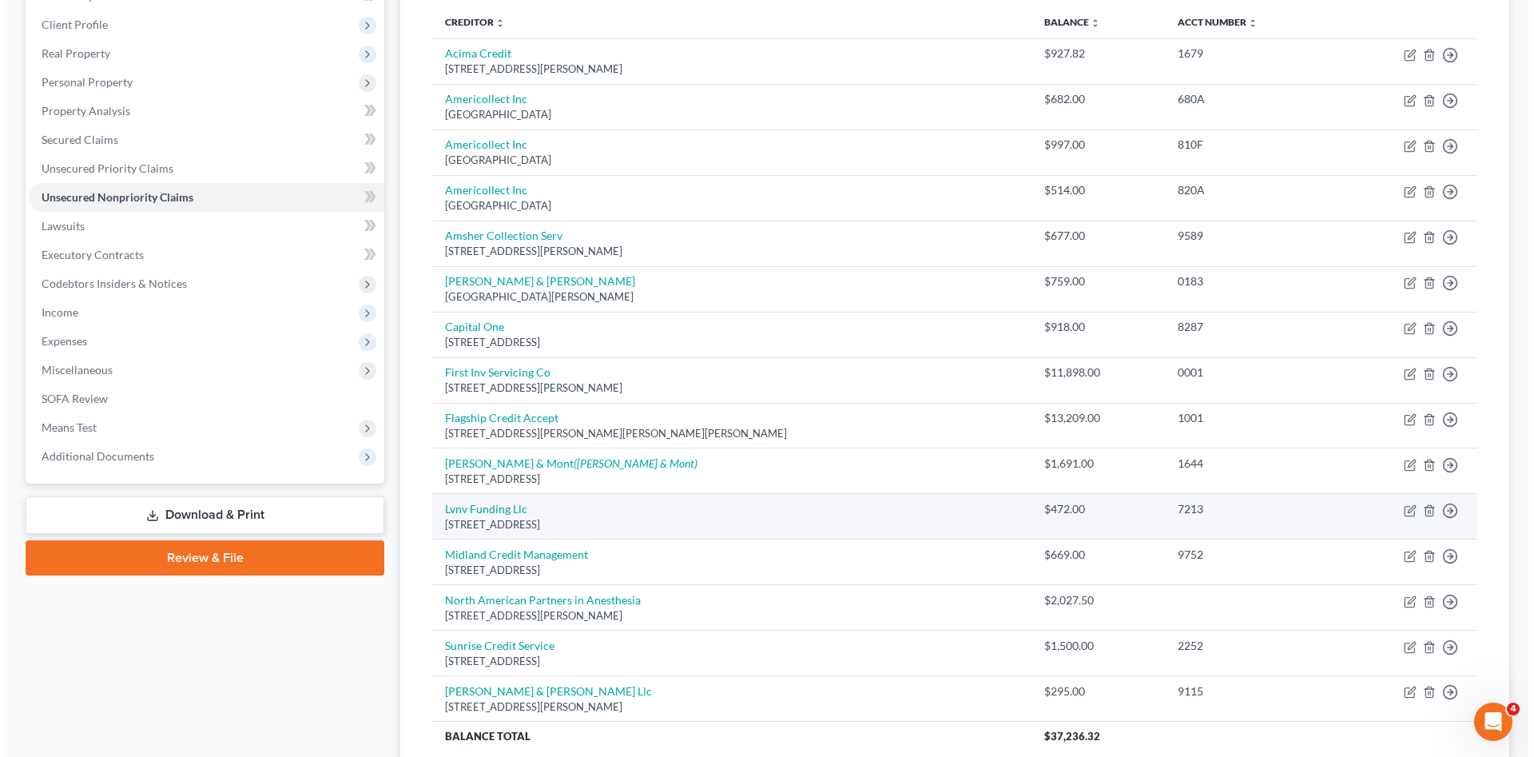
scroll to position [54, 0]
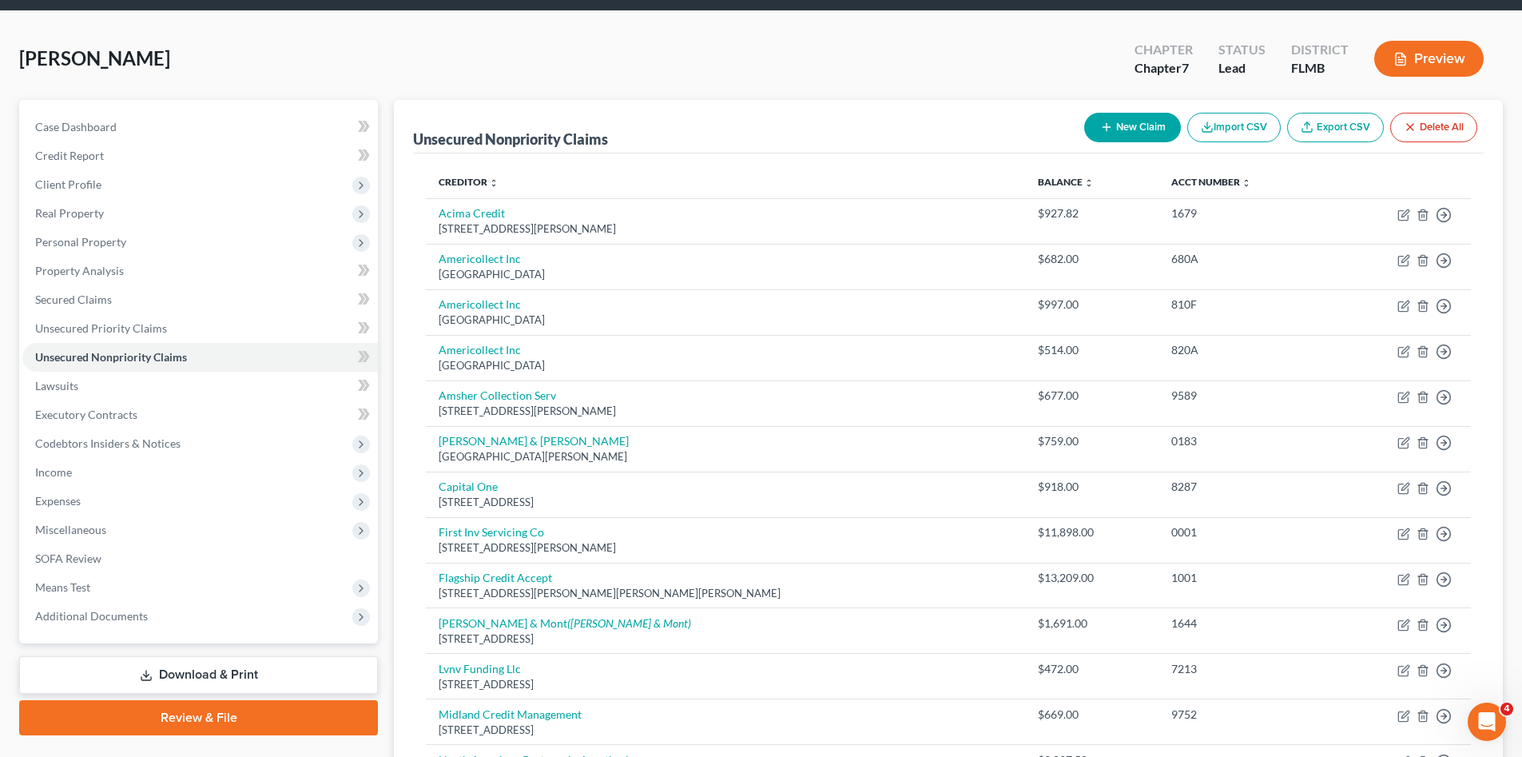
click at [1122, 125] on button "New Claim" at bounding box center [1132, 128] width 97 height 30
select select "0"
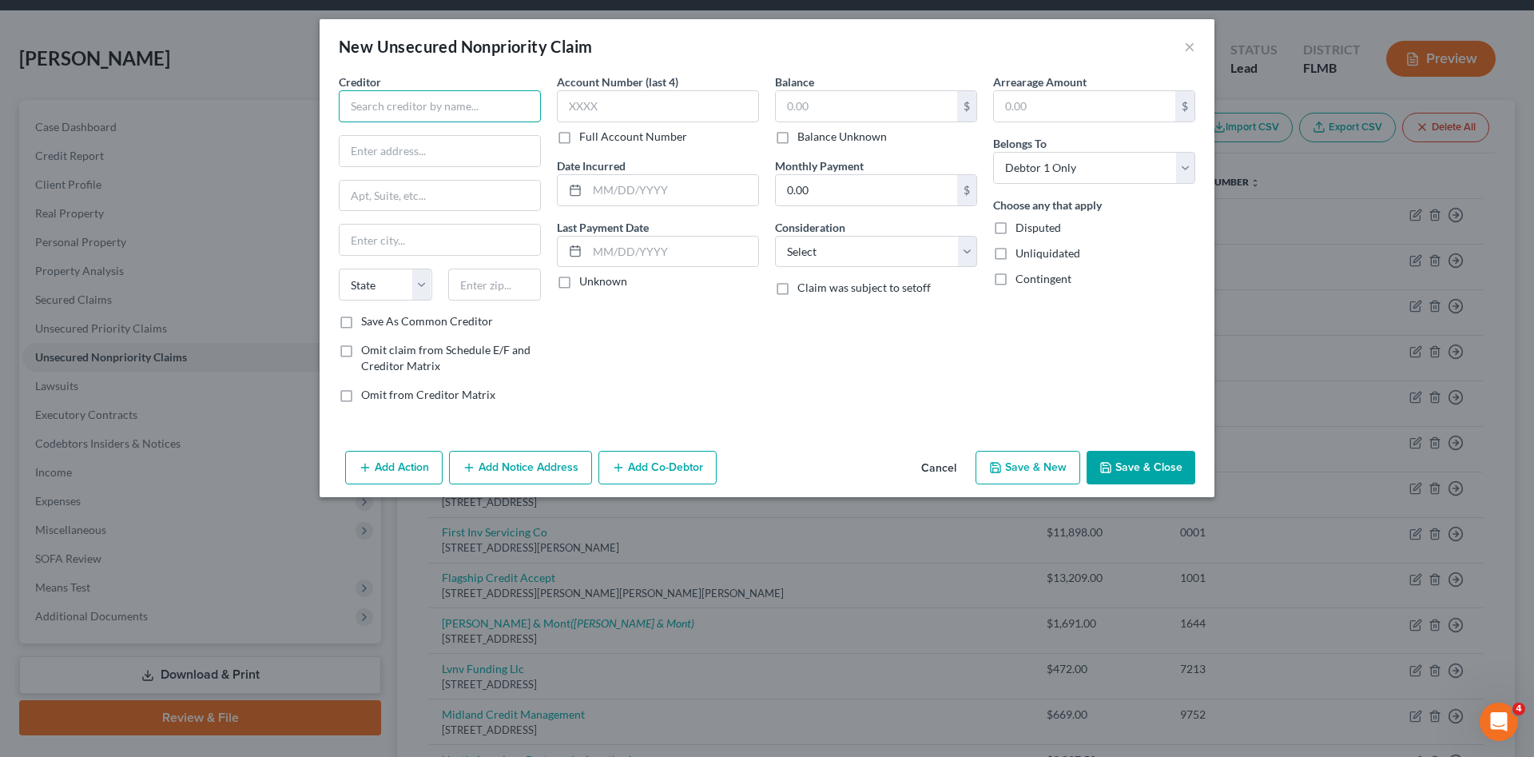
click at [456, 97] on input "text" at bounding box center [440, 106] width 202 height 32
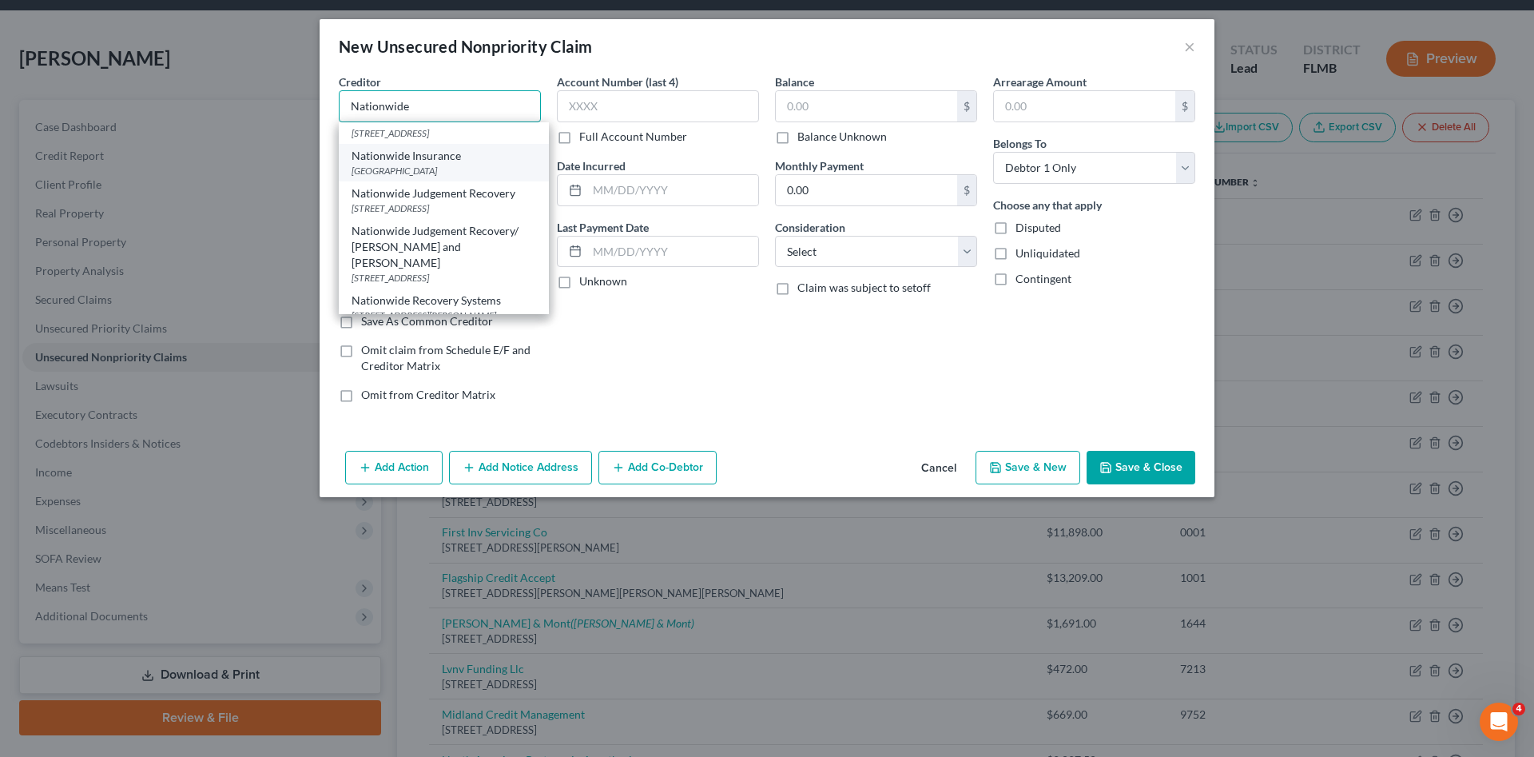
scroll to position [91, 0]
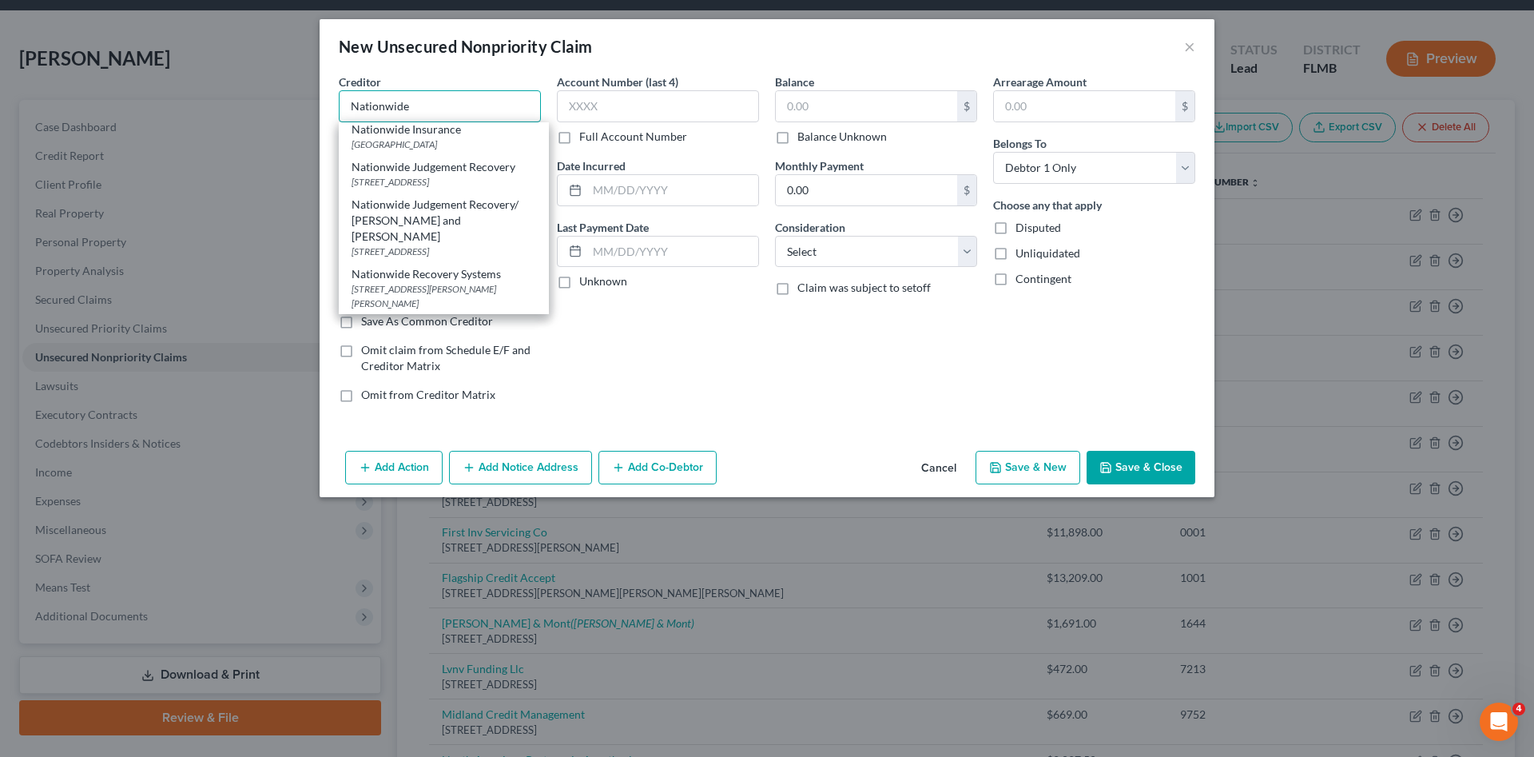
click at [435, 109] on input "Nationwide" at bounding box center [440, 106] width 202 height 32
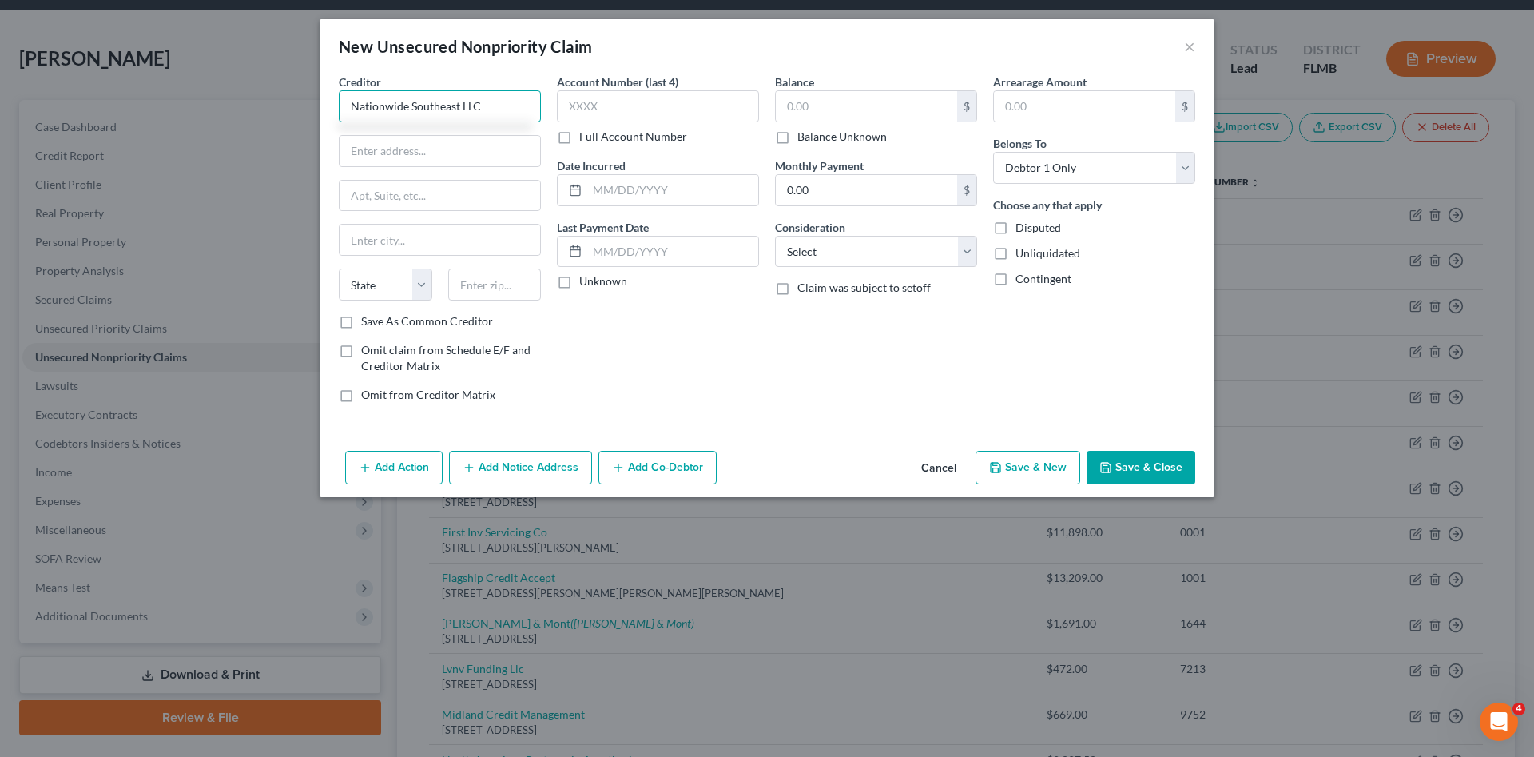
type input "Nationwide Southeast LLC"
type input "3475 Sheridan Street"
type input "Suite 305"
type input "G"
type input "Hollywood"
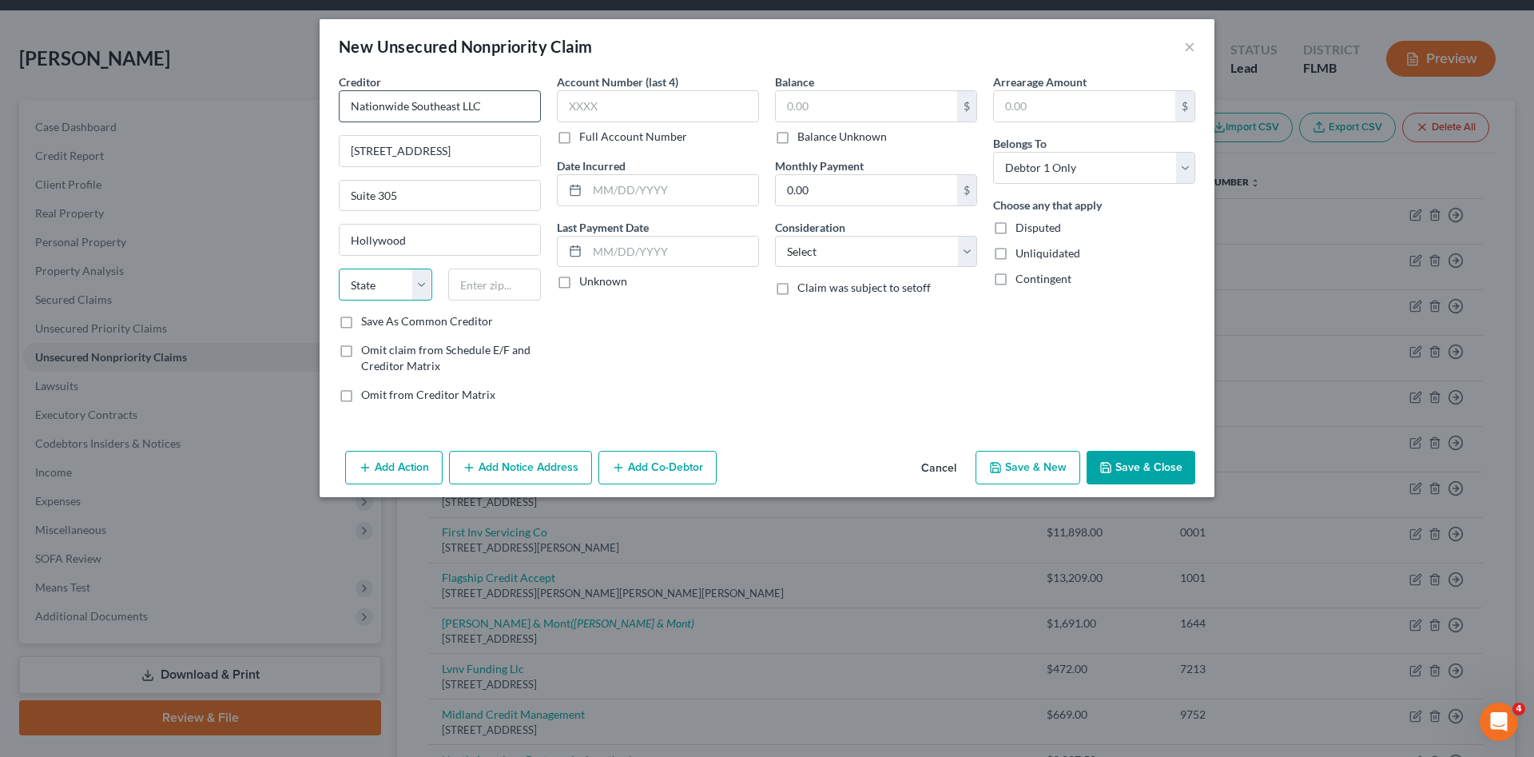
select select "9"
type input "33021"
click at [850, 257] on select "Select Cable / Satellite Services Collection Agency Credit Card Debt Debt Couns…" at bounding box center [876, 252] width 202 height 32
select select "1"
click at [775, 236] on select "Select Cable / Satellite Services Collection Agency Credit Card Debt Debt Couns…" at bounding box center [876, 252] width 202 height 32
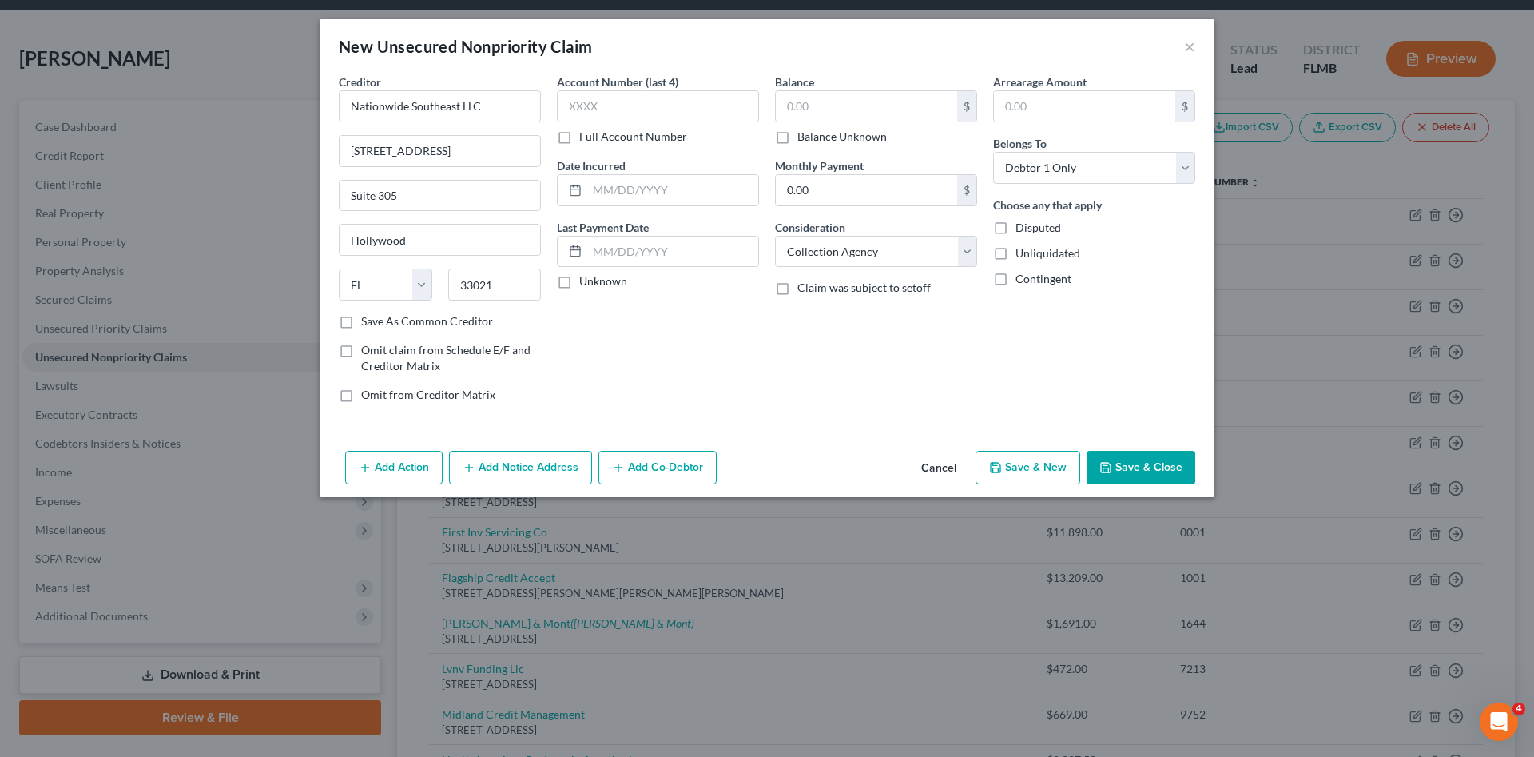
click at [530, 459] on button "Add Notice Address" at bounding box center [520, 468] width 143 height 34
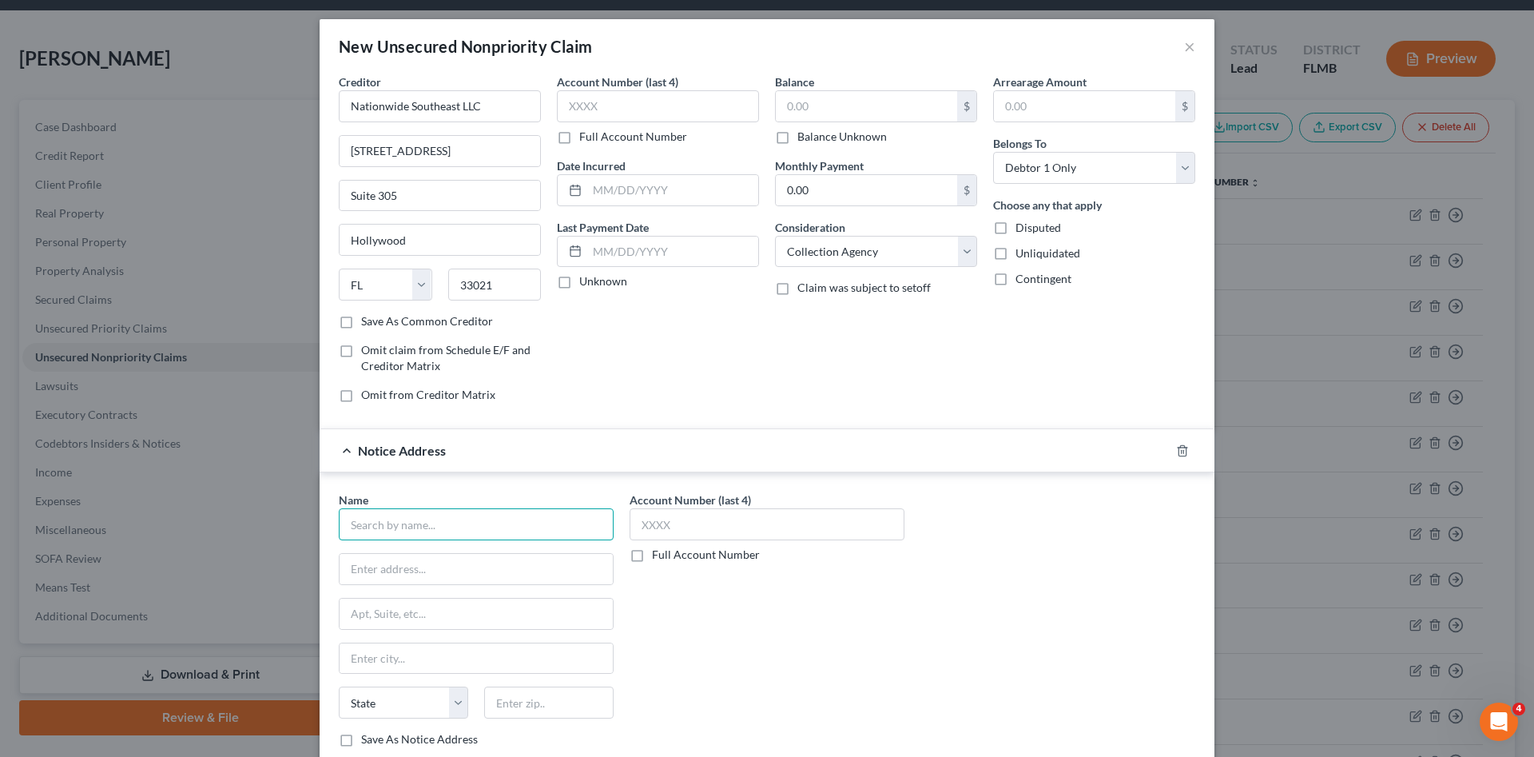
click at [431, 531] on input "text" at bounding box center [476, 524] width 275 height 32
type input "Henschel & Beinhaker, PA"
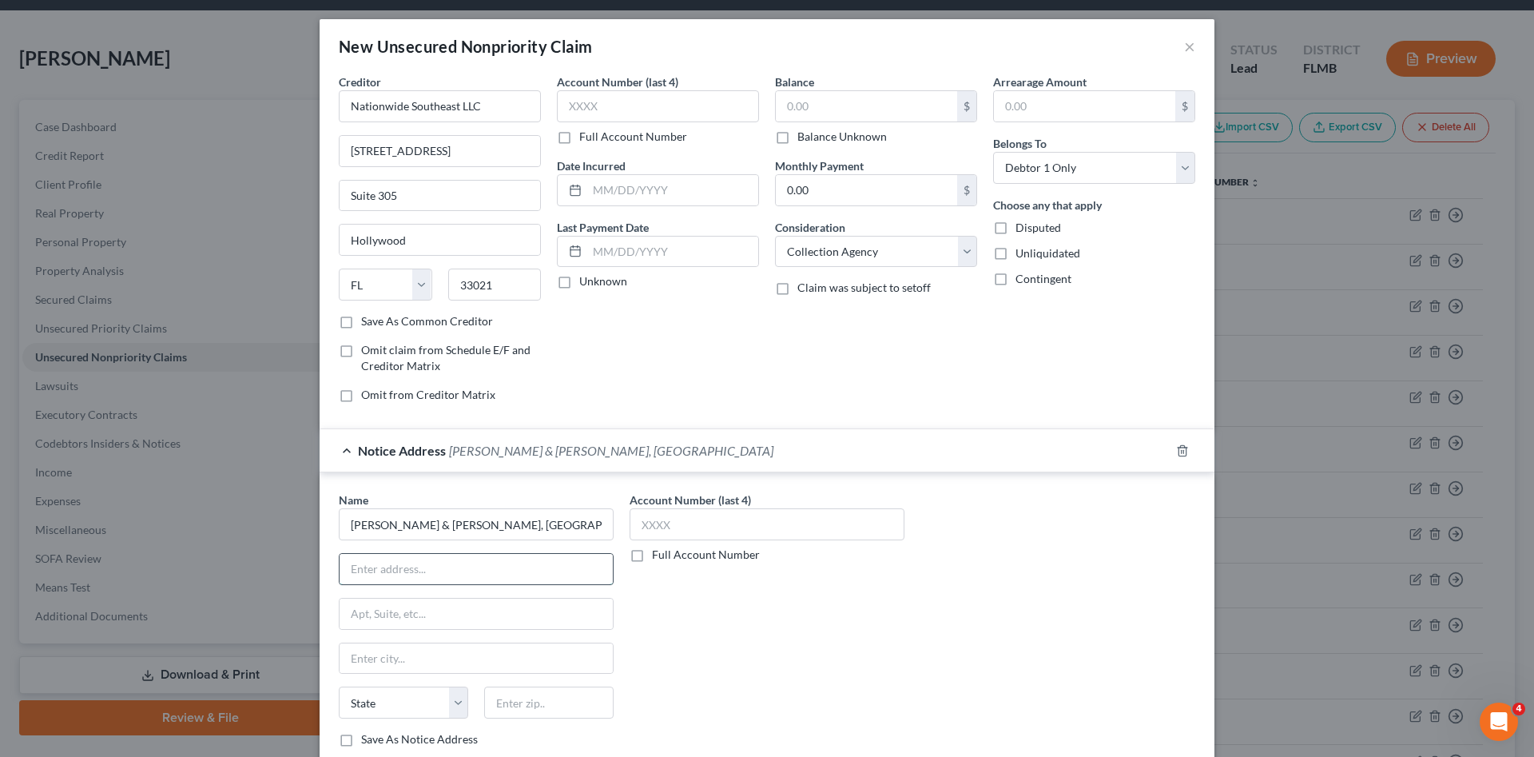
click at [505, 572] on input "text" at bounding box center [476, 569] width 273 height 30
click at [467, 572] on input "3475 Sheridan Street" at bounding box center [476, 569] width 273 height 30
type input "3475 Sheridan Street, Ste. 305"
type input "Holl"
select select "9"
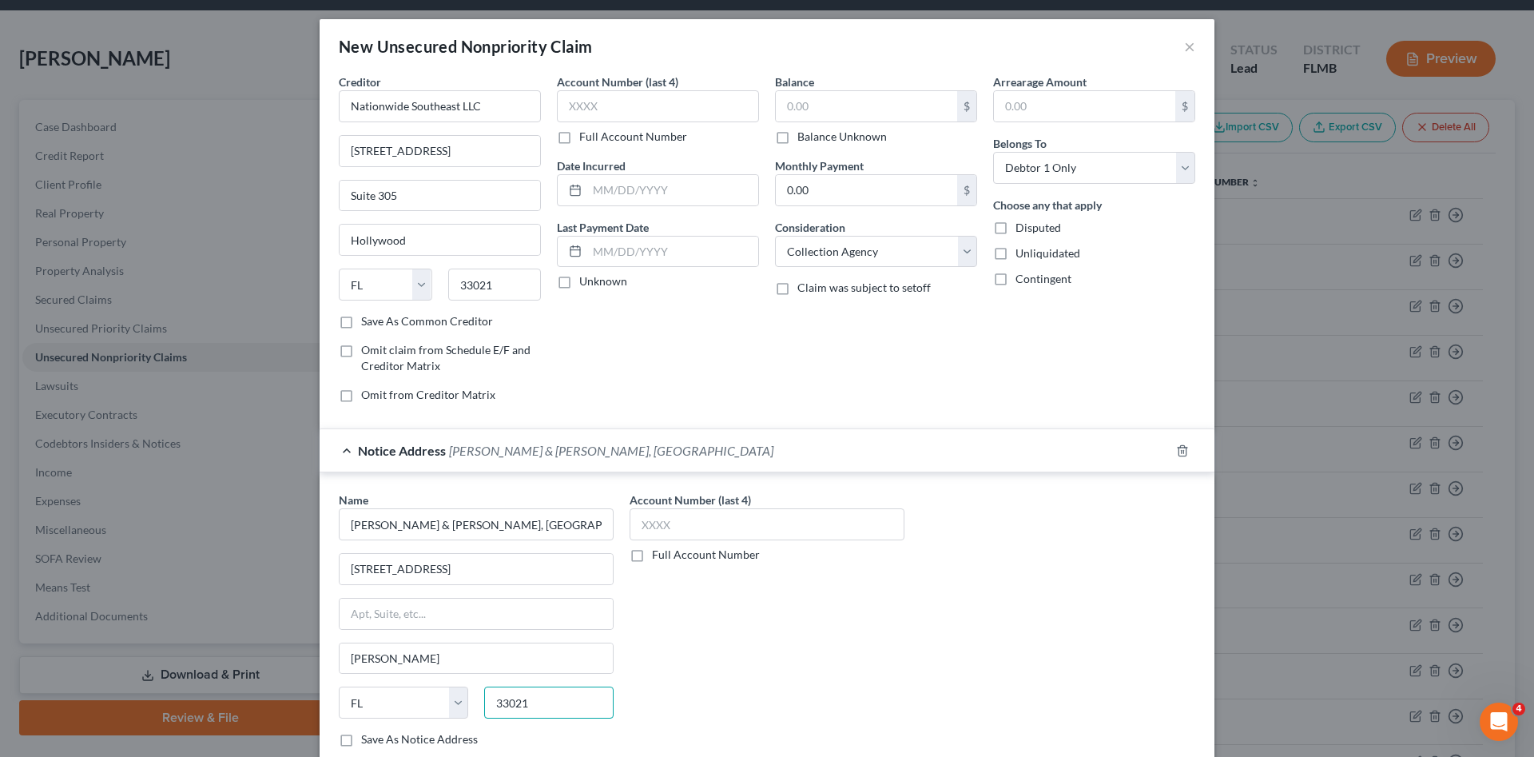
type input "33021"
type input "Hollywood"
click at [739, 626] on div "Account Number (last 4) Full Account Number" at bounding box center [767, 625] width 291 height 268
drag, startPoint x: 839, startPoint y: 95, endPoint x: 826, endPoint y: 96, distance: 12.8
click at [839, 95] on input "text" at bounding box center [866, 106] width 181 height 30
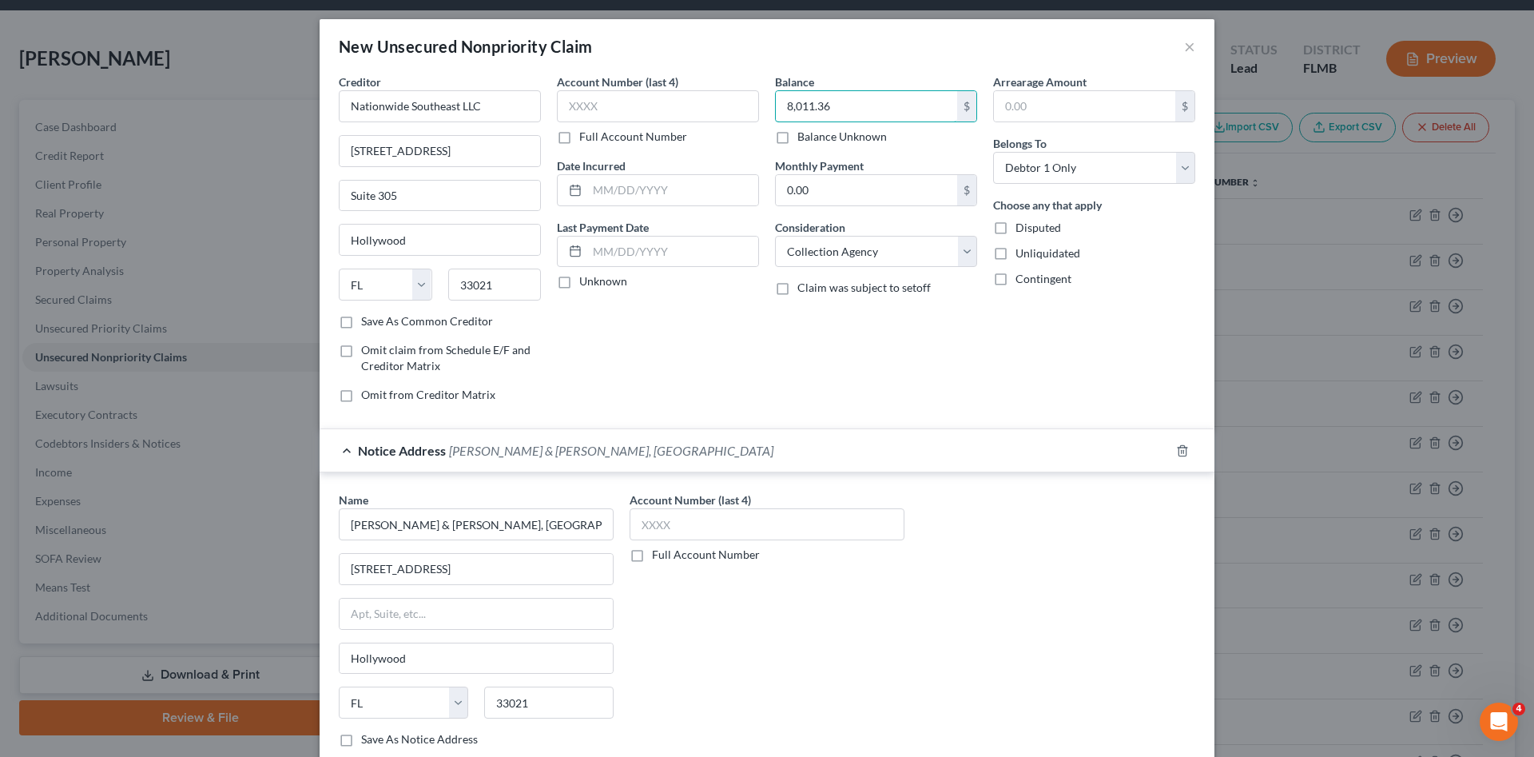
type input "8,011.36"
click at [680, 419] on form "Creditor * Nationwide Southeast LLC 3475 Sheridan Street Suite 305 Hollywood St…" at bounding box center [767, 422] width 856 height 699
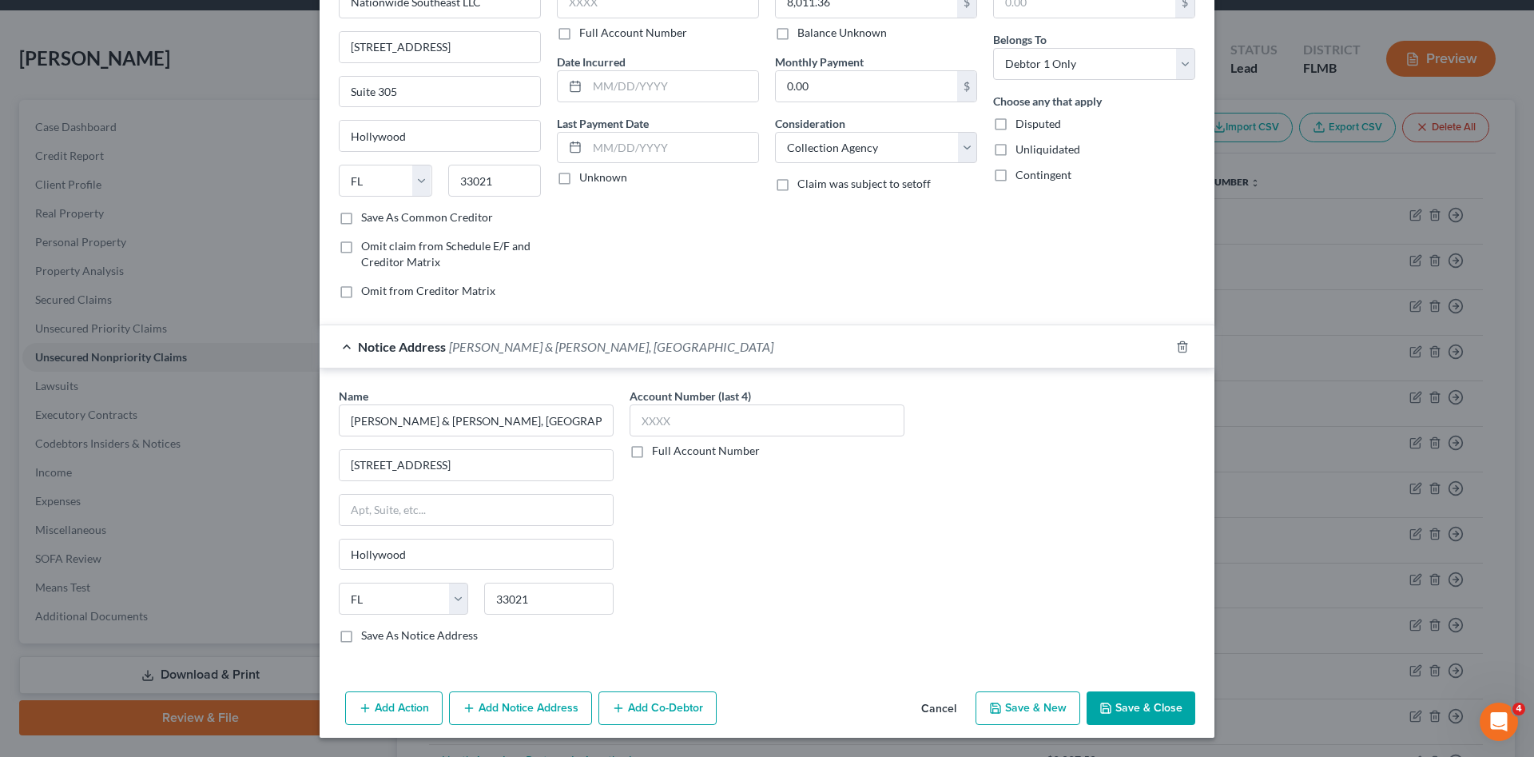
click at [1140, 701] on button "Save & Close" at bounding box center [1140, 708] width 109 height 34
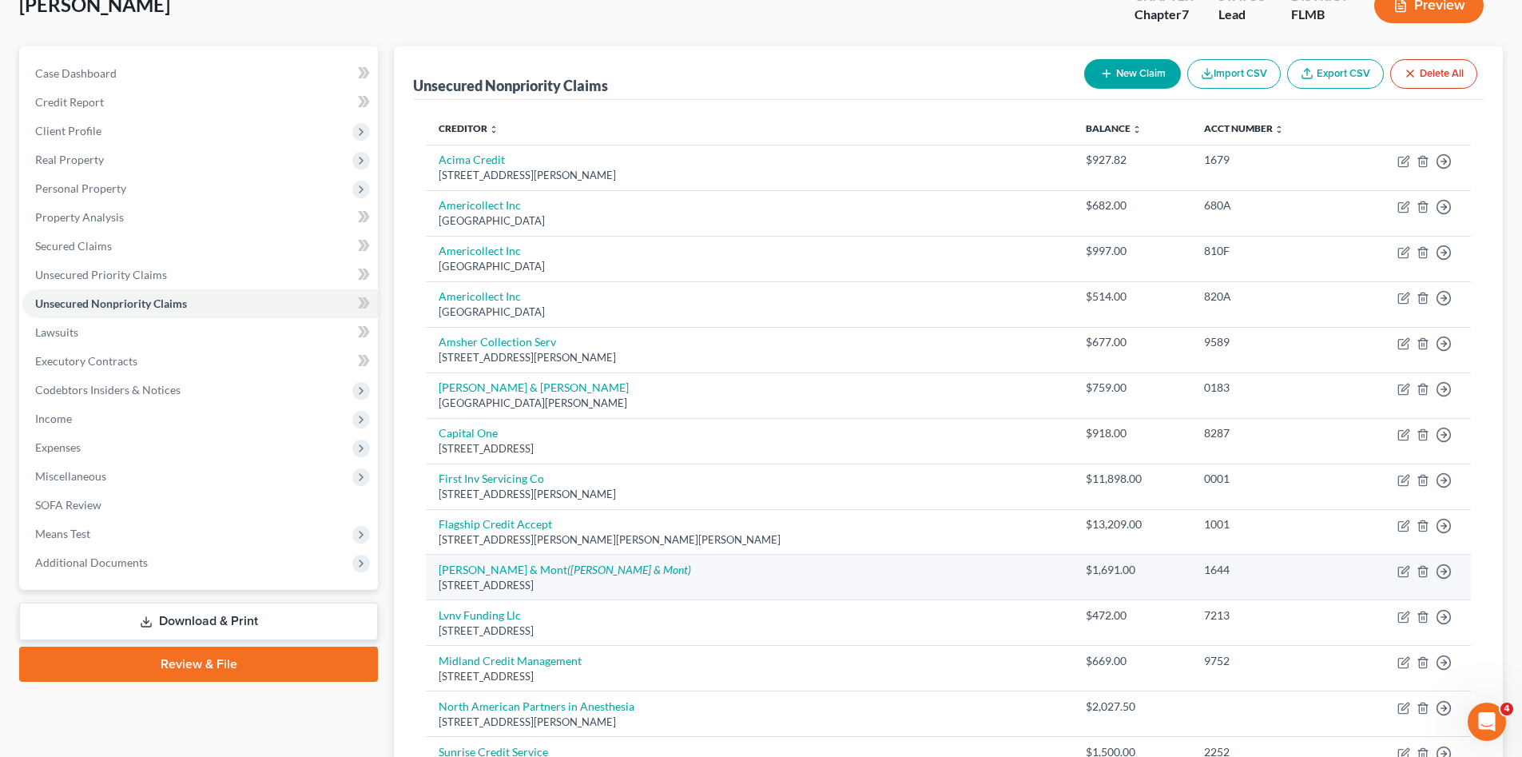
scroll to position [240, 0]
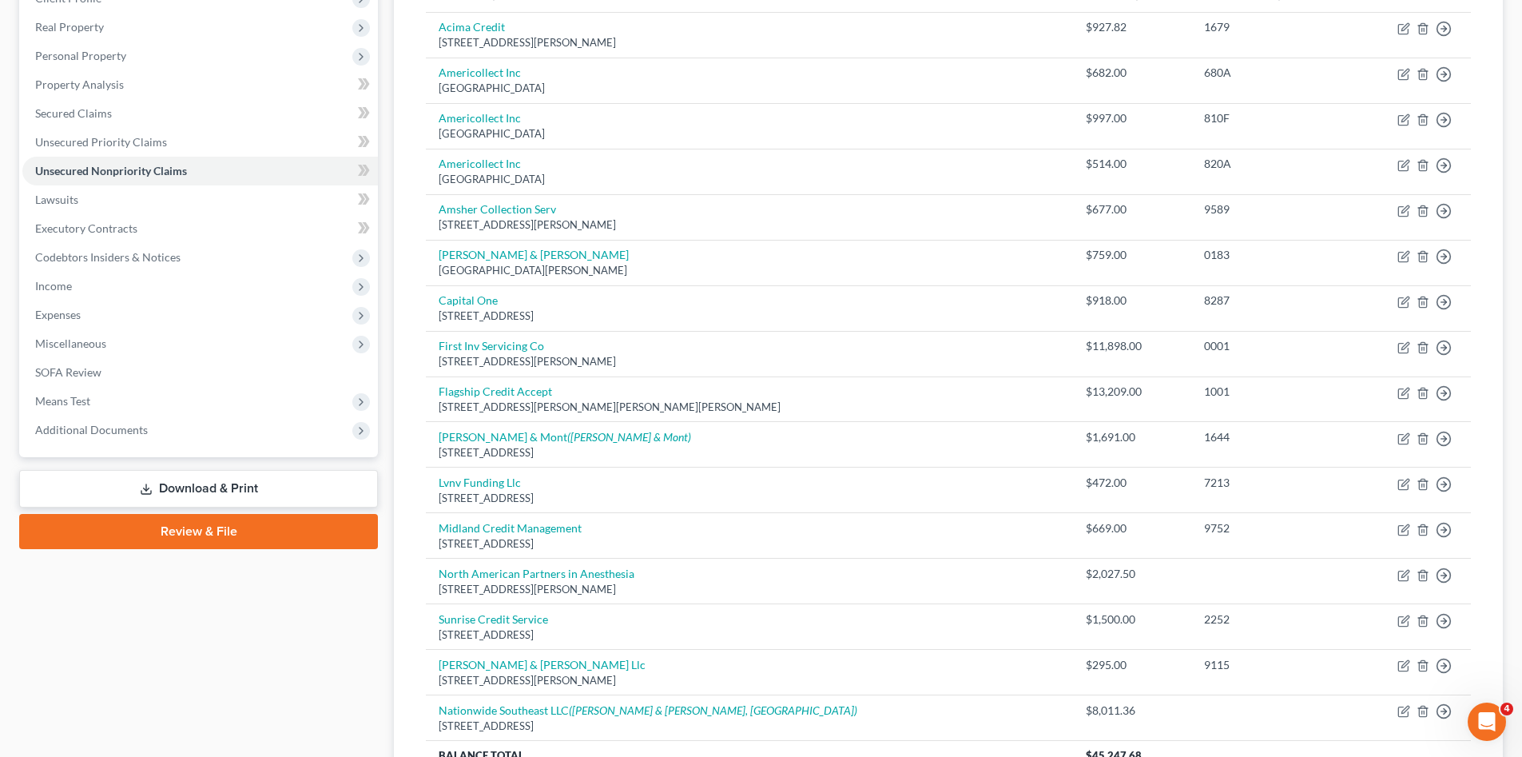
click at [289, 618] on div "Case Dashboard Payments Invoices Payments Payments Credit Report Client Profile" at bounding box center [198, 383] width 375 height 939
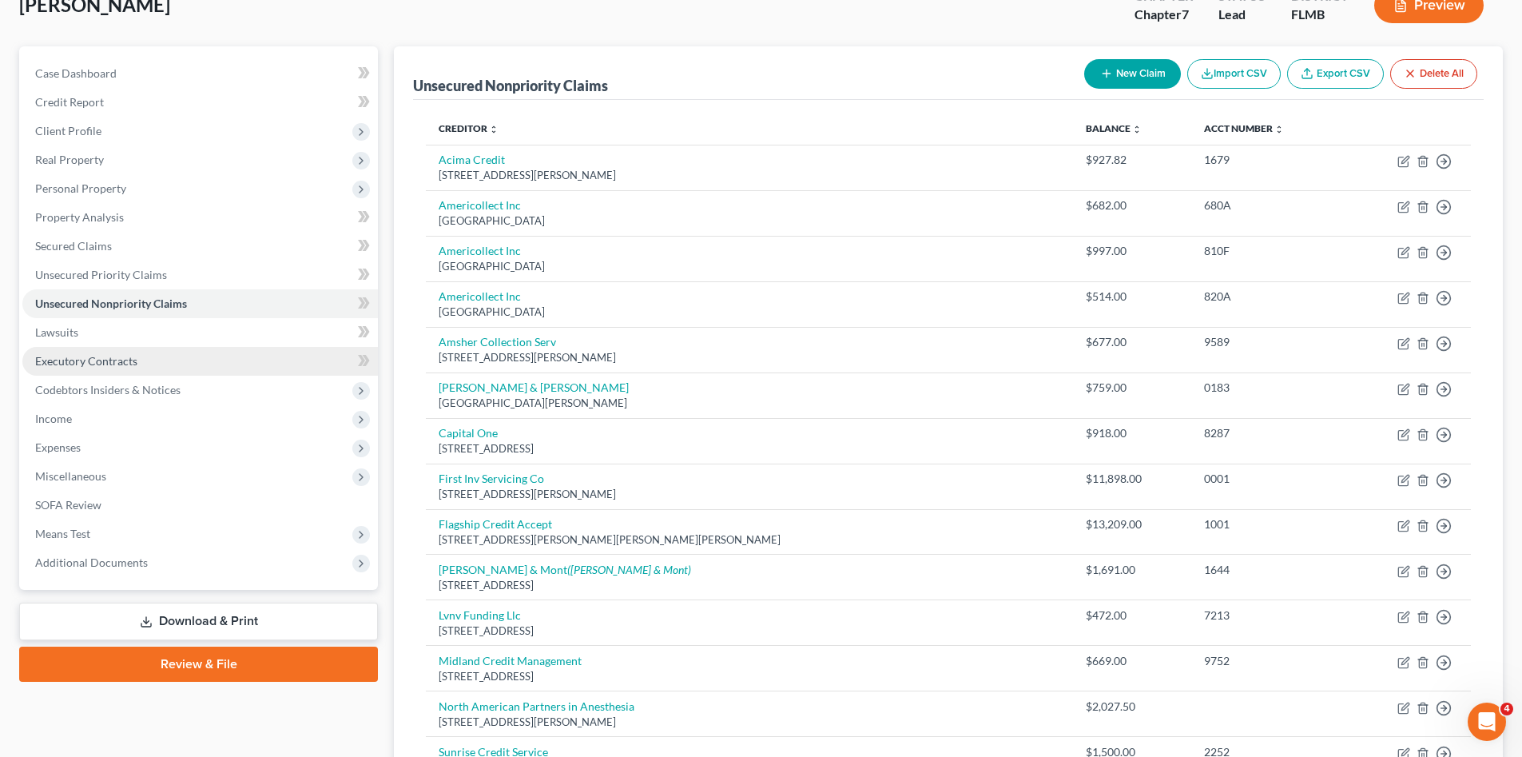
scroll to position [80, 0]
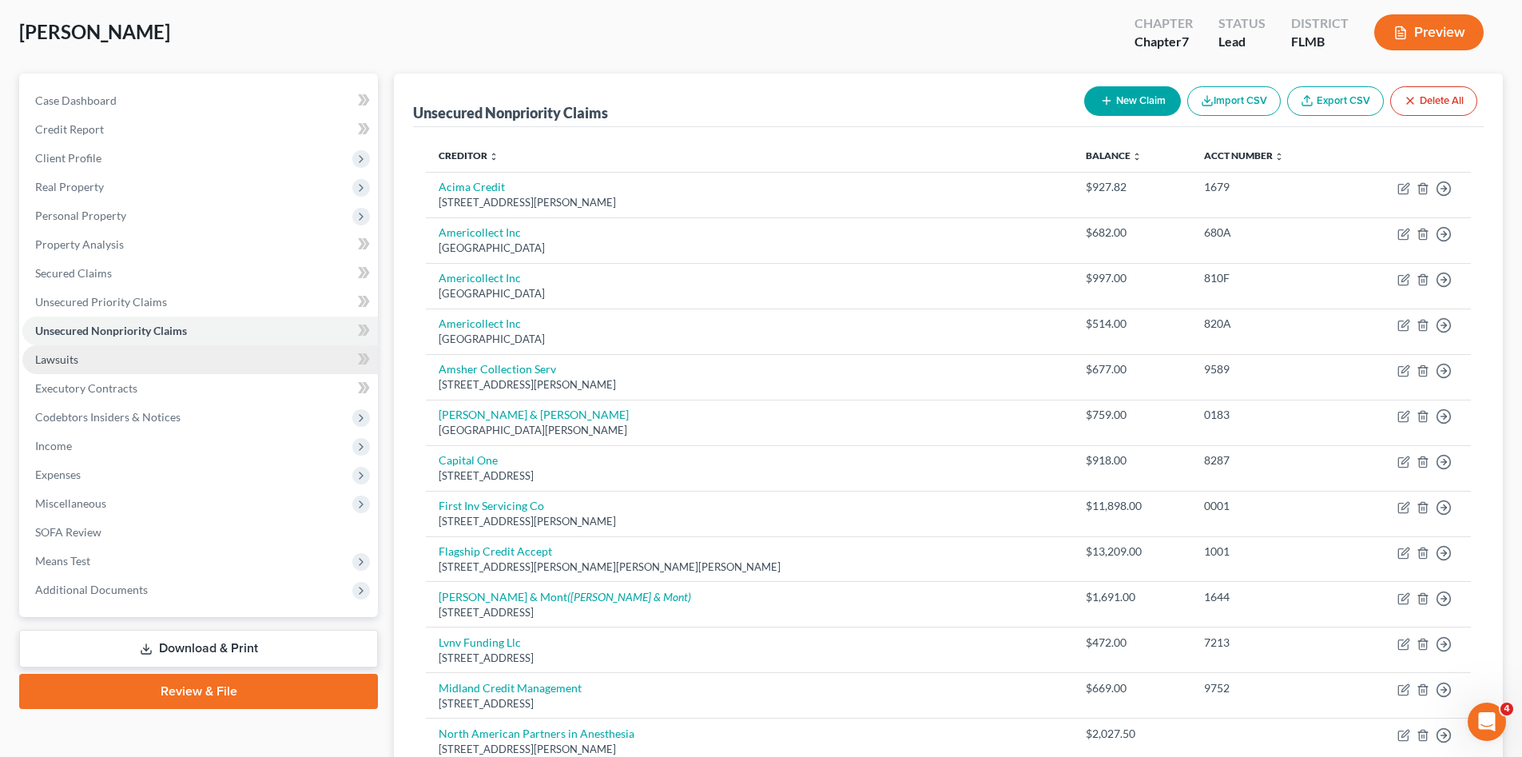
click at [133, 363] on link "Lawsuits" at bounding box center [199, 359] width 355 height 29
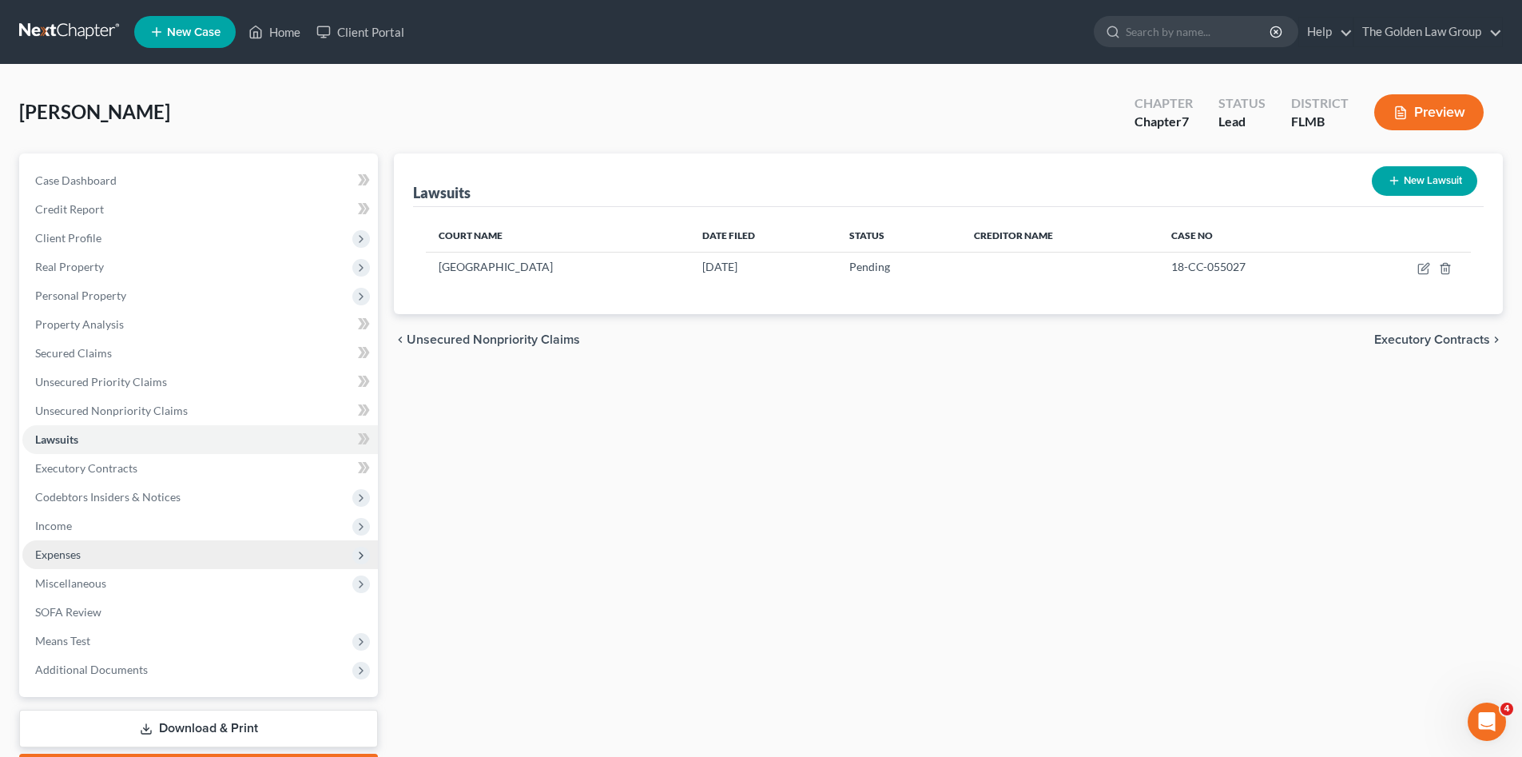
click at [102, 549] on span "Expenses" at bounding box center [199, 554] width 355 height 29
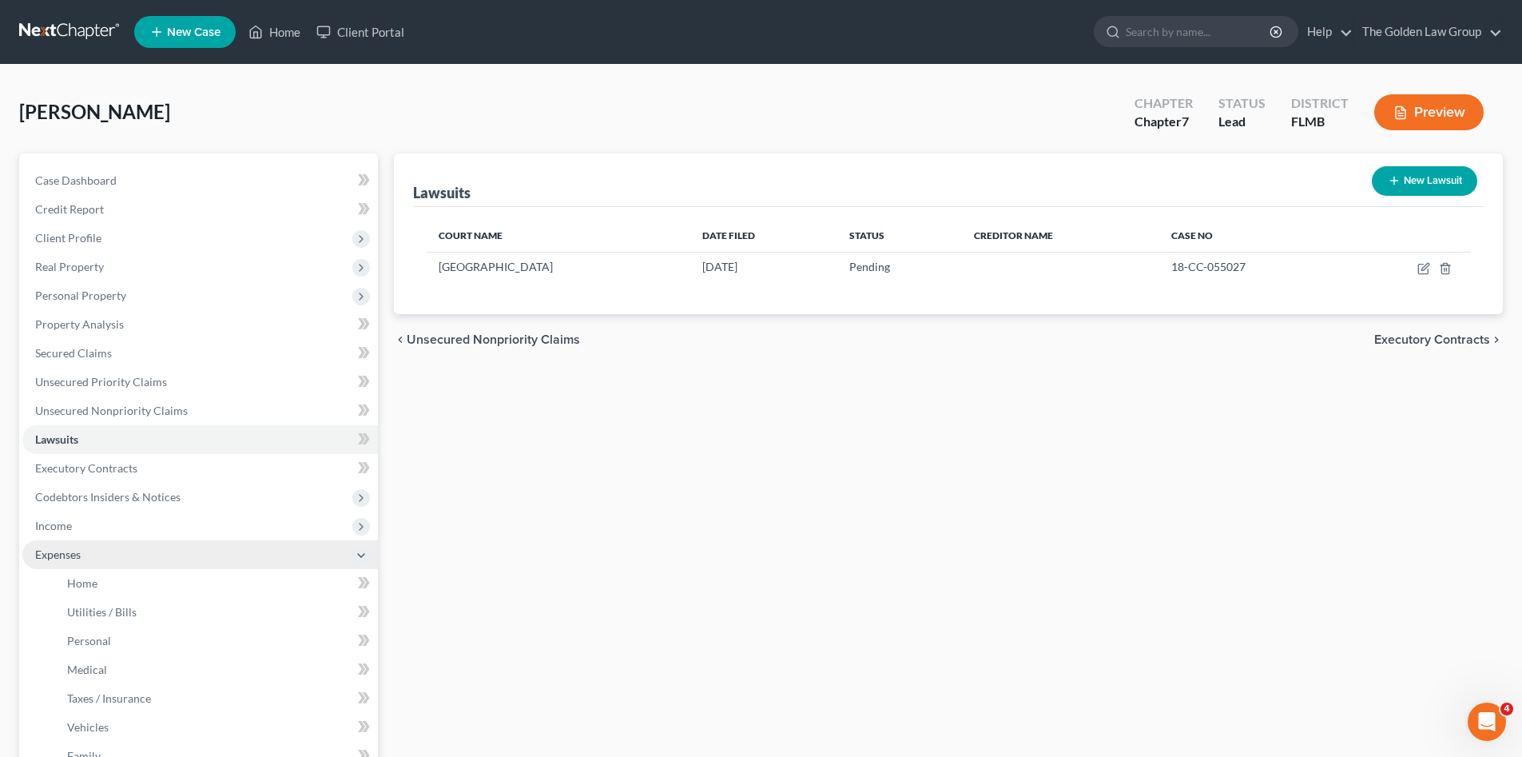
click at [117, 566] on span "Expenses" at bounding box center [199, 554] width 355 height 29
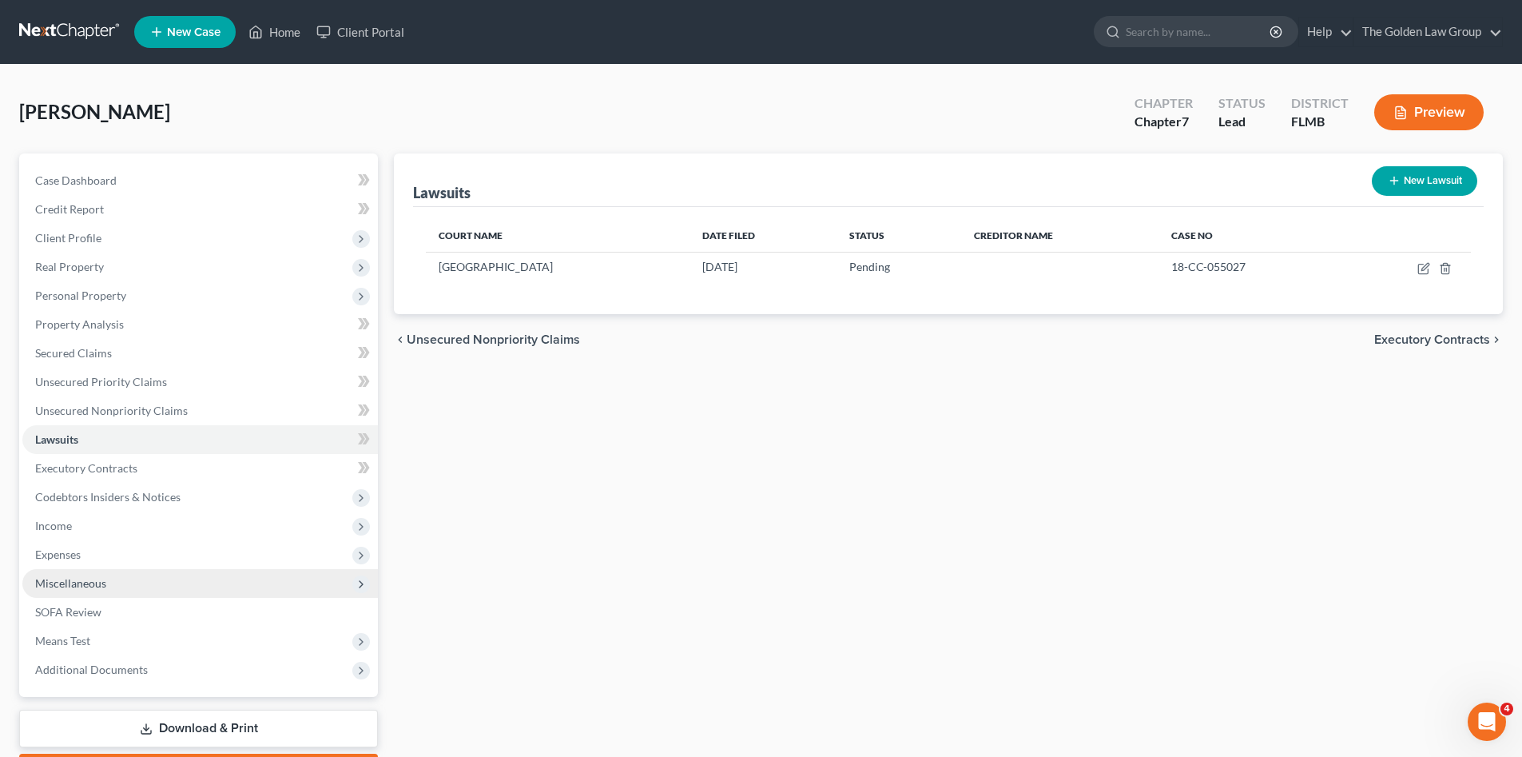
click at [127, 585] on span "Miscellaneous" at bounding box center [199, 583] width 355 height 29
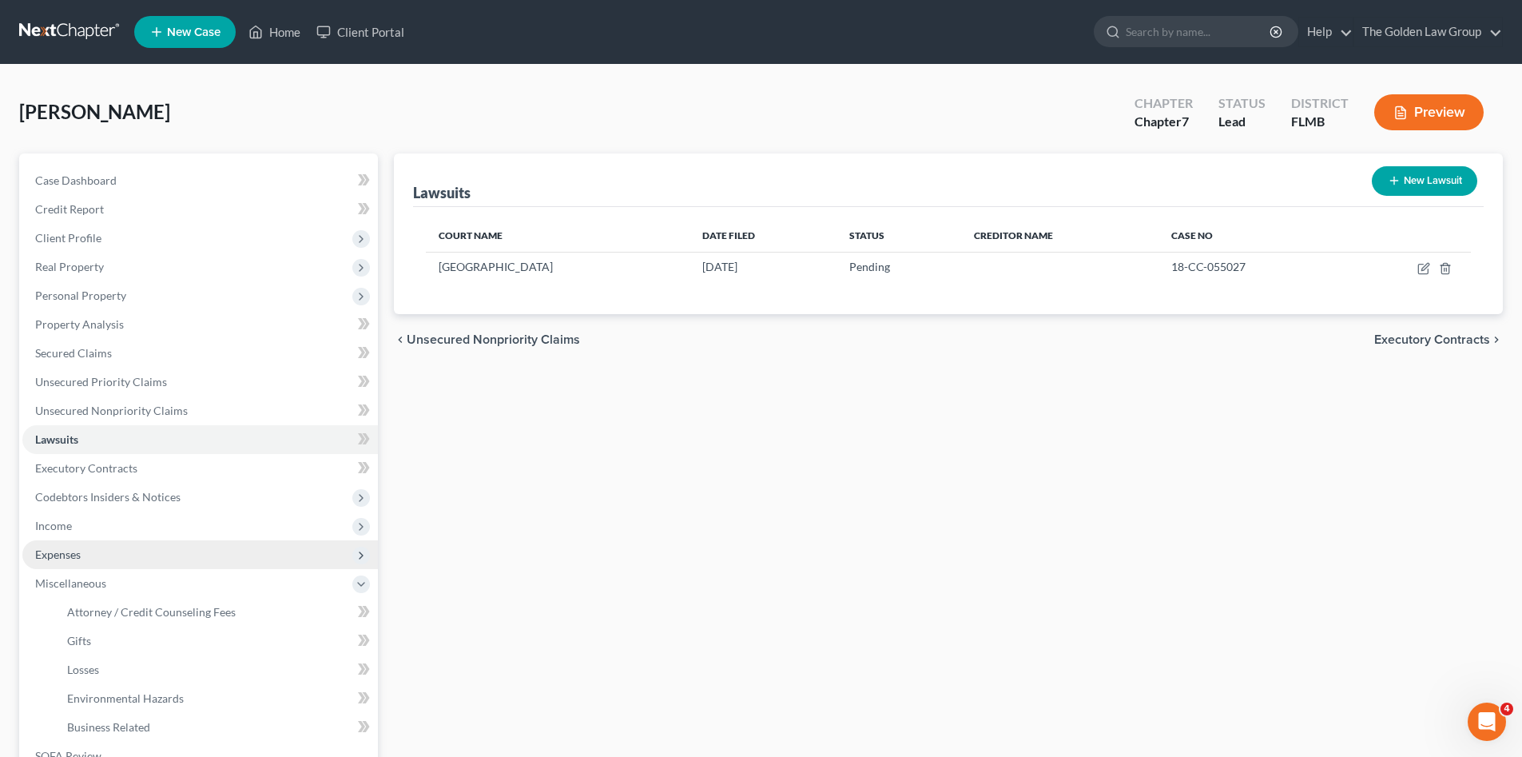
click at [129, 563] on span "Expenses" at bounding box center [199, 554] width 355 height 29
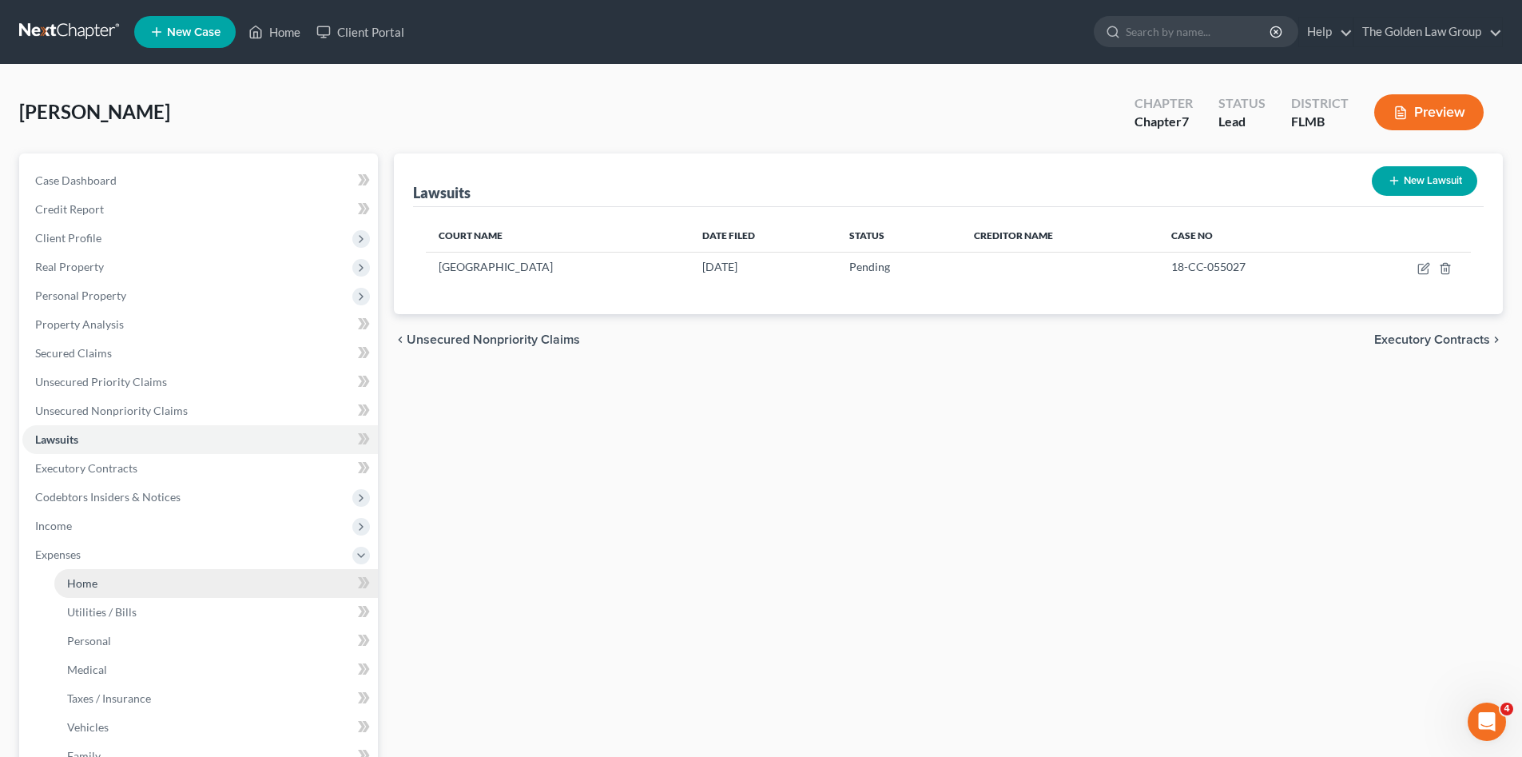
click at [139, 582] on link "Home" at bounding box center [216, 583] width 324 height 29
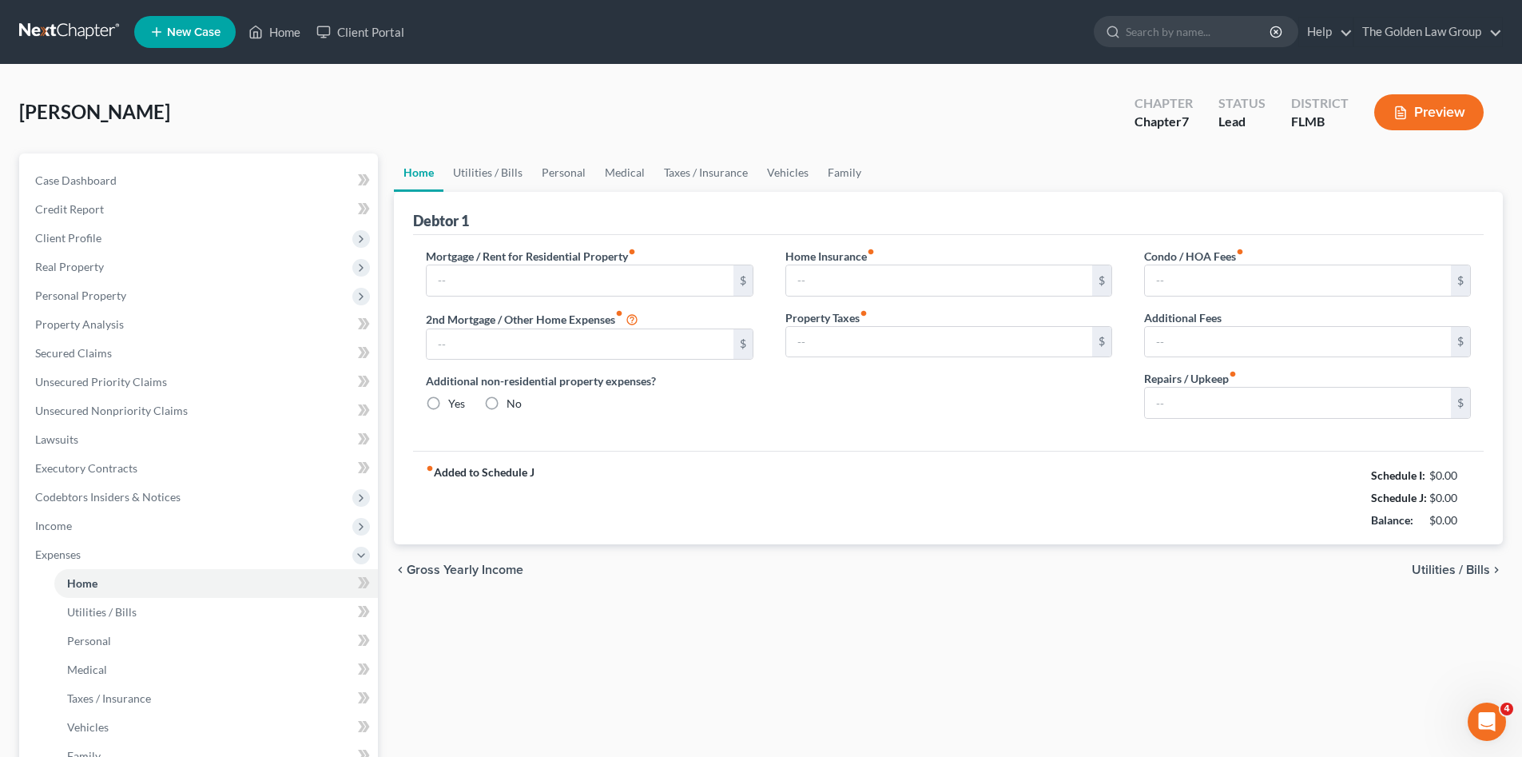
type input "0.00"
radio input "true"
type input "0.00"
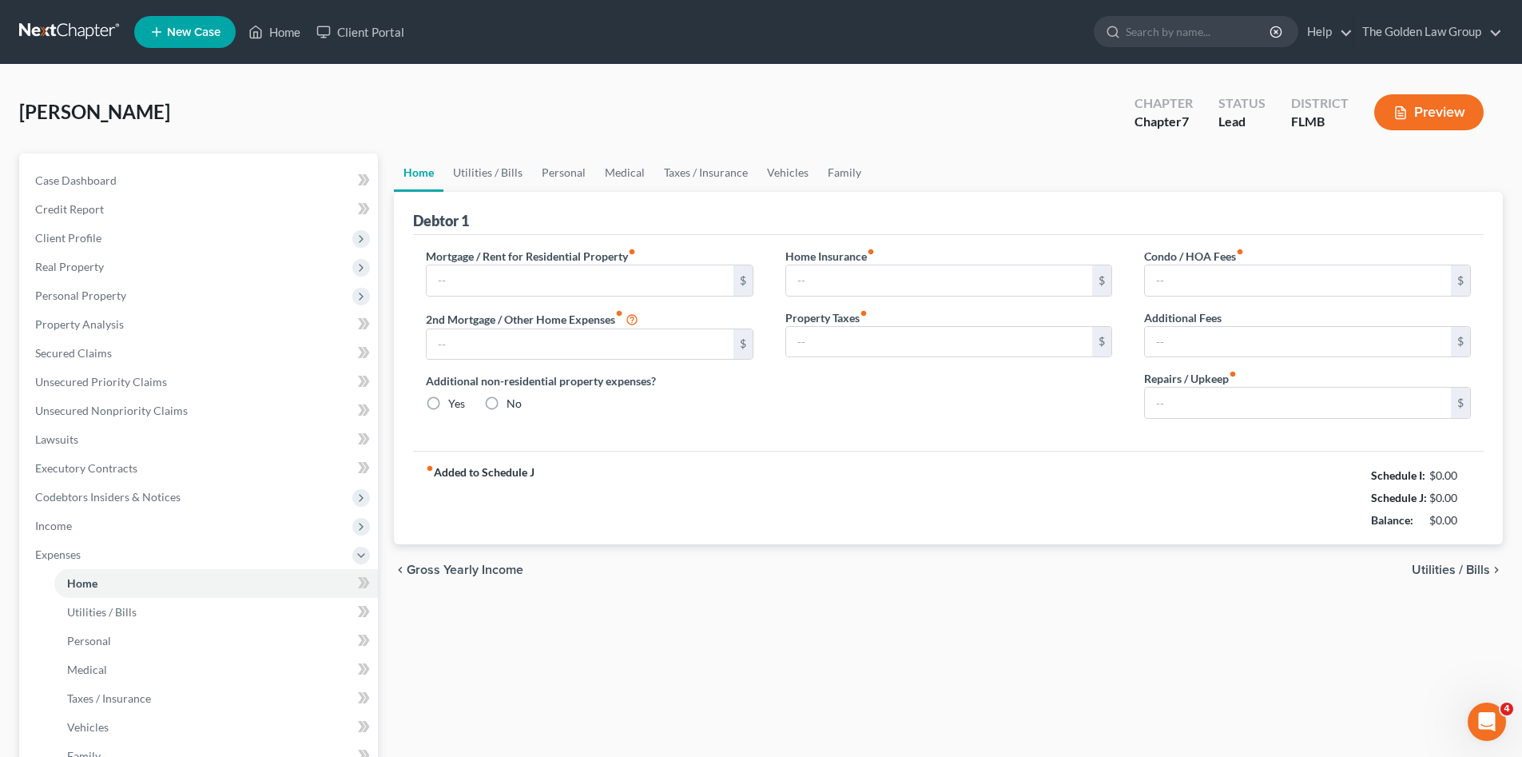
type input "0.00"
click at [51, 28] on link at bounding box center [70, 32] width 102 height 29
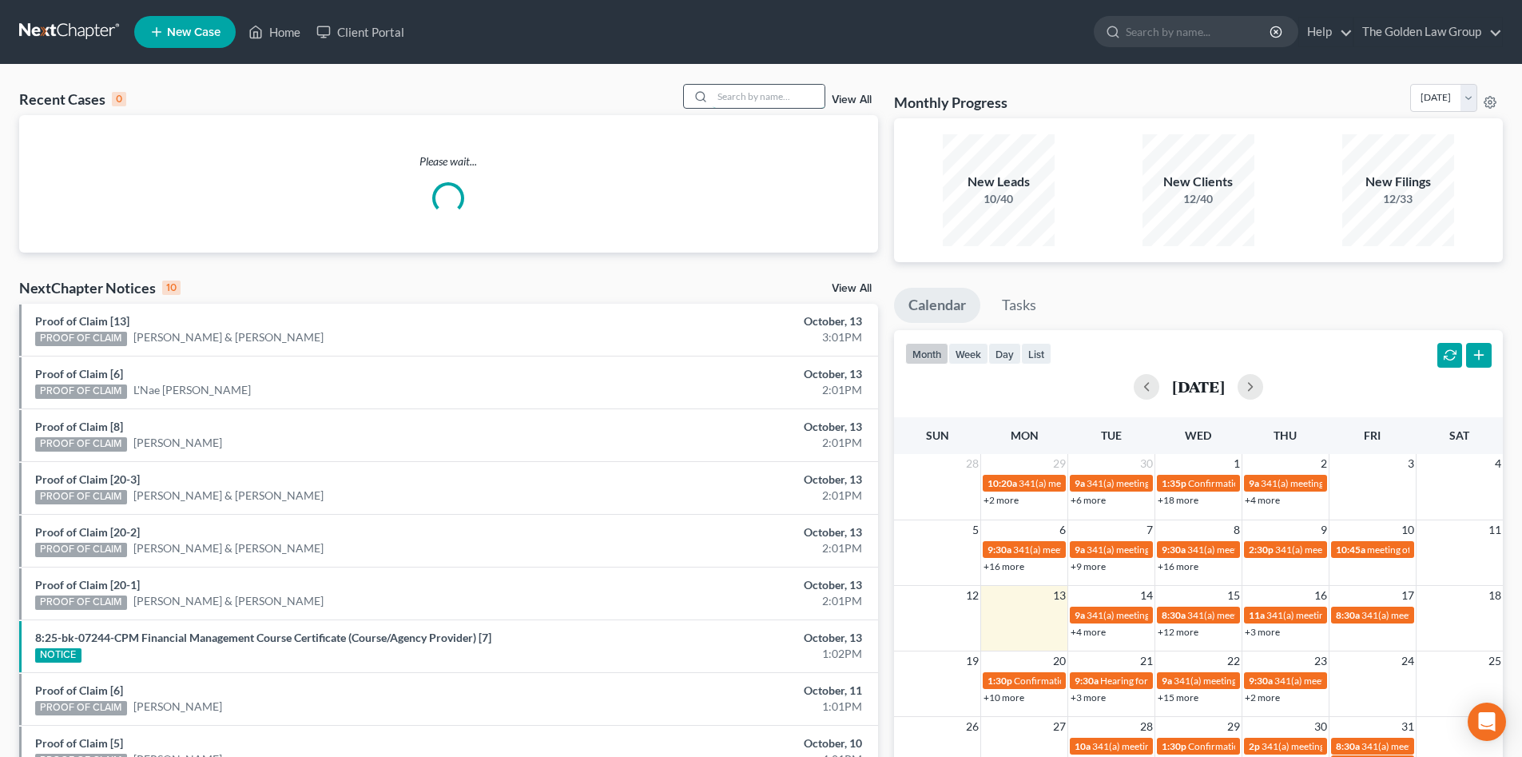
click at [753, 89] on input "search" at bounding box center [769, 96] width 112 height 23
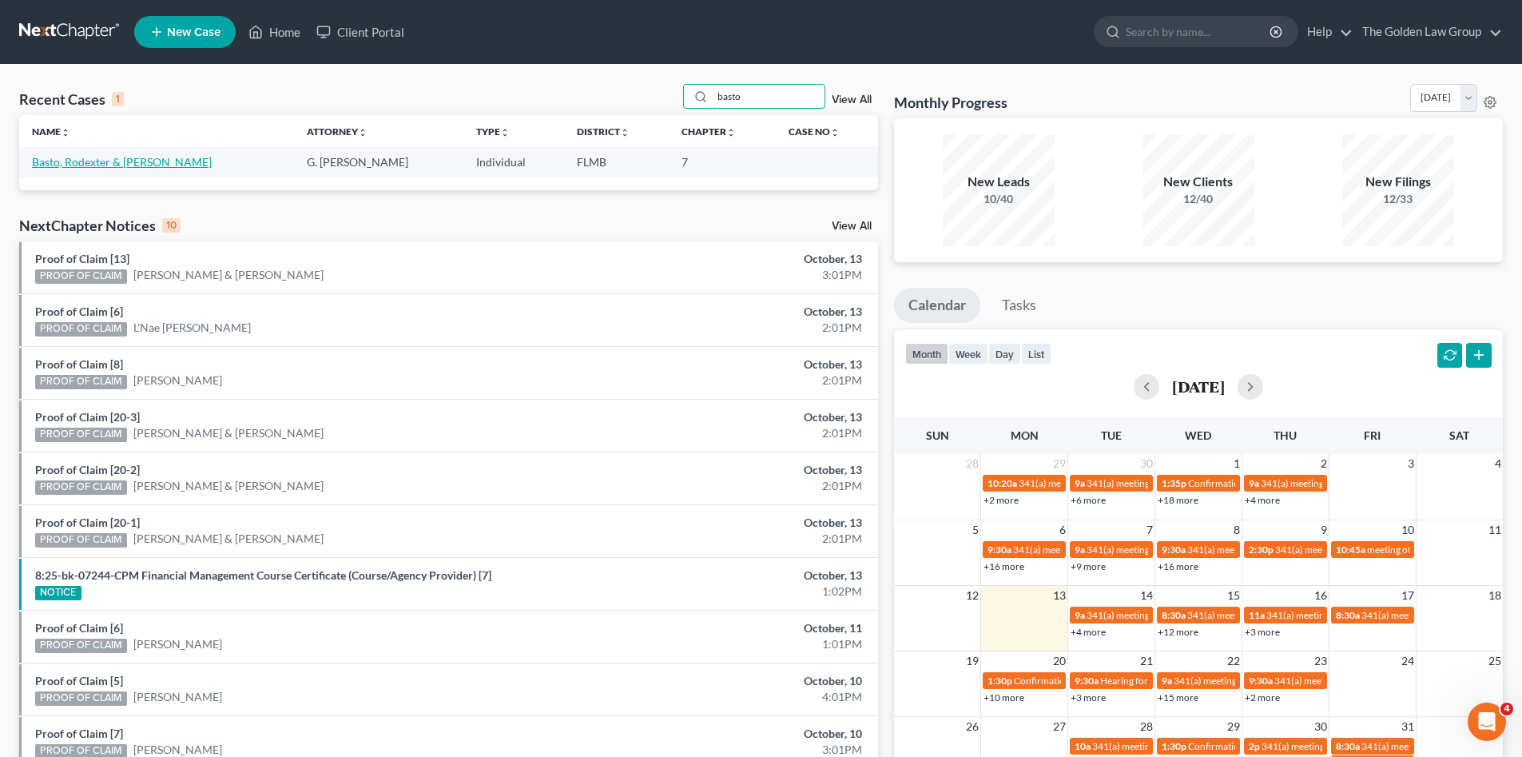
type input "basto"
click at [125, 164] on link "Basto, Rodexter & [PERSON_NAME]" at bounding box center [122, 162] width 180 height 14
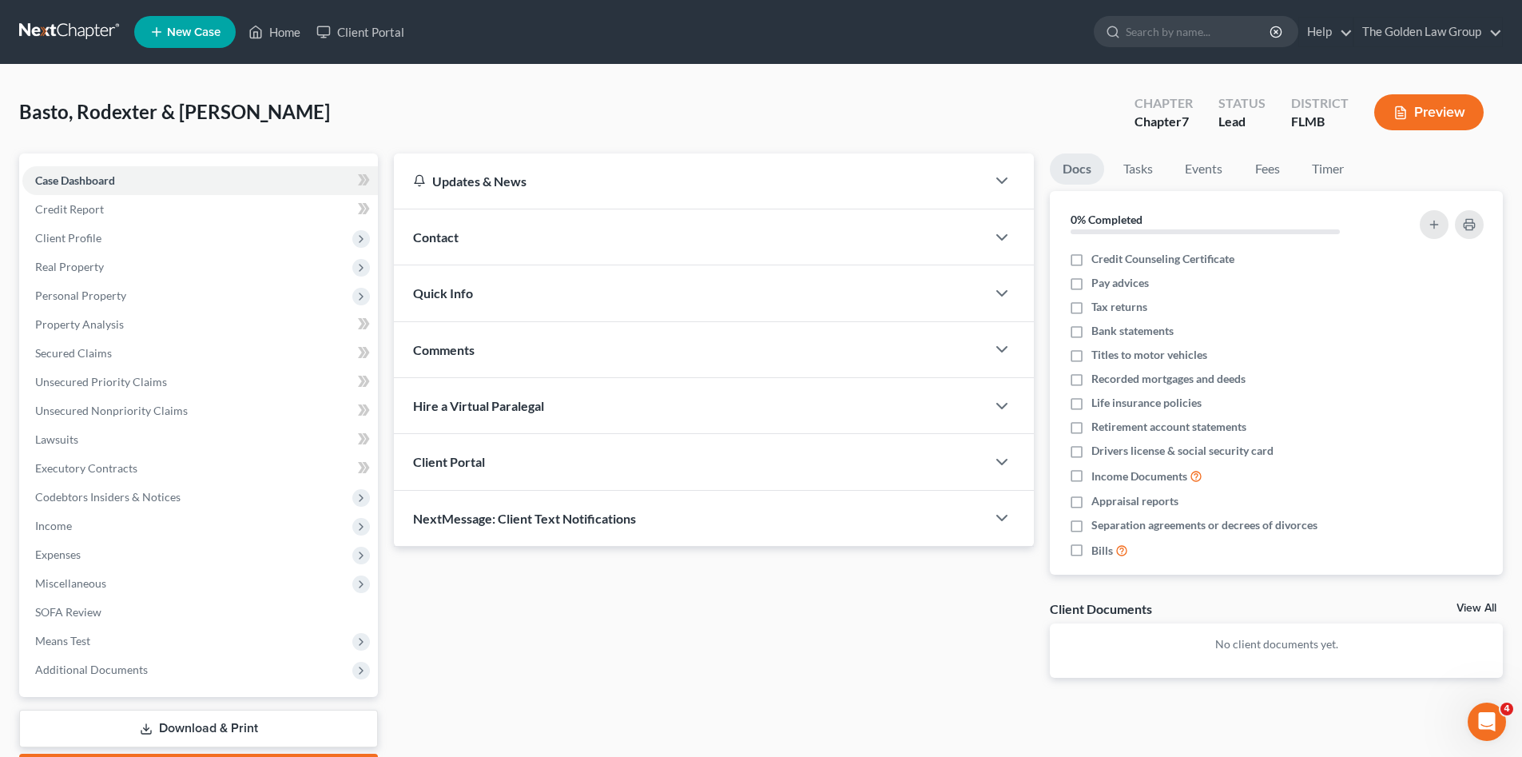
click at [310, 84] on div "Basto, Rodexter & [PERSON_NAME] Upgraded Chapter Chapter 7 Status Lead District…" at bounding box center [761, 119] width 1484 height 70
click at [384, 113] on div "Basto, Rodexter & [PERSON_NAME] Upgraded Chapter Chapter 7 Status Lead District…" at bounding box center [761, 119] width 1484 height 70
click at [372, 107] on div "Basto, Rodexter & Jessica Upgraded Chapter Chapter 7 Status Lead District FLMB …" at bounding box center [761, 119] width 1484 height 70
click at [62, 33] on link at bounding box center [70, 32] width 102 height 29
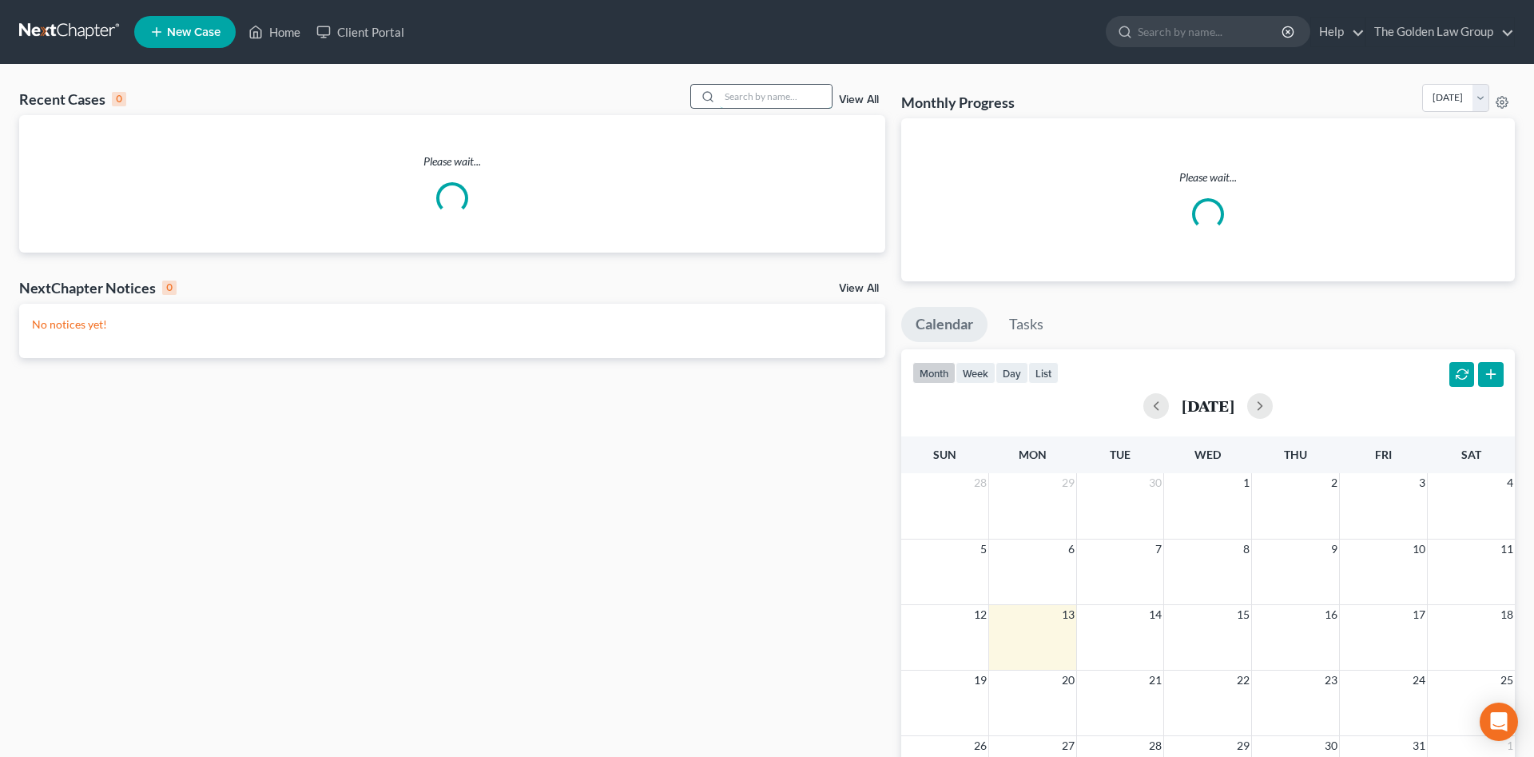
click at [769, 98] on input "search" at bounding box center [776, 96] width 112 height 23
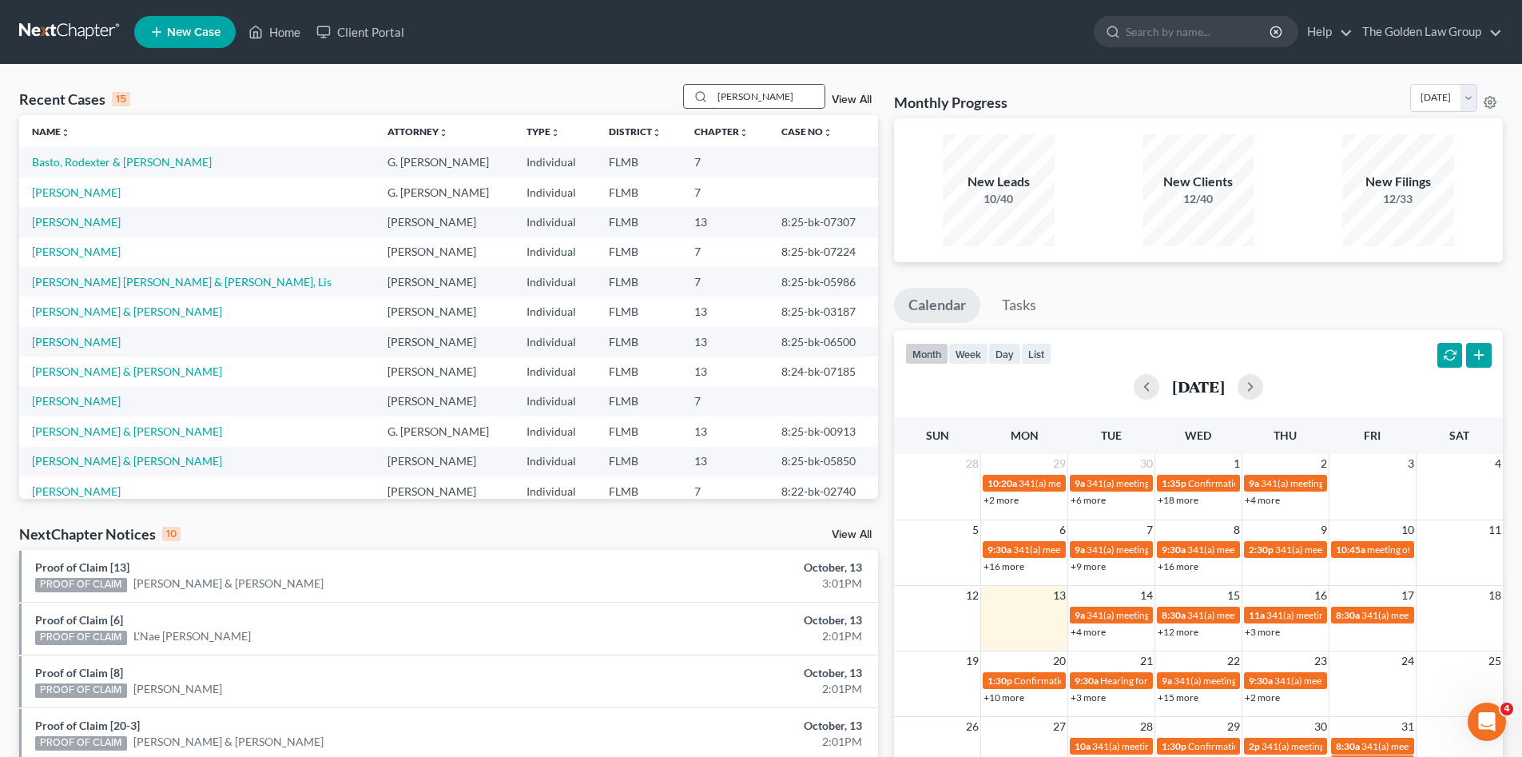
type input "roberts"
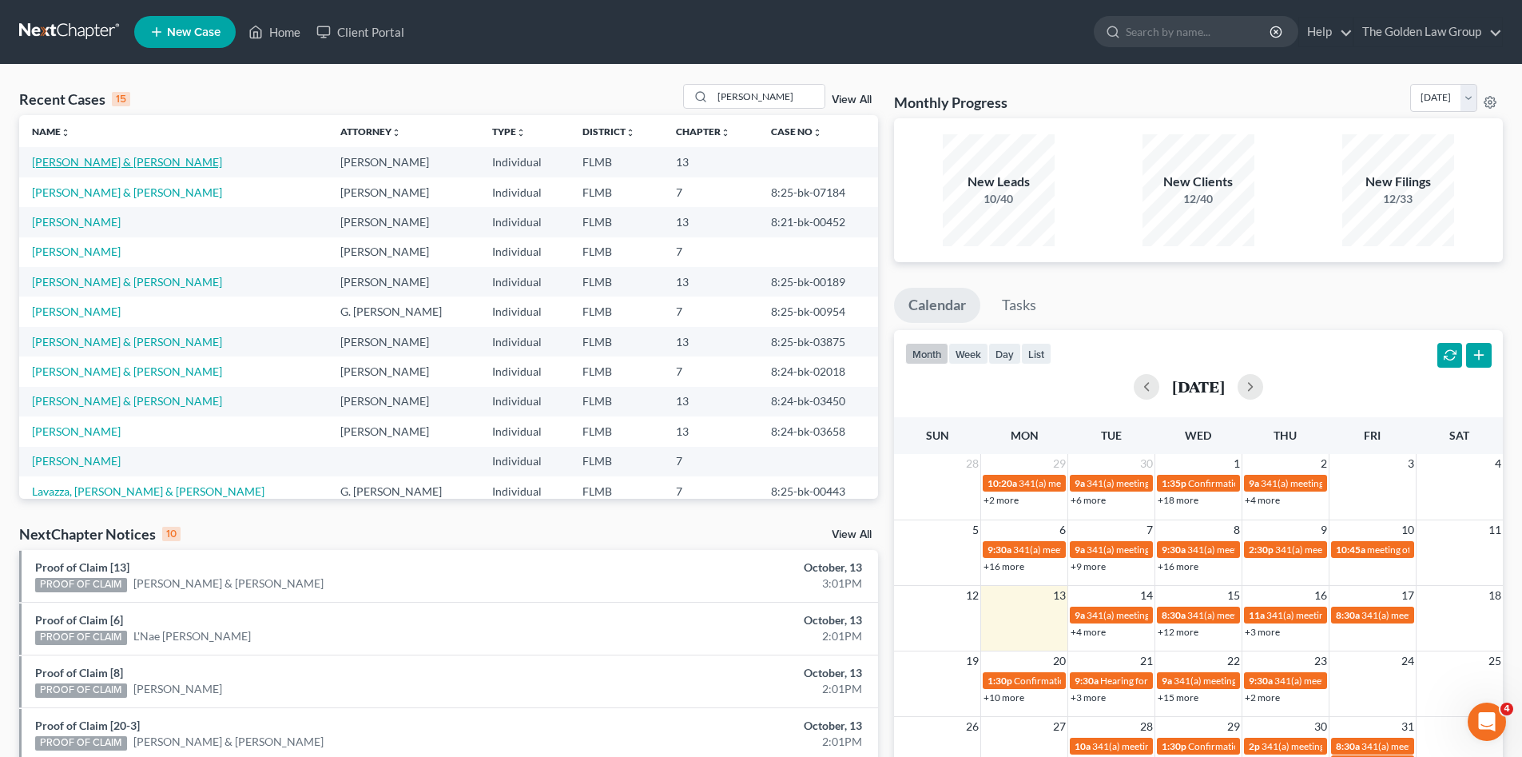
click at [133, 162] on link "[PERSON_NAME] & [PERSON_NAME]" at bounding box center [127, 162] width 190 height 14
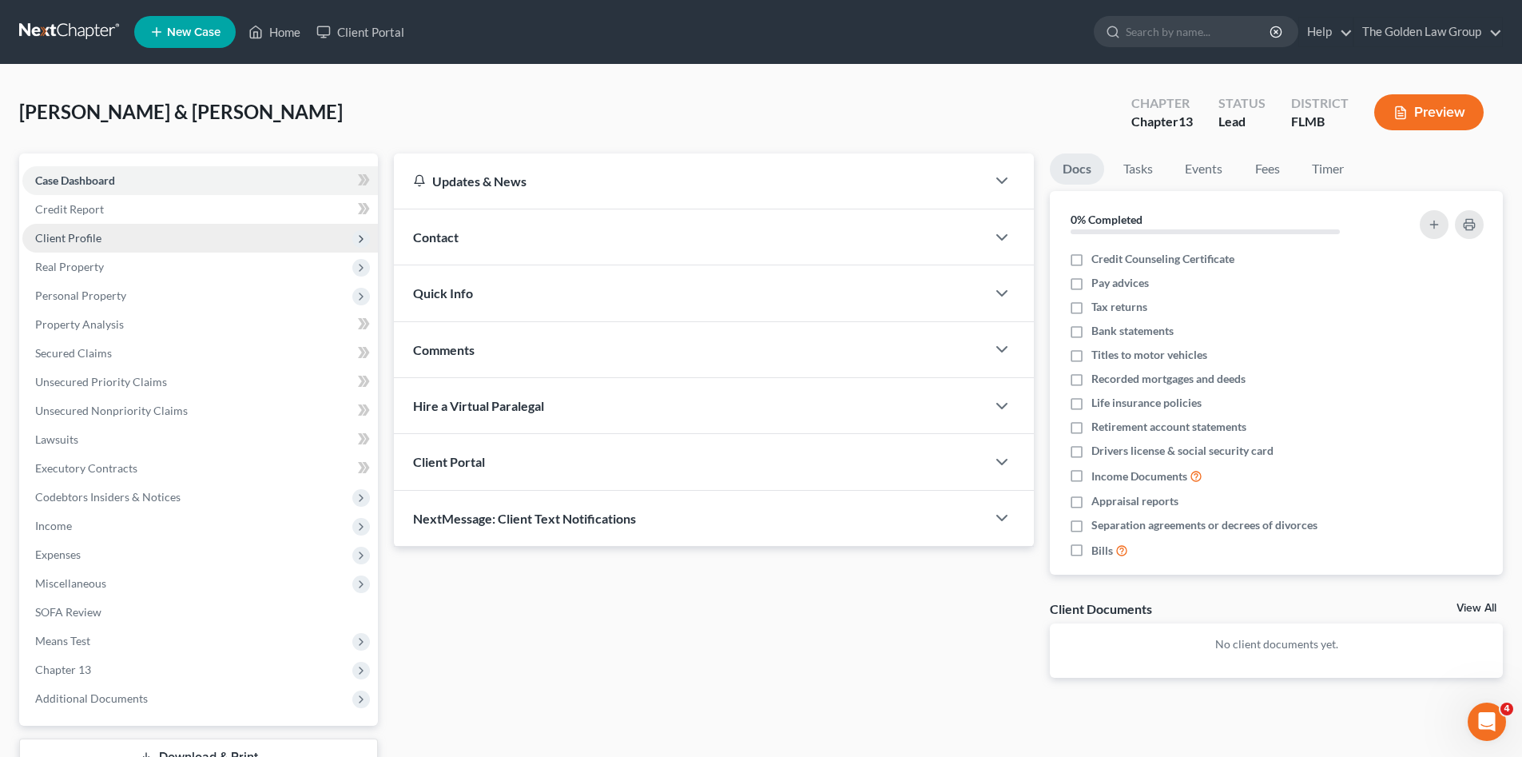
click at [101, 238] on span "Client Profile" at bounding box center [199, 238] width 355 height 29
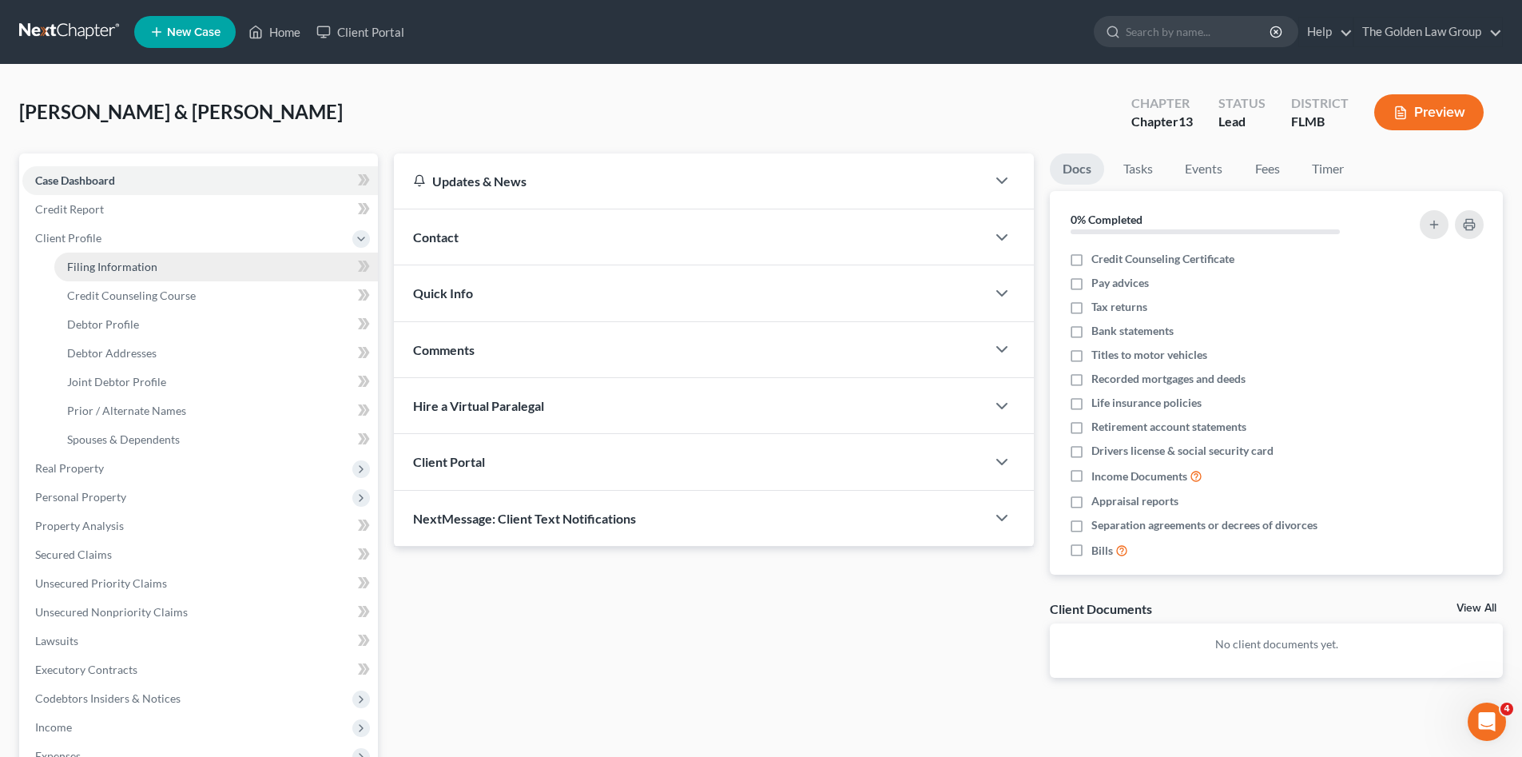
click at [98, 269] on span "Filing Information" at bounding box center [112, 267] width 90 height 14
select select "1"
select select "3"
select select "9"
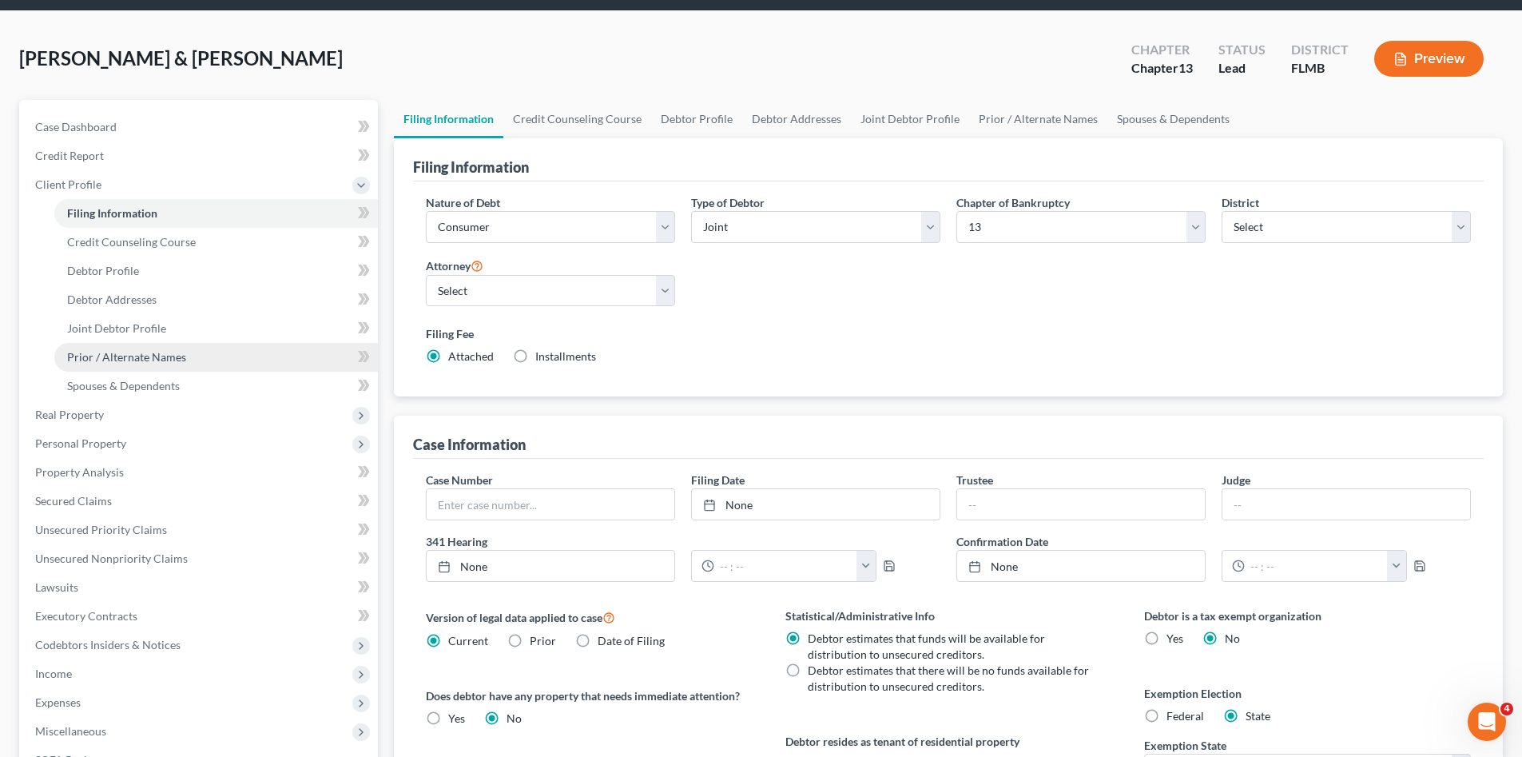
scroll to position [80, 0]
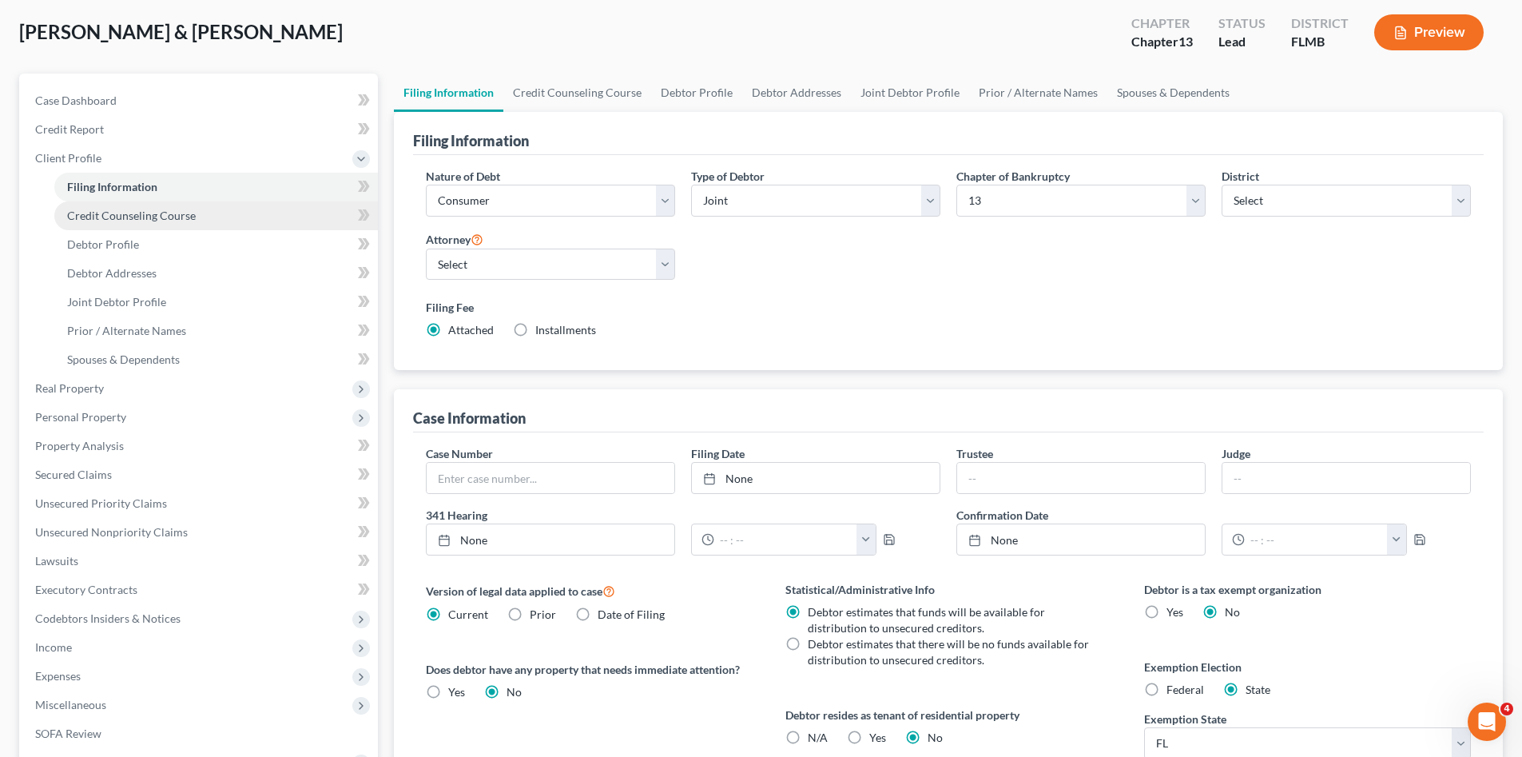
click at [137, 215] on span "Credit Counseling Course" at bounding box center [131, 216] width 129 height 14
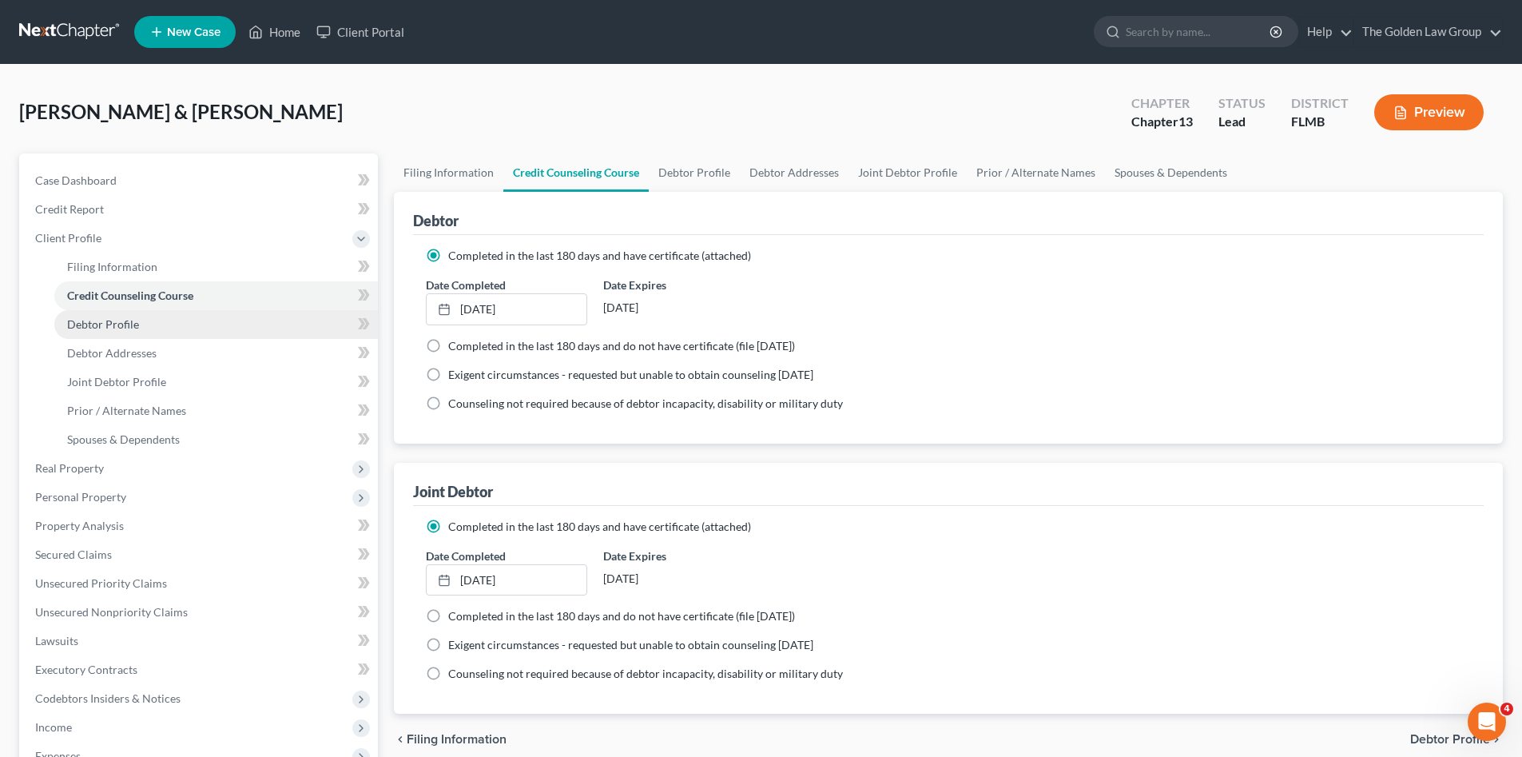
click at [120, 326] on span "Debtor Profile" at bounding box center [103, 324] width 72 height 14
select select "1"
select select "4"
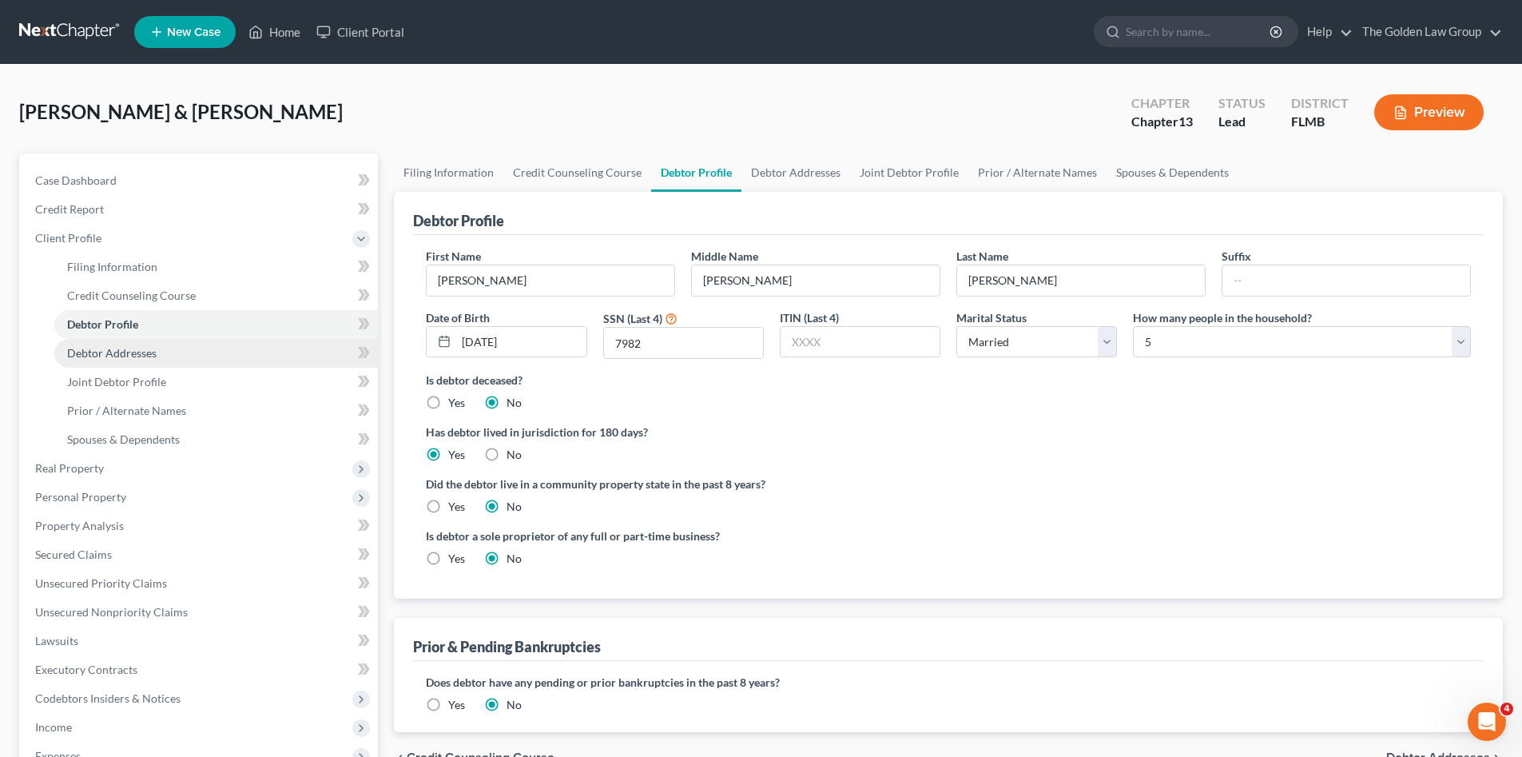
click at [133, 359] on link "Debtor Addresses" at bounding box center [216, 353] width 324 height 29
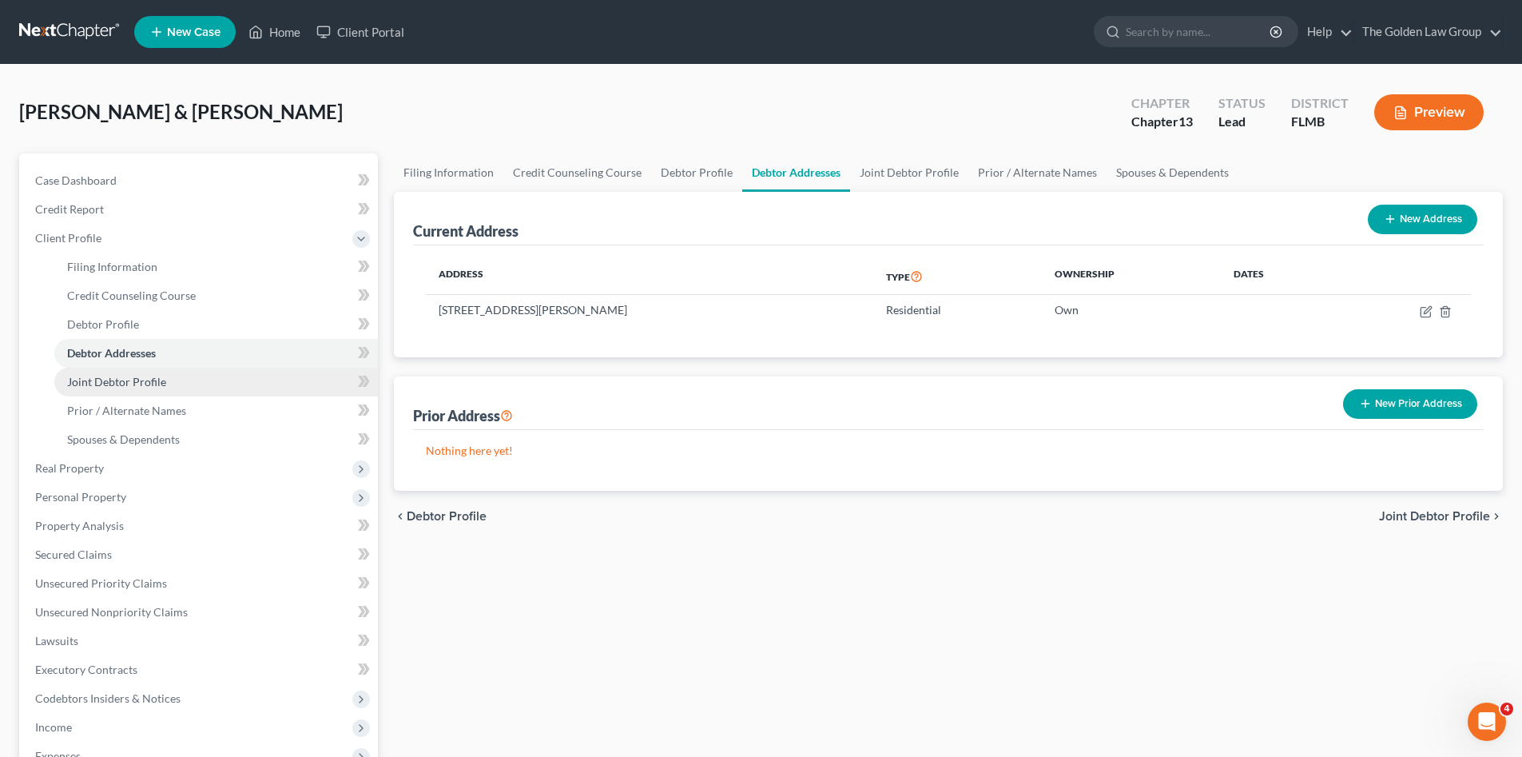
click at [133, 375] on span "Joint Debtor Profile" at bounding box center [116, 382] width 99 height 14
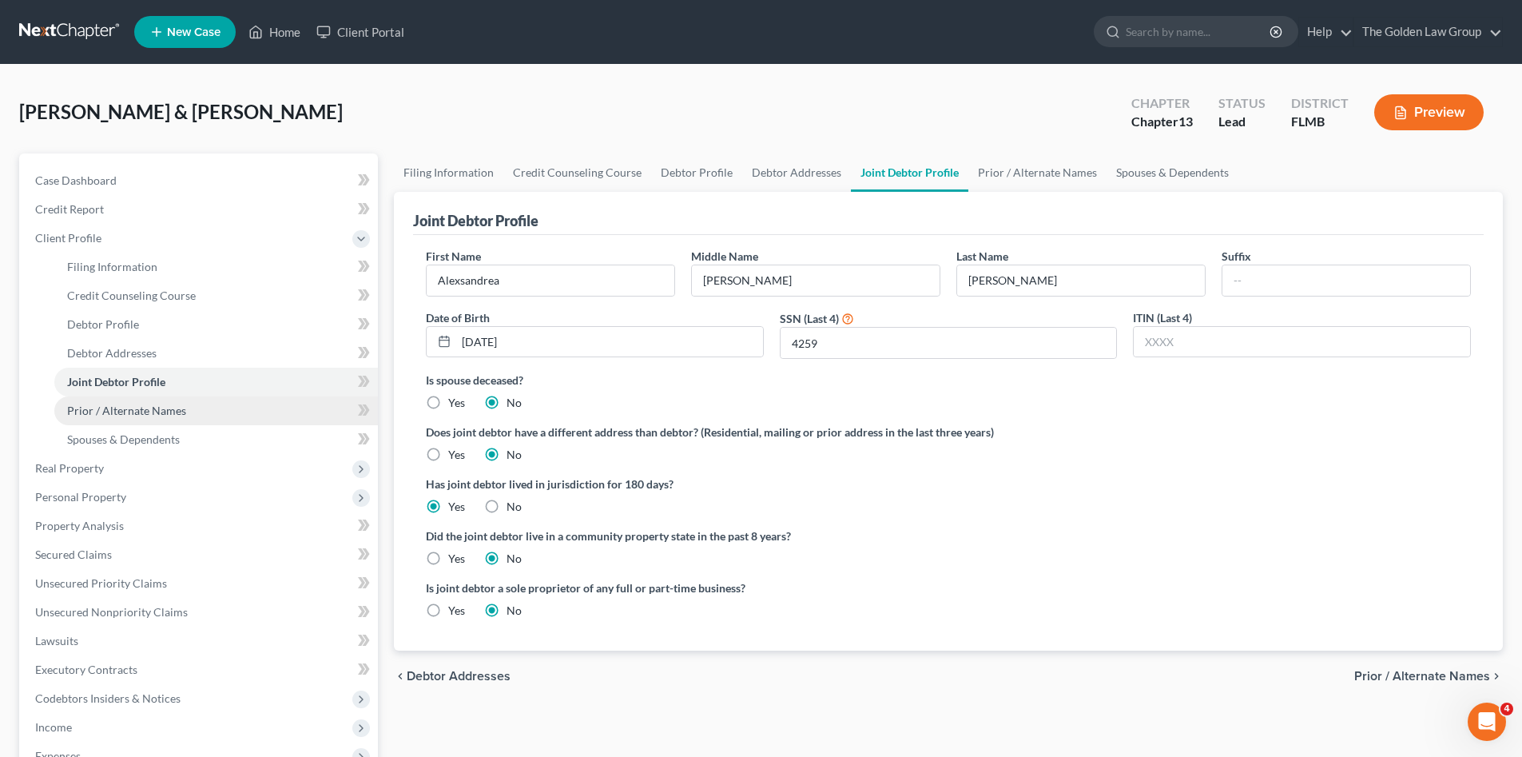
click at [132, 403] on span "Prior / Alternate Names" at bounding box center [126, 410] width 119 height 14
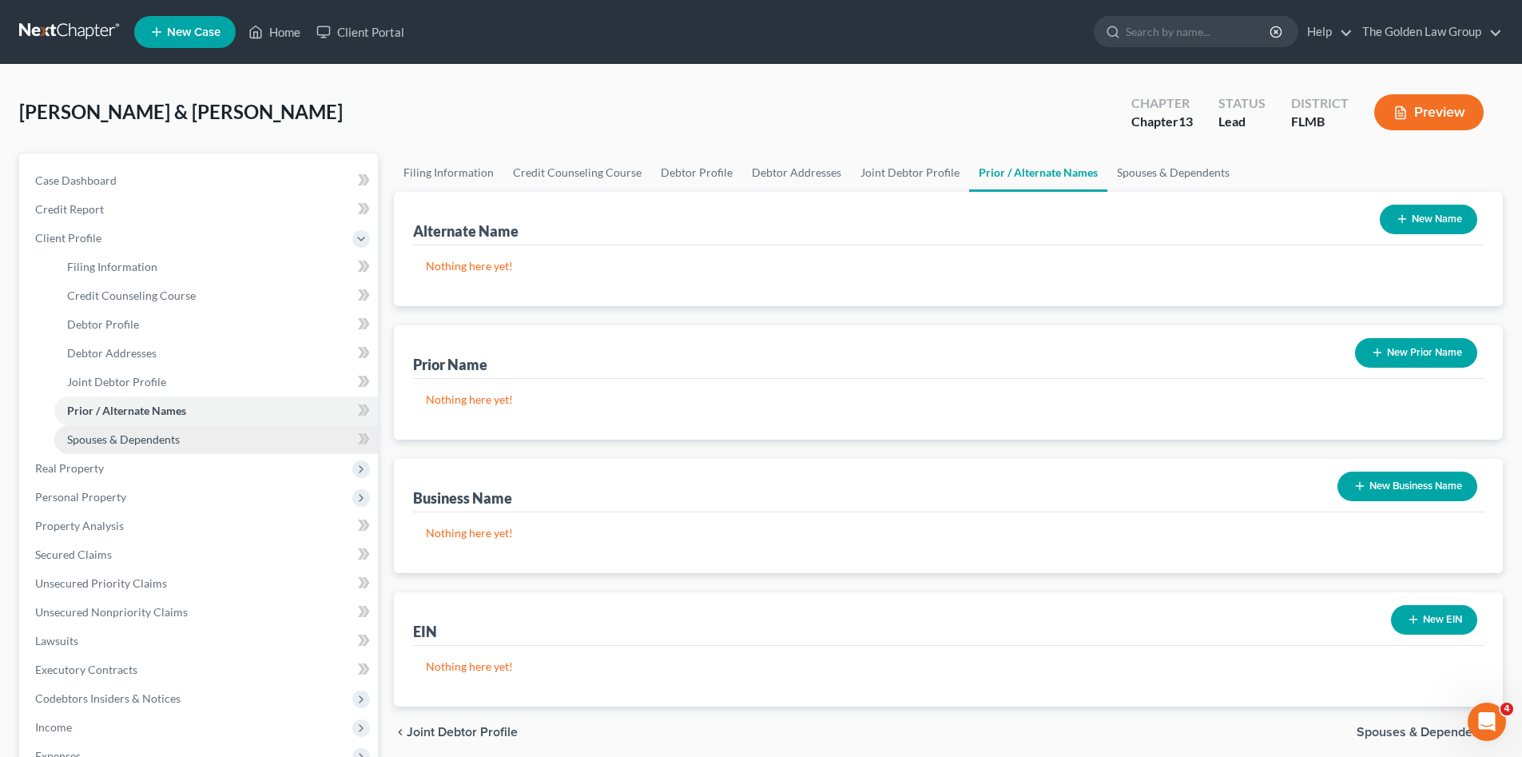
click at [128, 432] on span "Spouses & Dependents" at bounding box center [123, 439] width 113 height 14
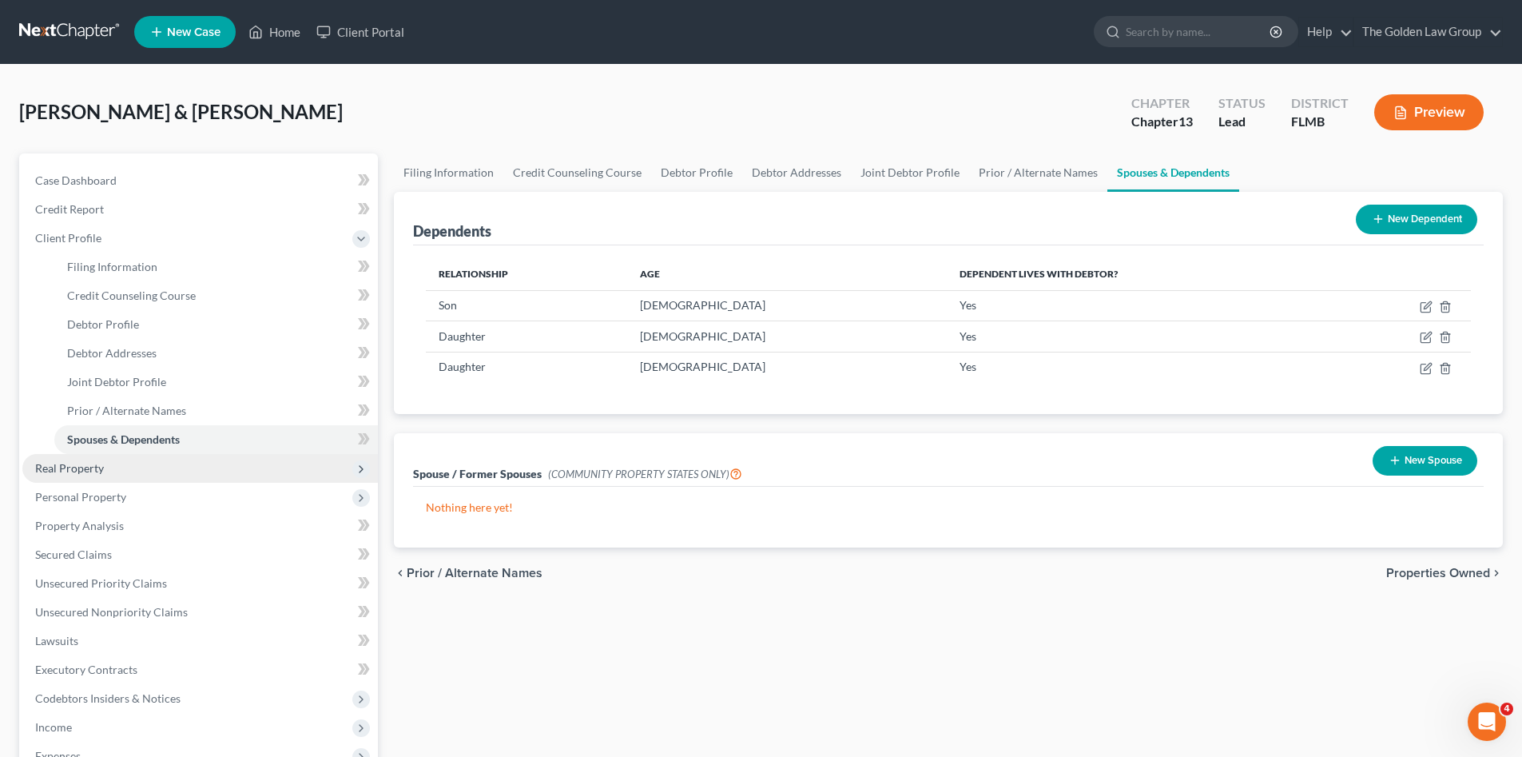
click at [90, 467] on span "Real Property" at bounding box center [69, 468] width 69 height 14
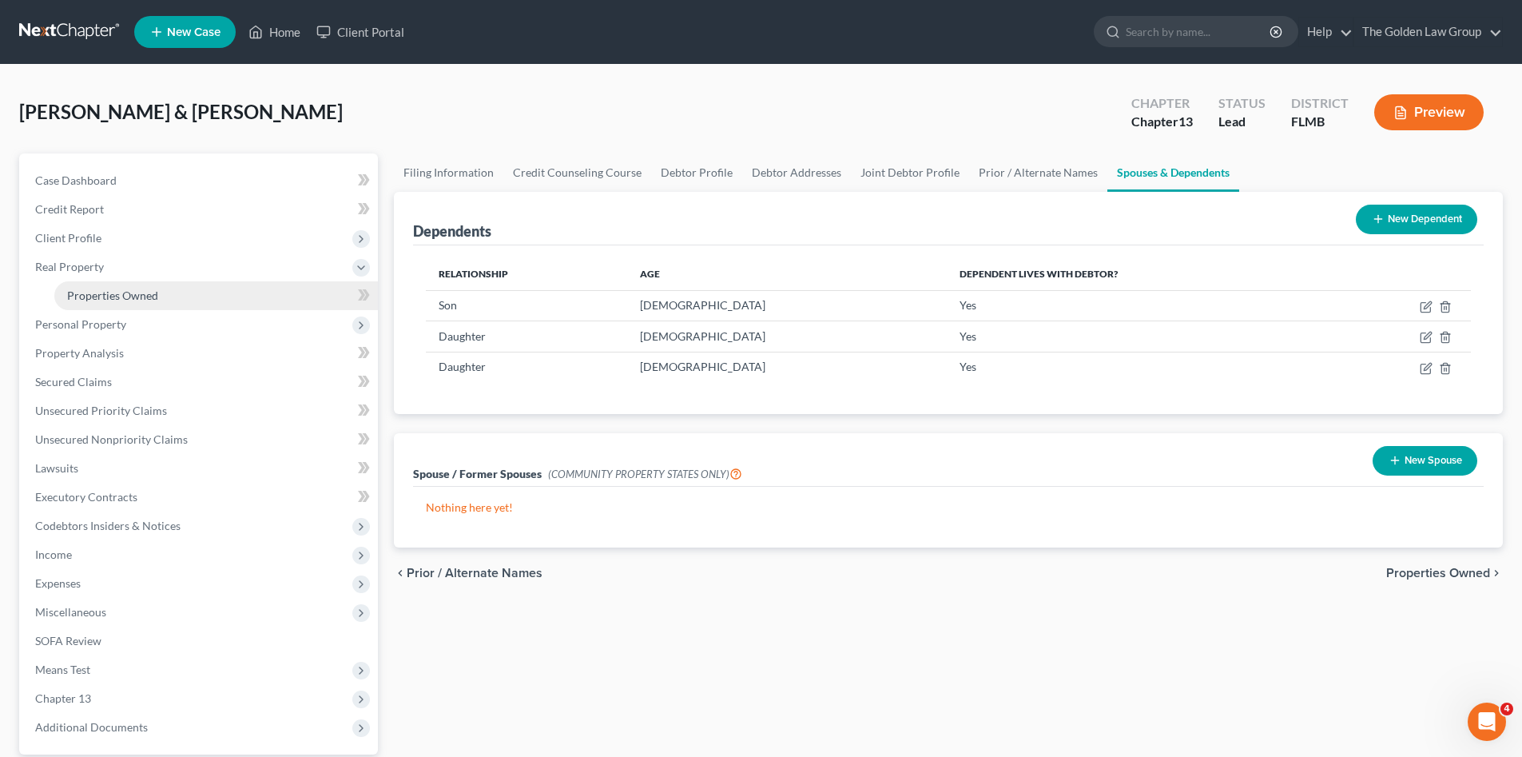
click at [122, 300] on span "Properties Owned" at bounding box center [112, 295] width 91 height 14
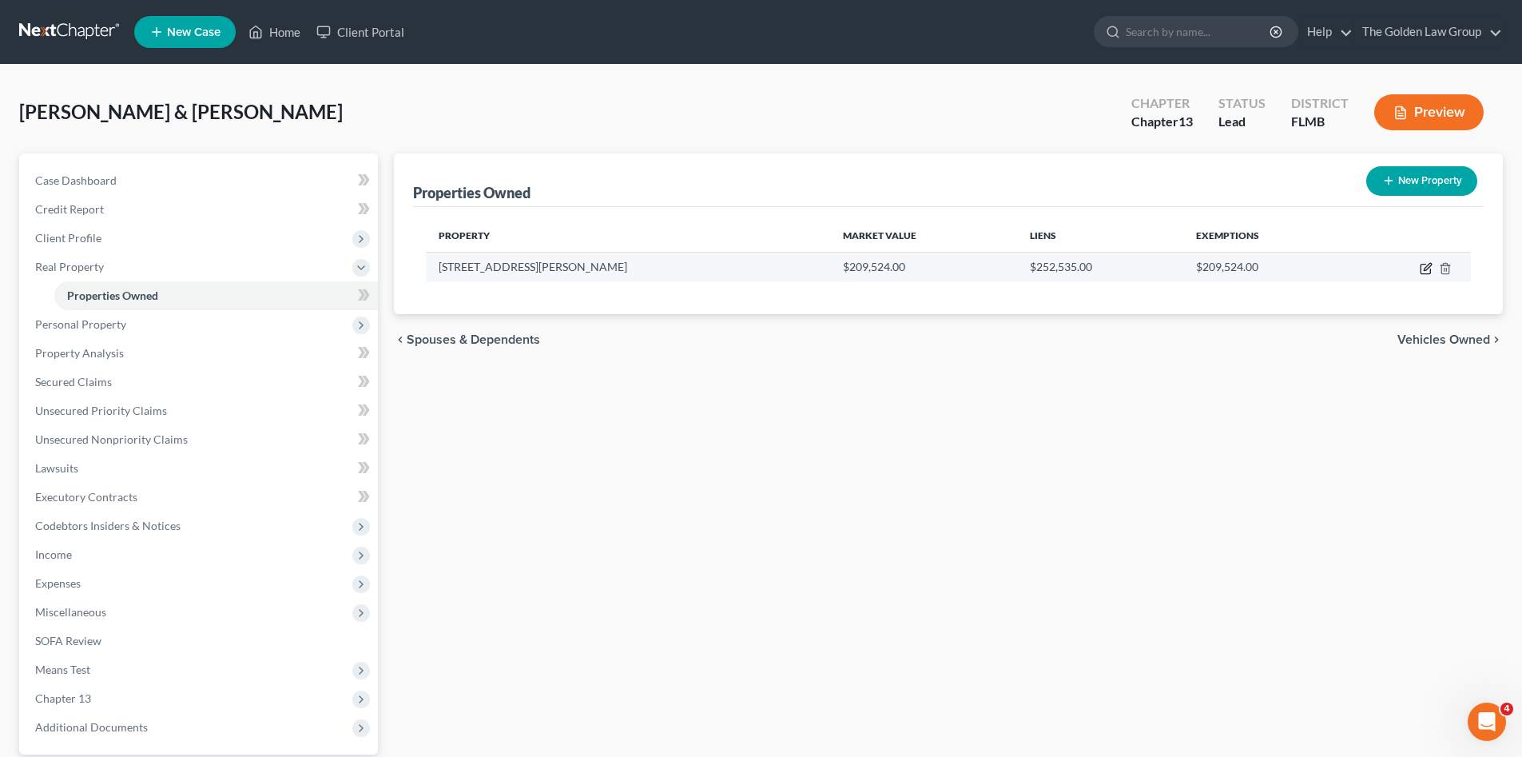
click at [1427, 271] on icon "button" at bounding box center [1426, 268] width 13 height 13
select select "9"
select select "2"
select select "15"
select select "2"
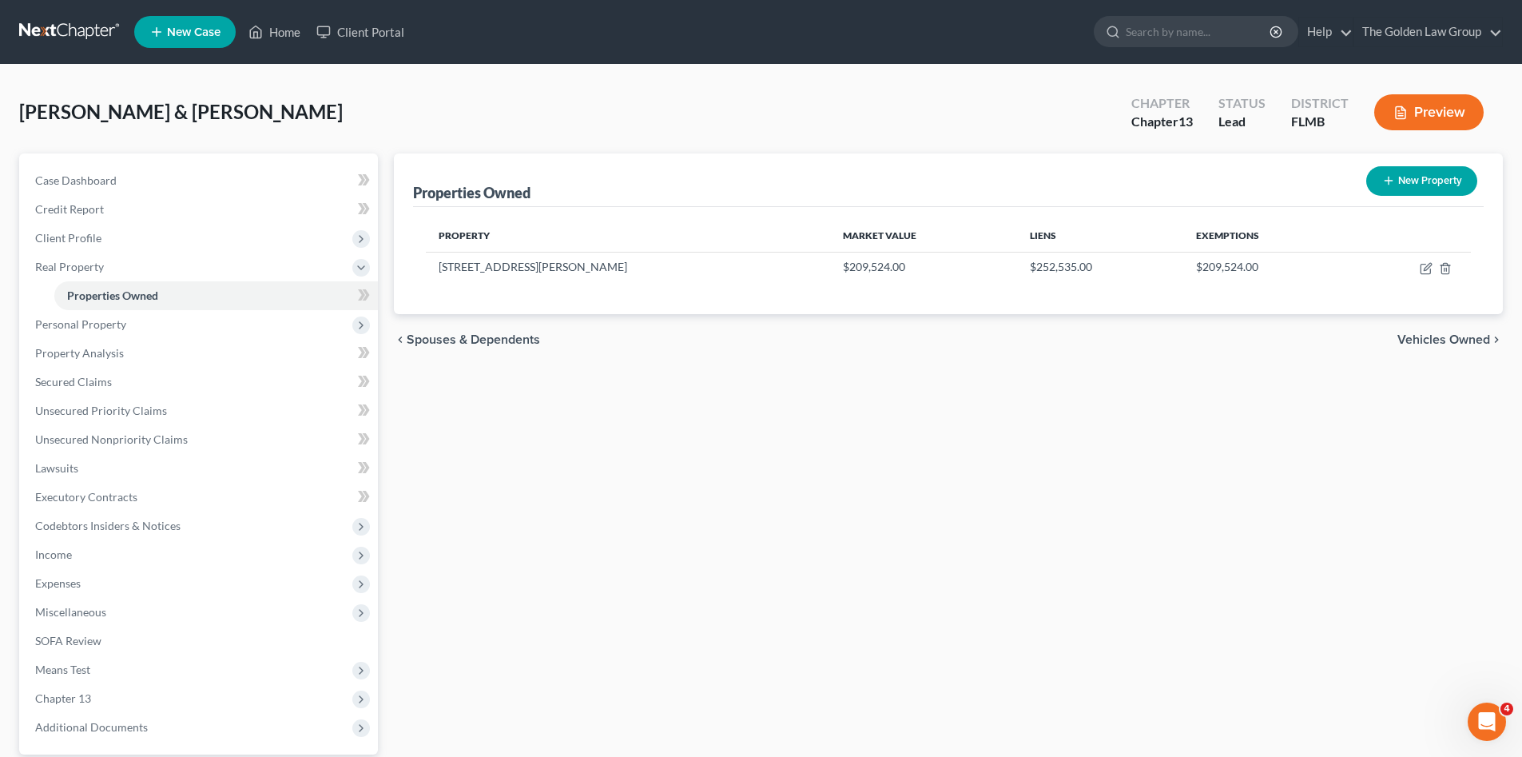
select select "4"
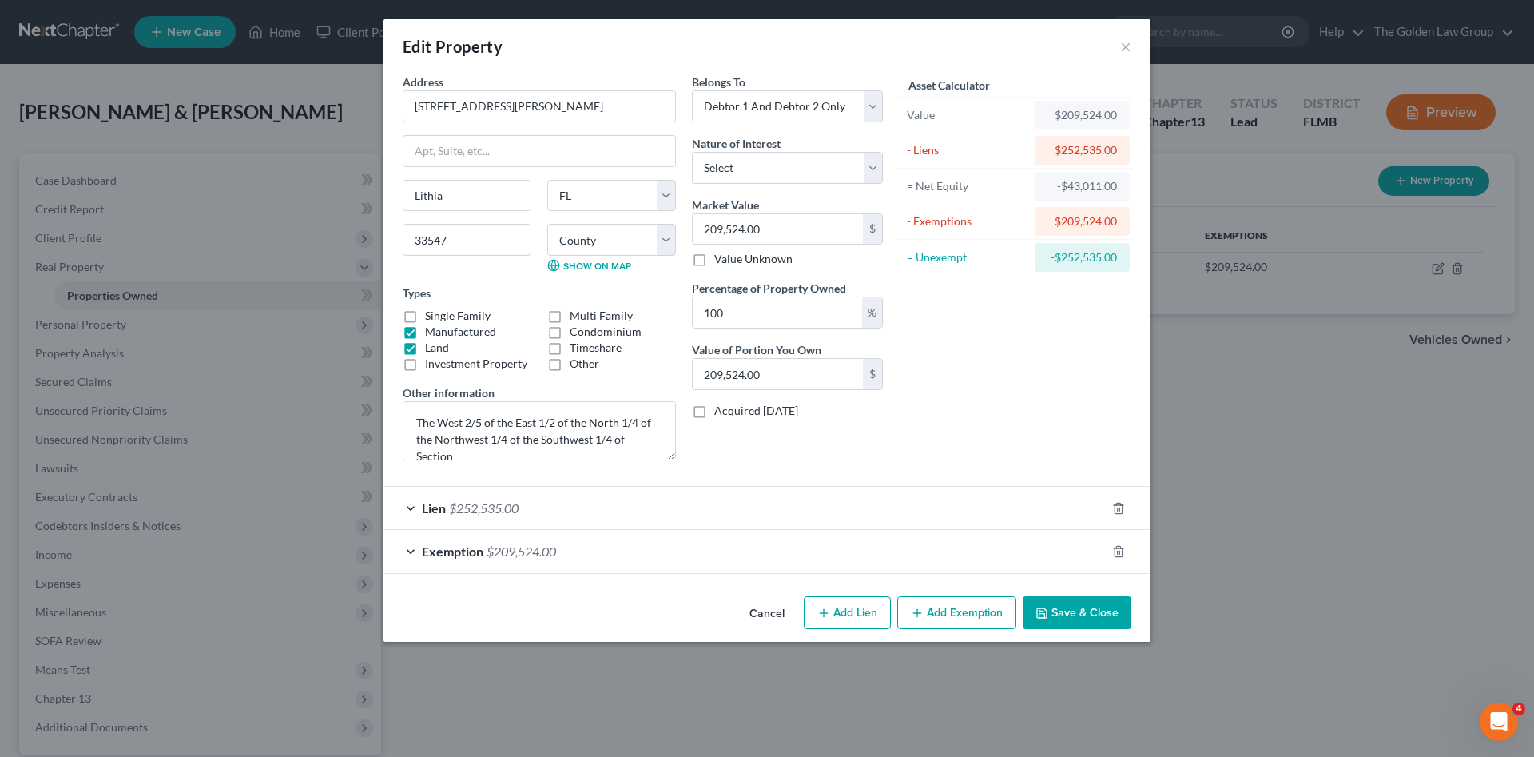
click at [674, 506] on div "Lien $252,535.00" at bounding box center [744, 508] width 722 height 42
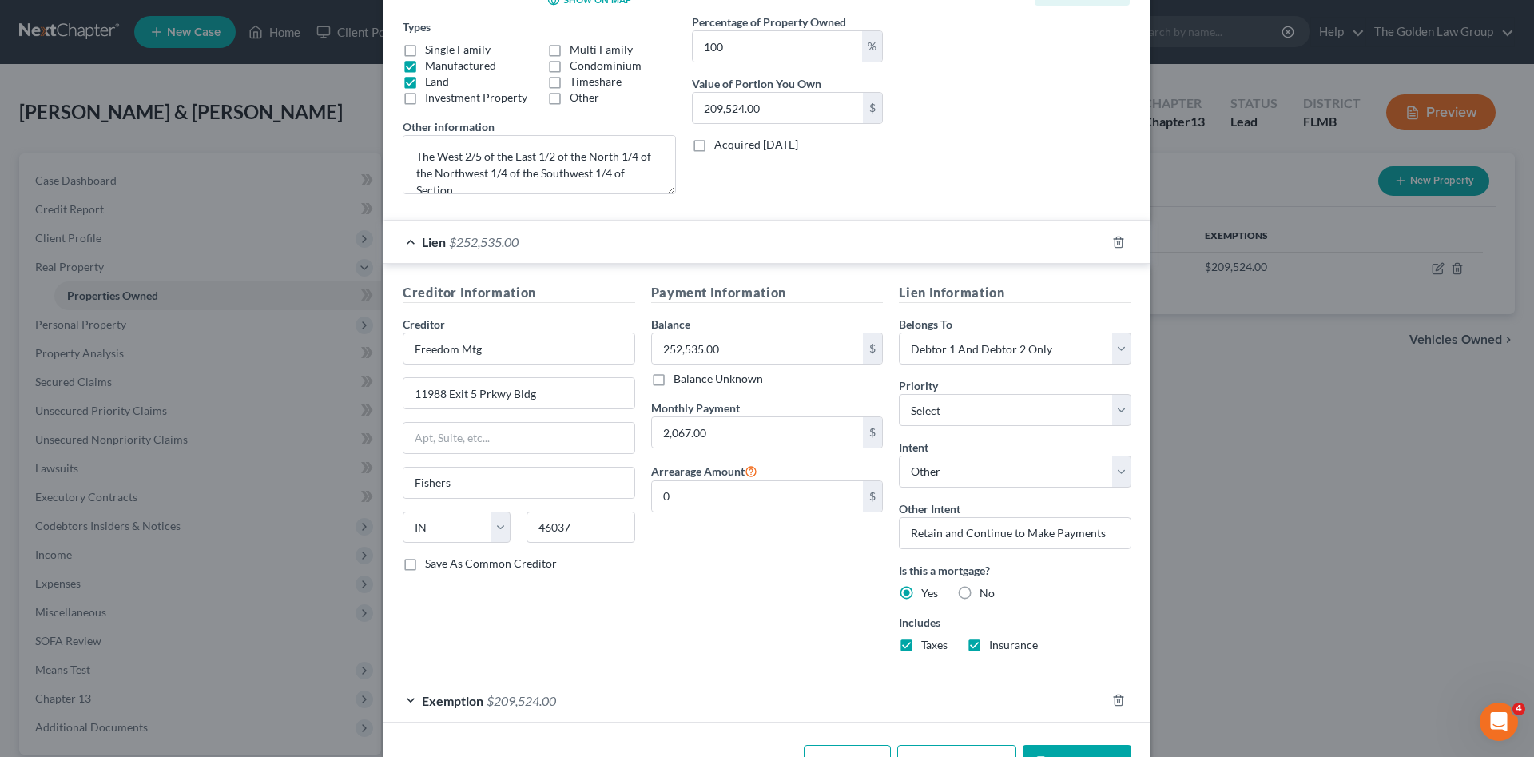
scroll to position [320, 0]
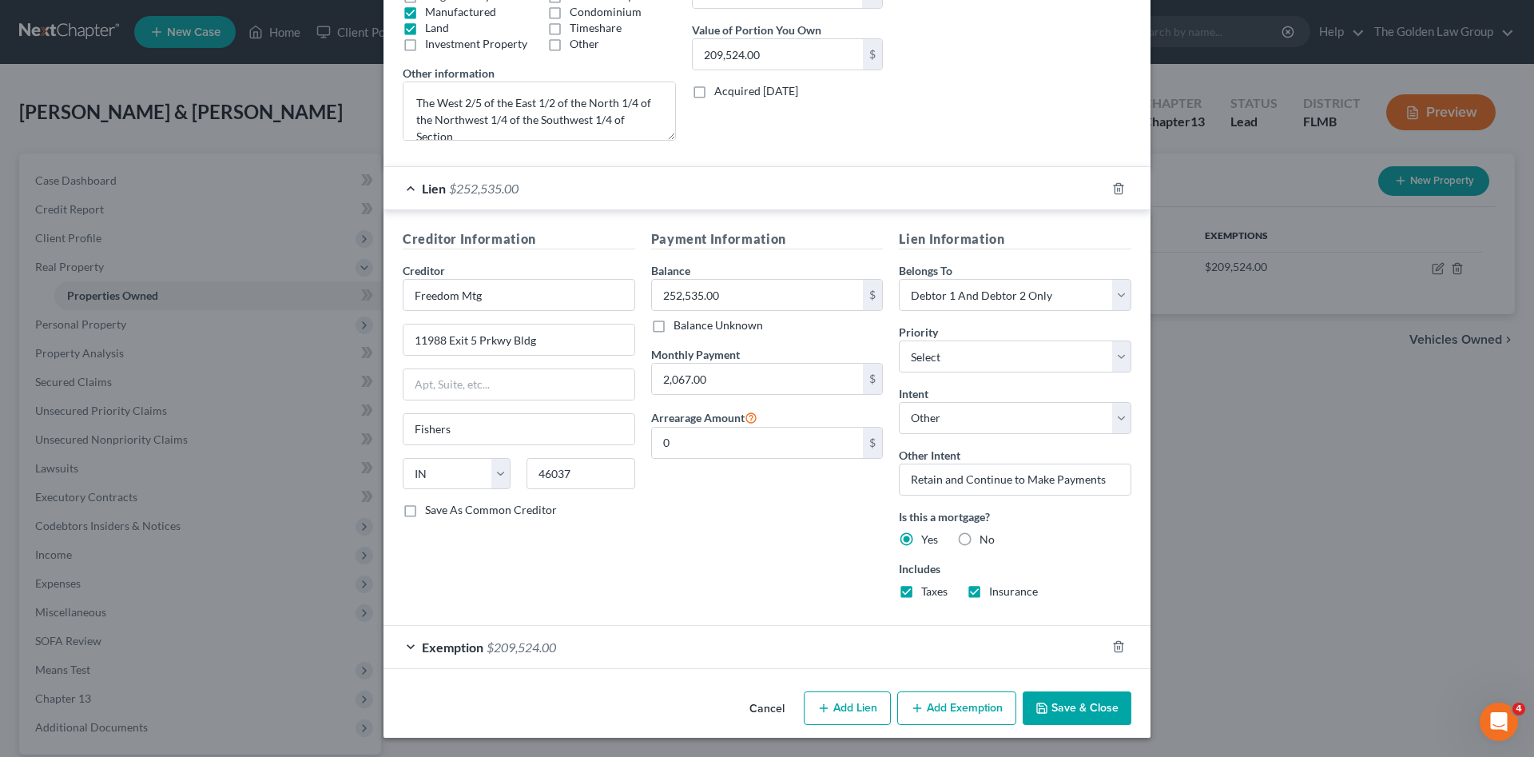
click at [574, 189] on div "Lien $252,535.00" at bounding box center [744, 188] width 722 height 42
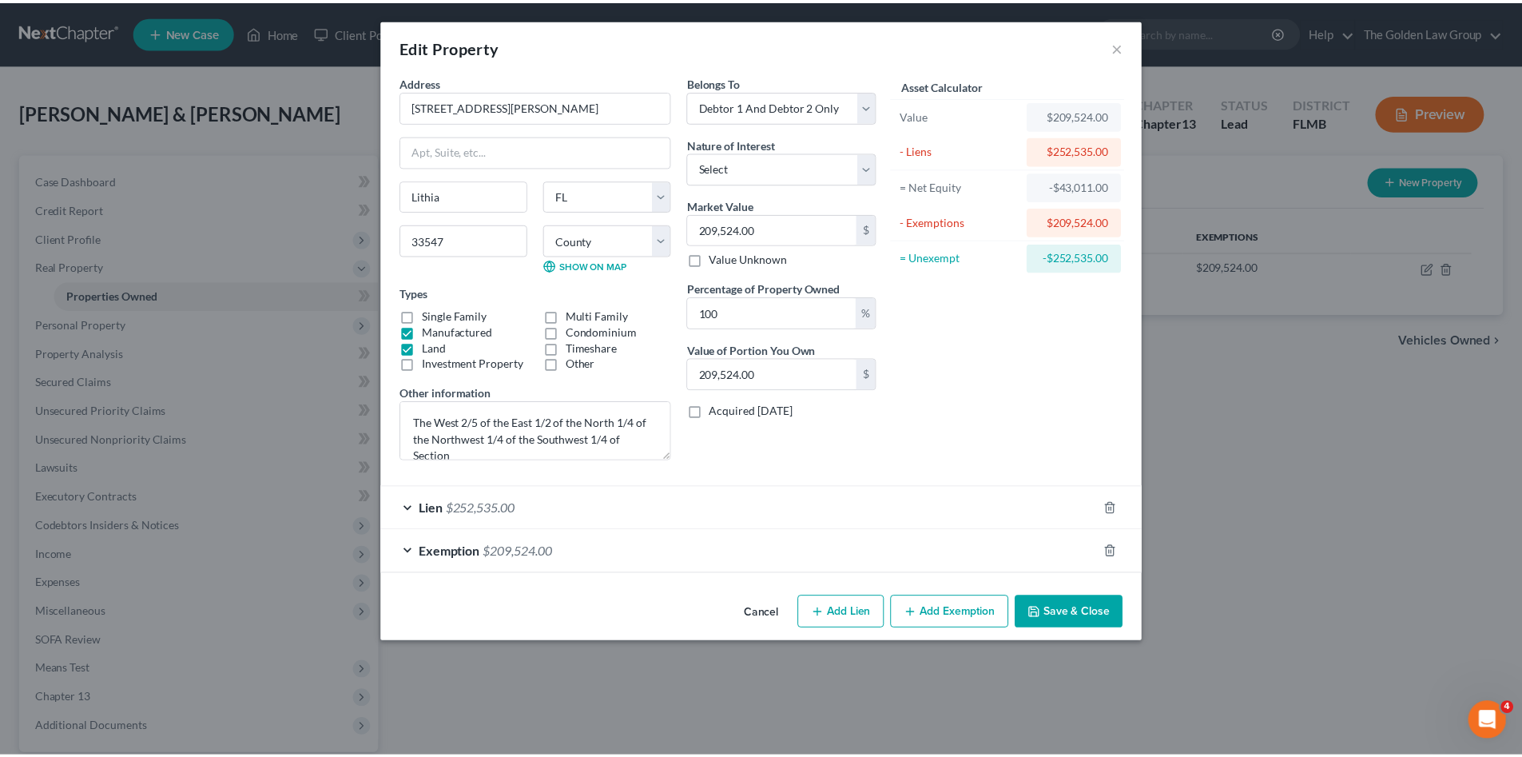
scroll to position [0, 0]
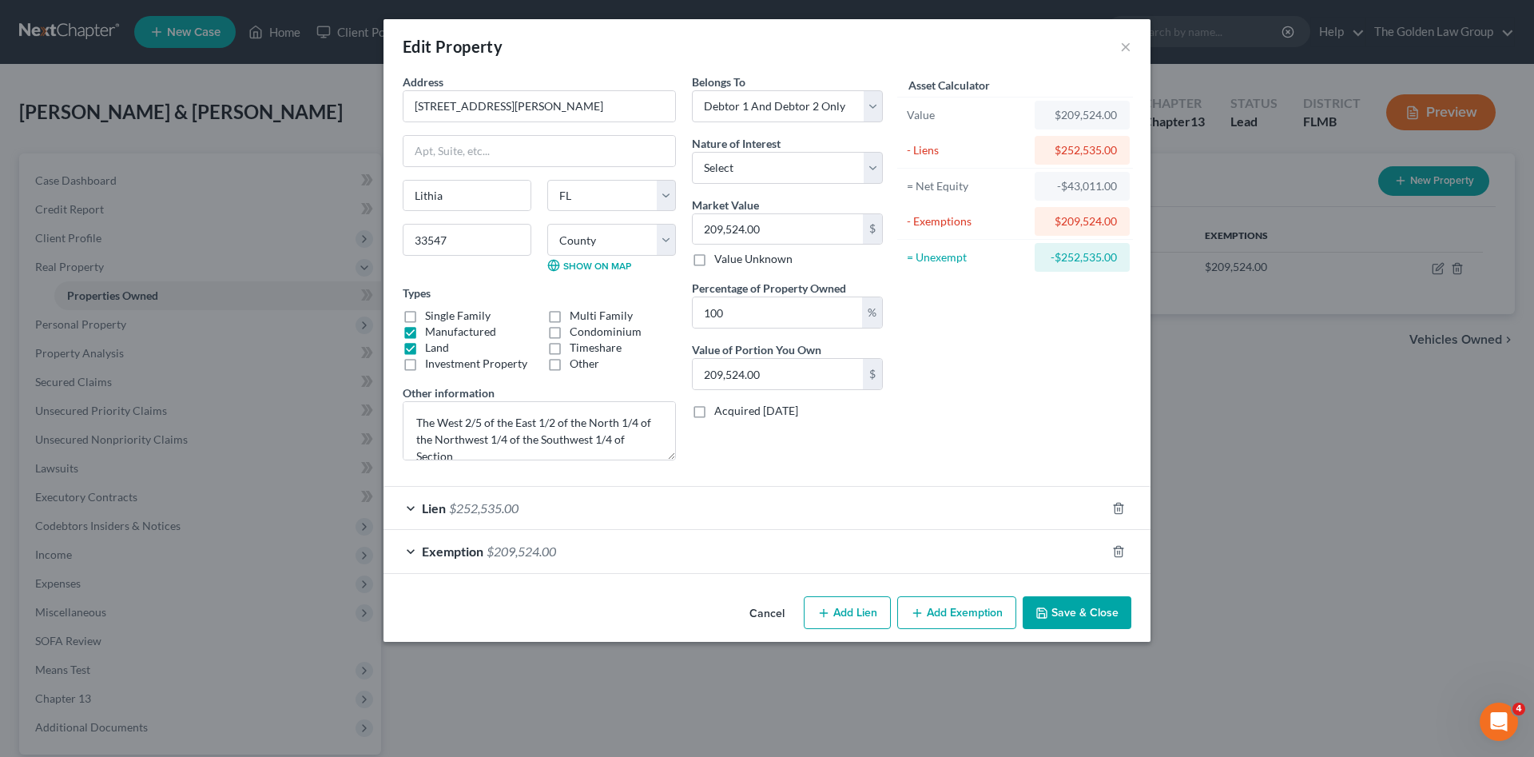
click at [1065, 607] on button "Save & Close" at bounding box center [1077, 613] width 109 height 34
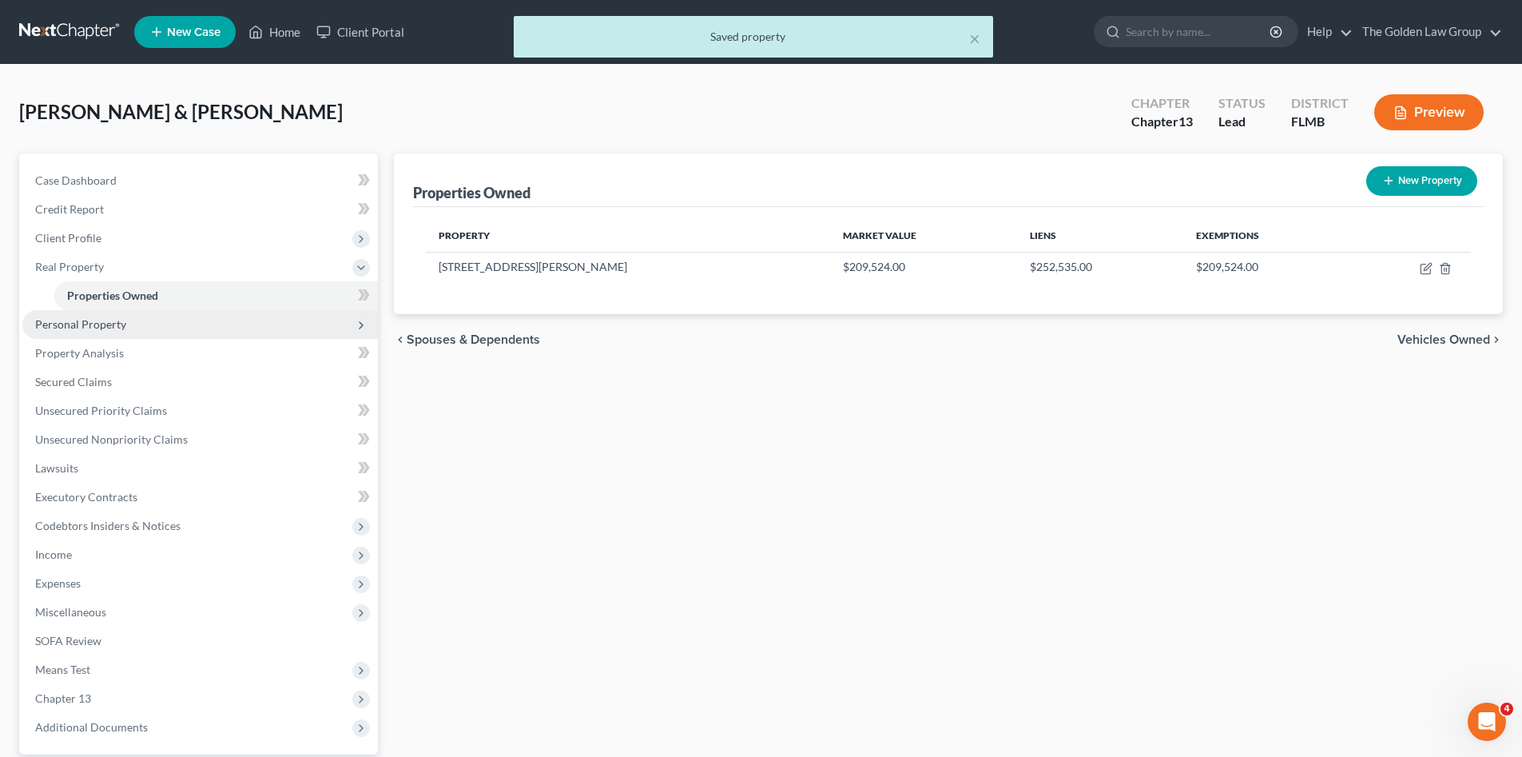
click at [131, 324] on span "Personal Property" at bounding box center [199, 324] width 355 height 29
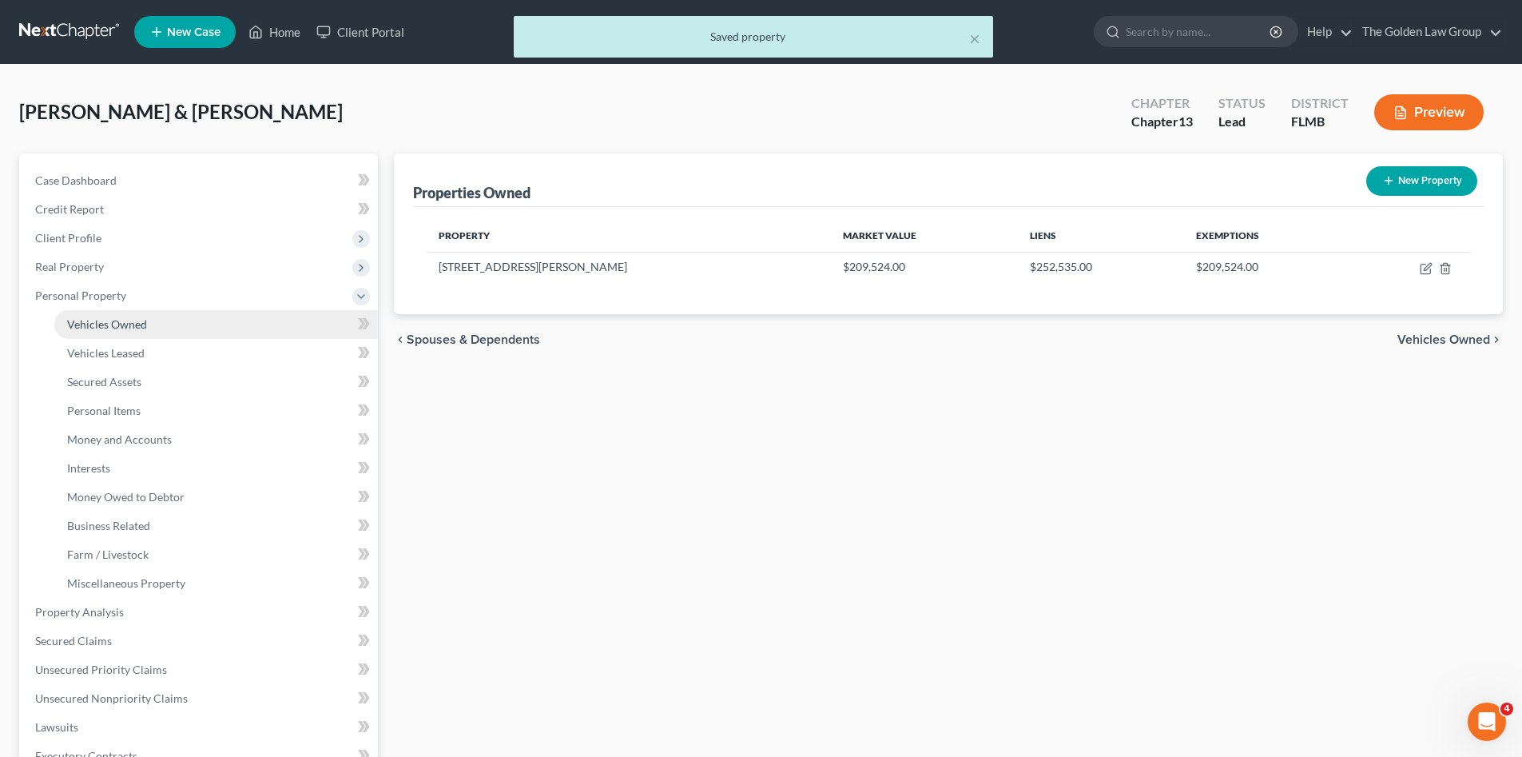
click at [137, 327] on span "Vehicles Owned" at bounding box center [107, 324] width 80 height 14
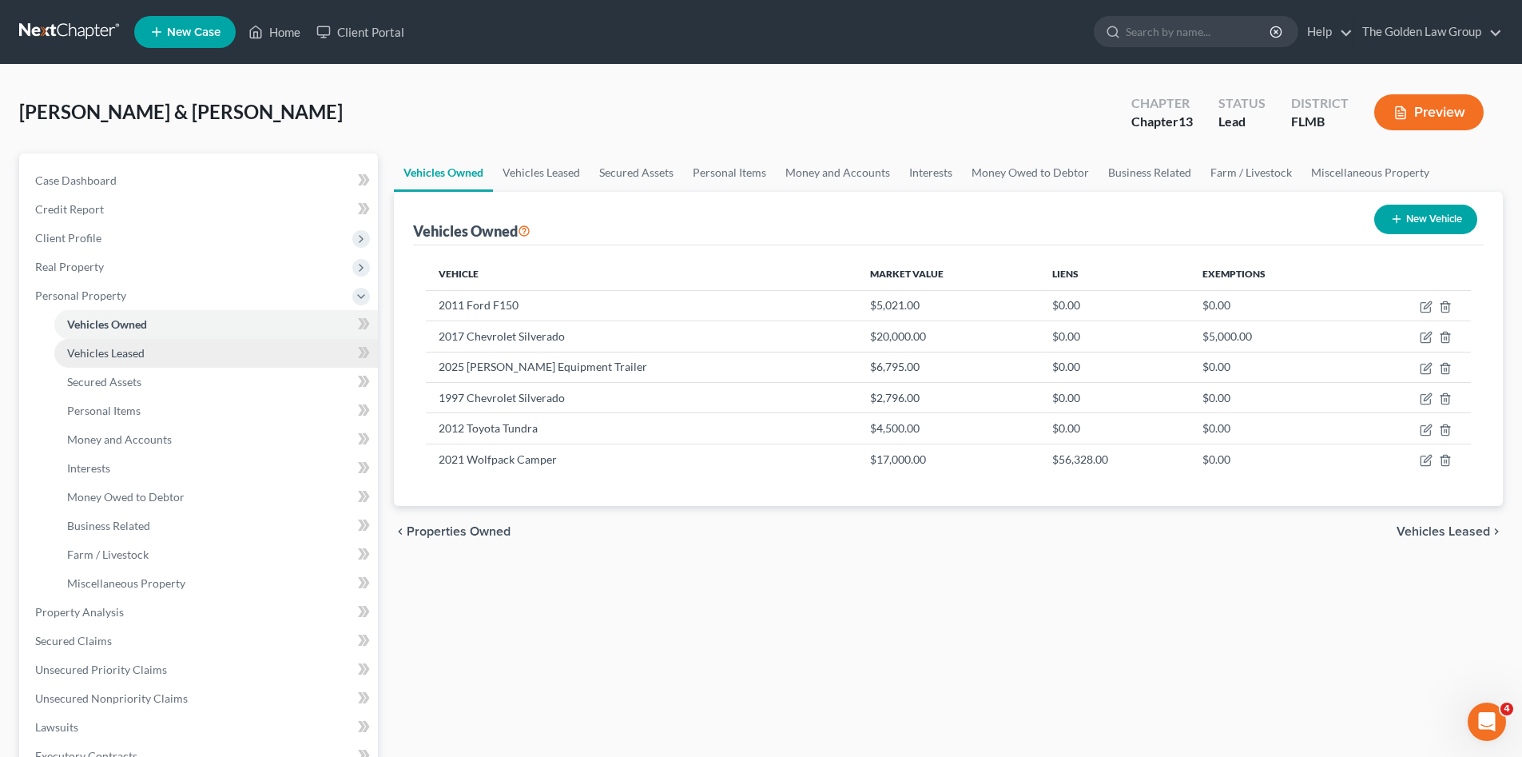
click at [137, 351] on span "Vehicles Leased" at bounding box center [105, 353] width 77 height 14
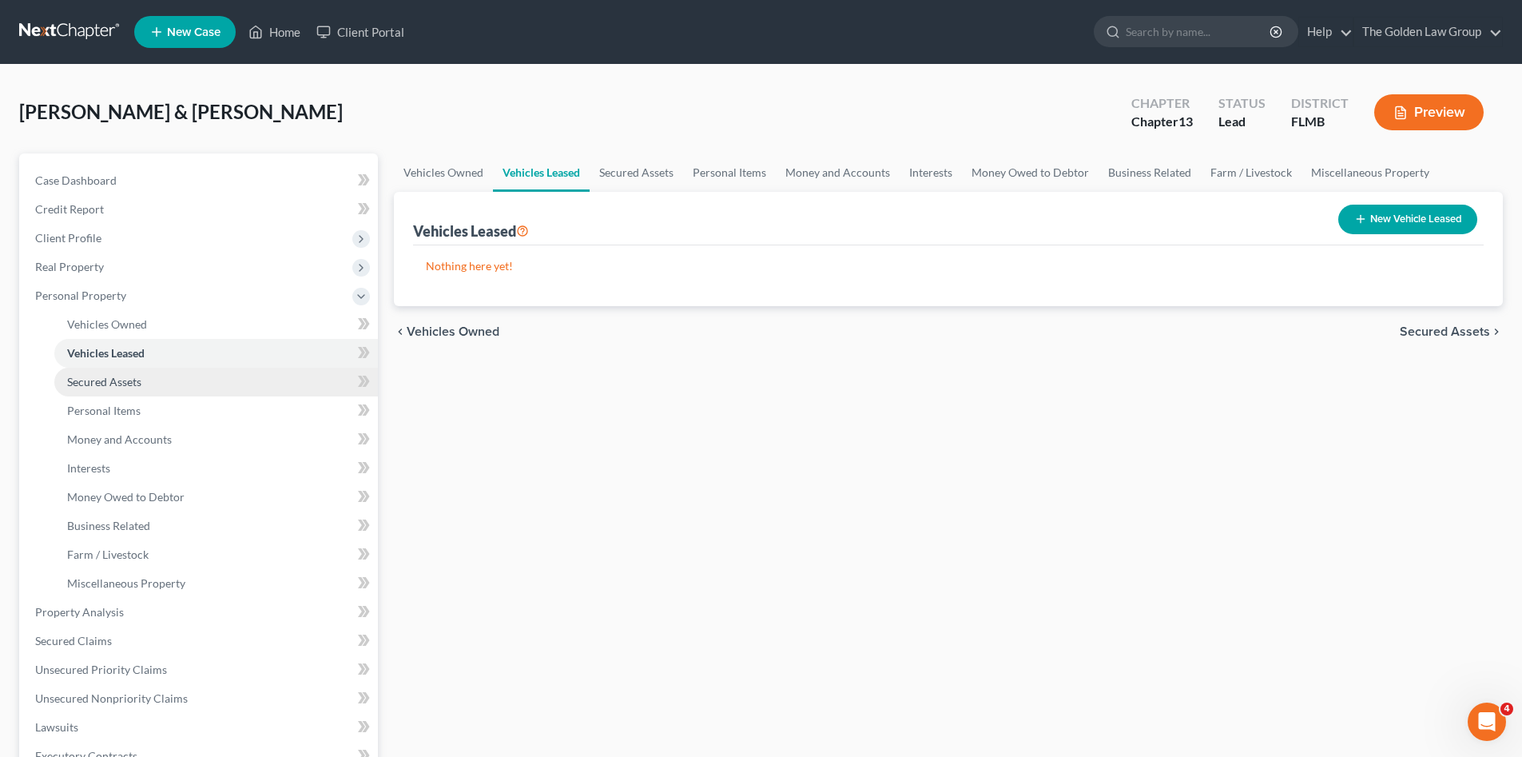
click at [140, 378] on span "Secured Assets" at bounding box center [104, 382] width 74 height 14
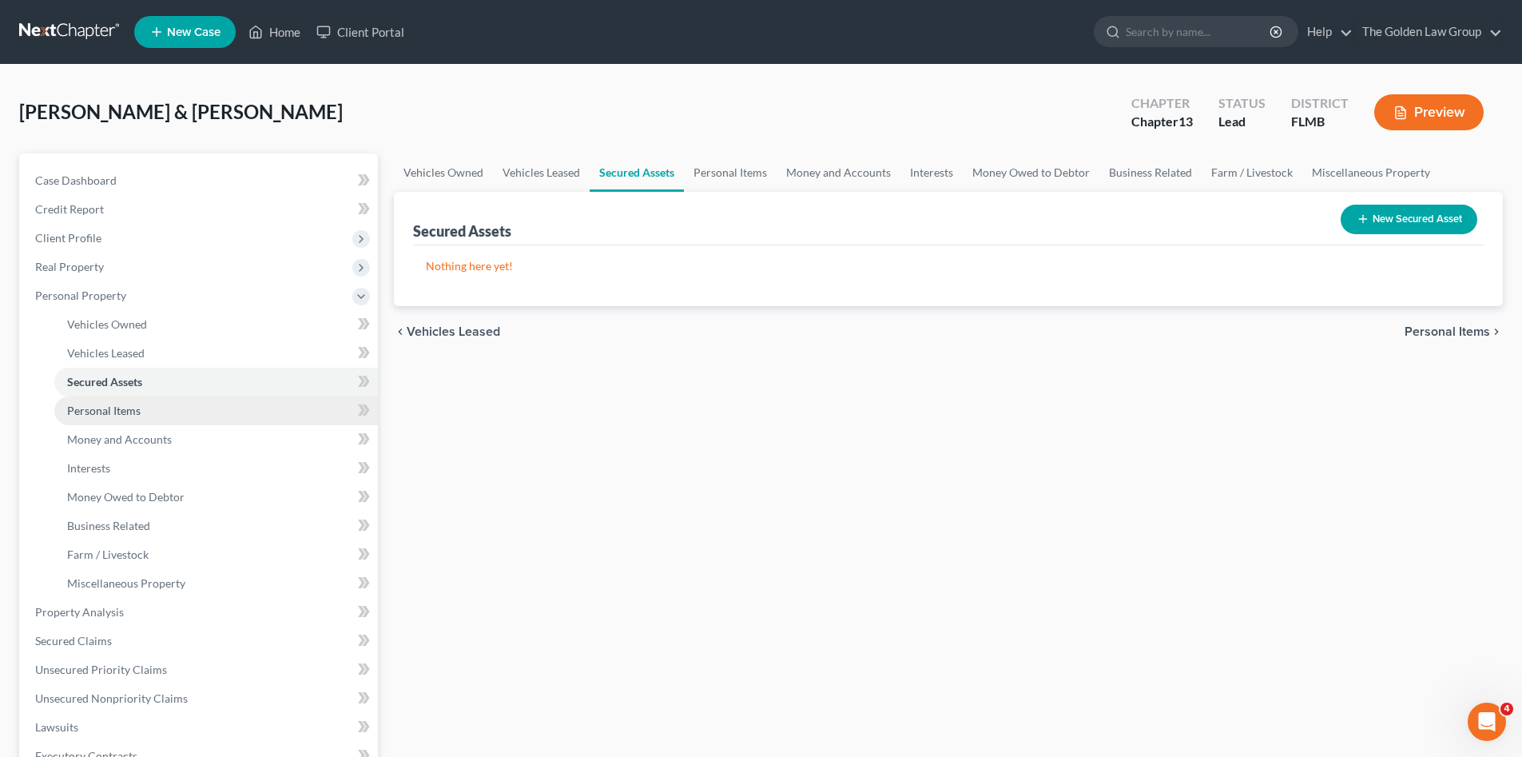
click at [145, 410] on link "Personal Items" at bounding box center [216, 410] width 324 height 29
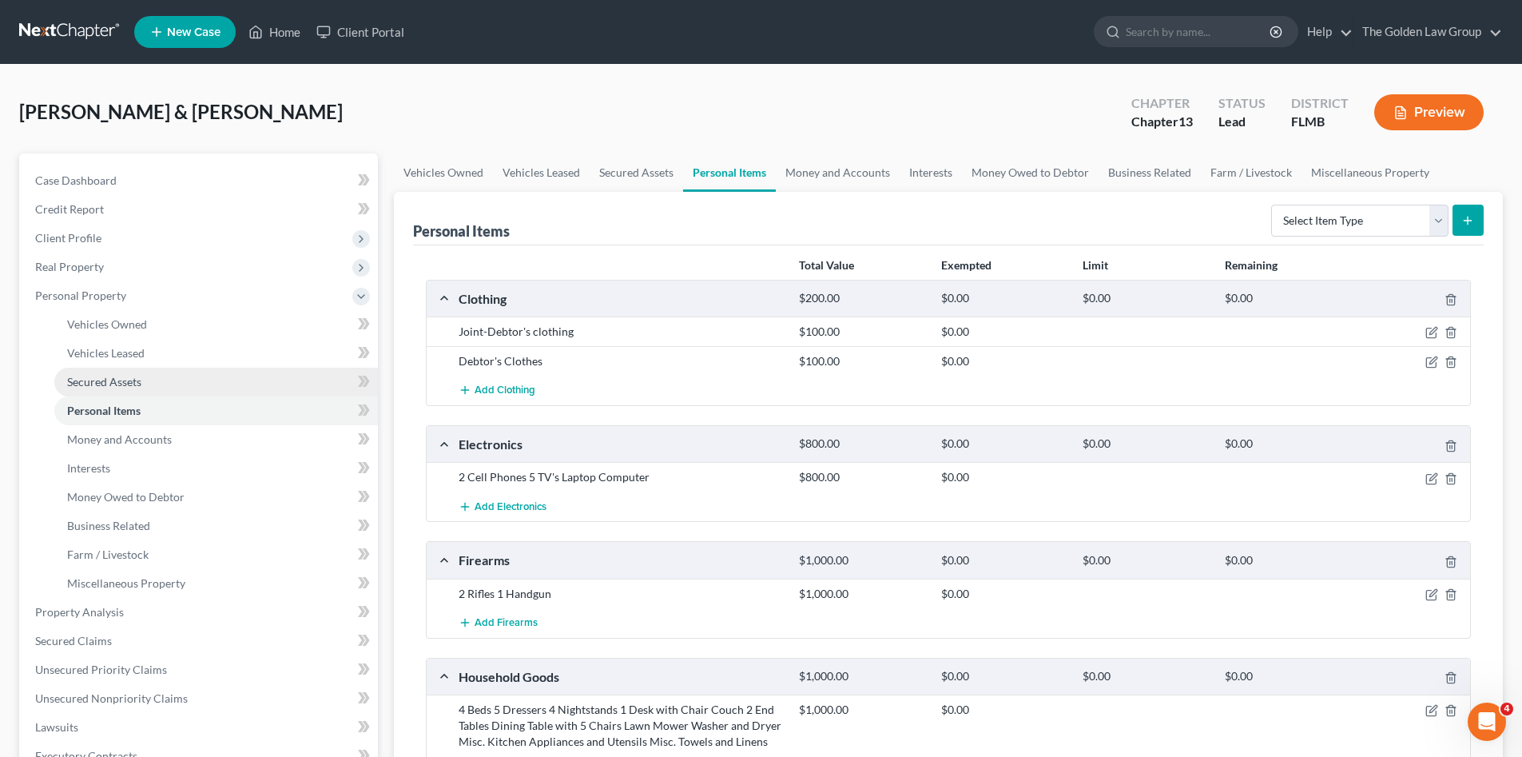
click at [140, 382] on span "Secured Assets" at bounding box center [104, 382] width 74 height 14
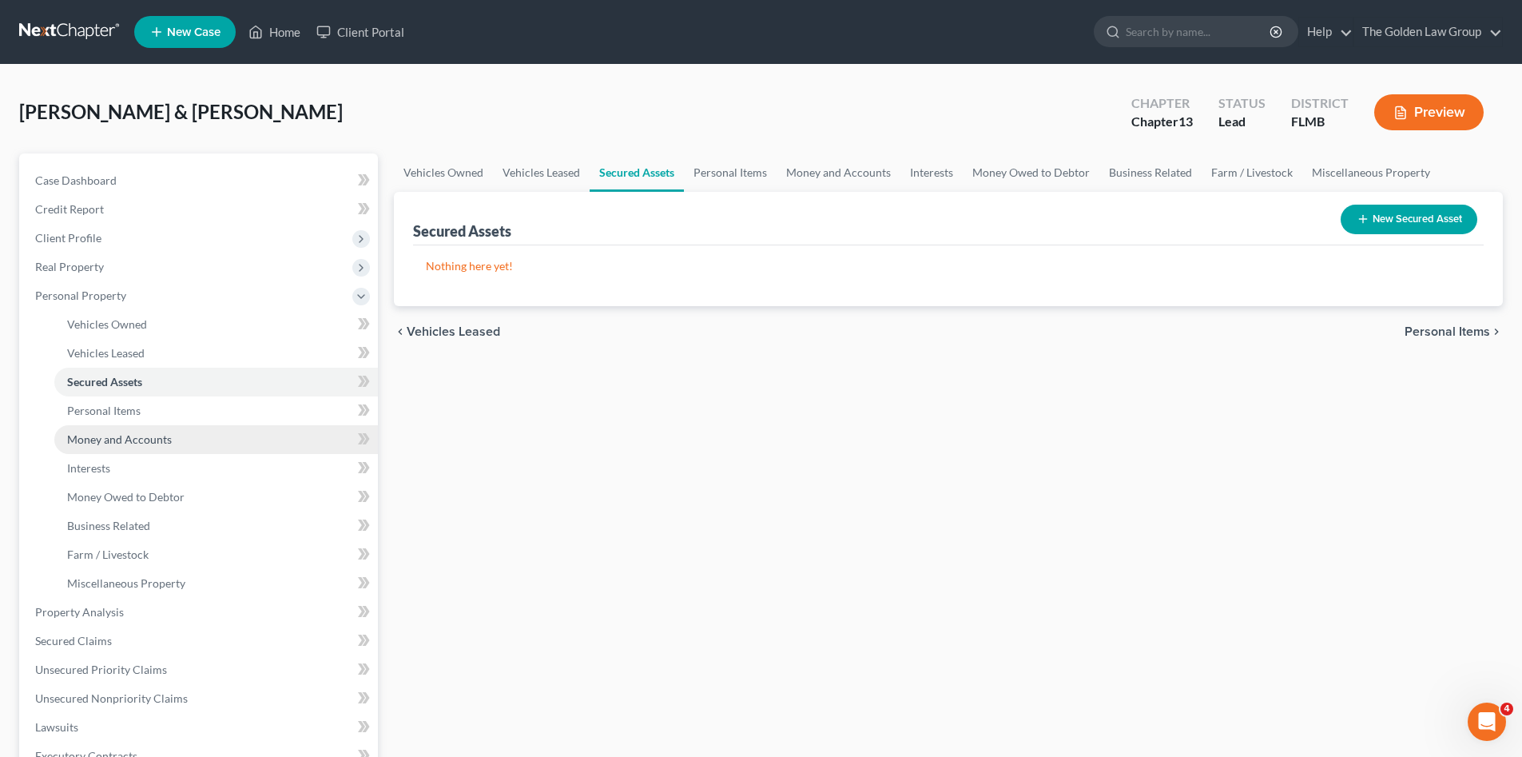
click at [147, 436] on span "Money and Accounts" at bounding box center [119, 439] width 105 height 14
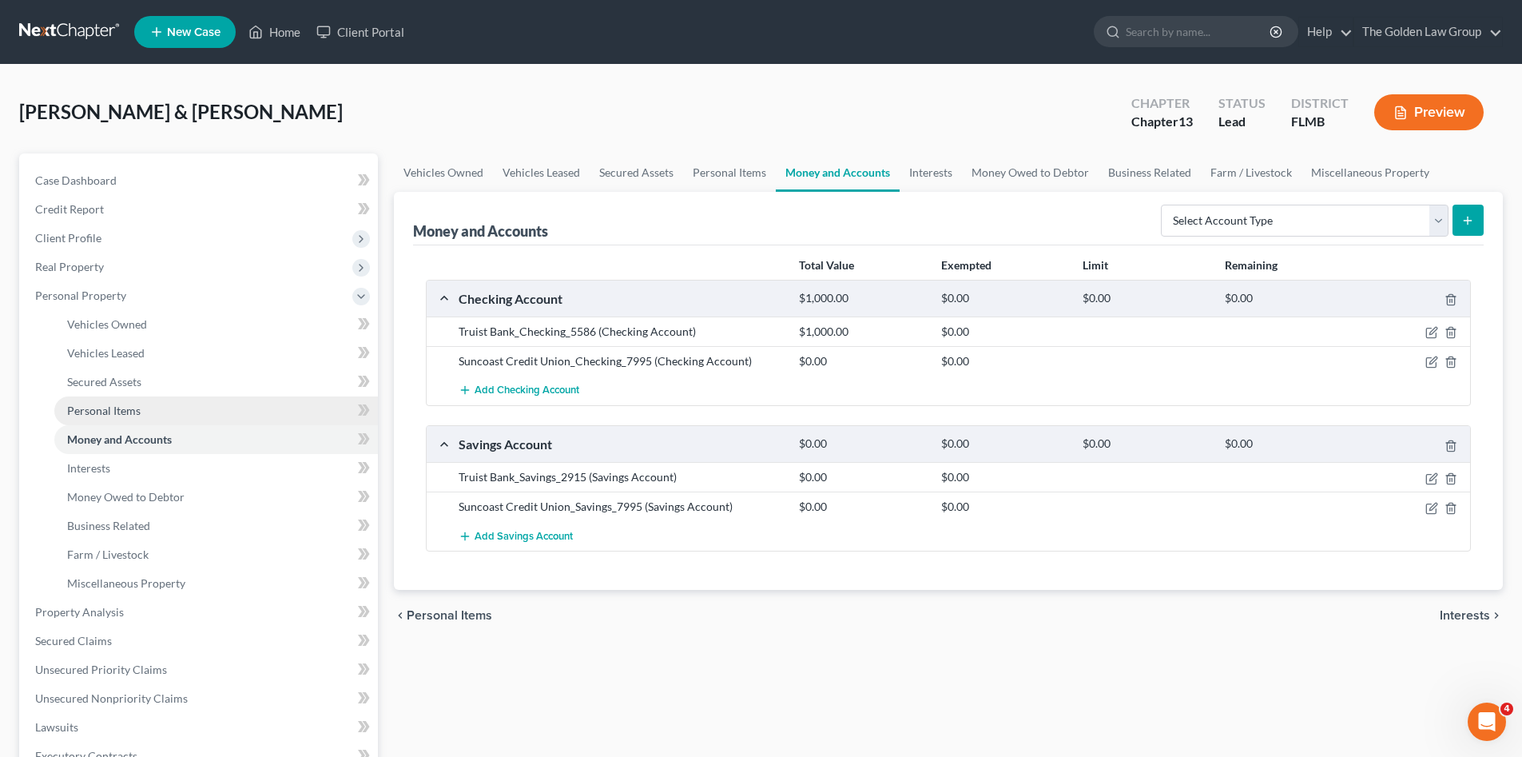
click at [91, 413] on span "Personal Items" at bounding box center [103, 410] width 73 height 14
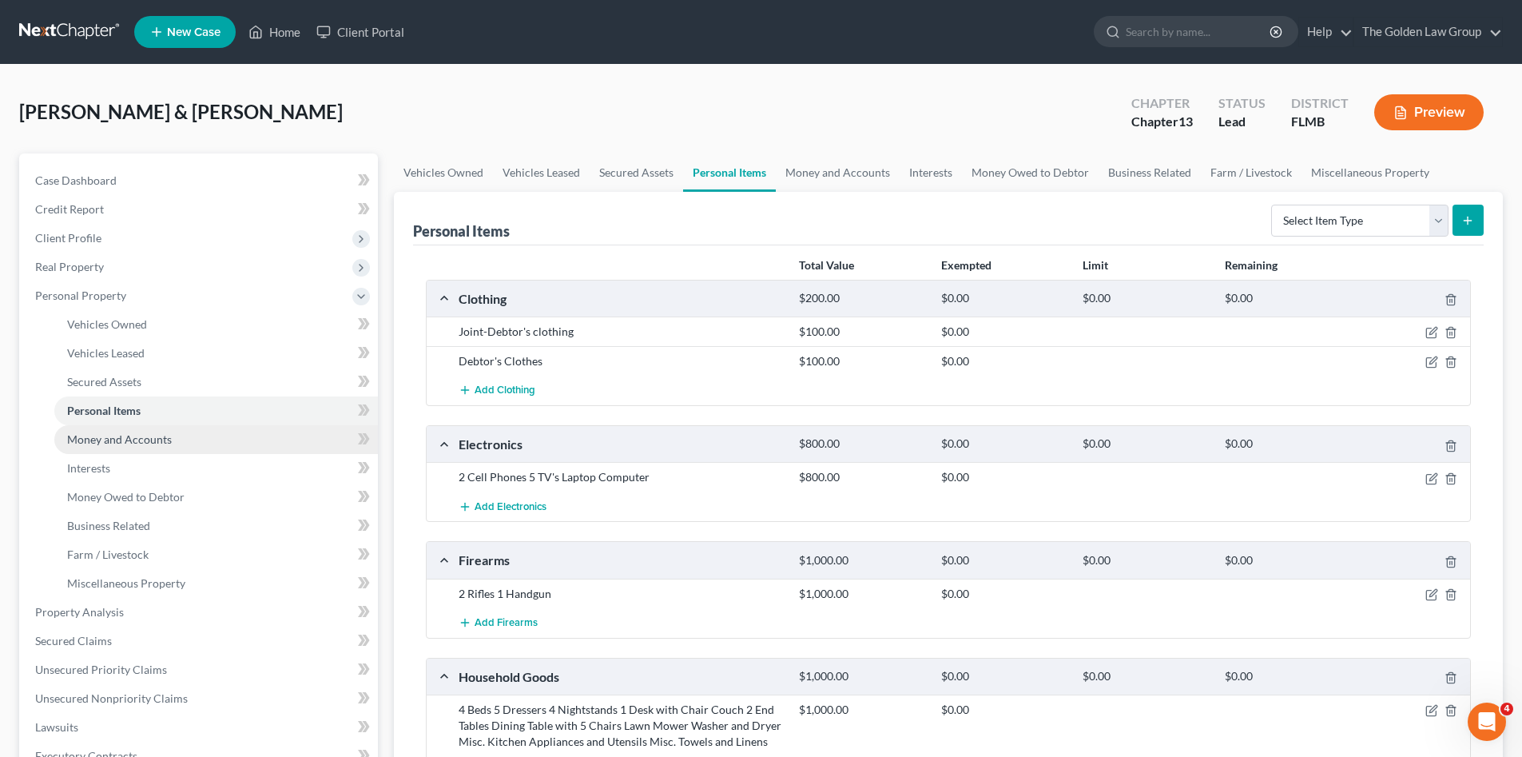
click at [122, 436] on span "Money and Accounts" at bounding box center [119, 439] width 105 height 14
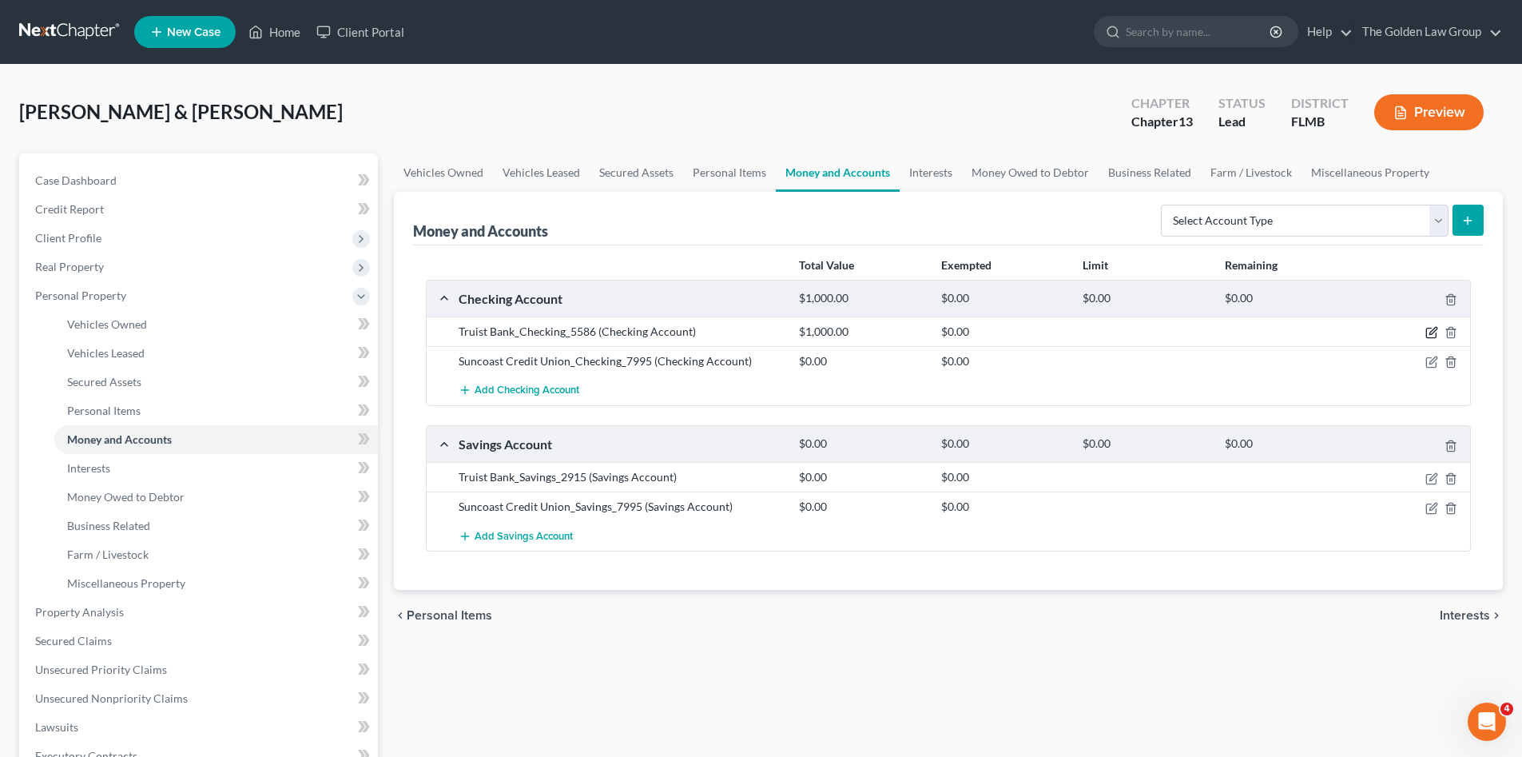
click at [1426, 333] on icon "button" at bounding box center [1431, 333] width 10 height 10
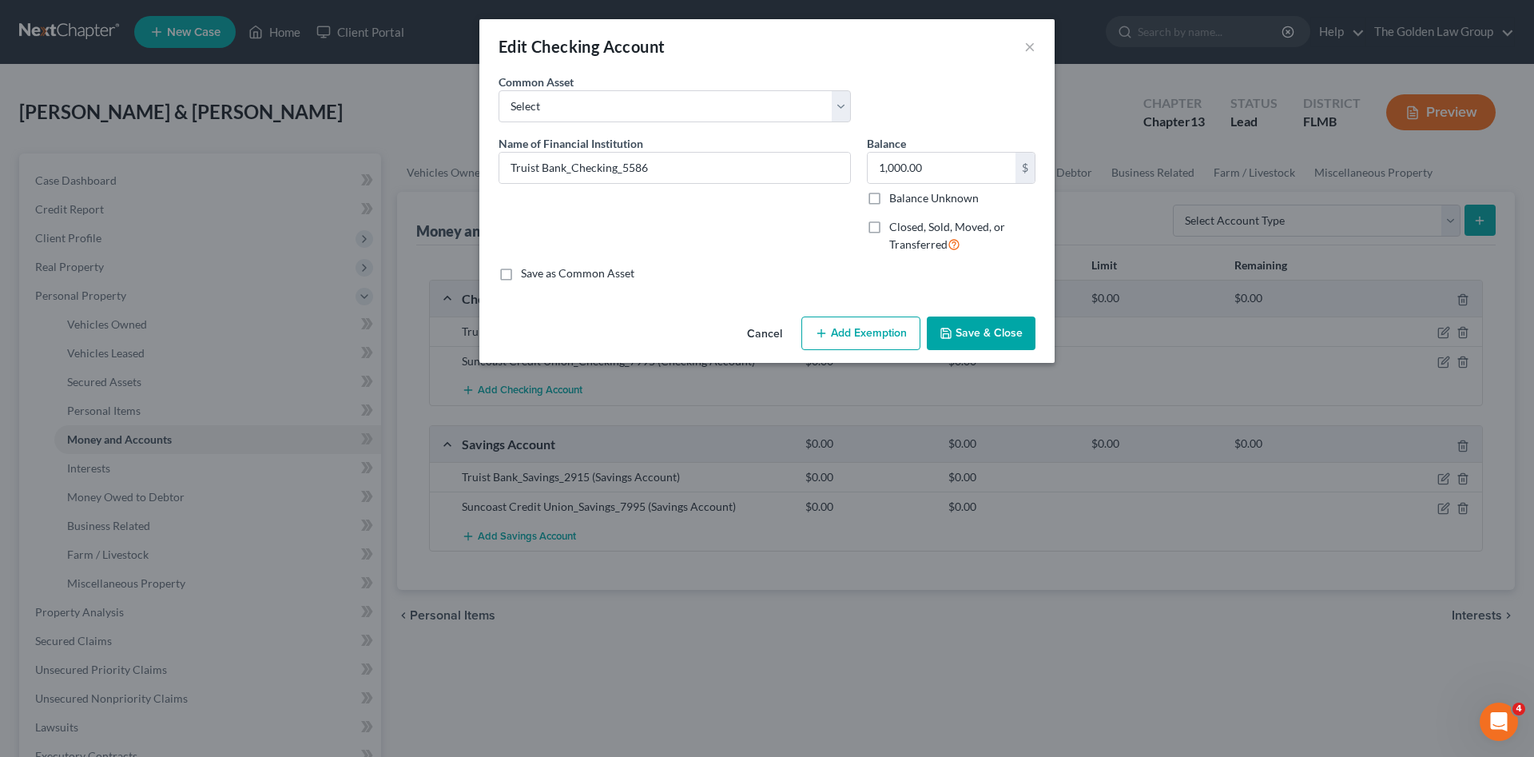
click at [828, 332] on icon "button" at bounding box center [821, 333] width 13 height 13
select select "2"
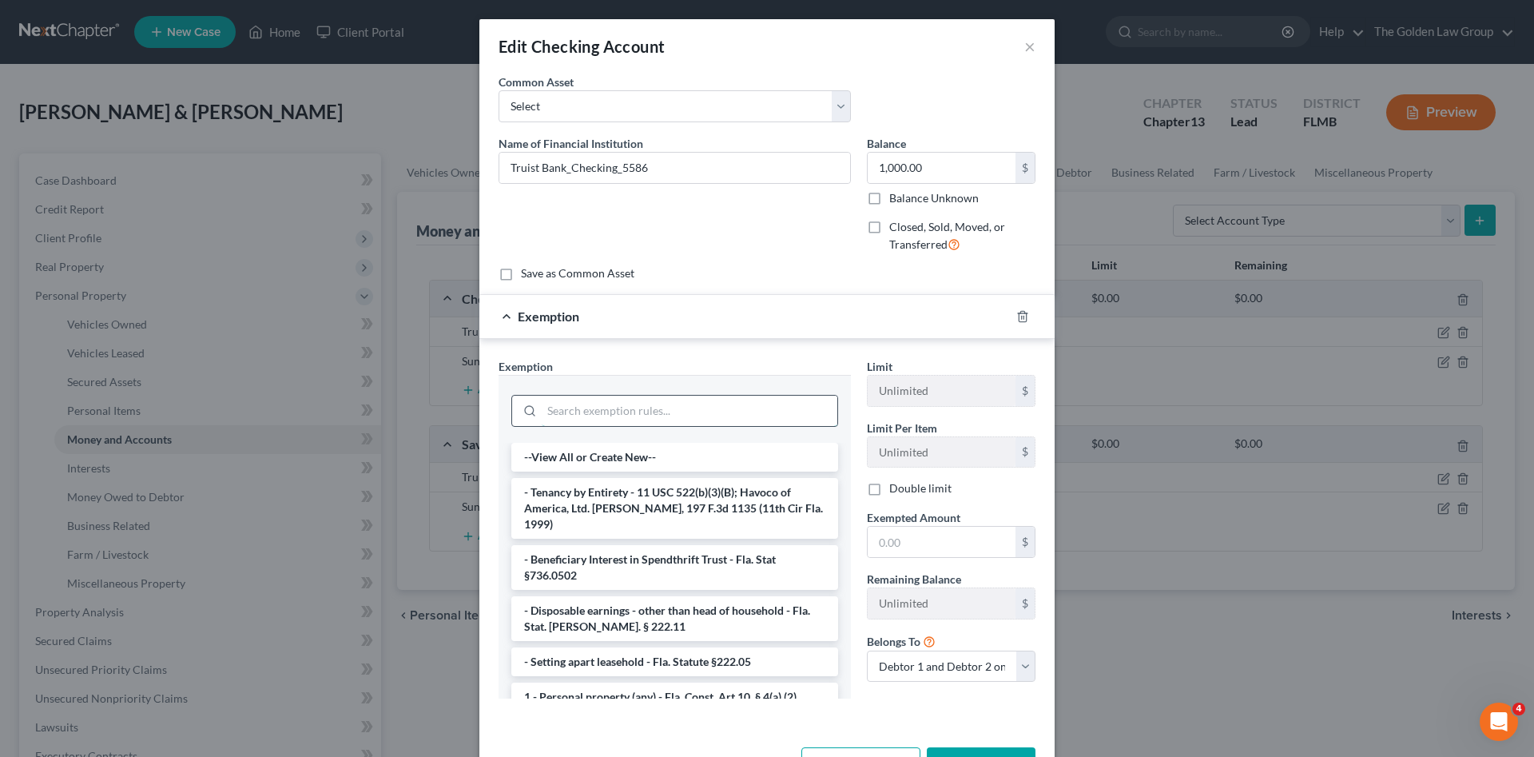
click at [741, 415] on input "search" at bounding box center [690, 410] width 296 height 30
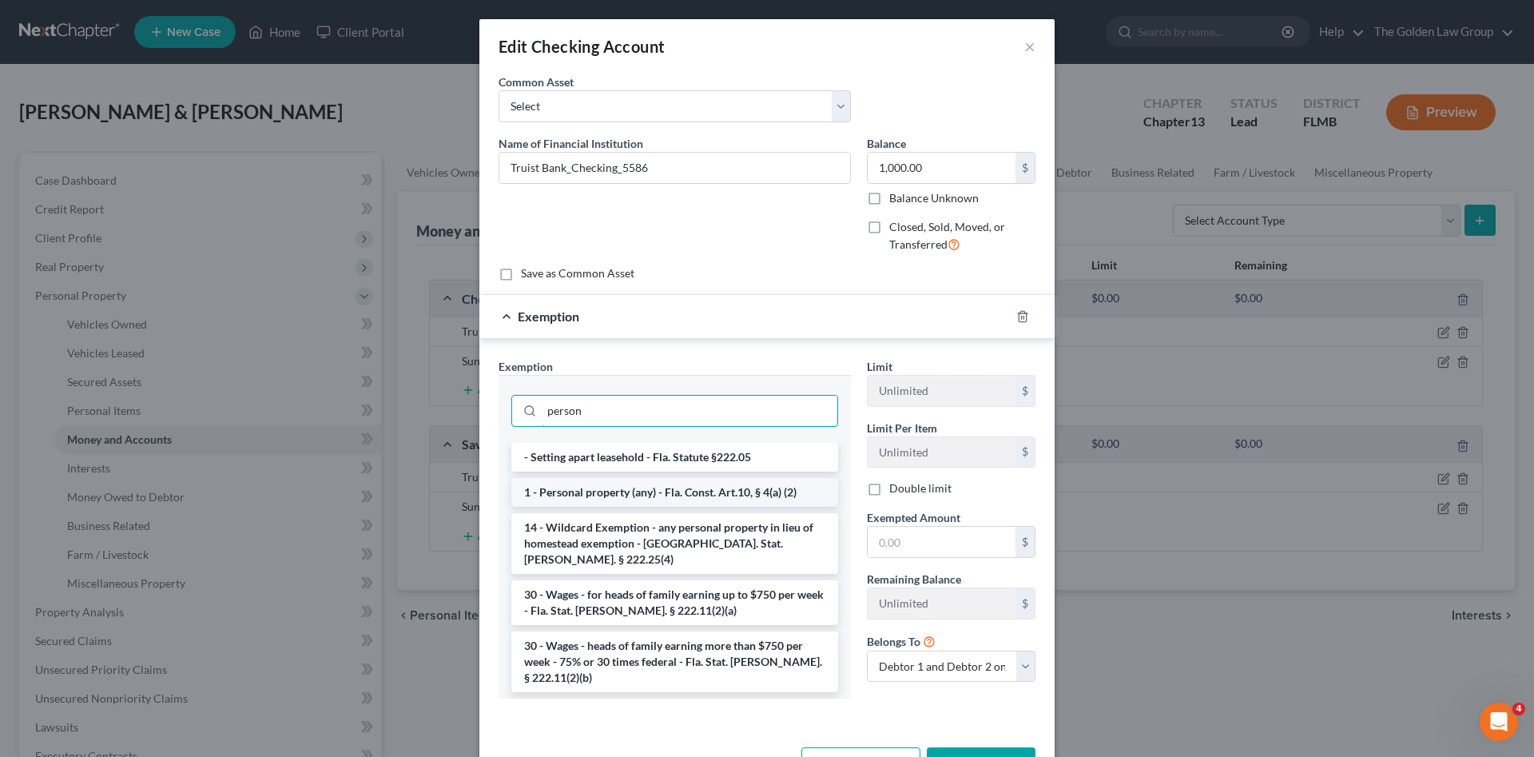
type input "person"
click at [774, 498] on li "1 - Personal property (any) - Fla. Const. Art.10, § 4(a) (2)" at bounding box center [674, 492] width 327 height 29
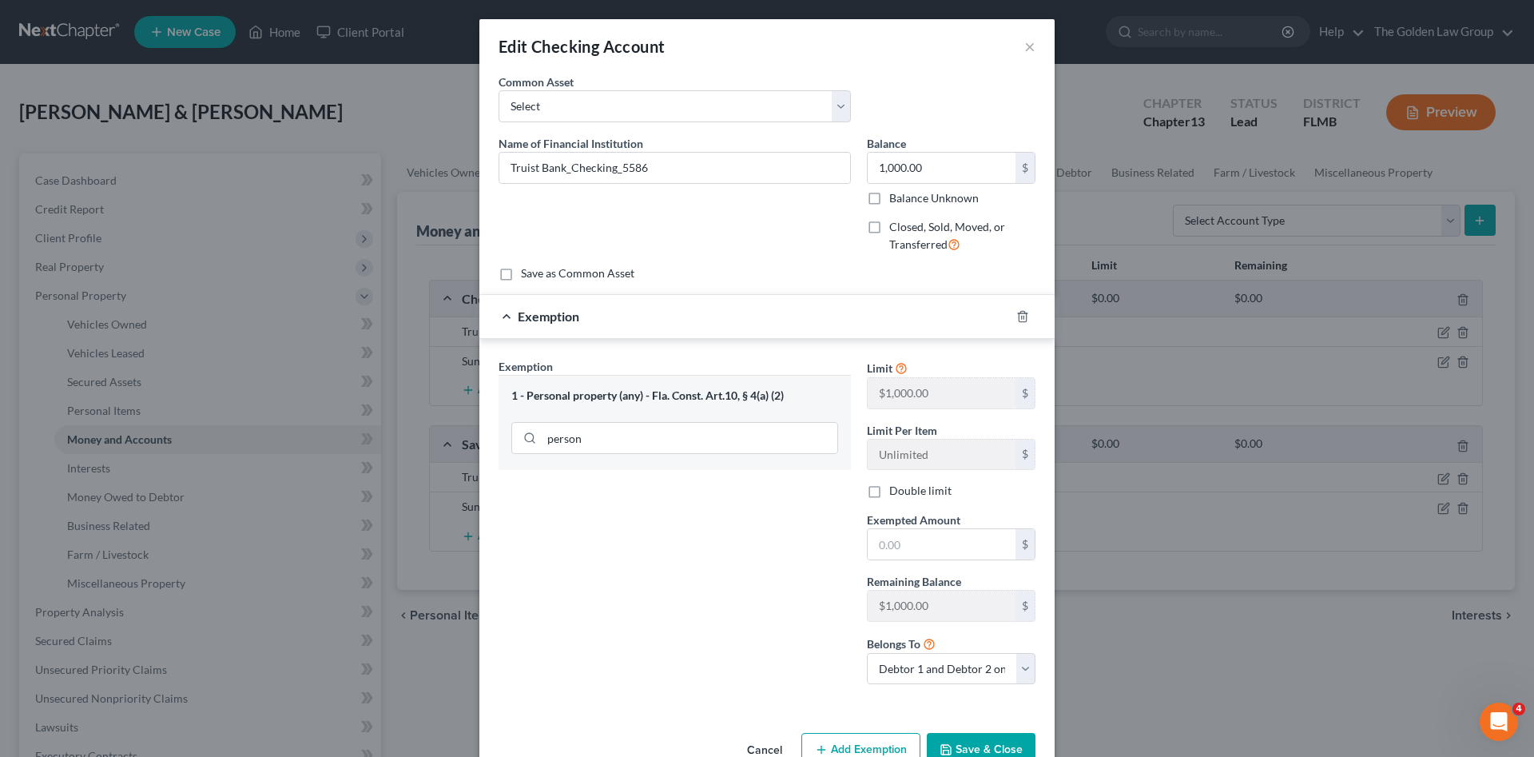
click at [889, 485] on label "Double limit" at bounding box center [920, 491] width 62 height 16
click at [896, 485] on input "Double limit" at bounding box center [901, 488] width 10 height 10
checkbox input "true"
click at [898, 538] on input "text" at bounding box center [942, 544] width 148 height 30
type input "1,000.00"
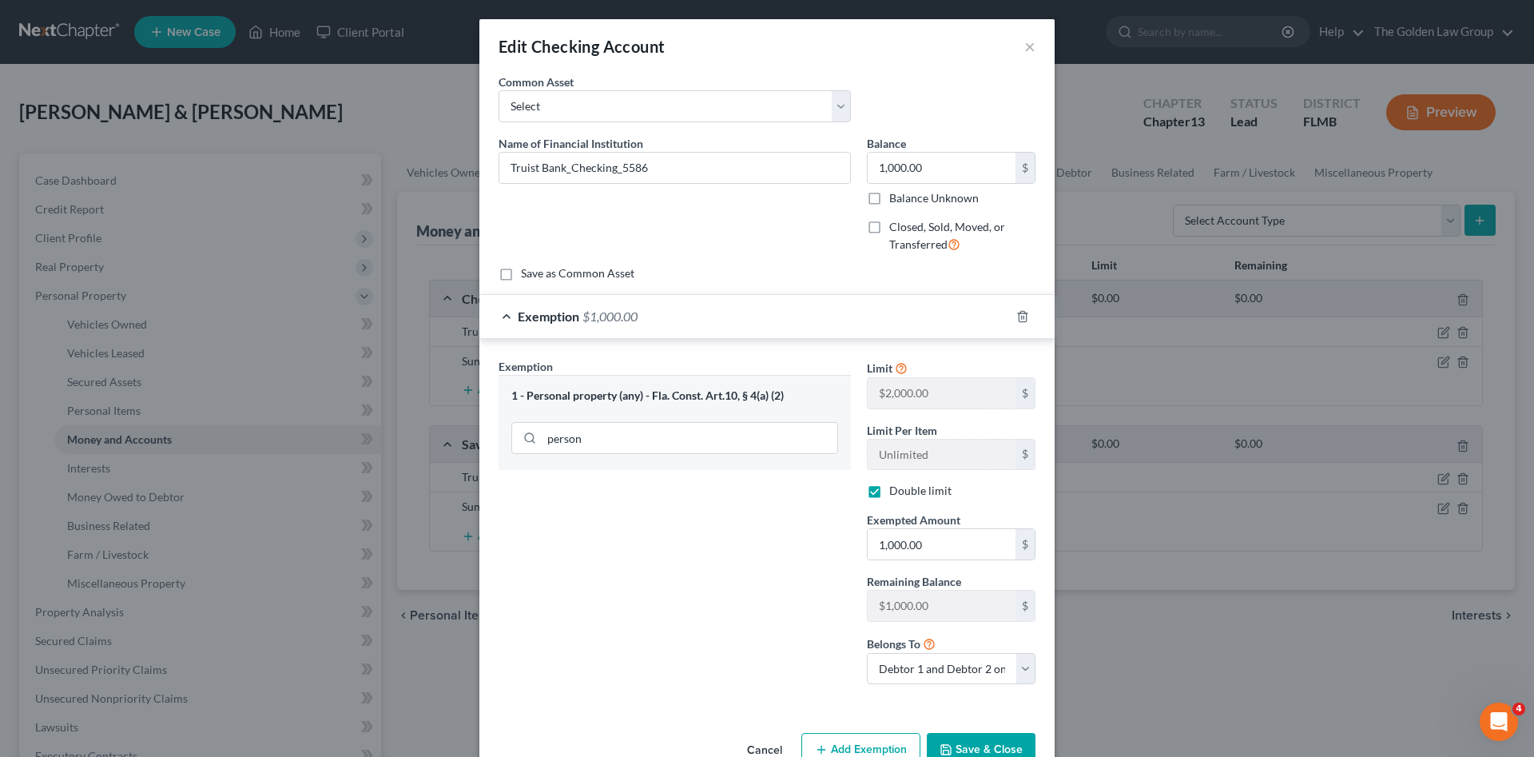
click at [970, 737] on button "Save & Close" at bounding box center [981, 750] width 109 height 34
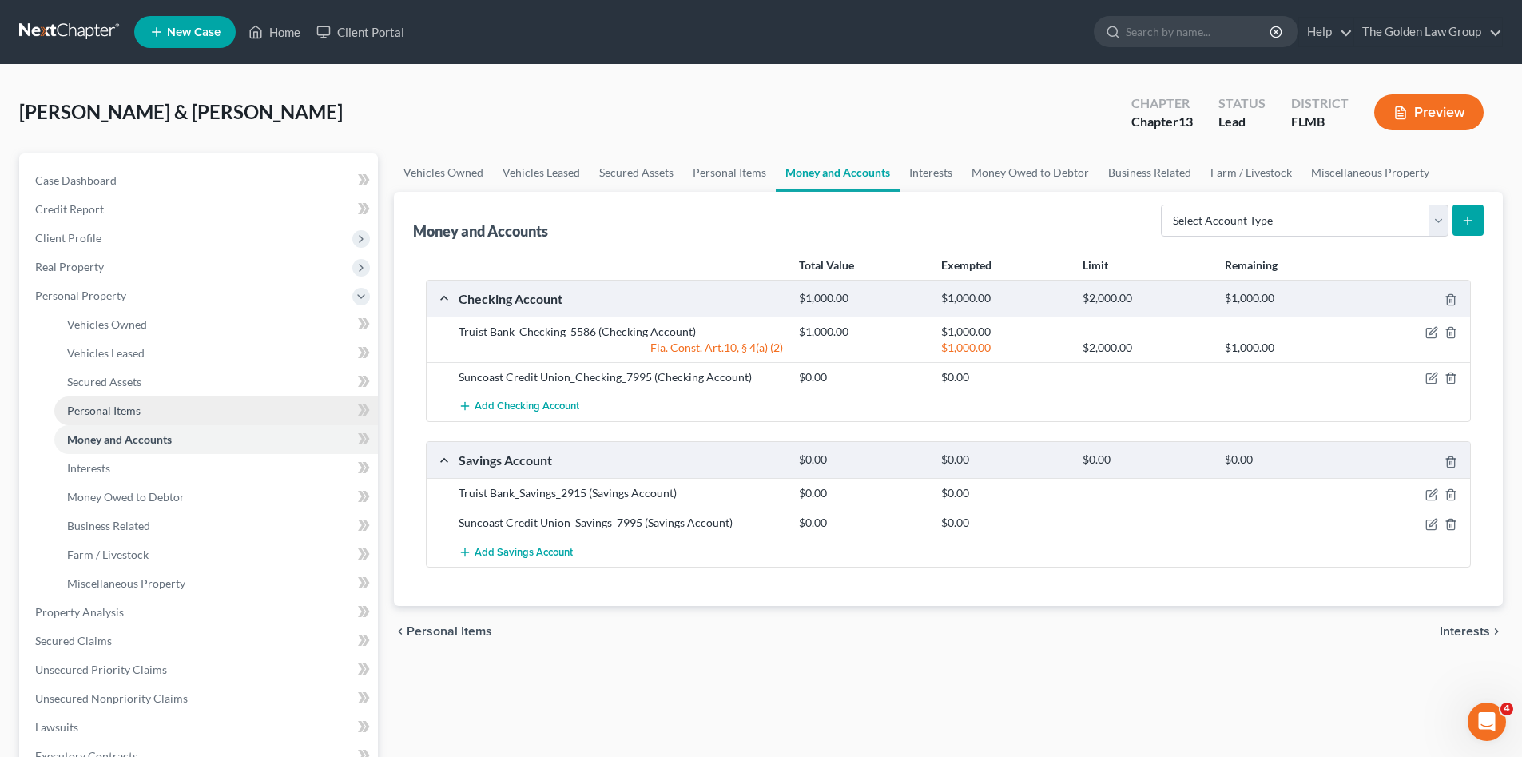
click at [150, 404] on link "Personal Items" at bounding box center [216, 410] width 324 height 29
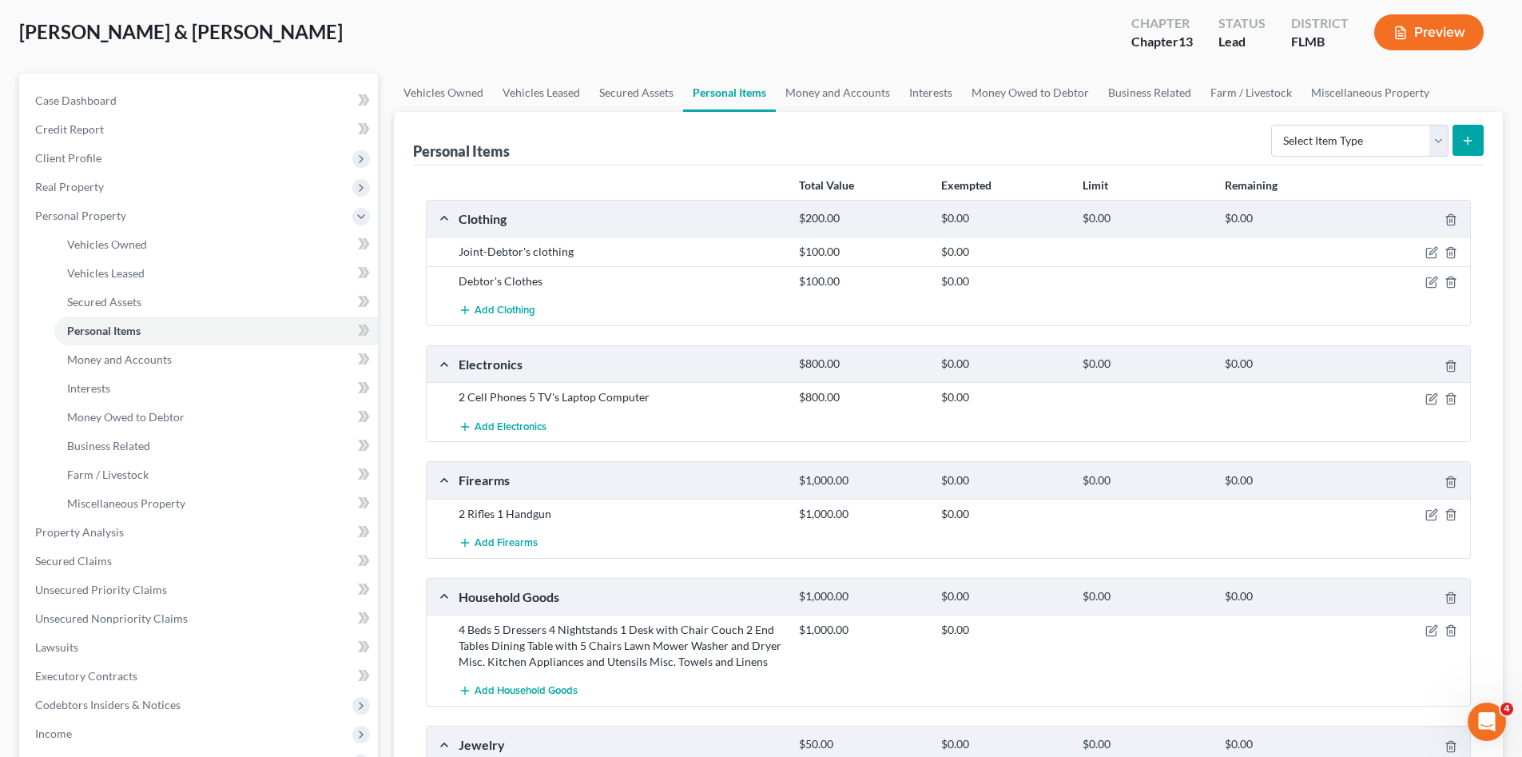
scroll to position [106, 0]
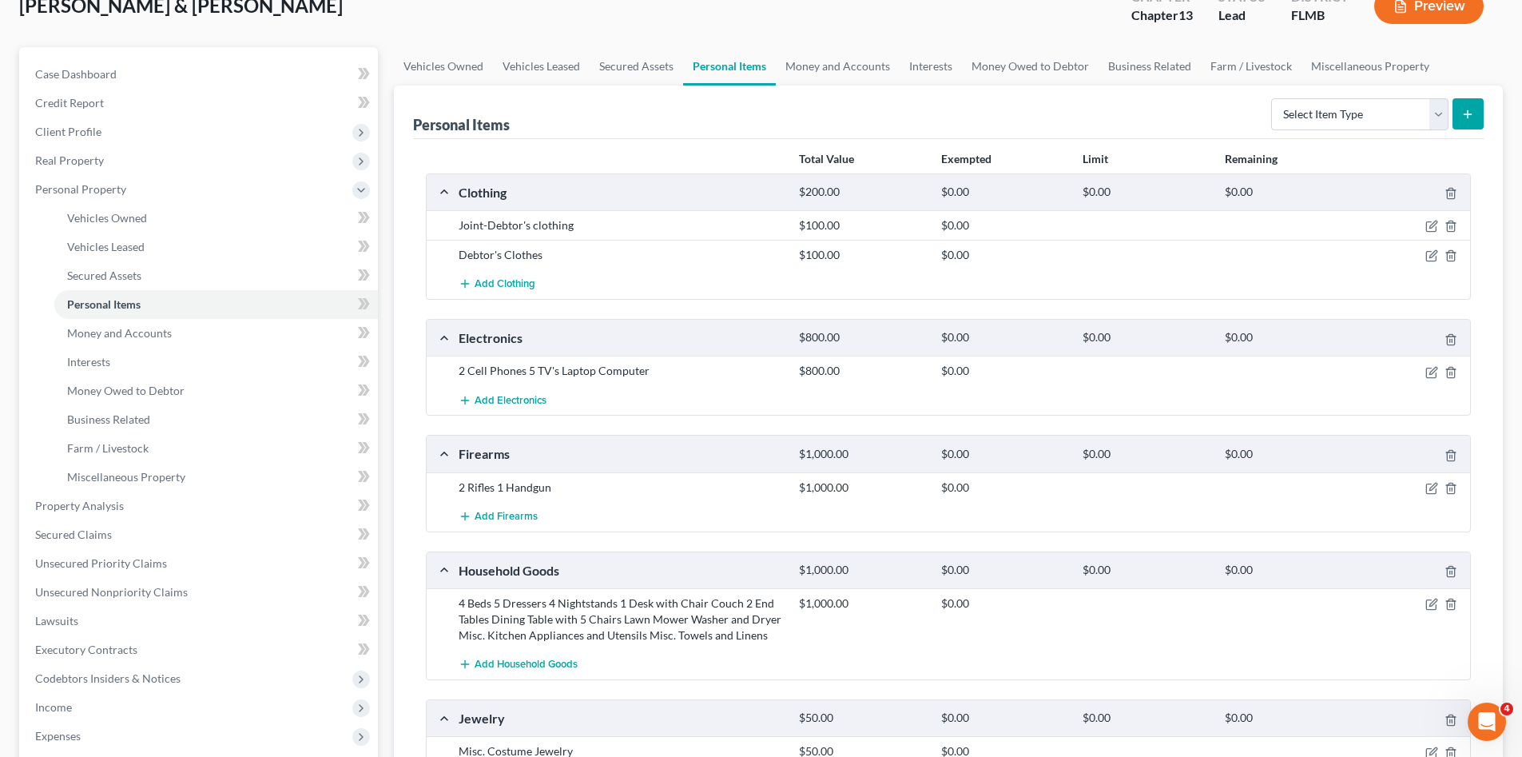
click at [1424, 602] on div at bounding box center [1414, 603] width 113 height 16
click at [1430, 601] on icon "button" at bounding box center [1431, 604] width 13 height 13
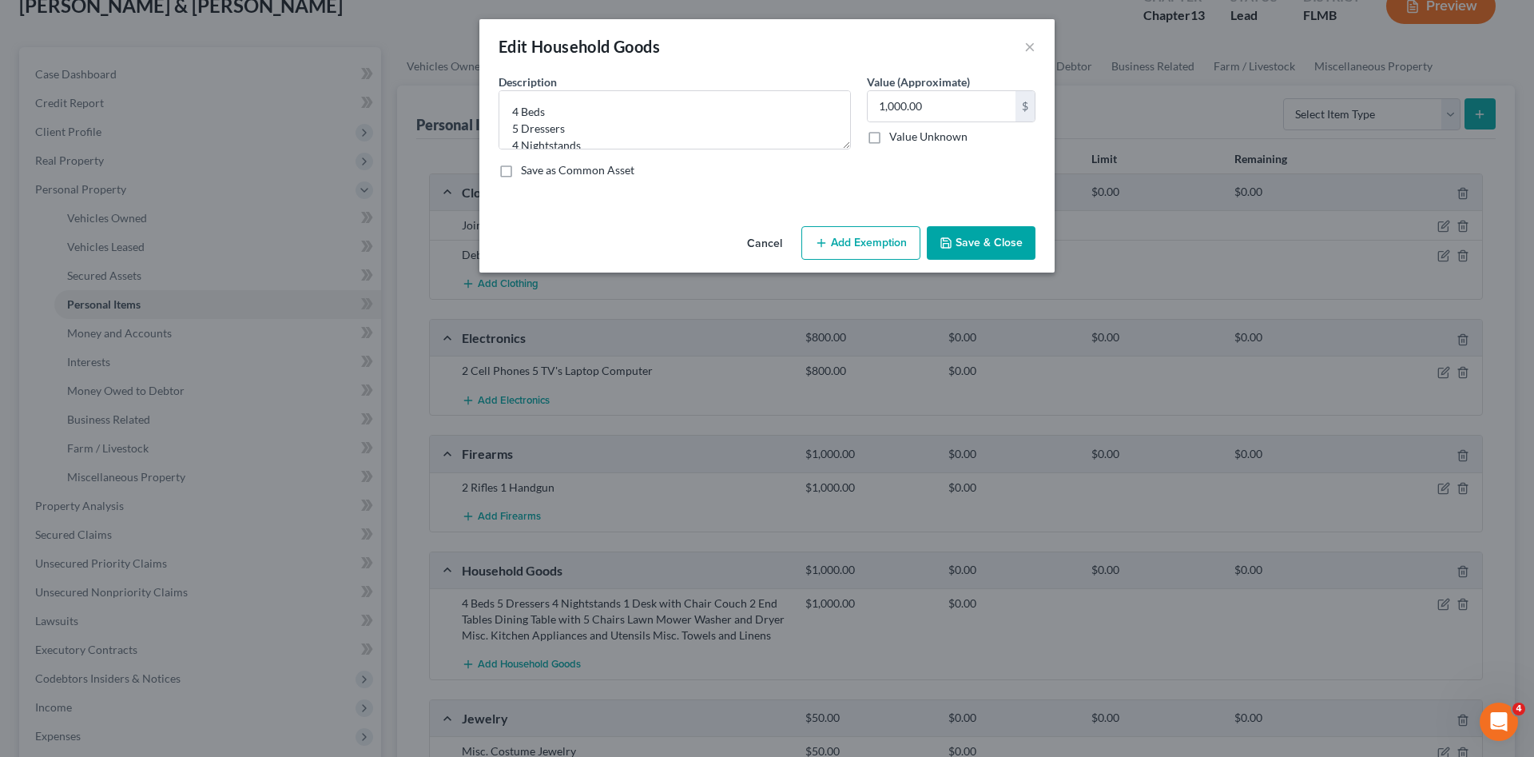
click at [828, 240] on icon "button" at bounding box center [821, 242] width 13 height 13
select select "2"
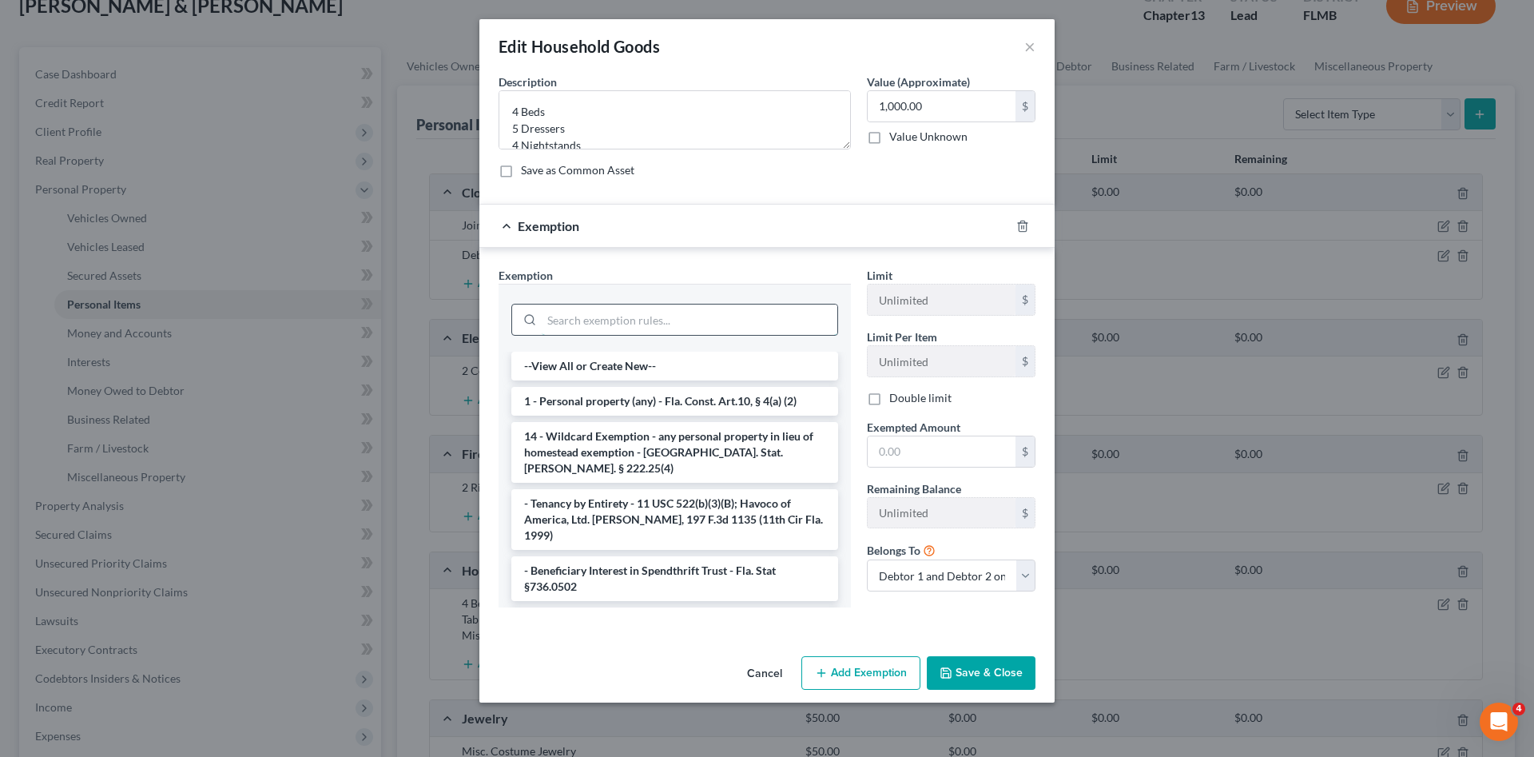
click at [675, 310] on input "search" at bounding box center [690, 319] width 296 height 30
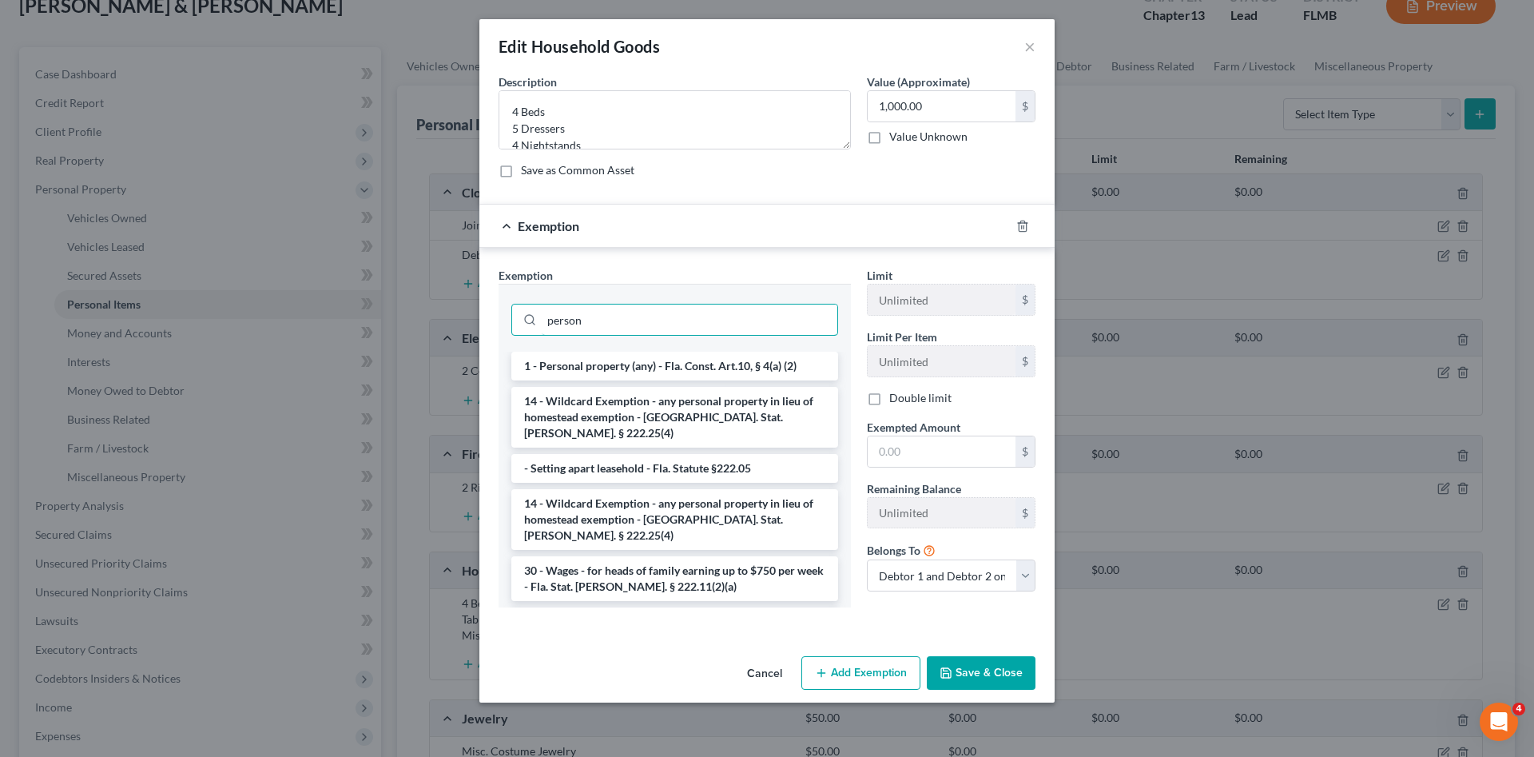
type input "person"
click at [779, 363] on li "1 - Personal property (any) - Fla. Const. Art.10, § 4(a) (2)" at bounding box center [674, 366] width 327 height 29
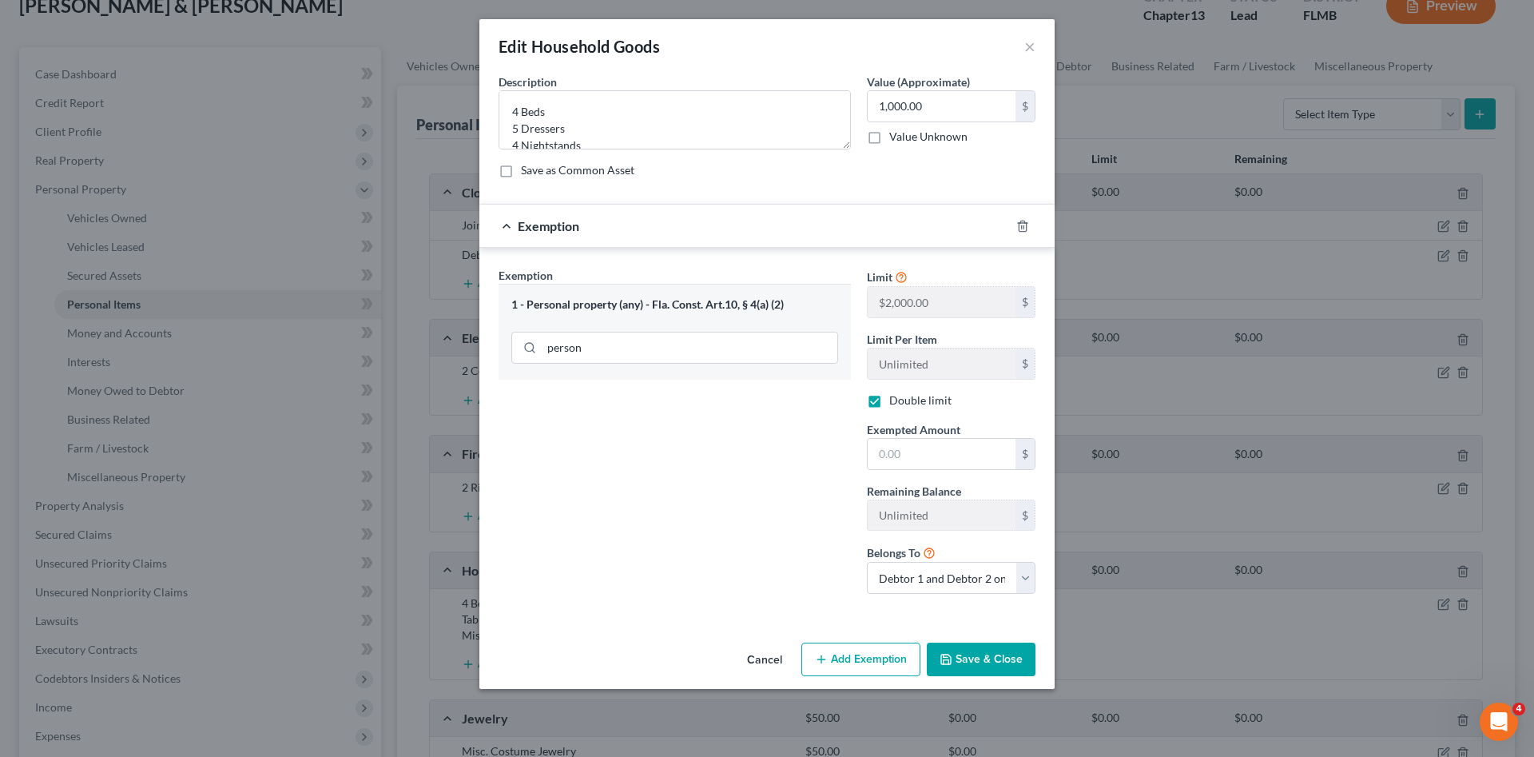
checkbox input "true"
click at [906, 449] on input "text" at bounding box center [942, 454] width 148 height 30
type input "1,000.00"
click at [949, 655] on icon "button" at bounding box center [945, 659] width 13 height 13
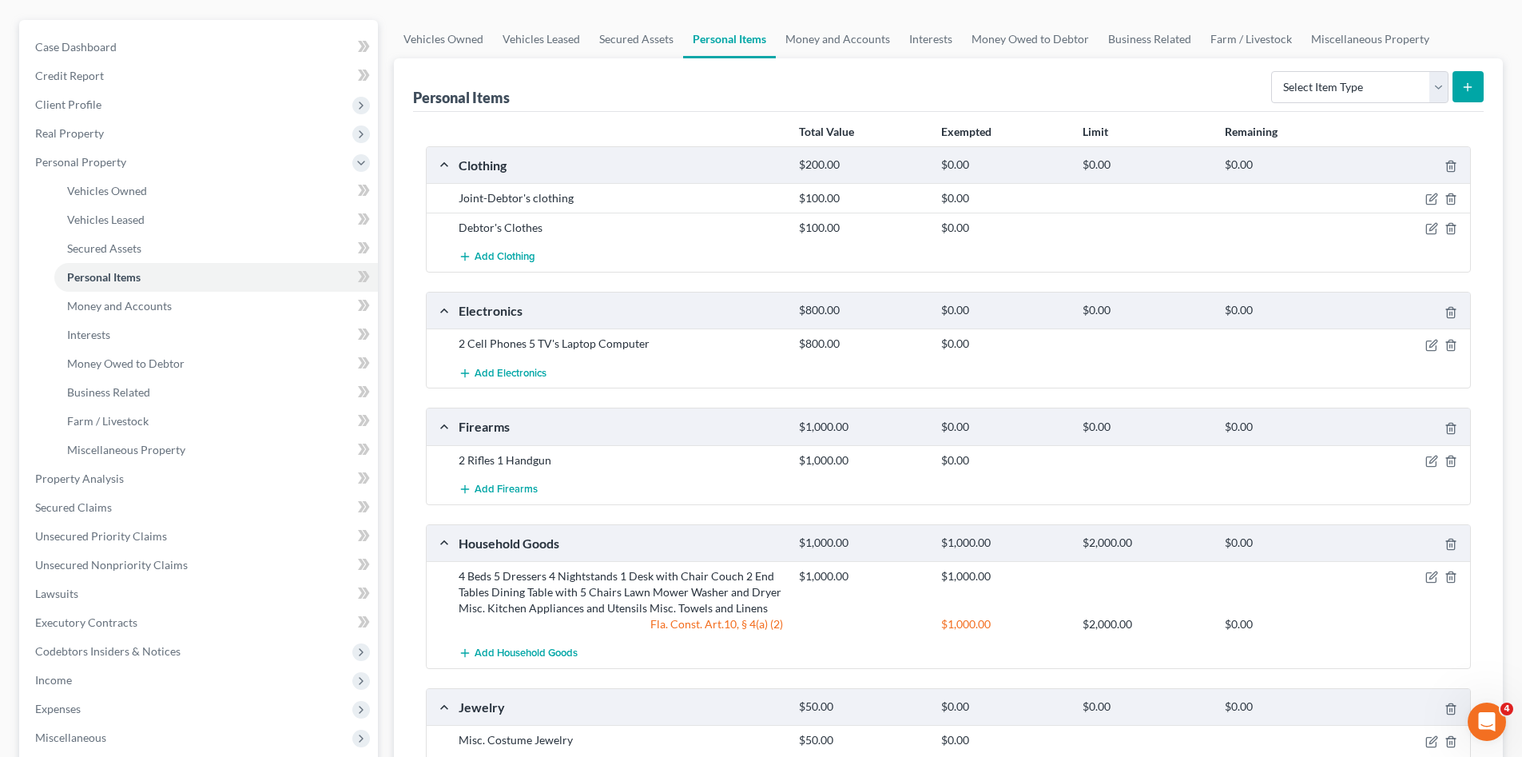
scroll to position [240, 0]
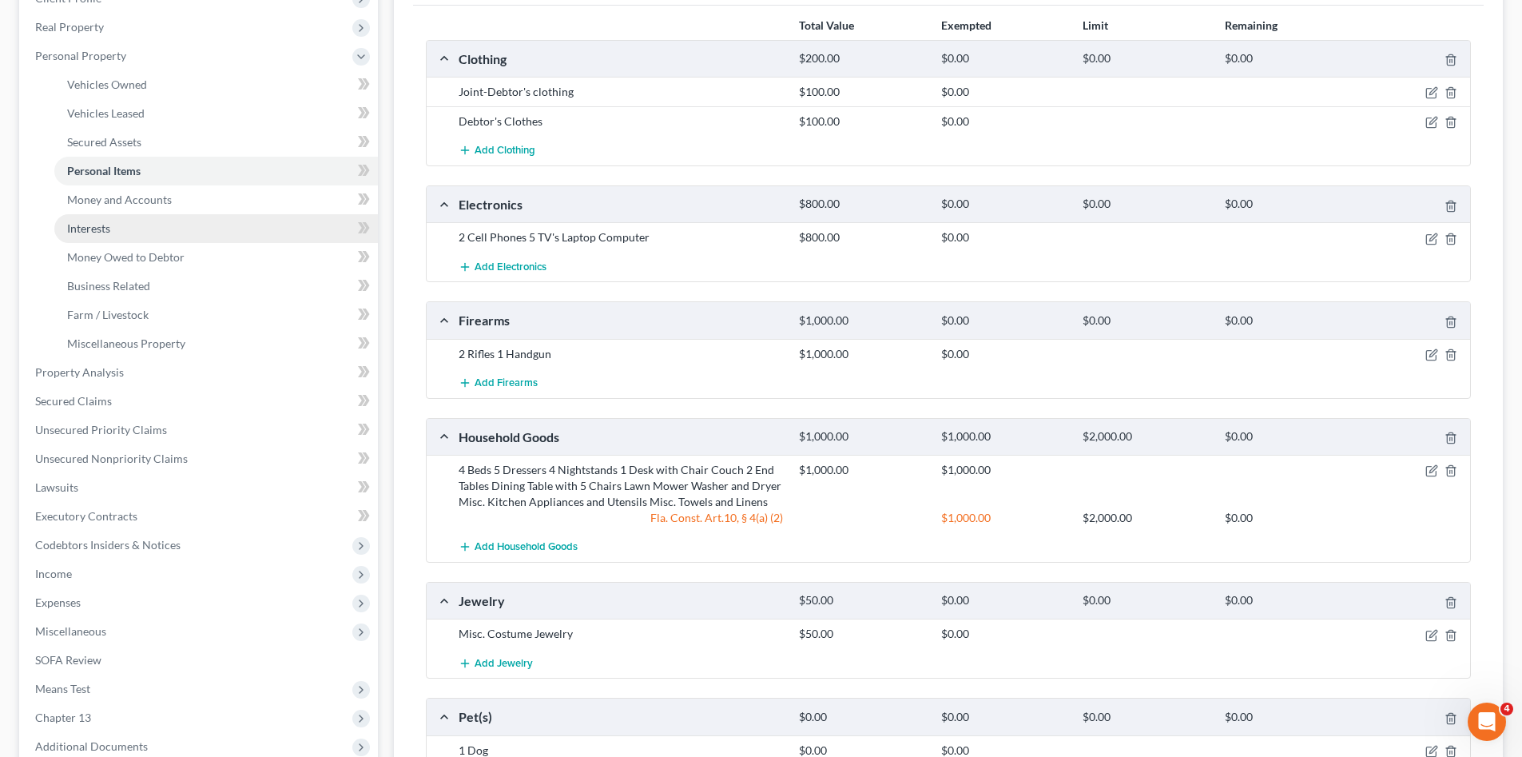
click at [120, 222] on link "Interests" at bounding box center [216, 228] width 324 height 29
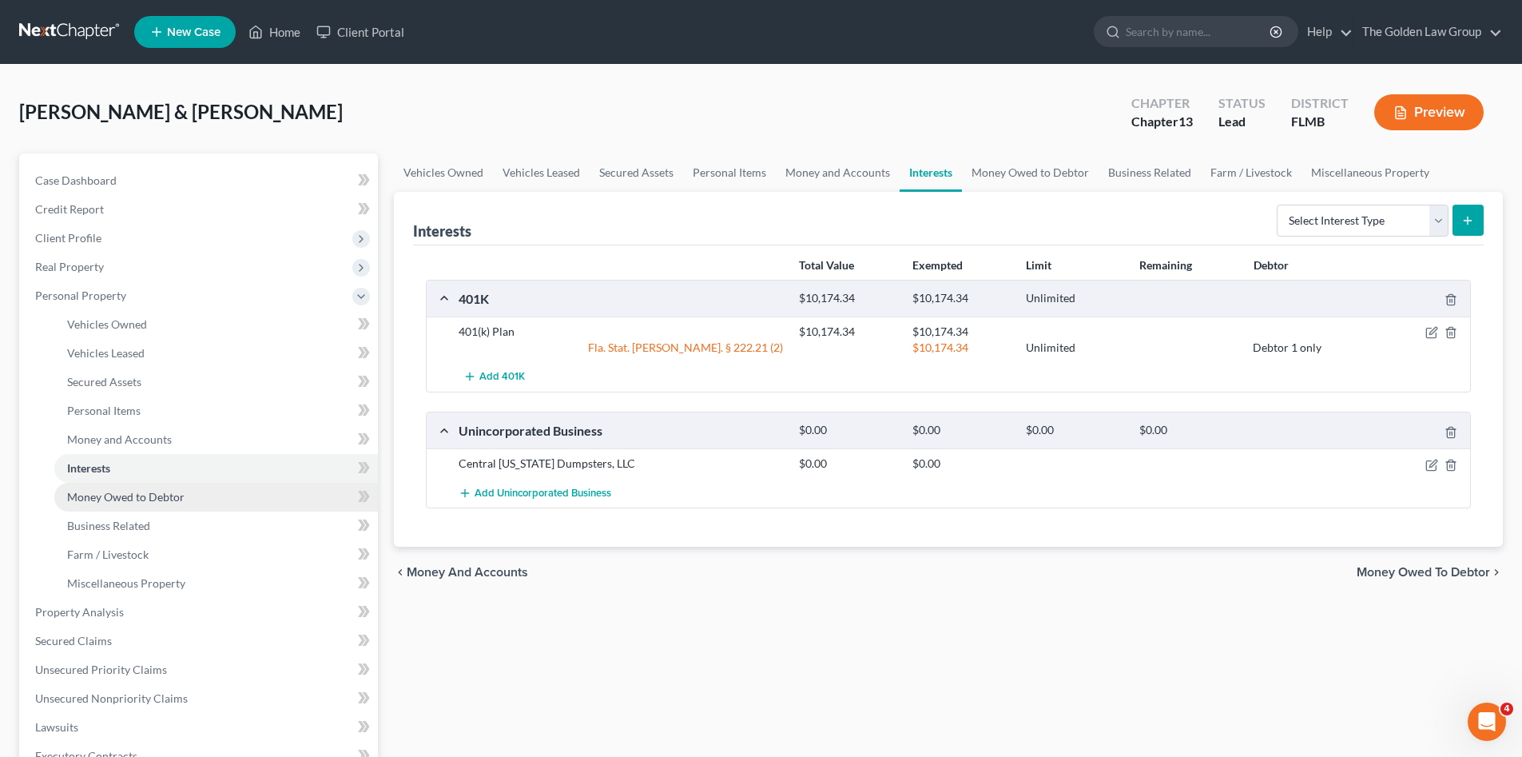
click at [121, 497] on span "Money Owed to Debtor" at bounding box center [125, 497] width 117 height 14
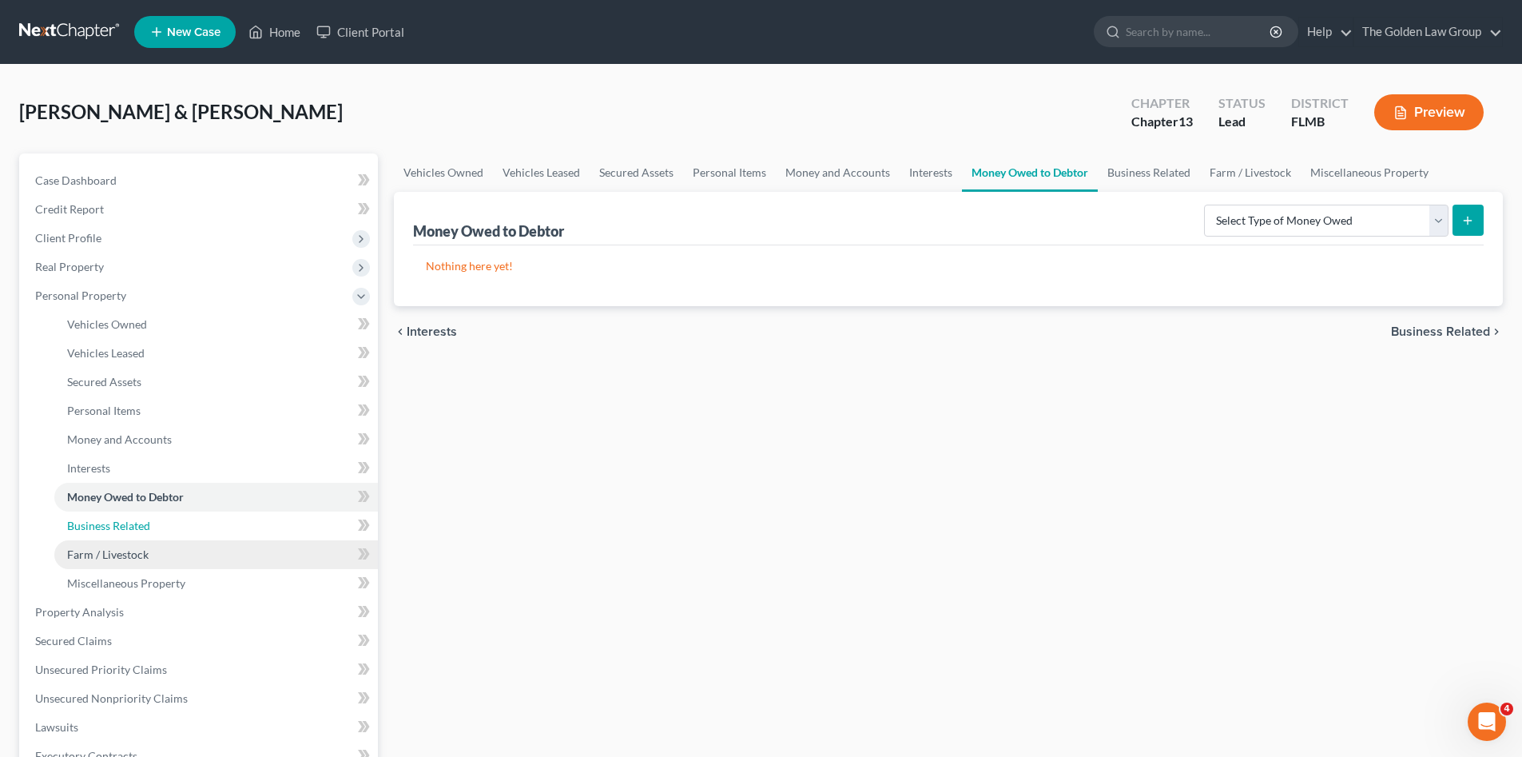
drag, startPoint x: 125, startPoint y: 522, endPoint x: 115, endPoint y: 554, distance: 33.6
click at [124, 522] on span "Business Related" at bounding box center [108, 525] width 83 height 14
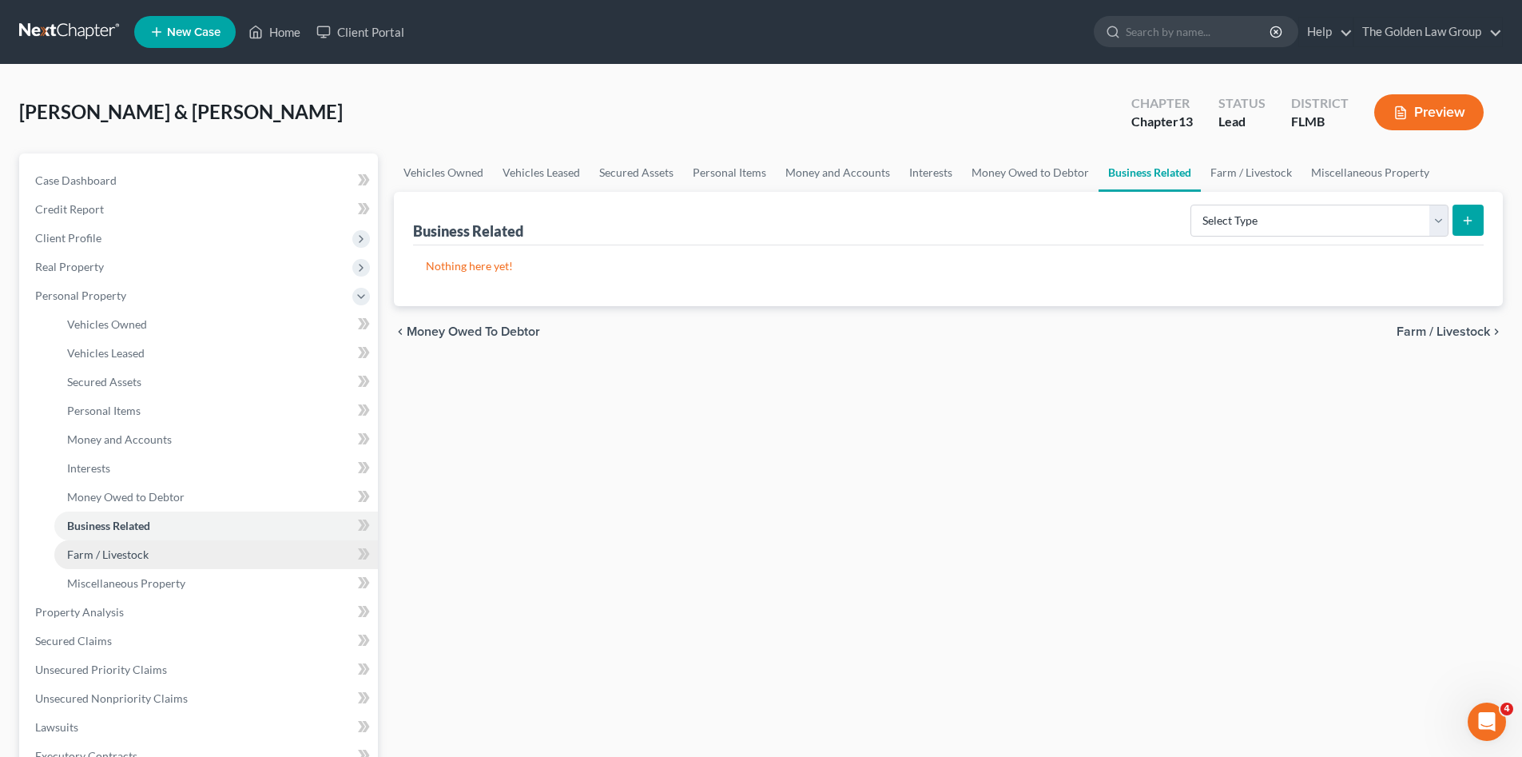
click at [117, 557] on span "Farm / Livestock" at bounding box center [107, 554] width 81 height 14
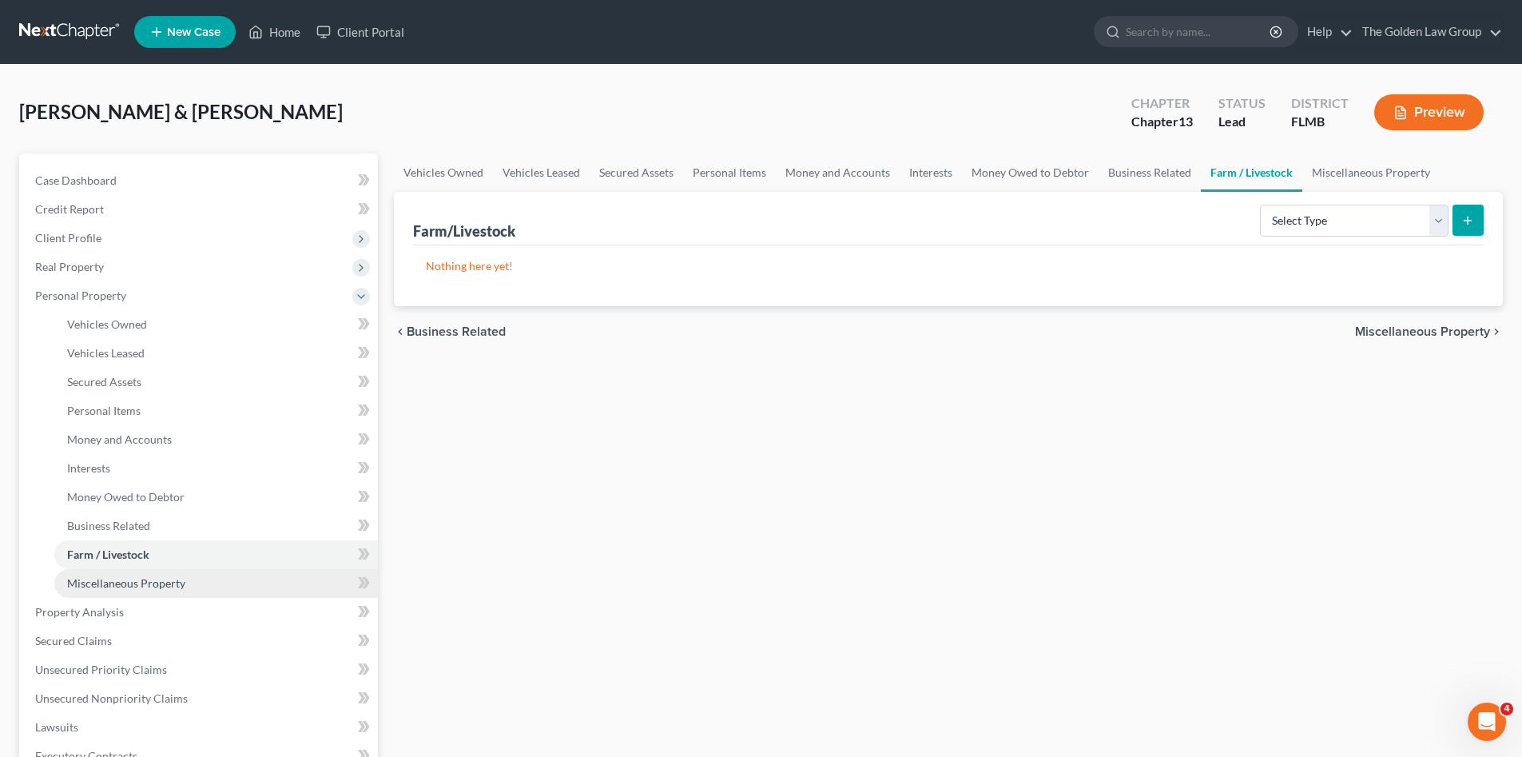
click at [117, 582] on span "Miscellaneous Property" at bounding box center [126, 583] width 118 height 14
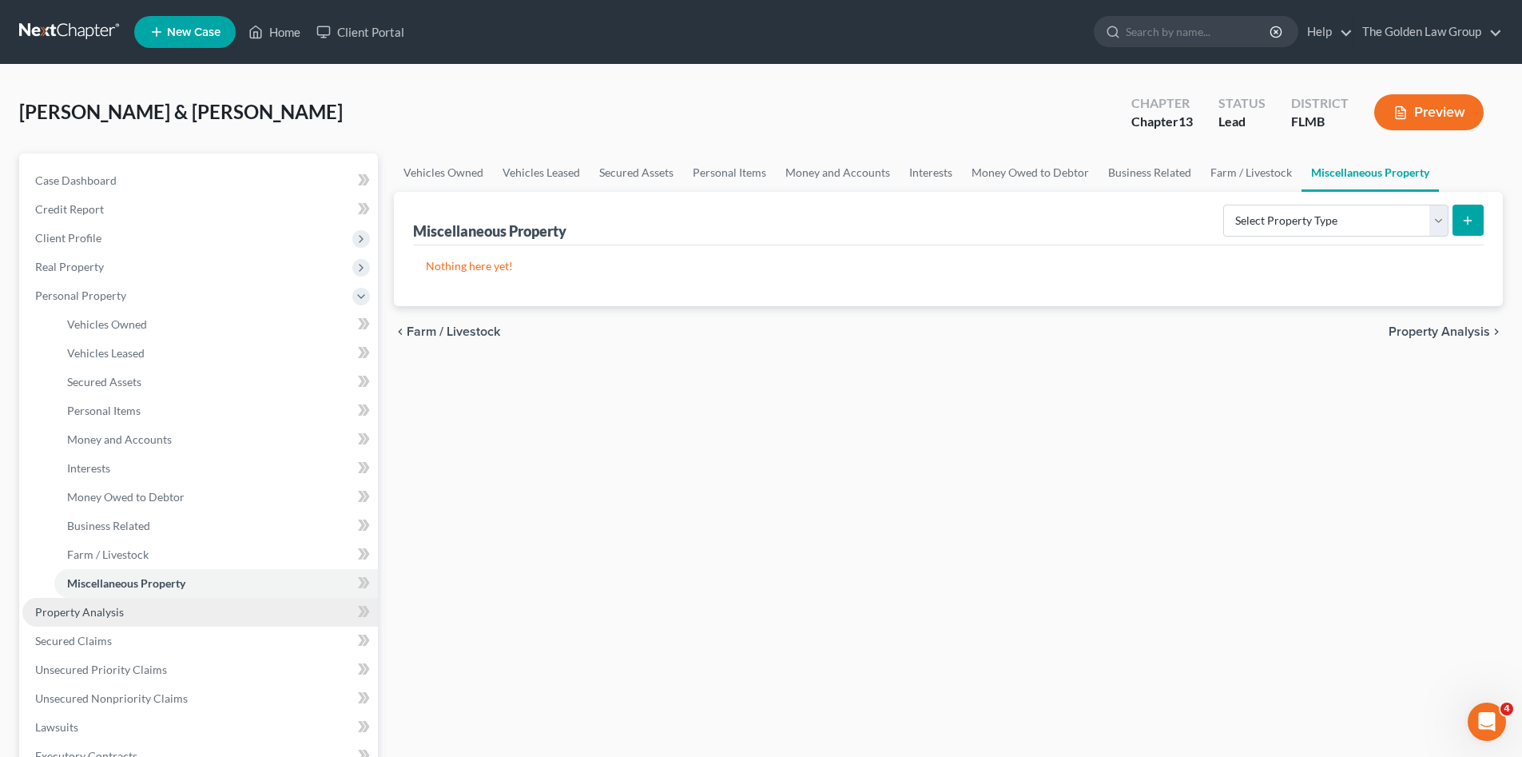
click at [114, 607] on span "Property Analysis" at bounding box center [79, 612] width 89 height 14
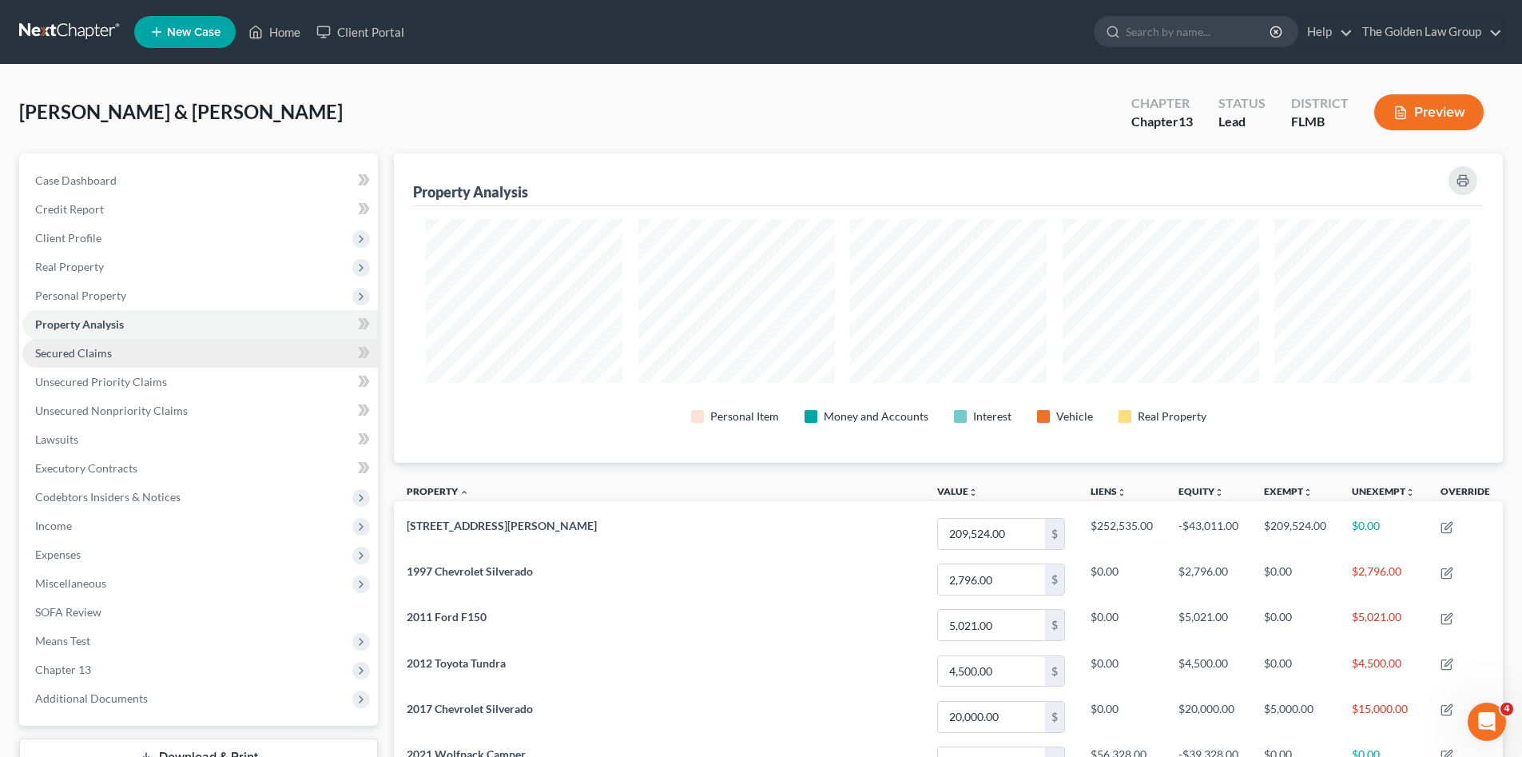
scroll to position [309, 1109]
click at [101, 347] on span "Secured Claims" at bounding box center [73, 353] width 77 height 14
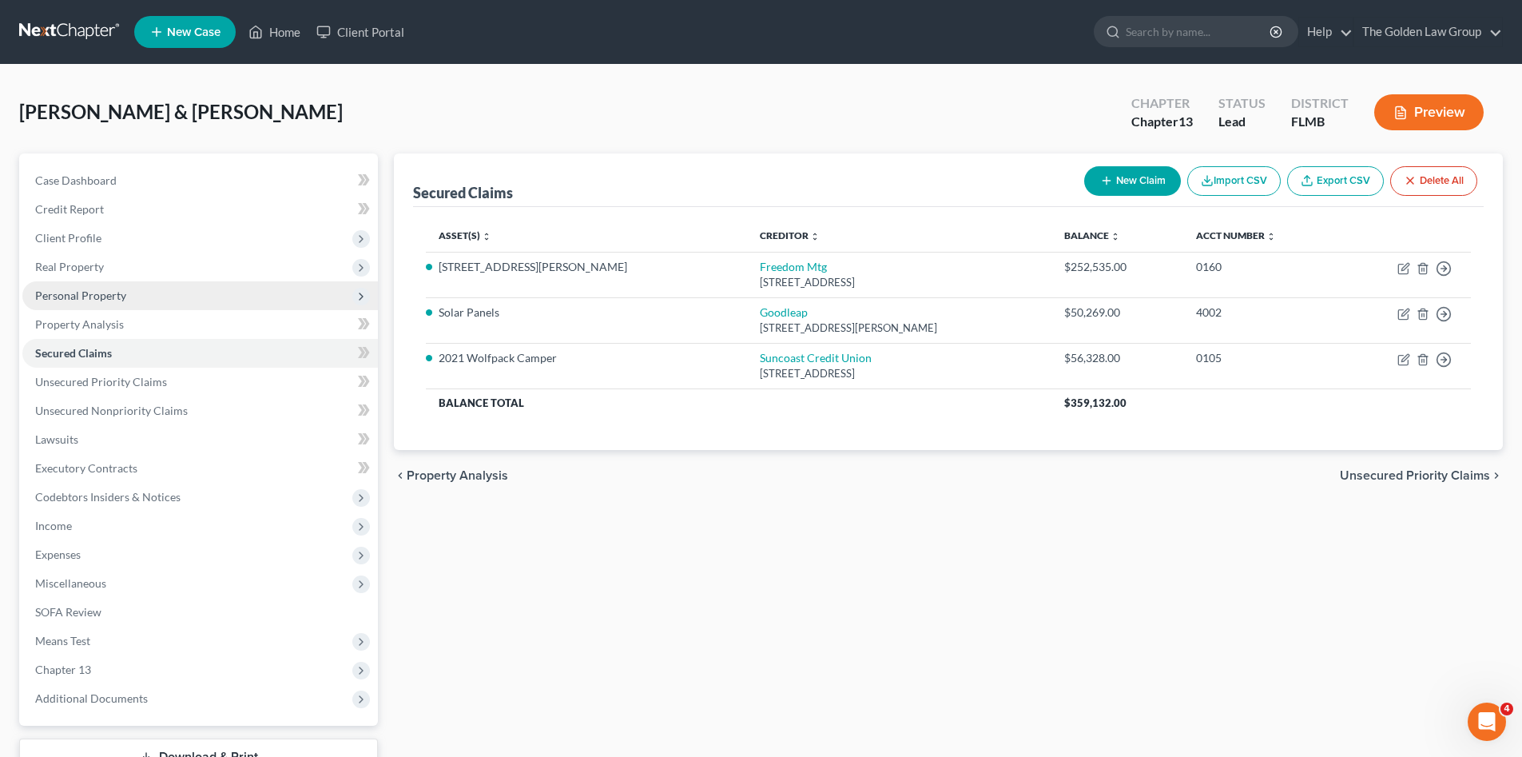
click at [108, 293] on span "Personal Property" at bounding box center [80, 295] width 91 height 14
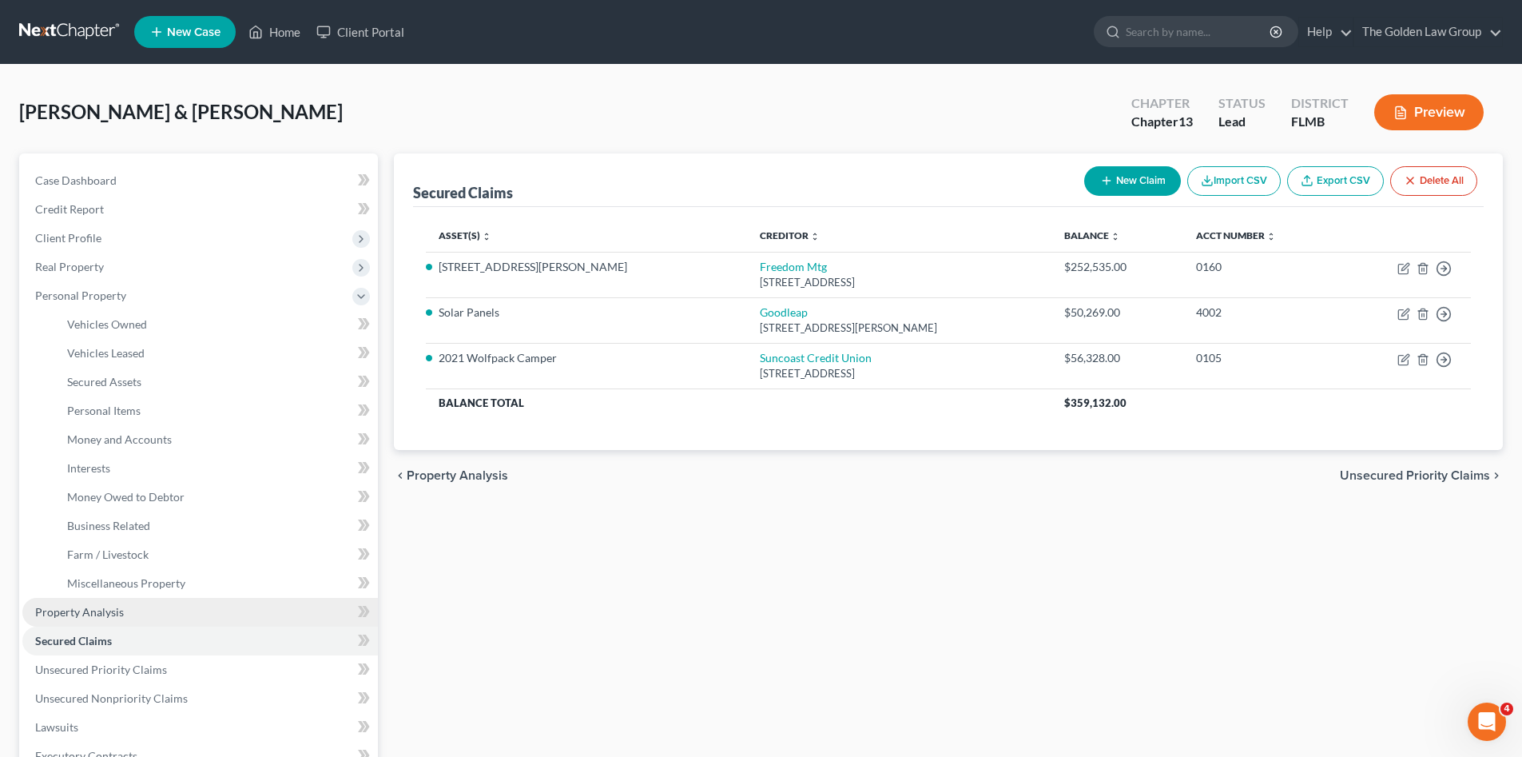
click at [138, 602] on link "Property Analysis" at bounding box center [199, 612] width 355 height 29
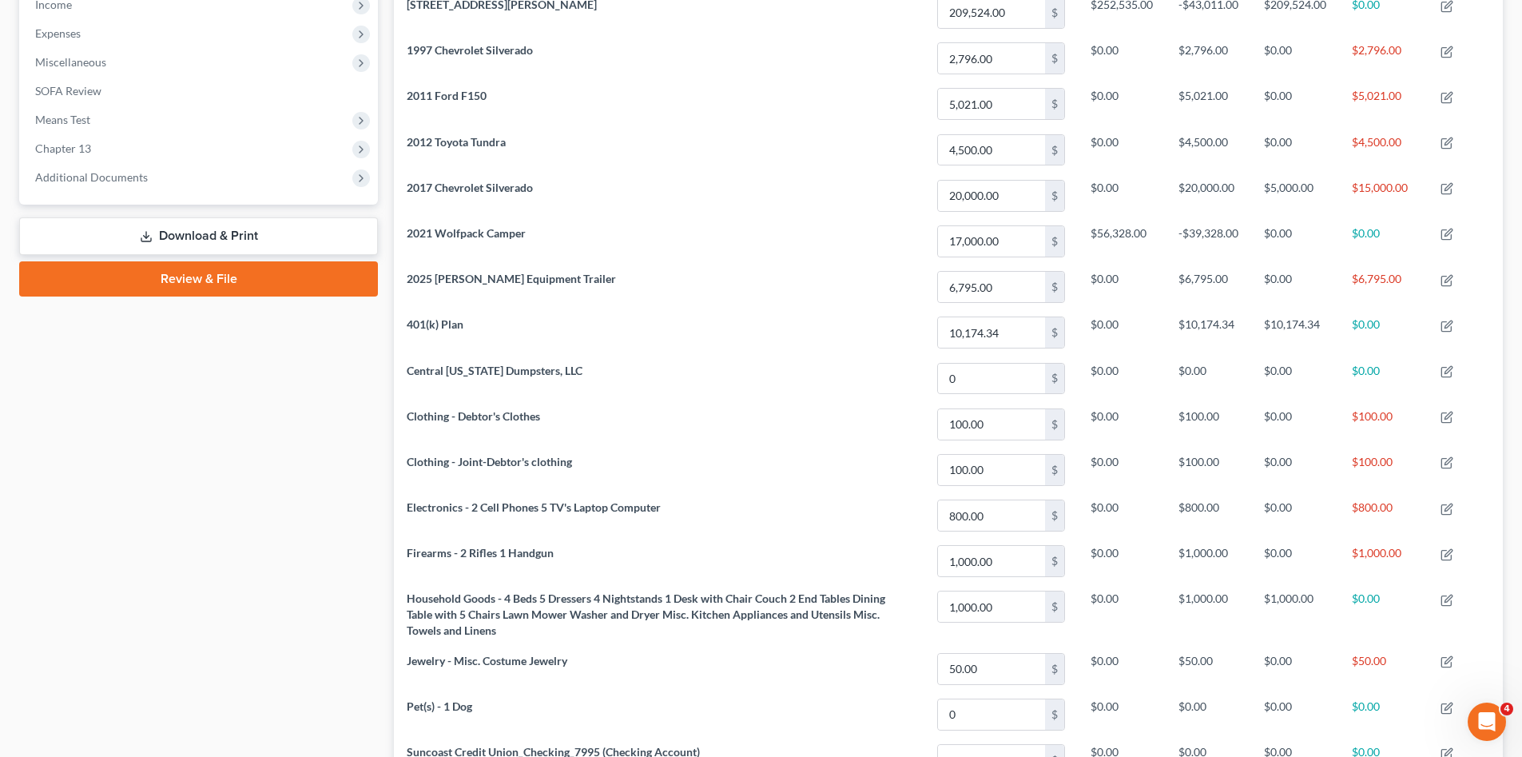
scroll to position [308, 0]
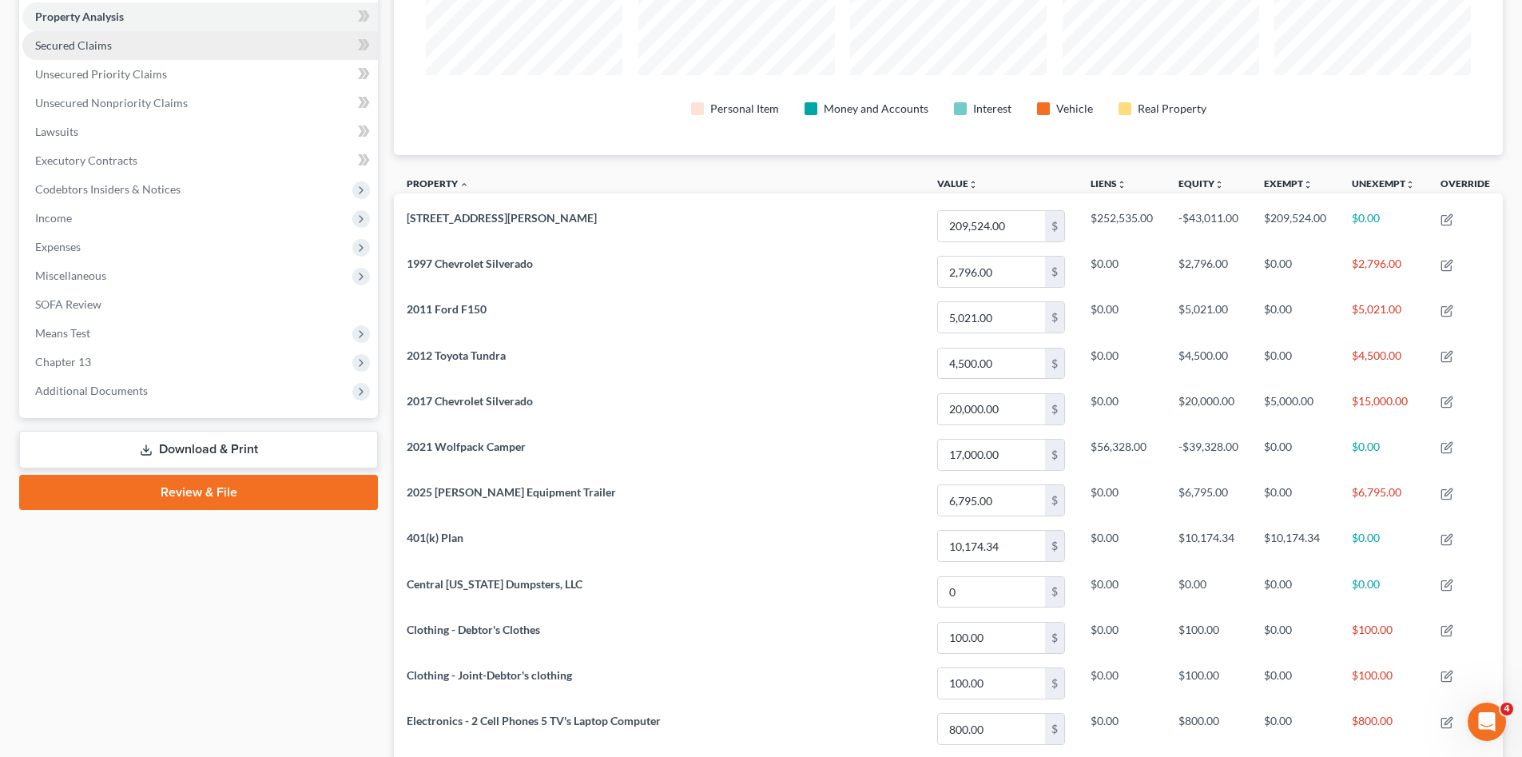
click at [80, 44] on span "Secured Claims" at bounding box center [73, 45] width 77 height 14
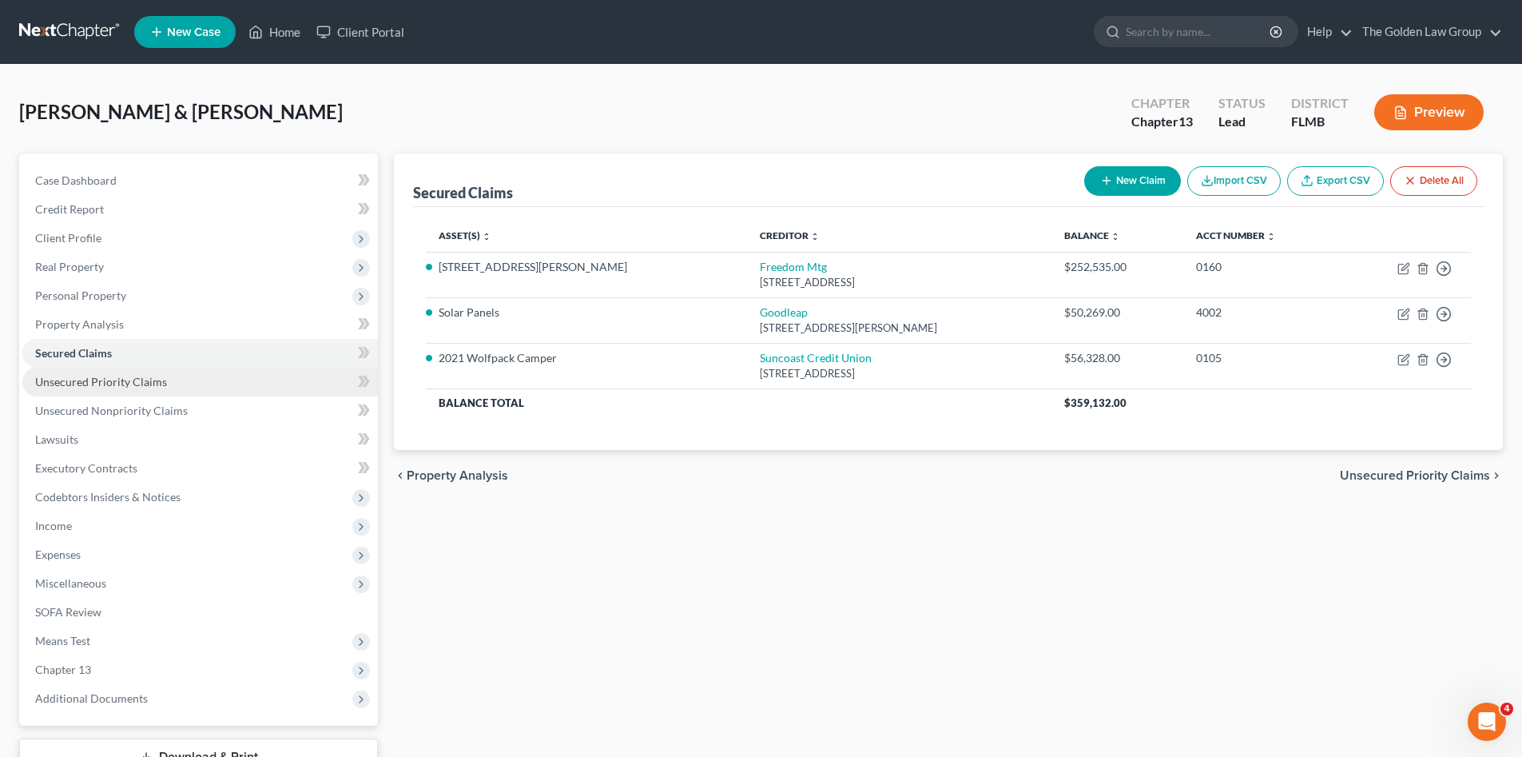
click at [107, 383] on span "Unsecured Priority Claims" at bounding box center [101, 382] width 132 height 14
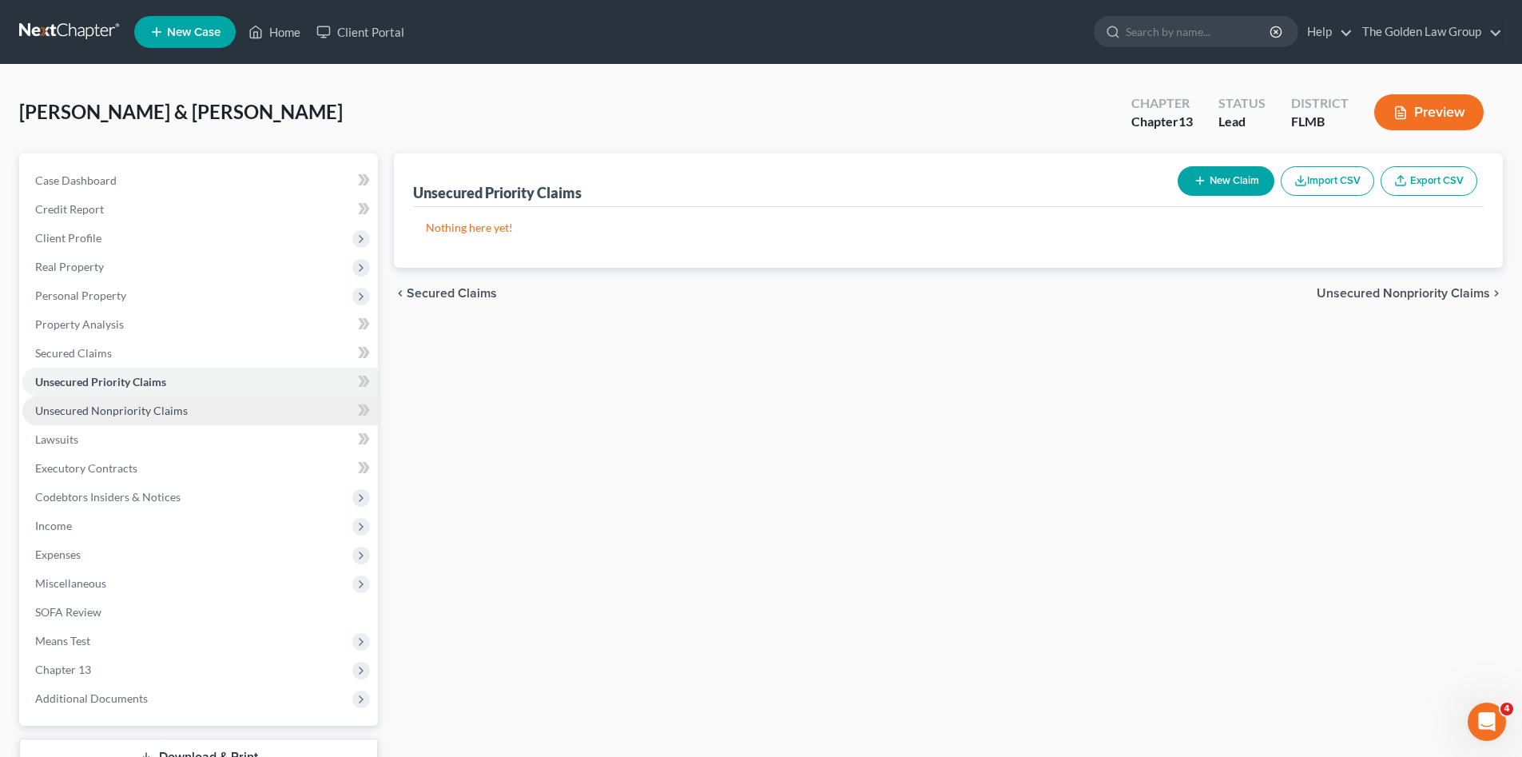
click at [117, 406] on span "Unsecured Nonpriority Claims" at bounding box center [111, 410] width 153 height 14
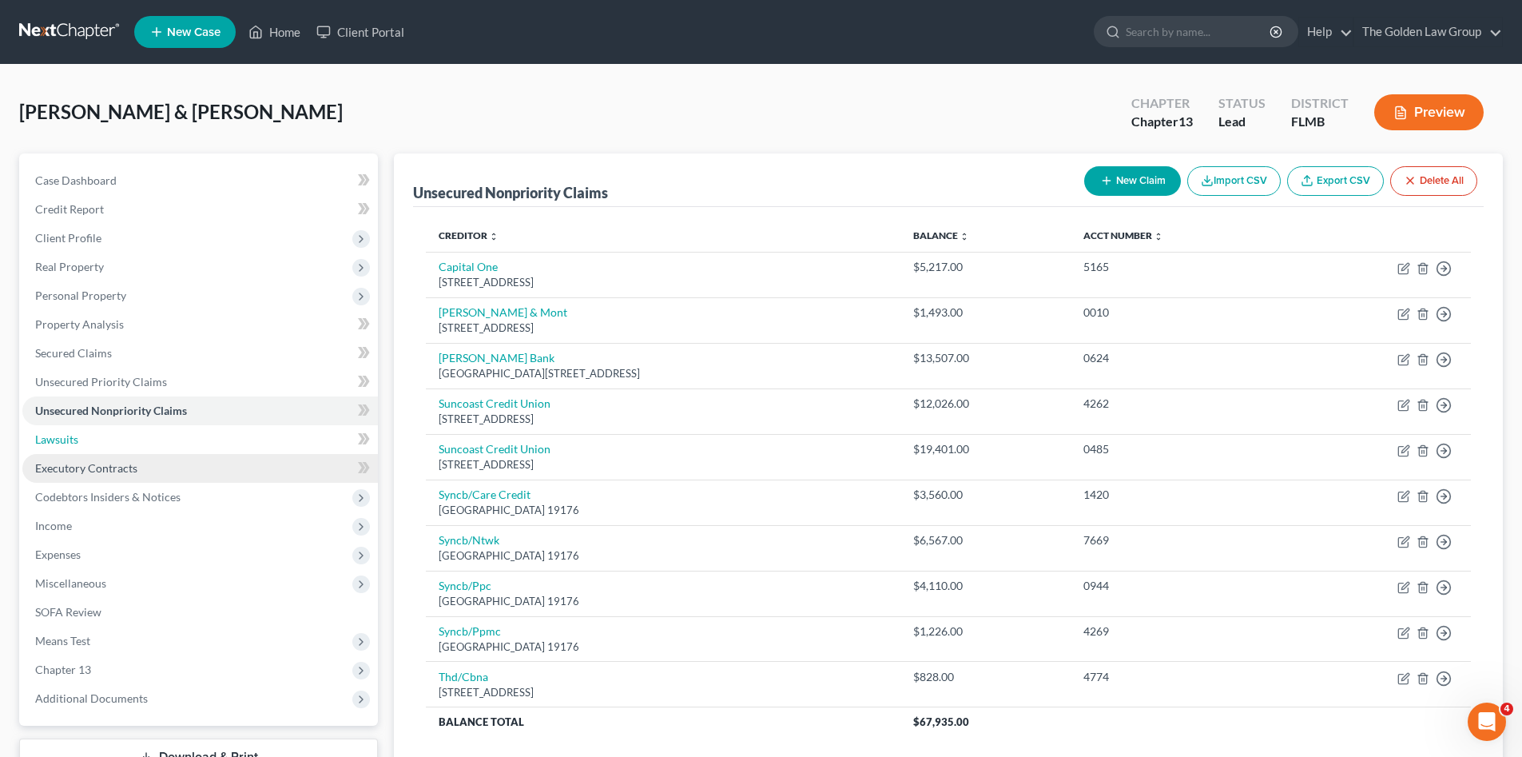
click at [81, 439] on link "Lawsuits" at bounding box center [199, 439] width 355 height 29
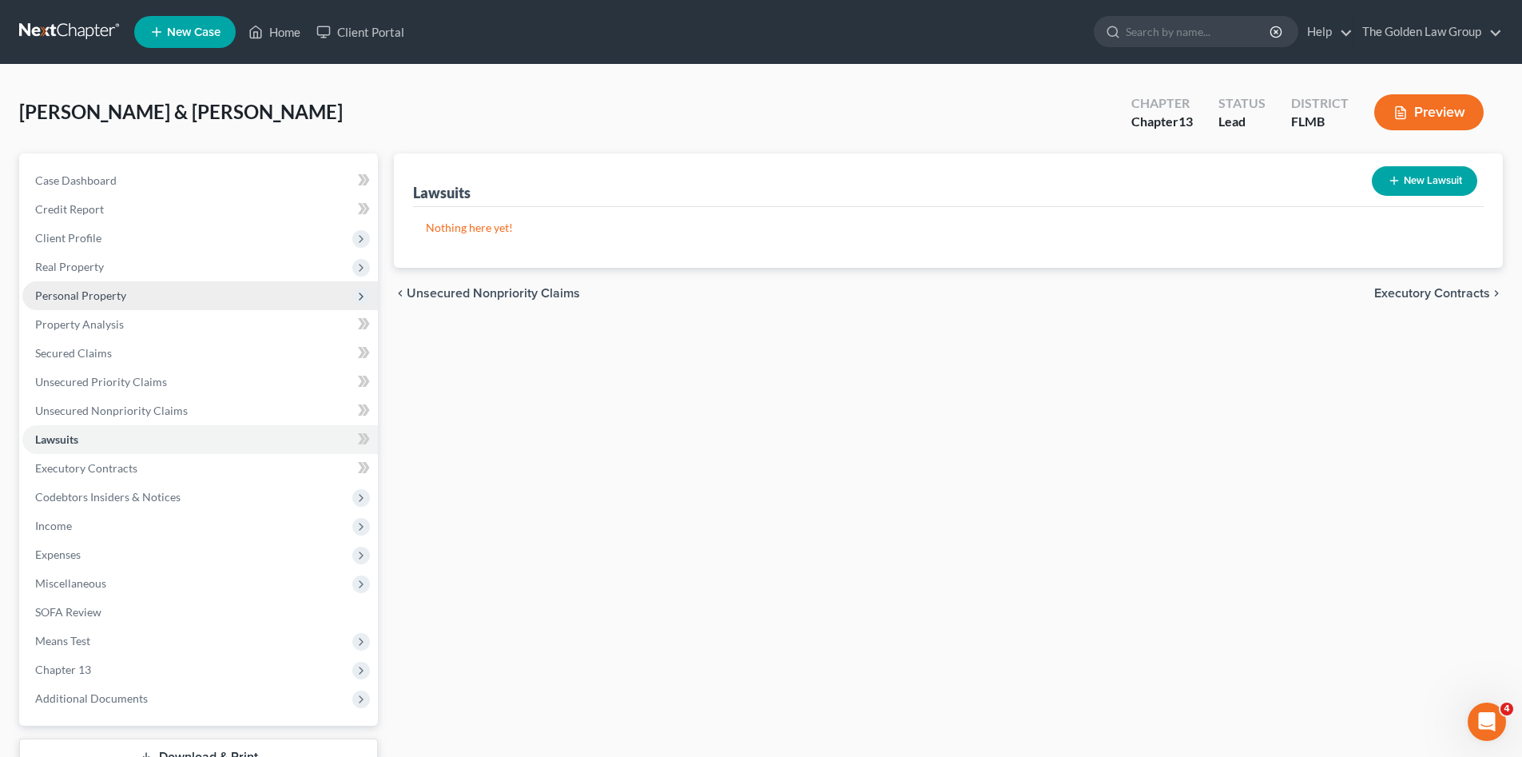
click at [113, 300] on span "Personal Property" at bounding box center [80, 295] width 91 height 14
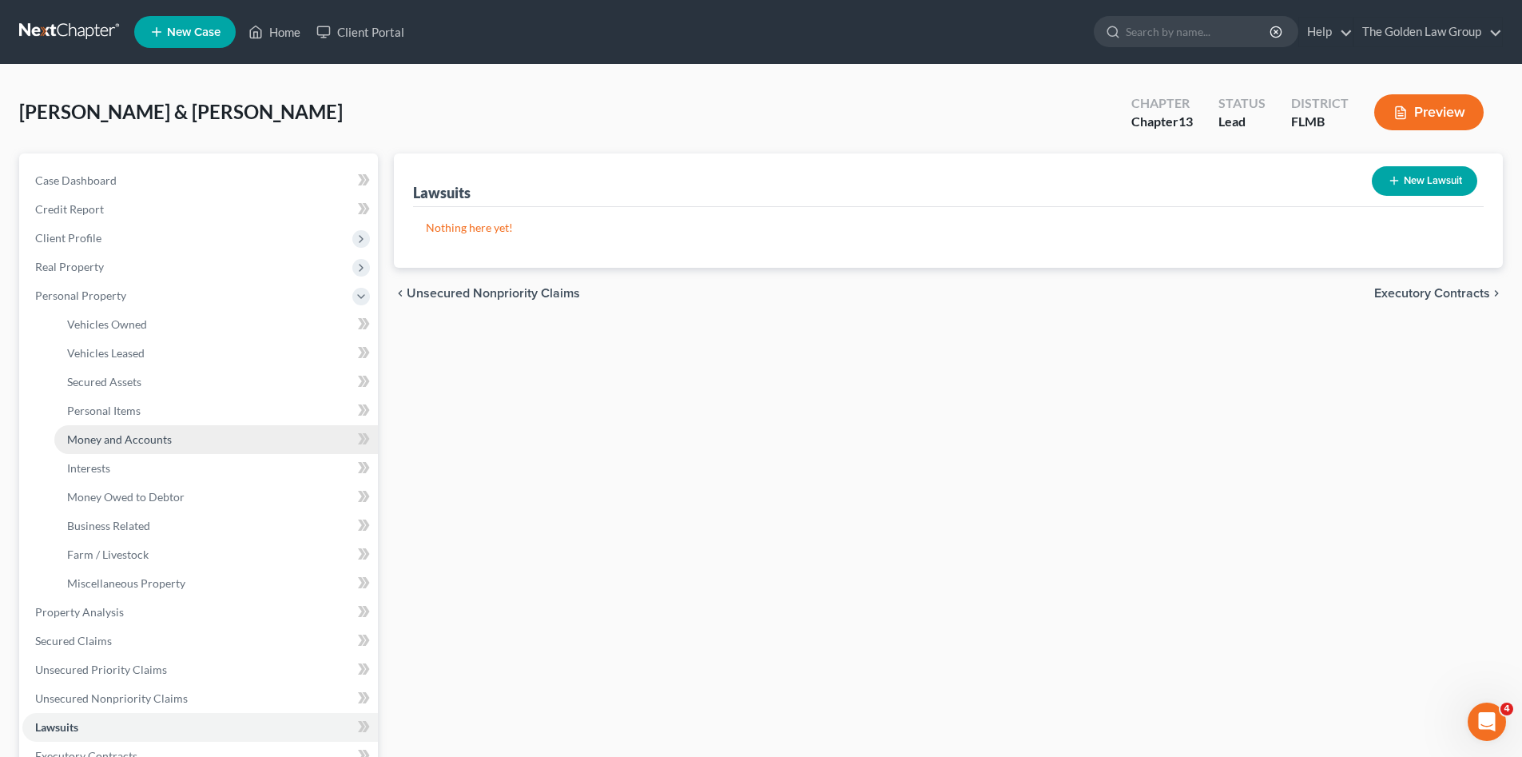
click at [143, 435] on span "Money and Accounts" at bounding box center [119, 439] width 105 height 14
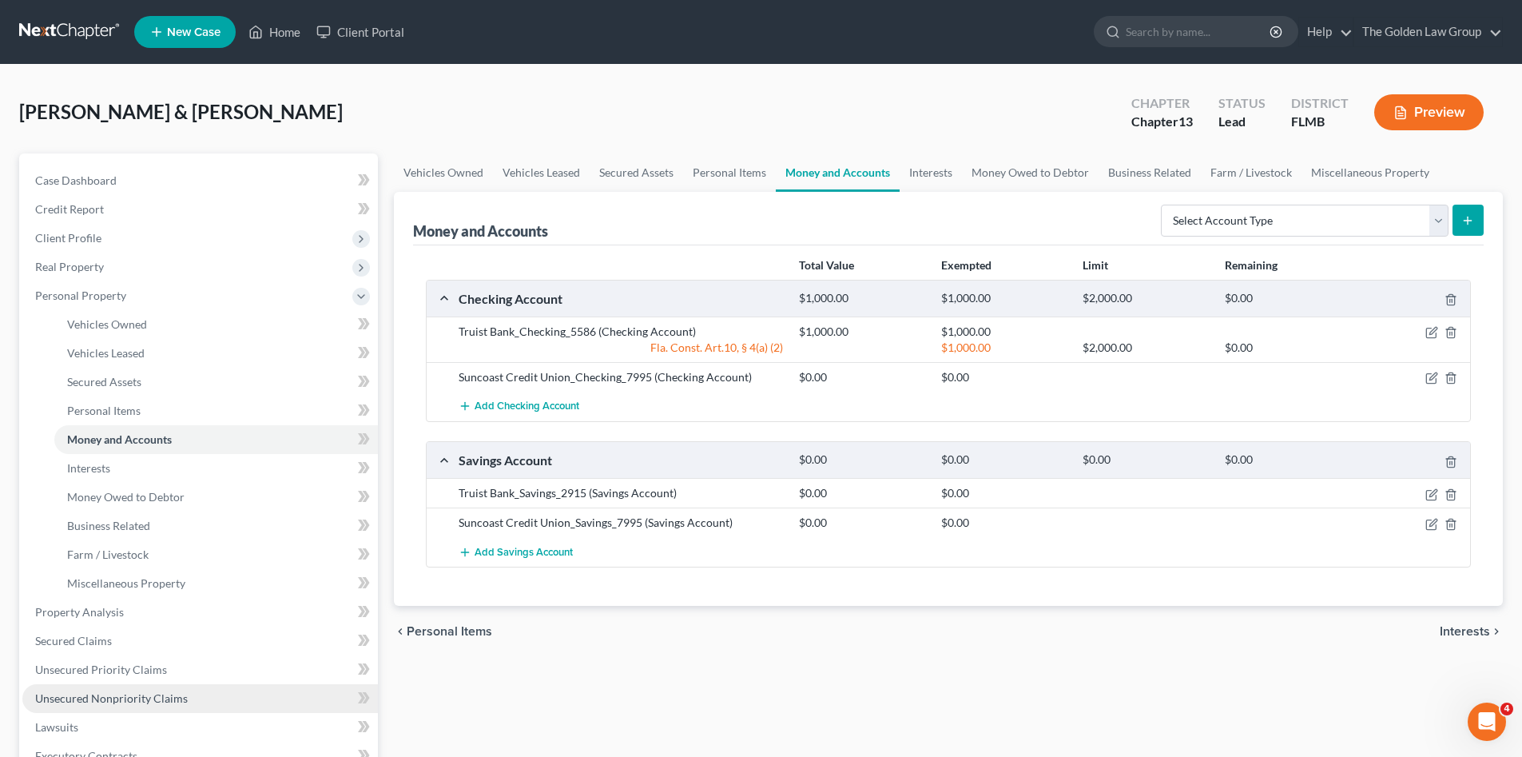
click at [148, 698] on span "Unsecured Nonpriority Claims" at bounding box center [111, 698] width 153 height 14
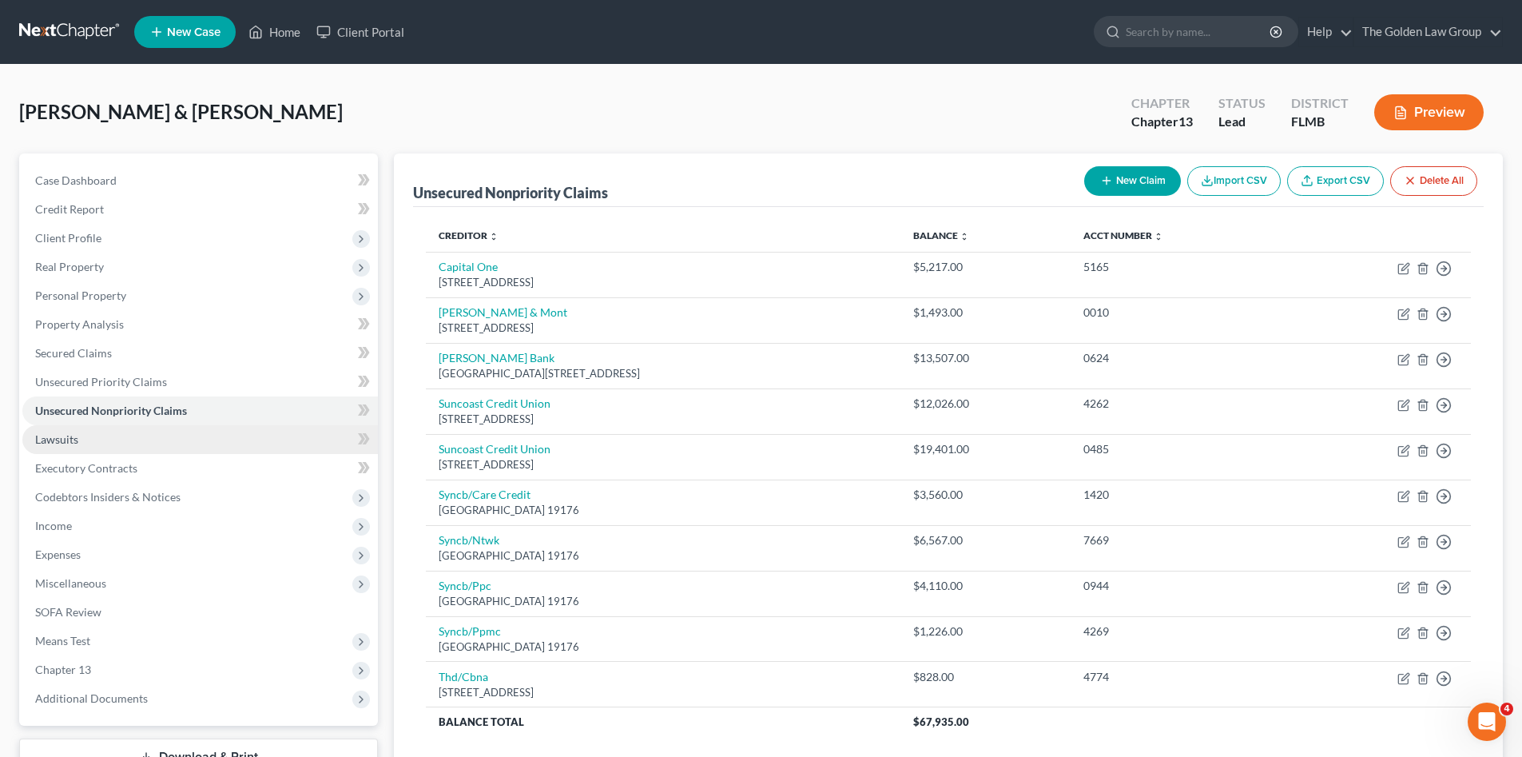
click at [111, 439] on link "Lawsuits" at bounding box center [199, 439] width 355 height 29
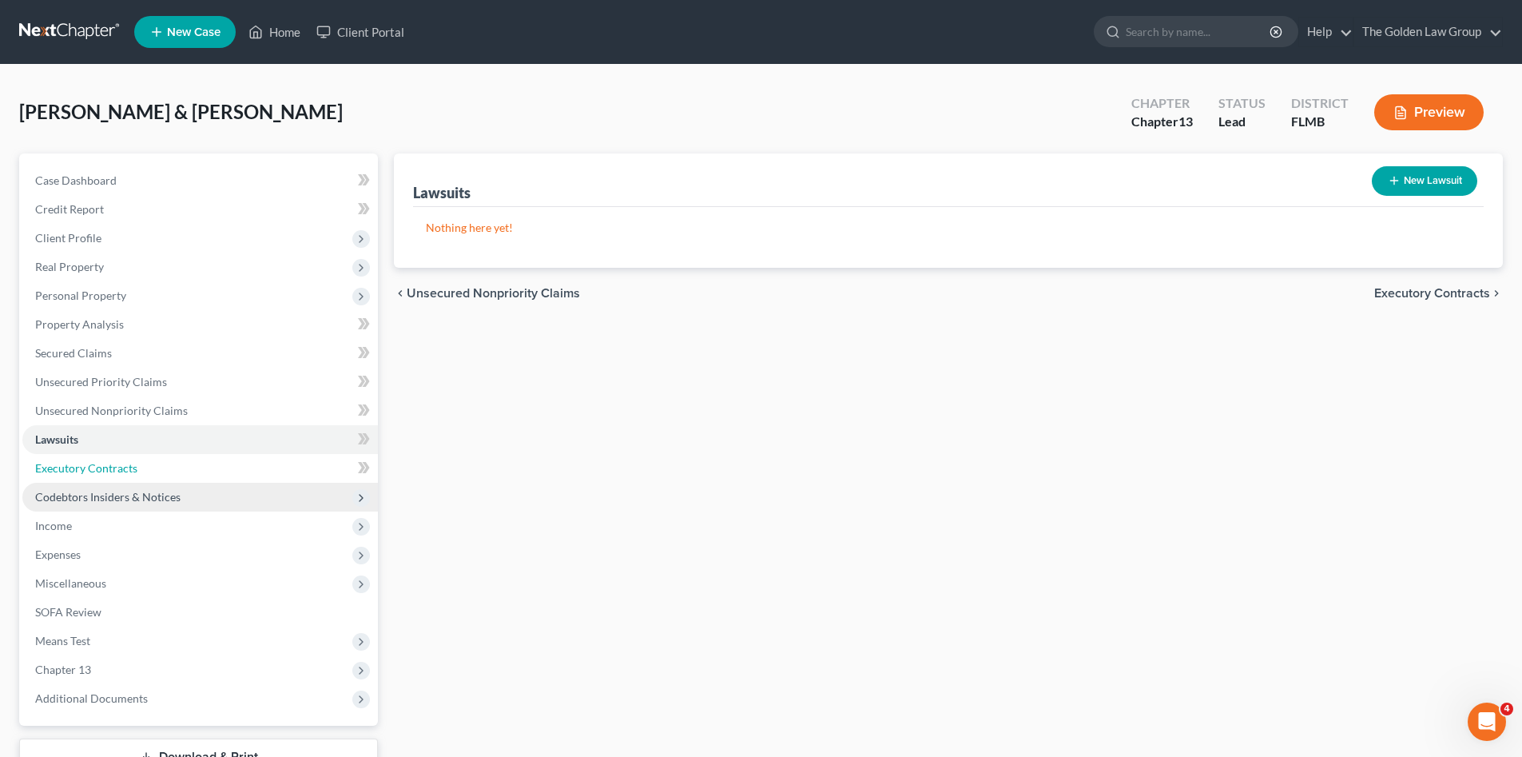
click at [93, 470] on span "Executory Contracts" at bounding box center [86, 468] width 102 height 14
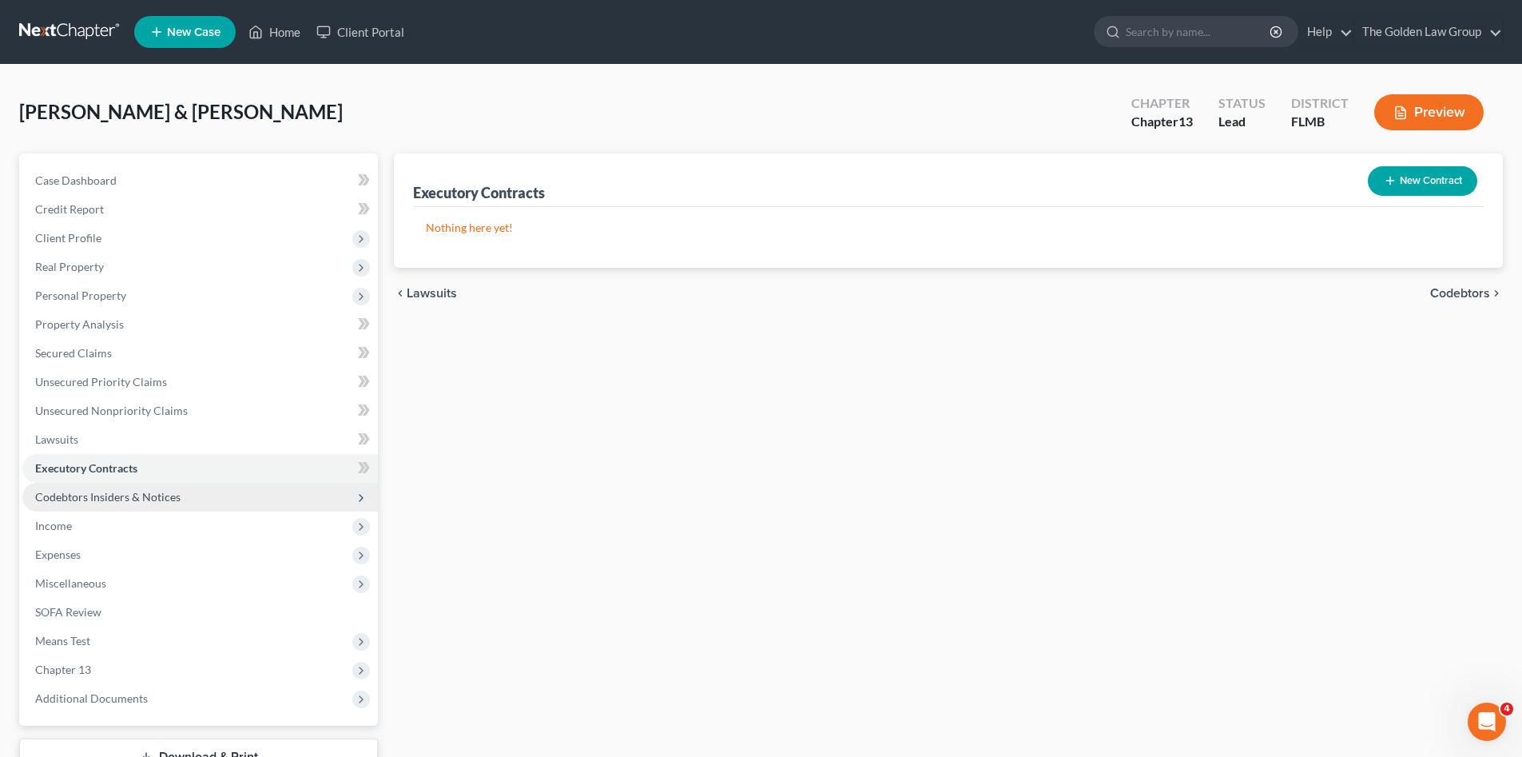
click at [117, 495] on span "Codebtors Insiders & Notices" at bounding box center [107, 497] width 145 height 14
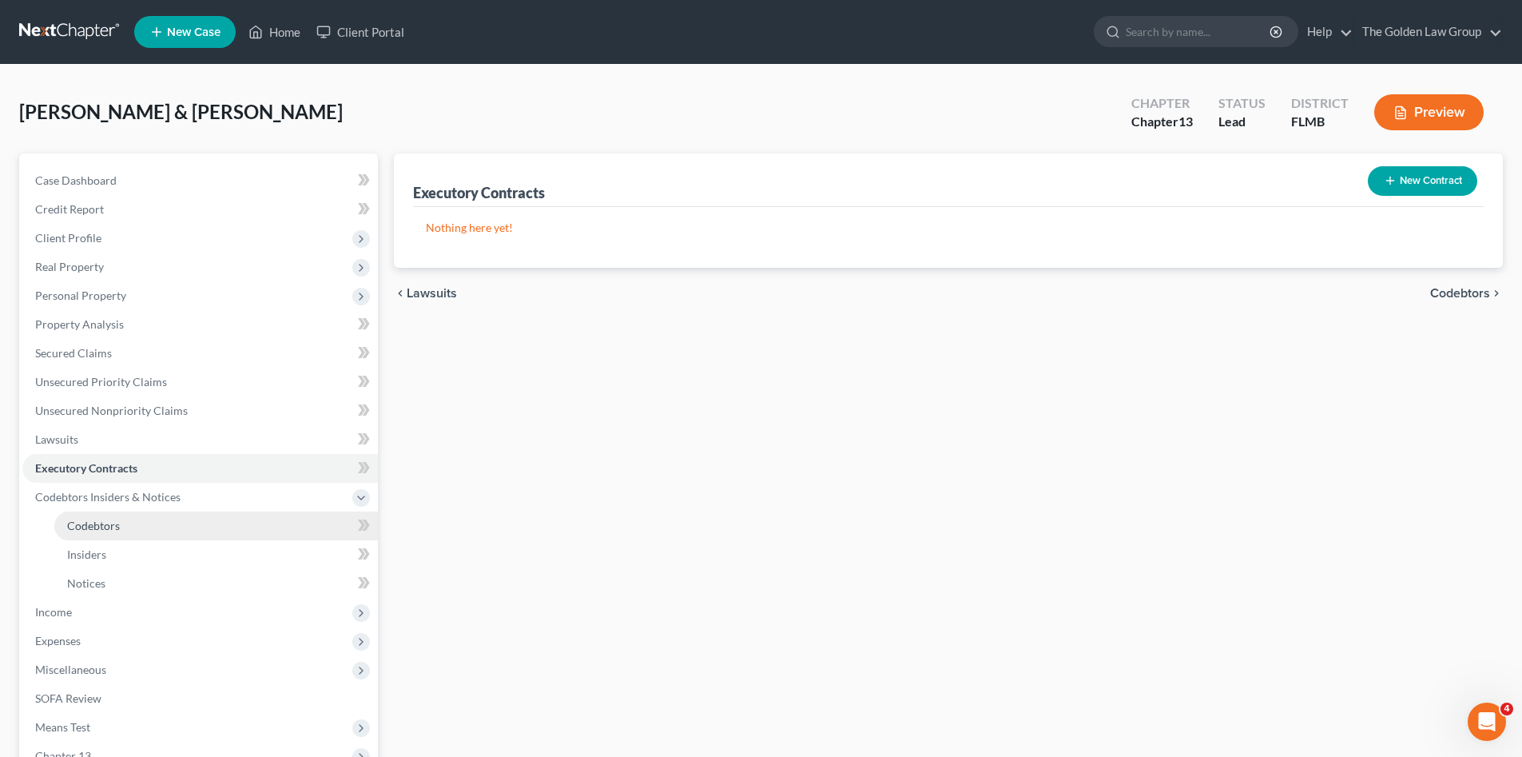
click at [74, 530] on span "Codebtors" at bounding box center [93, 525] width 53 height 14
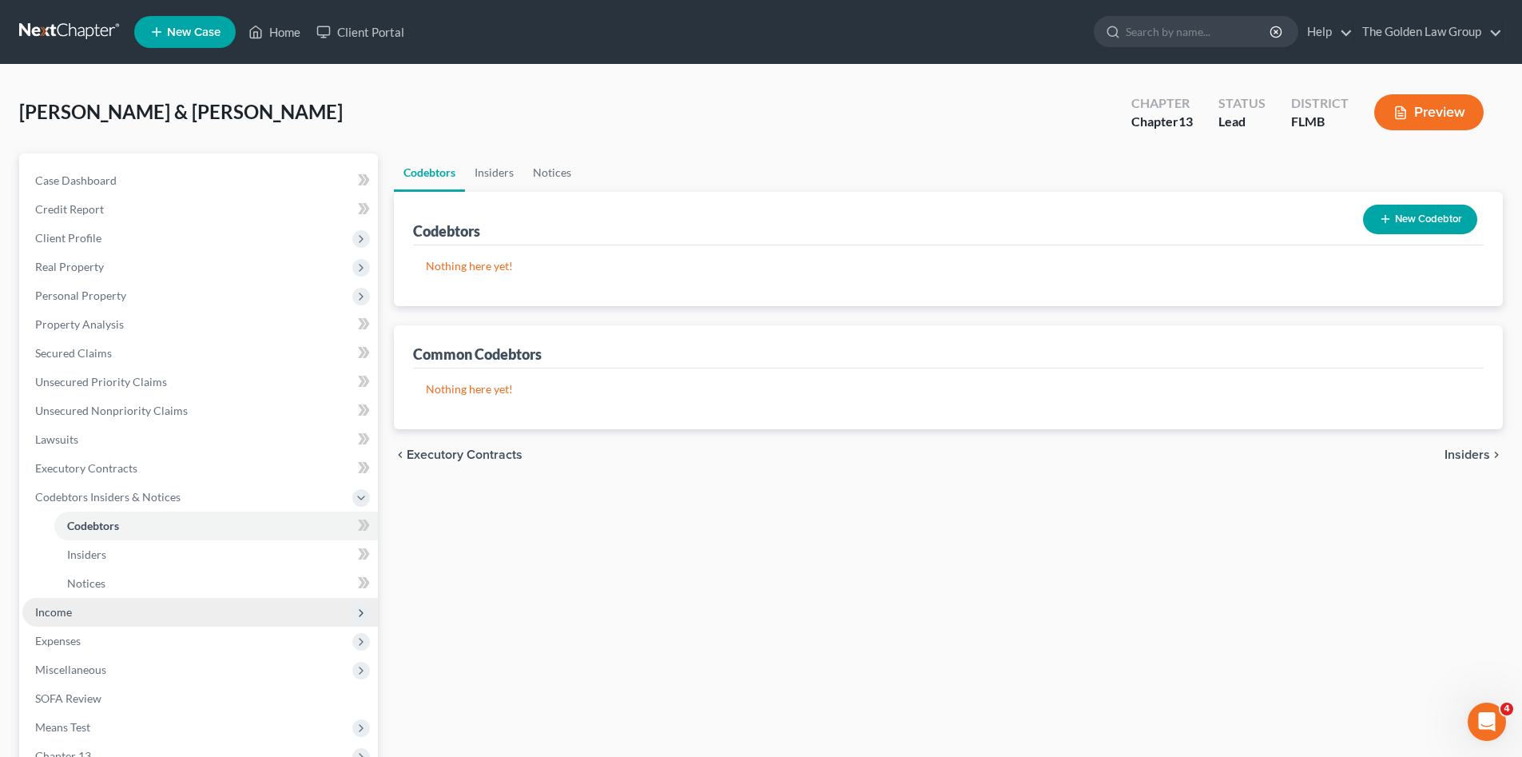
click at [63, 598] on span "Income" at bounding box center [199, 612] width 355 height 29
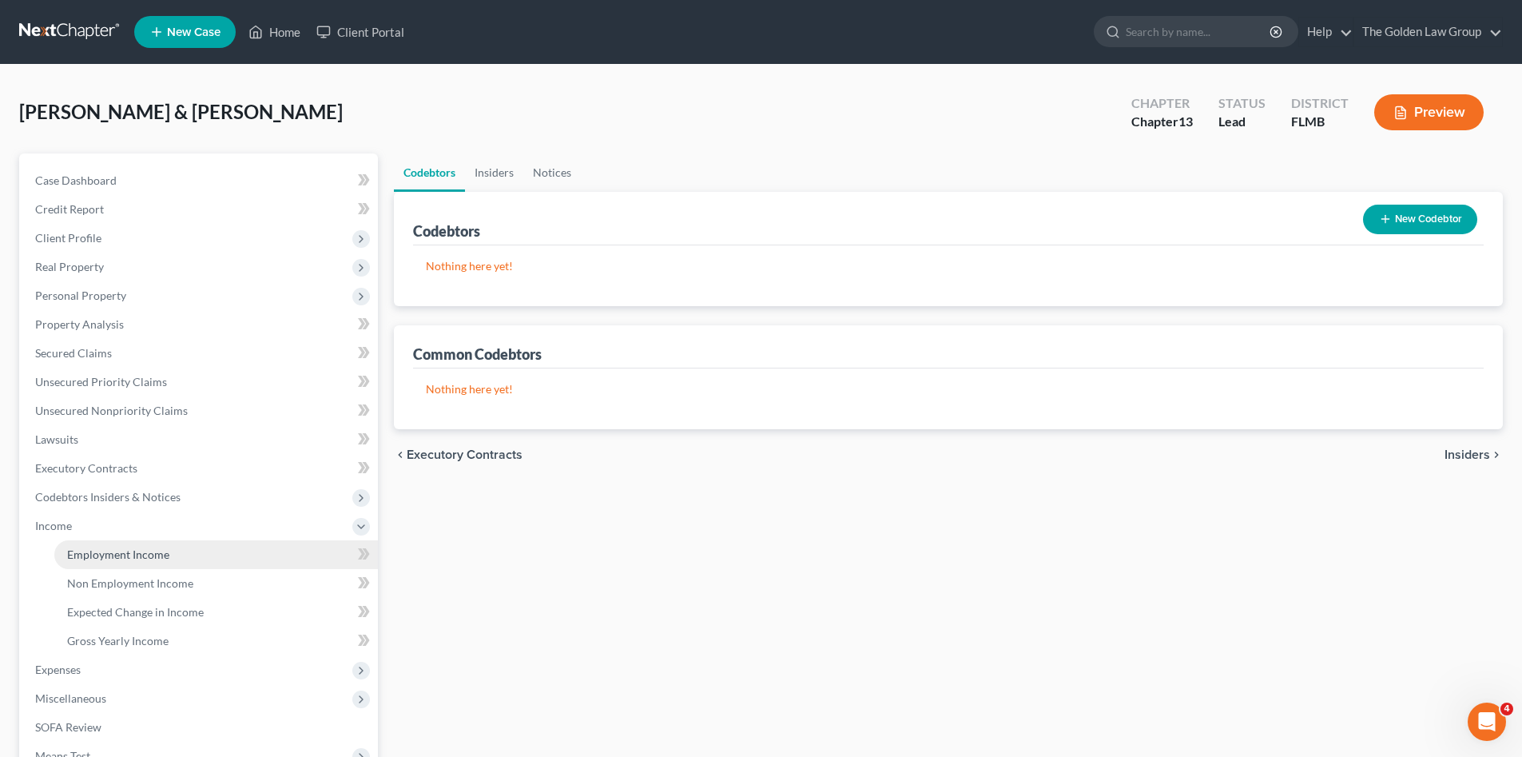
click at [108, 555] on span "Employment Income" at bounding box center [118, 554] width 102 height 14
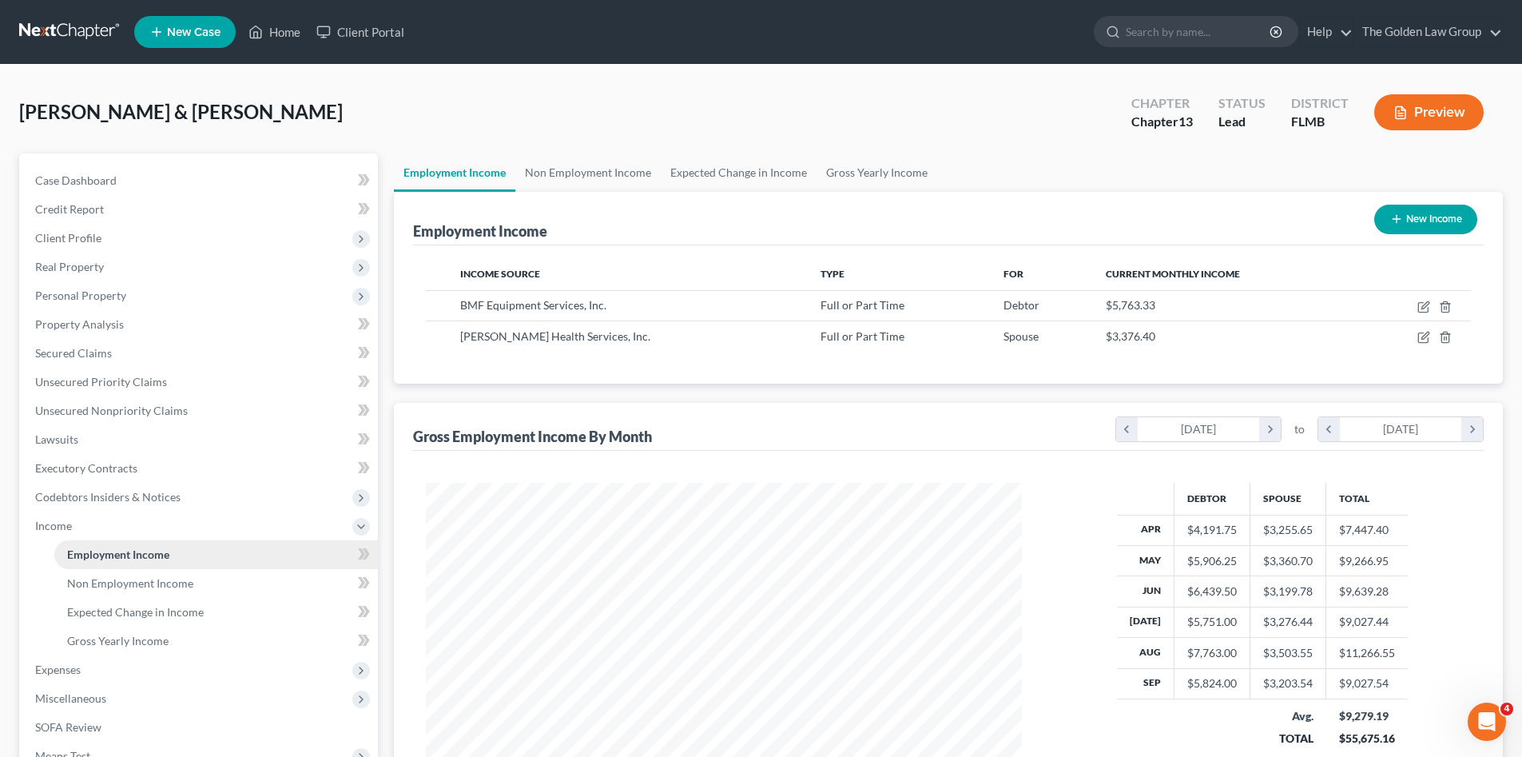
scroll to position [298, 628]
click at [119, 578] on span "Non Employment Income" at bounding box center [130, 583] width 126 height 14
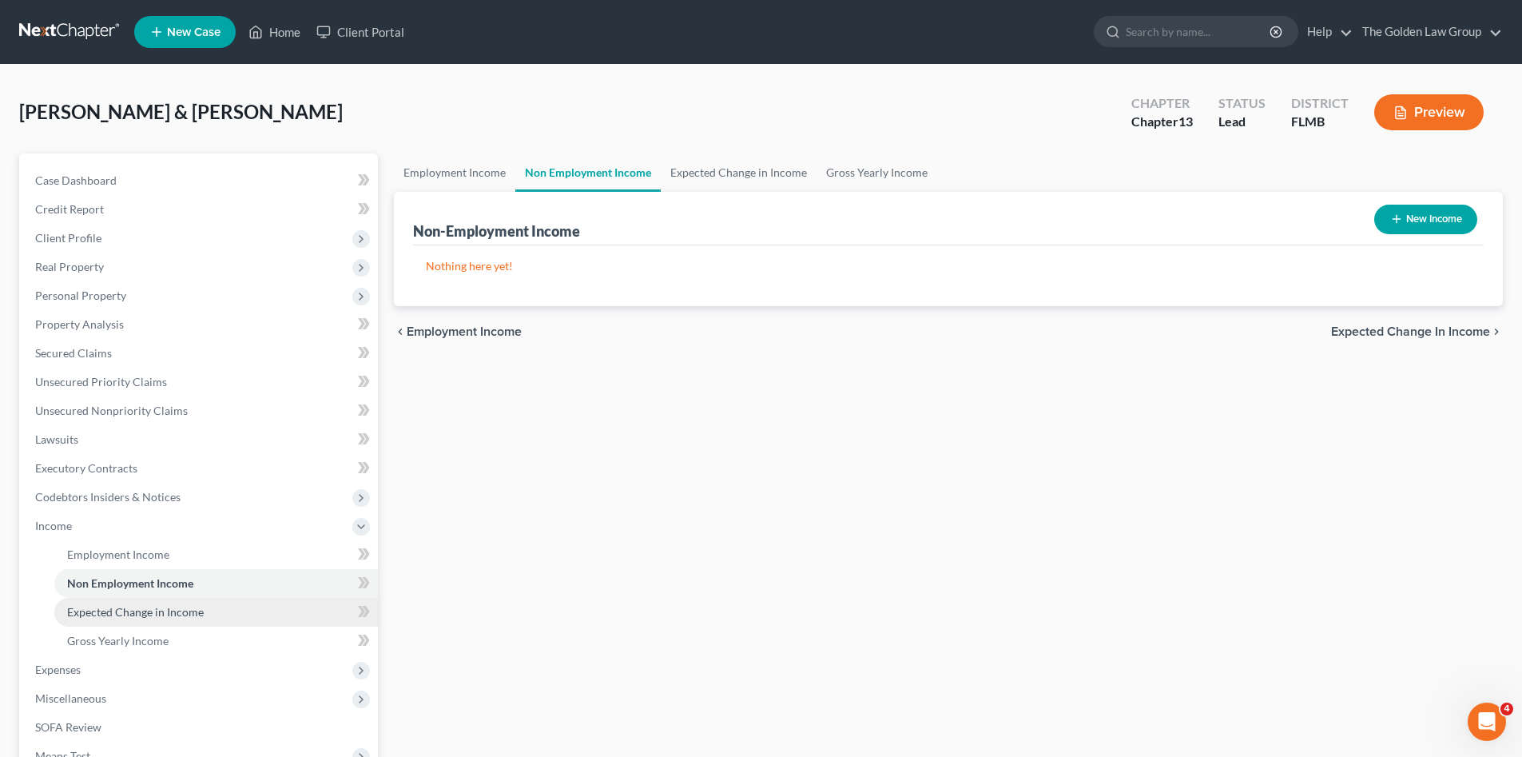
click at [122, 606] on span "Expected Change in Income" at bounding box center [135, 612] width 137 height 14
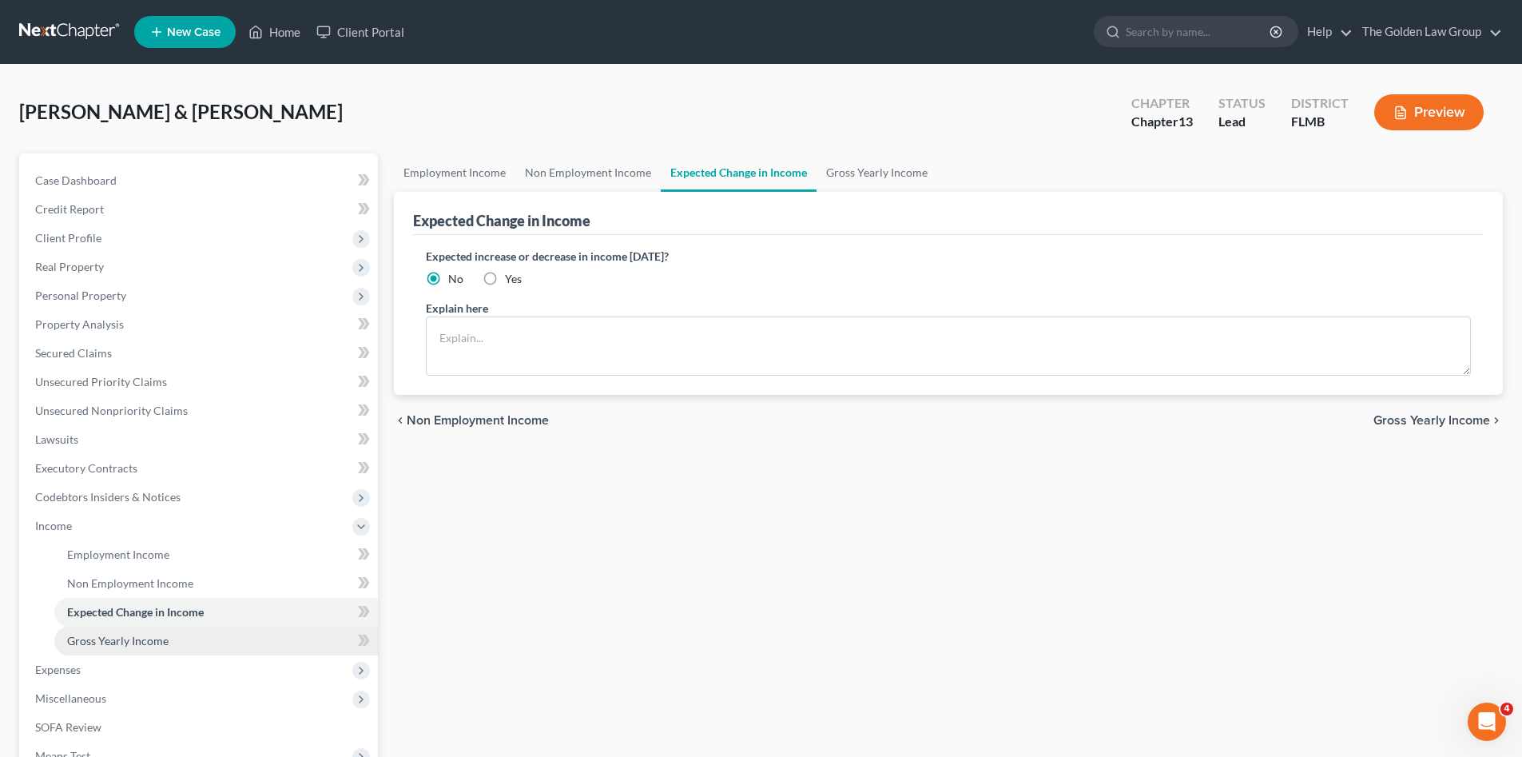
click at [125, 639] on span "Gross Yearly Income" at bounding box center [117, 641] width 101 height 14
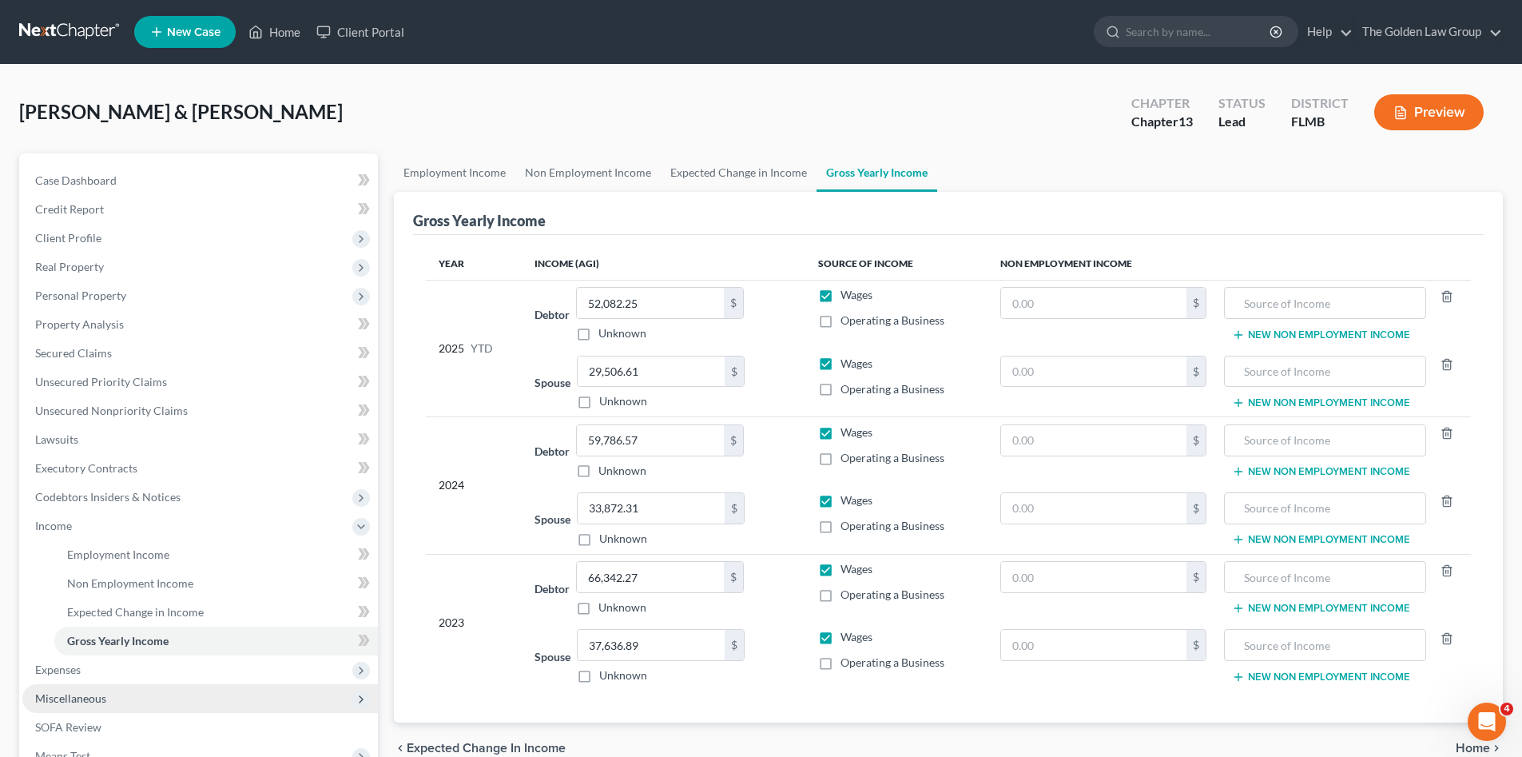
scroll to position [160, 0]
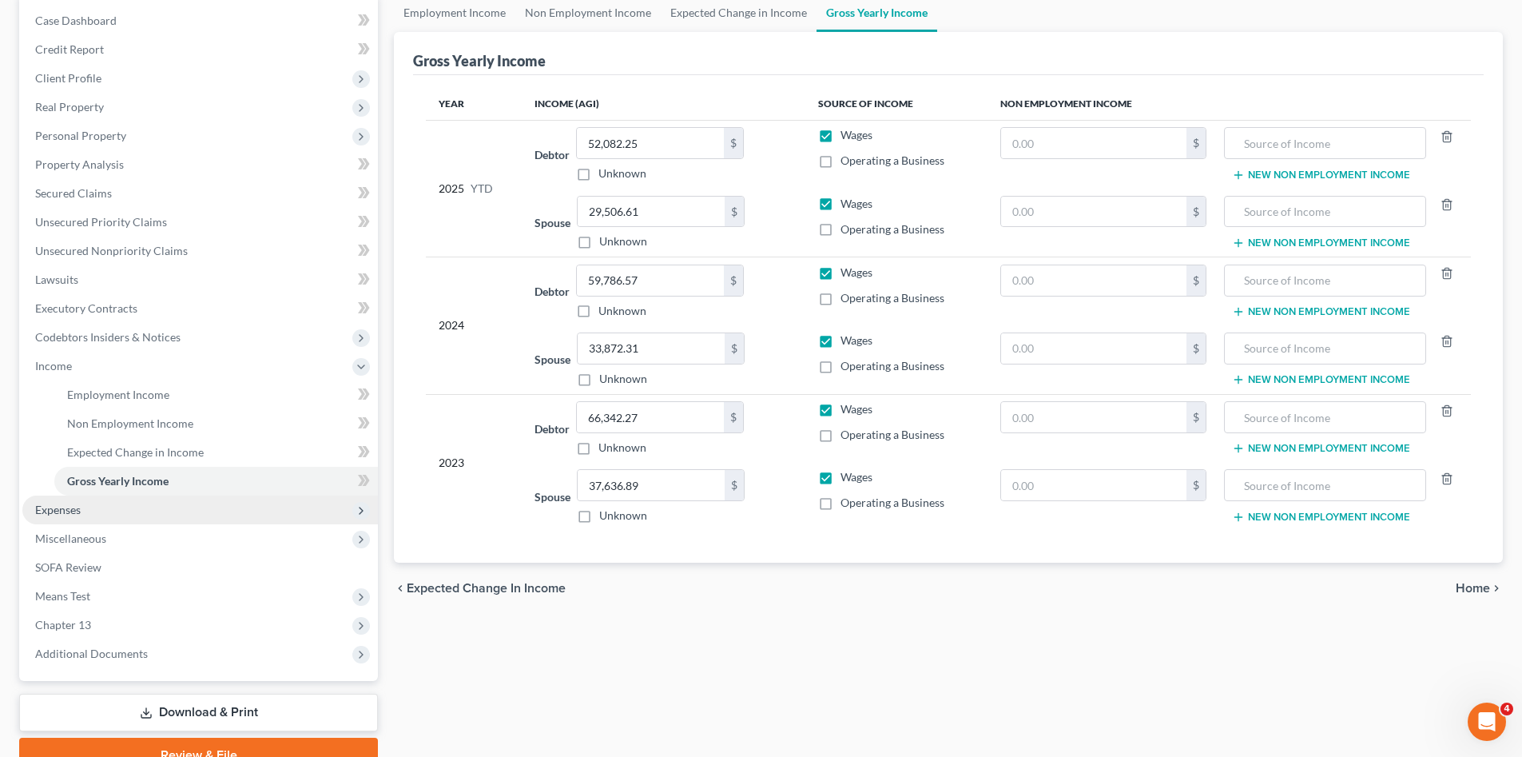
click at [54, 510] on span "Expenses" at bounding box center [58, 509] width 46 height 14
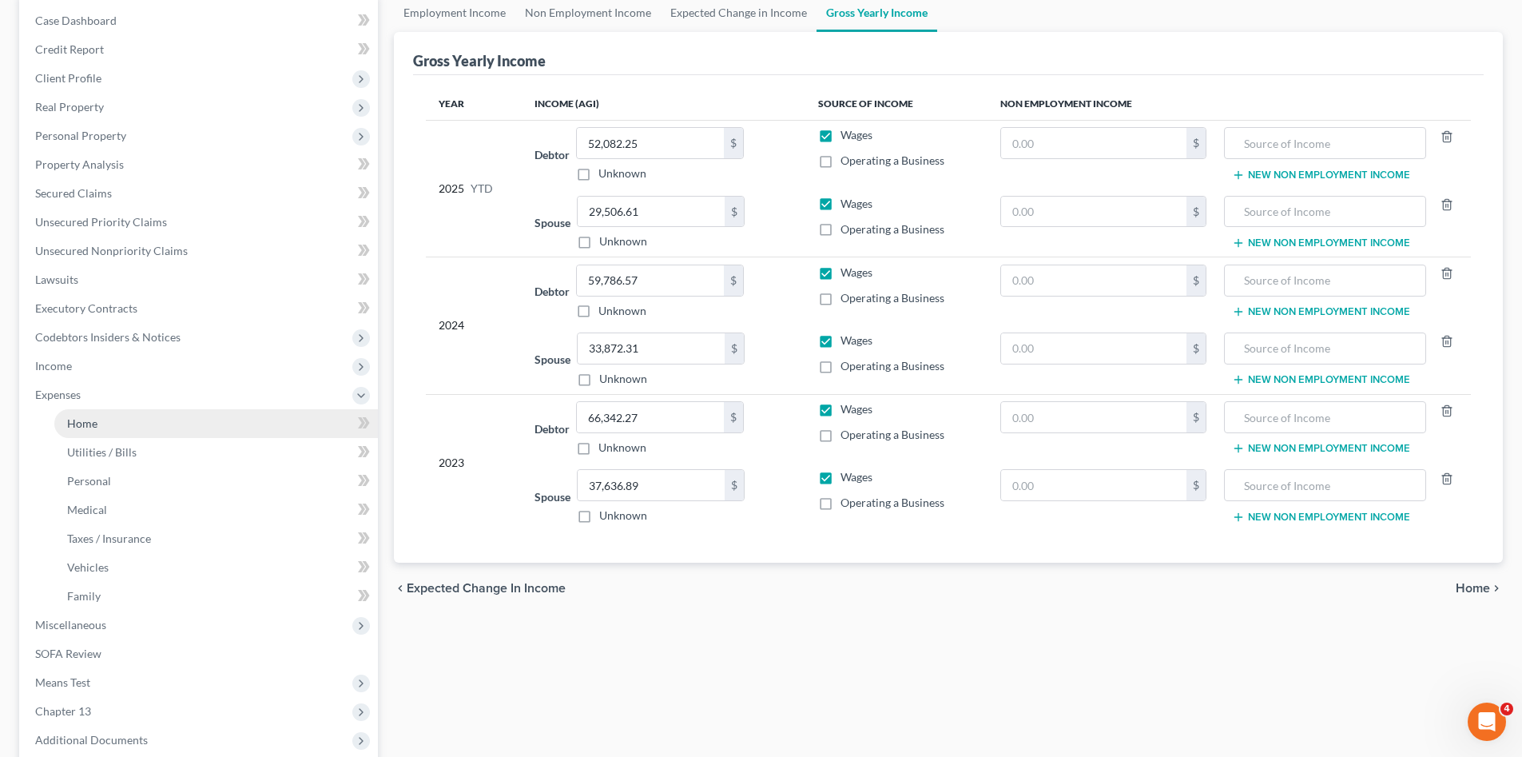
click at [101, 421] on link "Home" at bounding box center [216, 423] width 324 height 29
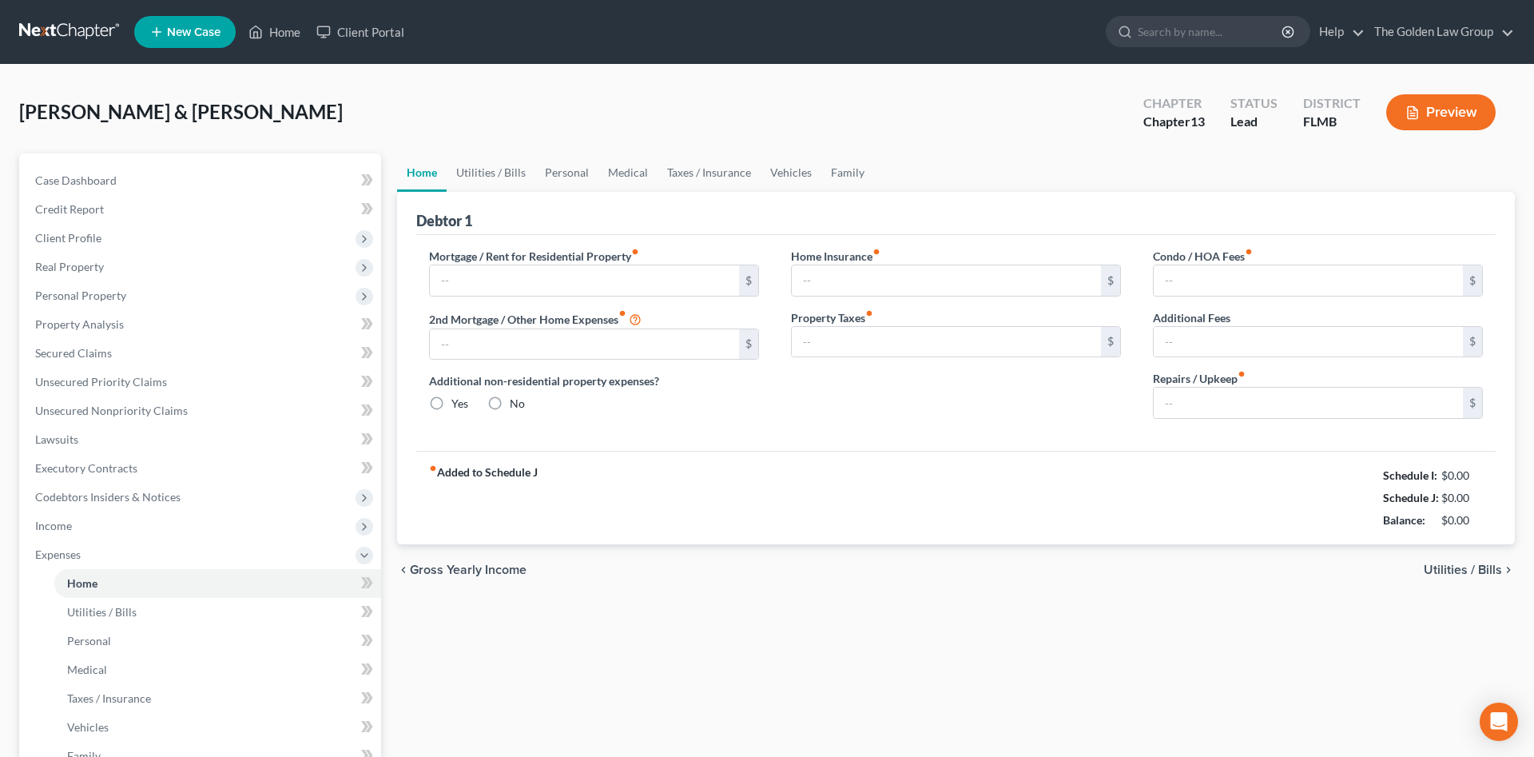
type input "2,067.00"
type input "0.00"
radio input "true"
type input "0.00"
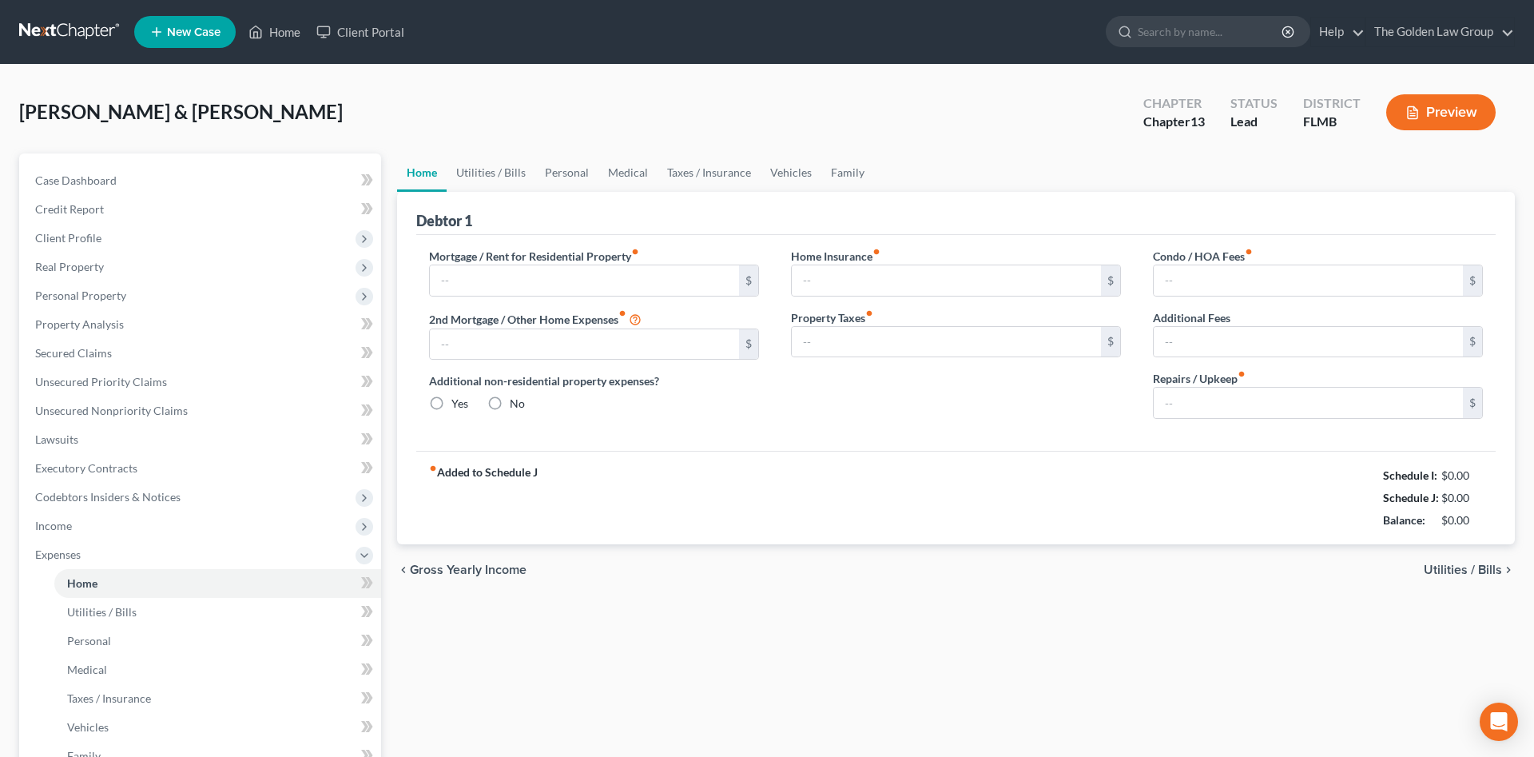
type input "0.00"
type input "500.00"
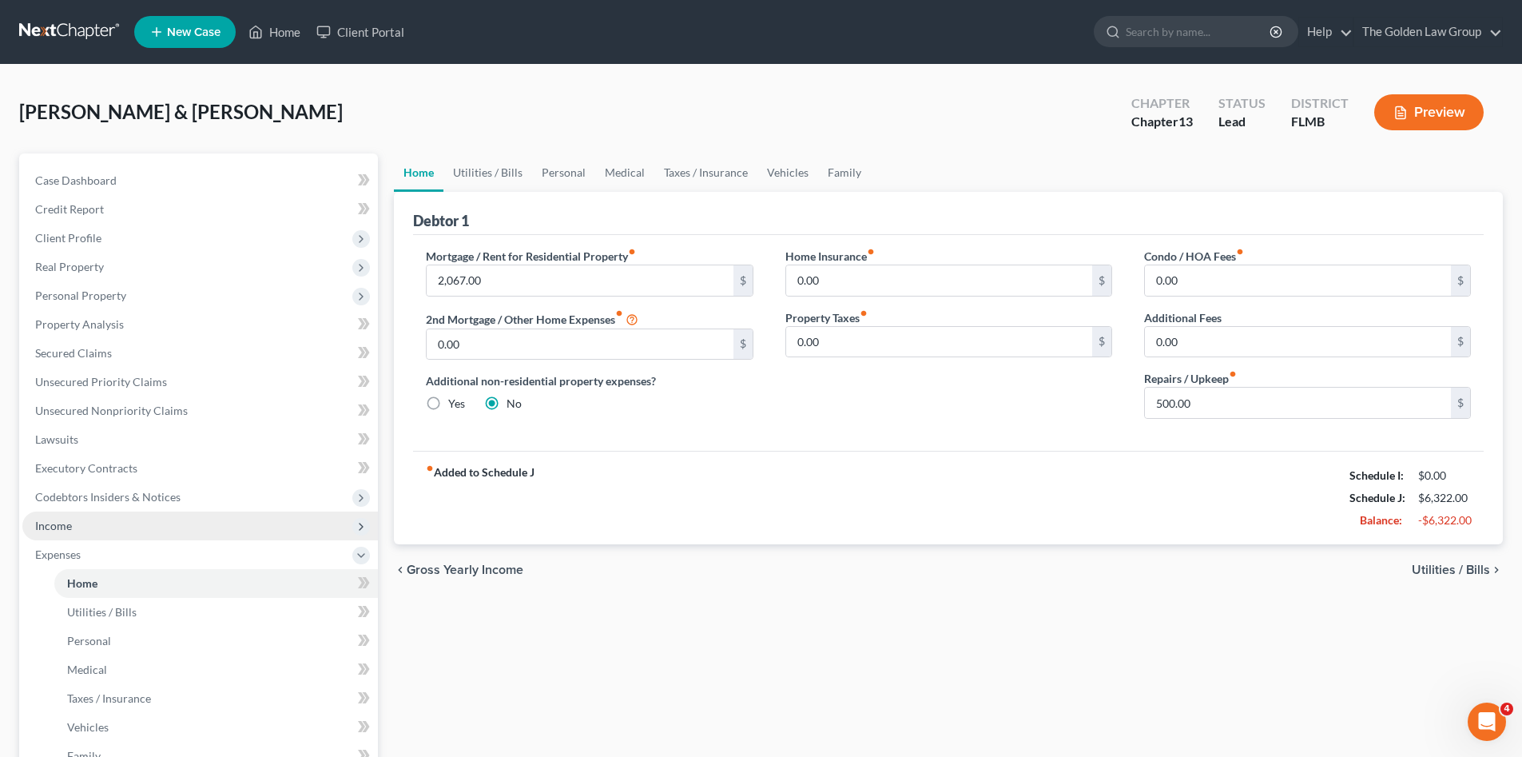
click at [80, 528] on span "Income" at bounding box center [199, 525] width 355 height 29
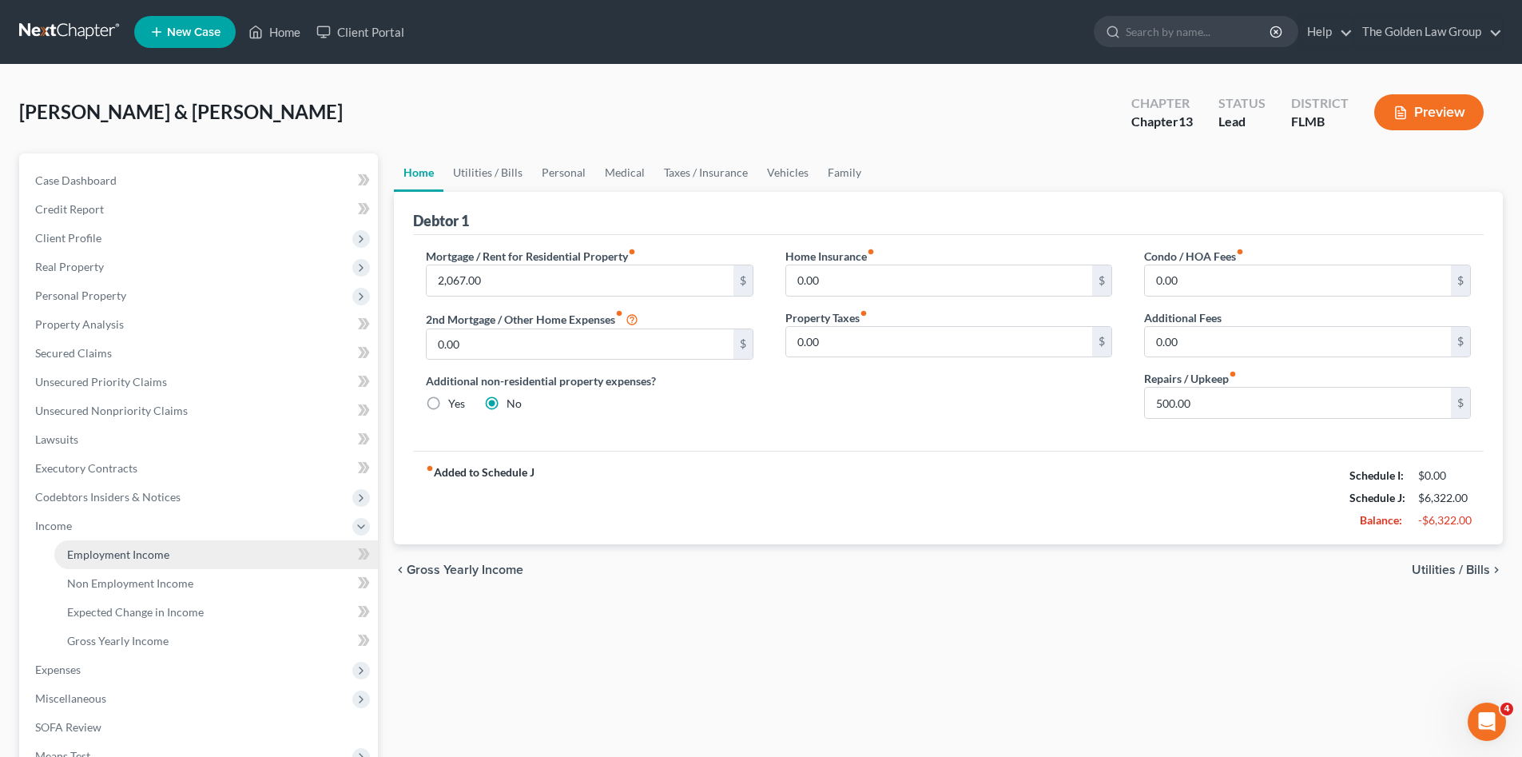
click at [95, 541] on link "Employment Income" at bounding box center [216, 554] width 324 height 29
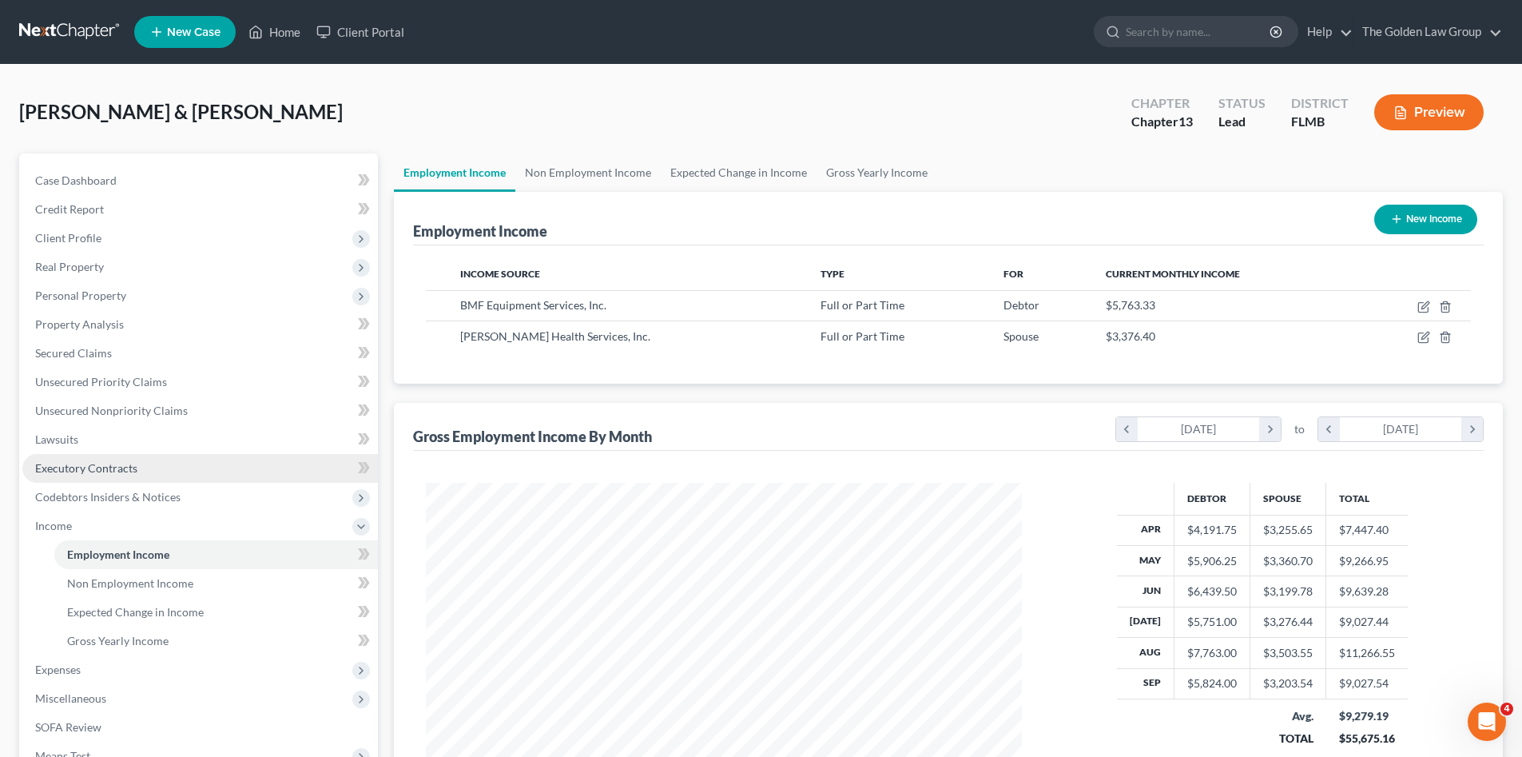
scroll to position [298, 628]
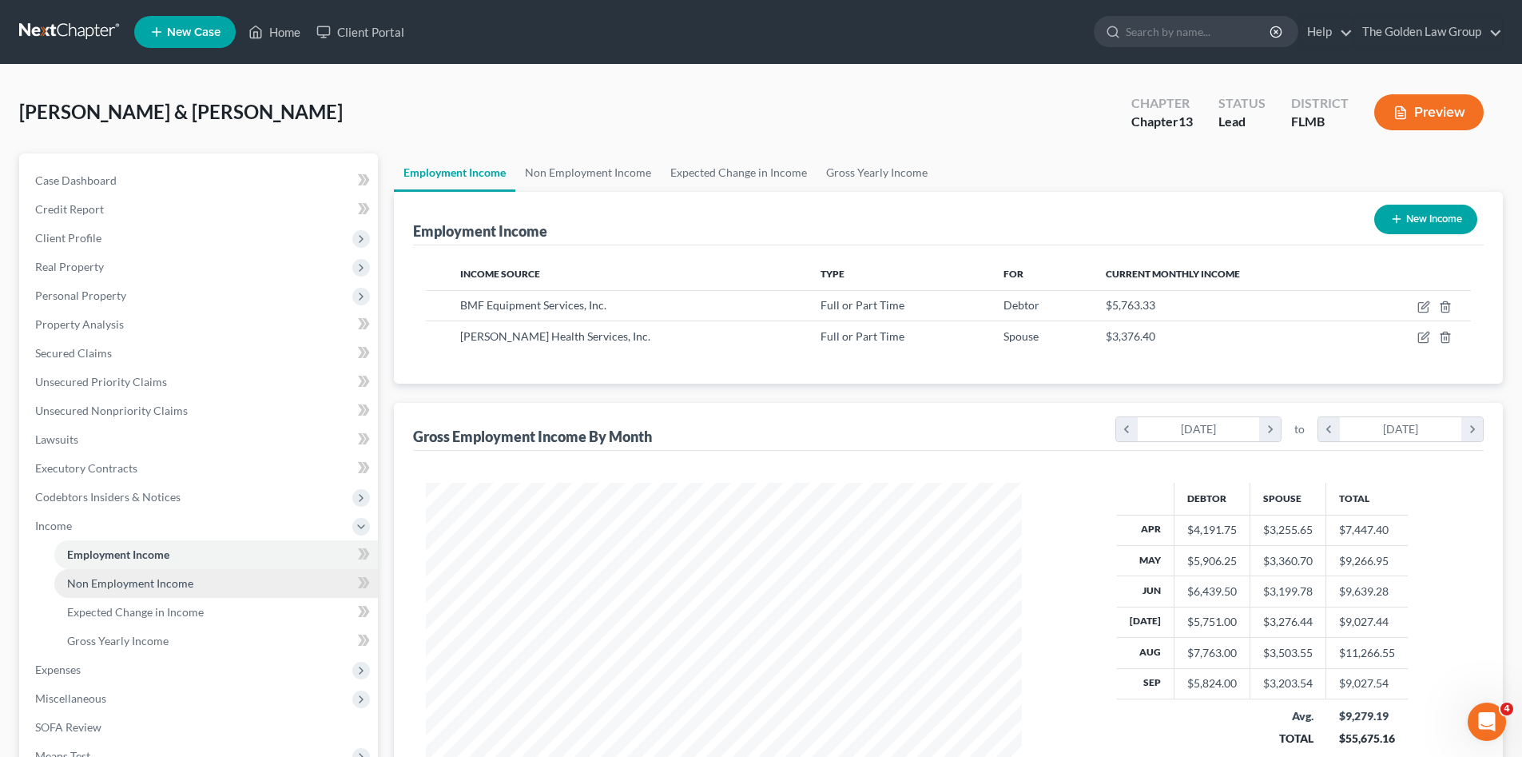
scroll to position [298, 628]
click at [156, 671] on span "Expenses" at bounding box center [199, 669] width 355 height 29
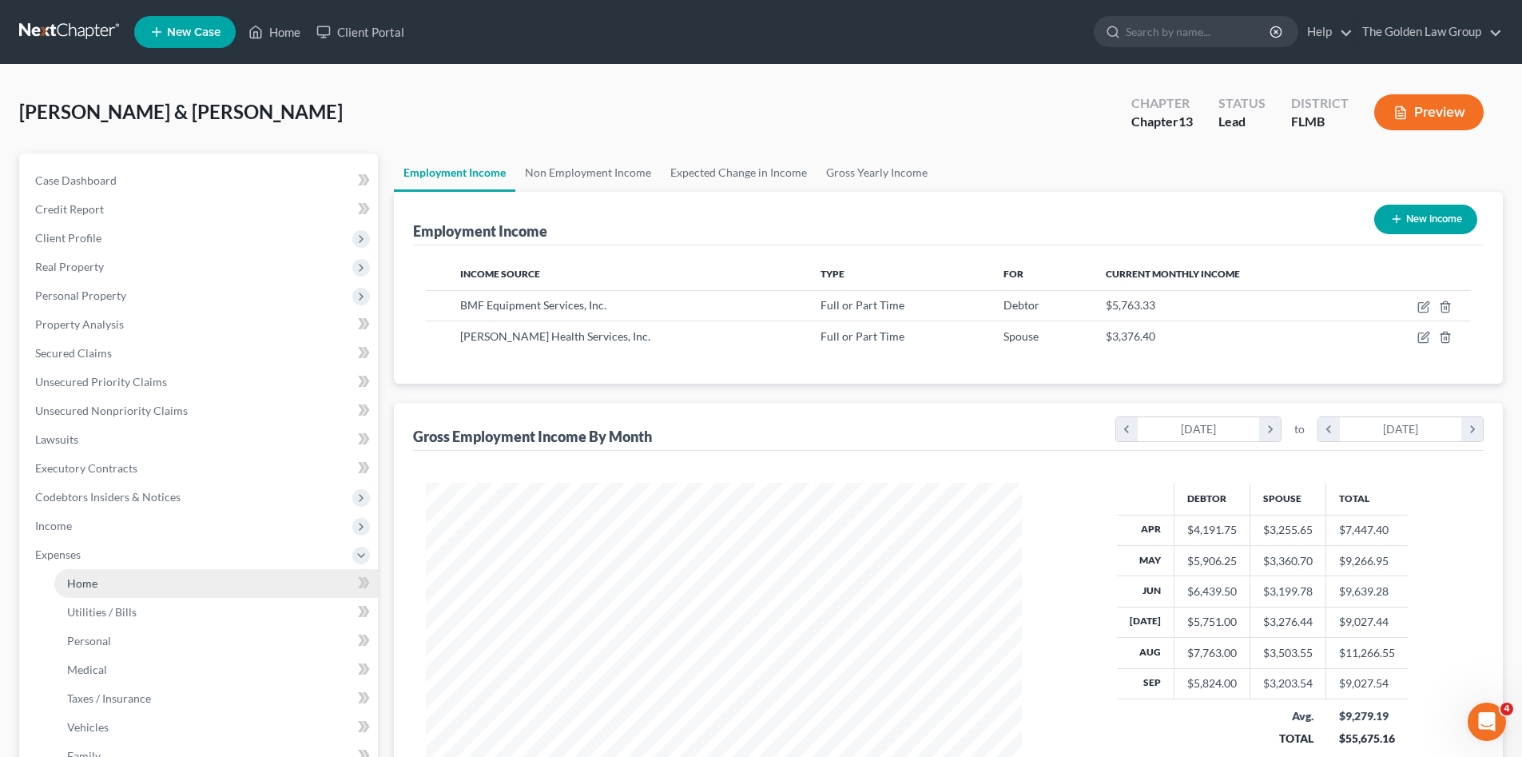
click at [186, 579] on link "Home" at bounding box center [216, 583] width 324 height 29
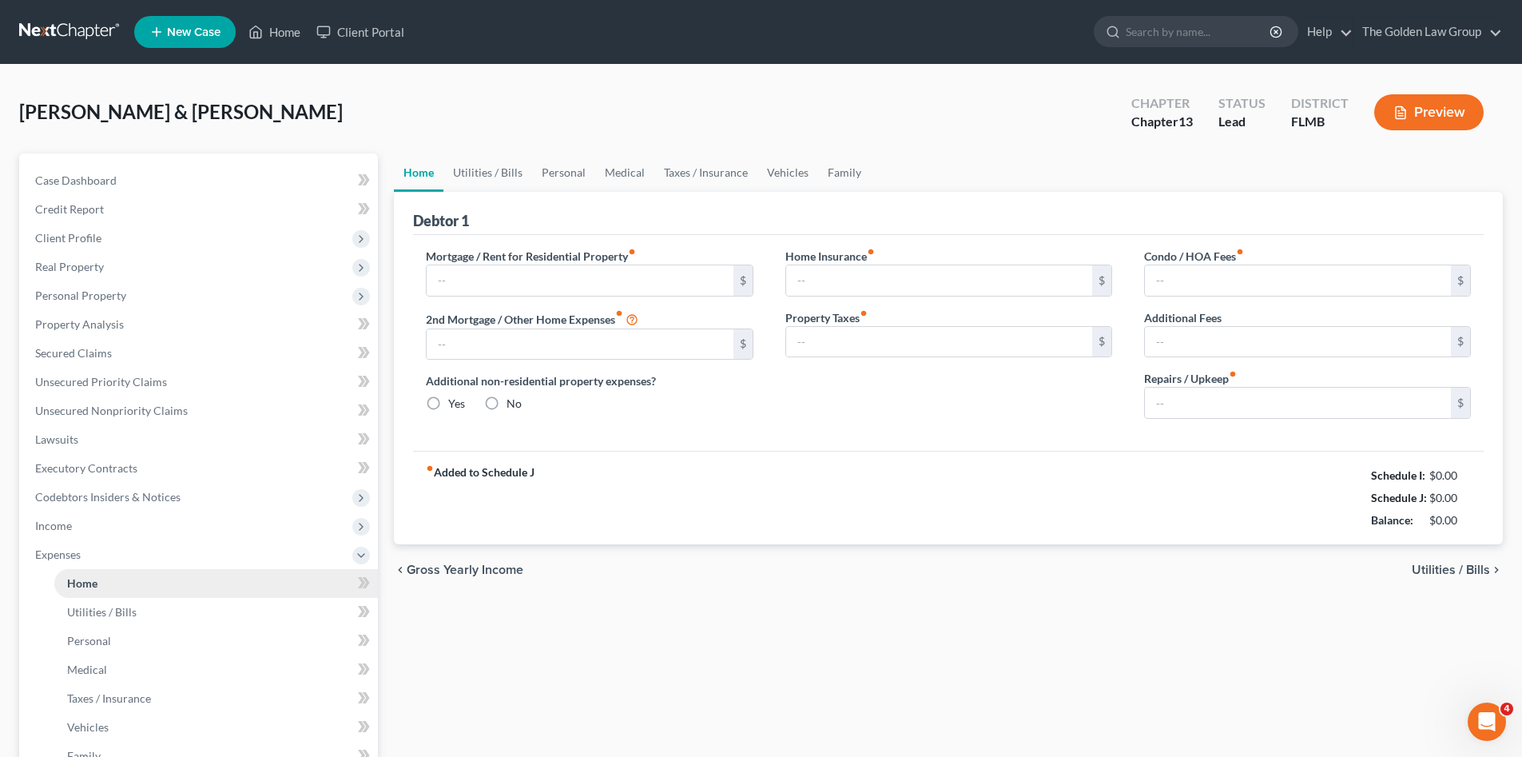
type input "2,067.00"
type input "0.00"
radio input "true"
type input "0.00"
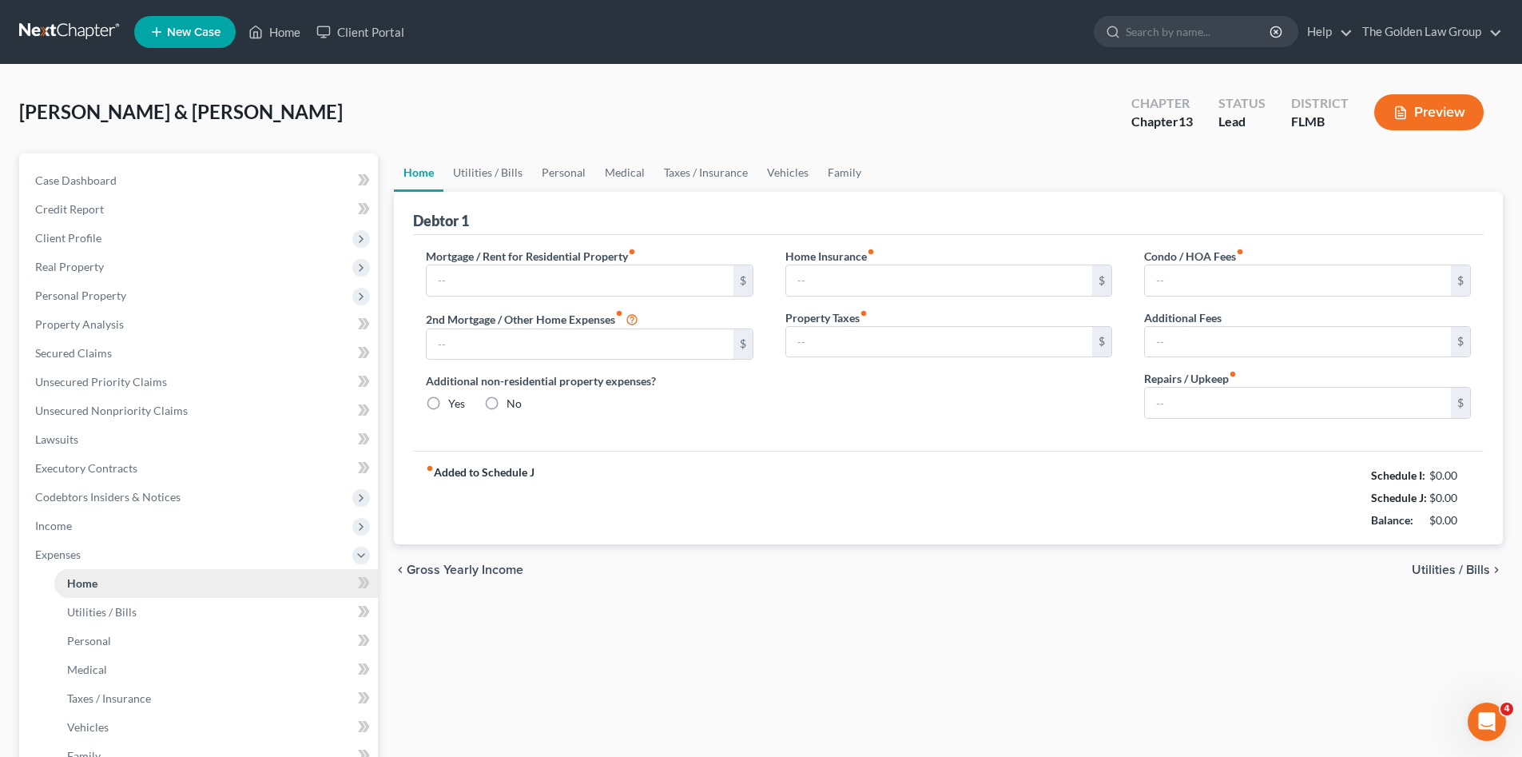
type input "0.00"
type input "500.00"
click at [554, 276] on input "2,067.00" at bounding box center [580, 280] width 306 height 30
click at [677, 446] on div "Mortgage / Rent for Residential Property fiber_manual_record 2,067.00 $ 2nd Mor…" at bounding box center [948, 343] width 1070 height 216
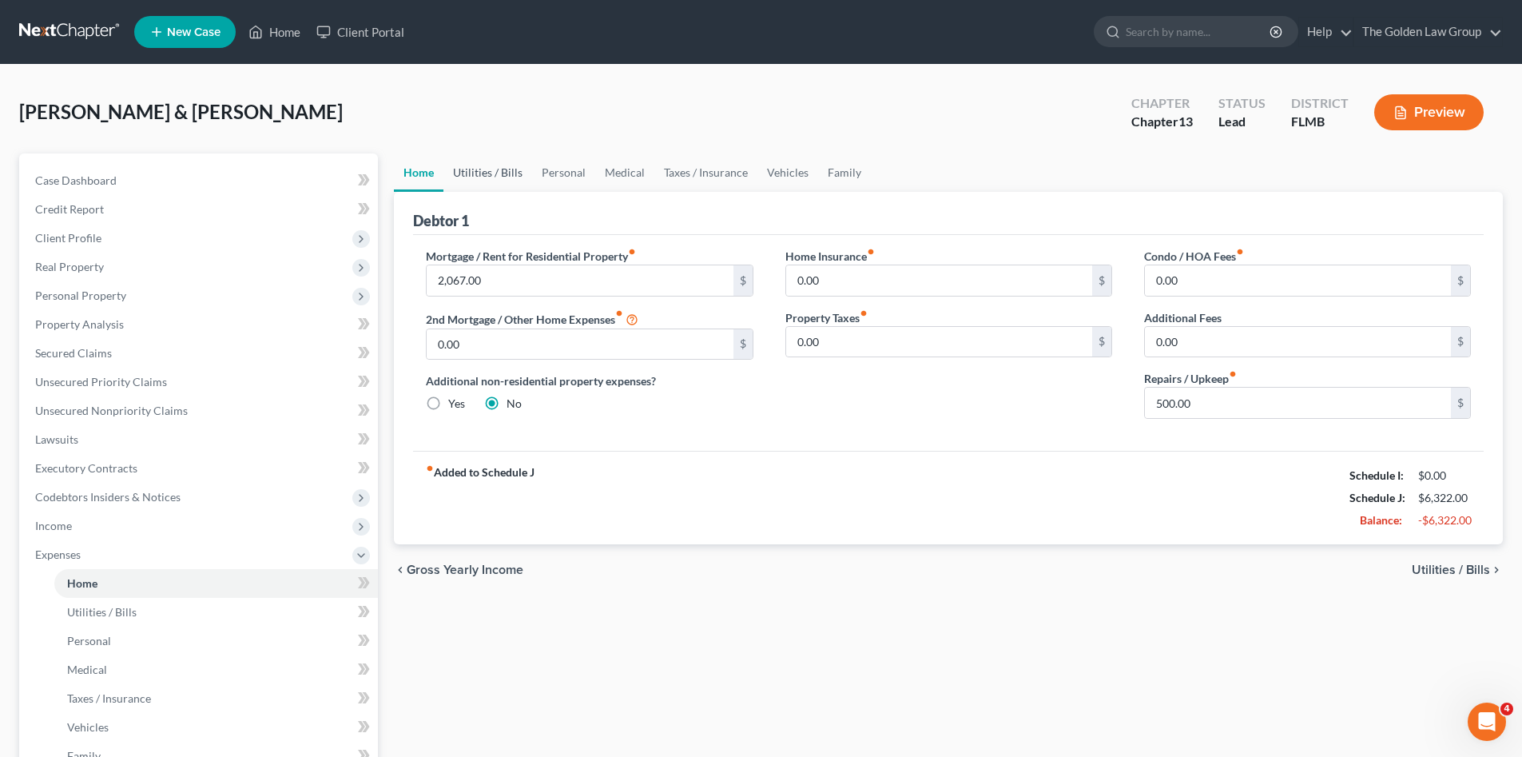
click at [490, 173] on link "Utilities / Bills" at bounding box center [487, 172] width 89 height 38
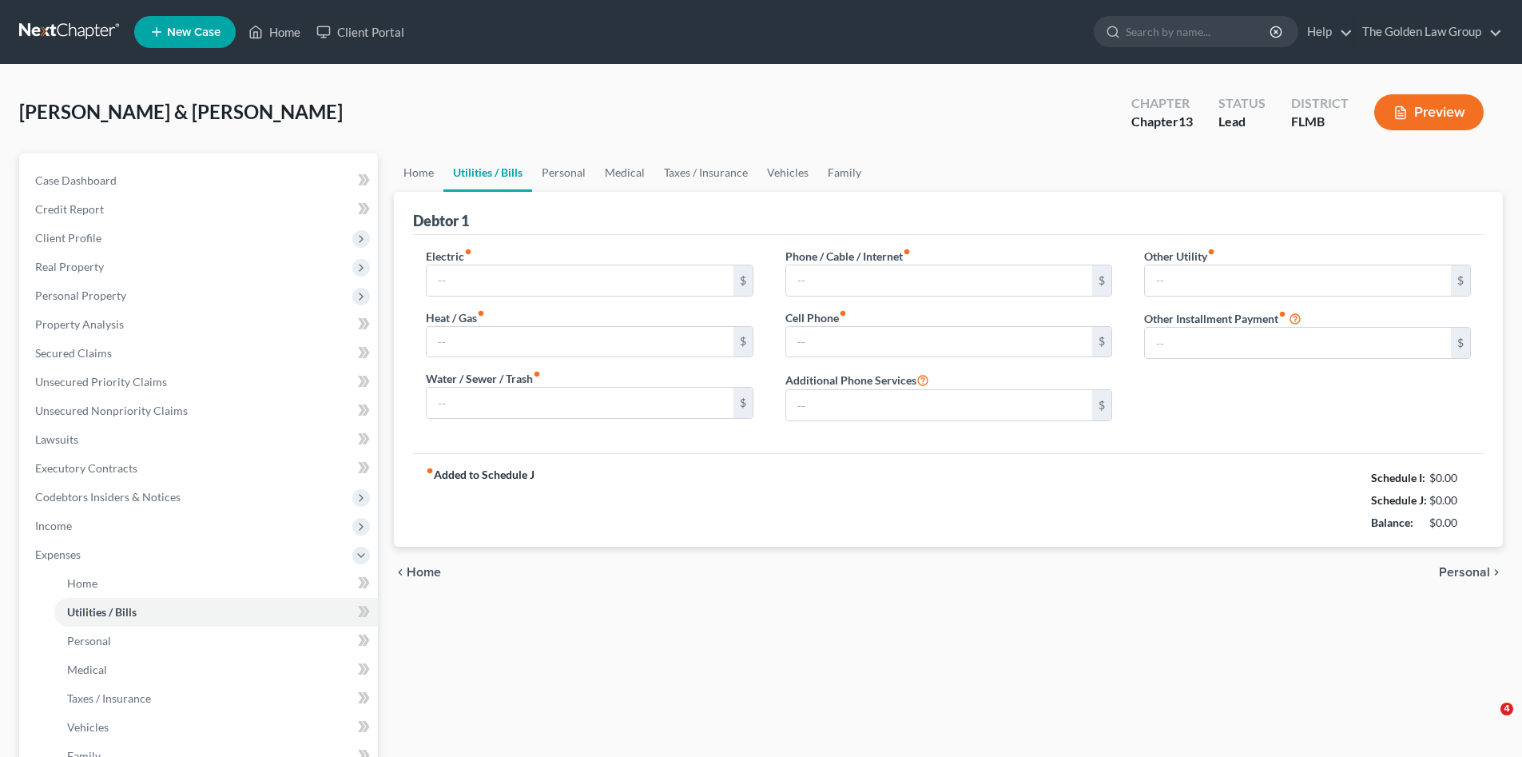
type input "700.00"
type input "0.00"
type input "75.00"
type input "370.00"
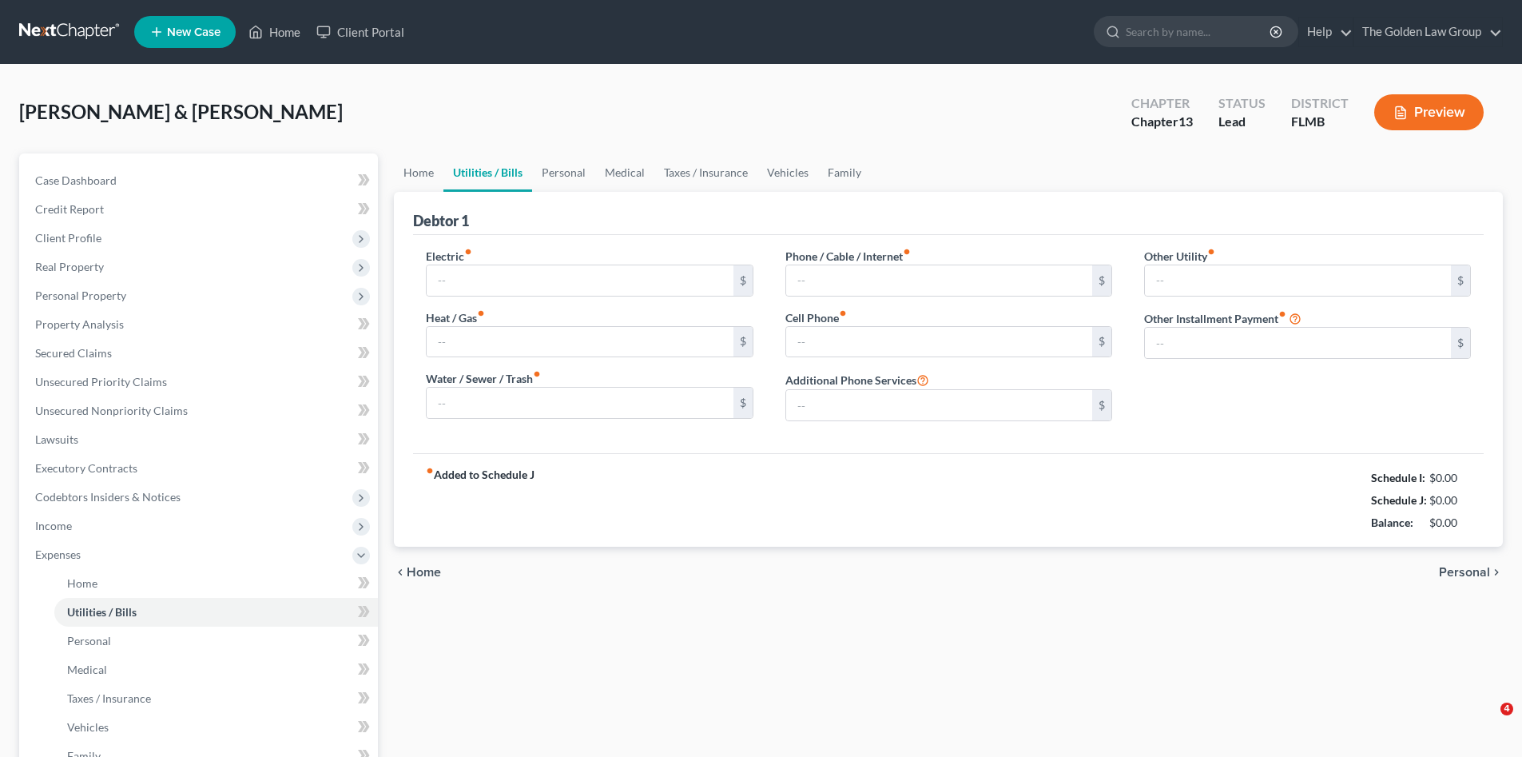
type input "0.00"
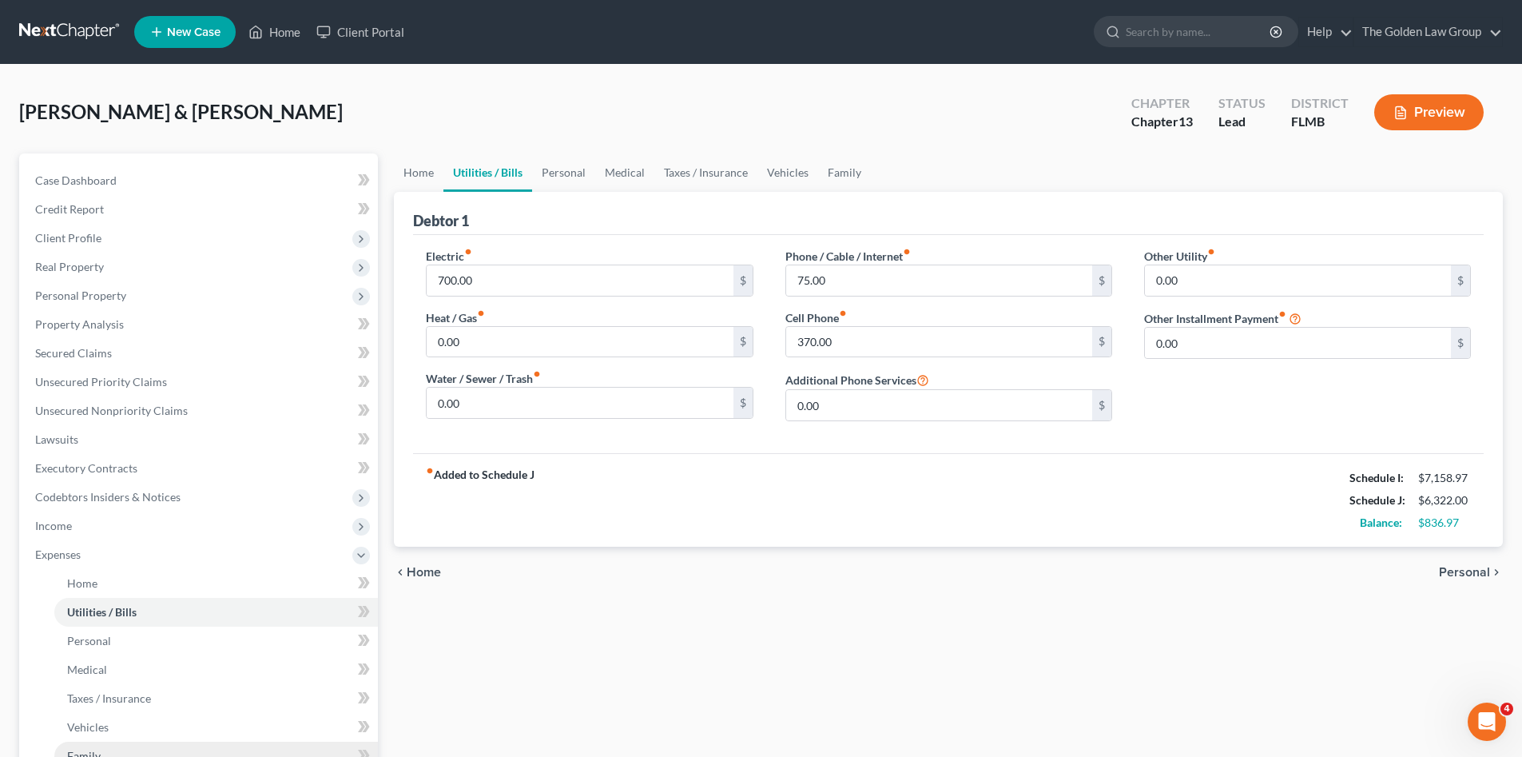
scroll to position [160, 0]
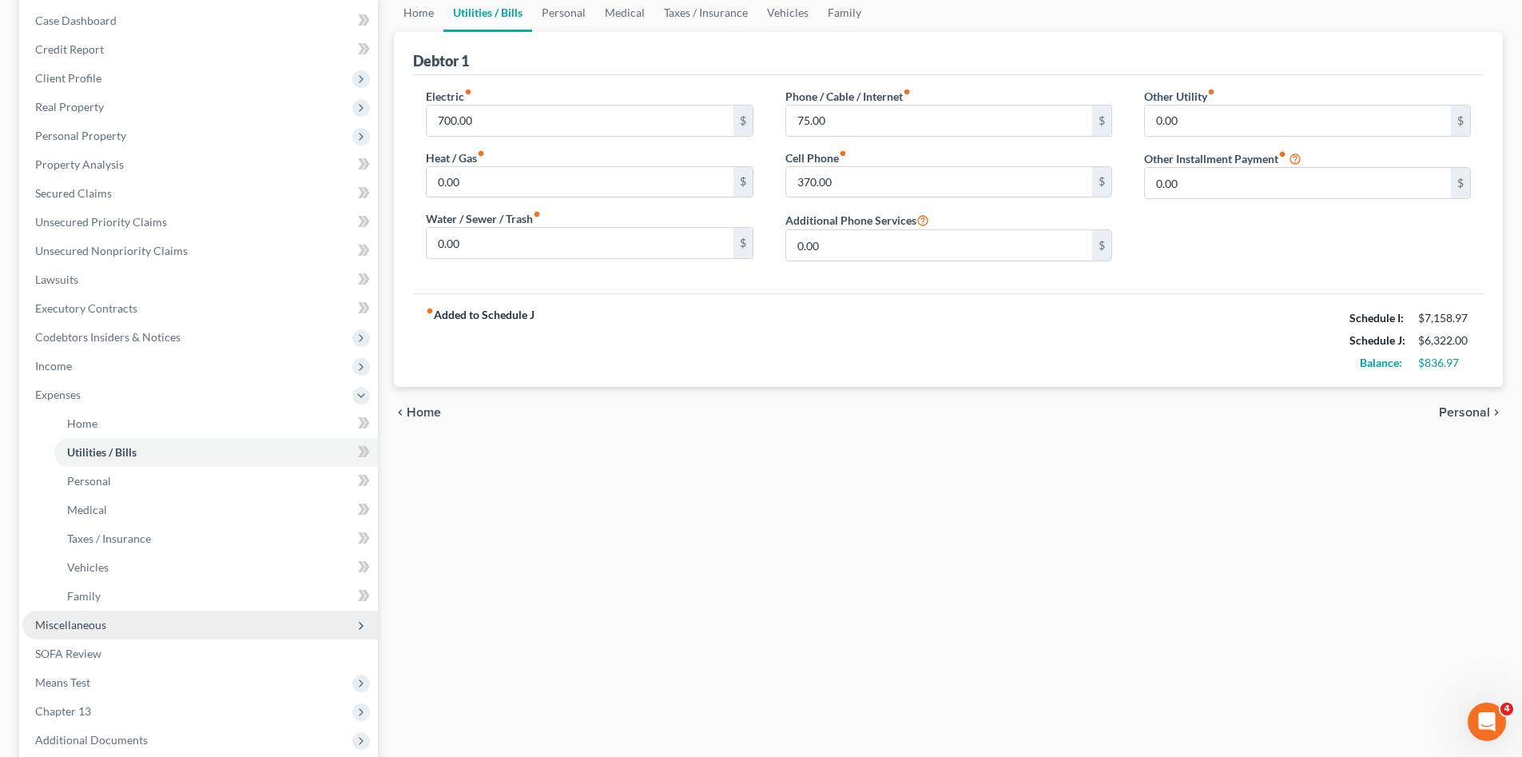
click at [125, 622] on span "Miscellaneous" at bounding box center [199, 624] width 355 height 29
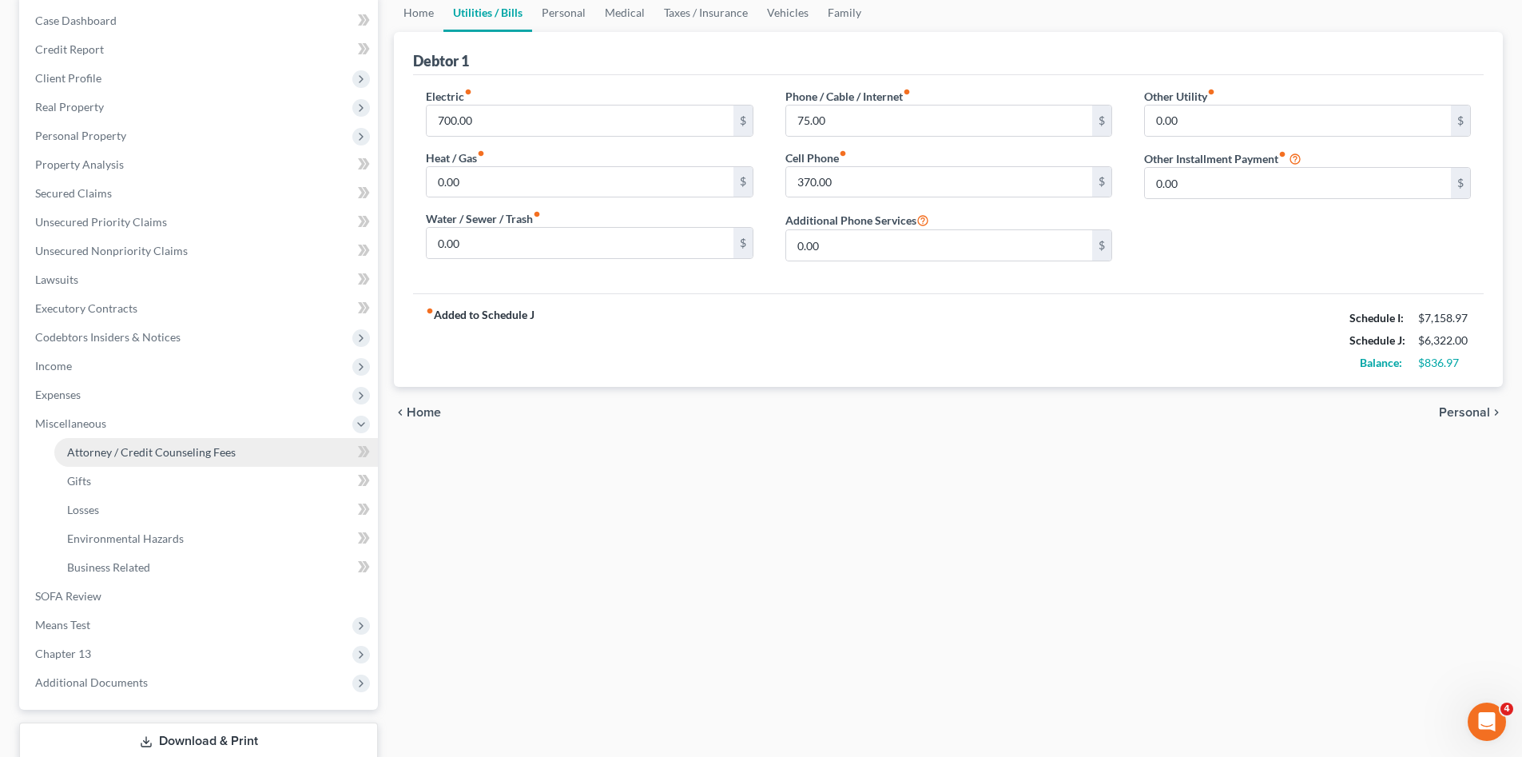
click at [173, 438] on link "Attorney / Credit Counseling Fees" at bounding box center [216, 452] width 324 height 29
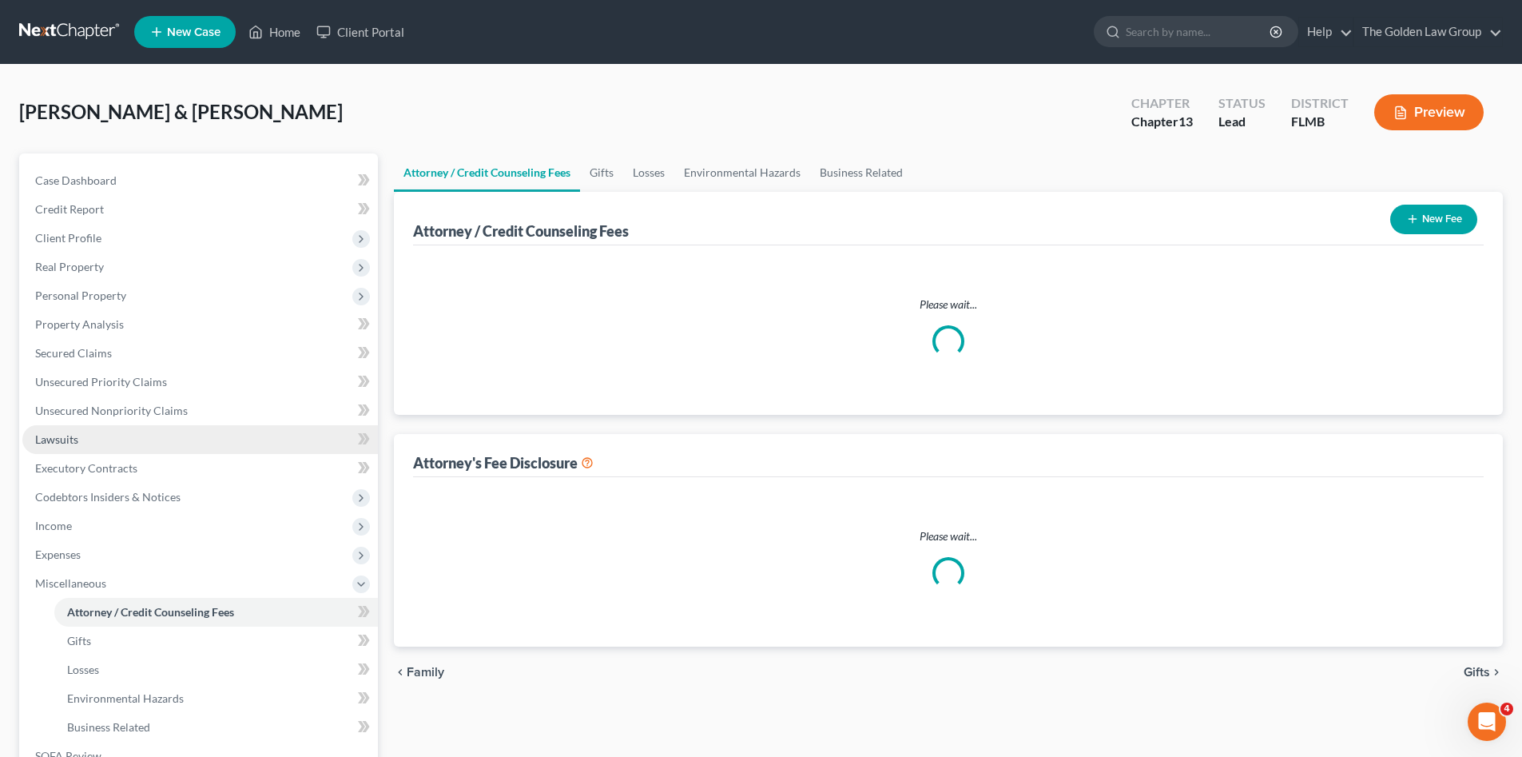
select select "1"
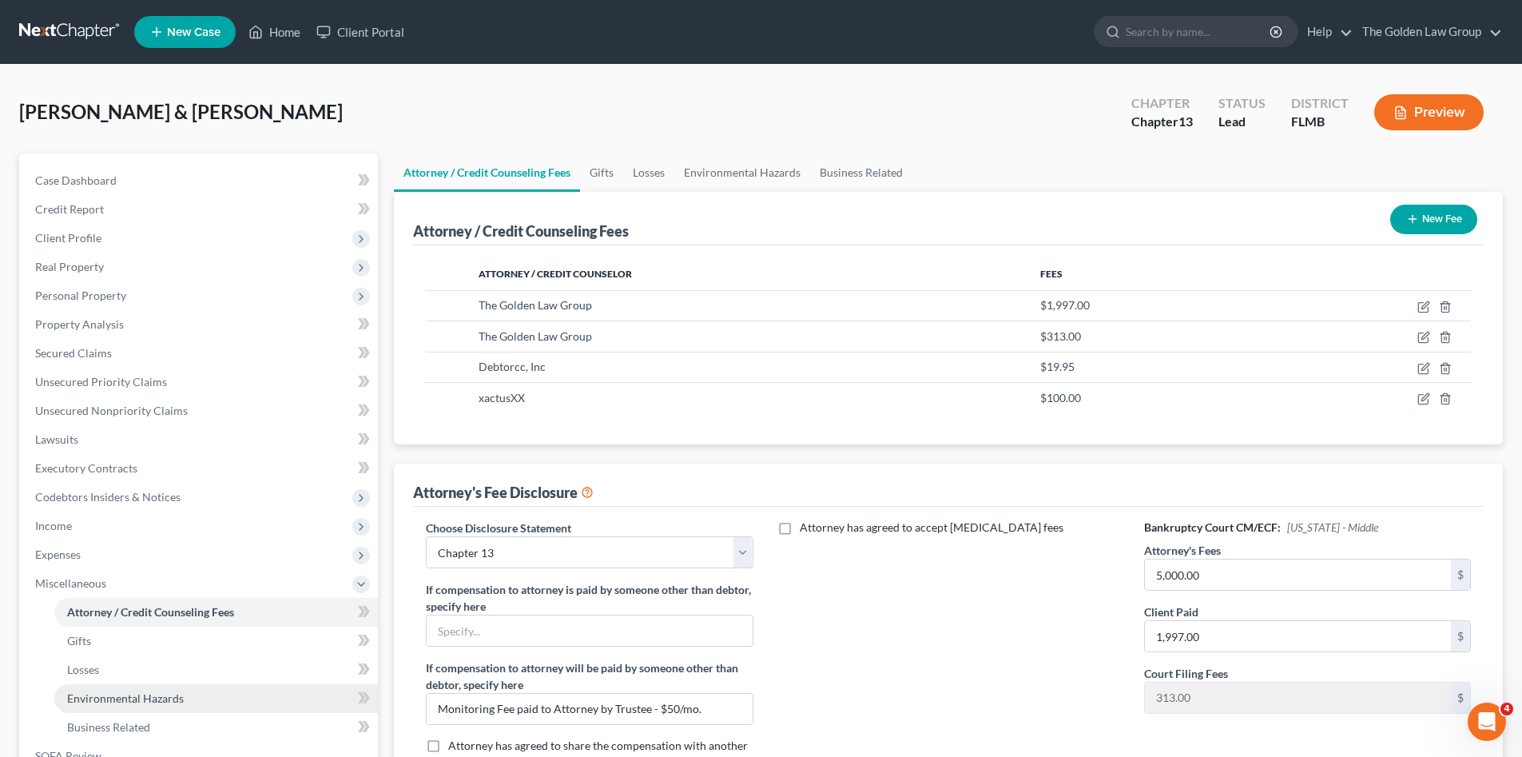
scroll to position [213, 0]
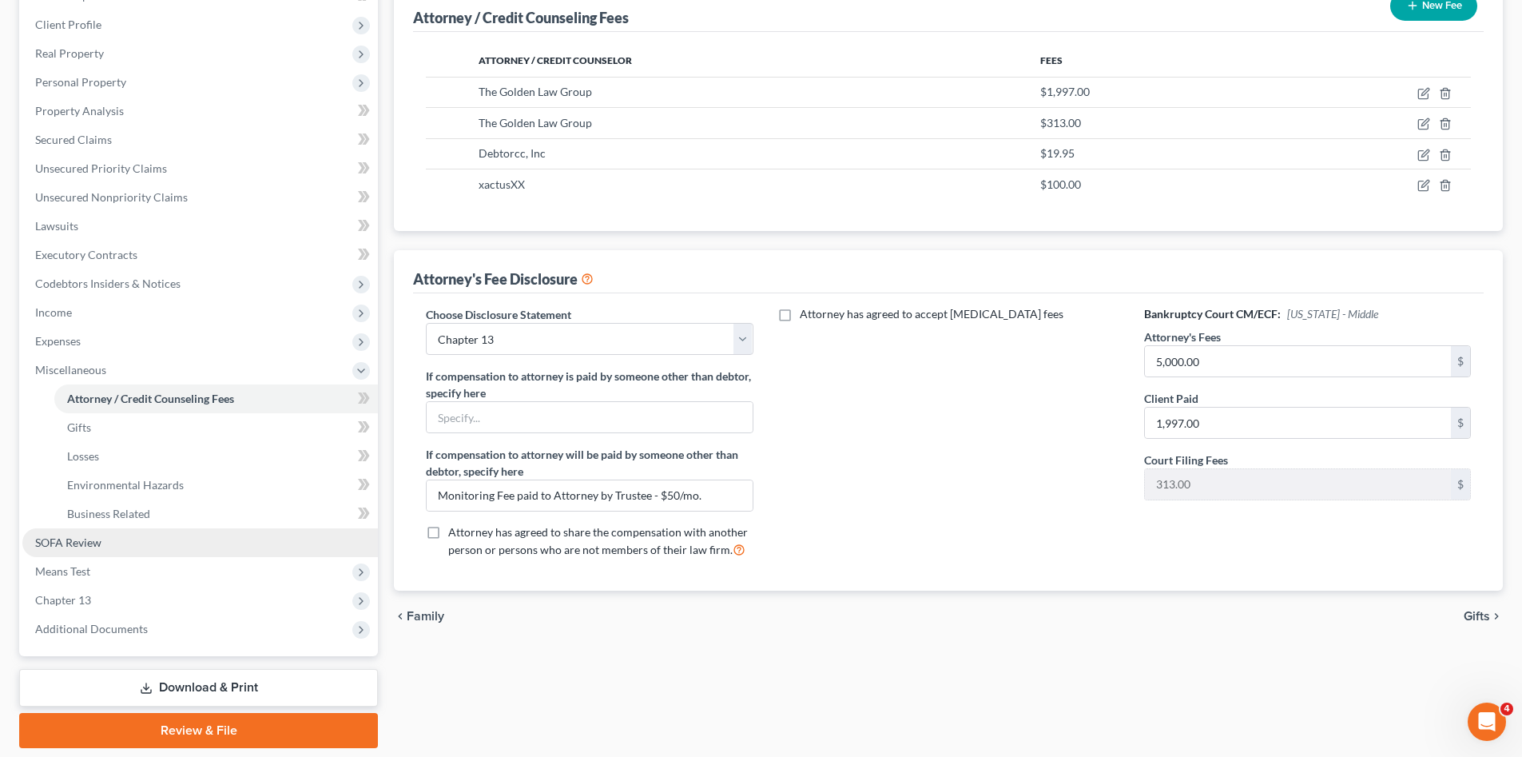
click at [113, 542] on link "SOFA Review" at bounding box center [199, 542] width 355 height 29
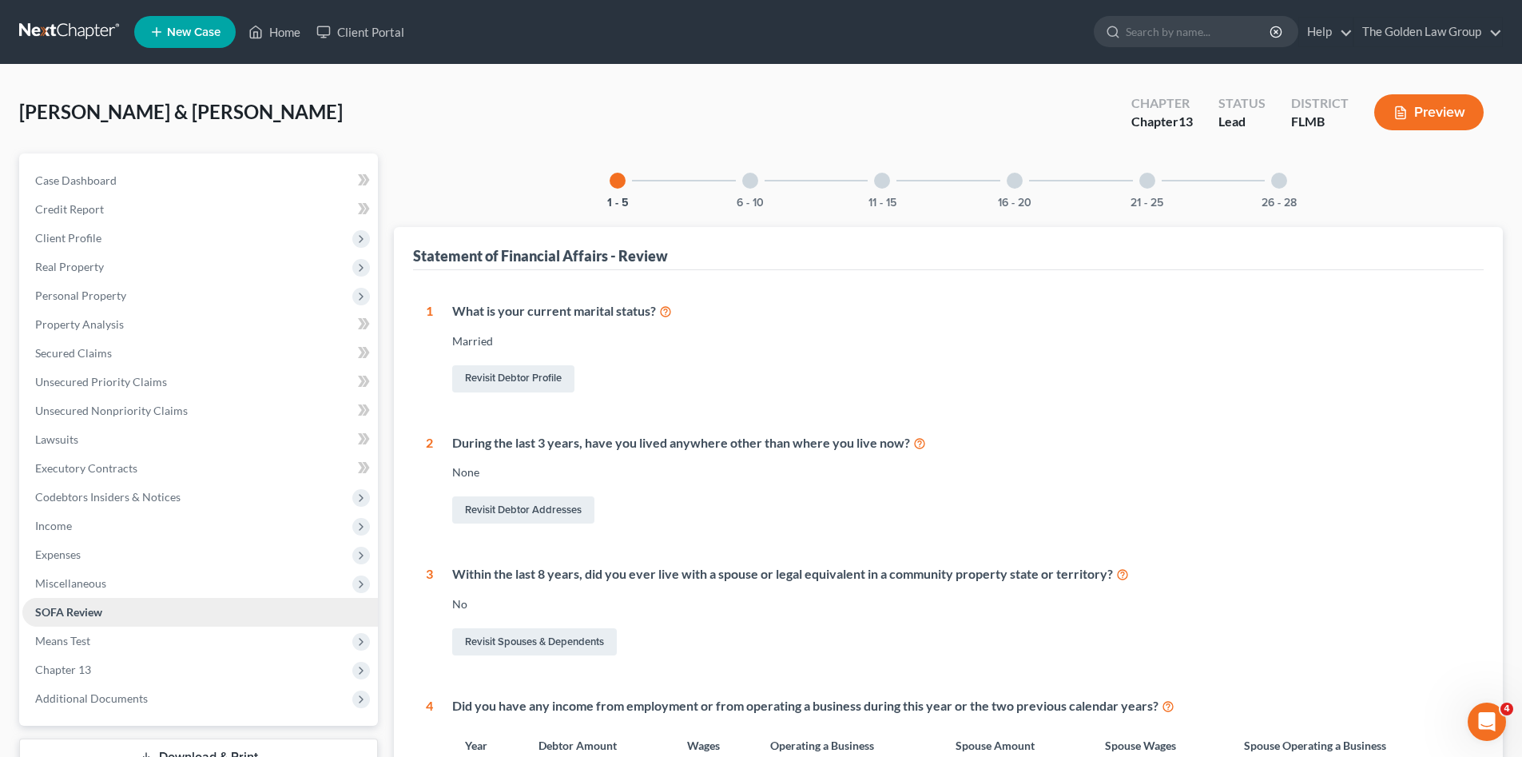
scroll to position [160, 0]
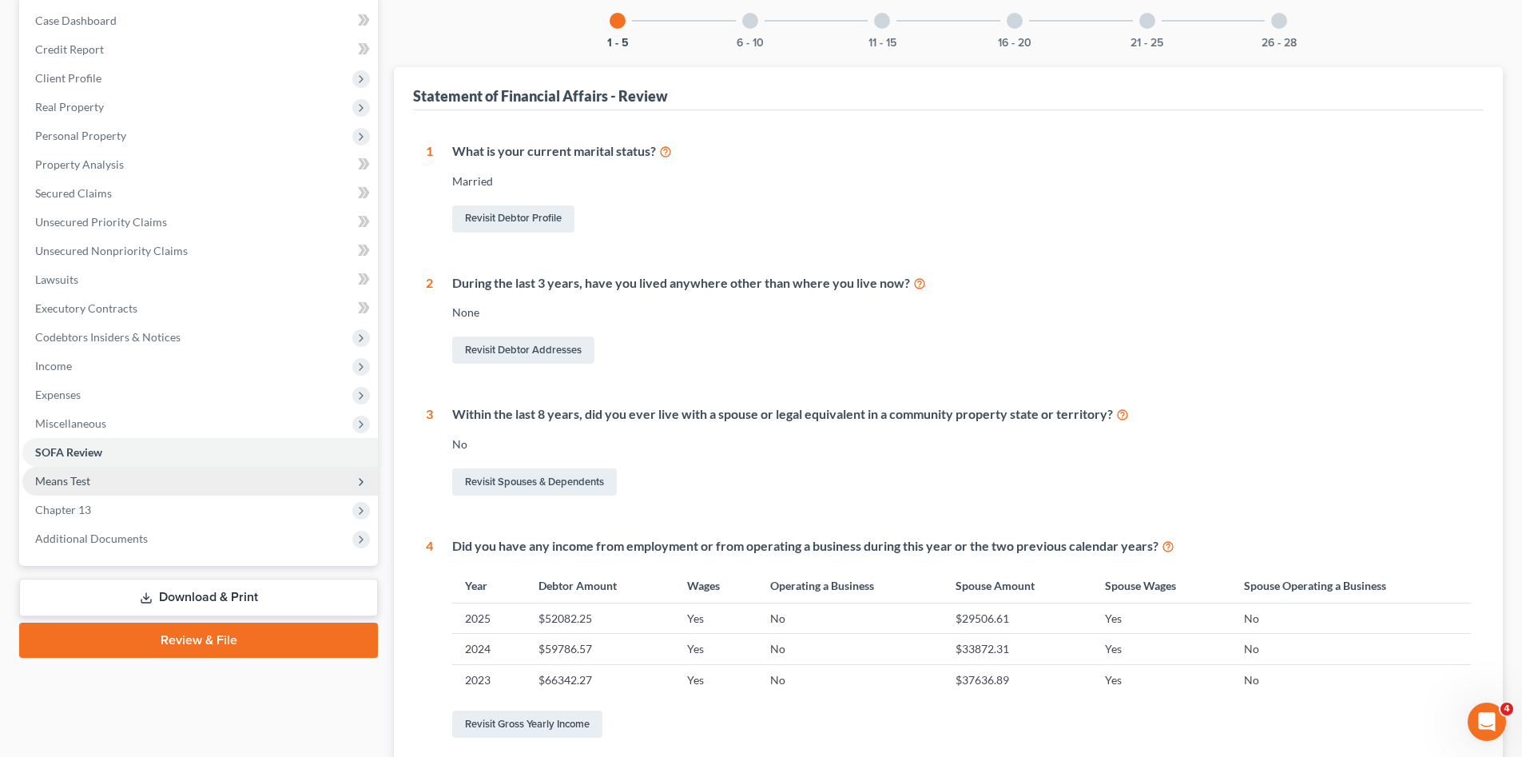
click at [81, 479] on span "Means Test" at bounding box center [62, 481] width 55 height 14
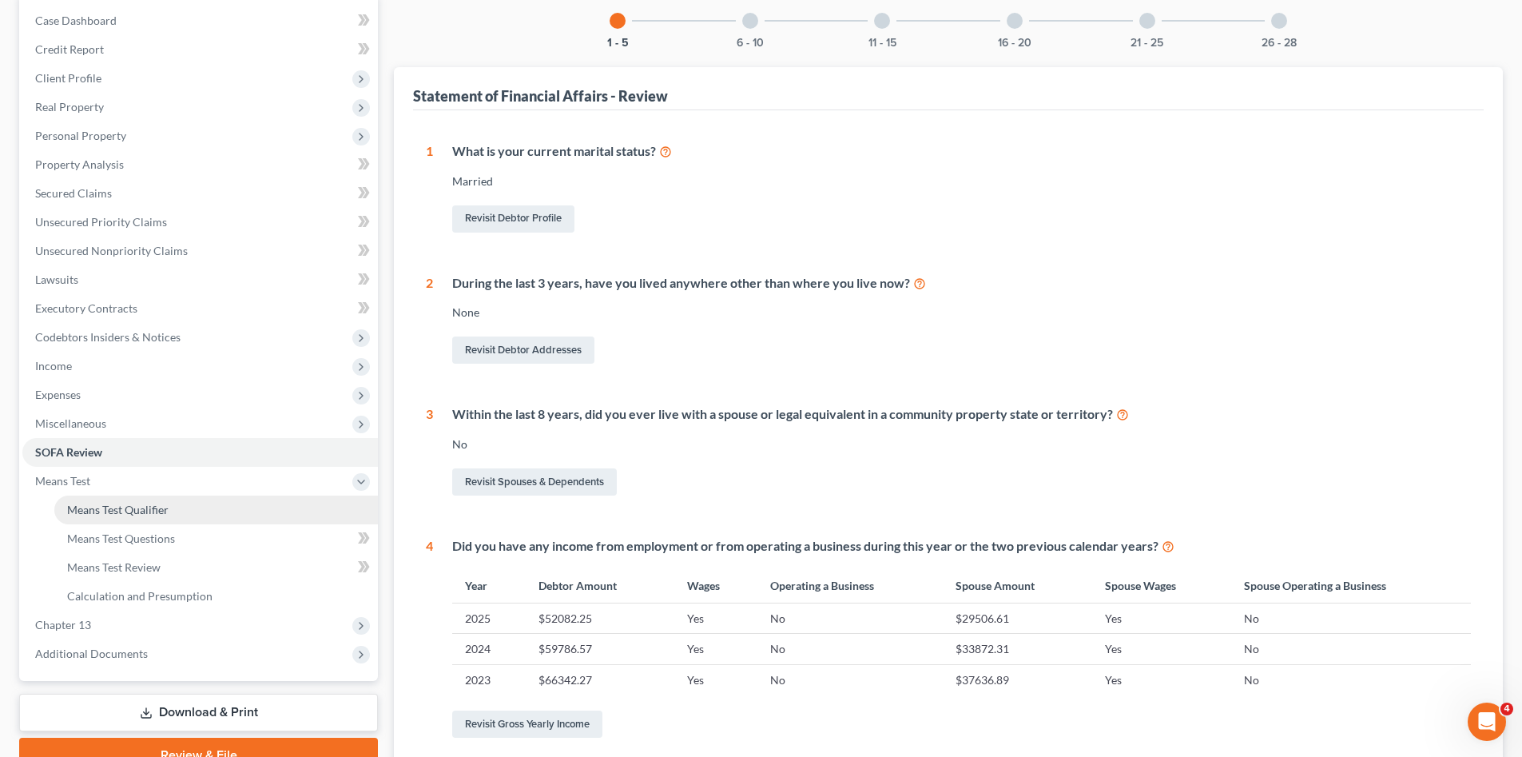
click at [117, 509] on span "Means Test Qualifier" at bounding box center [117, 509] width 101 height 14
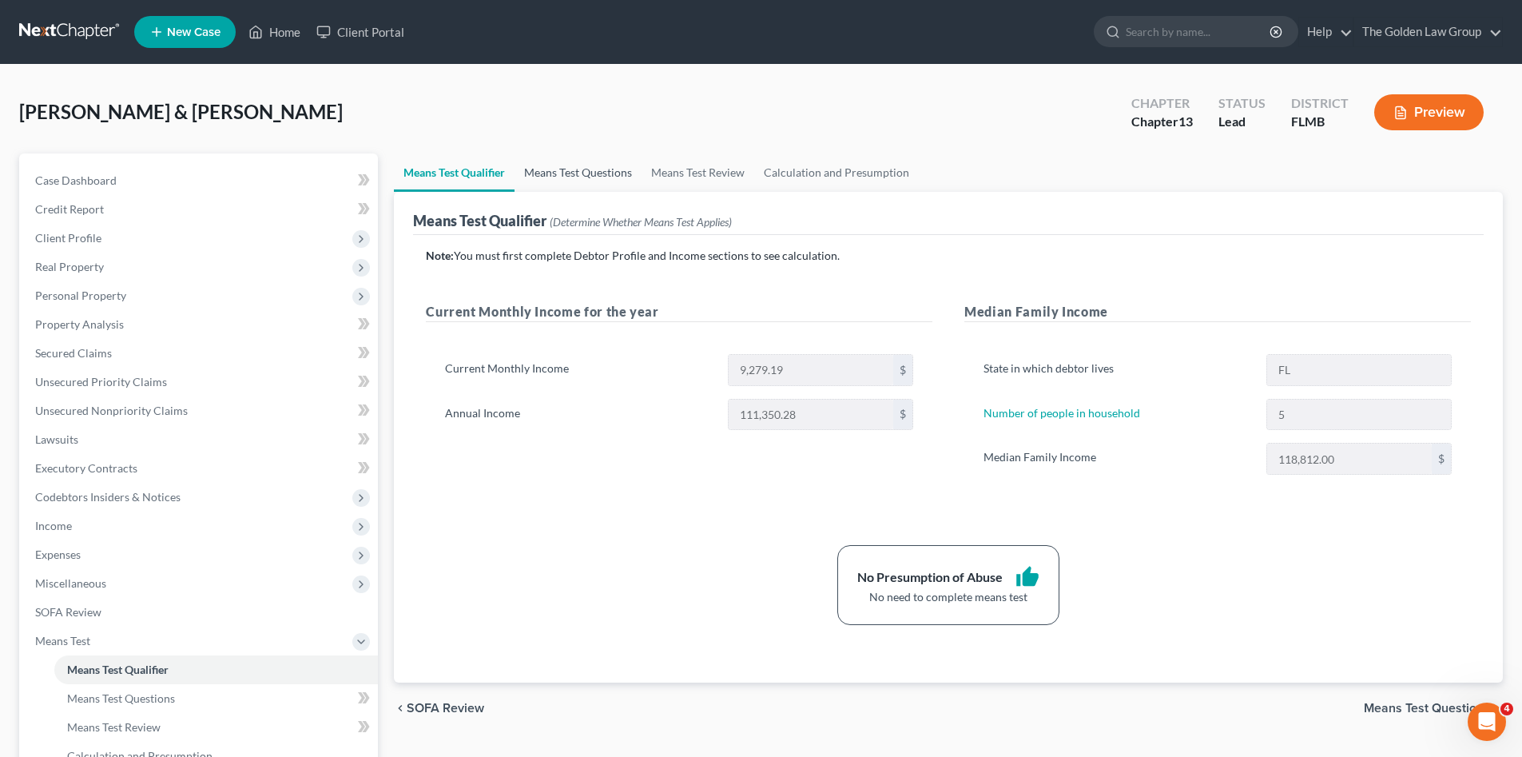
click at [586, 173] on link "Means Test Questions" at bounding box center [577, 172] width 127 height 38
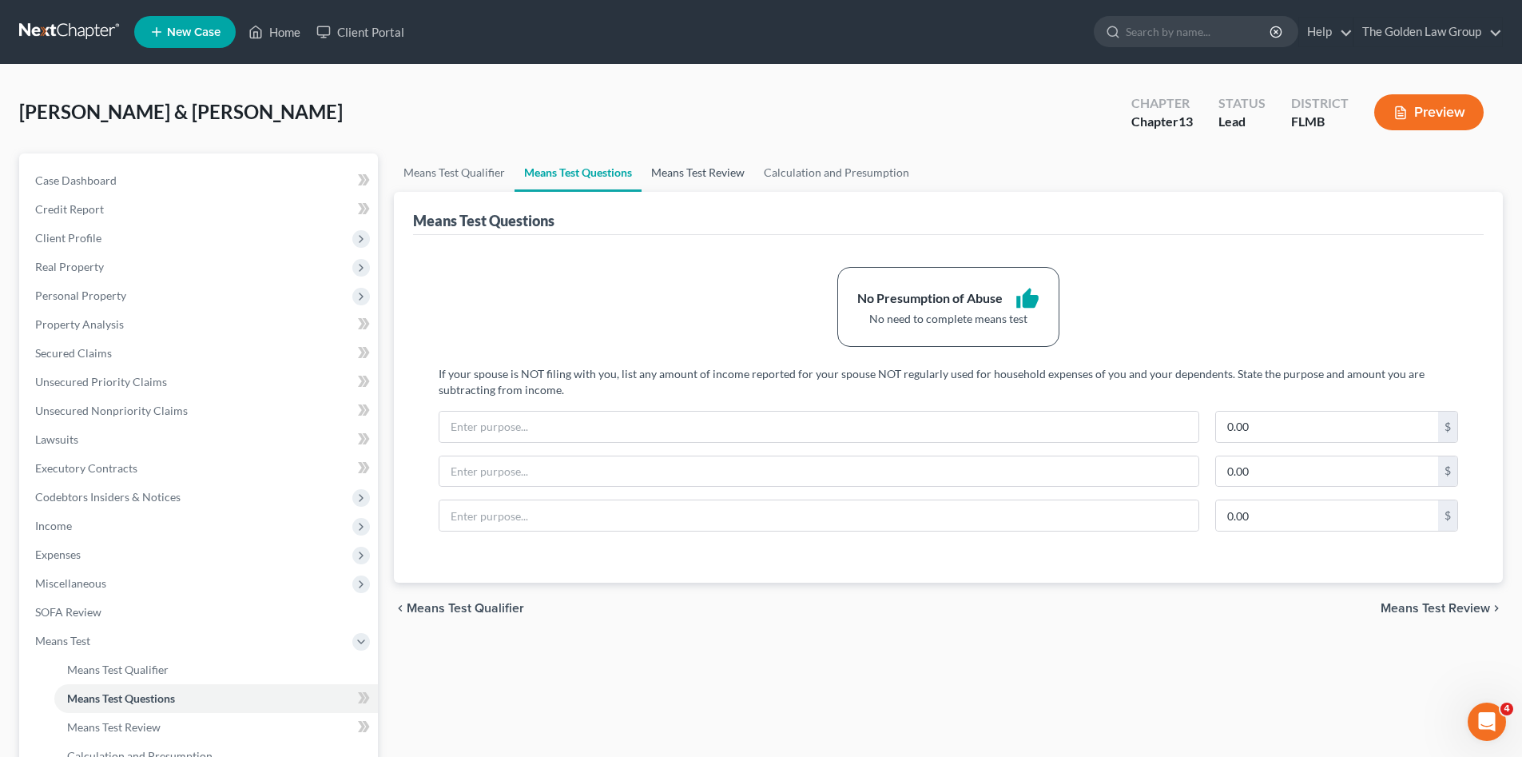
click at [698, 169] on link "Means Test Review" at bounding box center [697, 172] width 113 height 38
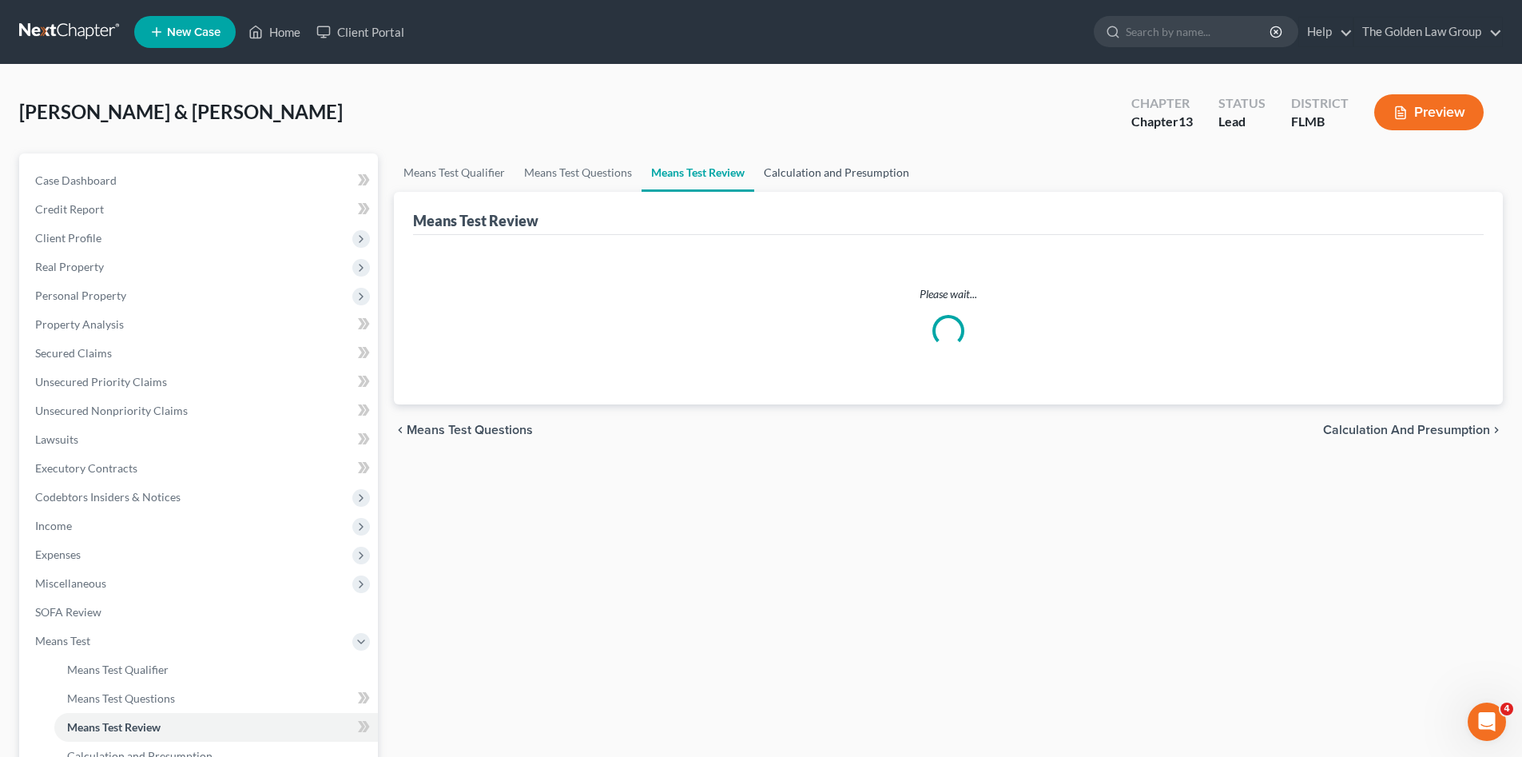
click at [788, 175] on link "Calculation and Presumption" at bounding box center [836, 172] width 165 height 38
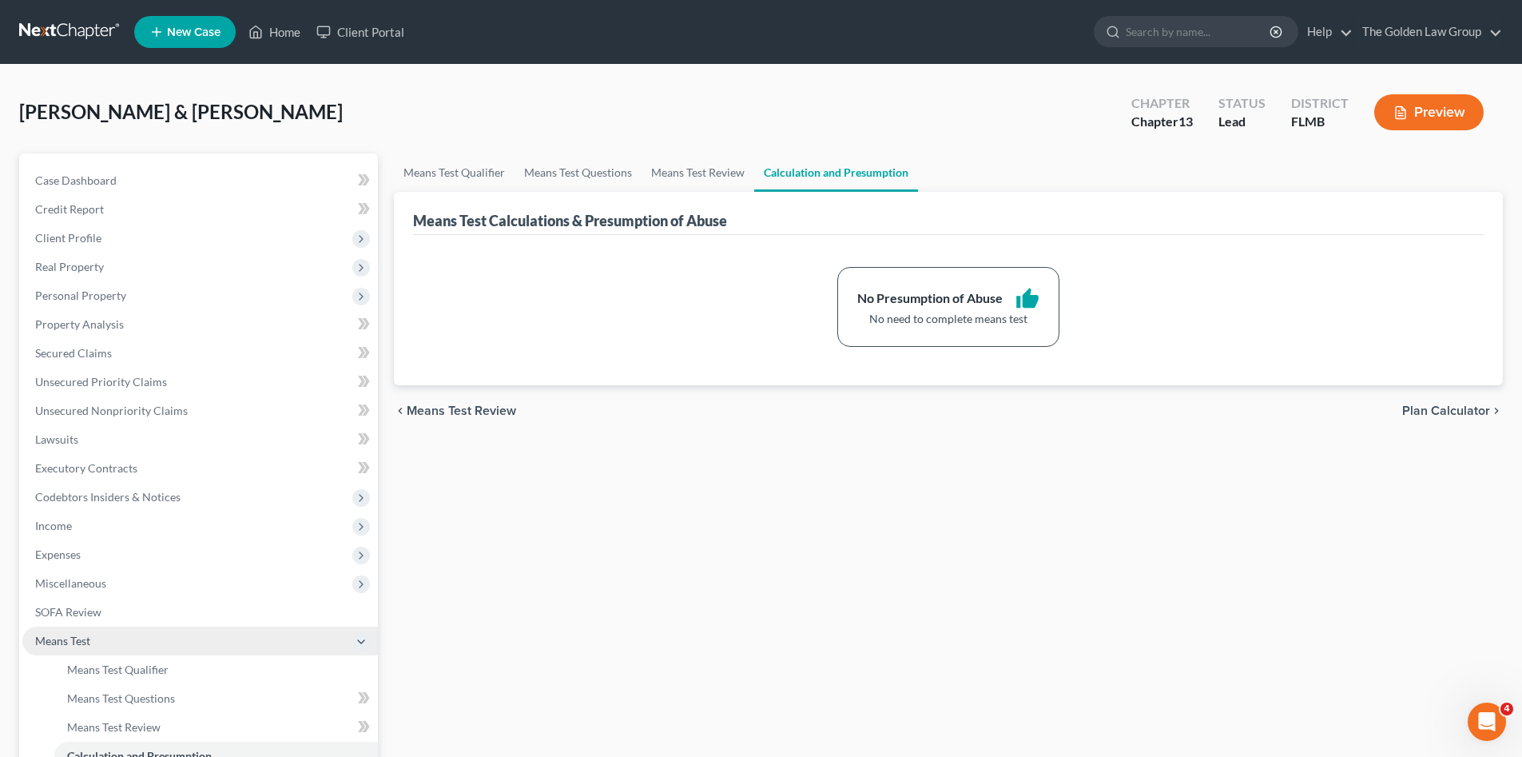
click at [140, 639] on span "Means Test" at bounding box center [199, 640] width 355 height 29
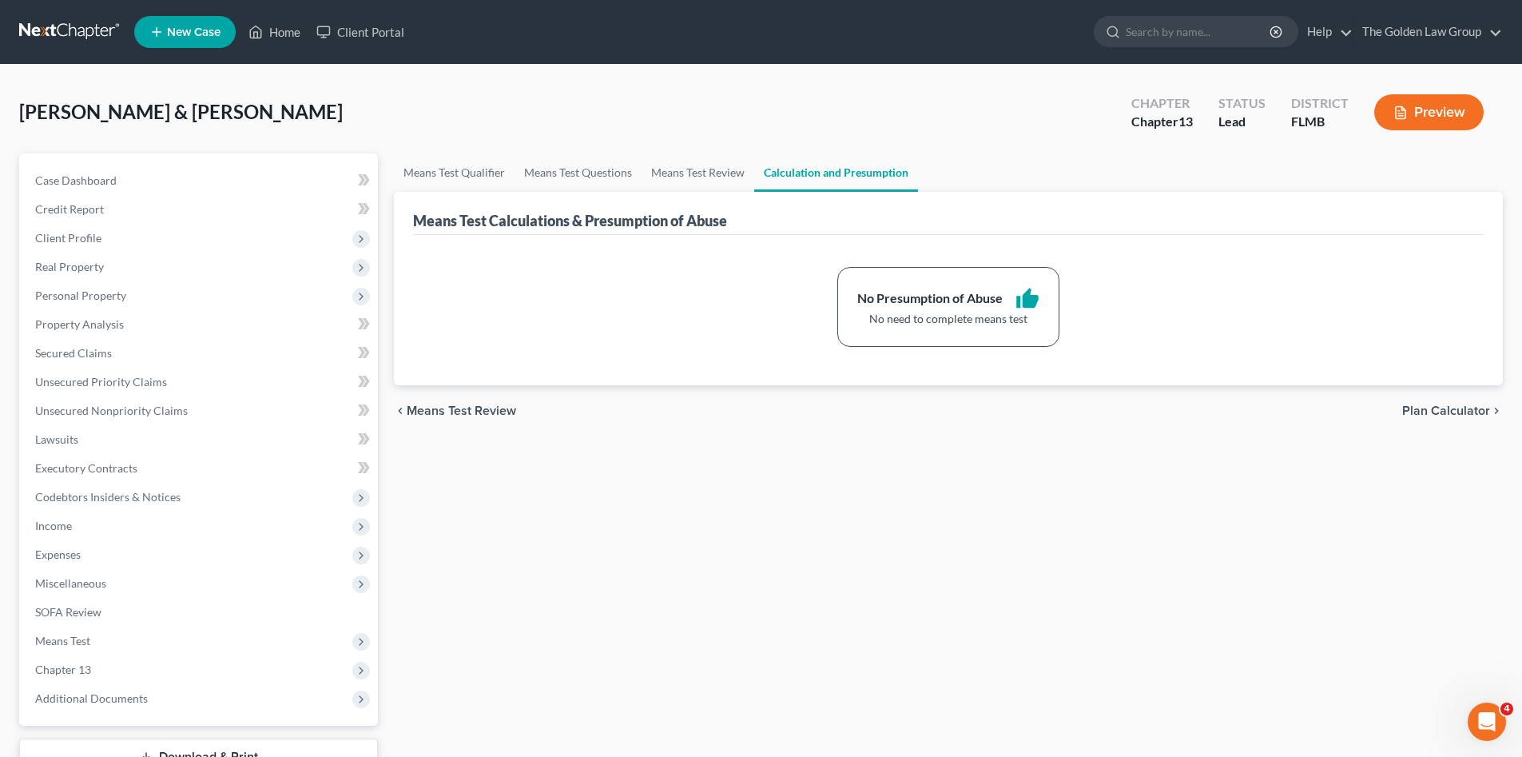
click at [412, 108] on div "[PERSON_NAME] & [PERSON_NAME] Upgraded Chapter Chapter 13 Status Lead District …" at bounding box center [761, 119] width 1484 height 70
click at [104, 637] on span "Means Test" at bounding box center [199, 640] width 355 height 29
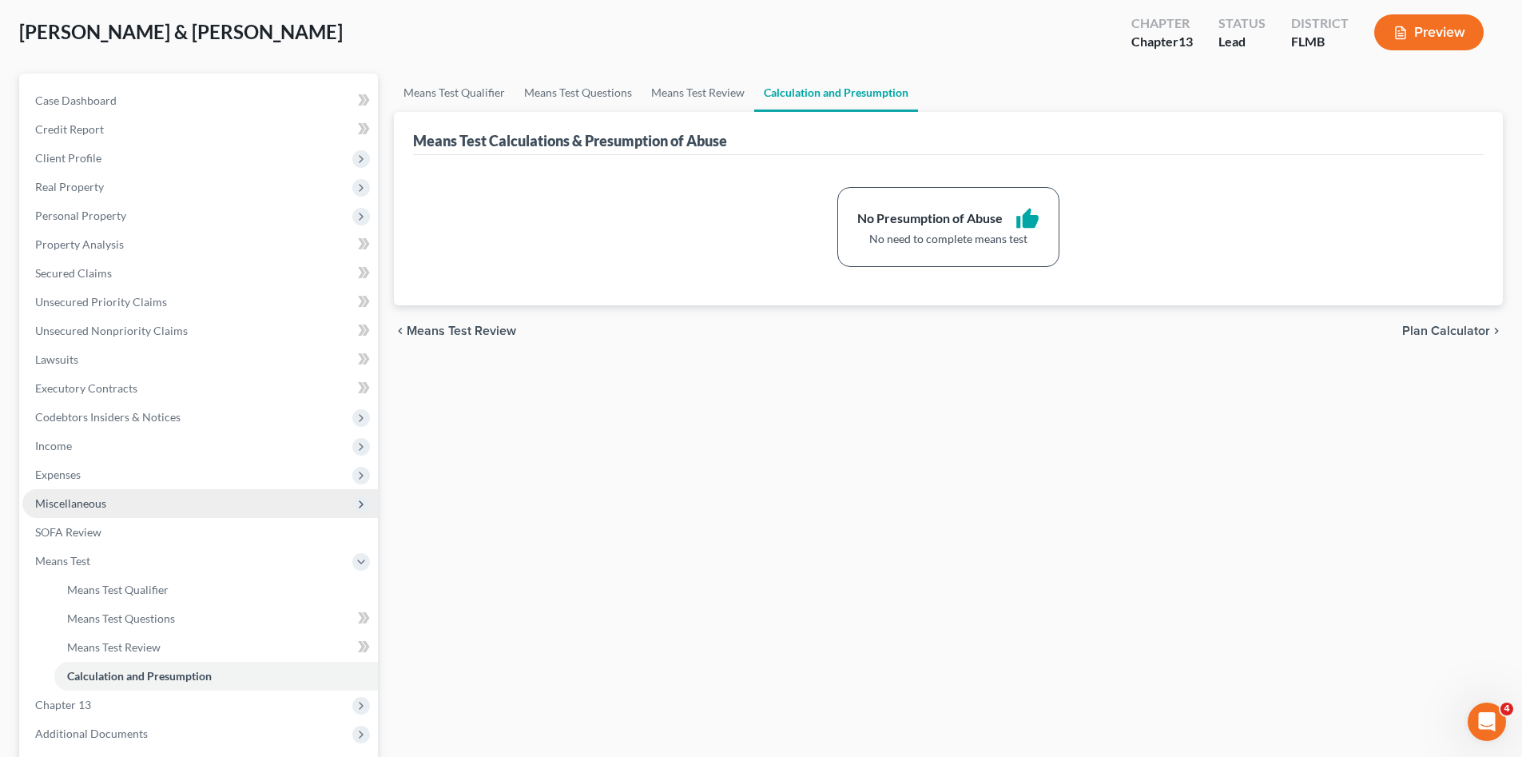
click at [132, 497] on span "Miscellaneous" at bounding box center [199, 503] width 355 height 29
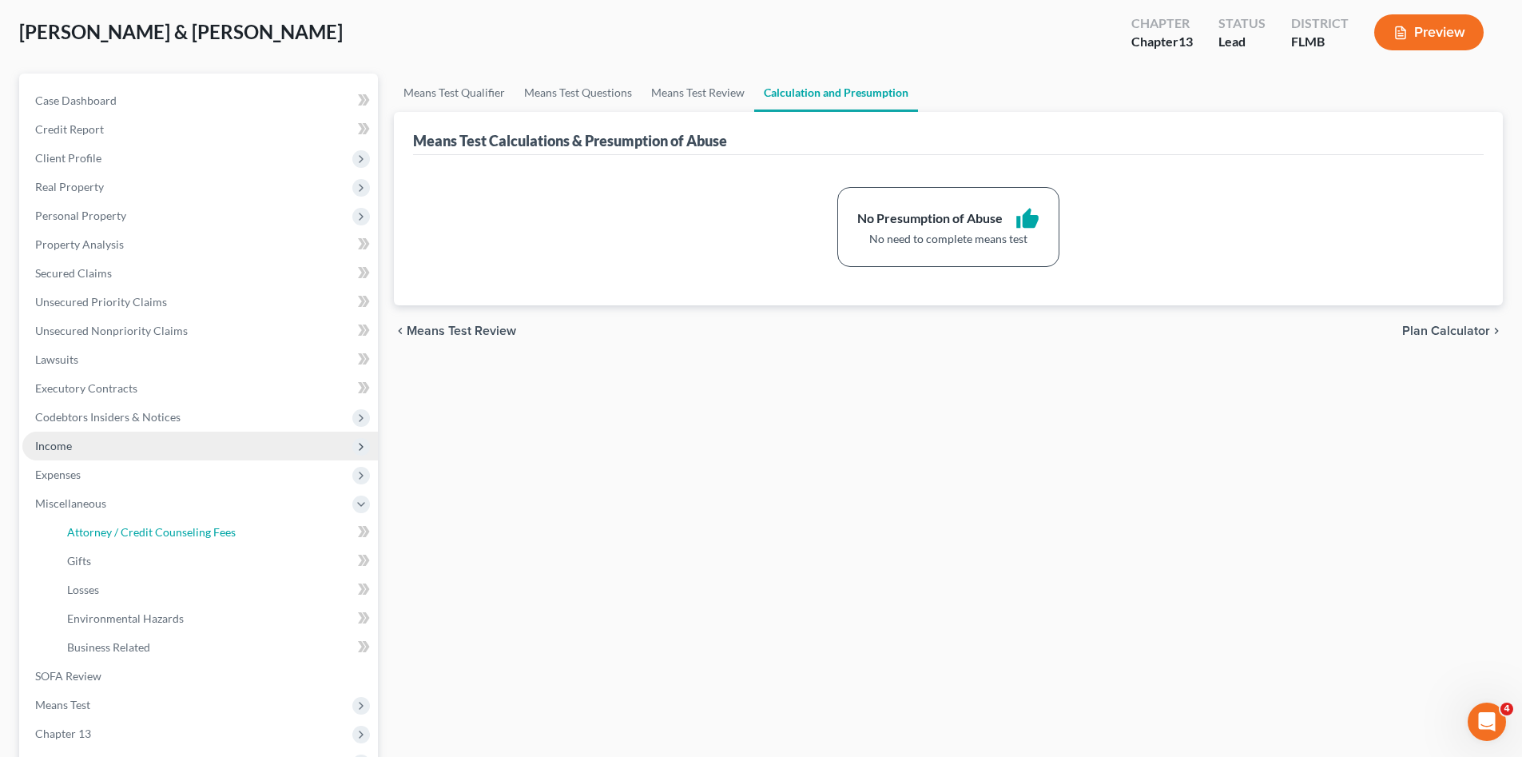
drag, startPoint x: 175, startPoint y: 527, endPoint x: 220, endPoint y: 537, distance: 46.5
click at [175, 528] on span "Attorney / Credit Counseling Fees" at bounding box center [151, 532] width 169 height 14
select select "1"
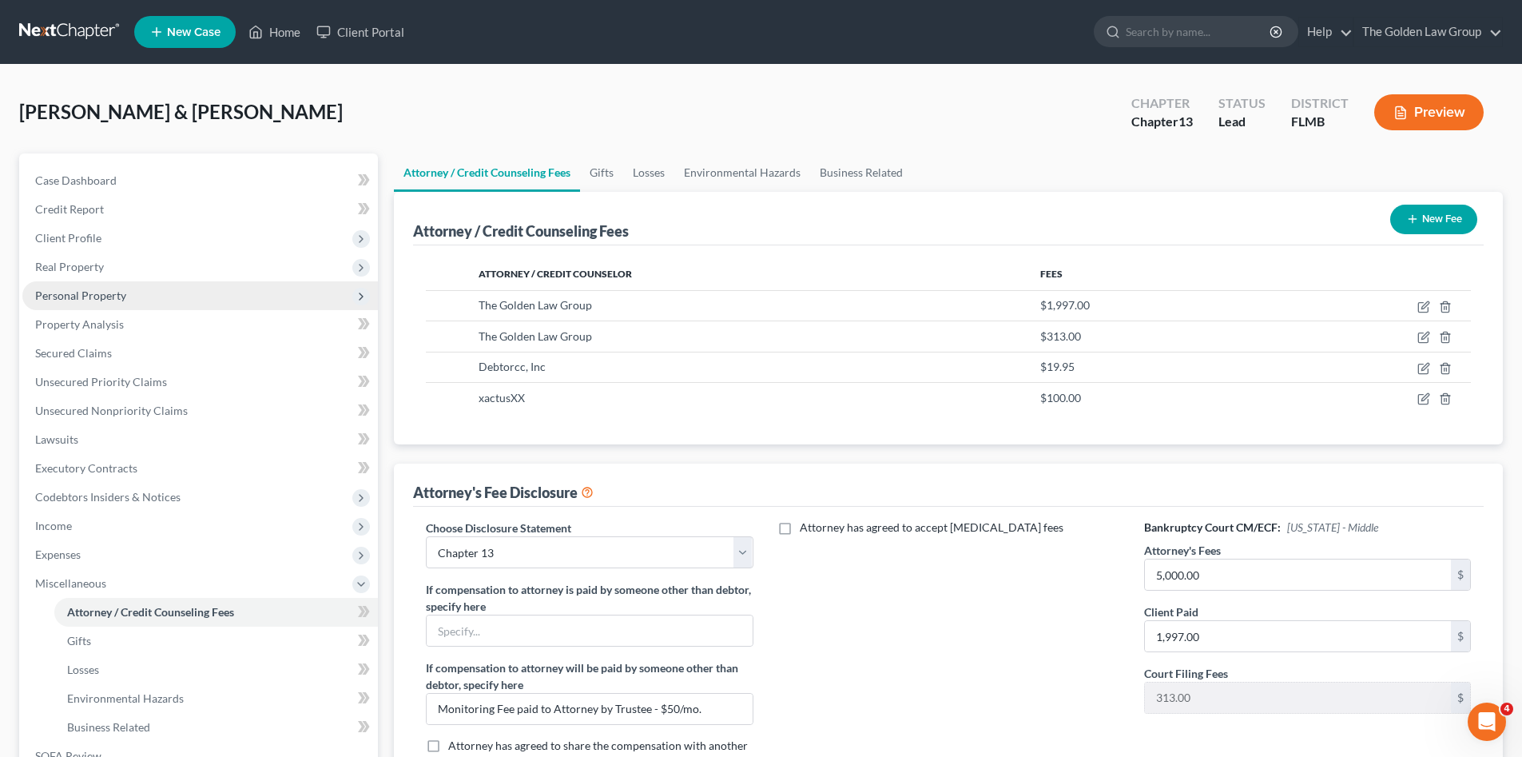
click at [92, 298] on span "Personal Property" at bounding box center [80, 295] width 91 height 14
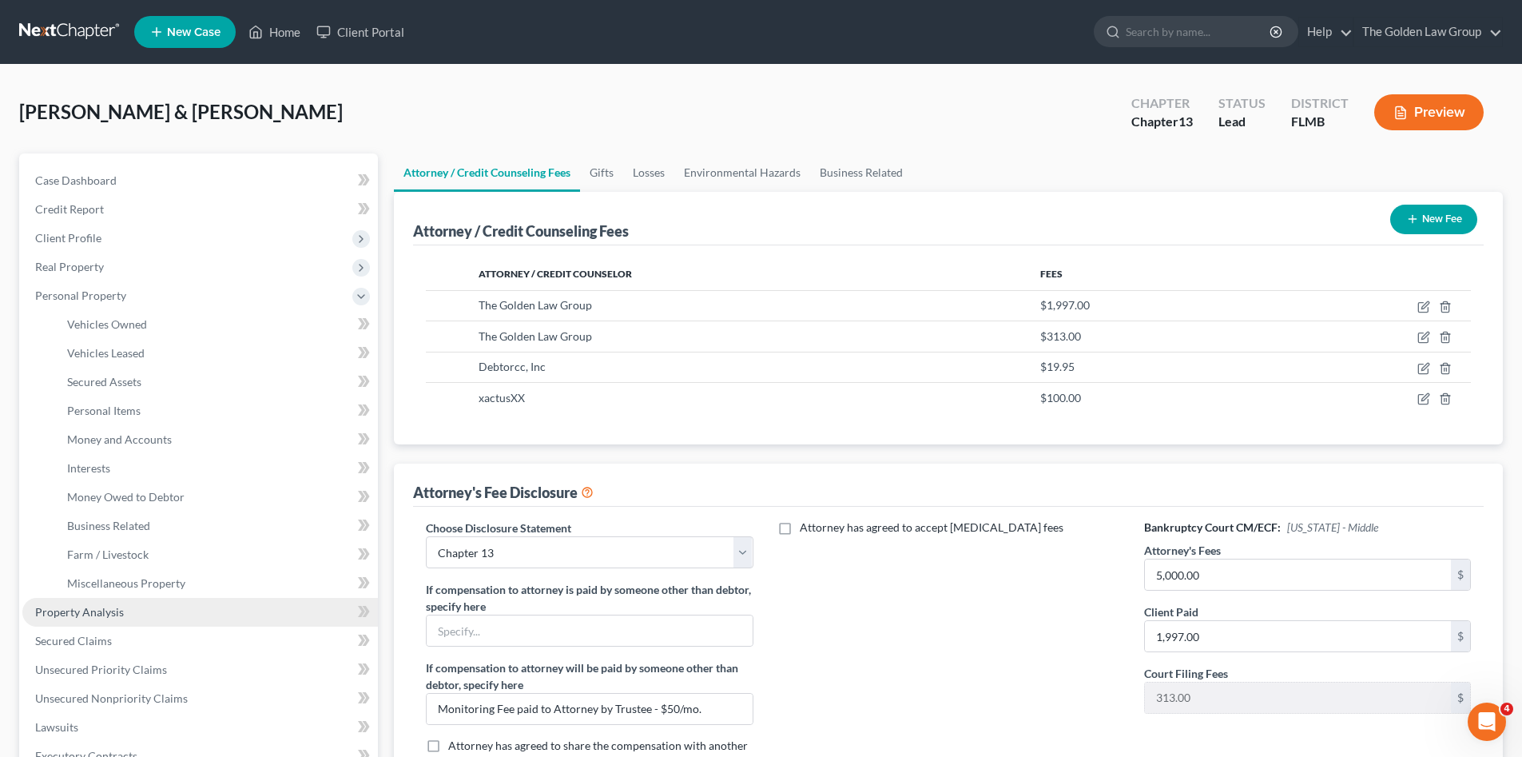
click at [113, 610] on span "Property Analysis" at bounding box center [79, 612] width 89 height 14
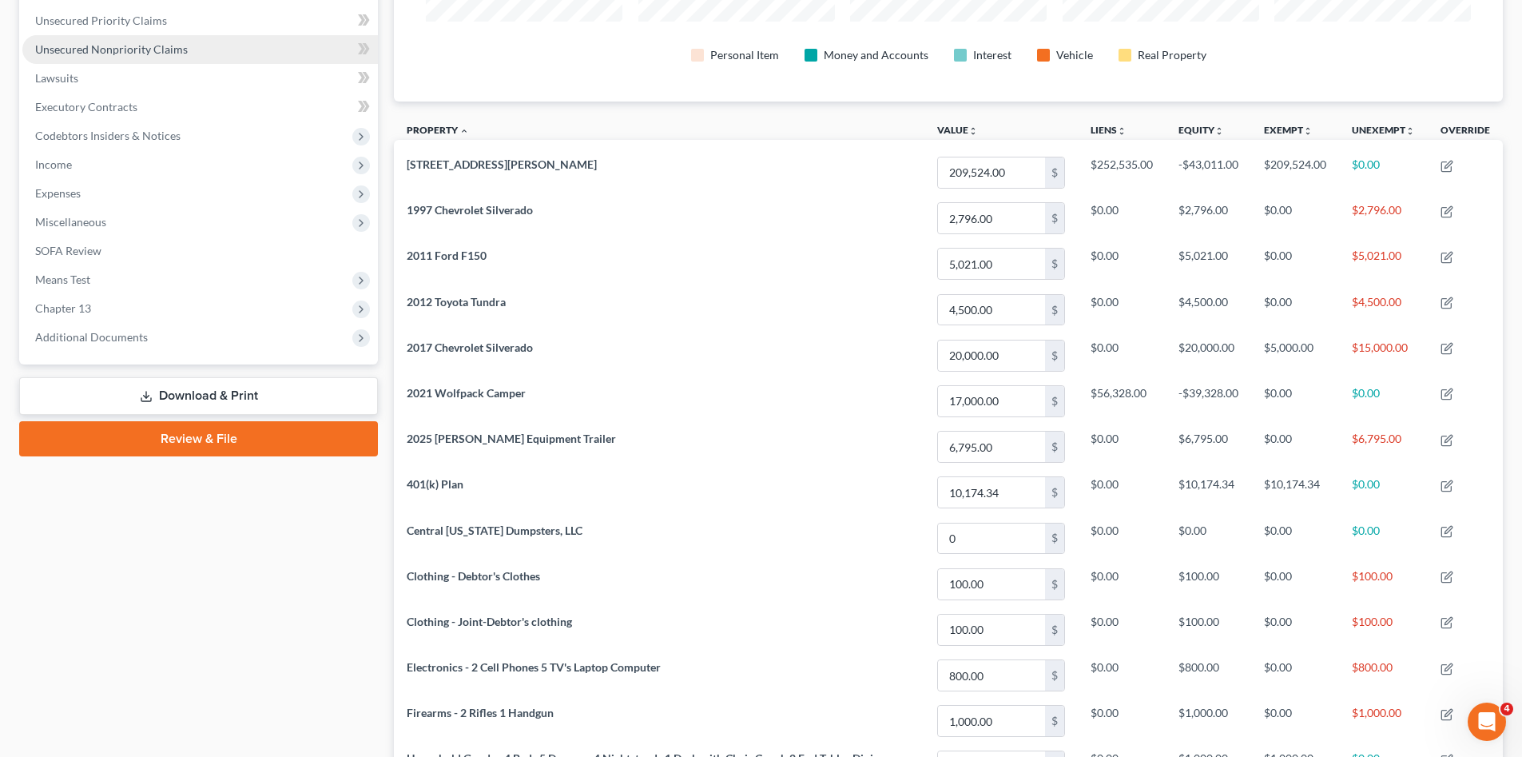
scroll to position [175, 0]
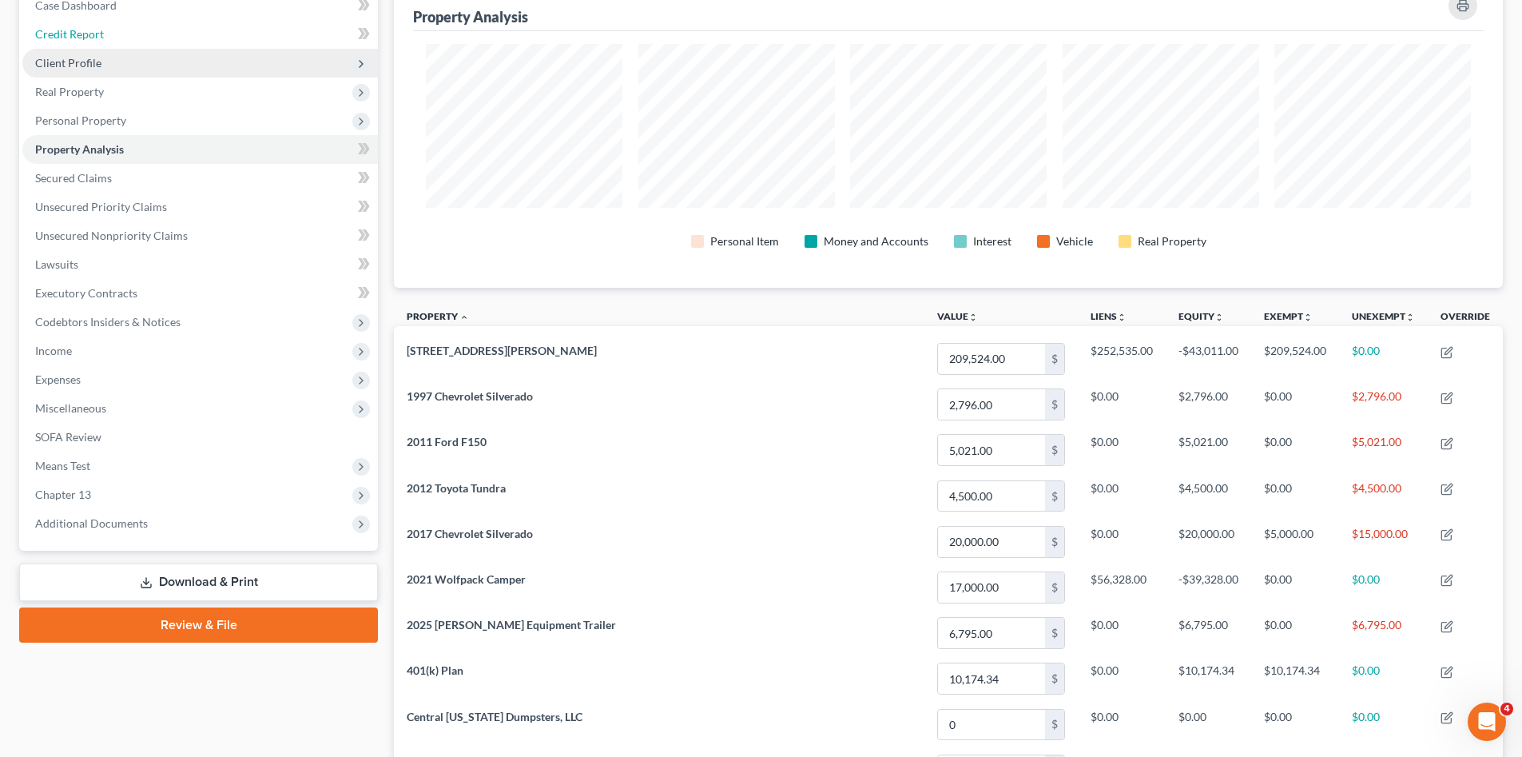
drag, startPoint x: 85, startPoint y: 38, endPoint x: 97, endPoint y: 54, distance: 18.9
click at [85, 38] on span "Credit Report" at bounding box center [69, 34] width 69 height 14
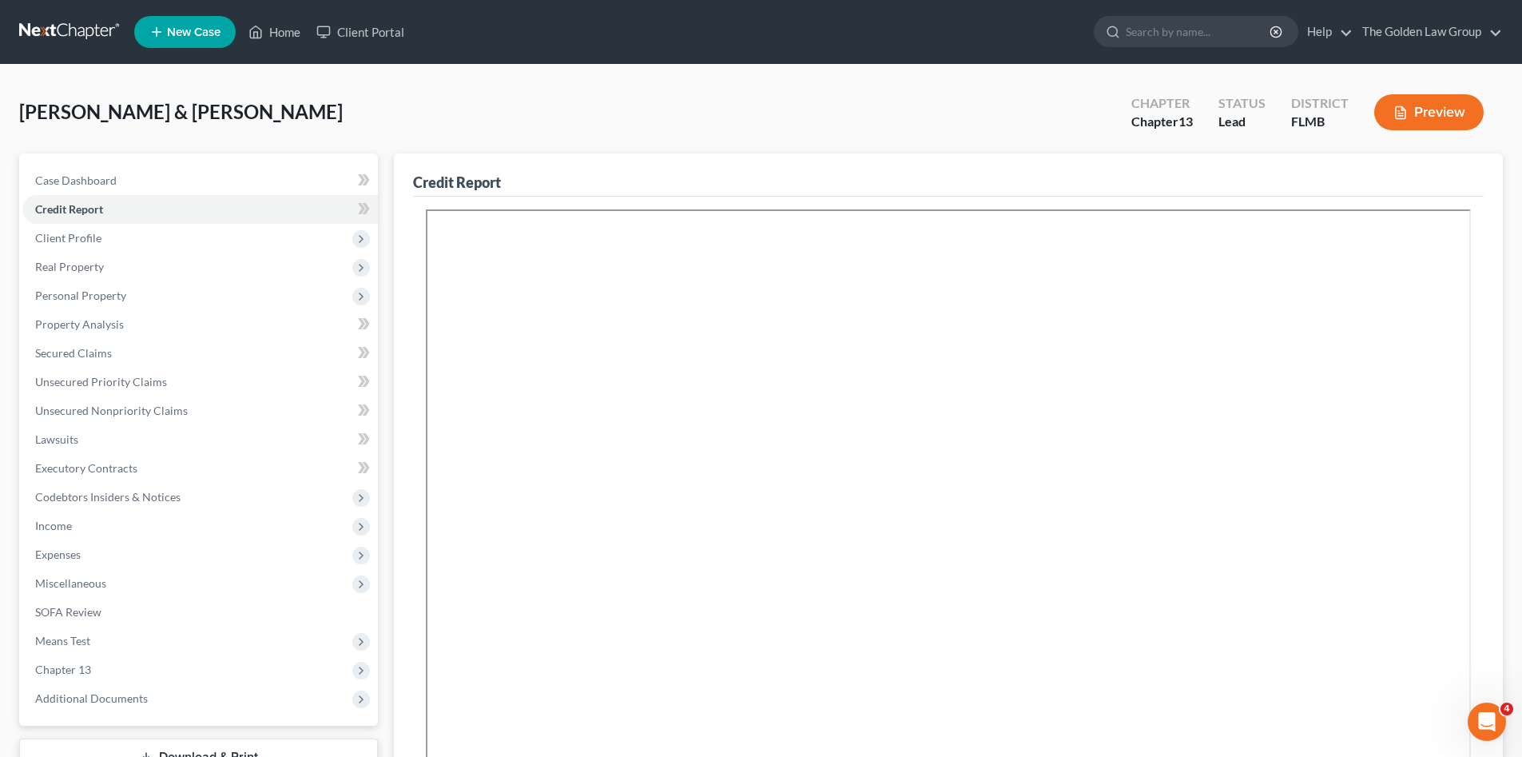
click at [108, 67] on div "[PERSON_NAME] & [PERSON_NAME] Upgraded Chapter Chapter 13 Status Lead District …" at bounding box center [761, 542] width 1522 height 955
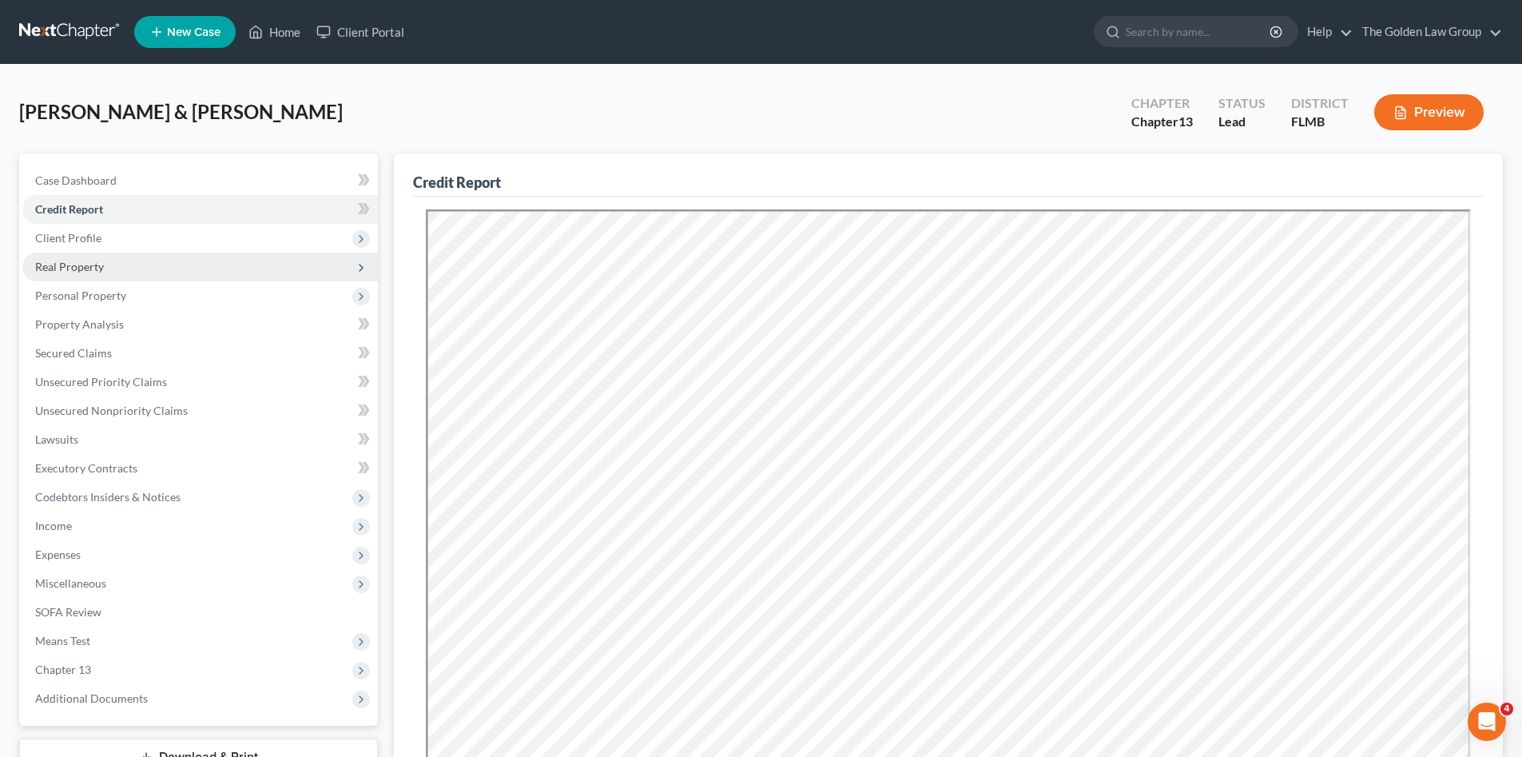
click at [89, 264] on span "Real Property" at bounding box center [69, 267] width 69 height 14
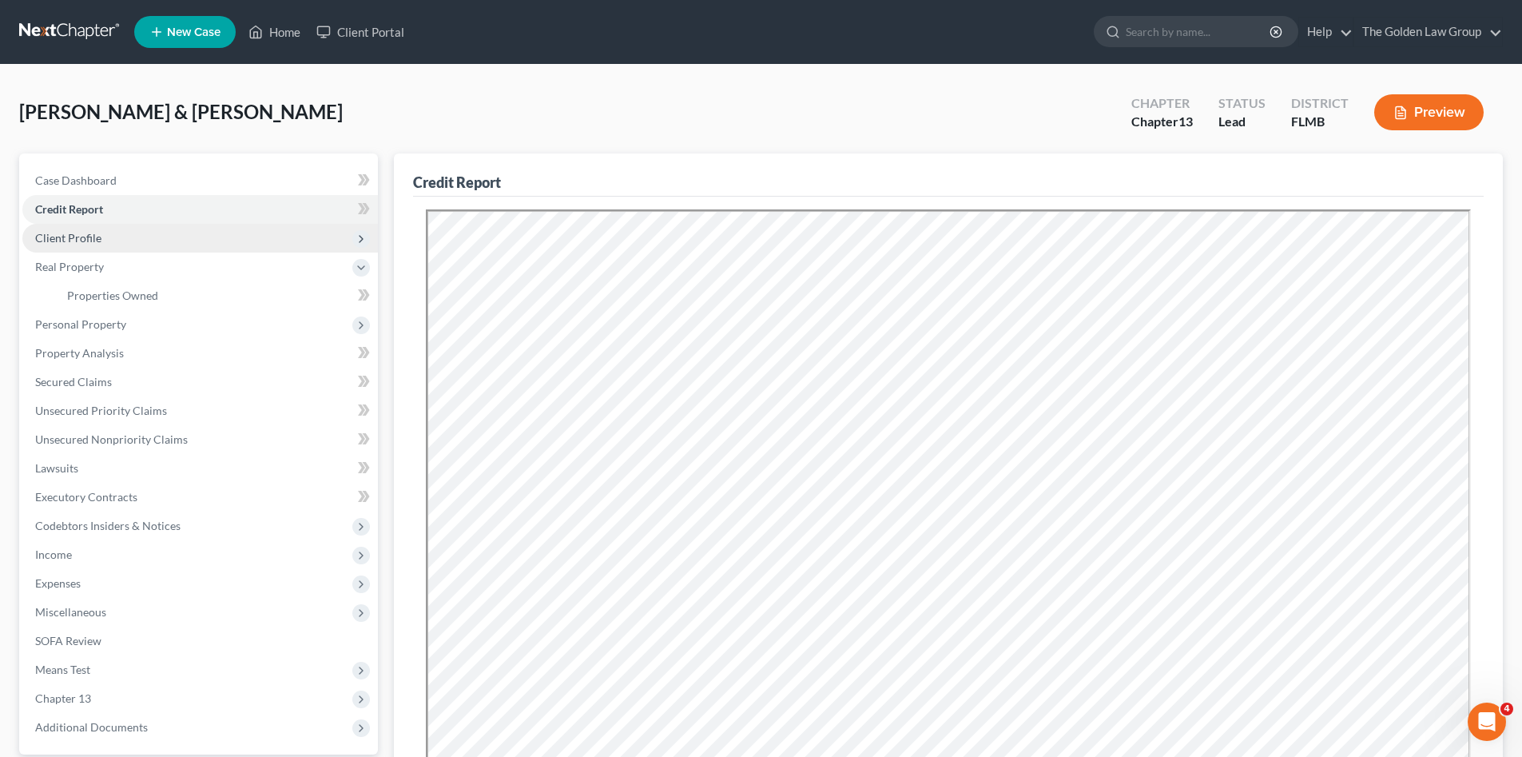
click at [99, 244] on span "Client Profile" at bounding box center [68, 238] width 66 height 14
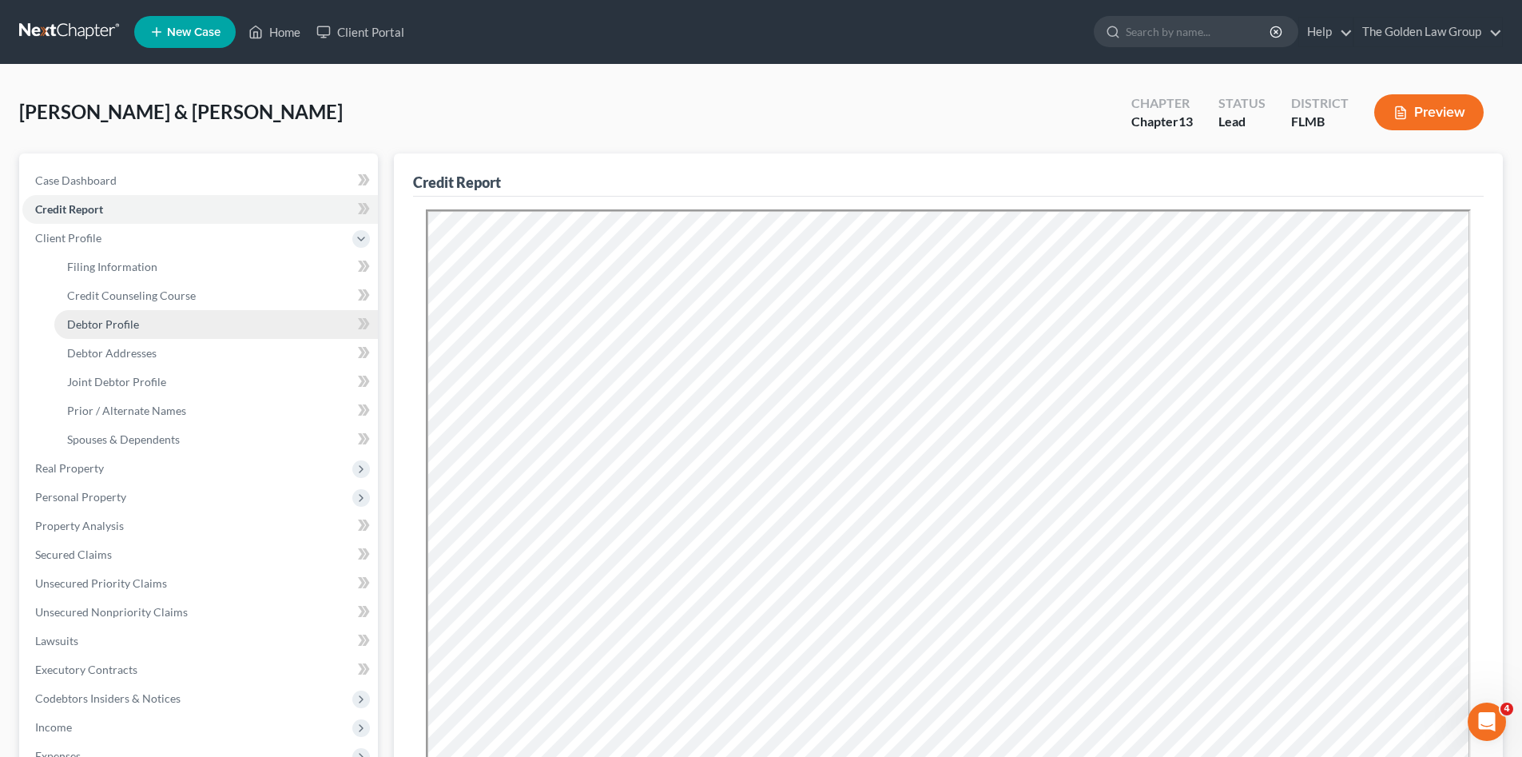
click at [130, 325] on span "Debtor Profile" at bounding box center [103, 324] width 72 height 14
select select "1"
select select "4"
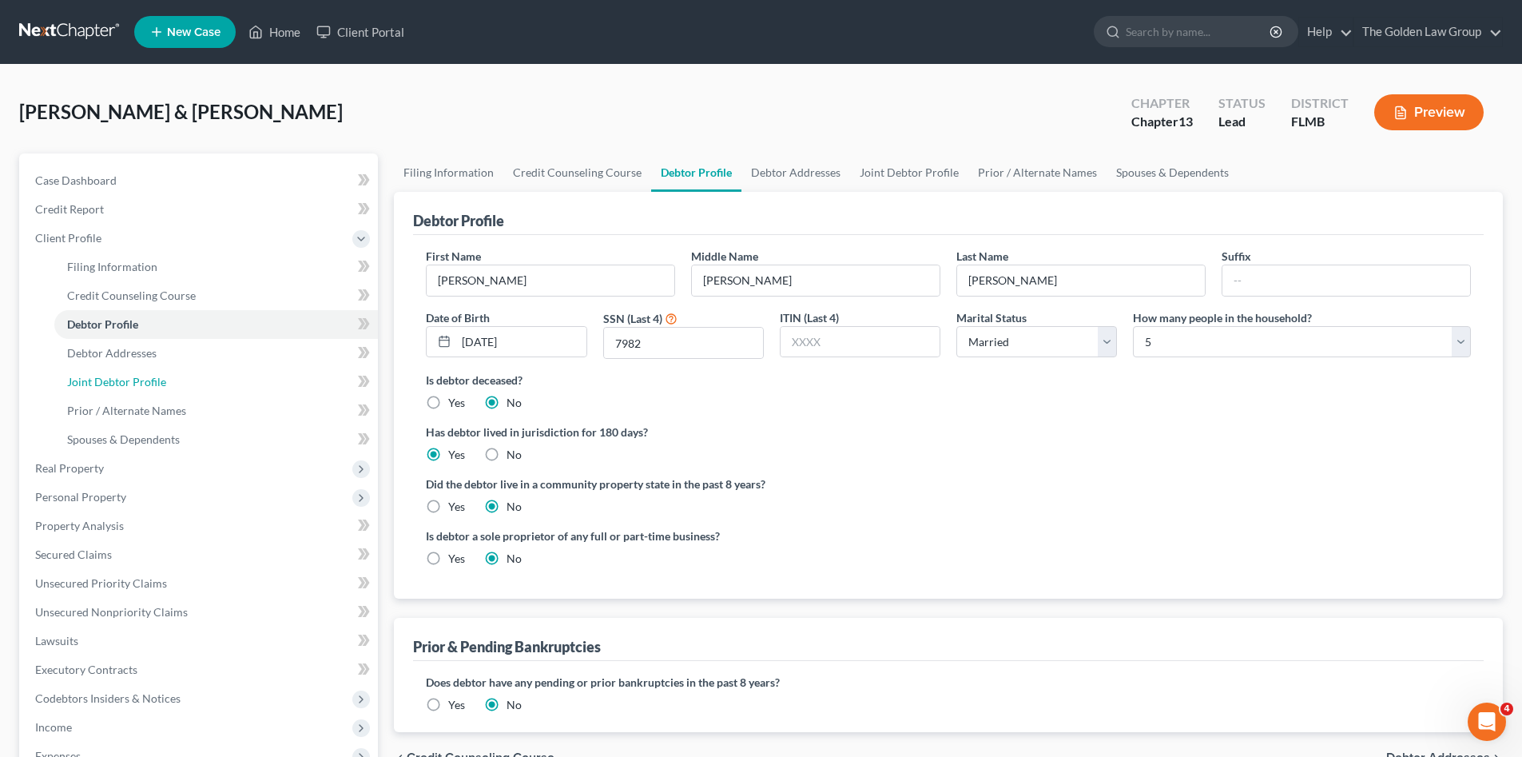
drag, startPoint x: 103, startPoint y: 387, endPoint x: 35, endPoint y: 395, distance: 68.5
click at [103, 387] on span "Joint Debtor Profile" at bounding box center [116, 382] width 99 height 14
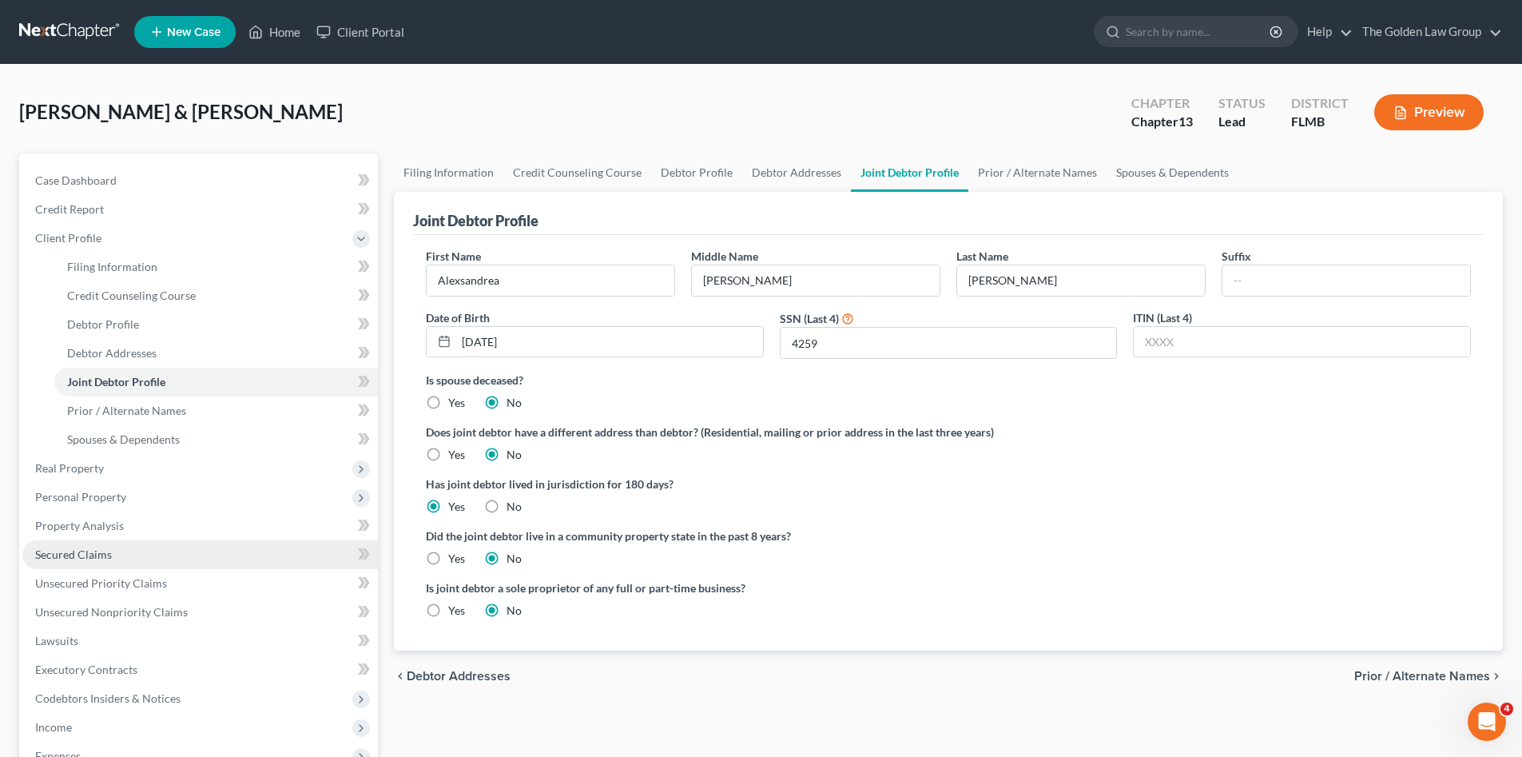
click at [185, 557] on link "Secured Claims" at bounding box center [199, 554] width 355 height 29
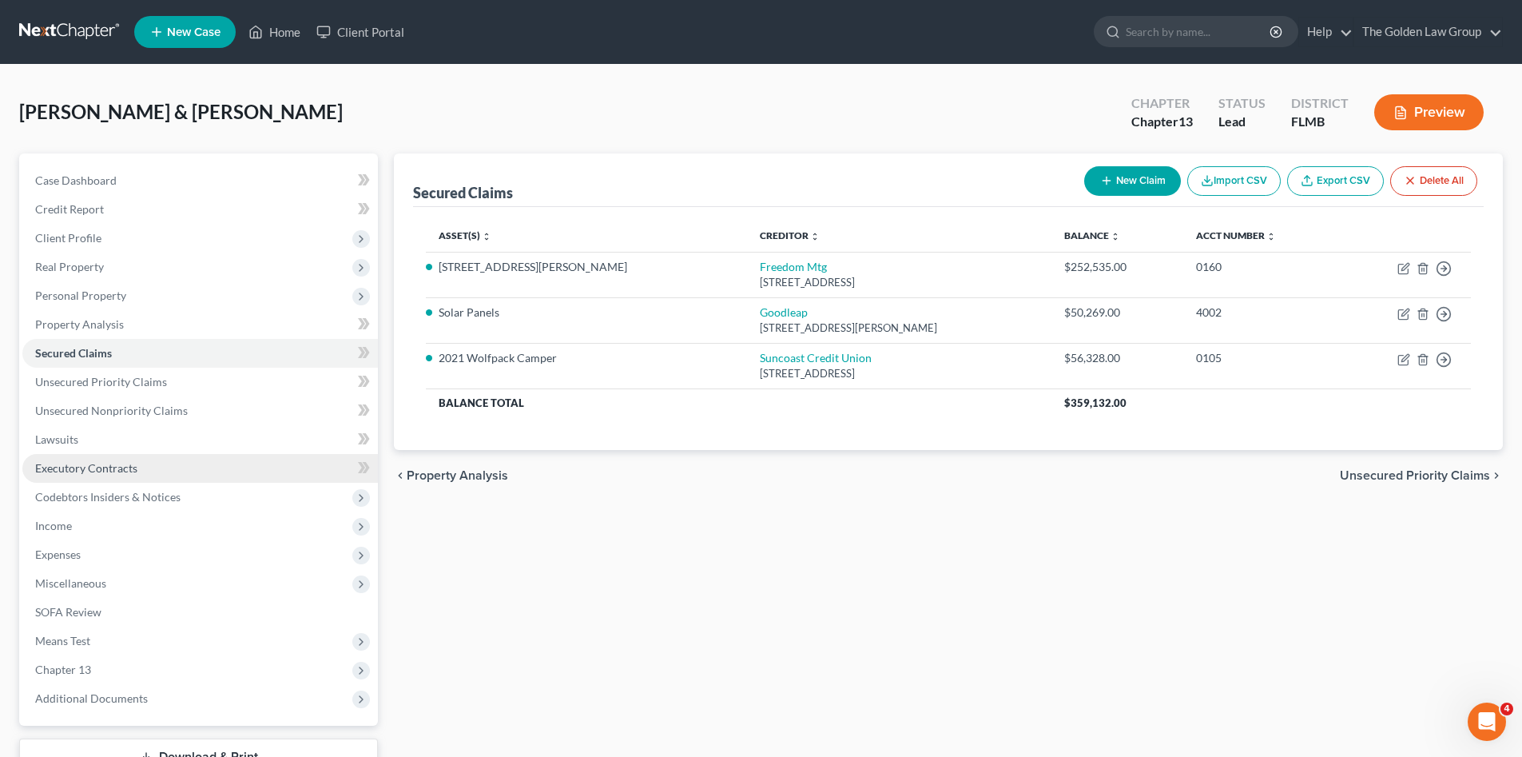
click at [113, 465] on span "Executory Contracts" at bounding box center [86, 468] width 102 height 14
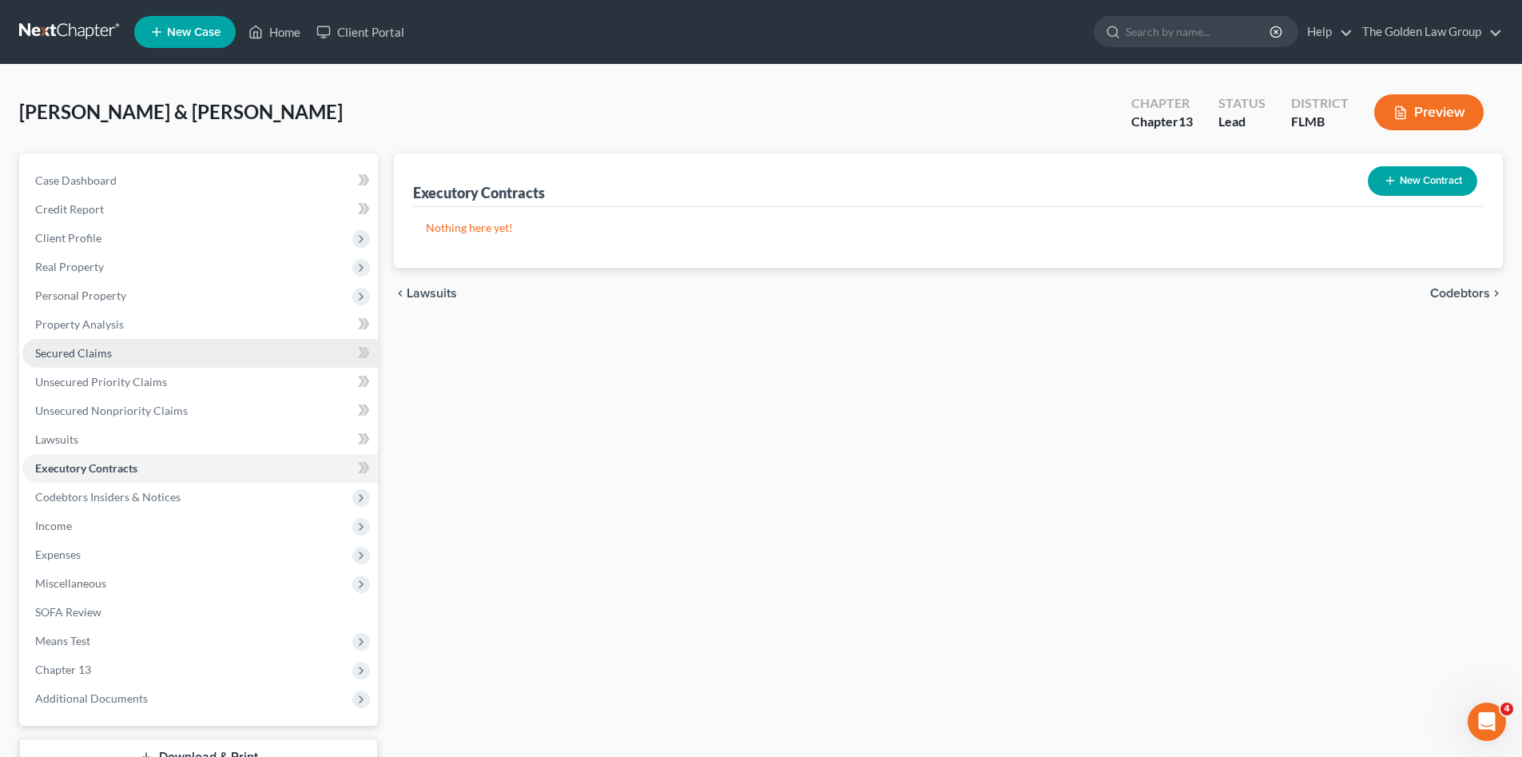
drag, startPoint x: 80, startPoint y: 287, endPoint x: 113, endPoint y: 344, distance: 65.9
click at [80, 287] on span "Personal Property" at bounding box center [199, 295] width 355 height 29
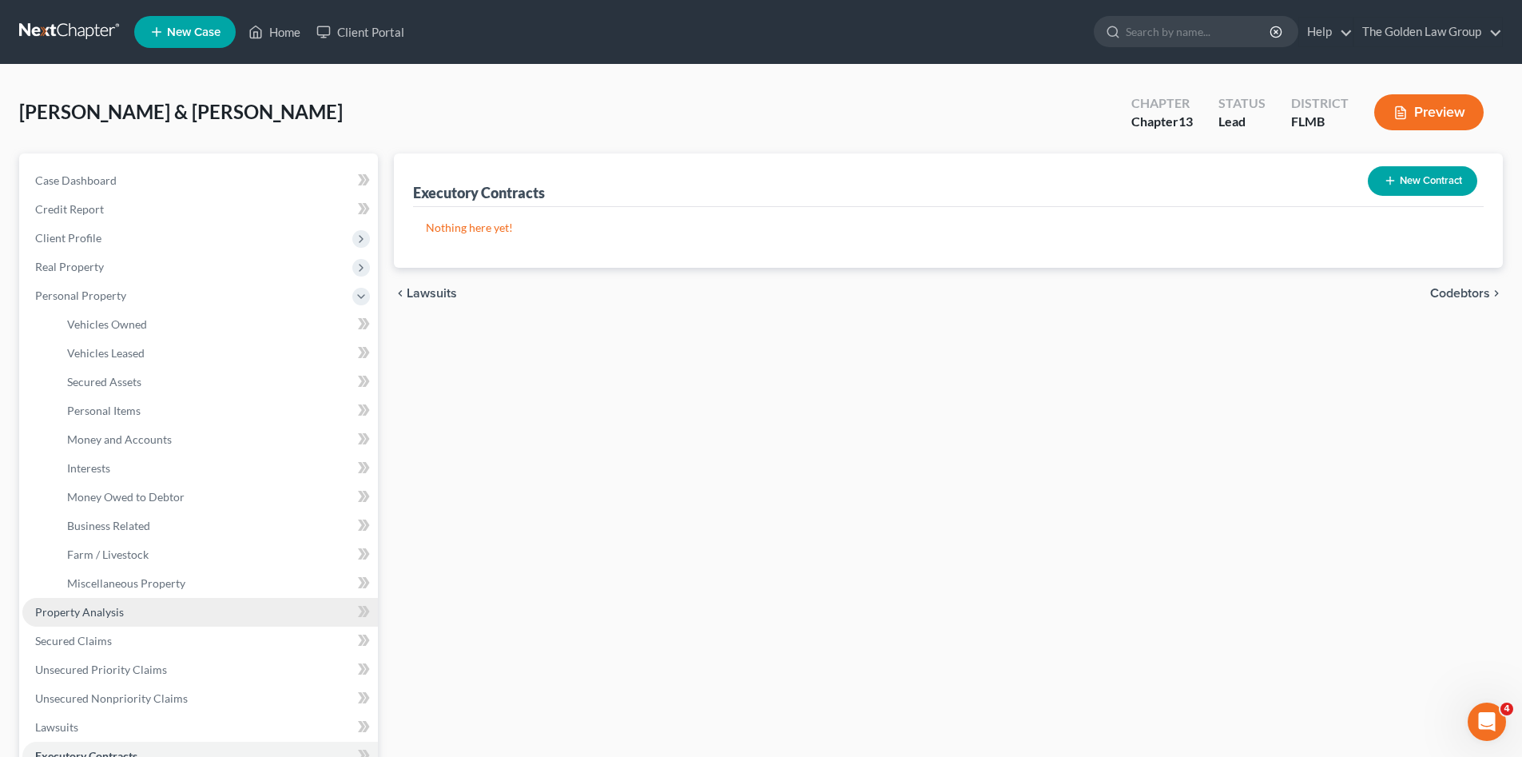
drag, startPoint x: 150, startPoint y: 616, endPoint x: 135, endPoint y: 607, distance: 17.5
click at [149, 616] on link "Property Analysis" at bounding box center [199, 612] width 355 height 29
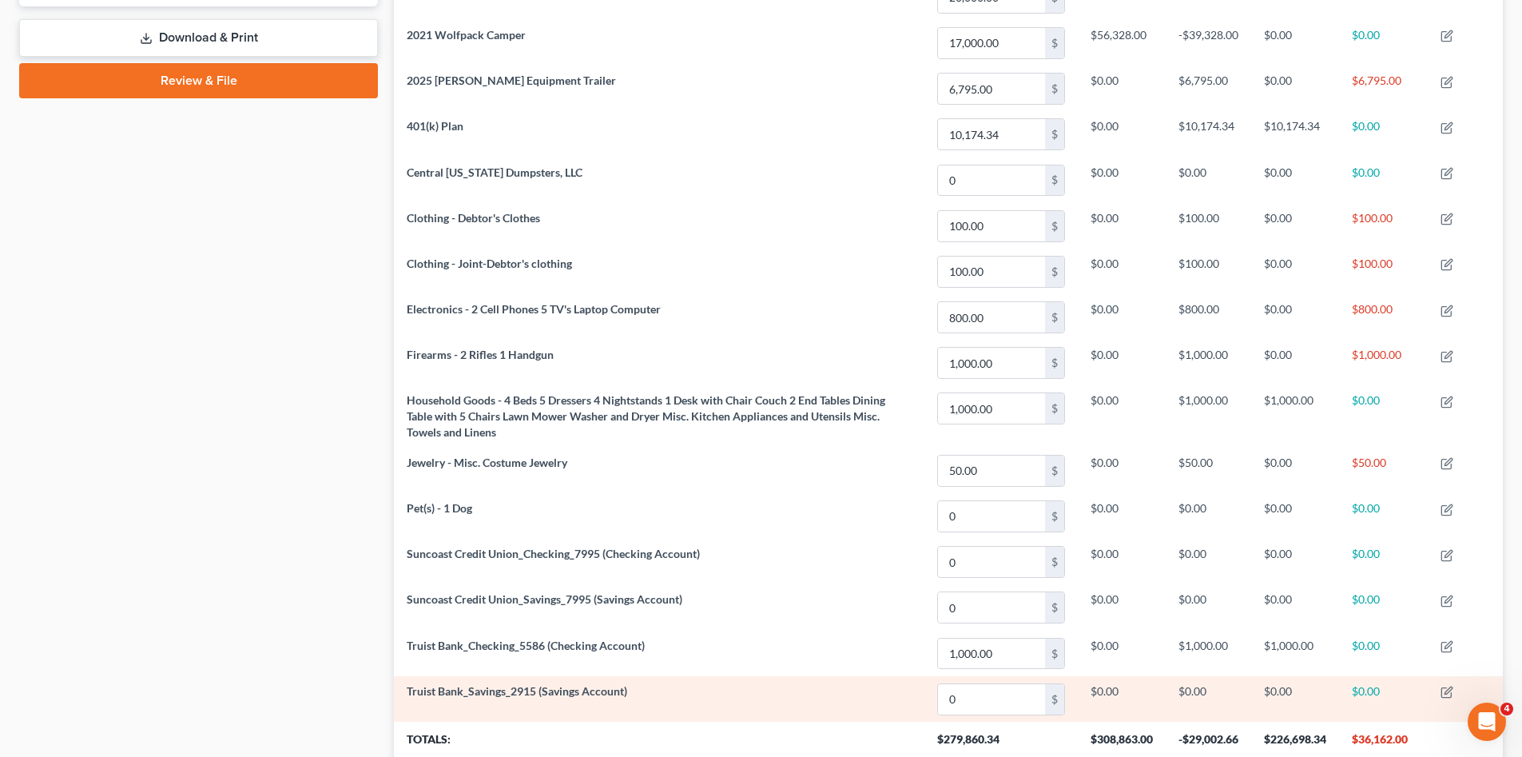
scroll to position [840, 0]
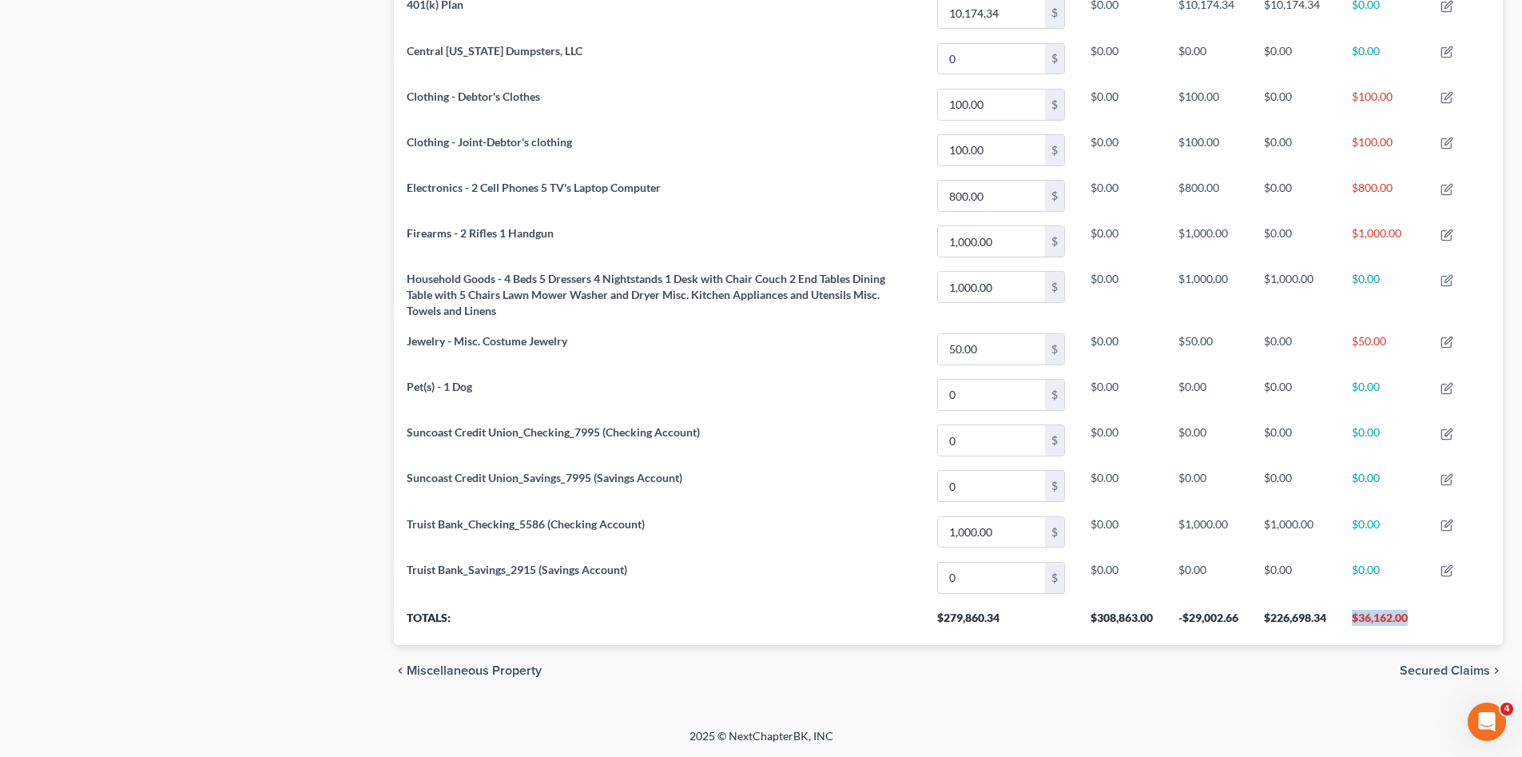
drag, startPoint x: 1413, startPoint y: 617, endPoint x: 1350, endPoint y: 638, distance: 66.7
click at [1350, 638] on th "$36,162.00" at bounding box center [1383, 622] width 89 height 45
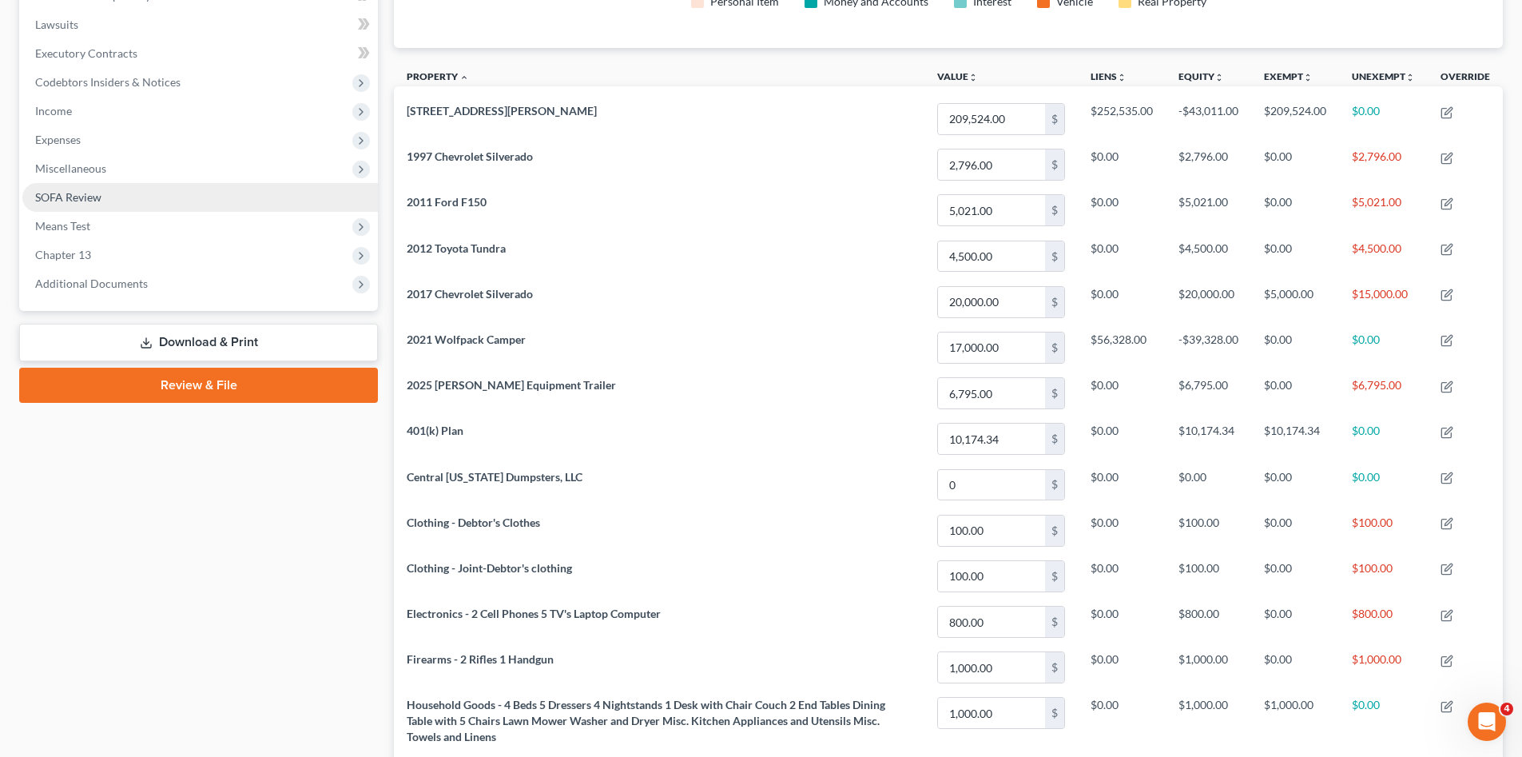
scroll to position [335, 0]
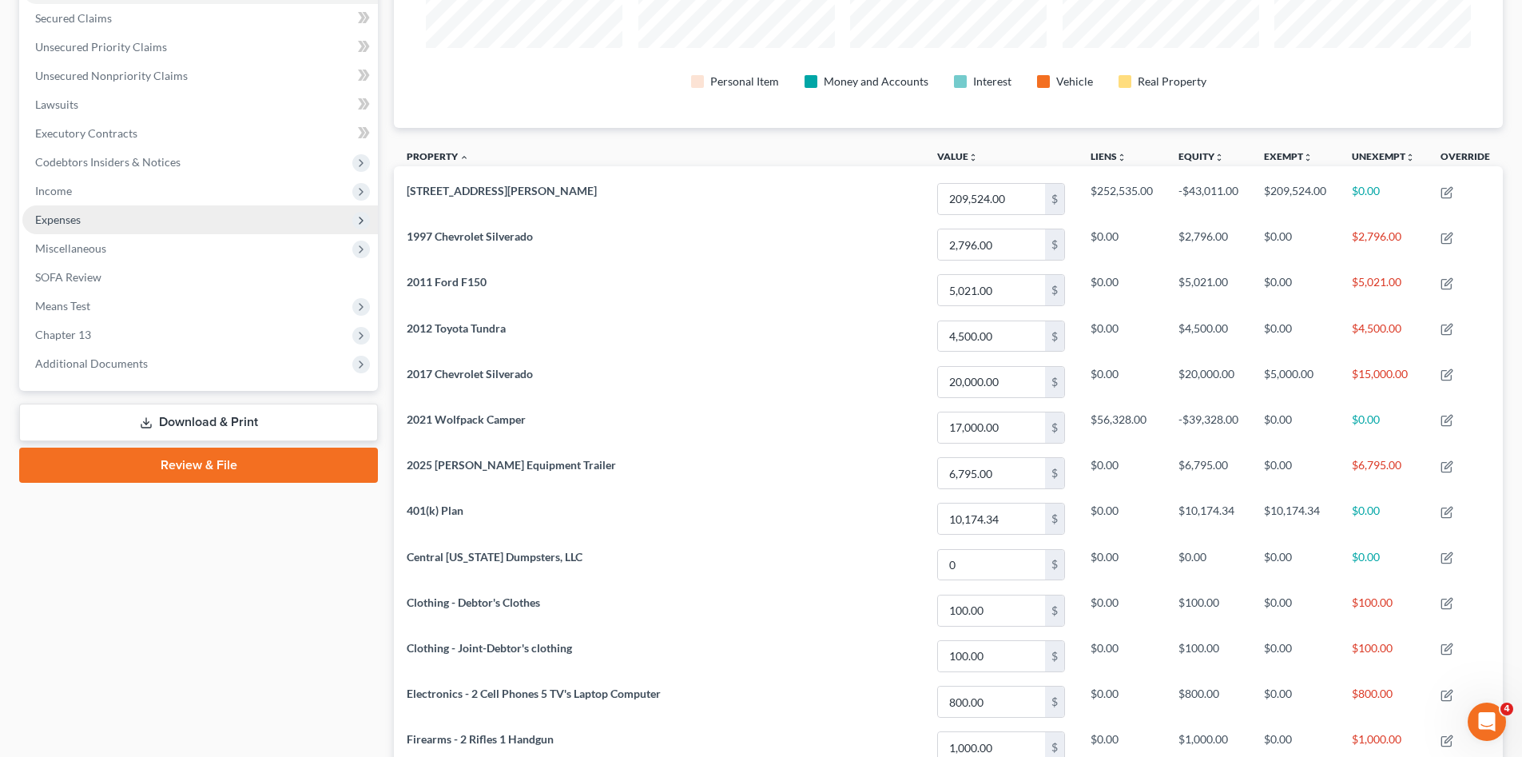
click at [129, 219] on span "Expenses" at bounding box center [199, 219] width 355 height 29
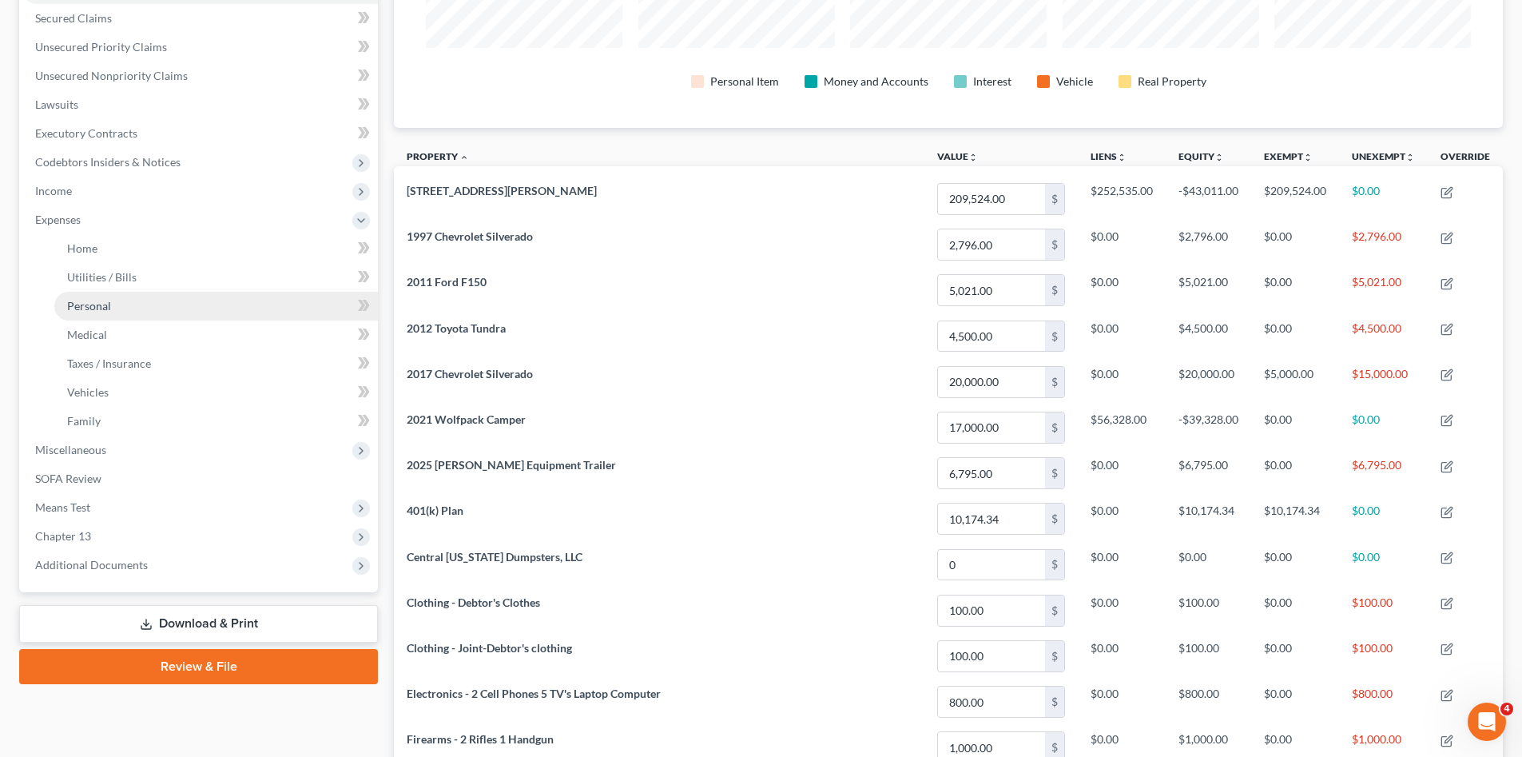
click at [131, 313] on link "Personal" at bounding box center [216, 306] width 324 height 29
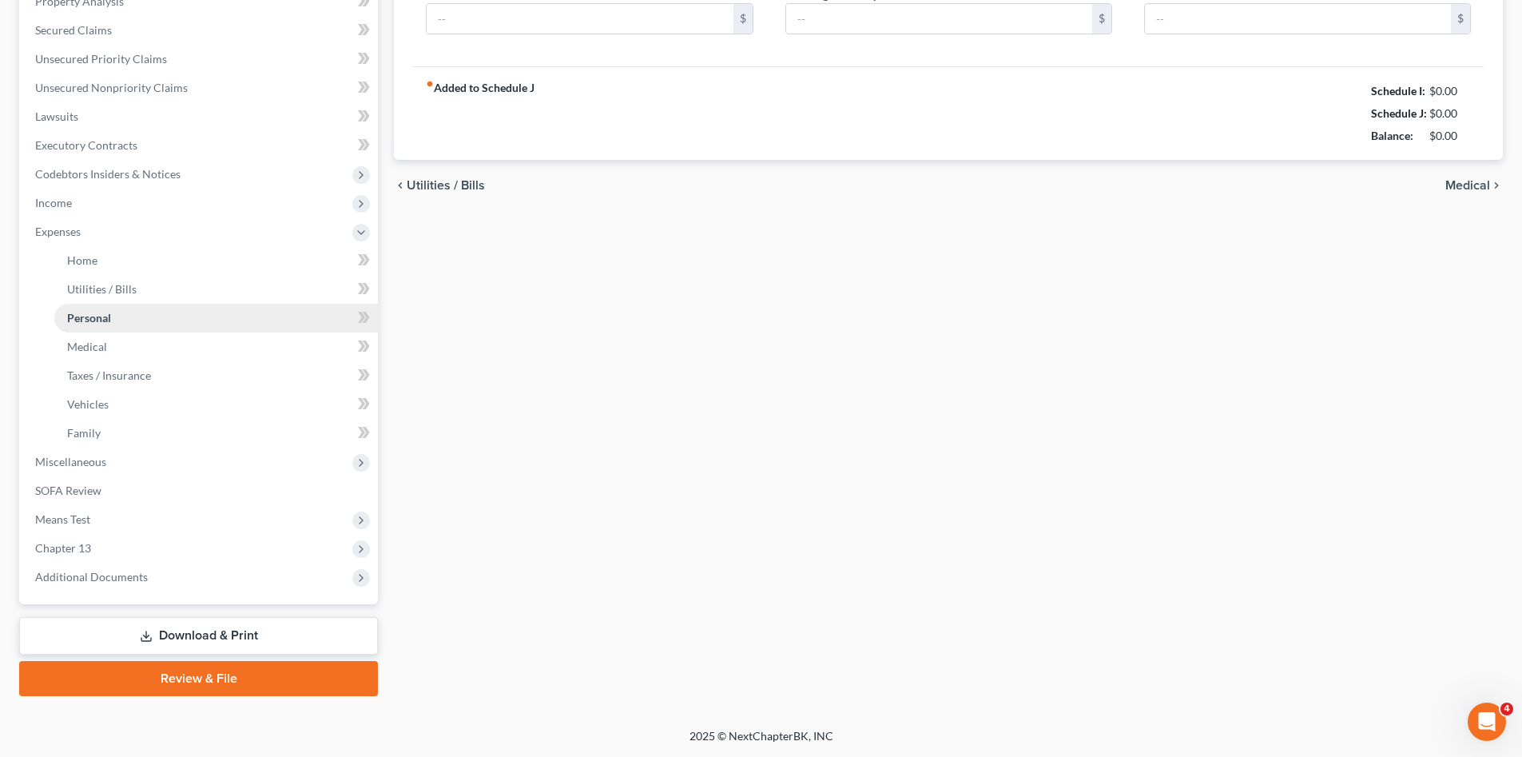
type input "1,300.00"
type input "100.00"
type input "150.00"
type input "0.00"
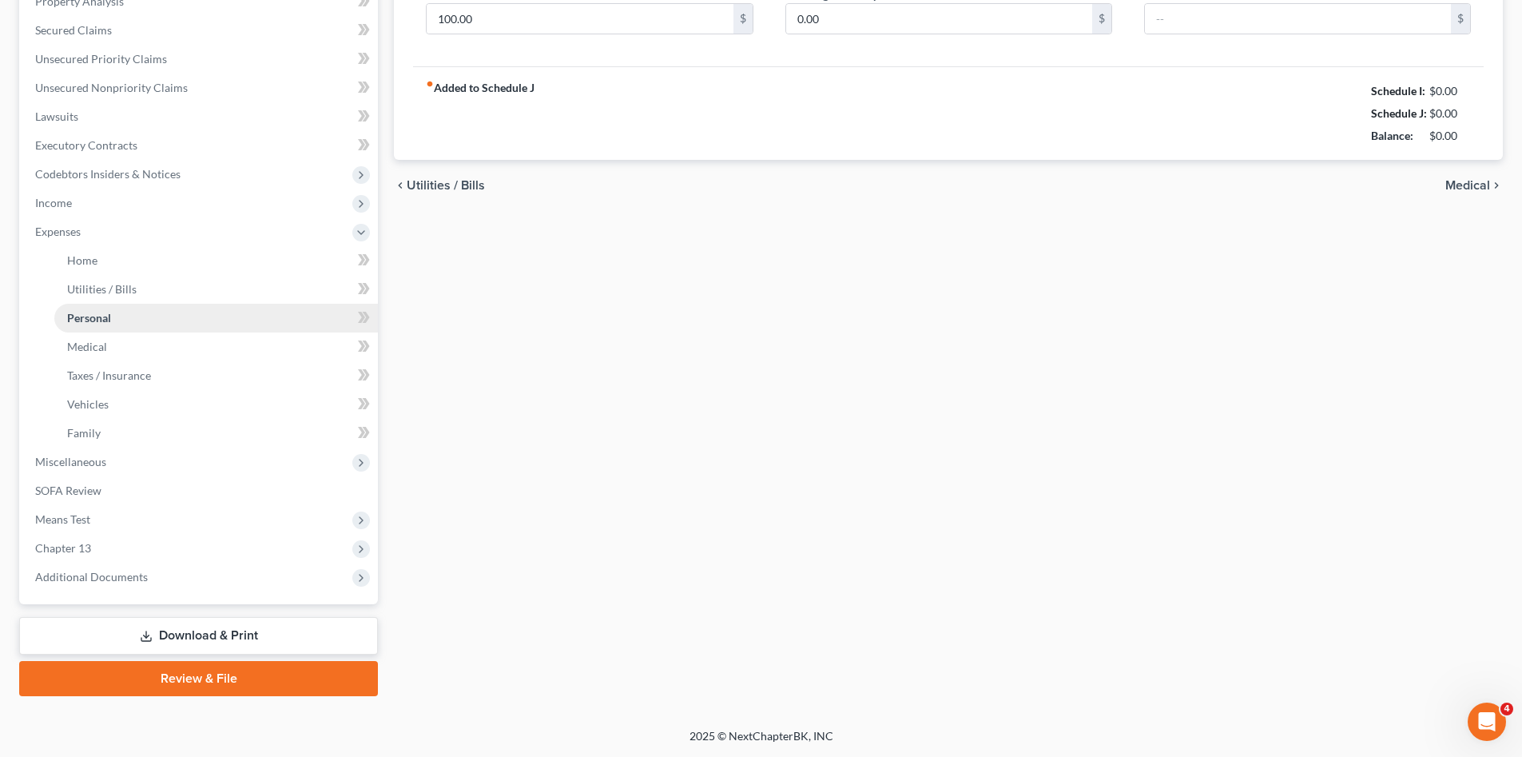
type input "0.00"
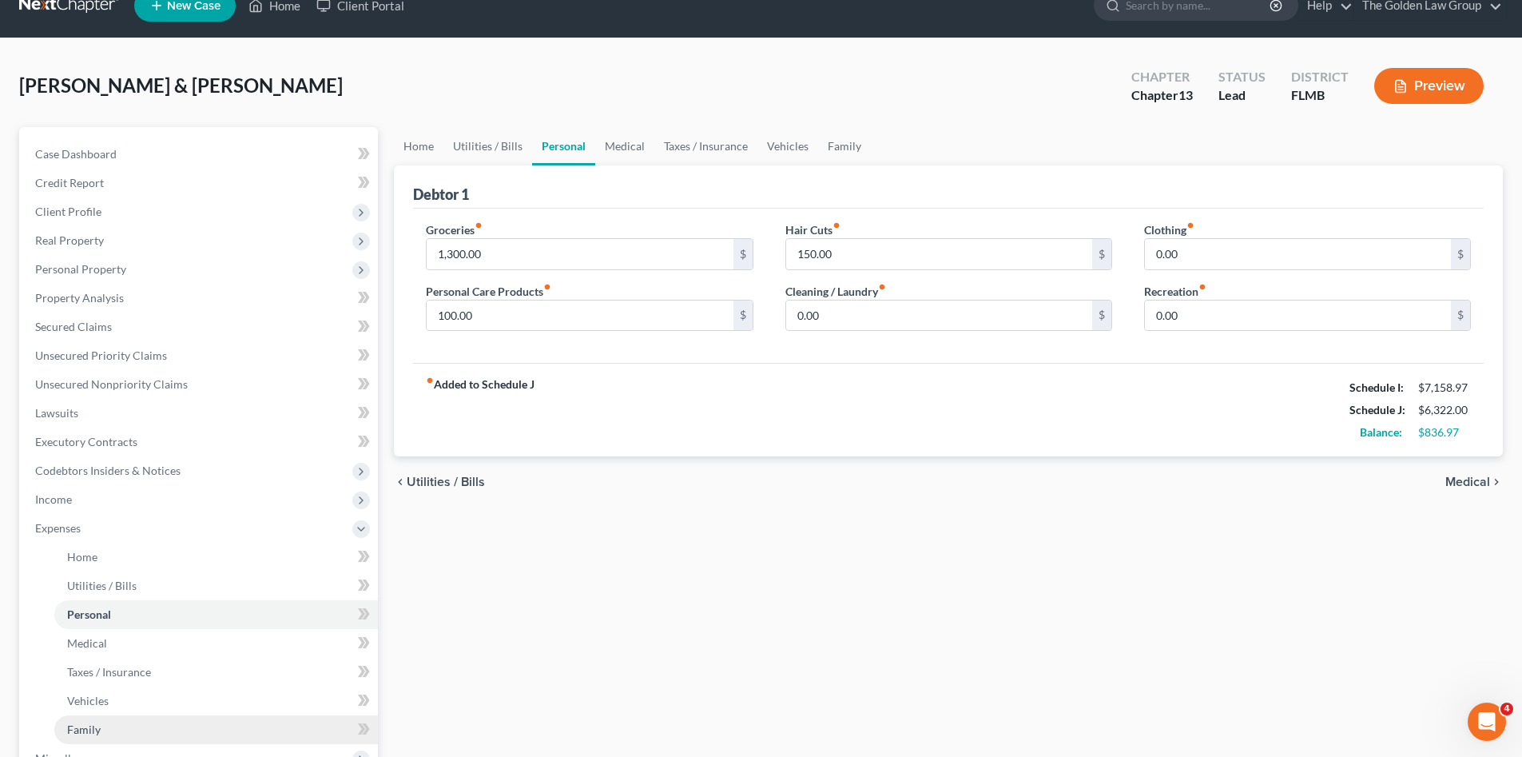
scroll to position [186, 0]
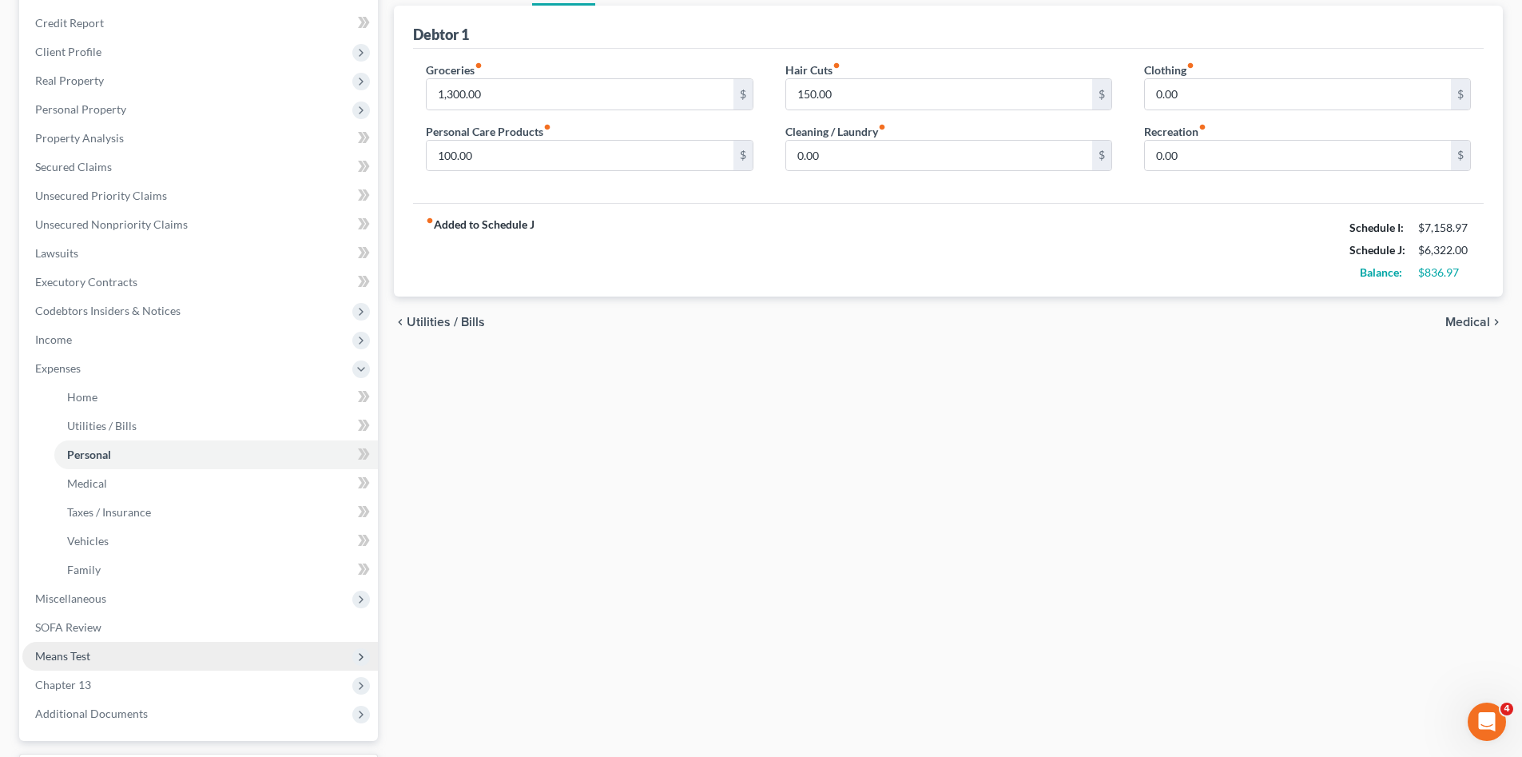
click at [102, 648] on span "Means Test" at bounding box center [199, 655] width 355 height 29
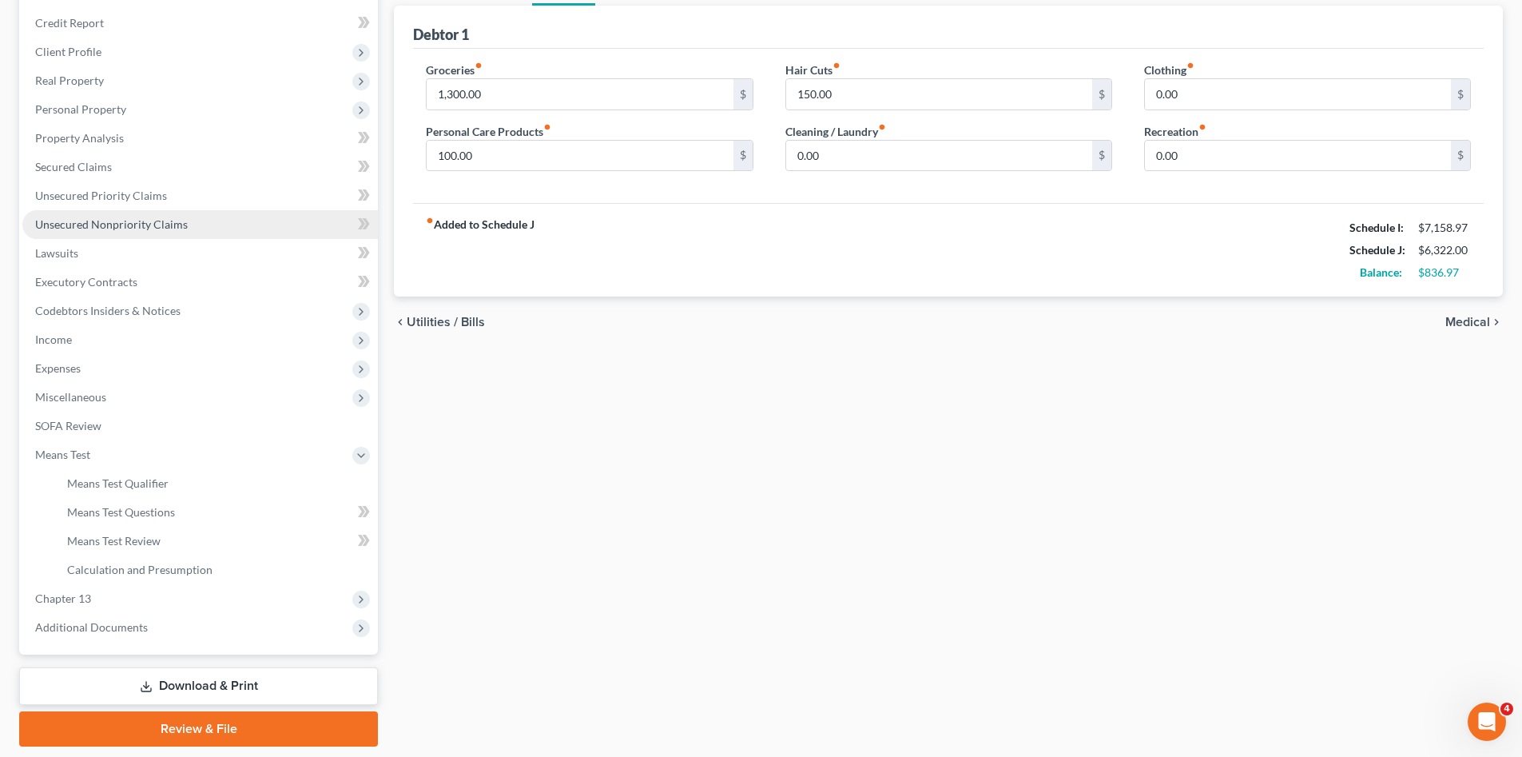
drag, startPoint x: 146, startPoint y: 220, endPoint x: 434, endPoint y: 427, distance: 354.3
click at [146, 220] on span "Unsecured Nonpriority Claims" at bounding box center [111, 224] width 153 height 14
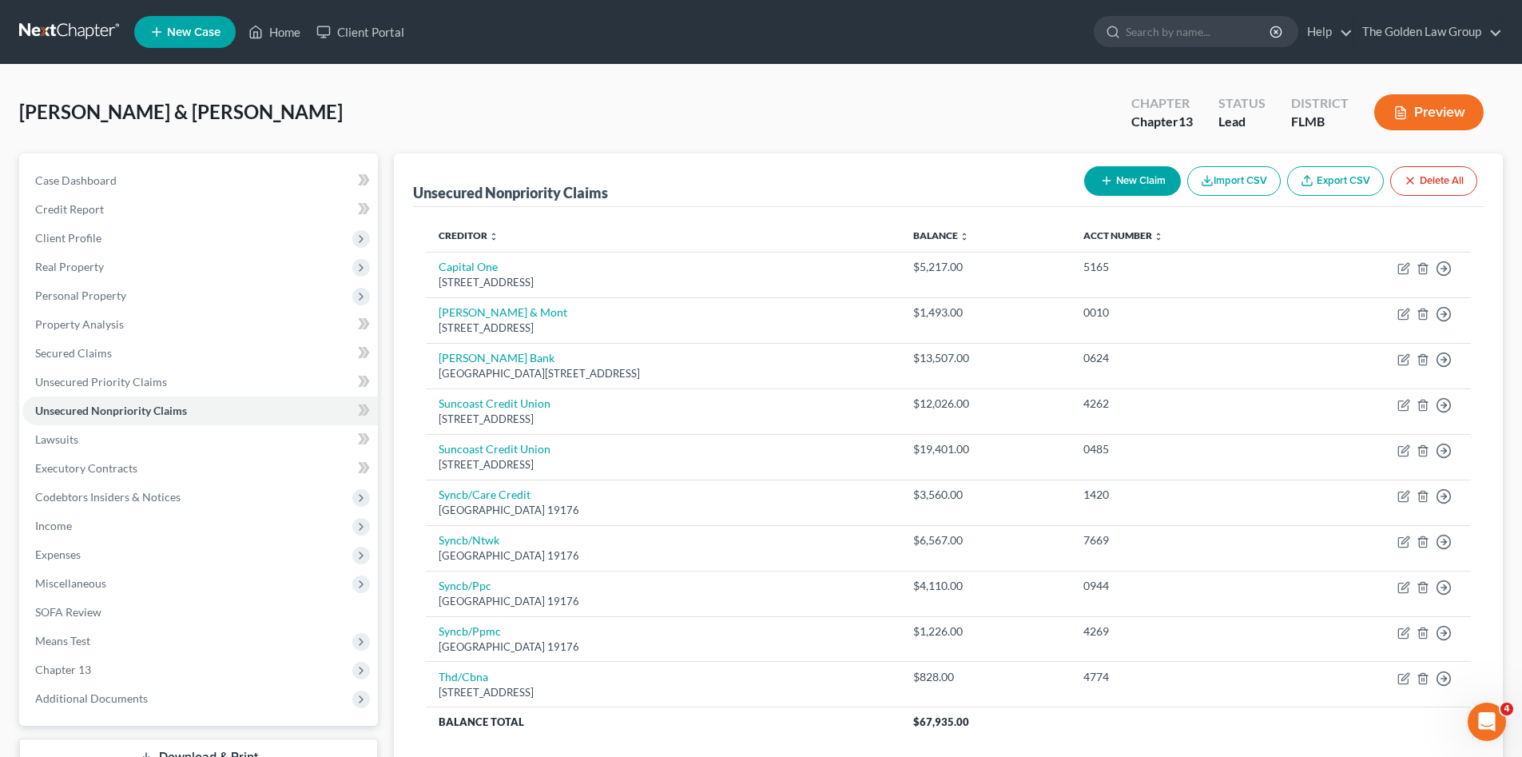
click at [77, 32] on link at bounding box center [70, 32] width 102 height 29
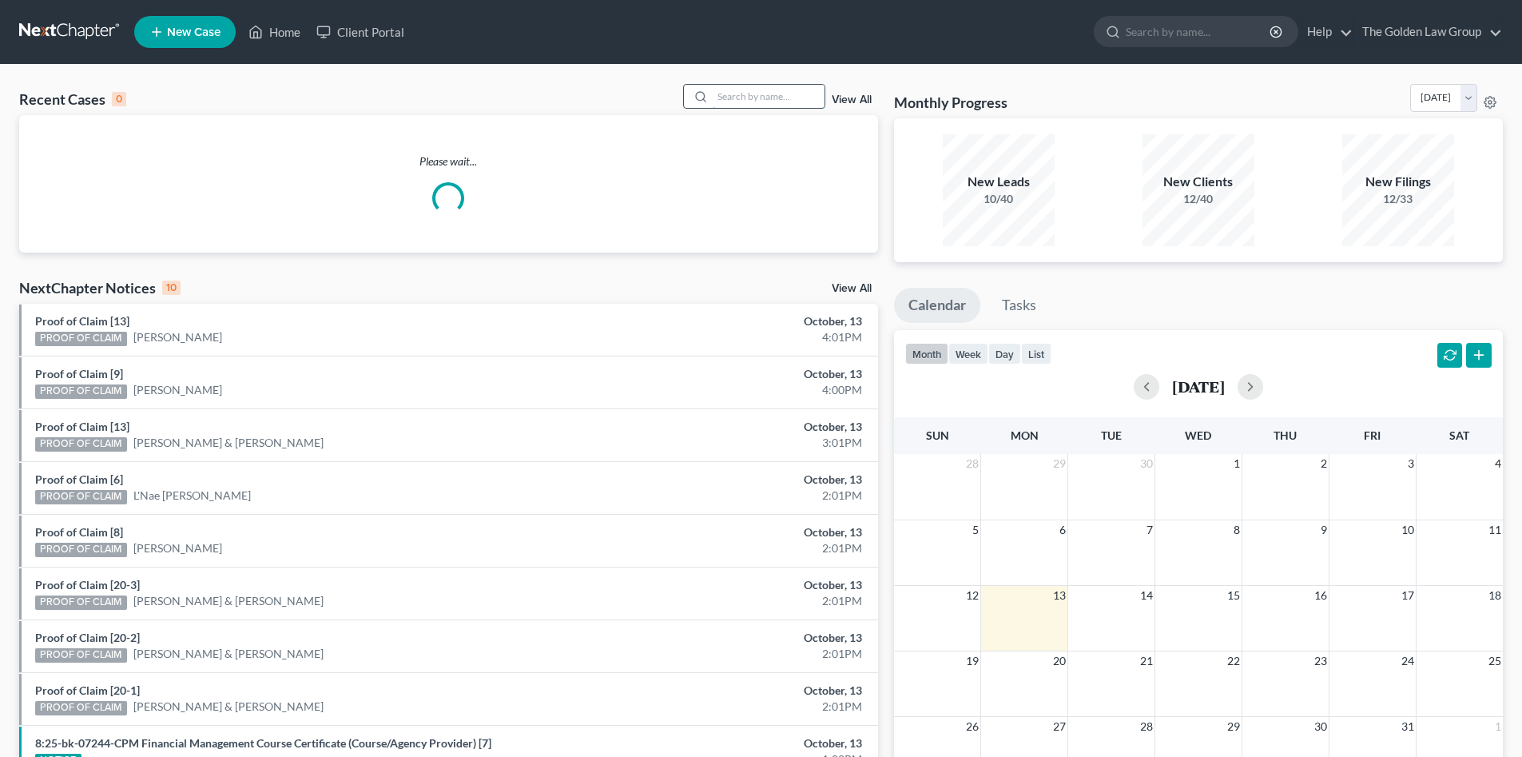
click at [733, 101] on input "search" at bounding box center [769, 96] width 112 height 23
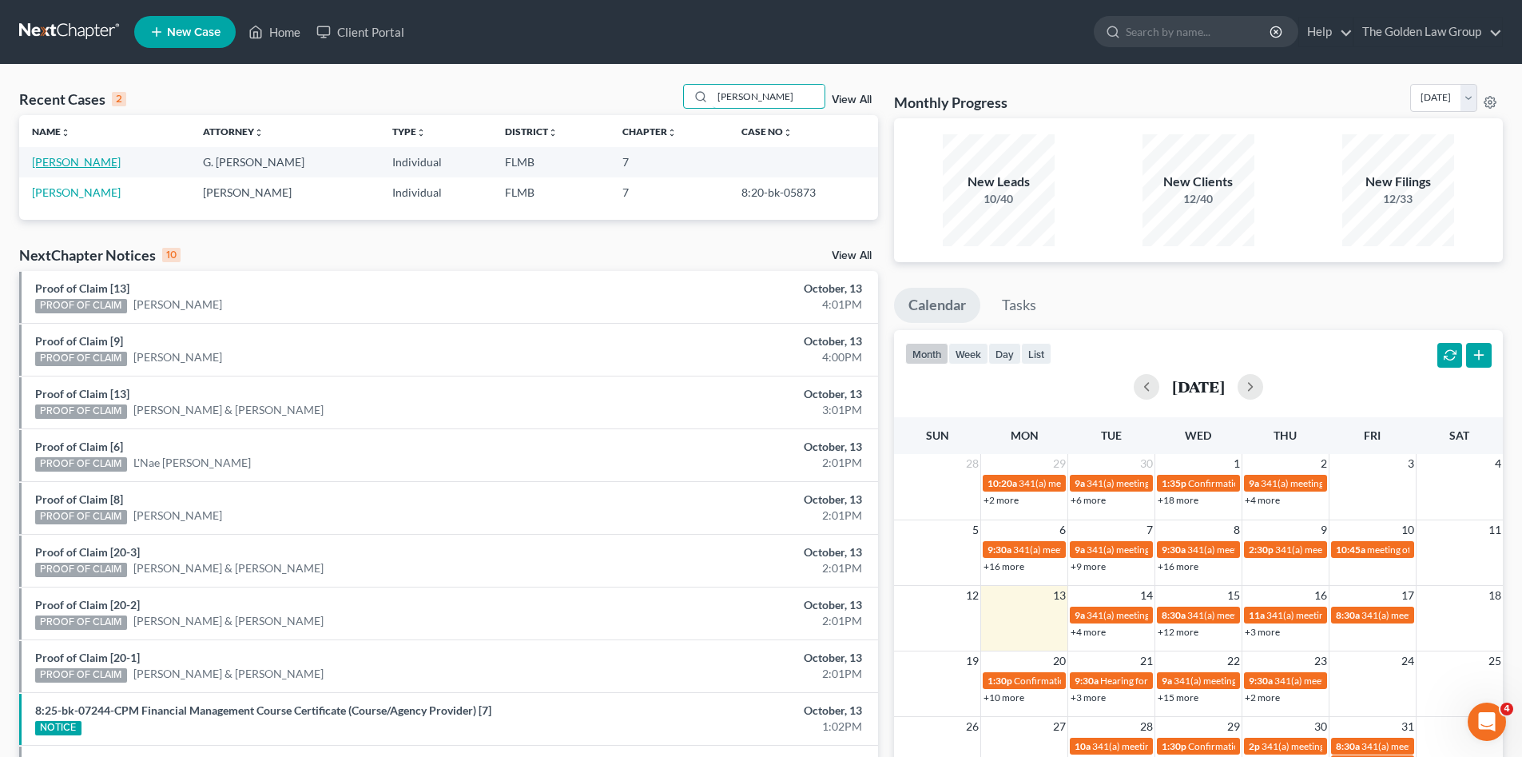
type input "[PERSON_NAME]"
click at [82, 164] on link "[PERSON_NAME]" at bounding box center [76, 162] width 89 height 14
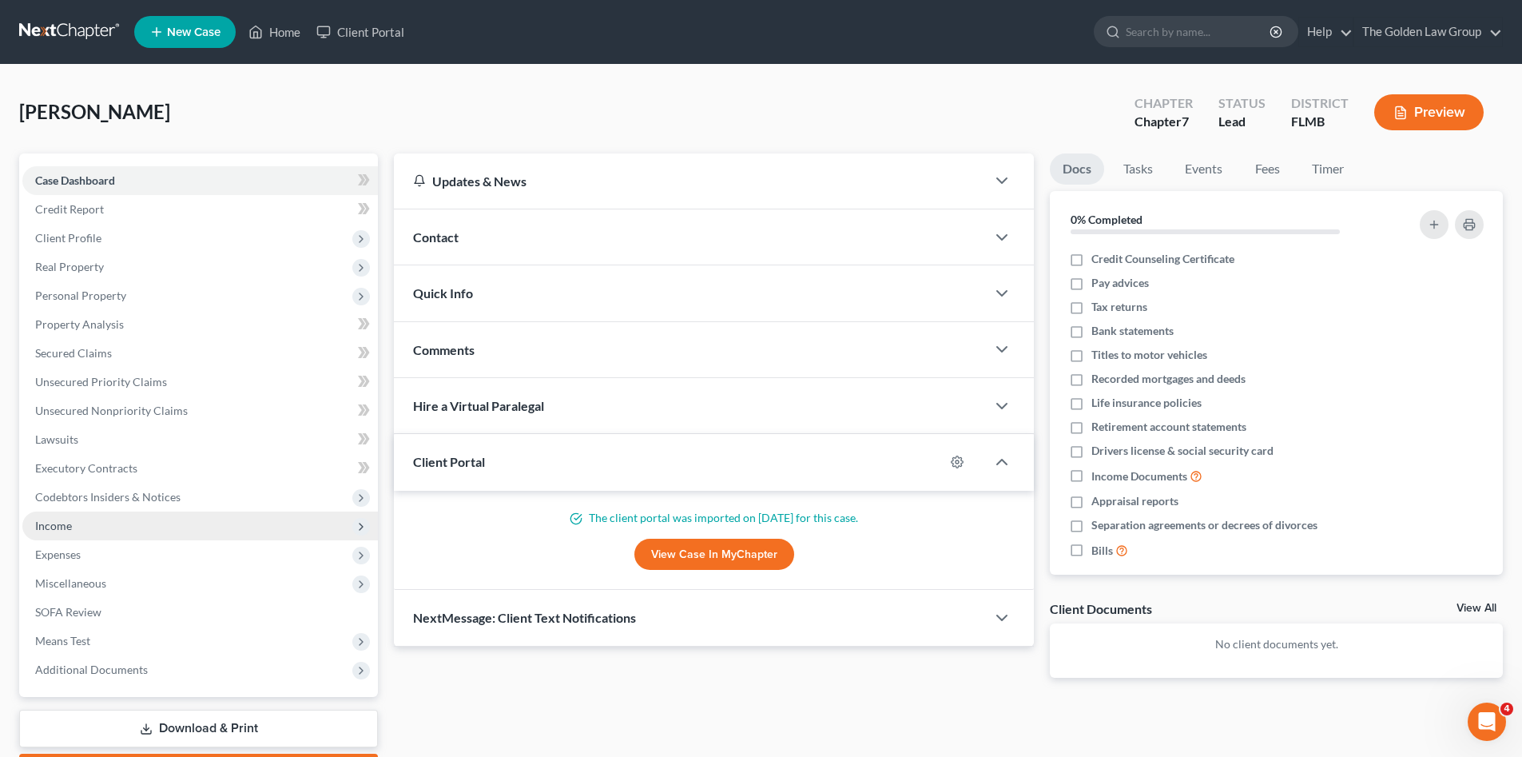
click at [88, 522] on span "Income" at bounding box center [199, 525] width 355 height 29
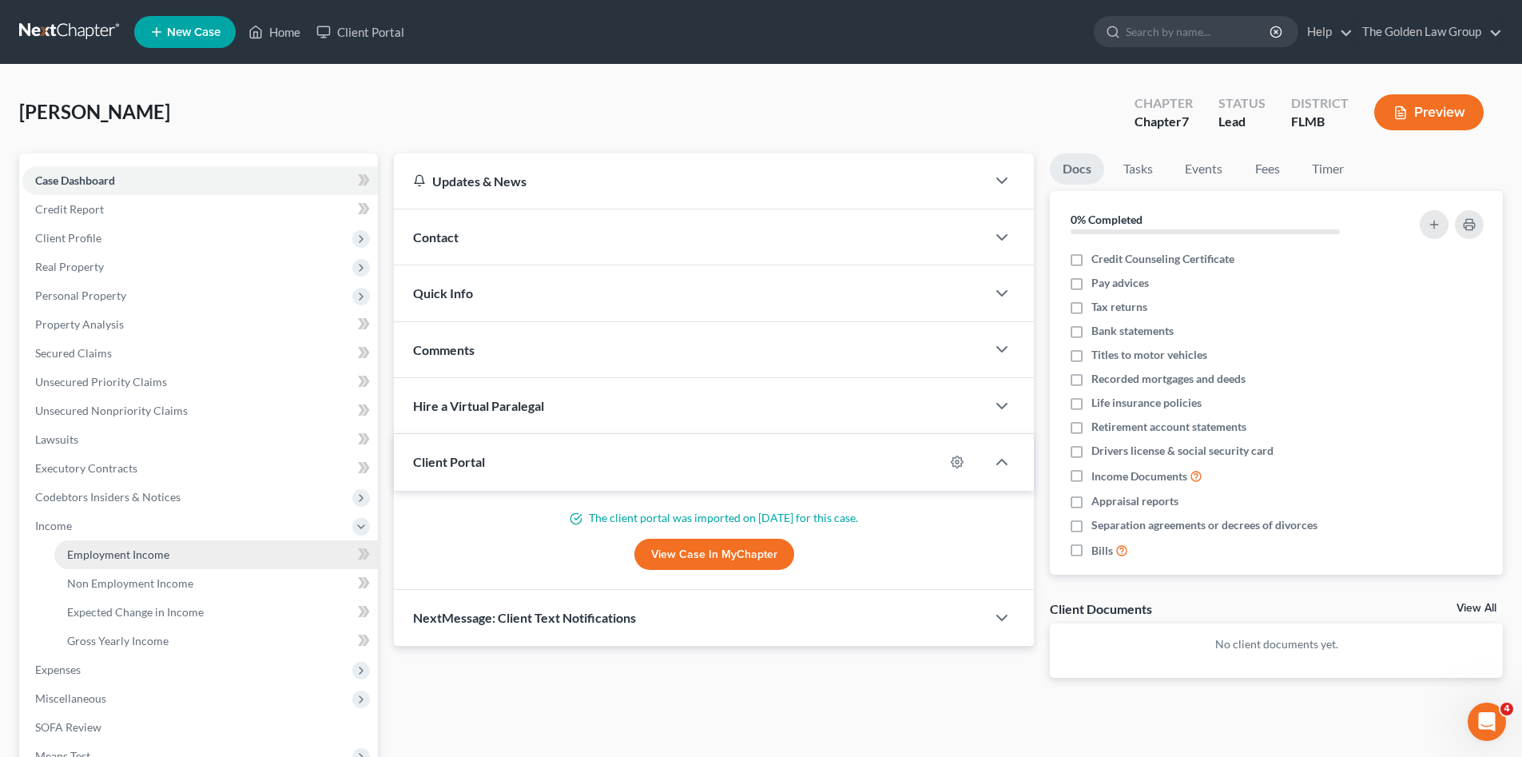
click at [126, 545] on link "Employment Income" at bounding box center [216, 554] width 324 height 29
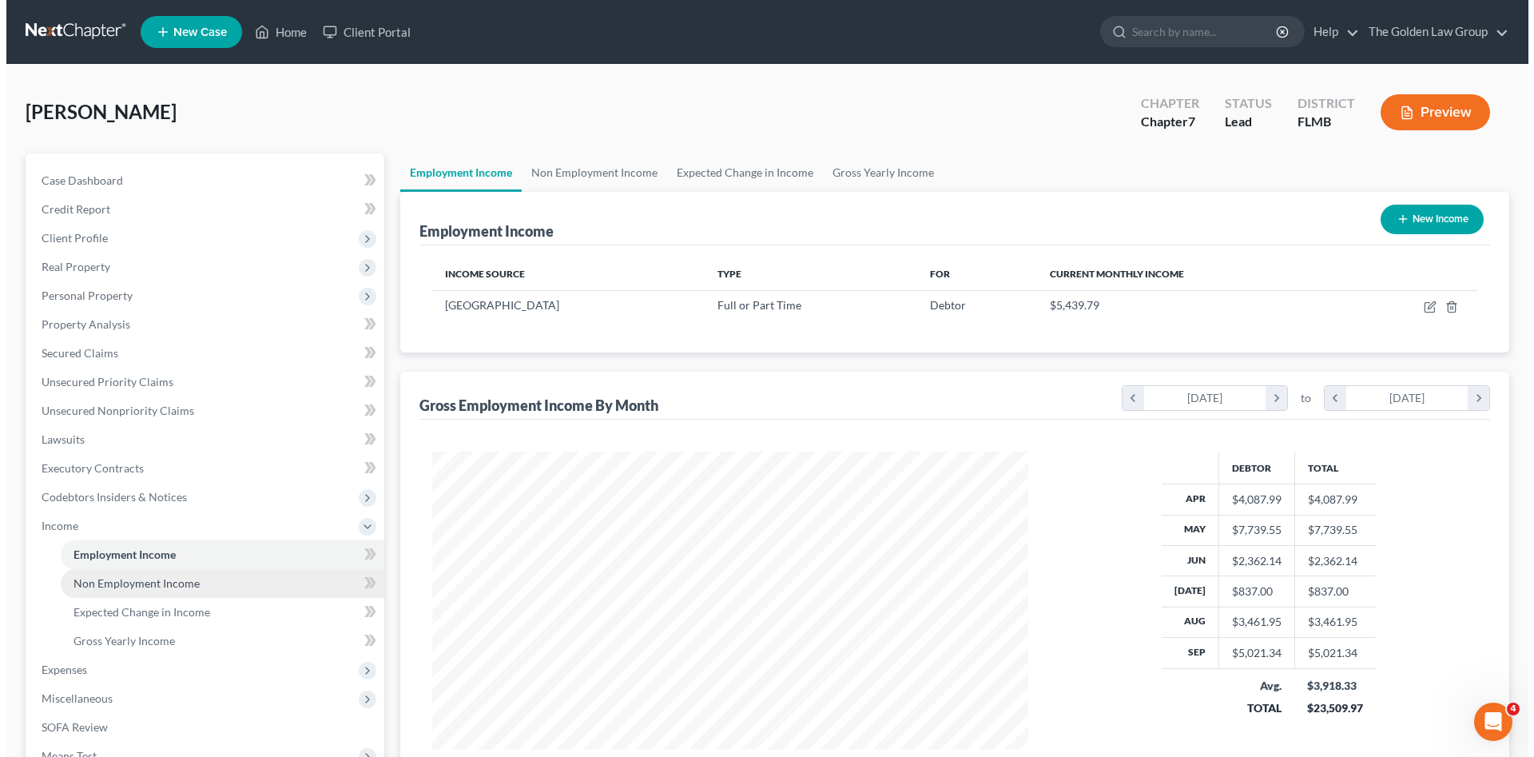
scroll to position [298, 628]
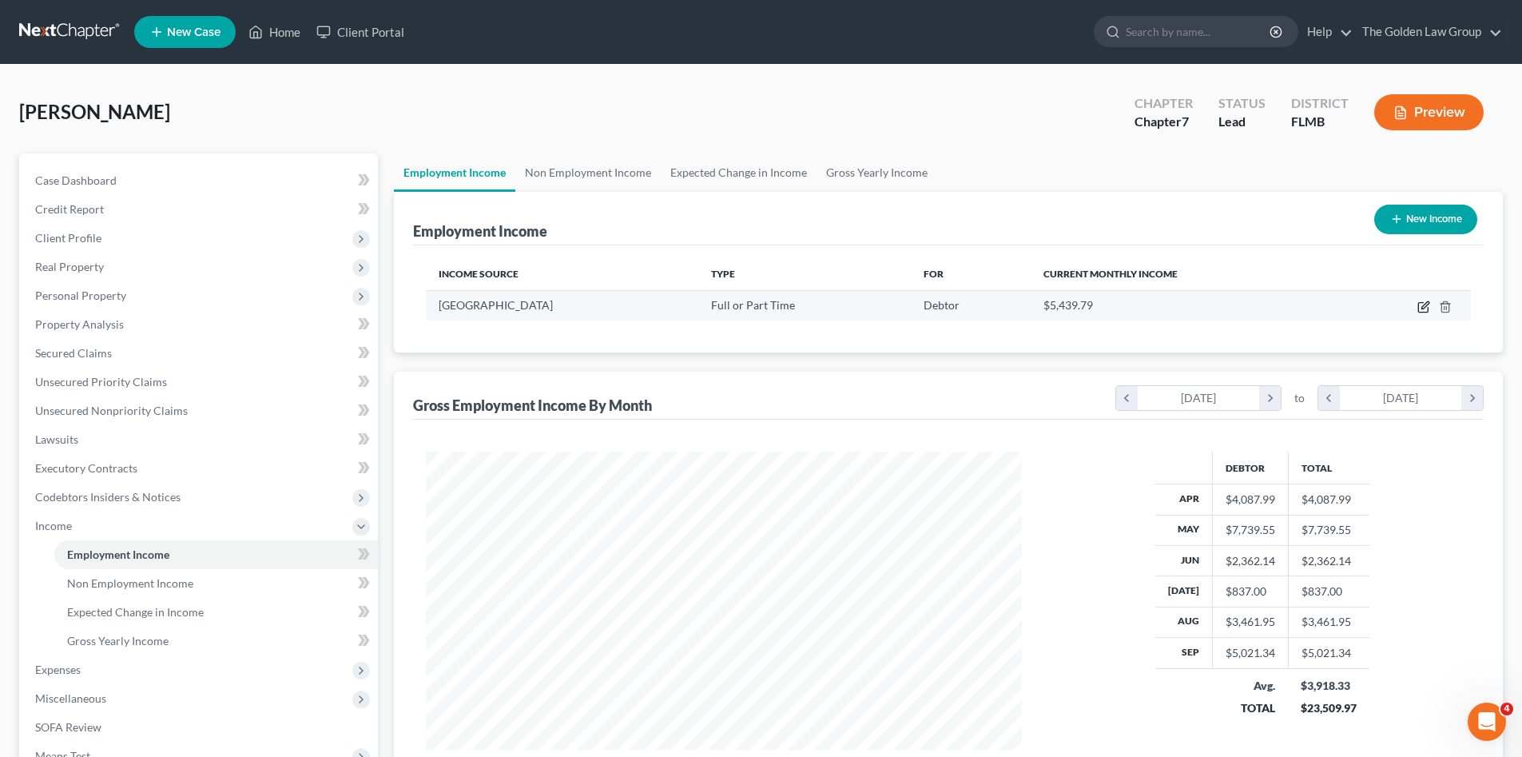
click at [1424, 304] on icon "button" at bounding box center [1423, 306] width 13 height 13
select select "0"
select select "9"
select select "2"
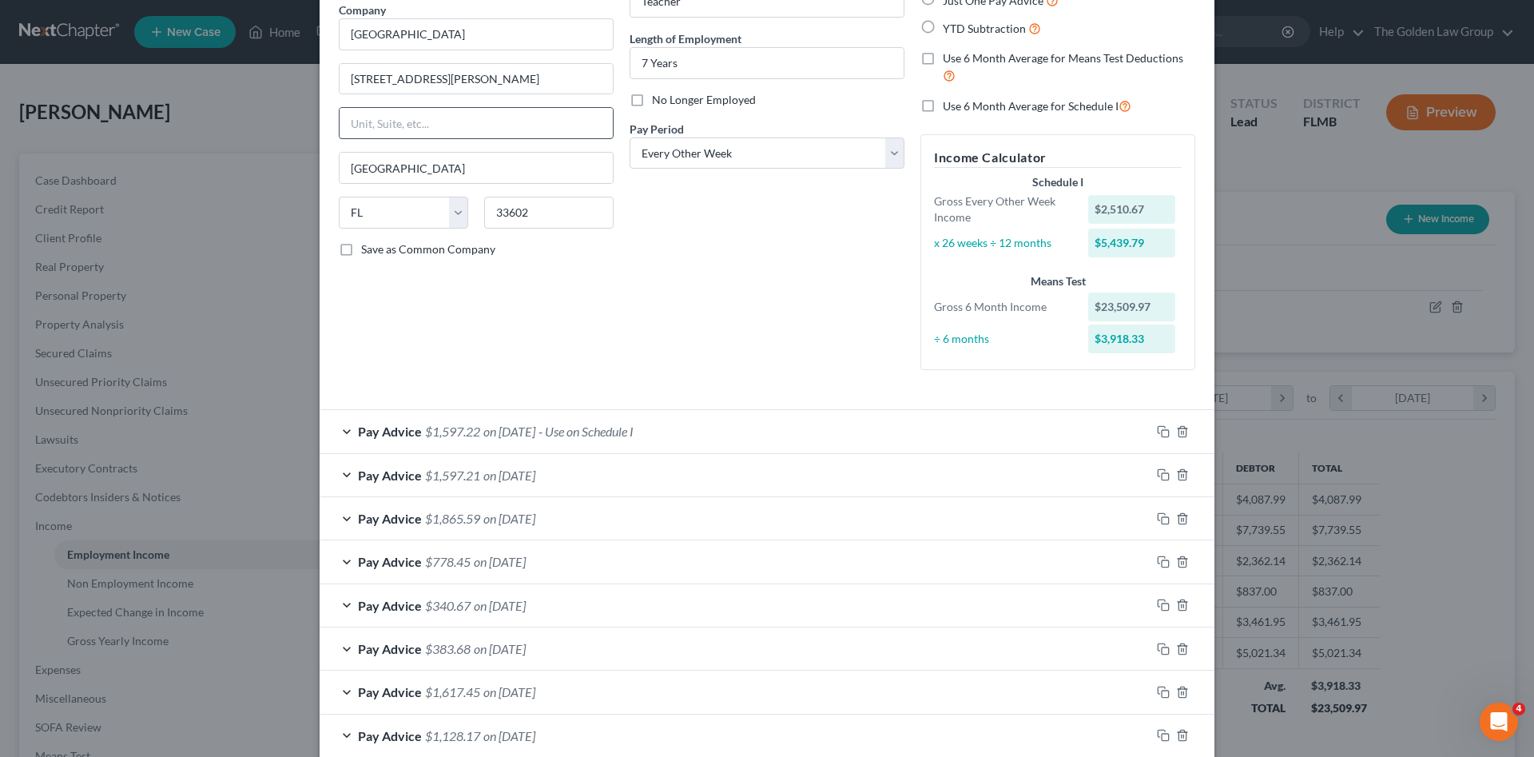
scroll to position [106, 0]
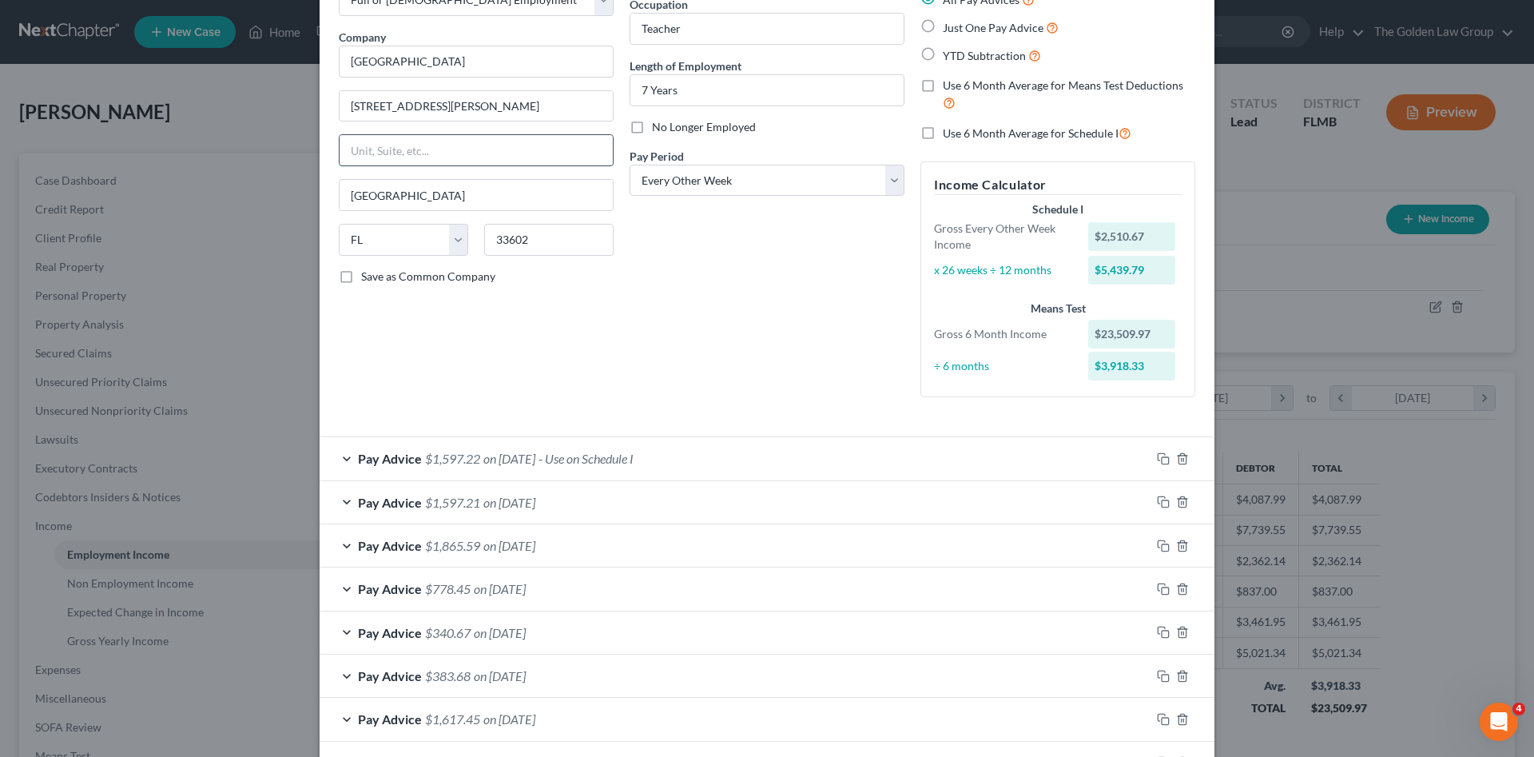
click at [387, 151] on input "text" at bounding box center [476, 150] width 273 height 30
paste input "10,211.64"
type input "10,211.64"
click at [578, 340] on div "Employment Type * Select Full or [DEMOGRAPHIC_DATA] Employment Self Employment …" at bounding box center [476, 188] width 291 height 443
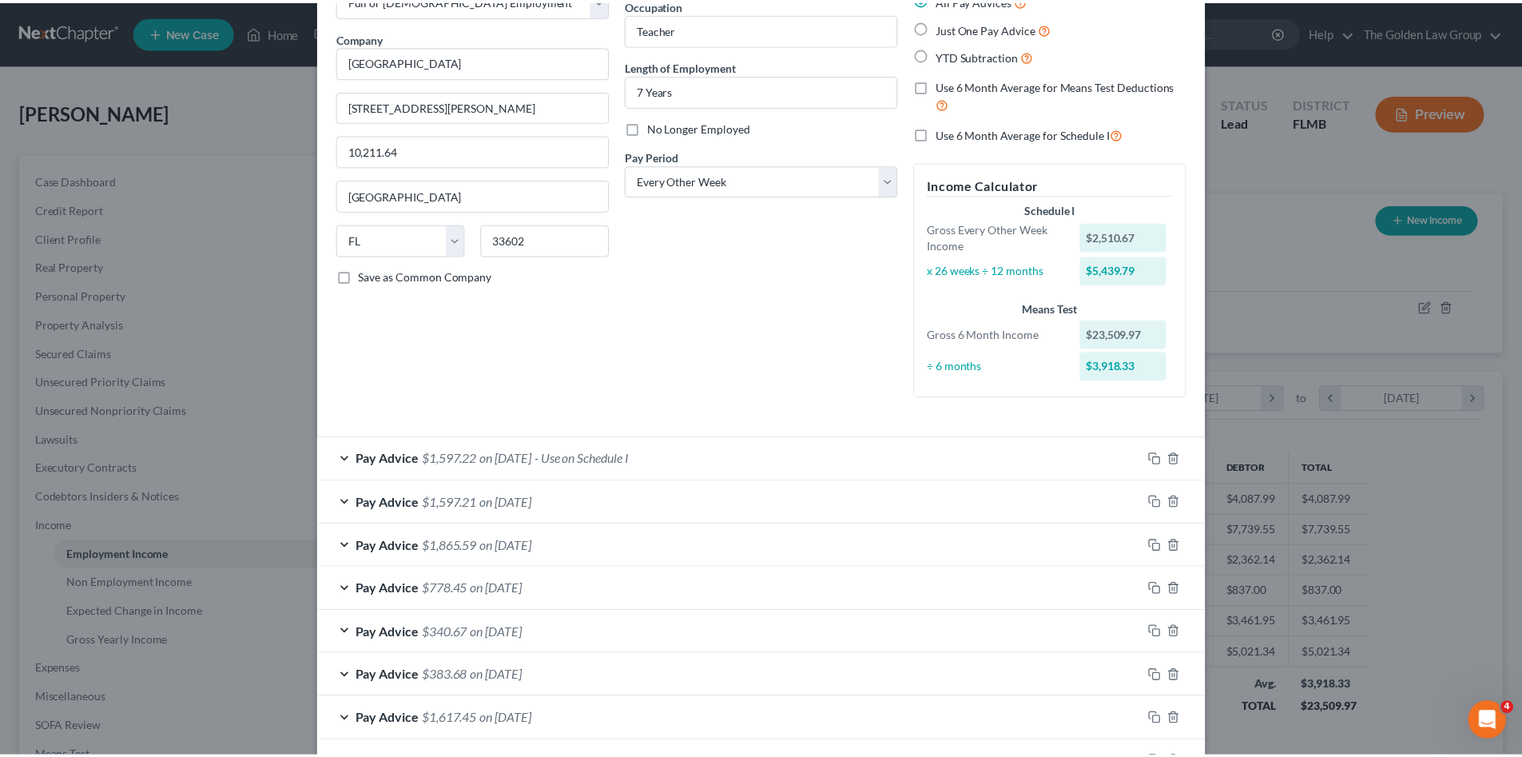
scroll to position [0, 0]
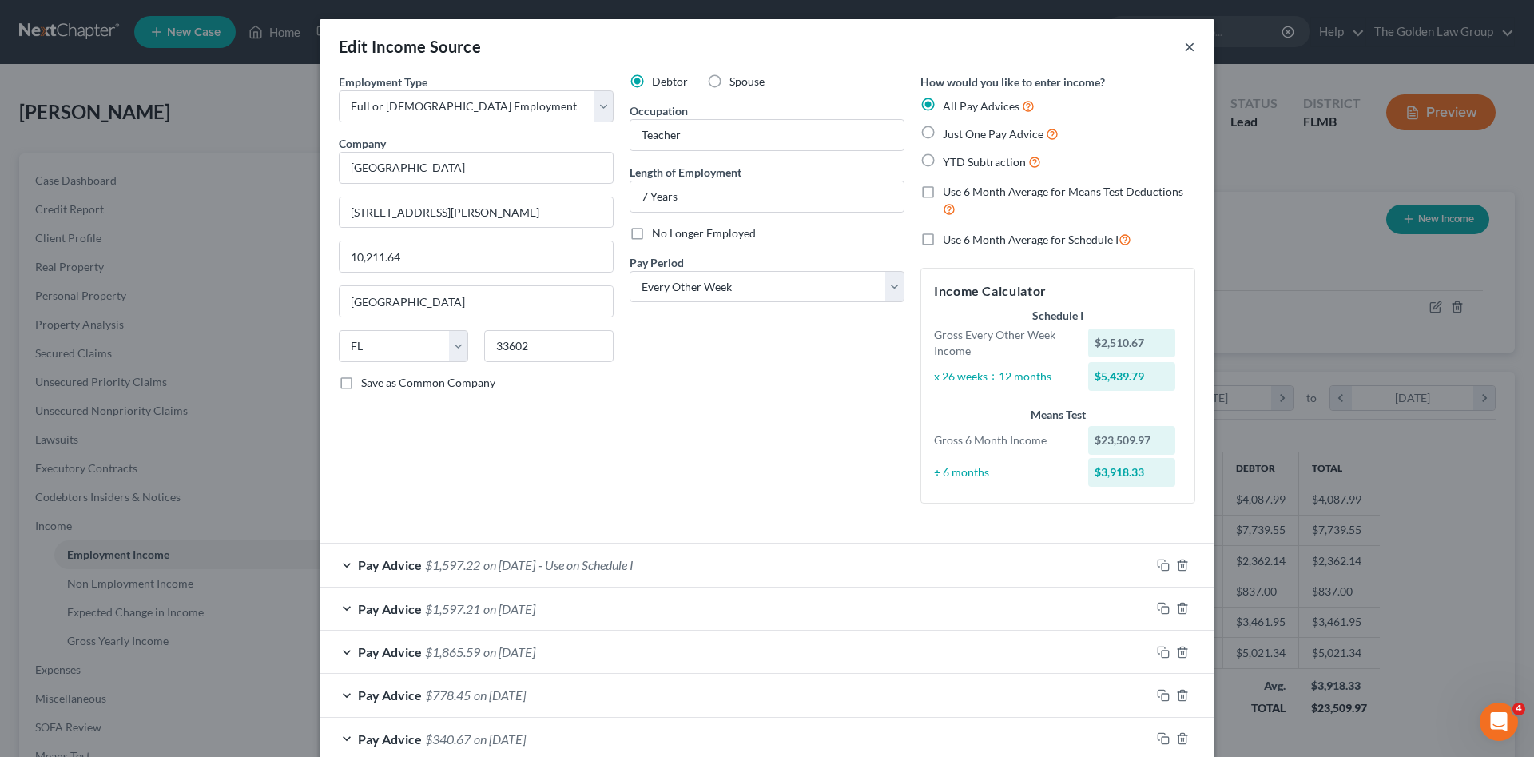
click at [1188, 46] on button "×" at bounding box center [1189, 46] width 11 height 19
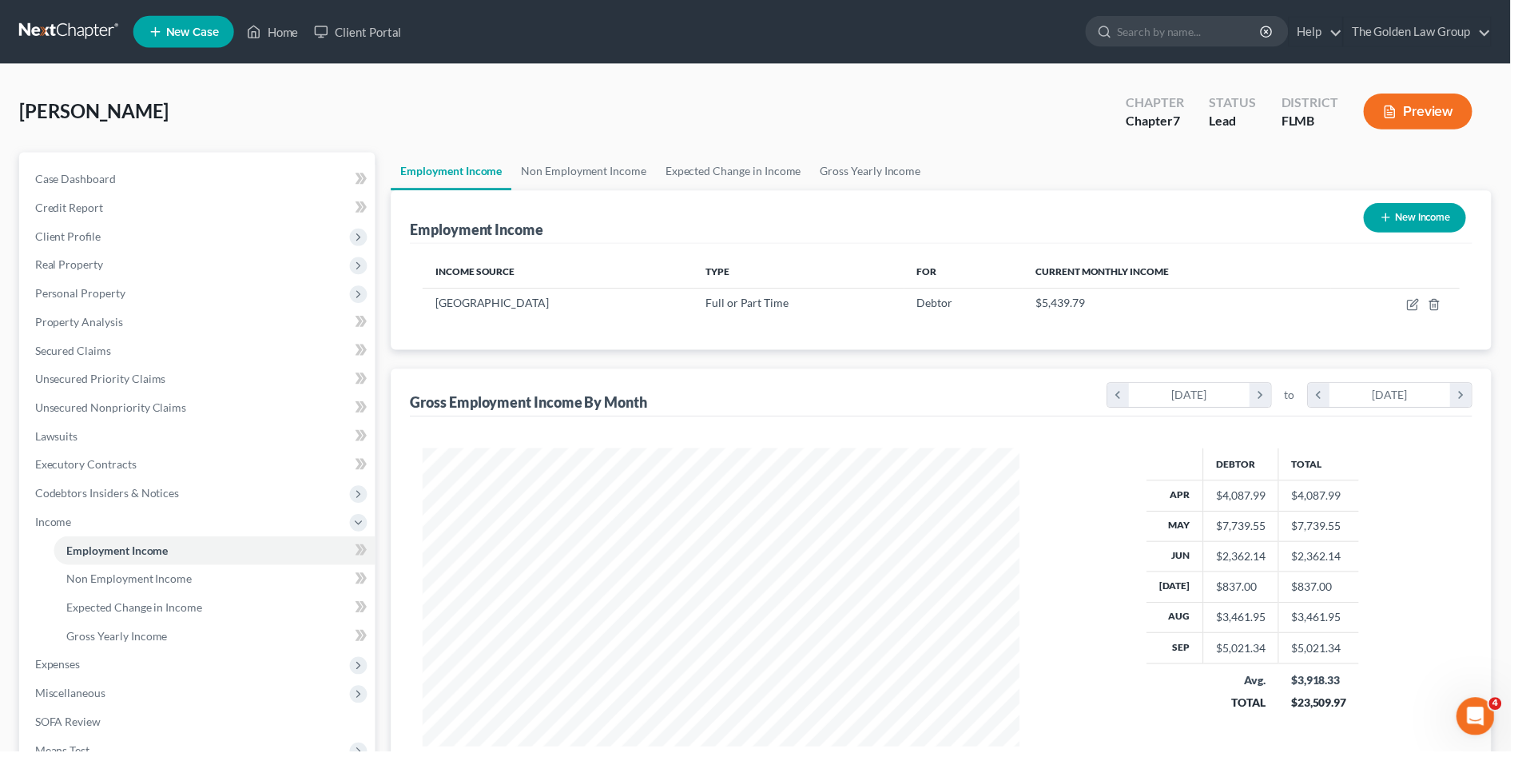
scroll to position [798577, 798247]
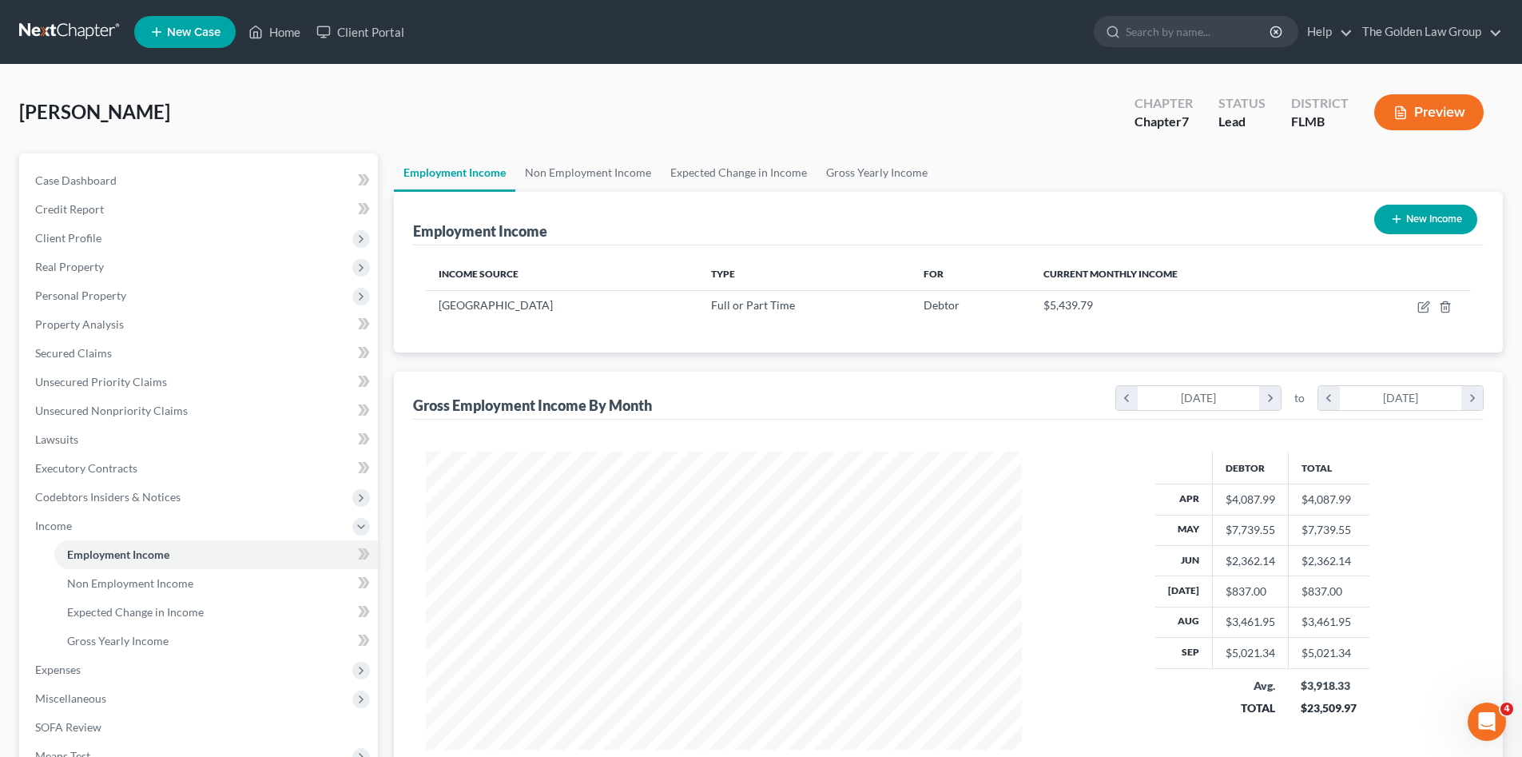
click at [67, 31] on link at bounding box center [70, 32] width 102 height 29
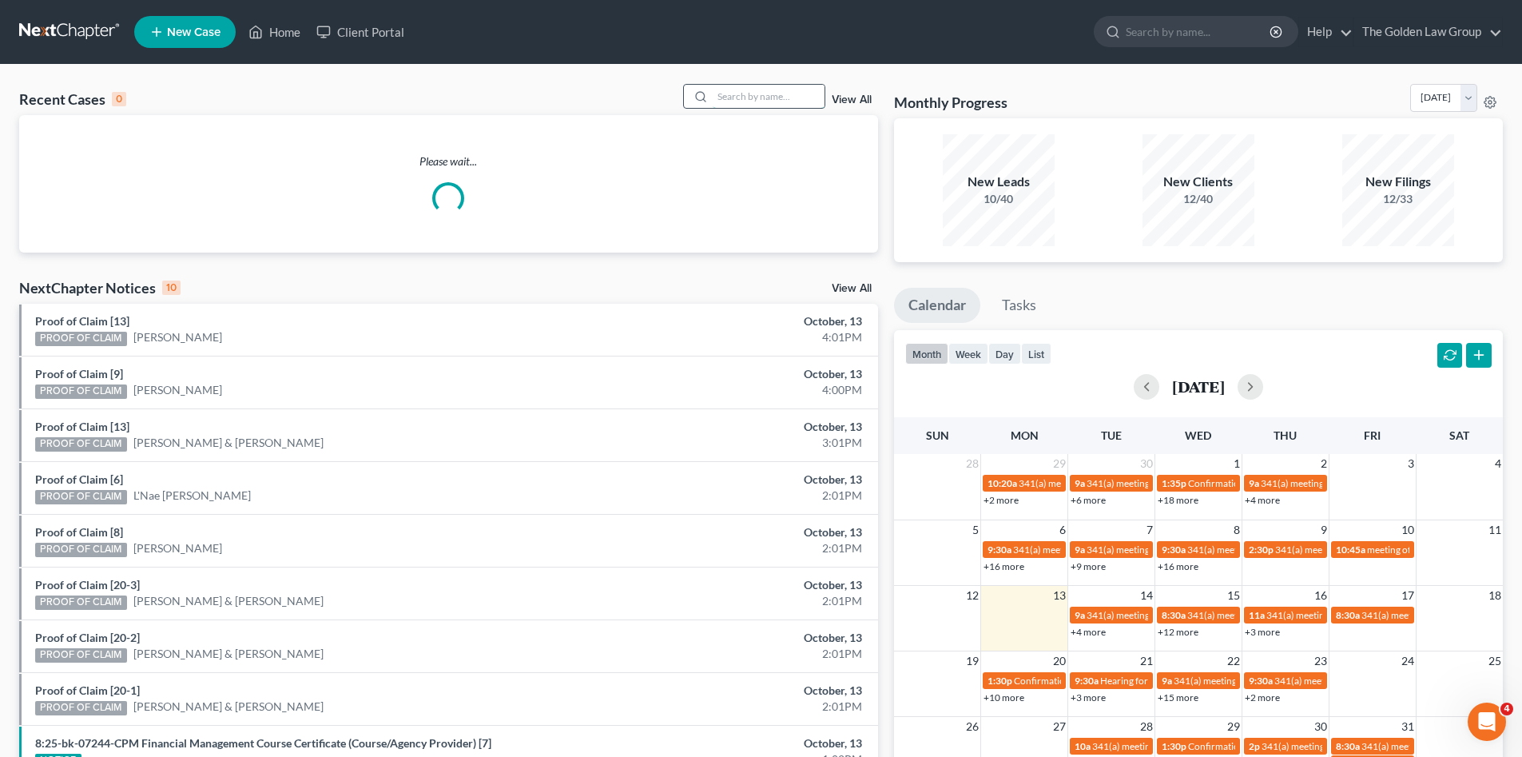
click at [741, 97] on input "search" at bounding box center [769, 96] width 112 height 23
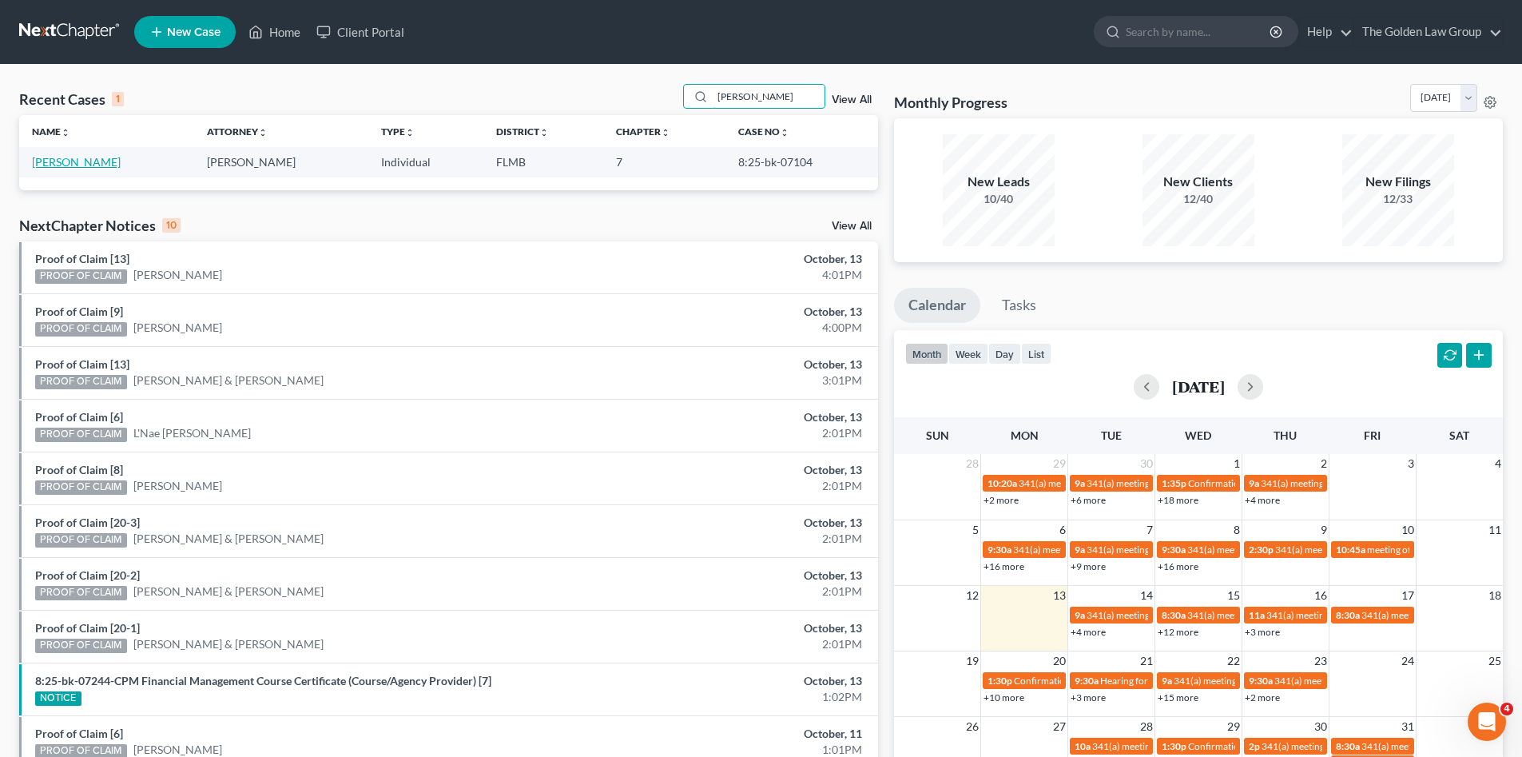
type input "[PERSON_NAME]"
click at [101, 162] on link "[PERSON_NAME]" at bounding box center [76, 162] width 89 height 14
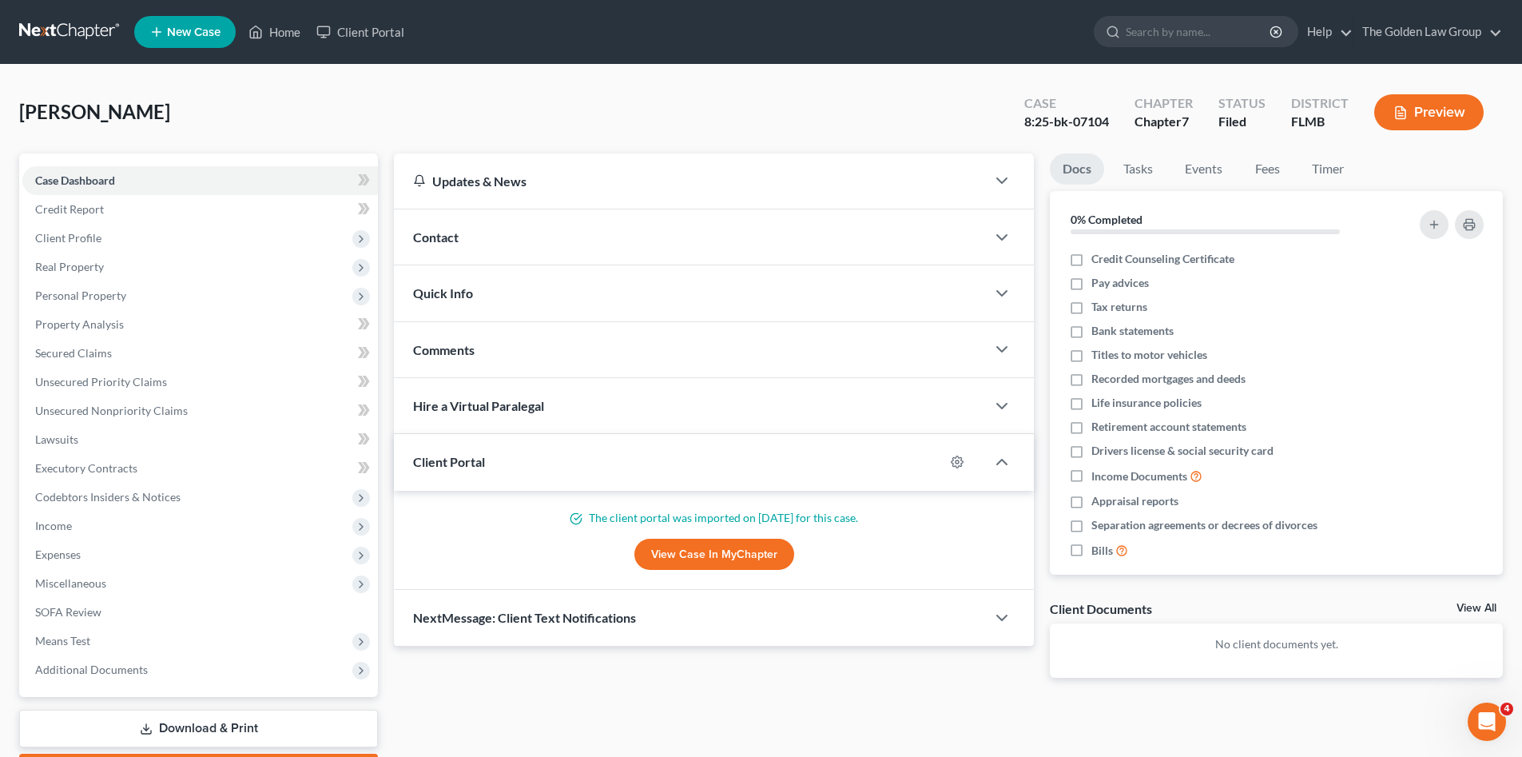
click at [104, 30] on link at bounding box center [70, 32] width 102 height 29
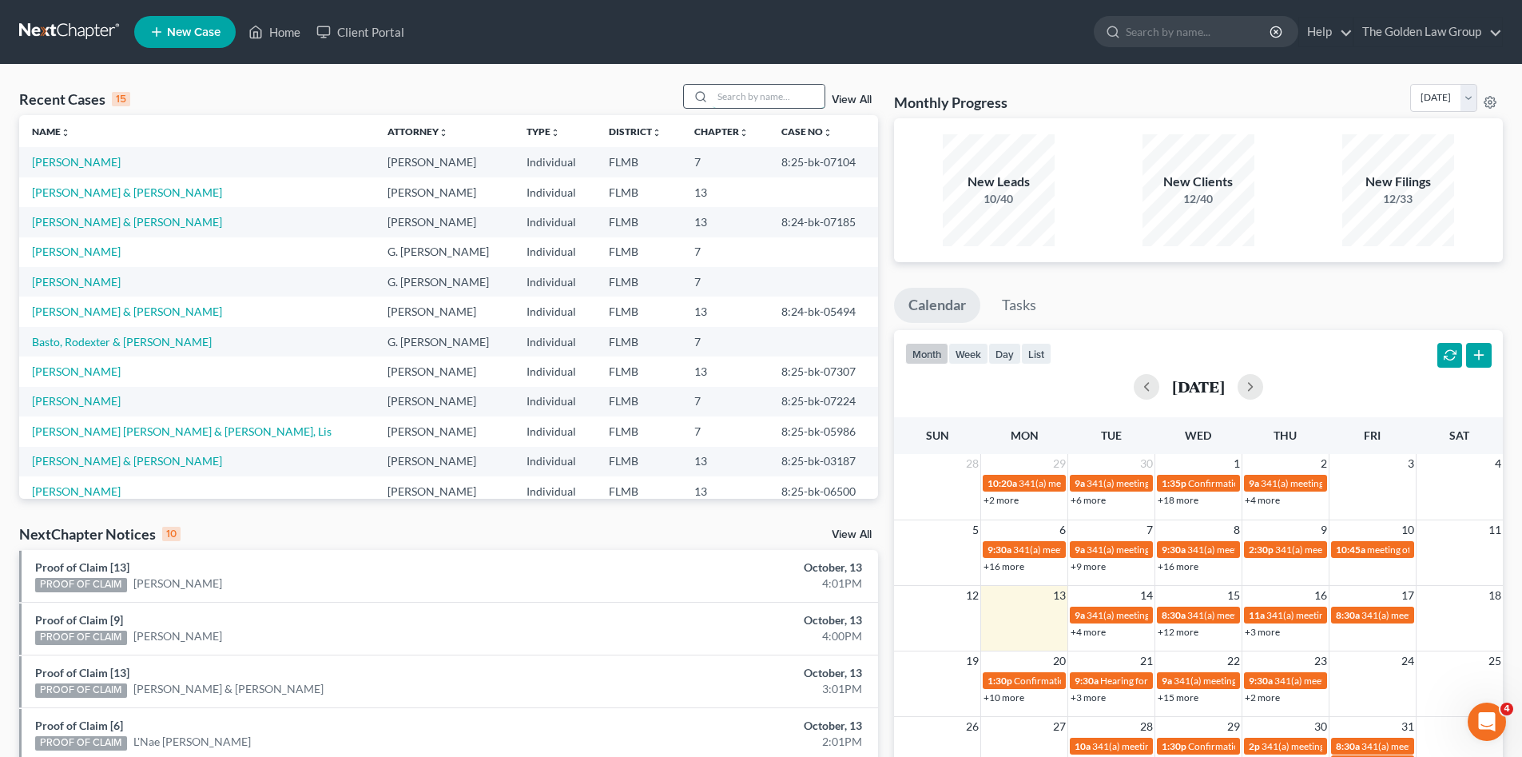
click at [761, 96] on input "search" at bounding box center [769, 96] width 112 height 23
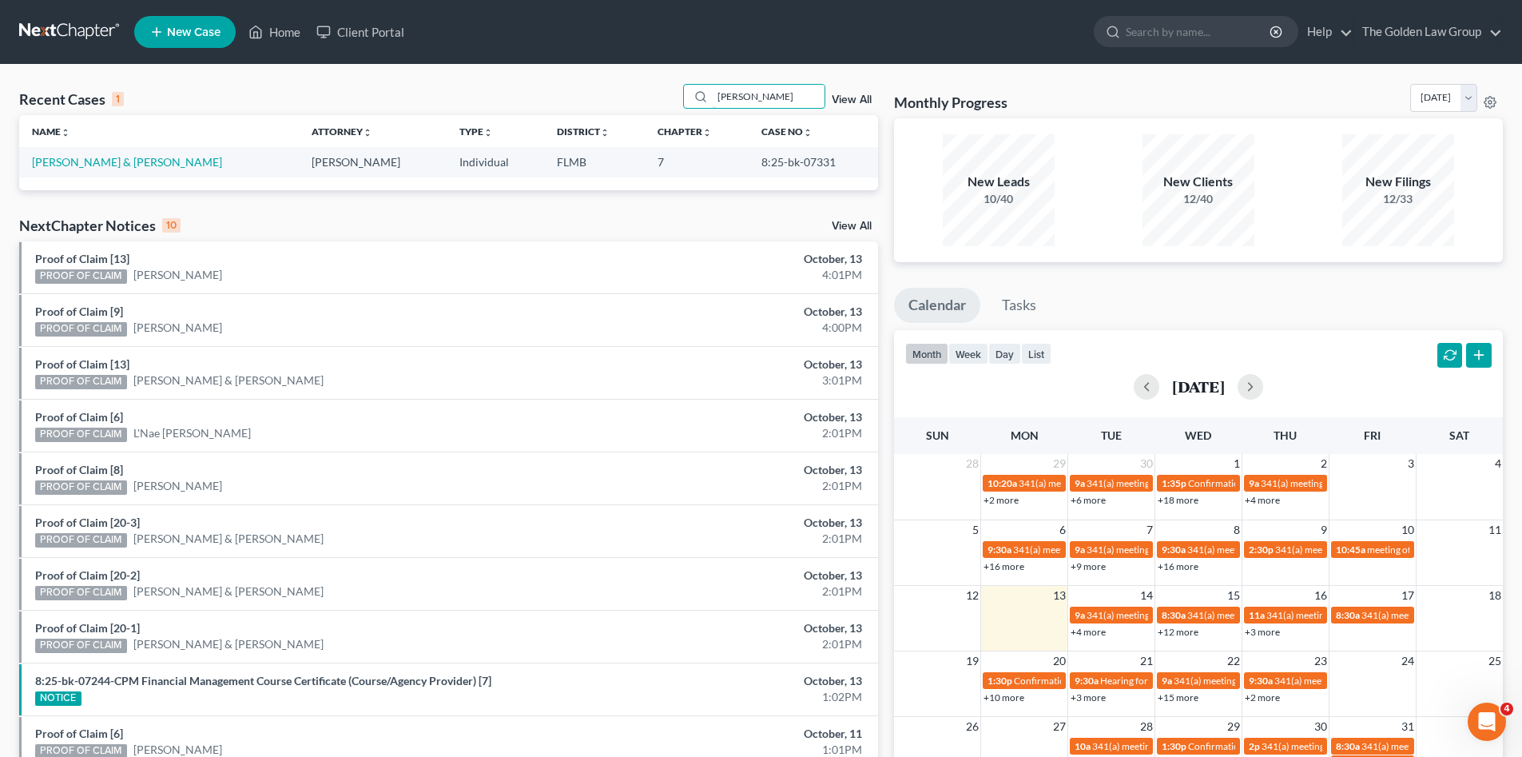
drag, startPoint x: 713, startPoint y: 96, endPoint x: 642, endPoint y: 92, distance: 70.4
click at [642, 92] on div "Recent Cases 1 [PERSON_NAME] View All" at bounding box center [448, 99] width 859 height 31
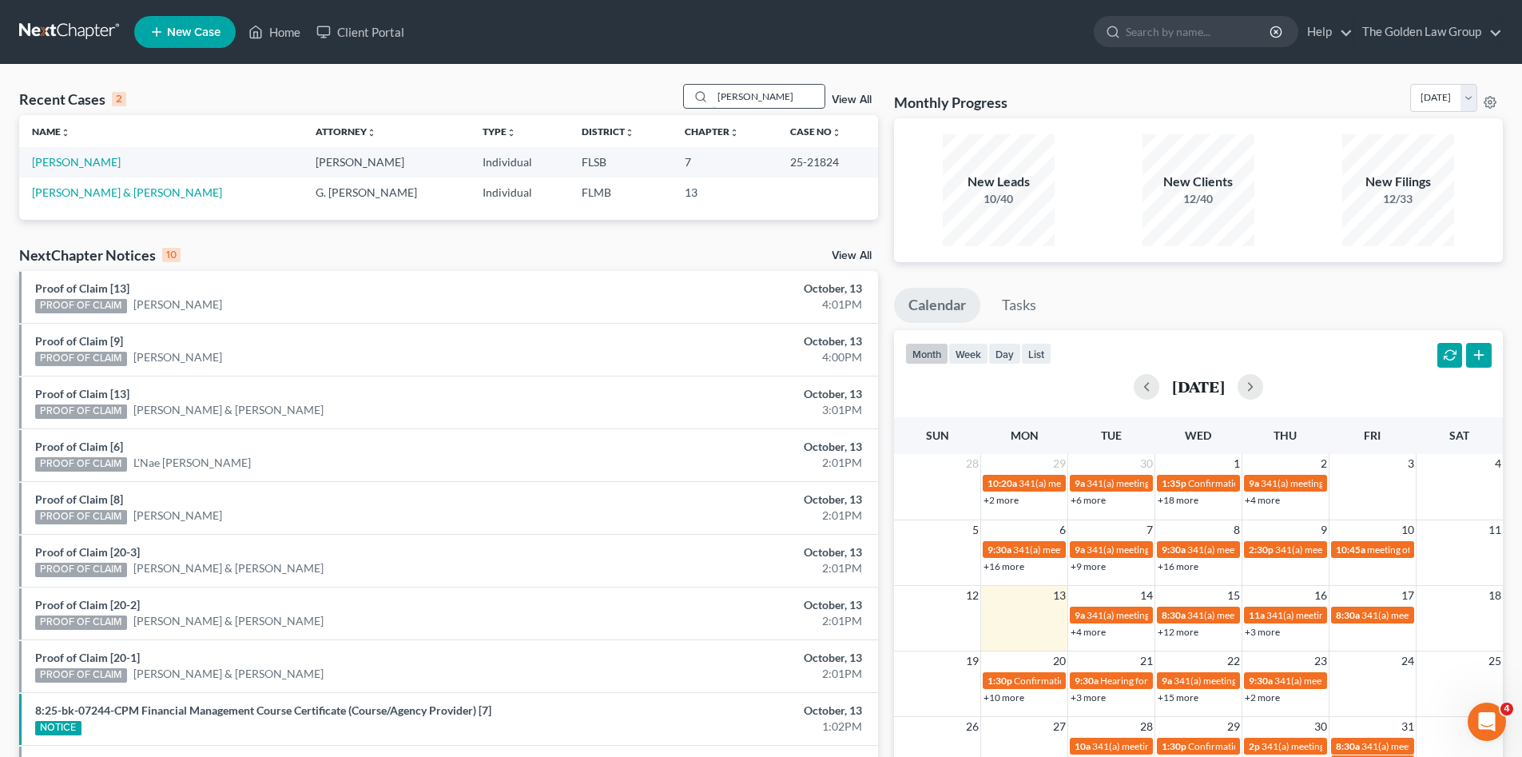
drag, startPoint x: 749, startPoint y: 91, endPoint x: 687, endPoint y: 93, distance: 61.5
click at [687, 93] on div "[PERSON_NAME]" at bounding box center [754, 96] width 142 height 25
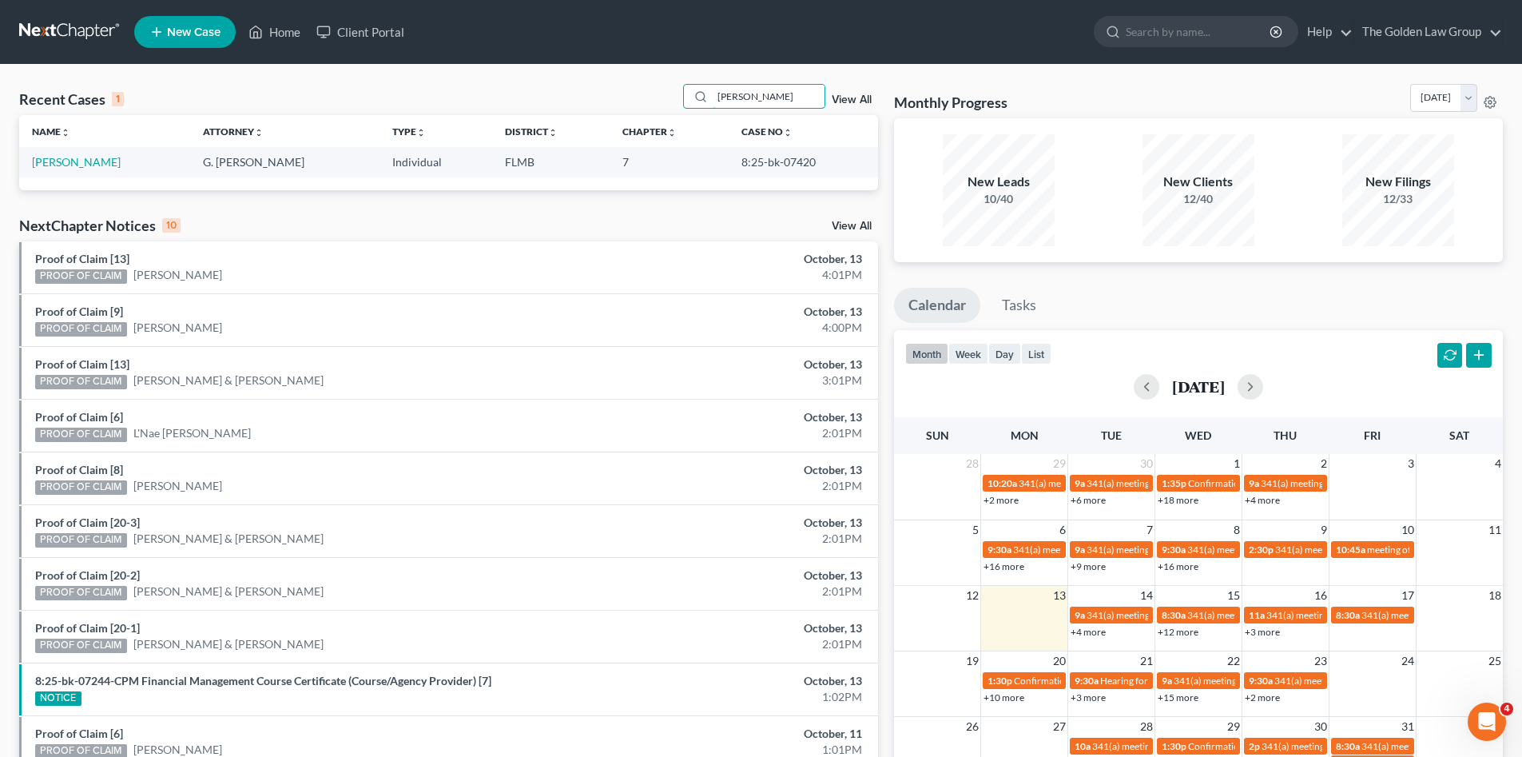
drag, startPoint x: 687, startPoint y: 97, endPoint x: 677, endPoint y: 99, distance: 9.7
click at [678, 99] on div "Recent Cases 1 [PERSON_NAME] View All" at bounding box center [448, 99] width 859 height 31
type input "[PERSON_NAME]"
click at [86, 169] on link "[PERSON_NAME]" at bounding box center [76, 162] width 89 height 14
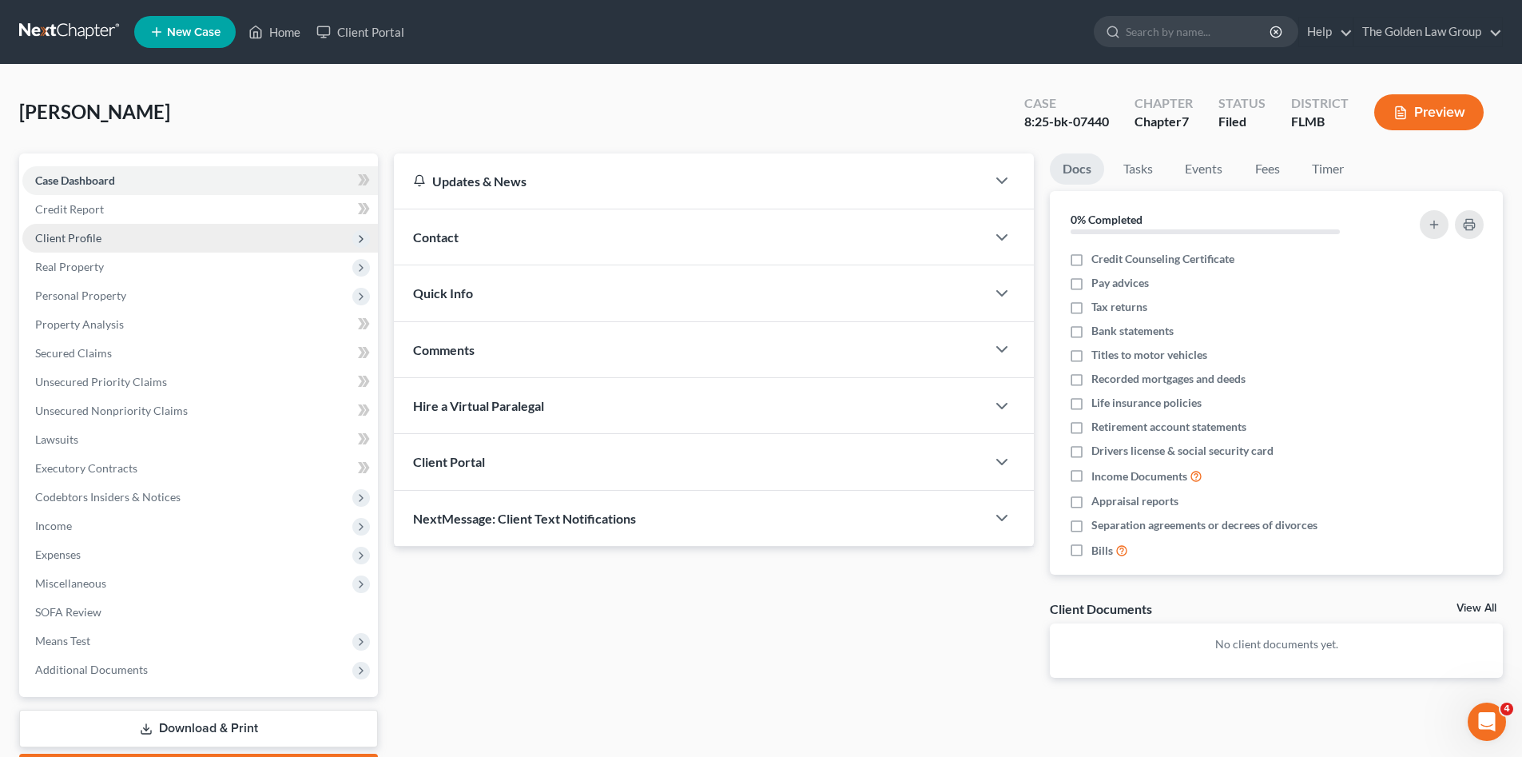
click at [73, 234] on span "Client Profile" at bounding box center [68, 238] width 66 height 14
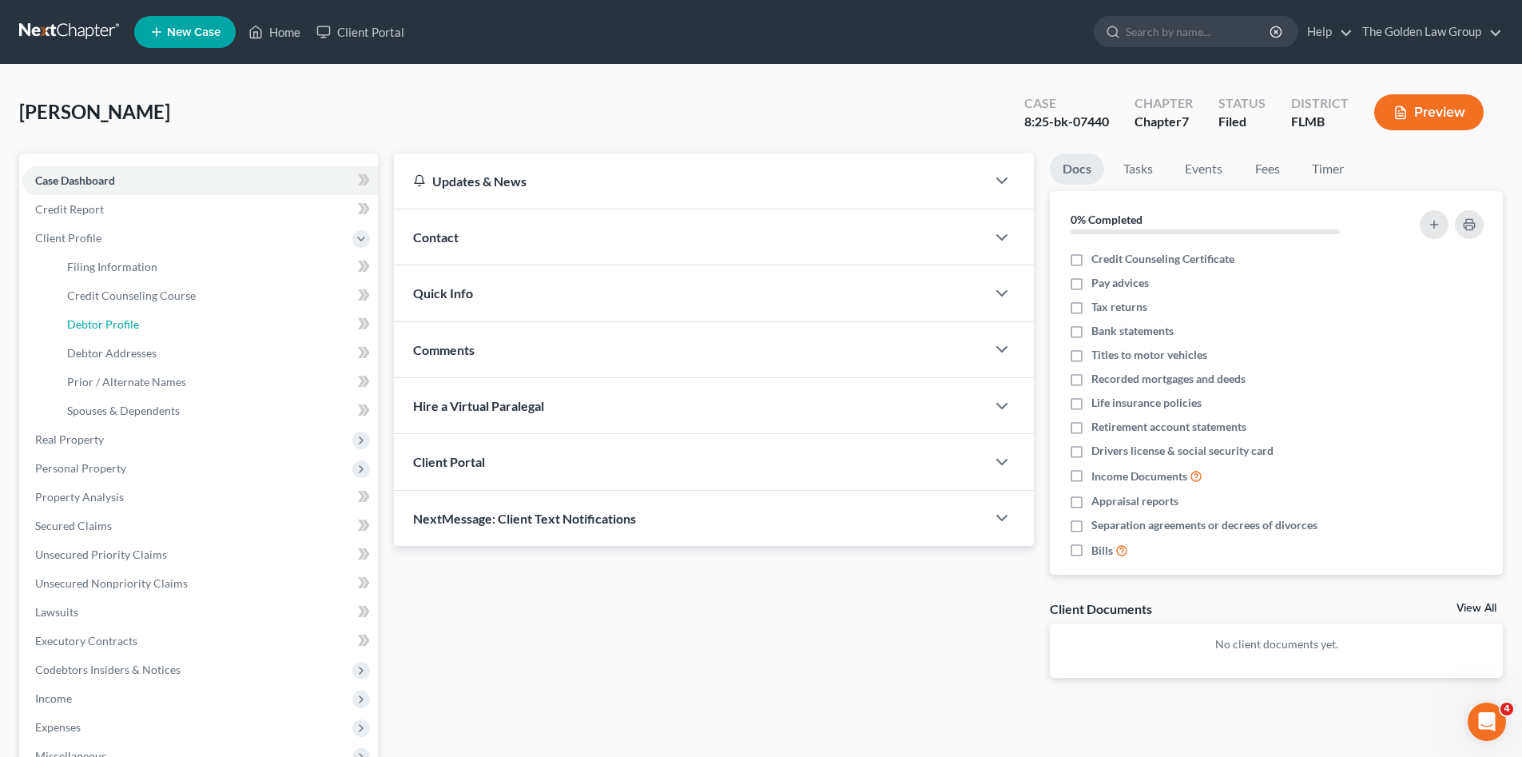
drag, startPoint x: 121, startPoint y: 328, endPoint x: 5, endPoint y: 341, distance: 116.6
click at [120, 328] on span "Debtor Profile" at bounding box center [103, 324] width 72 height 14
select select "0"
select select "1"
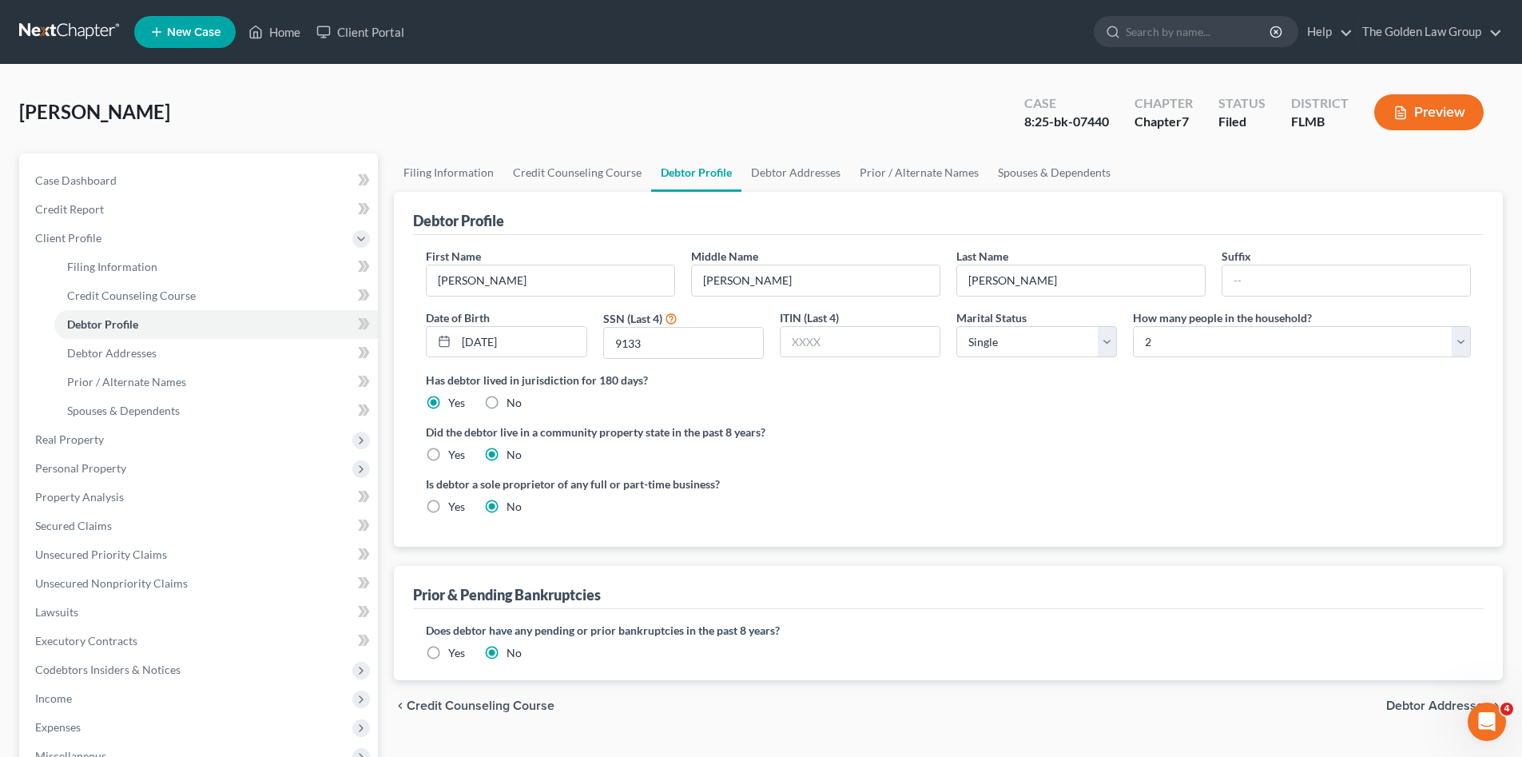
scroll to position [160, 0]
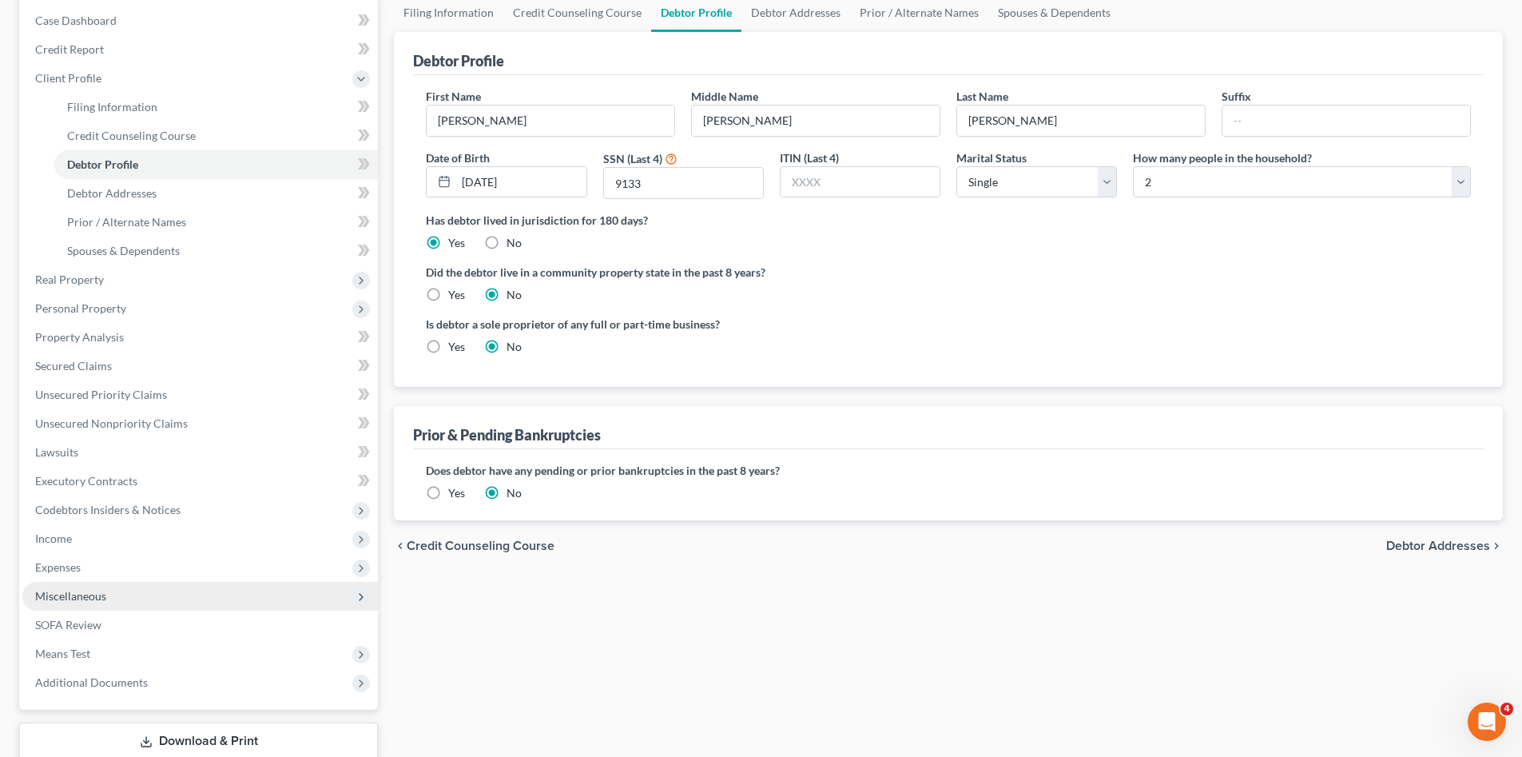
click at [116, 598] on span "Miscellaneous" at bounding box center [199, 596] width 355 height 29
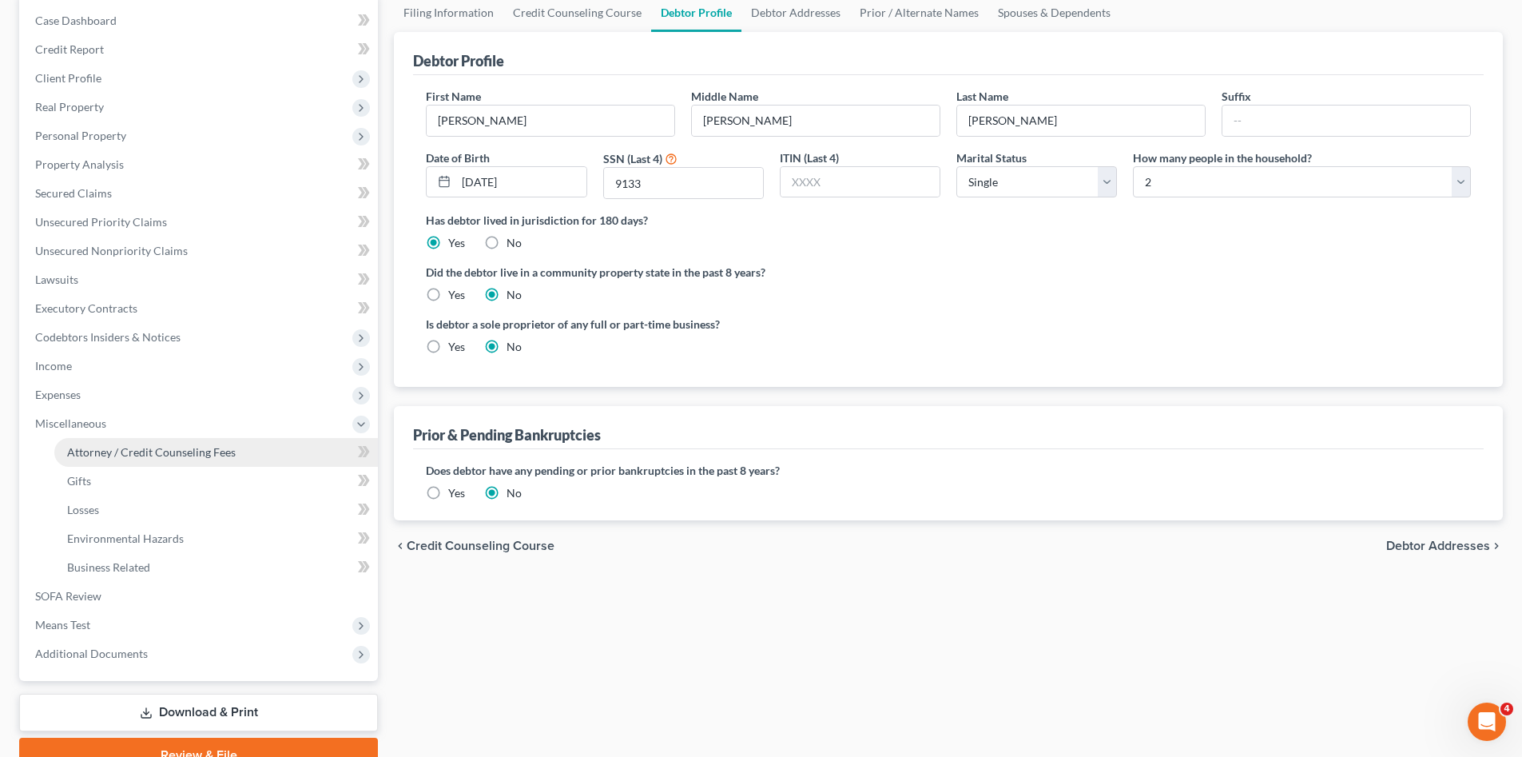
click at [196, 456] on span "Attorney / Credit Counseling Fees" at bounding box center [151, 452] width 169 height 14
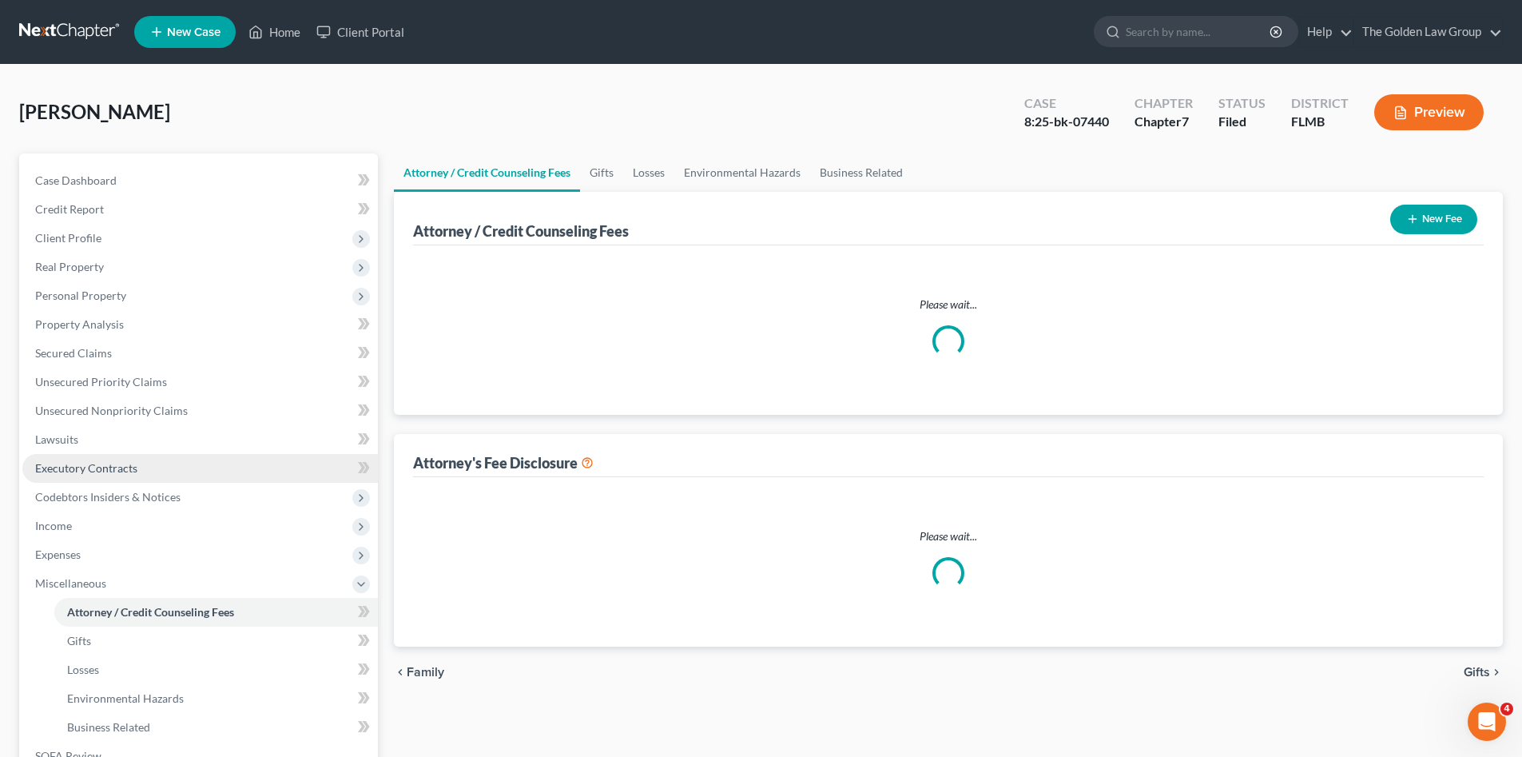
select select "2"
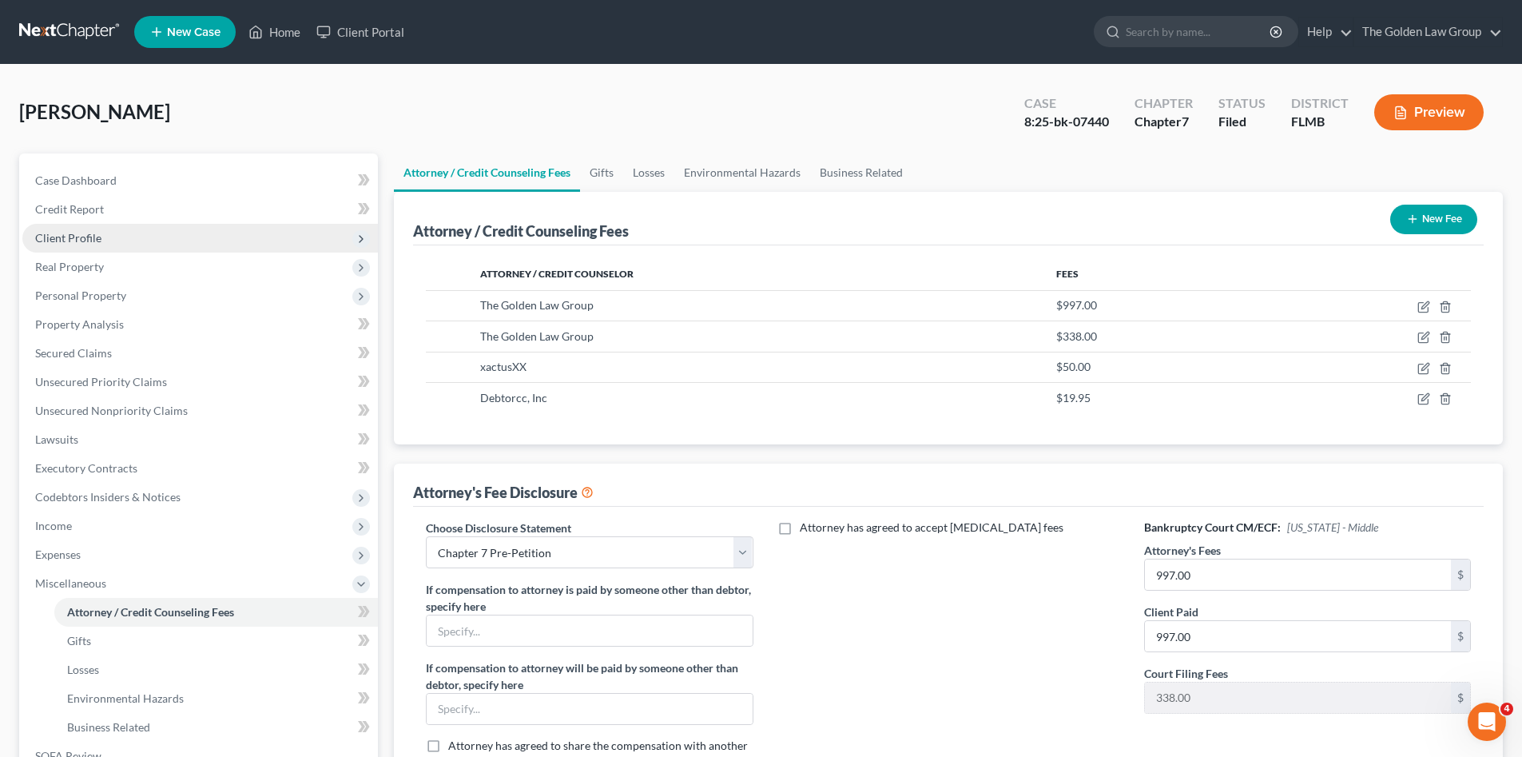
click at [88, 245] on span "Client Profile" at bounding box center [199, 238] width 355 height 29
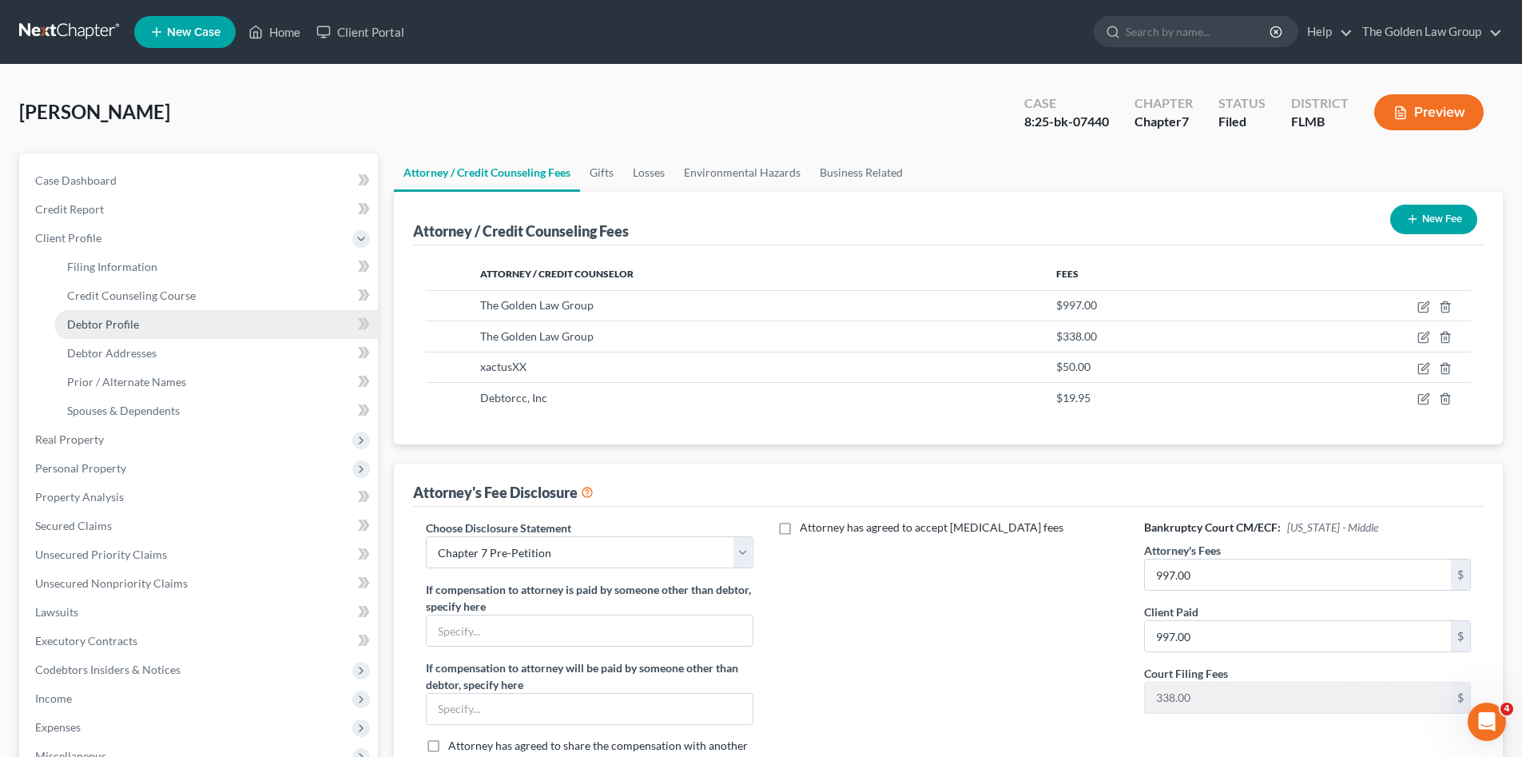
click at [148, 316] on link "Debtor Profile" at bounding box center [216, 324] width 324 height 29
select select "0"
select select "1"
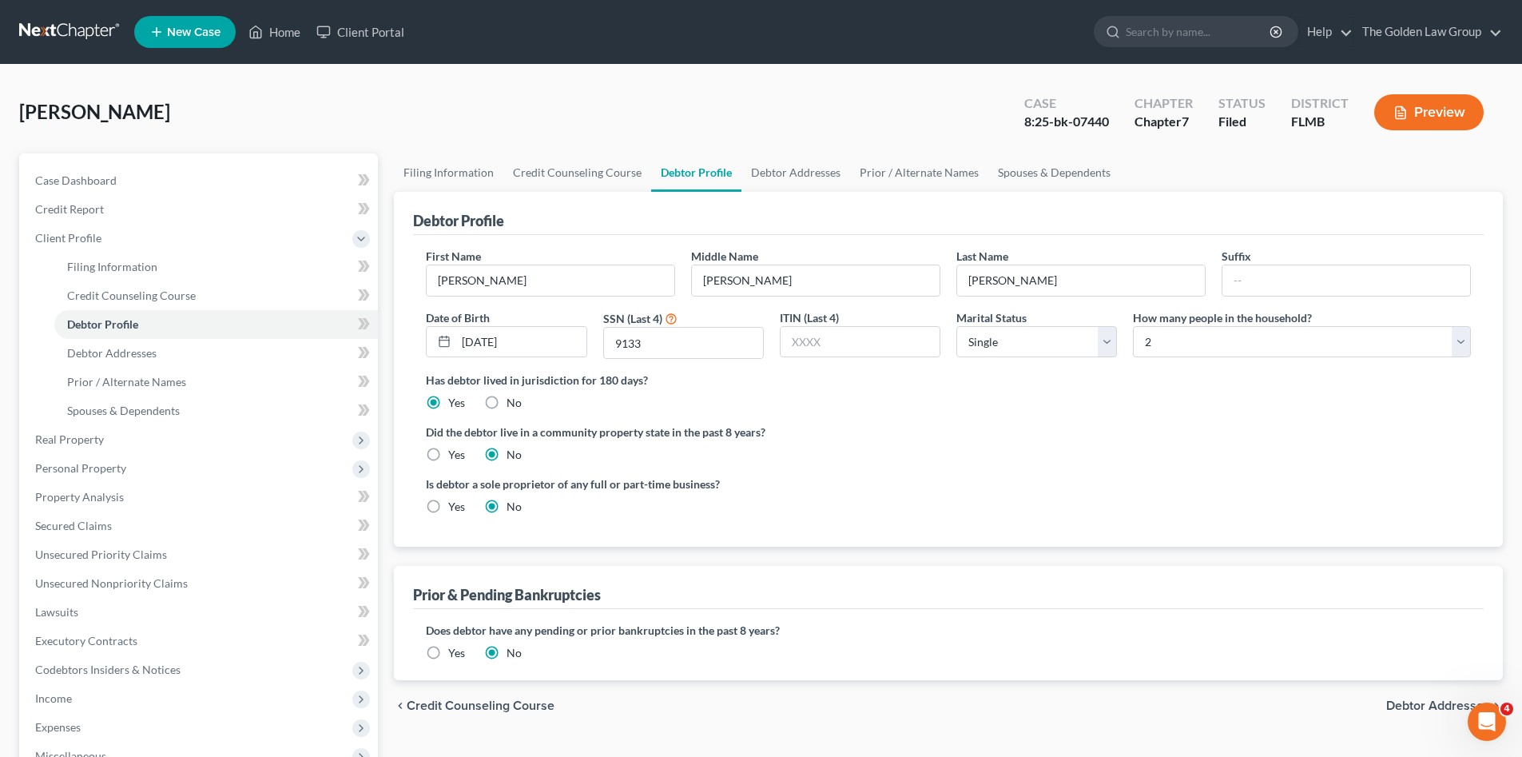
click at [58, 26] on link at bounding box center [70, 32] width 102 height 29
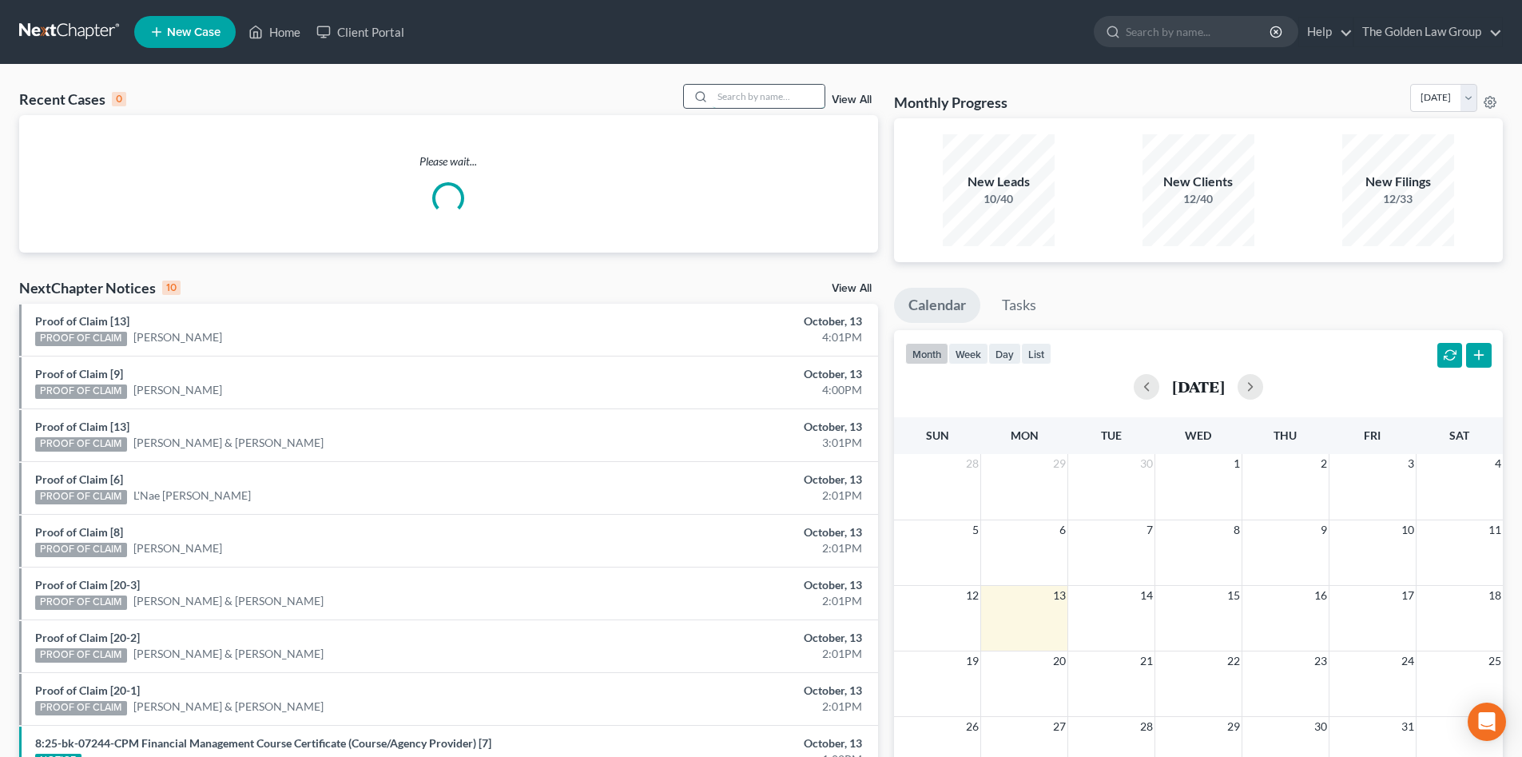
click at [765, 97] on input "search" at bounding box center [769, 96] width 112 height 23
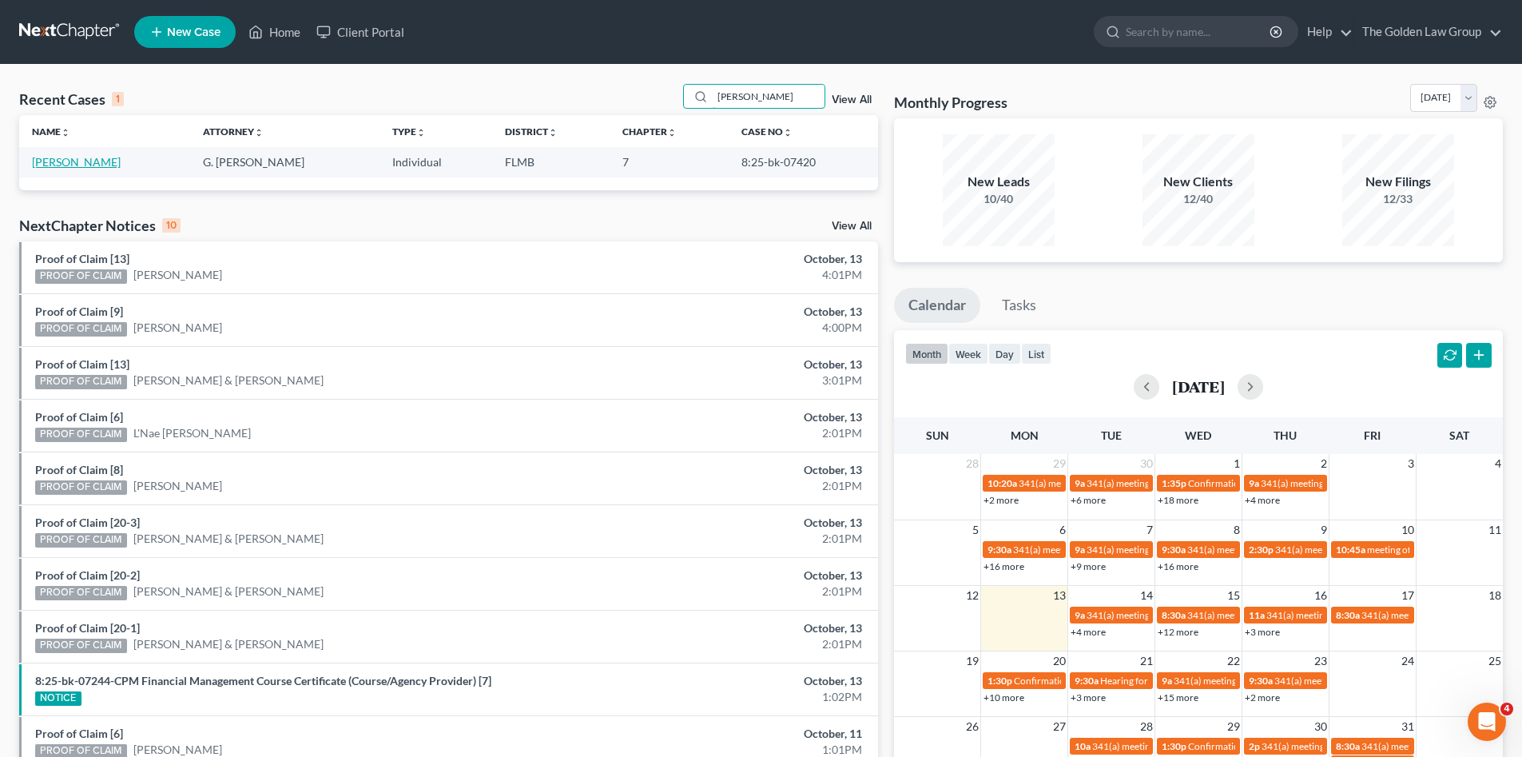
type input "[PERSON_NAME]"
click at [83, 161] on link "[PERSON_NAME]" at bounding box center [76, 162] width 89 height 14
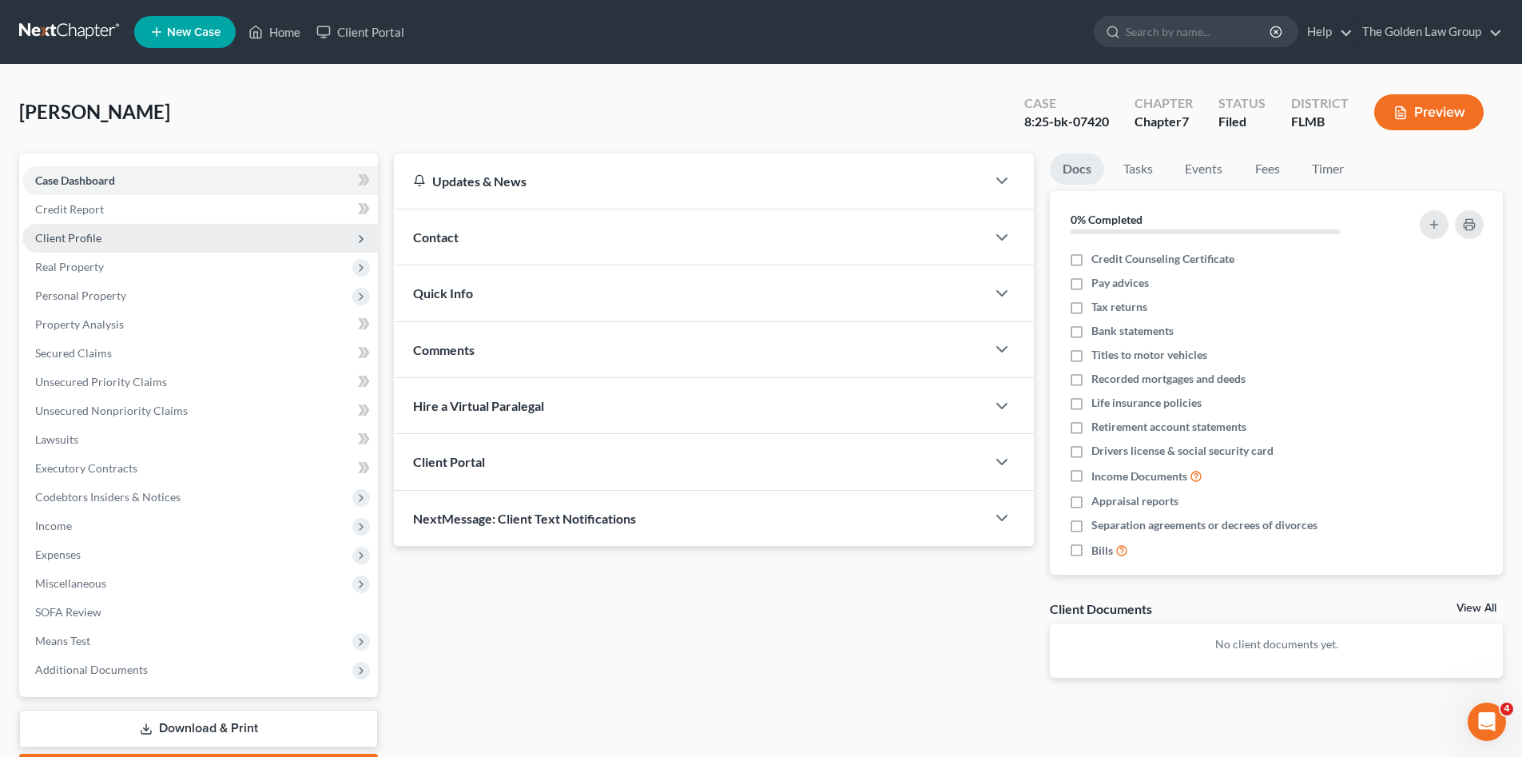
click at [117, 237] on span "Client Profile" at bounding box center [199, 238] width 355 height 29
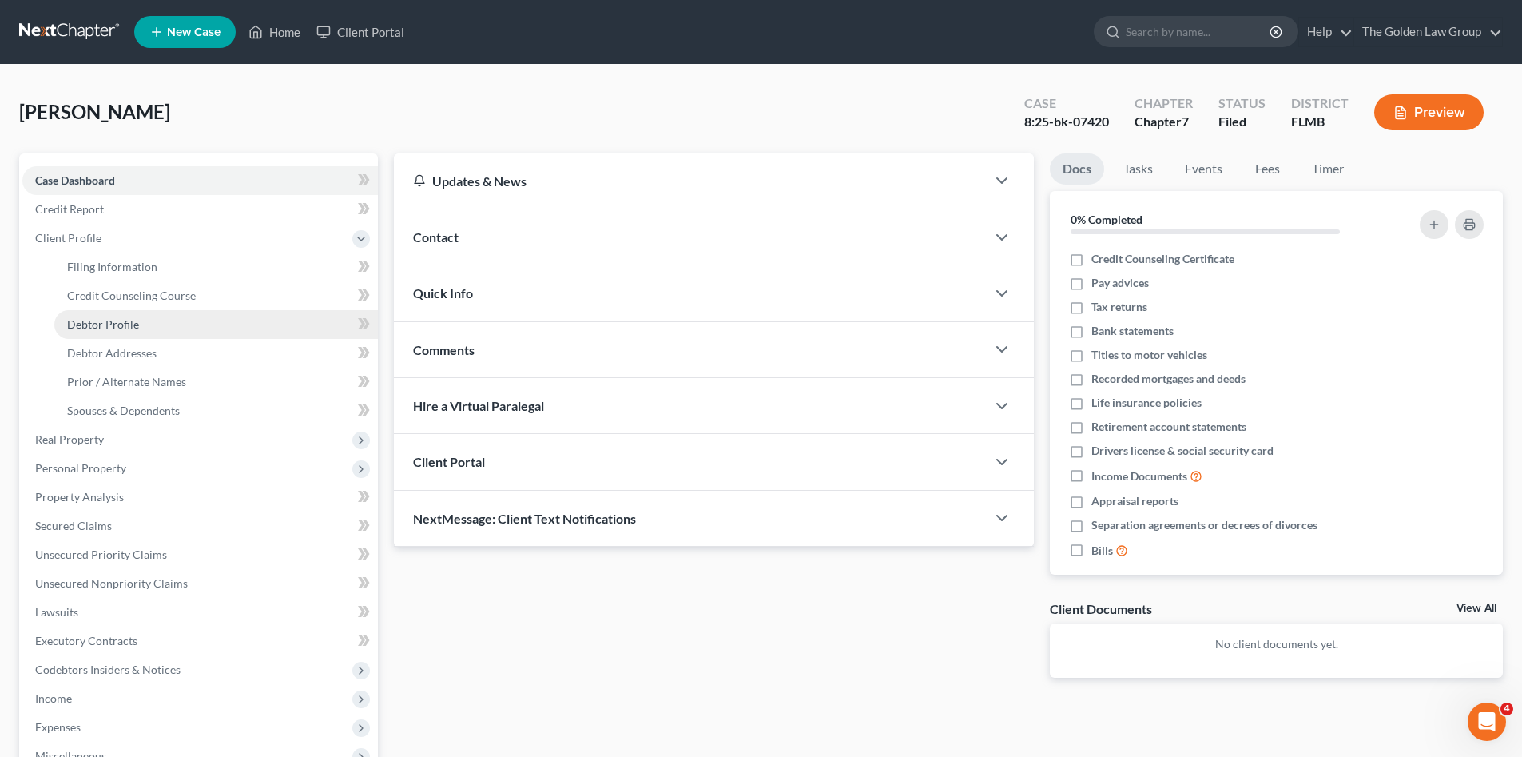
click at [141, 325] on link "Debtor Profile" at bounding box center [216, 324] width 324 height 29
select select "3"
select select "2"
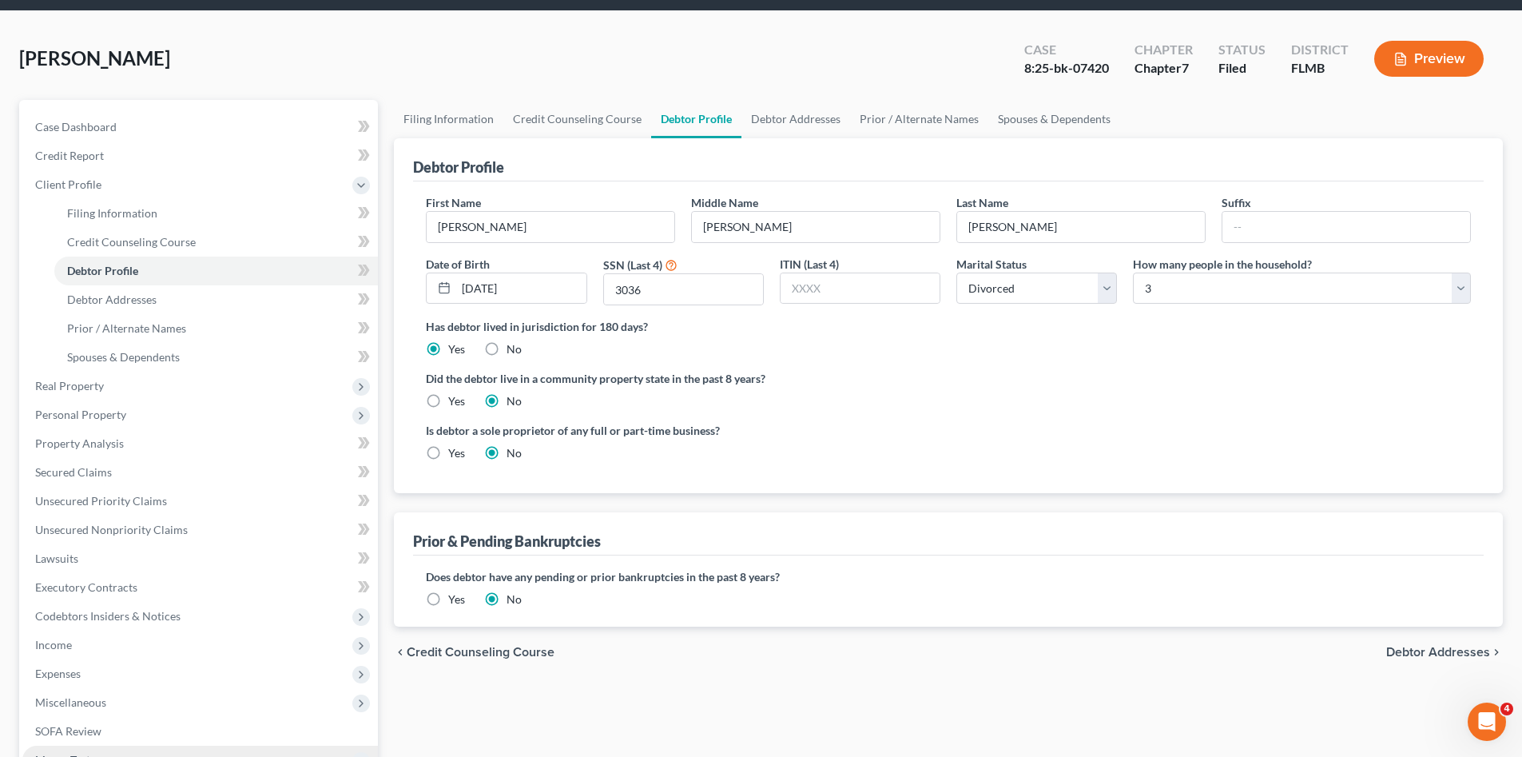
scroll to position [133, 0]
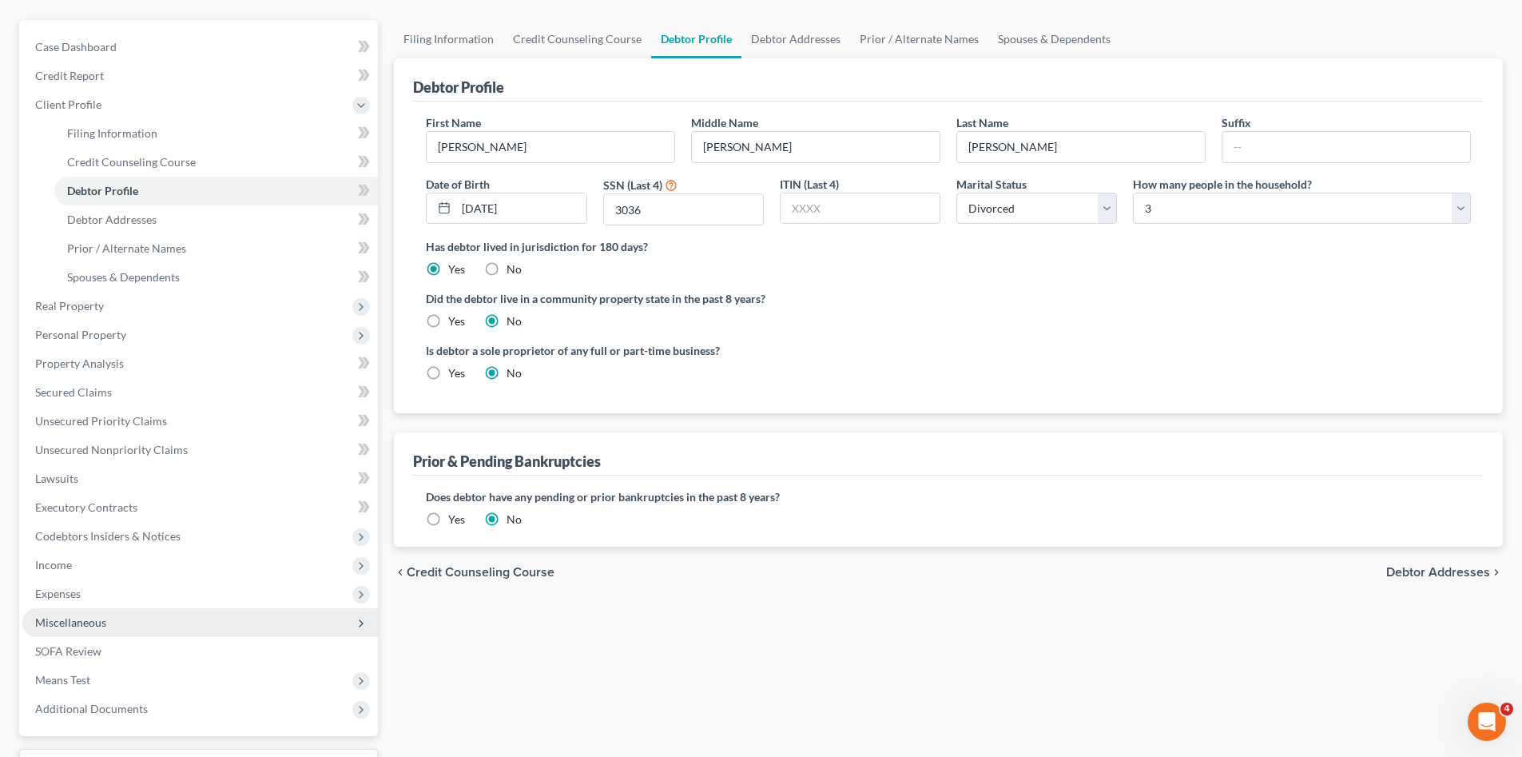
click at [128, 626] on span "Miscellaneous" at bounding box center [199, 622] width 355 height 29
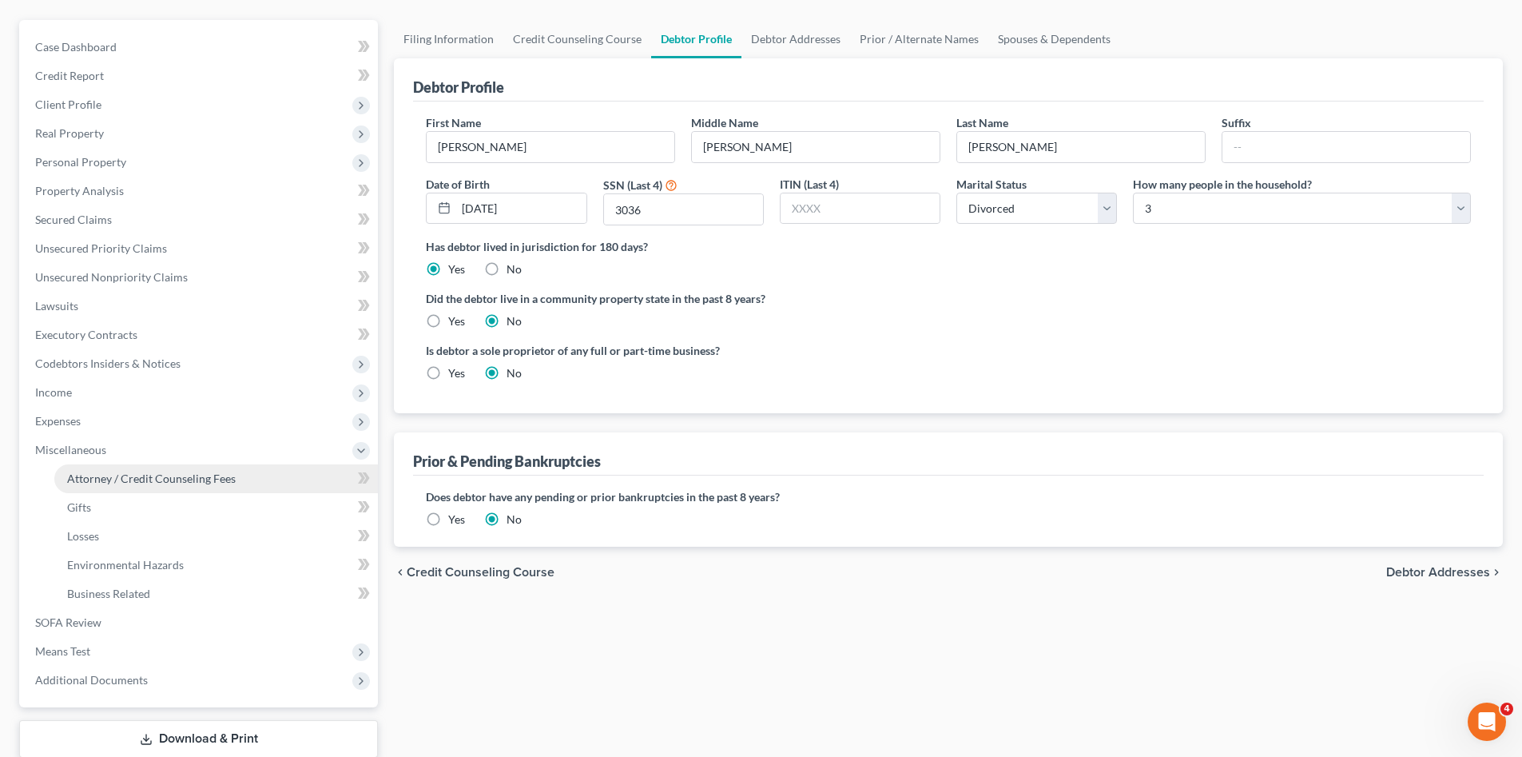
click at [175, 471] on span "Attorney / Credit Counseling Fees" at bounding box center [151, 478] width 169 height 14
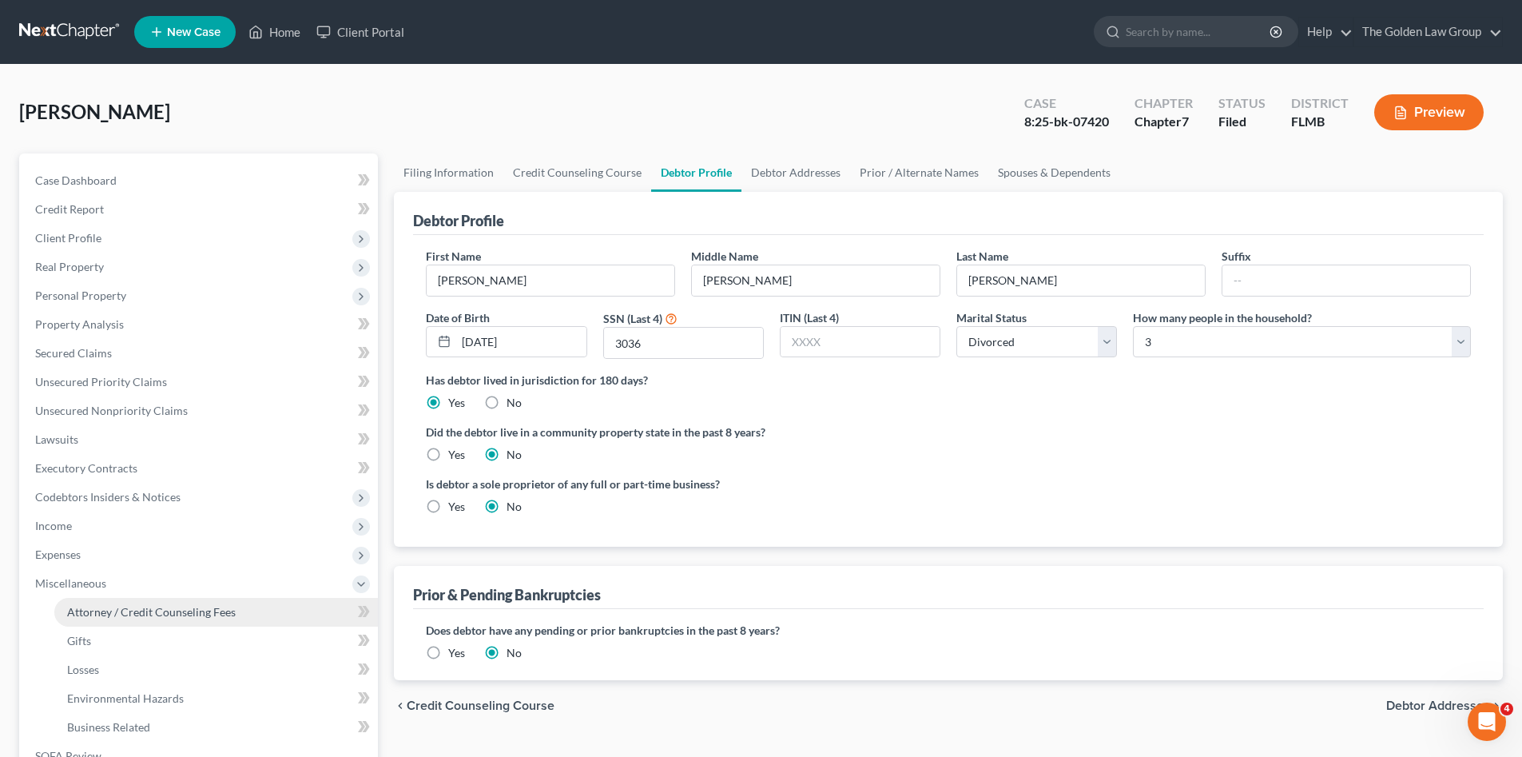
select select "2"
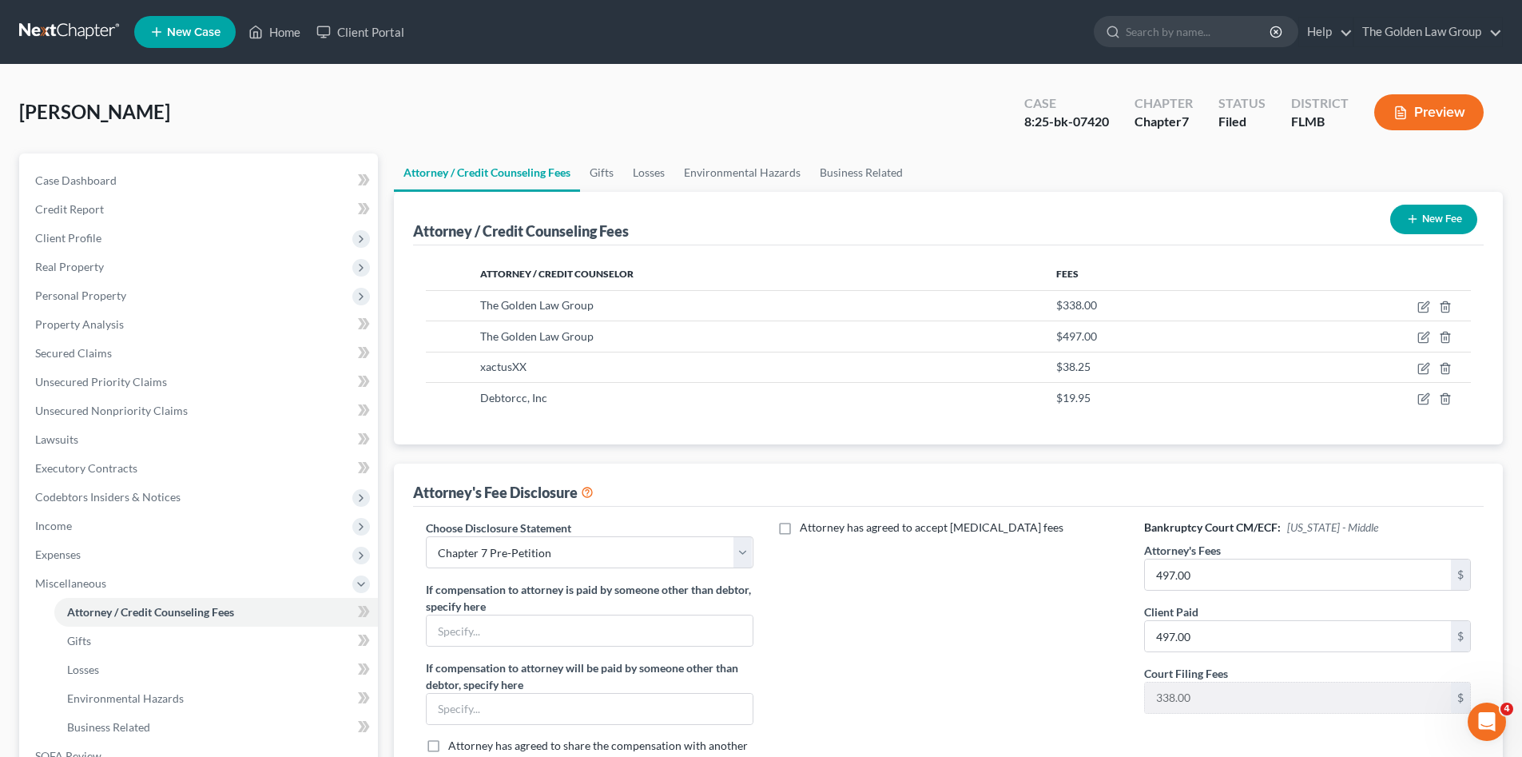
click at [73, 26] on link at bounding box center [70, 32] width 102 height 29
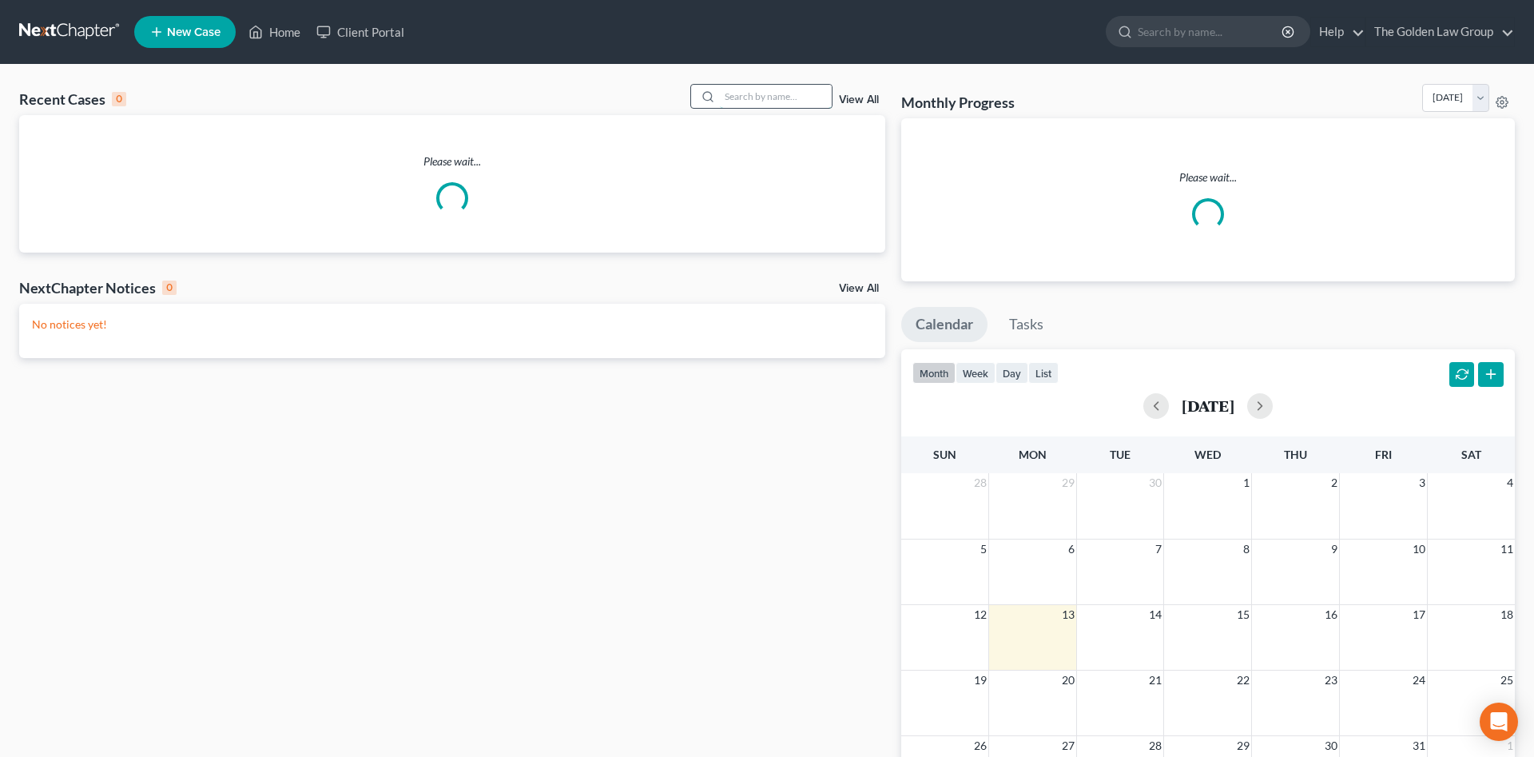
click at [750, 94] on input "search" at bounding box center [776, 96] width 112 height 23
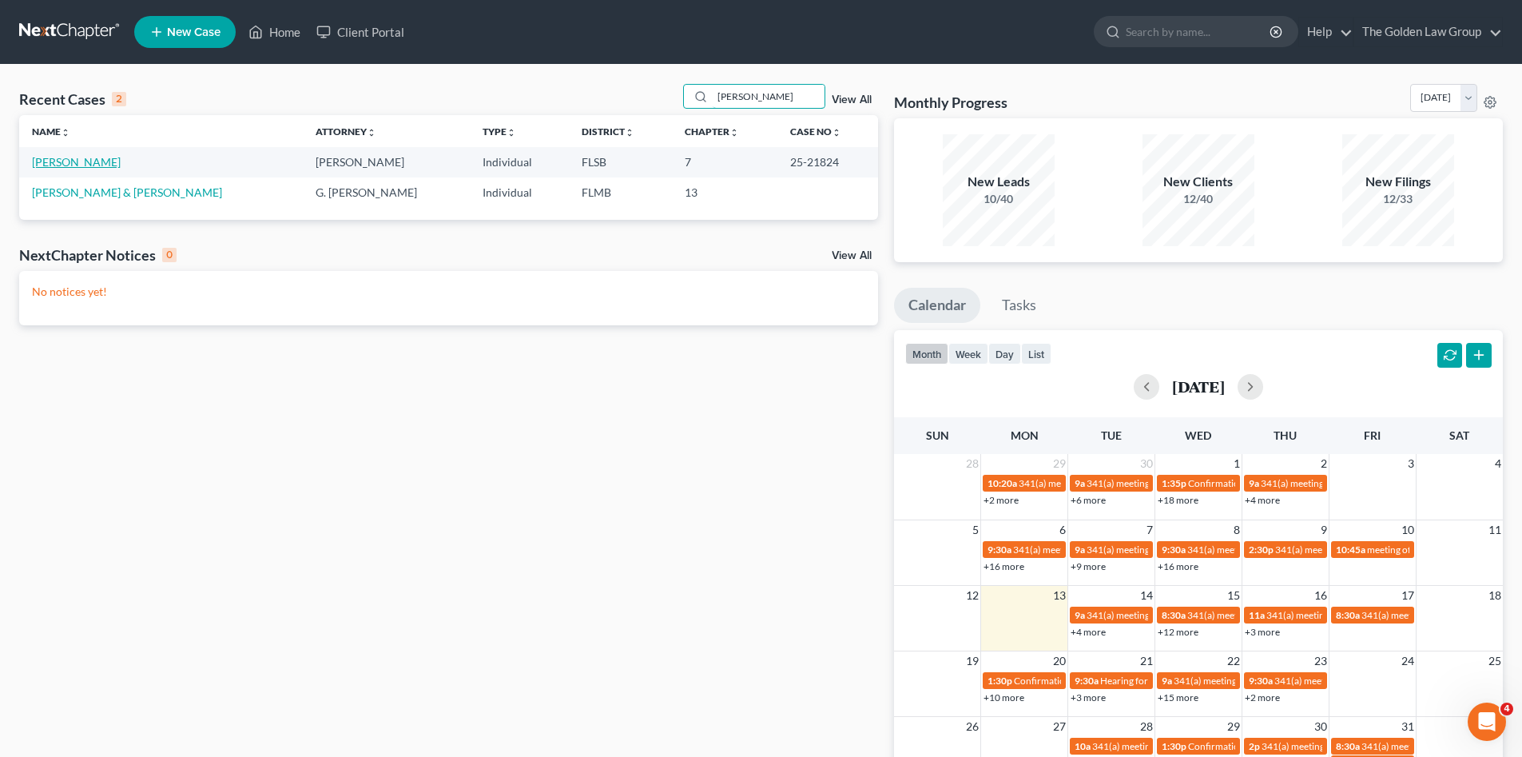
type input "[PERSON_NAME]"
click at [67, 165] on link "[PERSON_NAME]" at bounding box center [76, 162] width 89 height 14
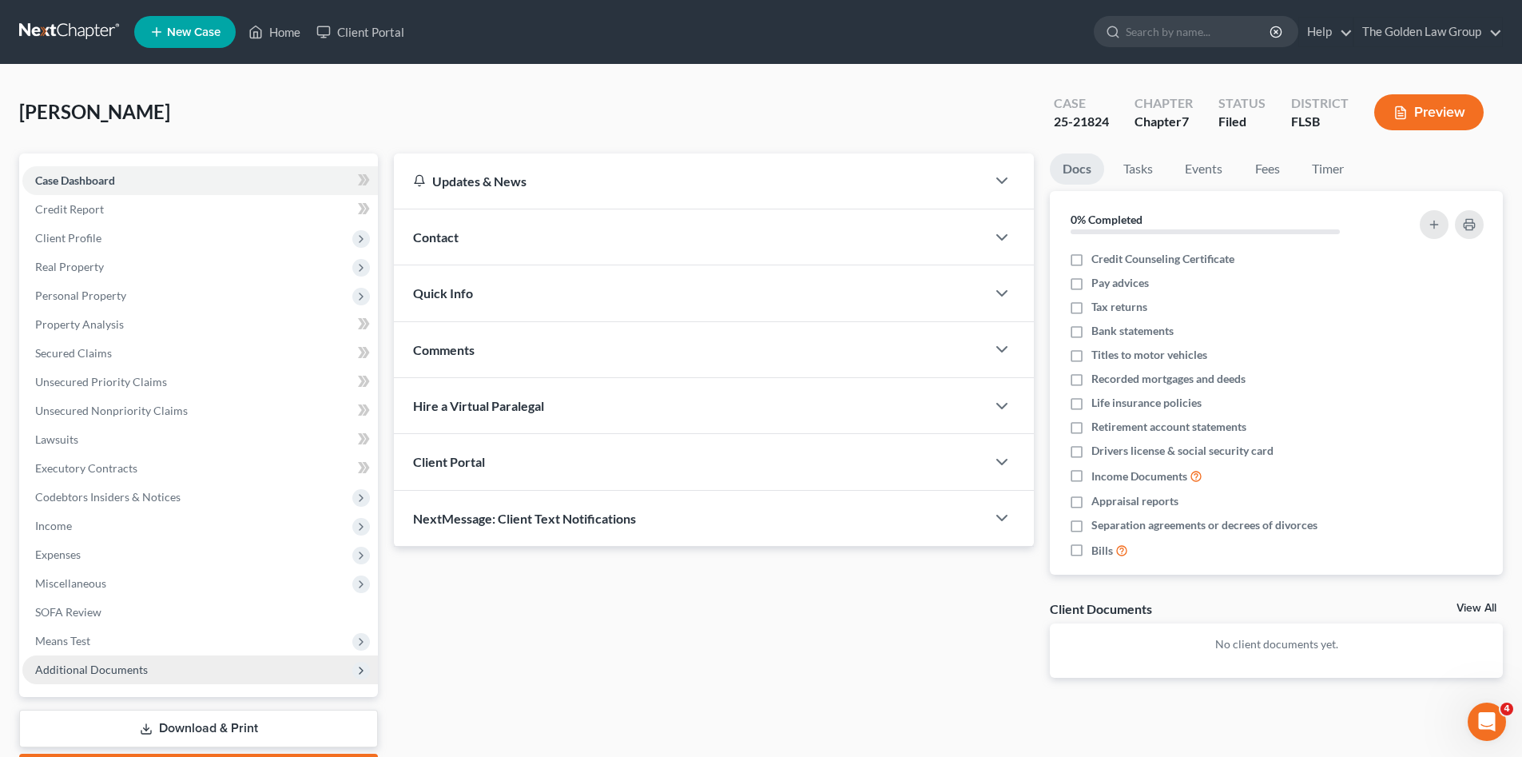
click at [164, 667] on span "Additional Documents" at bounding box center [199, 669] width 355 height 29
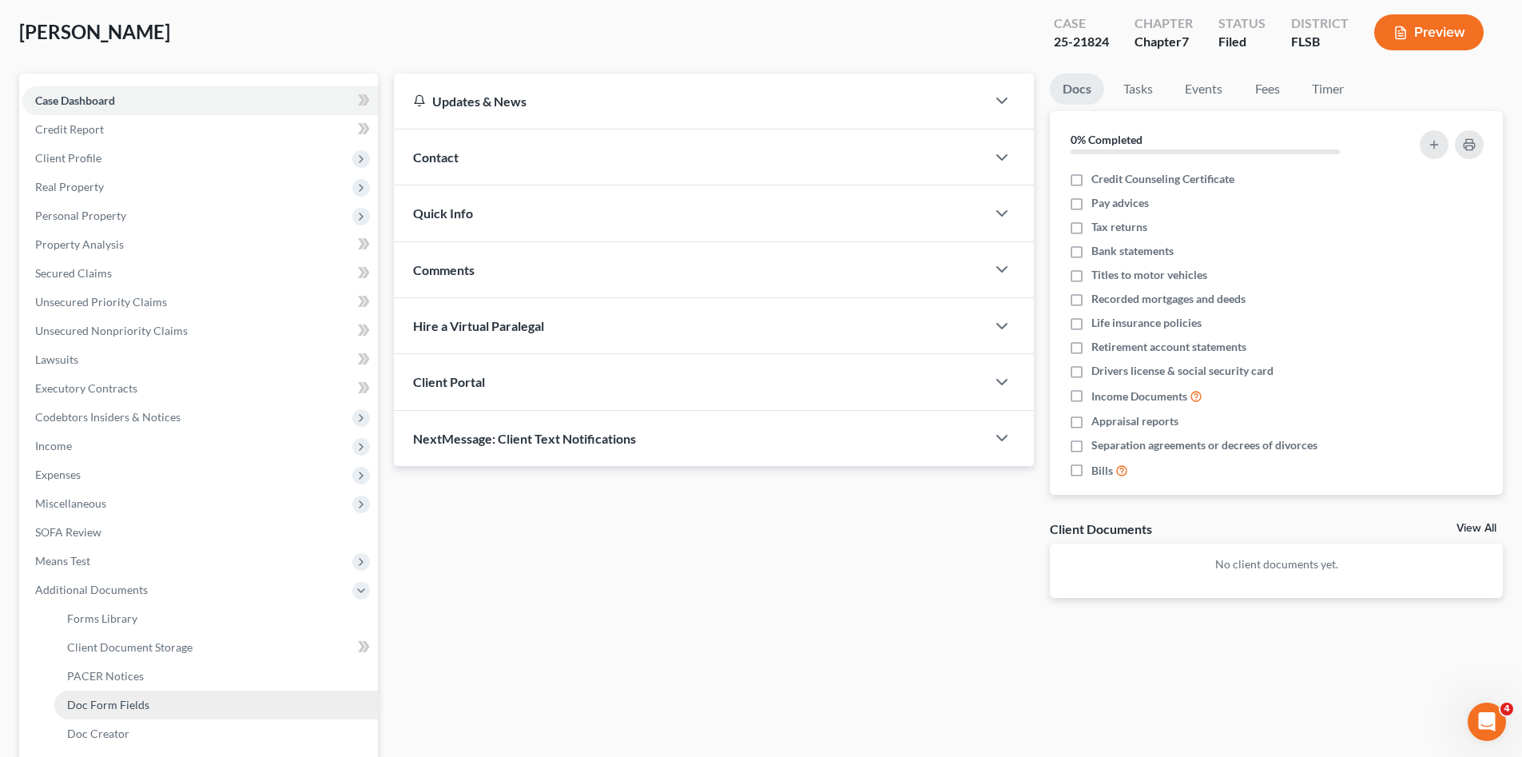
scroll to position [160, 0]
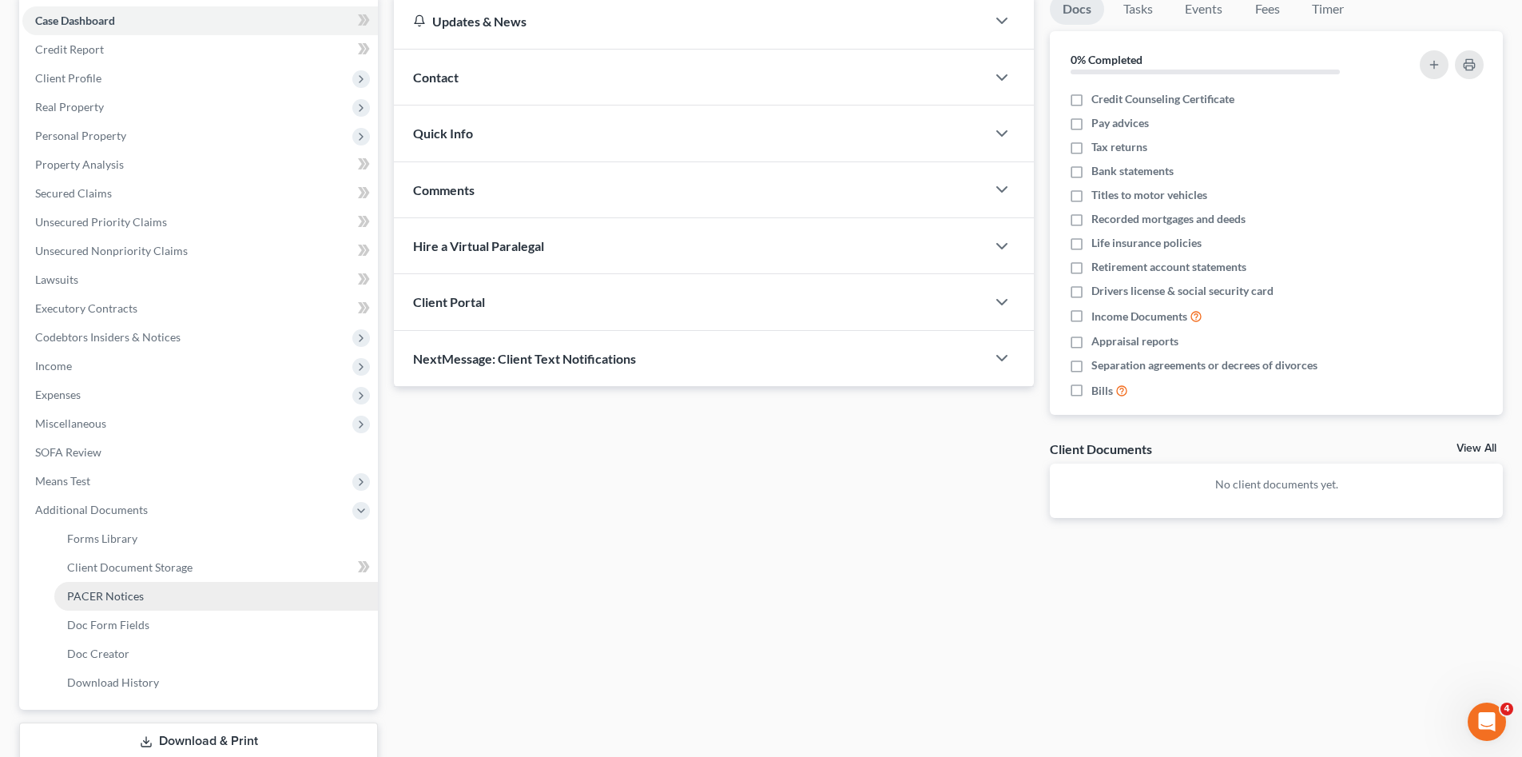
click at [130, 598] on span "PACER Notices" at bounding box center [105, 596] width 77 height 14
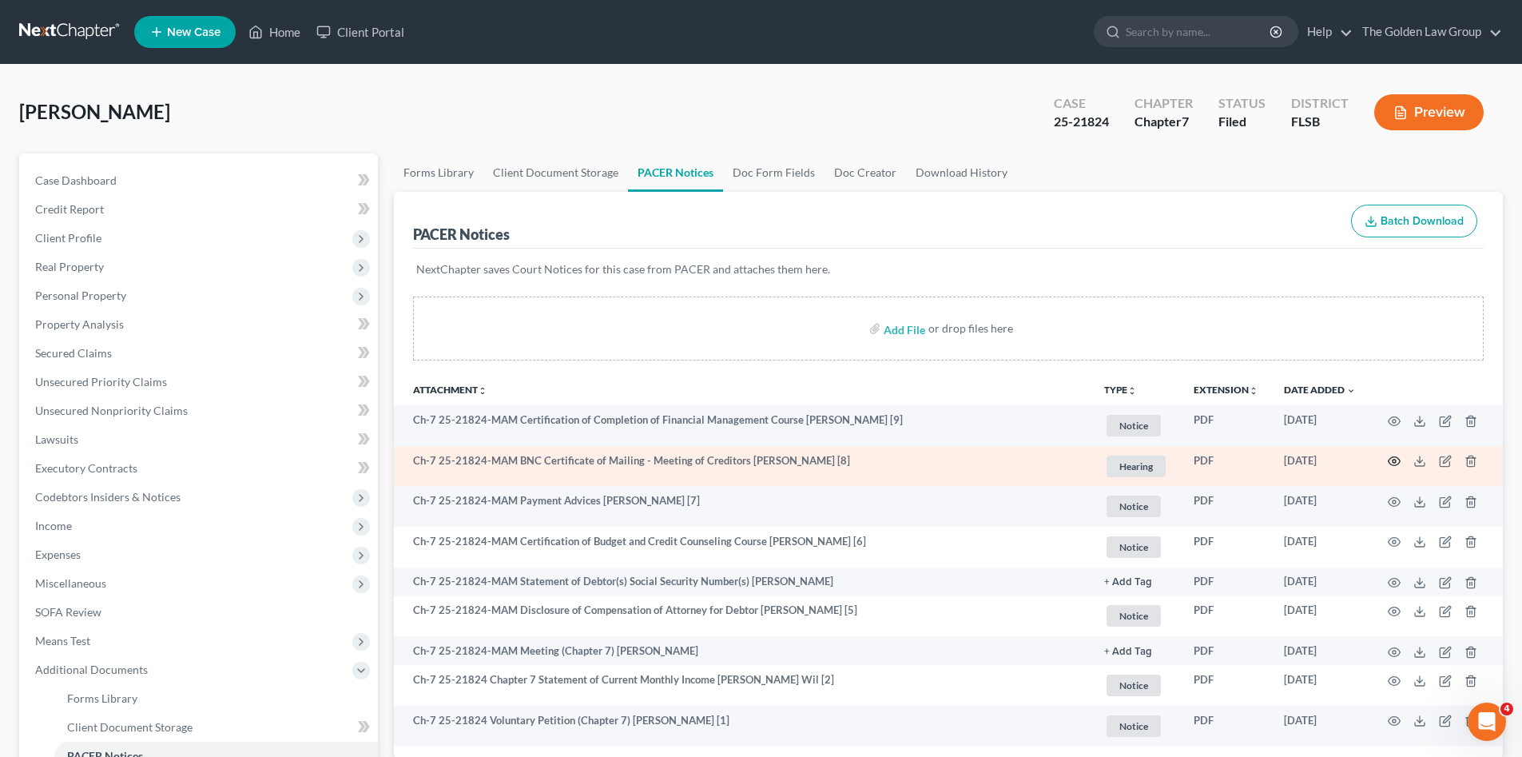
click at [1391, 458] on icon "button" at bounding box center [1394, 461] width 12 height 9
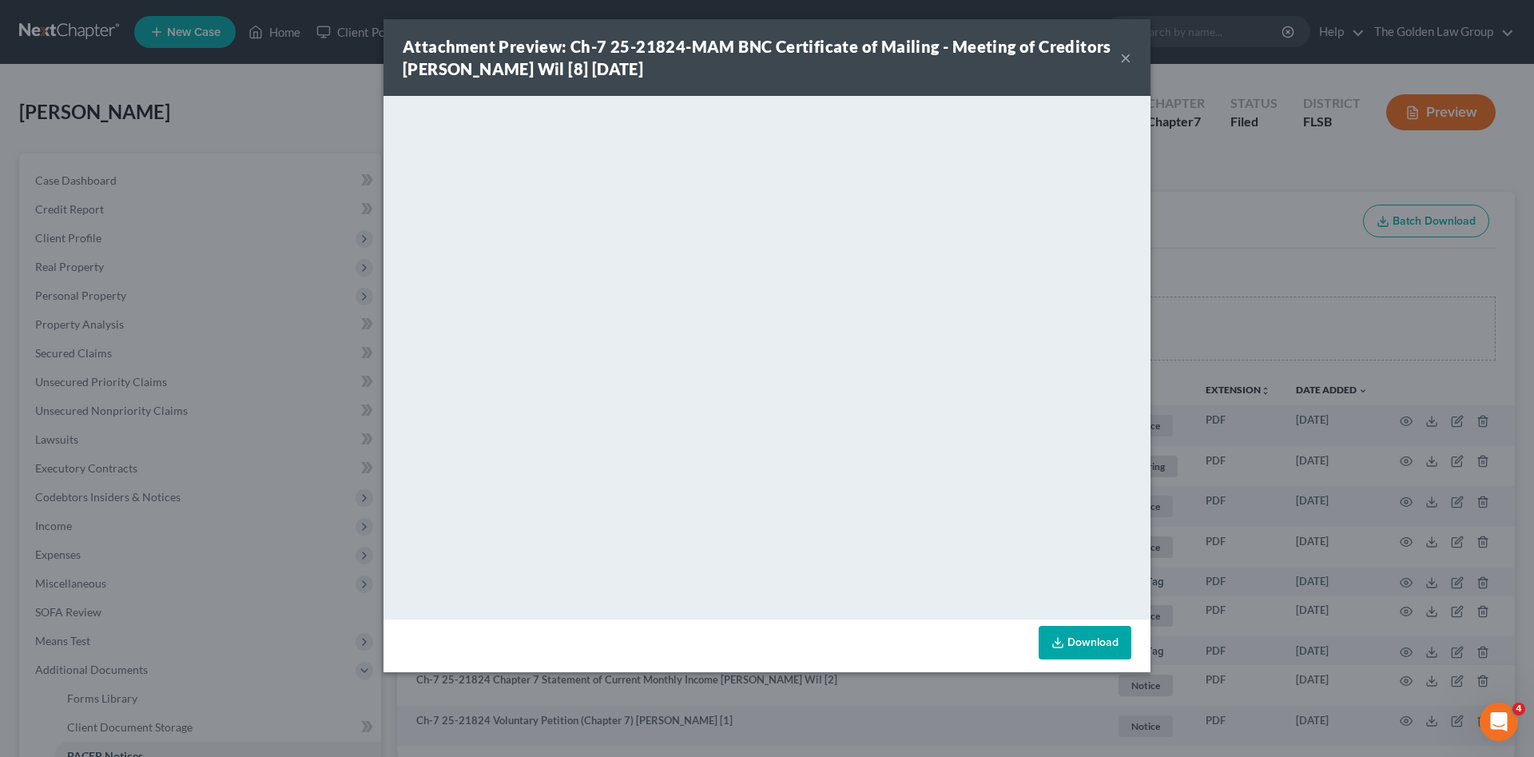
click at [1125, 56] on button "×" at bounding box center [1125, 57] width 11 height 19
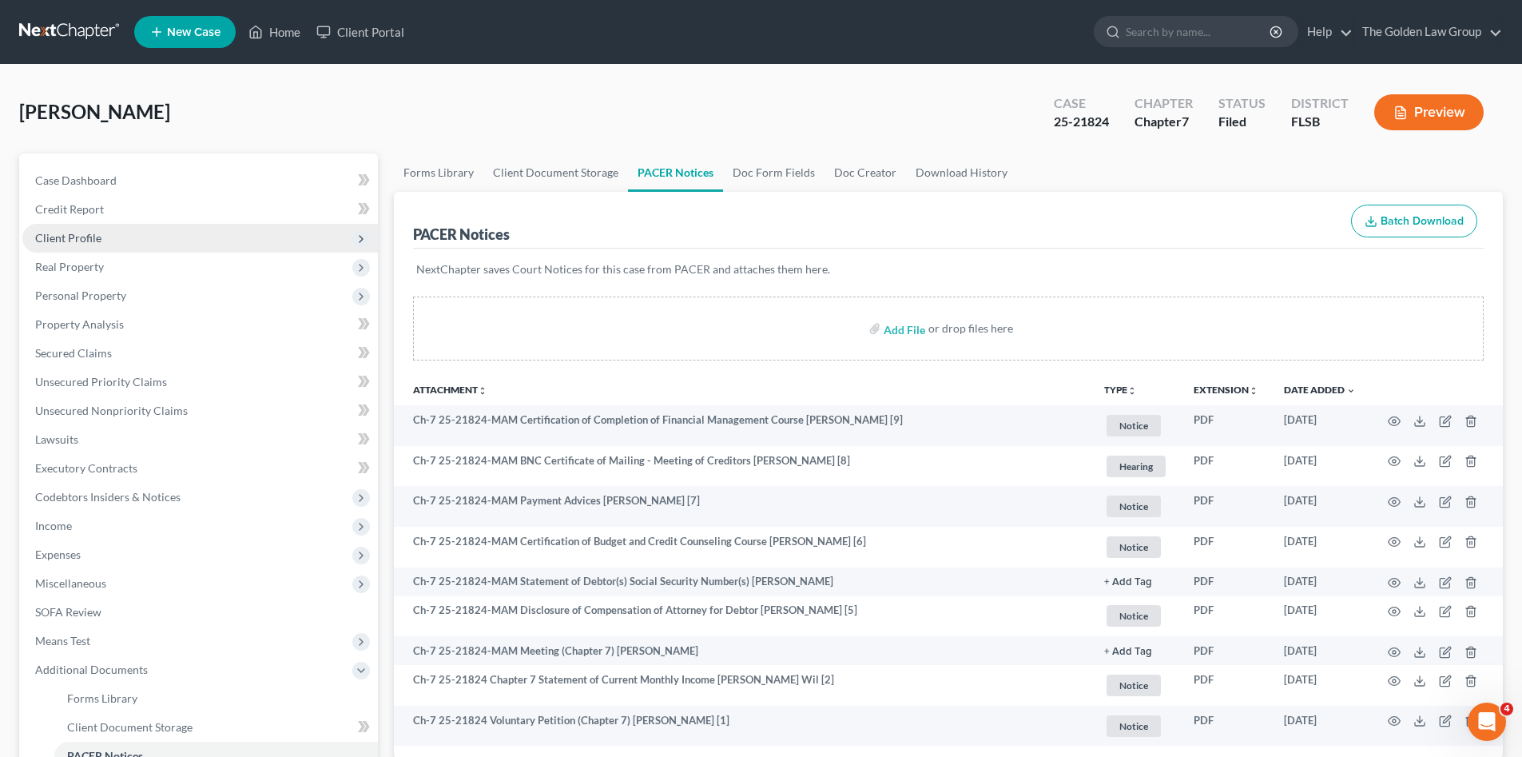
click at [85, 233] on span "Client Profile" at bounding box center [68, 238] width 66 height 14
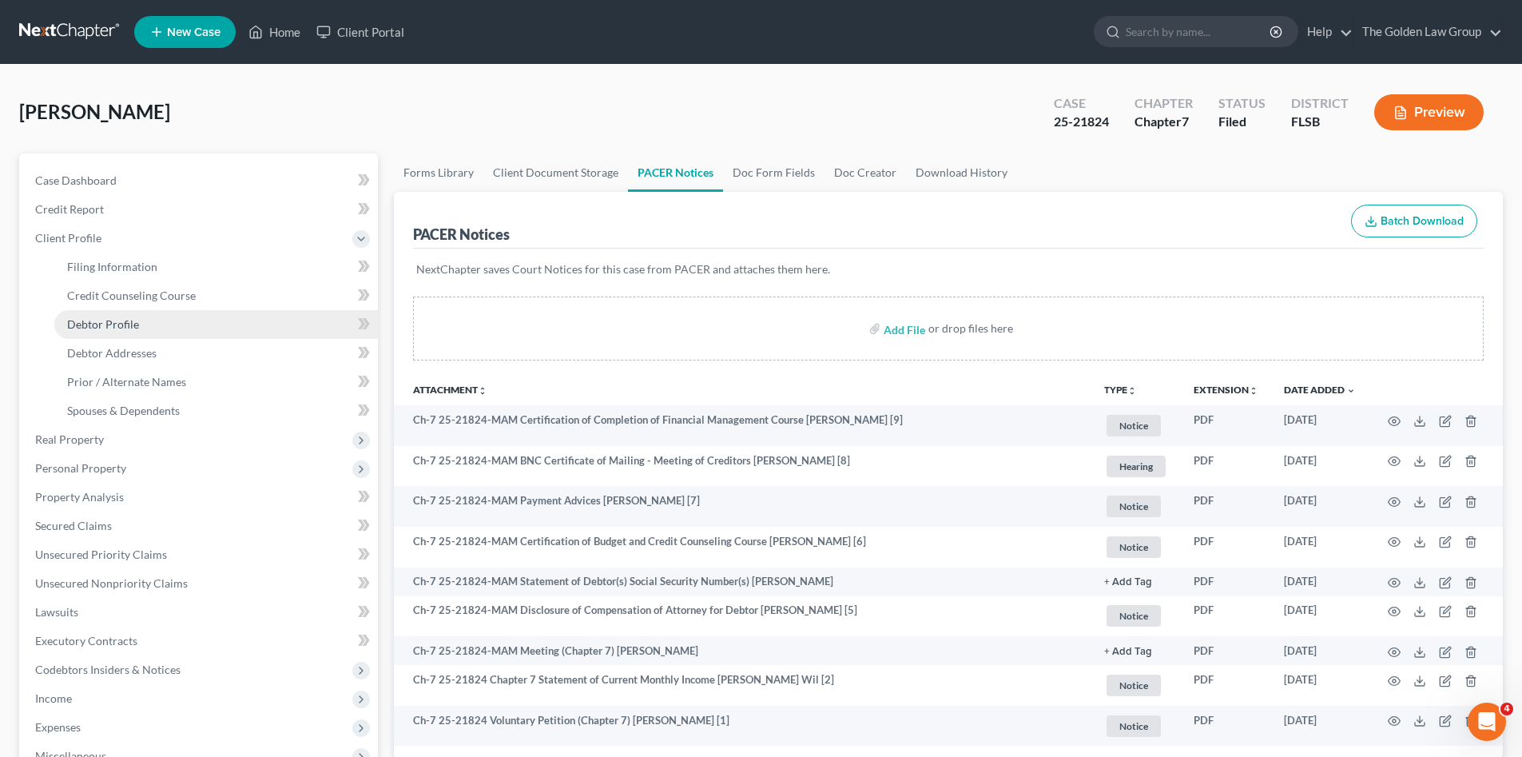
click at [137, 324] on link "Debtor Profile" at bounding box center [216, 324] width 324 height 29
select select "1"
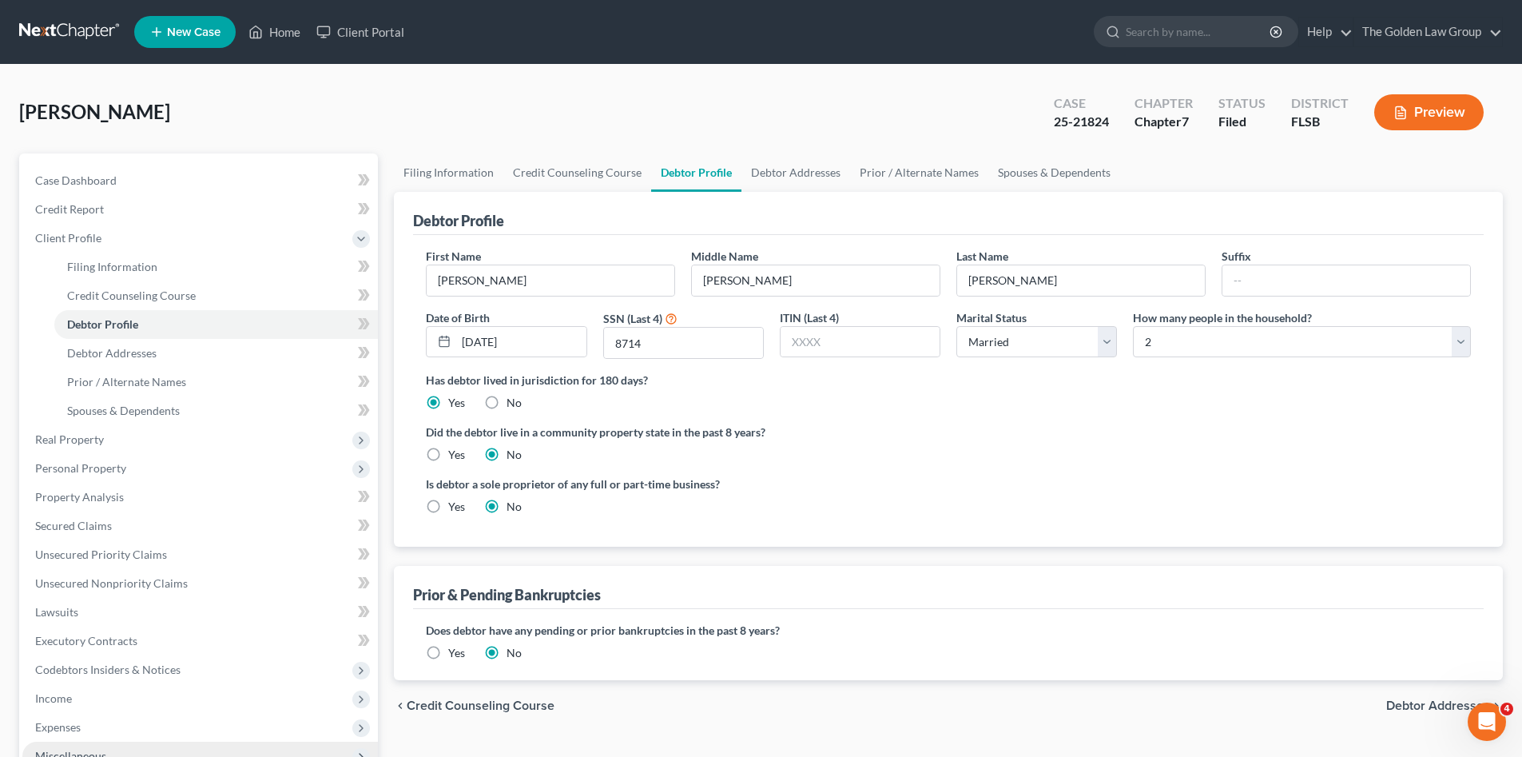
scroll to position [160, 0]
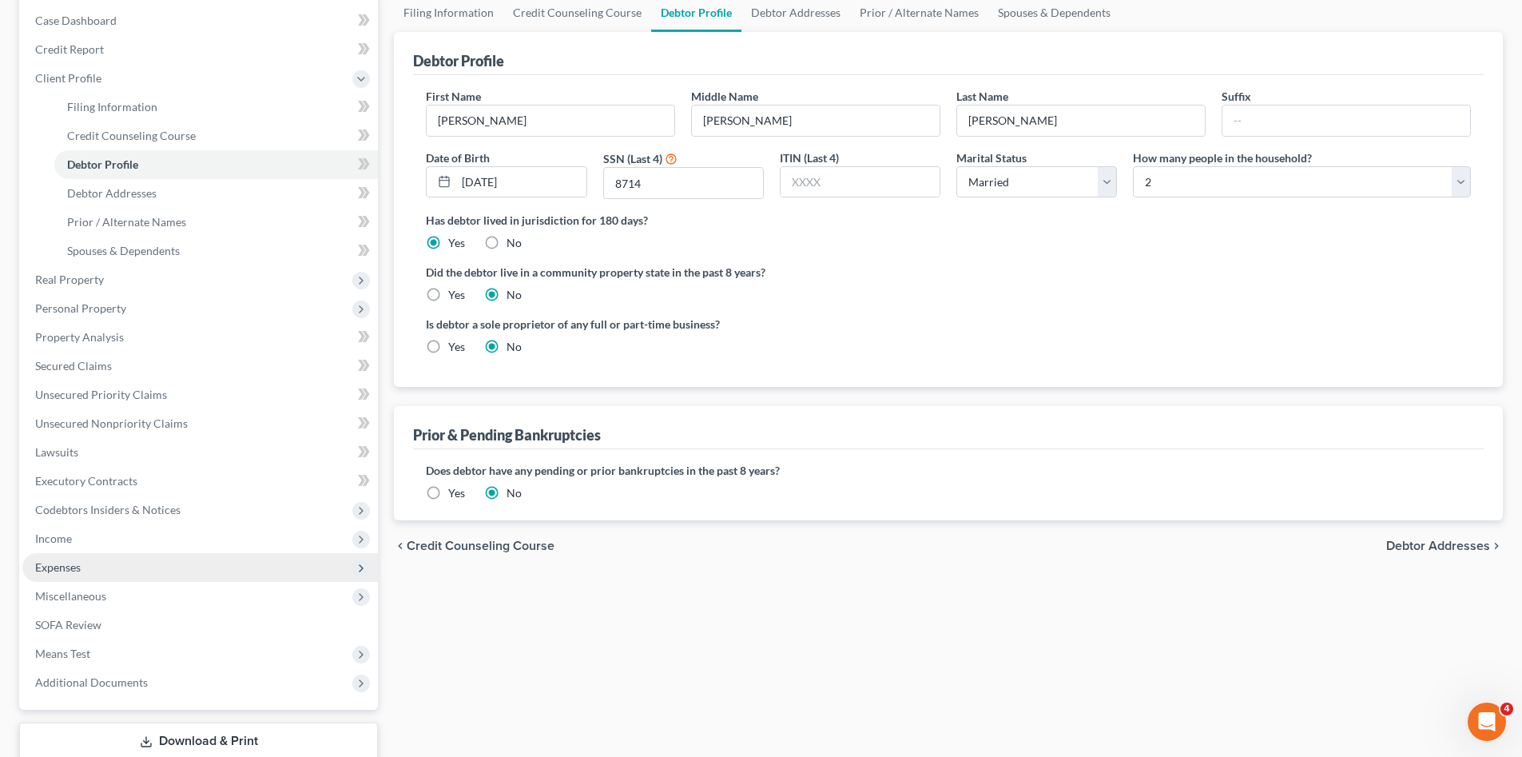
click at [92, 570] on span "Expenses" at bounding box center [199, 567] width 355 height 29
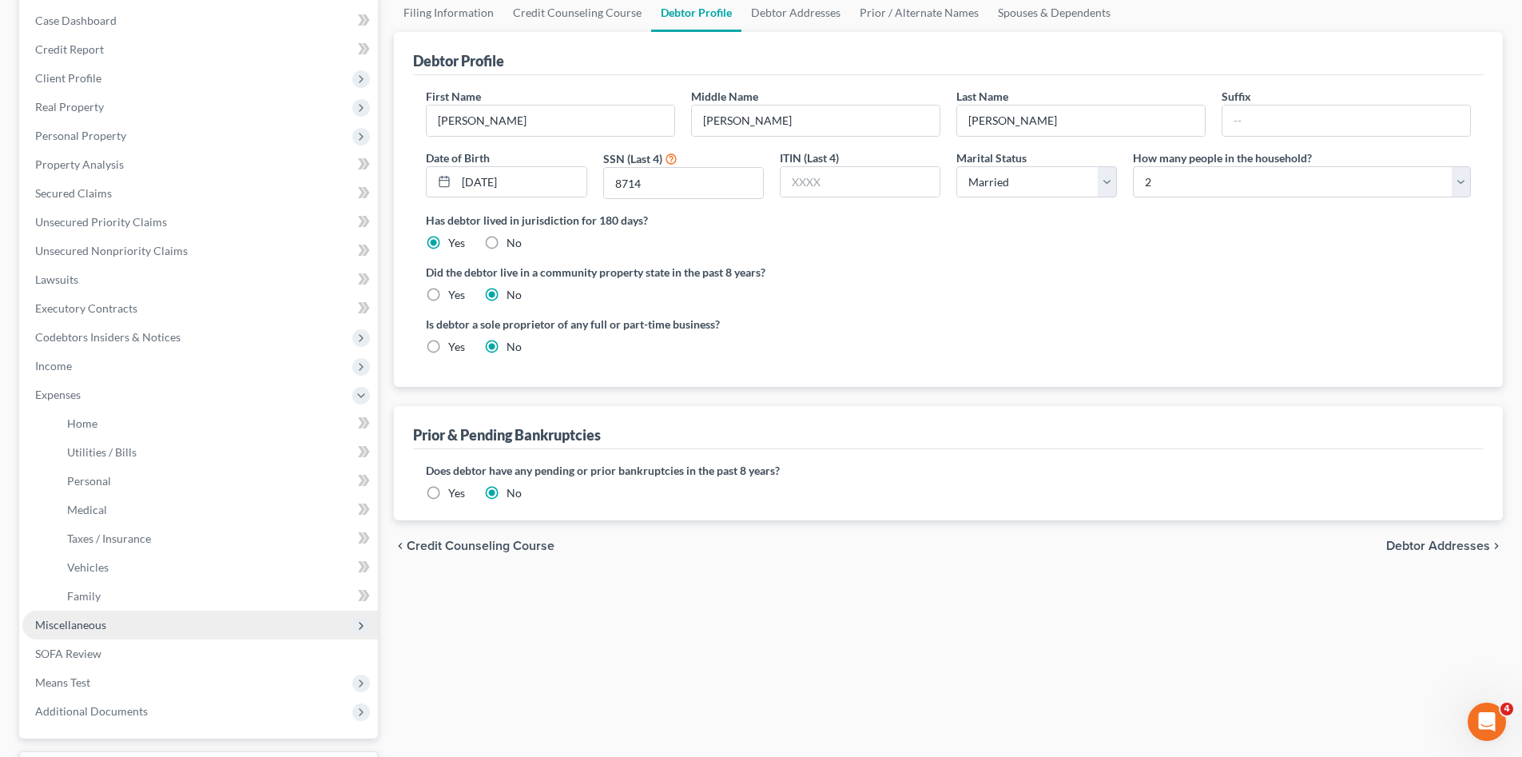
click at [128, 622] on span "Miscellaneous" at bounding box center [199, 624] width 355 height 29
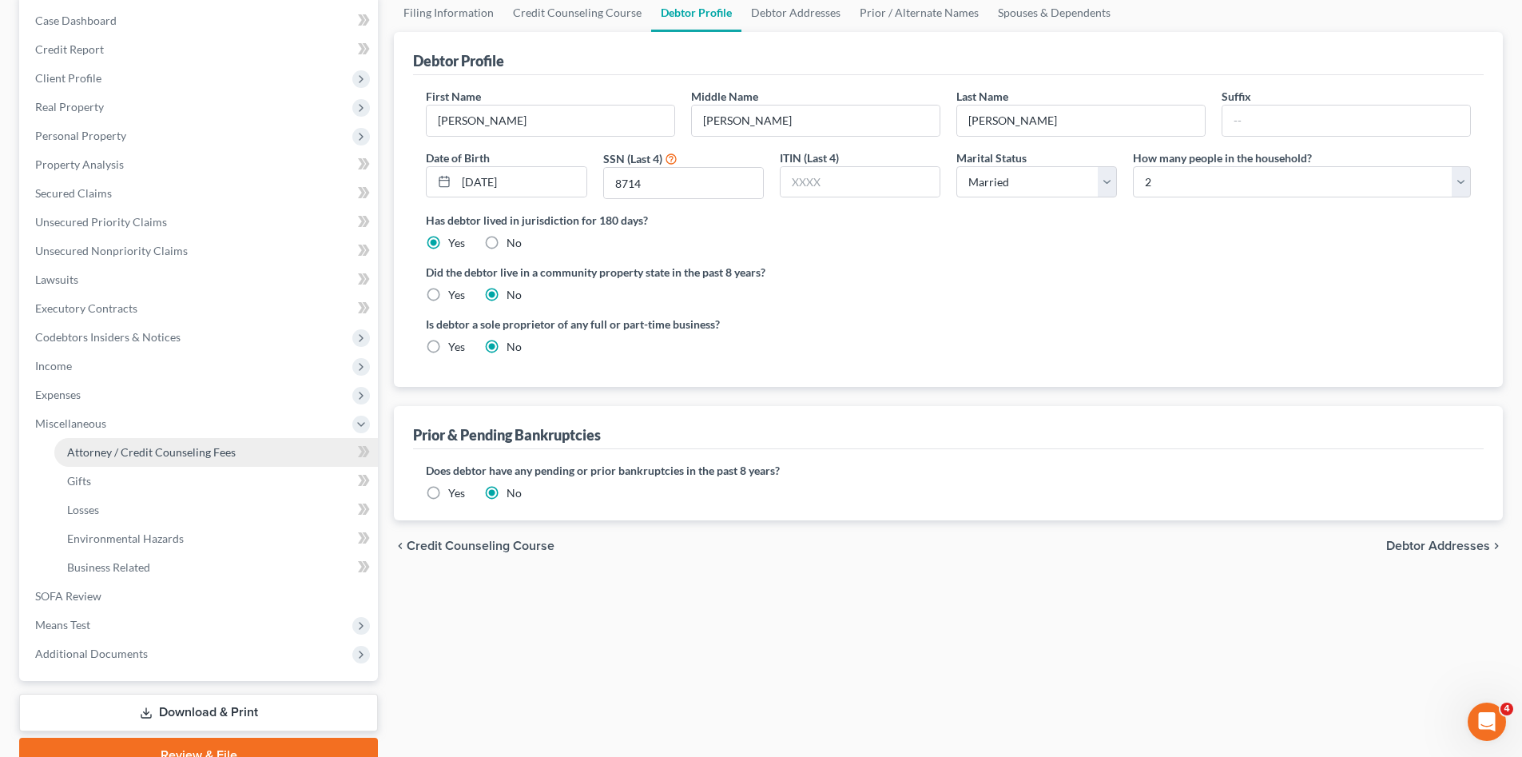
click at [216, 455] on span "Attorney / Credit Counseling Fees" at bounding box center [151, 452] width 169 height 14
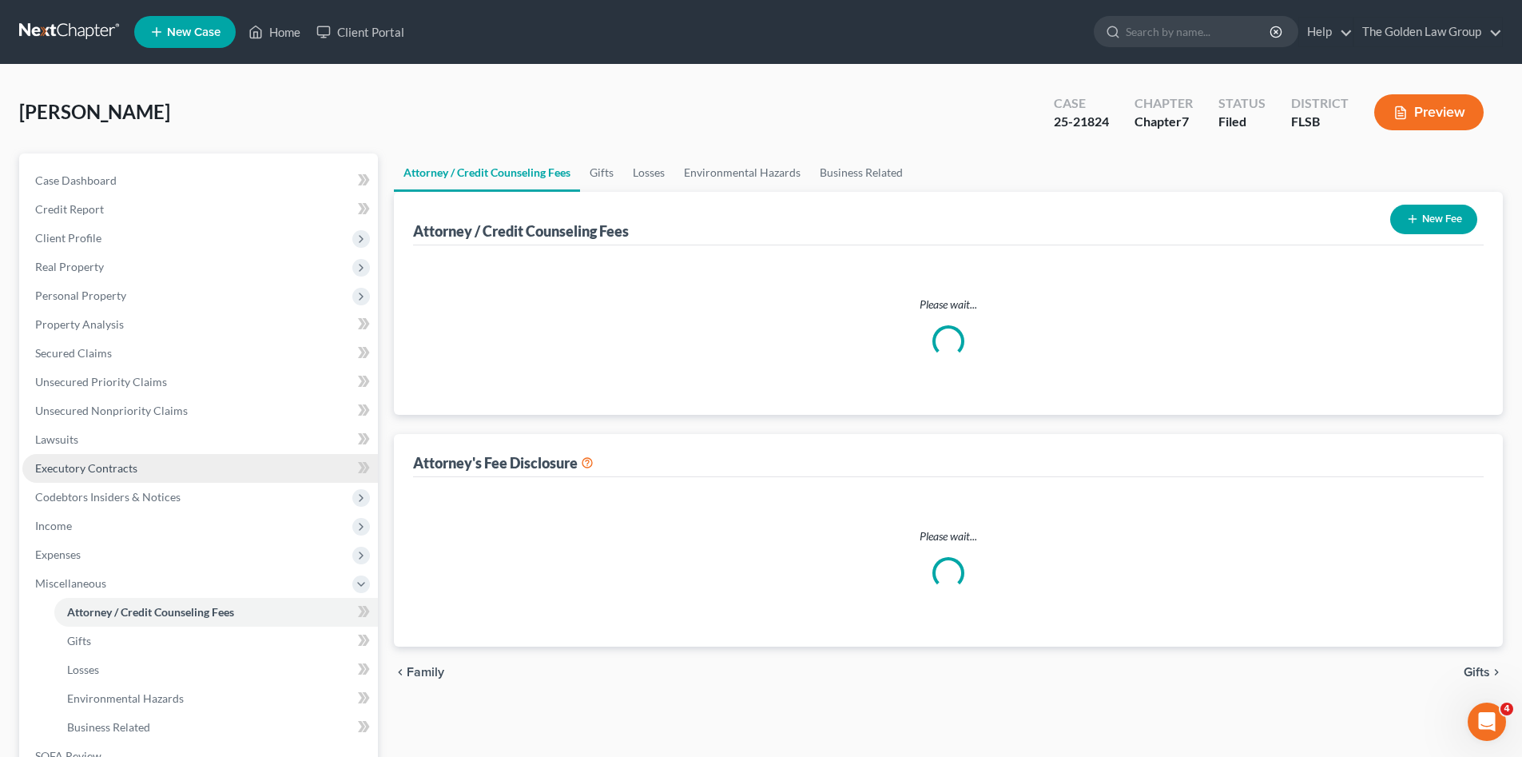
select select "2"
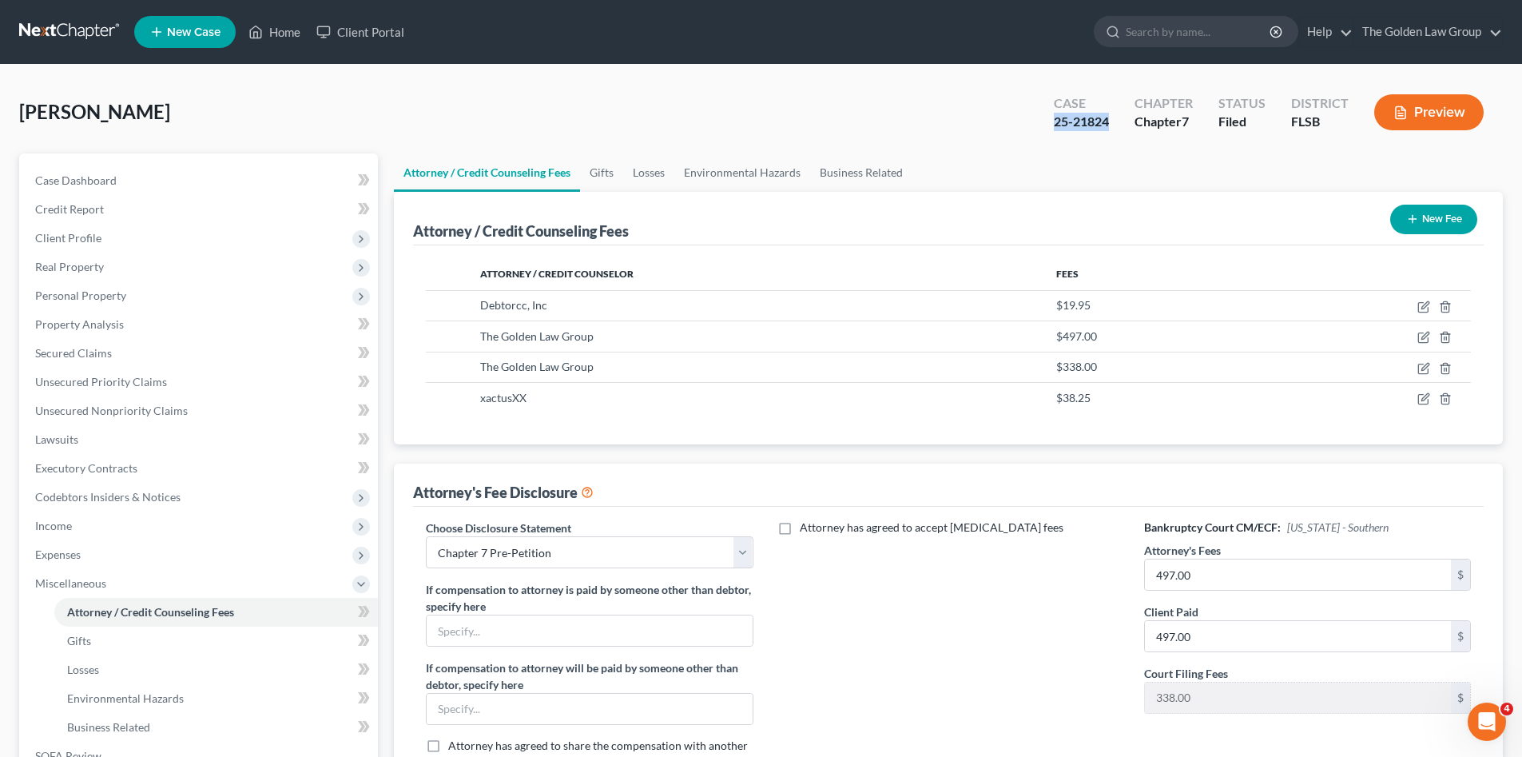
drag, startPoint x: 1116, startPoint y: 122, endPoint x: 1042, endPoint y: 131, distance: 74.8
click at [1042, 131] on div "Case 25-21824" at bounding box center [1081, 113] width 81 height 47
click at [62, 26] on link at bounding box center [70, 32] width 102 height 29
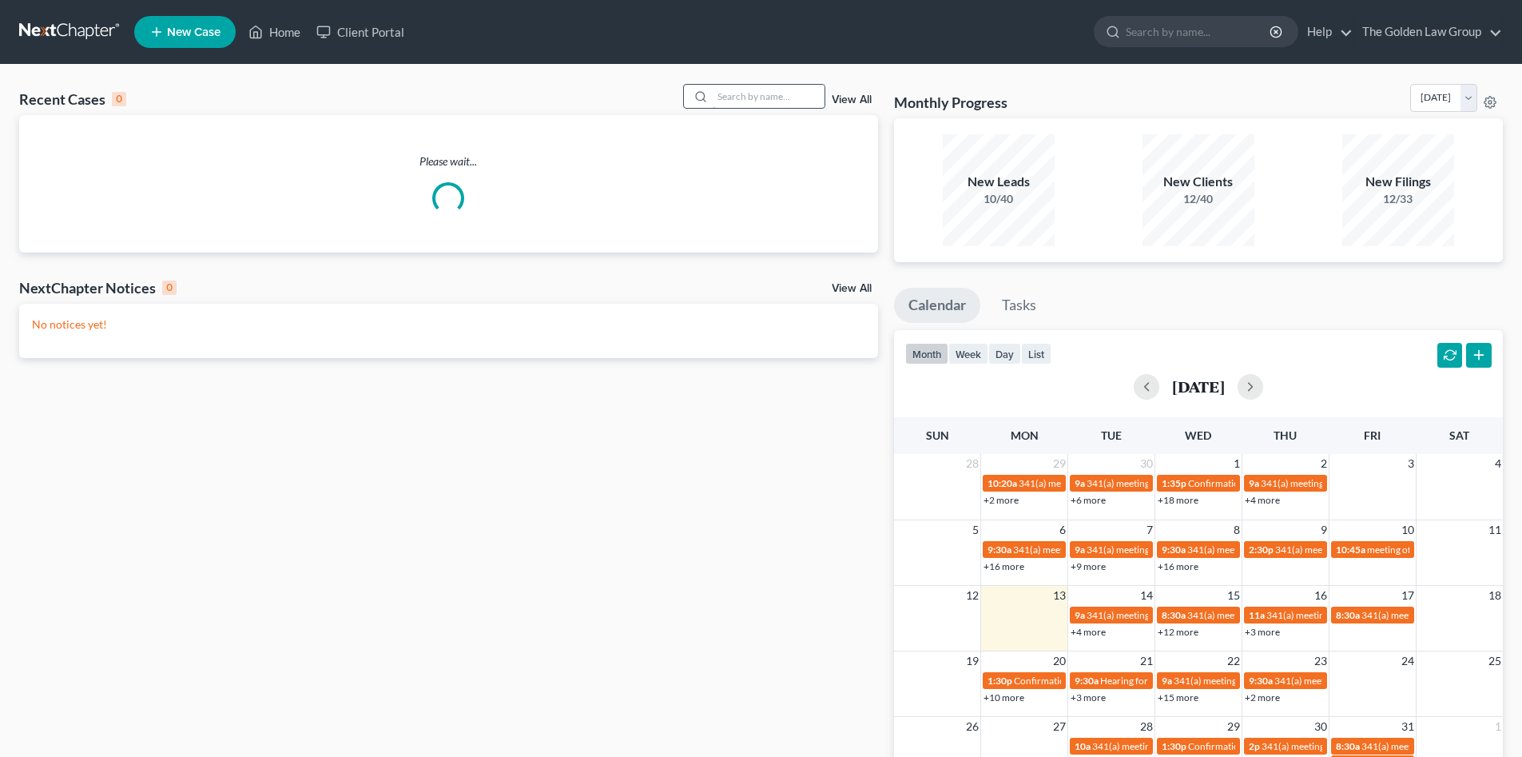
click at [753, 101] on input "search" at bounding box center [769, 96] width 112 height 23
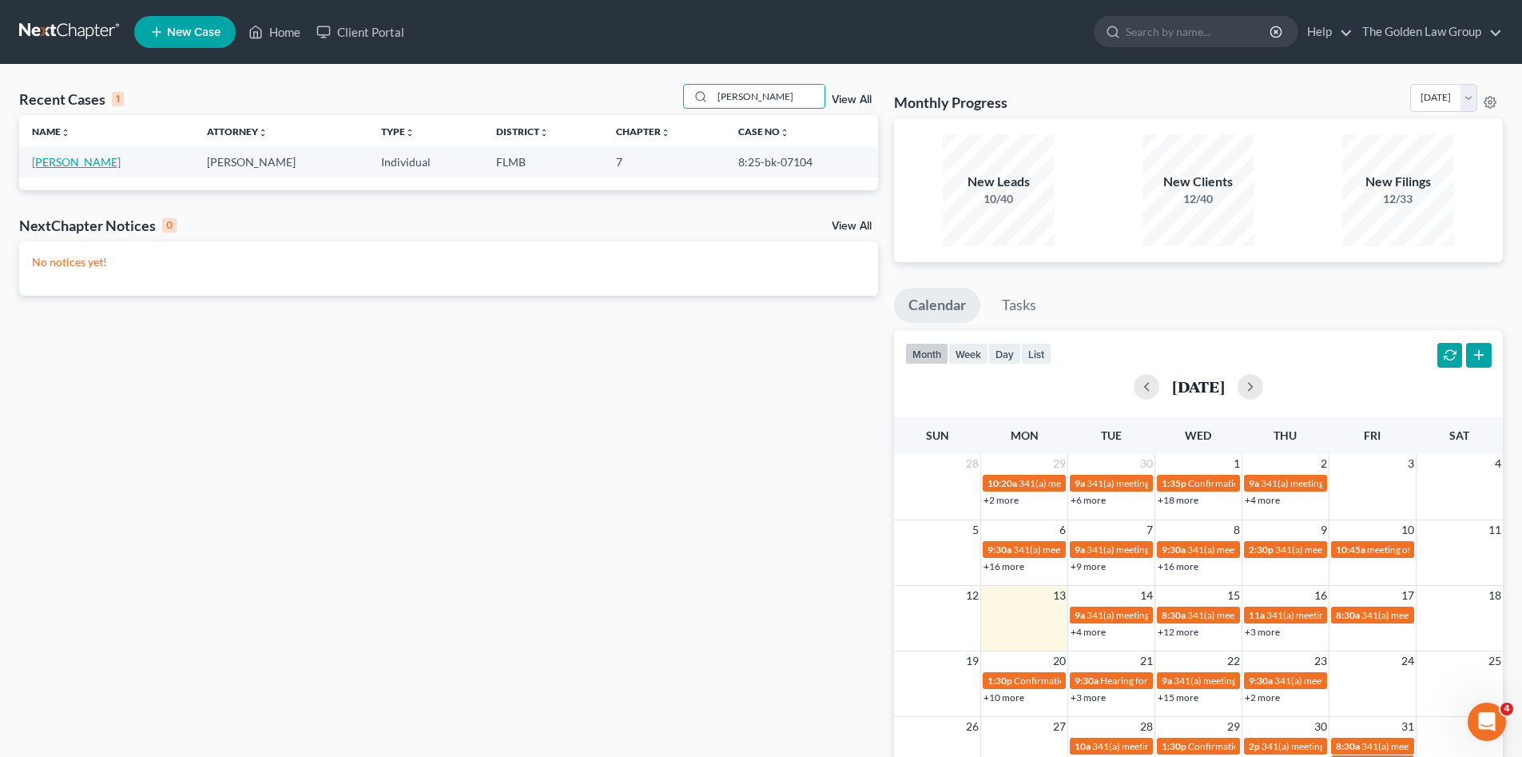
type input "[PERSON_NAME]"
click at [86, 165] on link "[PERSON_NAME]" at bounding box center [76, 162] width 89 height 14
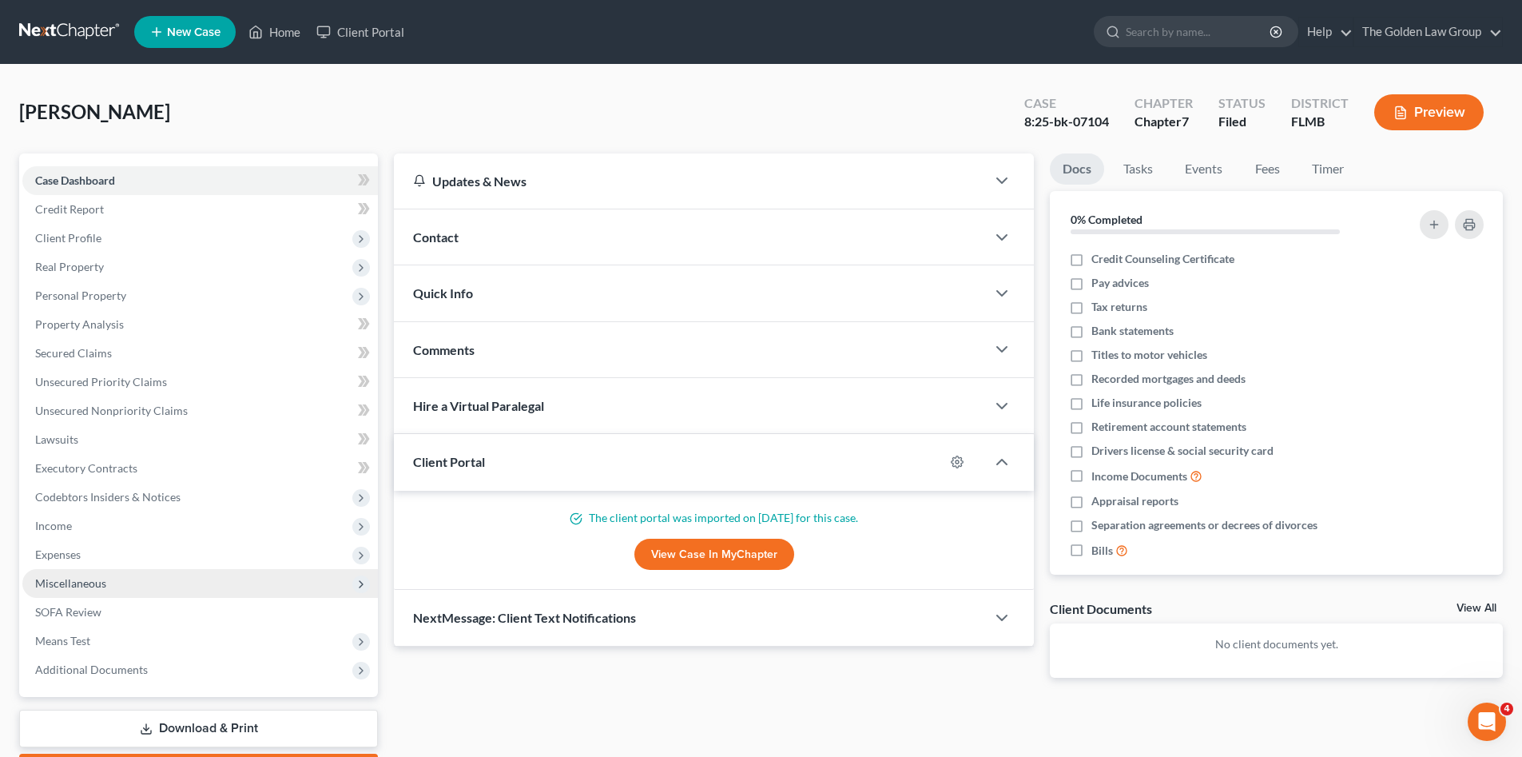
click at [60, 584] on span "Miscellaneous" at bounding box center [70, 583] width 71 height 14
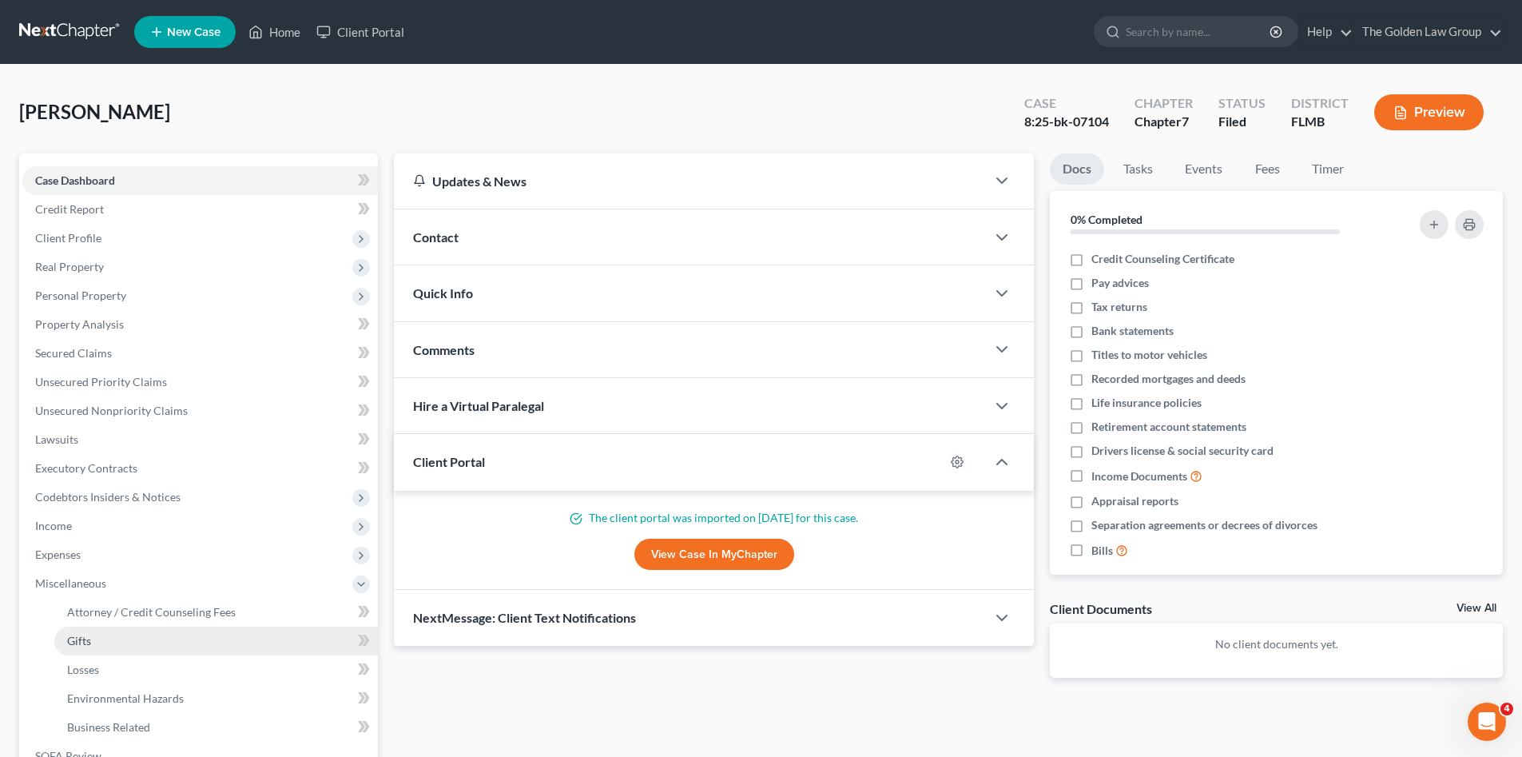
scroll to position [54, 0]
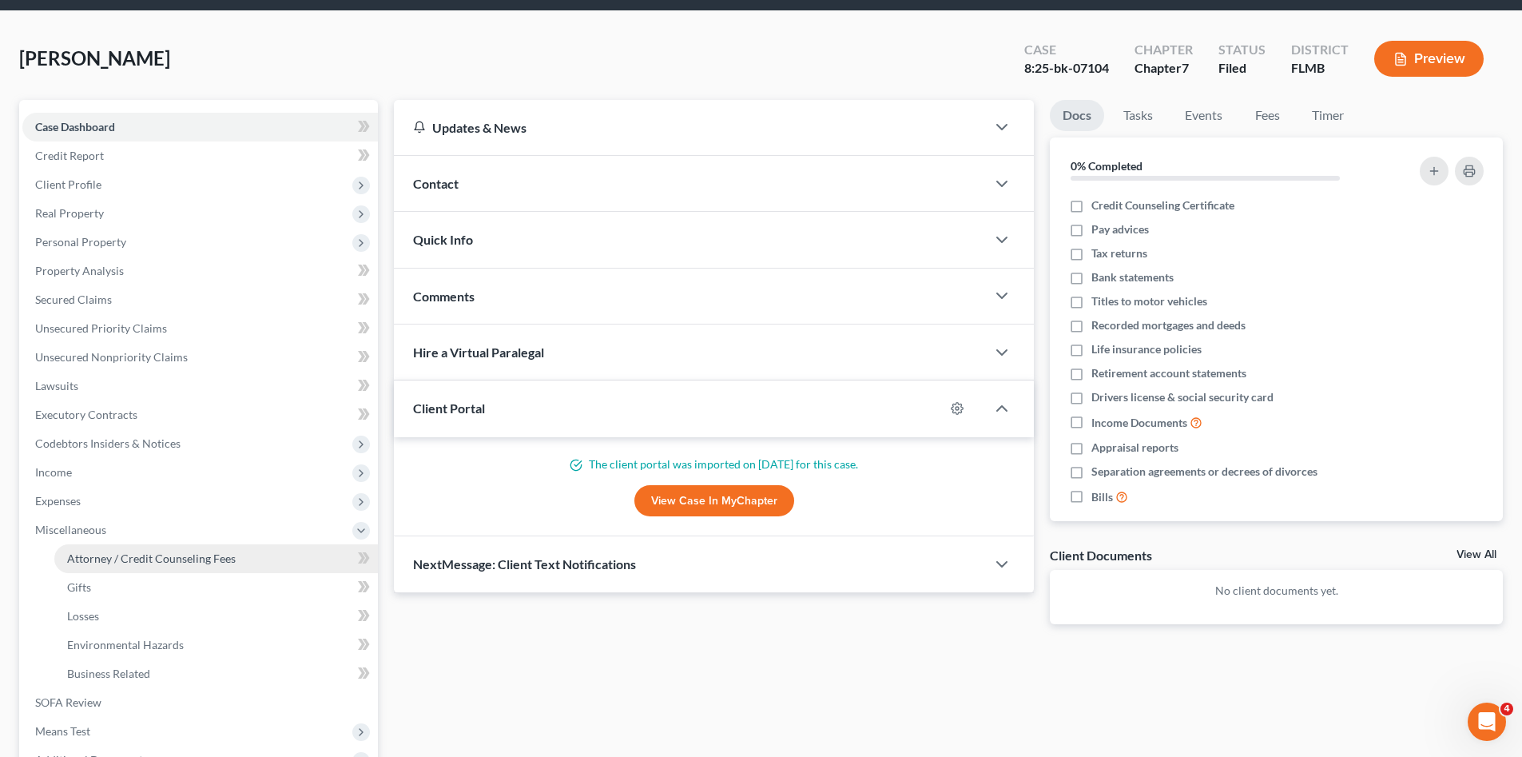
click at [157, 553] on span "Attorney / Credit Counseling Fees" at bounding box center [151, 558] width 169 height 14
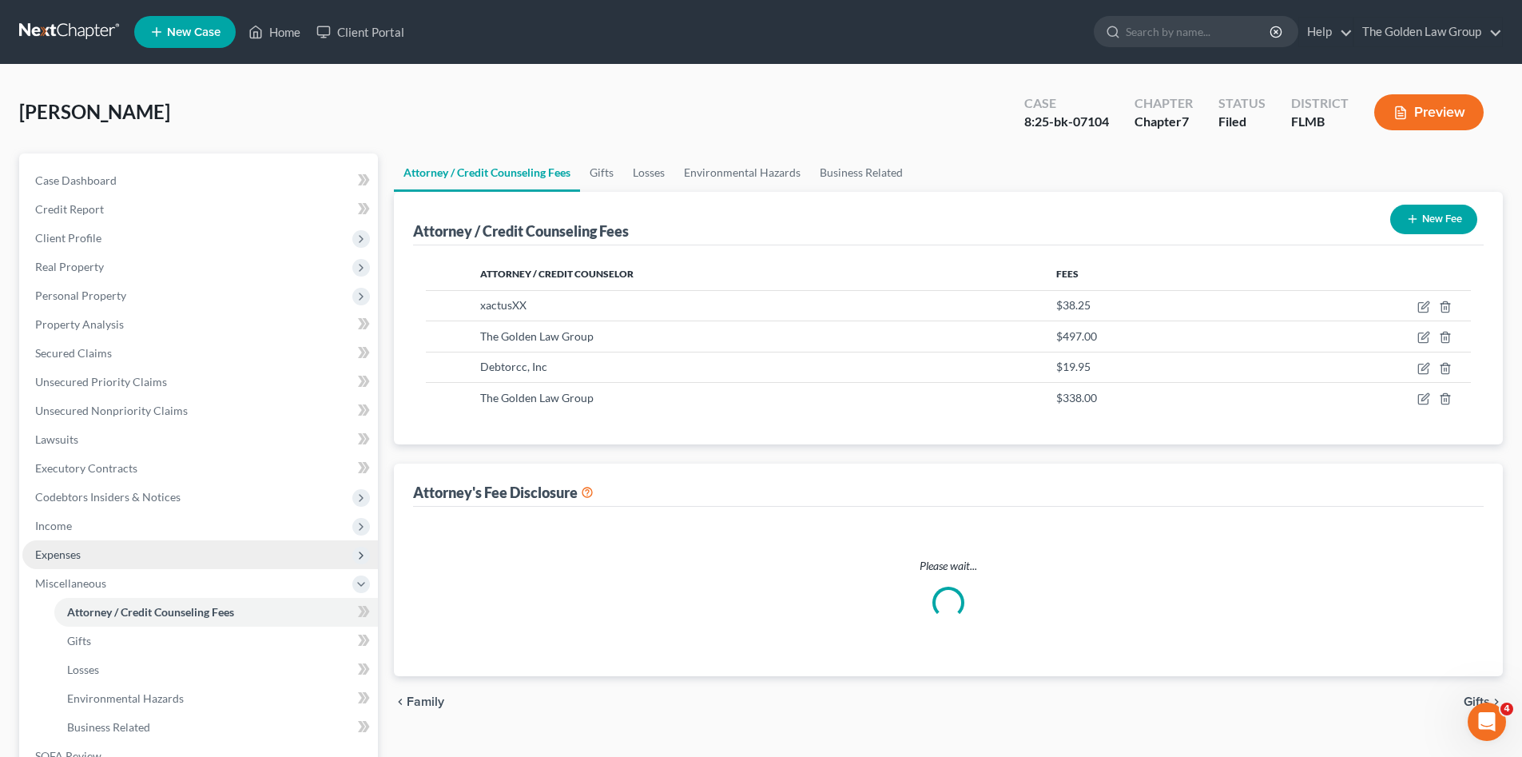
select select "2"
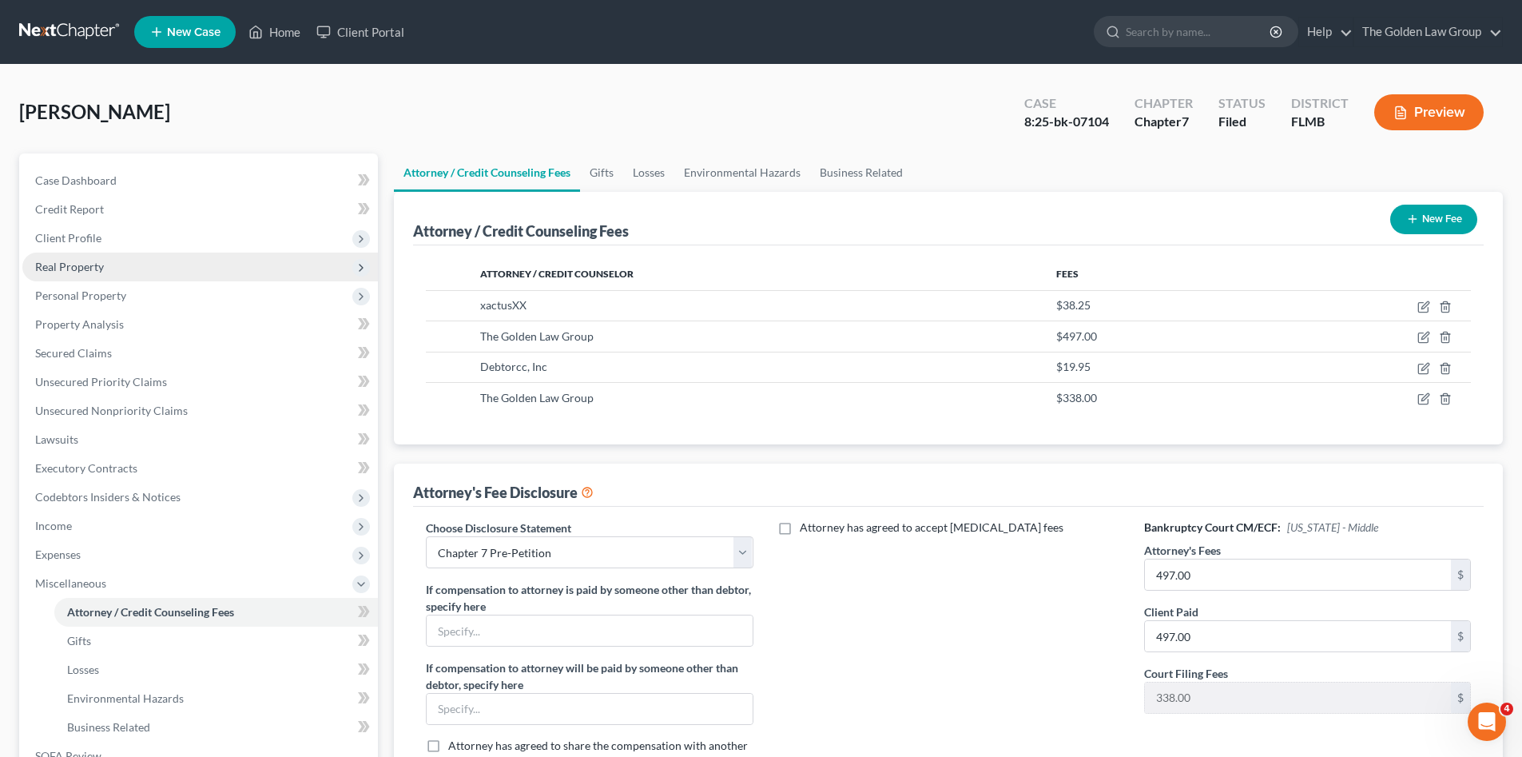
click at [84, 260] on span "Real Property" at bounding box center [69, 267] width 69 height 14
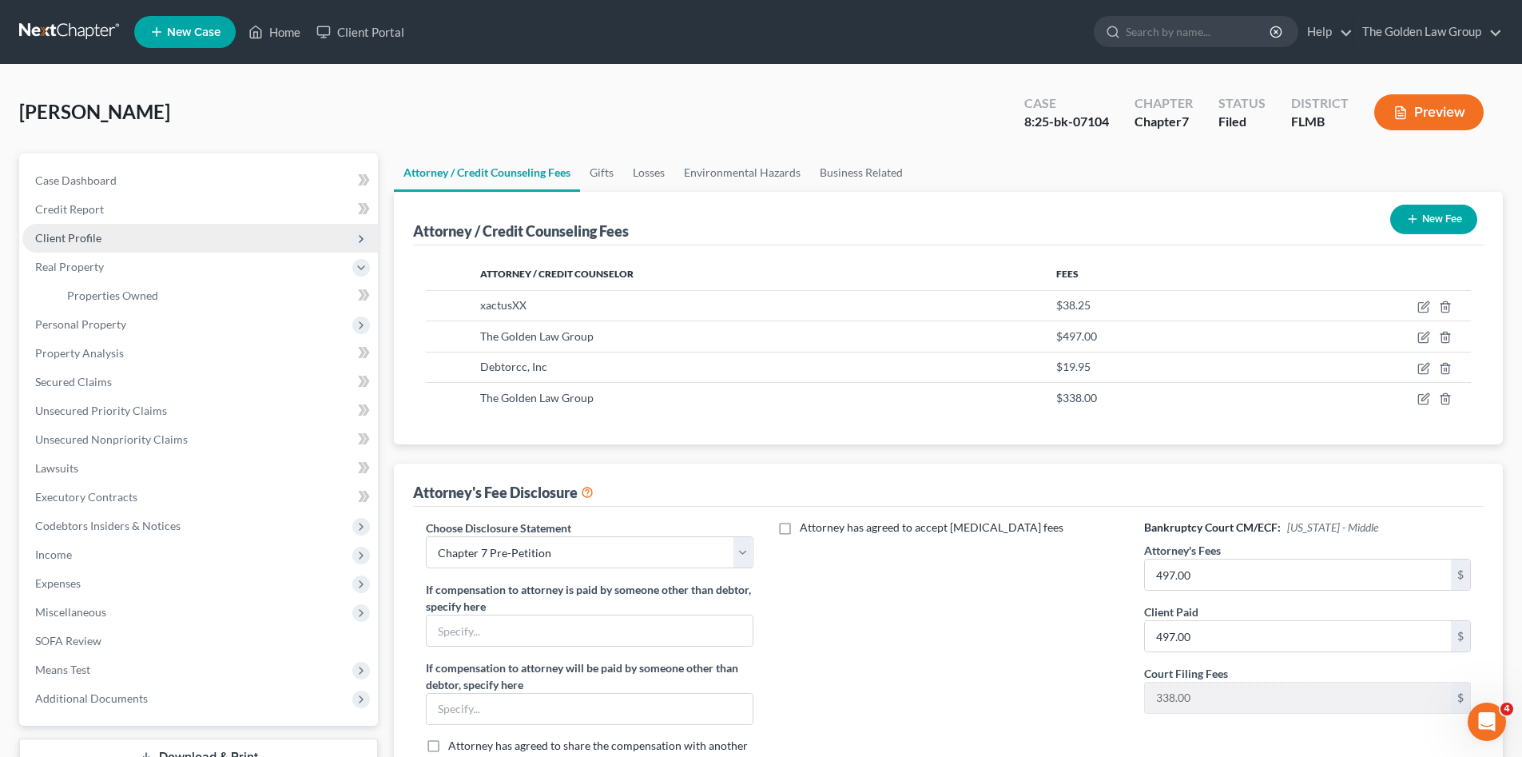
click at [92, 239] on span "Client Profile" at bounding box center [68, 238] width 66 height 14
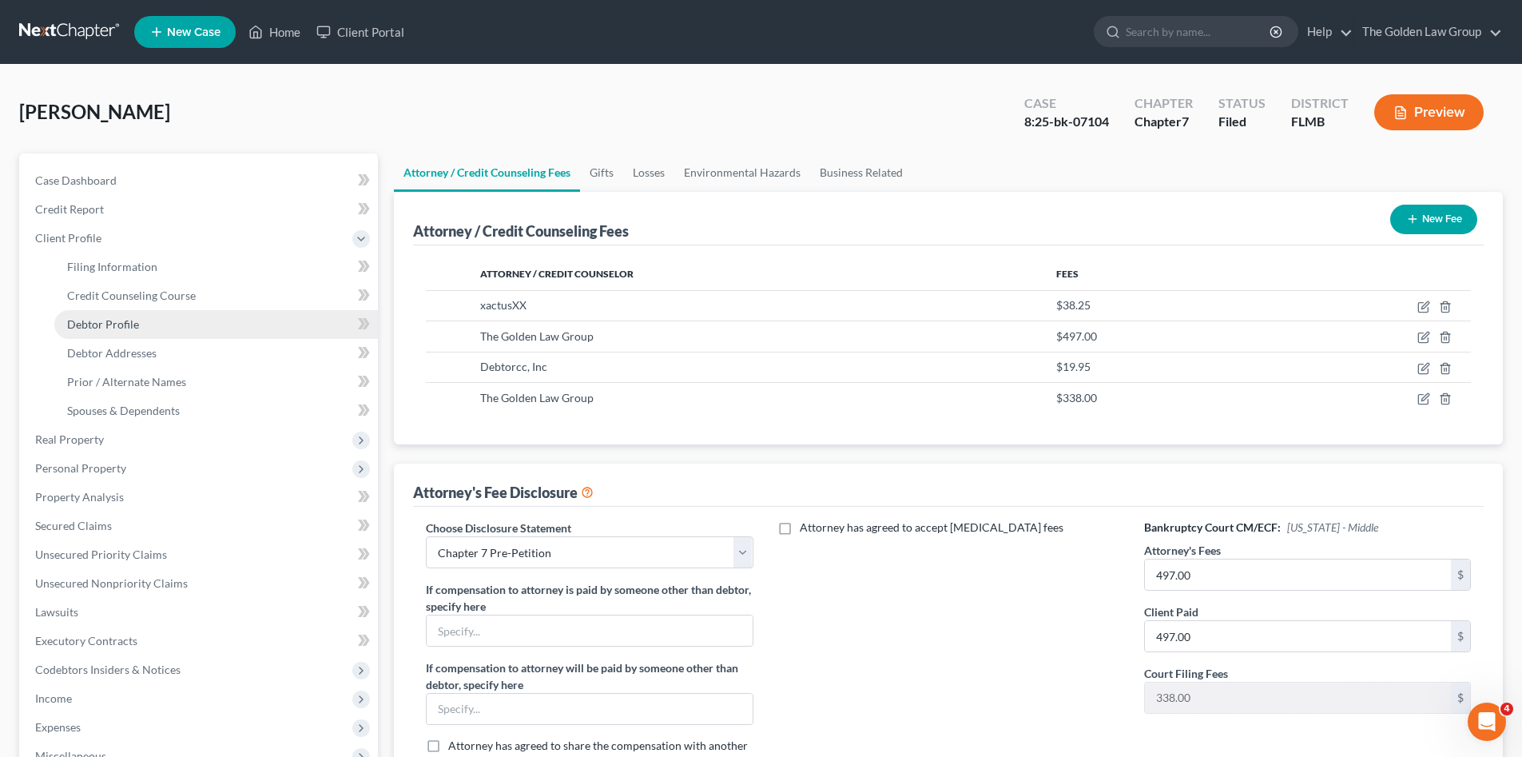
click at [146, 323] on link "Debtor Profile" at bounding box center [216, 324] width 324 height 29
select select "0"
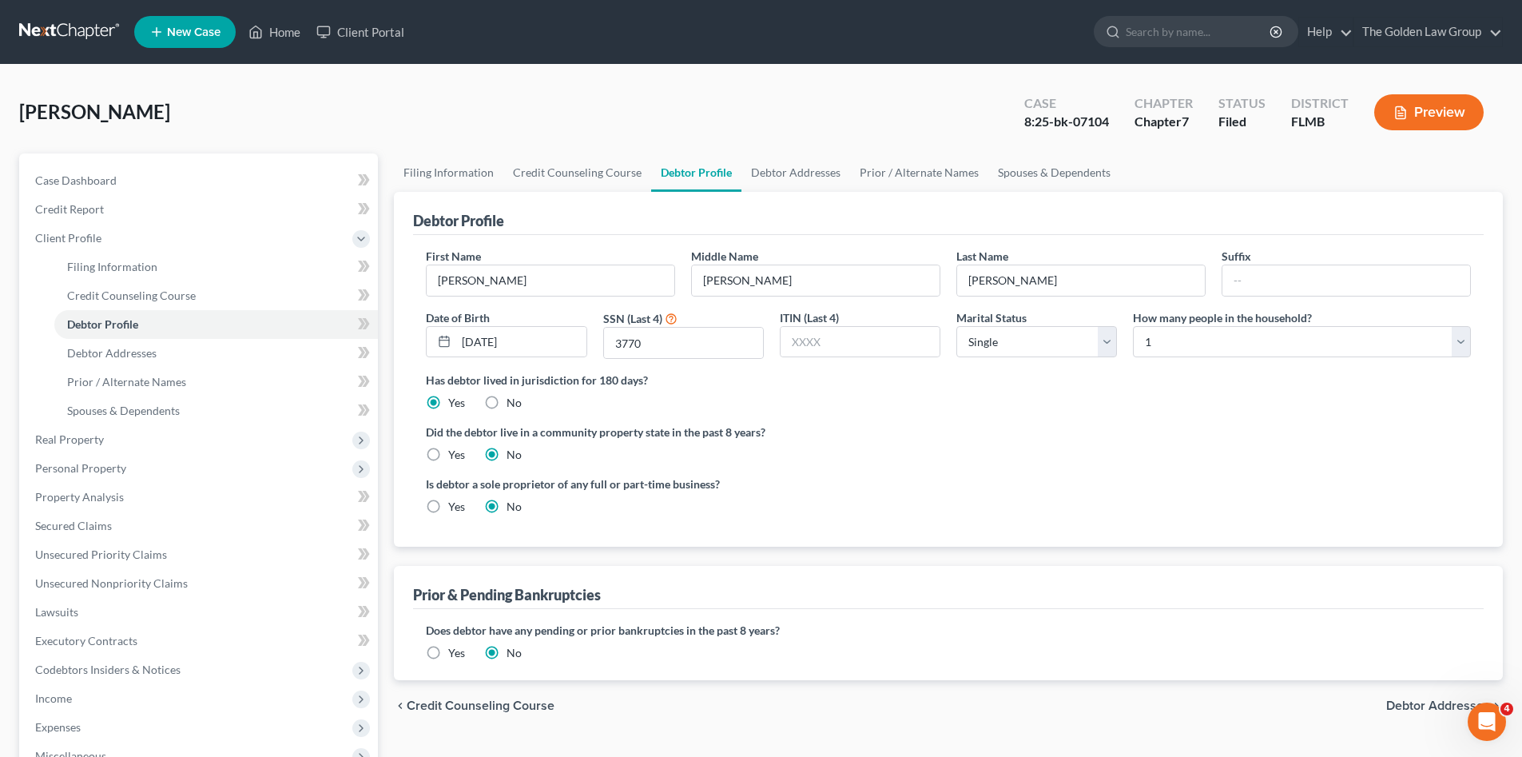
click at [93, 26] on link at bounding box center [70, 32] width 102 height 29
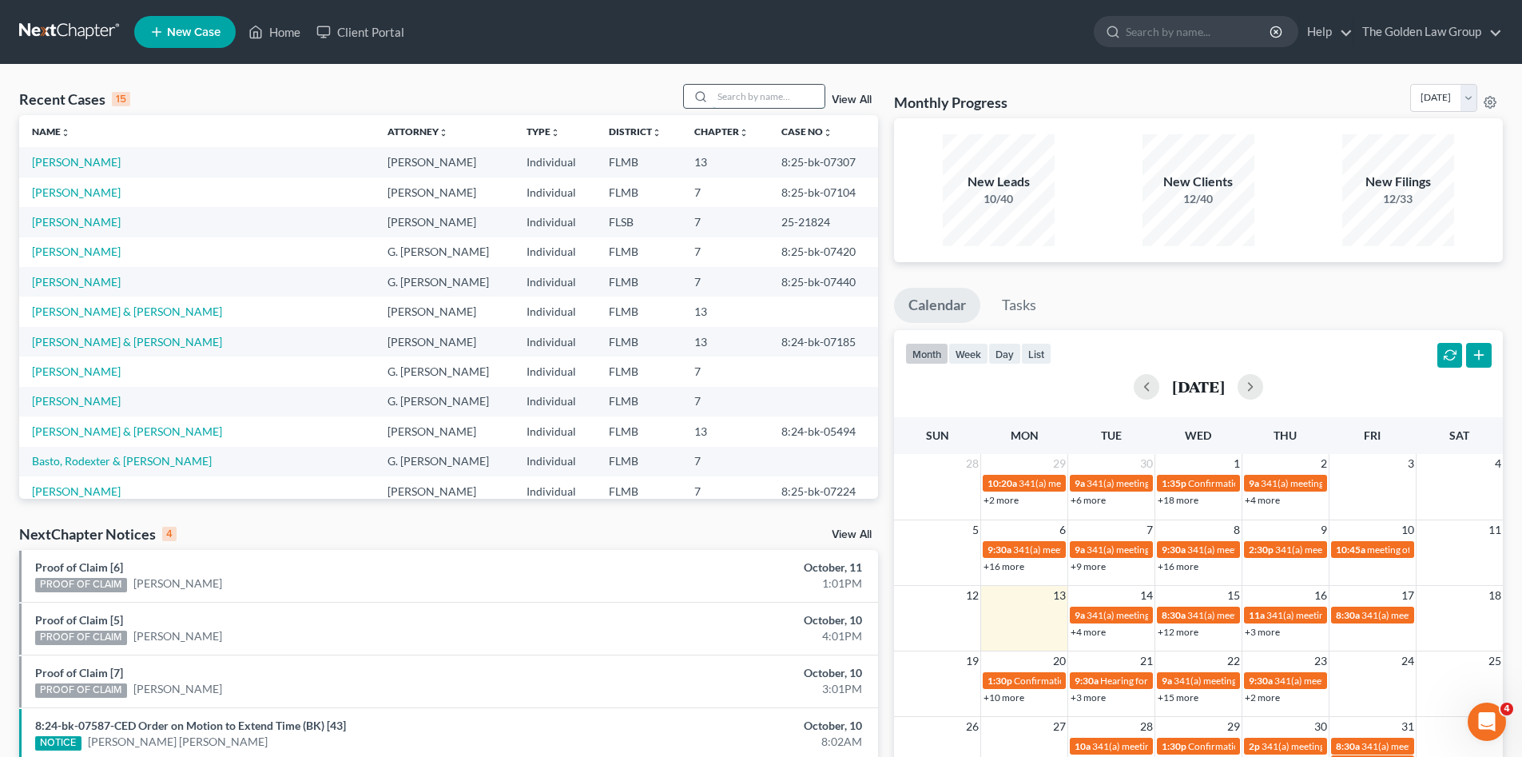
click at [766, 93] on input "search" at bounding box center [769, 96] width 112 height 23
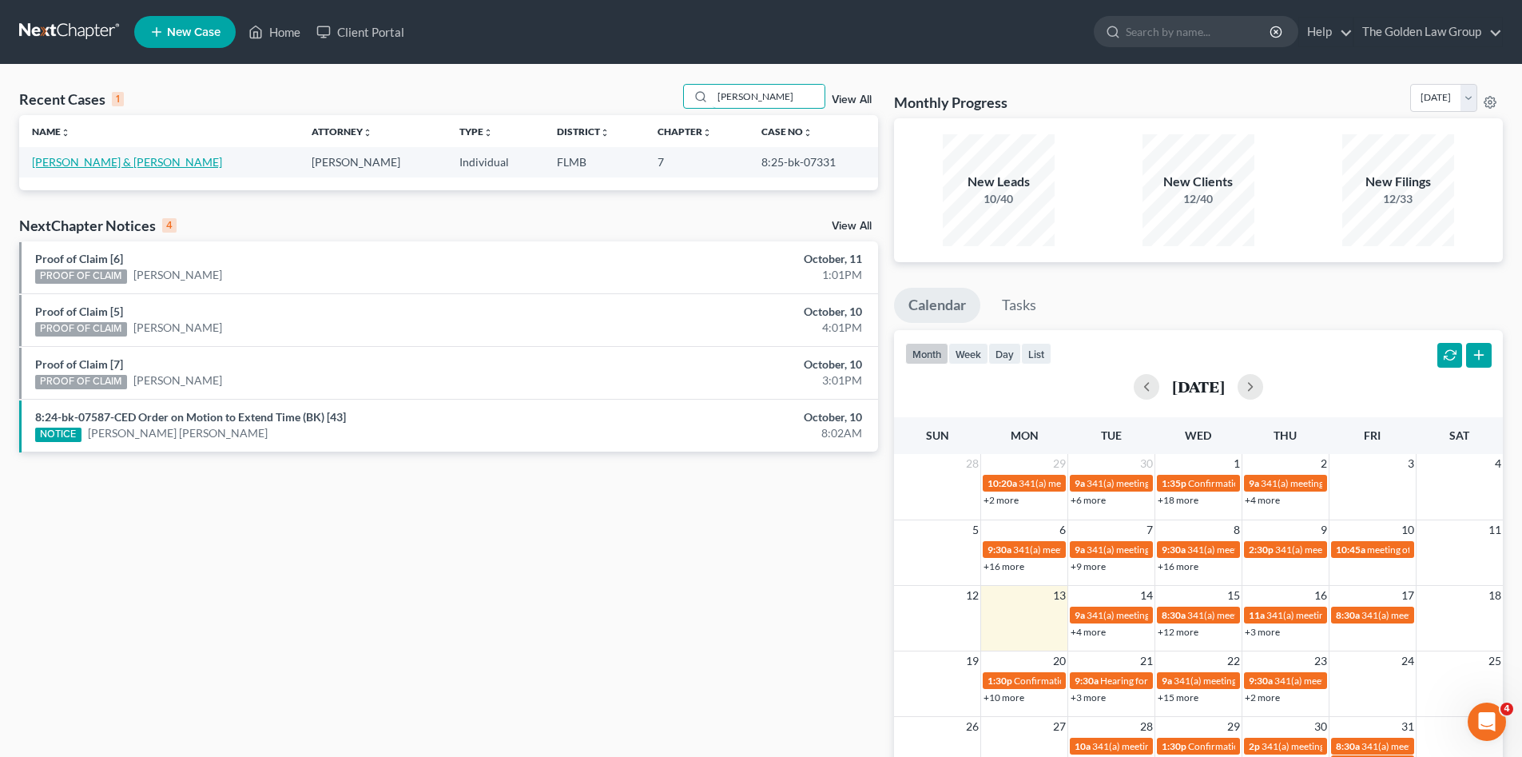
type input "[PERSON_NAME]"
click at [126, 161] on link "[PERSON_NAME] & [PERSON_NAME]" at bounding box center [127, 162] width 190 height 14
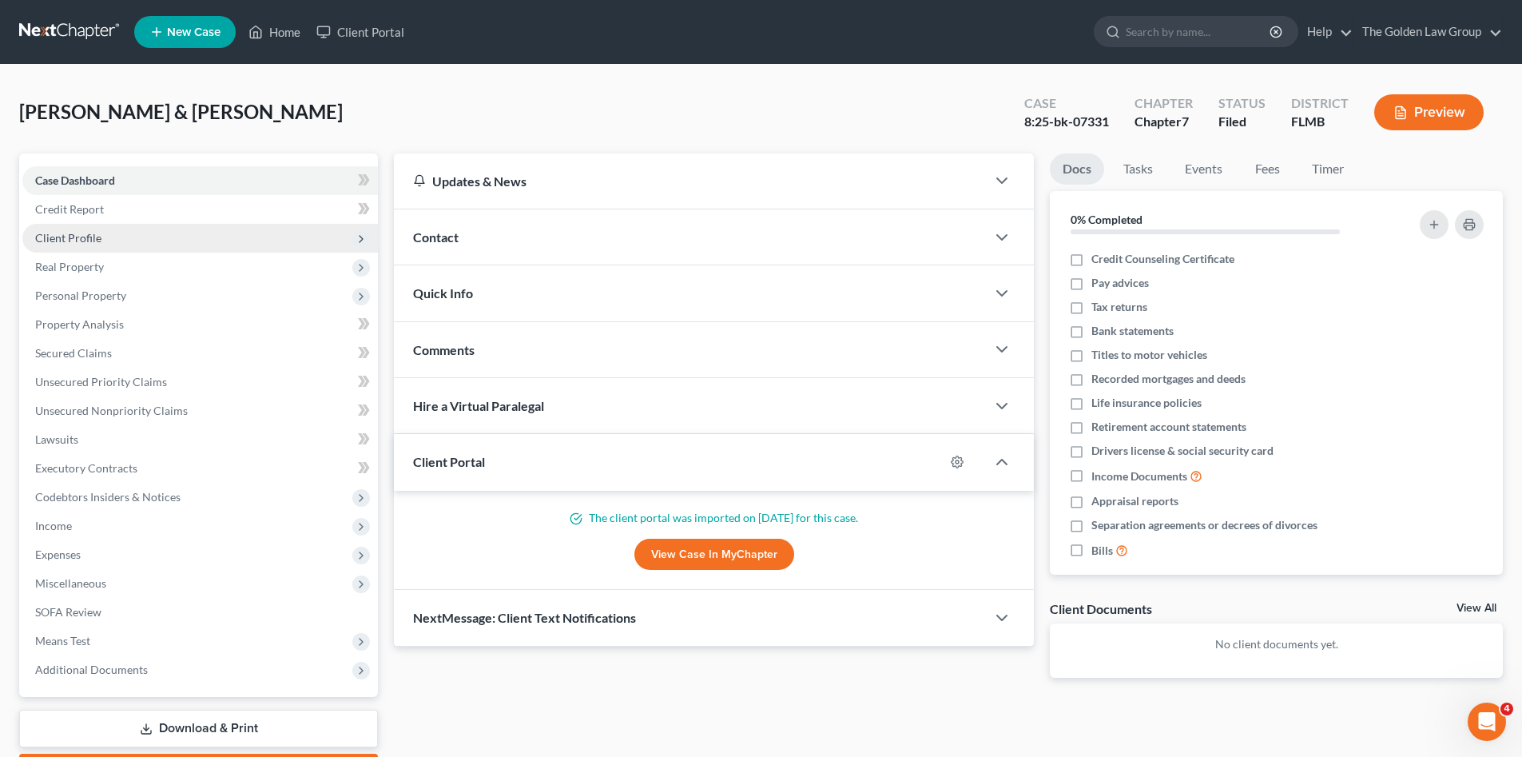
click at [101, 228] on span "Client Profile" at bounding box center [199, 238] width 355 height 29
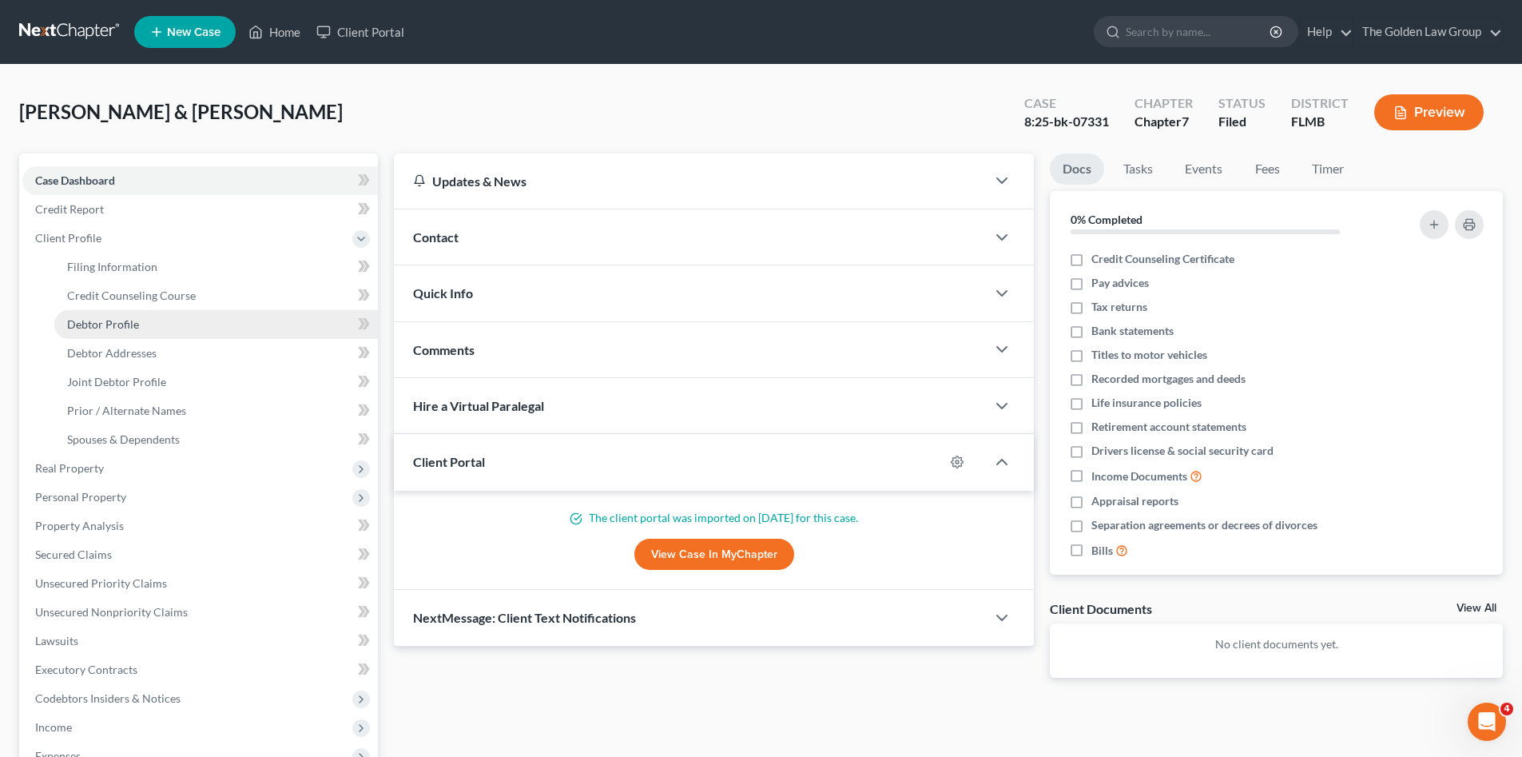
click at [122, 319] on span "Debtor Profile" at bounding box center [103, 324] width 72 height 14
select select "1"
select select "2"
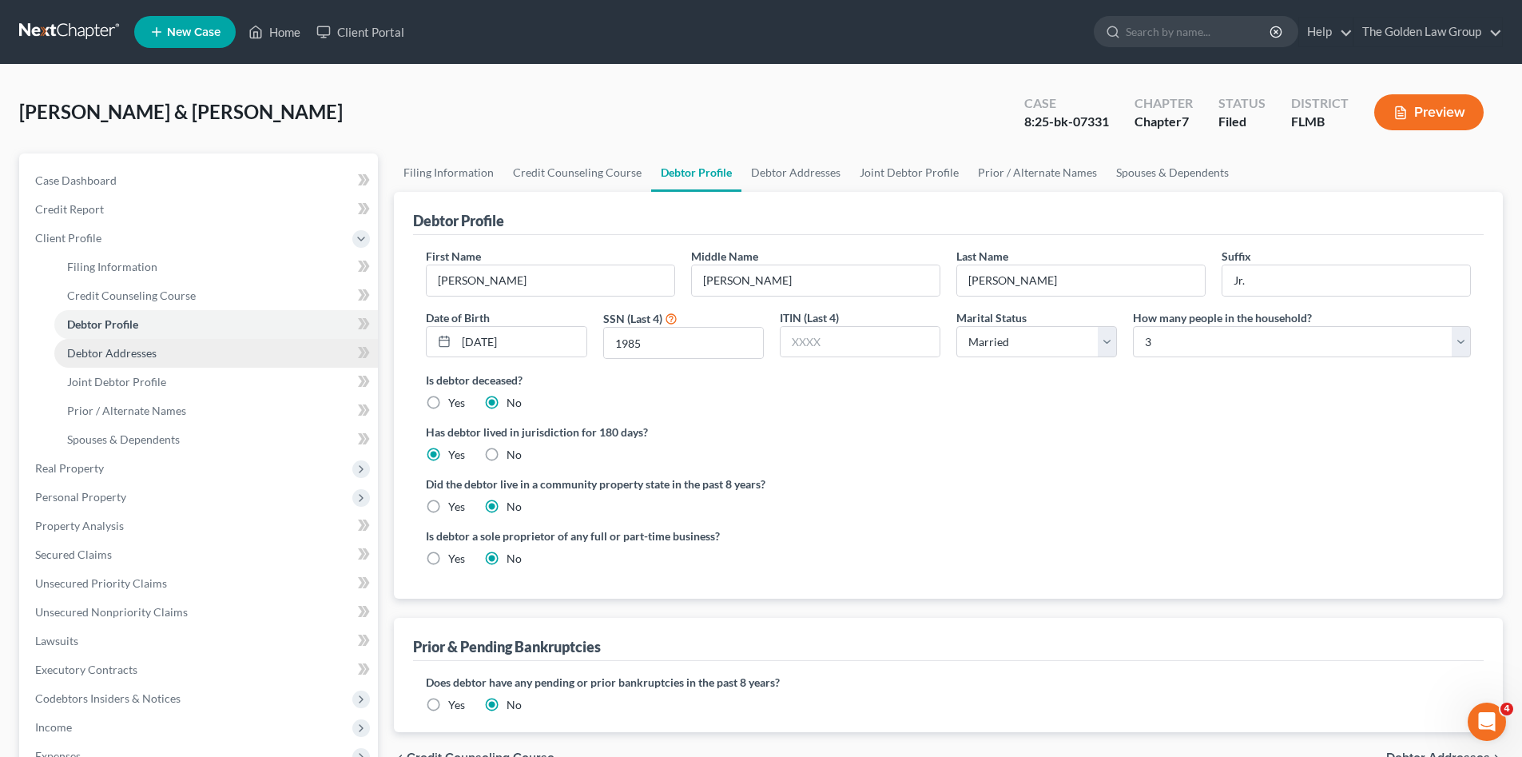
click at [220, 349] on link "Debtor Addresses" at bounding box center [216, 353] width 324 height 29
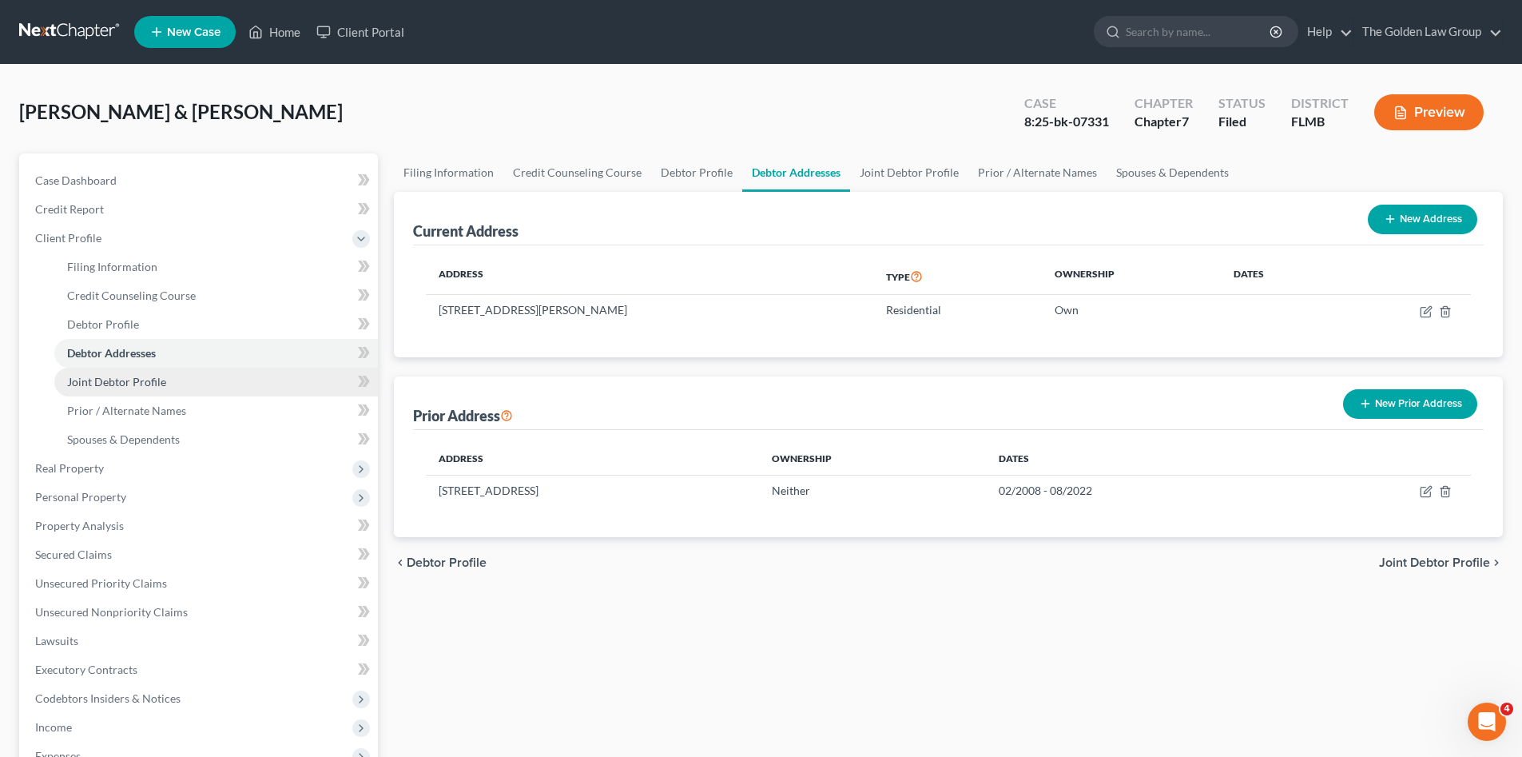
click at [236, 380] on link "Joint Debtor Profile" at bounding box center [216, 381] width 324 height 29
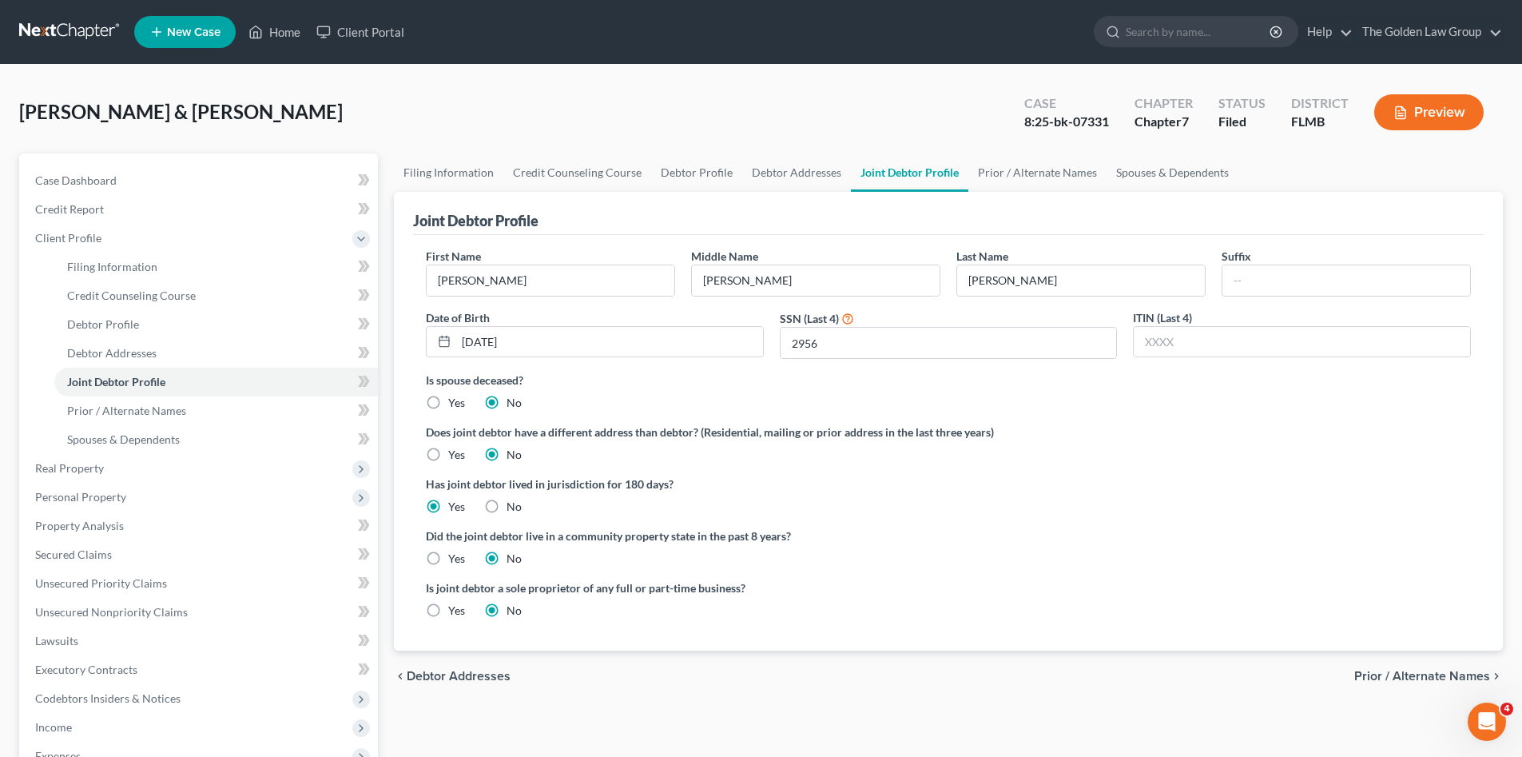
scroll to position [186, 0]
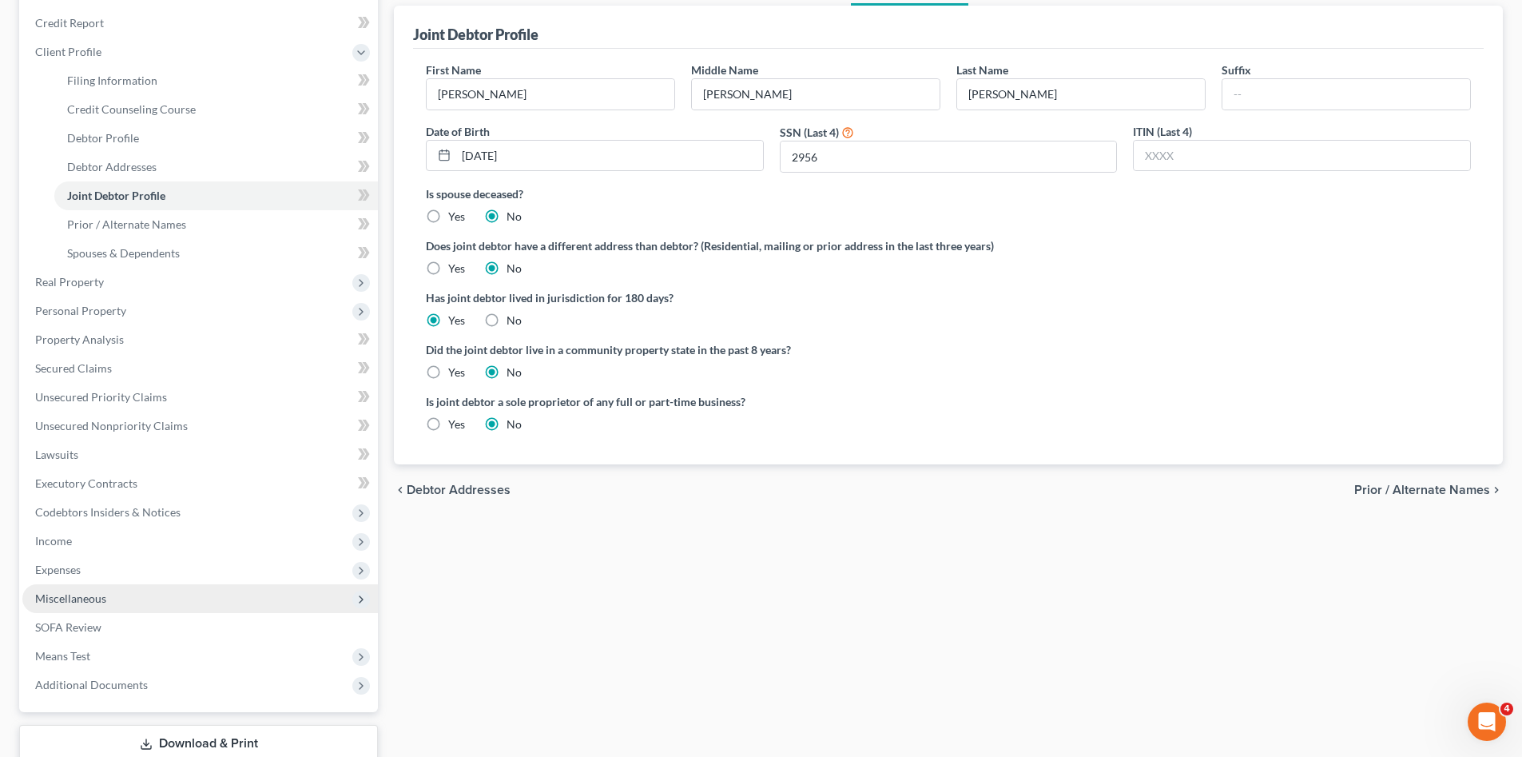
click at [152, 609] on span "Miscellaneous" at bounding box center [199, 598] width 355 height 29
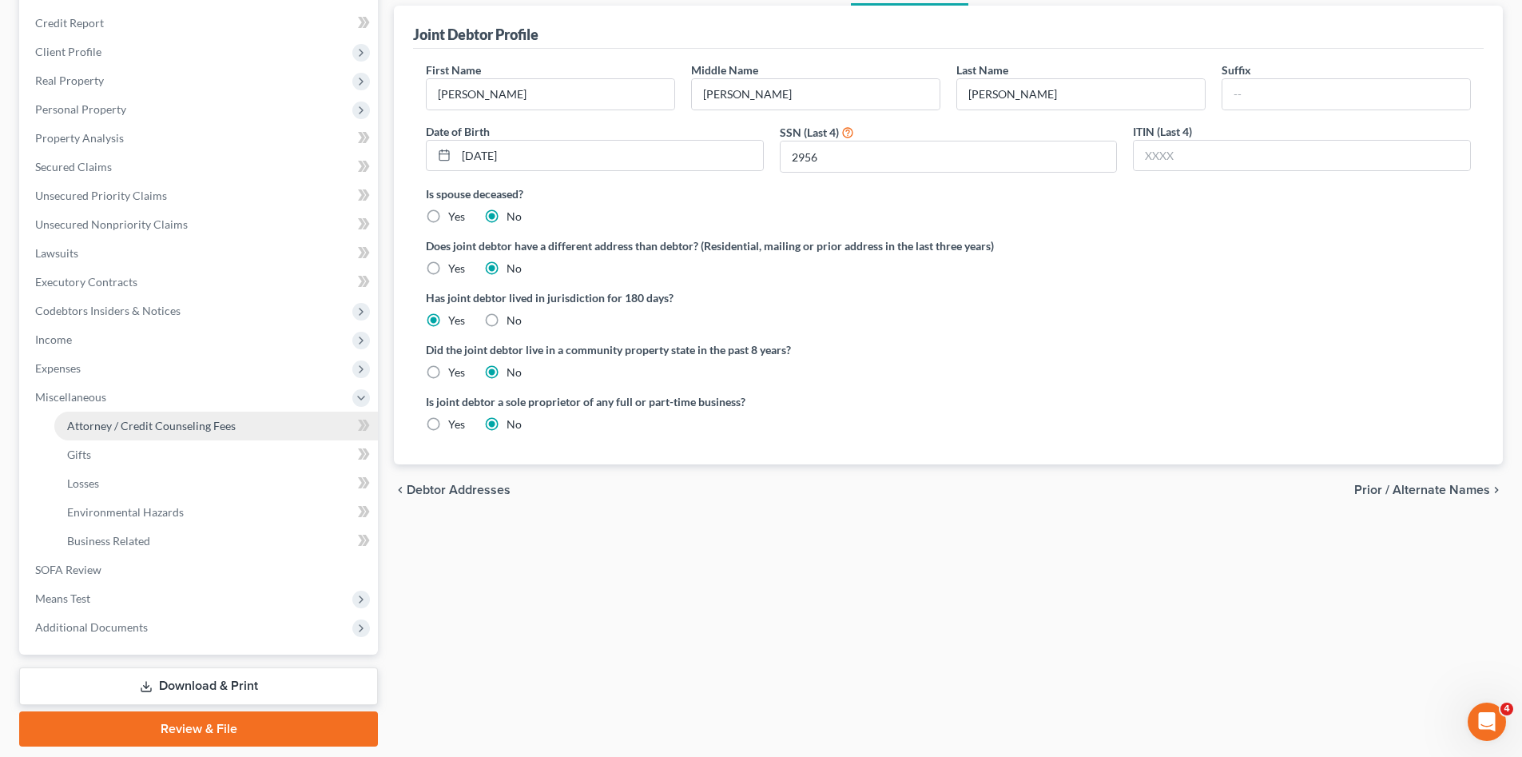
click at [201, 435] on link "Attorney / Credit Counseling Fees" at bounding box center [216, 425] width 324 height 29
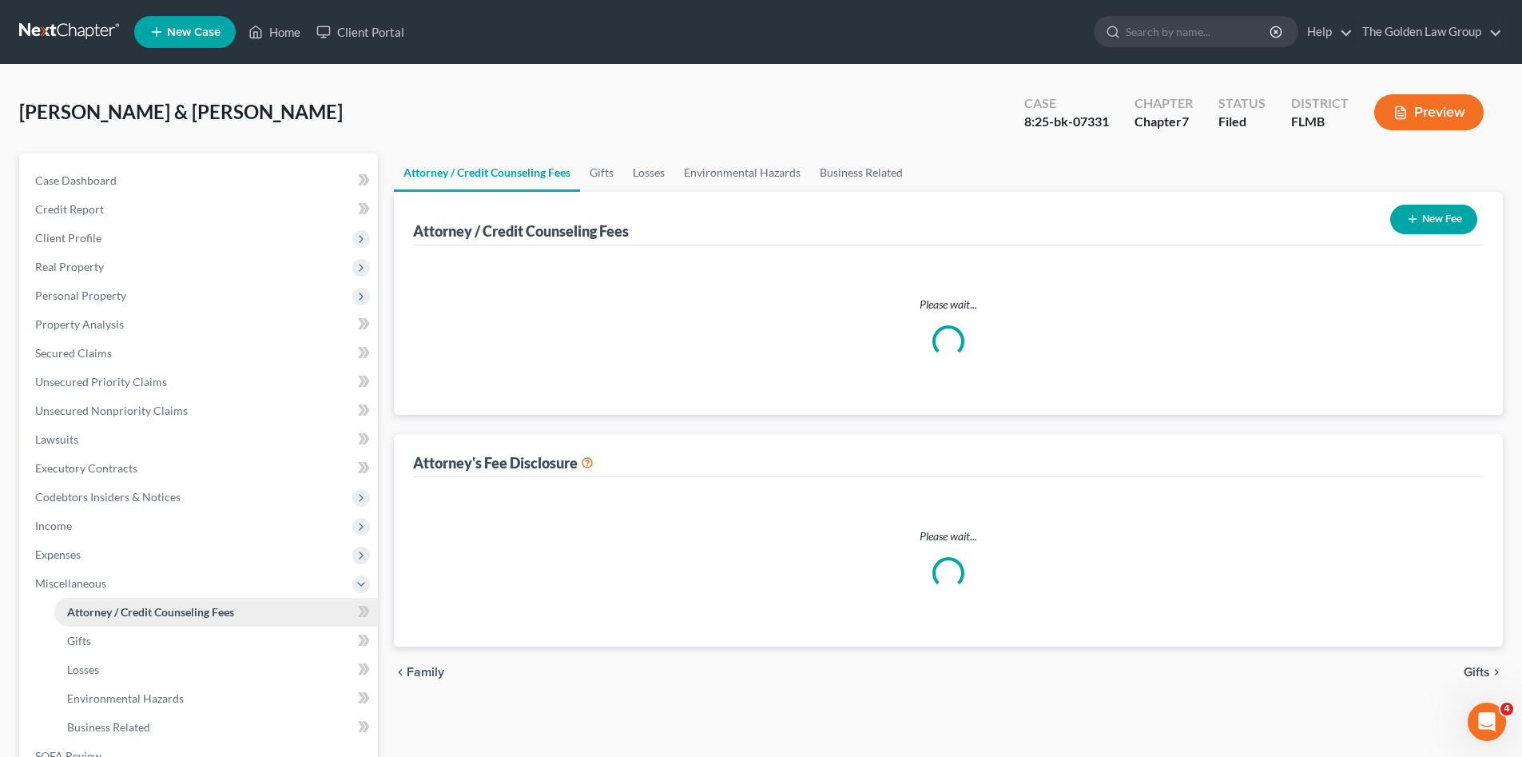
select select "2"
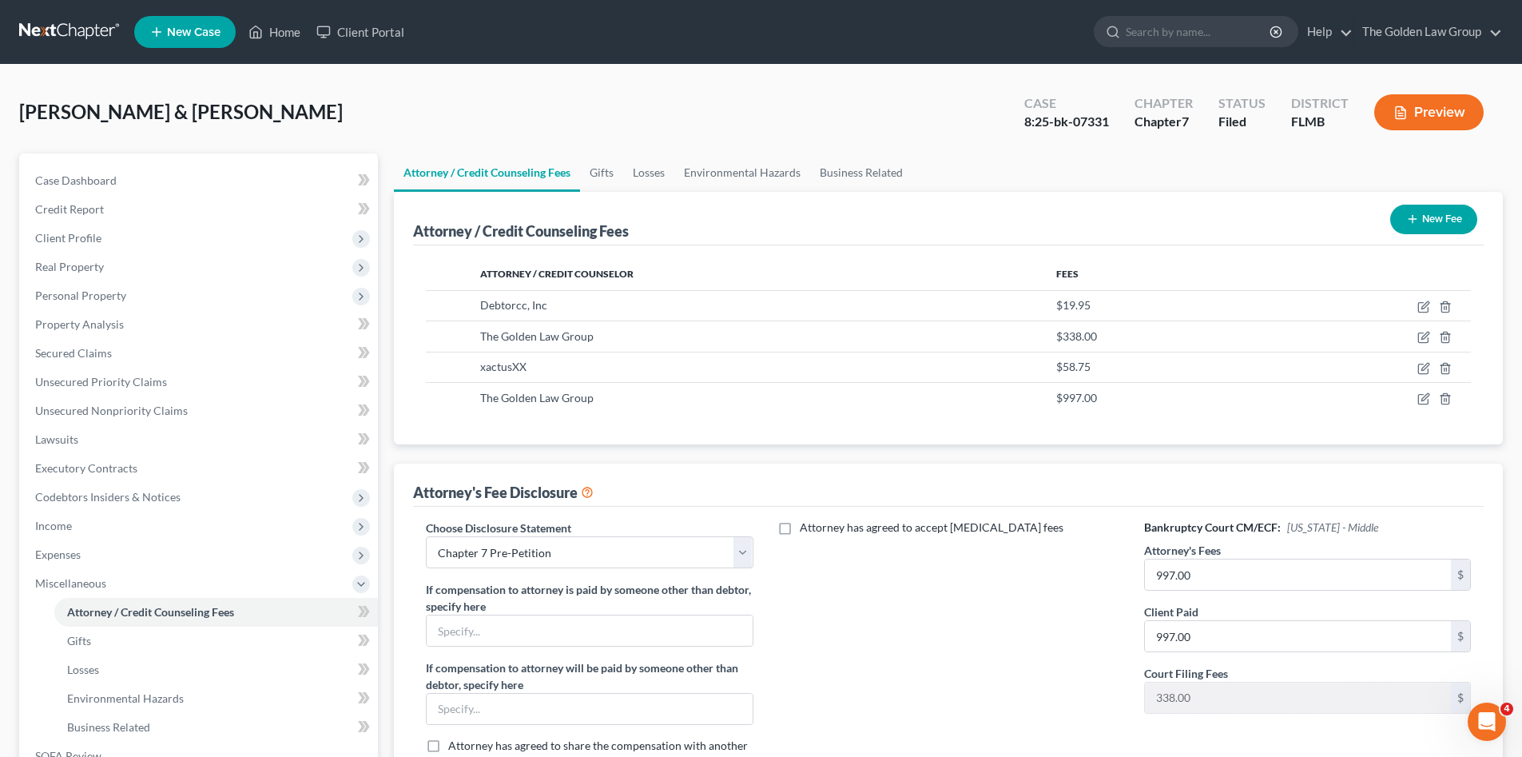
click at [80, 22] on link at bounding box center [70, 32] width 102 height 29
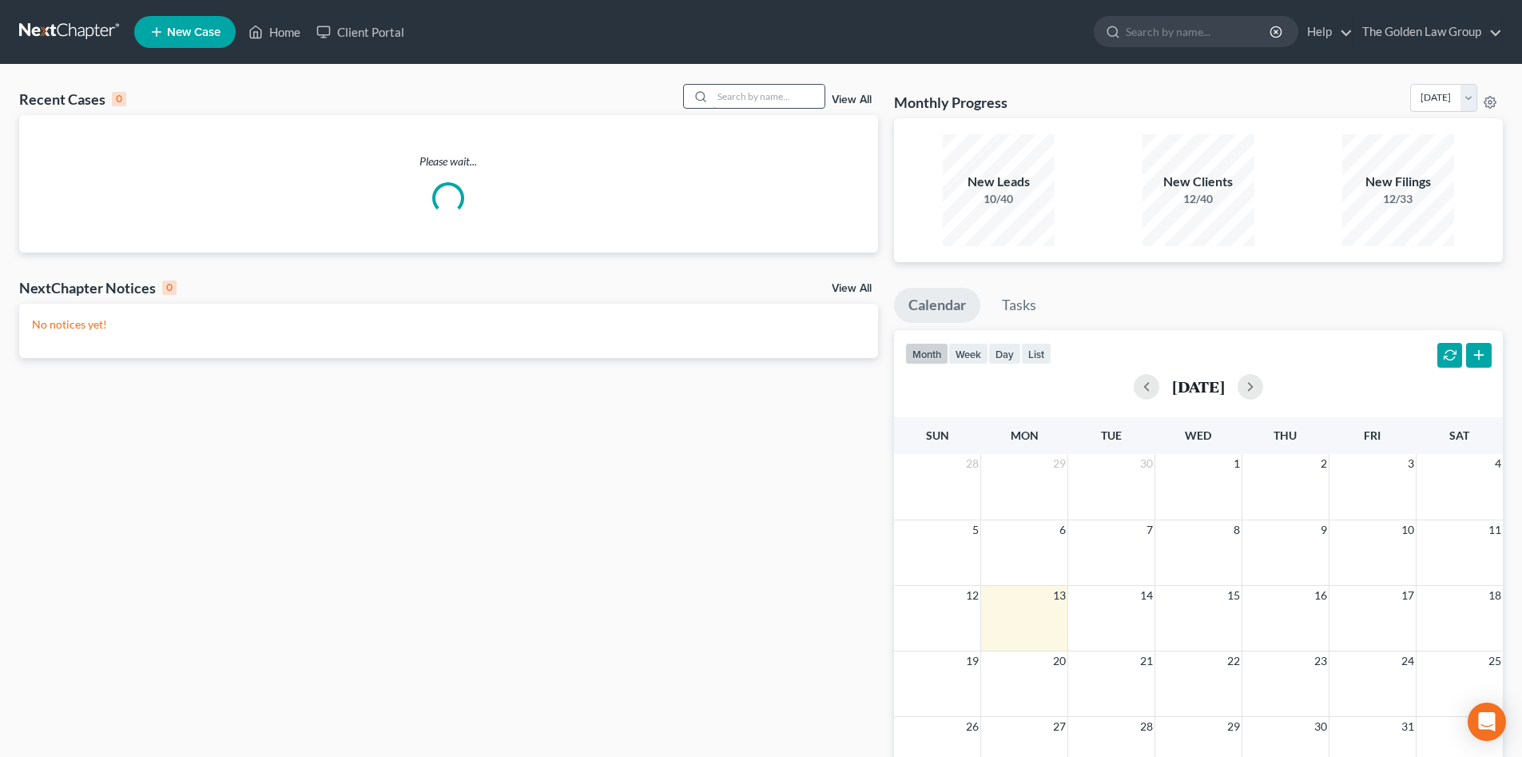
click at [765, 92] on input "search" at bounding box center [769, 96] width 112 height 23
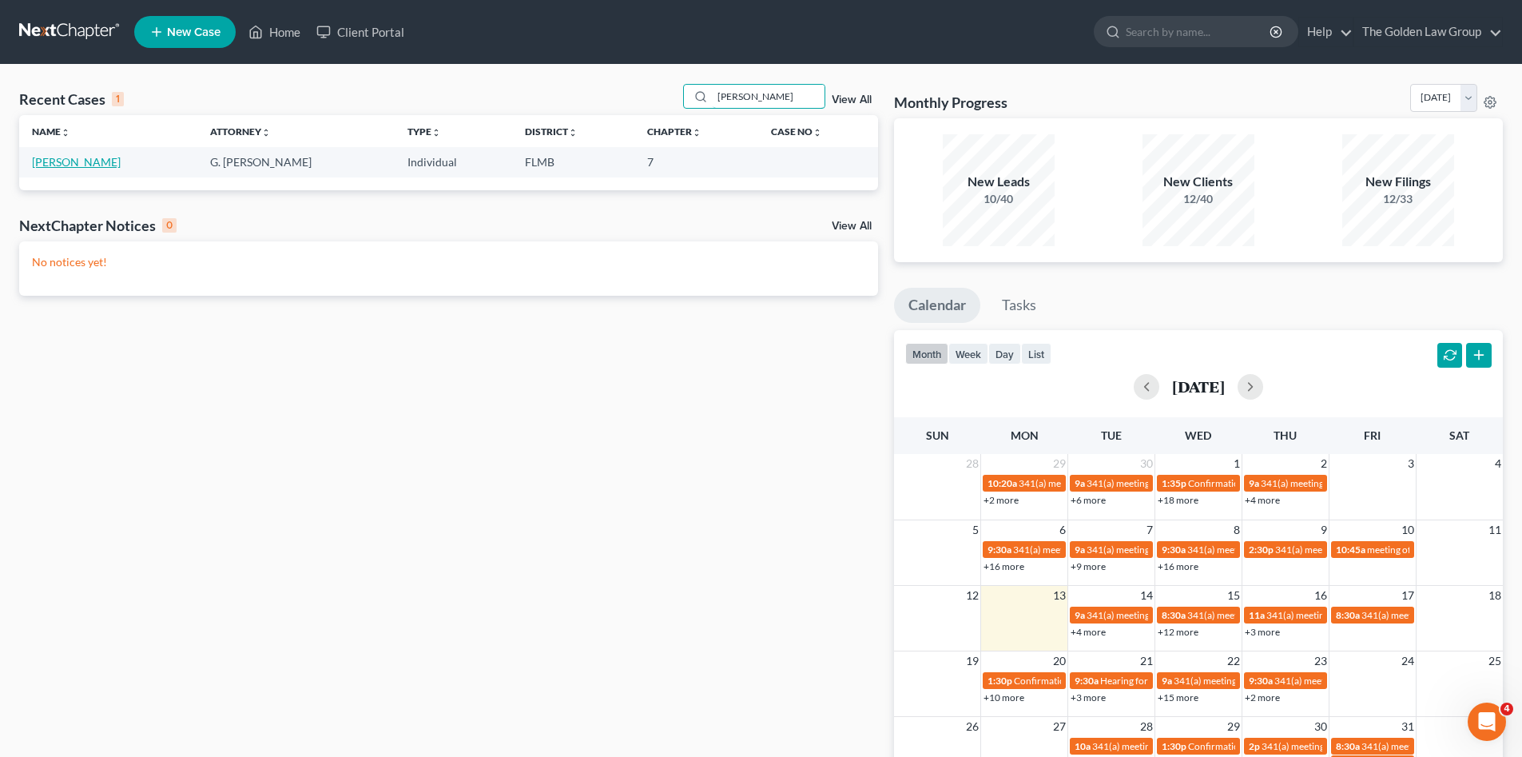
type input "[PERSON_NAME]"
click at [70, 163] on link "[PERSON_NAME]" at bounding box center [76, 162] width 89 height 14
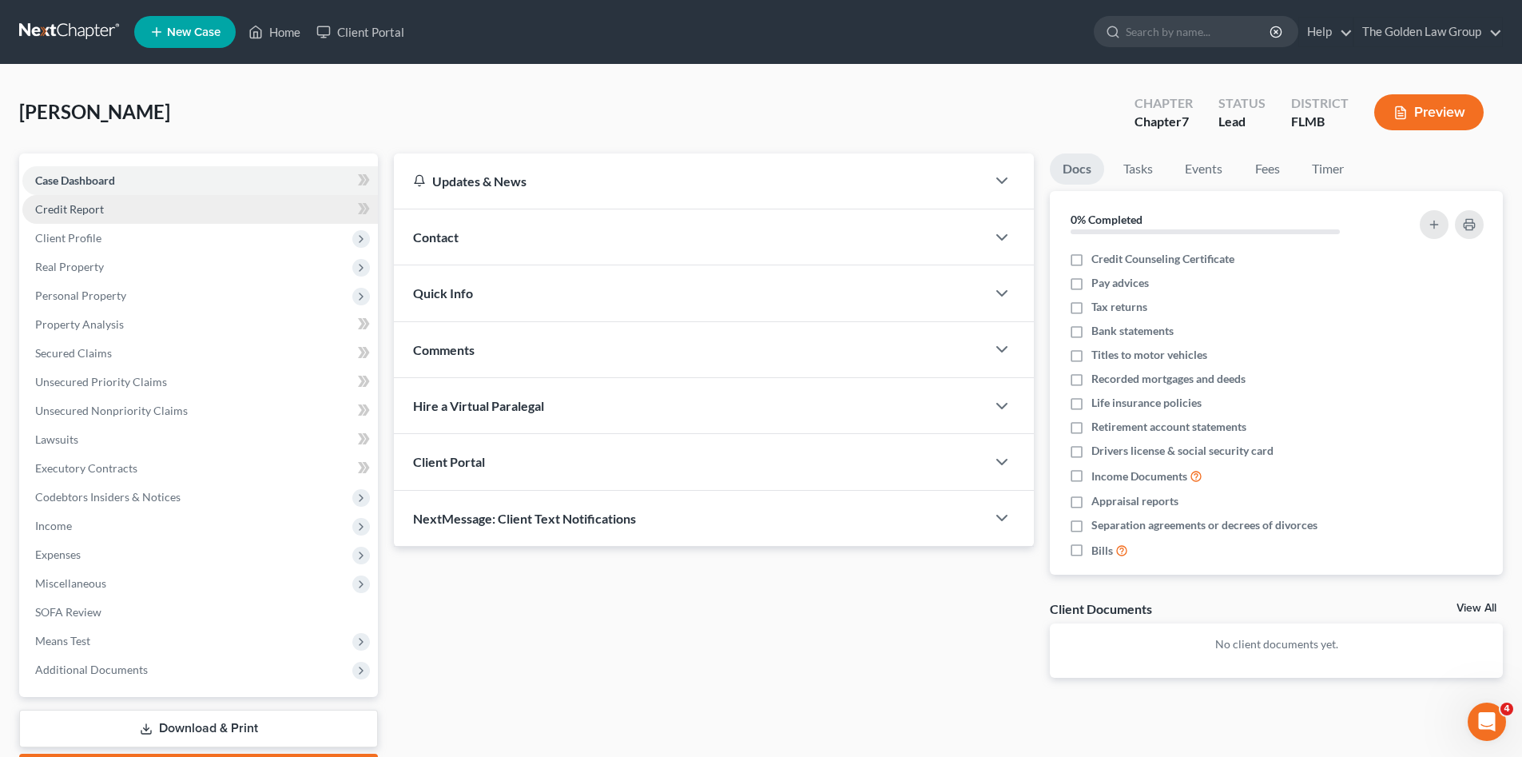
click at [81, 212] on span "Credit Report" at bounding box center [69, 209] width 69 height 14
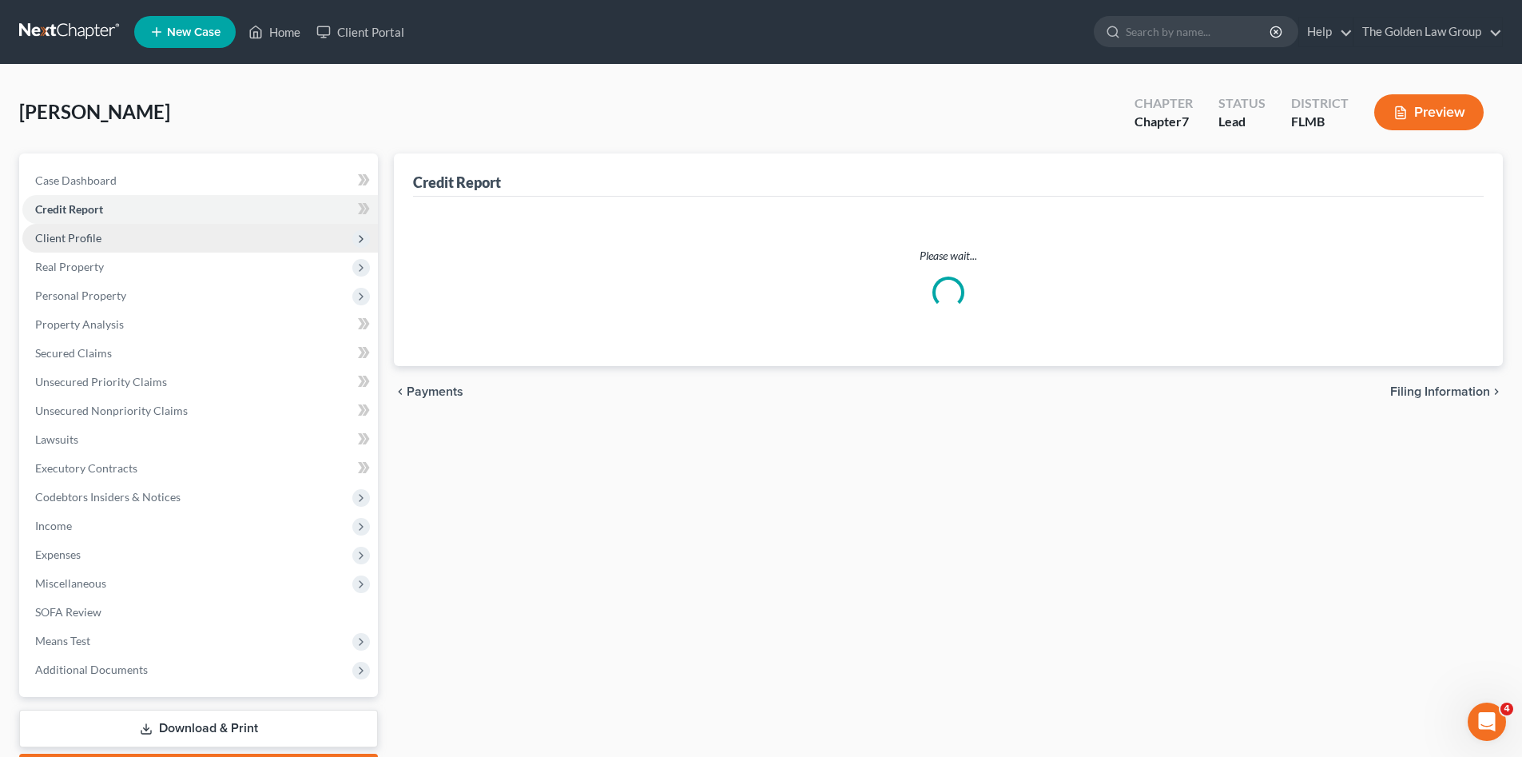
click at [94, 244] on span "Client Profile" at bounding box center [199, 238] width 355 height 29
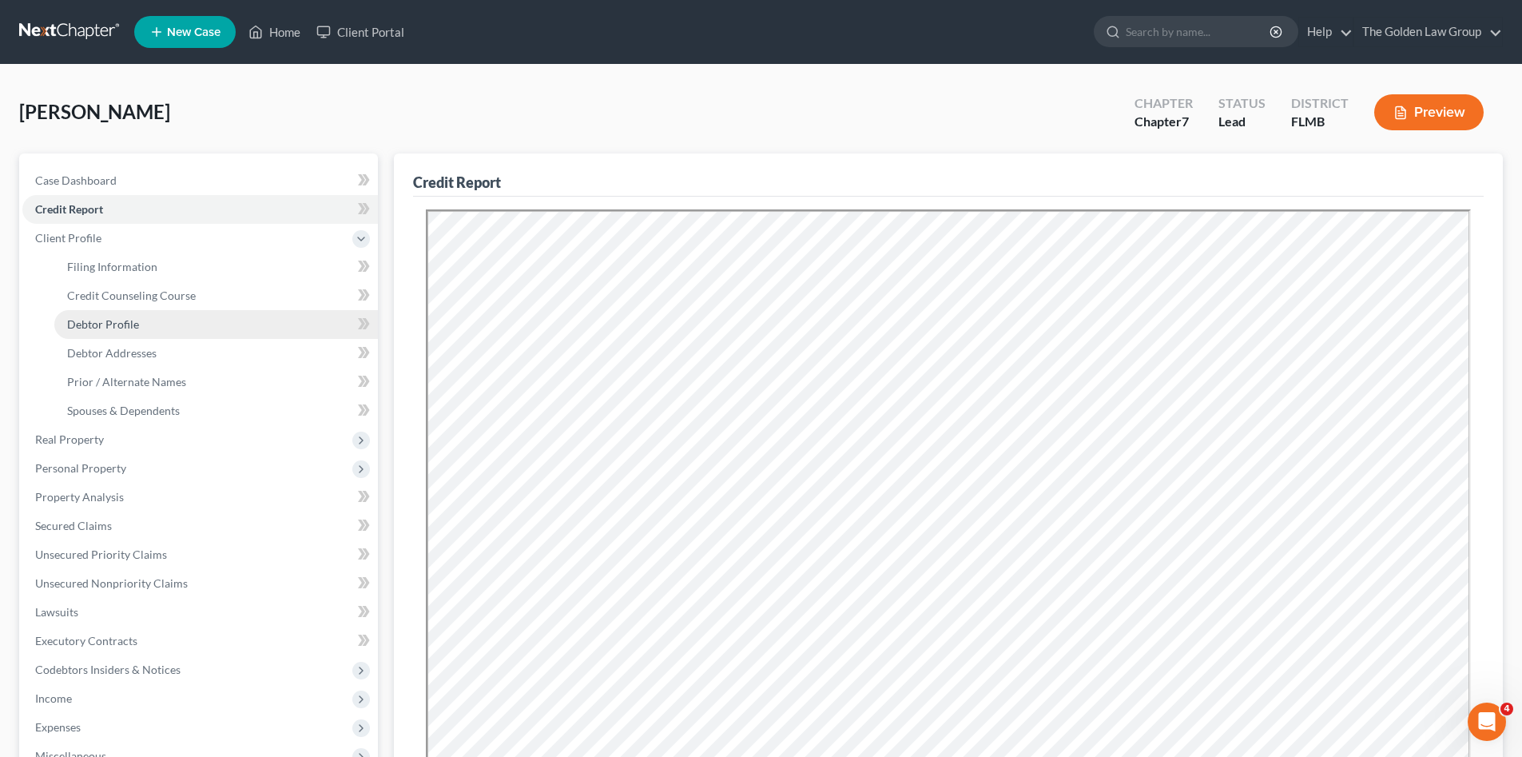
click at [157, 316] on link "Debtor Profile" at bounding box center [216, 324] width 324 height 29
select select "0"
select select "1"
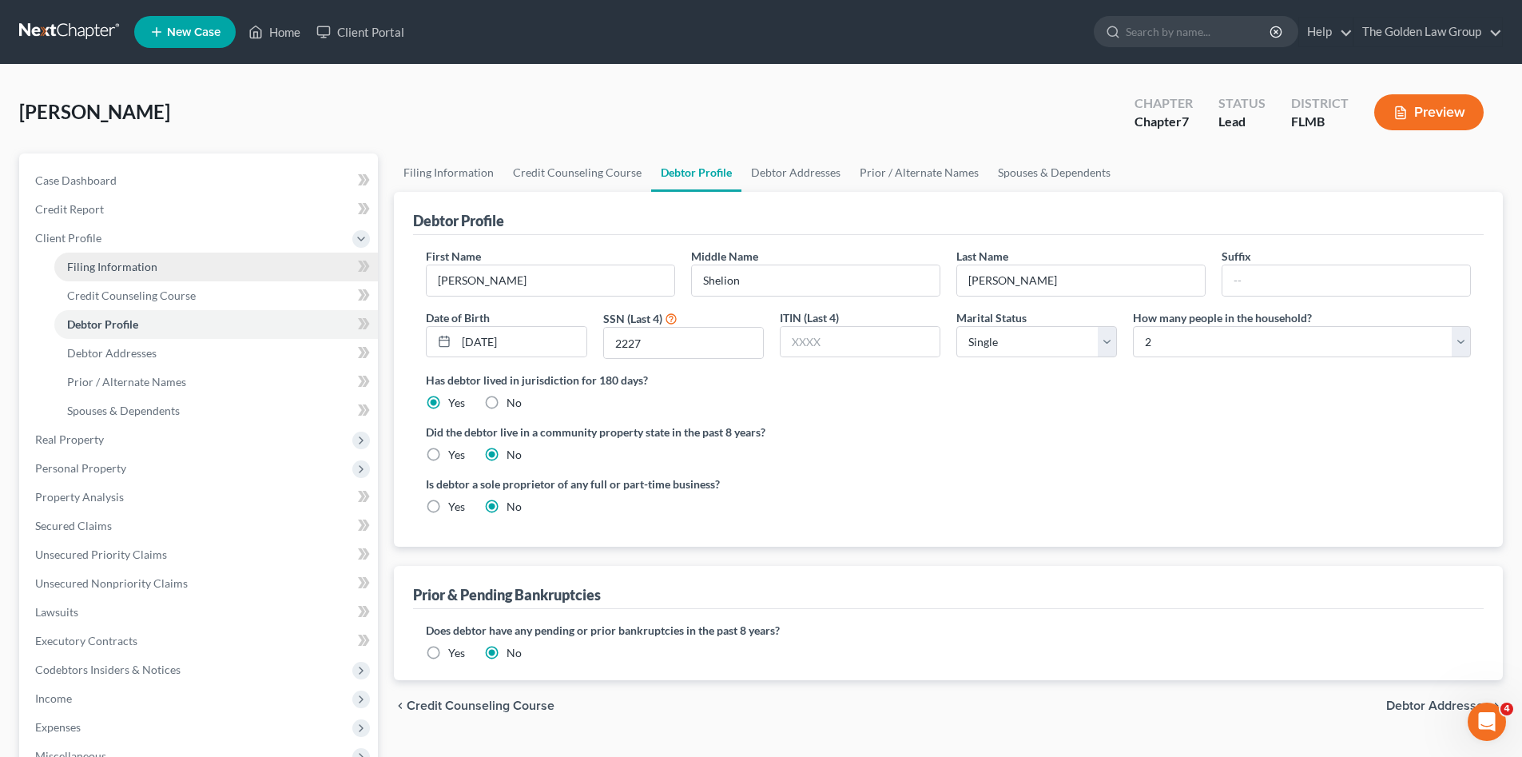
click at [110, 260] on span "Filing Information" at bounding box center [112, 267] width 90 height 14
select select "1"
select select "0"
select select "9"
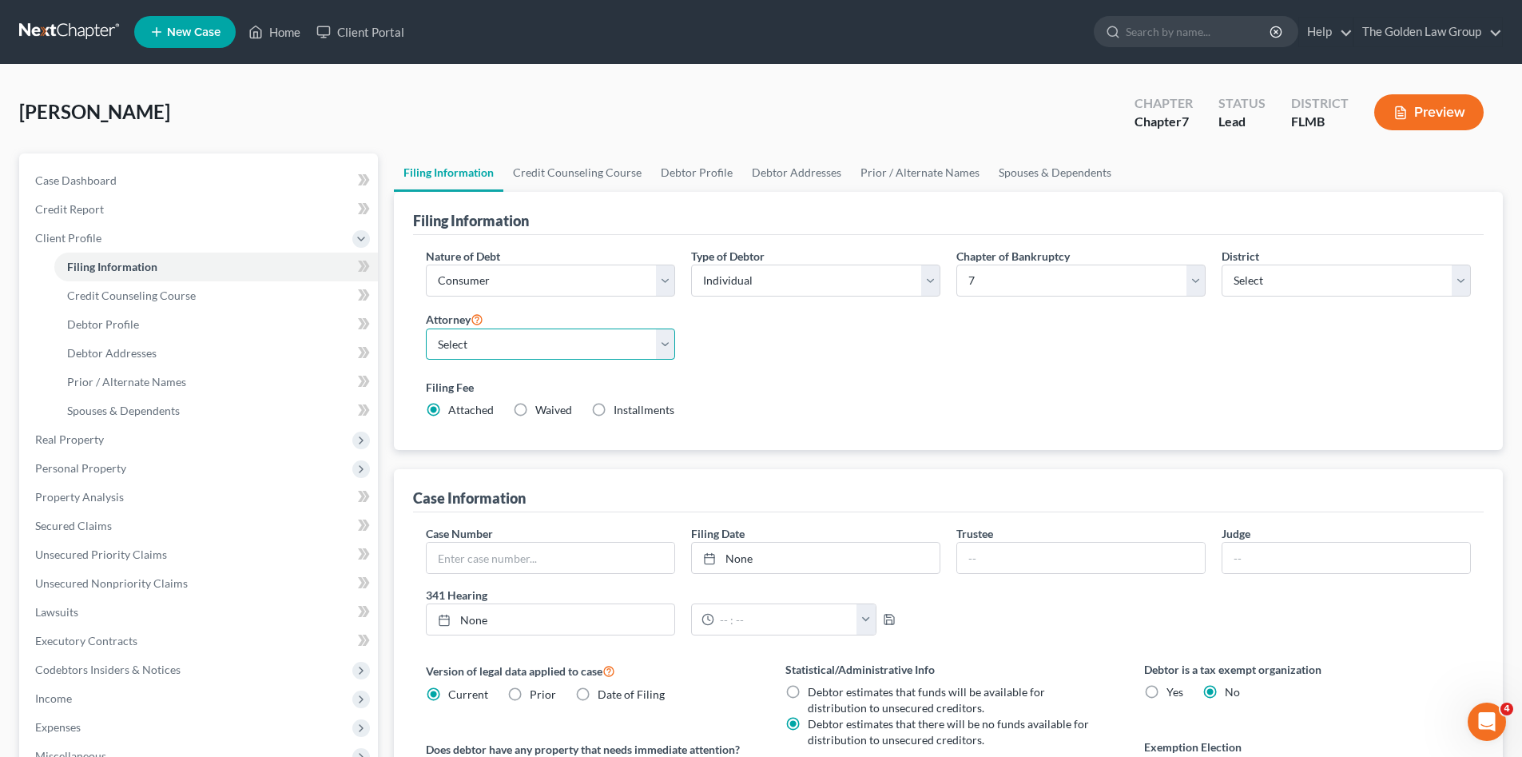
click at [577, 346] on select "Select G. [PERSON_NAME] - FLMB G. [PERSON_NAME] - FLNB [PERSON_NAME] - FLMB [PE…" at bounding box center [550, 344] width 249 height 32
select select "2"
click at [426, 328] on select "Select G. [PERSON_NAME] - FLMB G. [PERSON_NAME] - FLNB [PERSON_NAME] - FLMB [PE…" at bounding box center [550, 344] width 249 height 32
click at [729, 390] on label "Filing Fee" at bounding box center [948, 387] width 1045 height 17
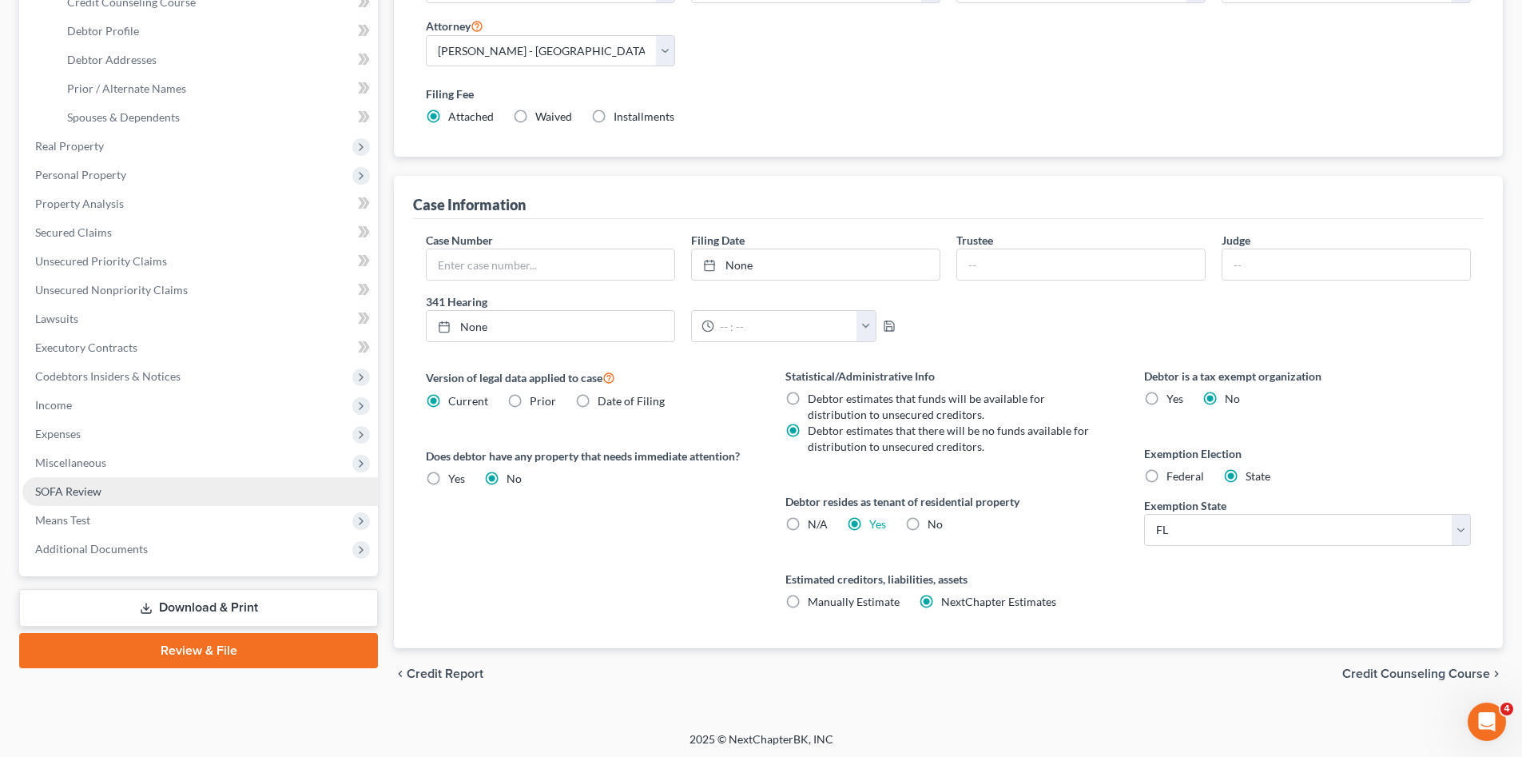
scroll to position [296, 0]
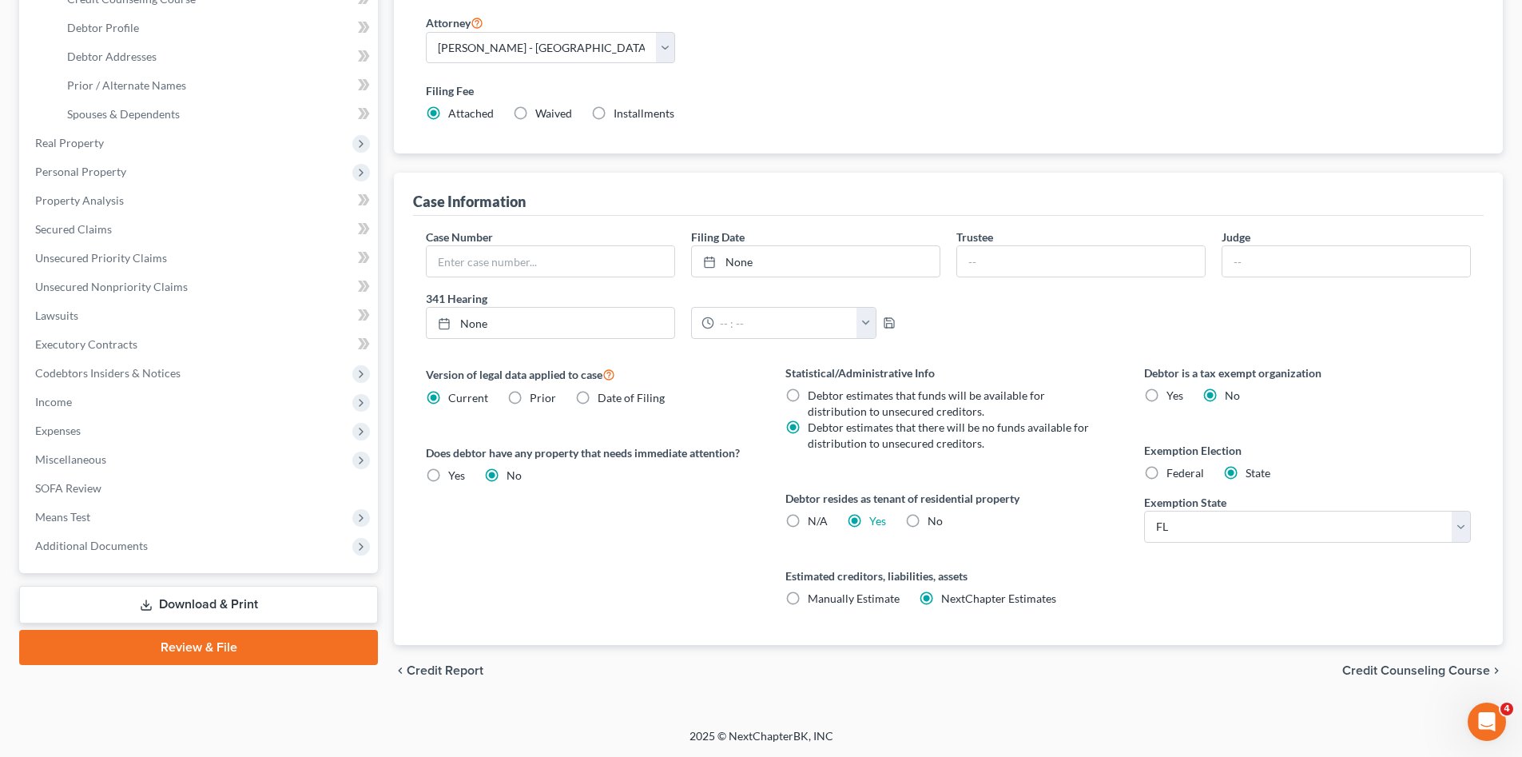
click at [256, 603] on link "Download & Print" at bounding box center [198, 605] width 359 height 38
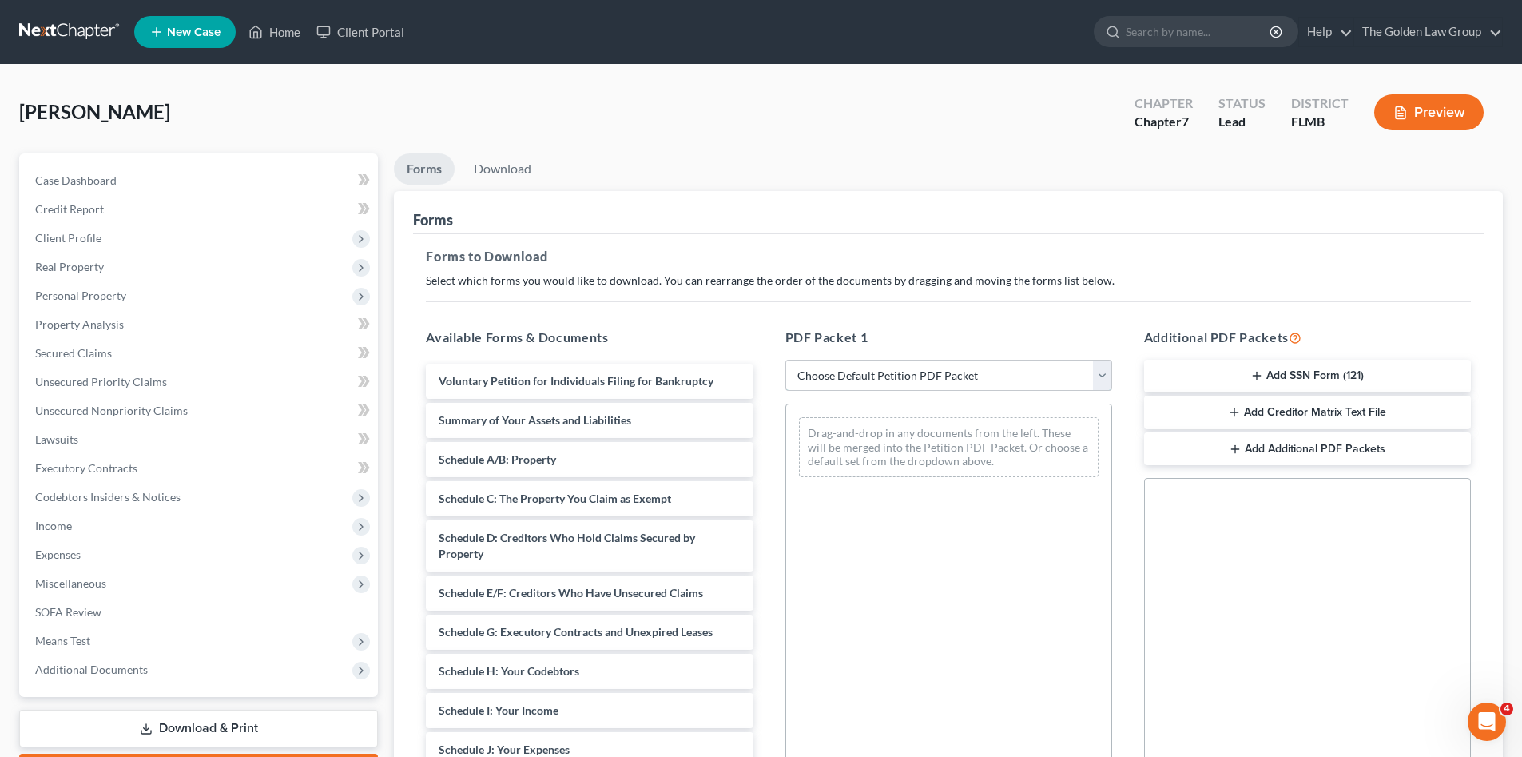
click at [822, 363] on select "Choose Default Petition PDF Packet Complete Bankruptcy Petition (all forms and …" at bounding box center [948, 375] width 327 height 32
select select "0"
click at [785, 359] on select "Choose Default Petition PDF Packet Complete Bankruptcy Petition (all forms and …" at bounding box center [948, 375] width 327 height 32
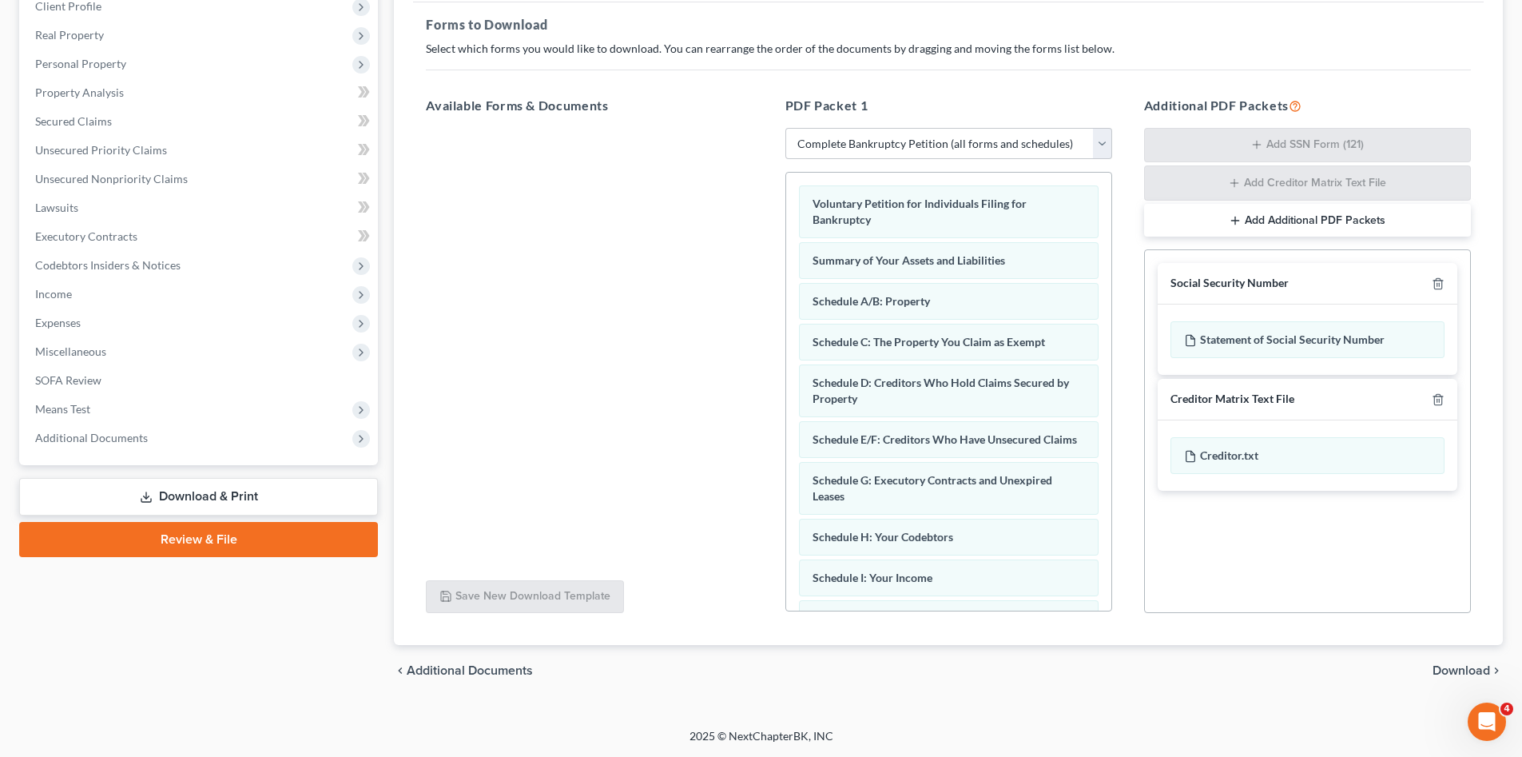
click at [1436, 665] on span "Download" at bounding box center [1461, 670] width 58 height 13
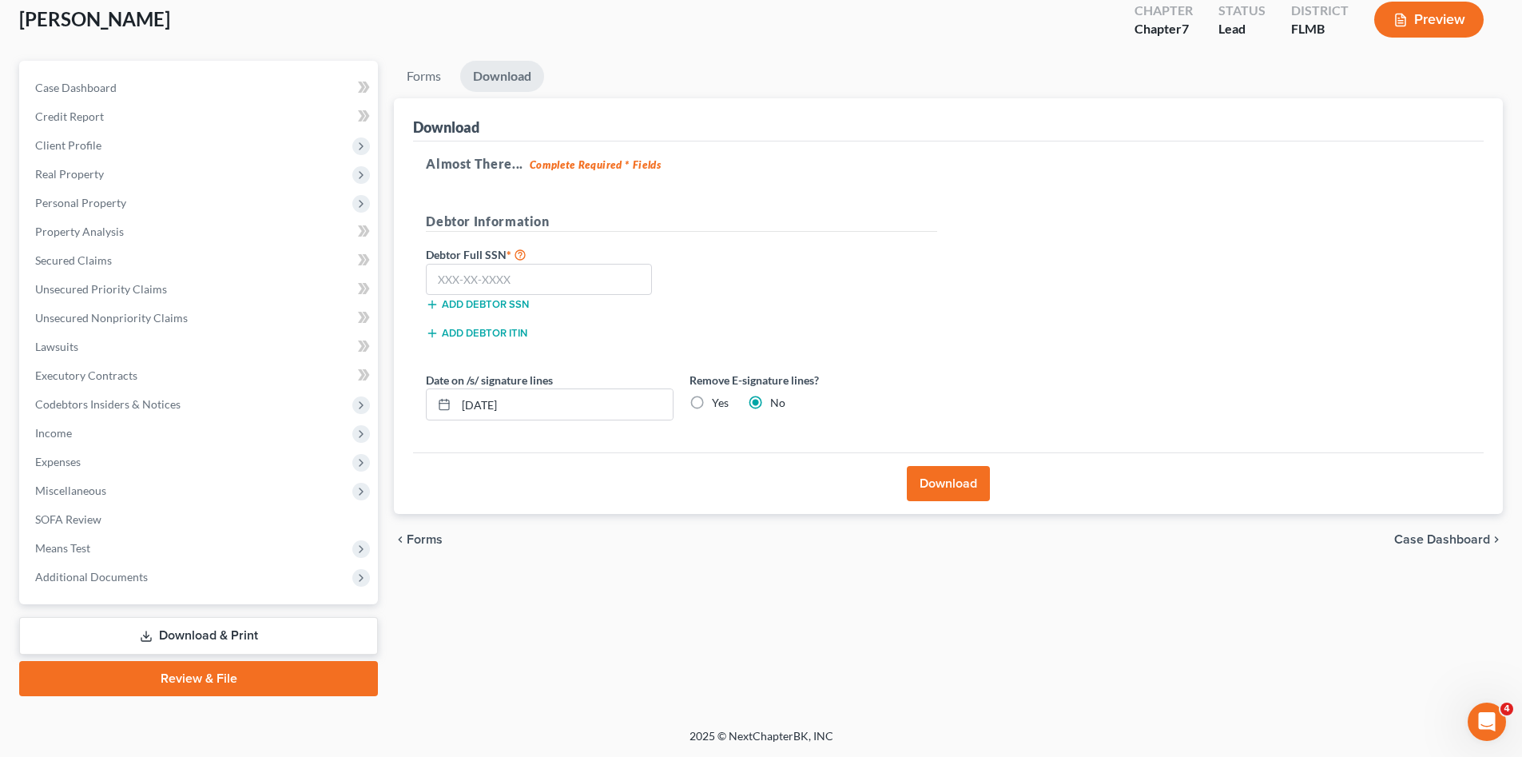
scroll to position [93, 0]
click at [584, 262] on label "Debtor Full SSN *" at bounding box center [550, 253] width 264 height 19
click at [570, 283] on input "text" at bounding box center [539, 280] width 226 height 32
click at [534, 270] on input "text" at bounding box center [539, 280] width 226 height 32
type input "652-46-2227"
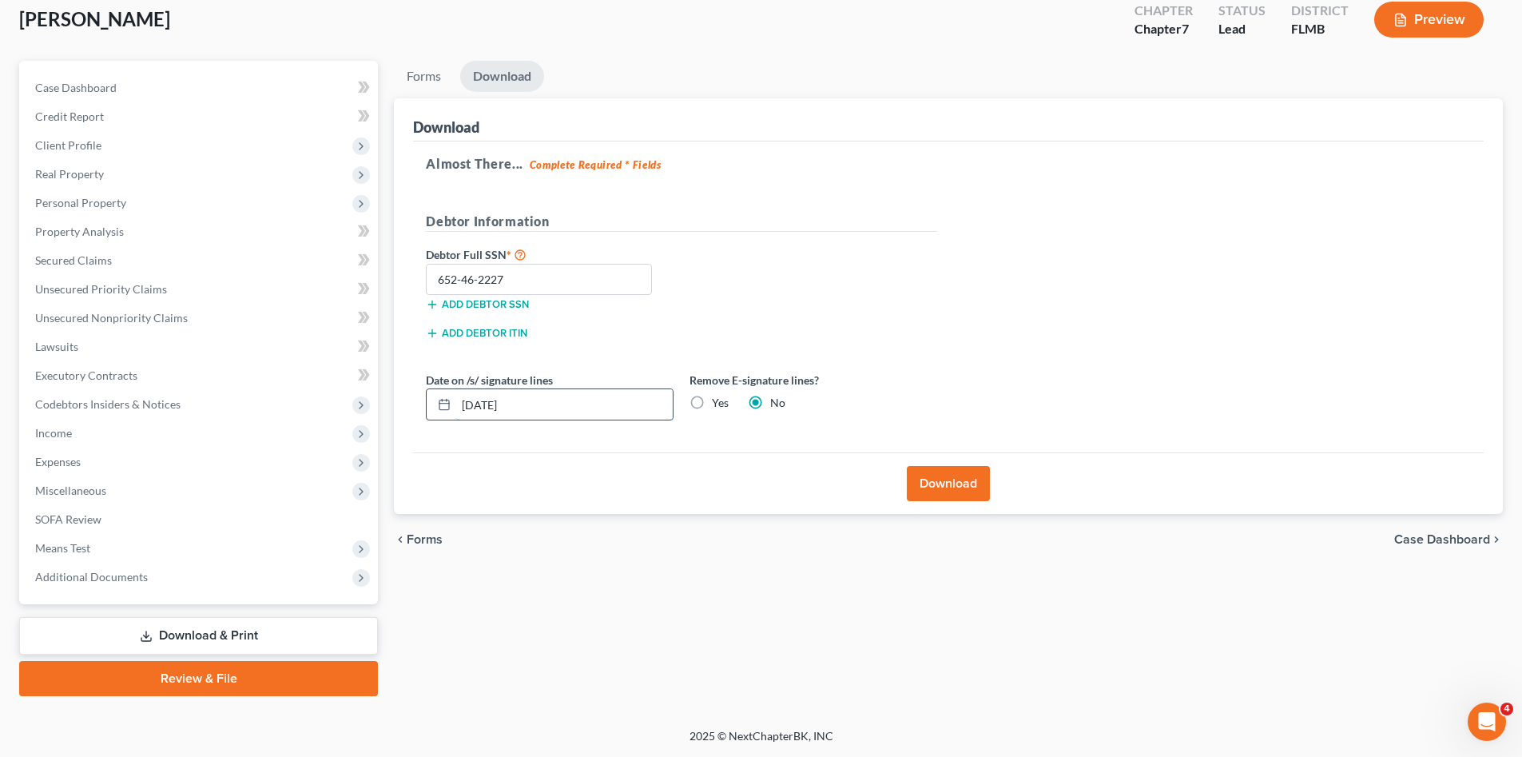
drag, startPoint x: 530, startPoint y: 408, endPoint x: 454, endPoint y: 402, distance: 77.0
click at [439, 405] on div "[DATE]" at bounding box center [550, 404] width 248 height 32
click at [717, 399] on label "Yes" at bounding box center [720, 403] width 17 height 16
click at [718, 399] on input "Yes" at bounding box center [723, 400] width 10 height 10
radio input "true"
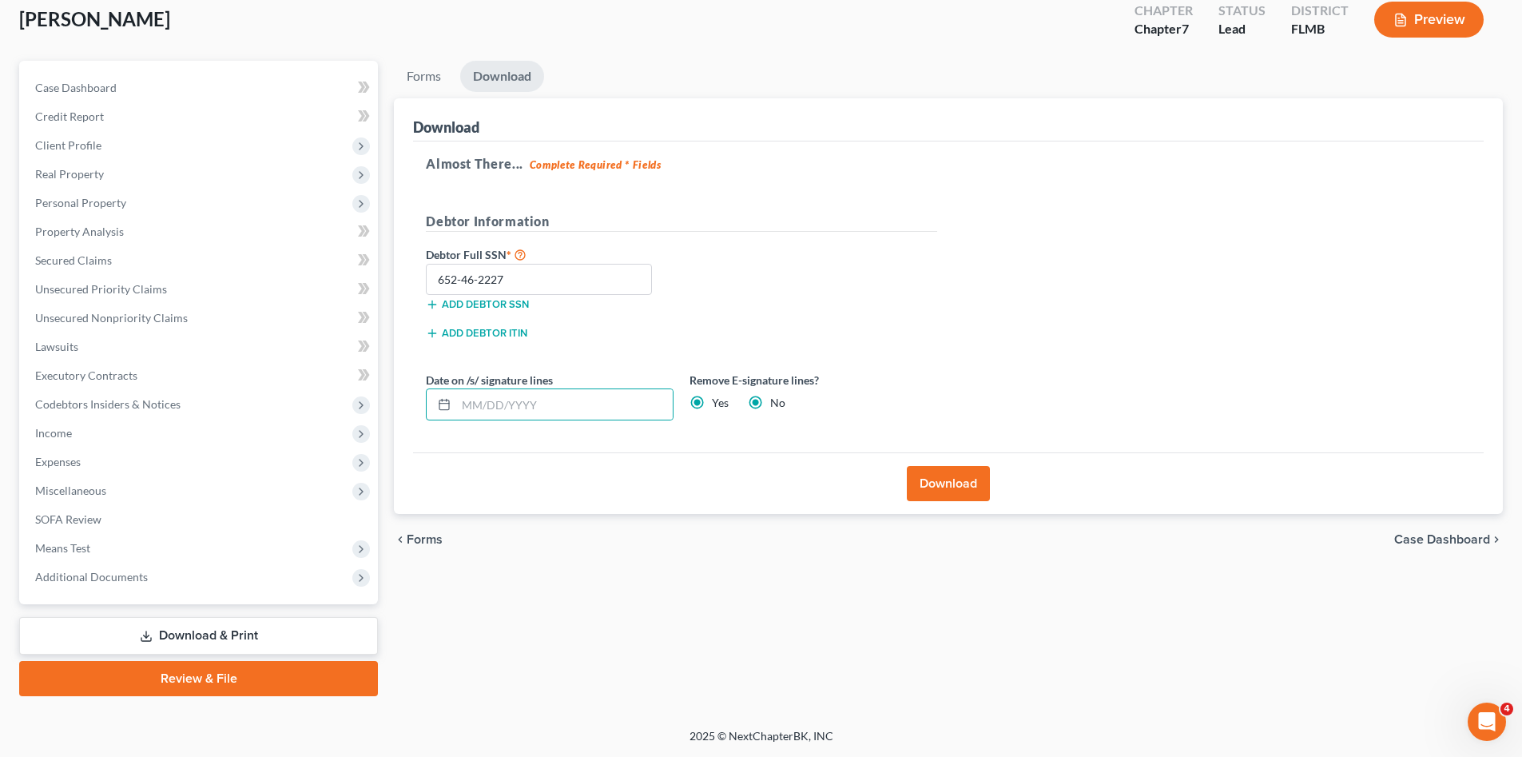
radio input "false"
click at [962, 485] on button "Download" at bounding box center [948, 483] width 83 height 35
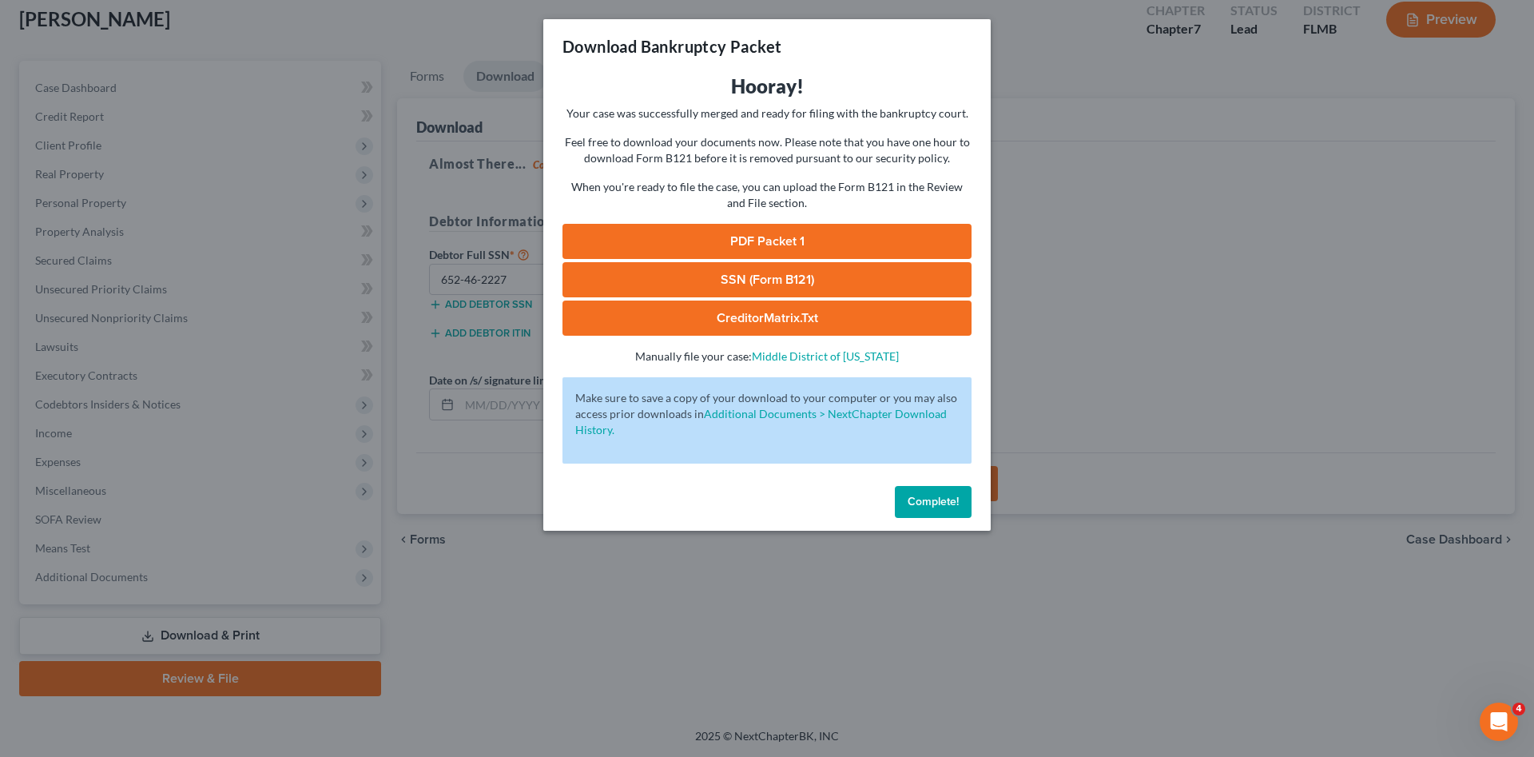
click at [686, 231] on link "PDF Packet 1" at bounding box center [766, 241] width 409 height 35
click at [725, 284] on link "SSN (Form B121)" at bounding box center [766, 279] width 409 height 35
drag, startPoint x: 929, startPoint y: 503, endPoint x: 907, endPoint y: 474, distance: 37.1
click at [929, 499] on span "Complete!" at bounding box center [933, 502] width 51 height 14
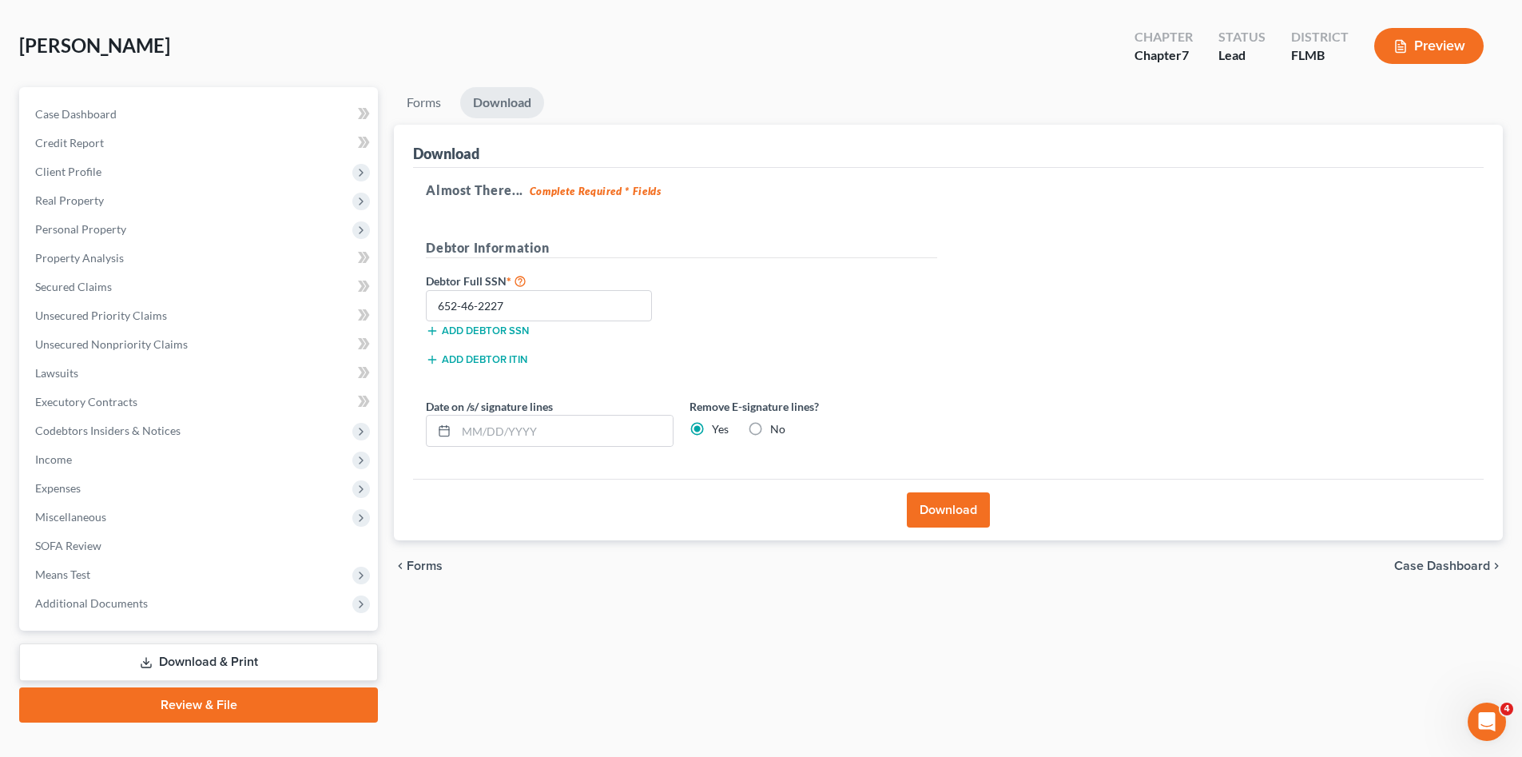
scroll to position [0, 0]
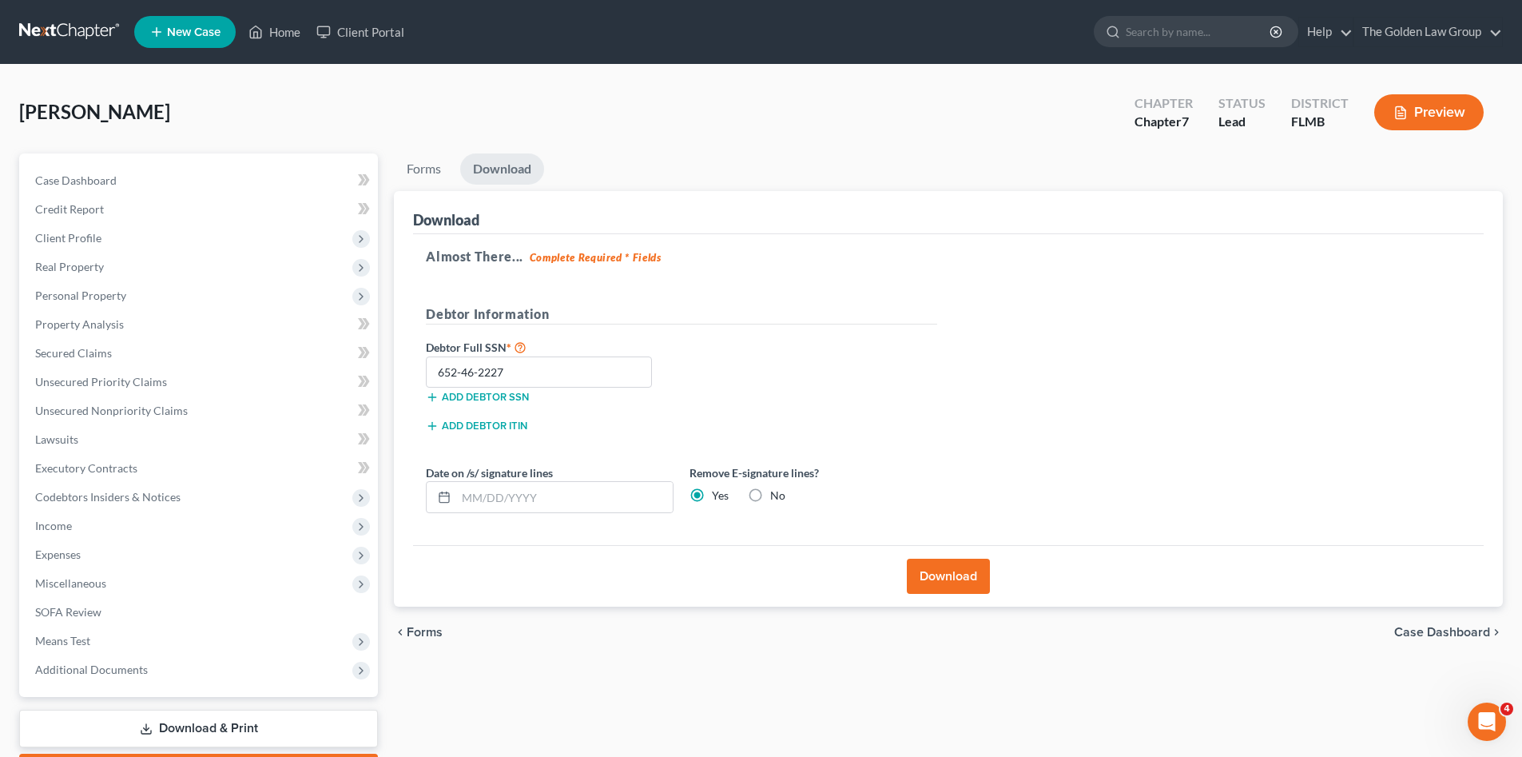
click at [65, 27] on link at bounding box center [70, 32] width 102 height 29
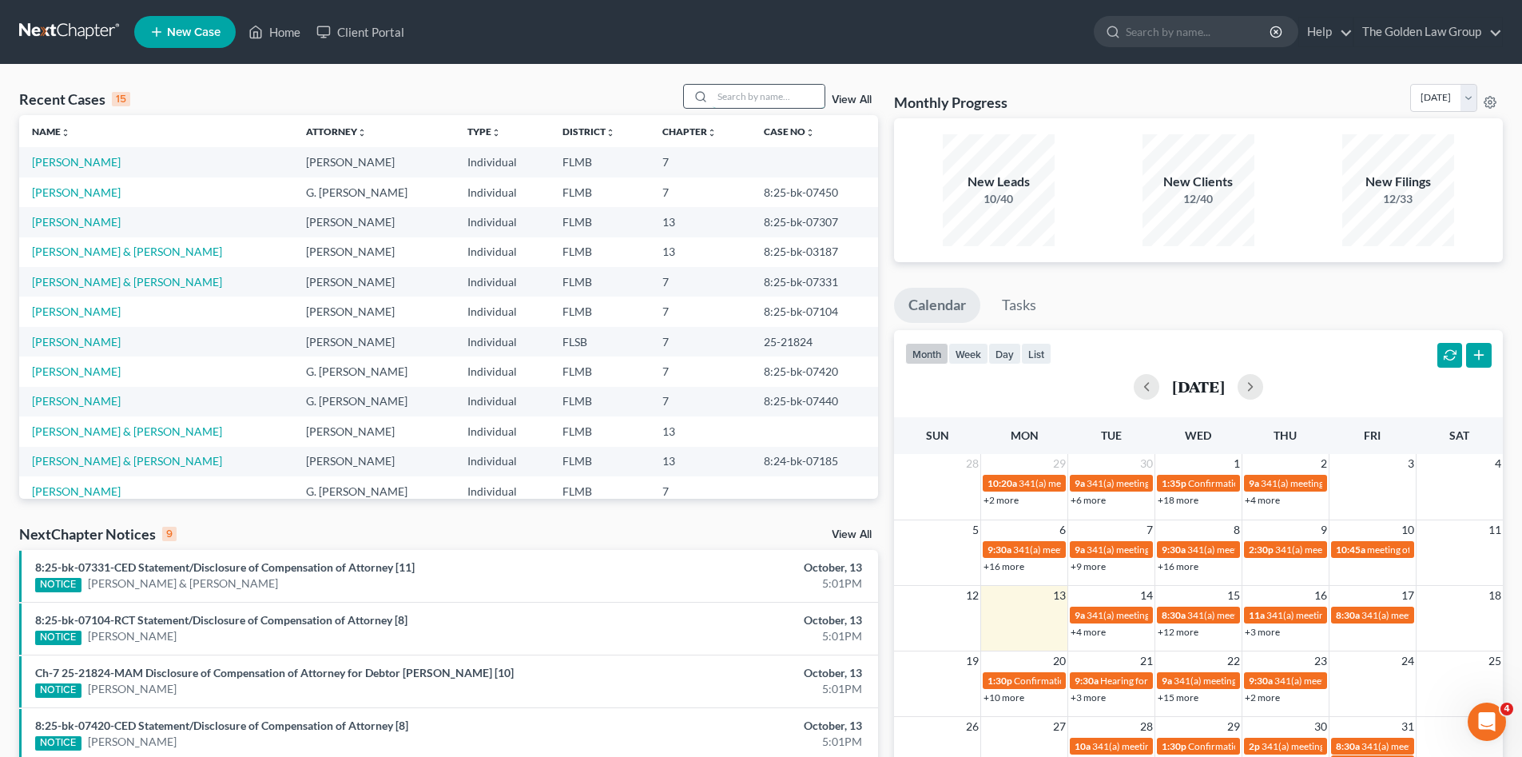
click at [722, 93] on input "search" at bounding box center [769, 96] width 112 height 23
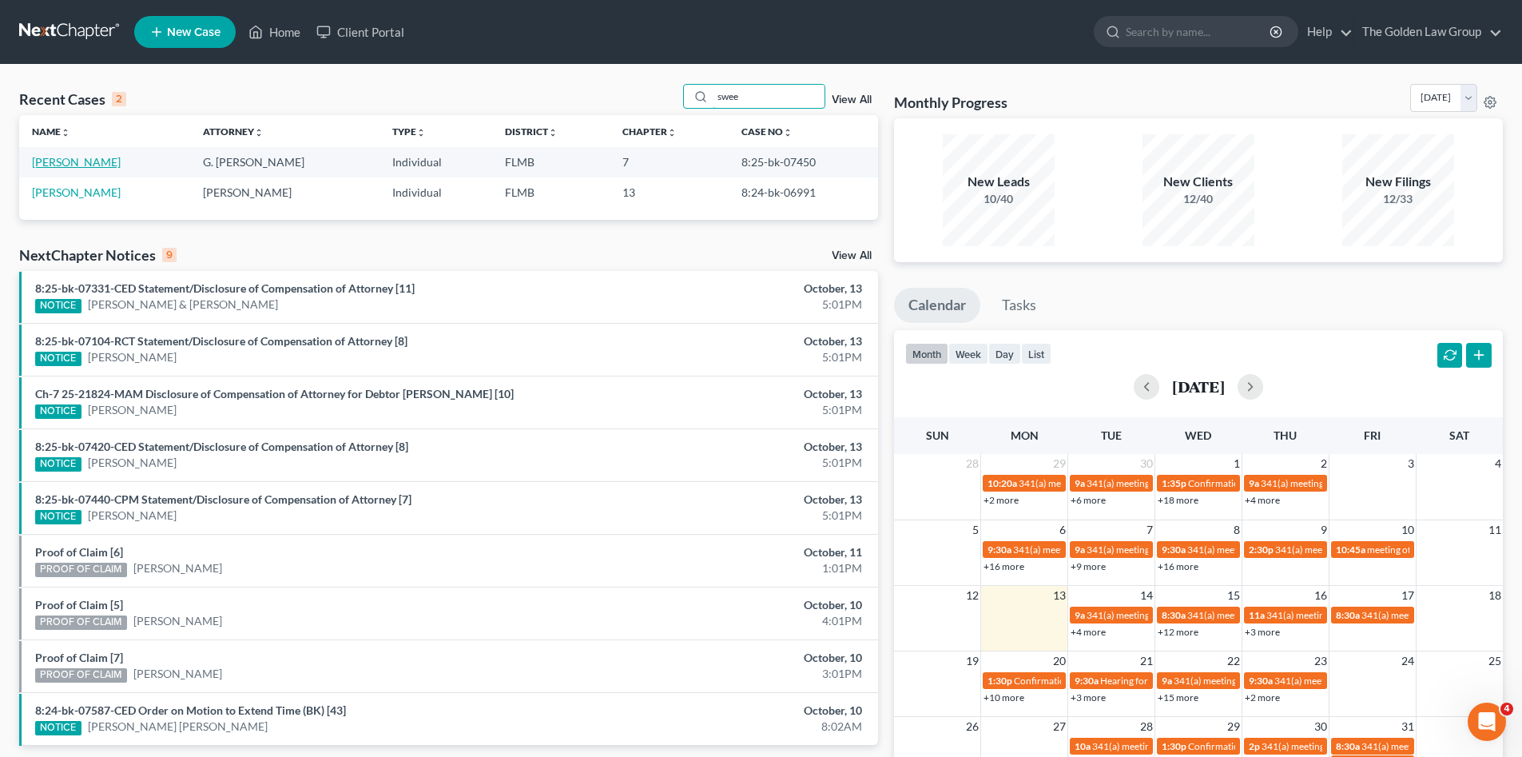
type input "swee"
click at [65, 163] on link "[PERSON_NAME]" at bounding box center [76, 162] width 89 height 14
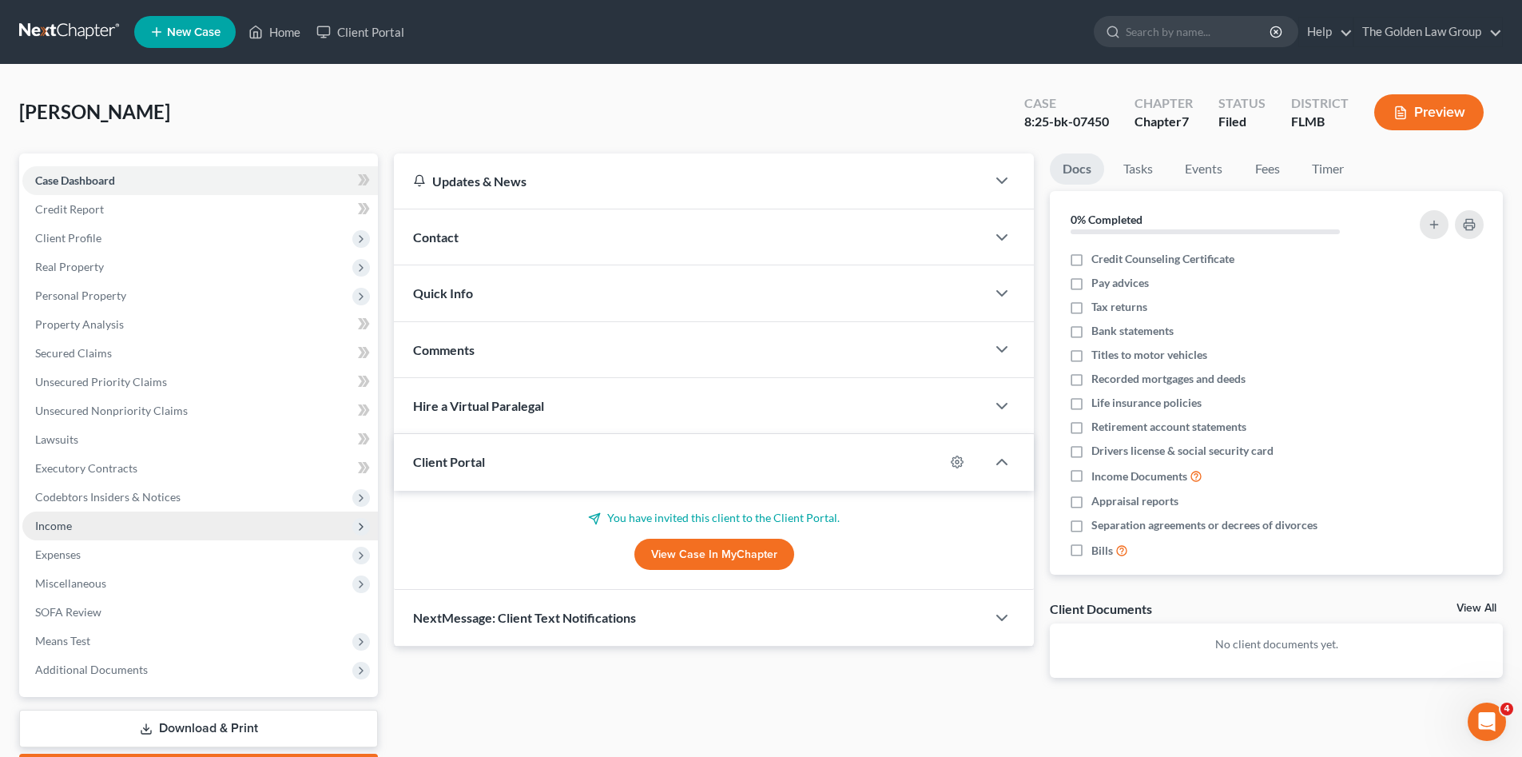
click at [91, 519] on span "Income" at bounding box center [199, 525] width 355 height 29
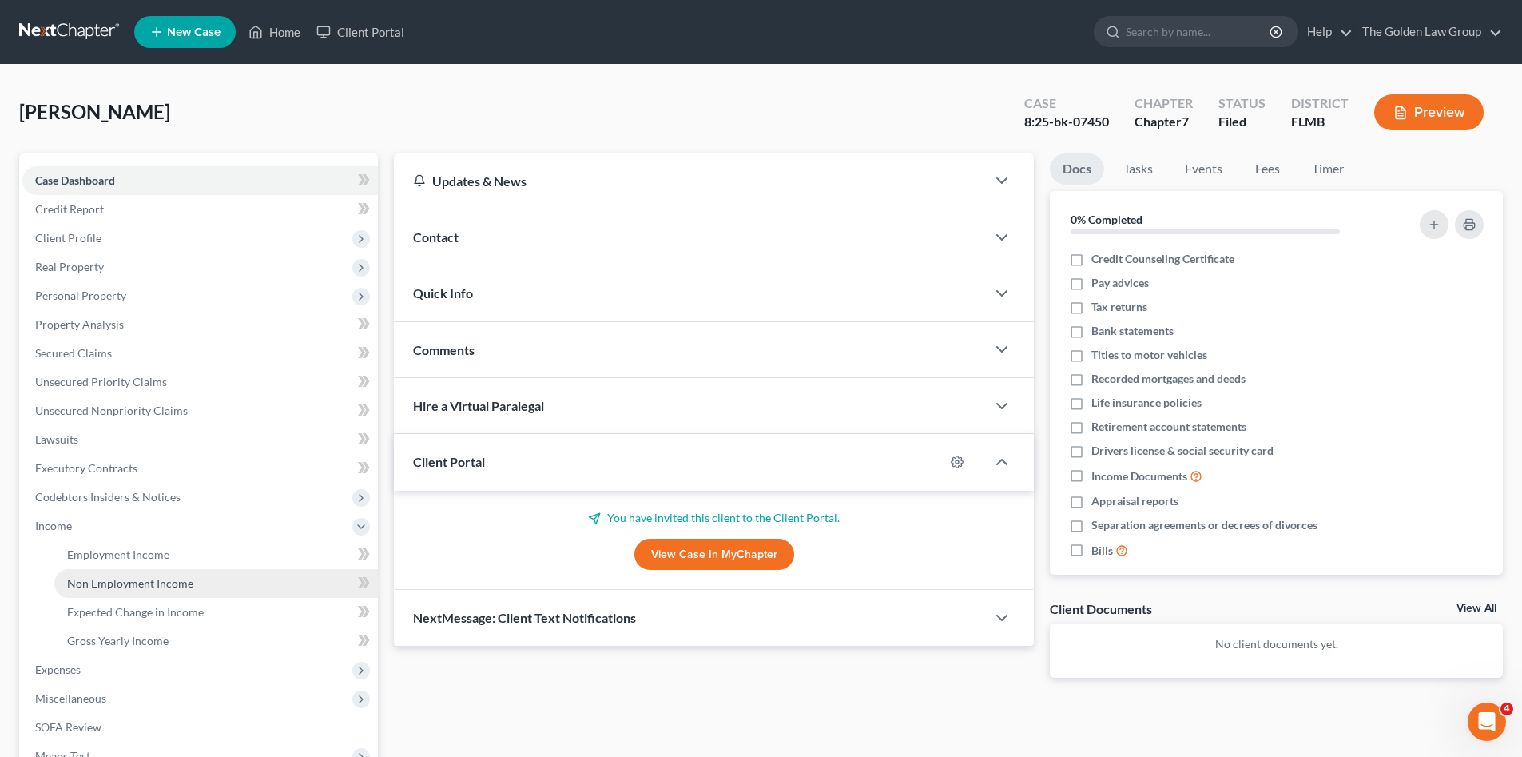
click at [128, 576] on span "Non Employment Income" at bounding box center [130, 583] width 126 height 14
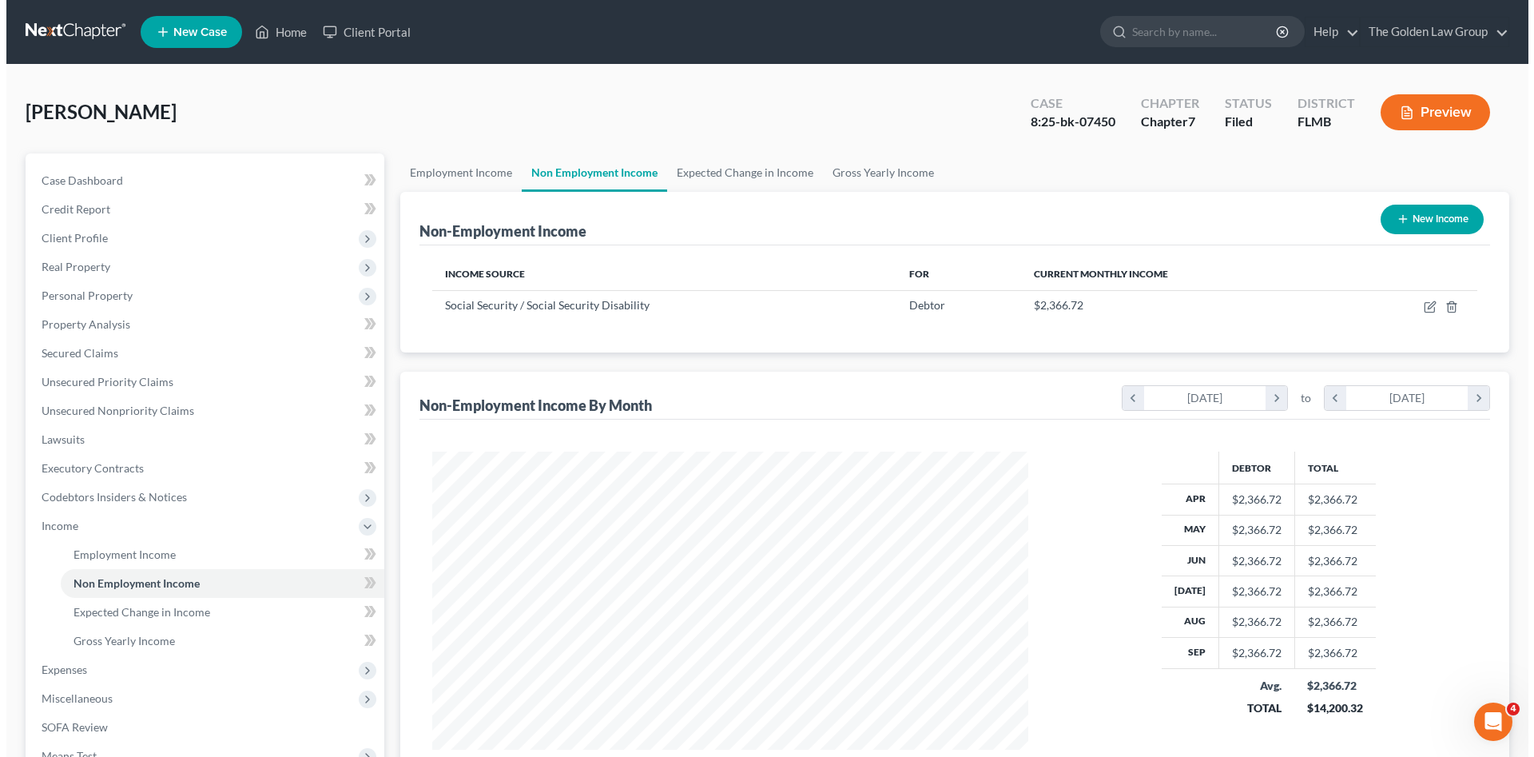
scroll to position [298, 628]
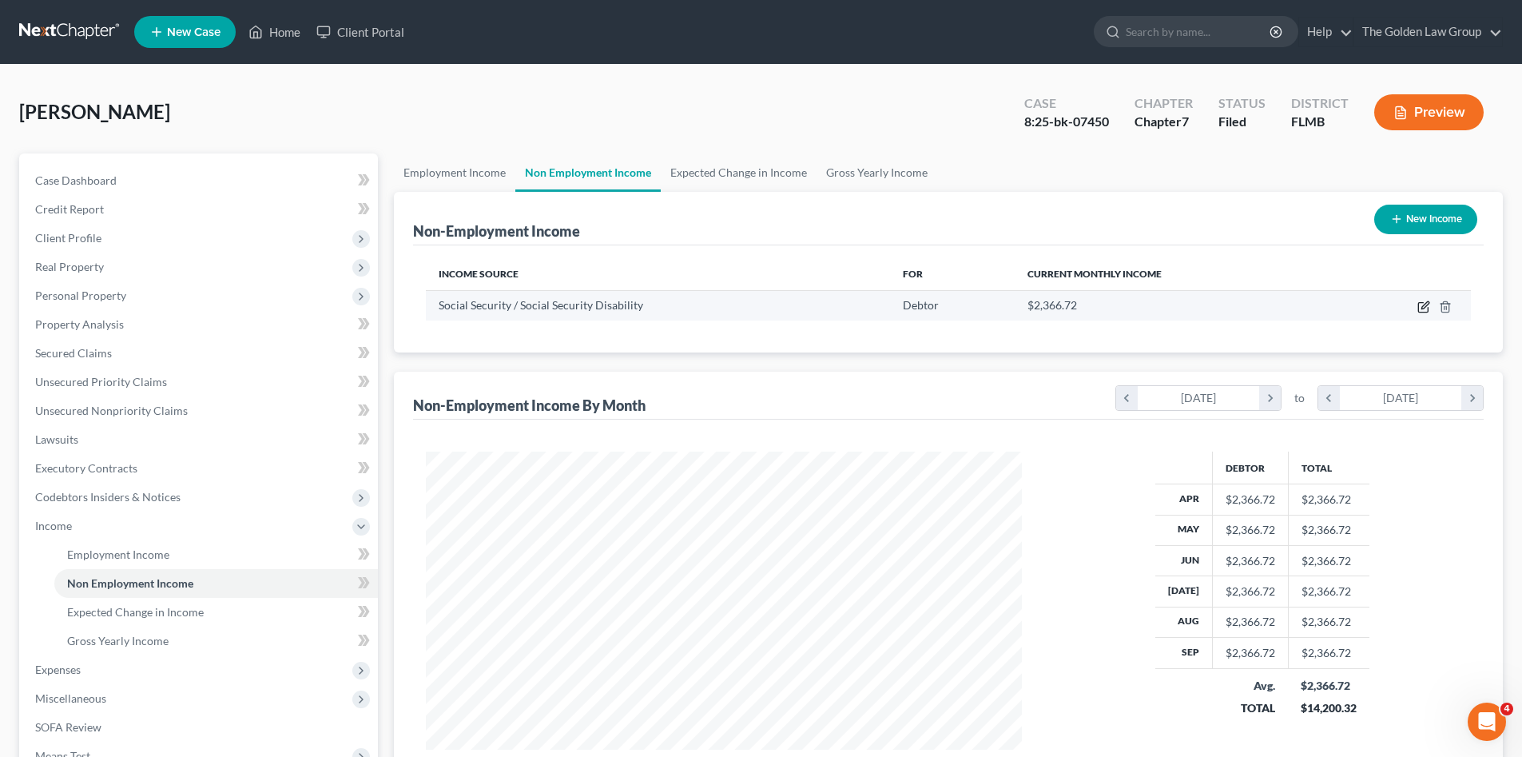
click at [1417, 308] on icon "button" at bounding box center [1423, 306] width 13 height 13
select select "4"
select select "0"
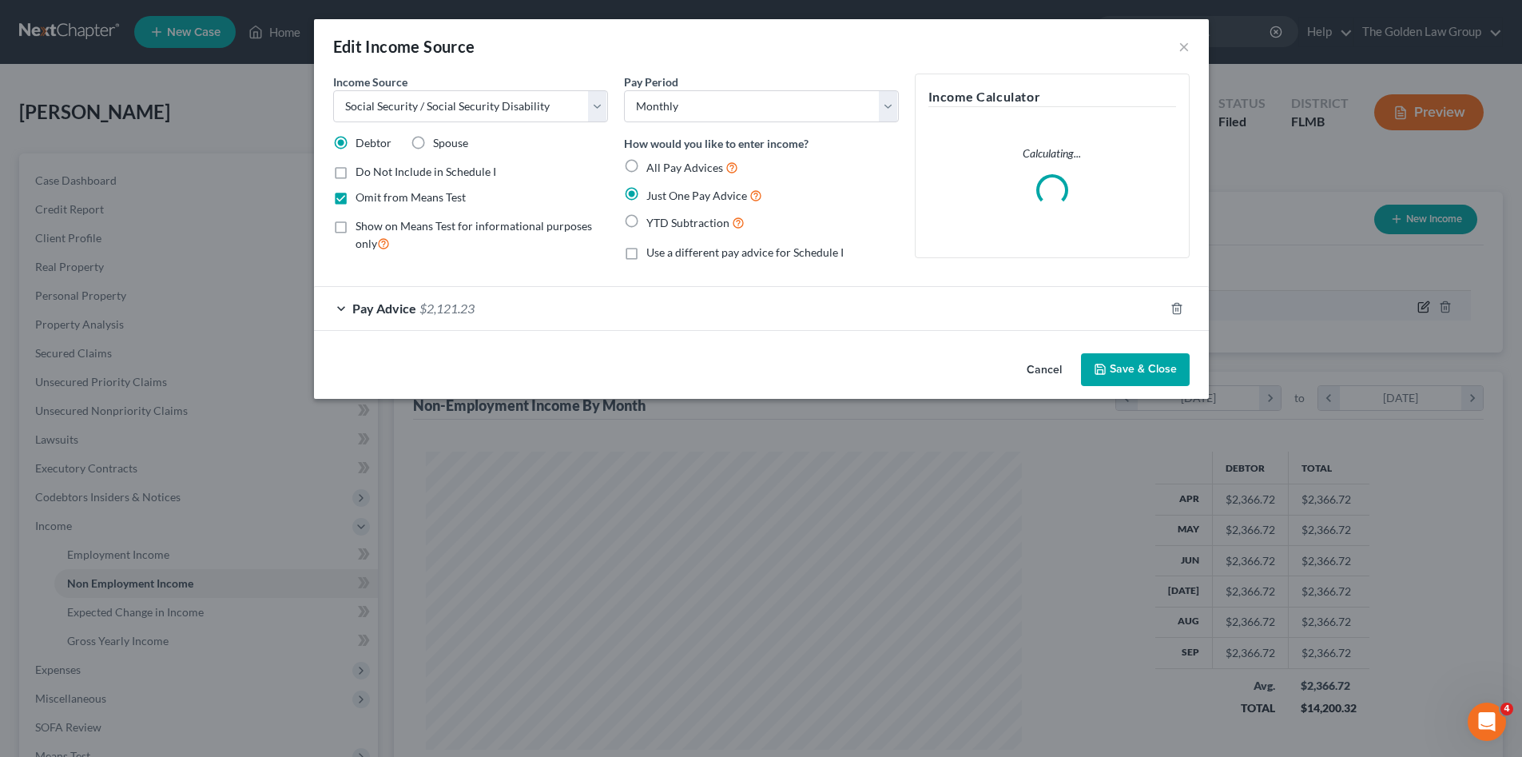
scroll to position [300, 634]
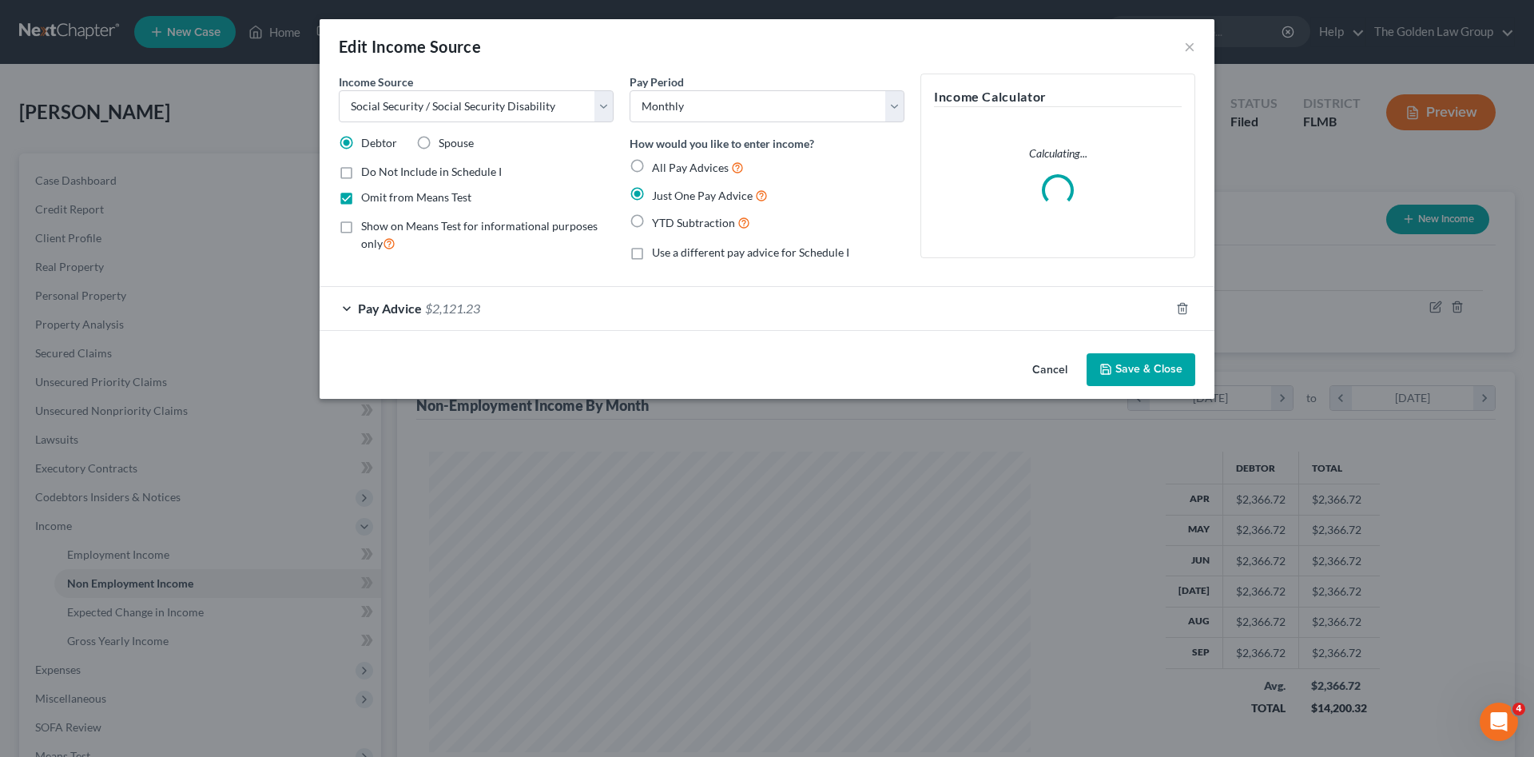
click at [542, 304] on div "Pay Advice $2,121.23" at bounding box center [745, 308] width 850 height 42
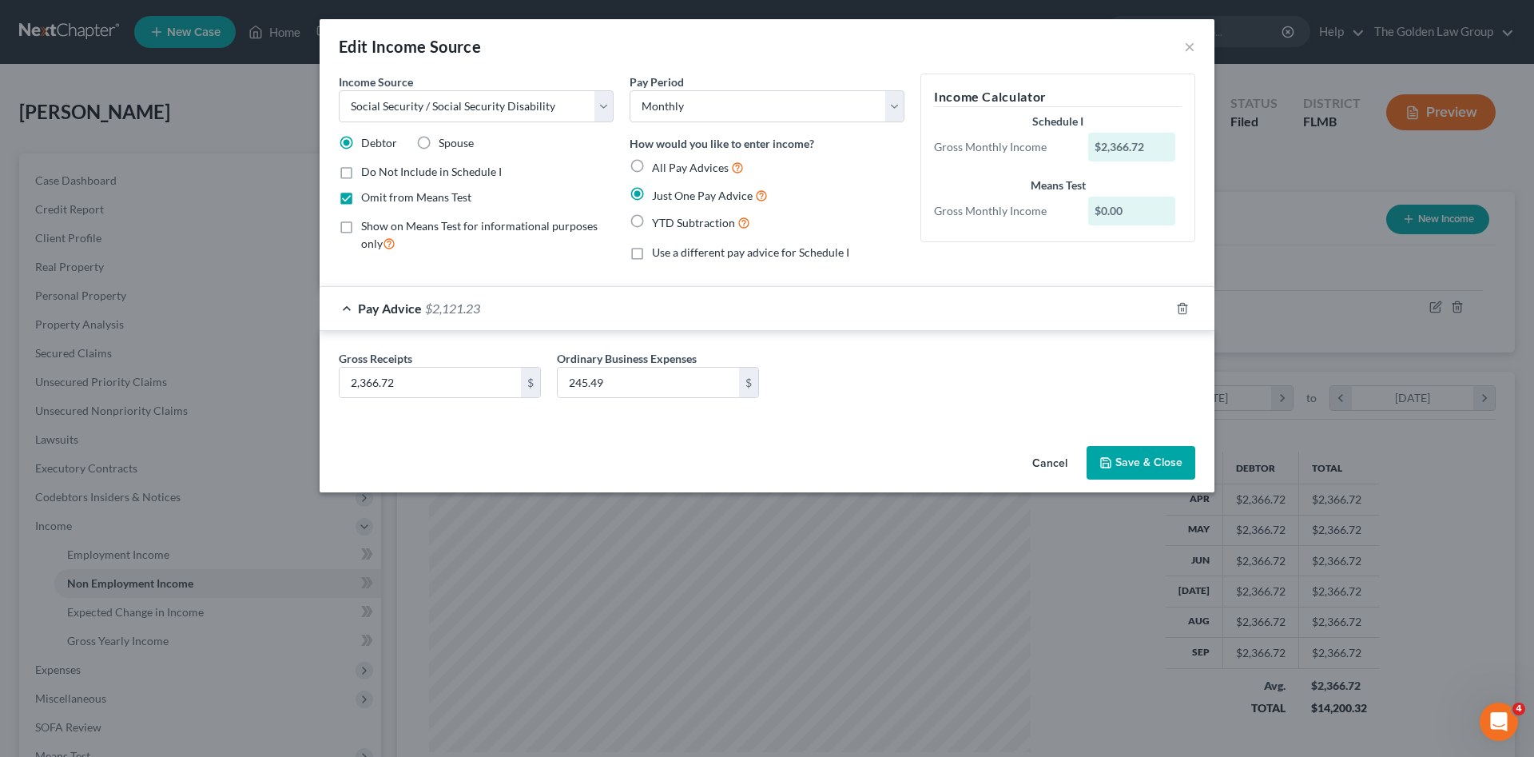
click at [1041, 465] on button "Cancel" at bounding box center [1049, 463] width 61 height 32
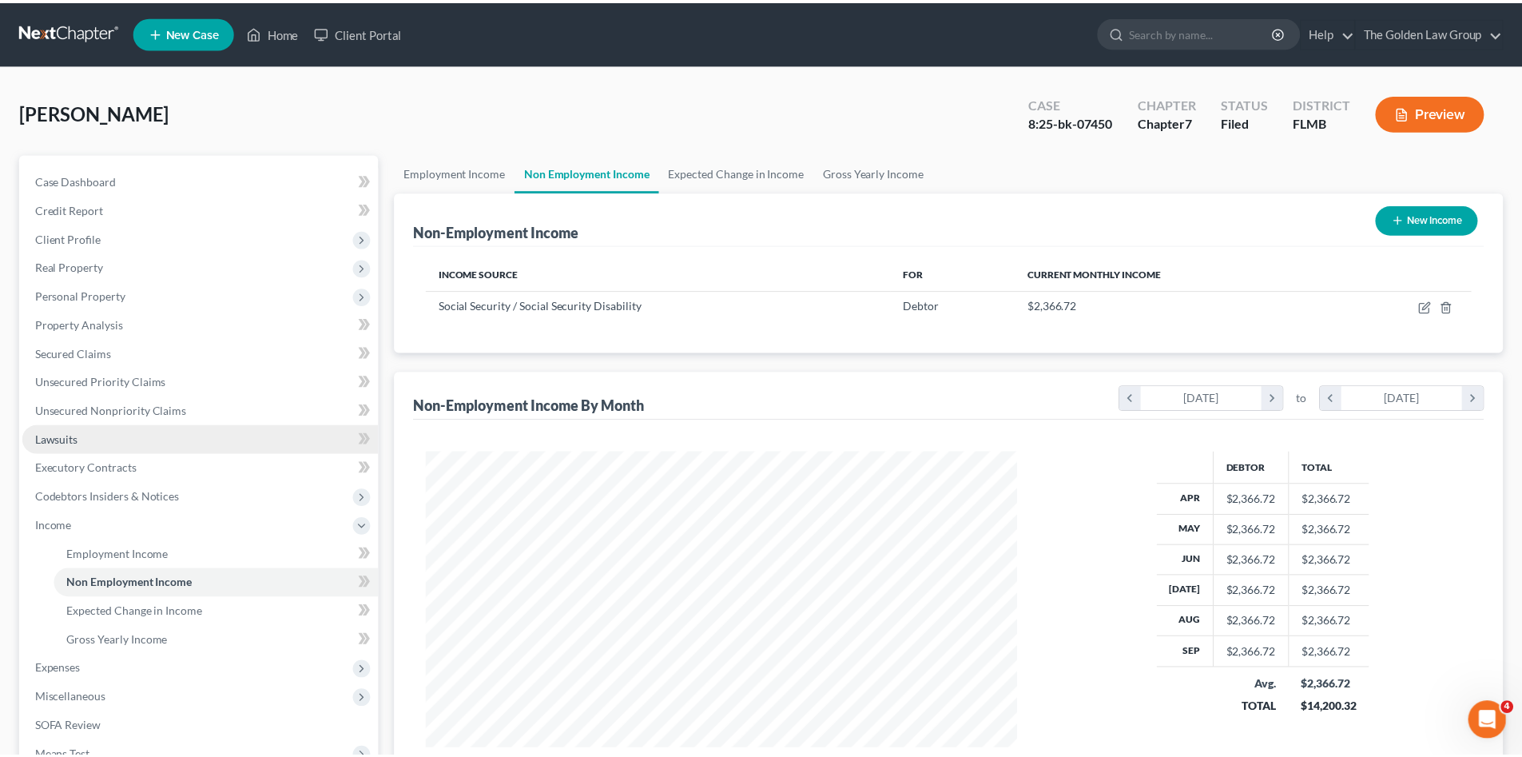
scroll to position [798577, 798247]
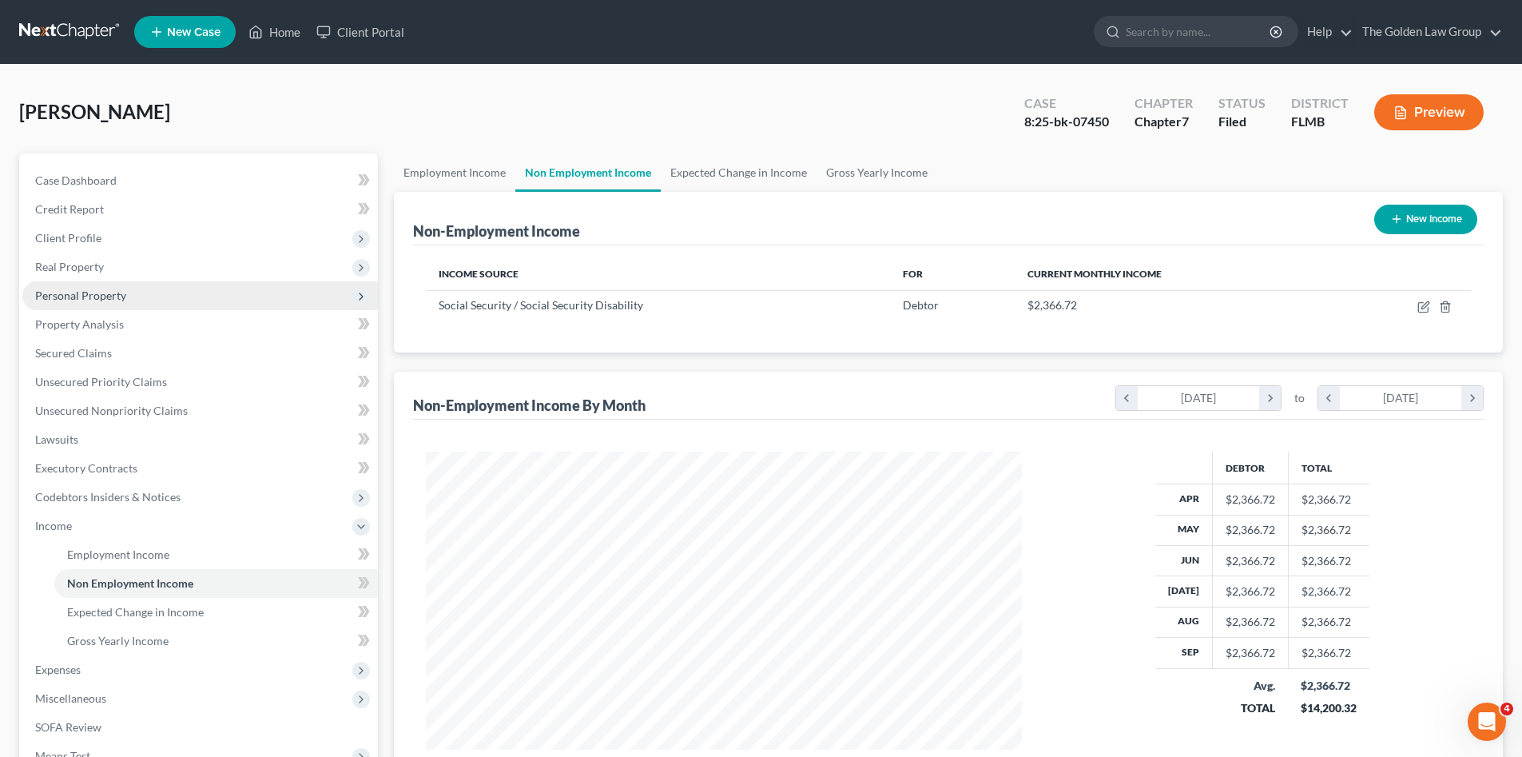
click at [85, 297] on span "Personal Property" at bounding box center [80, 295] width 91 height 14
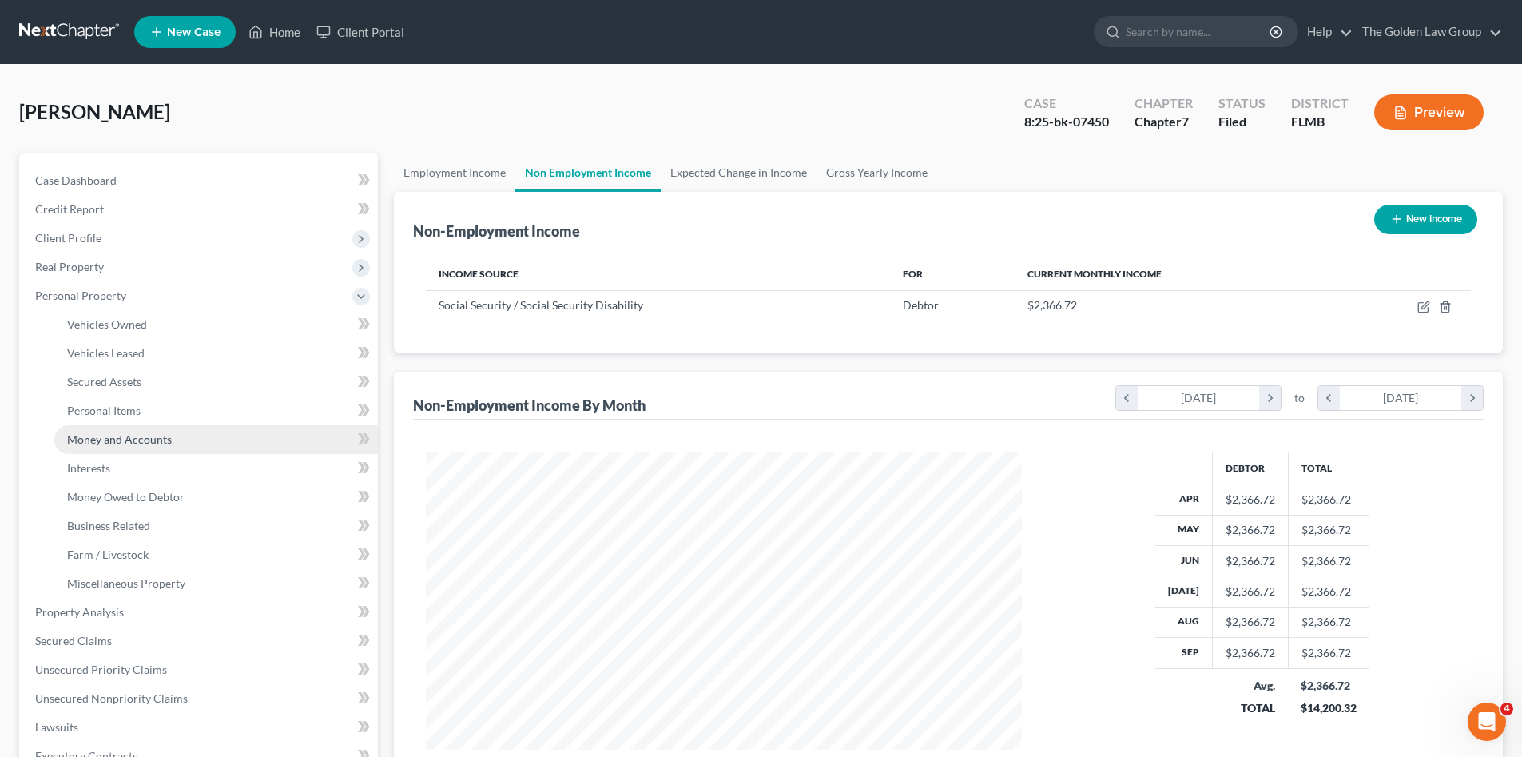
click at [139, 437] on span "Money and Accounts" at bounding box center [119, 439] width 105 height 14
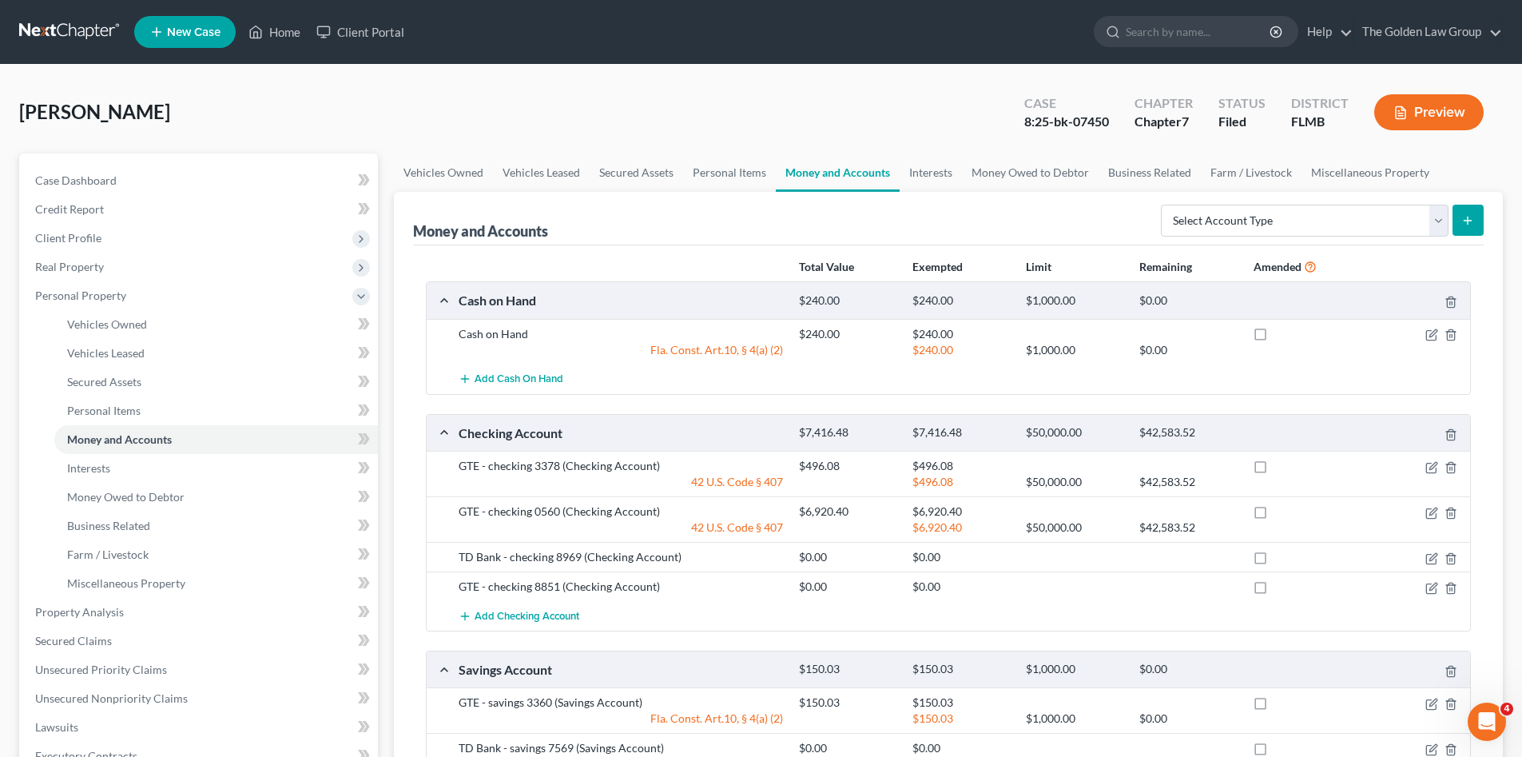
scroll to position [106, 0]
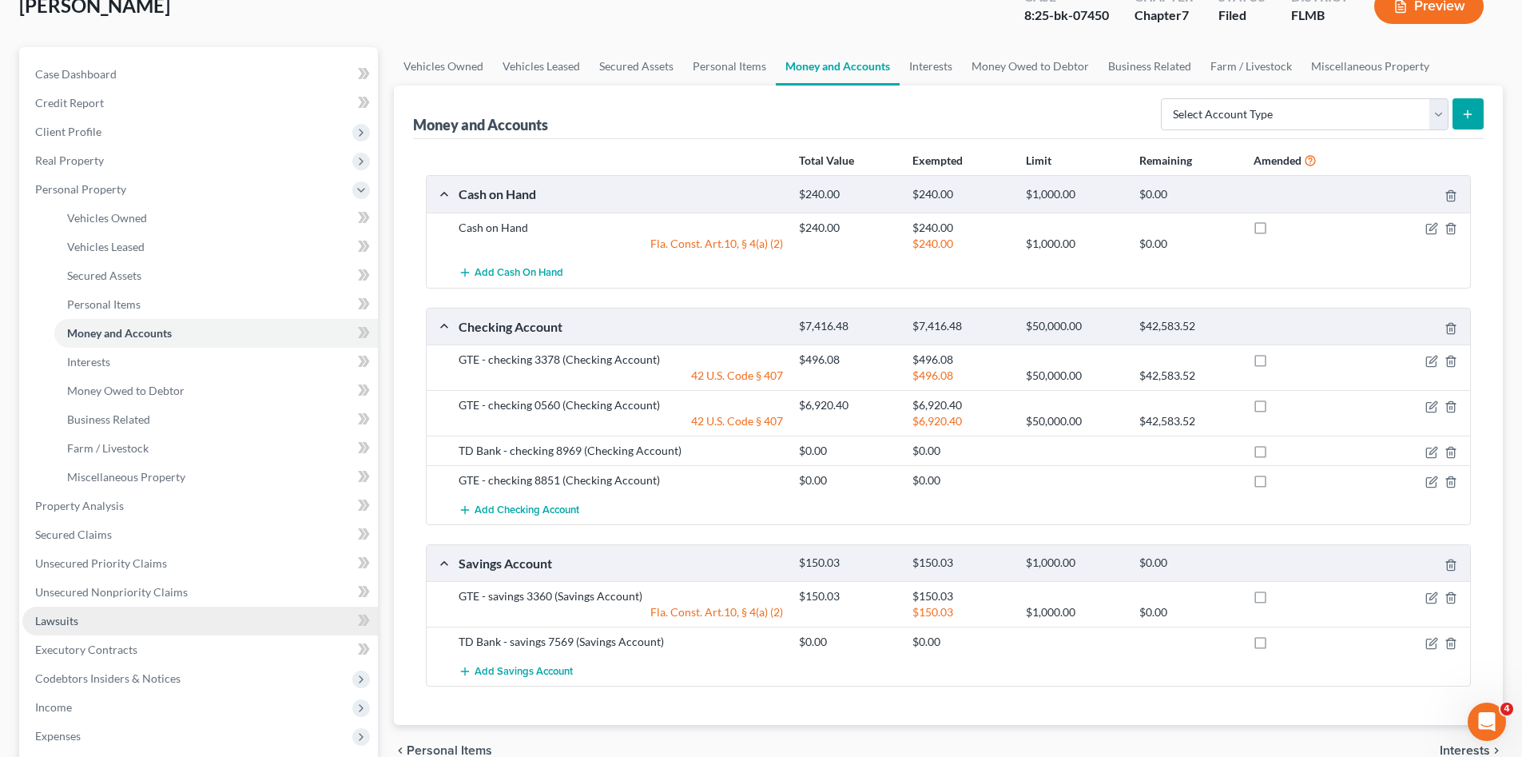
click at [116, 622] on link "Lawsuits" at bounding box center [199, 620] width 355 height 29
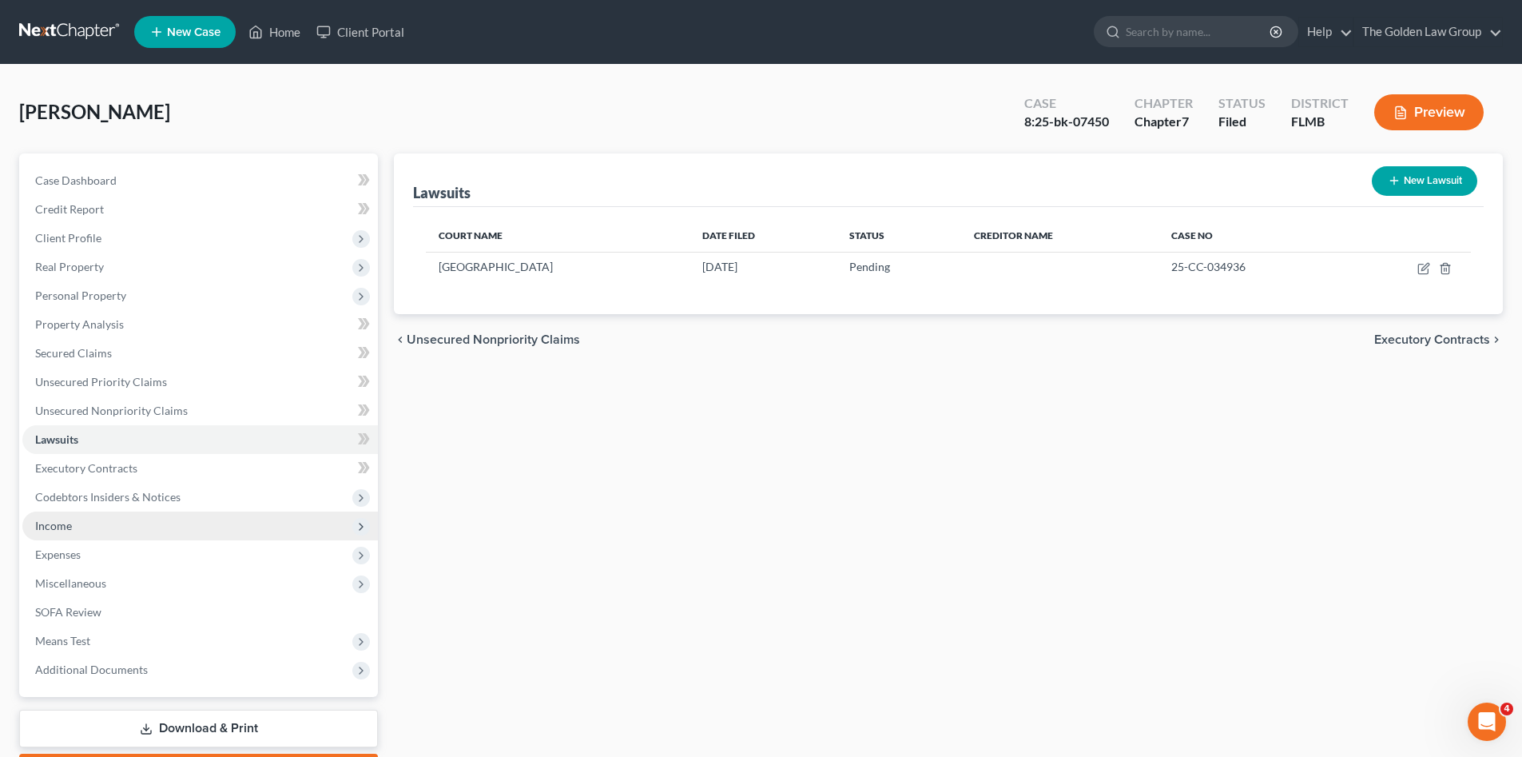
click at [137, 528] on span "Income" at bounding box center [199, 525] width 355 height 29
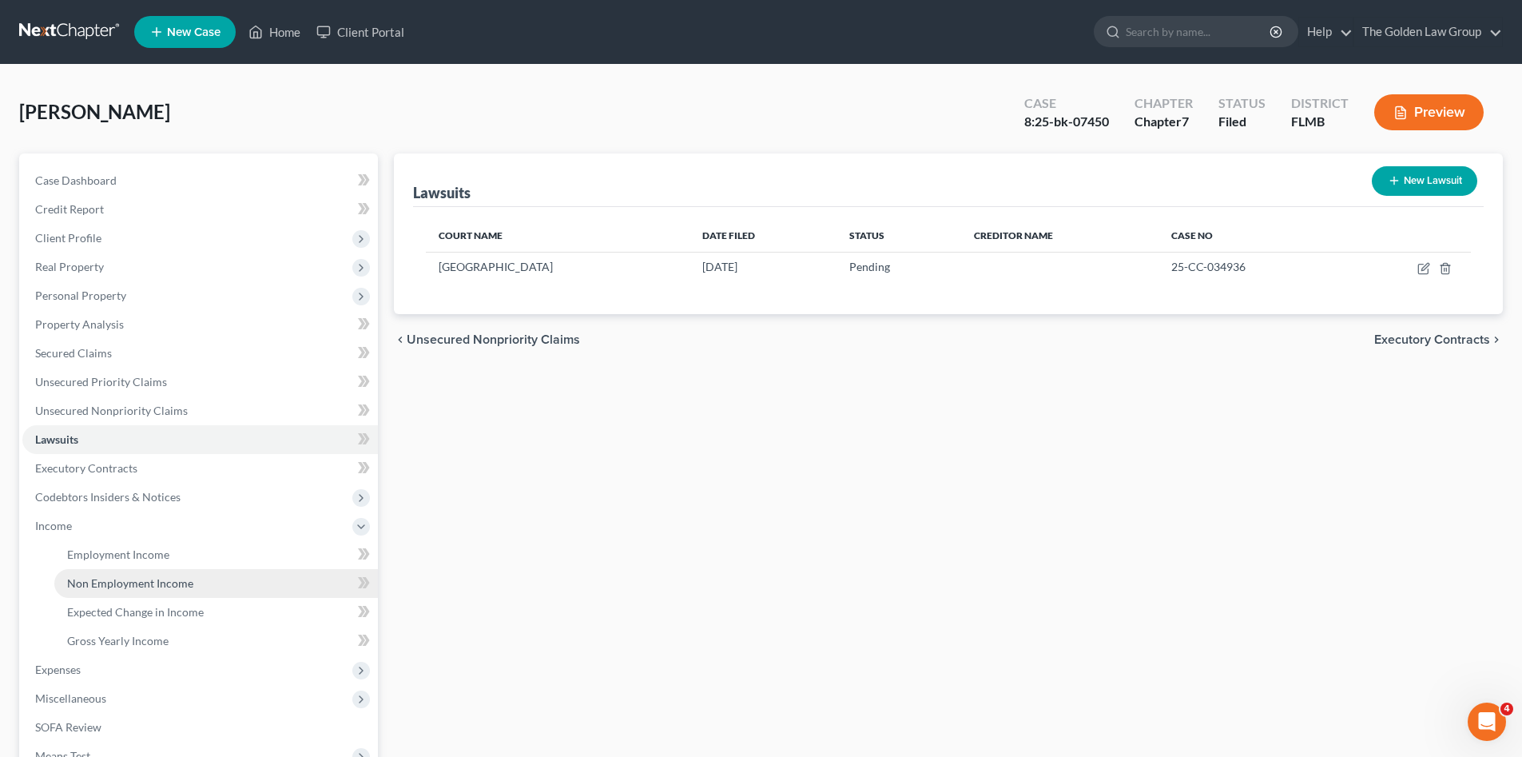
click at [180, 576] on span "Non Employment Income" at bounding box center [130, 583] width 126 height 14
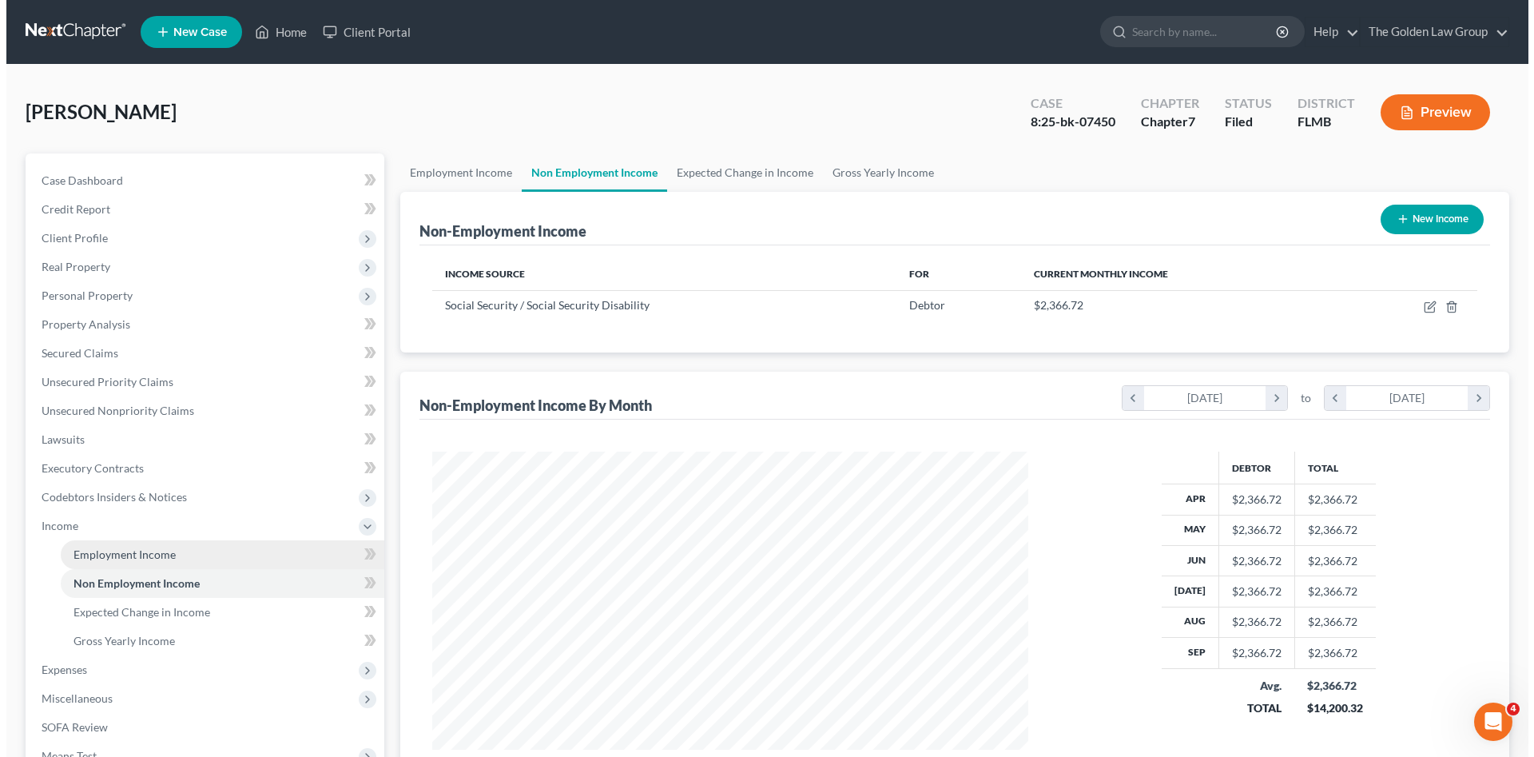
scroll to position [298, 628]
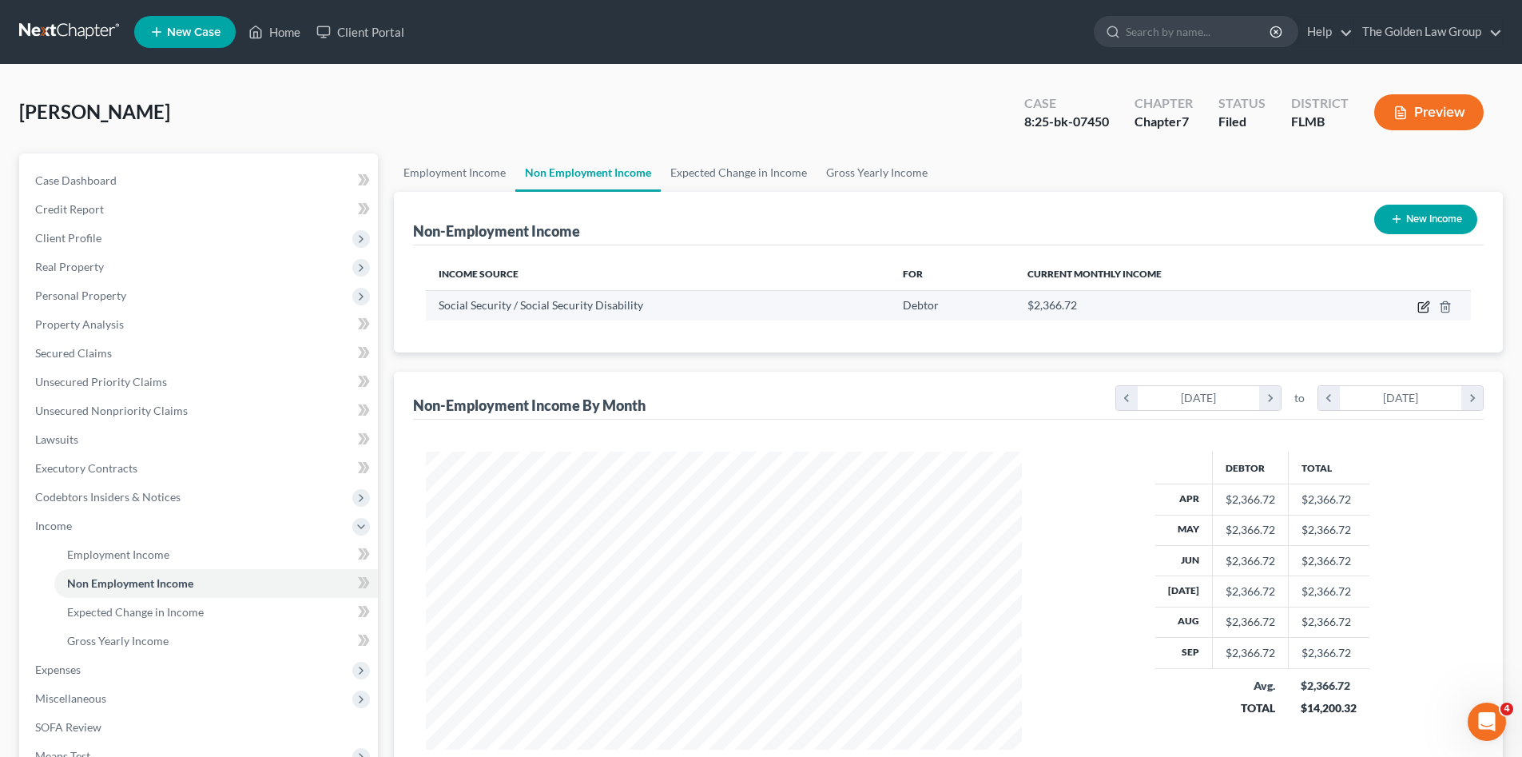
click at [1419, 308] on icon "button" at bounding box center [1423, 308] width 10 height 10
select select "4"
select select "0"
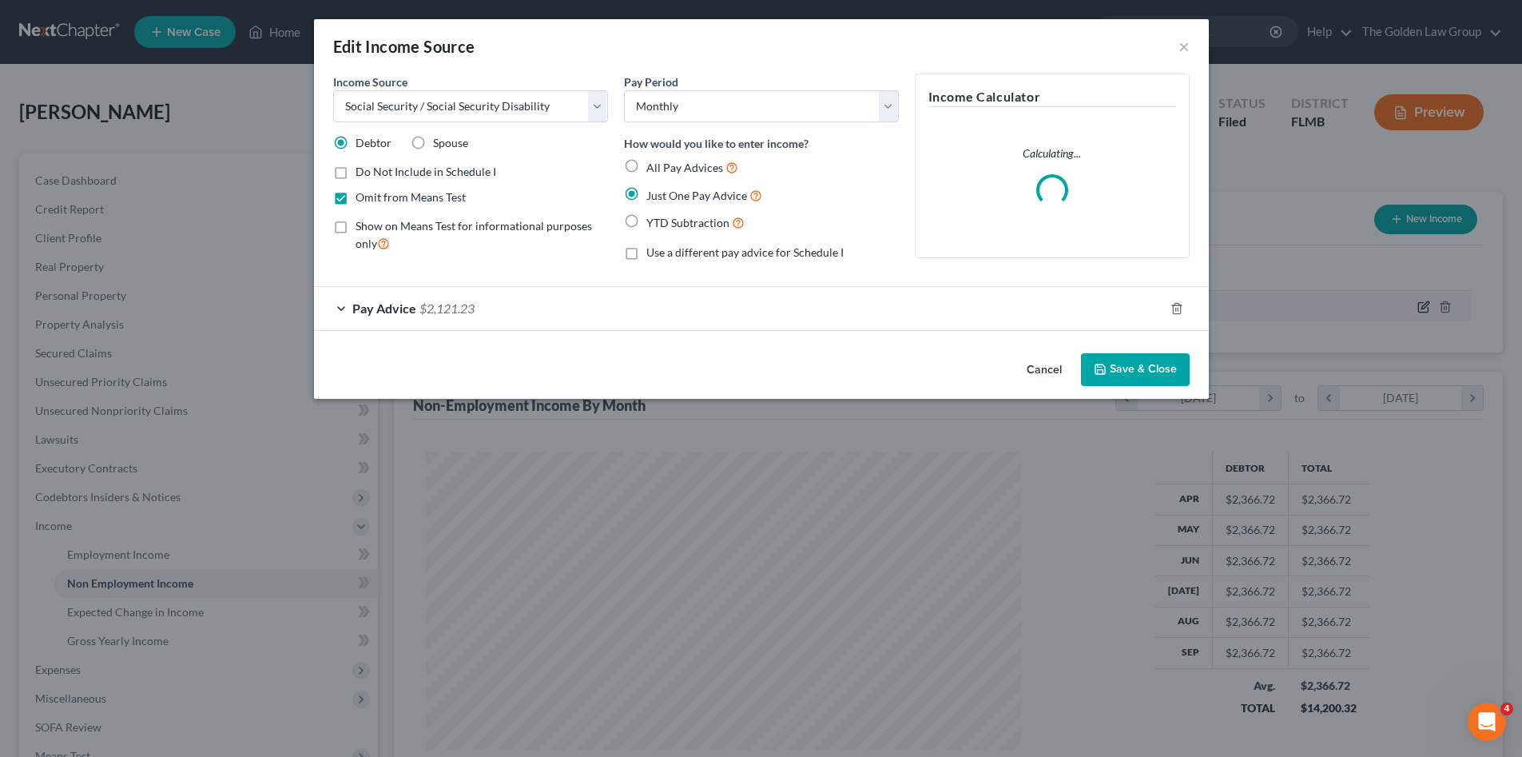
scroll to position [300, 634]
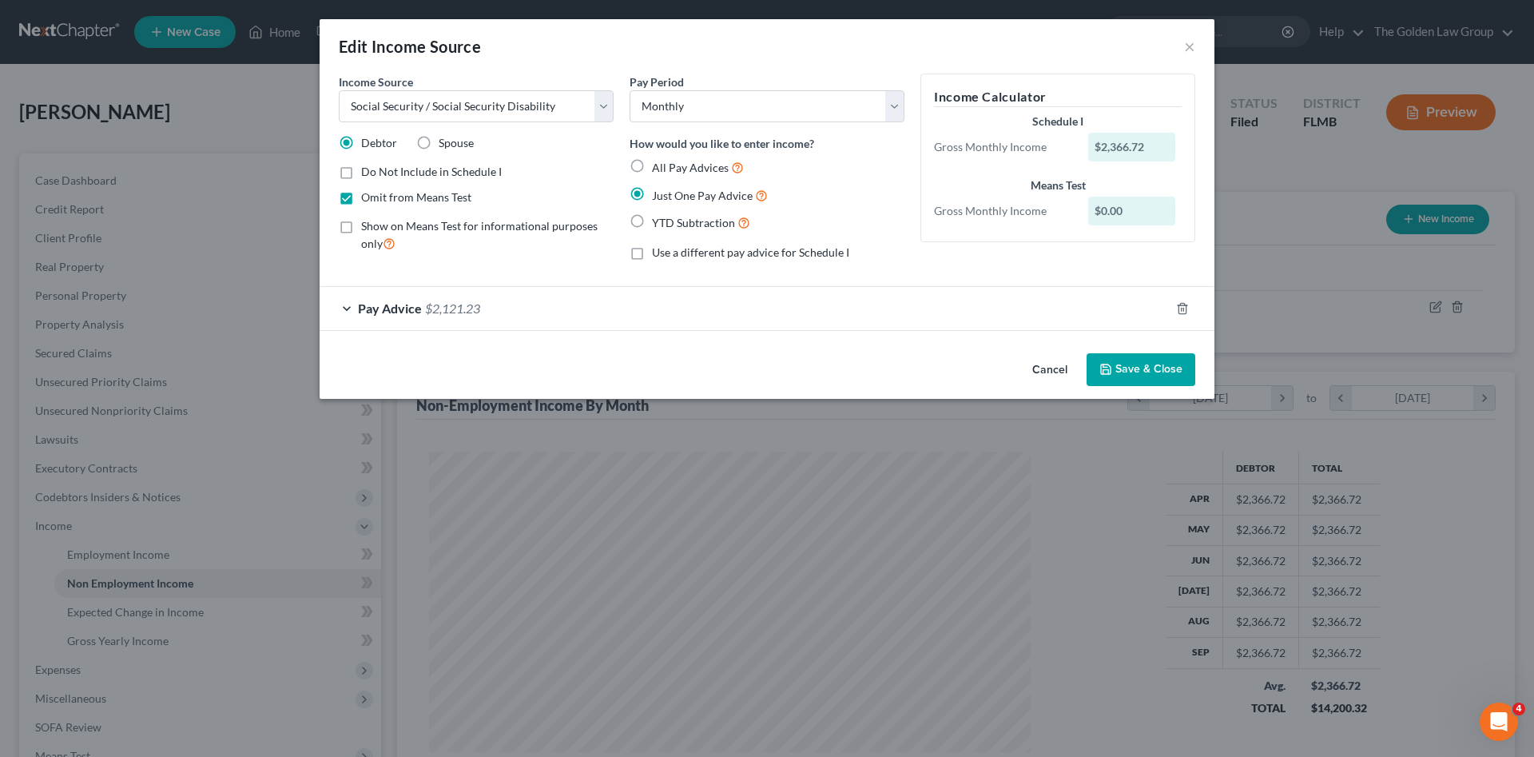
click at [679, 308] on div "Pay Advice $2,121.23" at bounding box center [745, 308] width 850 height 42
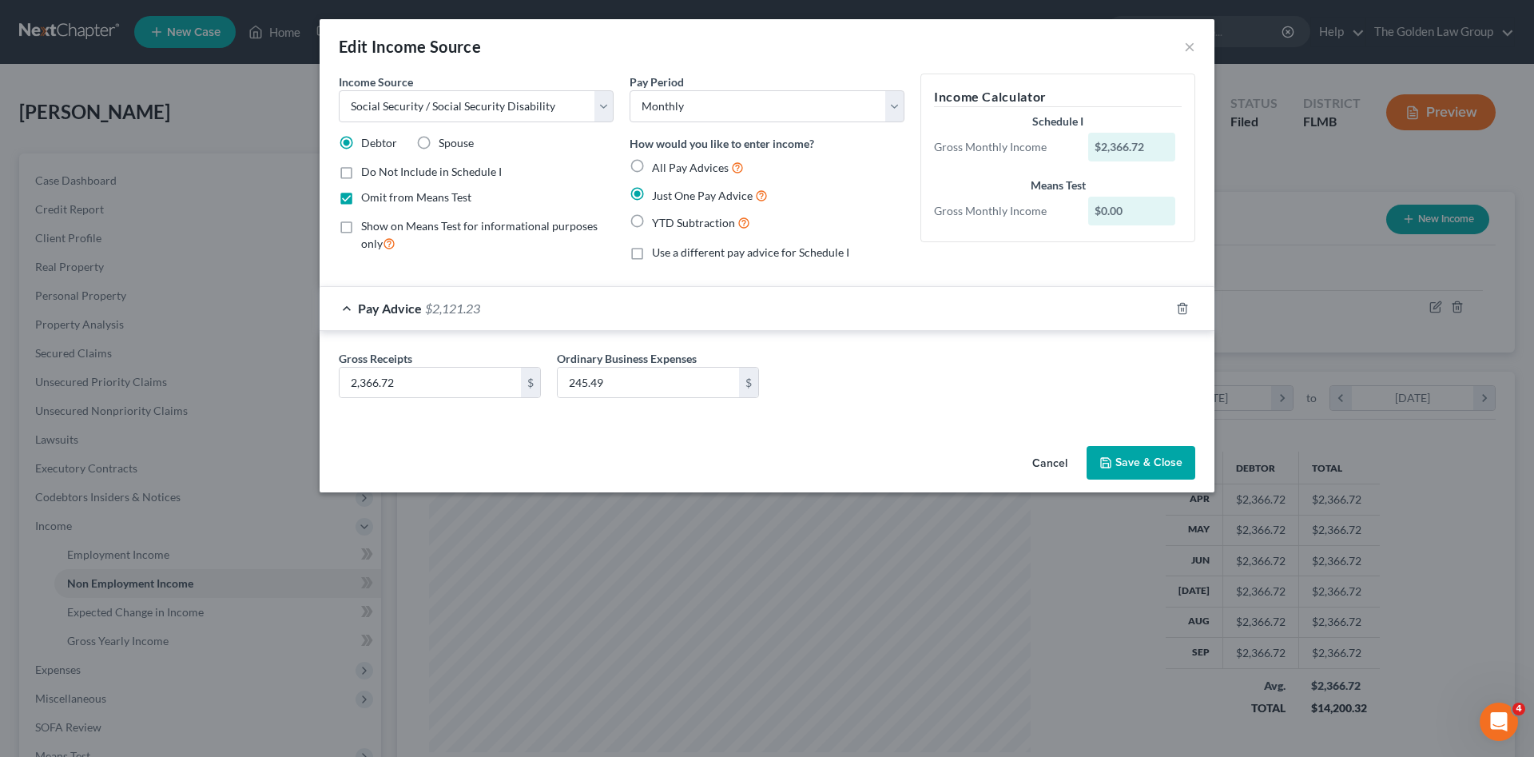
drag, startPoint x: 1054, startPoint y: 460, endPoint x: 986, endPoint y: 471, distance: 68.7
click at [1054, 460] on button "Cancel" at bounding box center [1049, 463] width 61 height 32
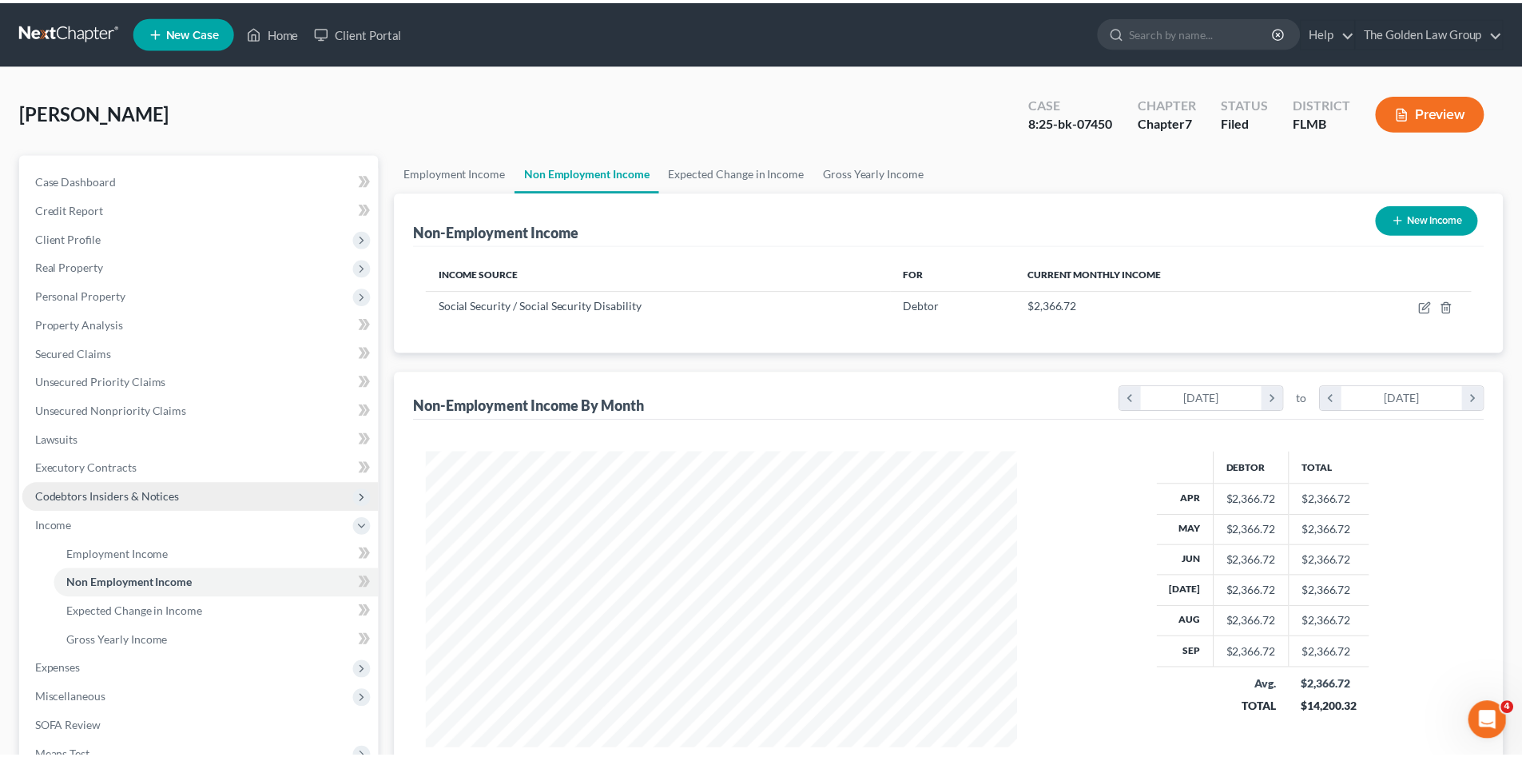
scroll to position [798577, 798247]
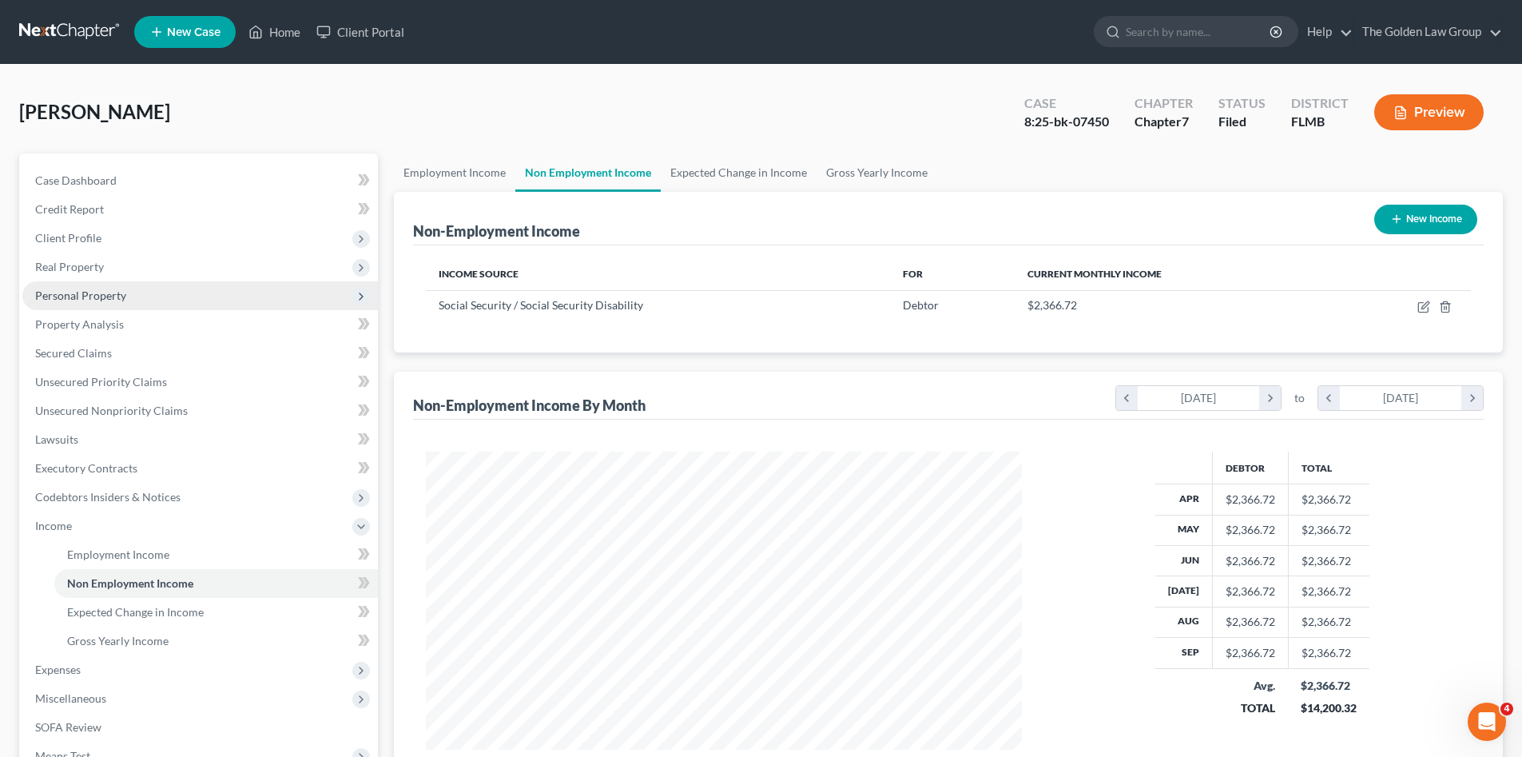
click at [105, 301] on span "Personal Property" at bounding box center [80, 295] width 91 height 14
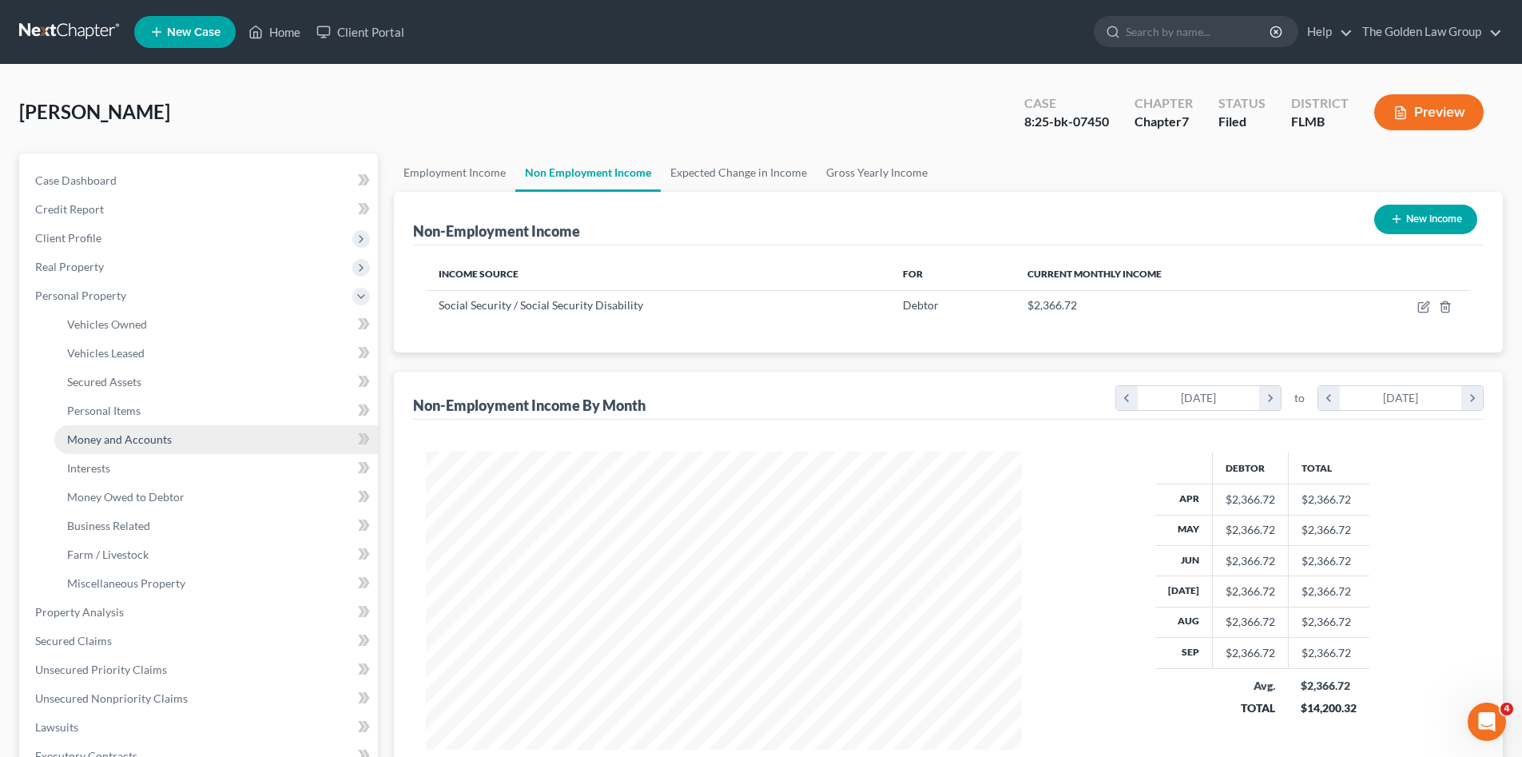
click at [153, 427] on link "Money and Accounts" at bounding box center [216, 439] width 324 height 29
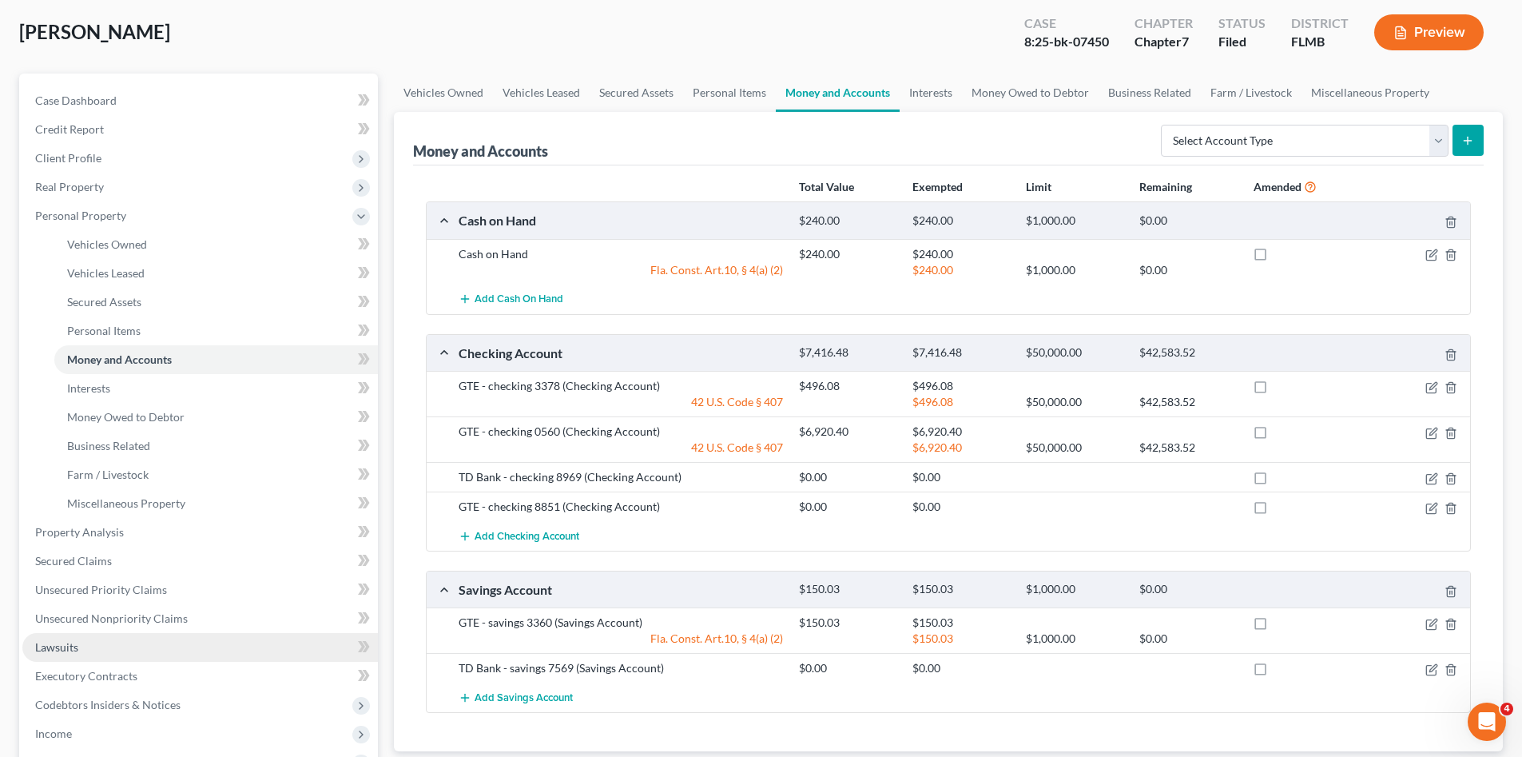
scroll to position [160, 0]
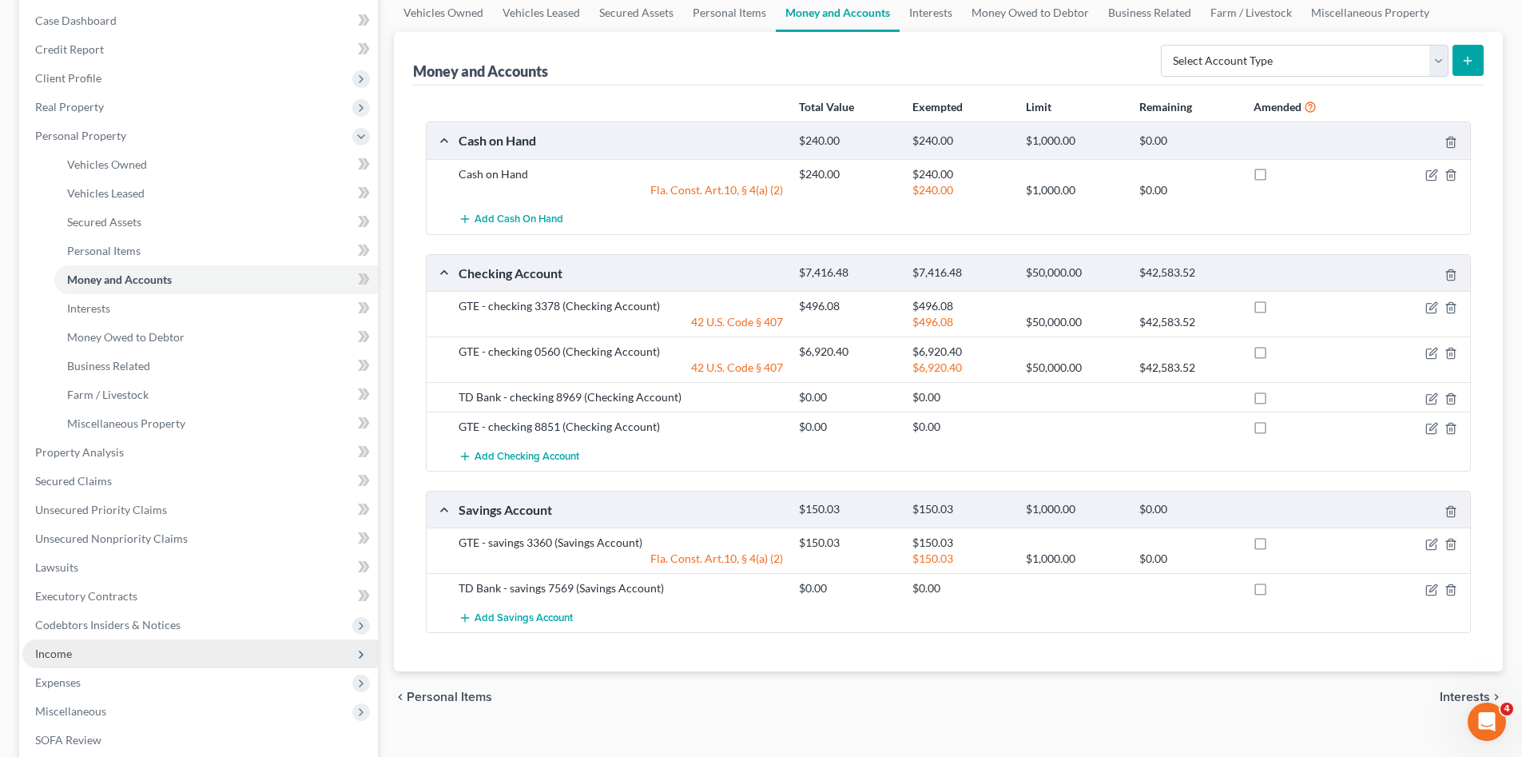
click at [161, 653] on span "Income" at bounding box center [199, 653] width 355 height 29
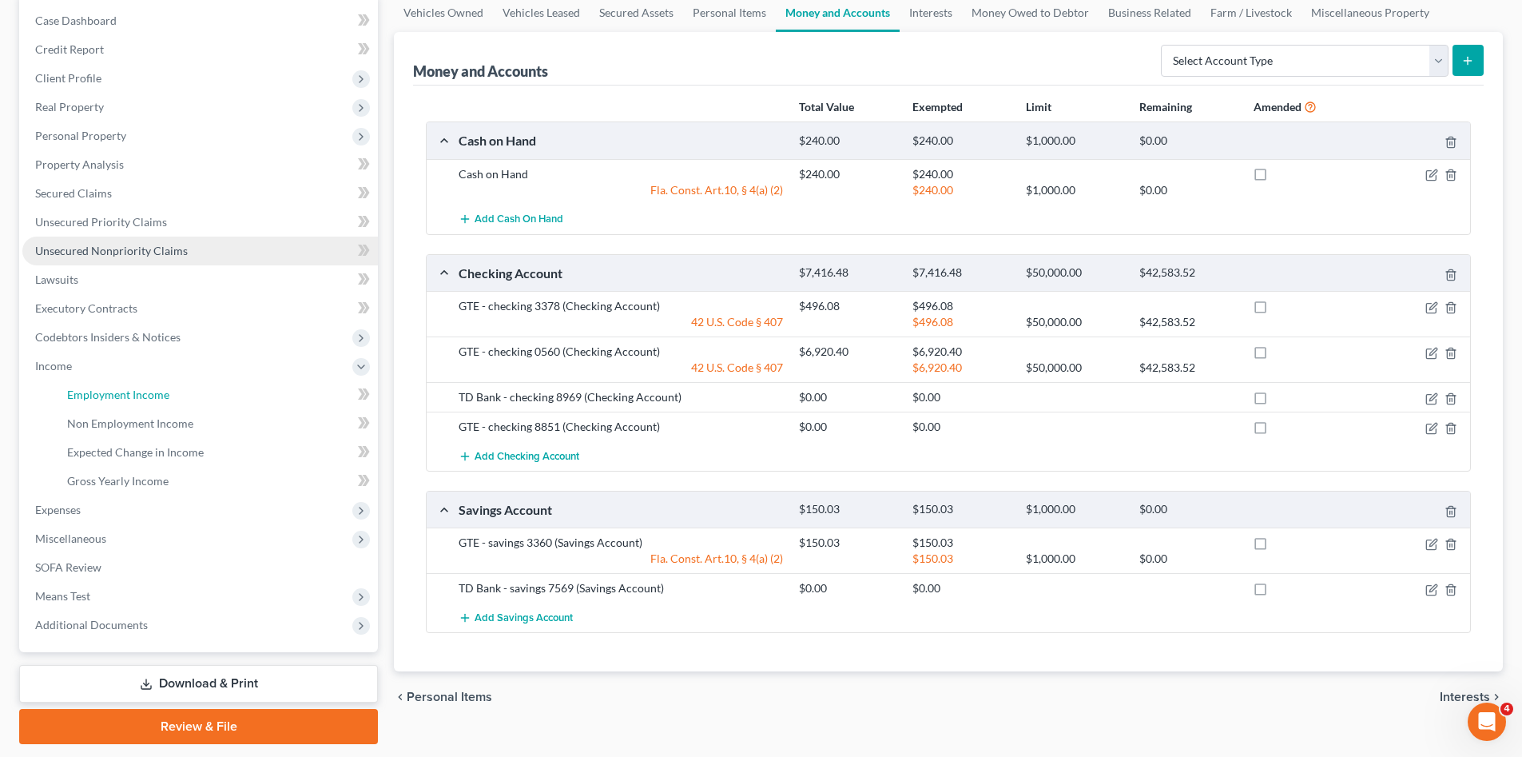
click at [146, 395] on span "Employment Income" at bounding box center [118, 394] width 102 height 14
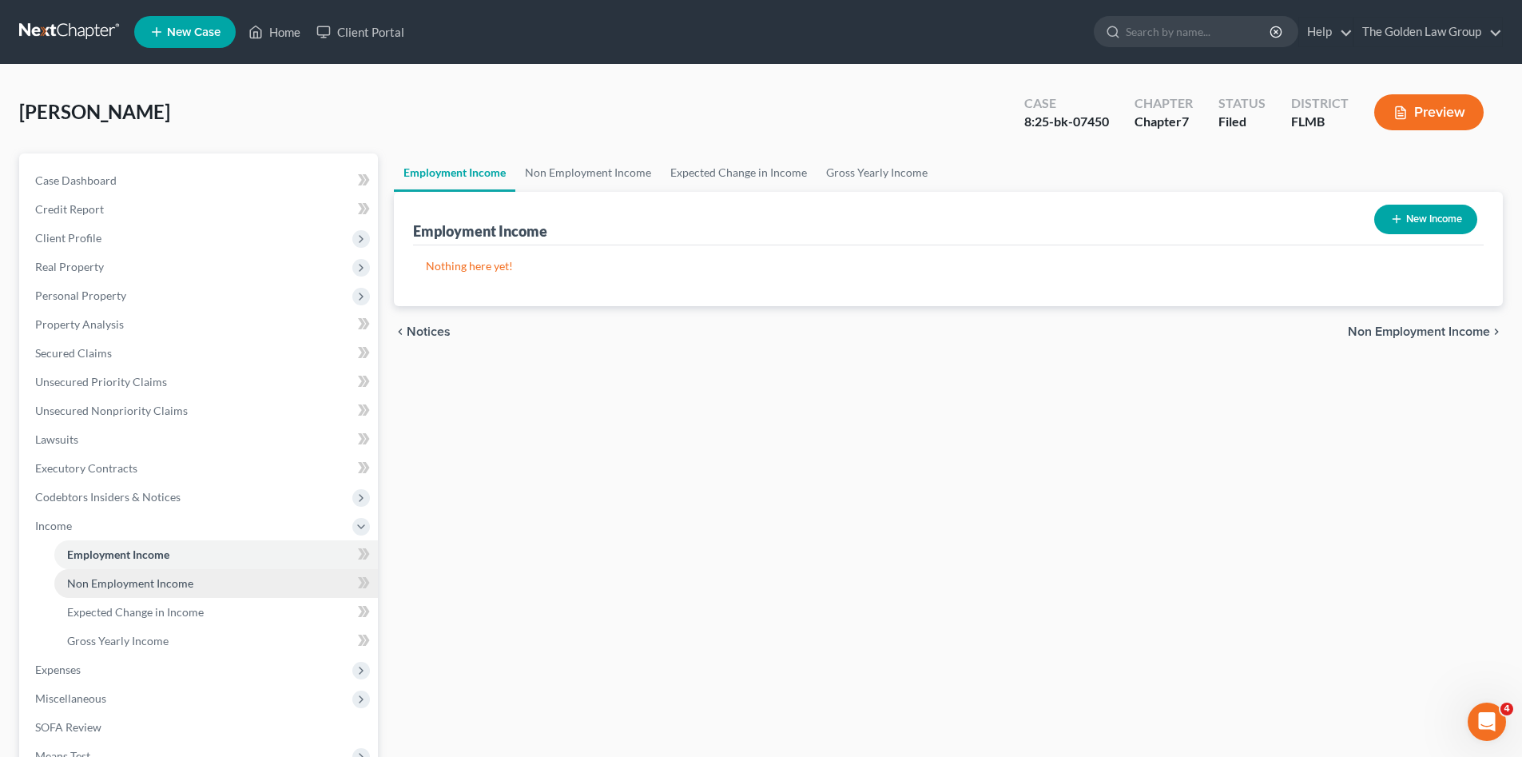
click at [161, 585] on span "Non Employment Income" at bounding box center [130, 583] width 126 height 14
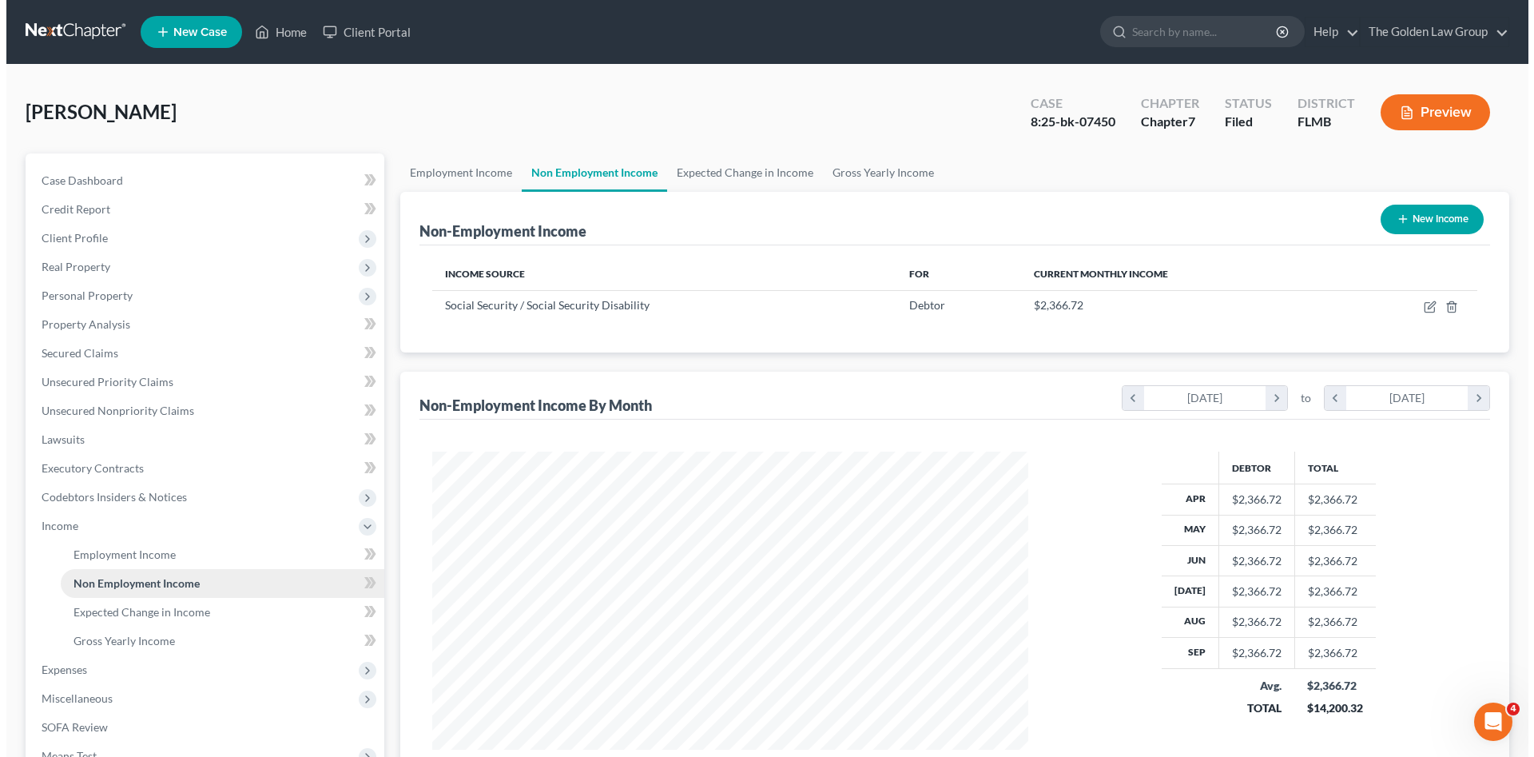
scroll to position [298, 628]
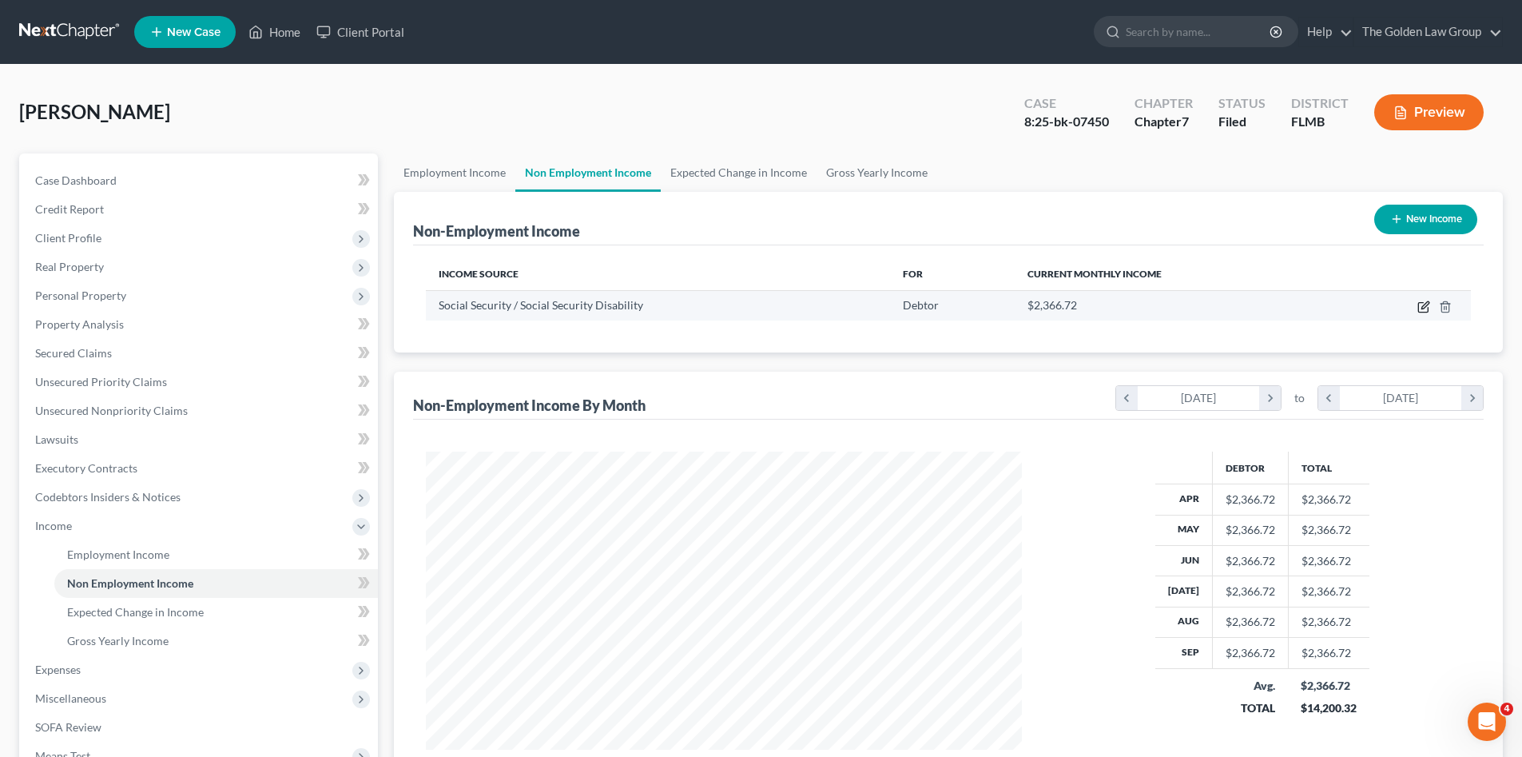
click at [1421, 307] on icon "button" at bounding box center [1423, 306] width 13 height 13
select select "4"
select select "0"
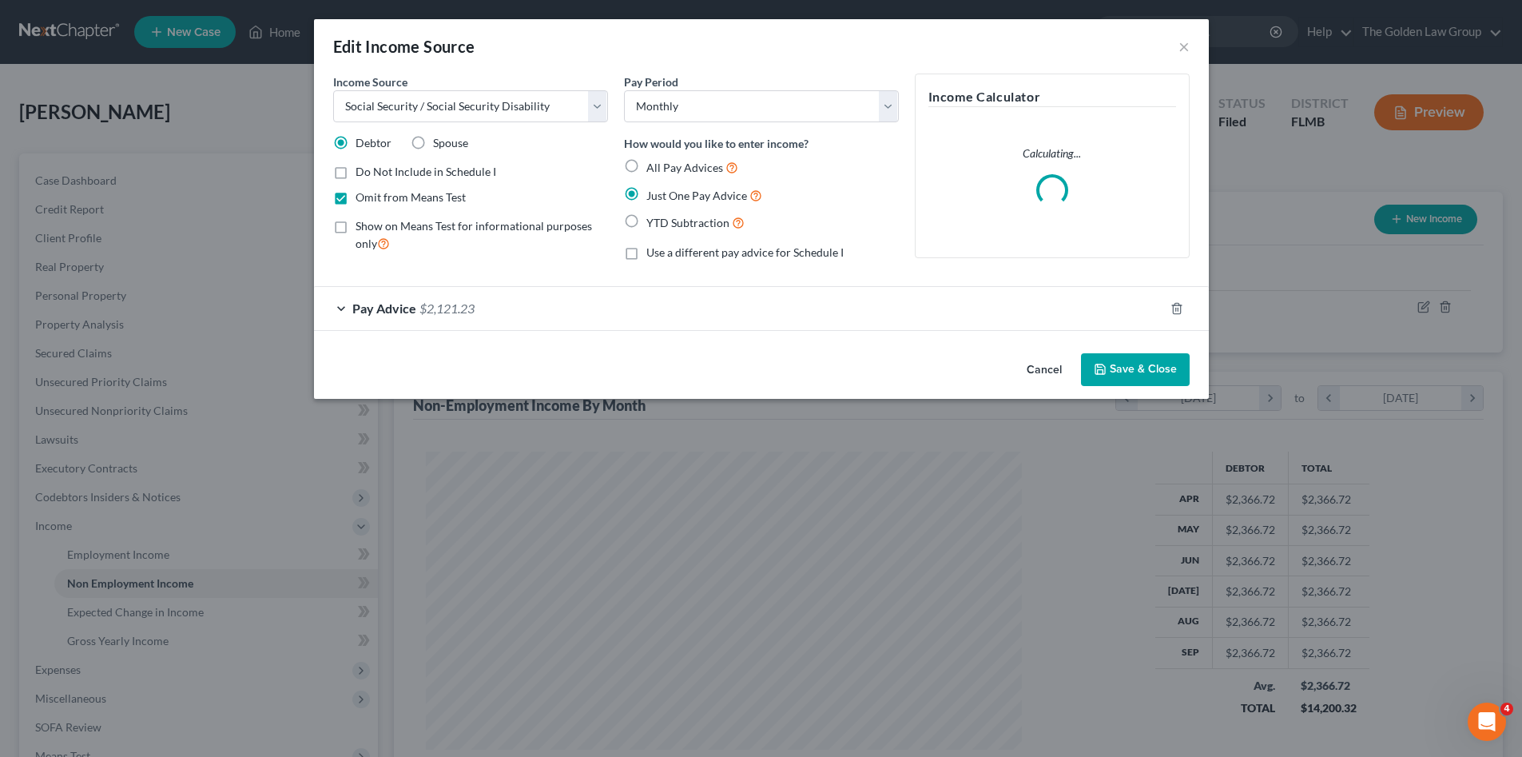
scroll to position [300, 634]
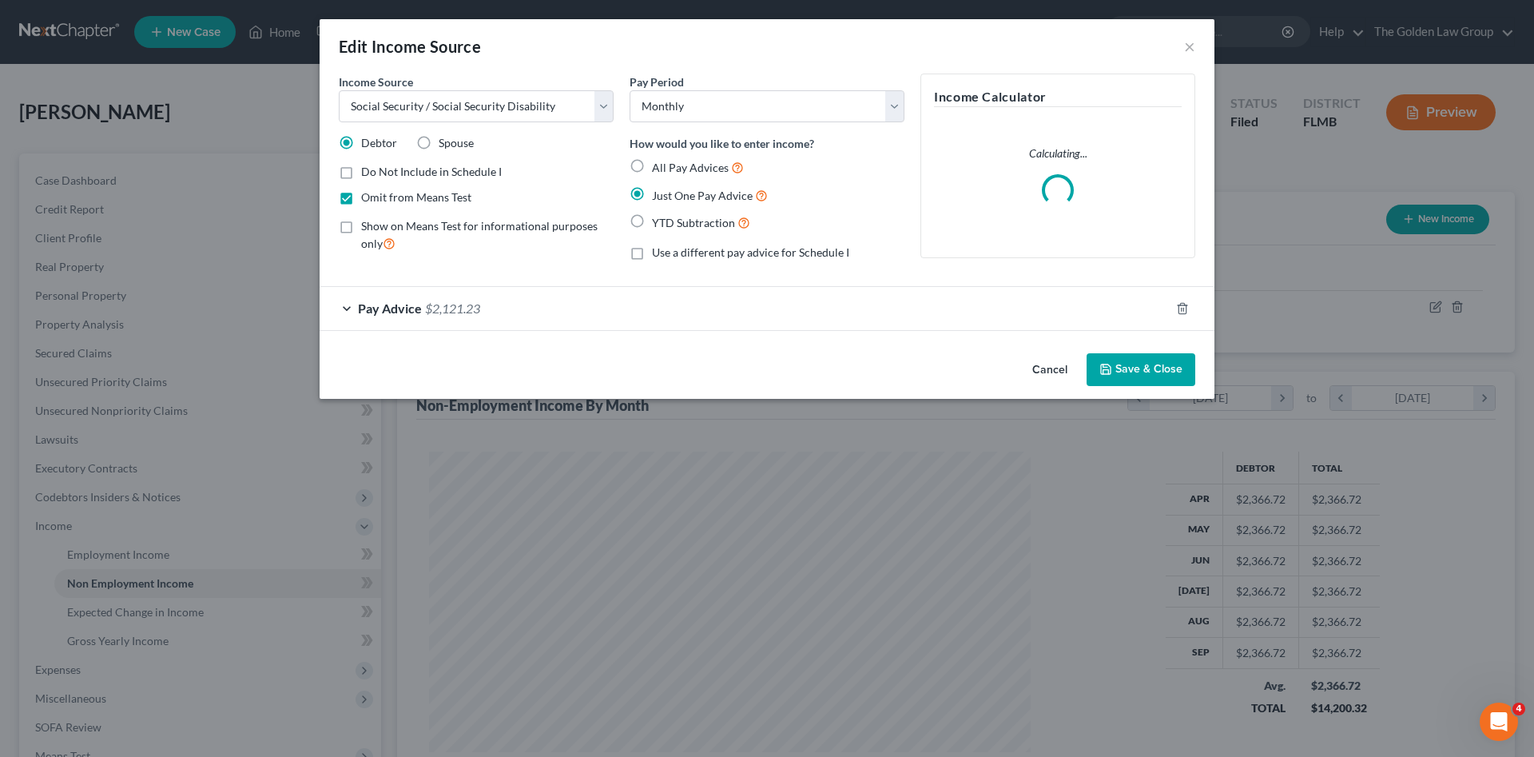
click at [545, 305] on div "Pay Advice $2,121.23" at bounding box center [745, 308] width 850 height 42
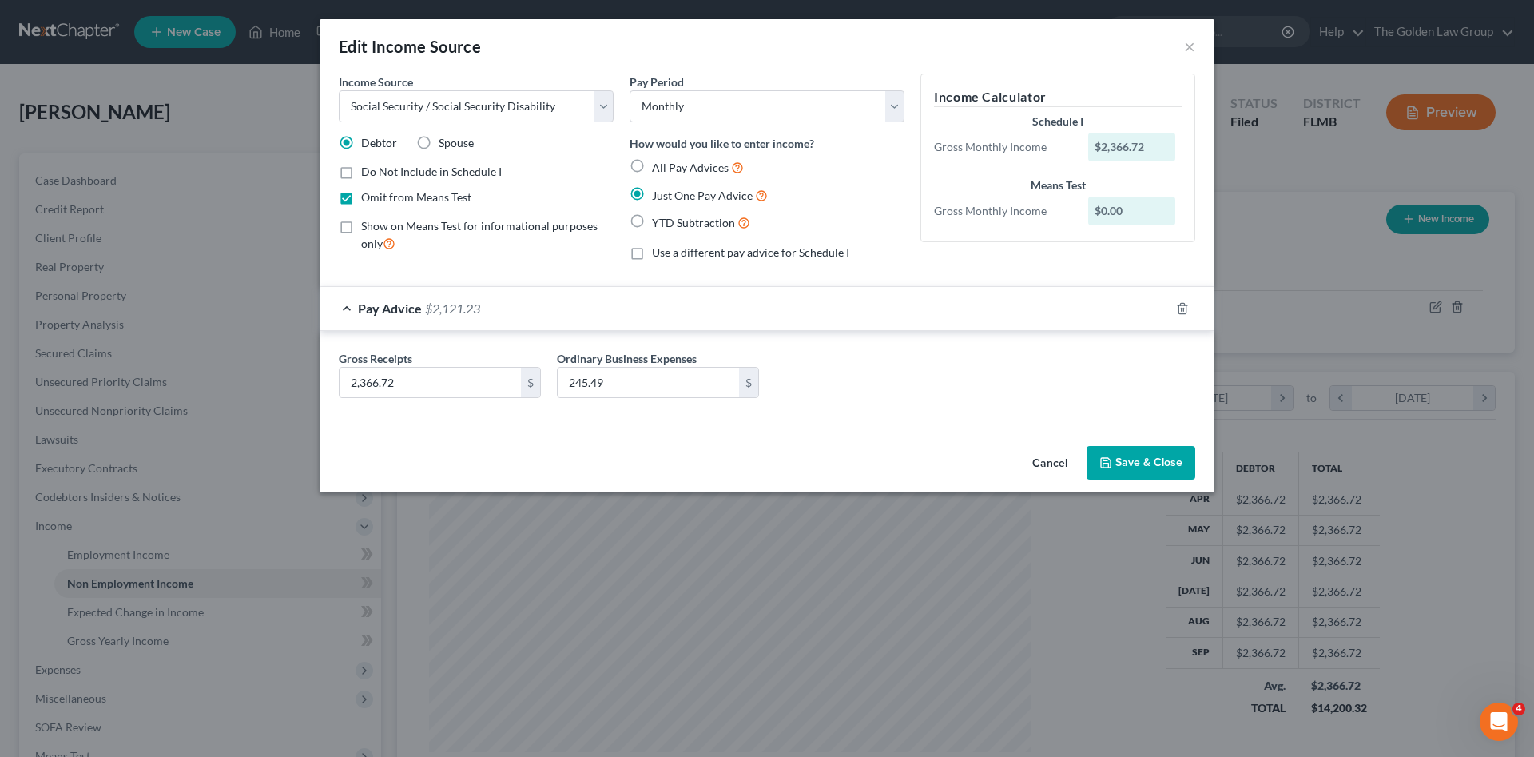
click at [607, 442] on div "Cancel Save & Close" at bounding box center [767, 465] width 895 height 53
click at [1147, 443] on div "Cancel Save & Close" at bounding box center [767, 465] width 895 height 53
click at [1155, 459] on button "Save & Close" at bounding box center [1140, 463] width 109 height 34
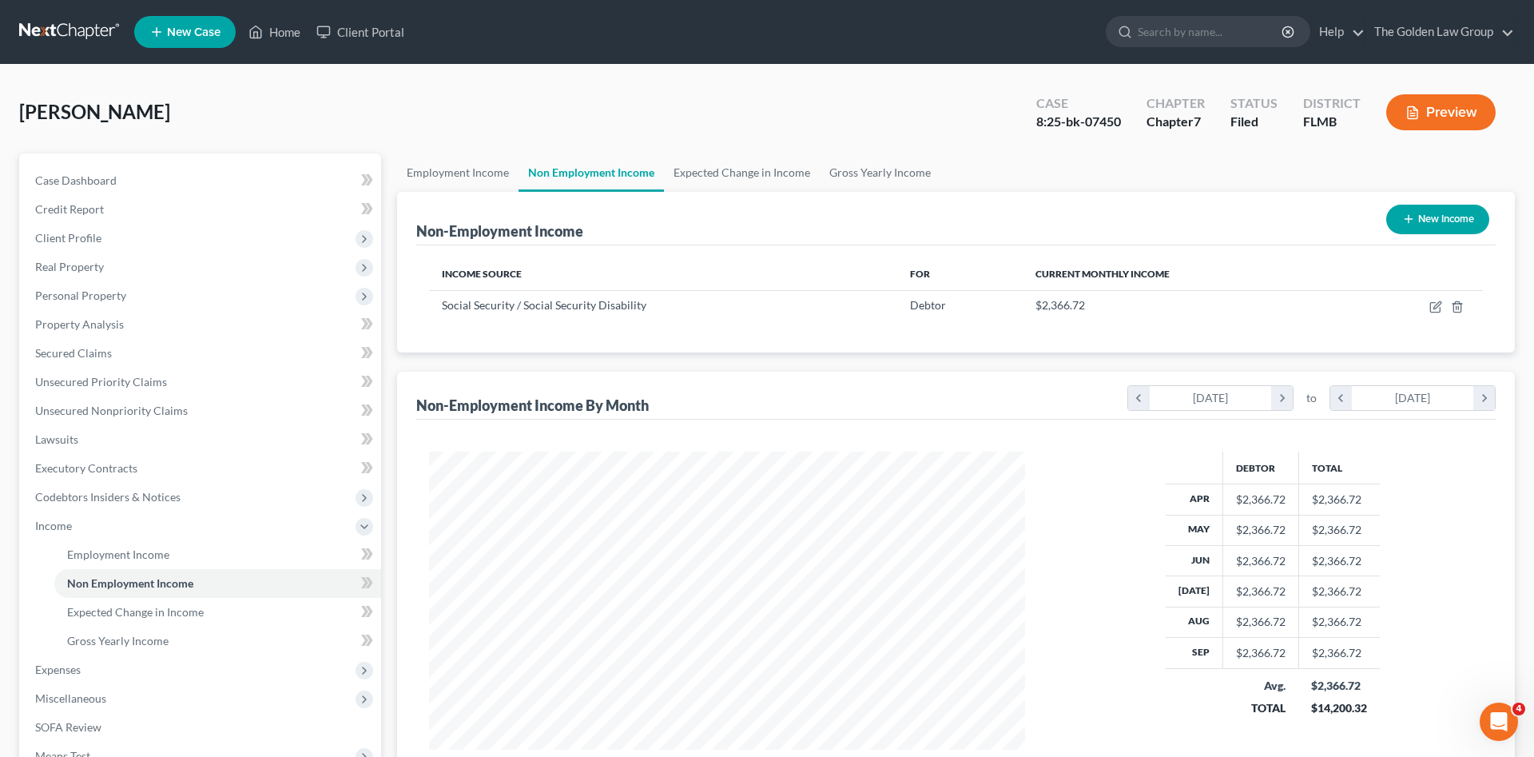
scroll to position [798577, 798247]
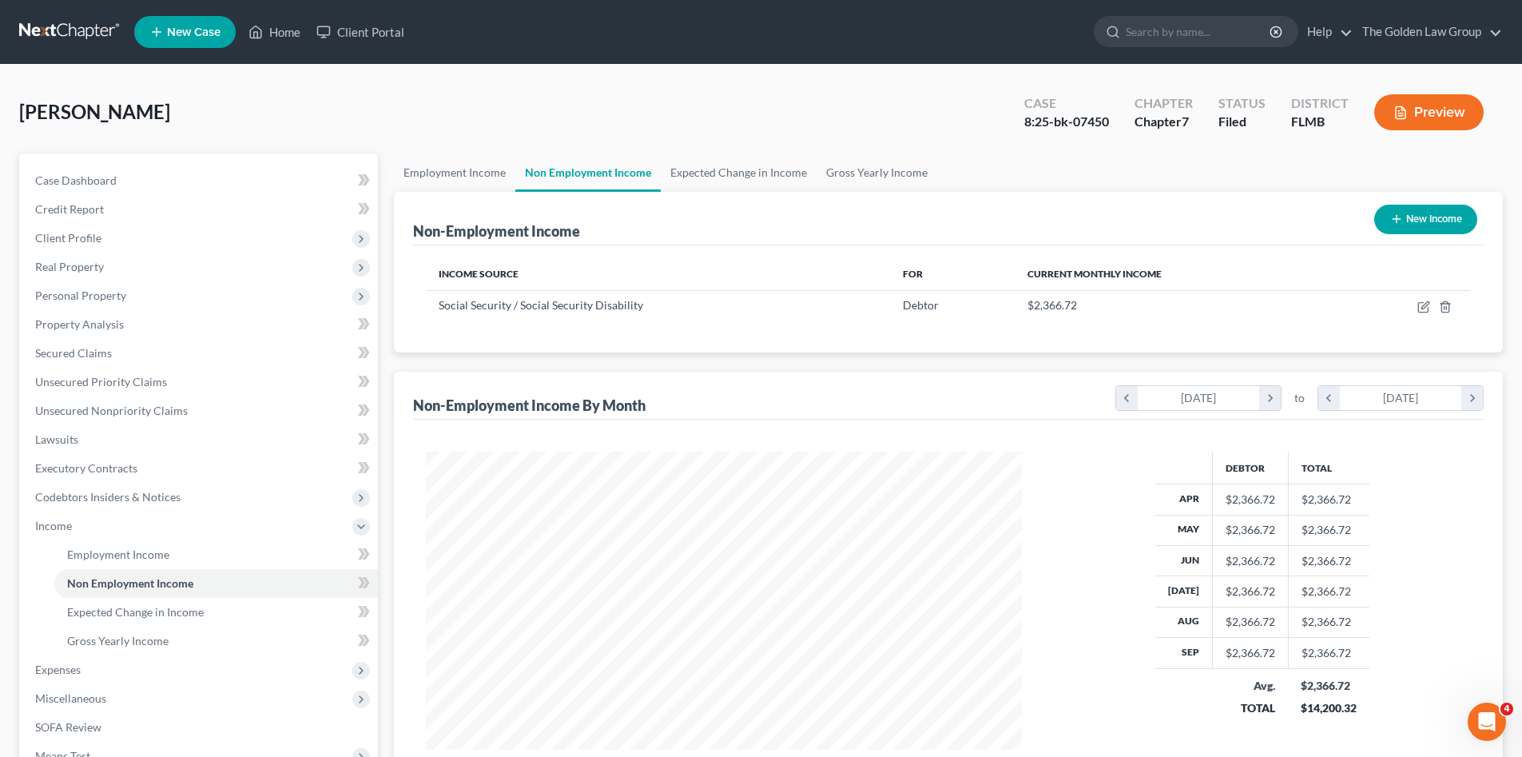
click at [10, 201] on div "Sweet, Mary Upgraded Case 8:25-bk-07450 Chapter Chapter 7 Status Filed District…" at bounding box center [761, 500] width 1522 height 871
click at [1428, 307] on icon "button" at bounding box center [1423, 306] width 13 height 13
select select "4"
select select "0"
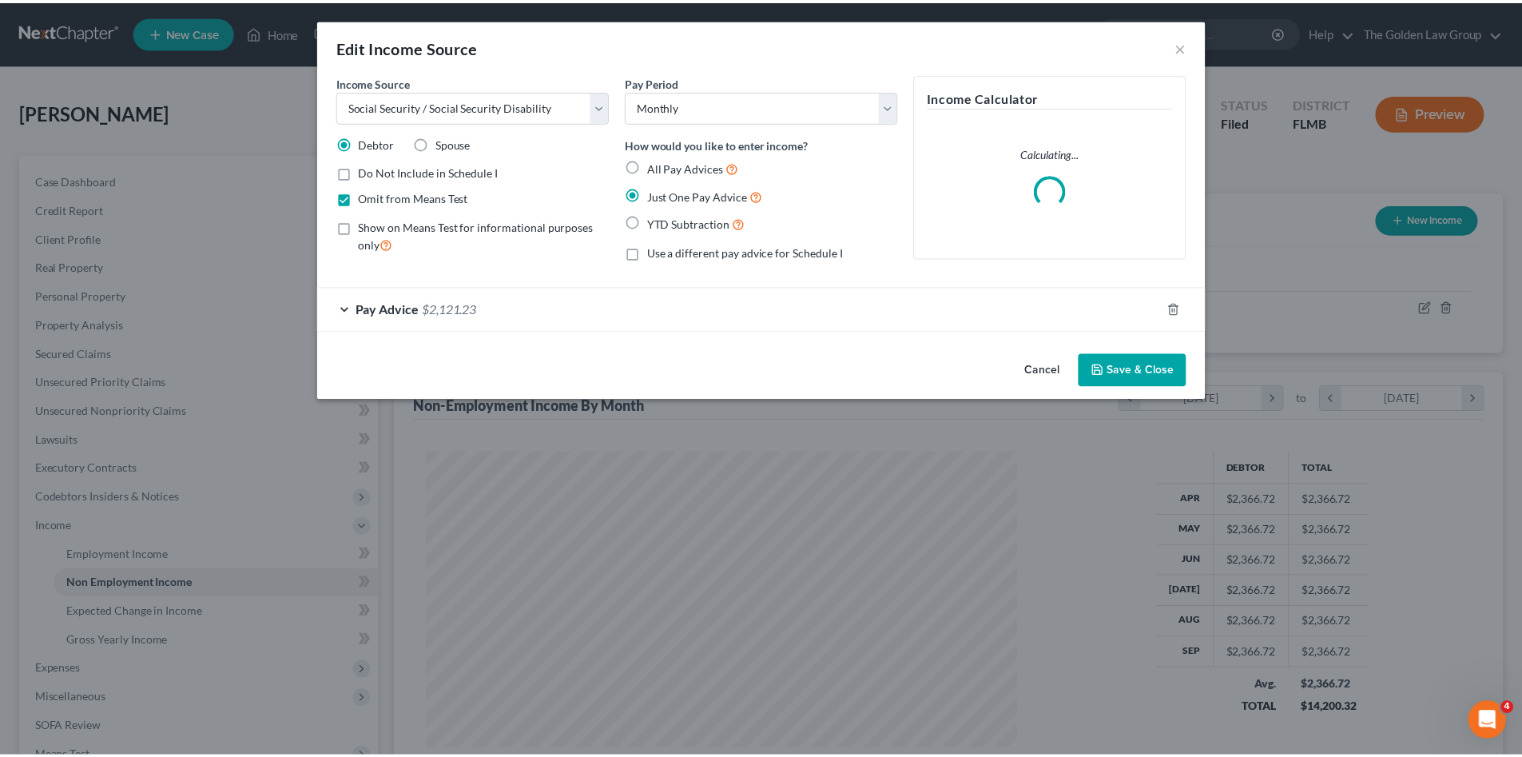
scroll to position [300, 634]
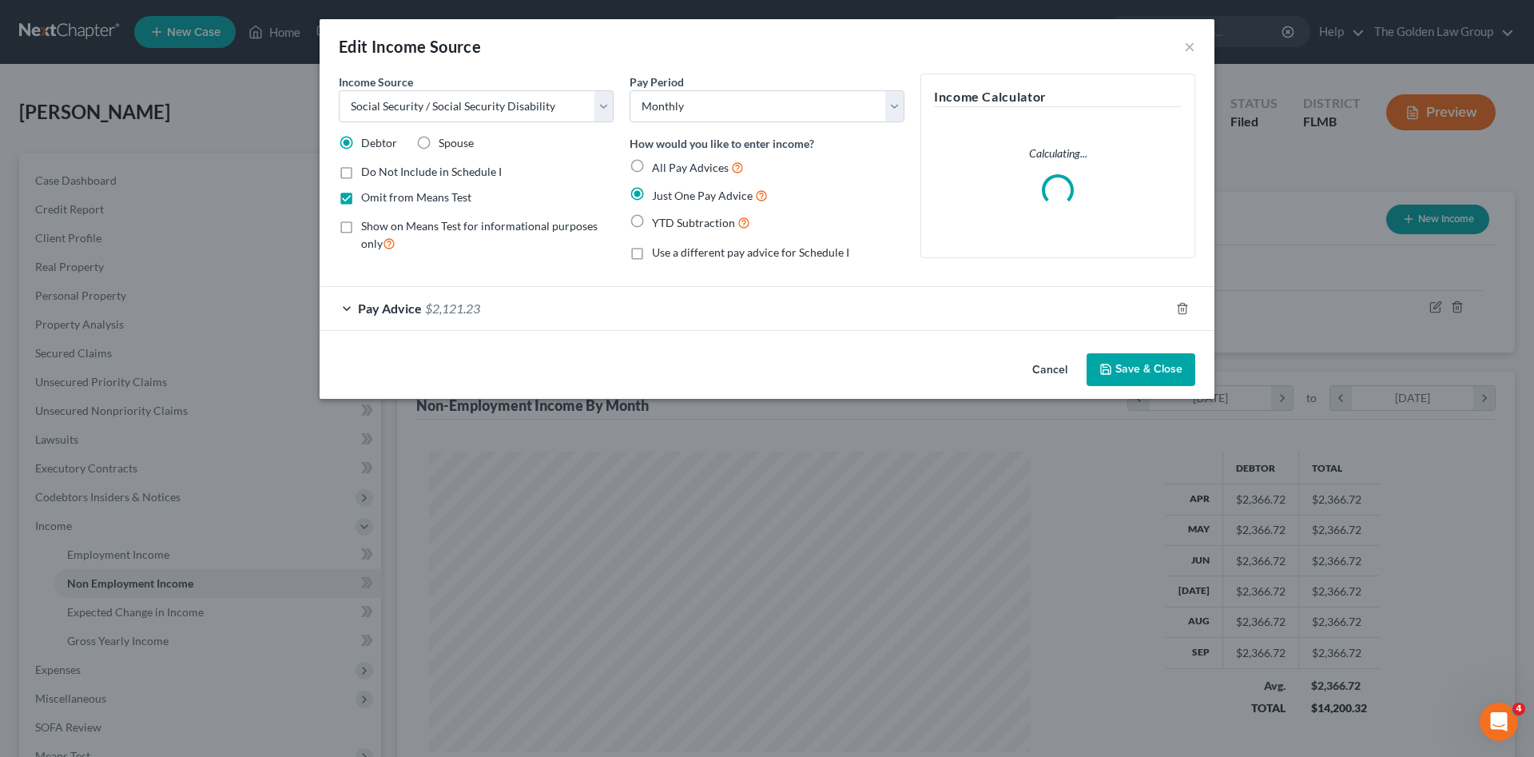
click at [685, 369] on div "Cancel Save & Close" at bounding box center [767, 373] width 895 height 53
click at [659, 315] on div "Pay Advice $2,121.23" at bounding box center [745, 308] width 850 height 42
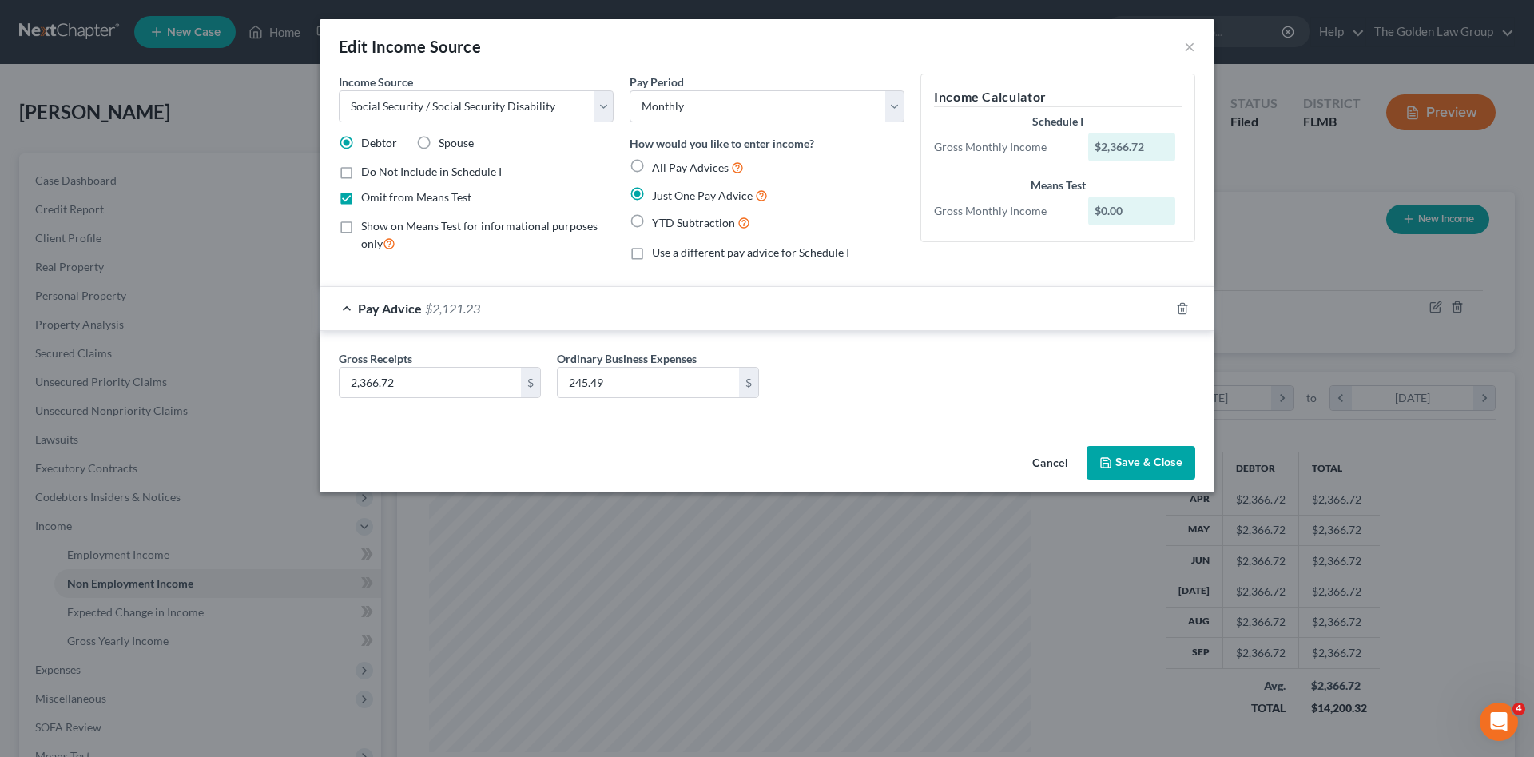
drag, startPoint x: 551, startPoint y: 437, endPoint x: 495, endPoint y: 427, distance: 57.7
click at [559, 433] on div "Income Source * Select Unemployment Disability (from employer) Pension Retireme…" at bounding box center [767, 256] width 895 height 366
click at [1140, 462] on button "Save & Close" at bounding box center [1140, 463] width 109 height 34
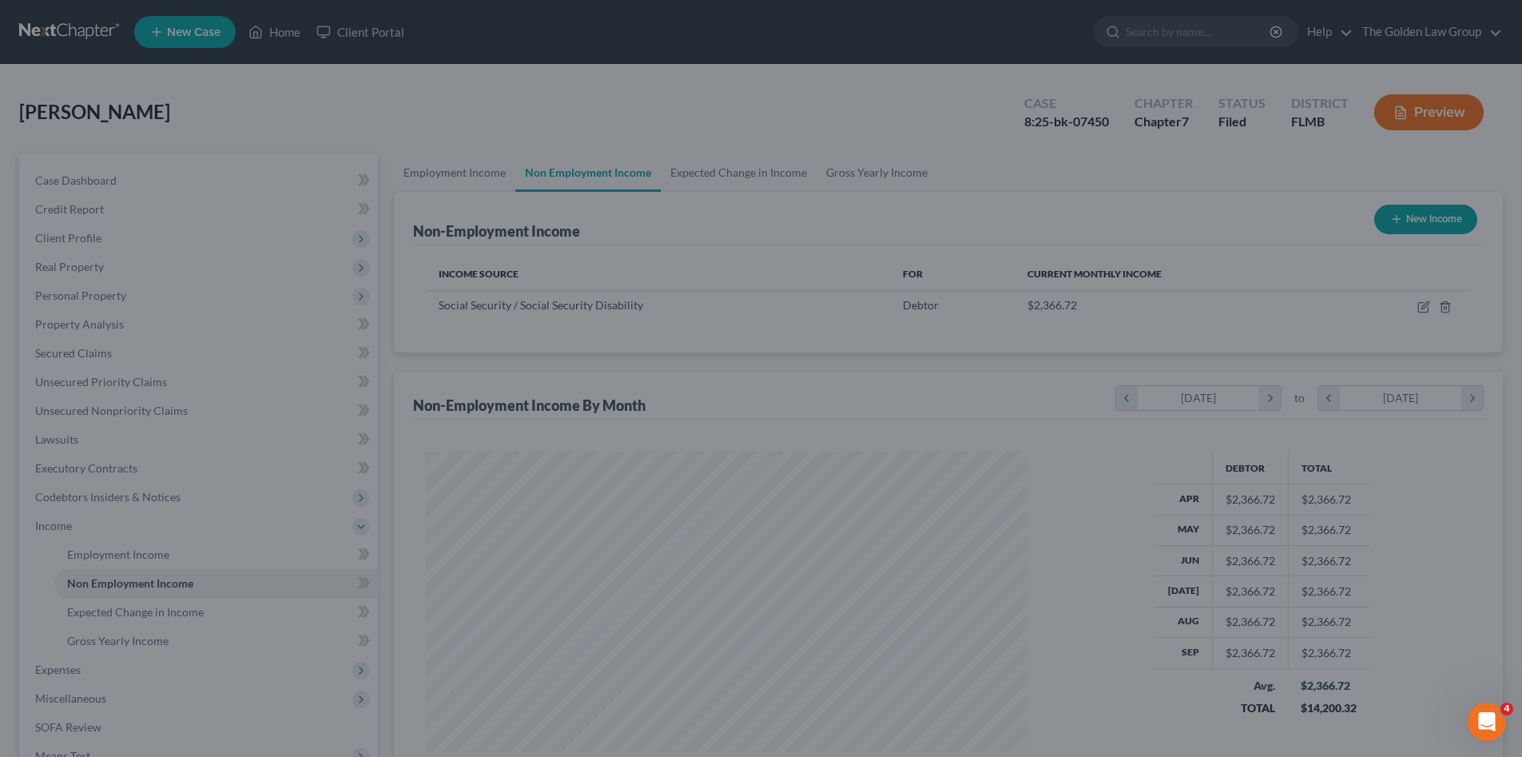
scroll to position [798577, 798247]
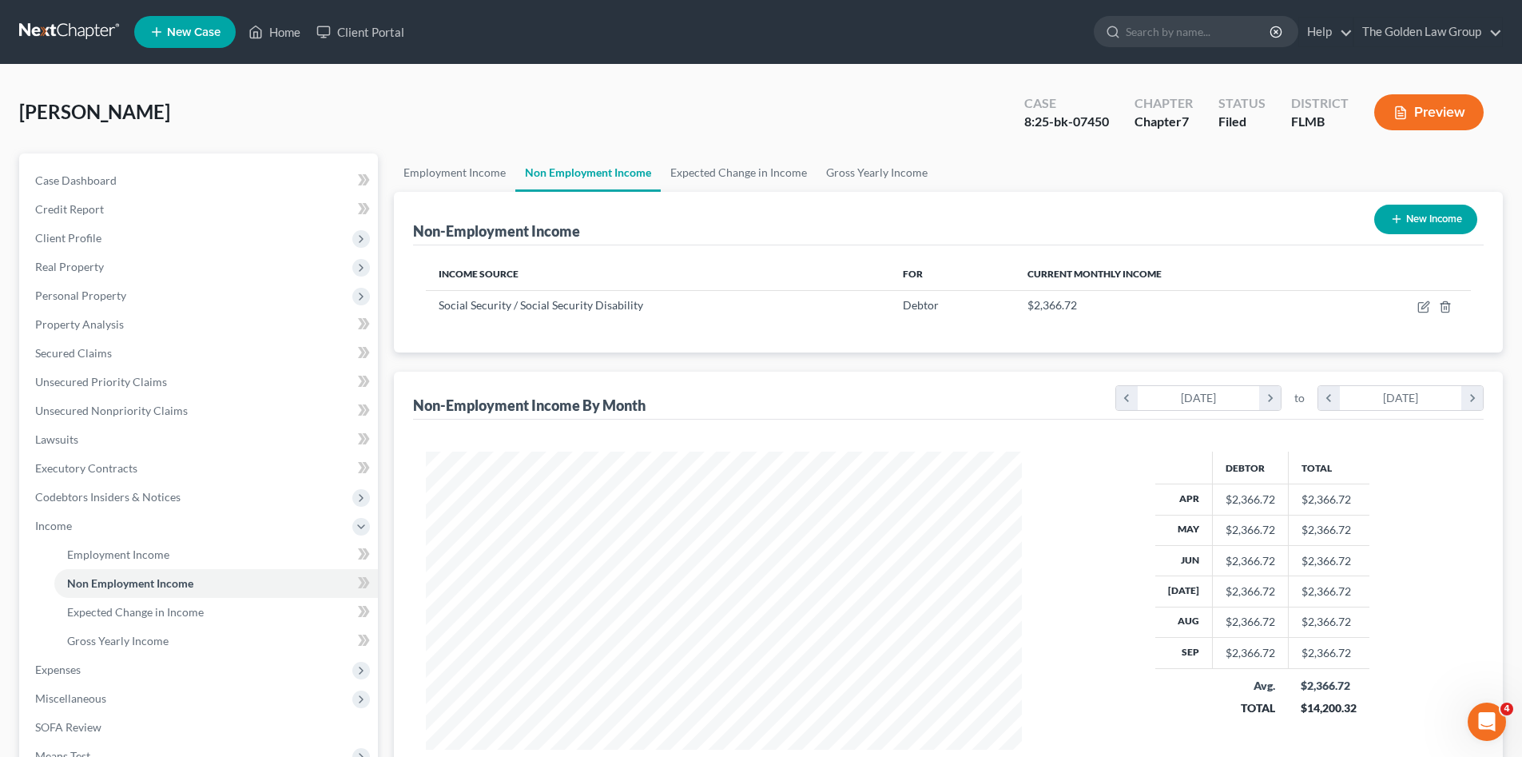
click at [312, 120] on div "Sweet, Mary Upgraded Case 8:25-bk-07450 Chapter Chapter 7 Status Filed District…" at bounding box center [761, 119] width 1484 height 70
click at [116, 634] on span "Gross Yearly Income" at bounding box center [117, 641] width 101 height 14
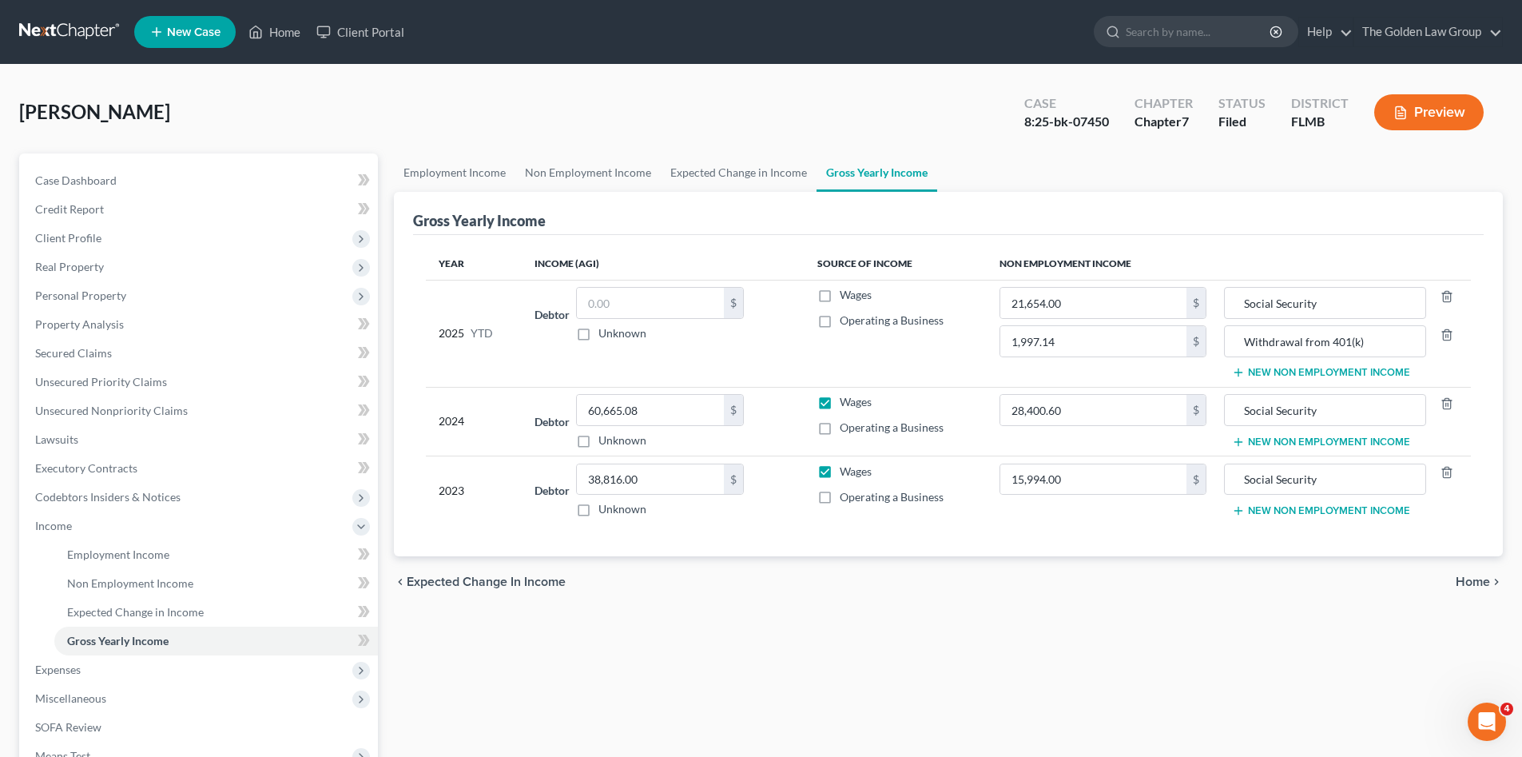
click at [211, 111] on div "Sweet, Mary Upgraded Case 8:25-bk-07450 Chapter Chapter 7 Status Filed District…" at bounding box center [761, 119] width 1484 height 70
click at [86, 26] on link at bounding box center [70, 32] width 102 height 29
